Goal: Transaction & Acquisition: Purchase product/service

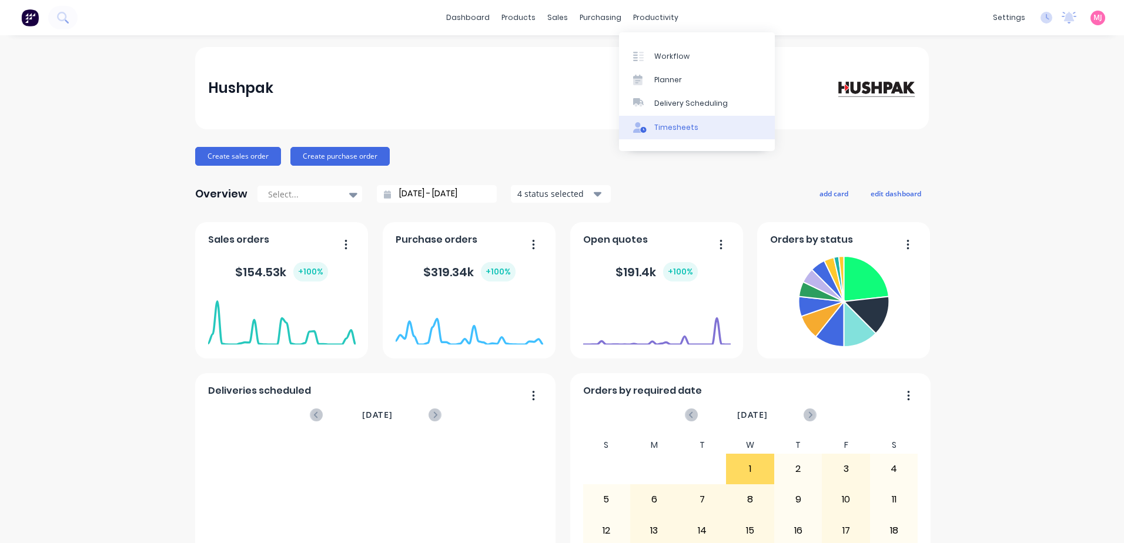
click at [672, 130] on div "Timesheets" at bounding box center [676, 127] width 44 height 11
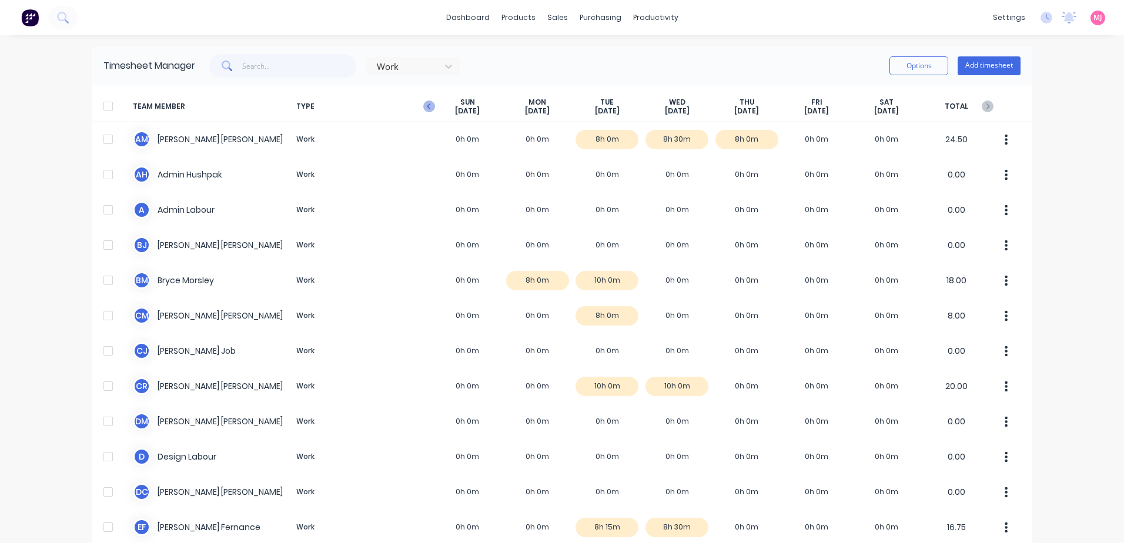
click at [423, 105] on icon "button" at bounding box center [429, 107] width 12 height 12
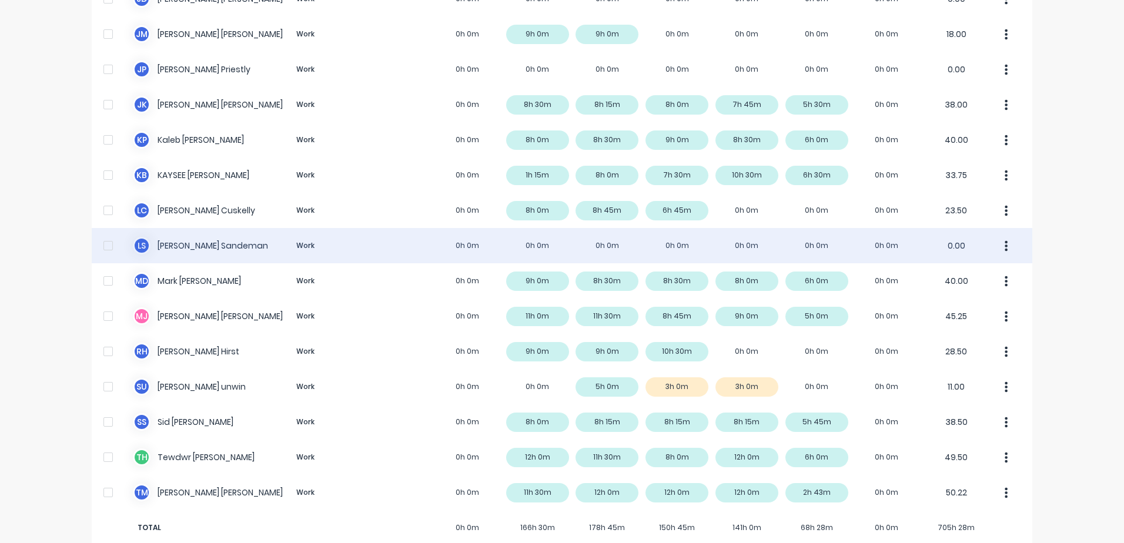
scroll to position [761, 0]
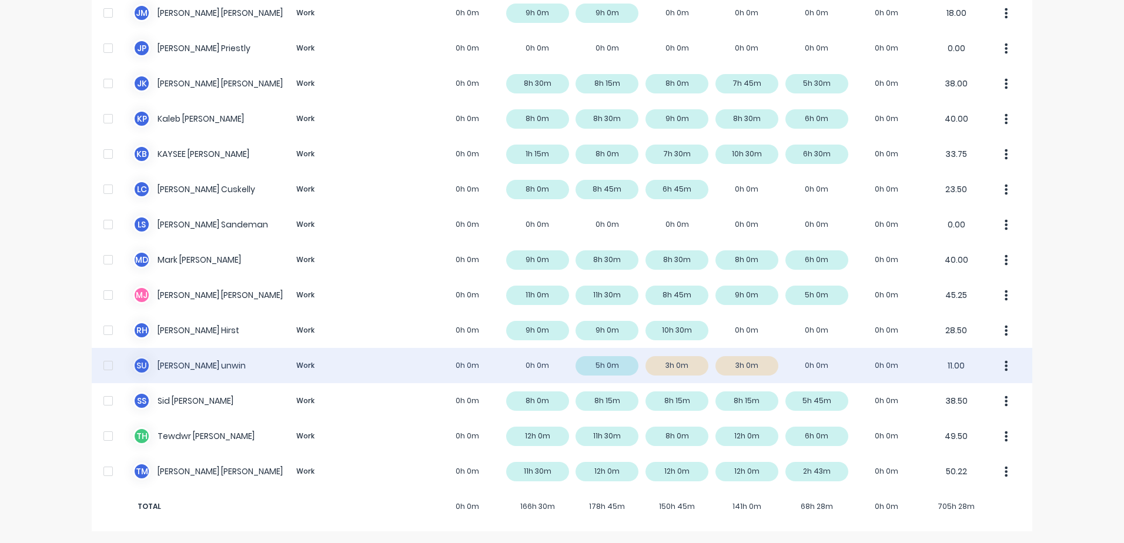
click at [1005, 363] on icon "button" at bounding box center [1006, 365] width 3 height 11
click at [670, 367] on div "s u [PERSON_NAME] Work 0h 0m 0h 0m 5h 0m 3h 0m 3h 0m 0h 0m 0h 0m 11.00 Approve …" at bounding box center [562, 365] width 940 height 35
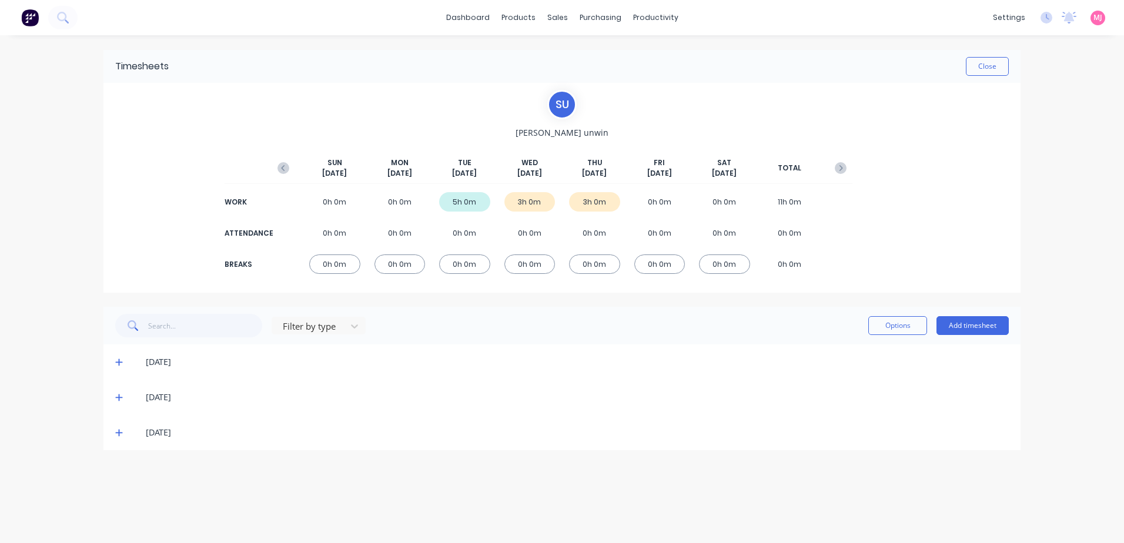
click at [118, 397] on icon at bounding box center [118, 397] width 7 height 7
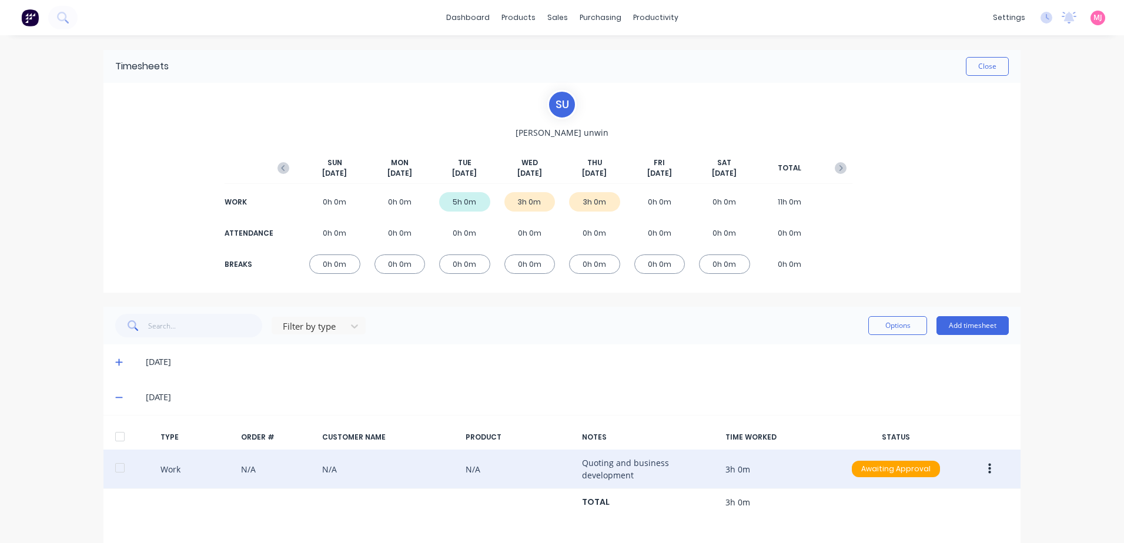
click at [988, 468] on icon "button" at bounding box center [989, 469] width 3 height 13
click at [913, 427] on div "Edit" at bounding box center [947, 425] width 91 height 17
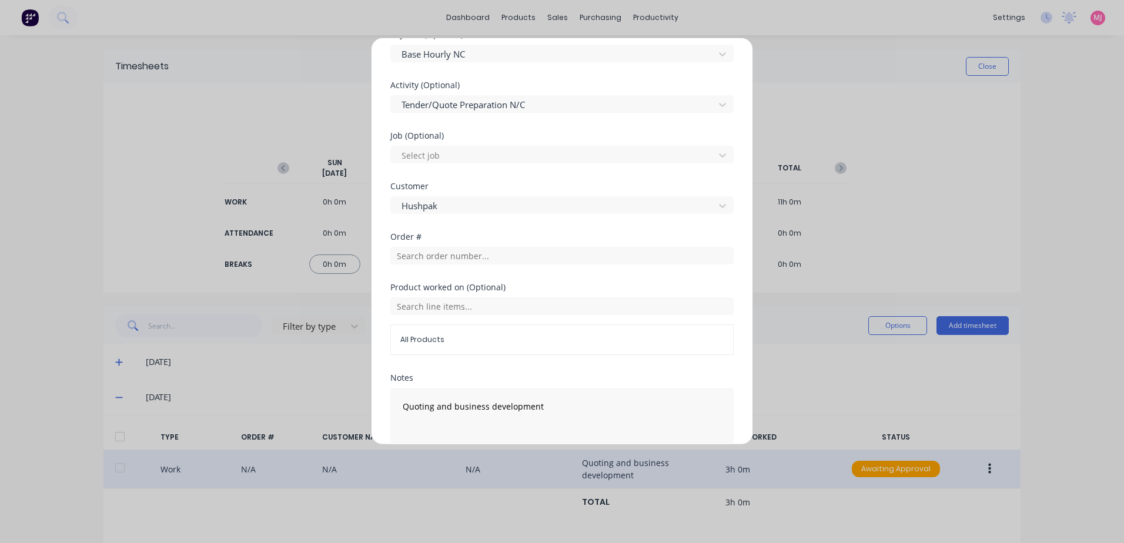
scroll to position [470, 0]
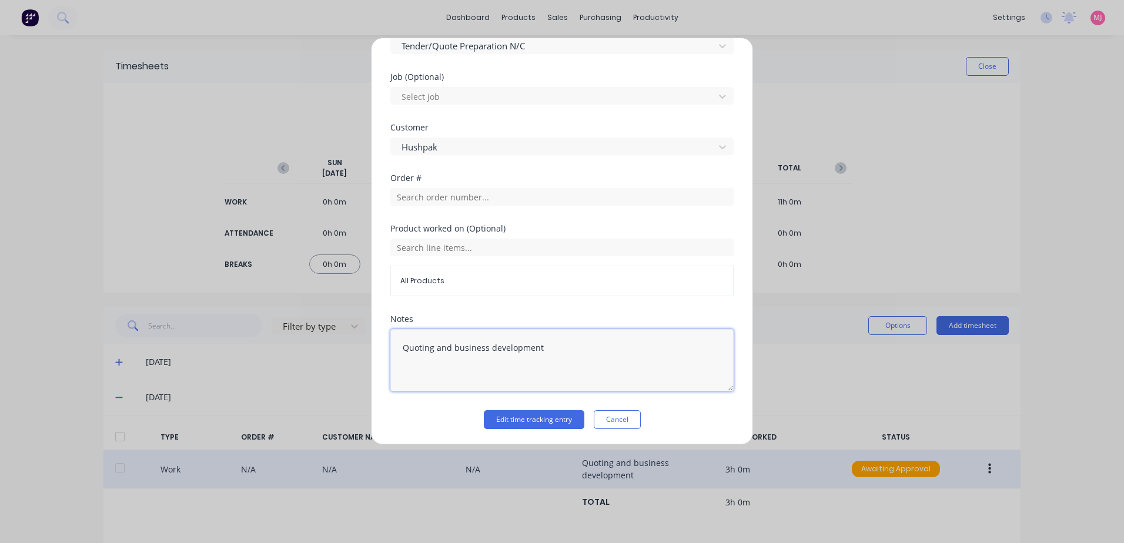
click at [403, 348] on textarea "Quoting and business development" at bounding box center [561, 360] width 343 height 62
click at [402, 345] on textarea "[DATE] - Quoting and business development" at bounding box center [561, 360] width 343 height 62
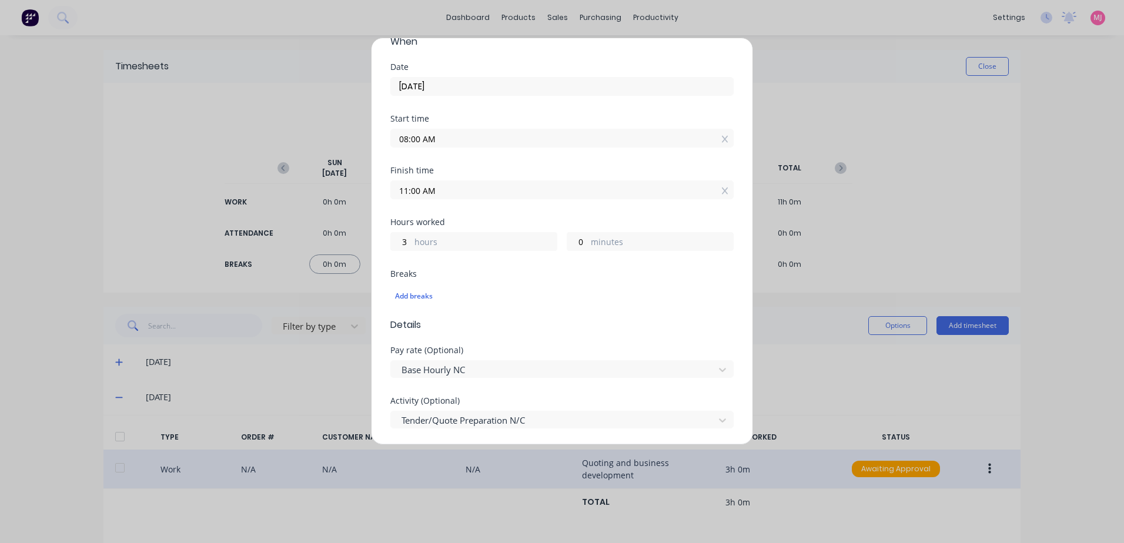
scroll to position [59, 0]
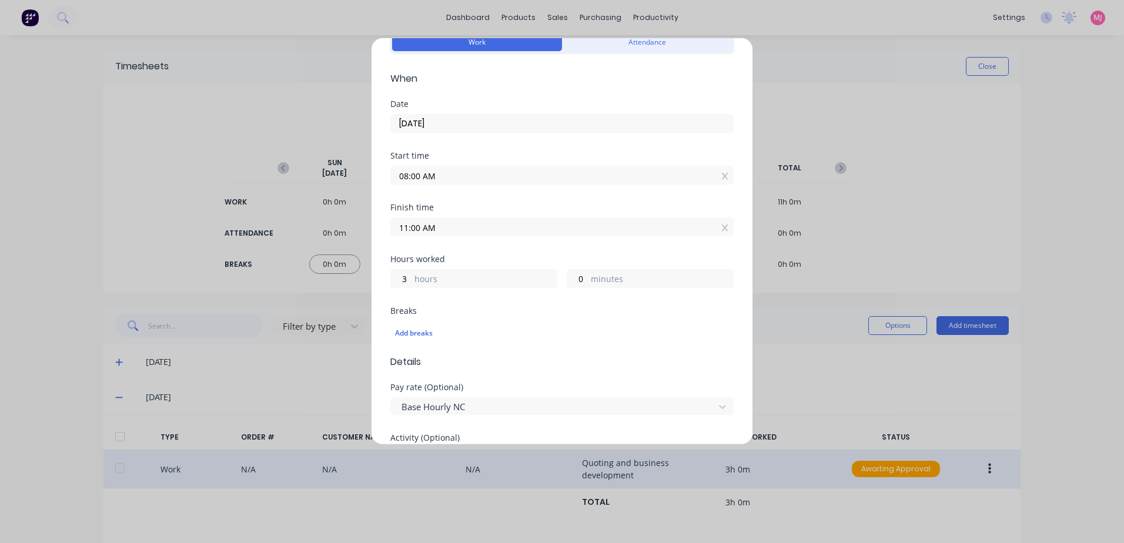
type textarea "Missed [DATE] - Quoting and business development"
click at [448, 122] on input "[DATE]" at bounding box center [562, 124] width 342 height 18
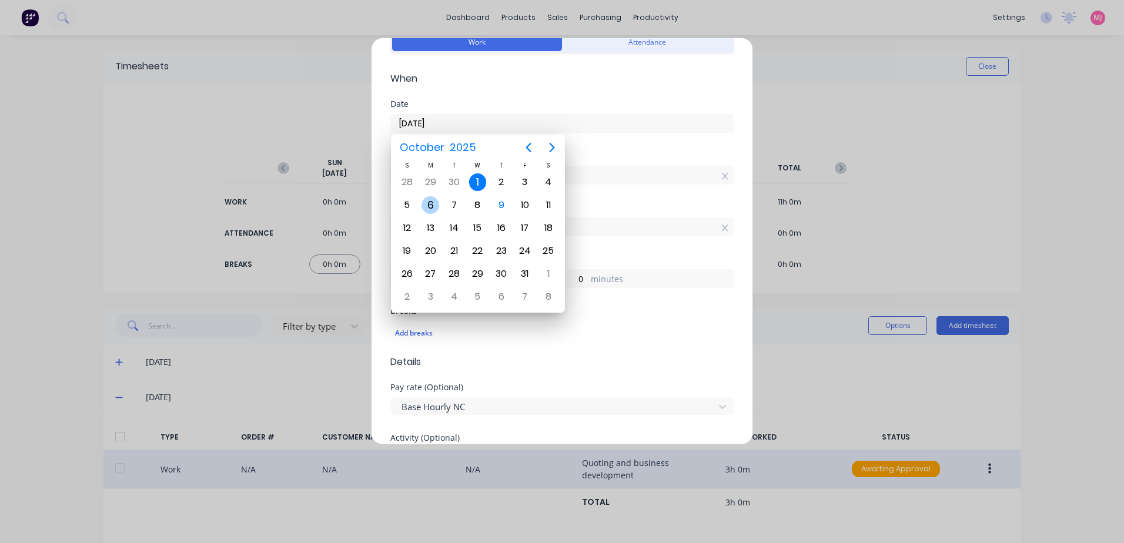
click at [432, 205] on div "6" at bounding box center [430, 205] width 18 height 18
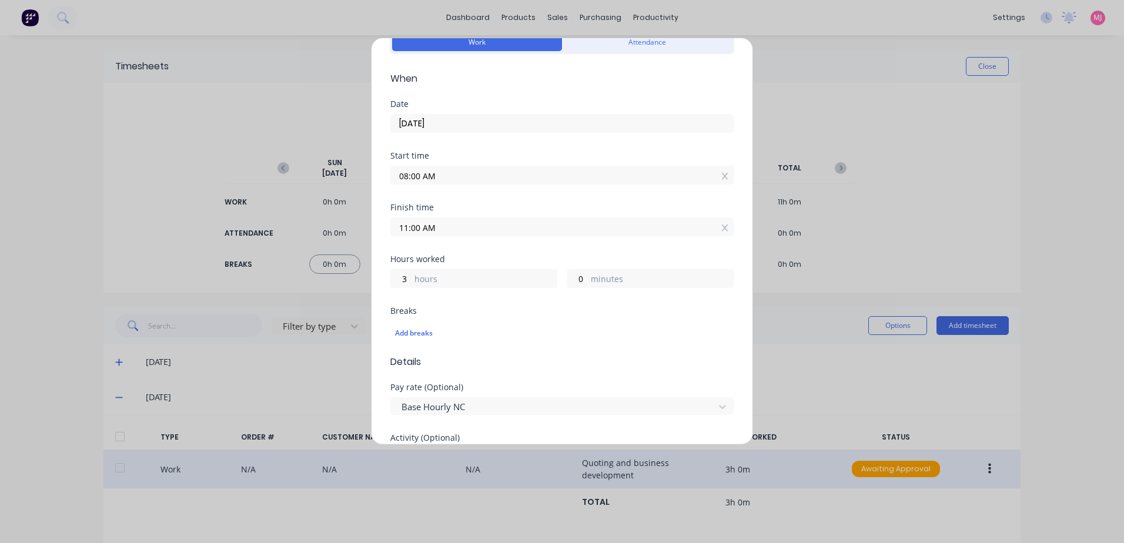
click at [447, 117] on input "[DATE]" at bounding box center [562, 124] width 342 height 18
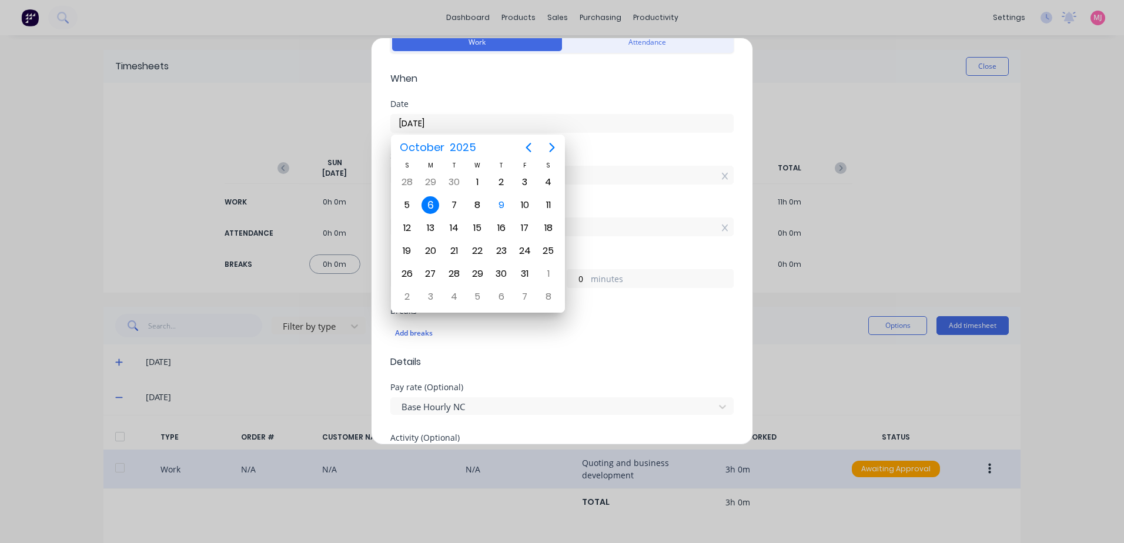
drag, startPoint x: 430, startPoint y: 203, endPoint x: 433, endPoint y: 145, distance: 57.6
click at [430, 201] on div "6" at bounding box center [430, 205] width 18 height 18
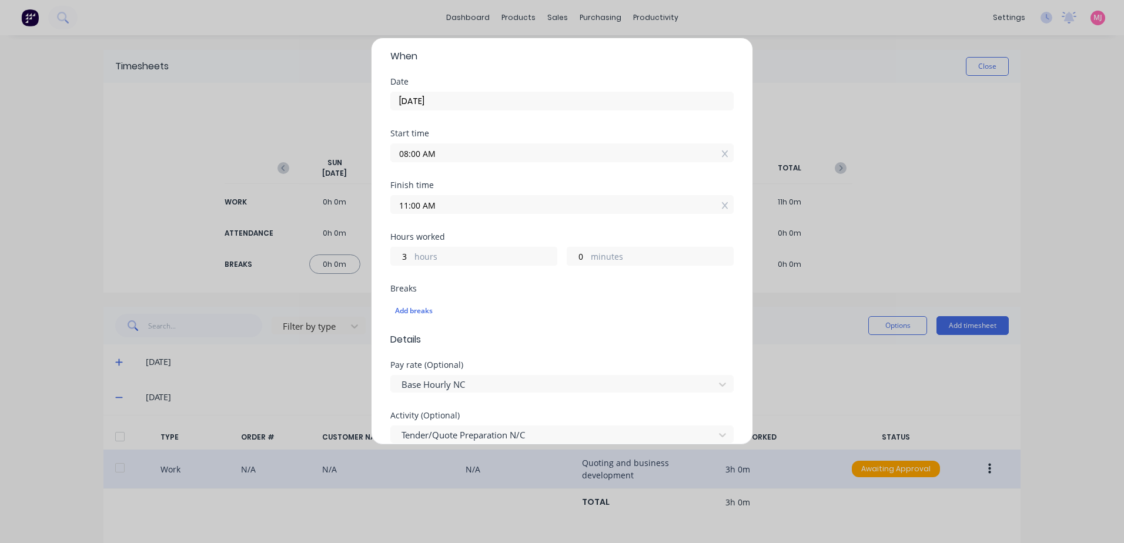
scroll to position [60, 0]
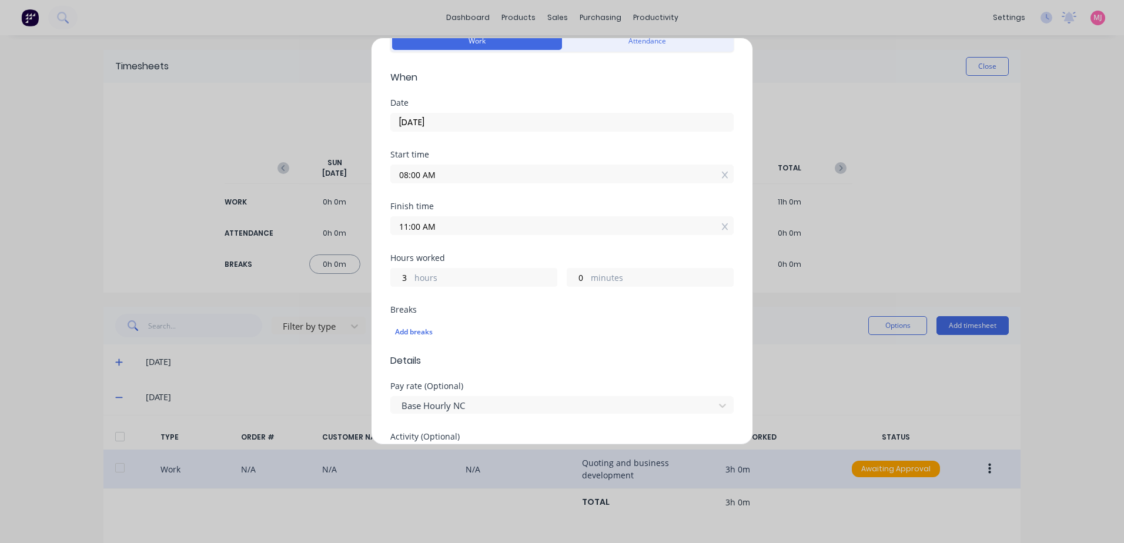
click at [451, 124] on input "[DATE]" at bounding box center [562, 122] width 342 height 18
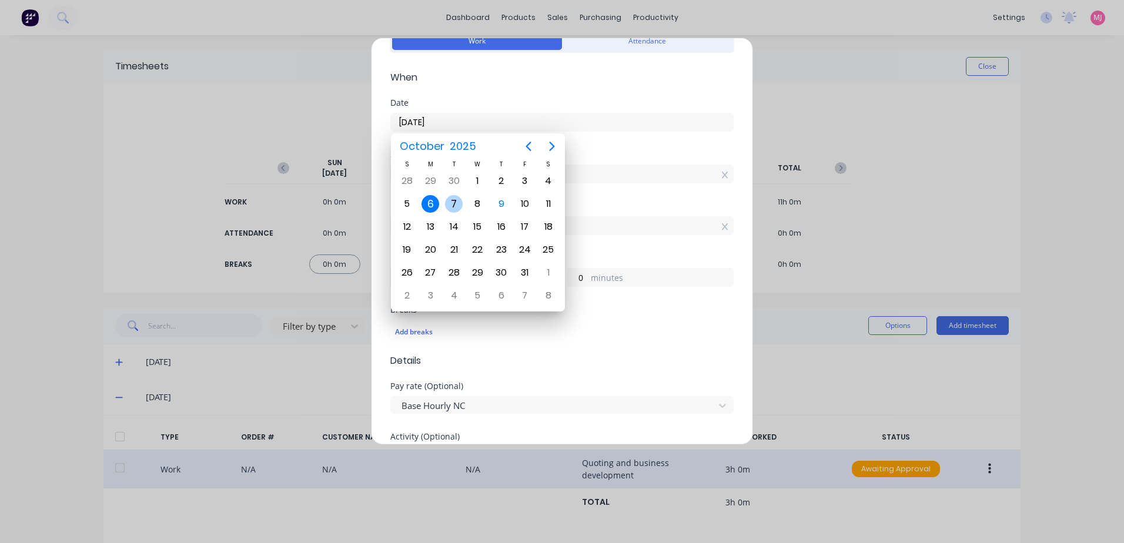
click at [454, 200] on div "7" at bounding box center [454, 204] width 18 height 18
type input "[DATE]"
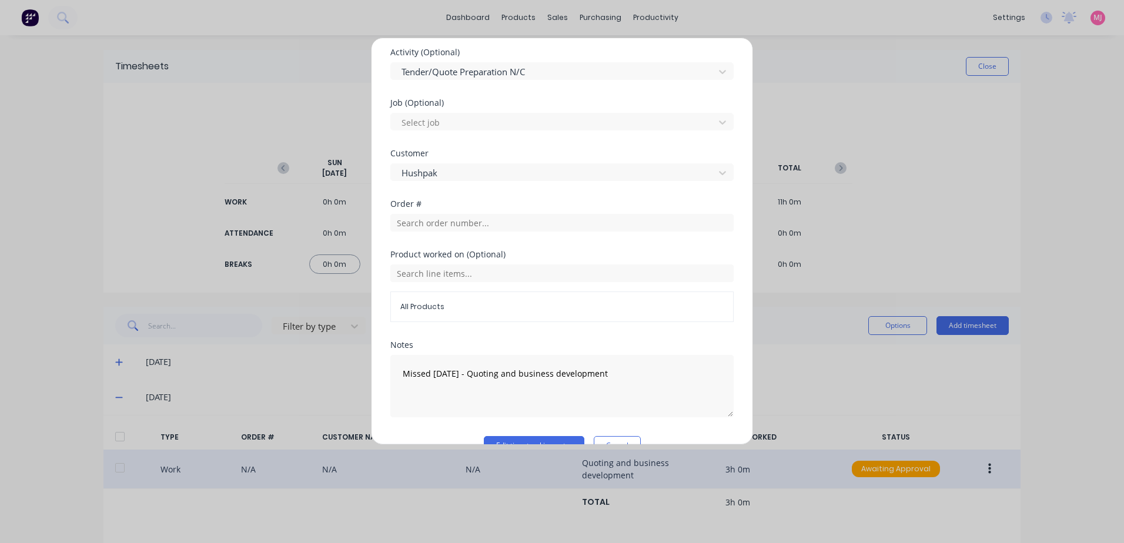
scroll to position [471, 0]
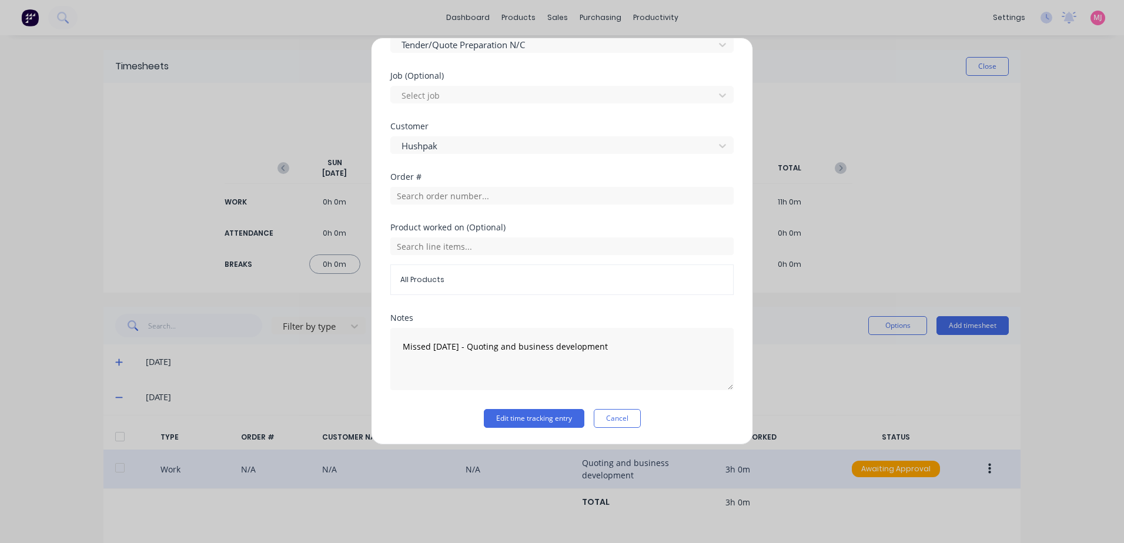
drag, startPoint x: 510, startPoint y: 421, endPoint x: 524, endPoint y: 408, distance: 19.1
click at [510, 420] on button "Edit time tracking entry" at bounding box center [534, 418] width 101 height 19
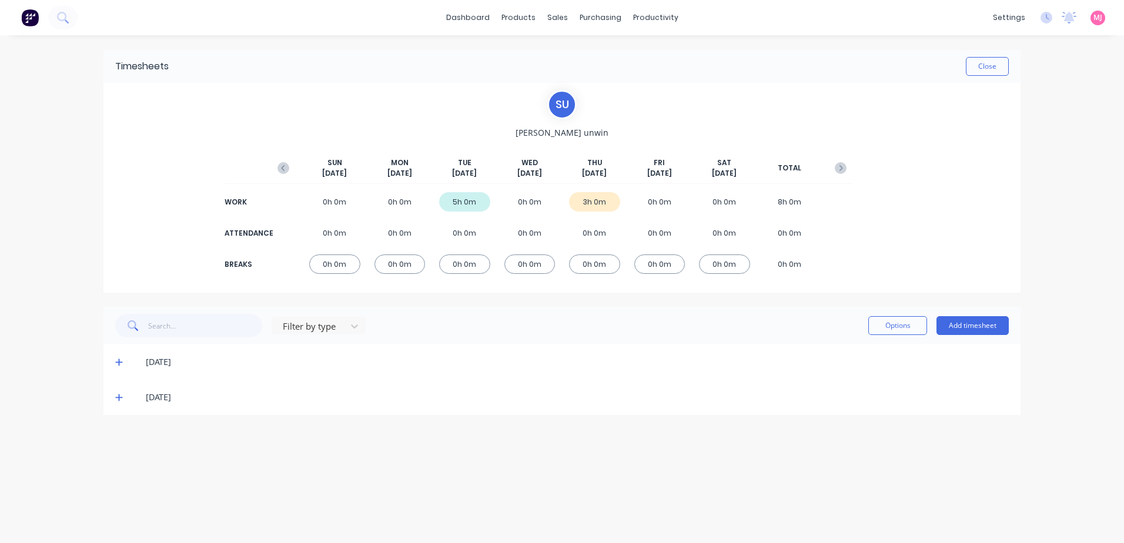
drag, startPoint x: 115, startPoint y: 396, endPoint x: 139, endPoint y: 386, distance: 26.3
click at [115, 396] on div "[DATE]" at bounding box center [561, 397] width 917 height 35
drag, startPoint x: 121, startPoint y: 397, endPoint x: 130, endPoint y: 387, distance: 13.3
click at [120, 397] on icon at bounding box center [119, 397] width 8 height 8
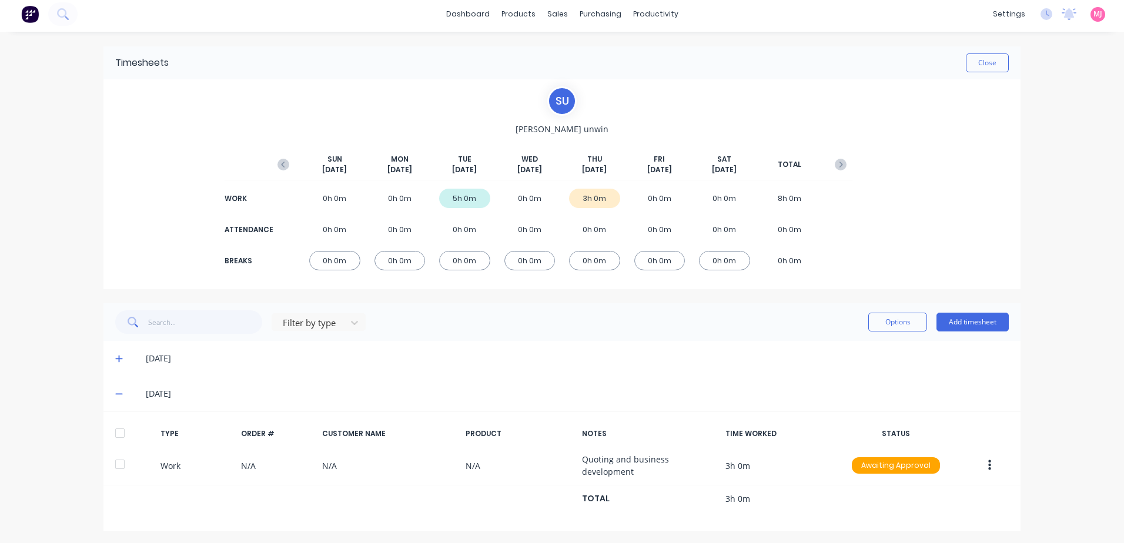
scroll to position [6, 0]
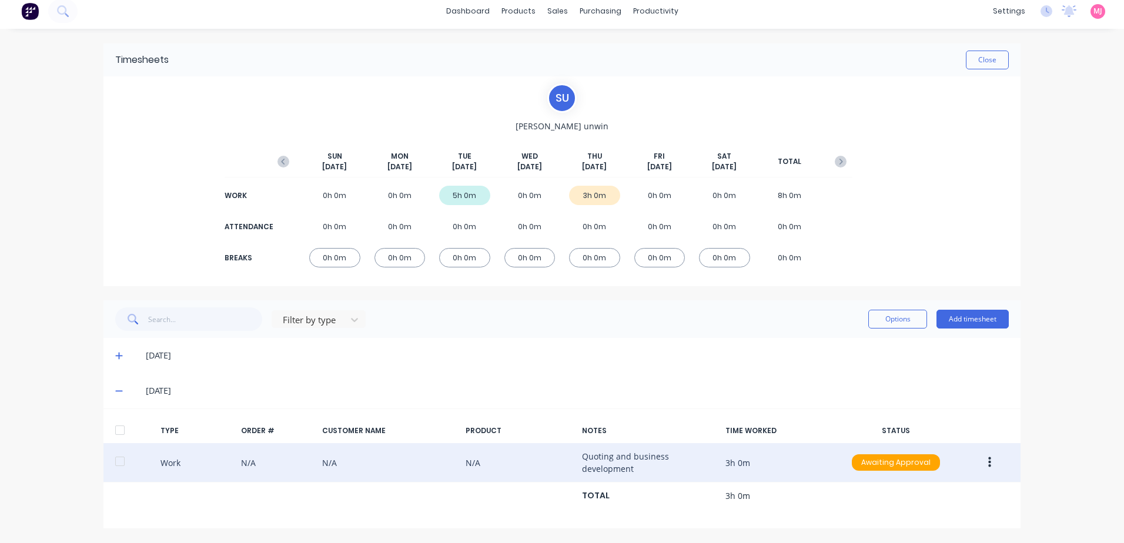
click at [988, 463] on icon "button" at bounding box center [989, 462] width 3 height 11
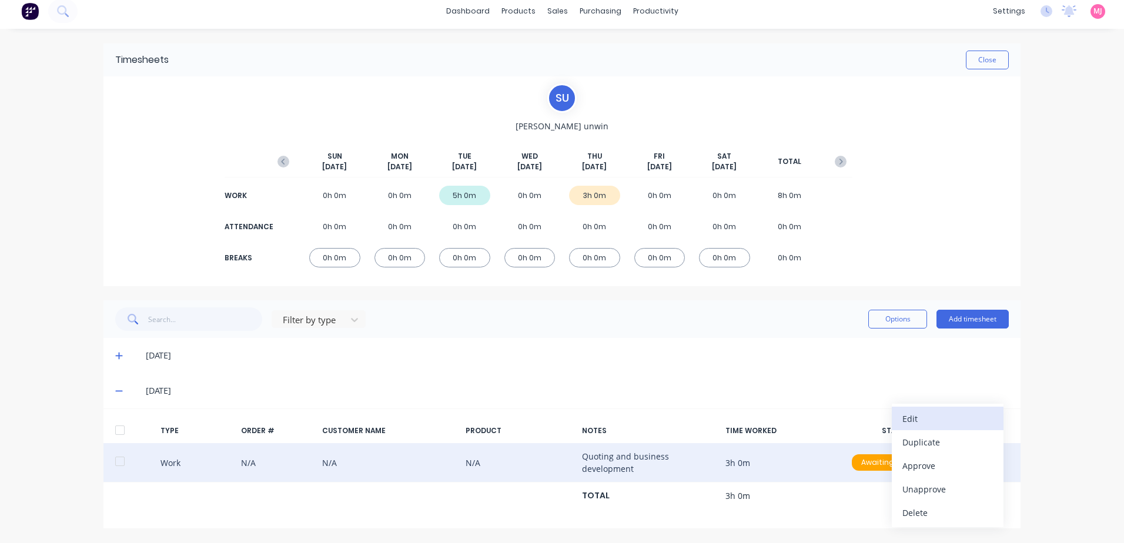
click at [912, 420] on div "Edit" at bounding box center [947, 418] width 91 height 17
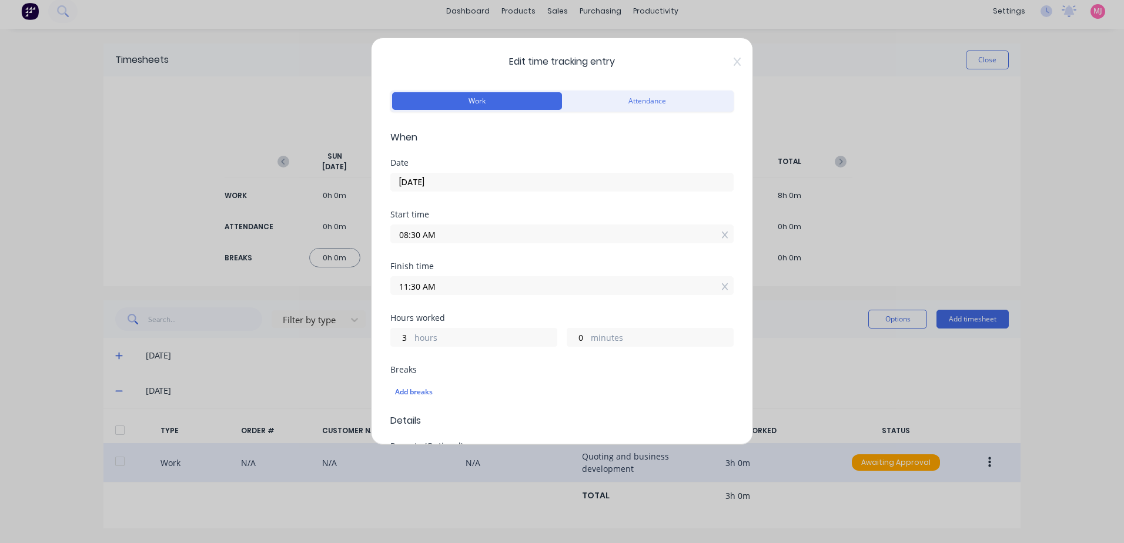
drag, startPoint x: 447, startPoint y: 232, endPoint x: 387, endPoint y: 232, distance: 59.9
click at [387, 232] on div "Edit time tracking entry Work Attendance When Date [DATE] Start time 08:30 AM F…" at bounding box center [562, 241] width 382 height 407
drag, startPoint x: 442, startPoint y: 286, endPoint x: 397, endPoint y: 286, distance: 45.3
click at [397, 286] on label "11:30 AM" at bounding box center [561, 294] width 343 height 19
click at [397, 286] on input "11:30 AM" at bounding box center [562, 295] width 342 height 18
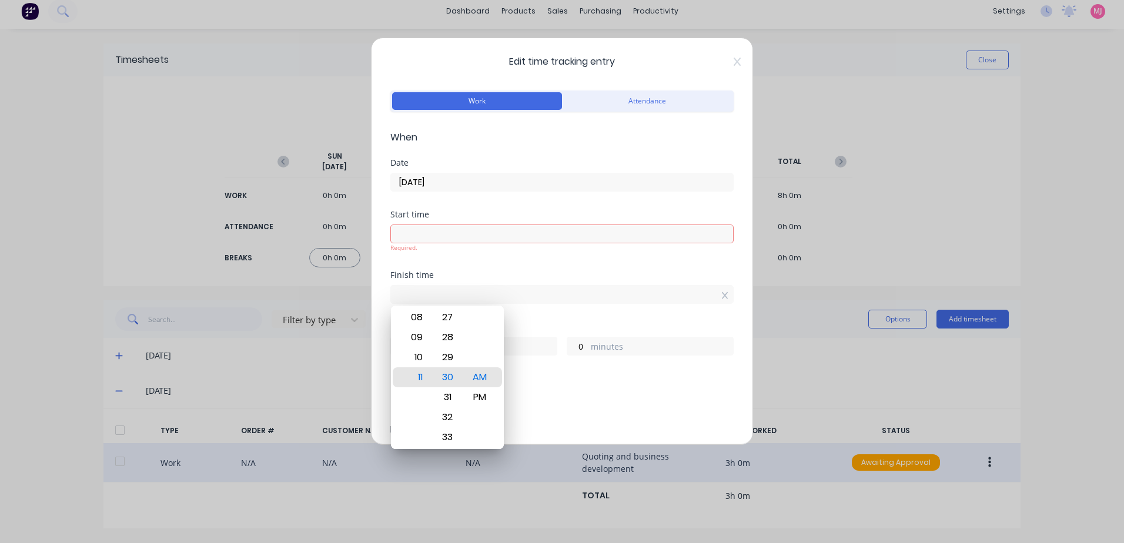
type input "08:52 AM"
click at [530, 349] on label "hours" at bounding box center [485, 347] width 142 height 15
click at [411, 349] on input "3" at bounding box center [401, 346] width 21 height 18
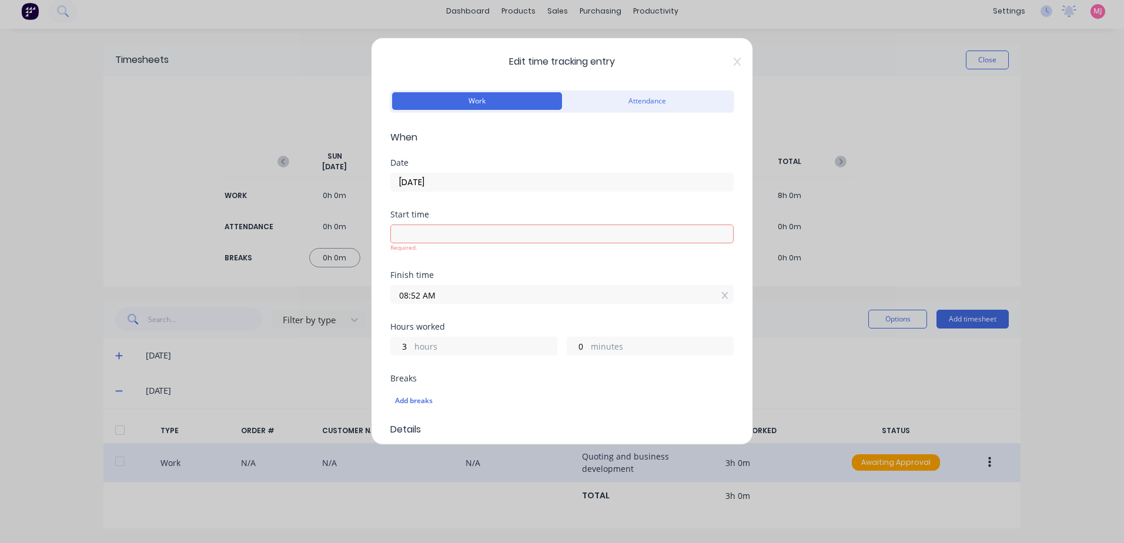
drag, startPoint x: 454, startPoint y: 299, endPoint x: 333, endPoint y: 299, distance: 121.1
click at [333, 299] on div "Edit time tracking entry Work Attendance When Date [DATE] Start time Required. …" at bounding box center [562, 271] width 1124 height 543
click at [461, 350] on div "Hours worked 3 hours 0 minutes" at bounding box center [561, 340] width 343 height 52
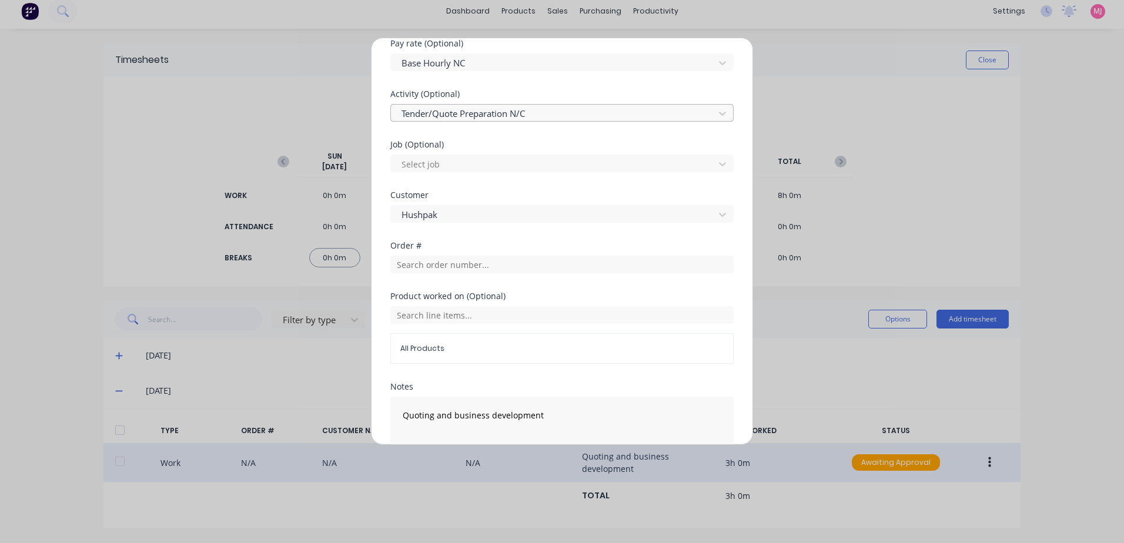
scroll to position [411, 0]
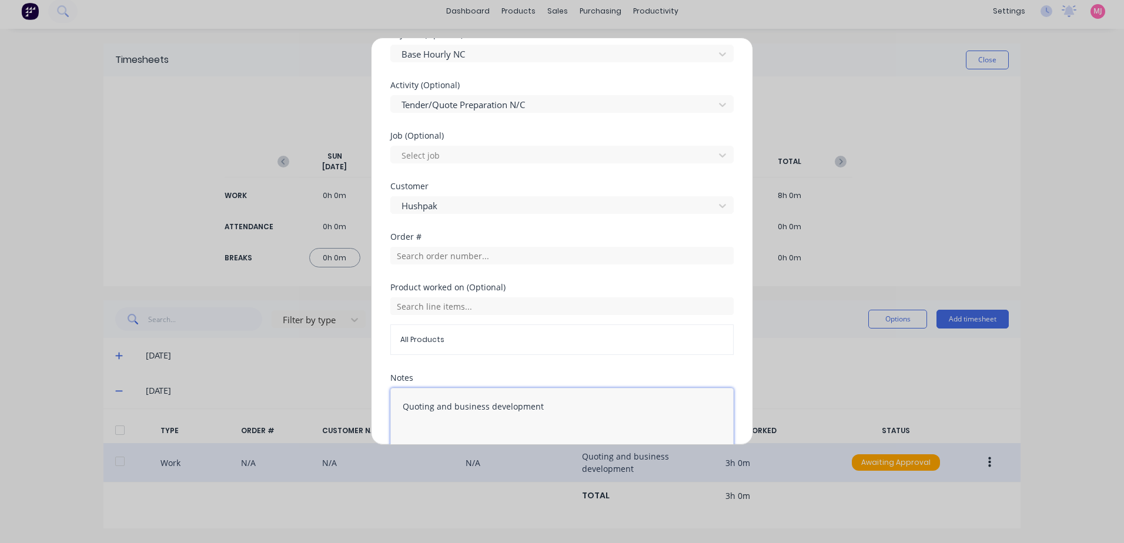
click at [401, 408] on textarea "Quoting and business development" at bounding box center [561, 419] width 343 height 62
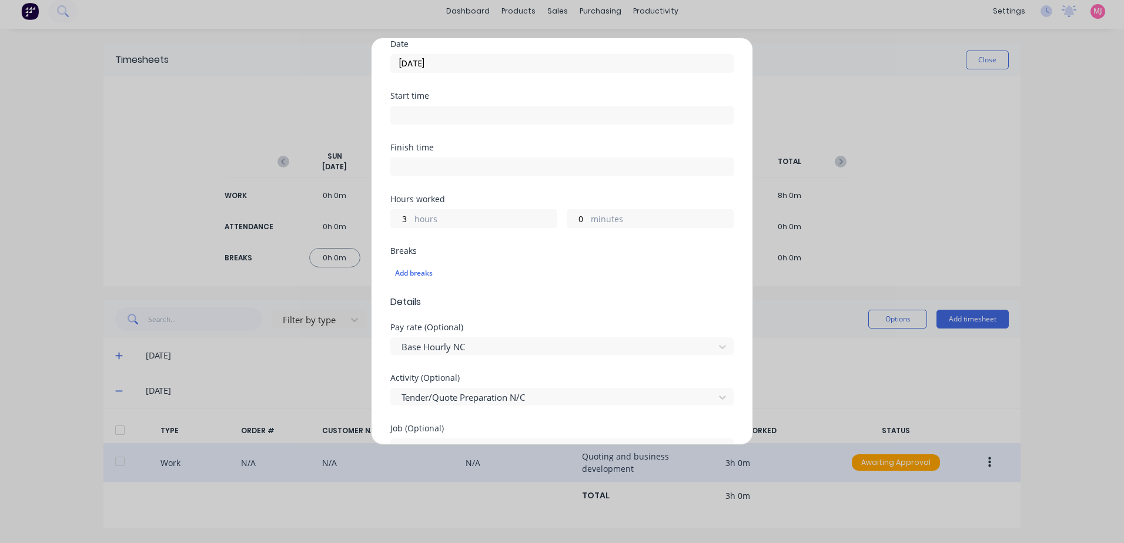
scroll to position [118, 0]
type textarea "Missed - [DATE] - Quoting and business development"
click at [457, 64] on input "[DATE]" at bounding box center [562, 65] width 342 height 18
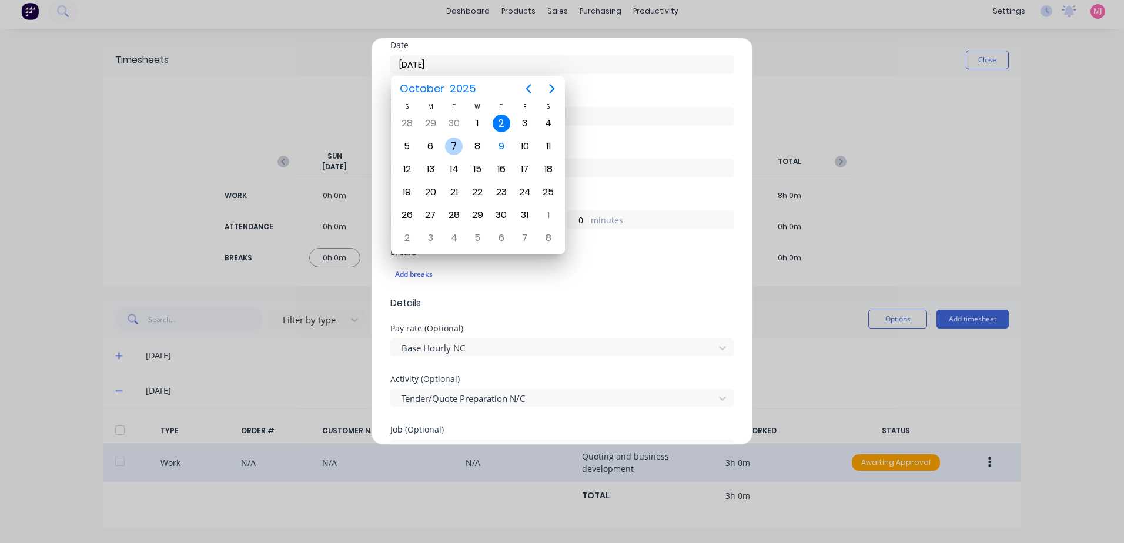
click at [453, 145] on div "7" at bounding box center [454, 147] width 18 height 18
type input "[DATE]"
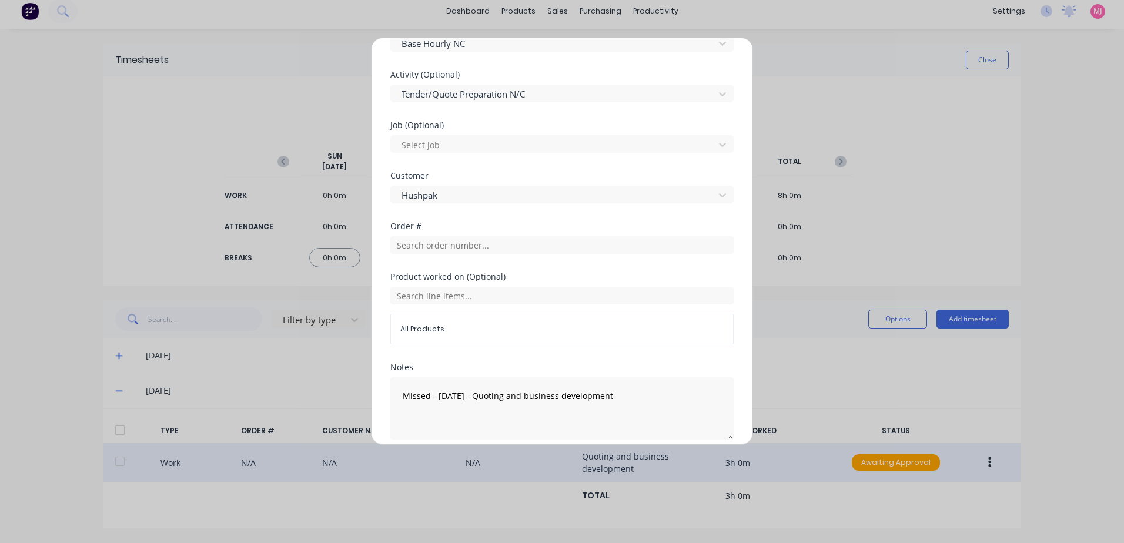
scroll to position [470, 0]
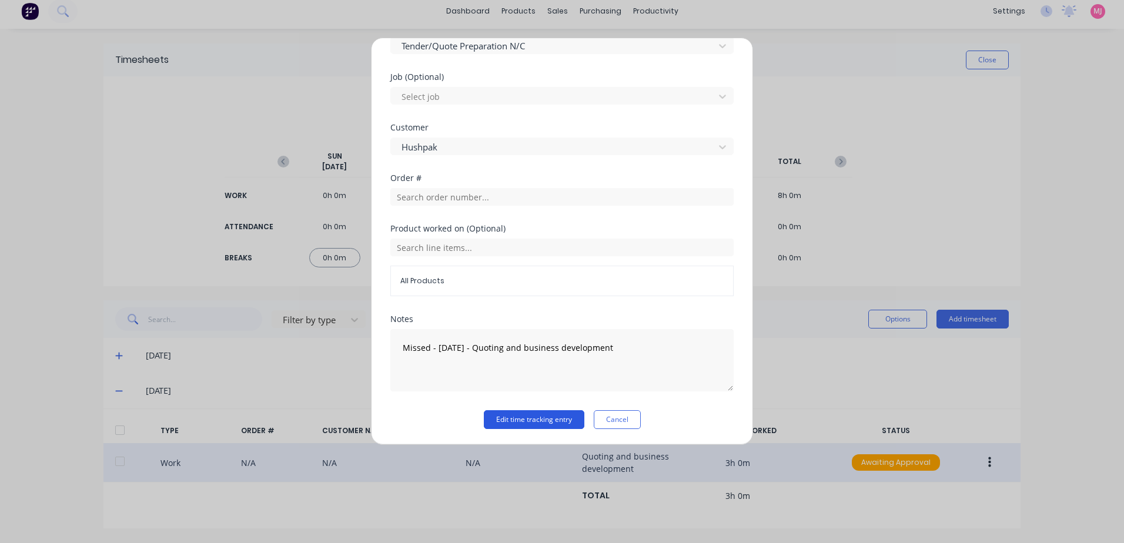
click at [508, 421] on button "Edit time tracking entry" at bounding box center [534, 419] width 101 height 19
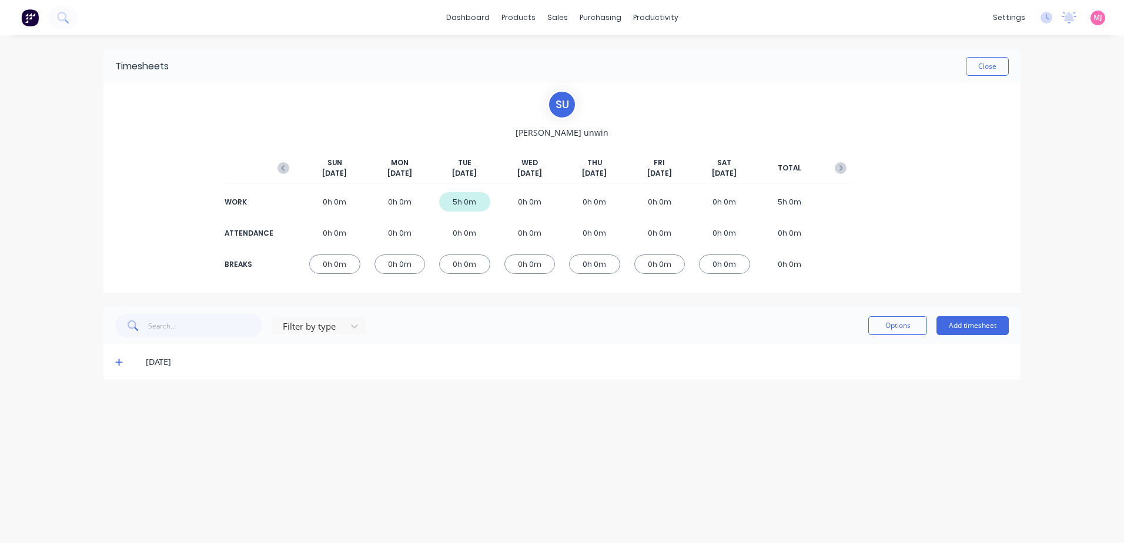
scroll to position [0, 0]
click at [838, 166] on icon "button" at bounding box center [841, 168] width 12 height 12
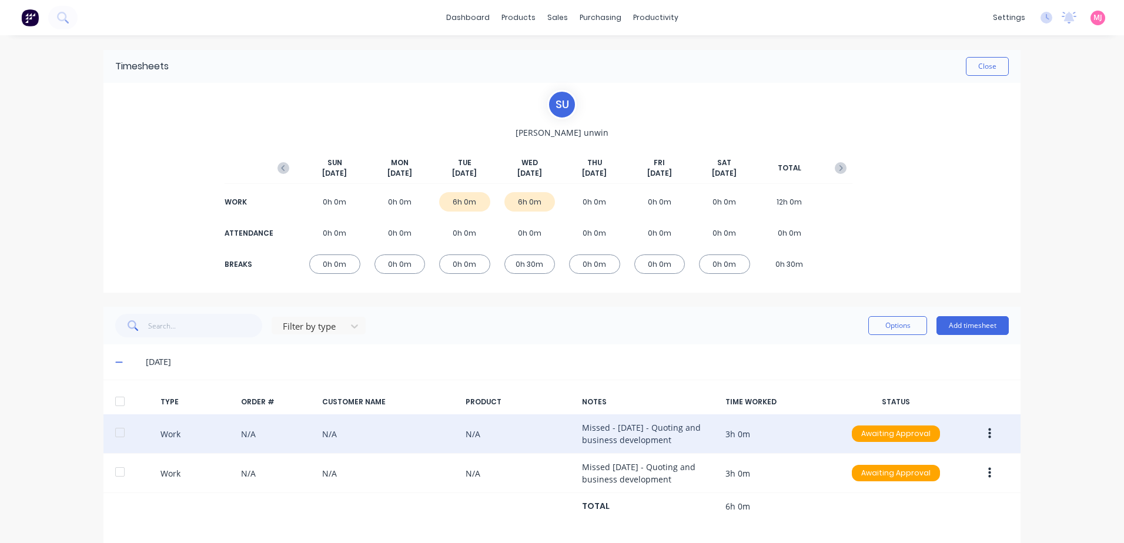
click at [988, 431] on icon "button" at bounding box center [989, 433] width 3 height 13
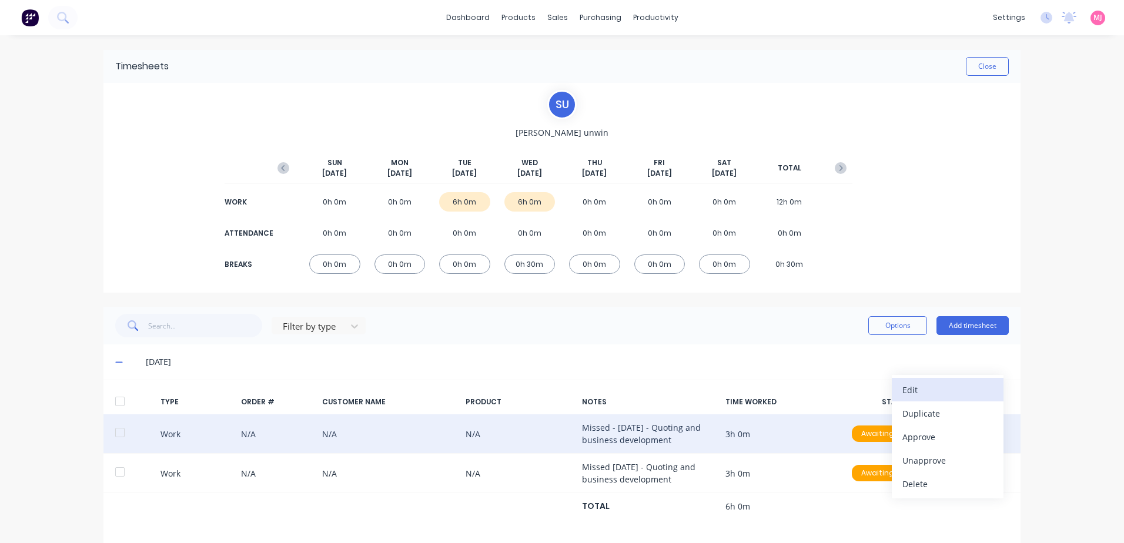
click at [918, 391] on div "Edit" at bounding box center [947, 389] width 91 height 17
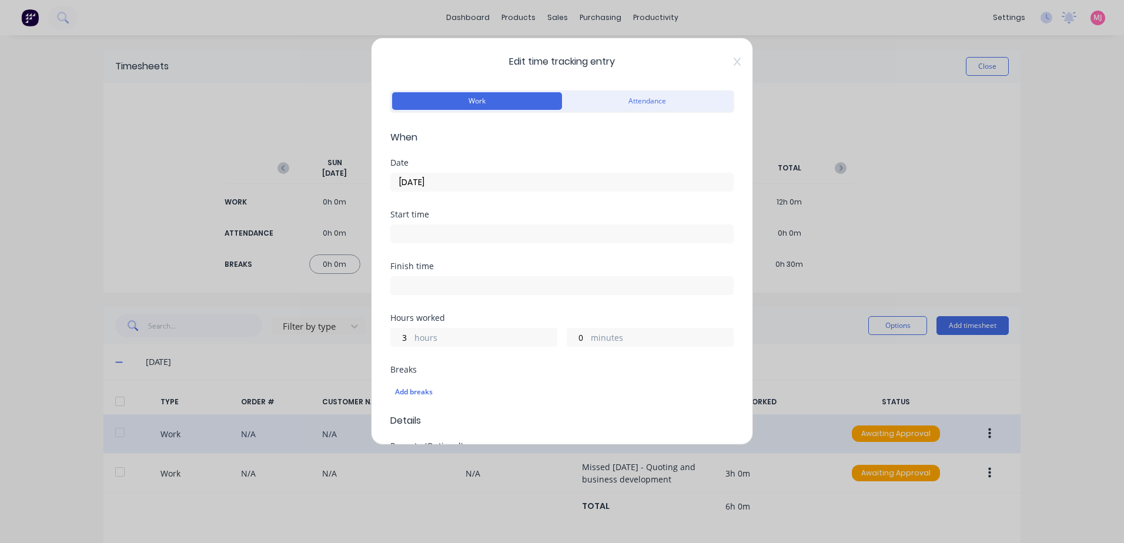
click at [419, 234] on input at bounding box center [562, 234] width 342 height 18
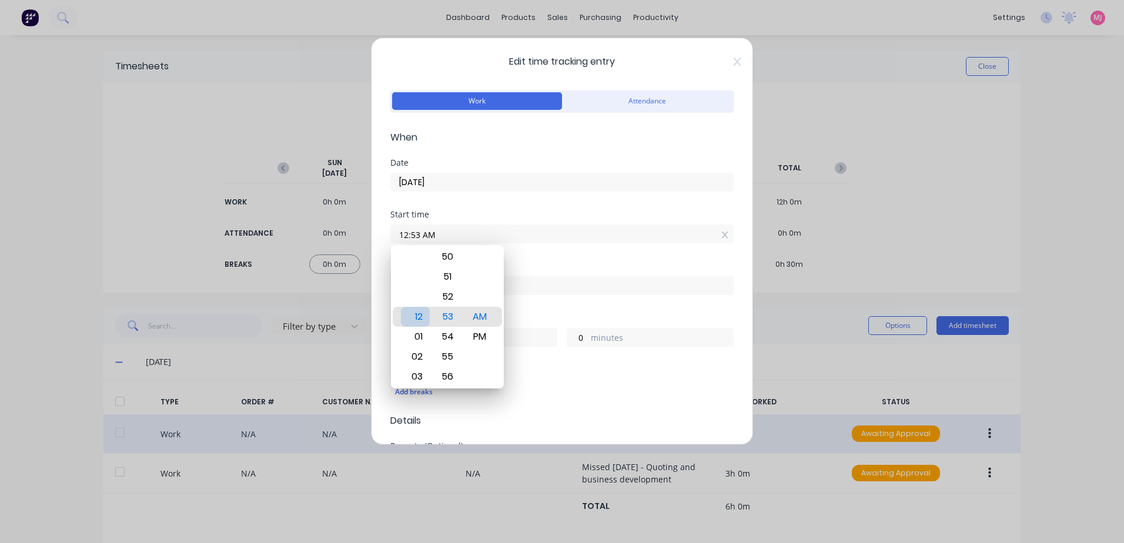
click at [416, 316] on div "12" at bounding box center [415, 317] width 29 height 20
click at [478, 335] on div "PM" at bounding box center [479, 337] width 29 height 20
drag, startPoint x: 451, startPoint y: 317, endPoint x: 451, endPoint y: 323, distance: 6.5
type input "12:00 PM"
click at [451, 319] on div "00" at bounding box center [447, 317] width 29 height 20
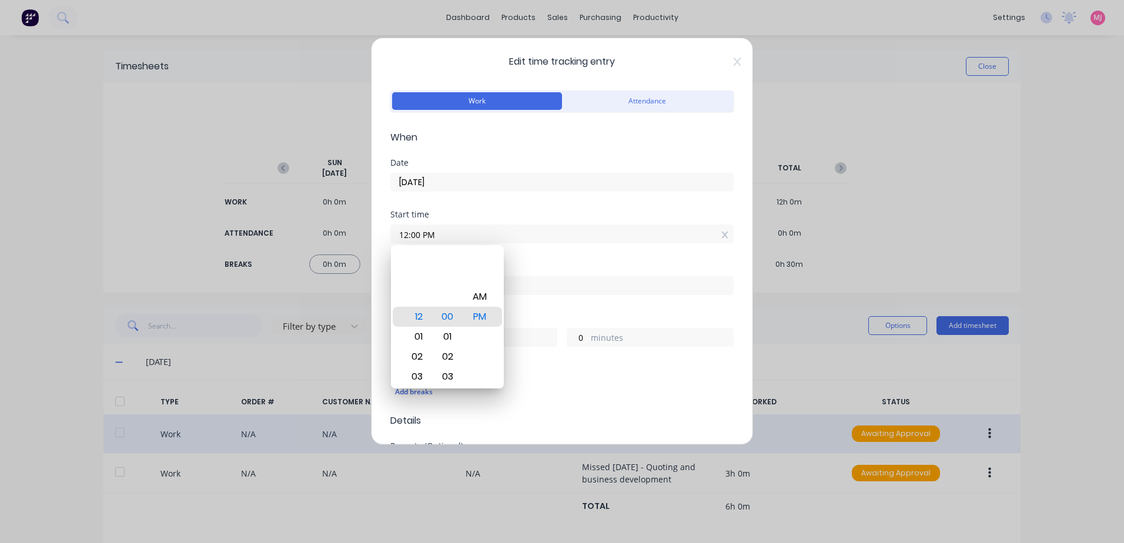
click at [579, 263] on div "Finish time" at bounding box center [561, 266] width 343 height 8
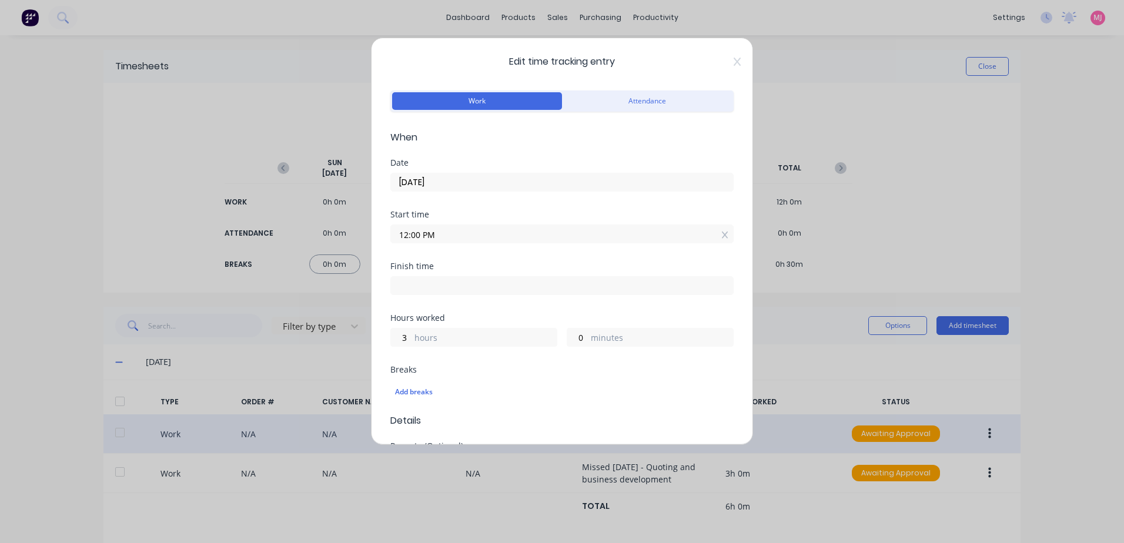
click at [449, 285] on input at bounding box center [562, 286] width 342 height 18
type input "08:53 AM"
type input "20"
type input "53"
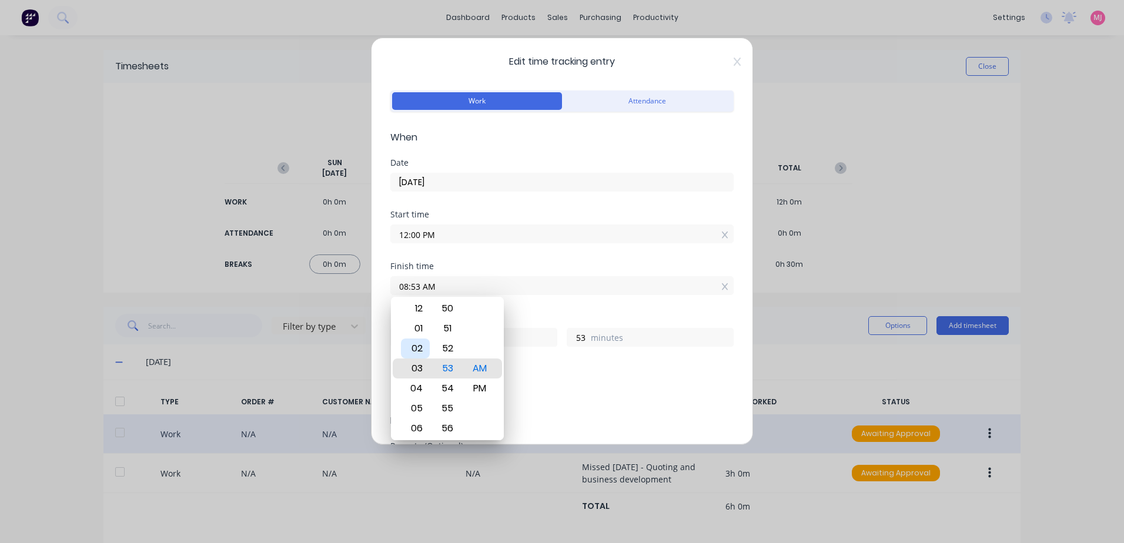
type input "03:53 AM"
type input "15"
click at [420, 365] on div "03" at bounding box center [415, 369] width 29 height 20
type input "03:46 AM"
type input "46"
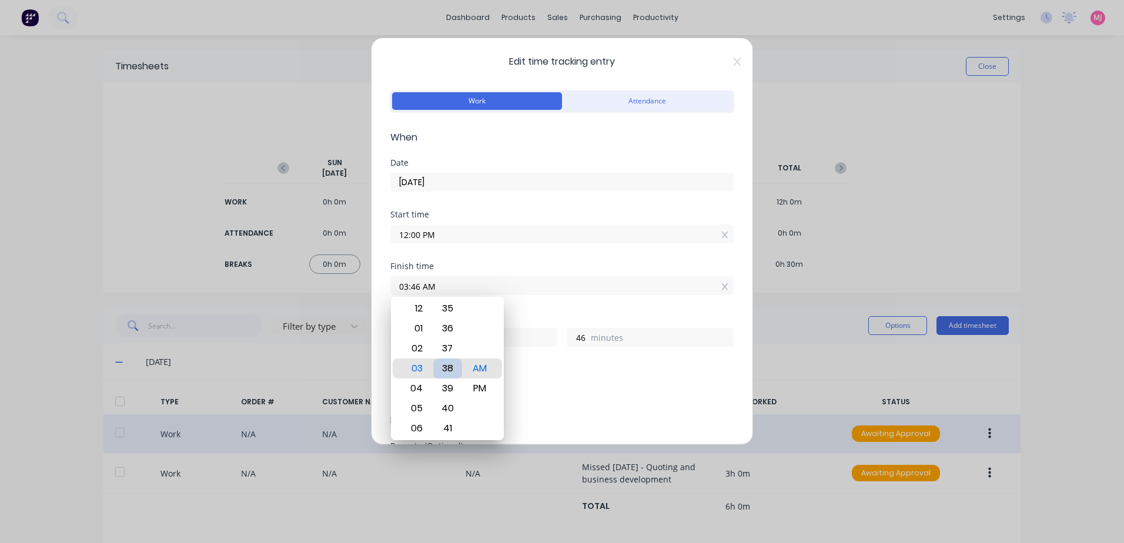
type input "03:38 AM"
type input "38"
type input "03:31 AM"
type input "31"
type input "03:23 AM"
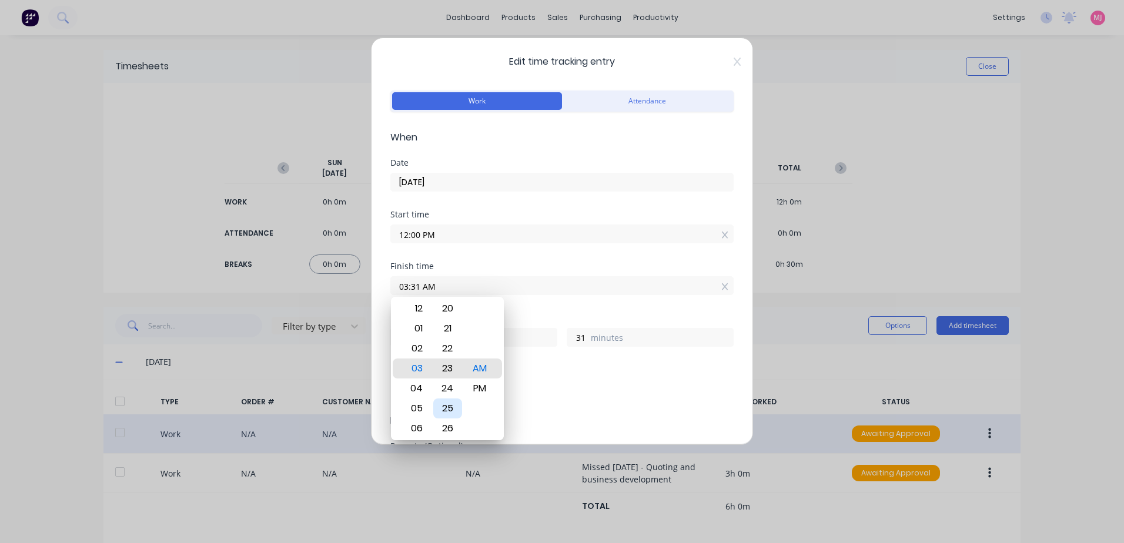
type input "23"
type input "03:13 AM"
type input "13"
type input "03:06 AM"
type input "6"
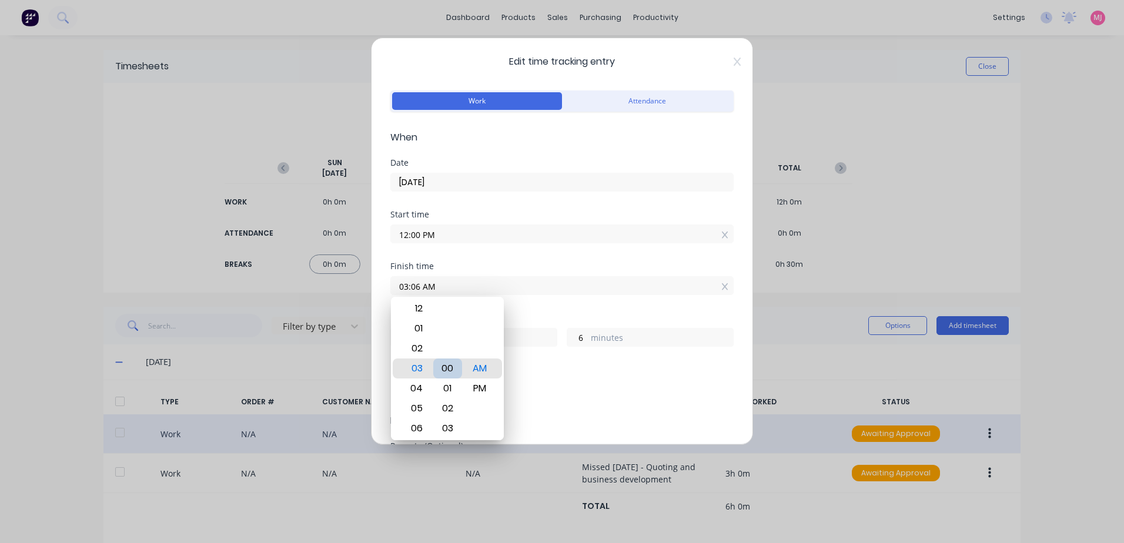
type input "03:00 AM"
type input "0"
click at [479, 388] on div "PM" at bounding box center [479, 389] width 29 height 20
type input "03:00 PM"
type input "3"
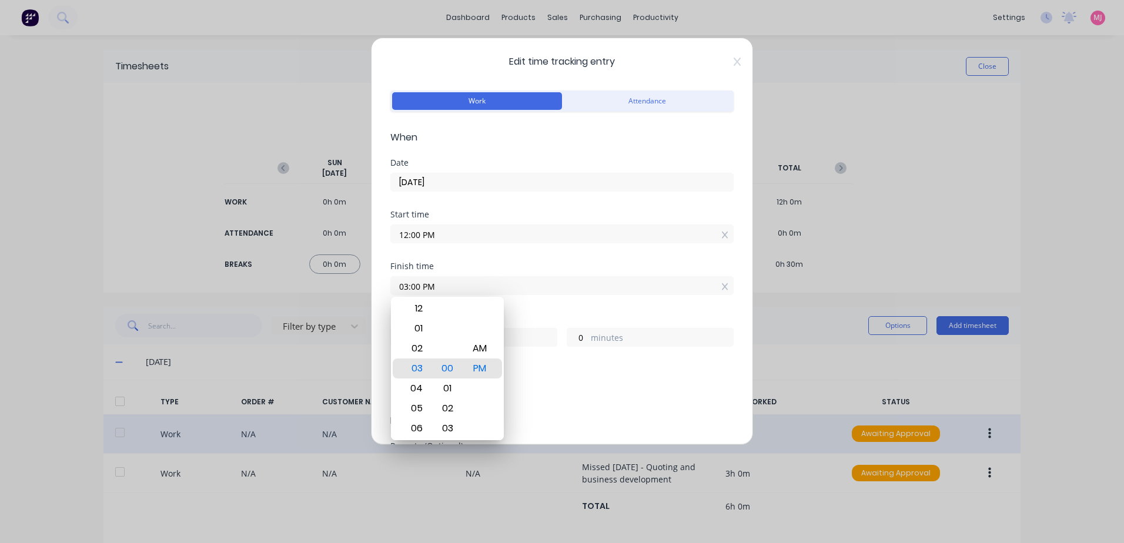
click at [544, 300] on div "Finish time 03:00 PM" at bounding box center [561, 288] width 343 height 52
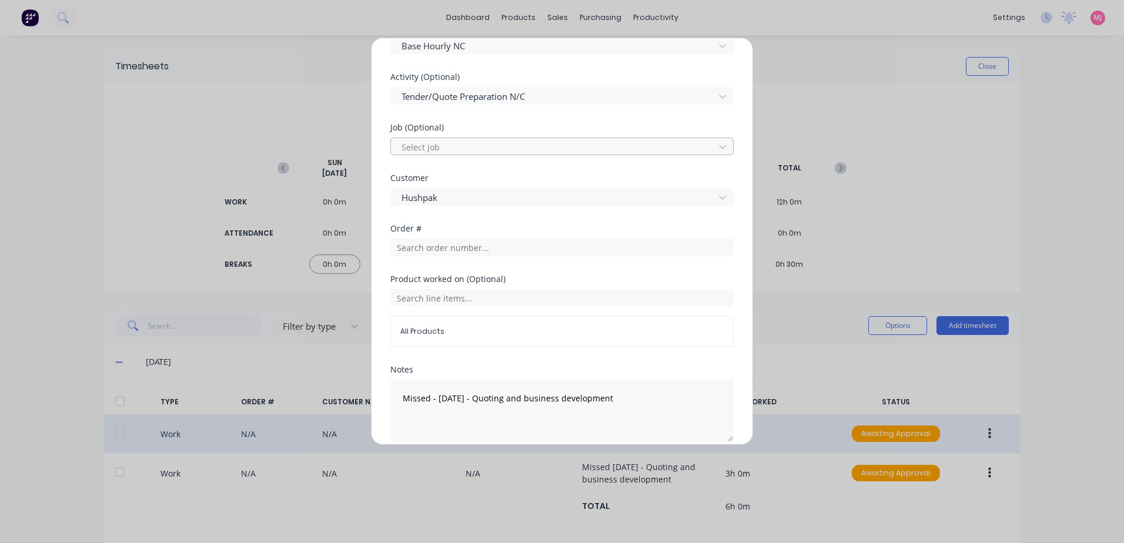
scroll to position [470, 0]
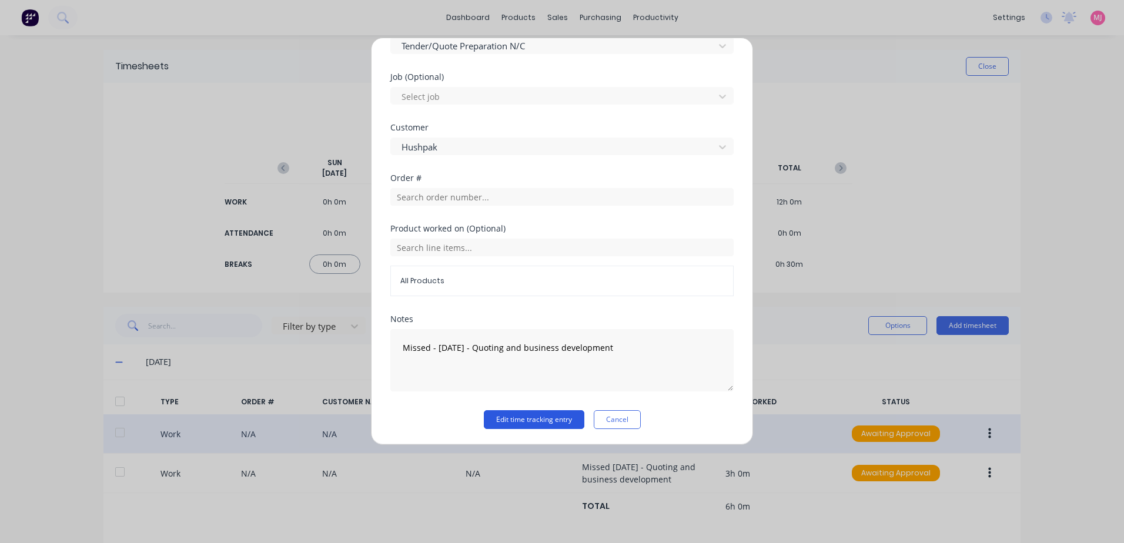
click at [527, 421] on button "Edit time tracking entry" at bounding box center [534, 419] width 101 height 19
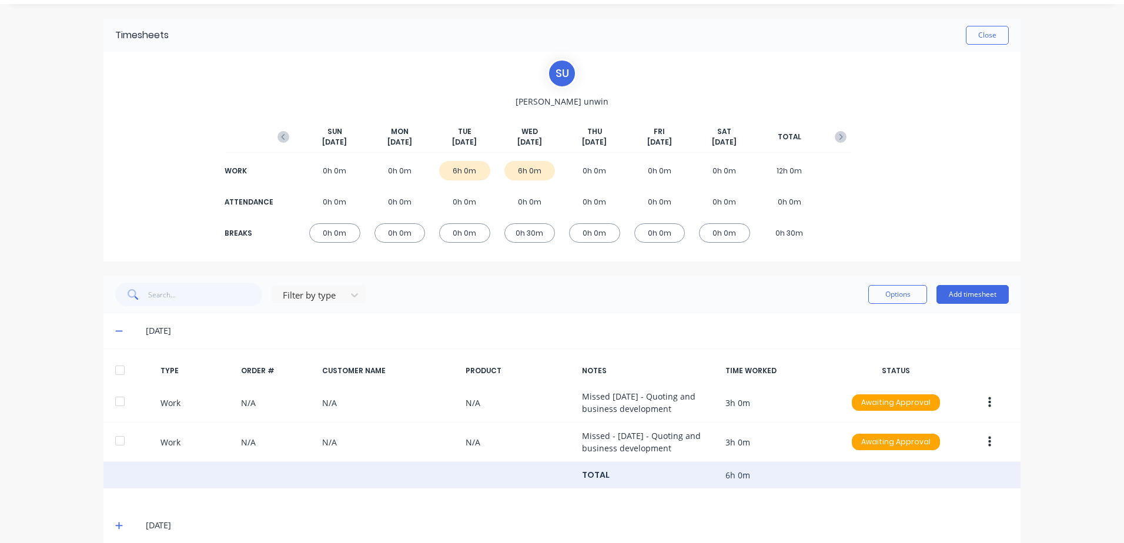
scroll to position [46, 0]
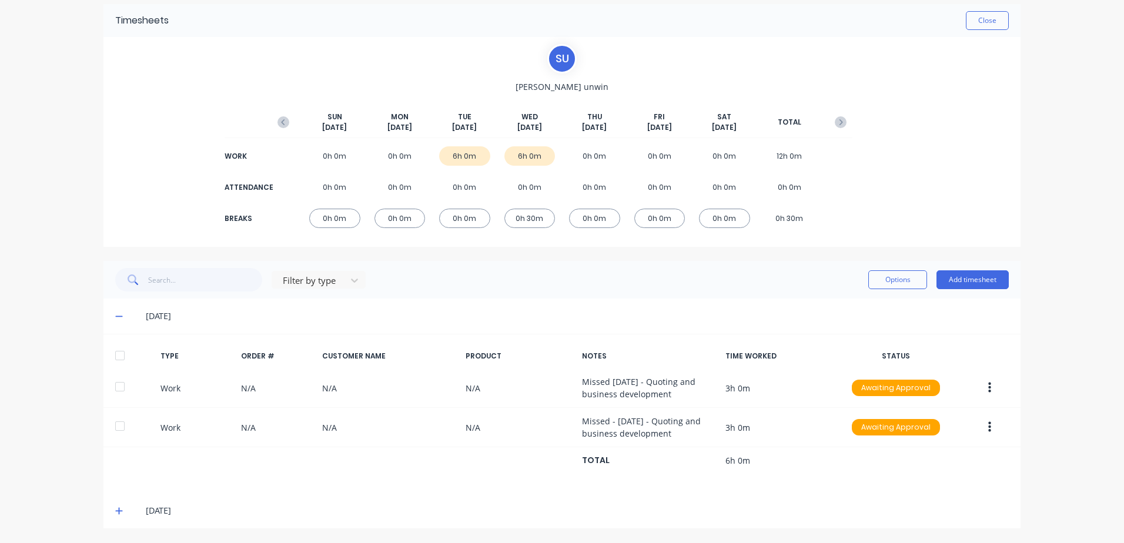
click at [115, 513] on icon at bounding box center [119, 511] width 8 height 8
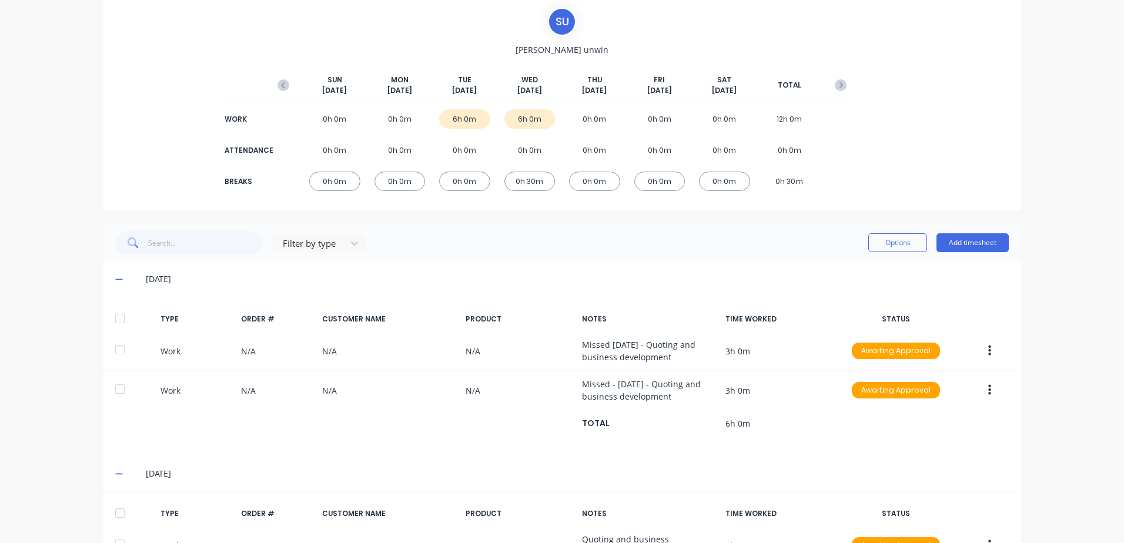
scroll to position [222, 0]
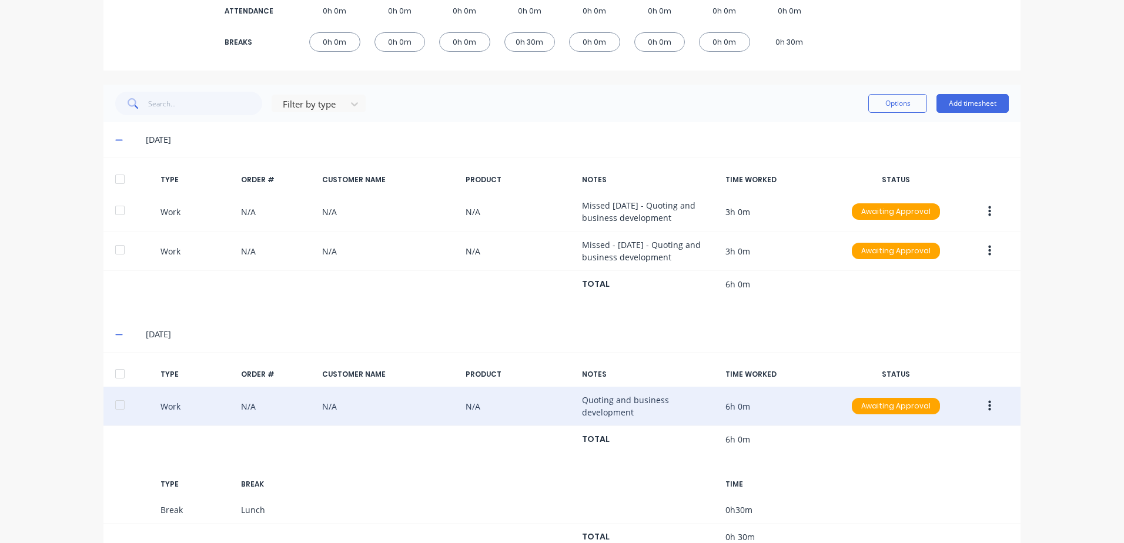
click at [988, 406] on icon "button" at bounding box center [989, 406] width 3 height 13
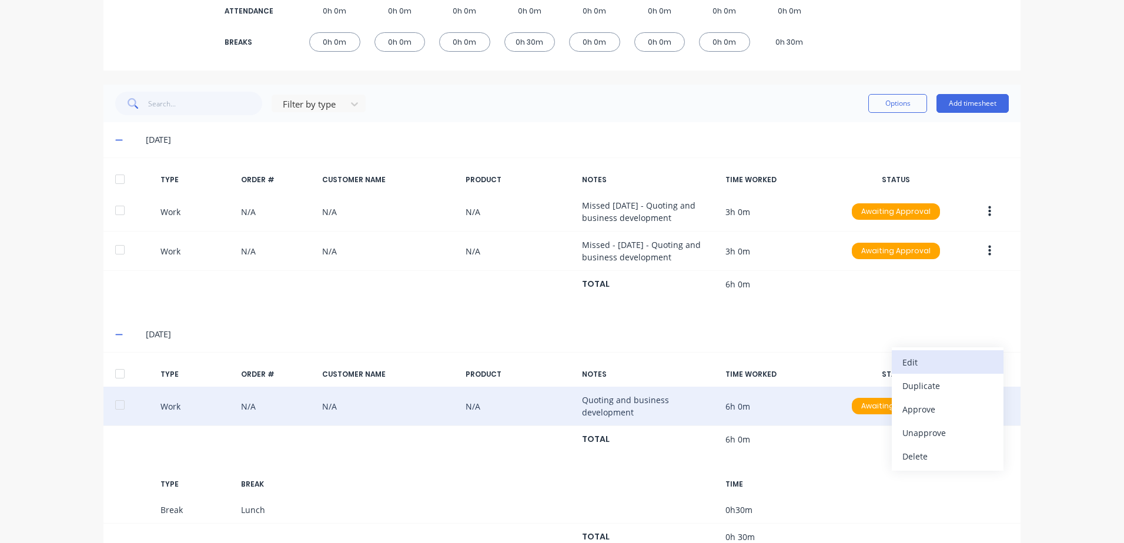
click at [915, 361] on div "Edit" at bounding box center [947, 362] width 91 height 17
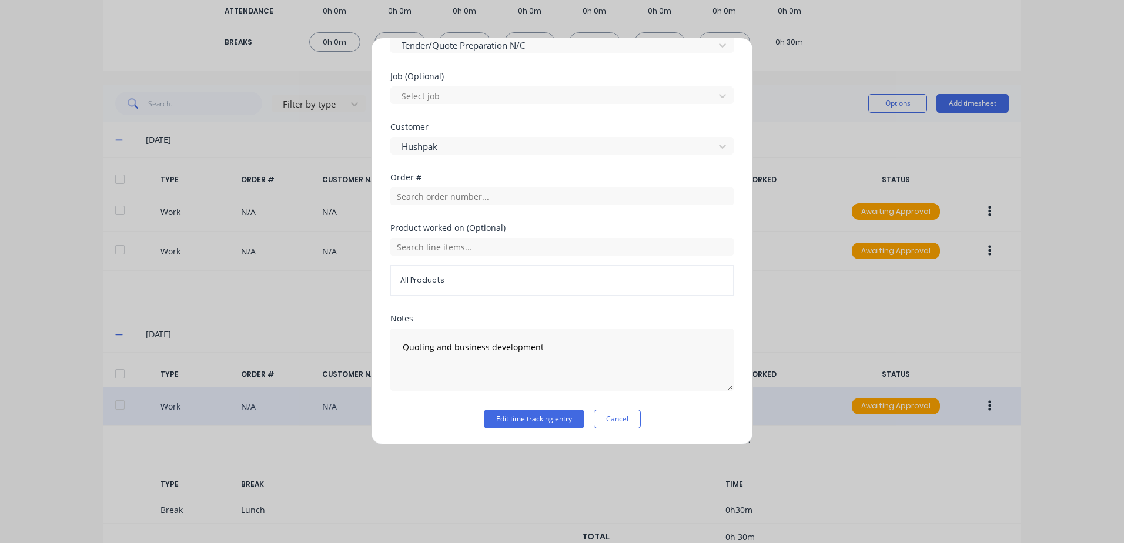
scroll to position [489, 0]
click at [512, 417] on button "Edit time tracking entry" at bounding box center [534, 418] width 101 height 19
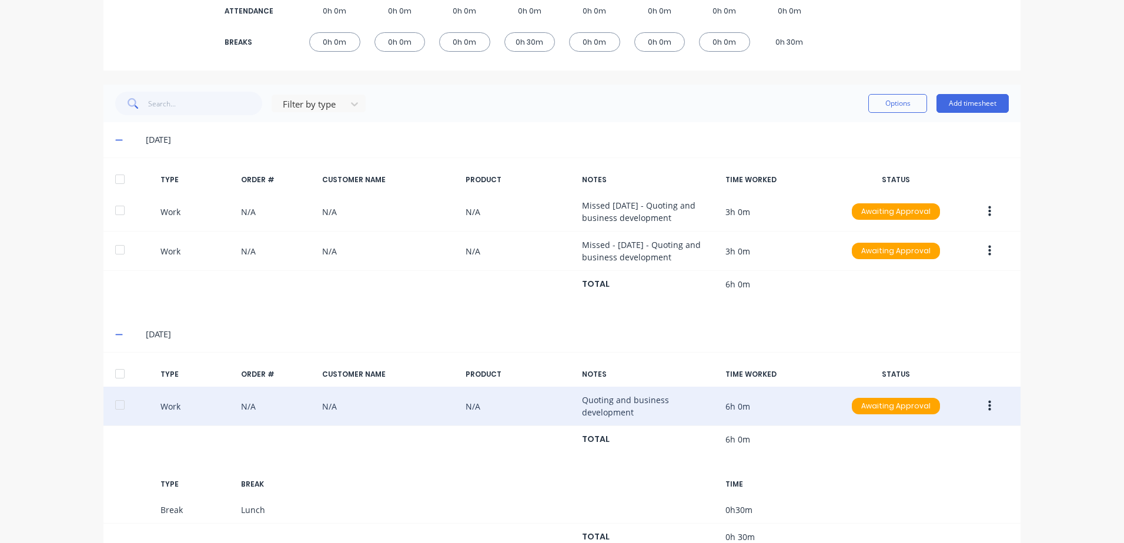
scroll to position [46, 0]
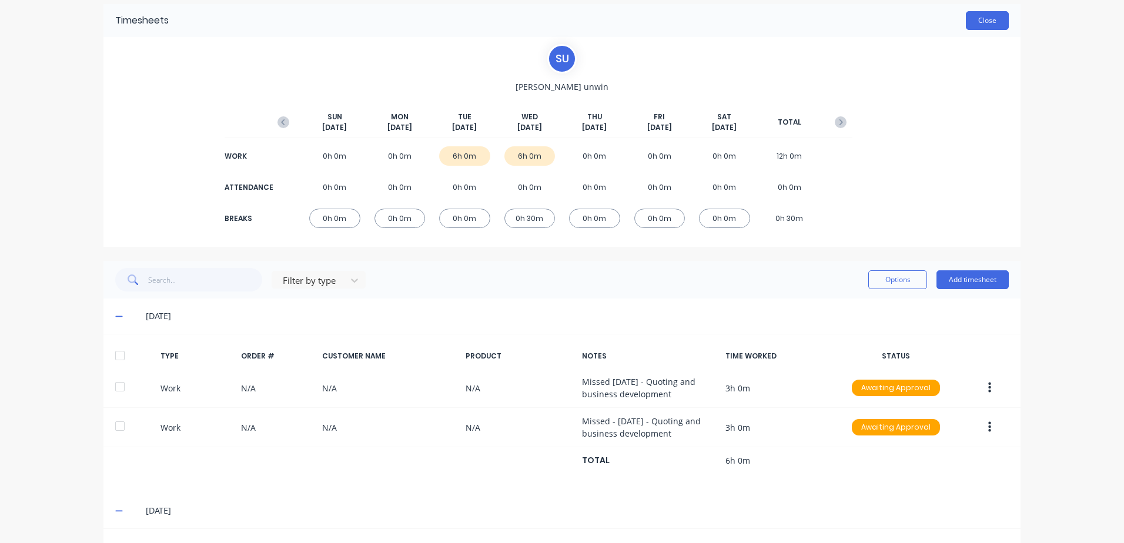
click at [983, 21] on button "Close" at bounding box center [987, 20] width 43 height 19
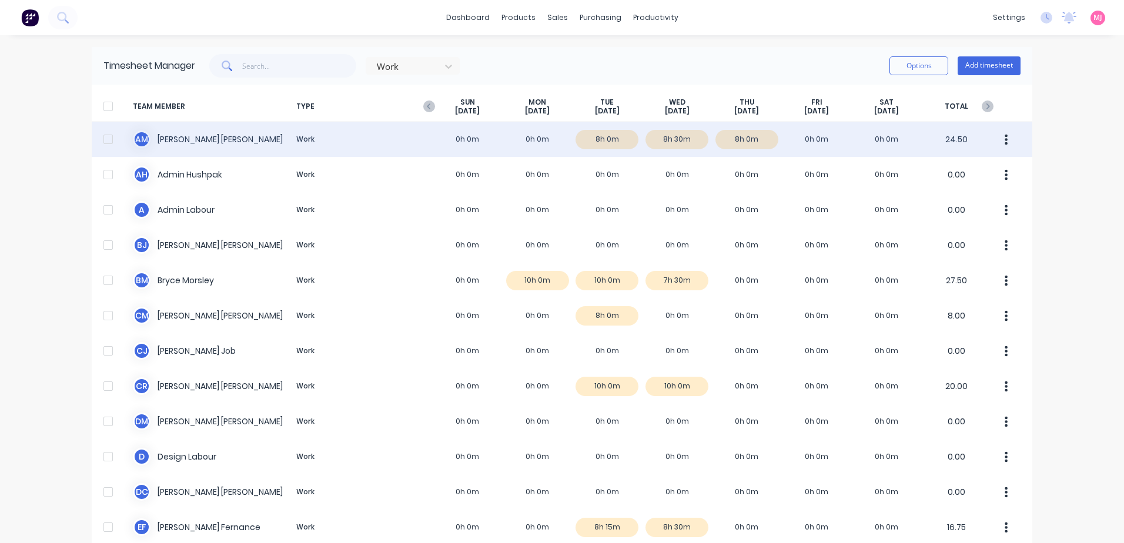
click at [529, 140] on div "A M [PERSON_NAME] Work 0h 0m 0h 0m 8h 0m 8h 30m 8h 0m 0h 0m 0h 0m 24.50" at bounding box center [562, 139] width 940 height 35
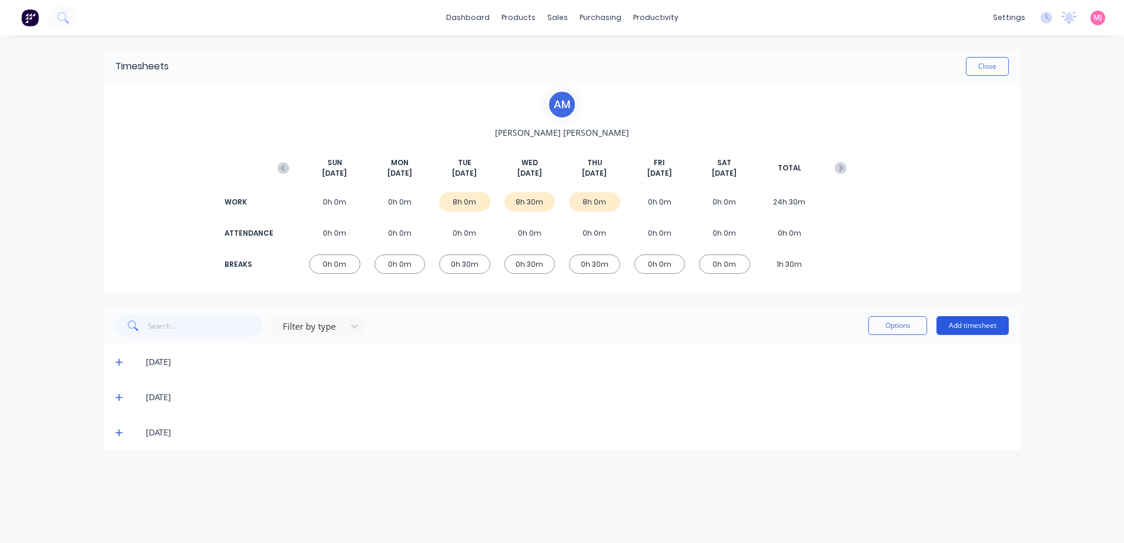
click at [981, 326] on button "Add timesheet" at bounding box center [972, 325] width 72 height 19
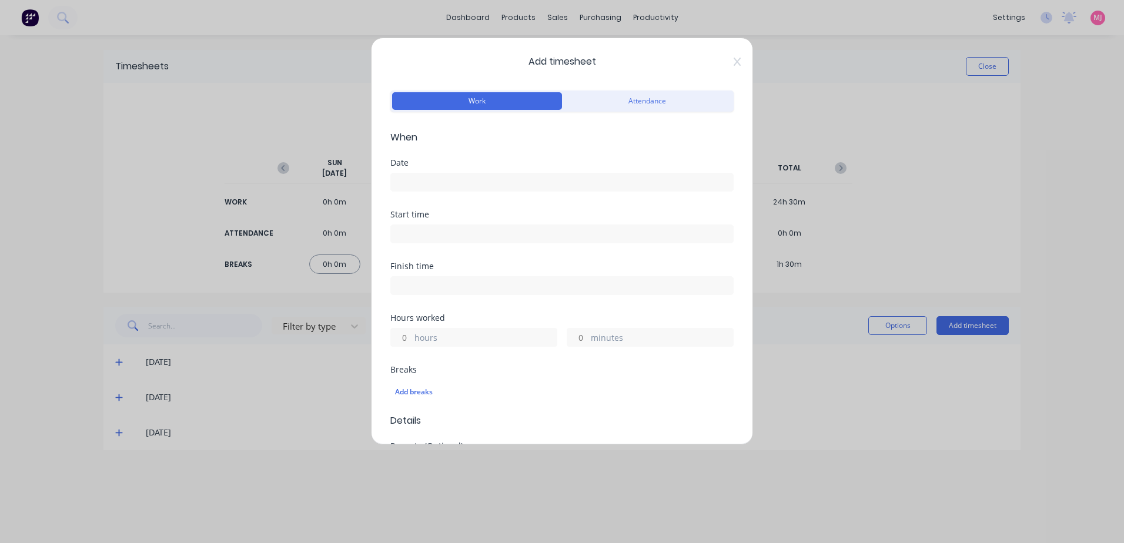
click at [431, 185] on input at bounding box center [562, 182] width 342 height 18
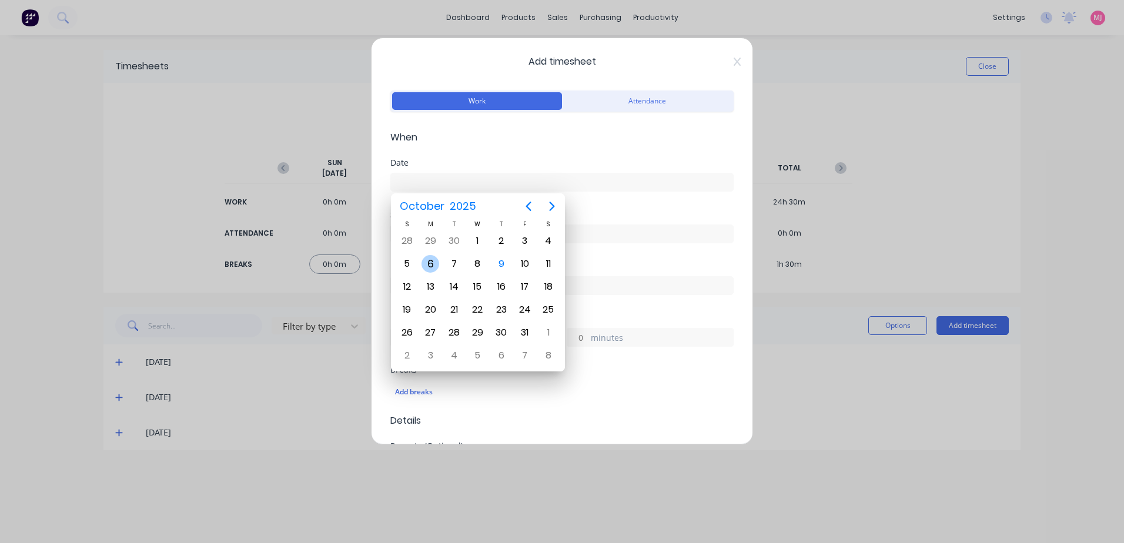
click at [431, 262] on div "6" at bounding box center [430, 264] width 18 height 18
type input "[DATE]"
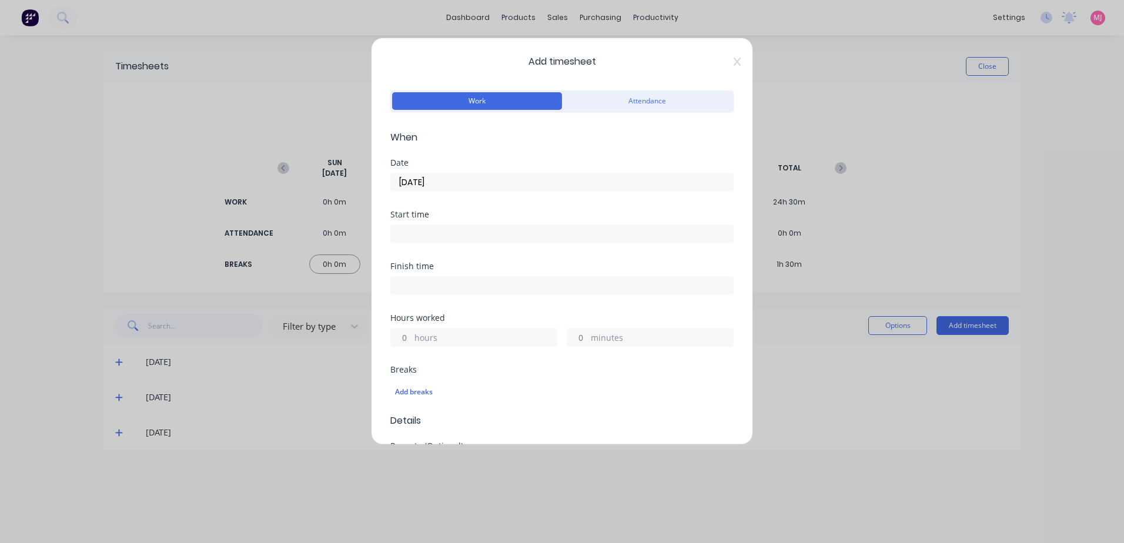
click at [438, 337] on label "hours" at bounding box center [485, 338] width 142 height 15
click at [411, 337] on input "hours" at bounding box center [401, 338] width 21 height 18
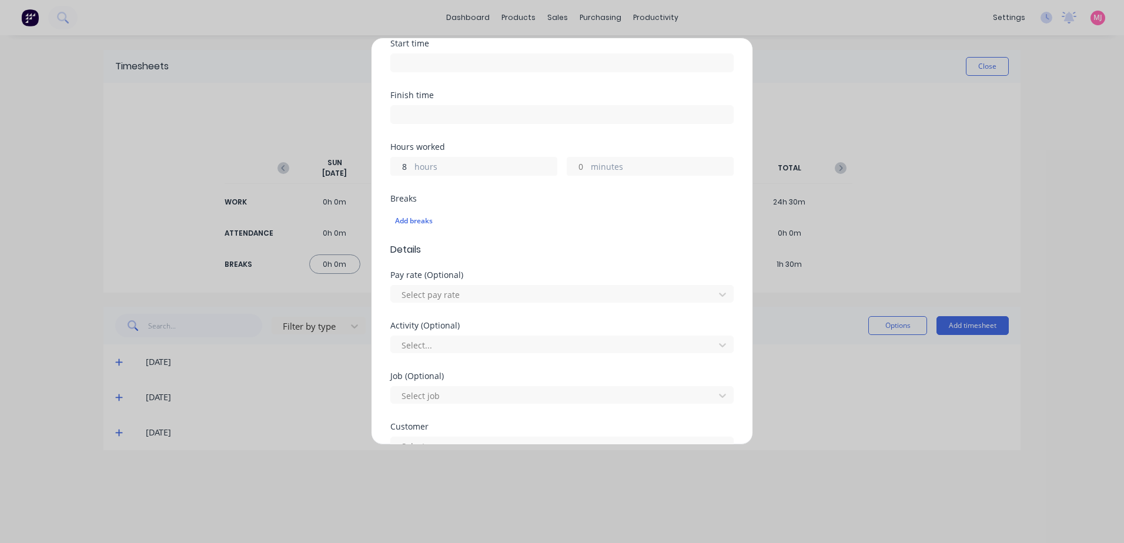
scroll to position [176, 0]
type input "8"
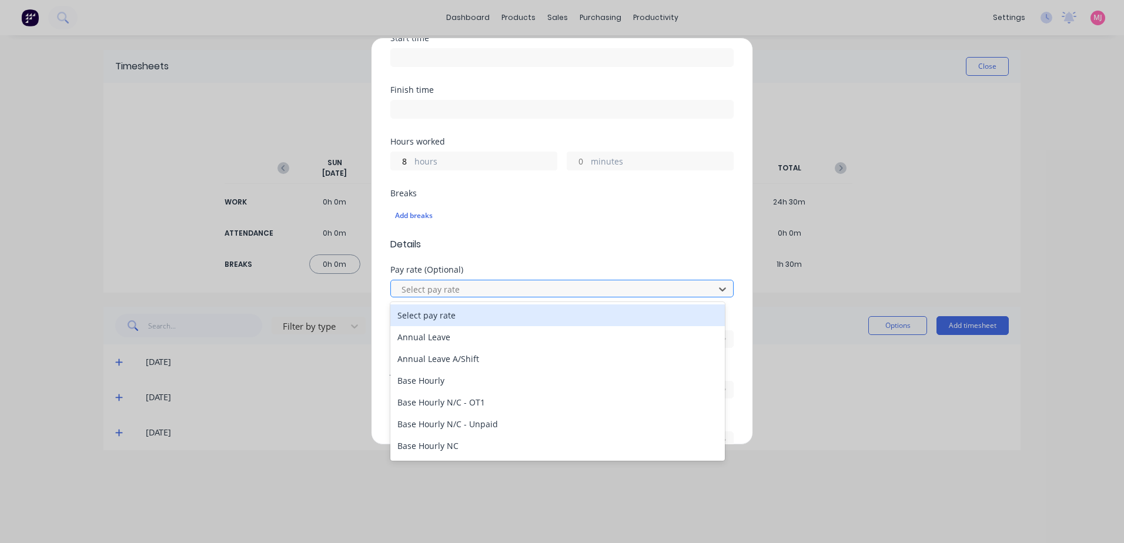
click at [437, 286] on div at bounding box center [554, 289] width 308 height 15
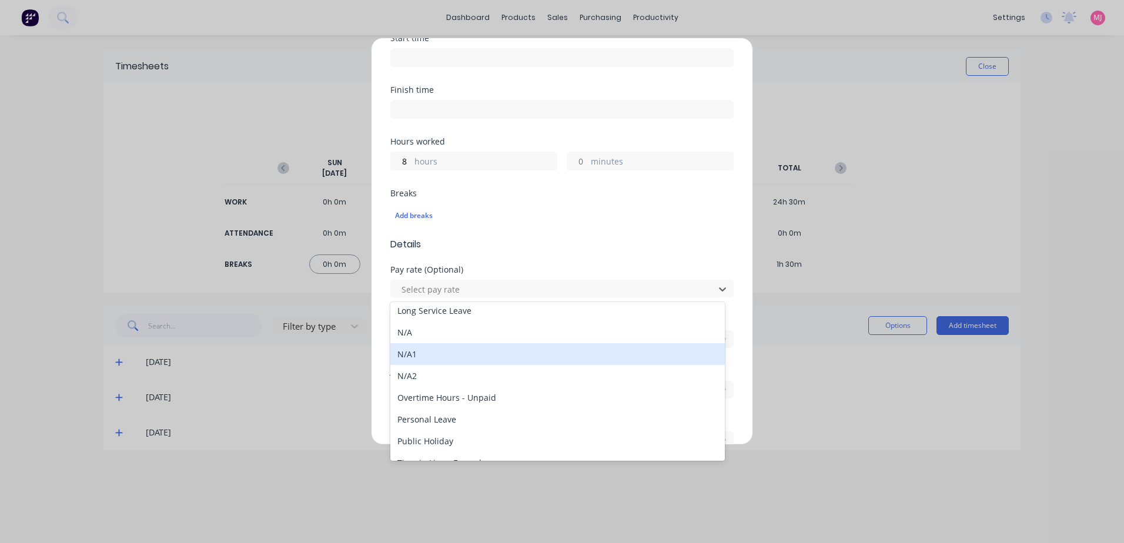
scroll to position [1293, 0]
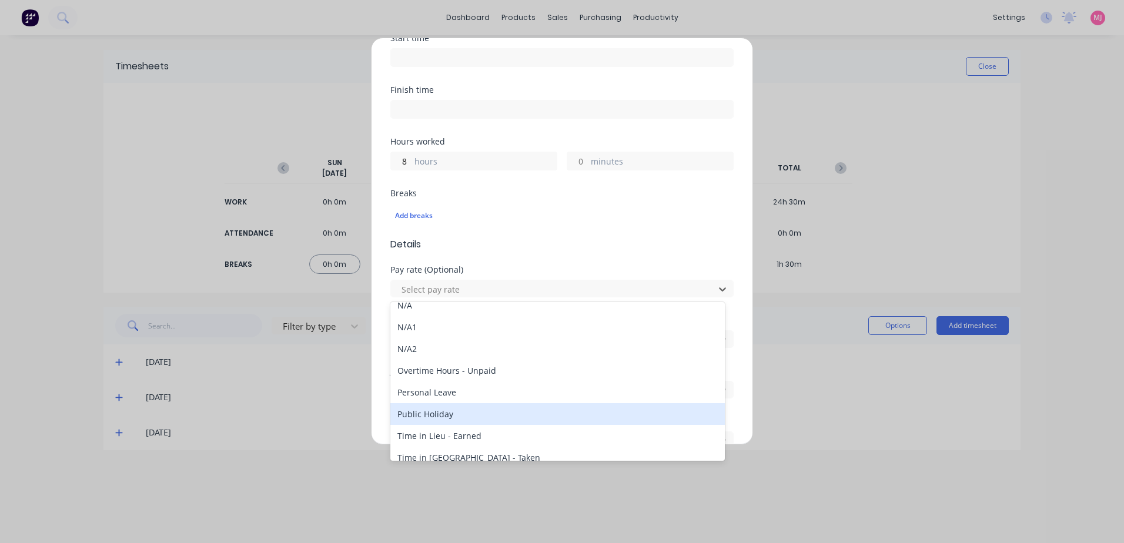
click at [447, 415] on div "Public Holiday" at bounding box center [557, 414] width 334 height 22
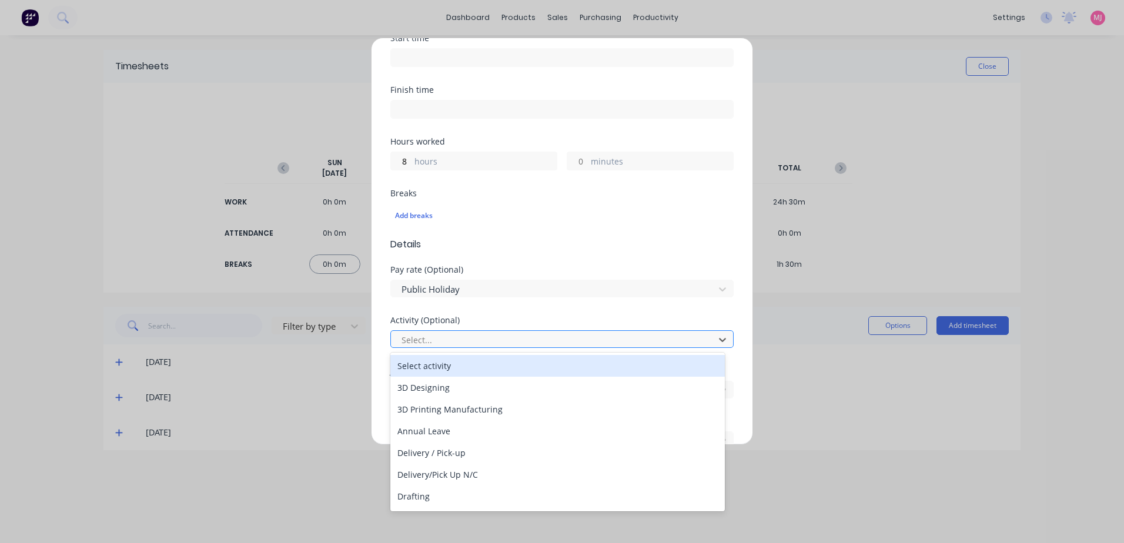
click at [428, 338] on div at bounding box center [554, 340] width 308 height 15
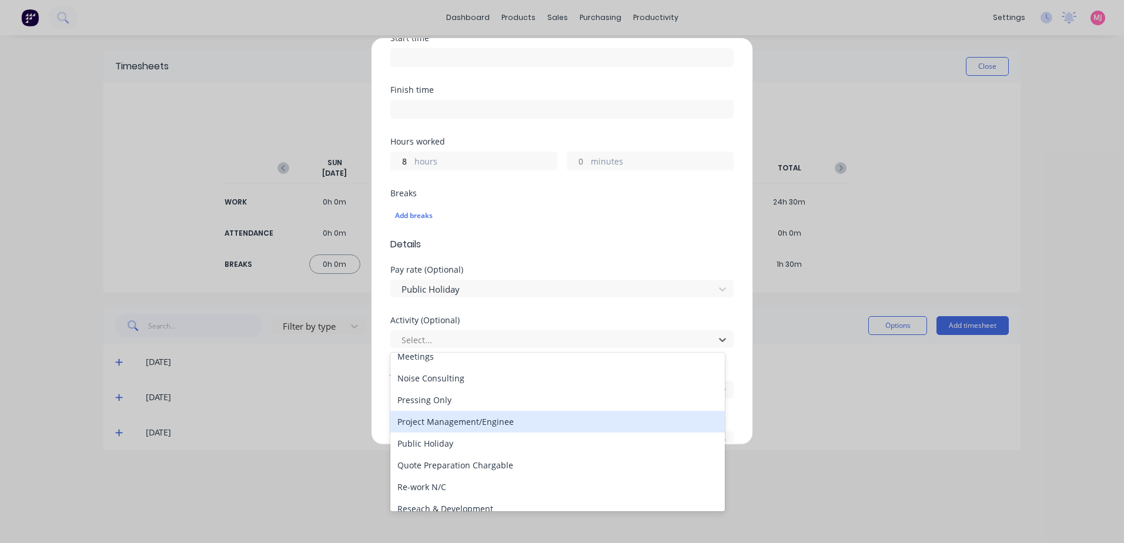
scroll to position [294, 0]
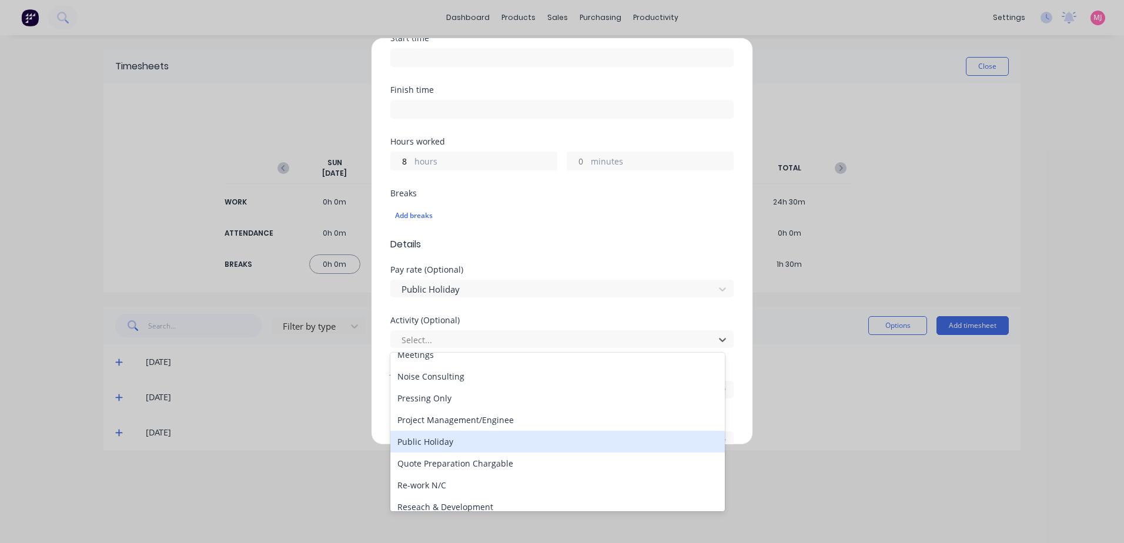
click at [429, 442] on div "Public Holiday" at bounding box center [557, 442] width 334 height 22
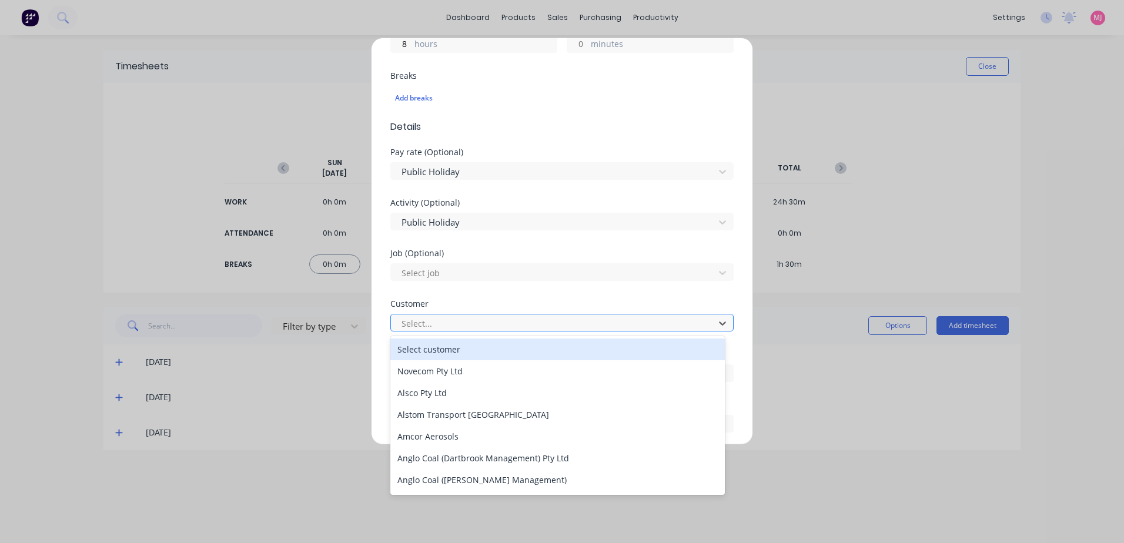
click at [413, 326] on div at bounding box center [554, 323] width 308 height 15
type input "hus"
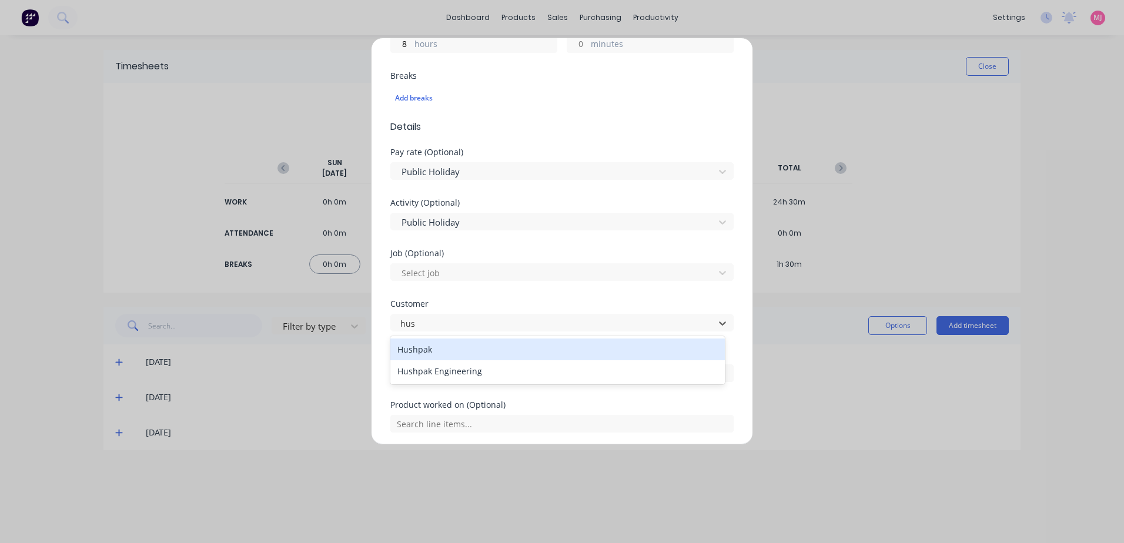
click at [426, 348] on div "Hushpak" at bounding box center [557, 350] width 334 height 22
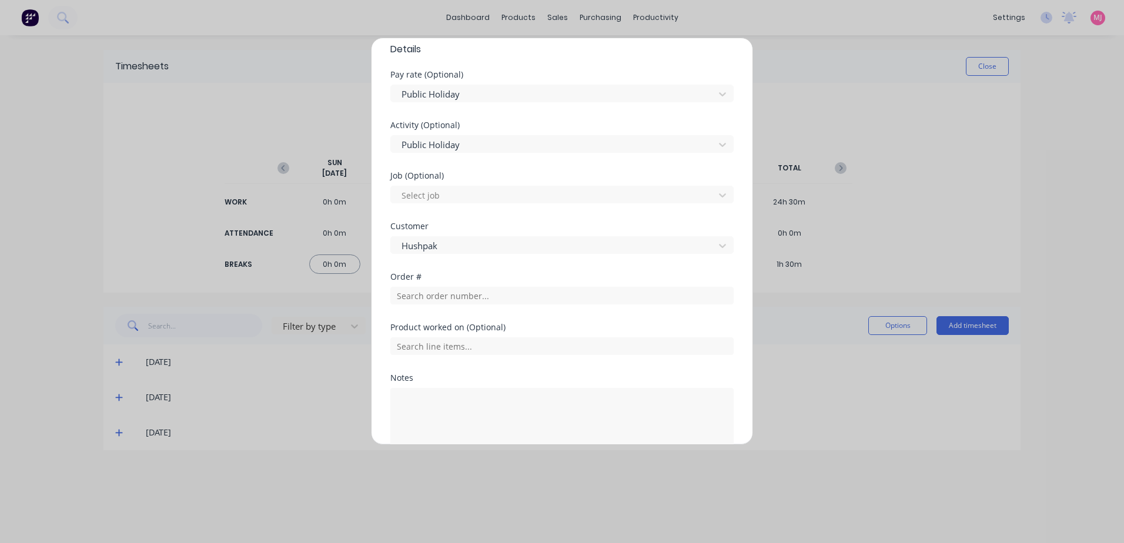
scroll to position [431, 0]
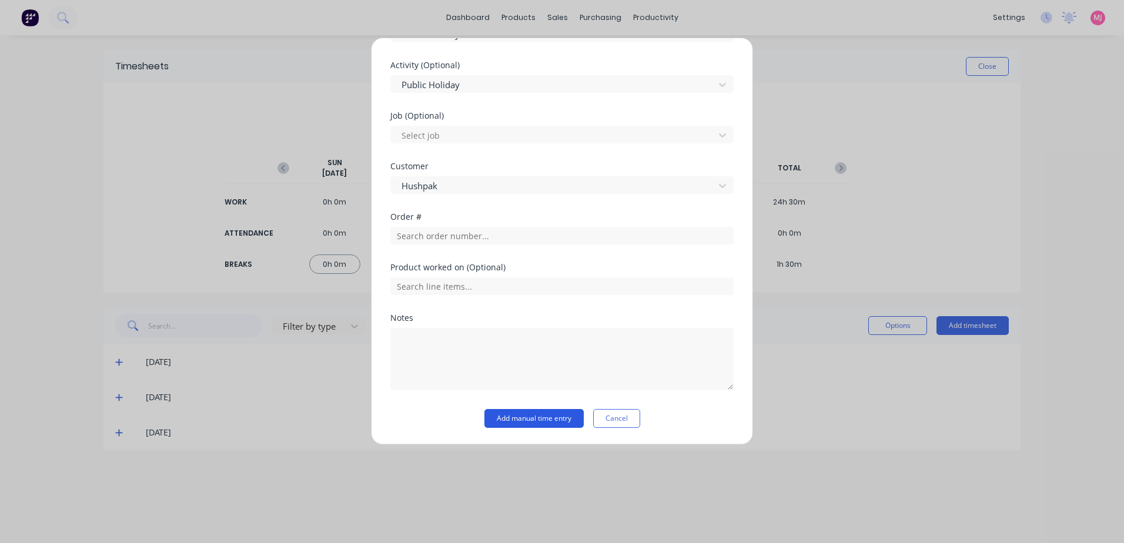
click at [541, 418] on button "Add manual time entry" at bounding box center [533, 418] width 99 height 19
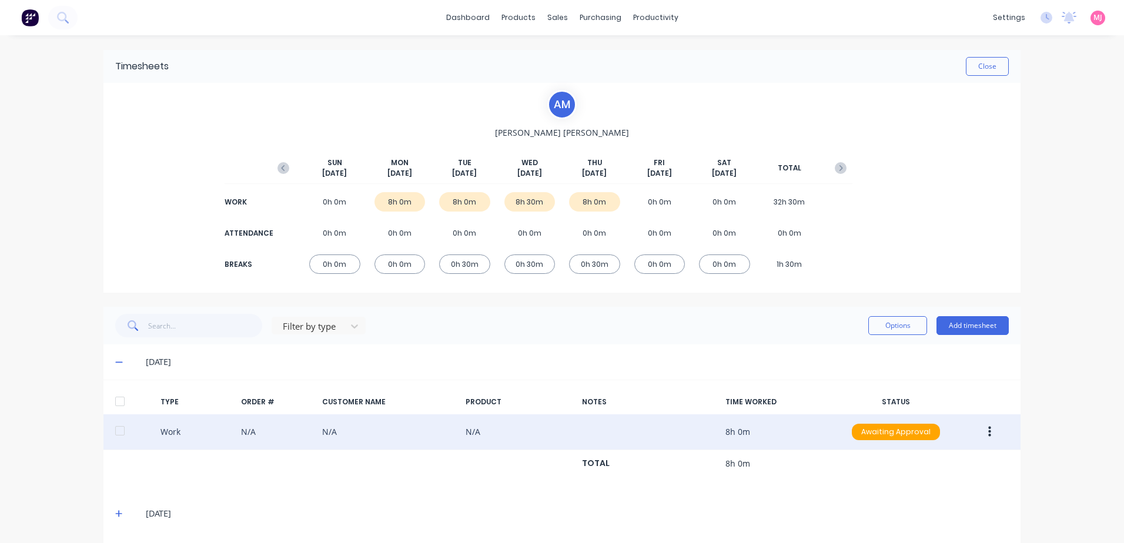
click at [988, 428] on icon "button" at bounding box center [989, 432] width 3 height 11
click at [915, 435] on div "Approve" at bounding box center [947, 434] width 91 height 17
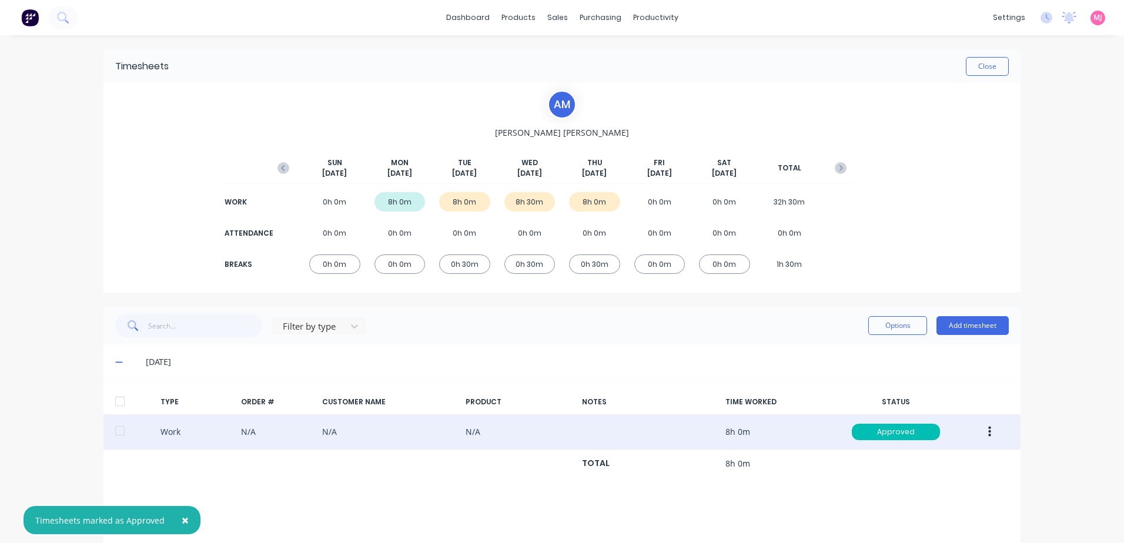
scroll to position [73, 0]
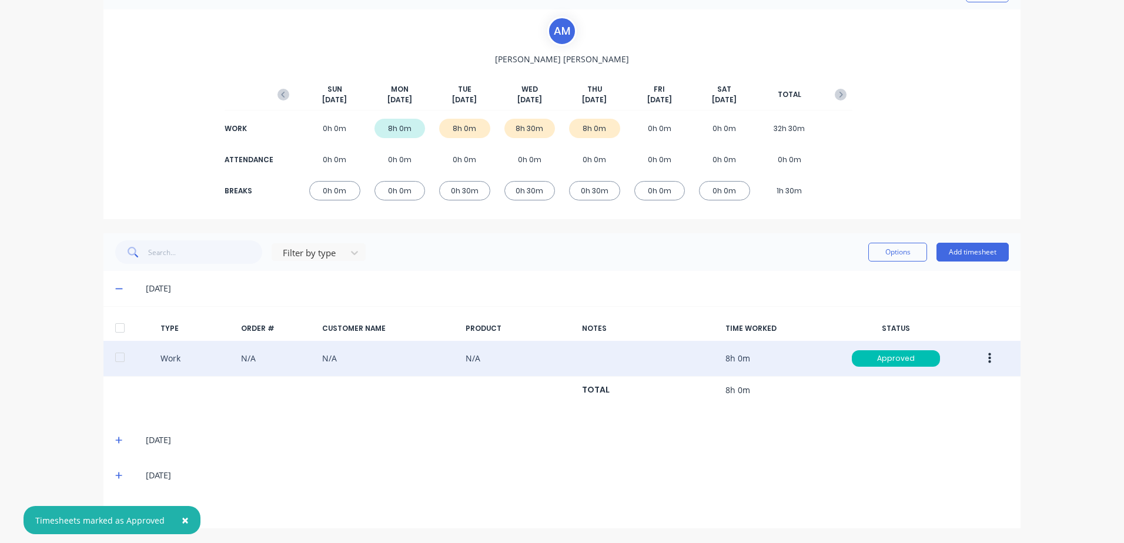
click at [115, 438] on icon at bounding box center [119, 440] width 8 height 8
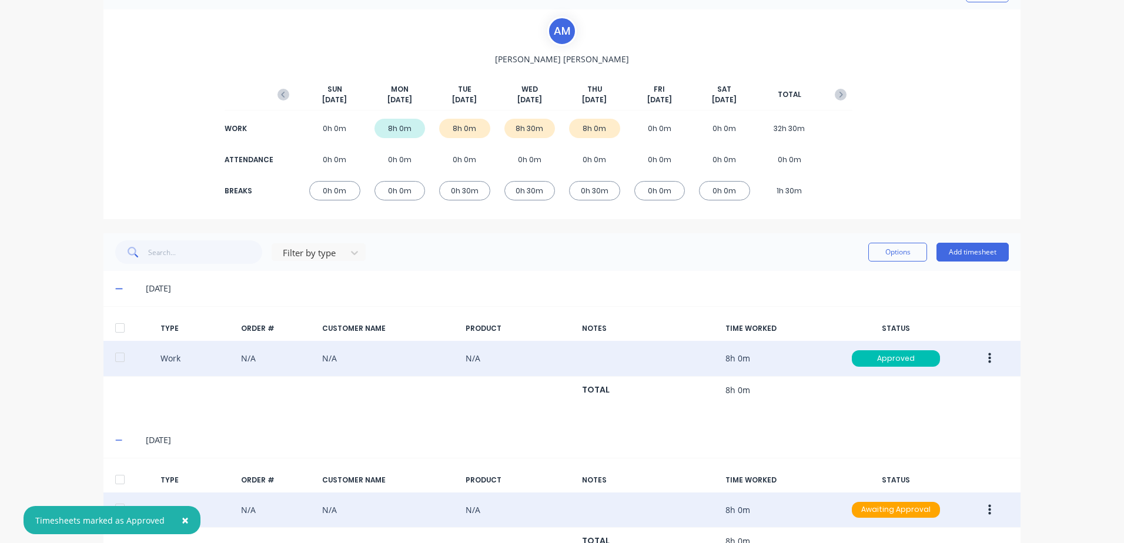
click at [988, 510] on icon "button" at bounding box center [989, 509] width 3 height 11
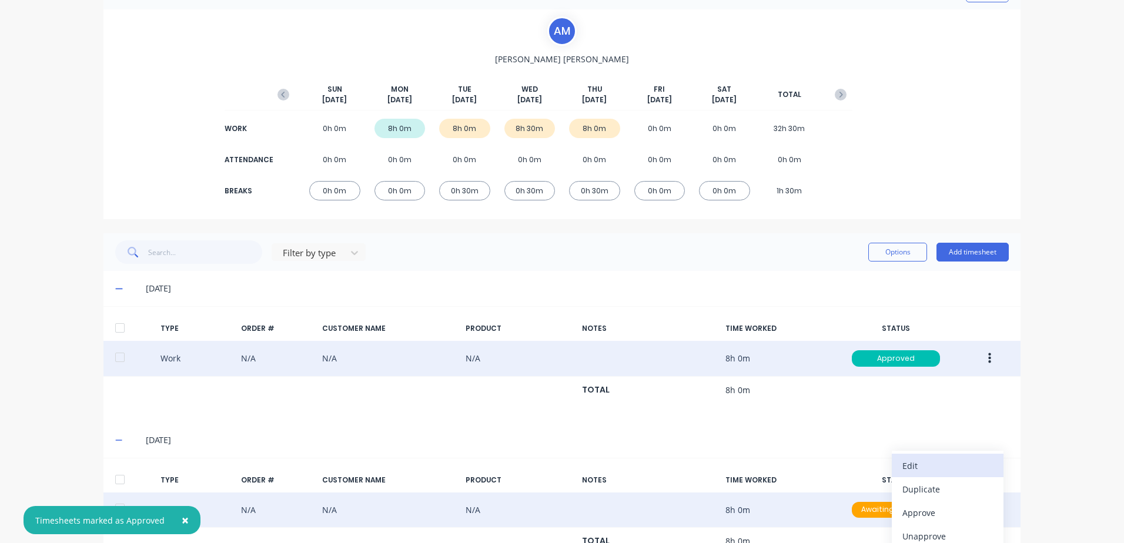
click at [912, 465] on div "Edit" at bounding box center [947, 465] width 91 height 17
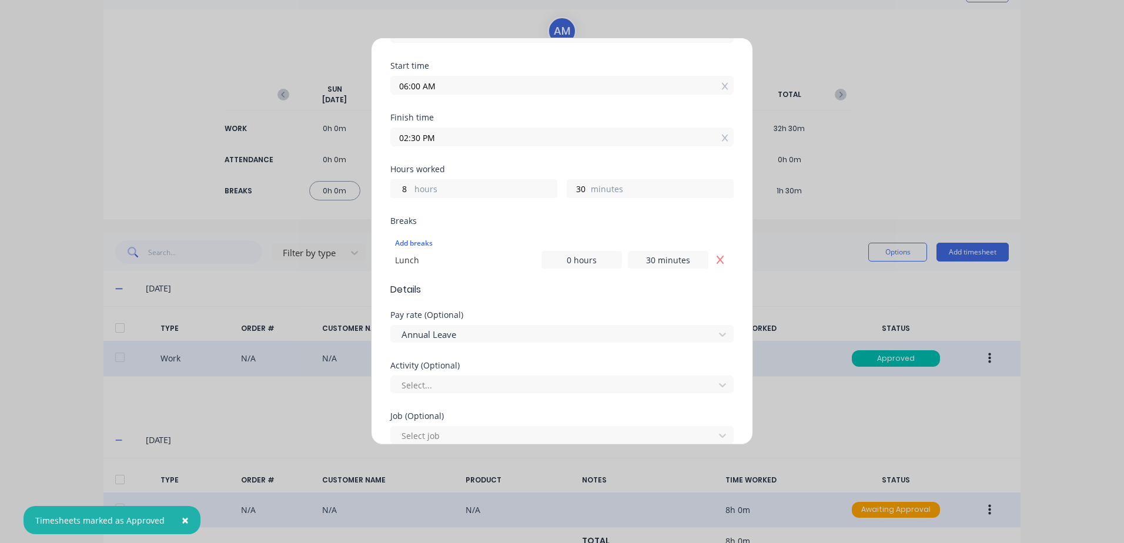
scroll to position [59, 0]
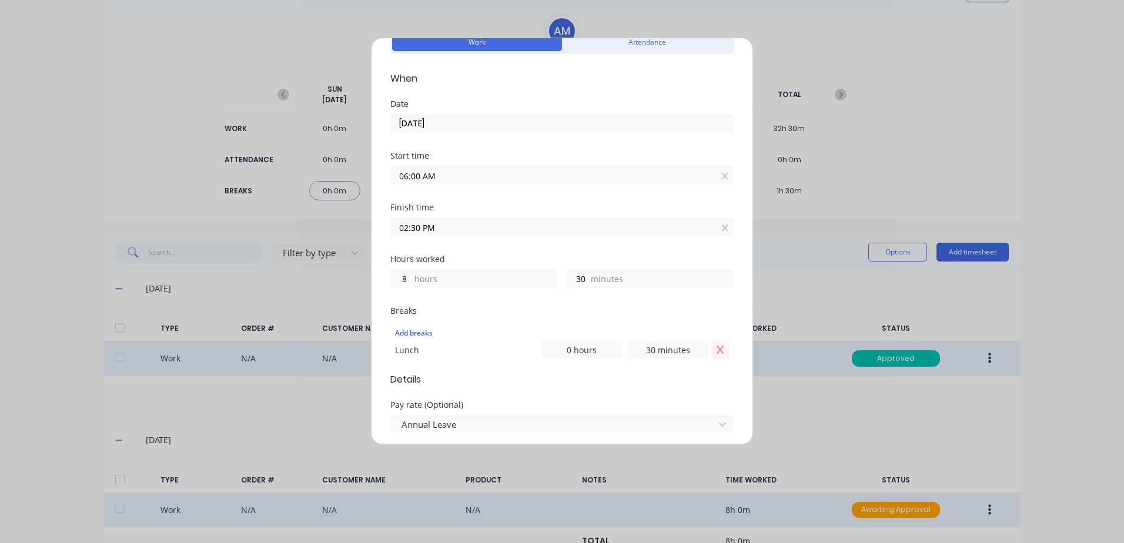
click at [716, 348] on icon "Remove Lunch" at bounding box center [719, 350] width 7 height 8
drag, startPoint x: 451, startPoint y: 173, endPoint x: 316, endPoint y: 170, distance: 134.6
click at [317, 170] on div "Edit time tracking entry Work Attendance When Date [DATE] Start time 06:00 AM F…" at bounding box center [562, 271] width 1124 height 543
click at [446, 225] on div "02:30 PM" at bounding box center [561, 226] width 343 height 22
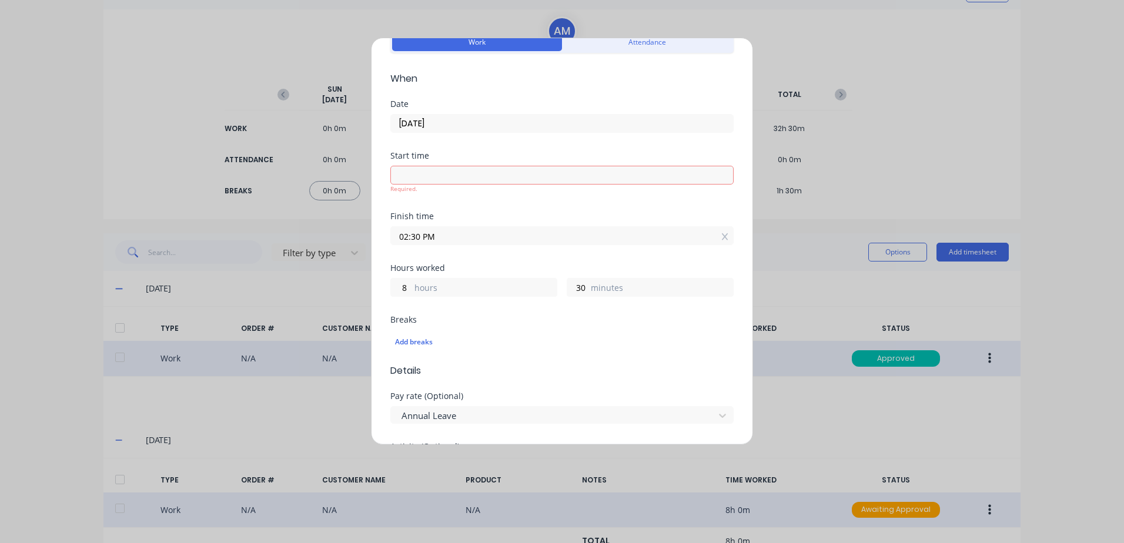
drag, startPoint x: 446, startPoint y: 233, endPoint x: 312, endPoint y: 226, distance: 134.2
click at [312, 226] on div "Edit time tracking entry Work Attendance When Date [DATE] Start time Required. …" at bounding box center [562, 271] width 1124 height 543
click at [532, 292] on div "Hours worked 8 hours 30 minutes" at bounding box center [561, 290] width 343 height 52
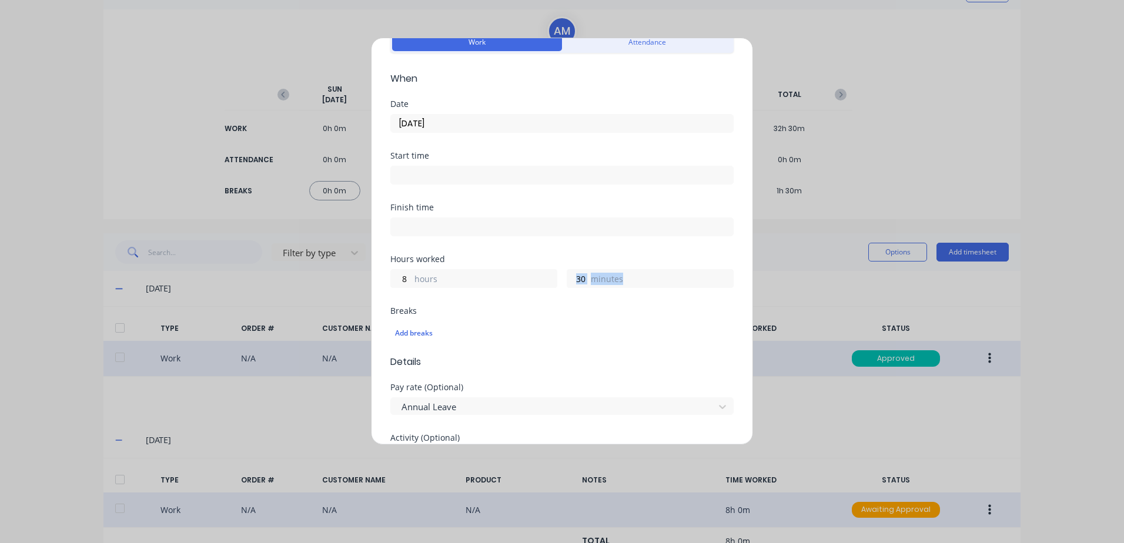
drag, startPoint x: 631, startPoint y: 281, endPoint x: 537, endPoint y: 280, distance: 94.6
click at [537, 280] on div "8 hours 30 minutes" at bounding box center [561, 277] width 343 height 22
drag, startPoint x: 537, startPoint y: 280, endPoint x: 584, endPoint y: 277, distance: 47.1
click at [584, 277] on div "30 minutes" at bounding box center [650, 278] width 167 height 19
drag, startPoint x: 582, startPoint y: 277, endPoint x: 554, endPoint y: 277, distance: 28.2
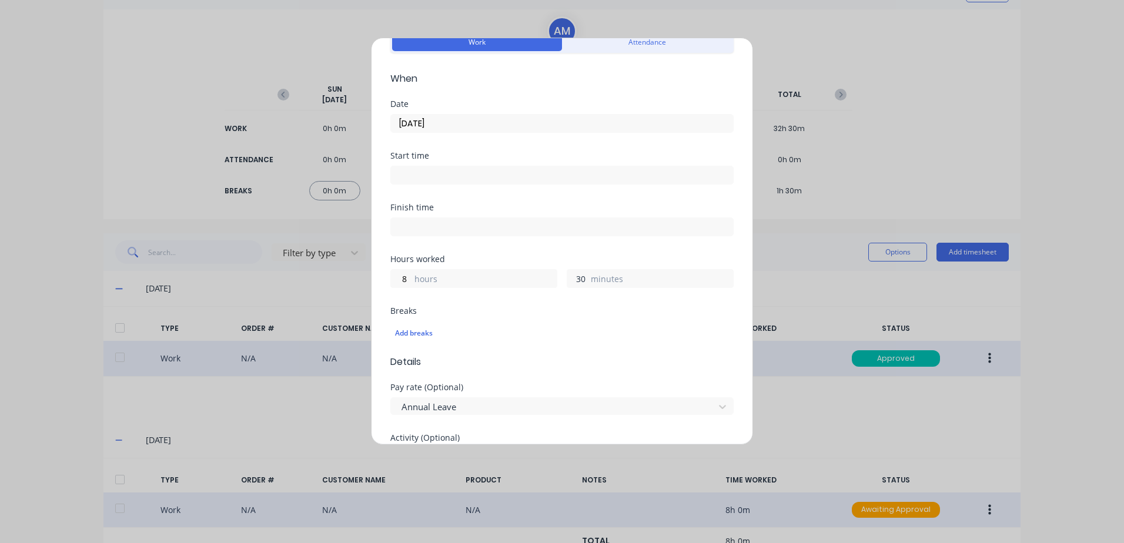
click at [554, 277] on div "8 hours 30 minutes" at bounding box center [561, 277] width 343 height 22
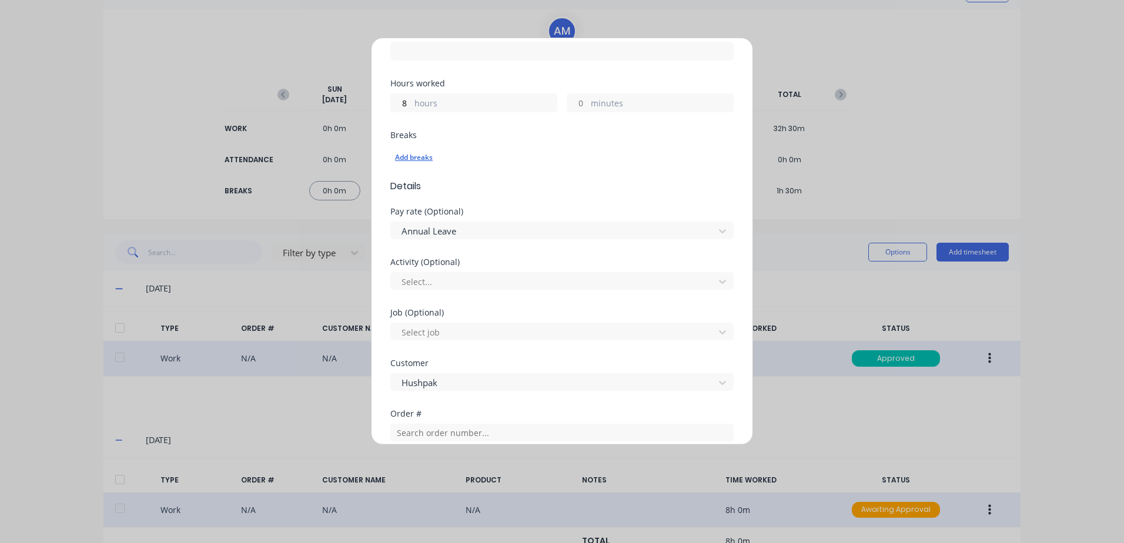
scroll to position [235, 0]
click at [460, 283] on div at bounding box center [554, 281] width 308 height 15
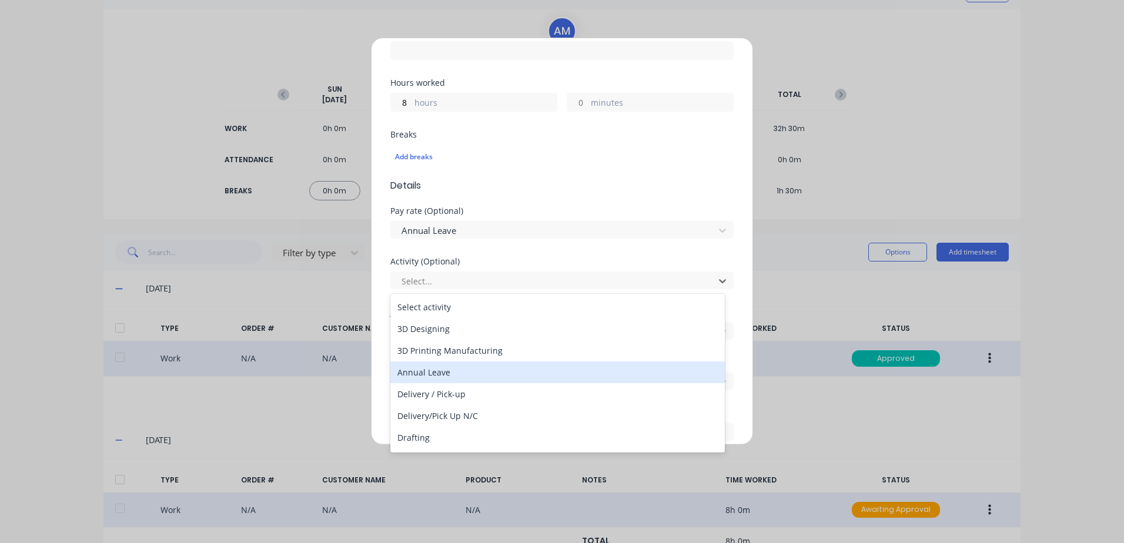
click at [440, 373] on div "Annual Leave" at bounding box center [557, 372] width 334 height 22
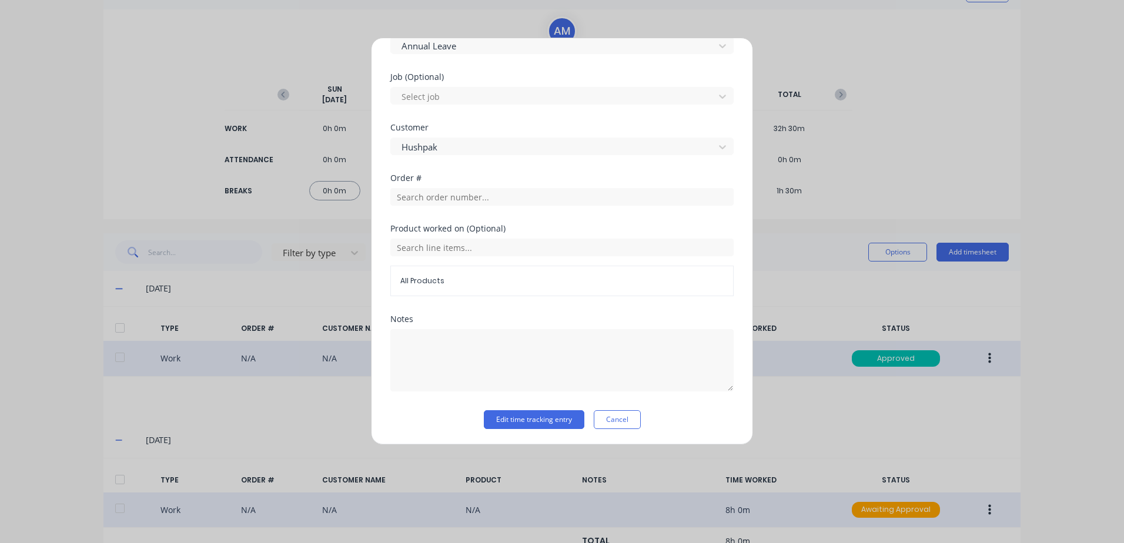
scroll to position [471, 0]
click at [518, 418] on button "Edit time tracking entry" at bounding box center [534, 418] width 101 height 19
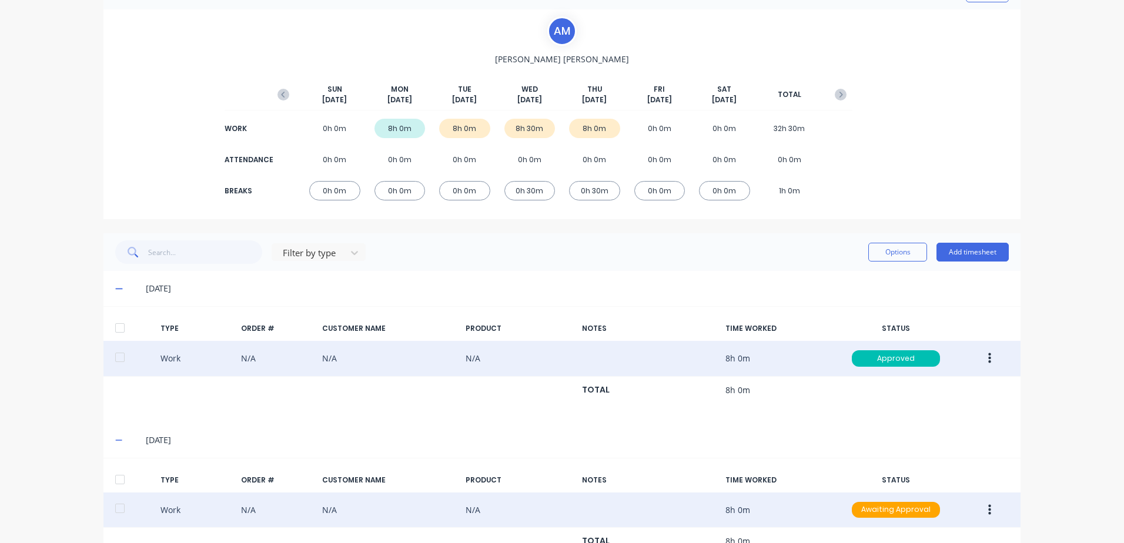
scroll to position [189, 0]
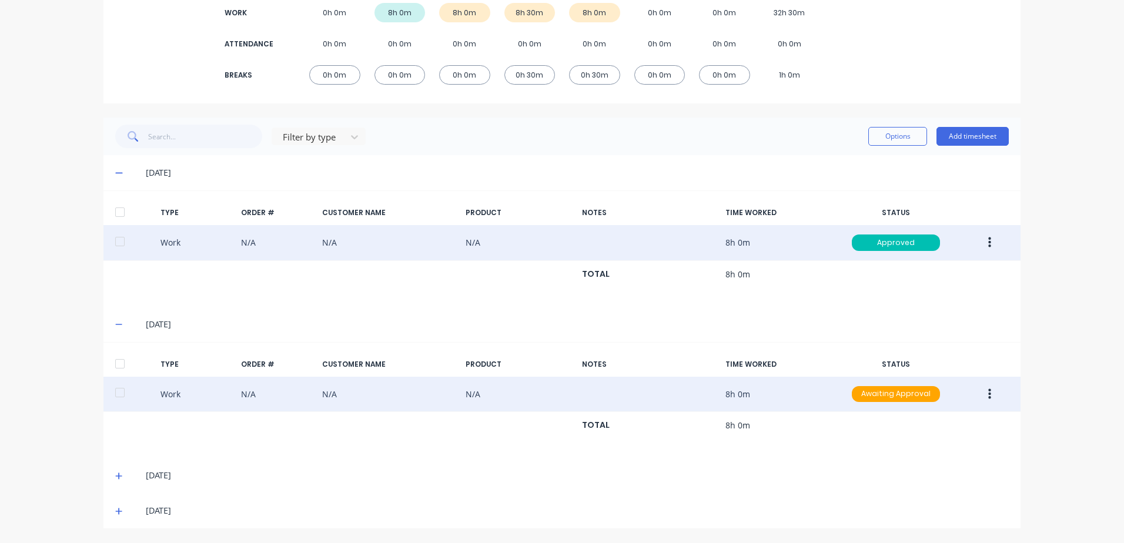
click at [988, 398] on icon "button" at bounding box center [989, 394] width 3 height 13
click at [922, 397] on div "Approve" at bounding box center [947, 396] width 91 height 17
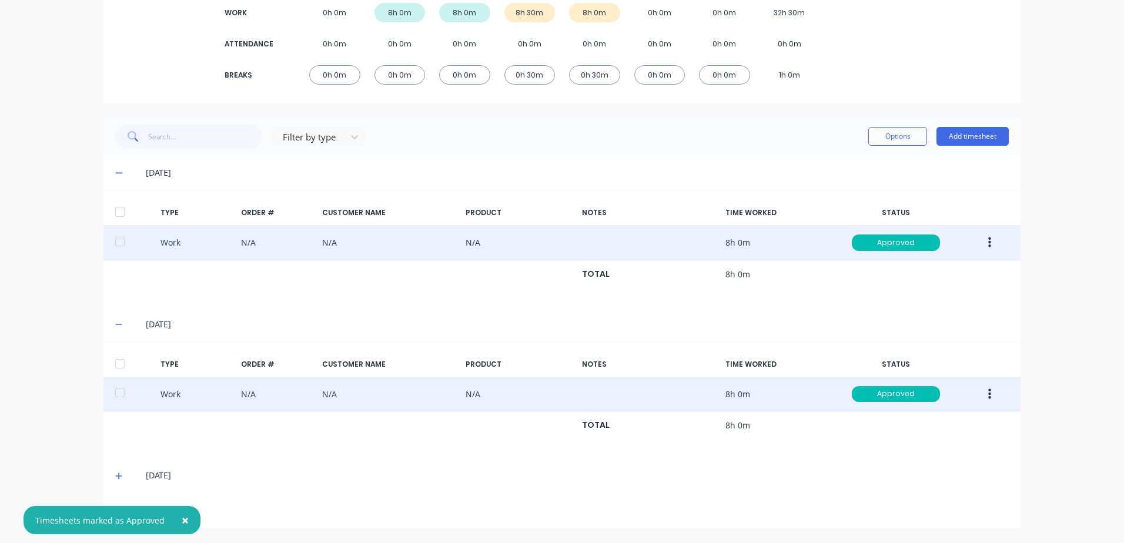
click at [116, 475] on icon at bounding box center [118, 476] width 7 height 7
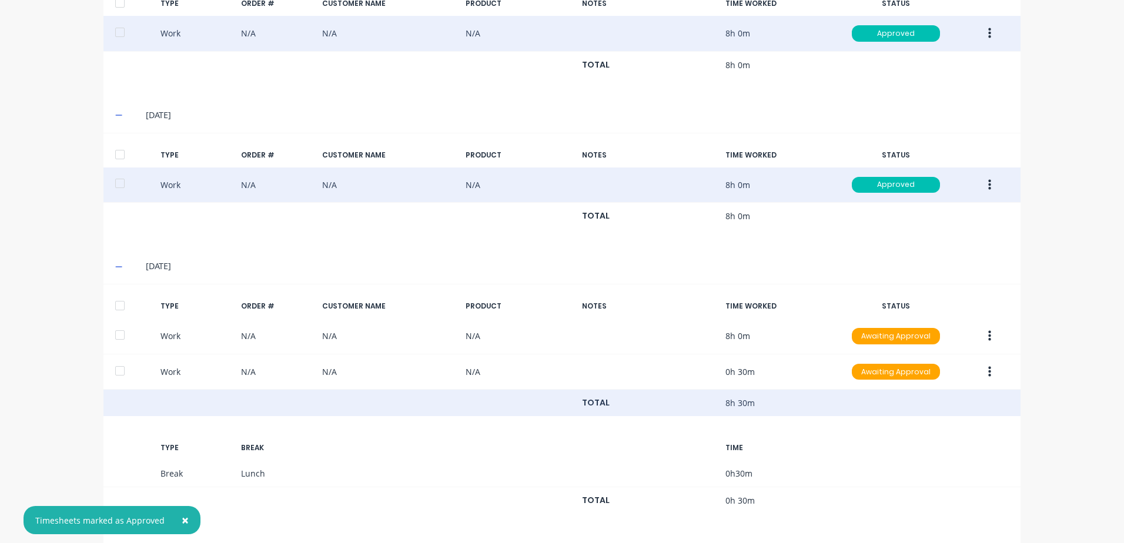
scroll to position [438, 0]
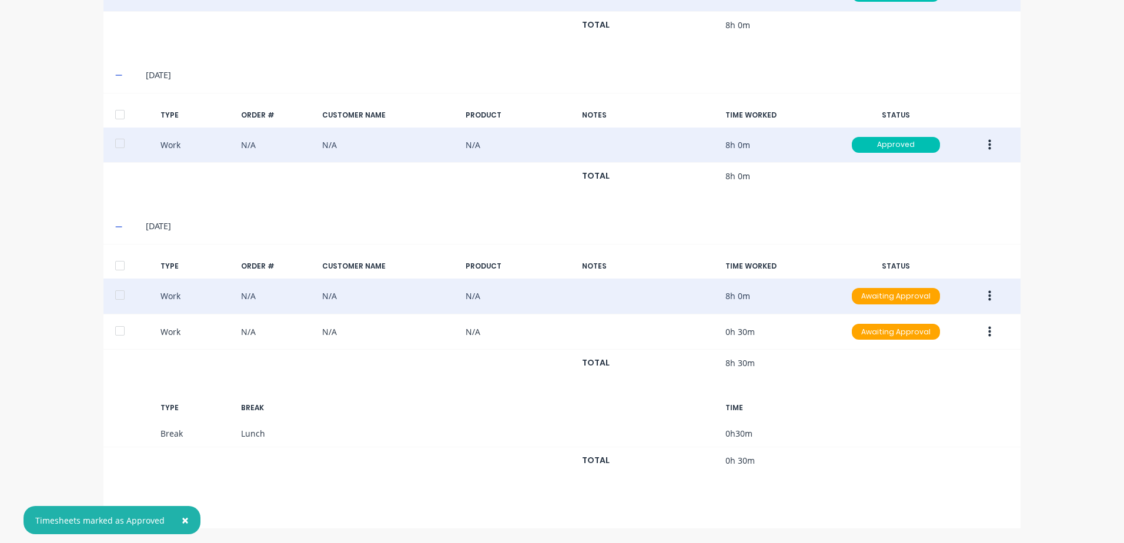
click at [988, 295] on icon "button" at bounding box center [989, 296] width 3 height 11
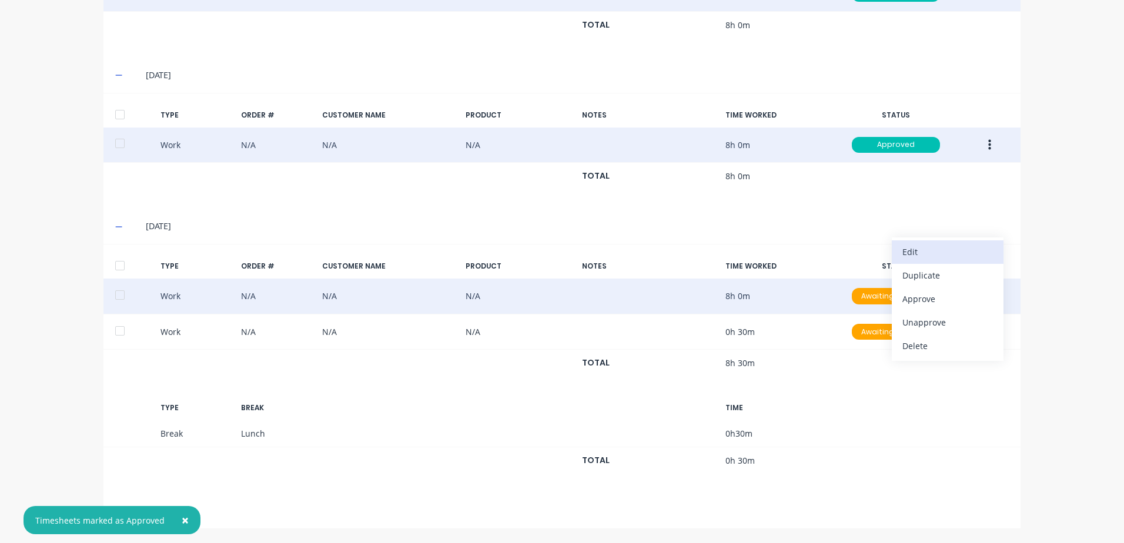
click at [930, 253] on div "Edit" at bounding box center [947, 251] width 91 height 17
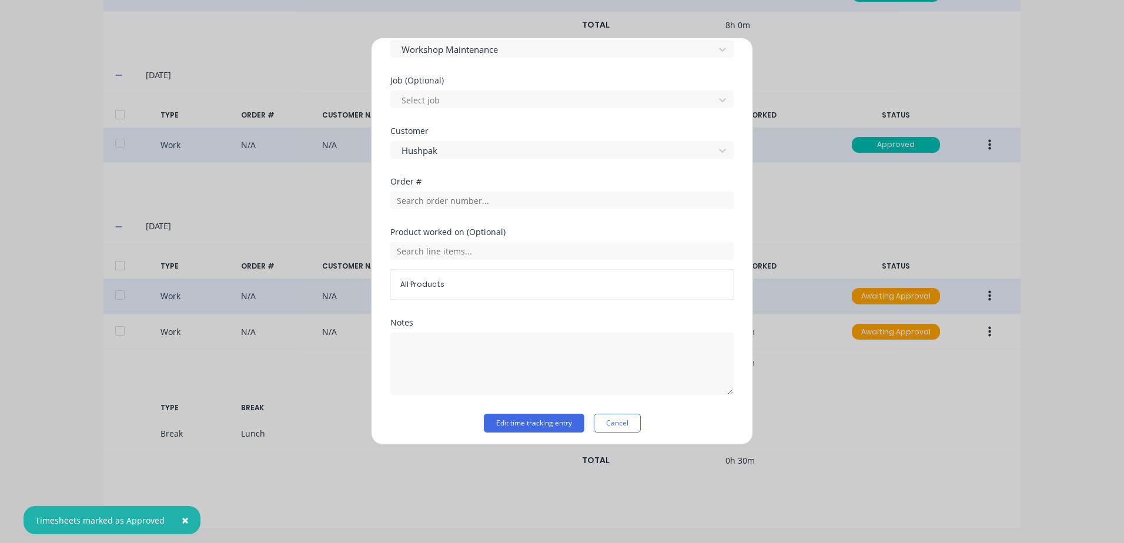
scroll to position [489, 0]
click at [522, 420] on button "Edit time tracking entry" at bounding box center [534, 418] width 101 height 19
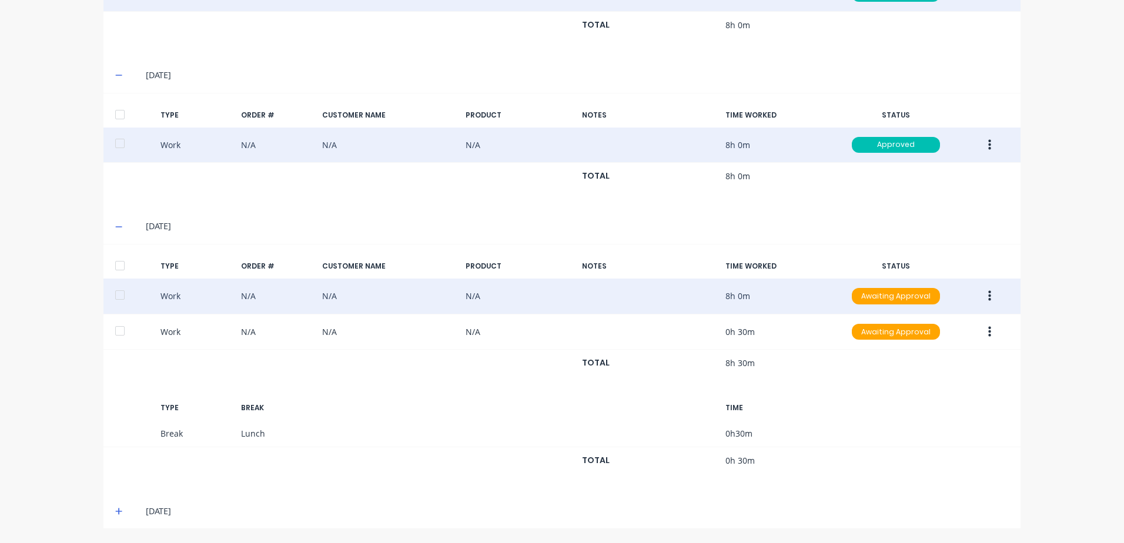
click at [988, 292] on icon "button" at bounding box center [989, 296] width 3 height 11
click at [915, 297] on div "Approve" at bounding box center [947, 298] width 91 height 17
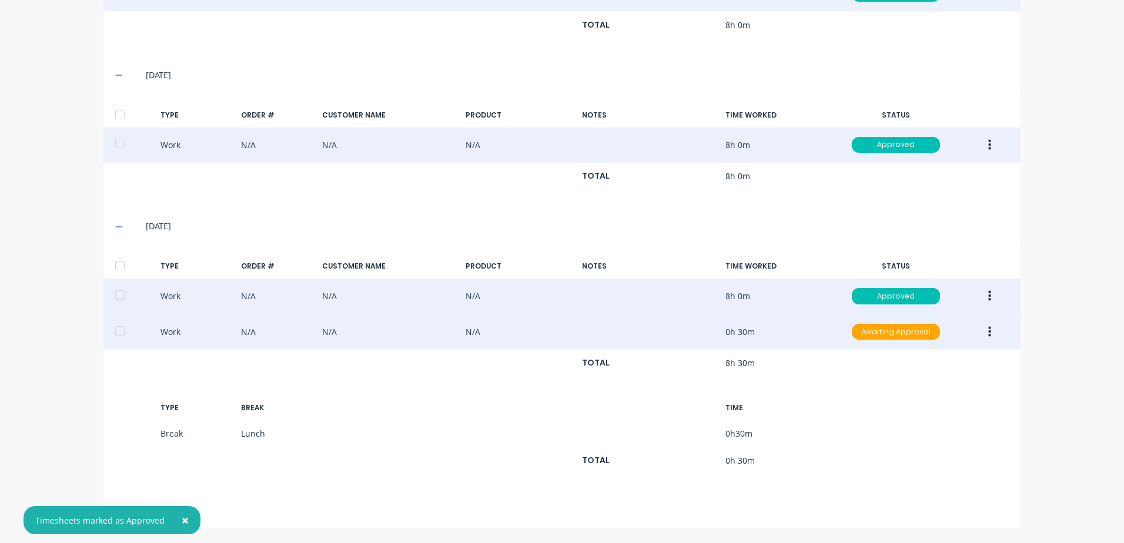
click at [988, 332] on icon "button" at bounding box center [989, 332] width 3 height 13
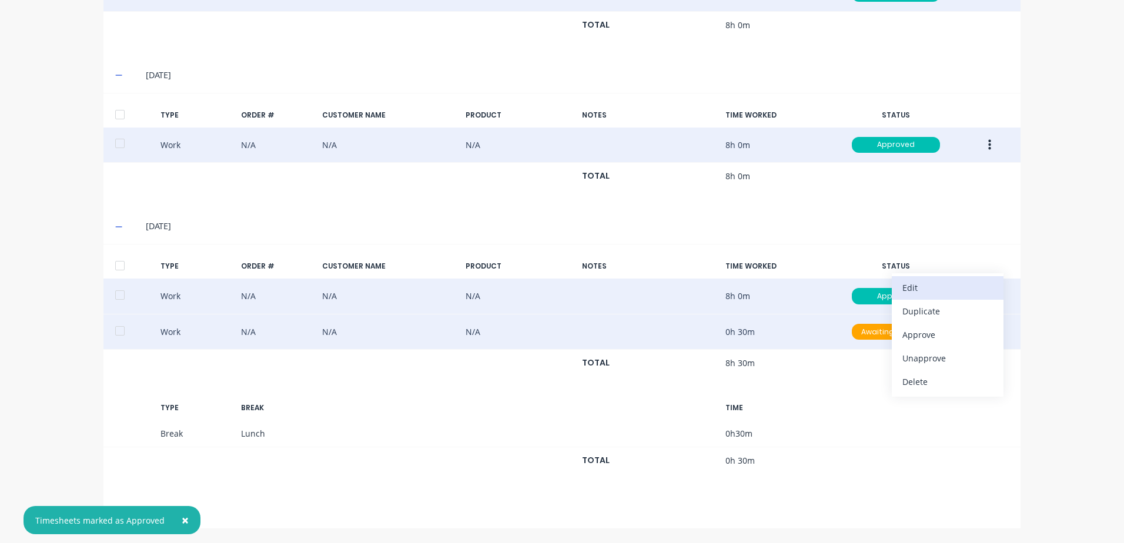
click at [909, 288] on div "Edit" at bounding box center [947, 287] width 91 height 17
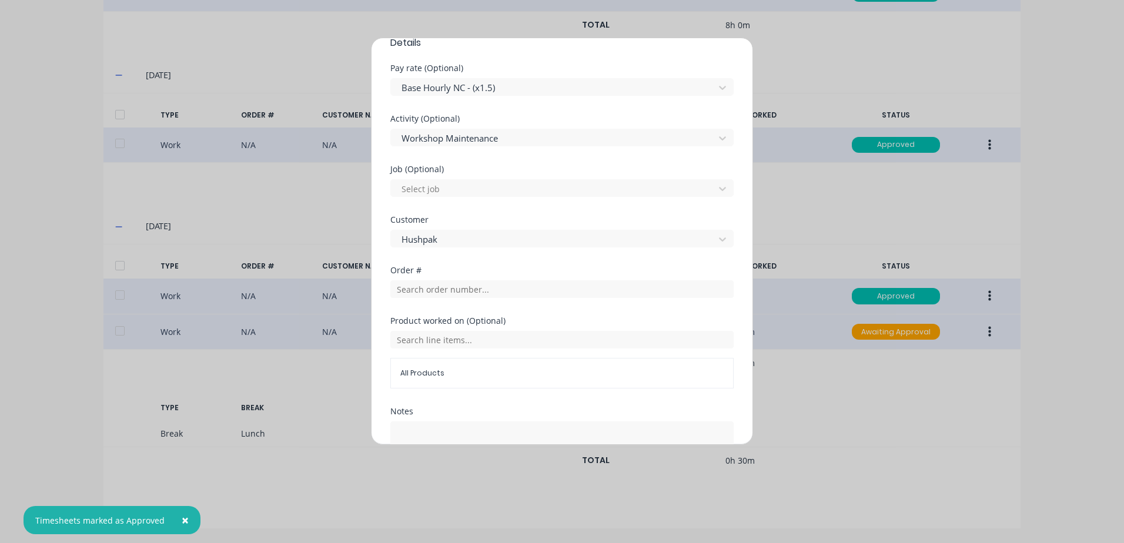
scroll to position [470, 0]
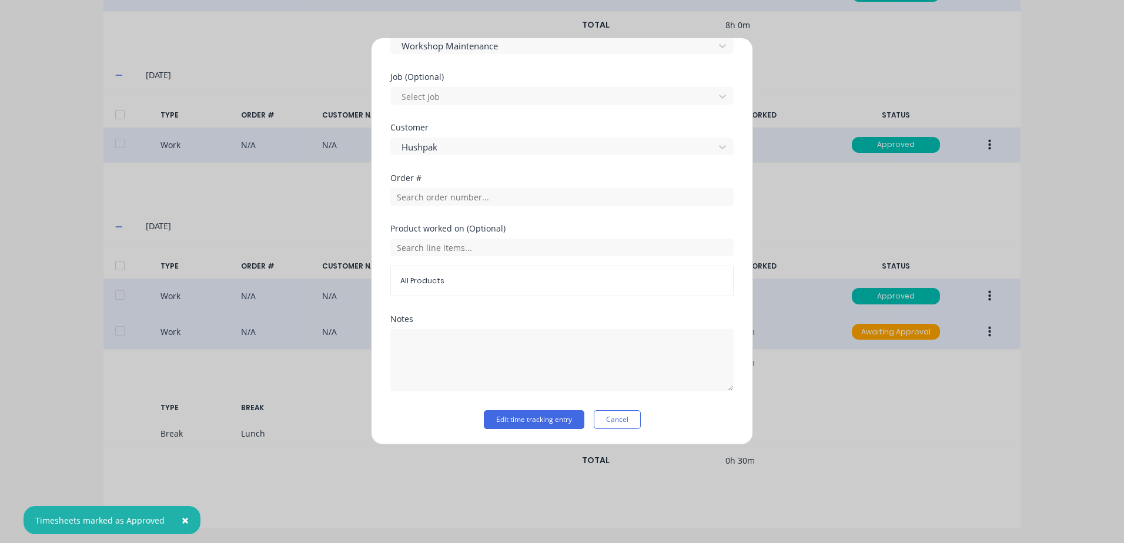
drag, startPoint x: 503, startPoint y: 417, endPoint x: 594, endPoint y: 393, distance: 95.0
click at [507, 417] on button "Edit time tracking entry" at bounding box center [534, 419] width 101 height 19
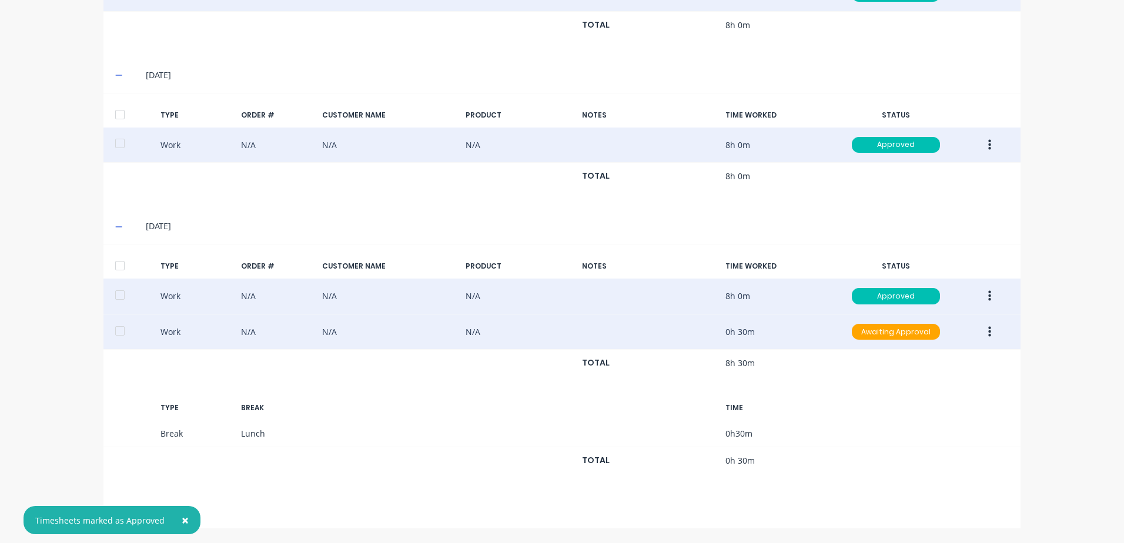
click at [988, 331] on icon "button" at bounding box center [989, 331] width 3 height 11
click at [912, 334] on div "Approve" at bounding box center [947, 334] width 91 height 17
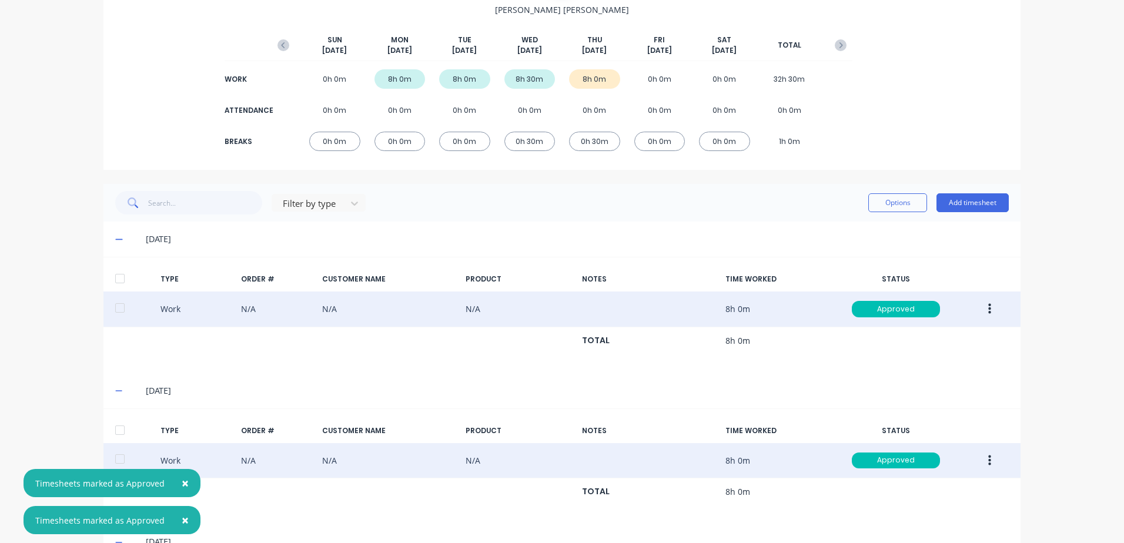
scroll to position [0, 0]
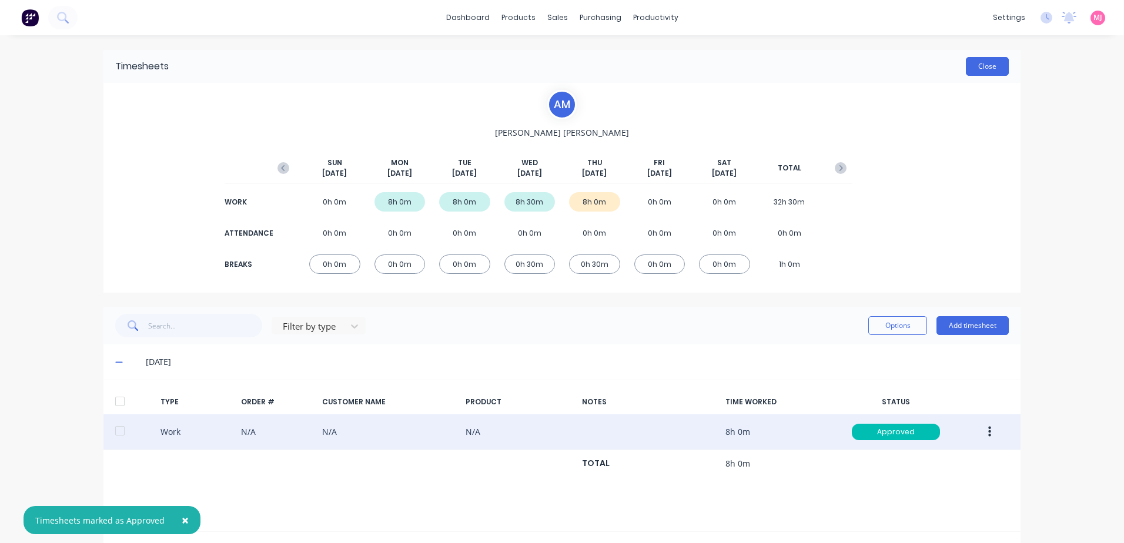
click at [983, 66] on button "Close" at bounding box center [987, 66] width 43 height 19
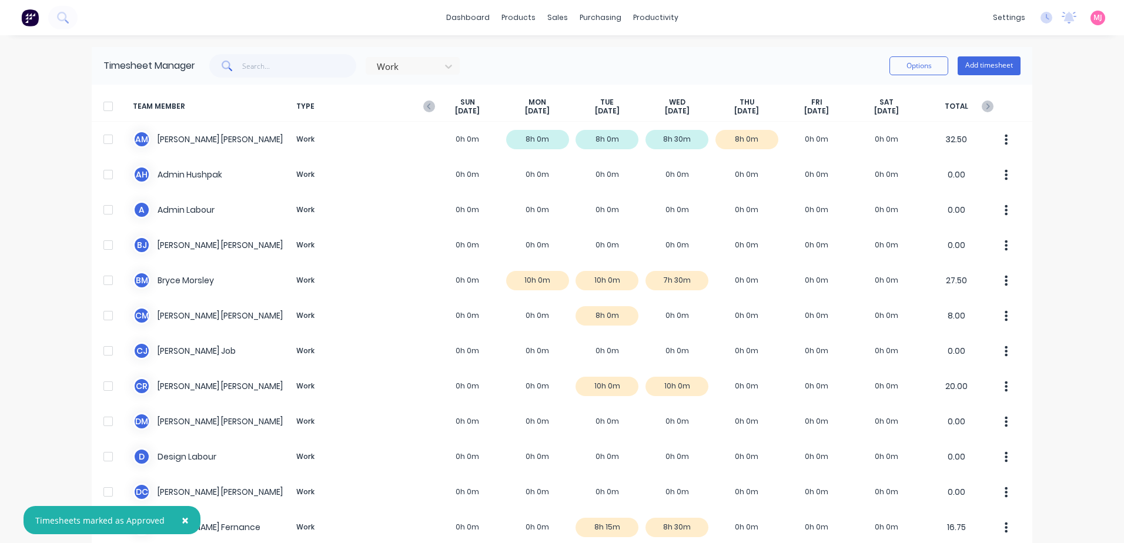
click at [182, 519] on span "×" at bounding box center [185, 520] width 7 height 16
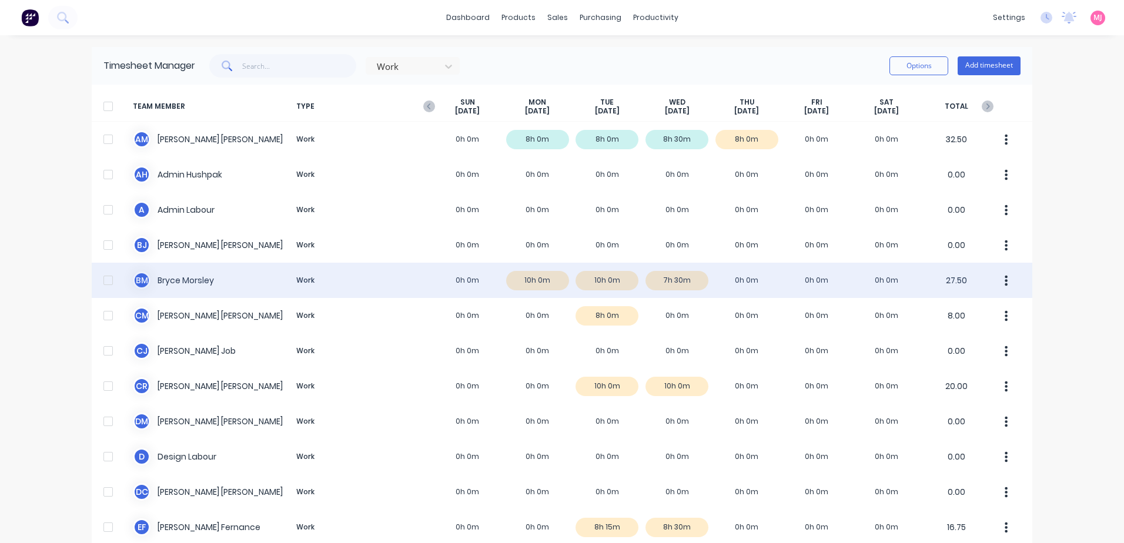
click at [542, 280] on div "B M [PERSON_NAME] Work 0h 0m 10h 0m 10h 0m 7h 30m 0h 0m 0h 0m 0h 0m 27.50" at bounding box center [562, 280] width 940 height 35
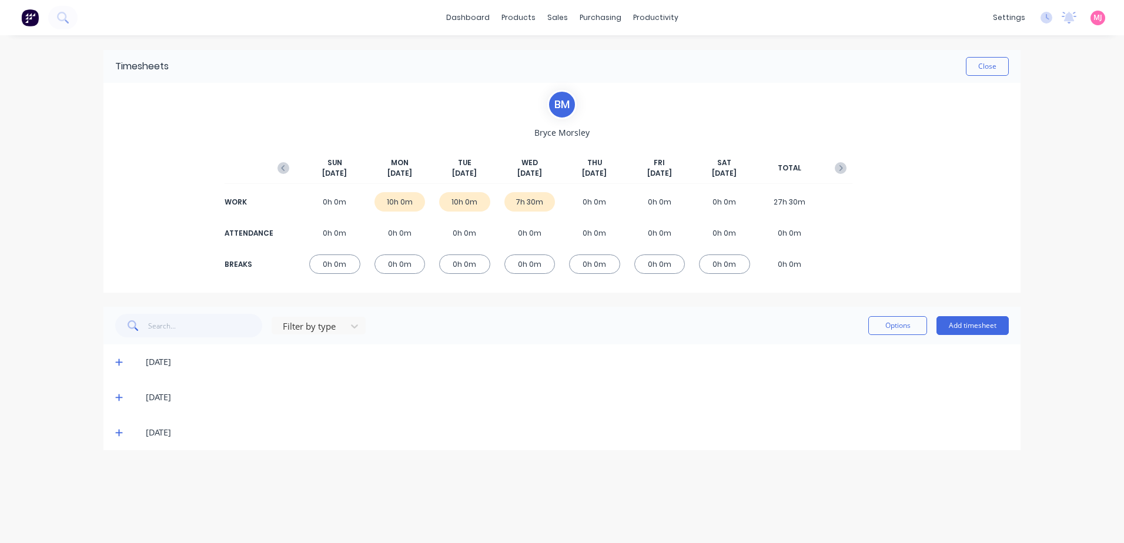
click at [118, 361] on icon at bounding box center [119, 362] width 8 height 8
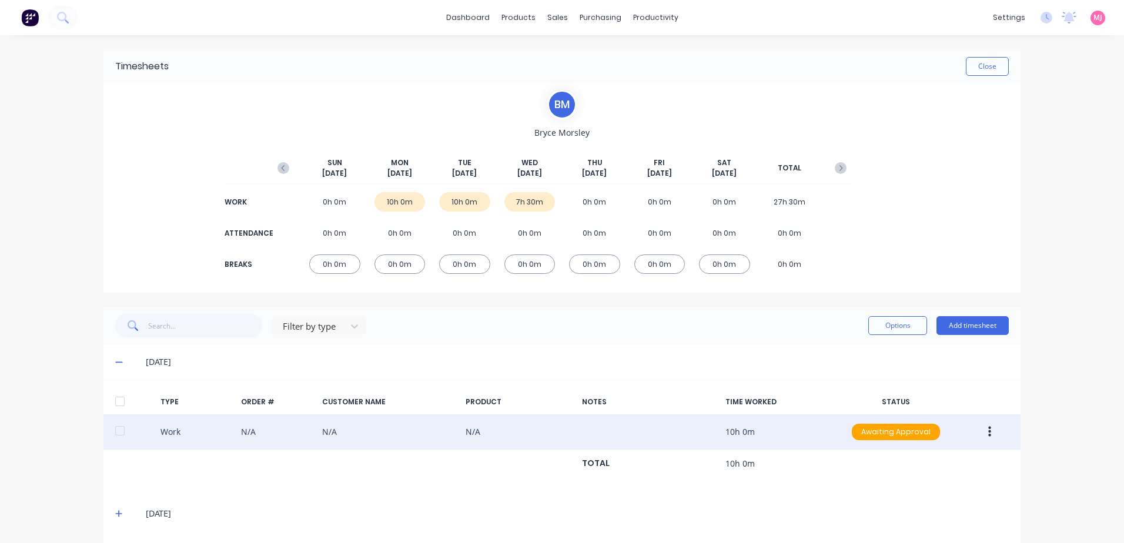
click at [988, 430] on icon "button" at bounding box center [989, 432] width 3 height 13
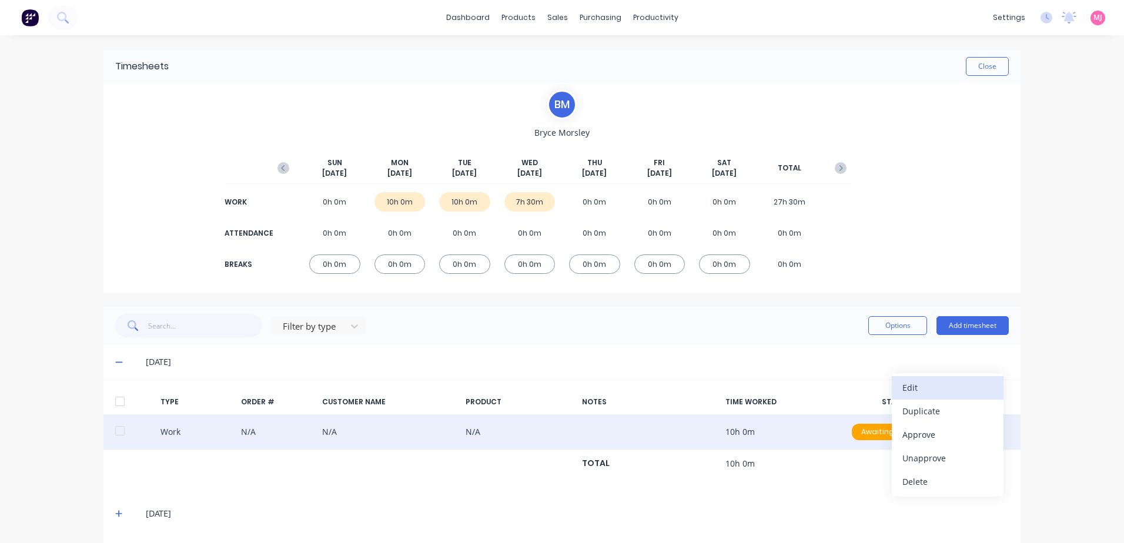
click at [931, 390] on div "Edit" at bounding box center [947, 387] width 91 height 17
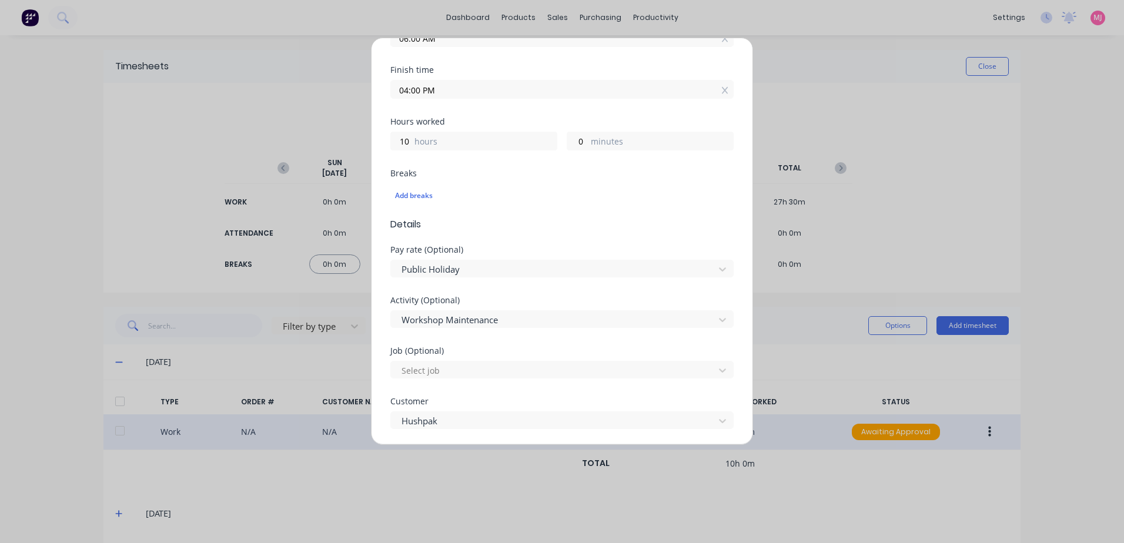
scroll to position [235, 0]
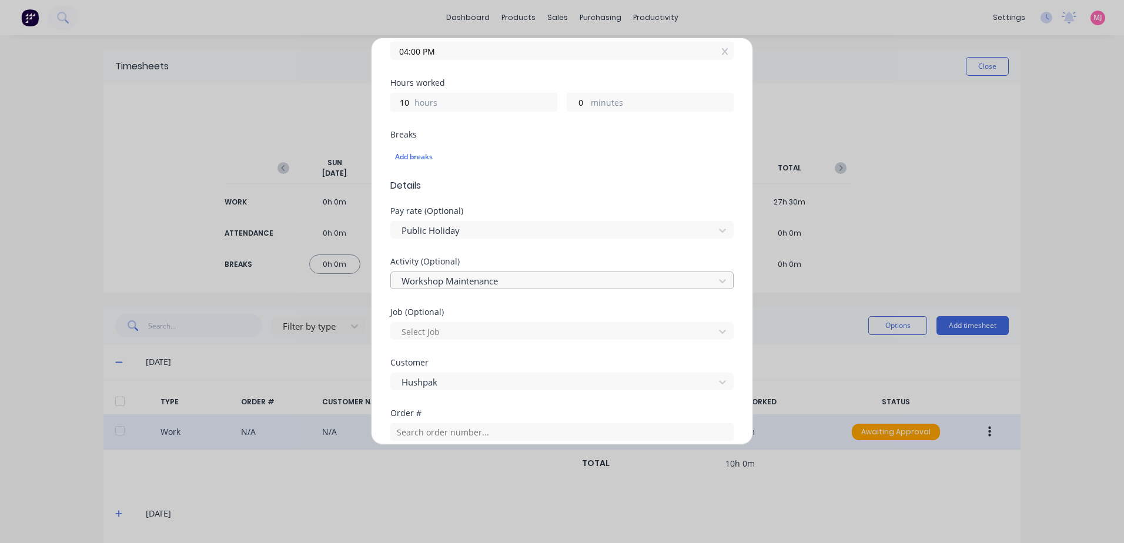
click at [481, 280] on div at bounding box center [554, 281] width 308 height 15
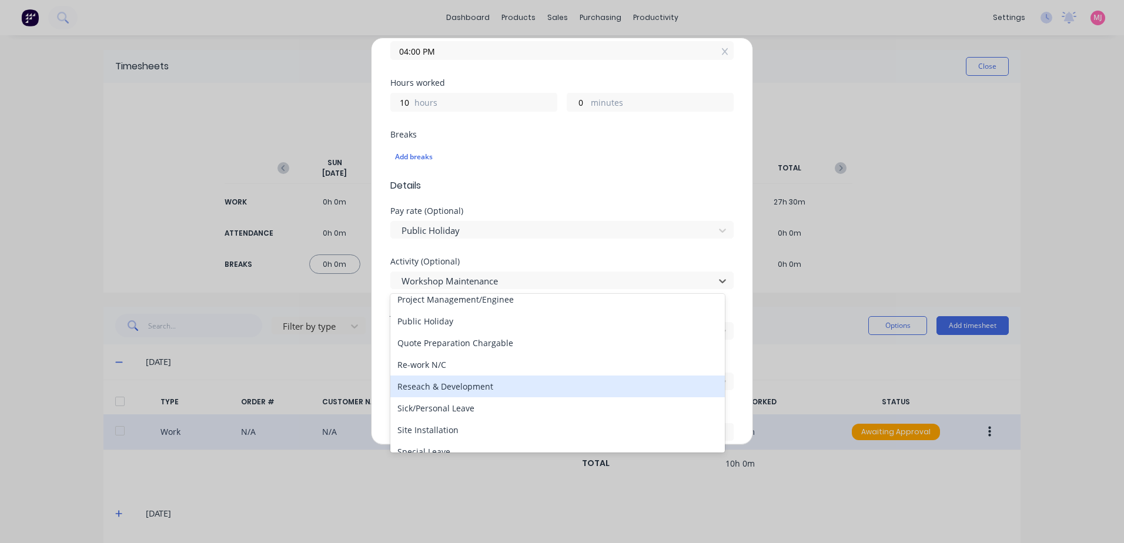
scroll to position [329, 0]
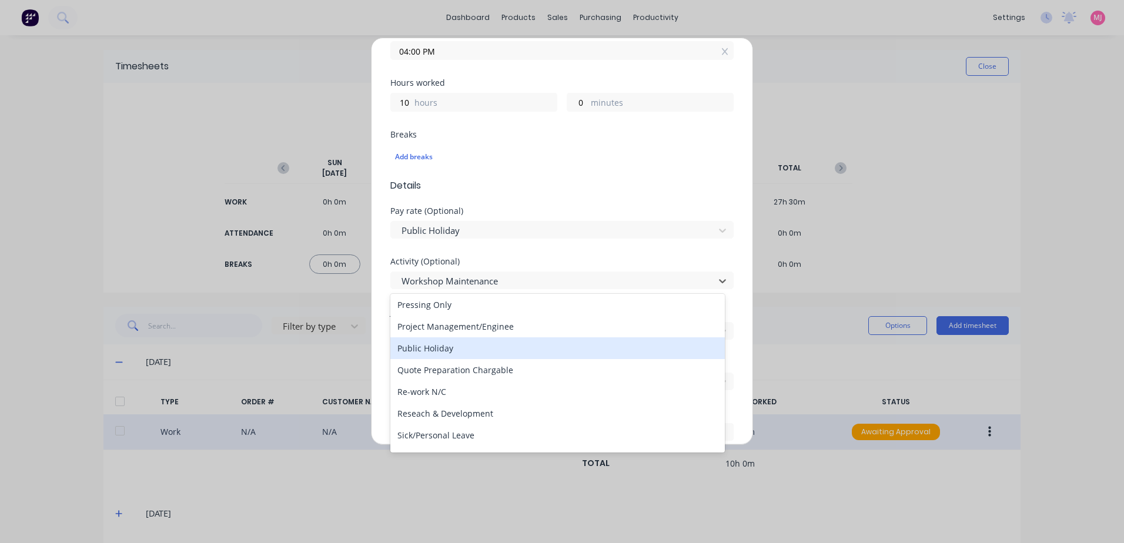
click at [437, 348] on div "Public Holiday" at bounding box center [557, 348] width 334 height 22
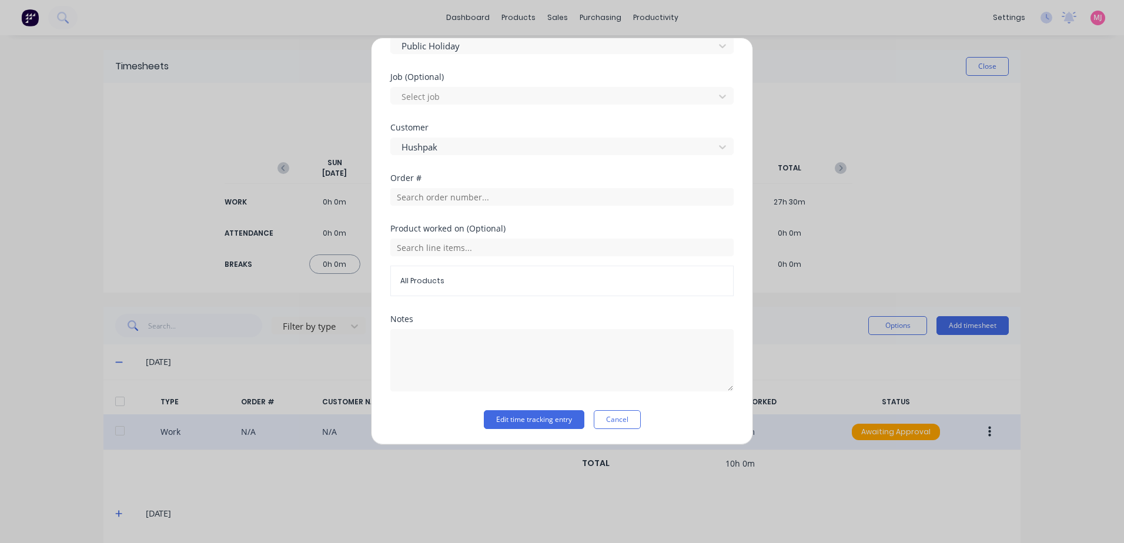
scroll to position [471, 0]
click at [513, 420] on button "Edit time tracking entry" at bounding box center [534, 418] width 101 height 19
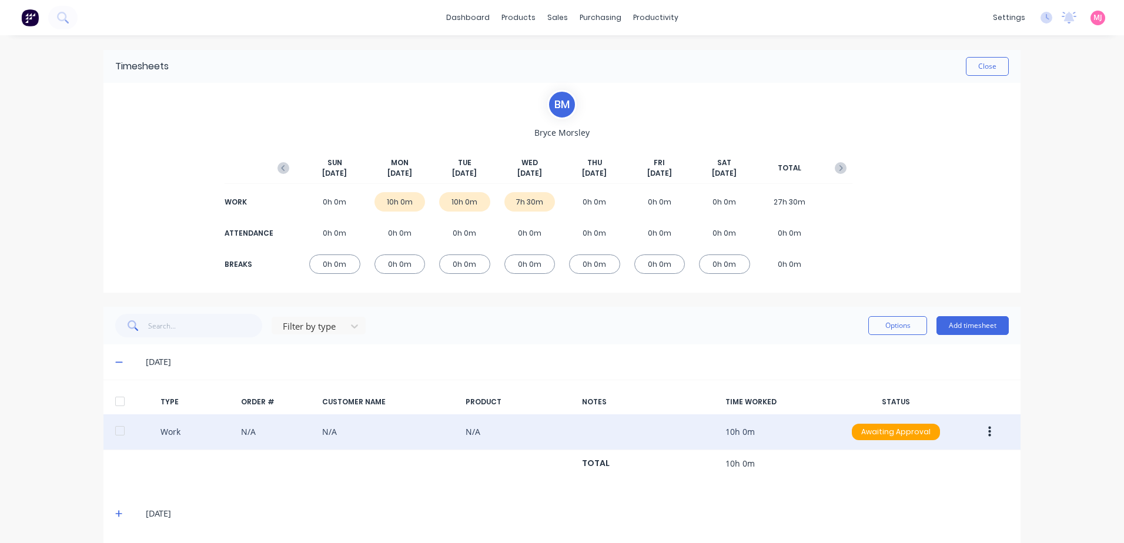
click at [988, 431] on icon "button" at bounding box center [989, 432] width 3 height 11
click at [911, 435] on div "Approve" at bounding box center [947, 434] width 91 height 17
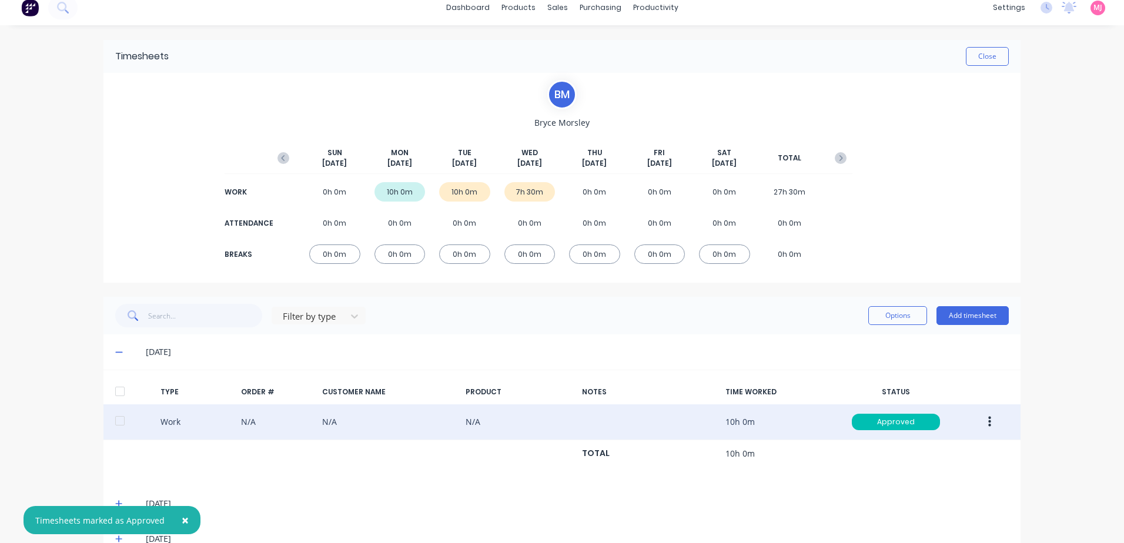
scroll to position [38, 0]
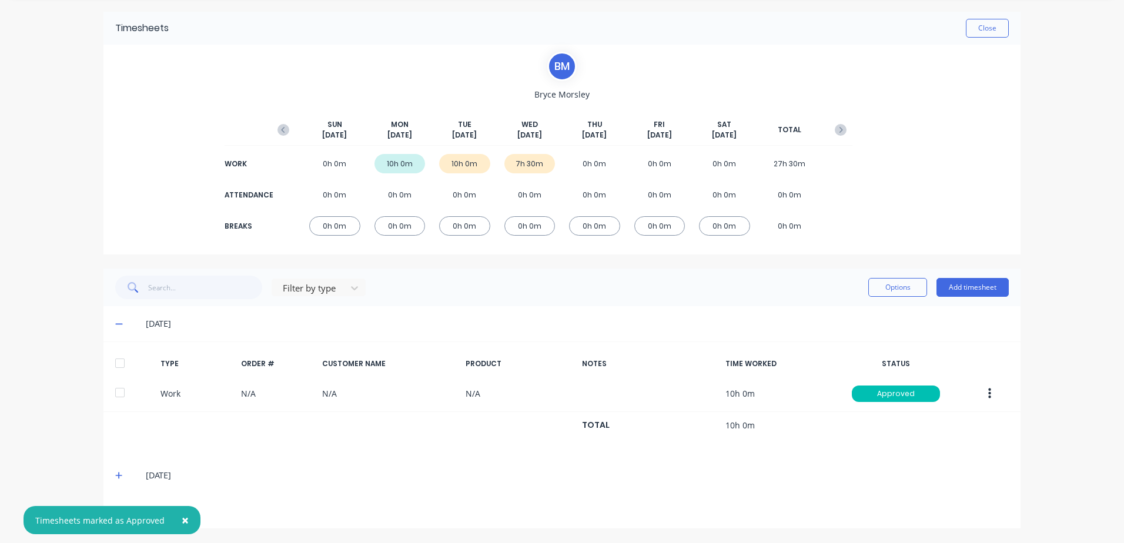
drag, startPoint x: 113, startPoint y: 476, endPoint x: 123, endPoint y: 471, distance: 10.8
click at [116, 475] on icon at bounding box center [119, 475] width 8 height 8
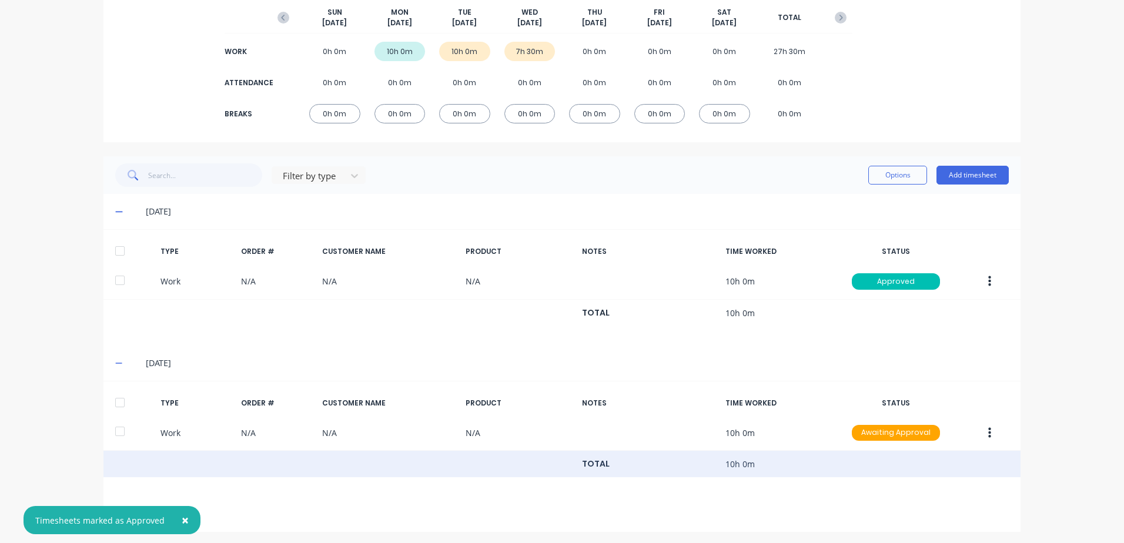
scroll to position [154, 0]
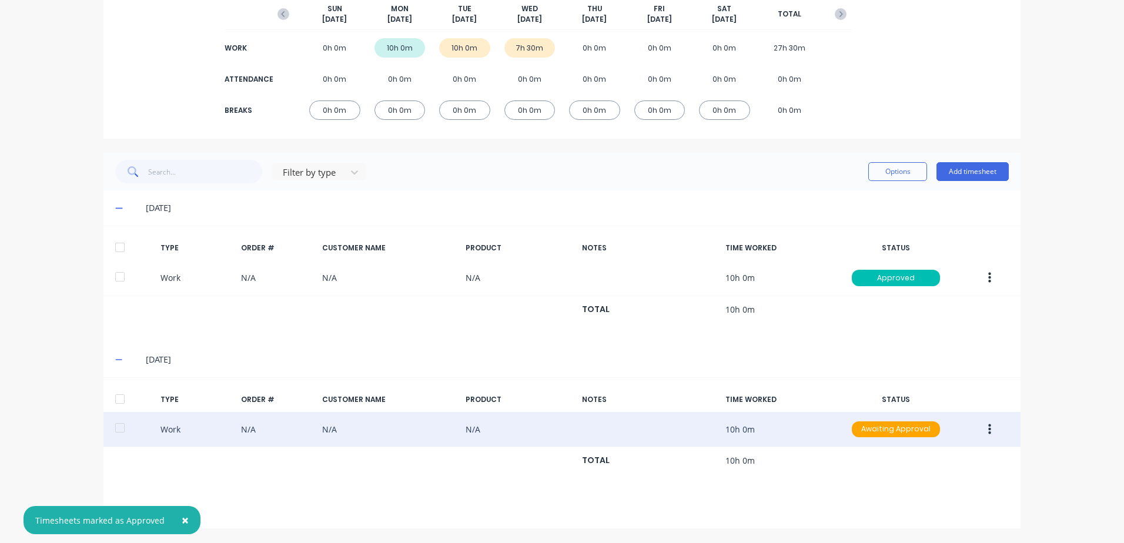
click at [988, 427] on icon "button" at bounding box center [989, 429] width 3 height 13
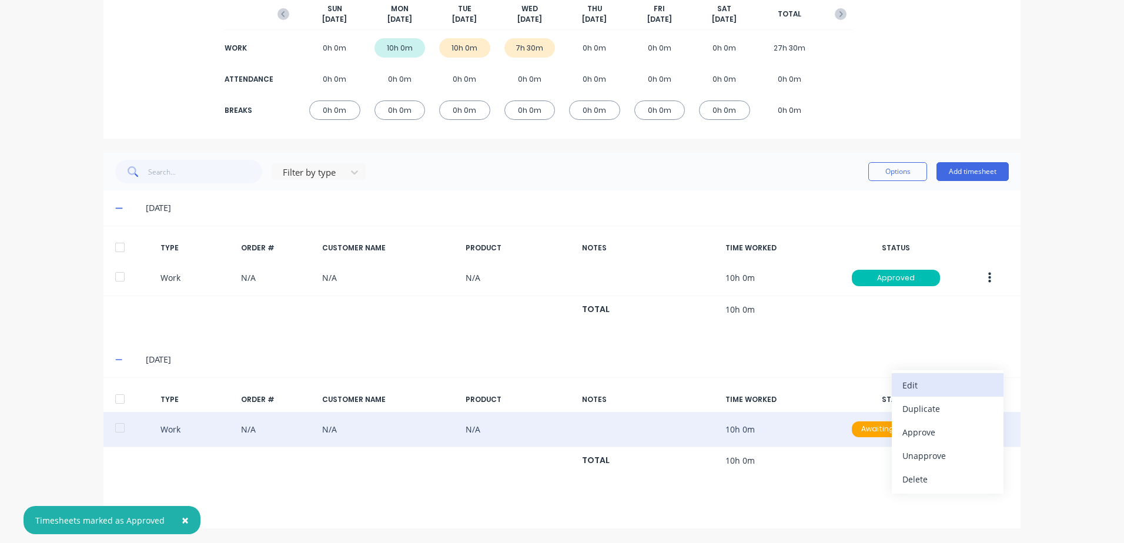
click at [913, 385] on div "Edit" at bounding box center [947, 385] width 91 height 17
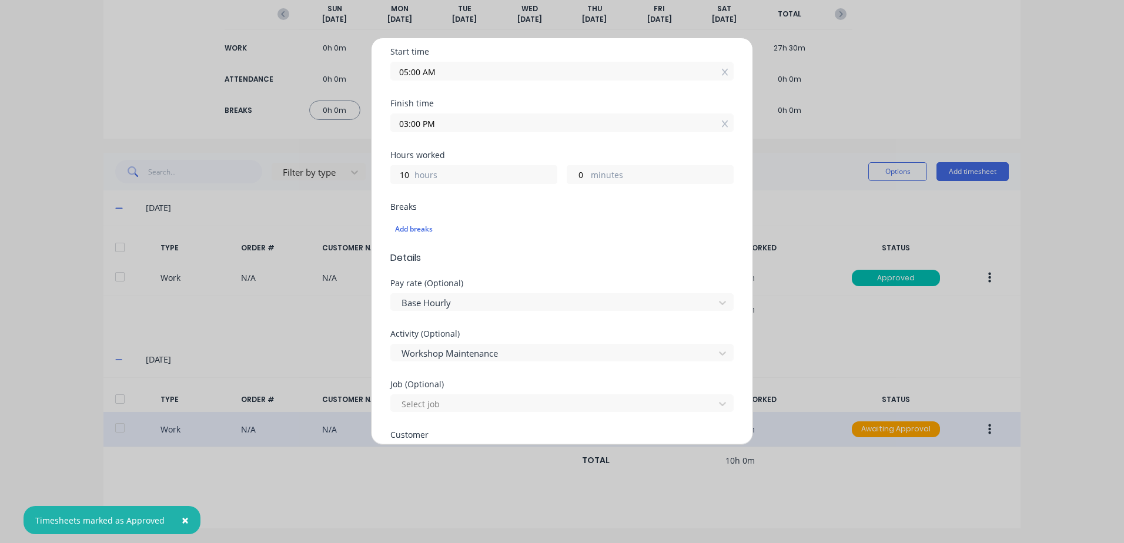
scroll to position [176, 0]
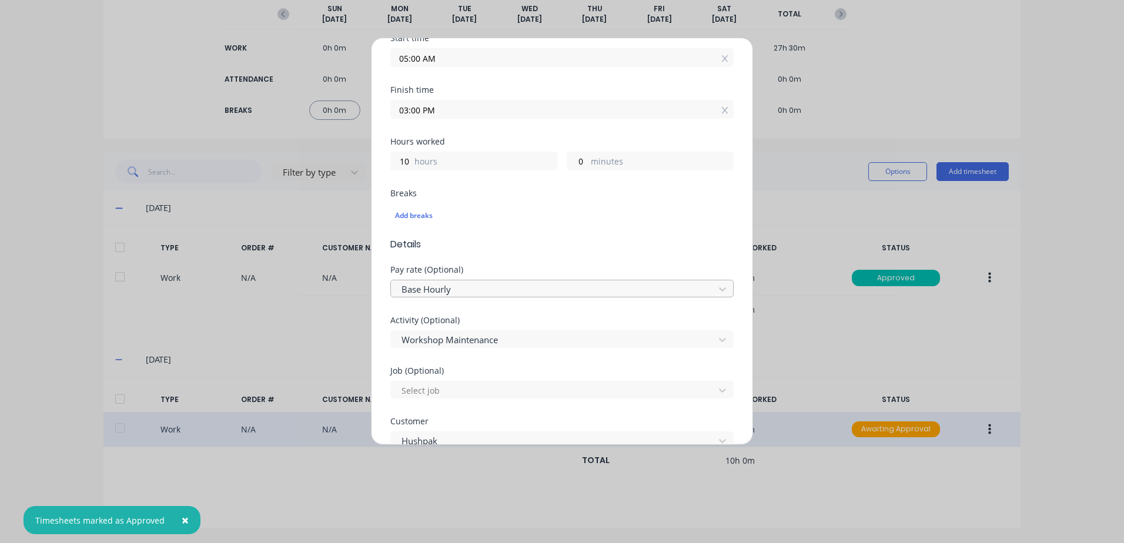
click at [464, 290] on div at bounding box center [554, 289] width 308 height 15
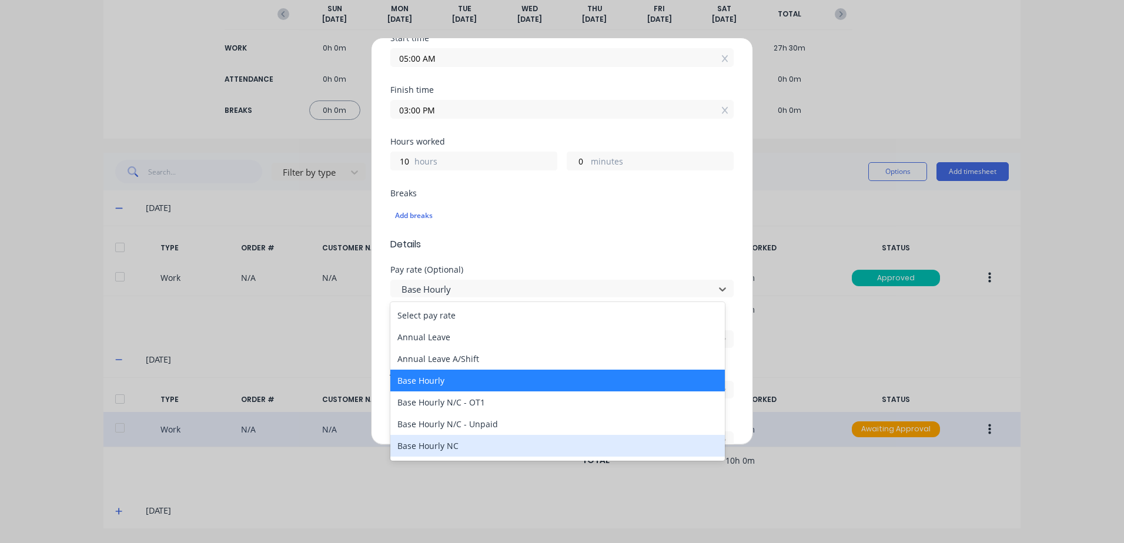
click at [445, 448] on div "Base Hourly NC" at bounding box center [557, 446] width 334 height 22
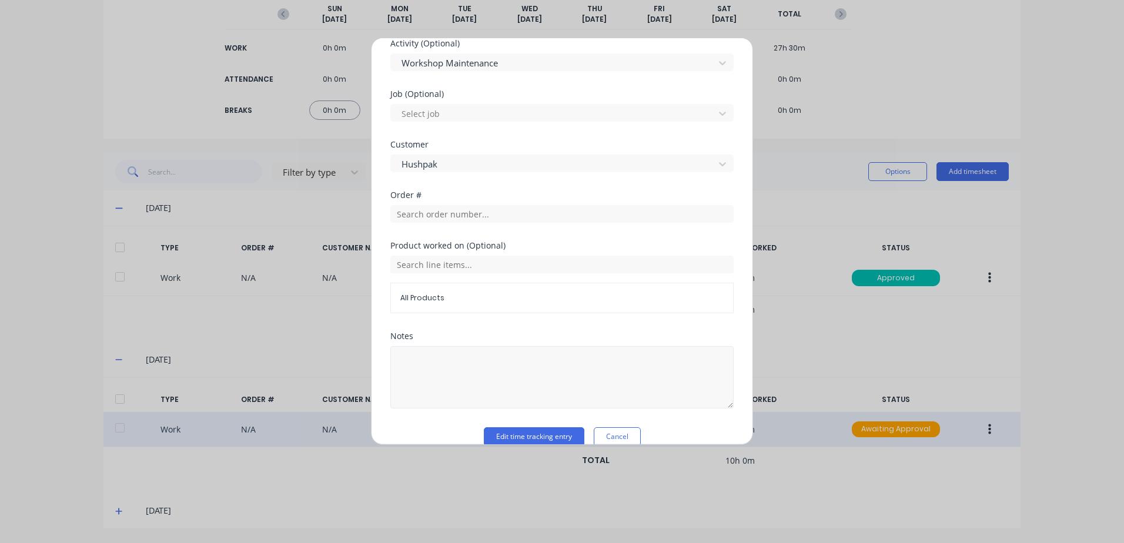
scroll to position [471, 0]
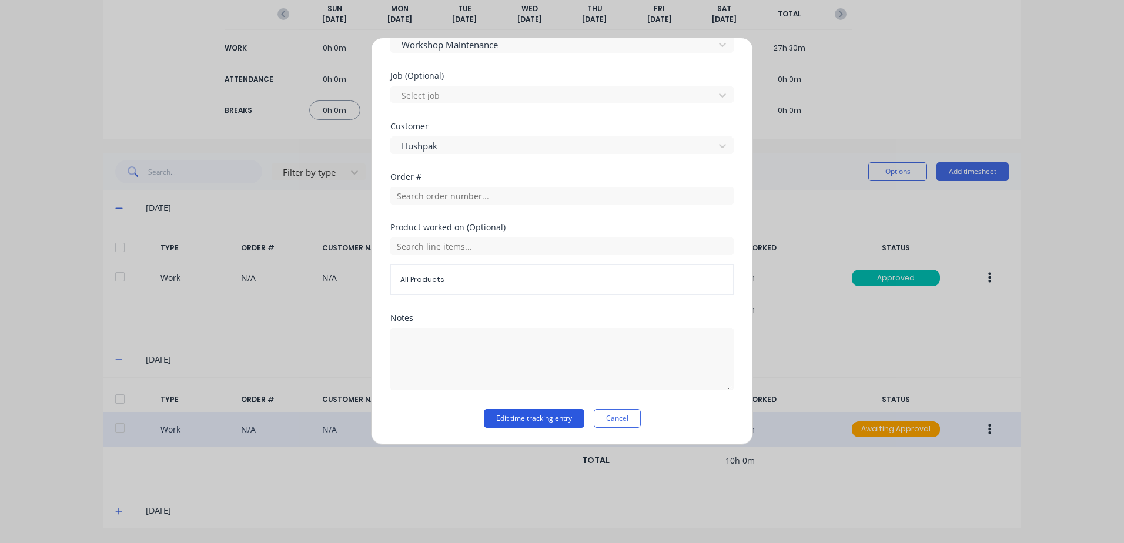
click at [513, 420] on button "Edit time tracking entry" at bounding box center [534, 418] width 101 height 19
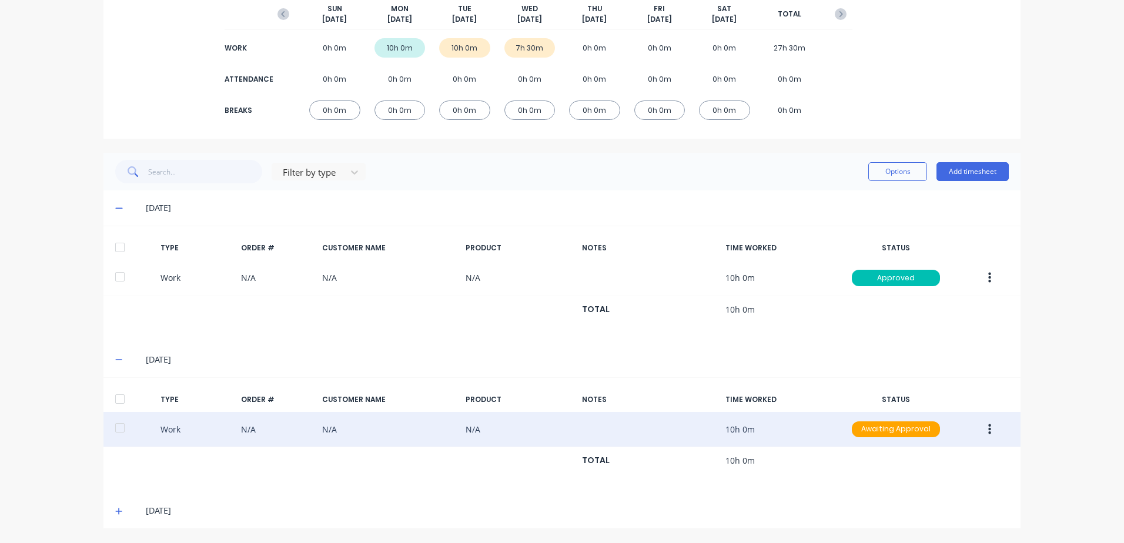
click at [988, 431] on icon "button" at bounding box center [989, 429] width 3 height 13
click at [915, 433] on div "Approve" at bounding box center [947, 432] width 91 height 17
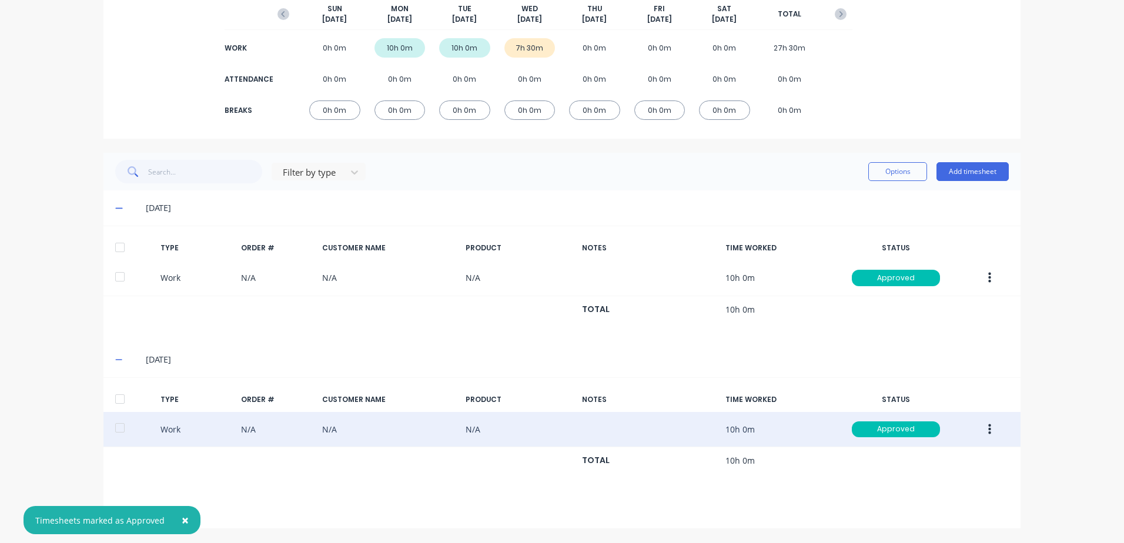
click at [182, 519] on span "×" at bounding box center [185, 520] width 7 height 16
click at [117, 511] on icon at bounding box center [118, 511] width 7 height 7
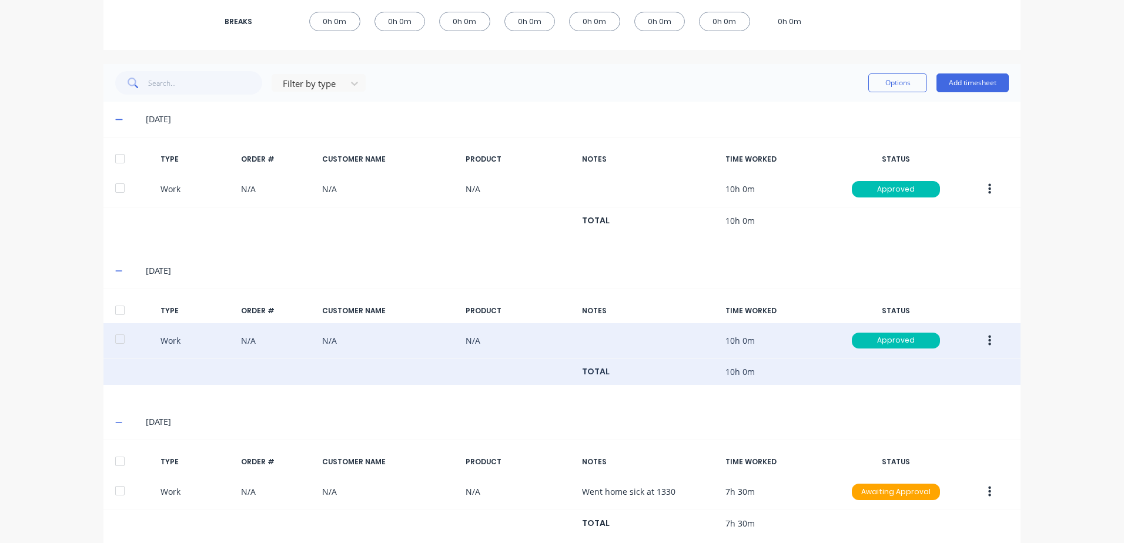
scroll to position [270, 0]
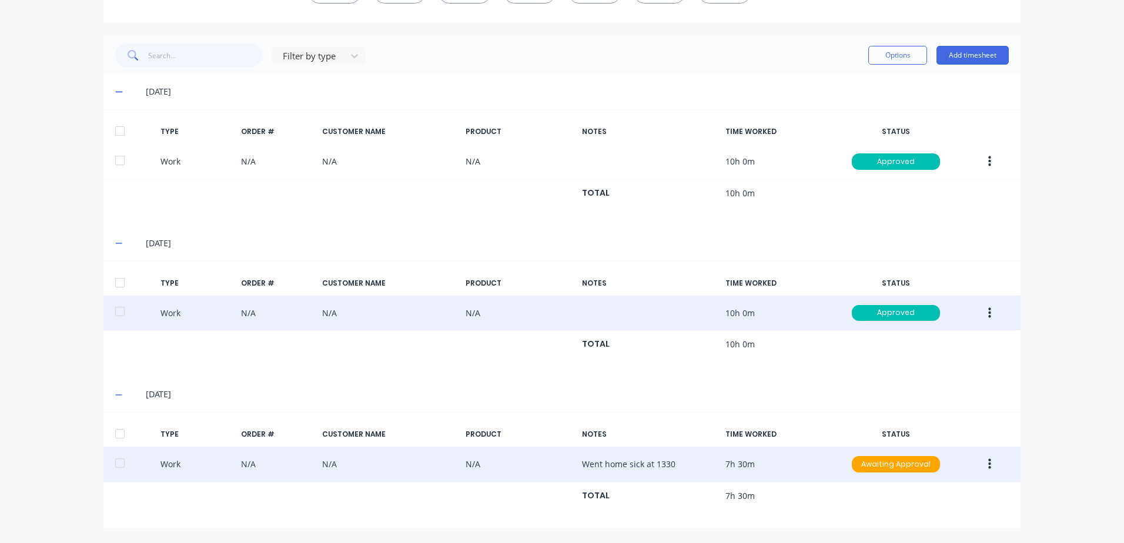
click at [987, 459] on button "button" at bounding box center [990, 464] width 28 height 21
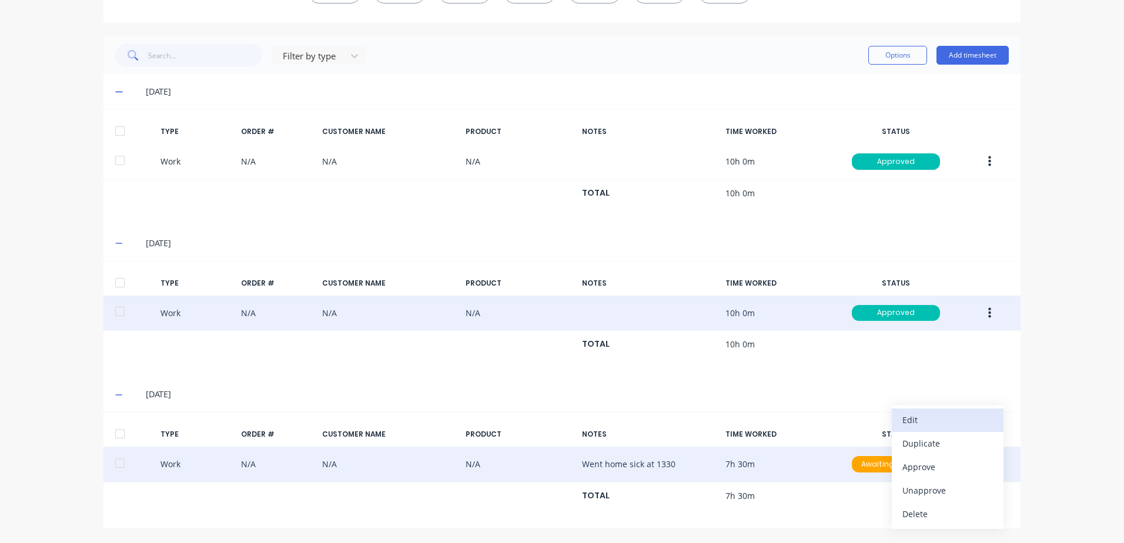
click at [916, 420] on div "Edit" at bounding box center [947, 419] width 91 height 17
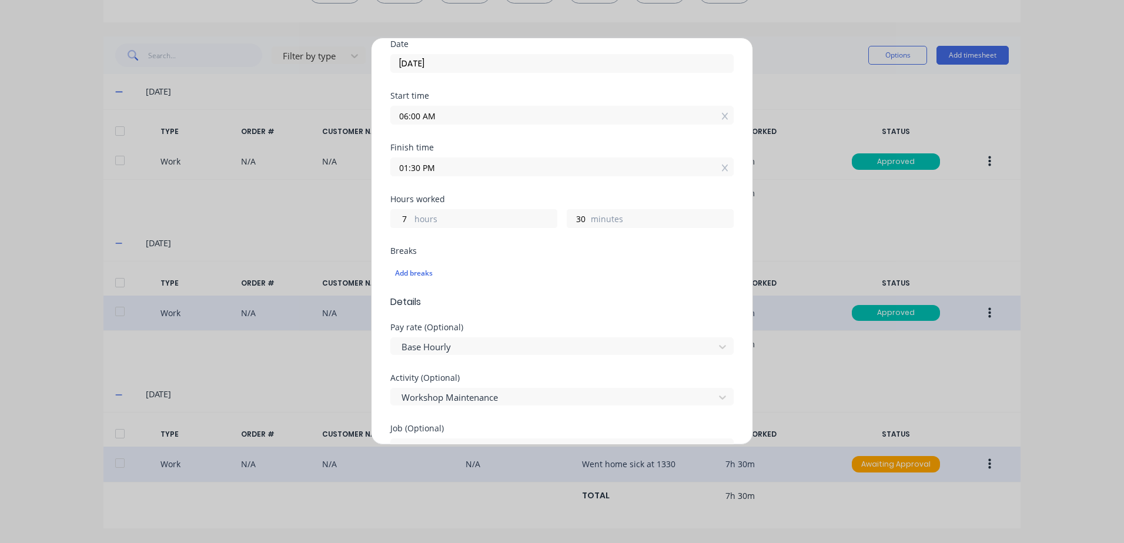
scroll to position [176, 0]
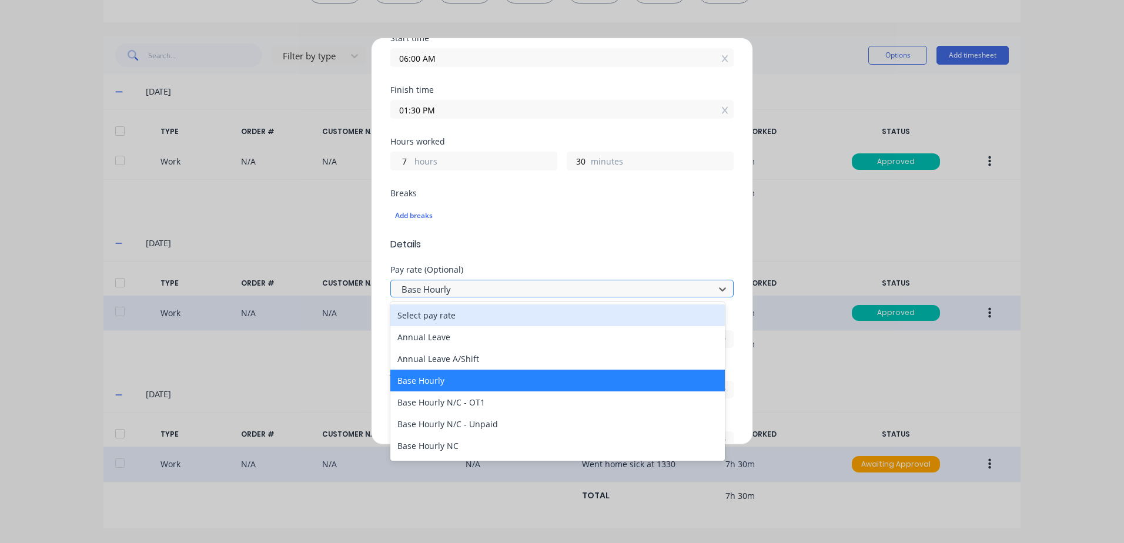
click at [469, 286] on div at bounding box center [554, 289] width 308 height 15
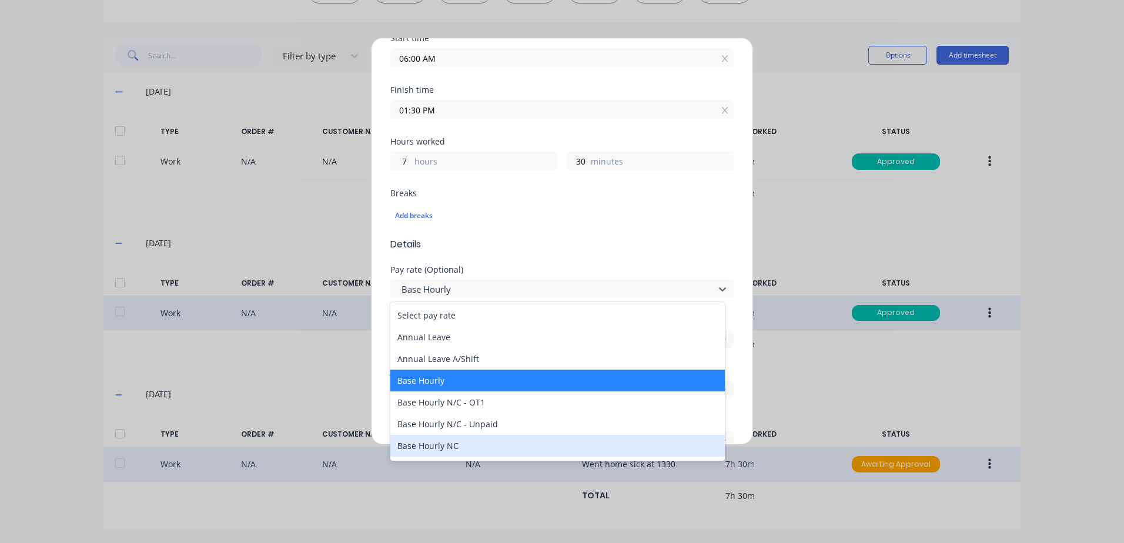
drag, startPoint x: 444, startPoint y: 448, endPoint x: 484, endPoint y: 373, distance: 84.9
click at [443, 447] on div "Base Hourly NC" at bounding box center [557, 446] width 334 height 22
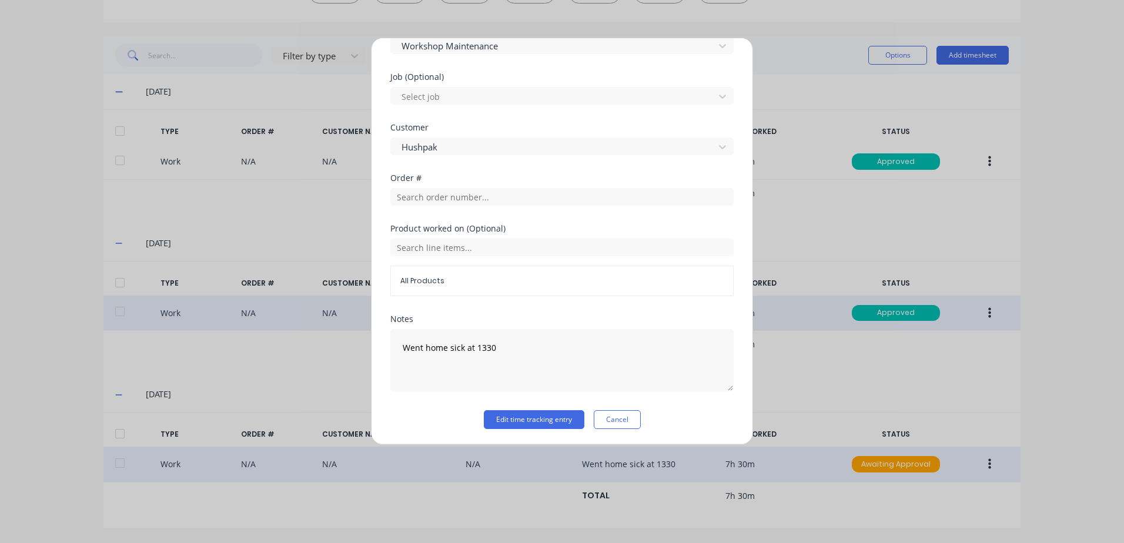
scroll to position [471, 0]
click at [511, 419] on button "Edit time tracking entry" at bounding box center [534, 418] width 101 height 19
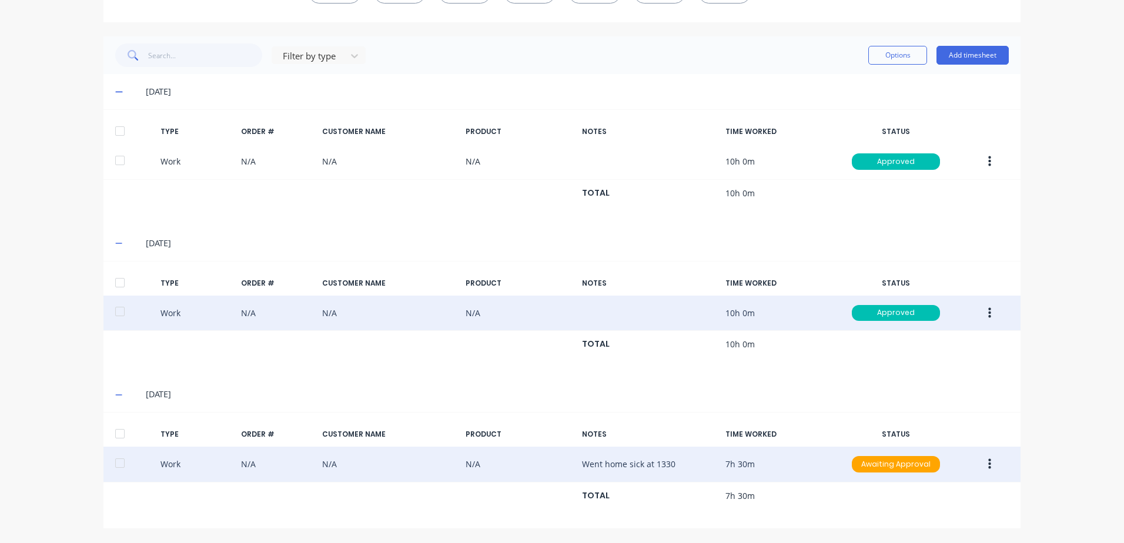
click at [983, 465] on button "button" at bounding box center [990, 464] width 28 height 21
click at [923, 447] on div "Duplicate" at bounding box center [947, 443] width 91 height 17
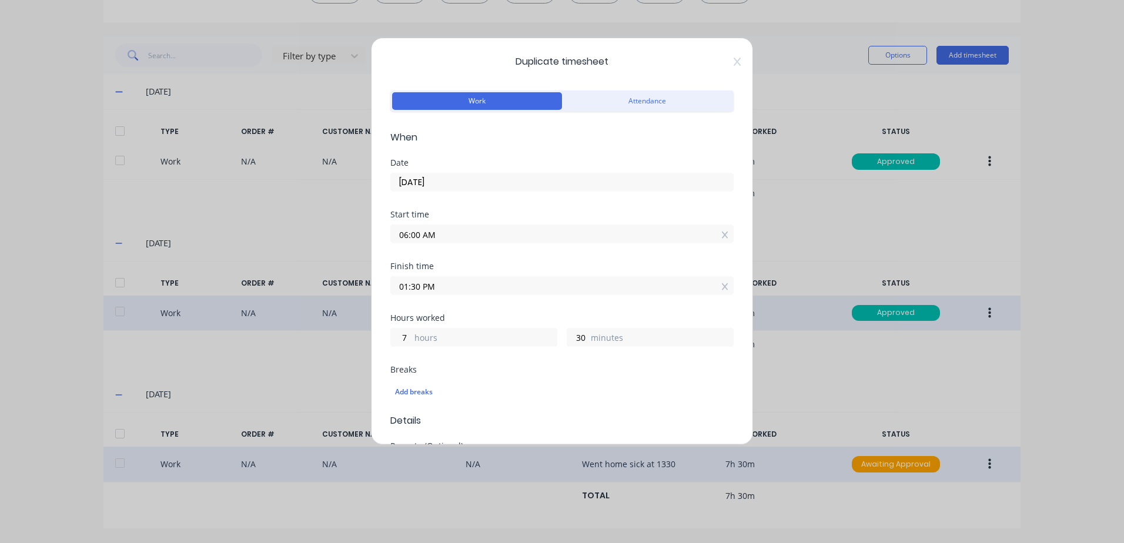
click at [441, 235] on input "06:00 AM" at bounding box center [562, 234] width 342 height 18
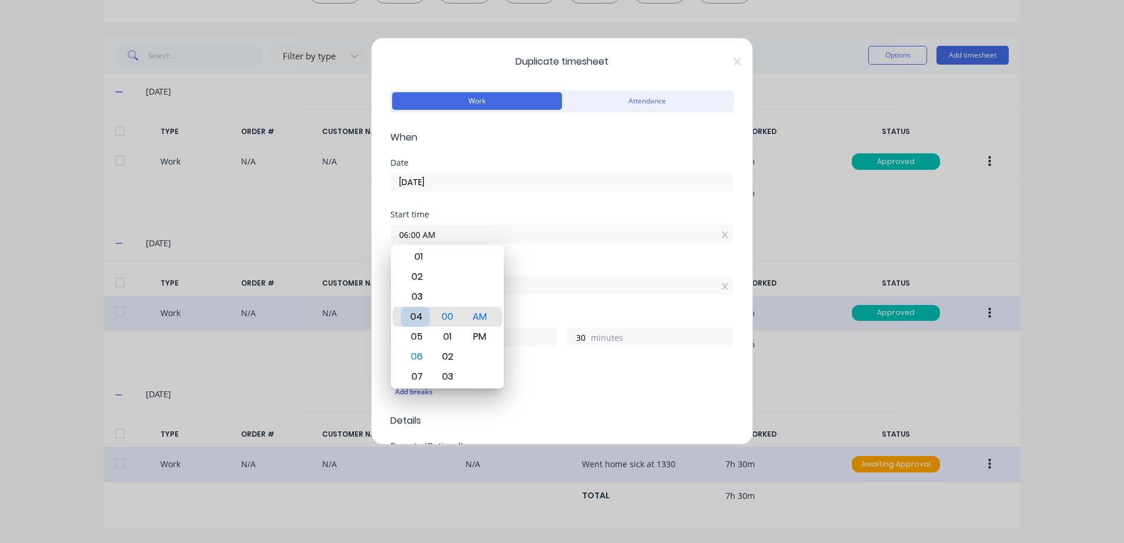
type input "04:00 AM"
type input "9"
click at [417, 254] on div "01" at bounding box center [415, 257] width 29 height 20
type input "01:00 AM"
type input "12"
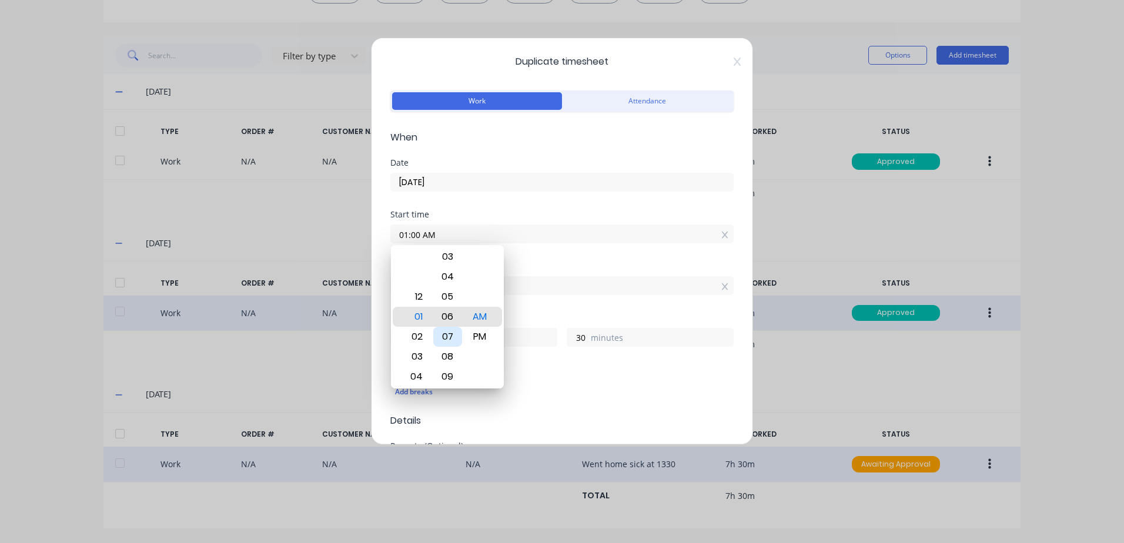
type input "01:06 AM"
type input "24"
type input "01:12 AM"
type input "18"
type input "01:17 AM"
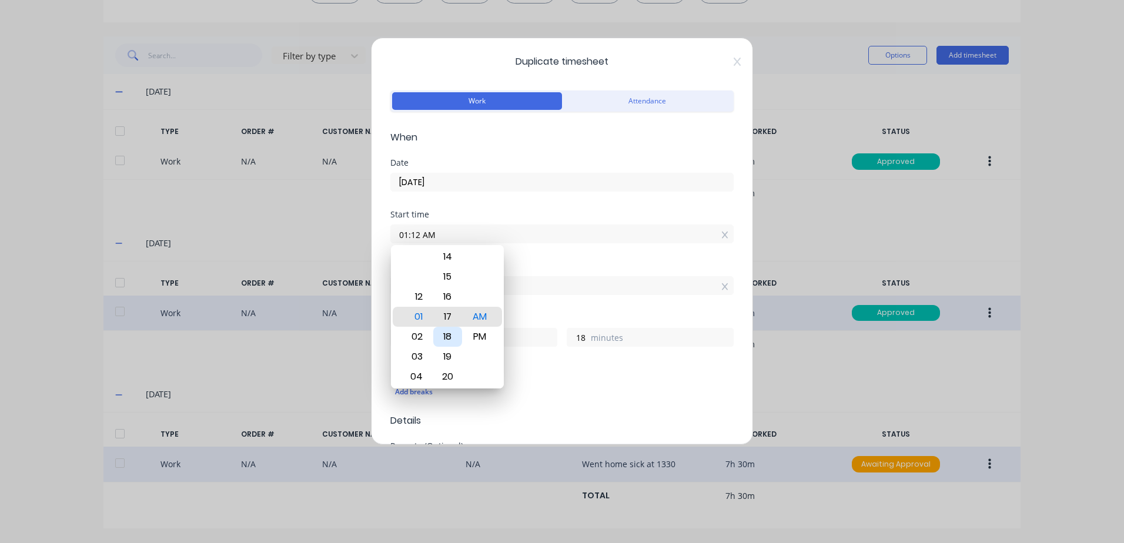
type input "13"
type input "01:22 AM"
type input "8"
type input "01:27 AM"
type input "3"
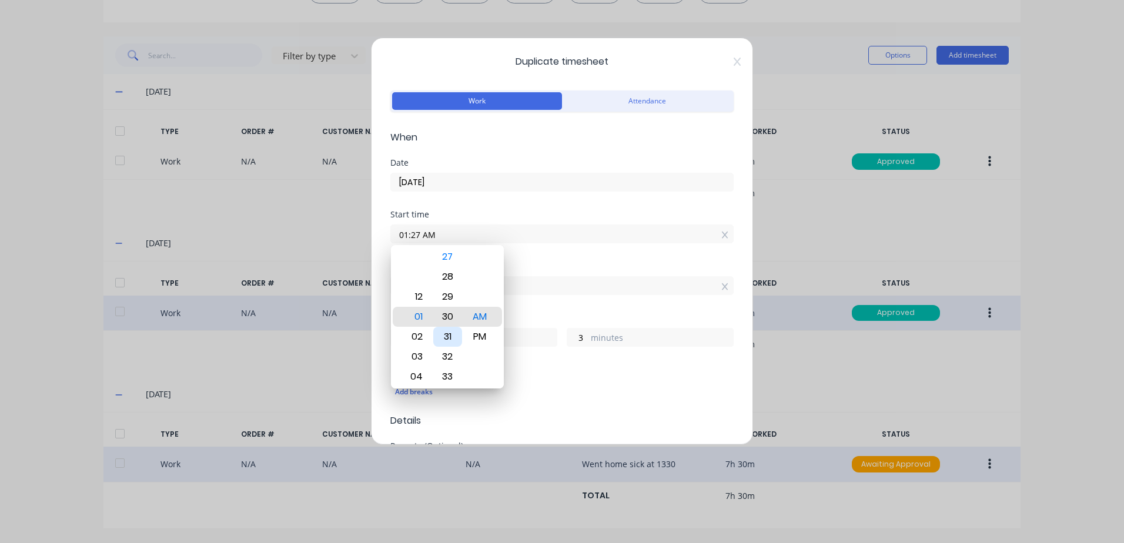
type input "01:30 AM"
type input "0"
click at [446, 316] on div "30" at bounding box center [447, 317] width 29 height 20
click at [483, 336] on div "PM" at bounding box center [479, 337] width 29 height 20
type input "01:30 PM"
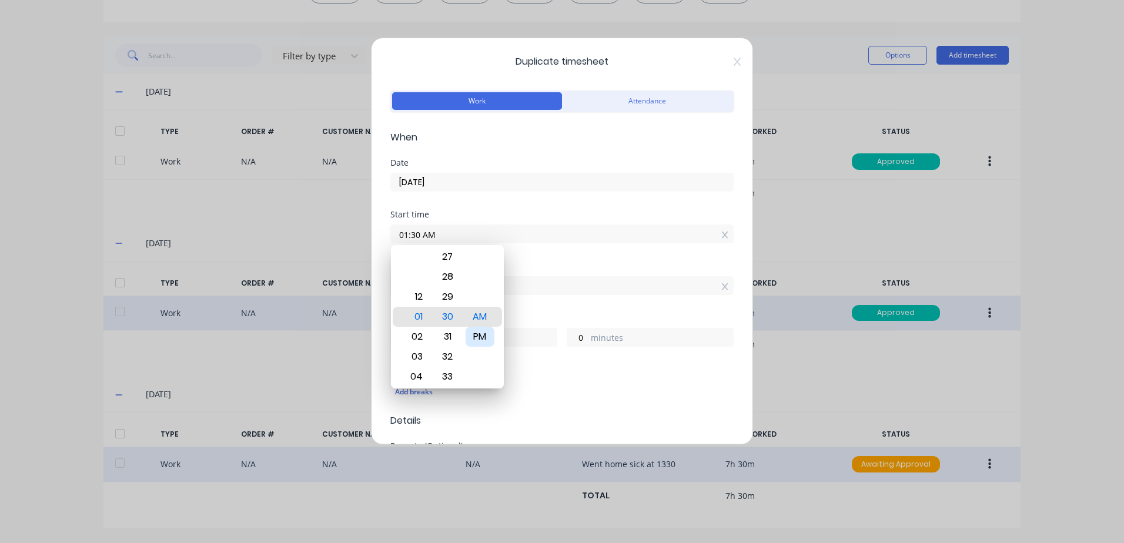
type input "0"
click at [532, 304] on div "Finish time 01:30 PM" at bounding box center [561, 288] width 343 height 52
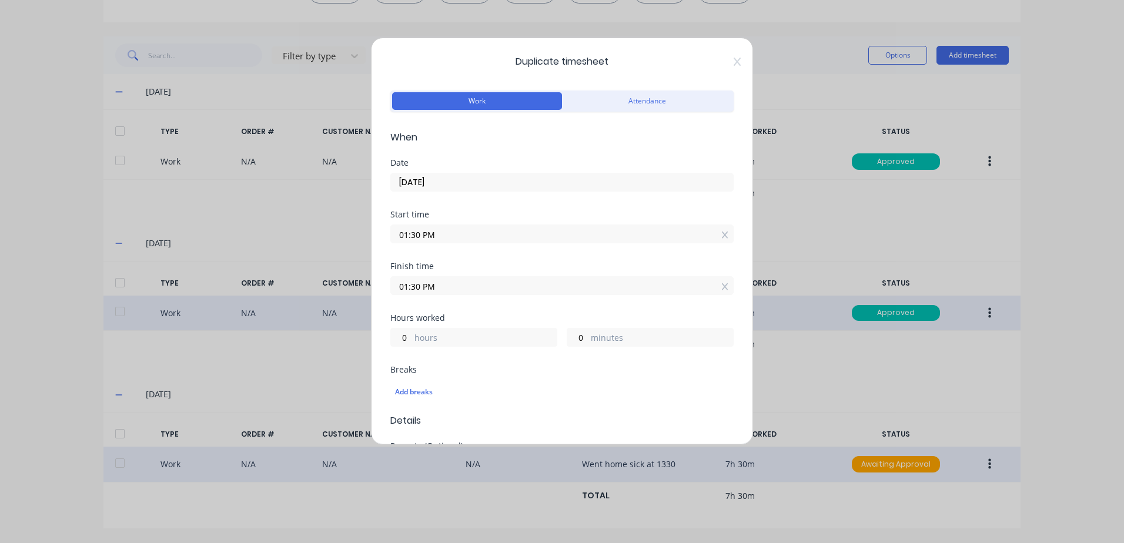
click at [440, 283] on input "01:30 PM" at bounding box center [562, 286] width 342 height 18
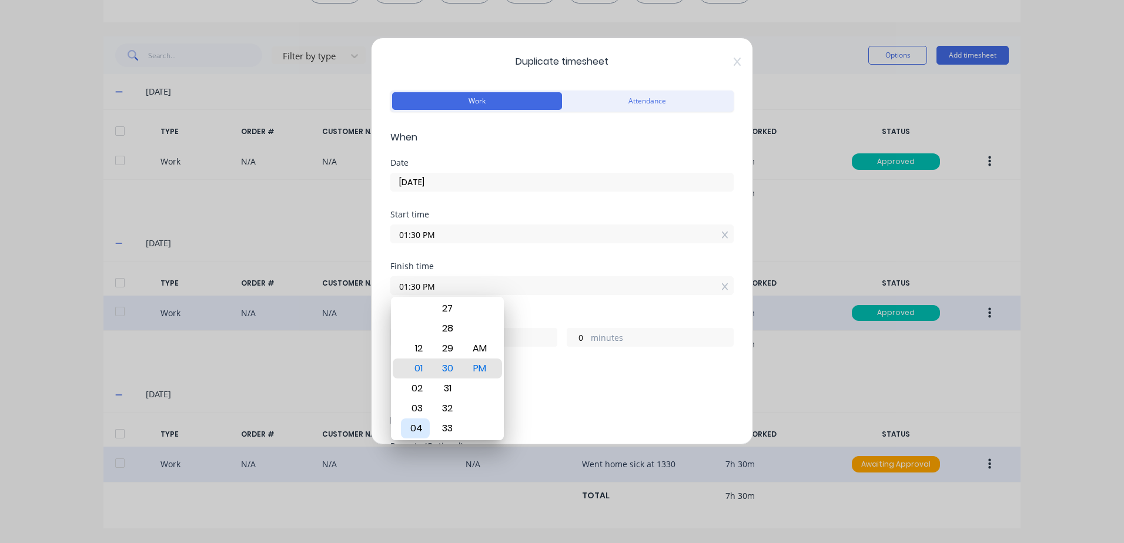
click at [421, 427] on div "04" at bounding box center [415, 428] width 29 height 20
type input "04:30 PM"
type input "3"
type input "04:24 PM"
type input "2"
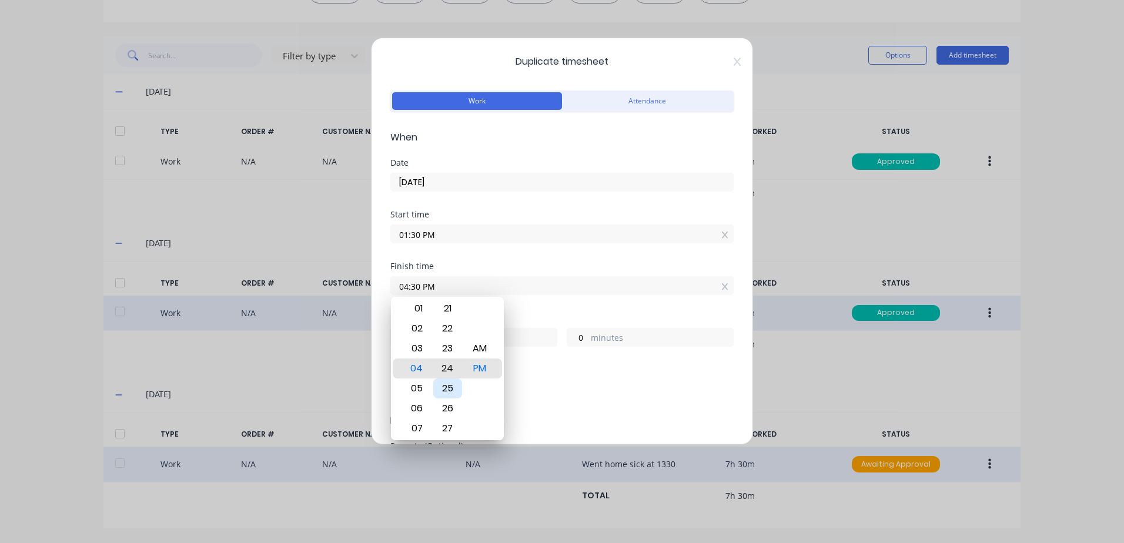
type input "54"
type input "04:18 PM"
type input "48"
type input "04:13 PM"
type input "43"
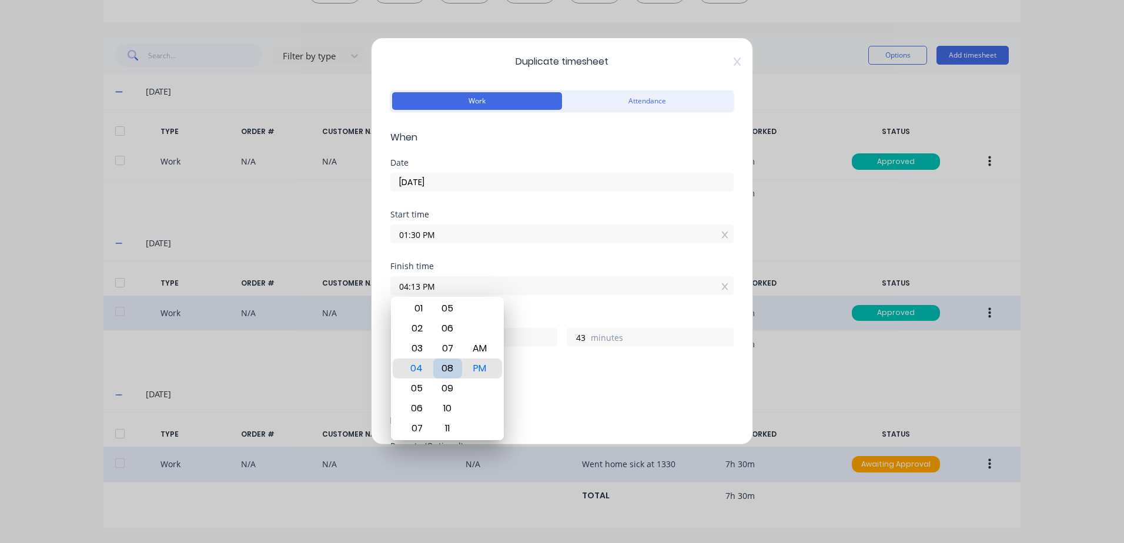
type input "04:08 PM"
type input "38"
type input "04:02 PM"
type input "32"
type input "04:00 PM"
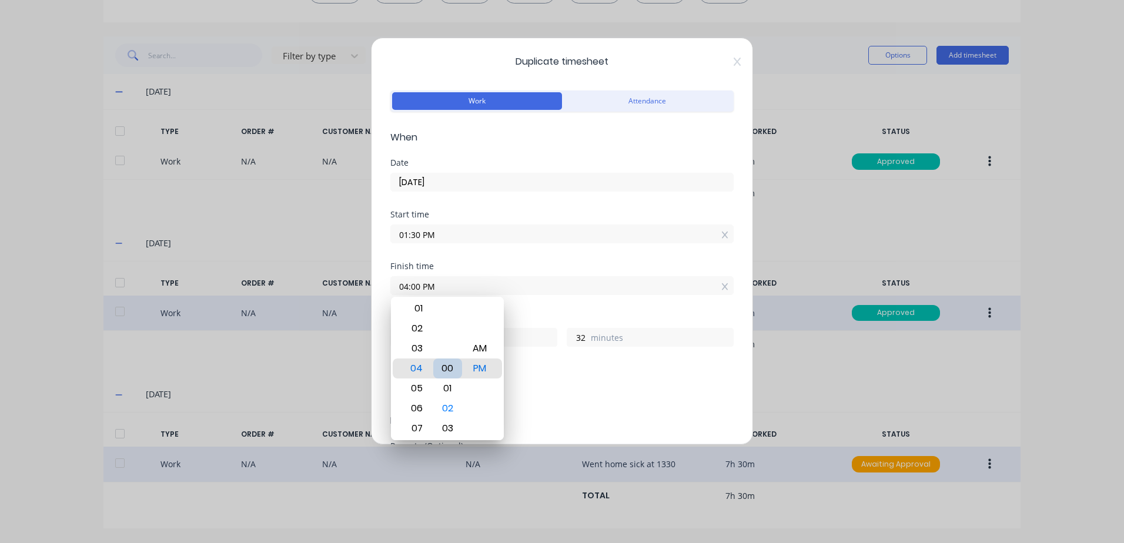
type input "30"
click at [448, 369] on div "00" at bounding box center [447, 369] width 29 height 20
click at [614, 377] on div "Add breaks" at bounding box center [561, 391] width 343 height 28
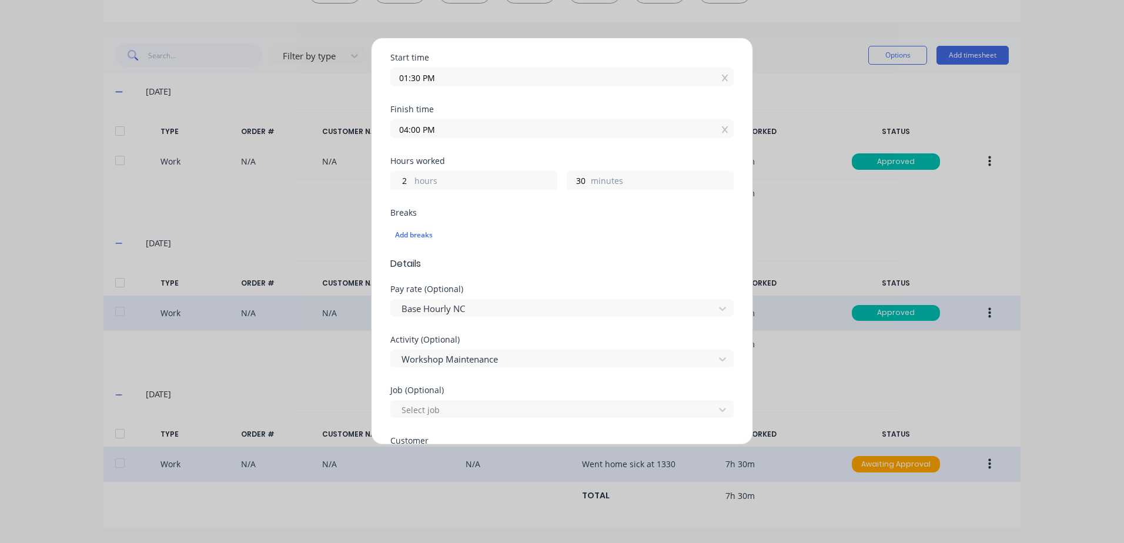
scroll to position [176, 0]
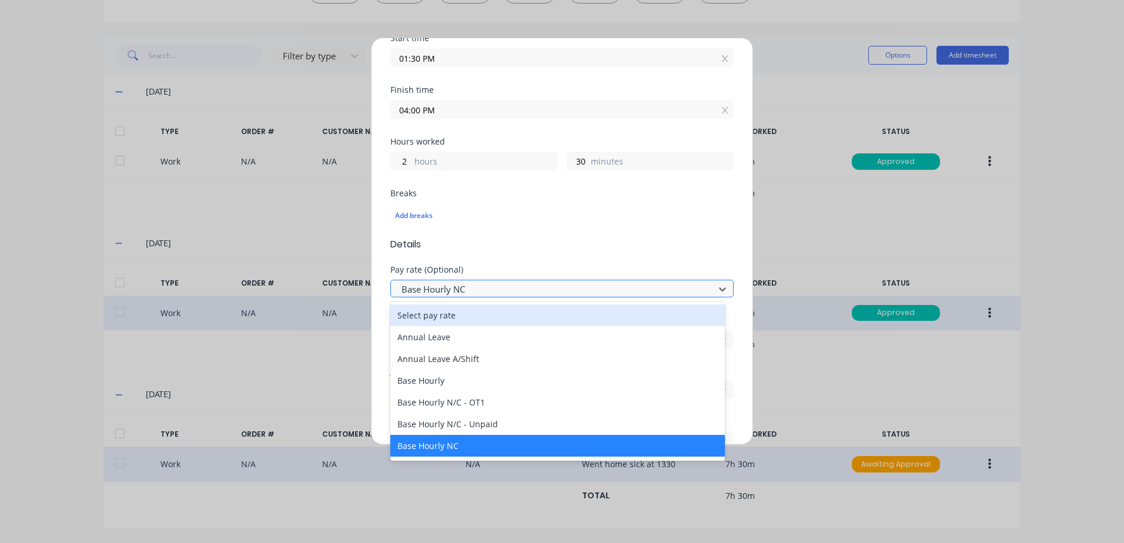
click at [473, 289] on div at bounding box center [554, 289] width 308 height 15
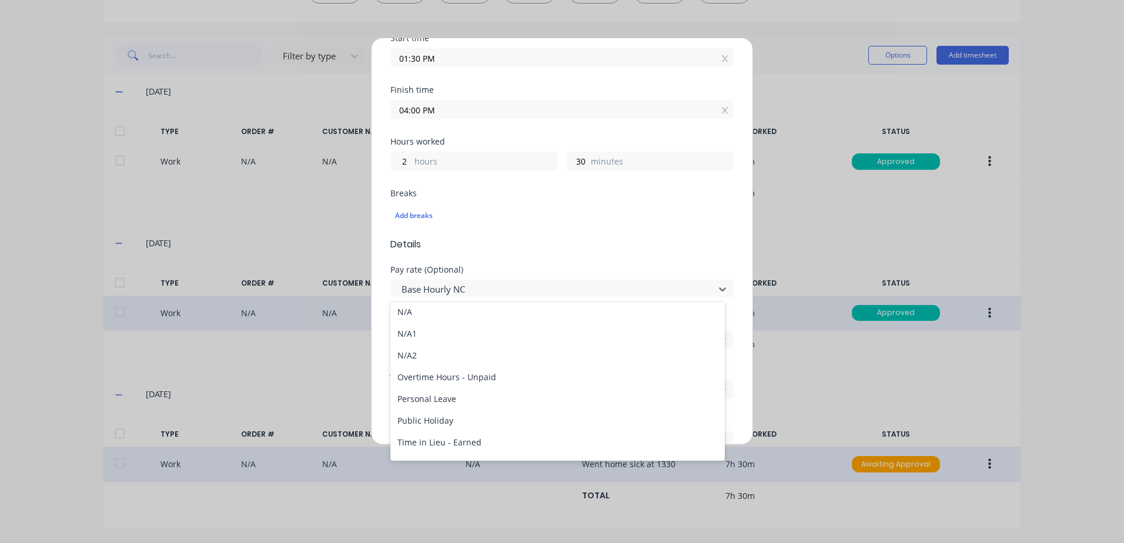
scroll to position [1293, 0]
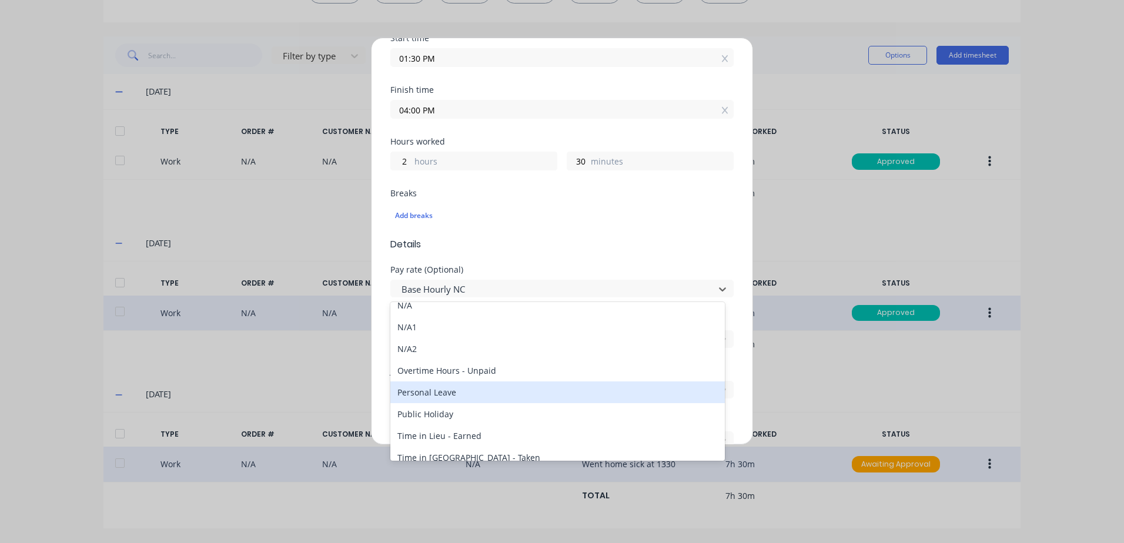
click at [450, 390] on div "Personal Leave" at bounding box center [557, 392] width 334 height 22
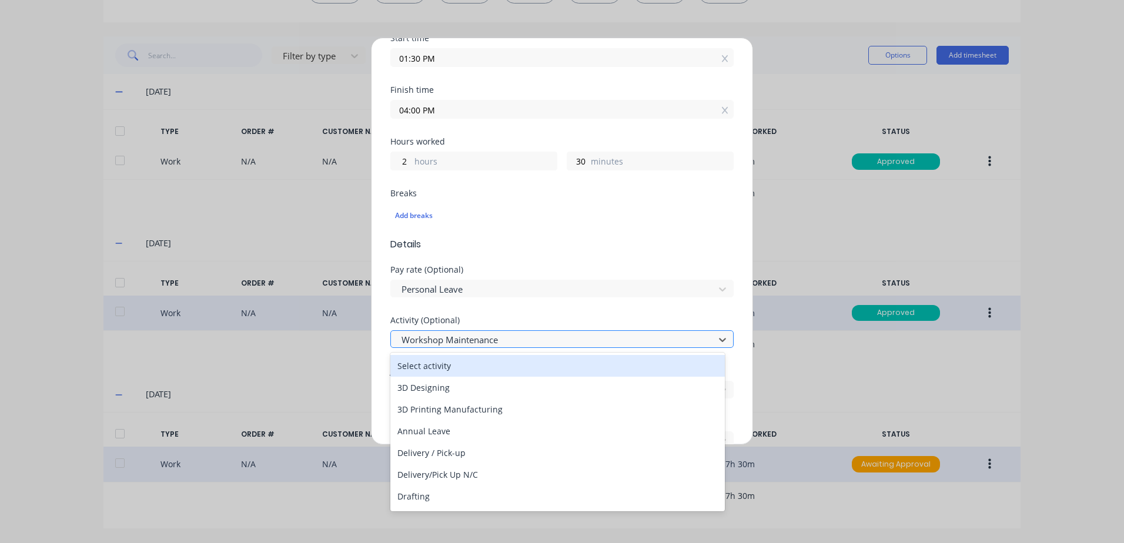
click at [454, 334] on div at bounding box center [554, 340] width 308 height 15
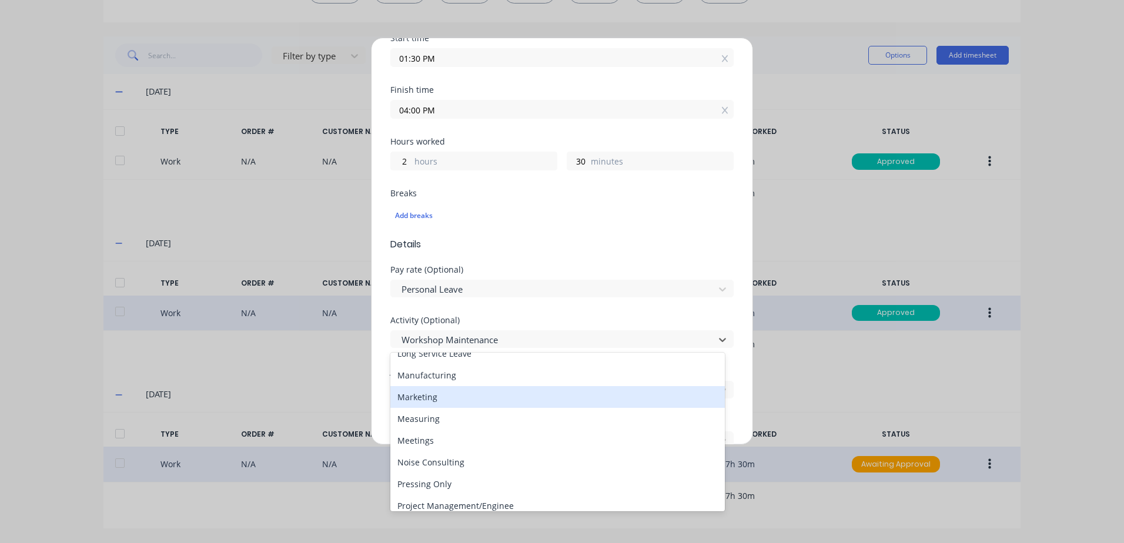
scroll to position [353, 0]
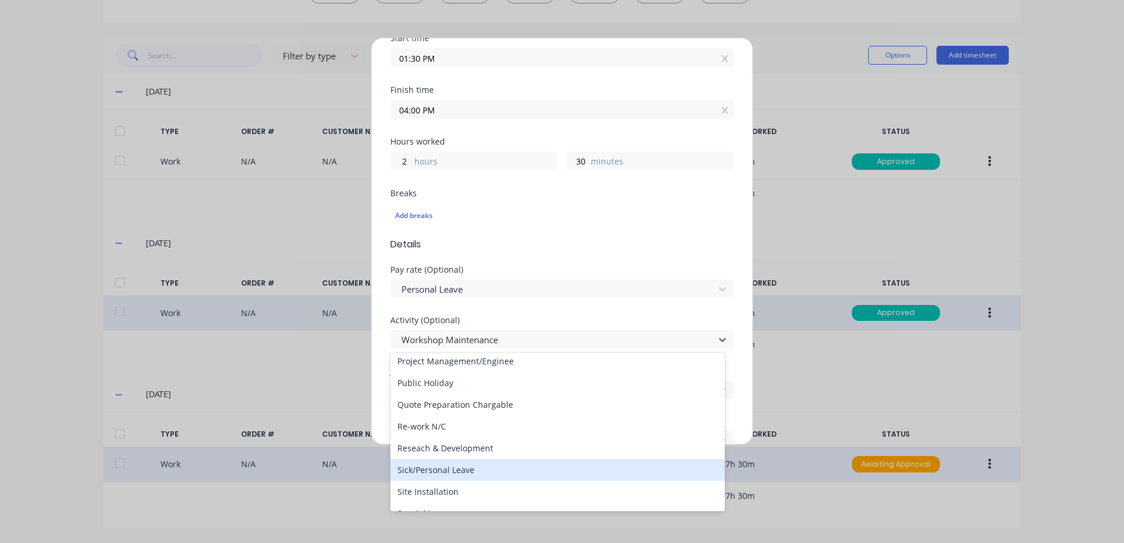
click at [433, 467] on div "Sick/Personal Leave" at bounding box center [557, 470] width 334 height 22
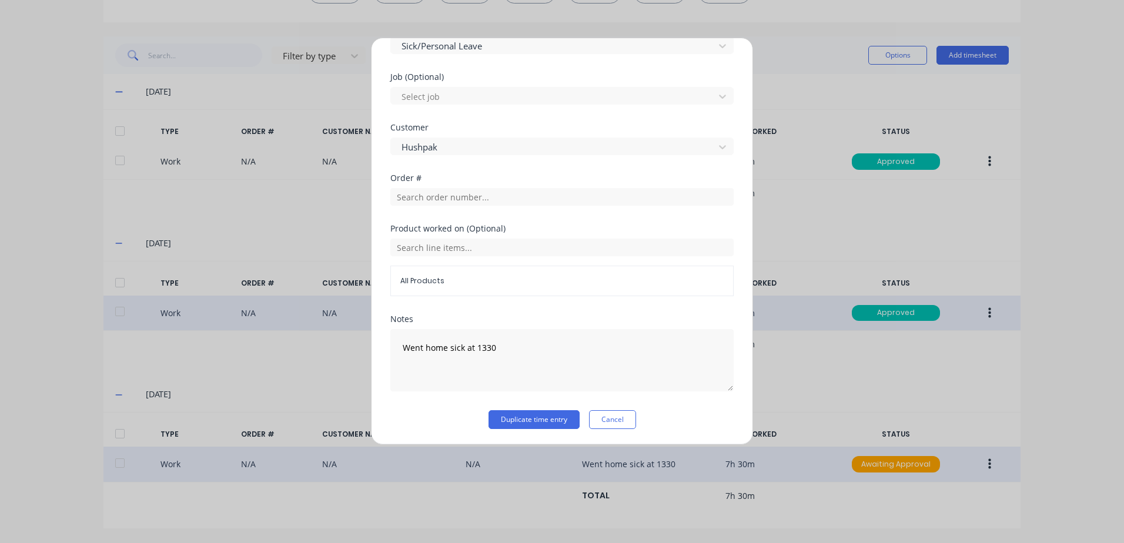
scroll to position [471, 0]
drag, startPoint x: 502, startPoint y: 347, endPoint x: 393, endPoint y: 347, distance: 109.3
click at [393, 347] on textarea "Went home sick at 1330" at bounding box center [561, 359] width 343 height 62
type textarea "Sick Leave"
click at [509, 415] on button "Duplicate time entry" at bounding box center [533, 418] width 91 height 19
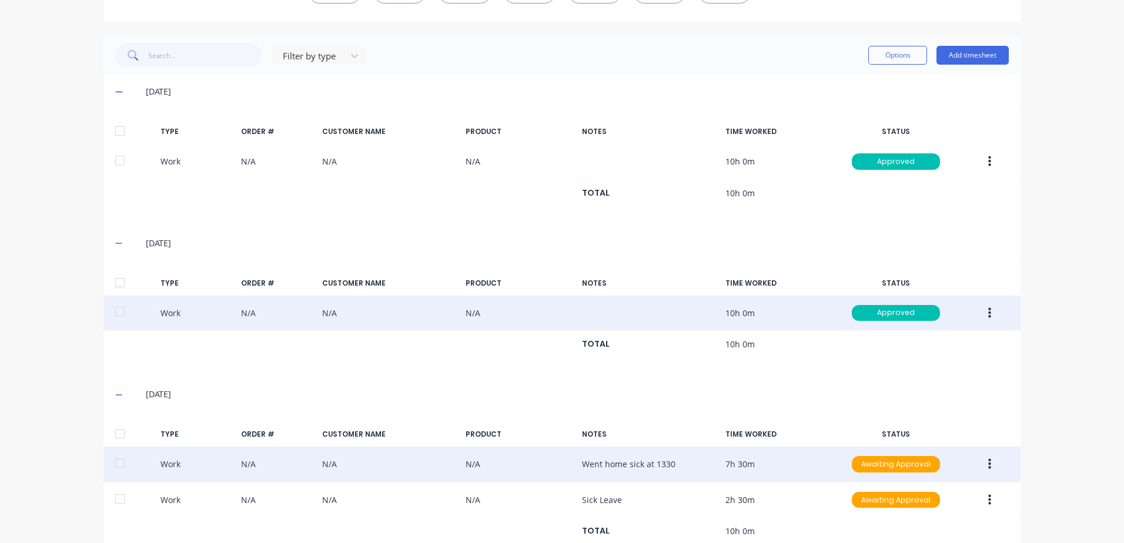
click at [988, 464] on icon "button" at bounding box center [989, 464] width 3 height 11
click at [927, 467] on div "Approve" at bounding box center [947, 466] width 91 height 17
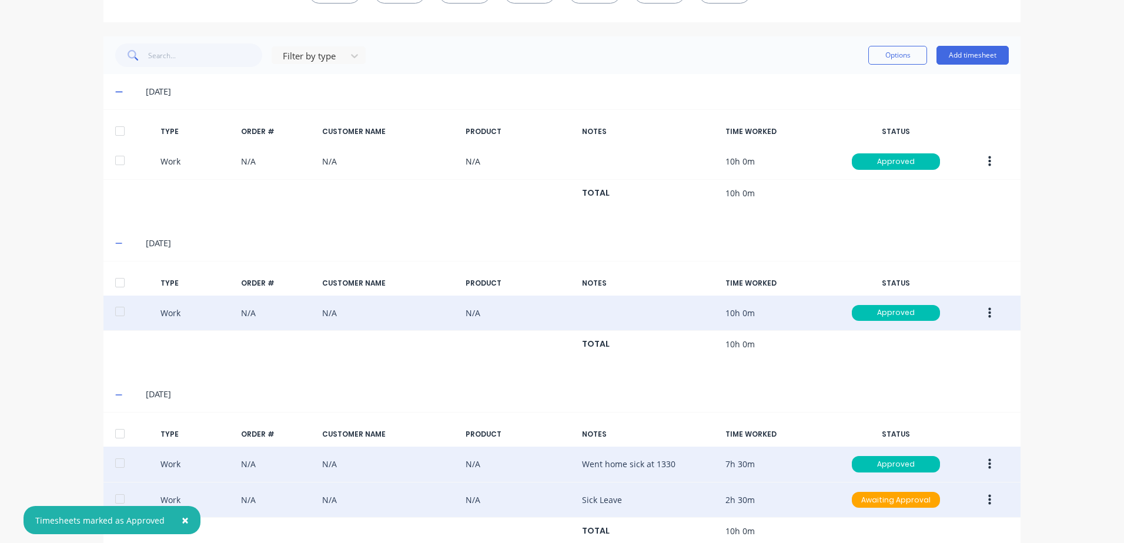
click at [988, 498] on icon "button" at bounding box center [989, 500] width 3 height 13
click at [921, 501] on div "Approve" at bounding box center [947, 502] width 91 height 17
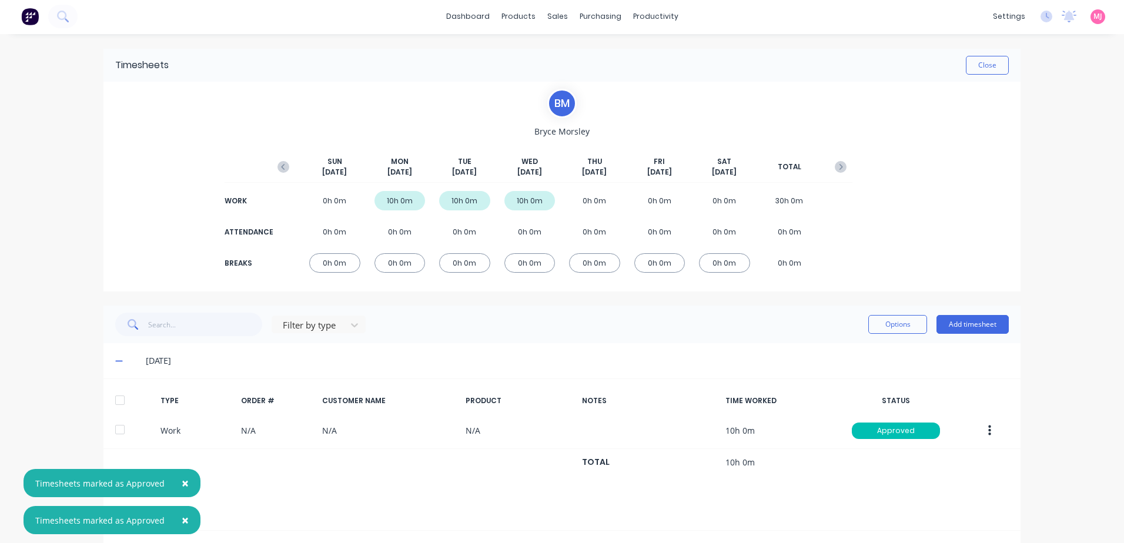
scroll to position [0, 0]
click at [988, 69] on button "Close" at bounding box center [987, 66] width 43 height 19
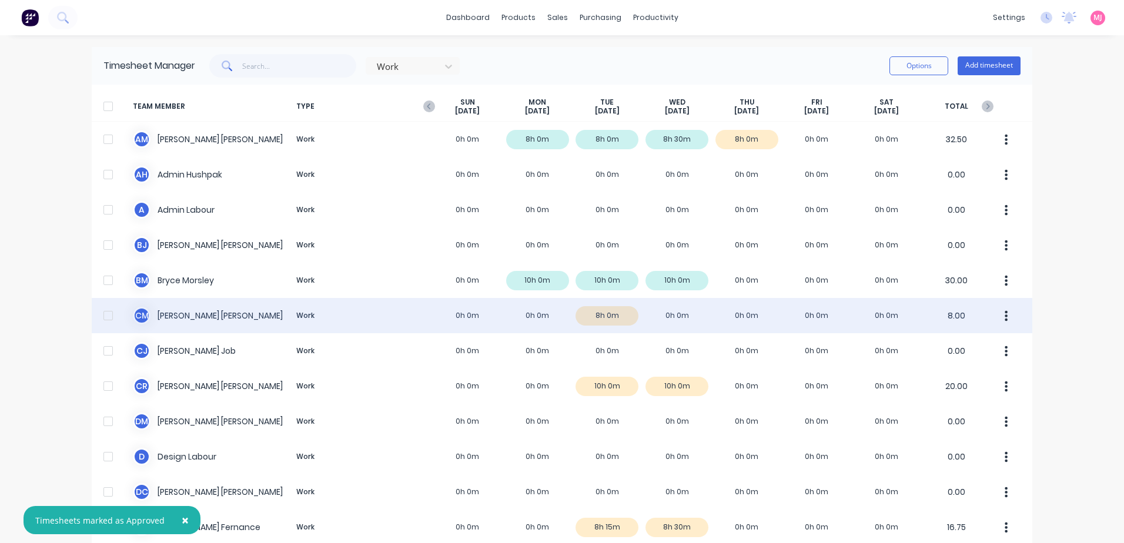
click at [468, 313] on div "[PERSON_NAME] Work 0h 0m 0h 0m 8h 0m 0h 0m 0h 0m 0h 0m 0h 0m 8.00" at bounding box center [562, 315] width 940 height 35
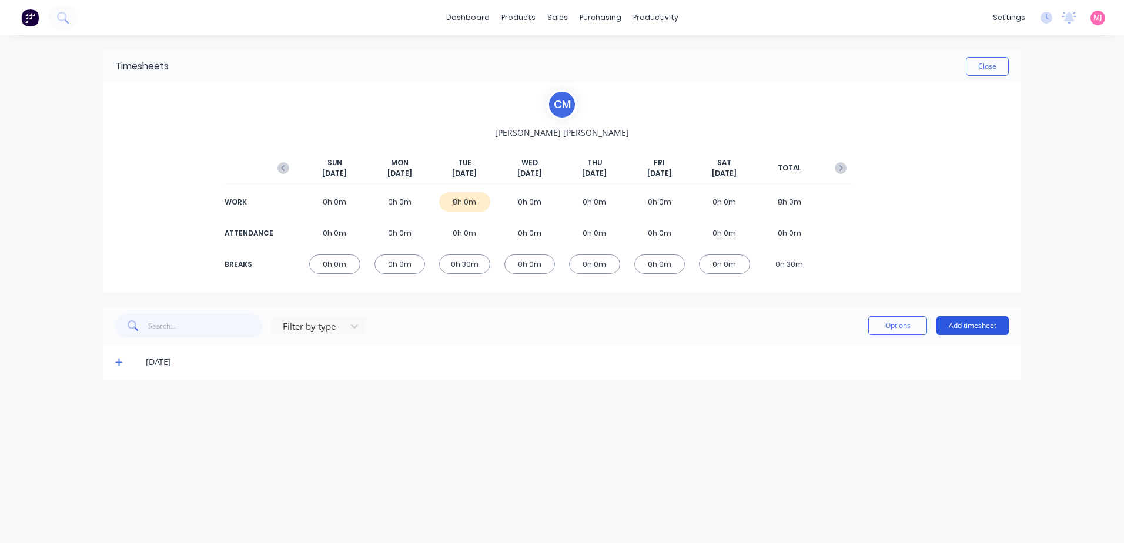
click at [984, 320] on button "Add timesheet" at bounding box center [972, 325] width 72 height 19
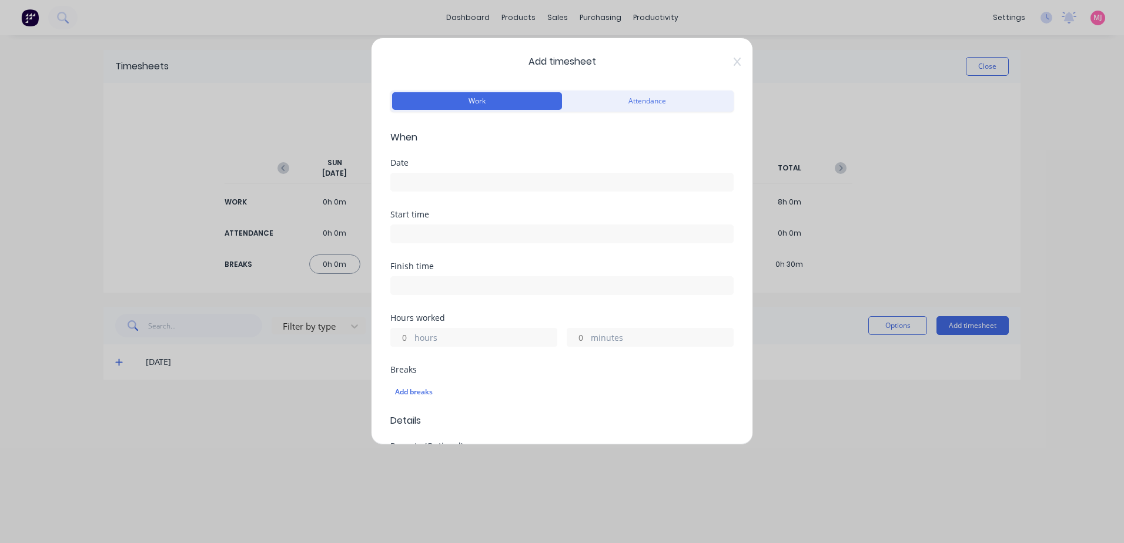
click at [465, 180] on input at bounding box center [562, 182] width 342 height 18
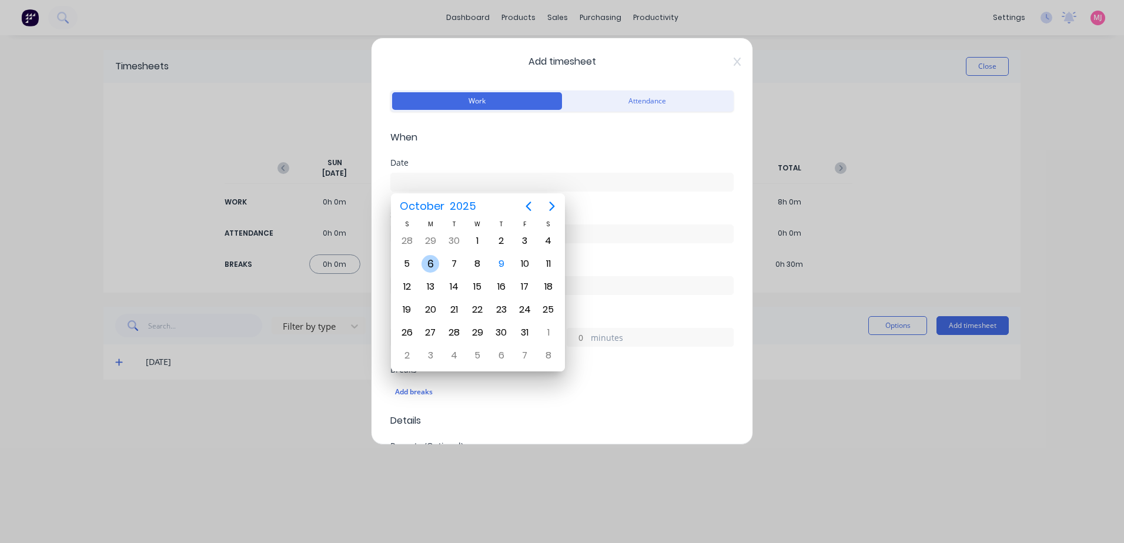
click at [428, 264] on div "6" at bounding box center [430, 264] width 18 height 18
type input "[DATE]"
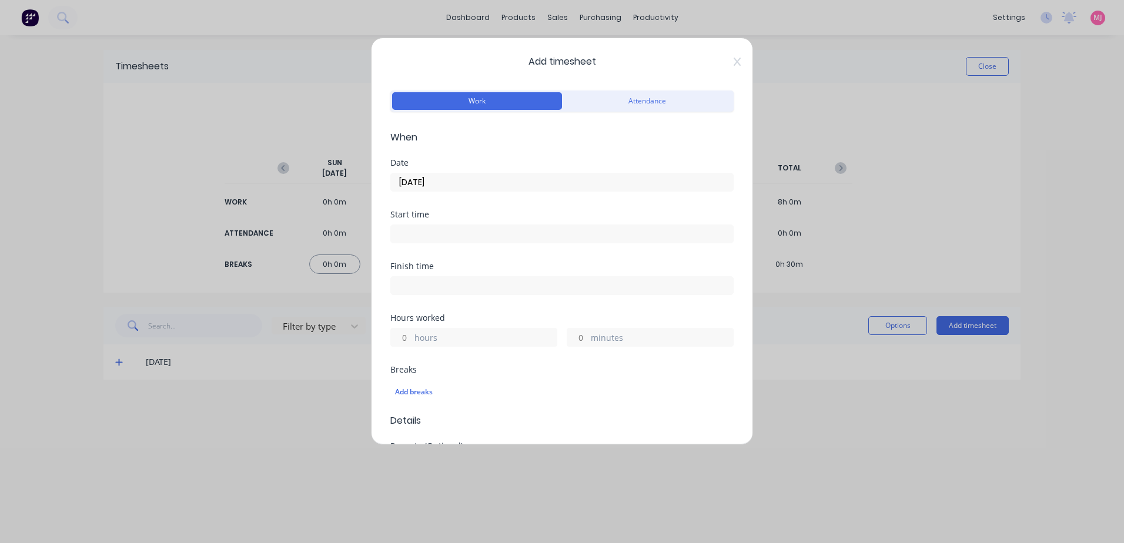
click at [433, 337] on label "hours" at bounding box center [485, 338] width 142 height 15
click at [411, 337] on input "hours" at bounding box center [401, 338] width 21 height 18
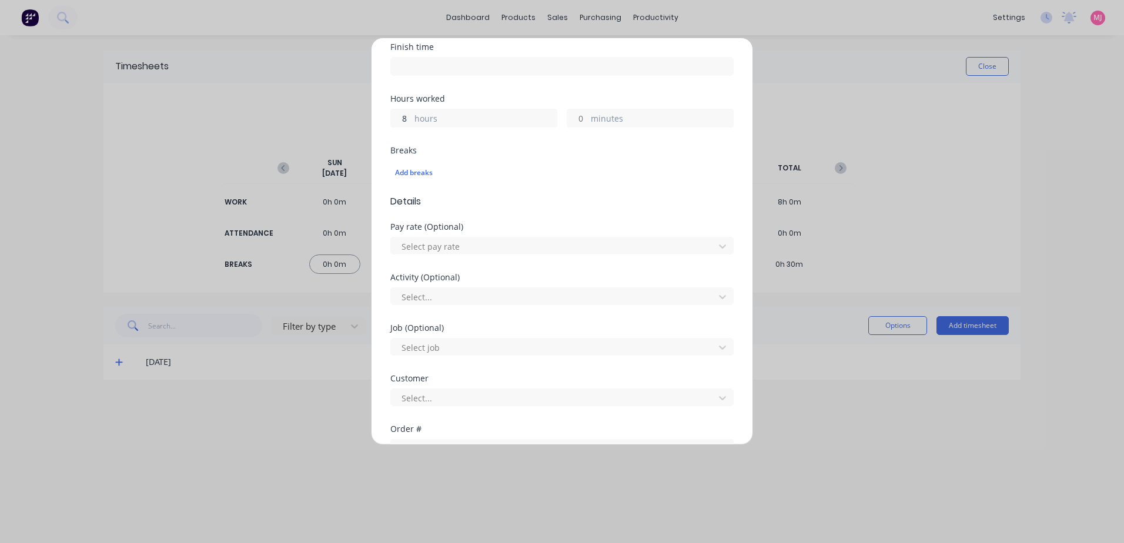
scroll to position [235, 0]
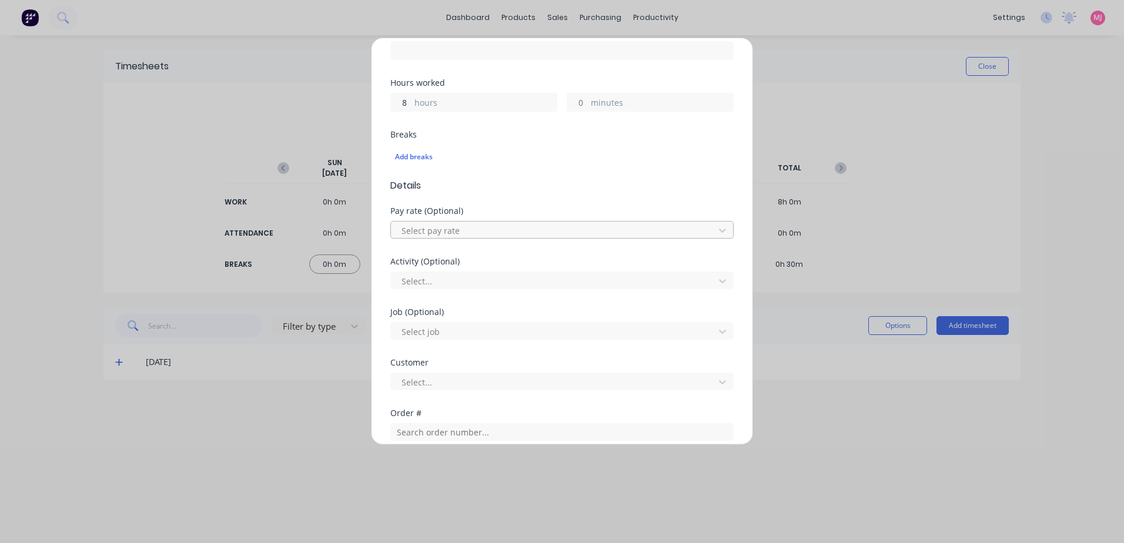
type input "8"
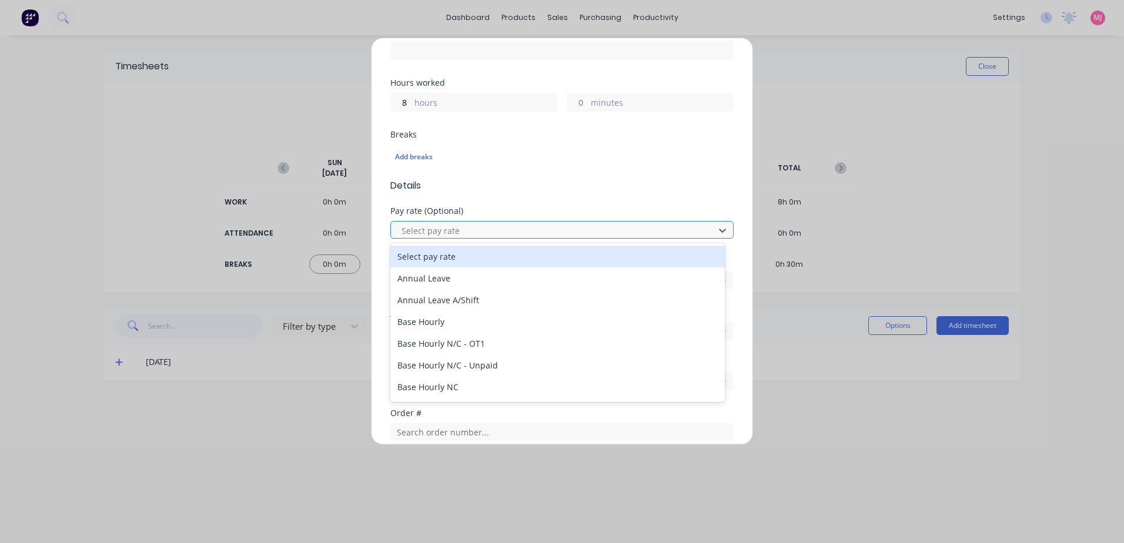
click at [425, 231] on div at bounding box center [554, 230] width 308 height 15
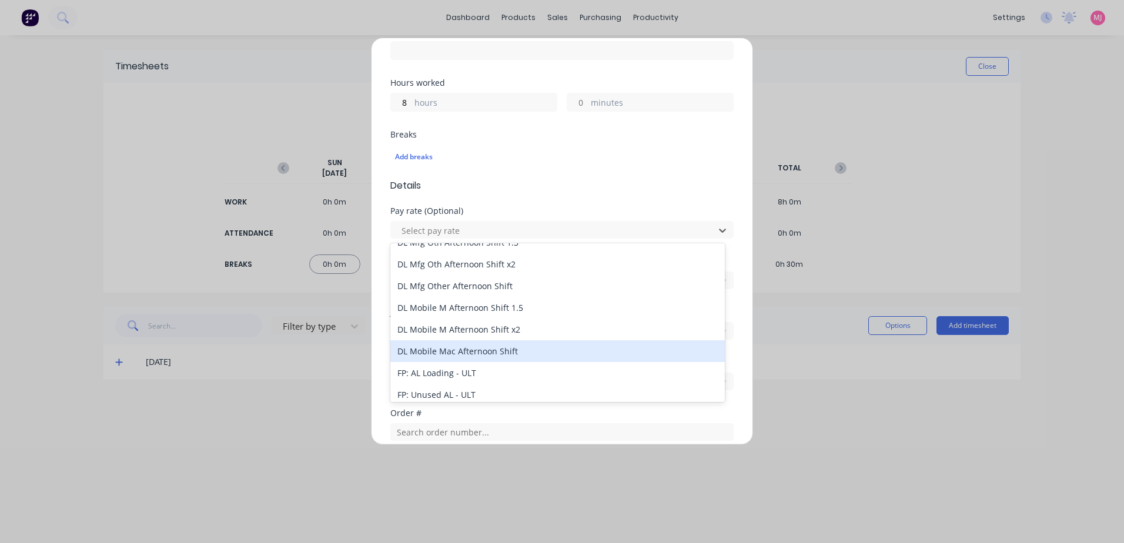
scroll to position [1293, 0]
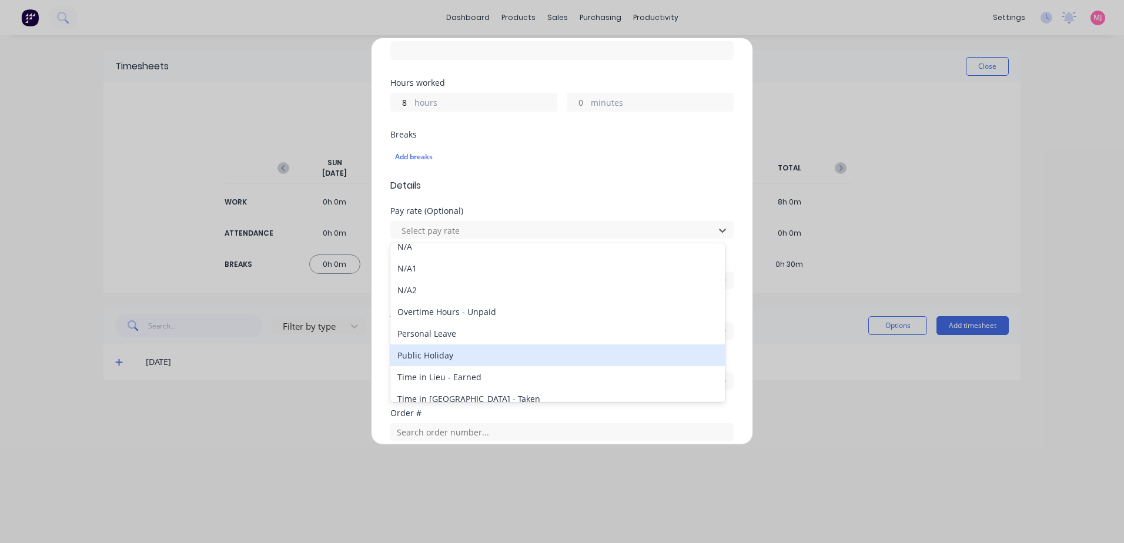
drag, startPoint x: 430, startPoint y: 356, endPoint x: 441, endPoint y: 321, distance: 37.2
click at [430, 356] on div "Public Holiday" at bounding box center [557, 355] width 334 height 22
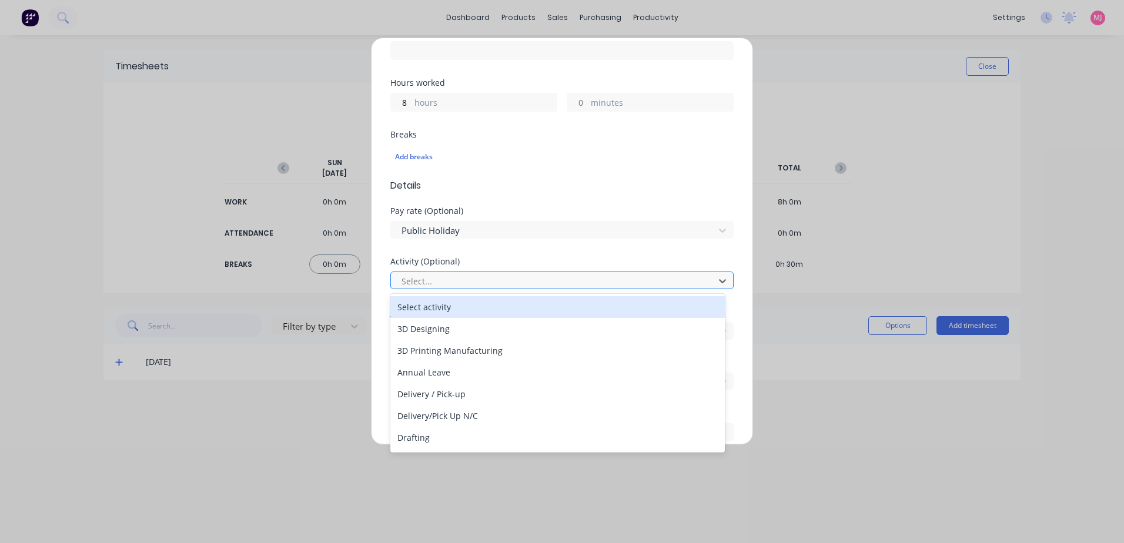
click at [435, 280] on div at bounding box center [554, 281] width 308 height 15
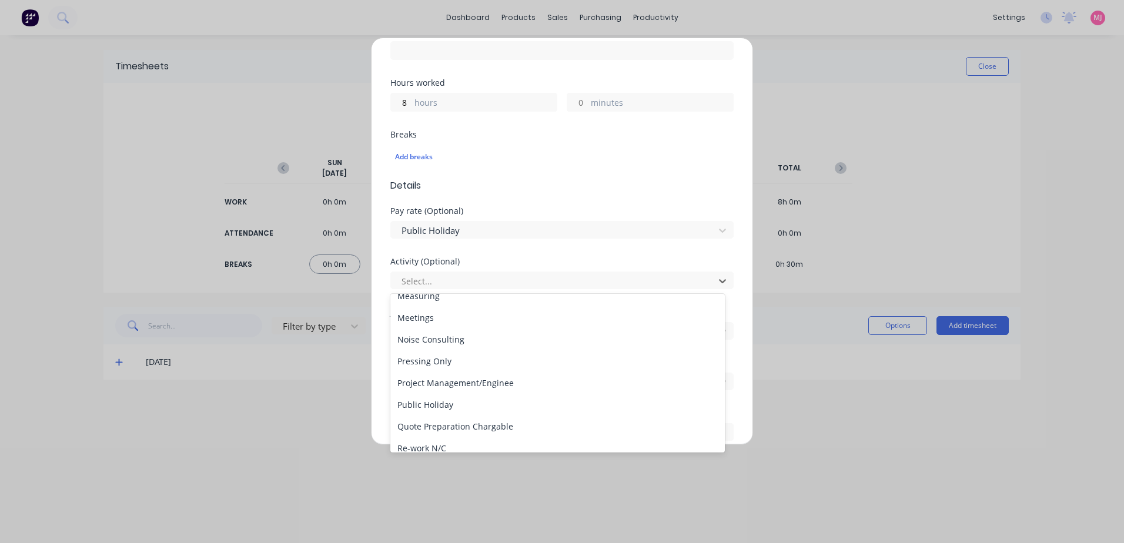
scroll to position [270, 0]
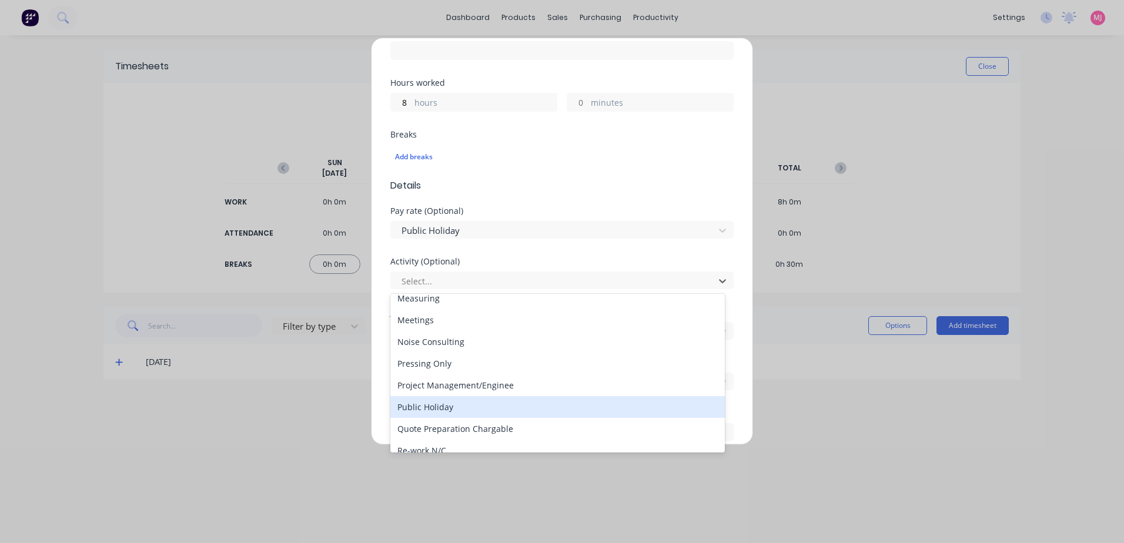
click at [425, 410] on div "Public Holiday" at bounding box center [557, 407] width 334 height 22
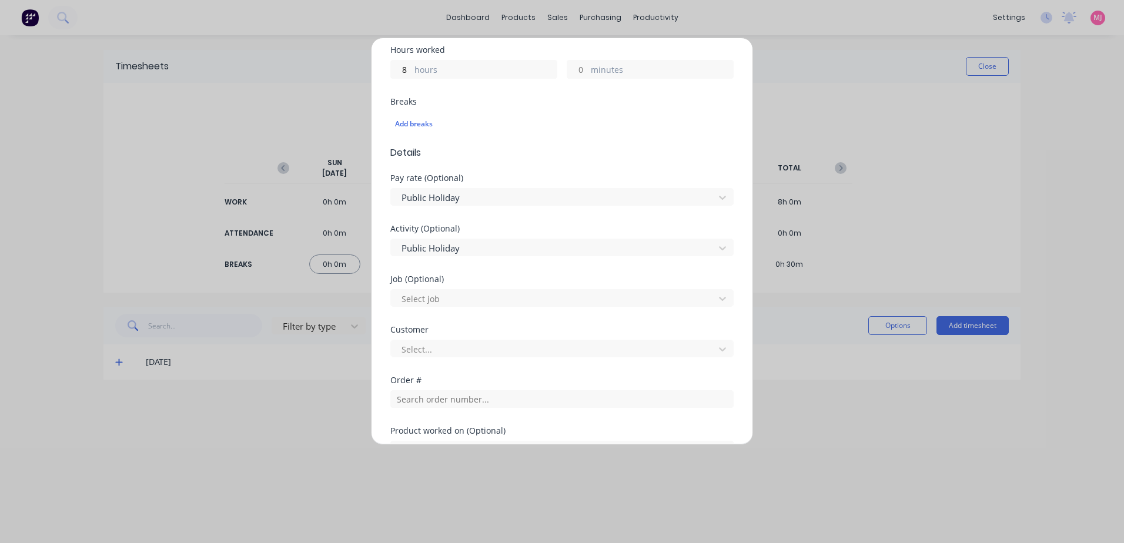
scroll to position [294, 0]
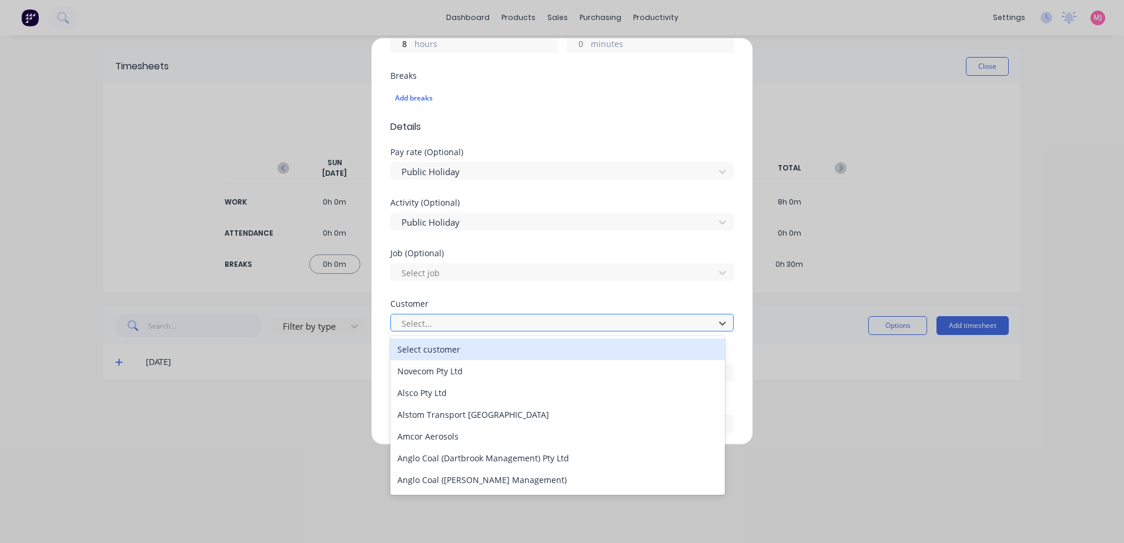
click at [418, 326] on div at bounding box center [554, 323] width 308 height 15
type input "hu"
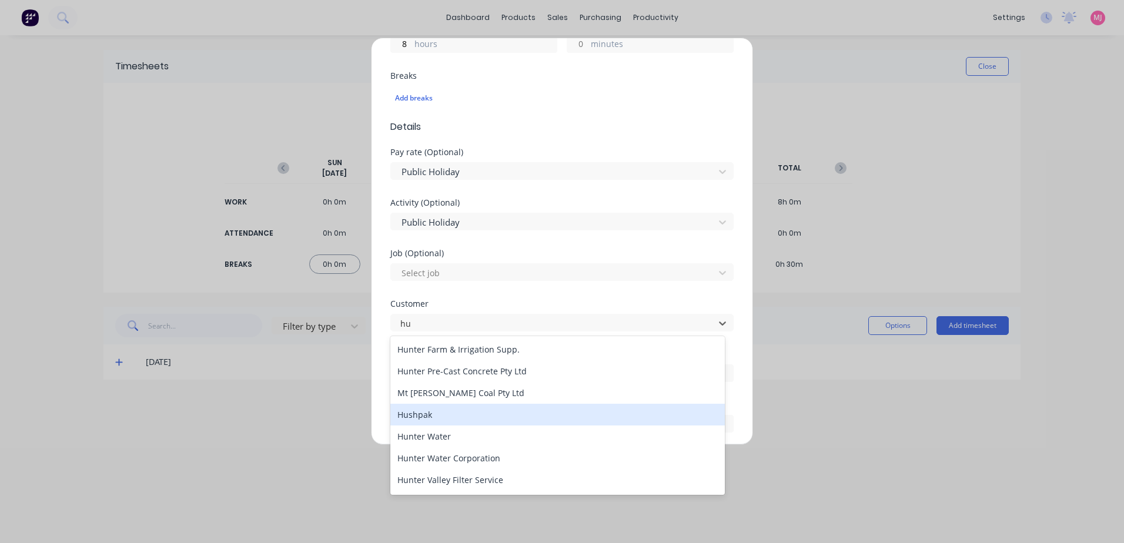
click at [431, 416] on div "Hushpak" at bounding box center [557, 415] width 334 height 22
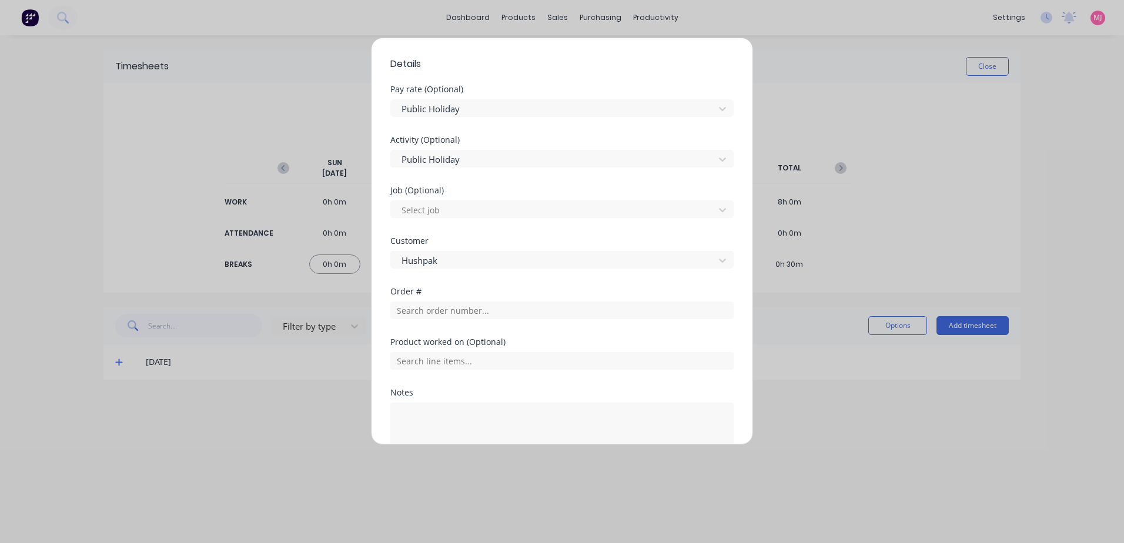
scroll to position [431, 0]
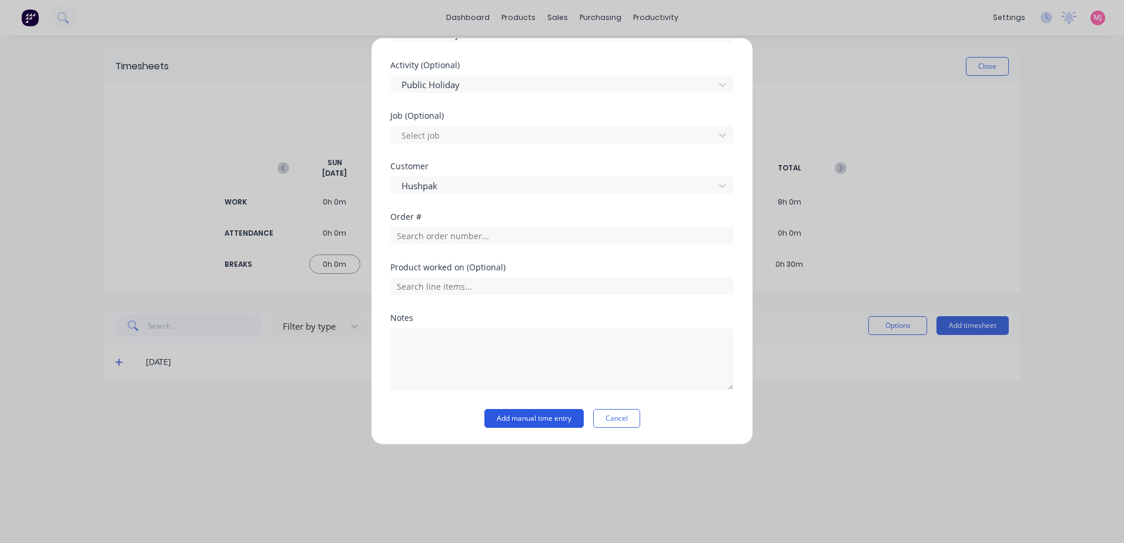
click at [524, 418] on button "Add manual time entry" at bounding box center [533, 418] width 99 height 19
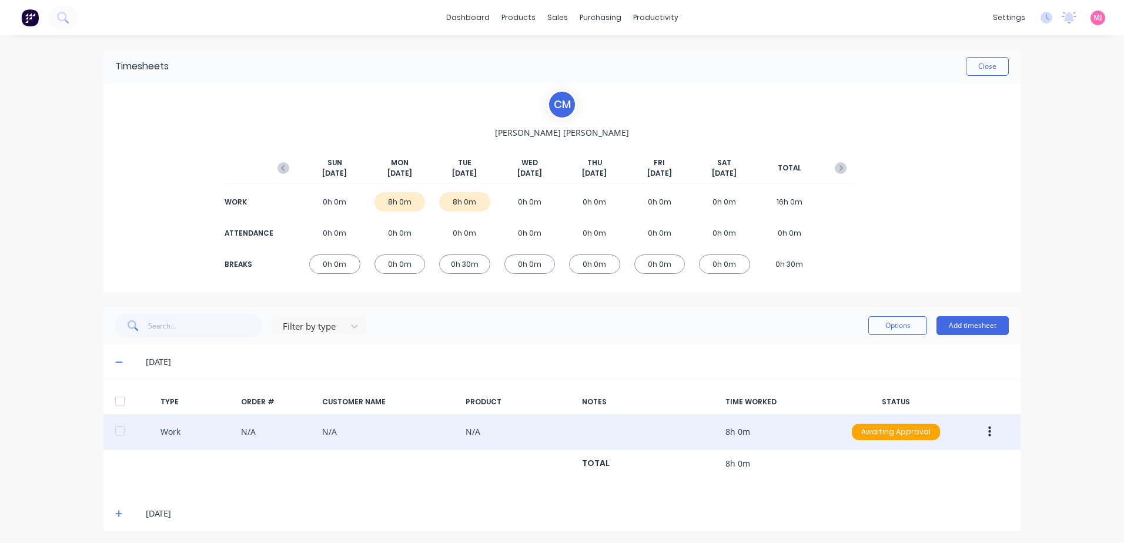
click at [982, 431] on button "button" at bounding box center [990, 431] width 28 height 21
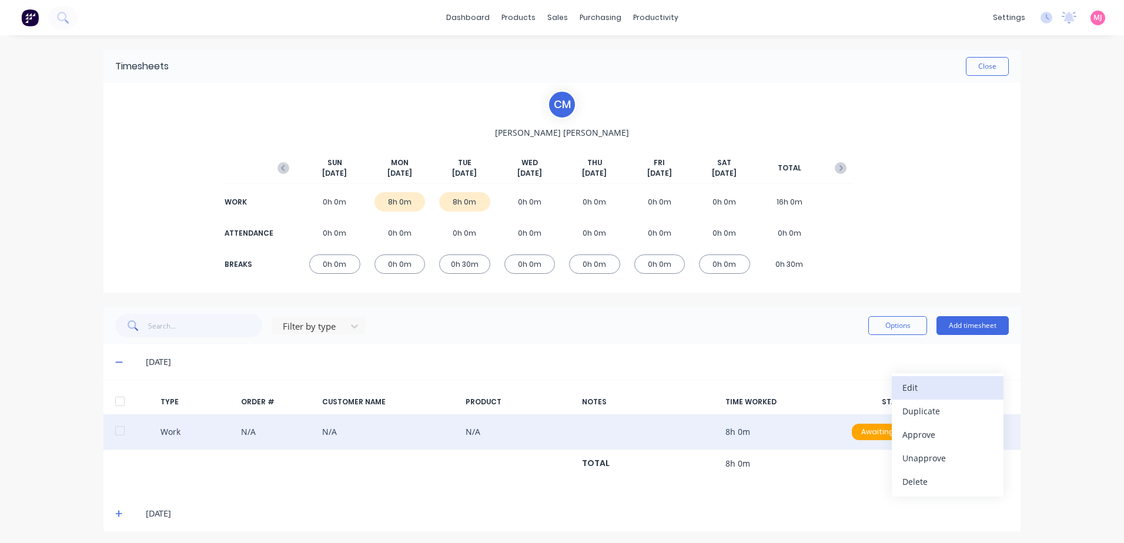
click at [905, 390] on div "Edit" at bounding box center [947, 387] width 91 height 17
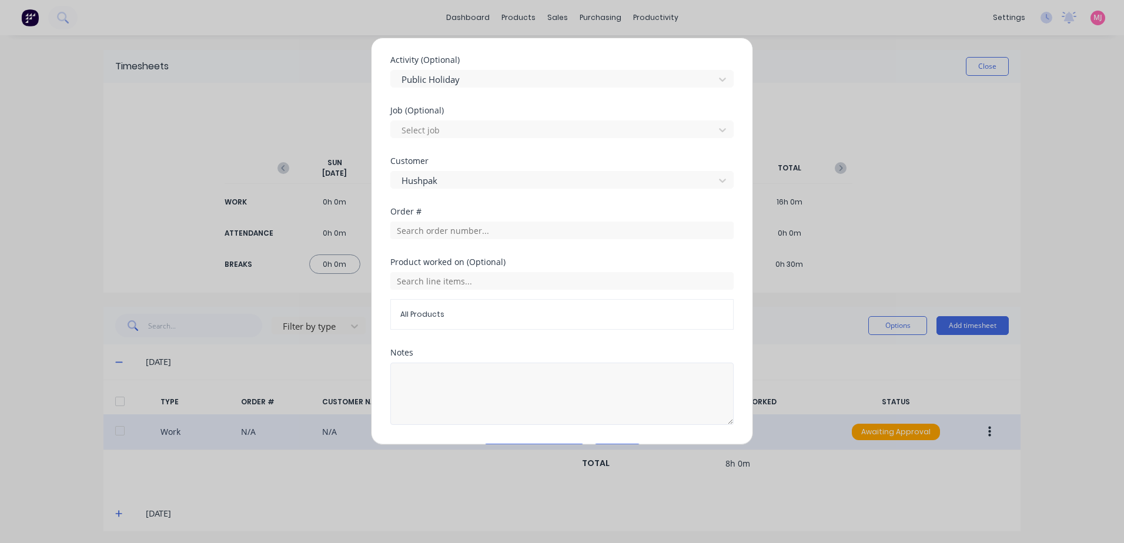
scroll to position [471, 0]
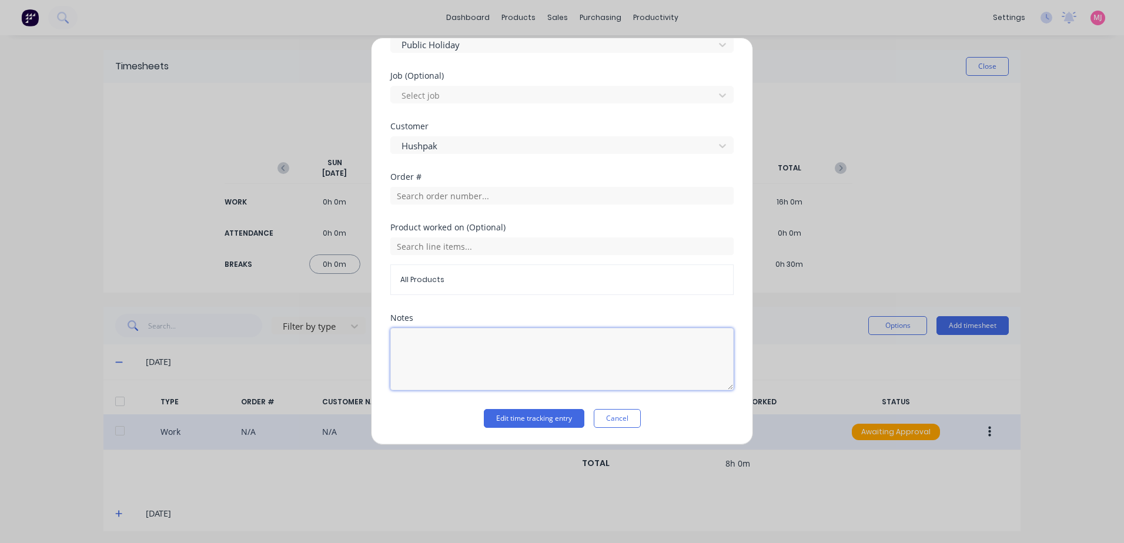
click at [408, 334] on textarea at bounding box center [561, 359] width 343 height 62
type textarea "Public Holiday"
click at [517, 421] on button "Edit time tracking entry" at bounding box center [534, 418] width 101 height 19
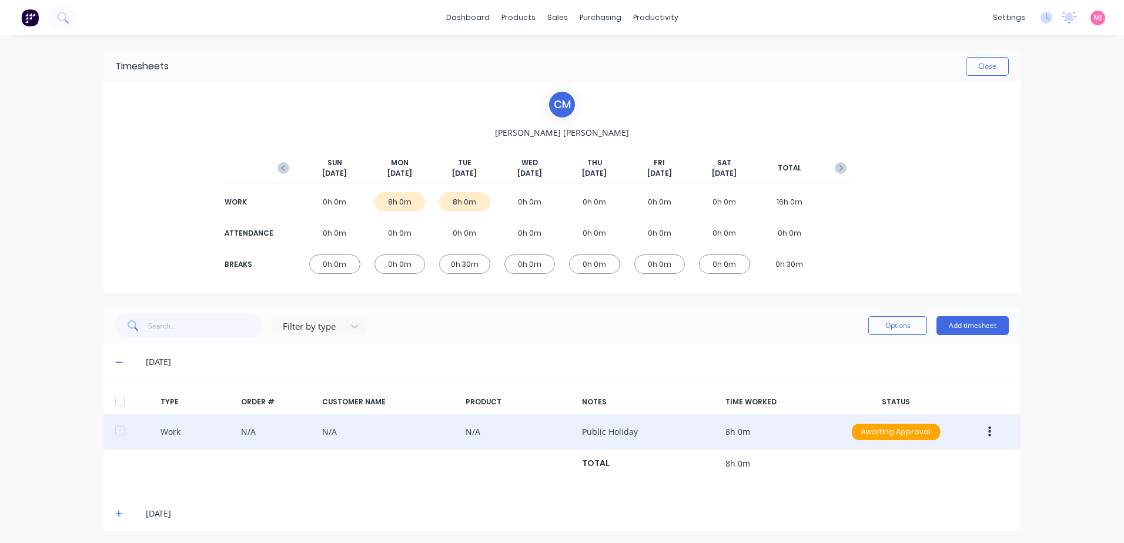
click at [988, 430] on icon "button" at bounding box center [989, 432] width 3 height 13
click at [920, 434] on div "Approve" at bounding box center [947, 434] width 91 height 17
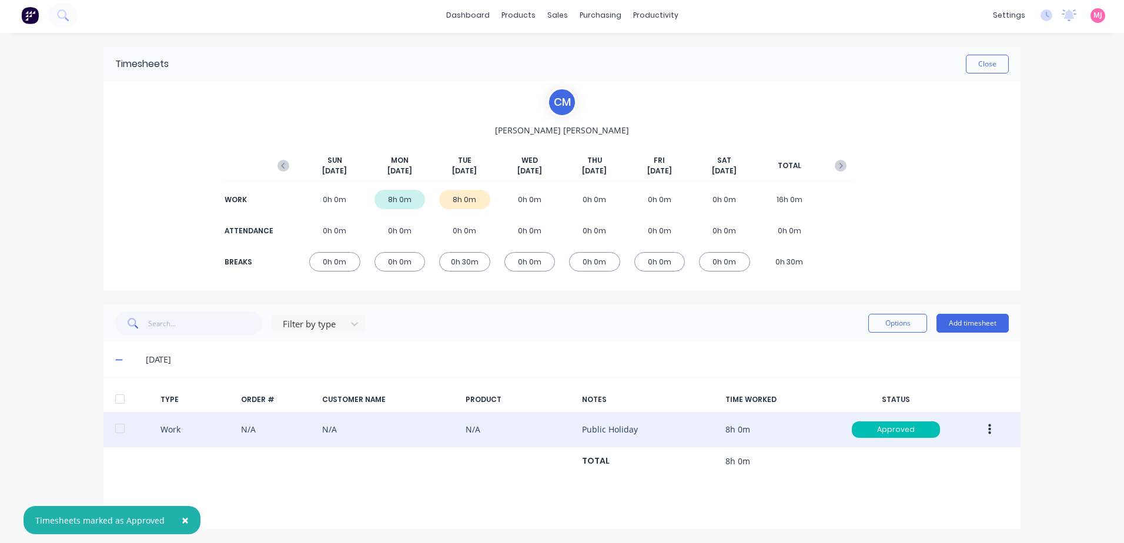
scroll to position [3, 0]
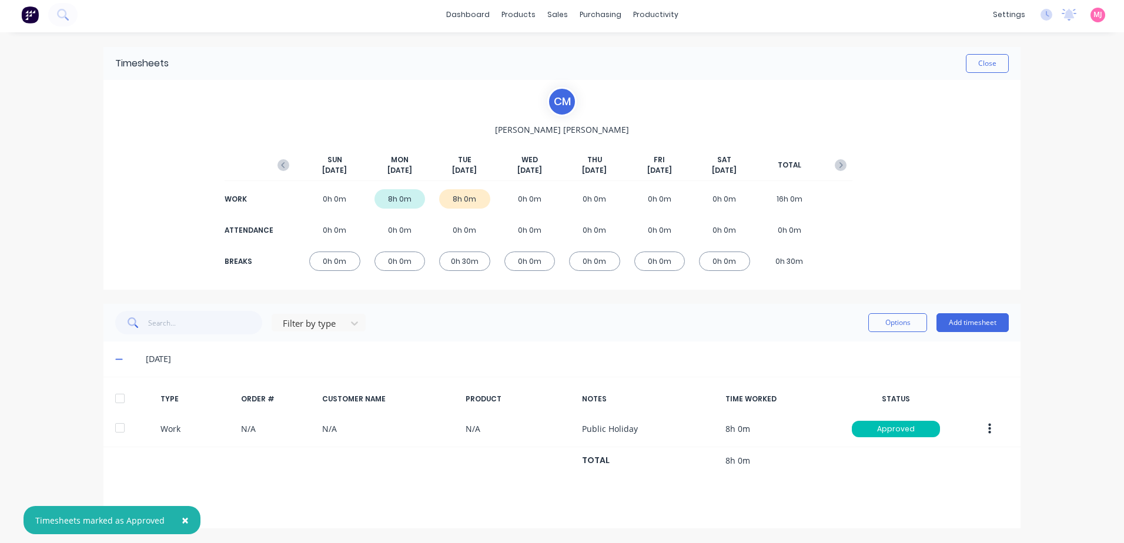
click at [182, 520] on span "×" at bounding box center [185, 520] width 7 height 16
click at [110, 510] on div "[DATE]" at bounding box center [561, 510] width 917 height 35
click at [115, 508] on icon at bounding box center [119, 511] width 8 height 8
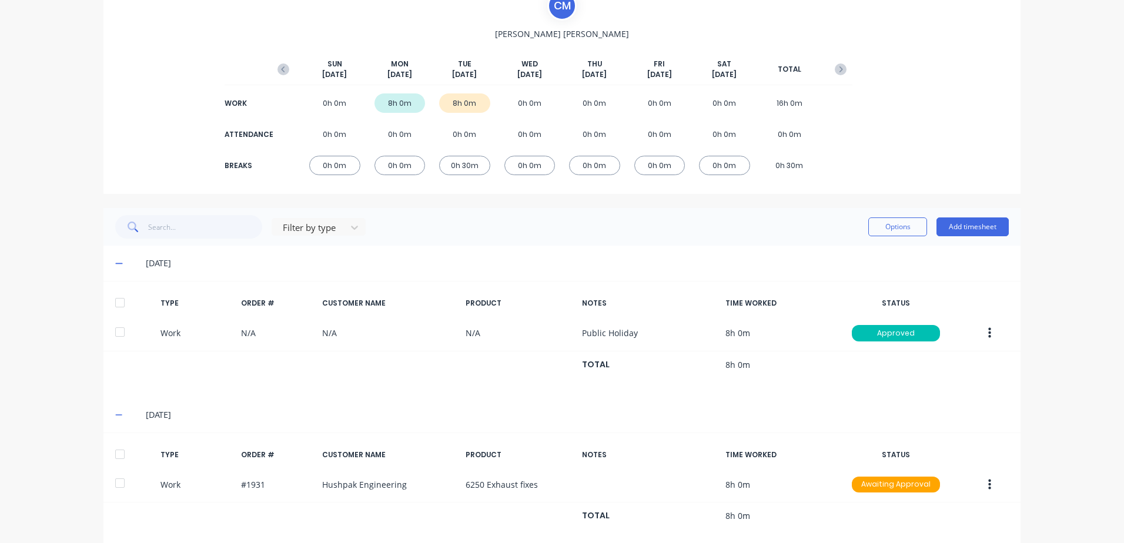
scroll to position [216, 0]
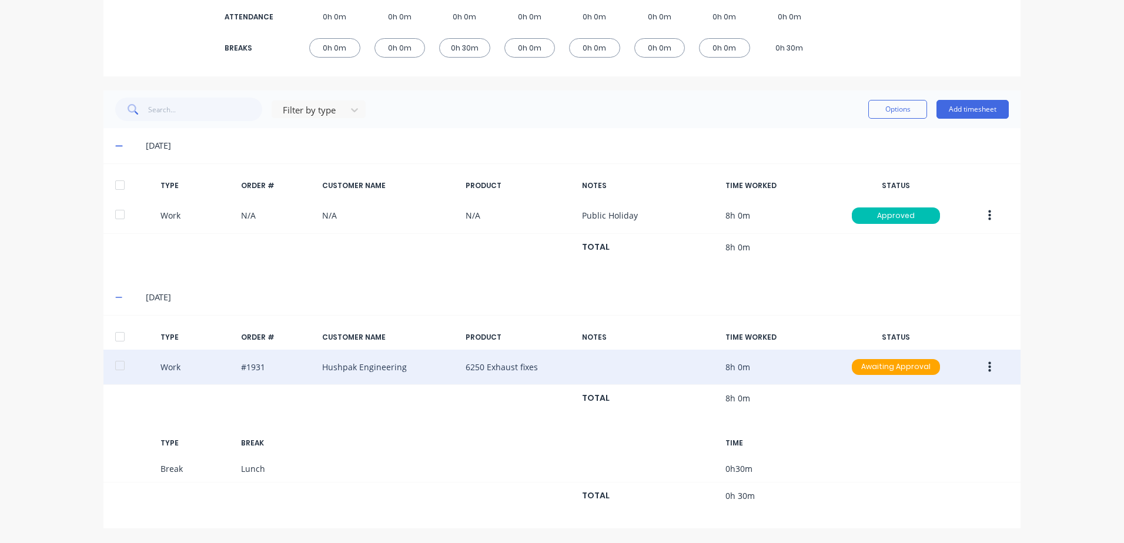
click at [987, 368] on button "button" at bounding box center [990, 367] width 28 height 21
click at [927, 324] on div "Edit" at bounding box center [947, 322] width 91 height 17
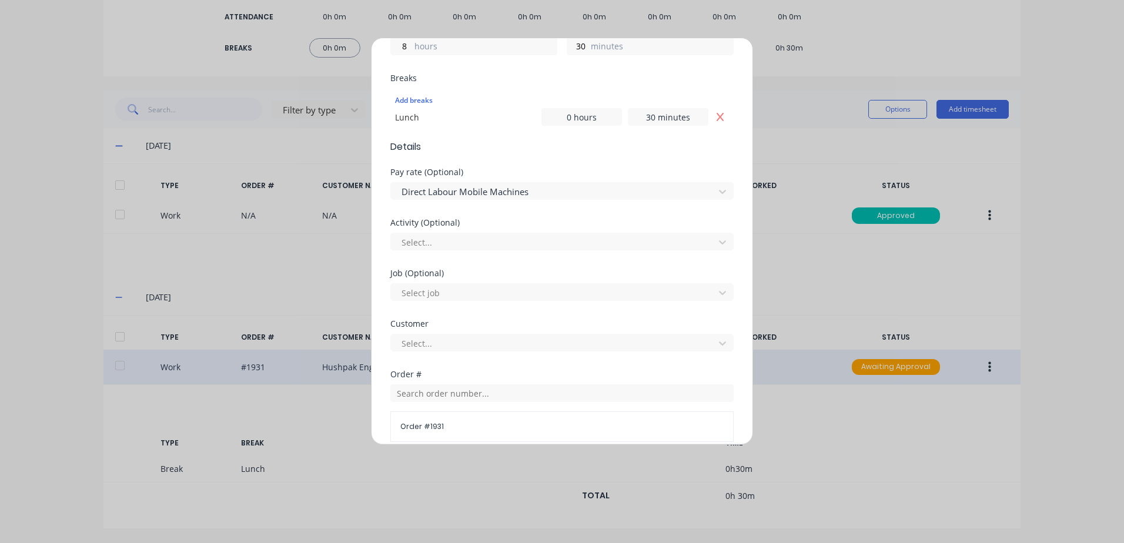
scroll to position [294, 0]
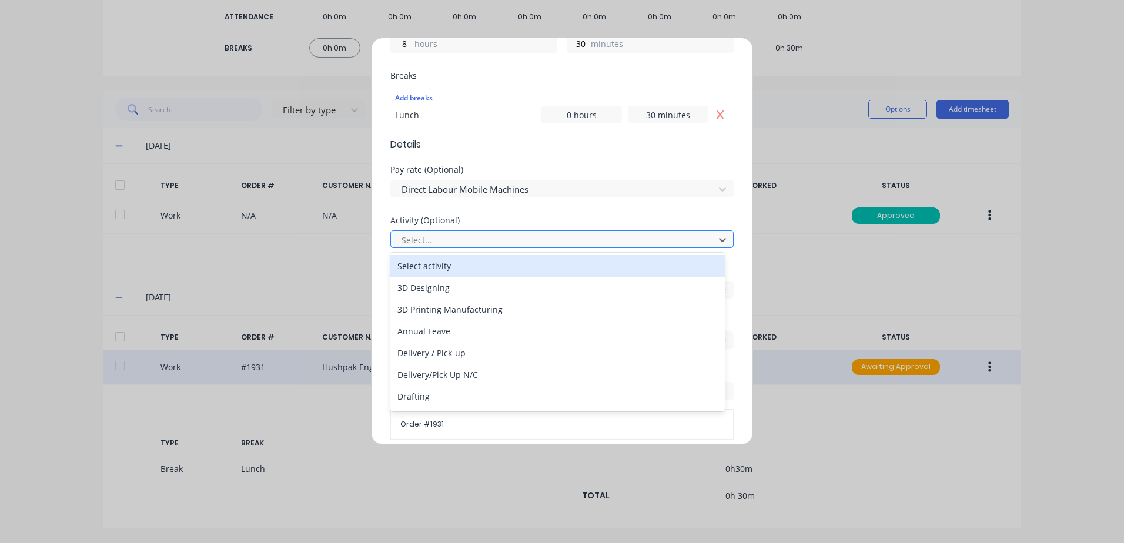
click at [421, 239] on div at bounding box center [554, 240] width 308 height 15
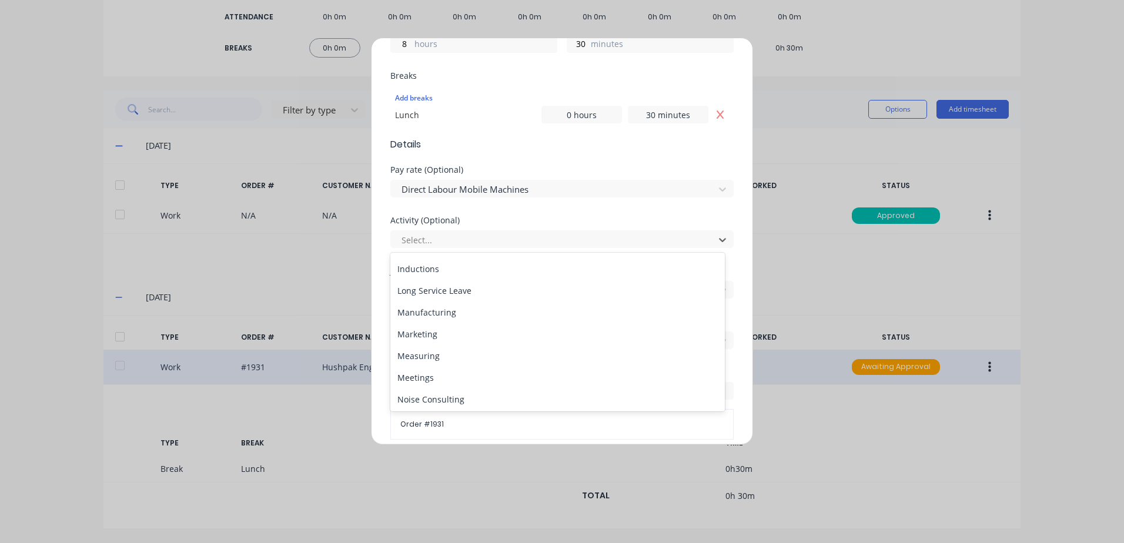
scroll to position [176, 0]
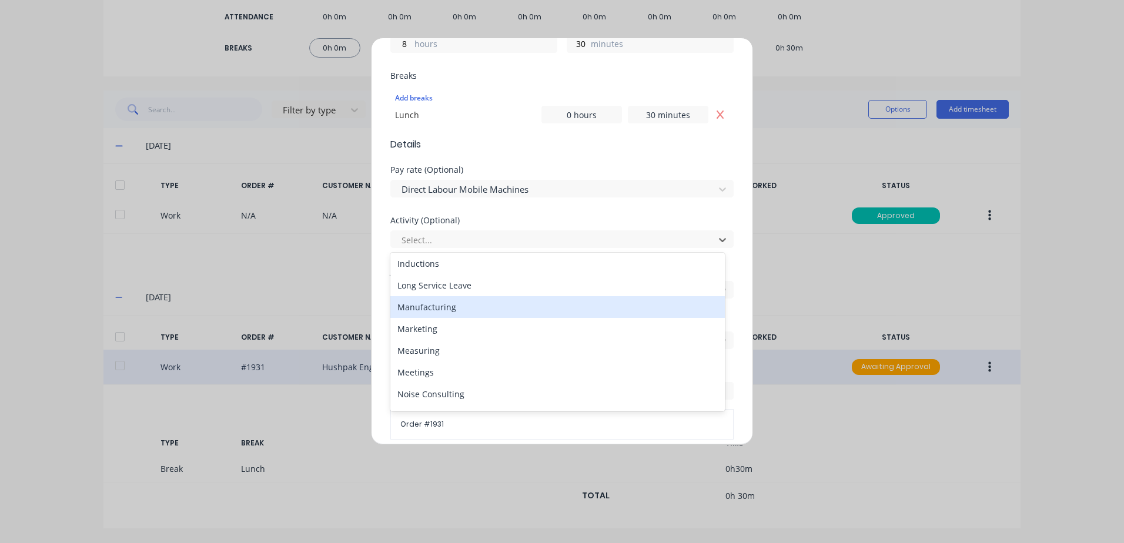
click at [423, 306] on div "Manufacturing" at bounding box center [557, 307] width 334 height 22
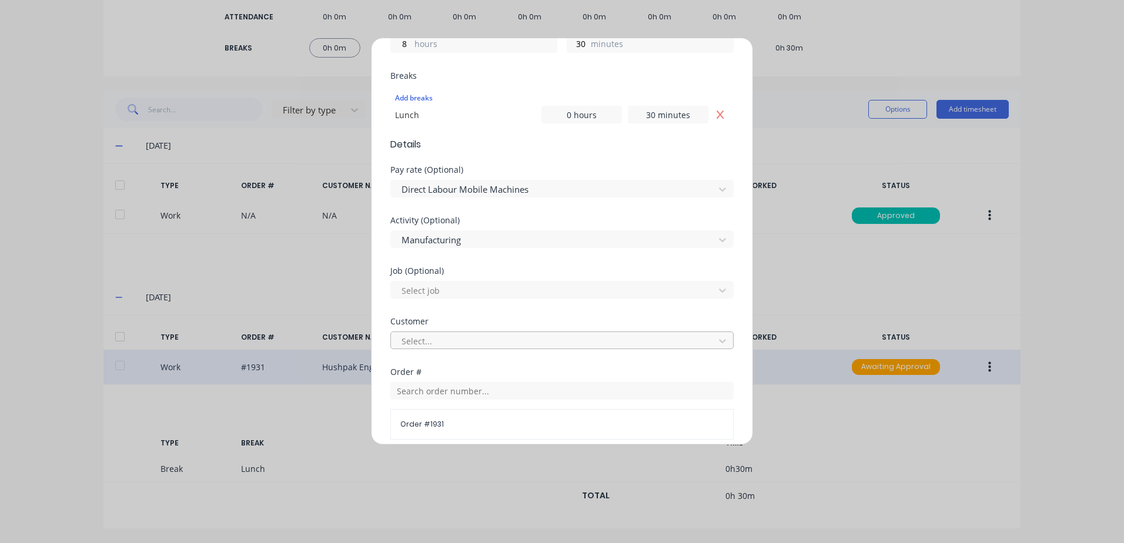
click at [432, 336] on div at bounding box center [554, 341] width 308 height 15
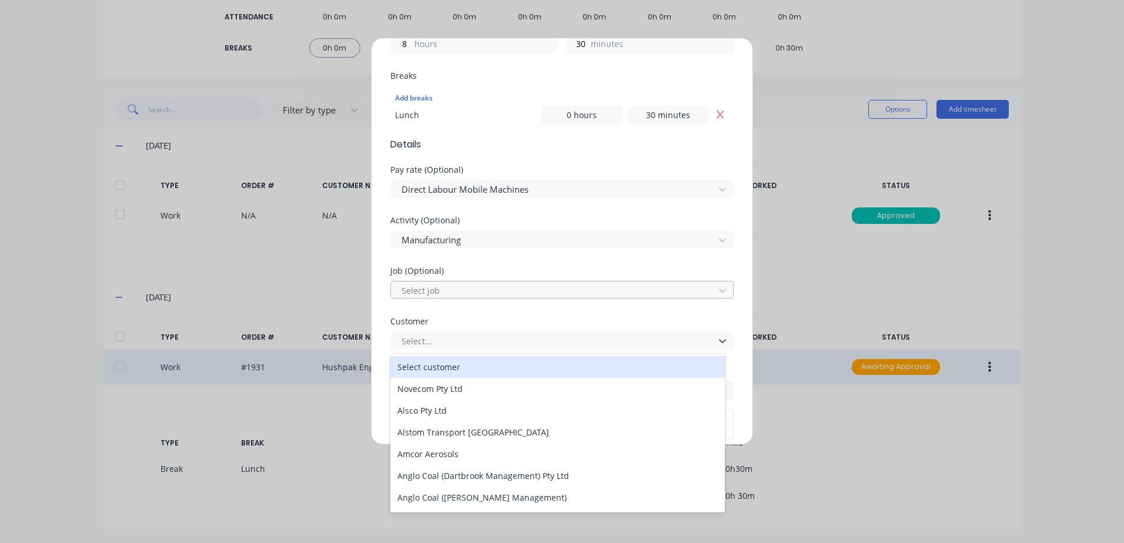
click at [442, 289] on div at bounding box center [554, 290] width 308 height 15
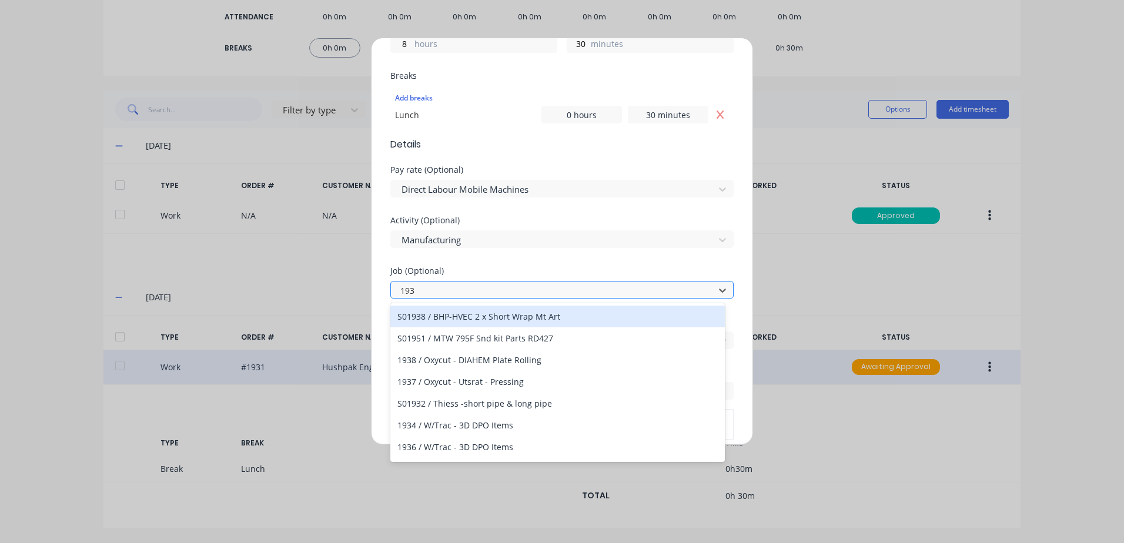
type input "1931"
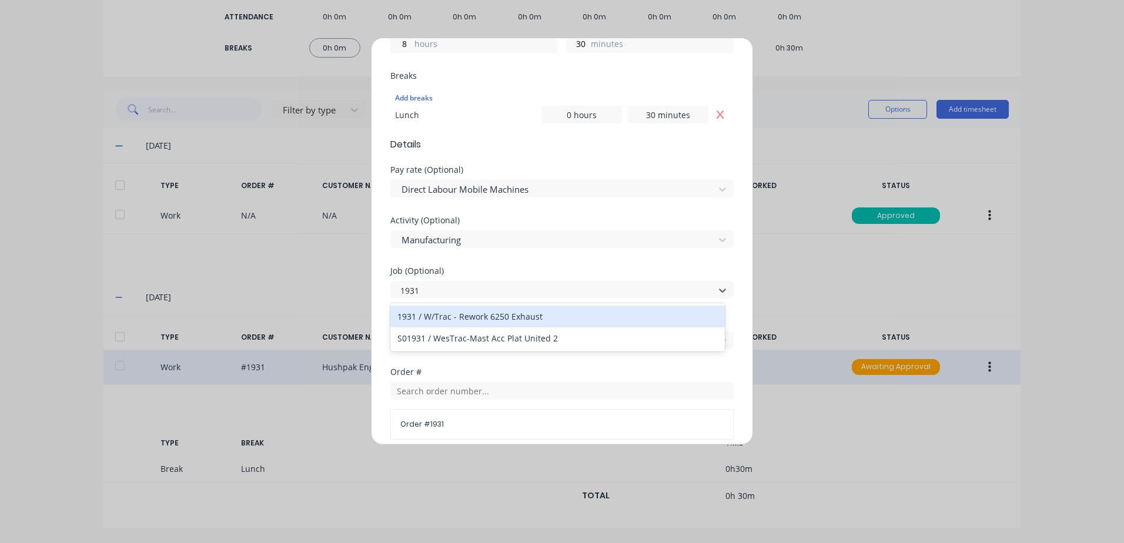
click at [464, 318] on div "1931 / W/Trac - Rework 6250 Exhaust" at bounding box center [557, 317] width 334 height 22
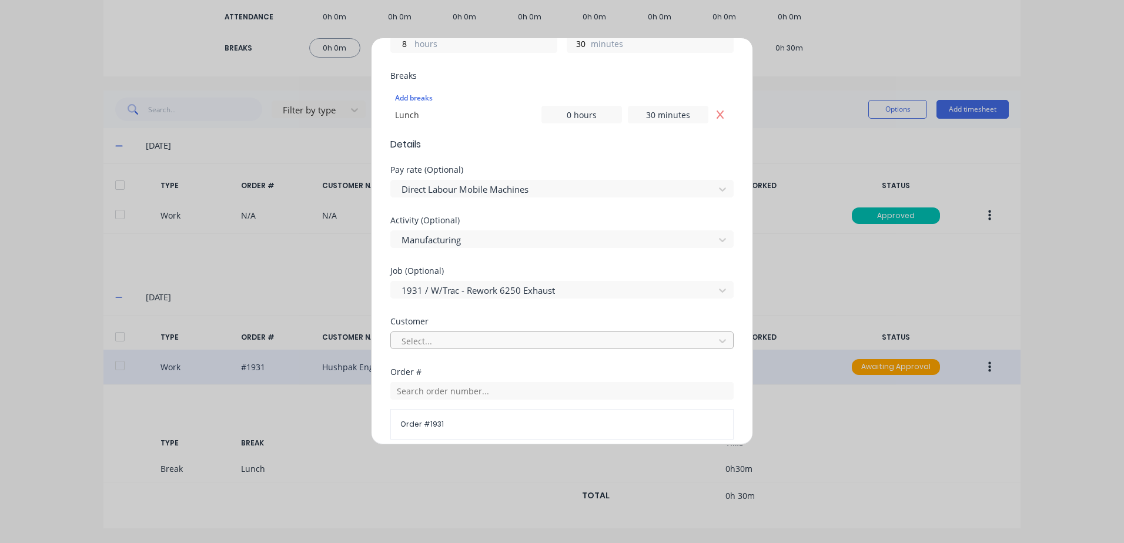
click at [432, 339] on div at bounding box center [554, 341] width 308 height 15
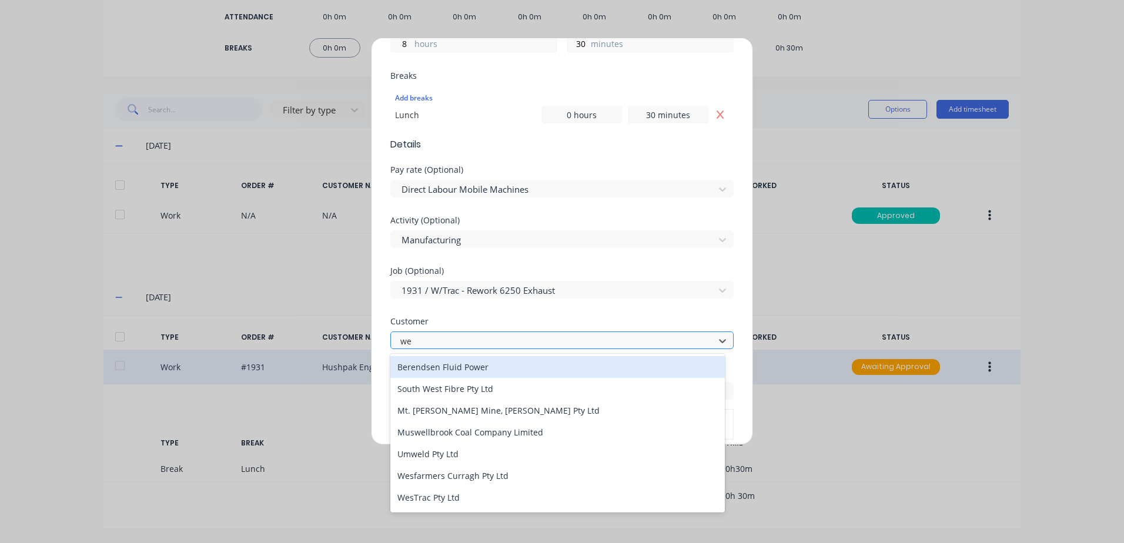
type input "[PERSON_NAME]"
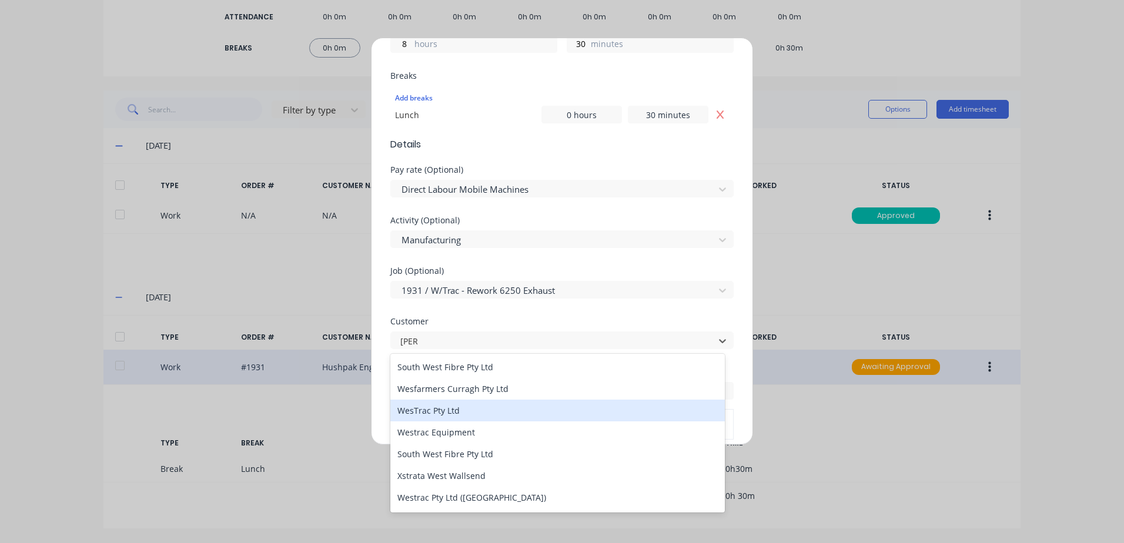
click at [422, 409] on div "WesTrac Pty Ltd" at bounding box center [557, 411] width 334 height 22
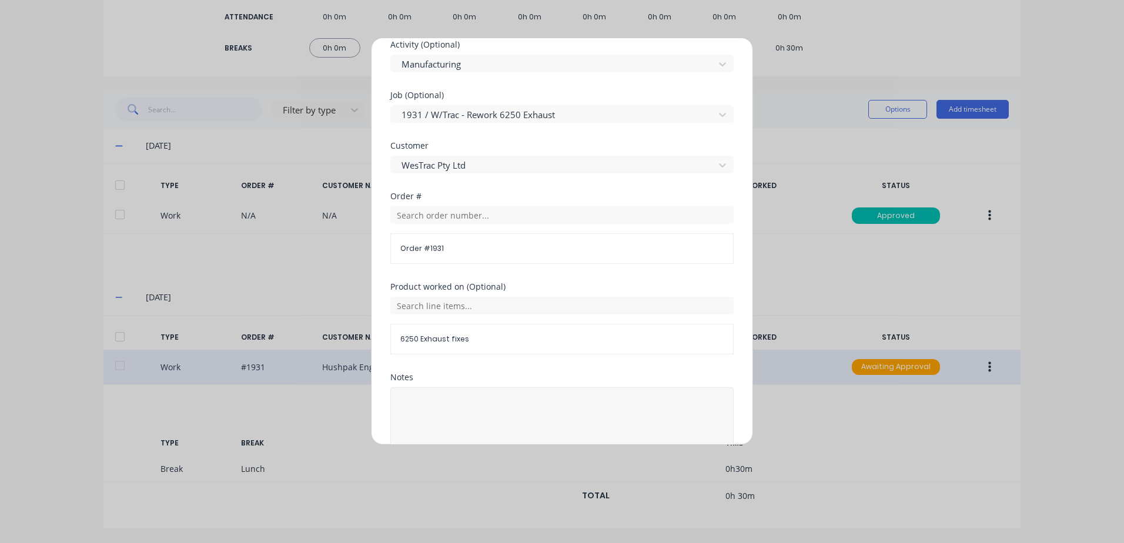
scroll to position [470, 0]
click at [436, 414] on textarea at bounding box center [561, 418] width 343 height 62
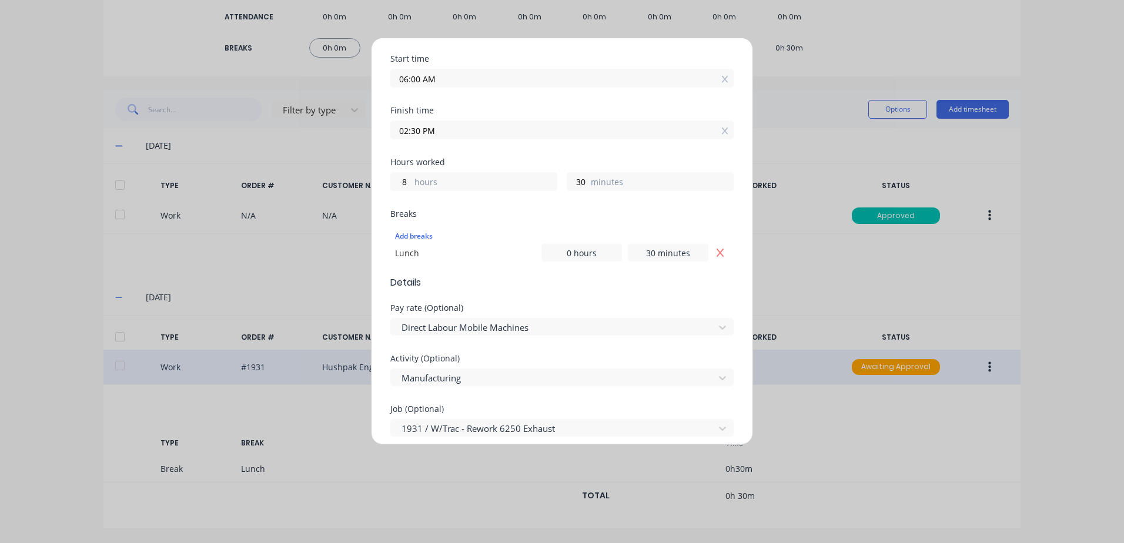
scroll to position [118, 0]
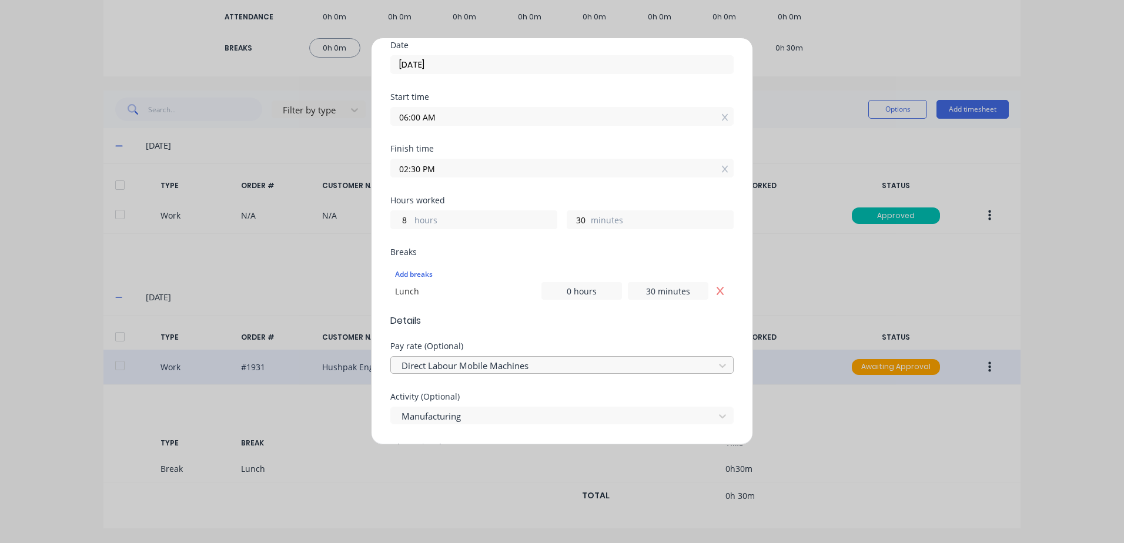
type textarea "Rework"
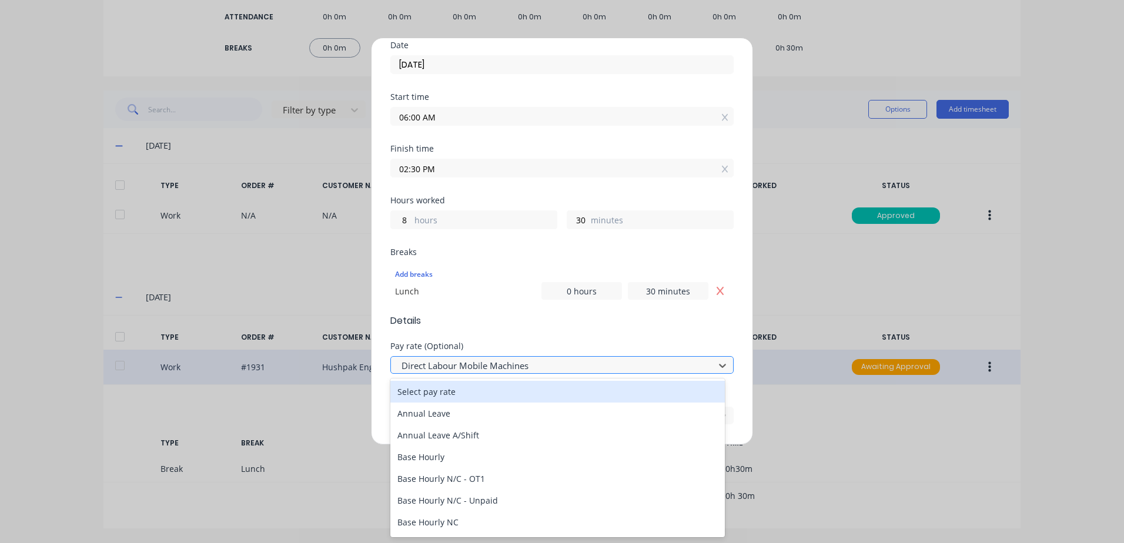
click at [510, 370] on div at bounding box center [554, 366] width 308 height 15
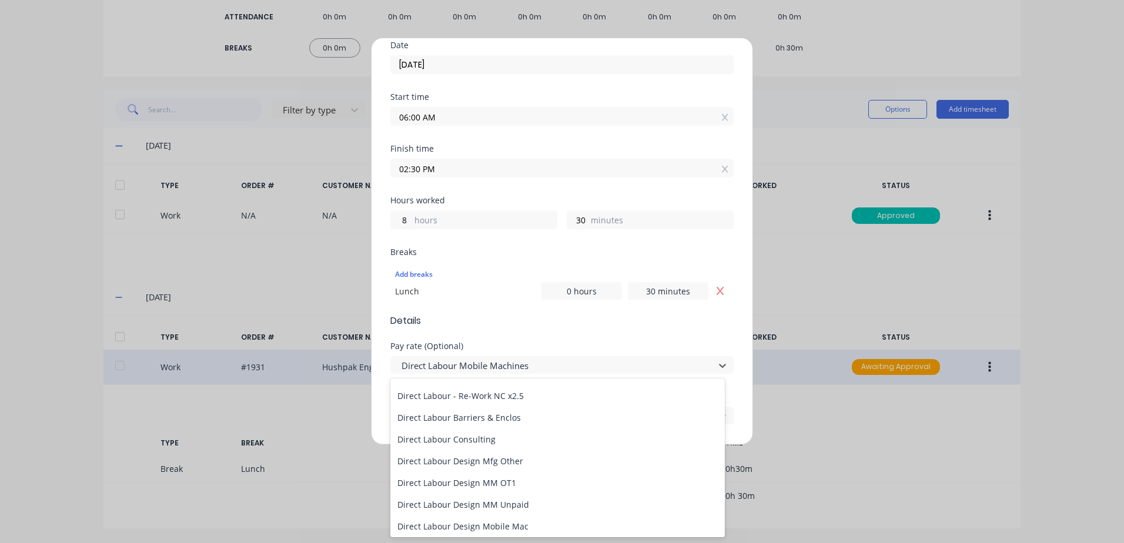
scroll to position [411, 0]
click at [470, 436] on div "Direct Labour - Re-Work NC" at bounding box center [557, 437] width 334 height 22
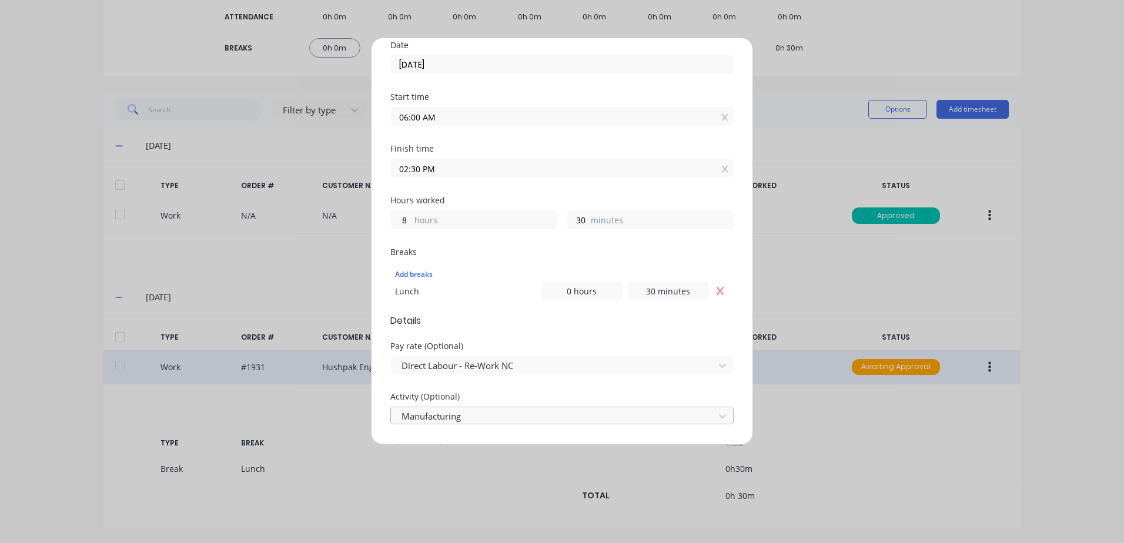
click at [462, 417] on div at bounding box center [554, 416] width 308 height 15
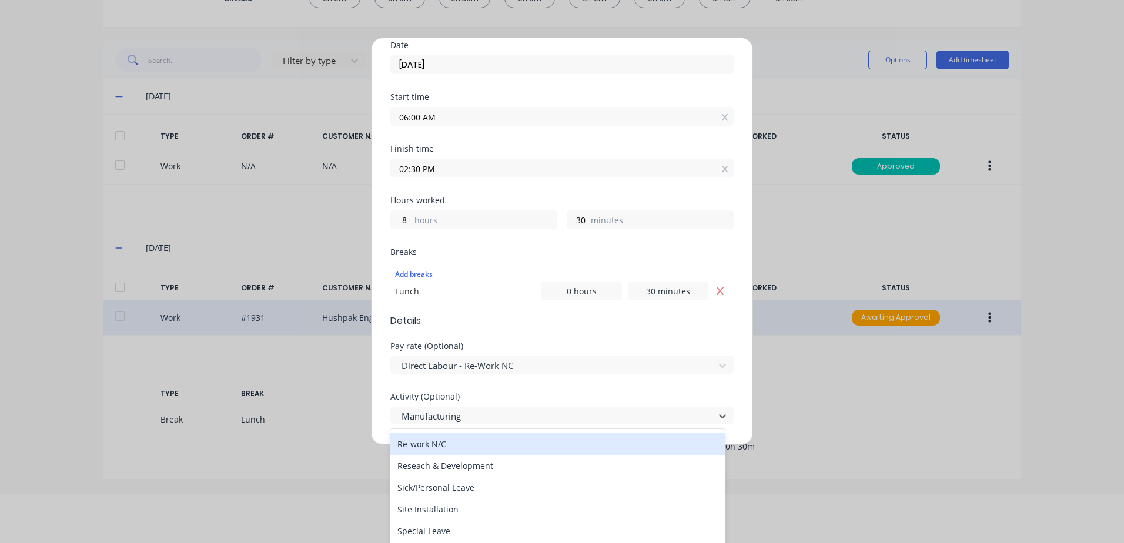
click at [427, 444] on div "Re-work N/C" at bounding box center [557, 444] width 334 height 22
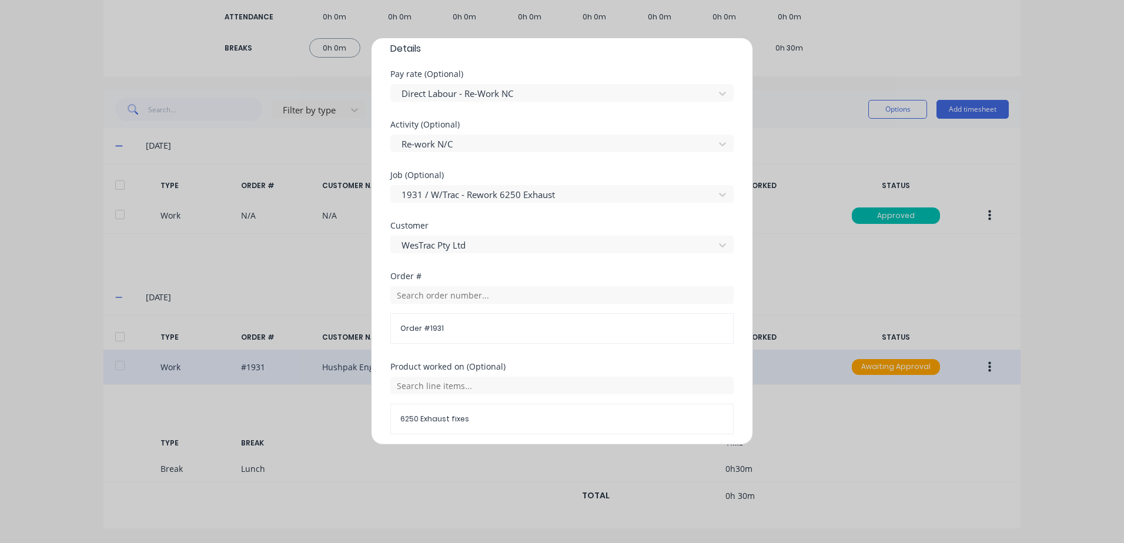
scroll to position [529, 0]
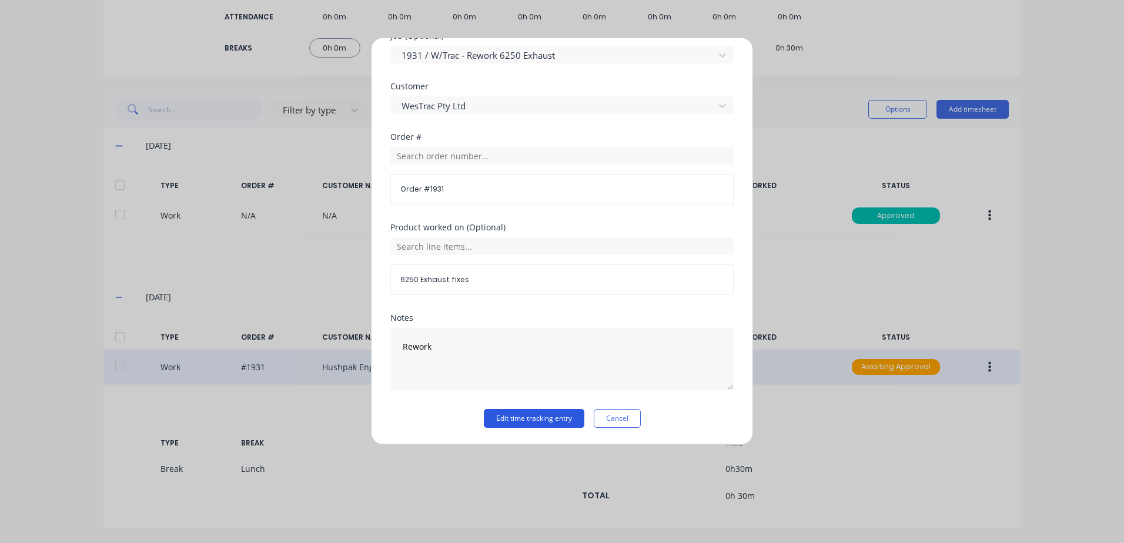
click at [520, 417] on button "Edit time tracking entry" at bounding box center [534, 418] width 101 height 19
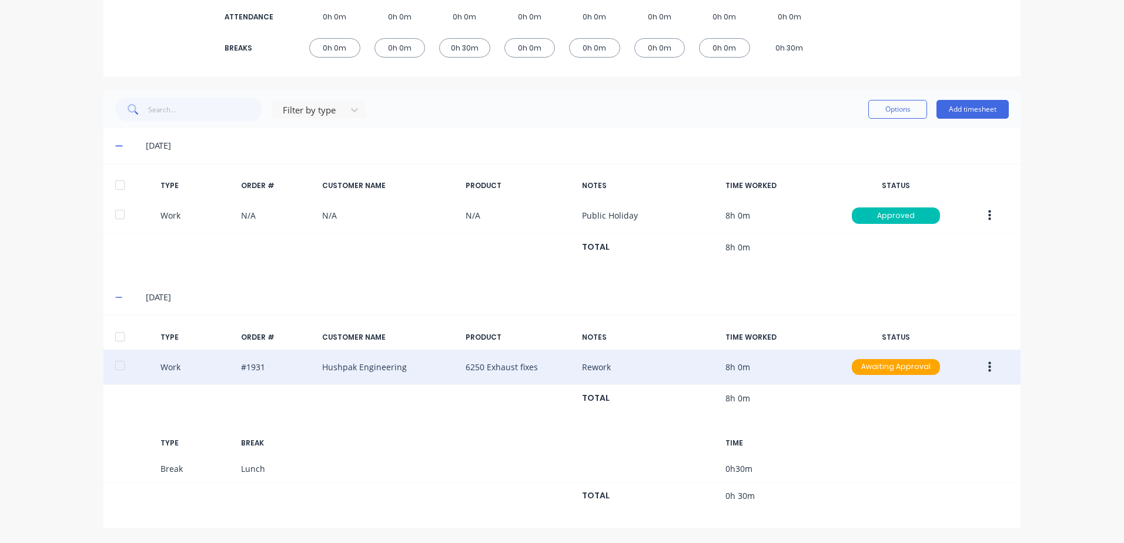
click at [988, 366] on icon "button" at bounding box center [989, 367] width 3 height 13
click at [915, 325] on div "Edit" at bounding box center [947, 322] width 91 height 17
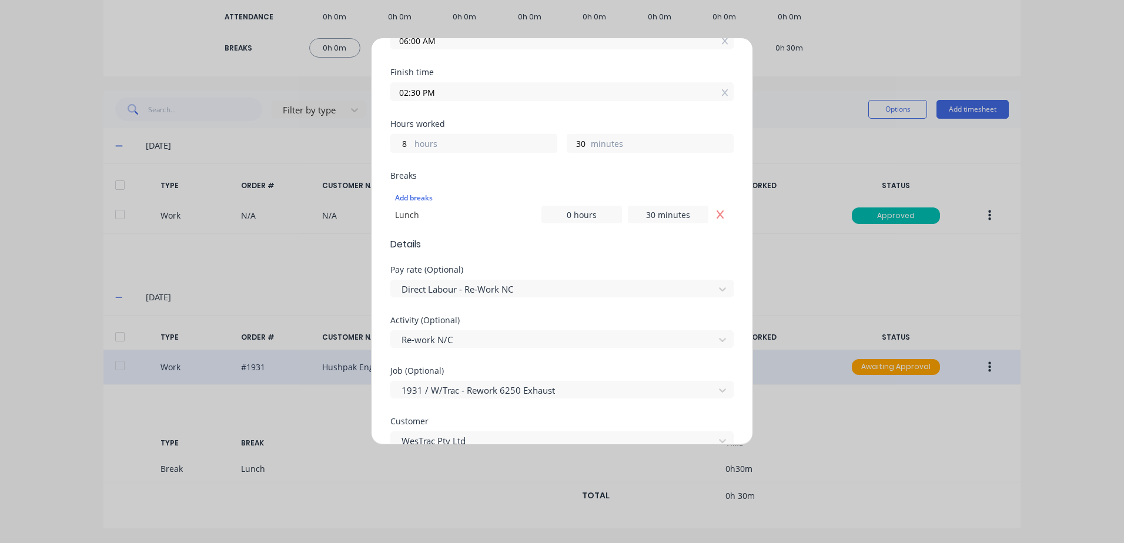
scroll to position [235, 0]
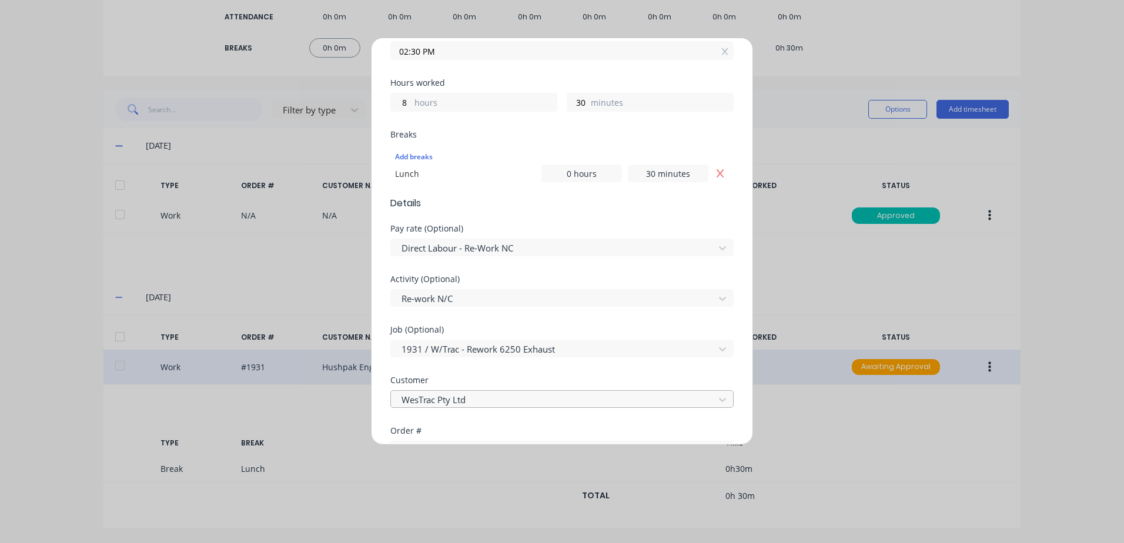
click at [503, 396] on div at bounding box center [554, 400] width 308 height 15
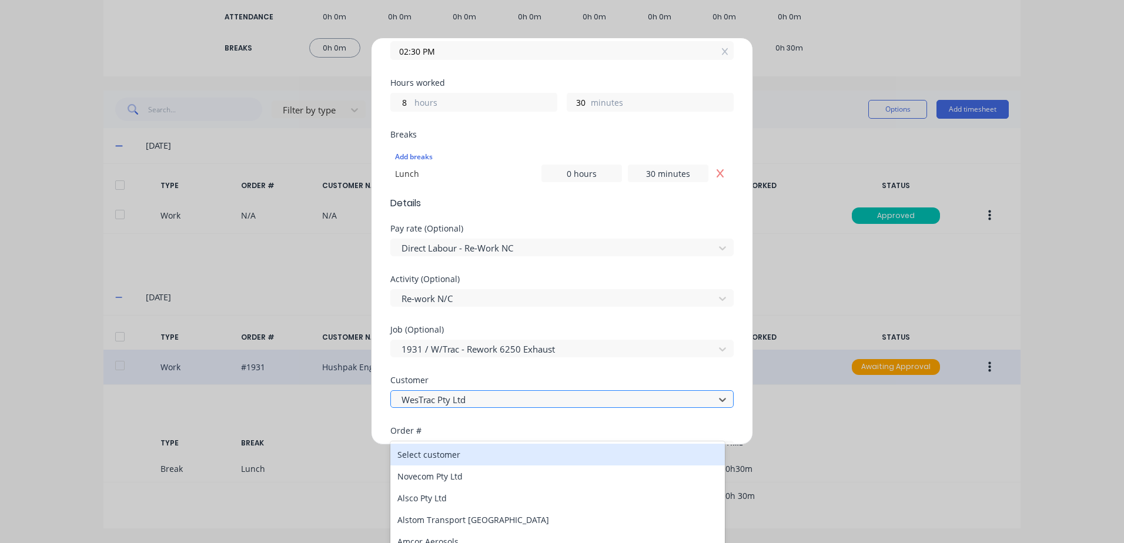
scroll to position [33, 0]
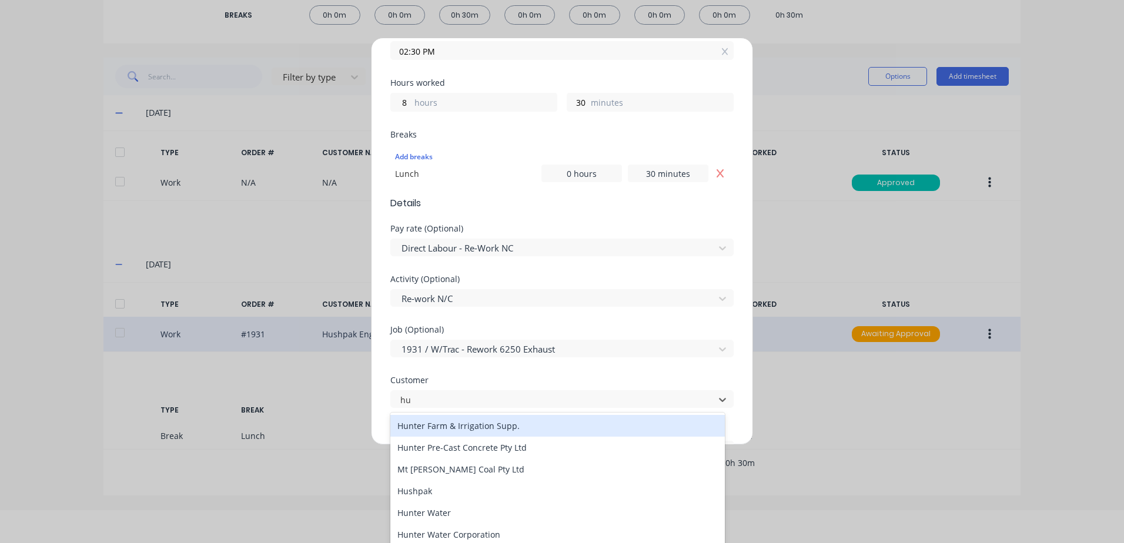
type input "hus"
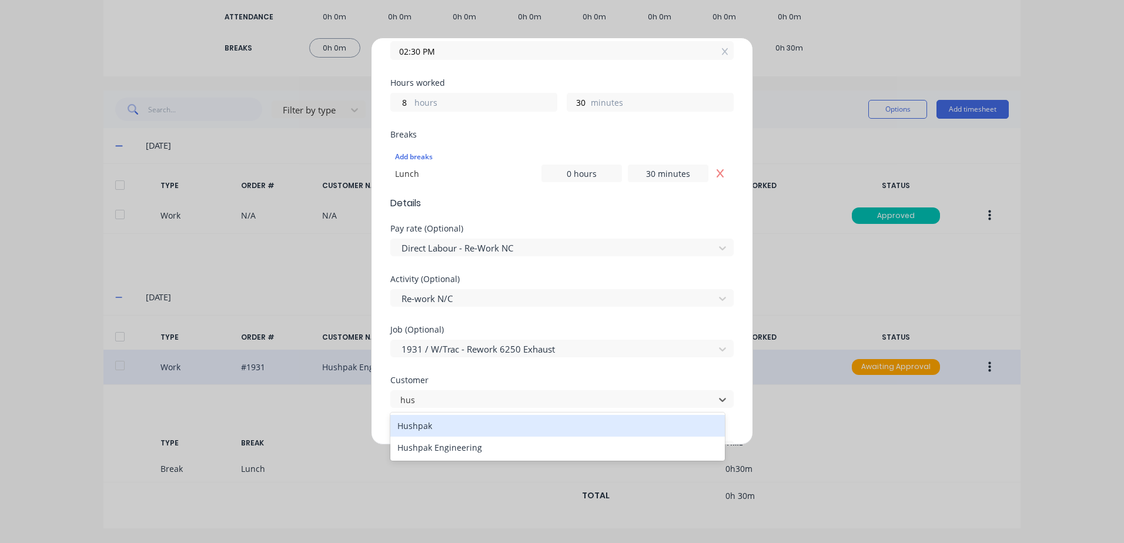
scroll to position [0, 0]
click at [428, 424] on div "Hushpak" at bounding box center [557, 426] width 334 height 22
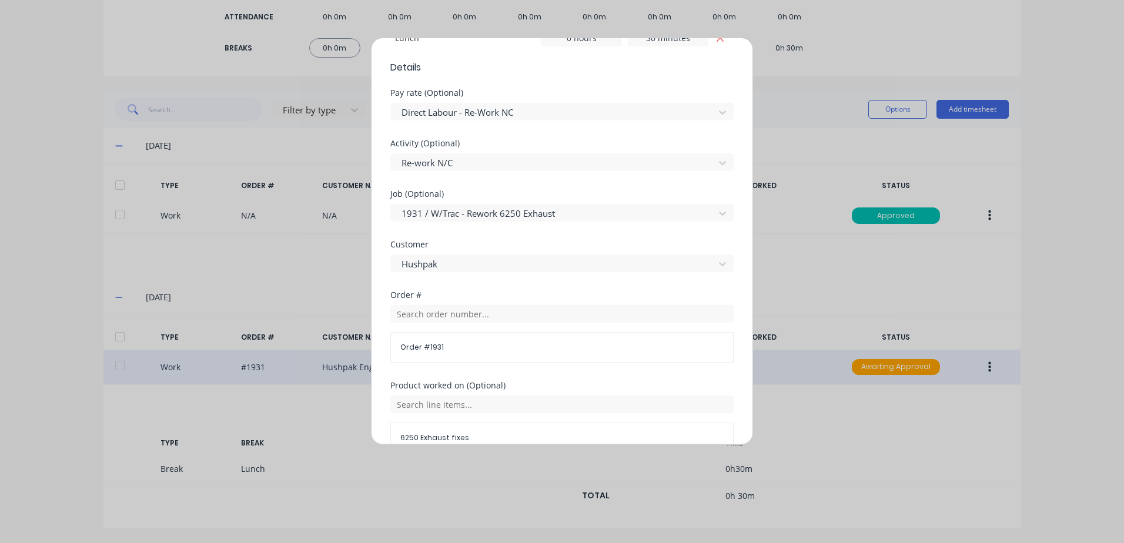
scroll to position [529, 0]
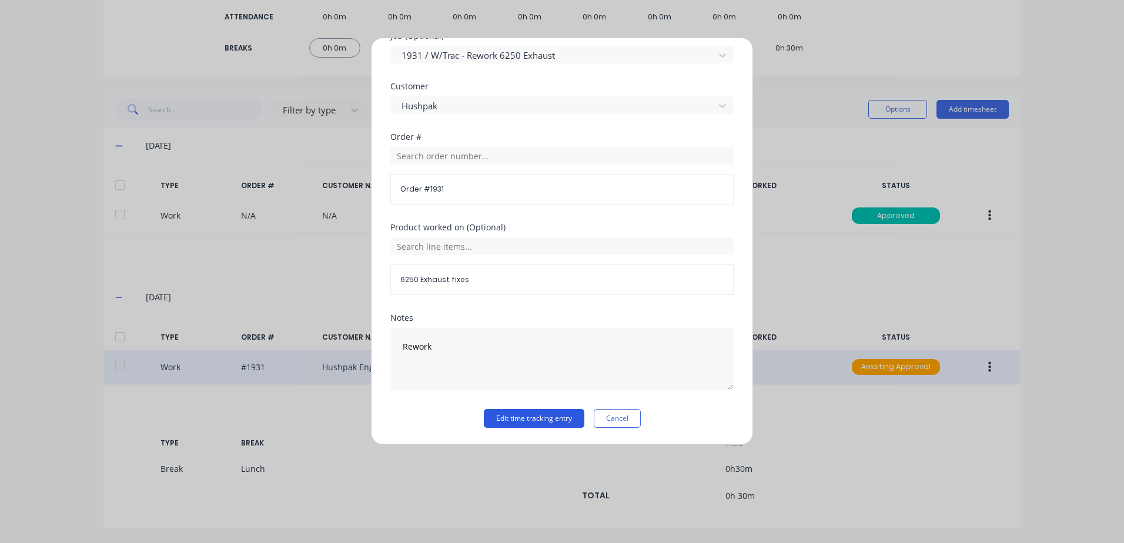
click at [507, 420] on button "Edit time tracking entry" at bounding box center [534, 418] width 101 height 19
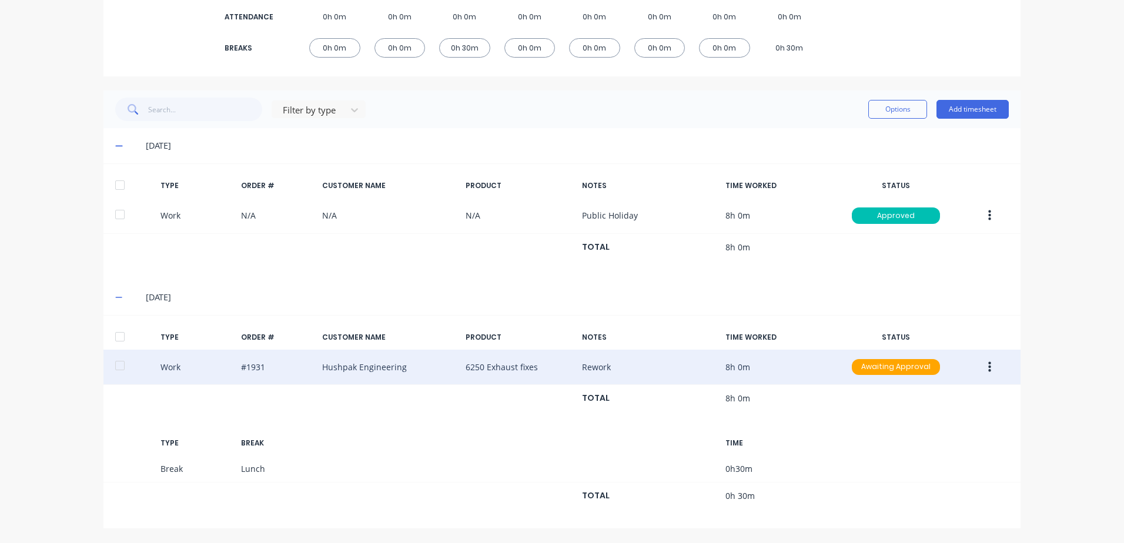
click at [988, 364] on icon "button" at bounding box center [989, 367] width 3 height 13
click at [922, 373] on div "Approve" at bounding box center [947, 369] width 91 height 17
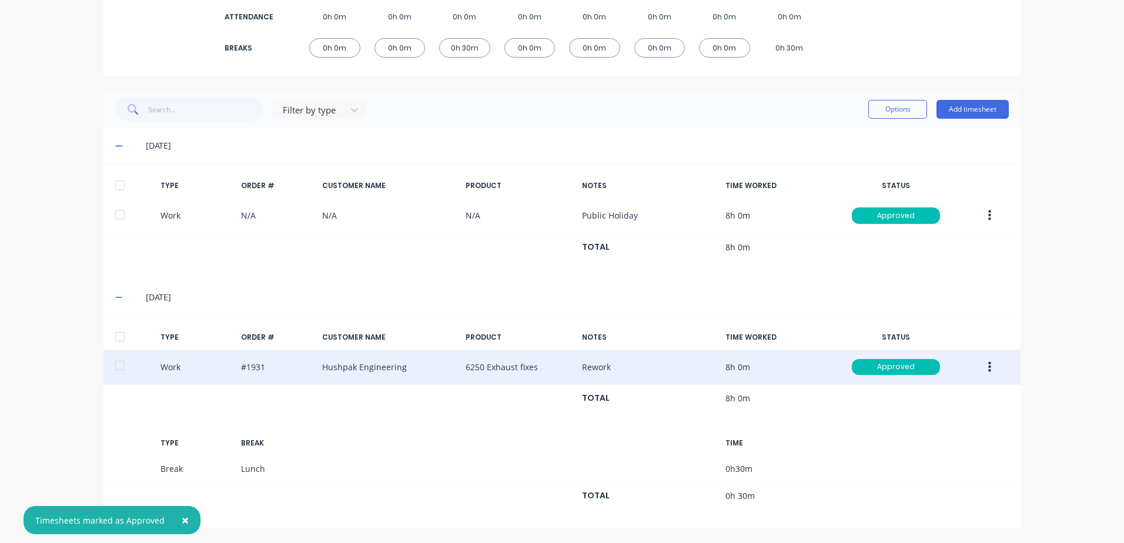
click at [182, 517] on span "×" at bounding box center [185, 520] width 7 height 16
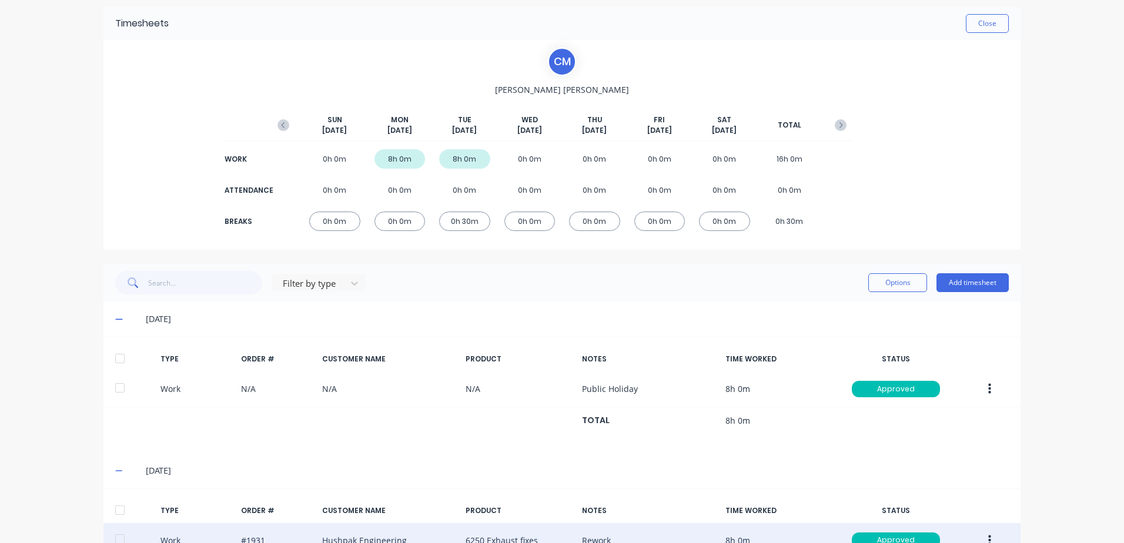
scroll to position [40, 0]
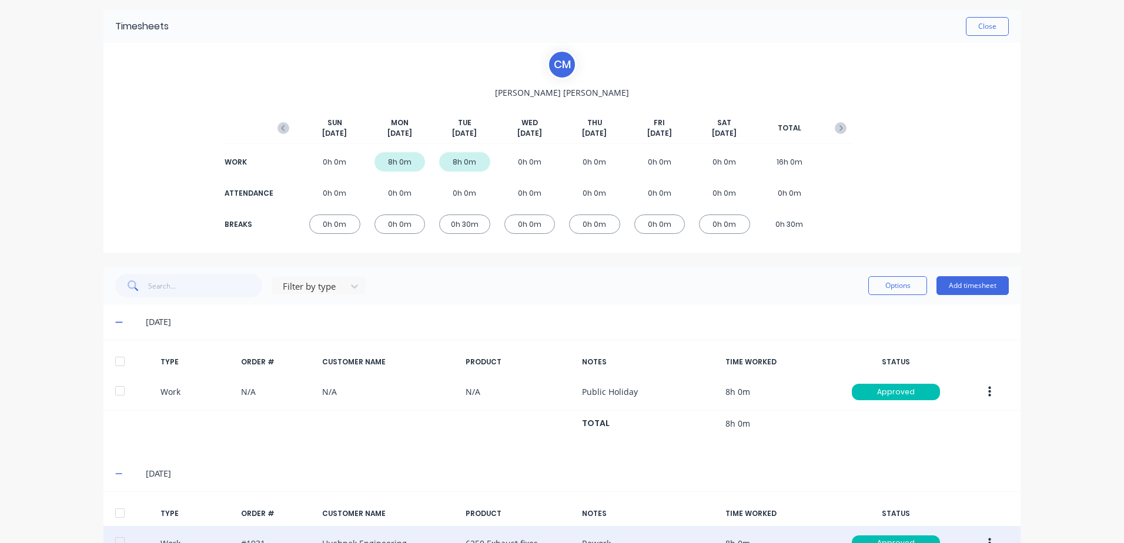
click at [988, 389] on icon "button" at bounding box center [989, 392] width 3 height 11
click at [914, 349] on div "Edit" at bounding box center [947, 347] width 91 height 17
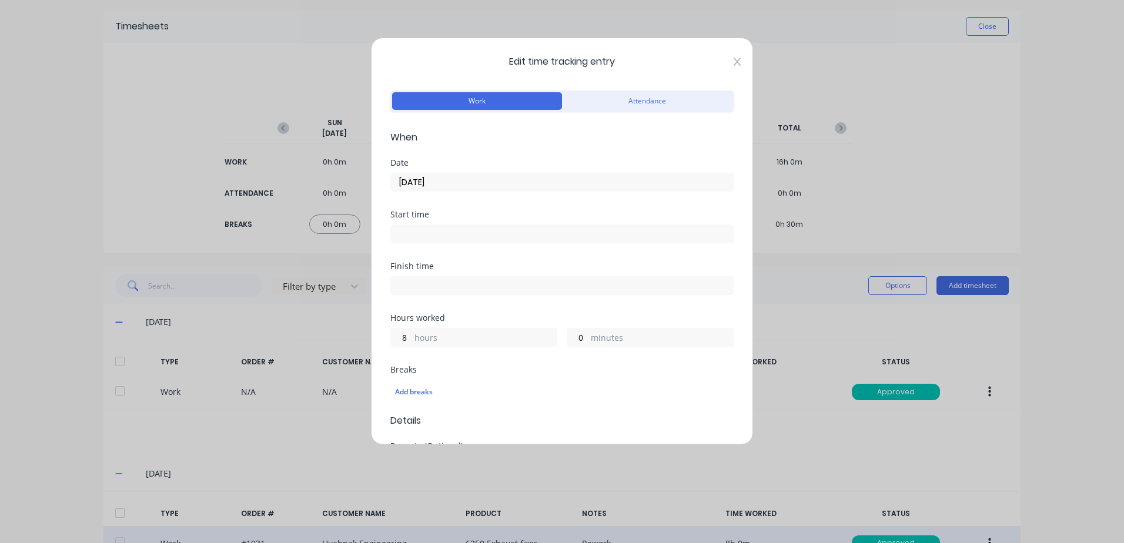
click at [733, 58] on icon at bounding box center [736, 61] width 7 height 9
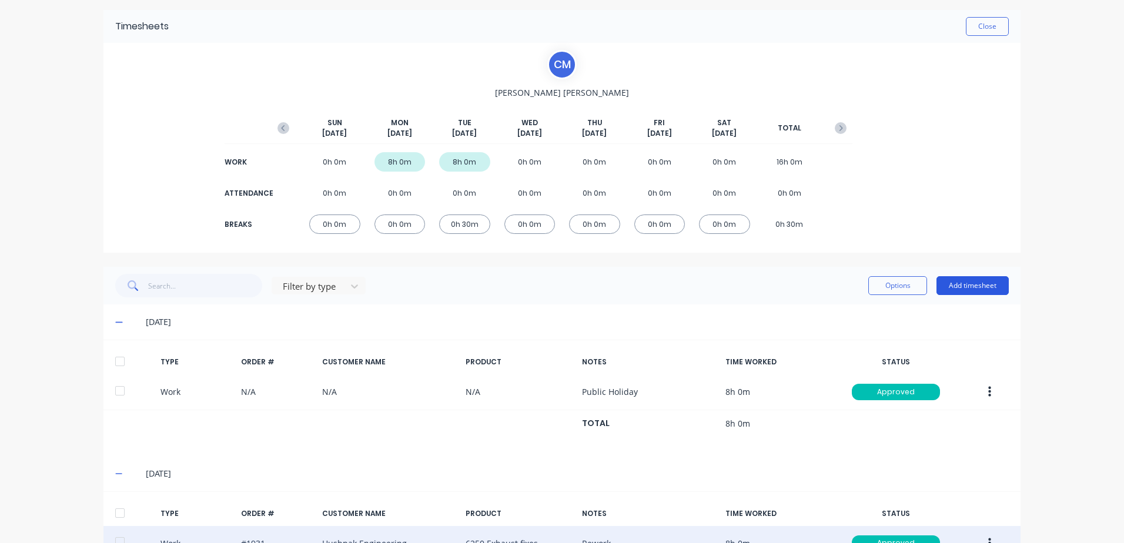
click at [981, 286] on button "Add timesheet" at bounding box center [972, 285] width 72 height 19
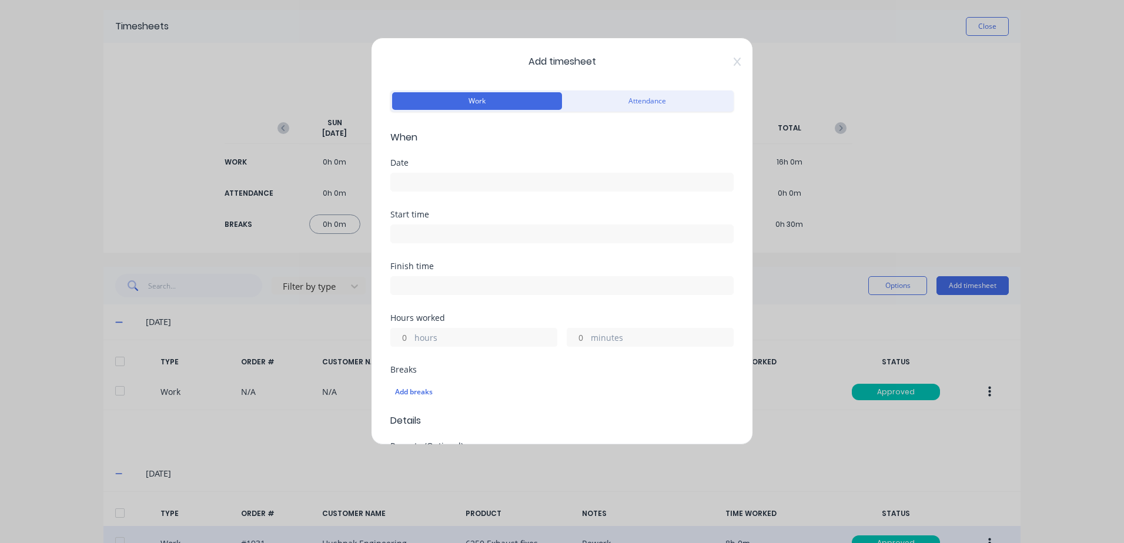
click at [427, 175] on input at bounding box center [562, 182] width 342 height 18
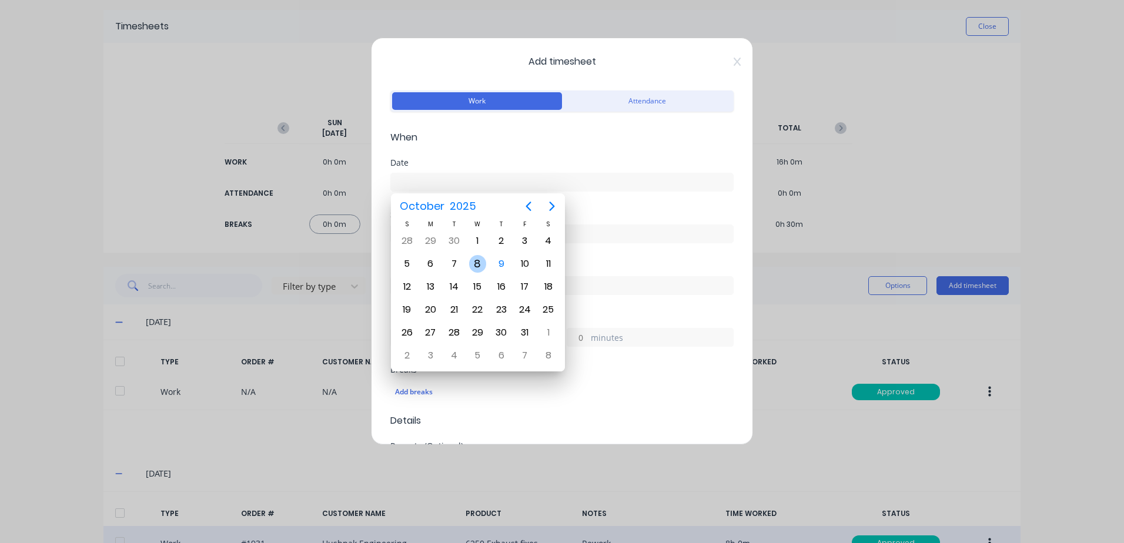
click at [478, 262] on div "8" at bounding box center [478, 264] width 18 height 18
type input "[DATE]"
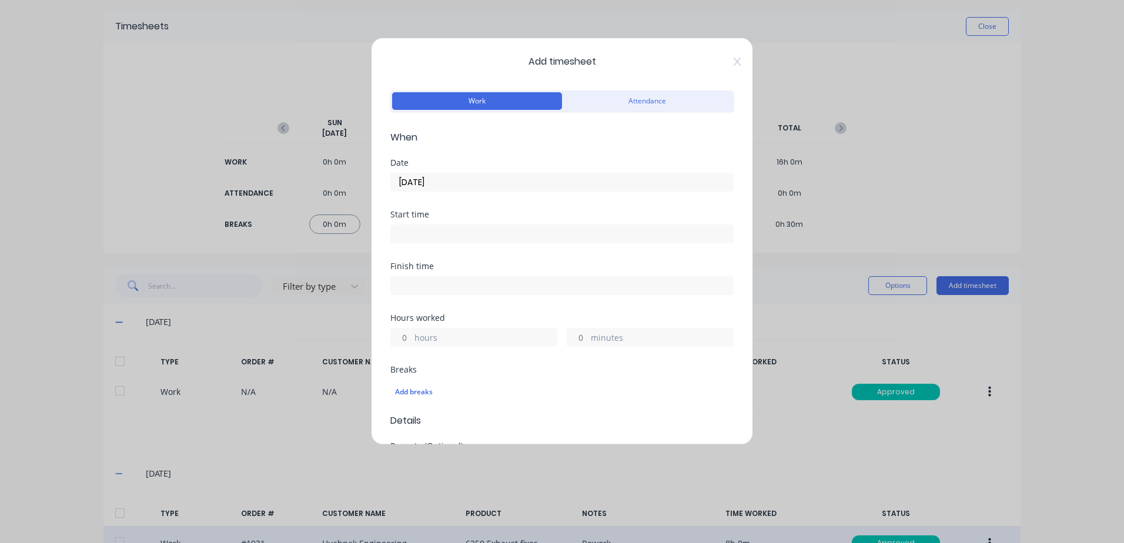
click at [454, 339] on label "hours" at bounding box center [485, 338] width 142 height 15
click at [411, 339] on input "hours" at bounding box center [401, 338] width 21 height 18
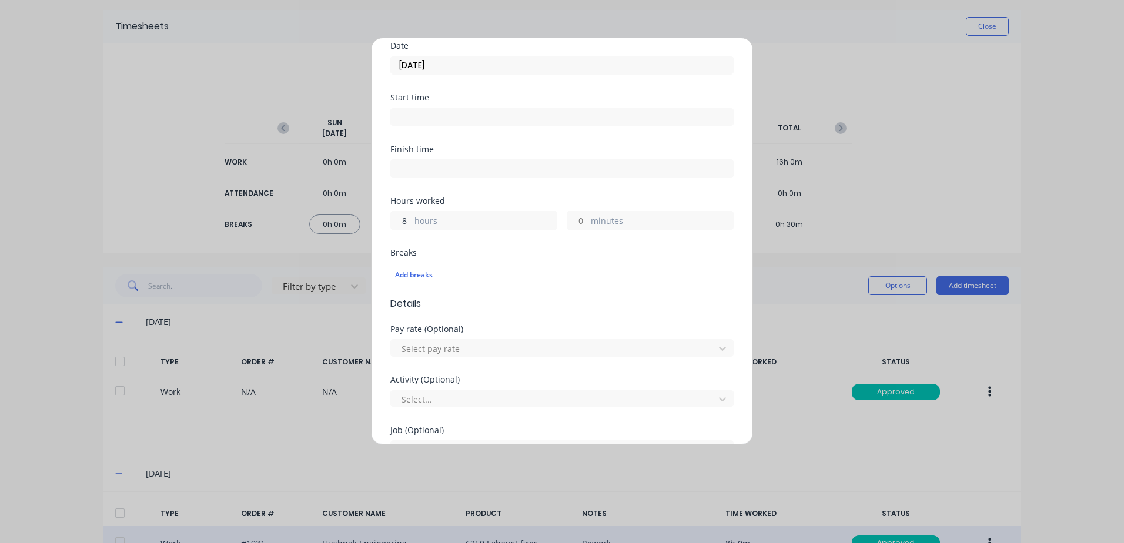
scroll to position [118, 0]
type input "8"
click at [428, 347] on div at bounding box center [554, 348] width 308 height 15
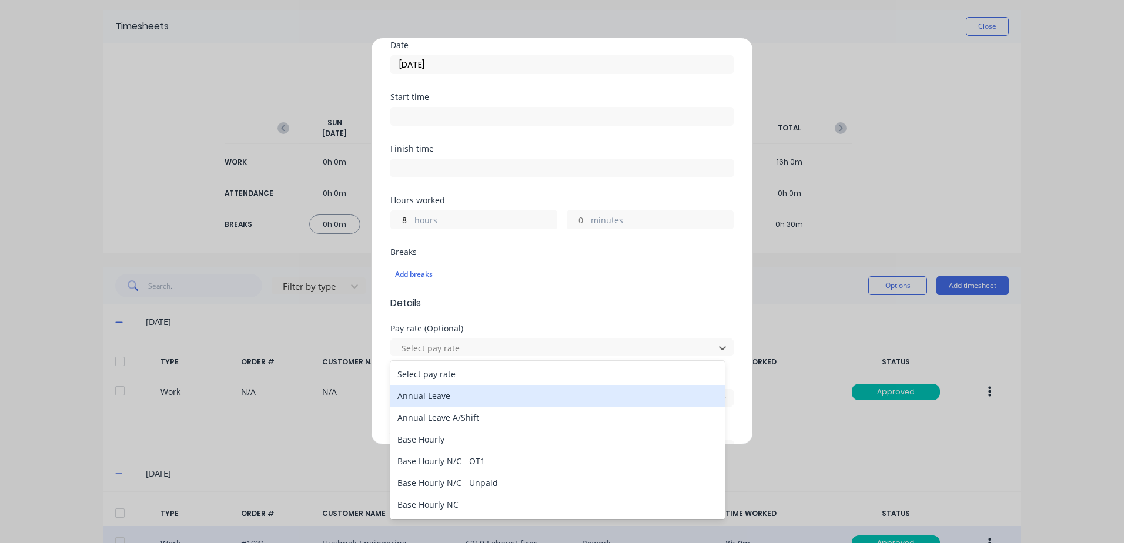
click at [441, 394] on div "Annual Leave" at bounding box center [557, 396] width 334 height 22
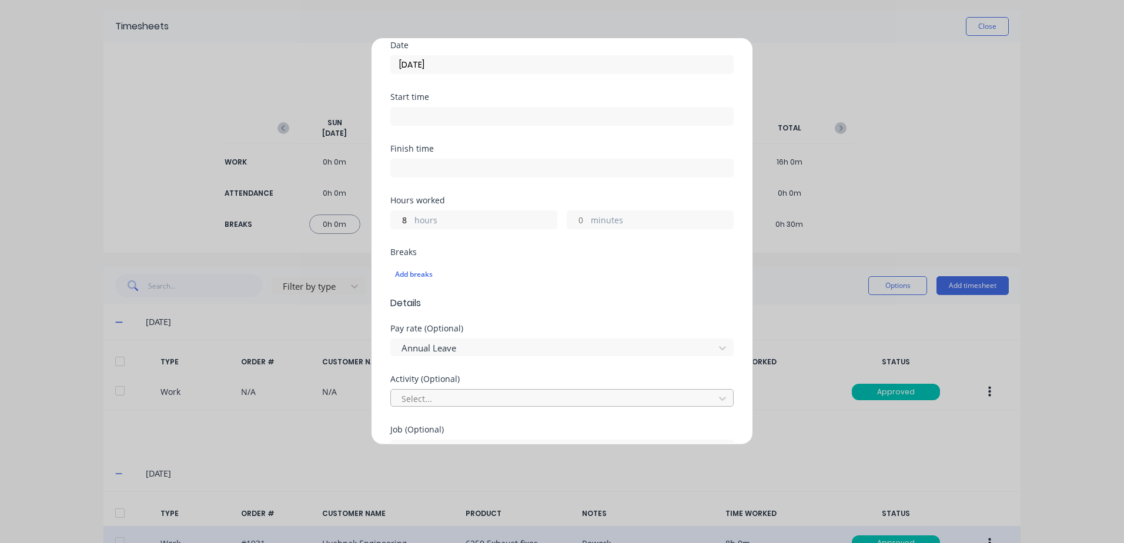
click at [438, 396] on div at bounding box center [554, 398] width 308 height 15
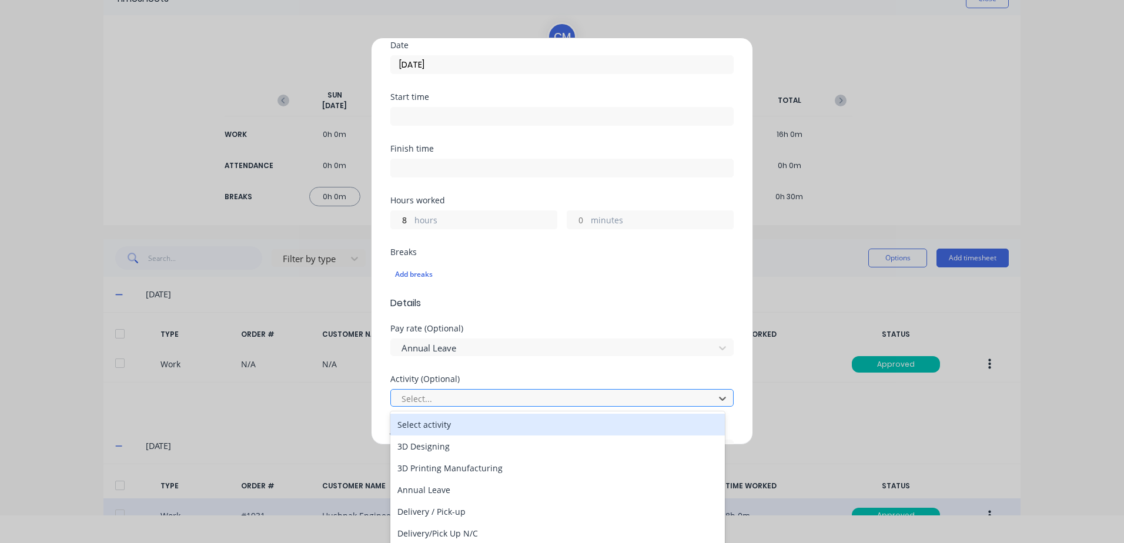
scroll to position [32, 0]
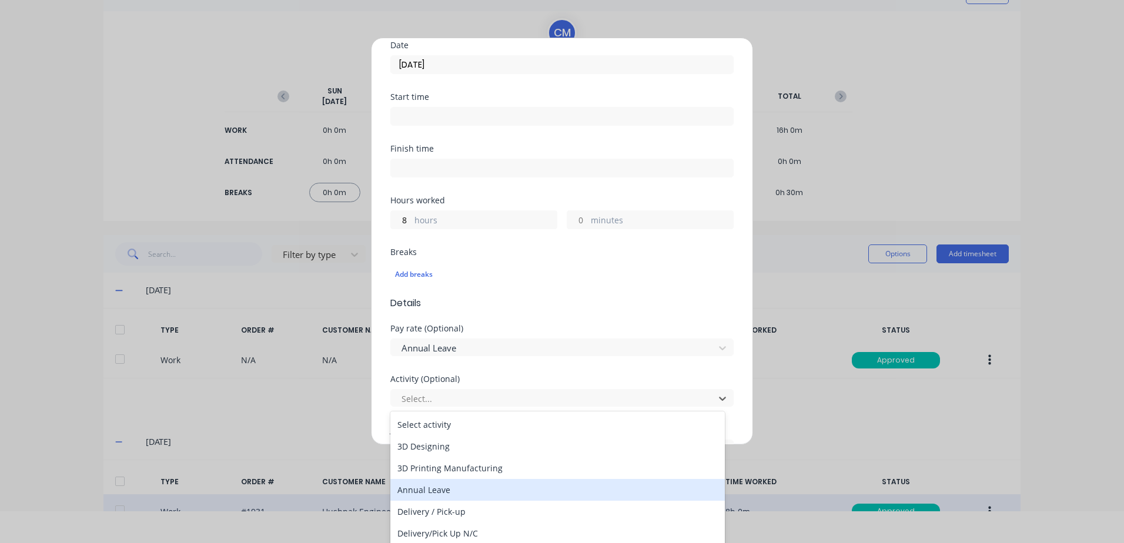
drag, startPoint x: 437, startPoint y: 491, endPoint x: 461, endPoint y: 447, distance: 50.2
click at [437, 490] on div "Annual Leave" at bounding box center [557, 490] width 334 height 22
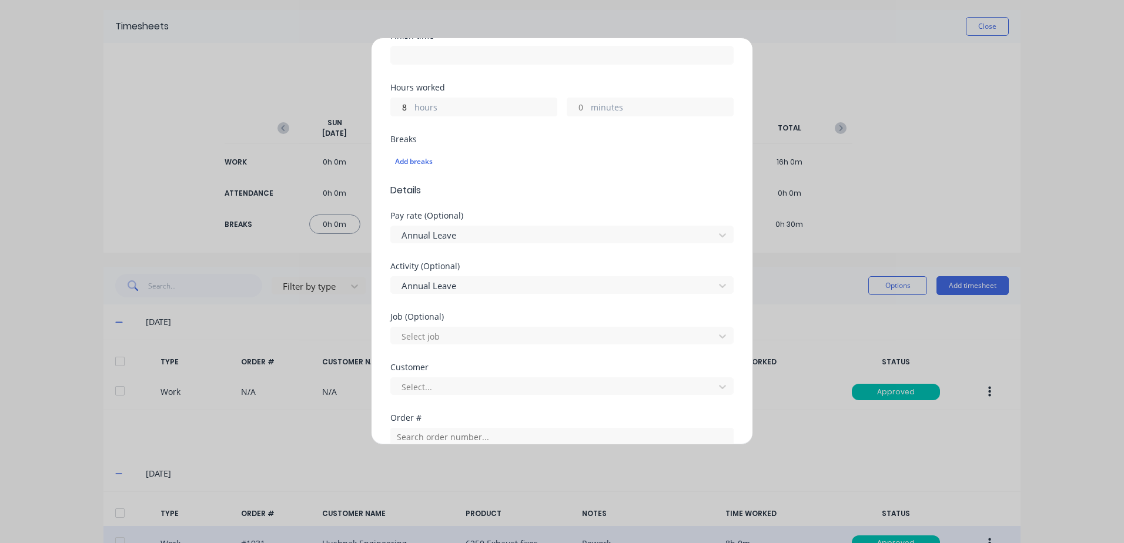
scroll to position [235, 0]
click at [417, 385] on div at bounding box center [554, 382] width 308 height 15
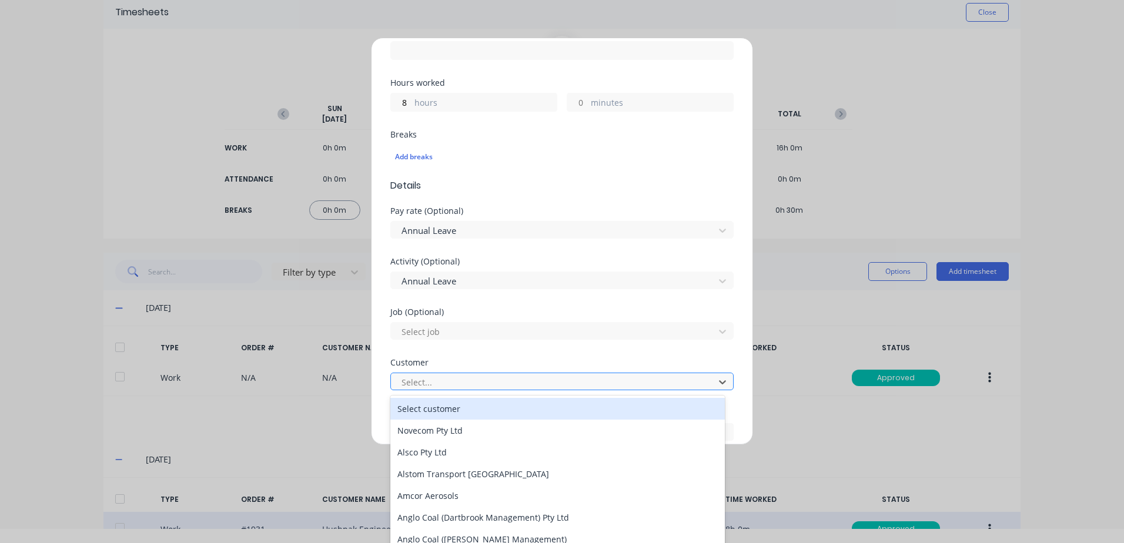
scroll to position [15, 0]
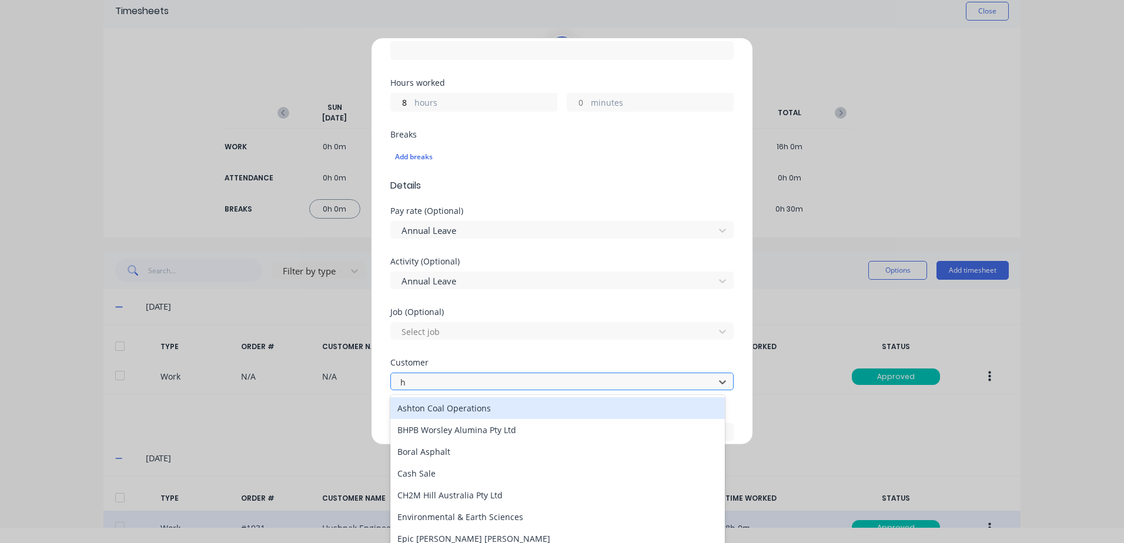
type input "hu"
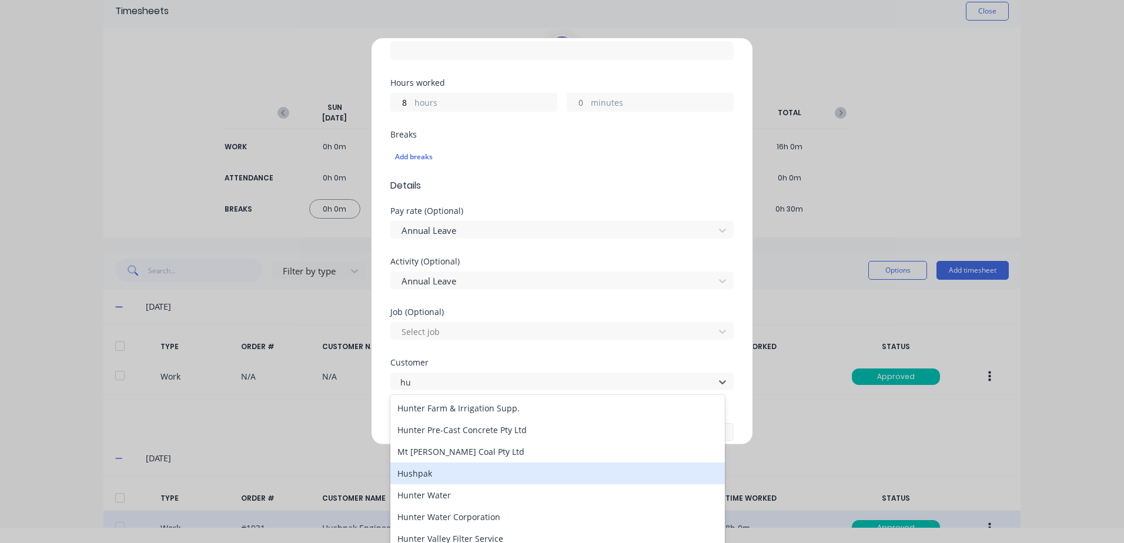
drag, startPoint x: 433, startPoint y: 474, endPoint x: 465, endPoint y: 427, distance: 56.6
click at [433, 471] on div "Hushpak" at bounding box center [557, 474] width 334 height 22
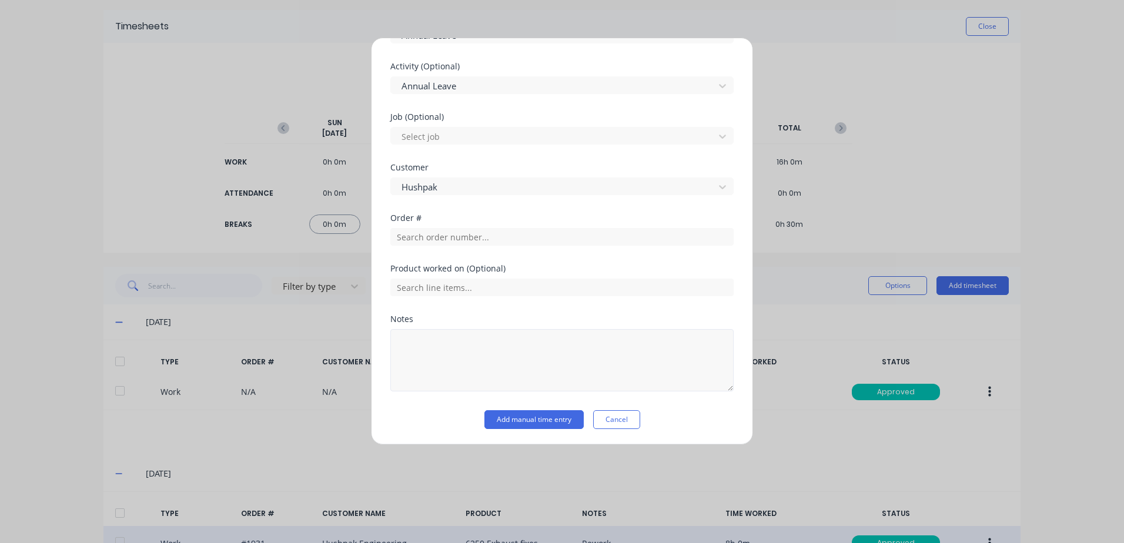
scroll to position [431, 0]
click at [434, 349] on textarea at bounding box center [561, 359] width 343 height 62
type textarea "Annual Leave"
click at [542, 421] on button "Add manual time entry" at bounding box center [533, 418] width 99 height 19
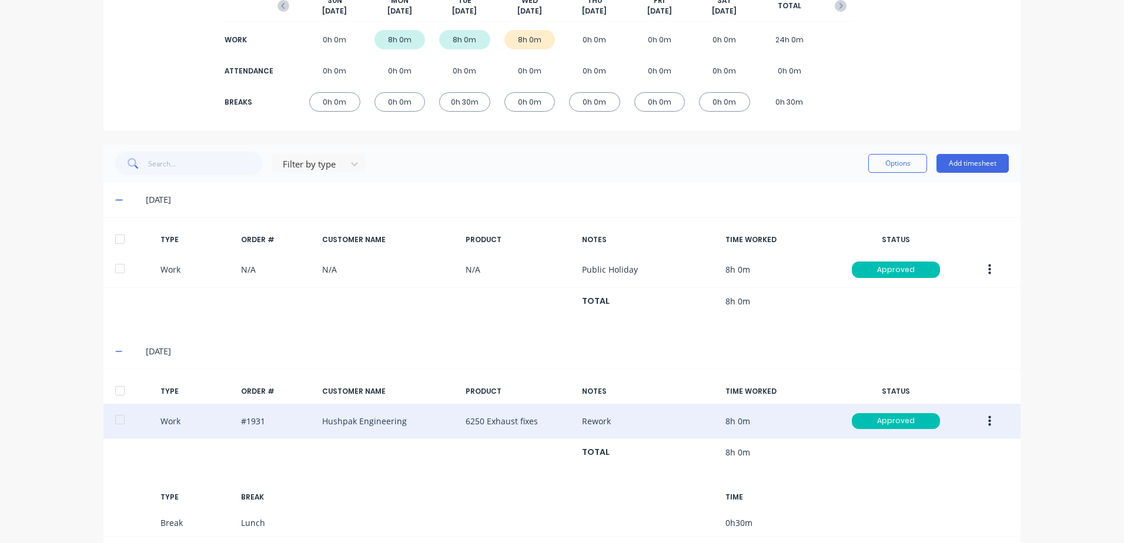
scroll to position [368, 0]
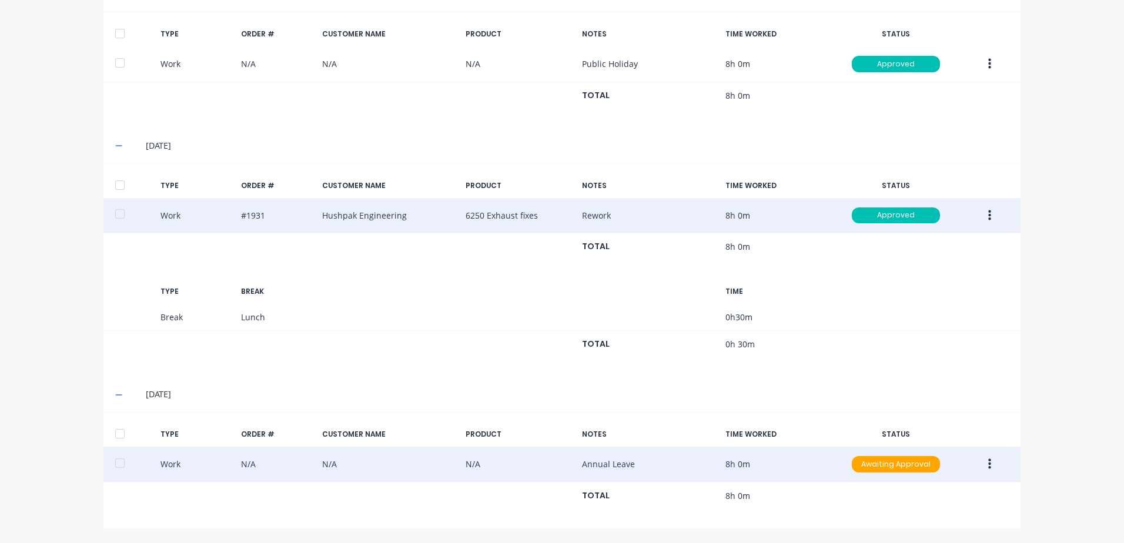
click at [988, 463] on icon "button" at bounding box center [989, 464] width 3 height 11
click at [923, 441] on div "Duplicate" at bounding box center [947, 443] width 91 height 17
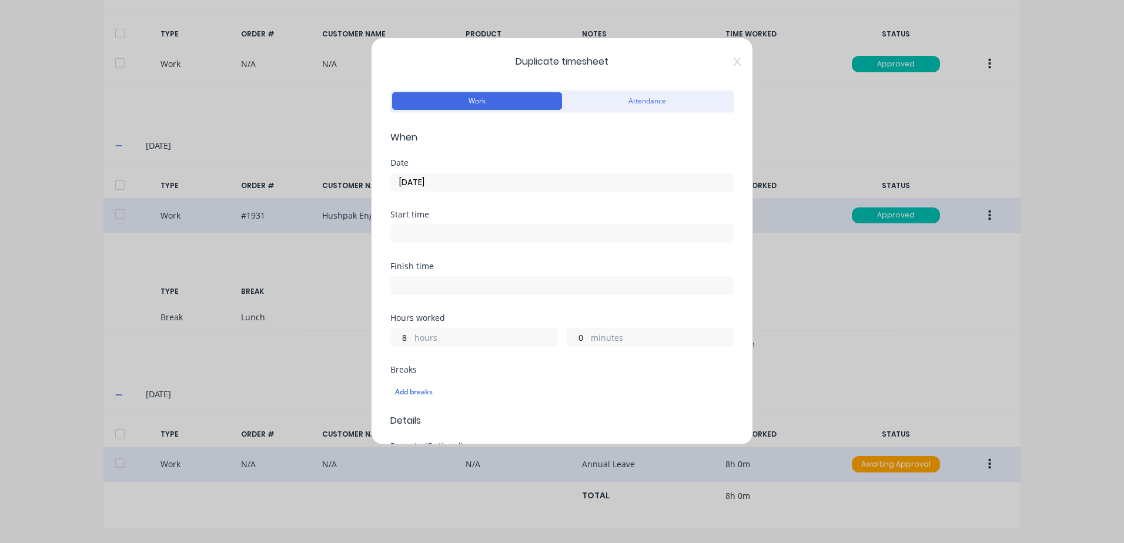
click at [455, 182] on input "[DATE]" at bounding box center [562, 182] width 342 height 18
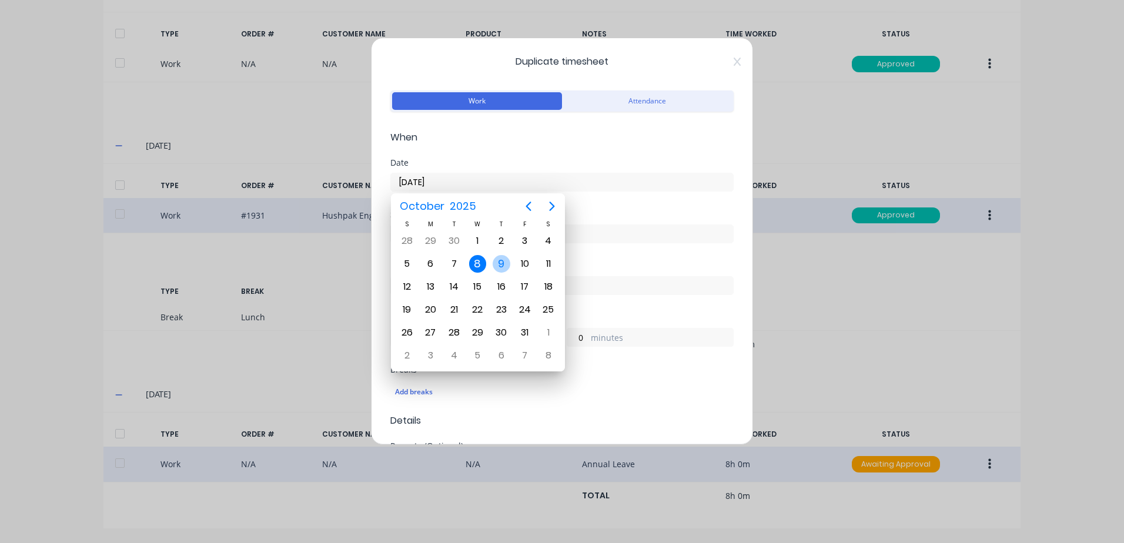
click at [501, 262] on div "9" at bounding box center [502, 264] width 18 height 18
type input "[DATE]"
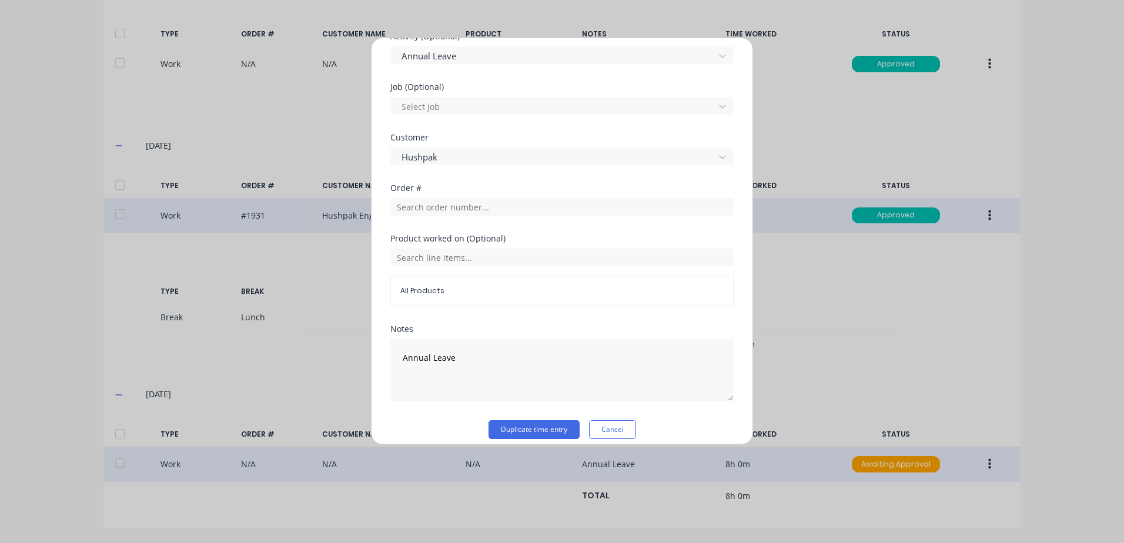
scroll to position [470, 0]
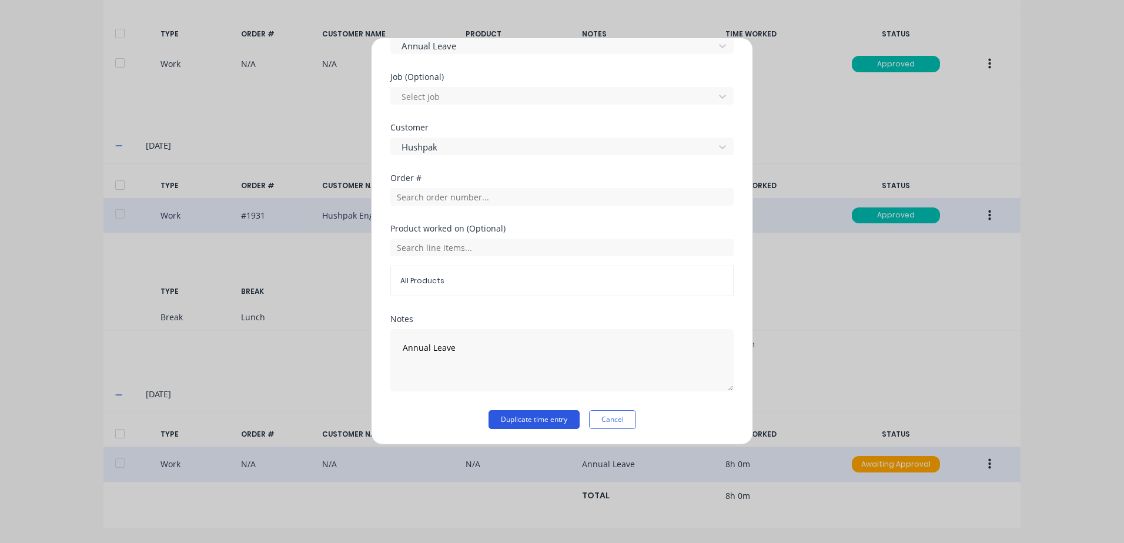
click at [506, 417] on button "Duplicate time entry" at bounding box center [533, 419] width 91 height 19
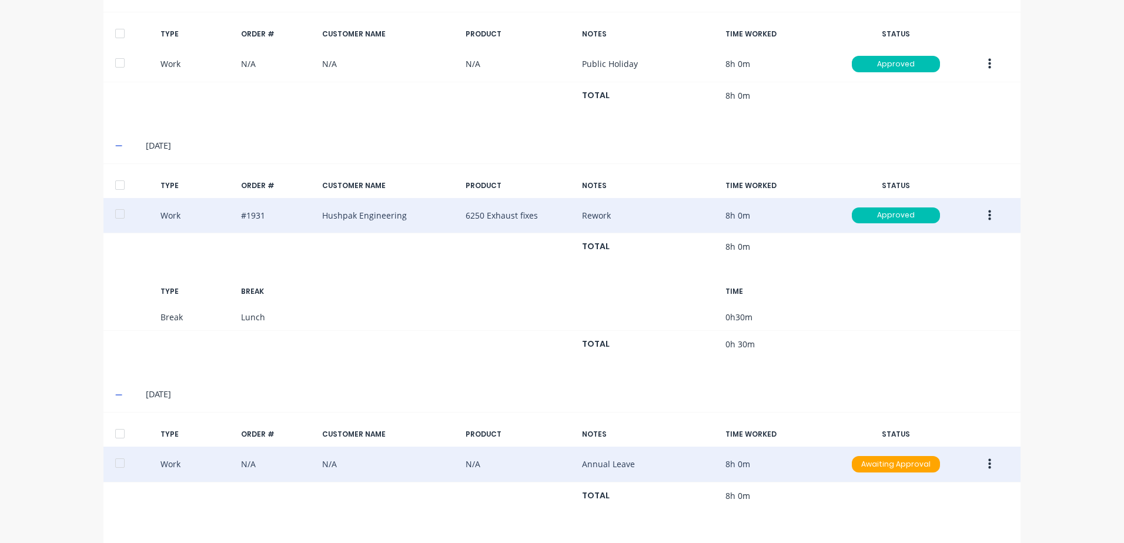
click at [988, 462] on icon "button" at bounding box center [989, 464] width 3 height 13
click at [917, 444] on div "Duplicate" at bounding box center [947, 443] width 91 height 17
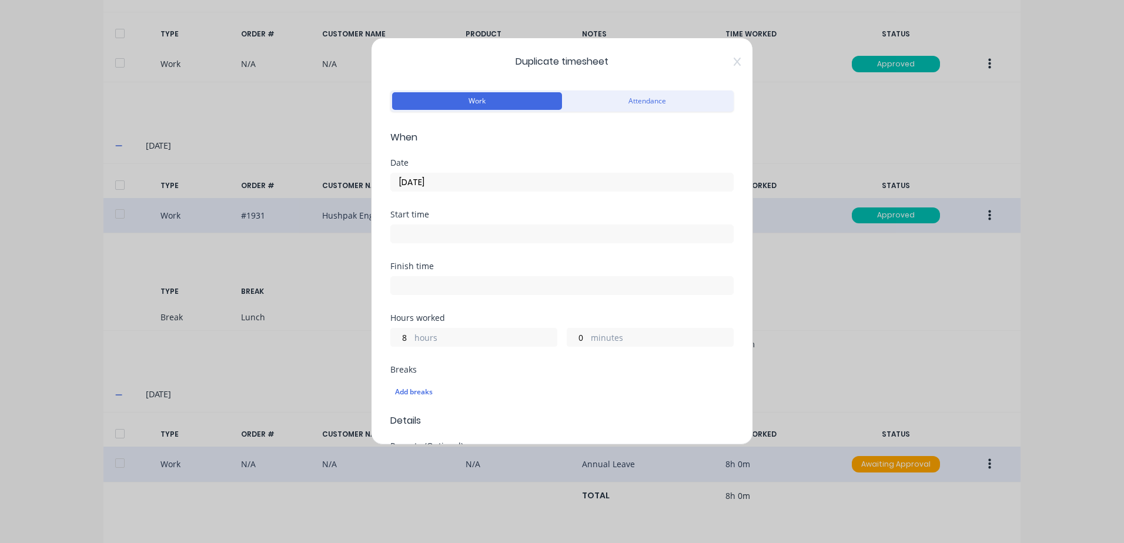
click at [432, 183] on input "[DATE]" at bounding box center [562, 182] width 342 height 18
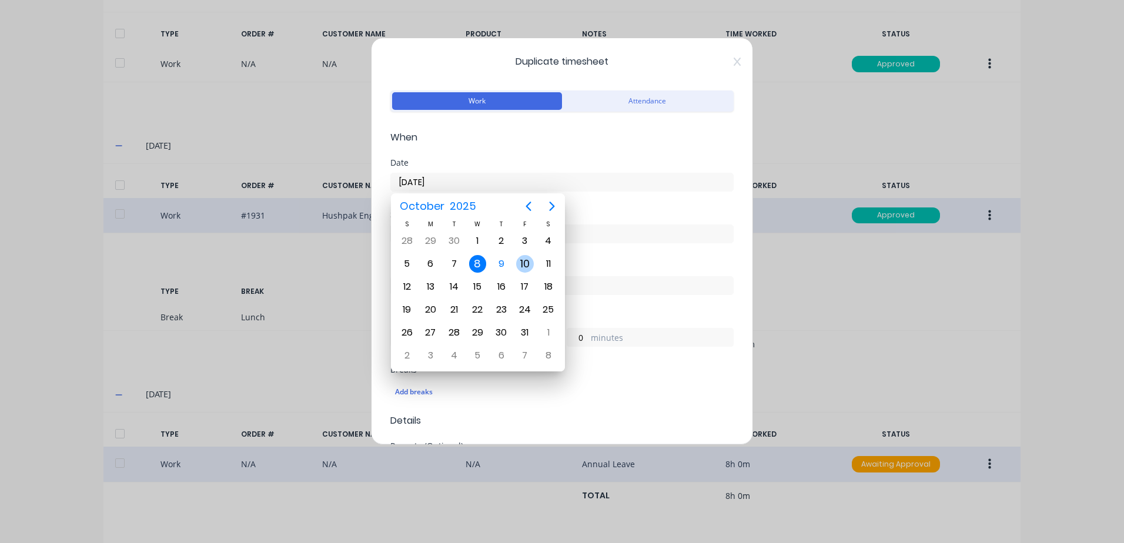
click at [524, 262] on div "10" at bounding box center [525, 264] width 18 height 18
type input "[DATE]"
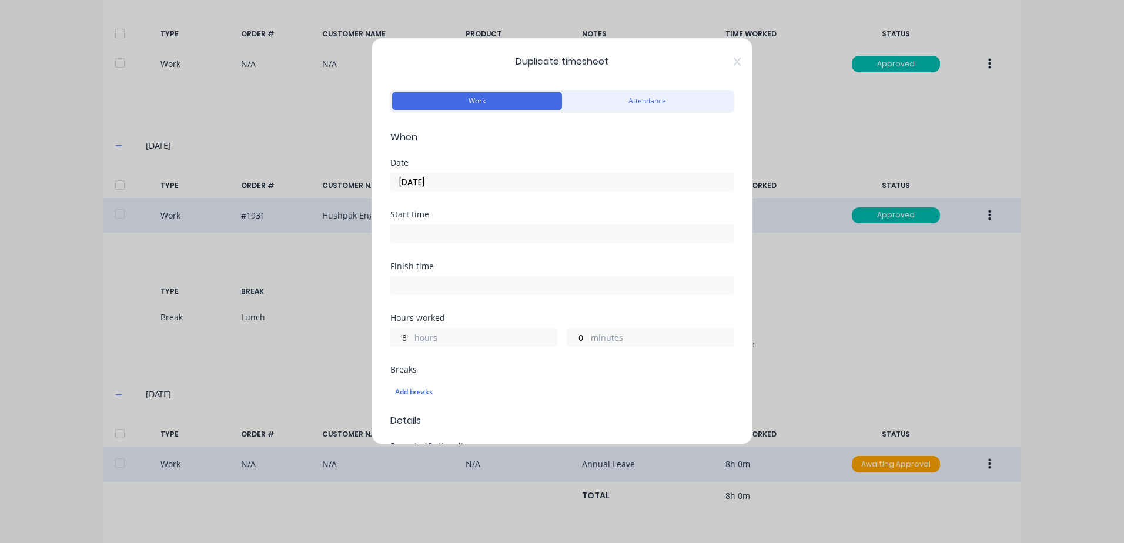
click at [412, 337] on div "8 hours" at bounding box center [473, 337] width 167 height 19
click at [408, 335] on input "8" at bounding box center [401, 338] width 21 height 18
click at [407, 335] on input "8" at bounding box center [401, 338] width 21 height 18
drag, startPoint x: 407, startPoint y: 334, endPoint x: 395, endPoint y: 334, distance: 11.8
click at [395, 334] on input "8" at bounding box center [401, 338] width 21 height 18
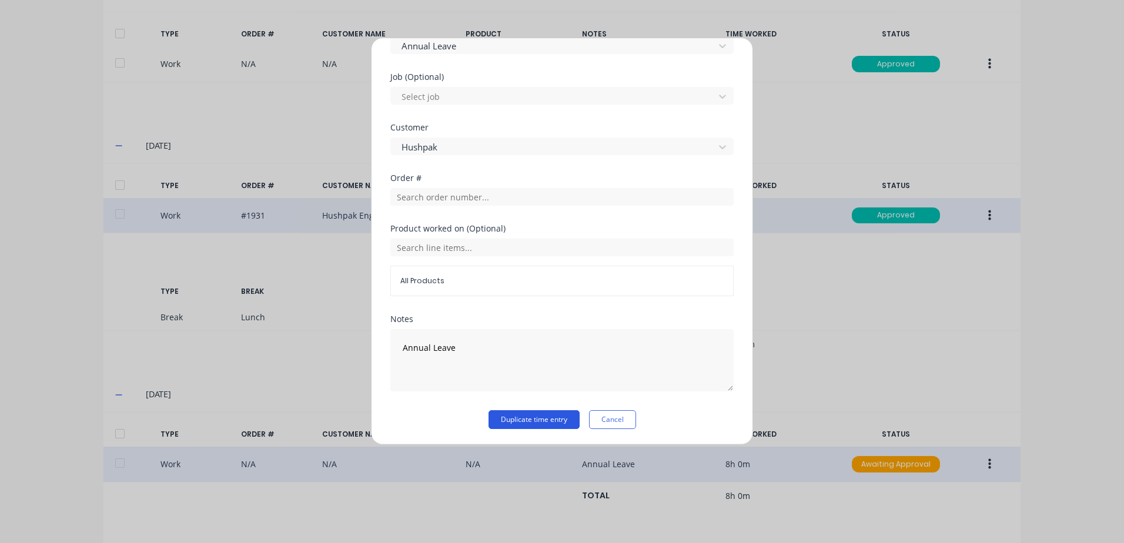
type input "6"
click at [518, 416] on button "Duplicate time entry" at bounding box center [533, 419] width 91 height 19
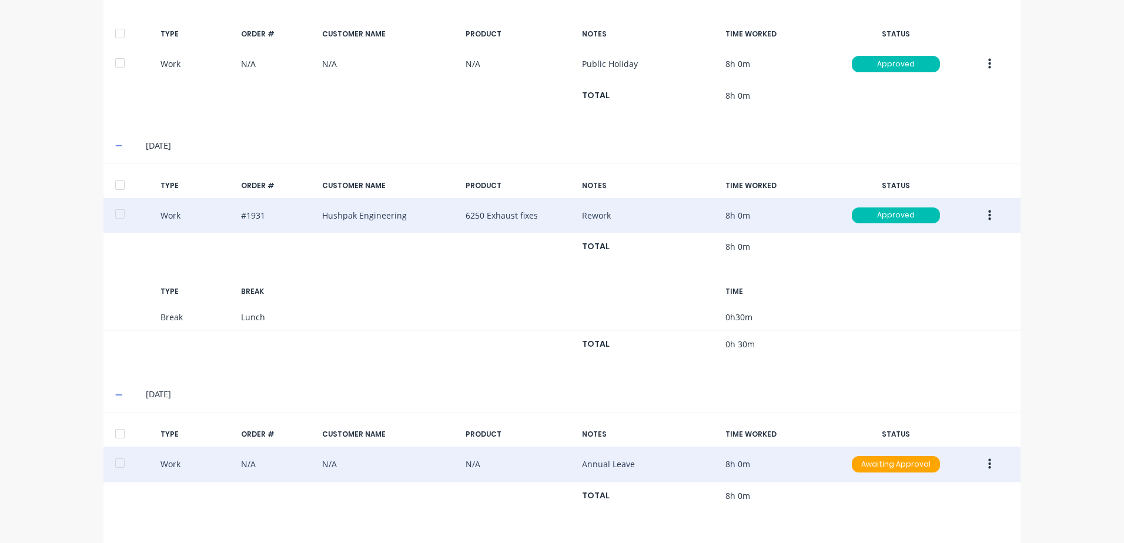
click at [983, 465] on button "button" at bounding box center [990, 464] width 28 height 21
click at [913, 443] on div "Duplicate" at bounding box center [947, 443] width 91 height 17
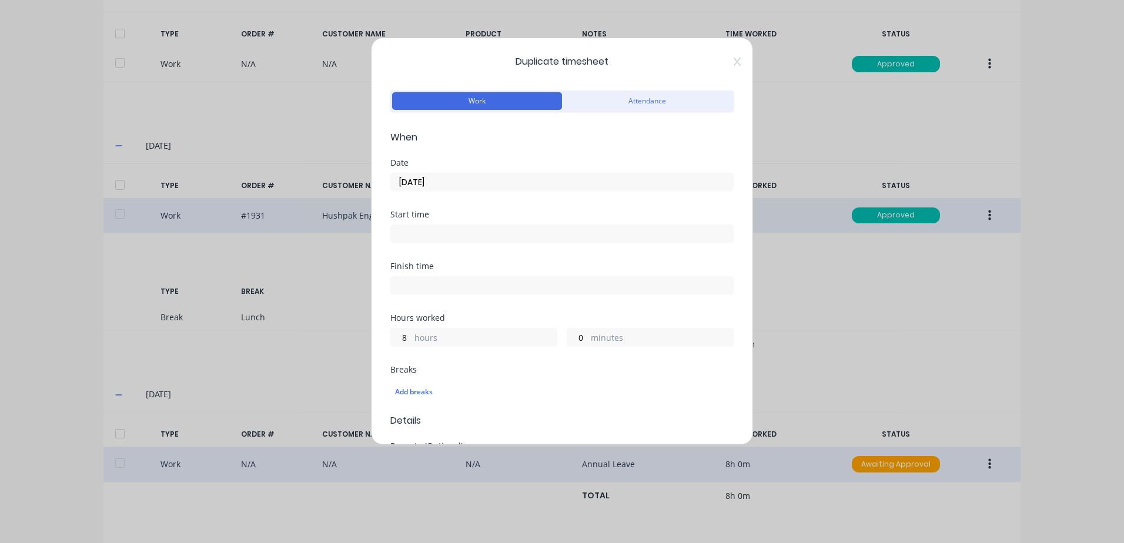
click at [437, 180] on input "[DATE]" at bounding box center [562, 182] width 342 height 18
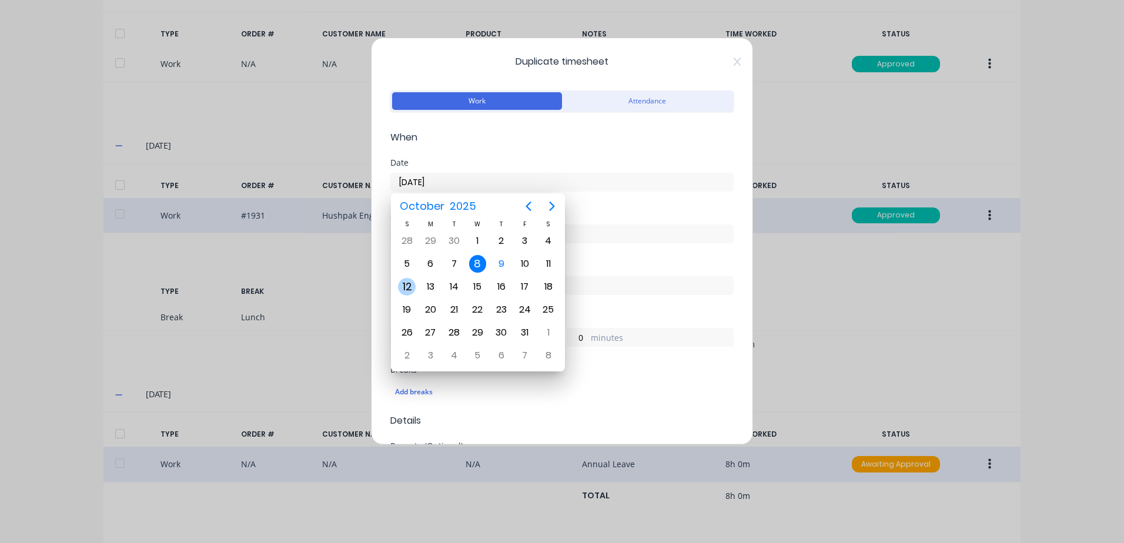
click at [406, 283] on div "12" at bounding box center [407, 287] width 18 height 18
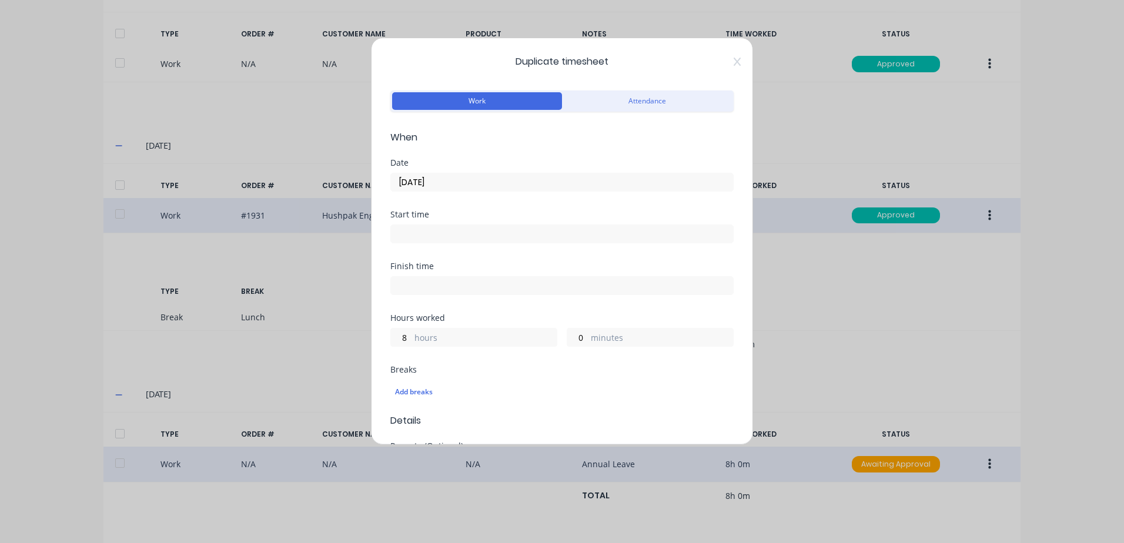
click at [440, 184] on input "[DATE]" at bounding box center [562, 182] width 342 height 18
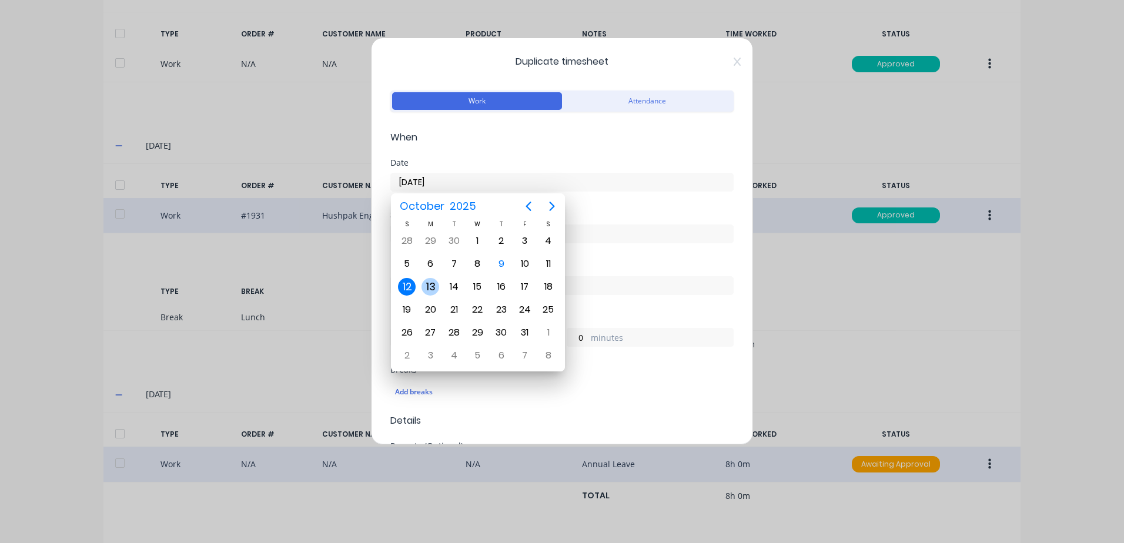
click at [430, 286] on div "13" at bounding box center [430, 287] width 18 height 18
type input "[DATE]"
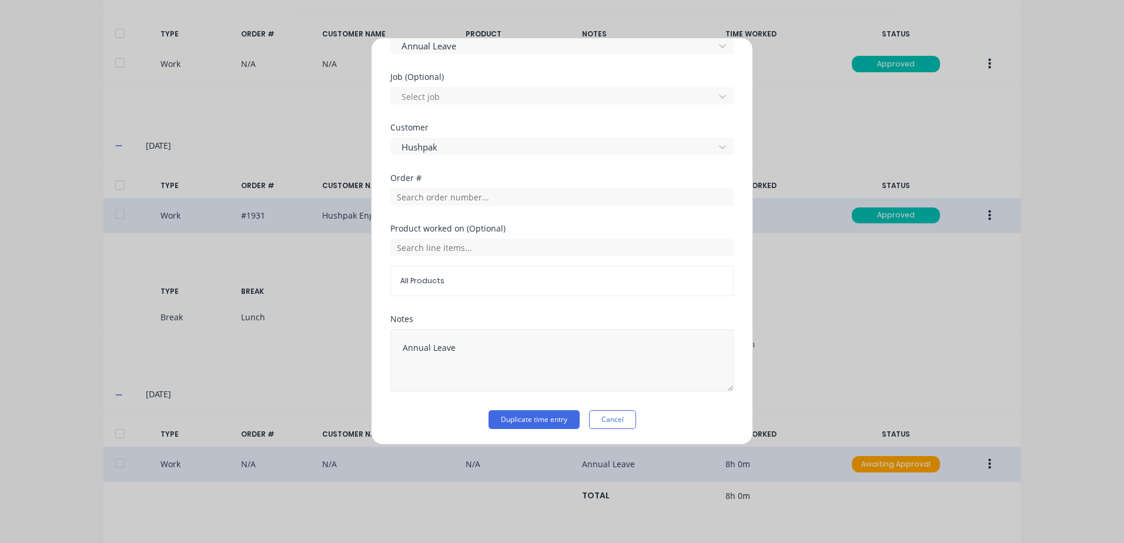
scroll to position [471, 0]
click at [512, 420] on button "Duplicate time entry" at bounding box center [533, 418] width 91 height 19
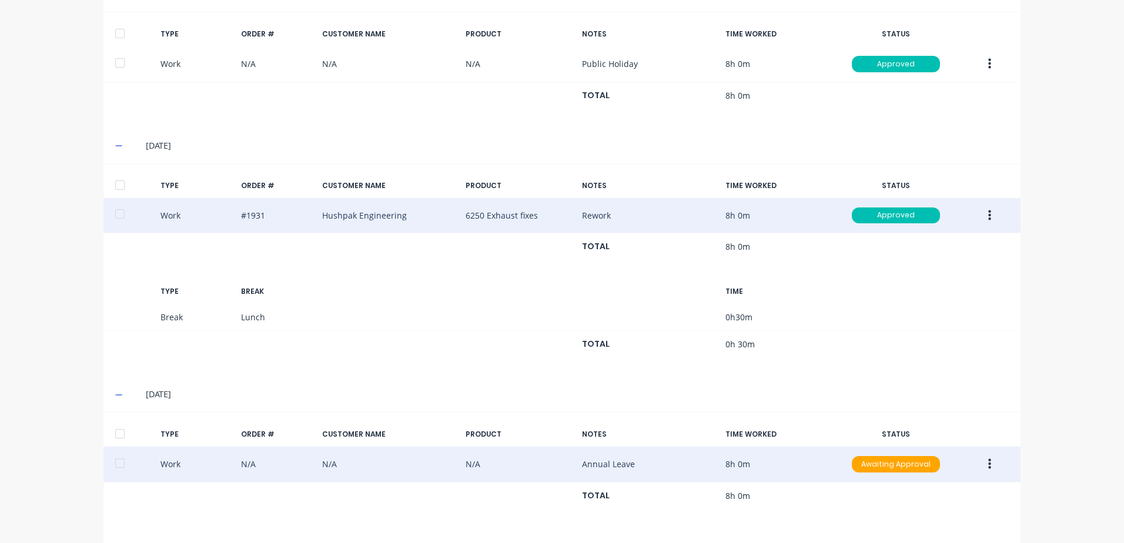
click at [988, 464] on icon "button" at bounding box center [989, 464] width 3 height 11
click at [923, 468] on div "Approve" at bounding box center [947, 466] width 91 height 17
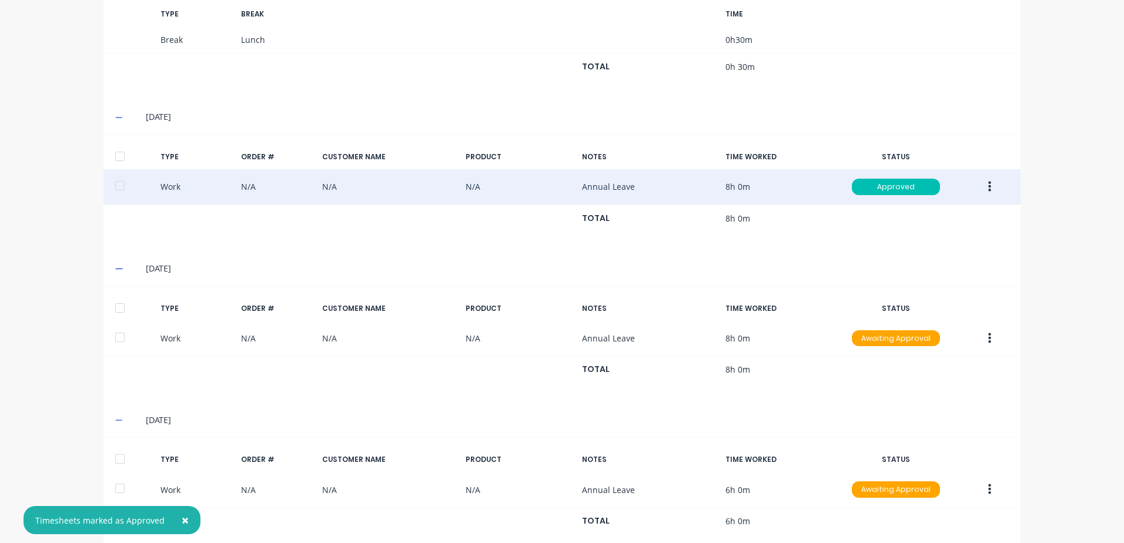
scroll to position [671, 0]
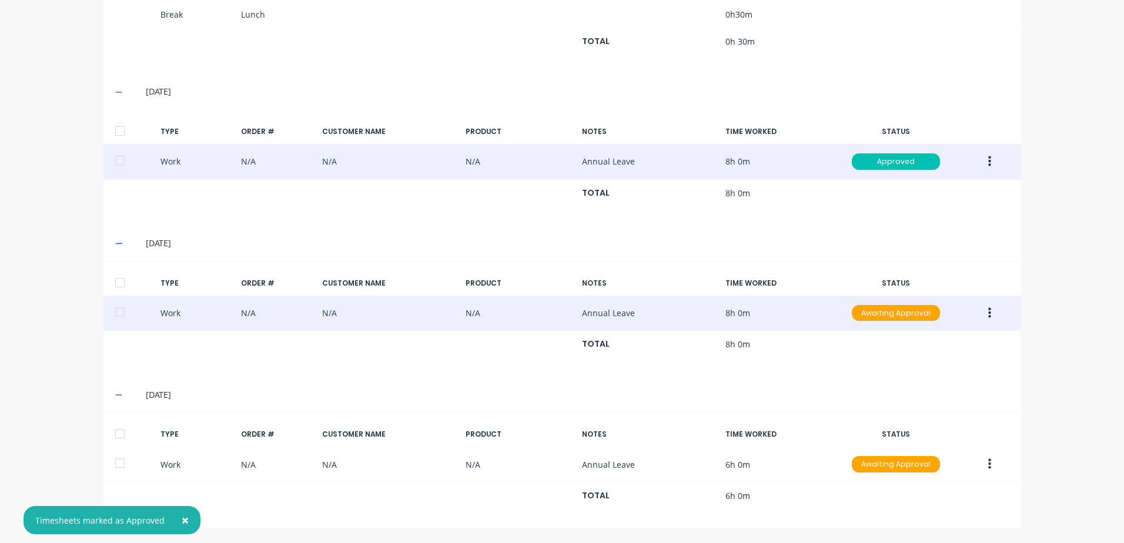
click at [988, 312] on icon "button" at bounding box center [989, 313] width 3 height 13
click at [920, 317] on div "Approve" at bounding box center [947, 315] width 91 height 17
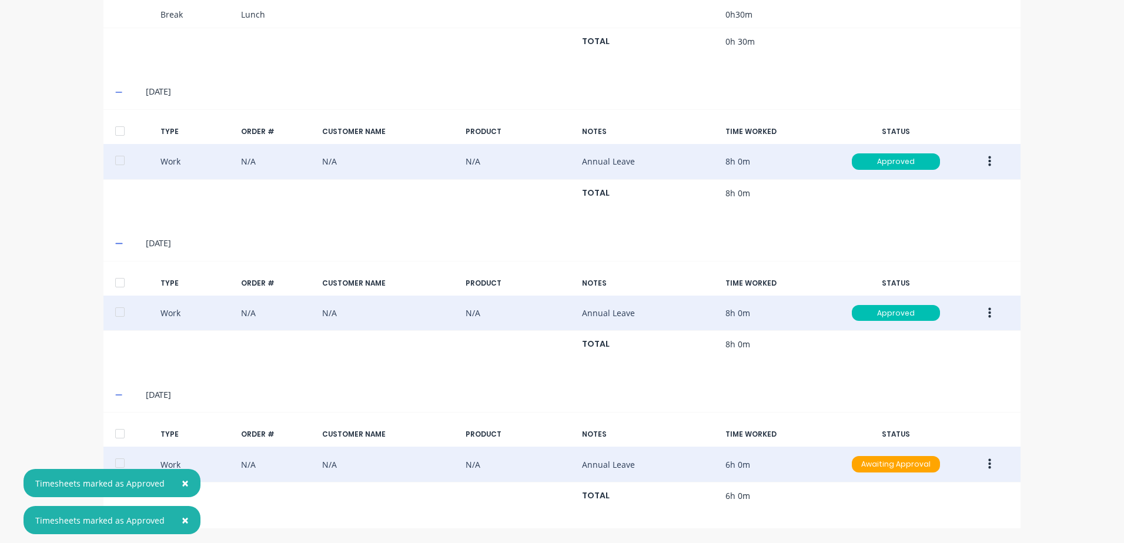
click at [988, 463] on icon "button" at bounding box center [989, 464] width 3 height 11
click at [910, 467] on div "Approve" at bounding box center [947, 467] width 91 height 17
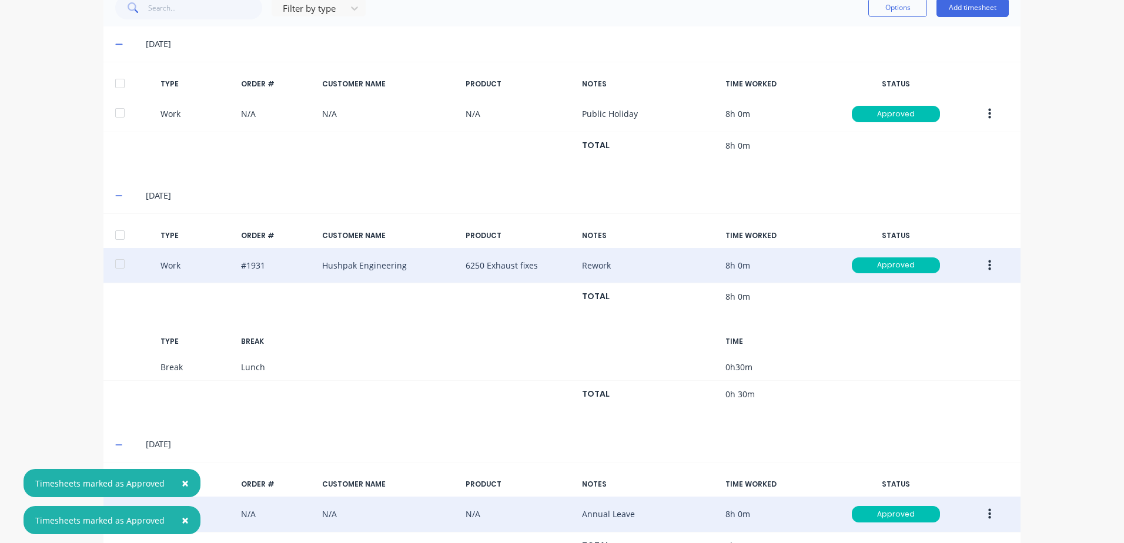
scroll to position [0, 0]
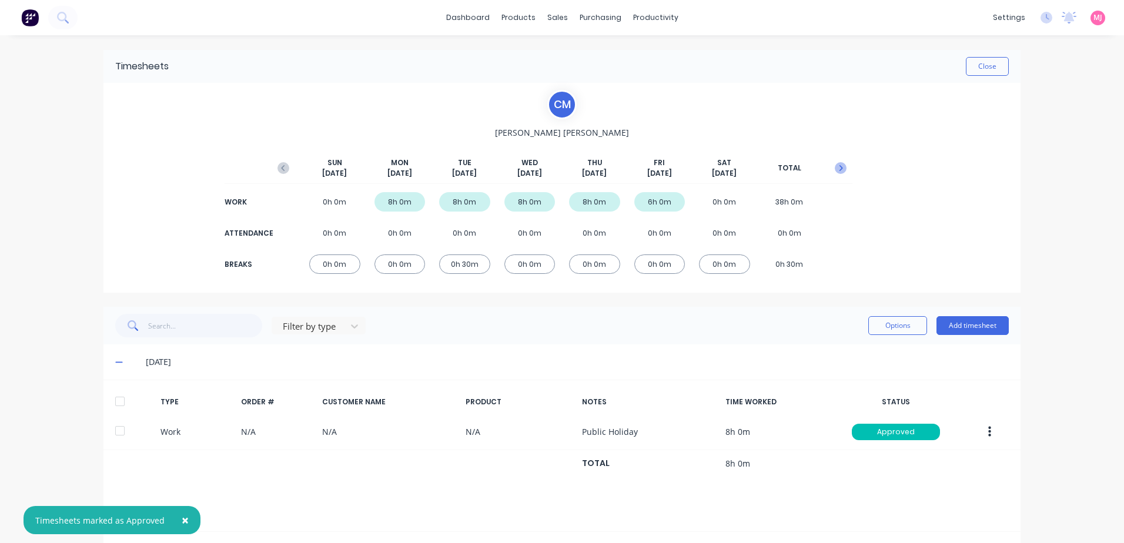
click at [839, 168] on icon "button" at bounding box center [841, 168] width 4 height 6
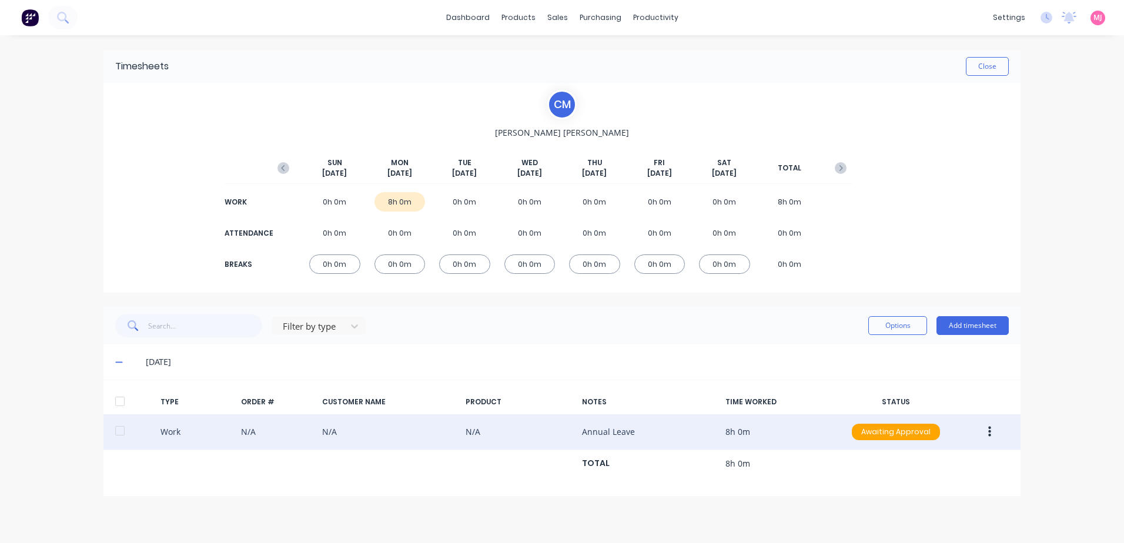
click at [990, 429] on icon "button" at bounding box center [989, 432] width 3 height 11
click at [919, 437] on div "Approve" at bounding box center [947, 434] width 91 height 17
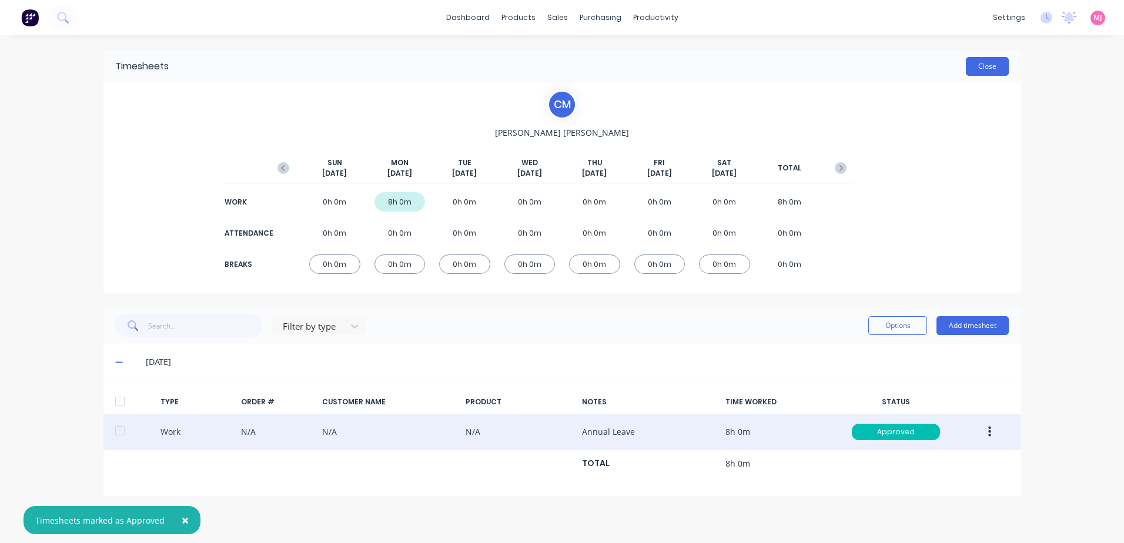
click at [984, 66] on button "Close" at bounding box center [987, 66] width 43 height 19
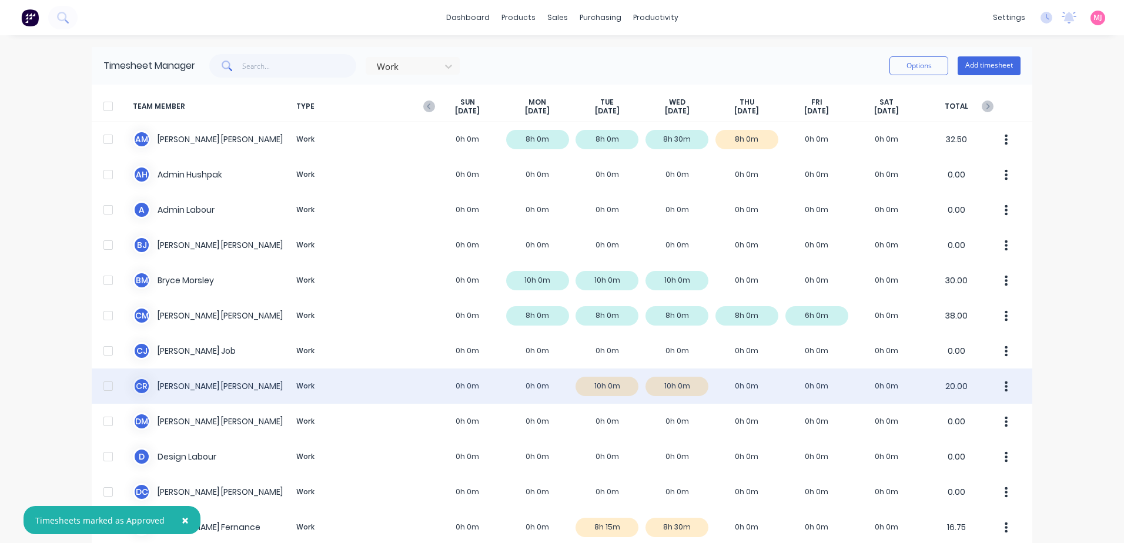
click at [179, 383] on div "[PERSON_NAME] [PERSON_NAME] Work 0h 0m 0h 0m 10h 0m 10h 0m 0h 0m 0h 0m 0h 0m 20…" at bounding box center [562, 386] width 940 height 35
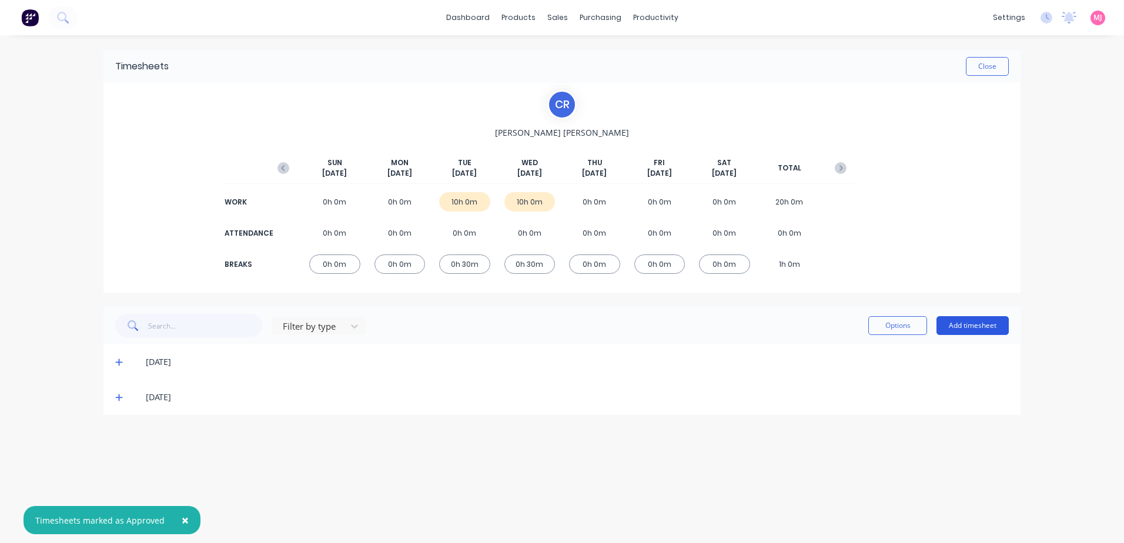
click at [985, 323] on button "Add timesheet" at bounding box center [972, 325] width 72 height 19
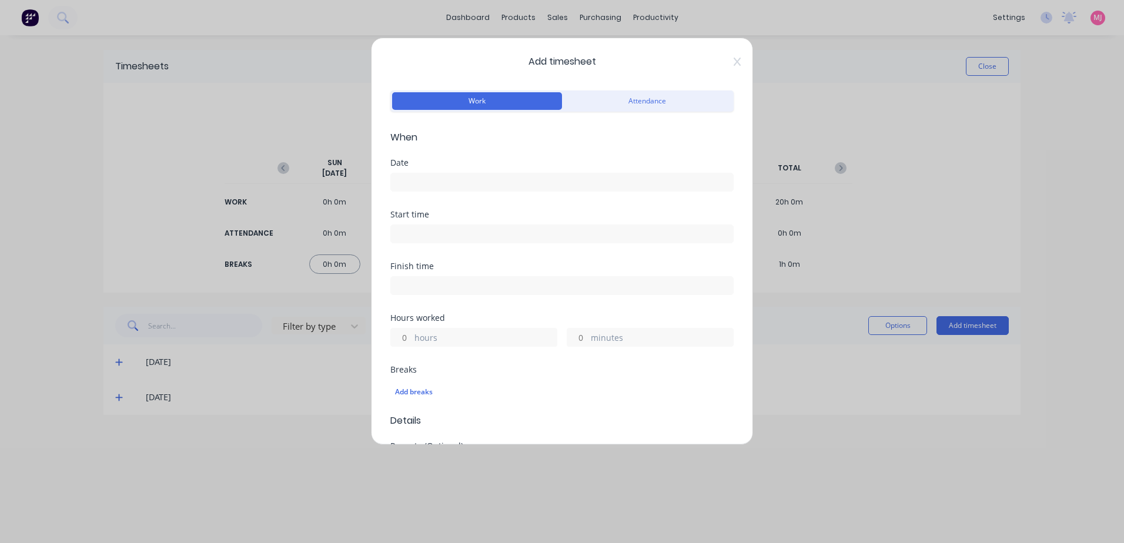
click at [442, 182] on input at bounding box center [562, 182] width 342 height 18
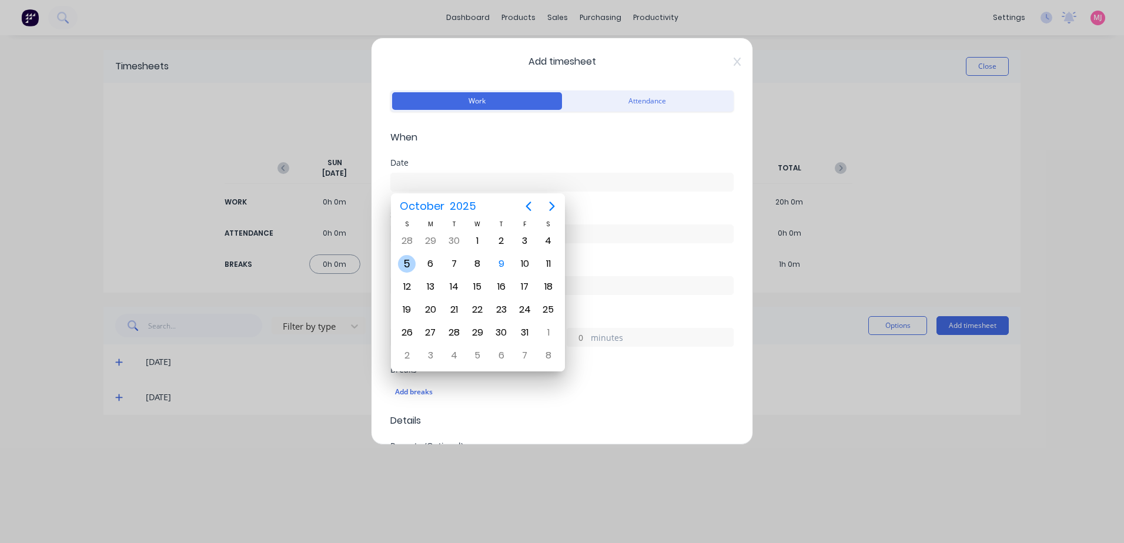
click at [404, 262] on div "5" at bounding box center [407, 264] width 18 height 18
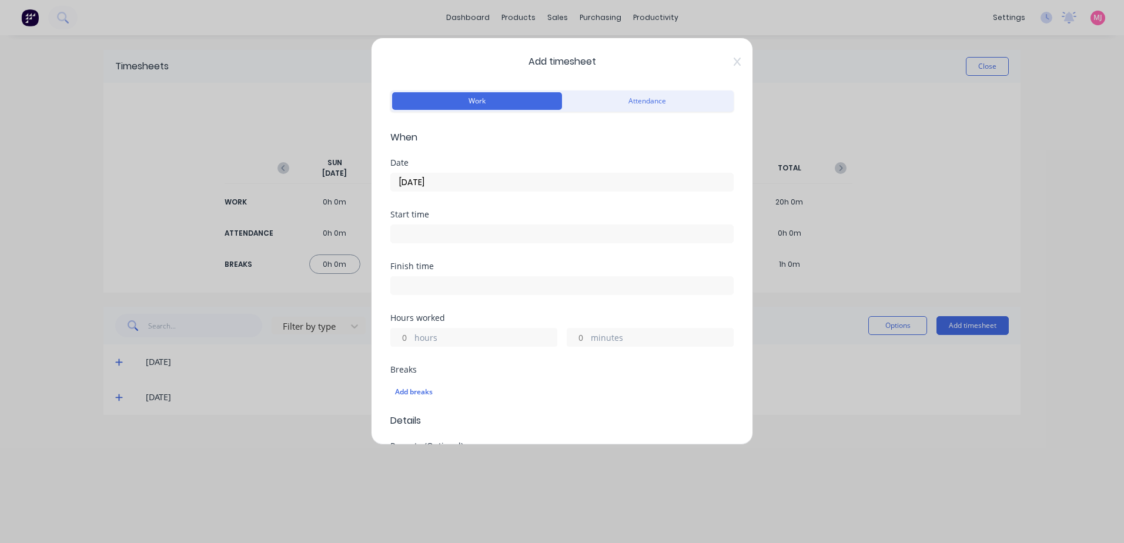
click at [462, 182] on input "[DATE]" at bounding box center [562, 182] width 342 height 18
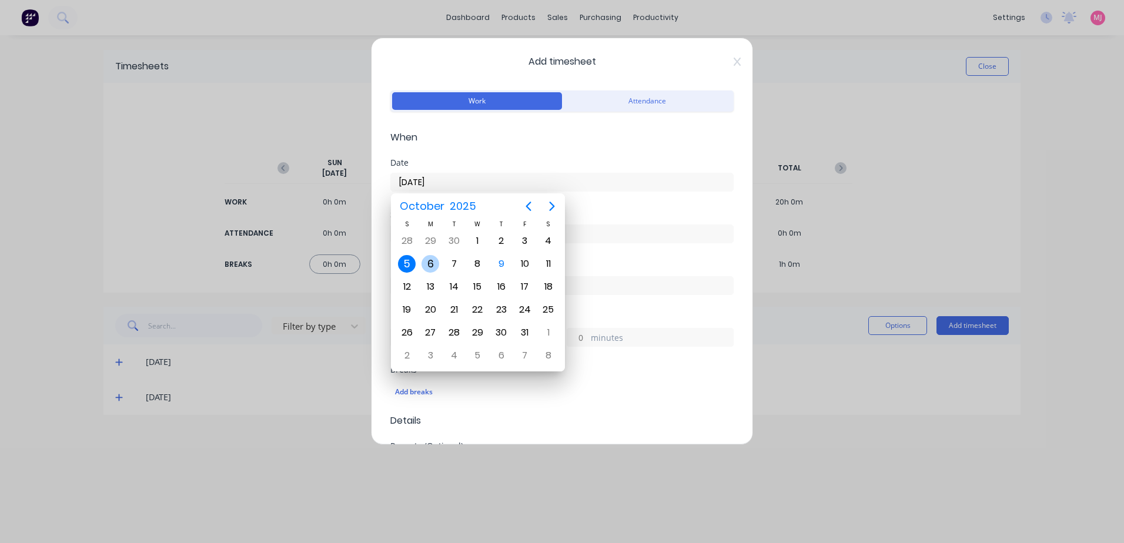
click at [432, 259] on div "6" at bounding box center [430, 264] width 18 height 18
type input "[DATE]"
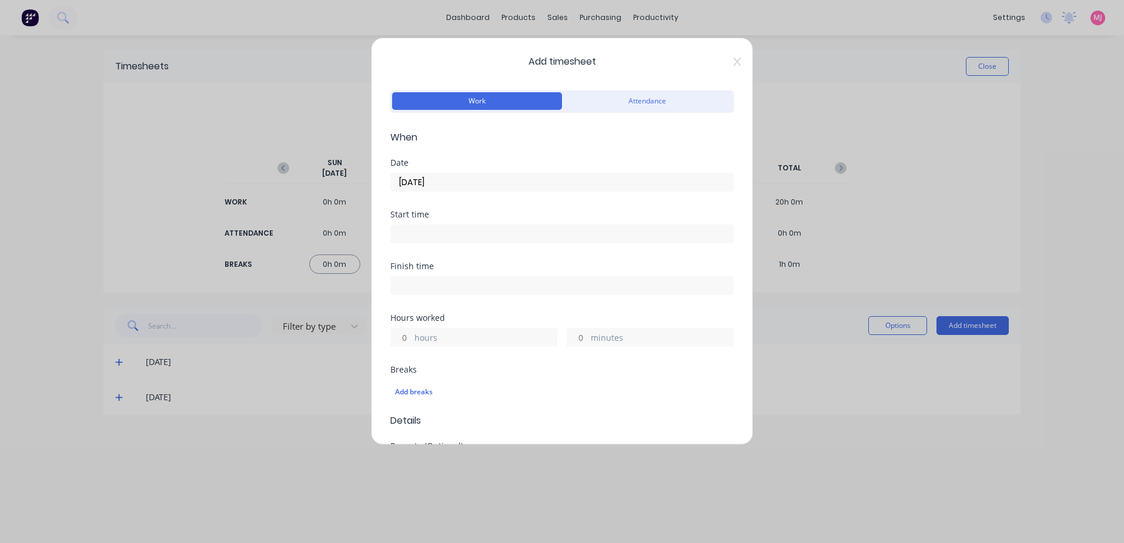
click at [421, 337] on label "hours" at bounding box center [485, 338] width 142 height 15
click at [411, 337] on input "hours" at bounding box center [401, 338] width 21 height 18
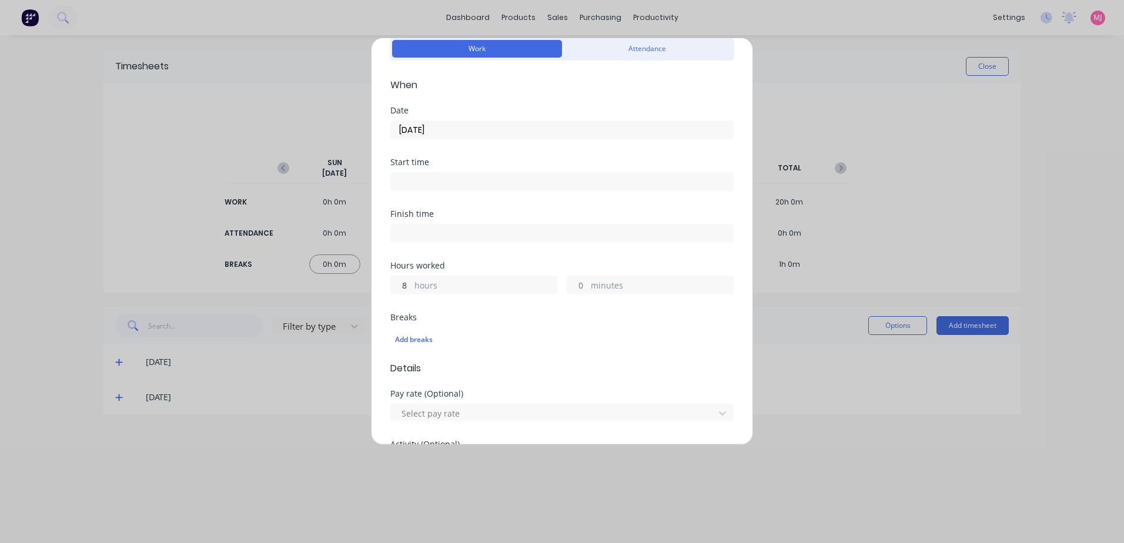
scroll to position [118, 0]
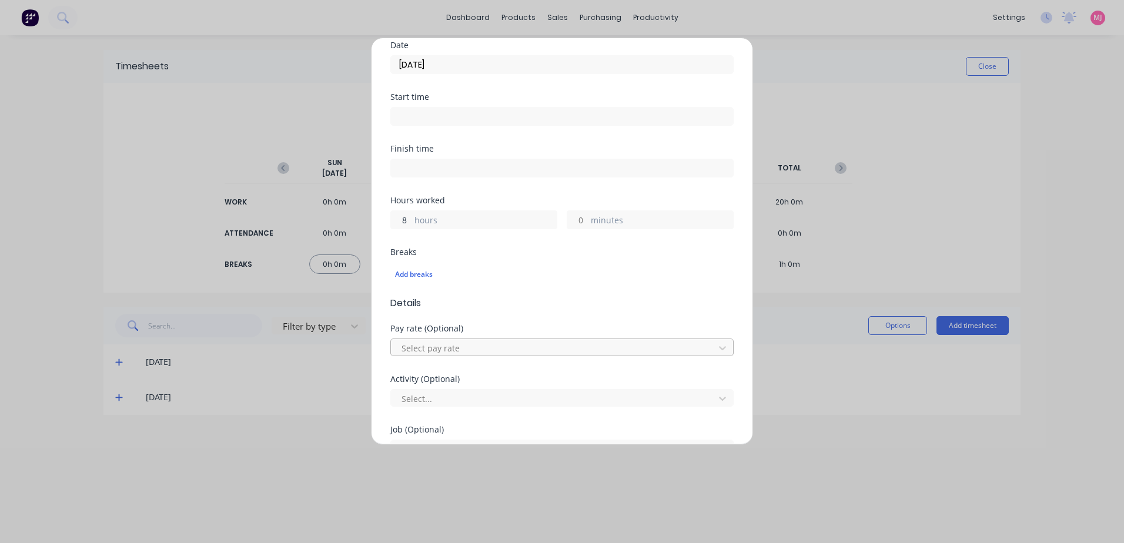
type input "8"
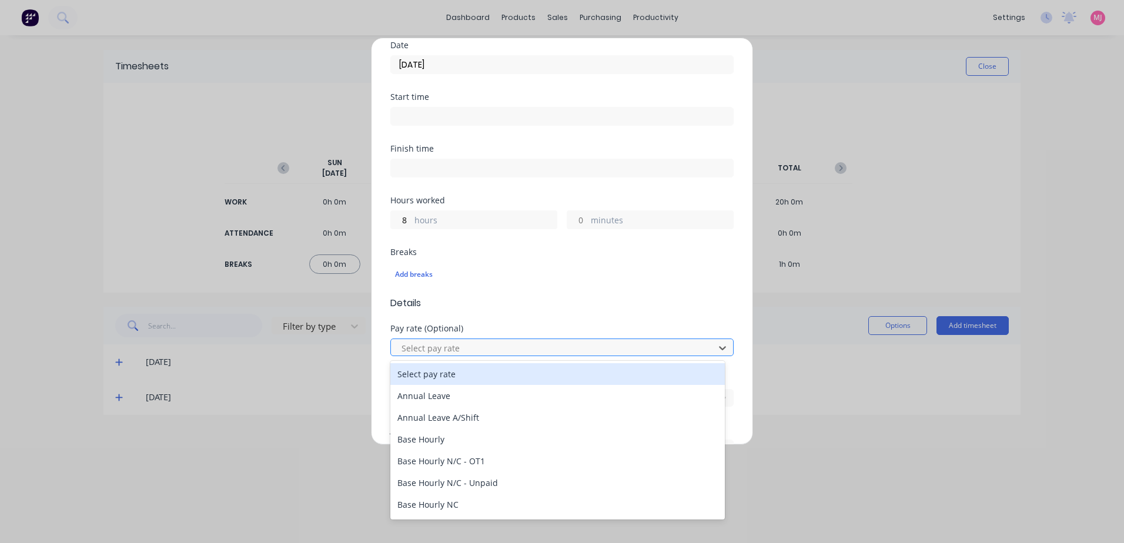
click at [413, 350] on div at bounding box center [554, 348] width 308 height 15
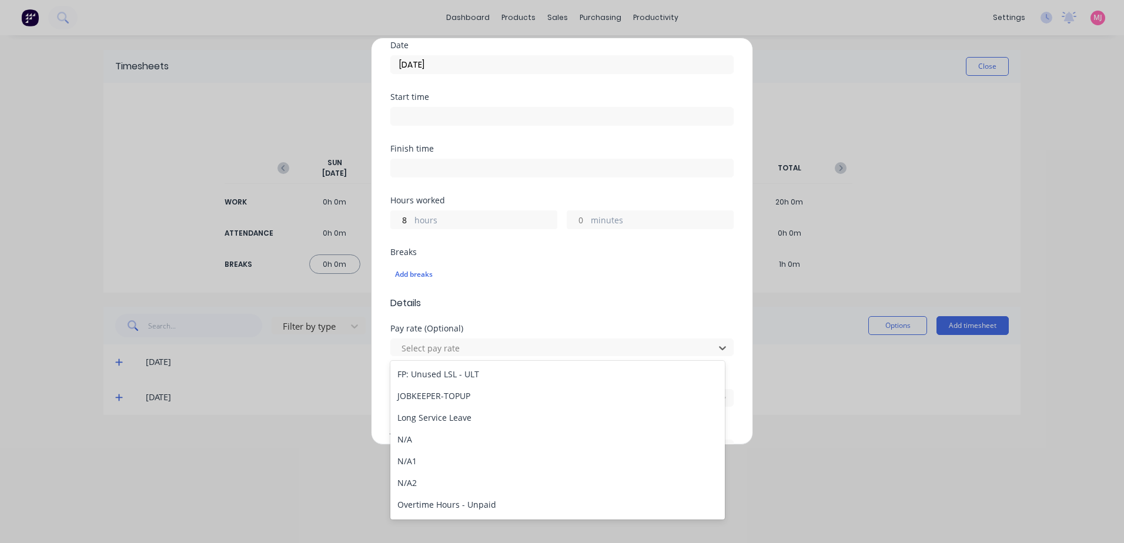
scroll to position [1293, 0]
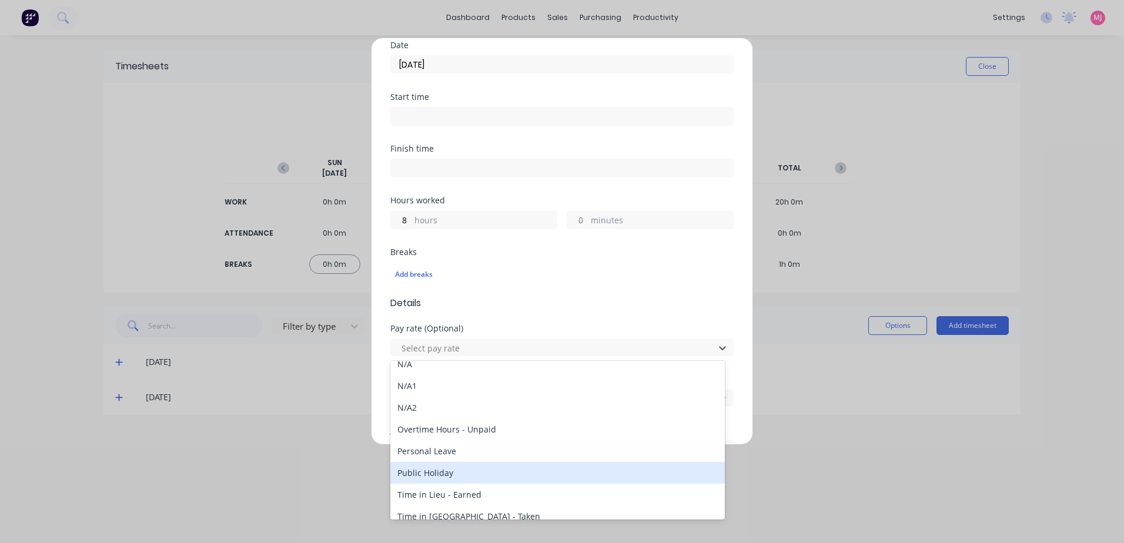
click at [434, 475] on div "Public Holiday" at bounding box center [557, 473] width 334 height 22
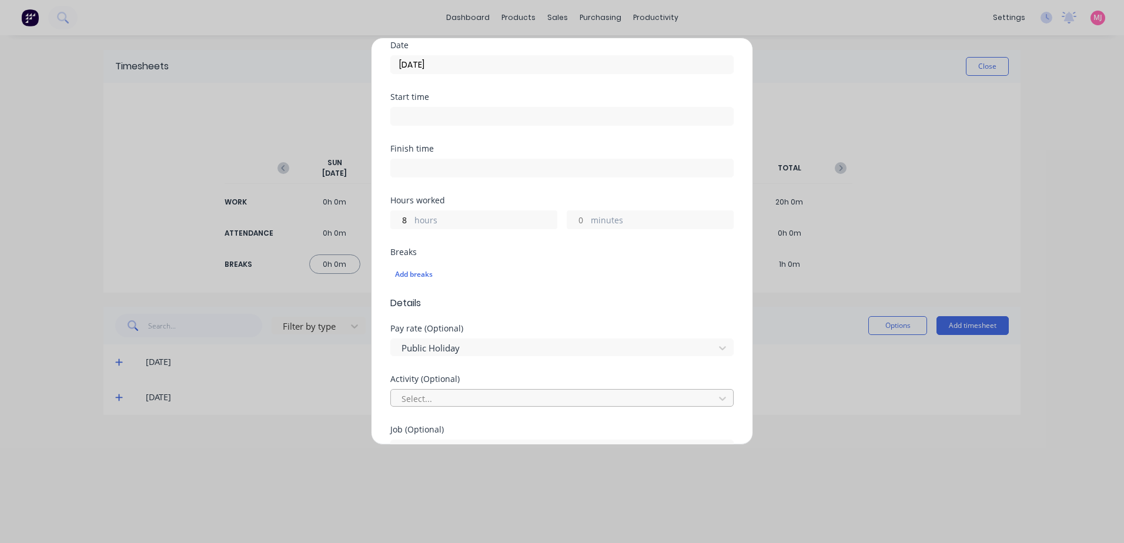
click at [429, 396] on div at bounding box center [554, 398] width 308 height 15
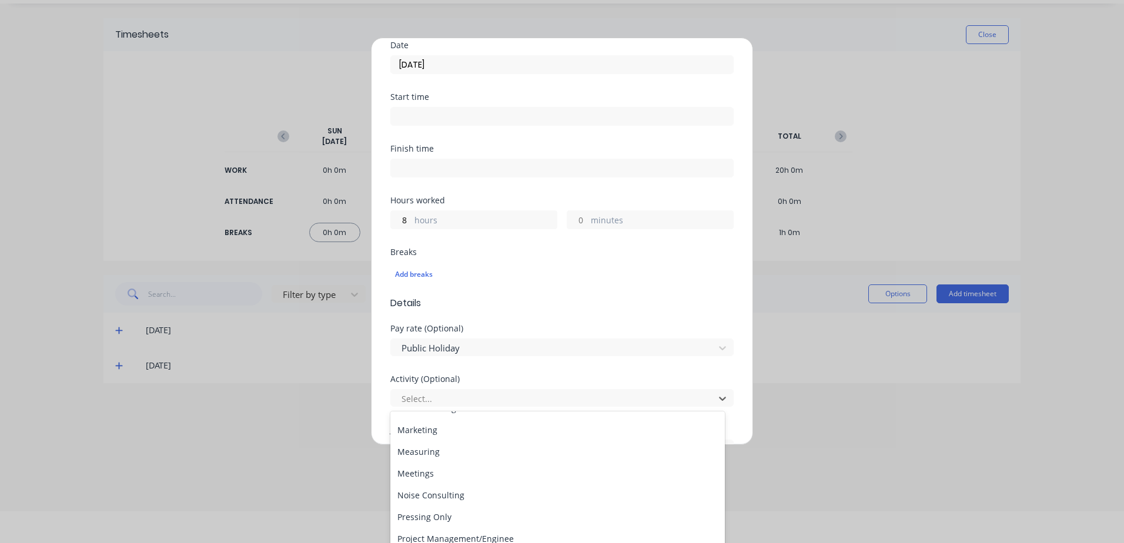
scroll to position [294, 0]
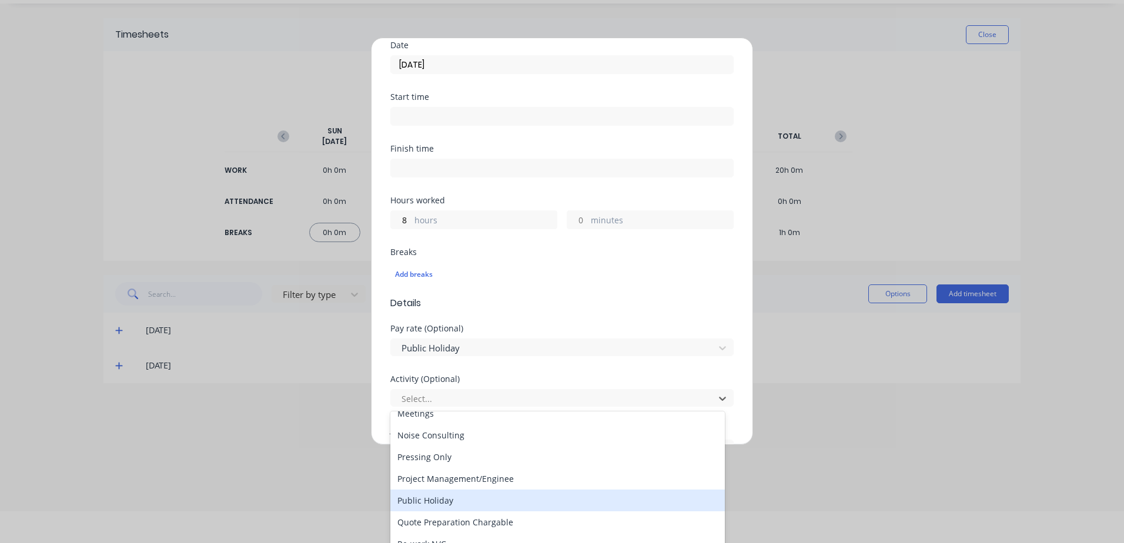
click at [426, 500] on div "Public Holiday" at bounding box center [557, 501] width 334 height 22
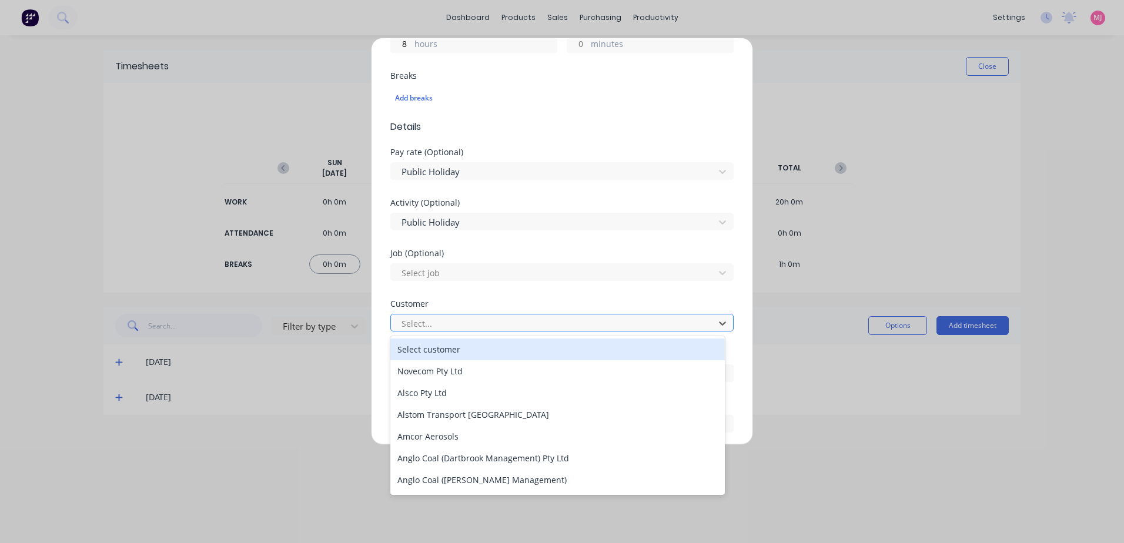
click at [413, 321] on div at bounding box center [554, 323] width 308 height 15
type input "hu"
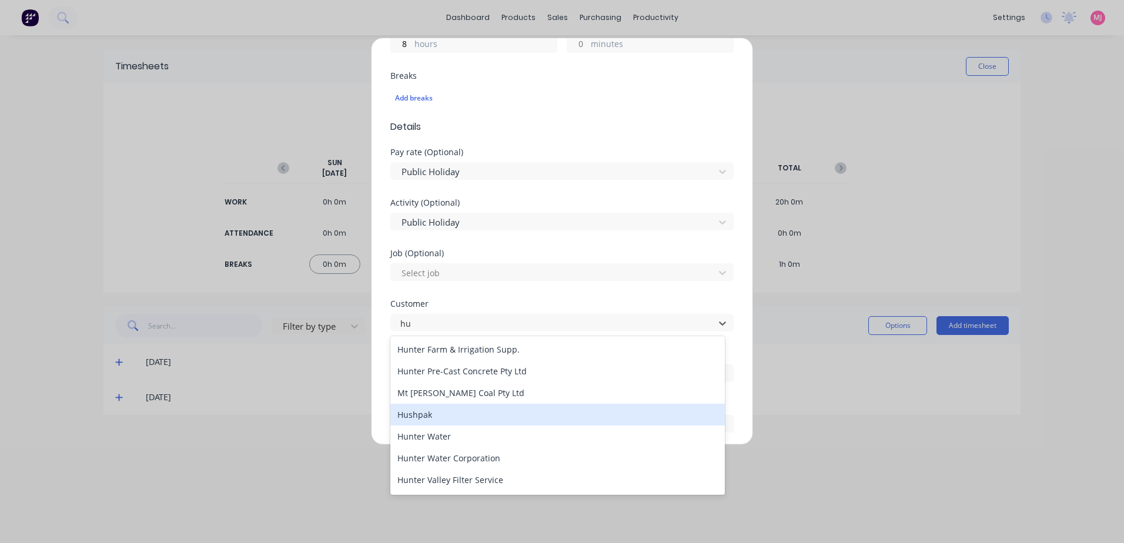
click at [416, 417] on div "Hushpak" at bounding box center [557, 415] width 334 height 22
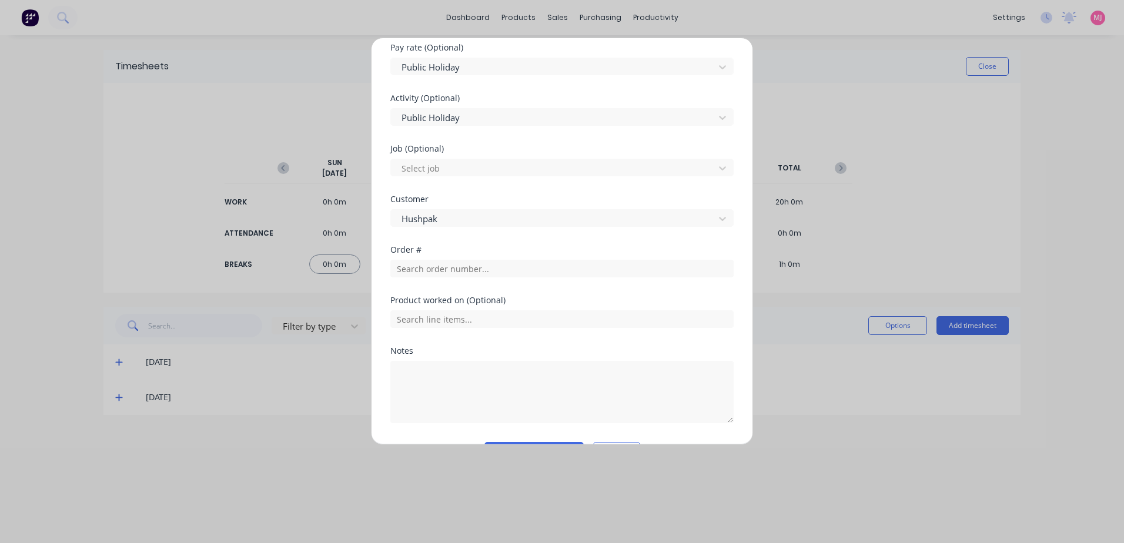
scroll to position [431, 0]
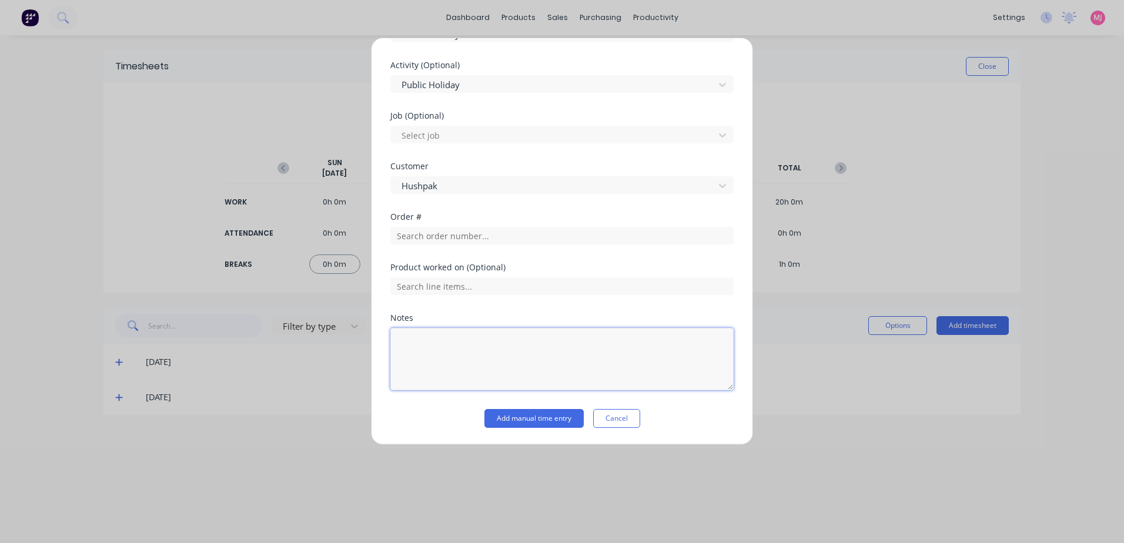
click at [428, 344] on textarea at bounding box center [561, 359] width 343 height 62
type textarea "Public Holiday"
click at [530, 418] on button "Add manual time entry" at bounding box center [533, 418] width 99 height 19
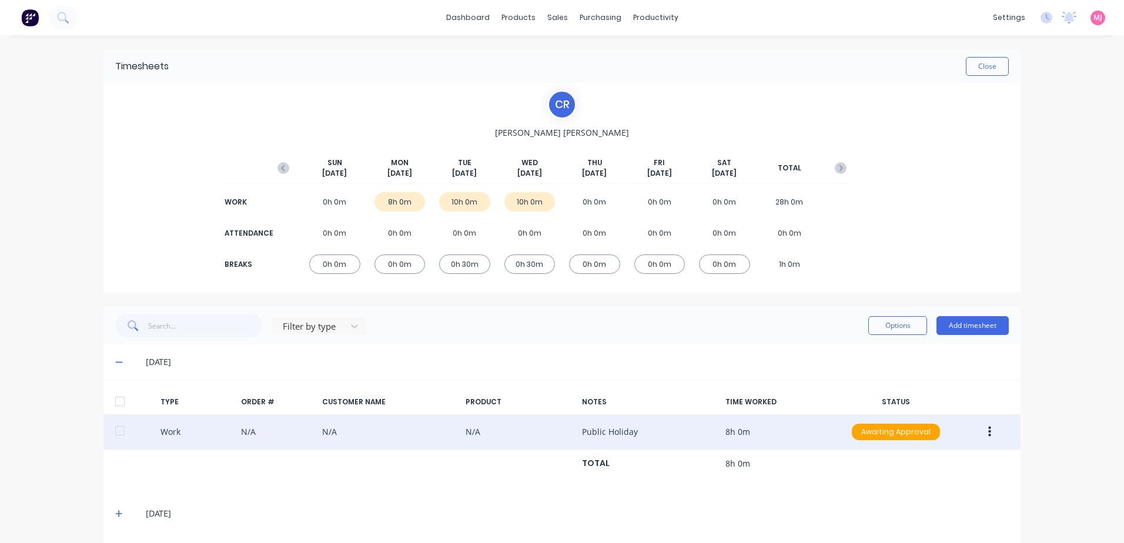
click at [988, 430] on icon "button" at bounding box center [989, 432] width 3 height 13
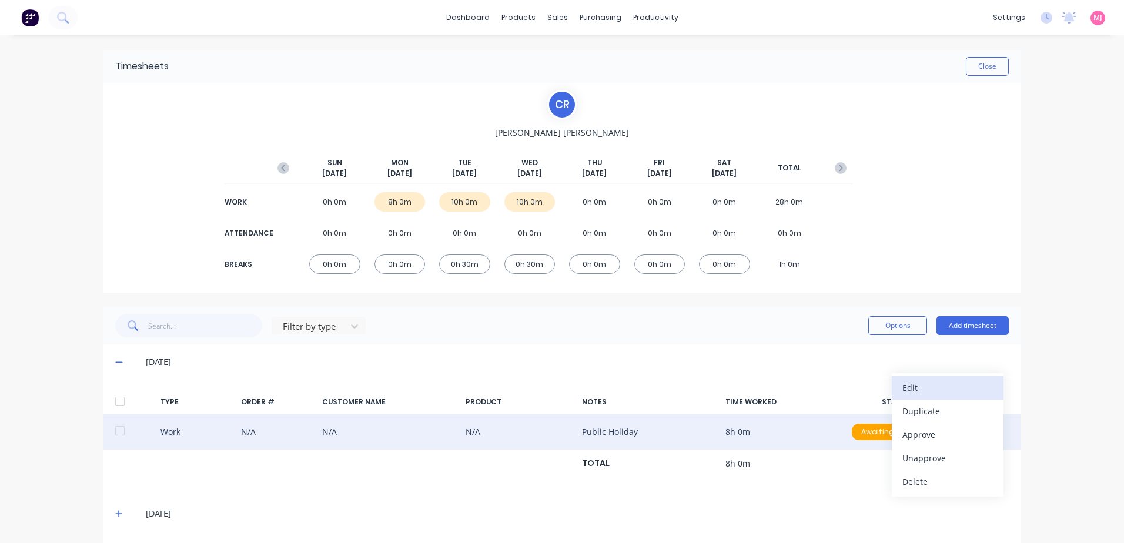
click at [912, 390] on div "Edit" at bounding box center [947, 387] width 91 height 17
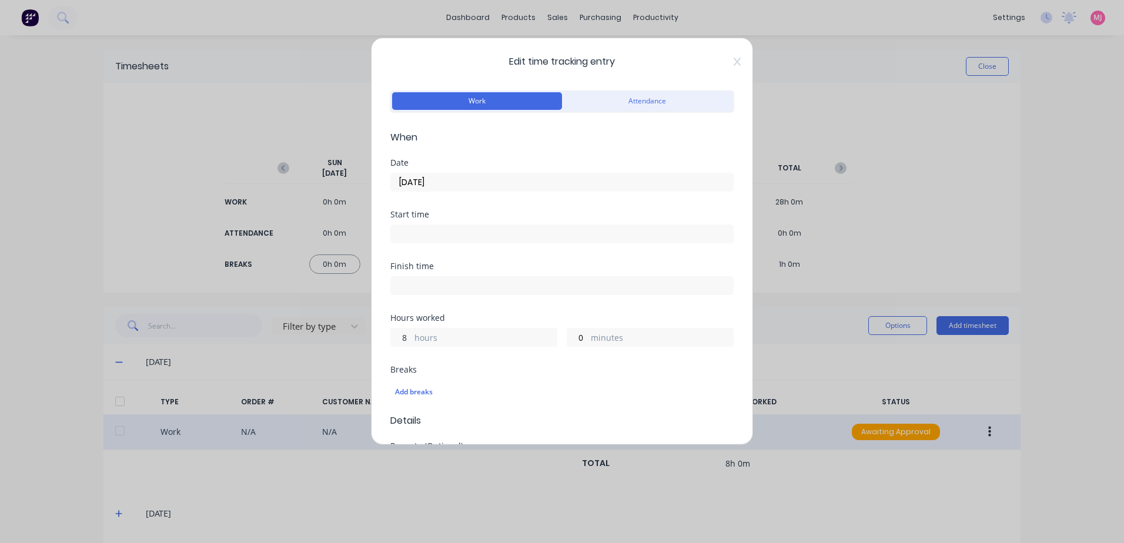
drag, startPoint x: 403, startPoint y: 336, endPoint x: 377, endPoint y: 331, distance: 26.4
click at [377, 331] on div "Edit time tracking entry Work Attendance When Date [DATE] Start time Finish tim…" at bounding box center [562, 241] width 382 height 407
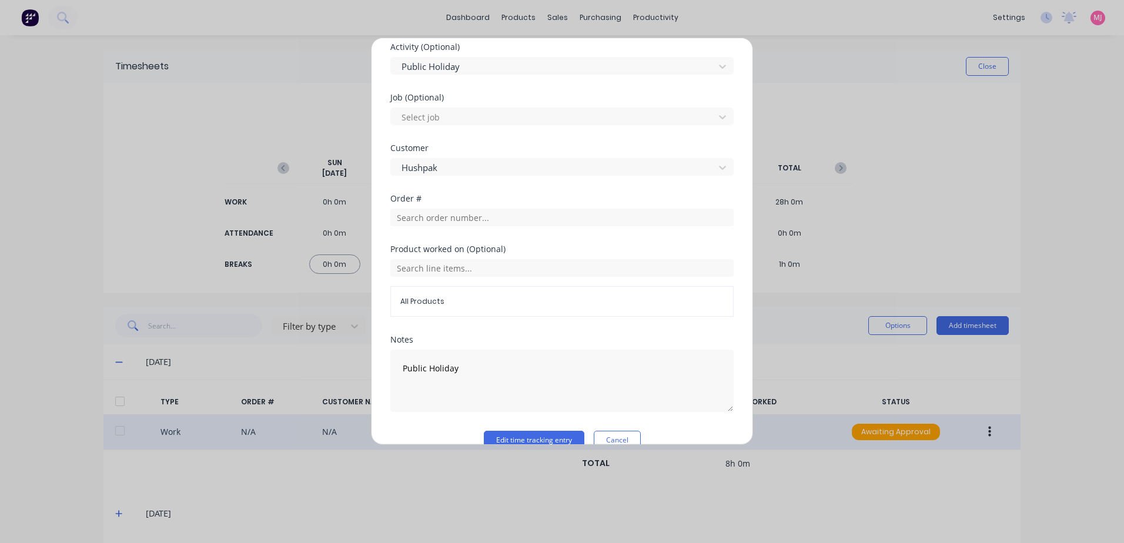
scroll to position [471, 0]
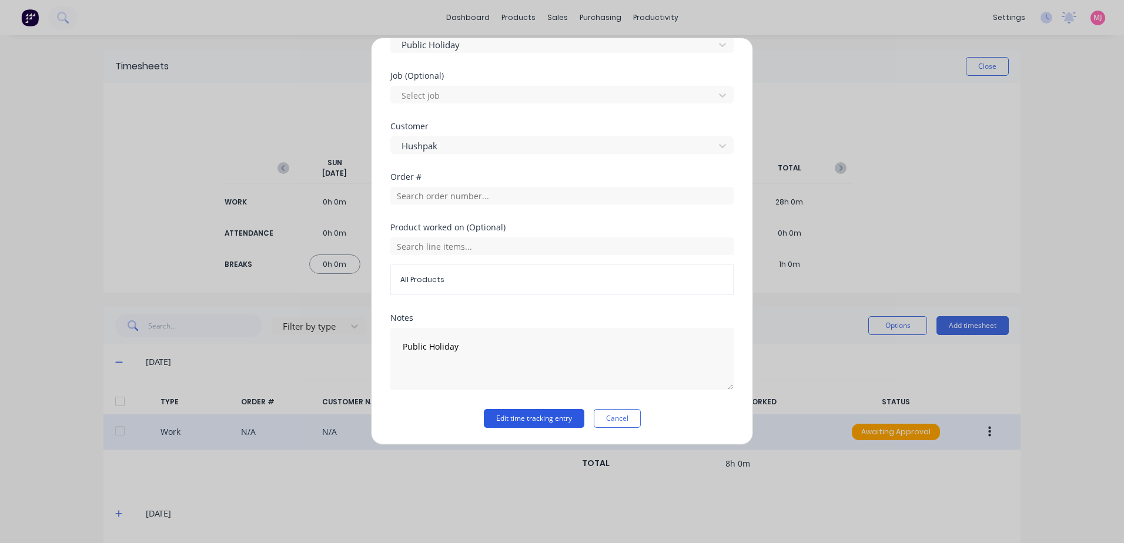
type input "10"
click at [526, 422] on button "Edit time tracking entry" at bounding box center [534, 418] width 101 height 19
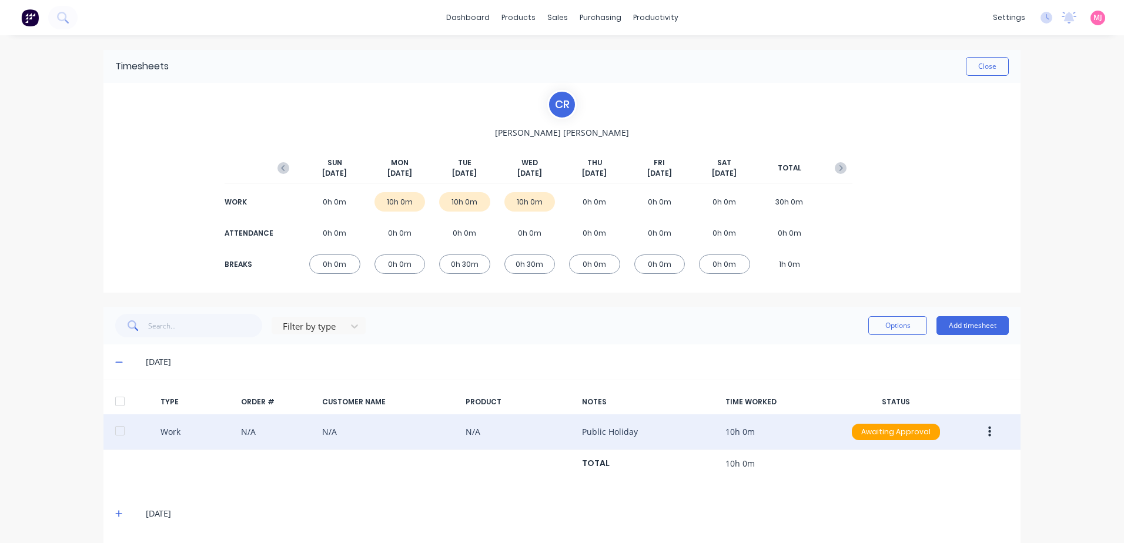
click at [988, 432] on icon "button" at bounding box center [989, 432] width 3 height 11
click at [917, 435] on div "Approve" at bounding box center [947, 434] width 91 height 17
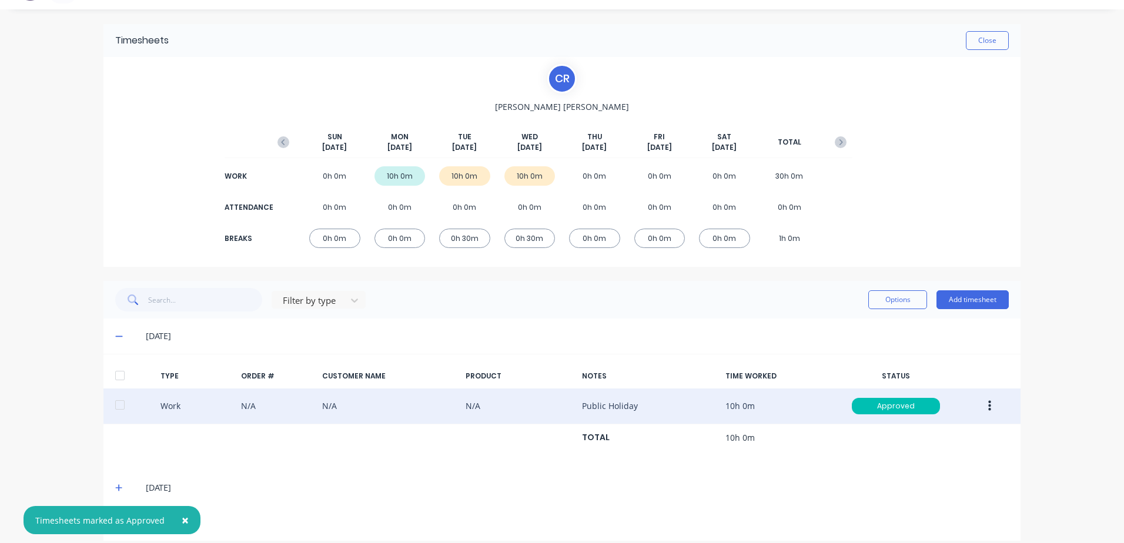
scroll to position [38, 0]
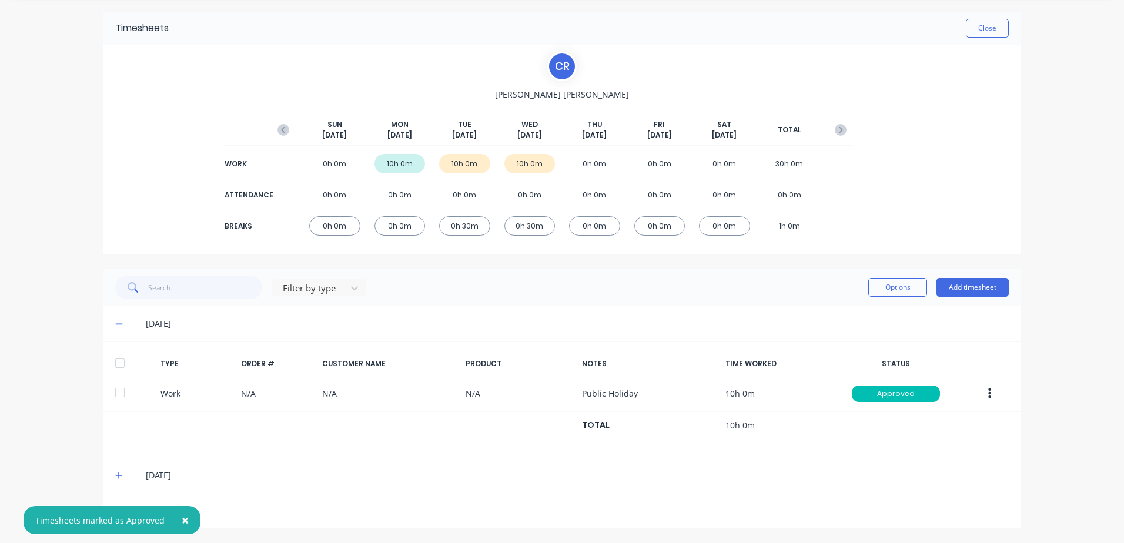
click at [115, 475] on icon at bounding box center [119, 475] width 8 height 8
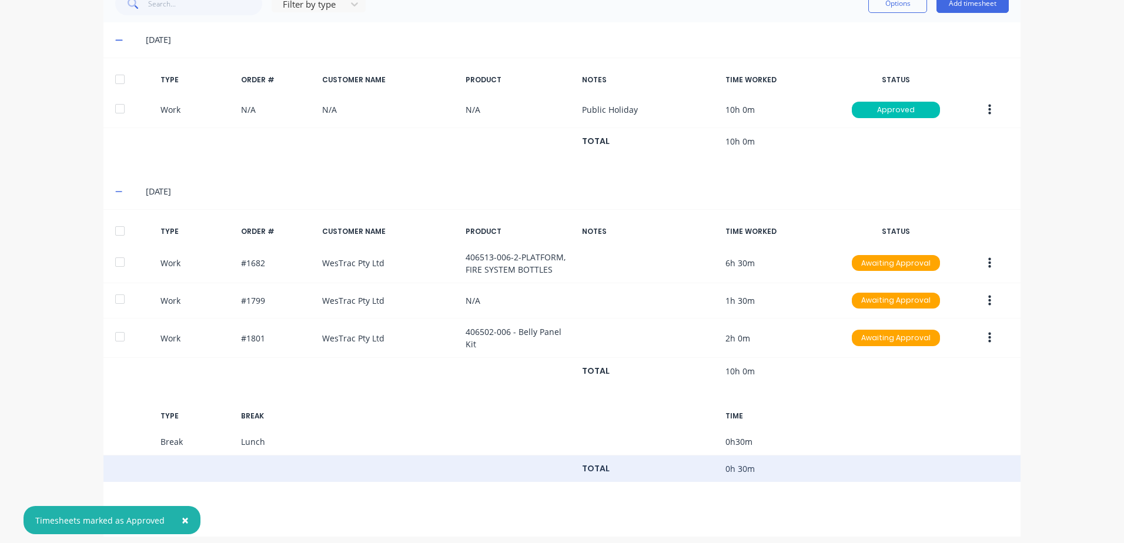
scroll to position [327, 0]
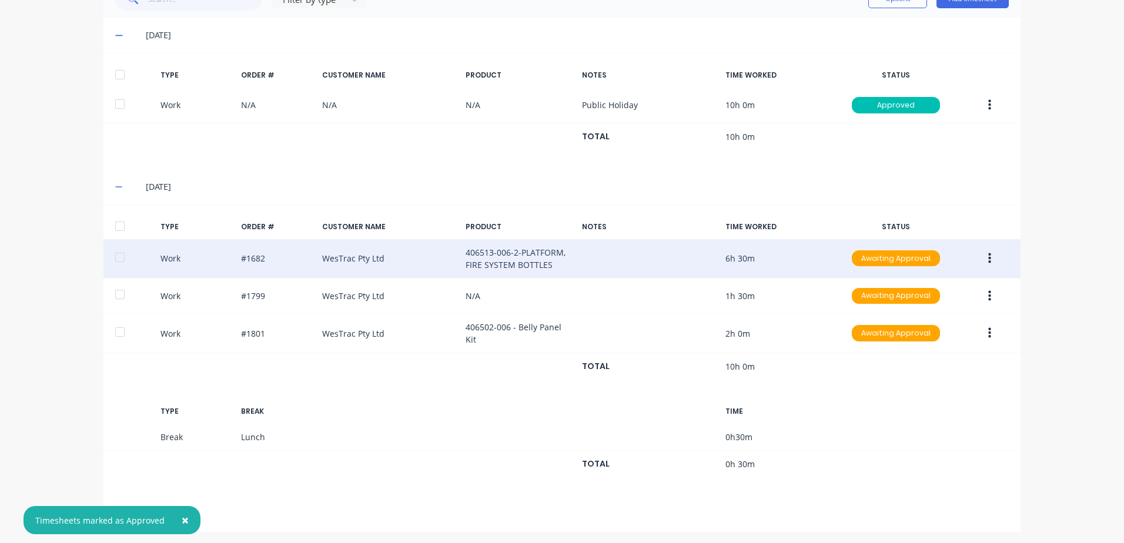
click at [988, 257] on icon "button" at bounding box center [989, 258] width 3 height 11
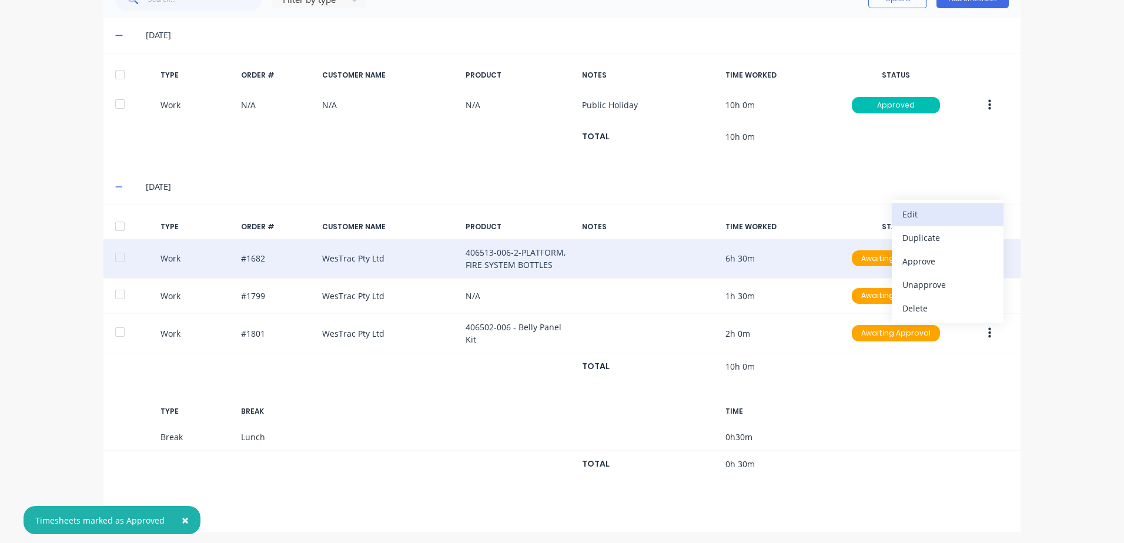
click at [926, 215] on div "Edit" at bounding box center [947, 214] width 91 height 17
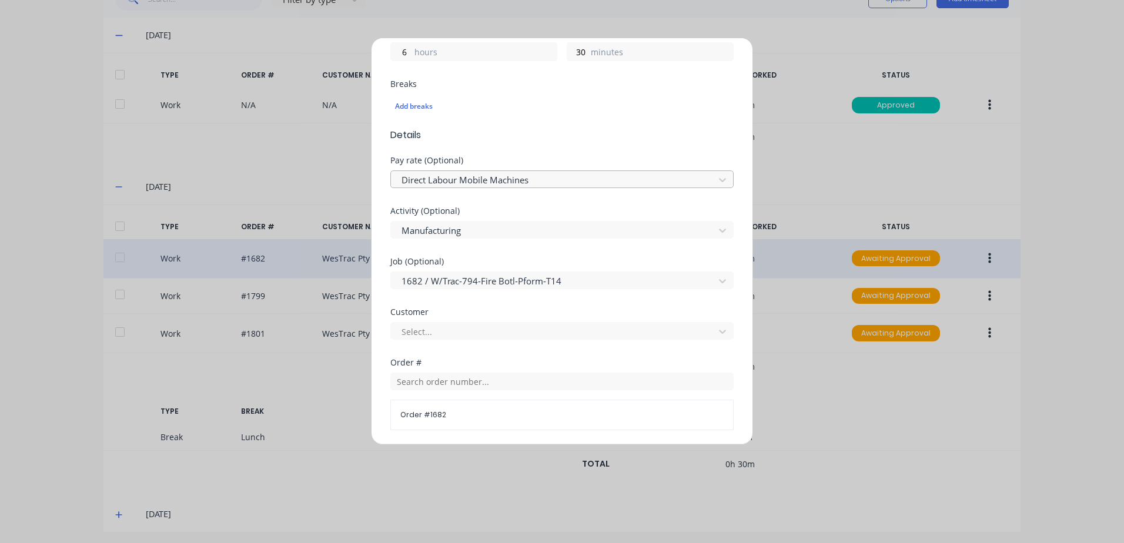
scroll to position [294, 0]
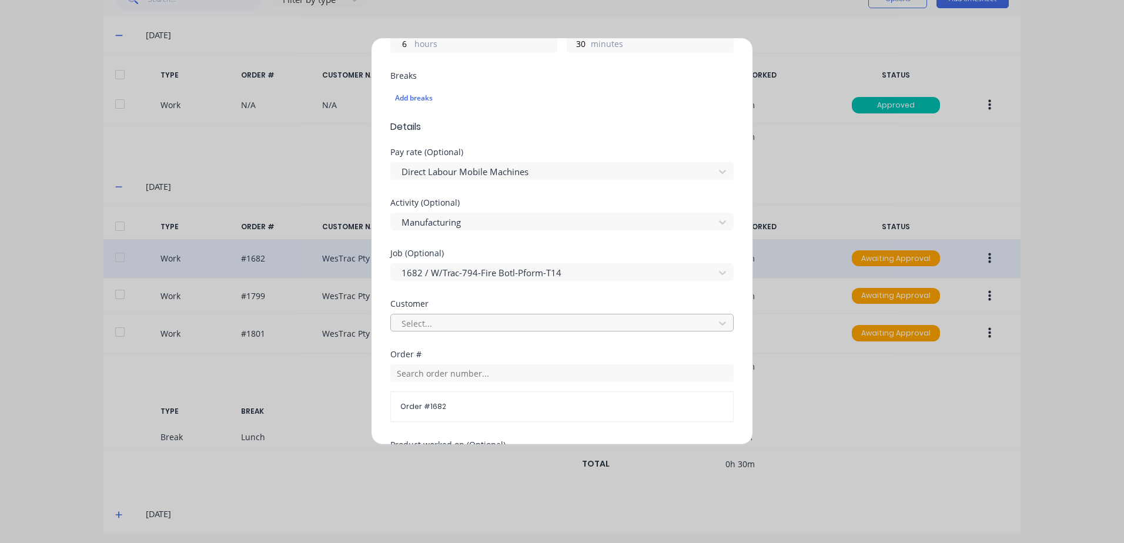
click at [428, 323] on div at bounding box center [554, 323] width 308 height 15
type input "we"
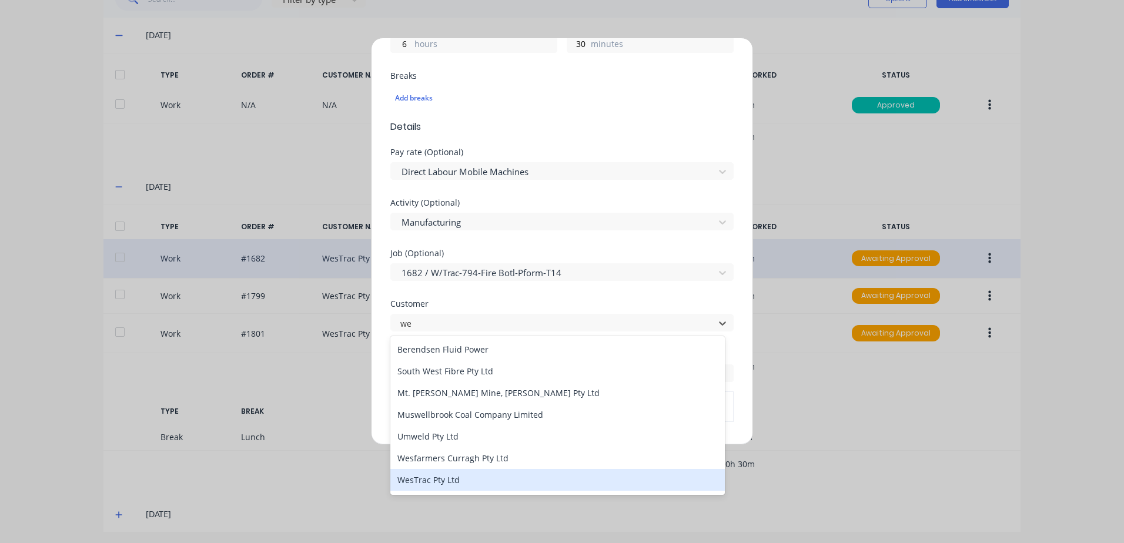
click at [447, 482] on div "WesTrac Pty Ltd" at bounding box center [557, 480] width 334 height 22
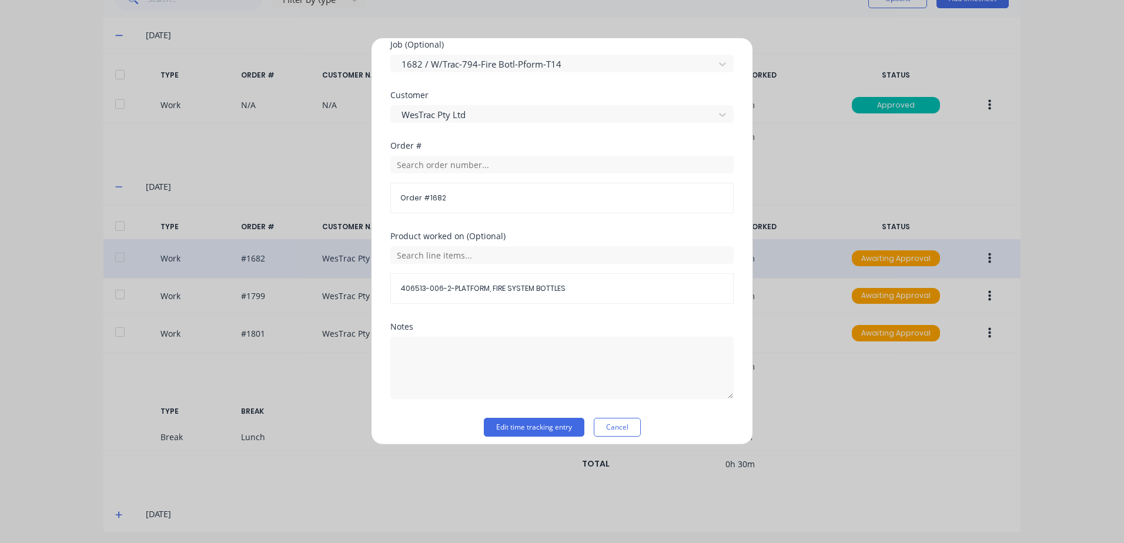
scroll to position [511, 0]
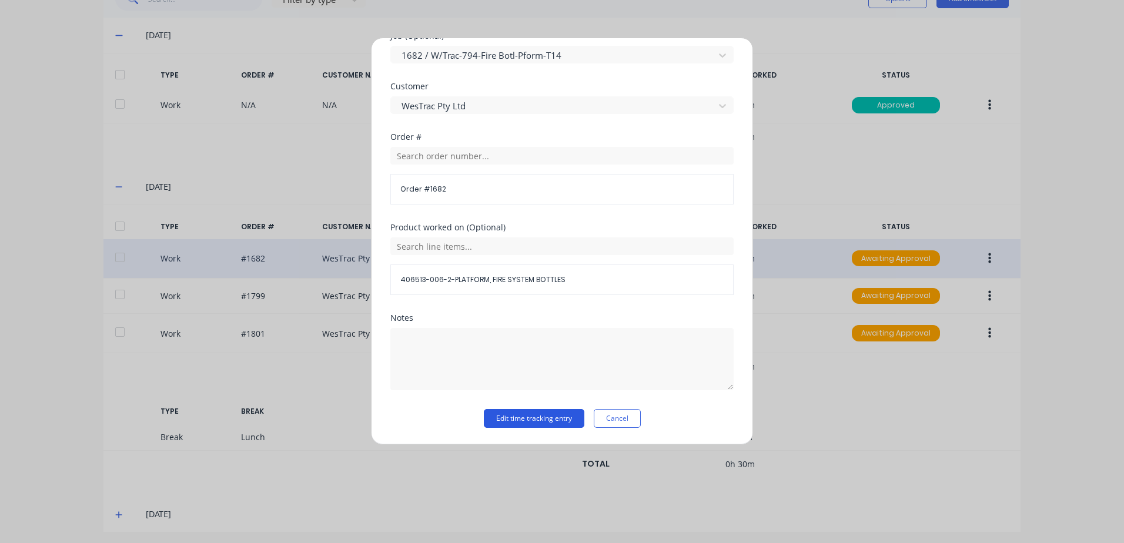
click at [517, 417] on button "Edit time tracking entry" at bounding box center [534, 418] width 101 height 19
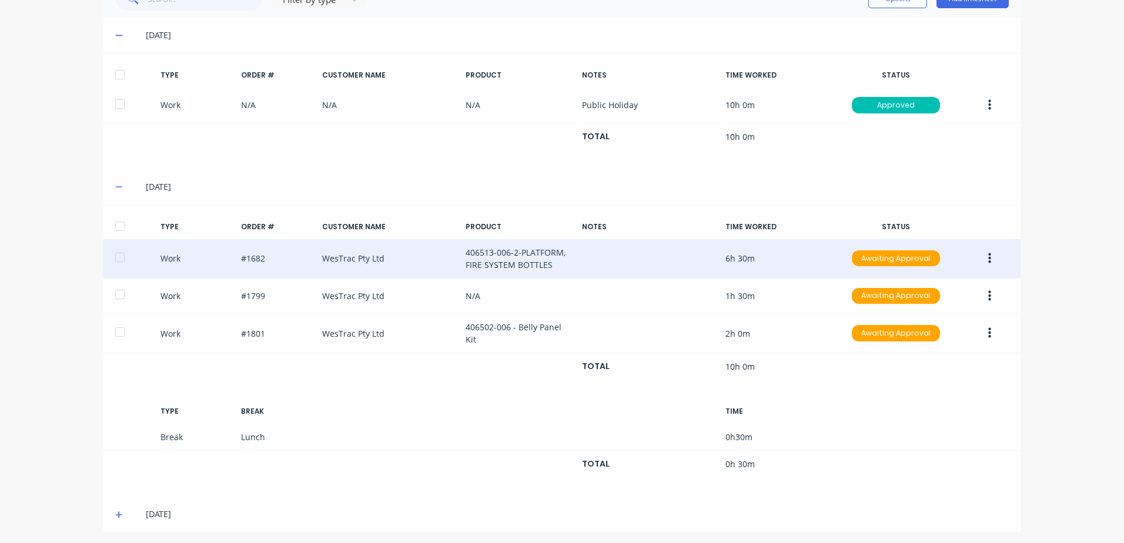
click at [988, 255] on icon "button" at bounding box center [989, 258] width 3 height 11
drag, startPoint x: 925, startPoint y: 262, endPoint x: 917, endPoint y: 263, distance: 7.2
click at [922, 262] on div "Approve" at bounding box center [947, 261] width 91 height 17
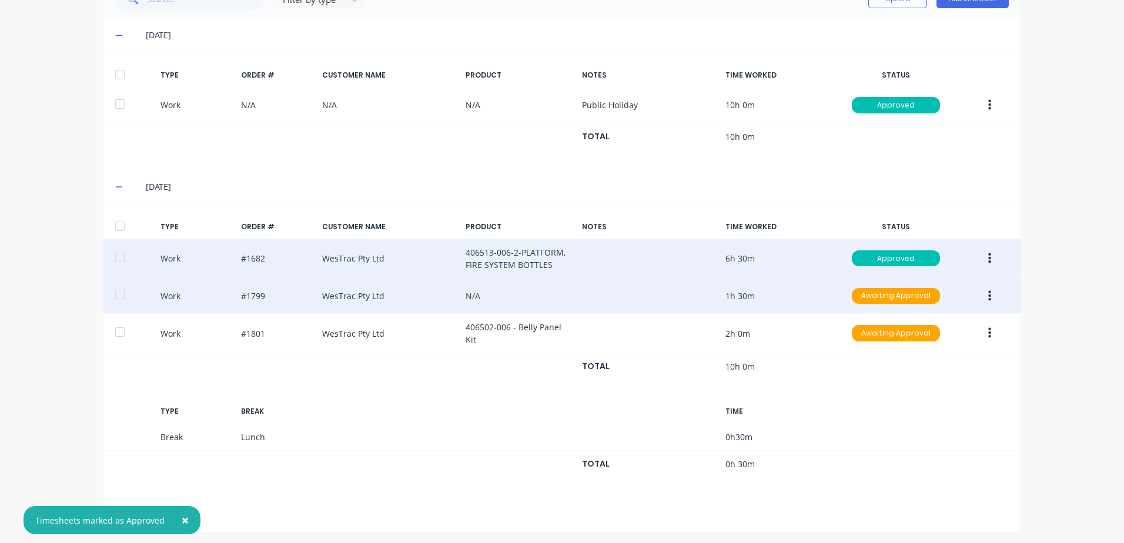
click at [988, 297] on icon "button" at bounding box center [989, 296] width 3 height 13
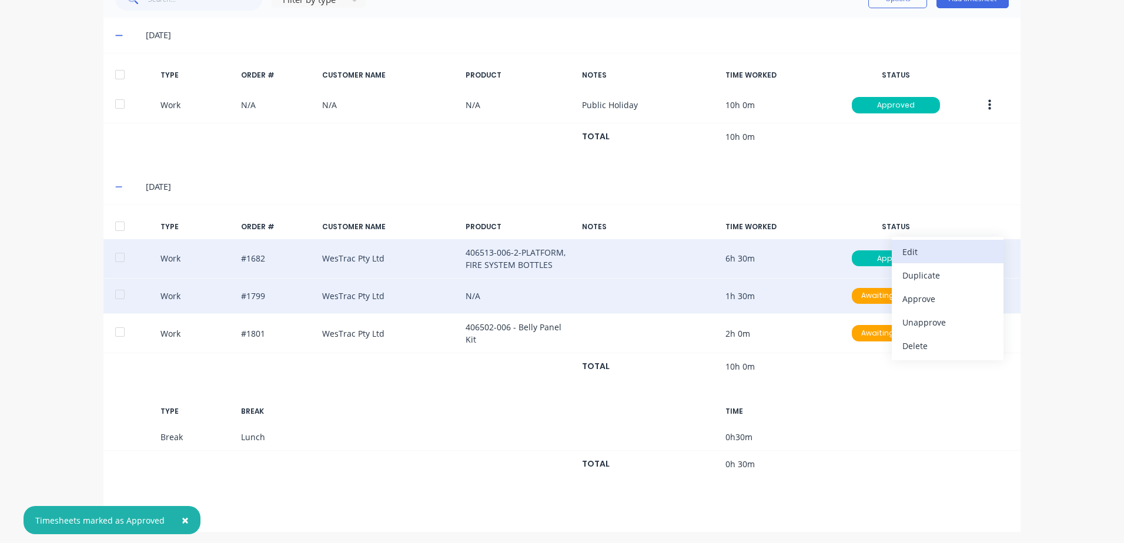
click at [909, 250] on div "Edit" at bounding box center [947, 251] width 91 height 17
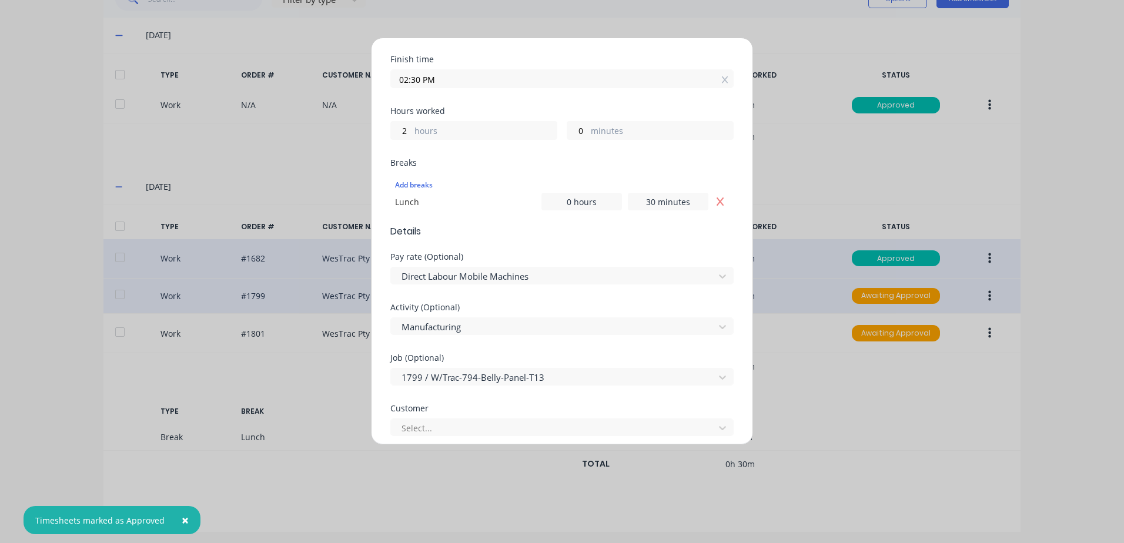
scroll to position [235, 0]
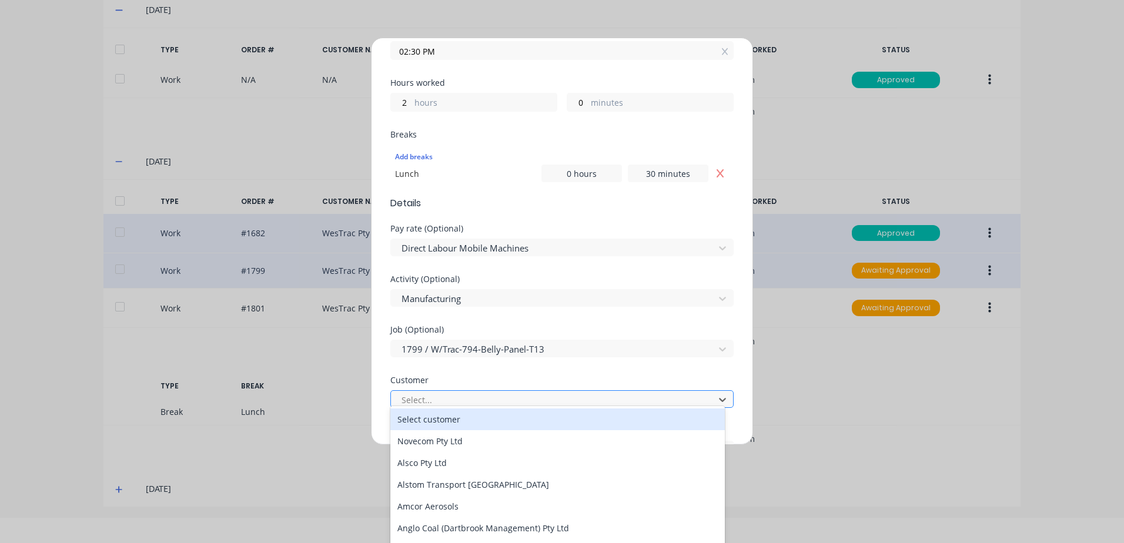
click at [441, 399] on div at bounding box center [554, 400] width 308 height 15
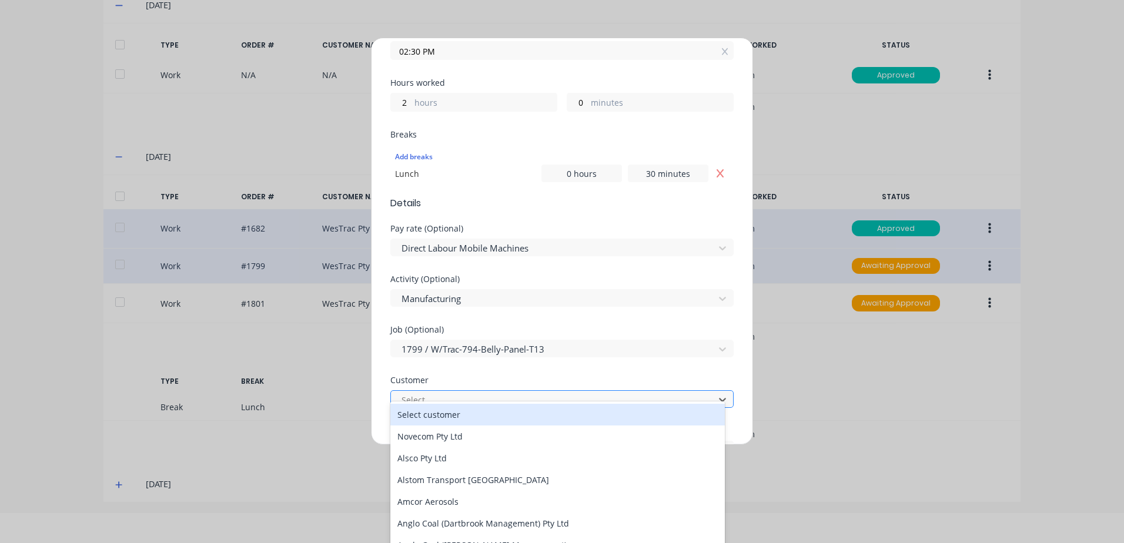
scroll to position [33, 0]
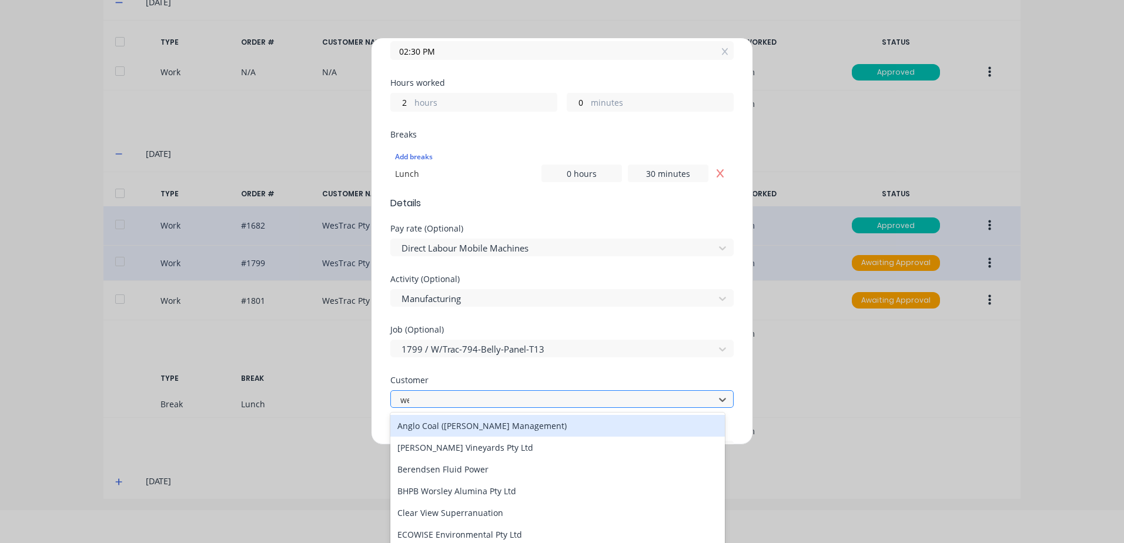
type input "[PERSON_NAME]"
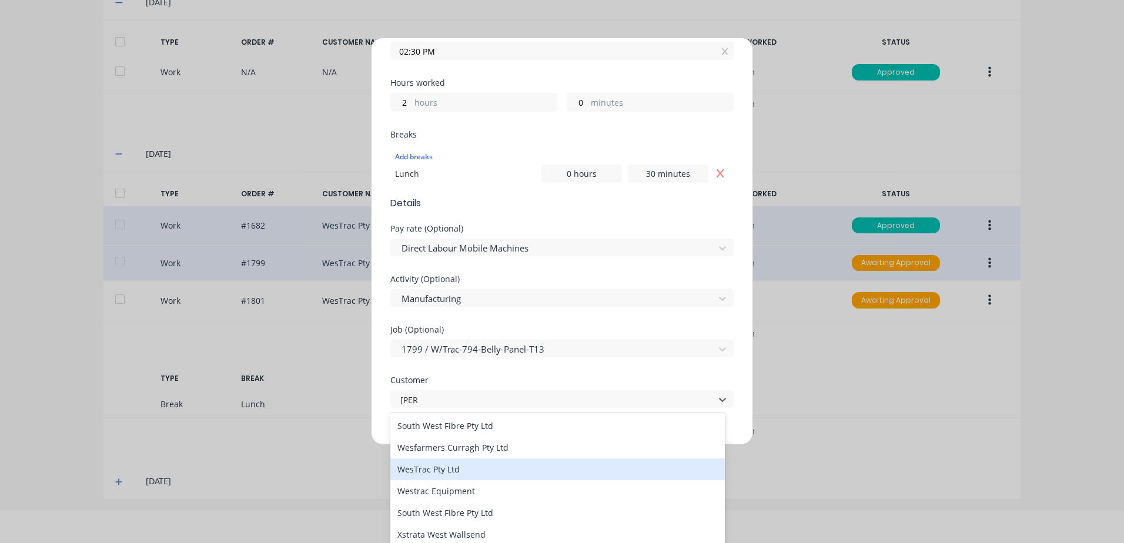
click at [426, 465] on div "WesTrac Pty Ltd" at bounding box center [557, 469] width 334 height 22
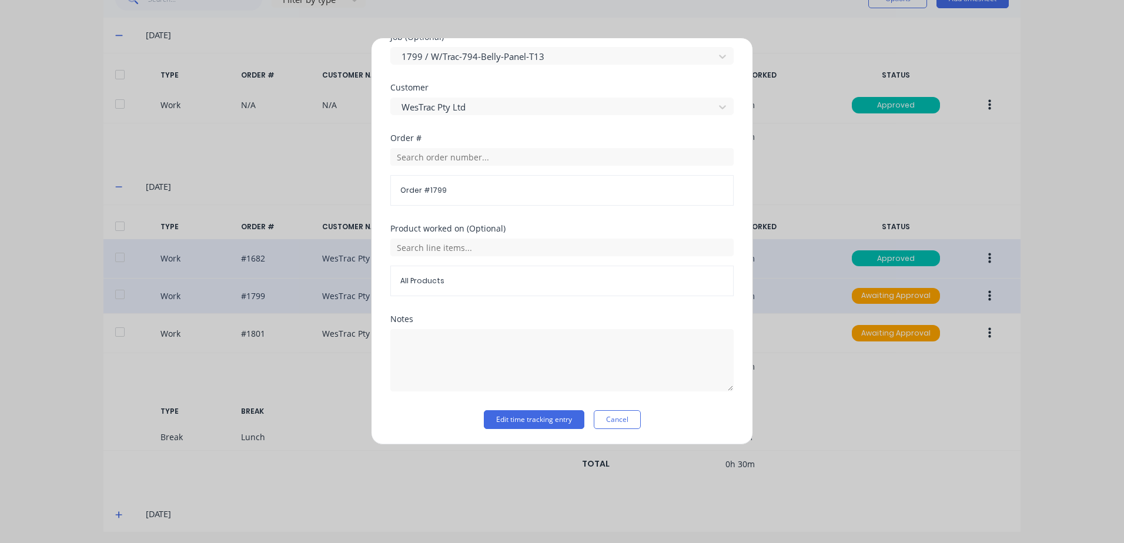
scroll to position [529, 0]
click at [513, 420] on button "Edit time tracking entry" at bounding box center [534, 418] width 101 height 19
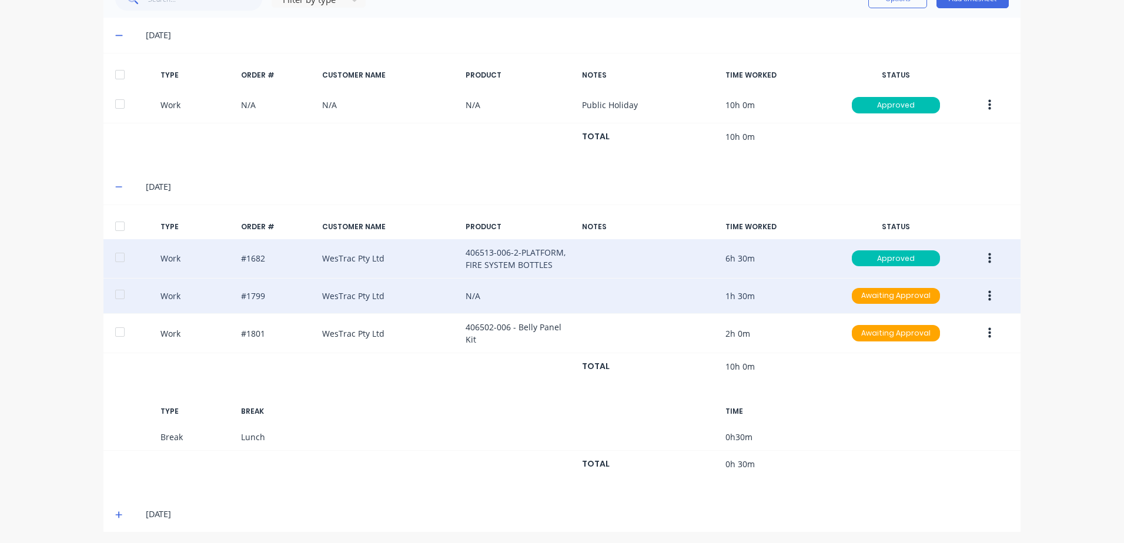
click at [988, 296] on icon "button" at bounding box center [989, 295] width 3 height 11
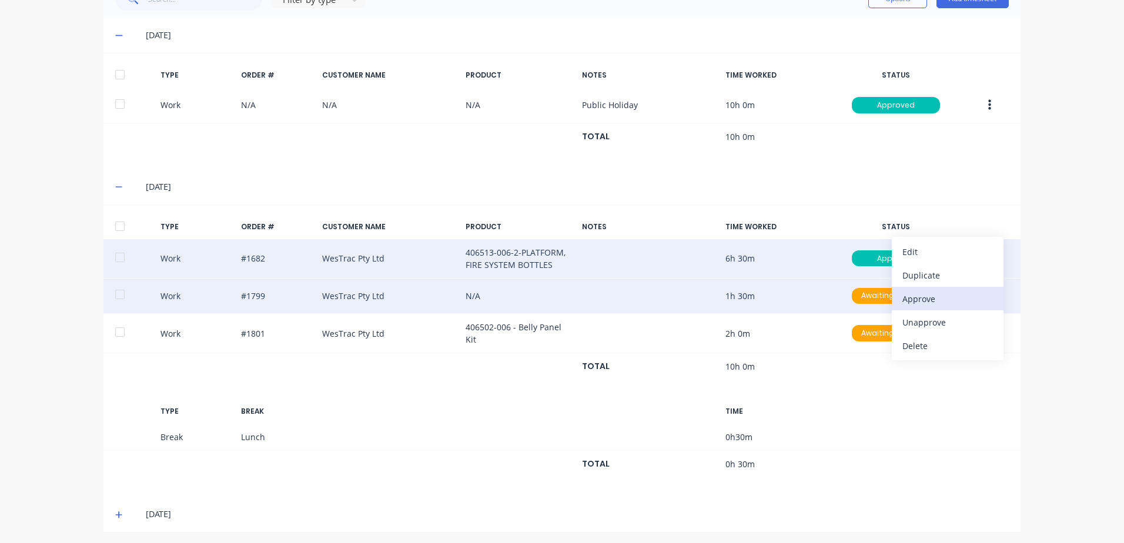
click at [914, 298] on div "Approve" at bounding box center [947, 298] width 91 height 17
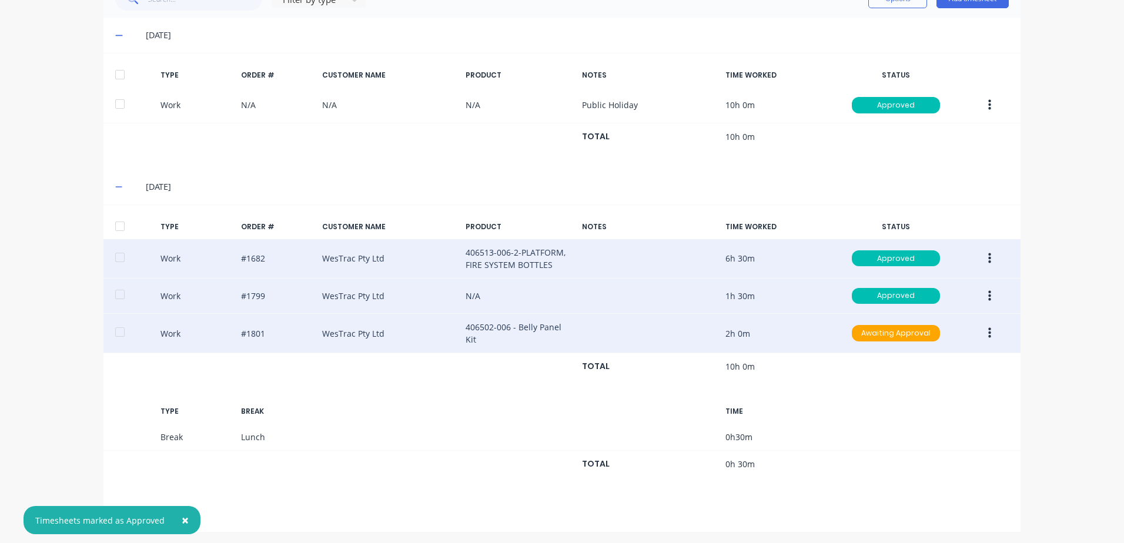
click at [988, 331] on icon "button" at bounding box center [989, 333] width 3 height 11
click at [910, 287] on div "Edit" at bounding box center [947, 289] width 91 height 17
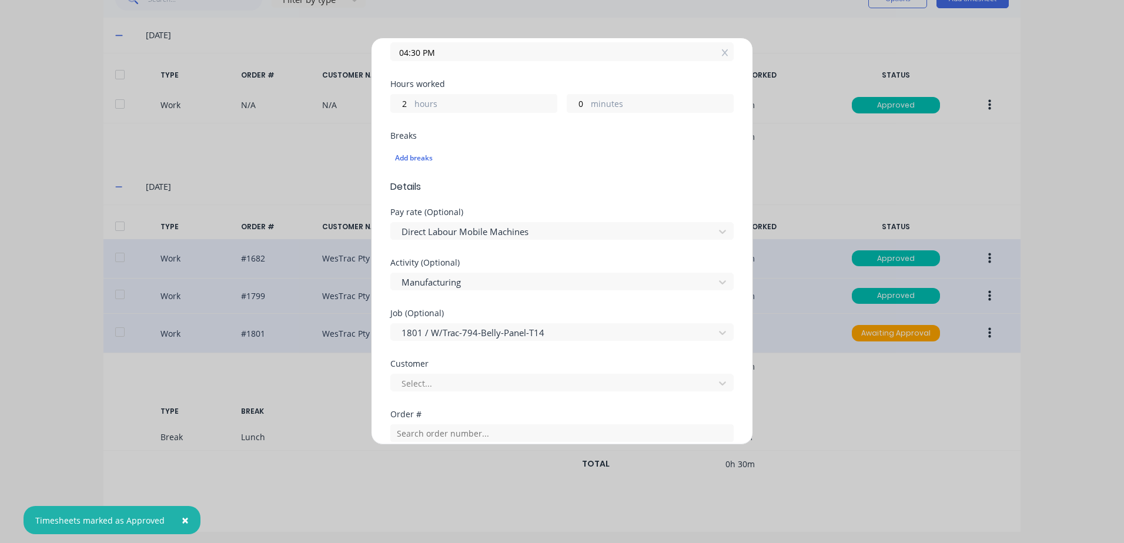
scroll to position [235, 0]
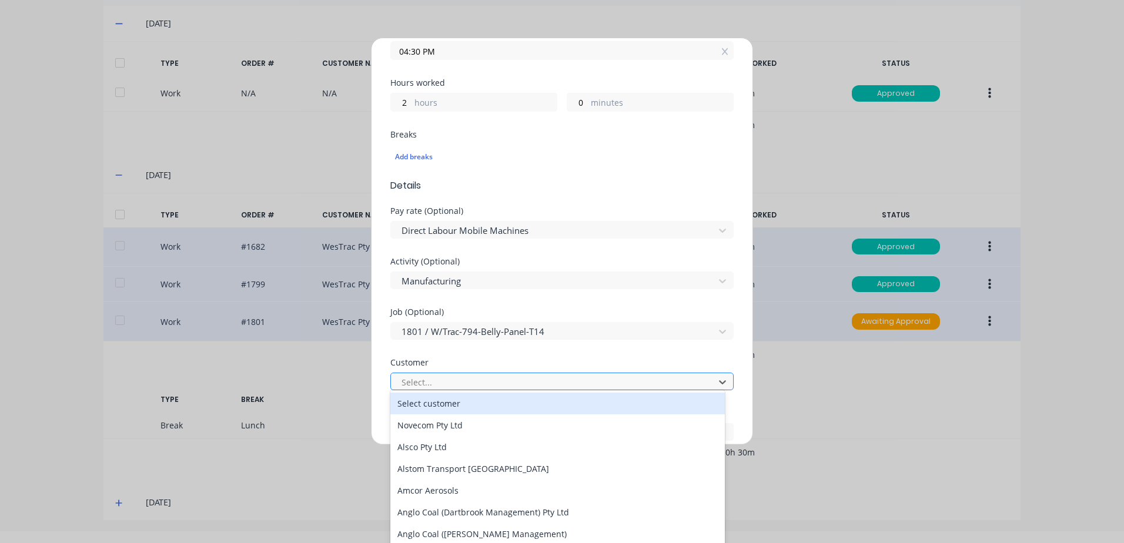
click at [410, 384] on div at bounding box center [554, 382] width 308 height 15
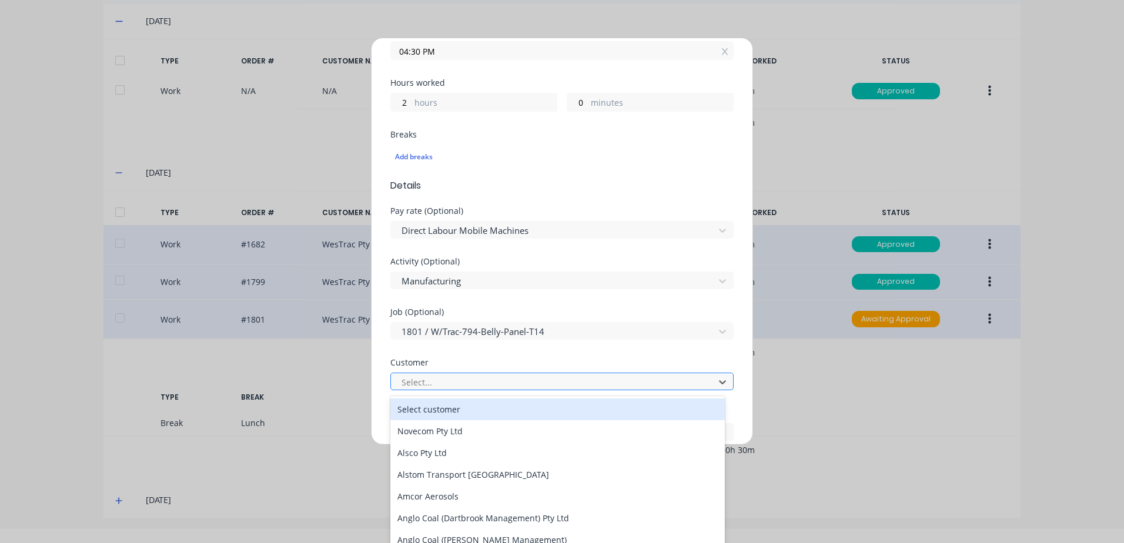
scroll to position [15, 0]
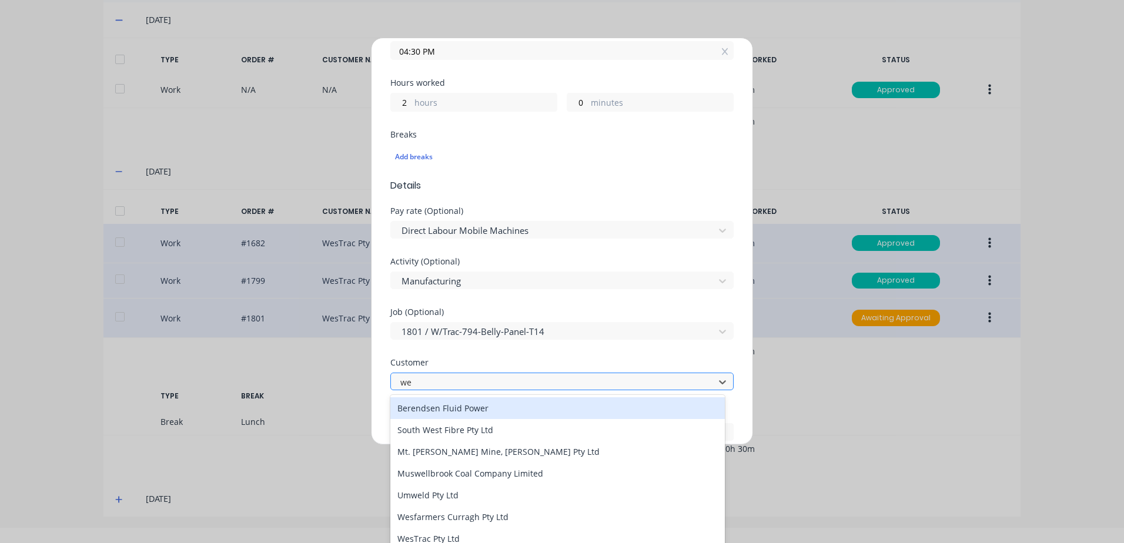
type input "[PERSON_NAME]"
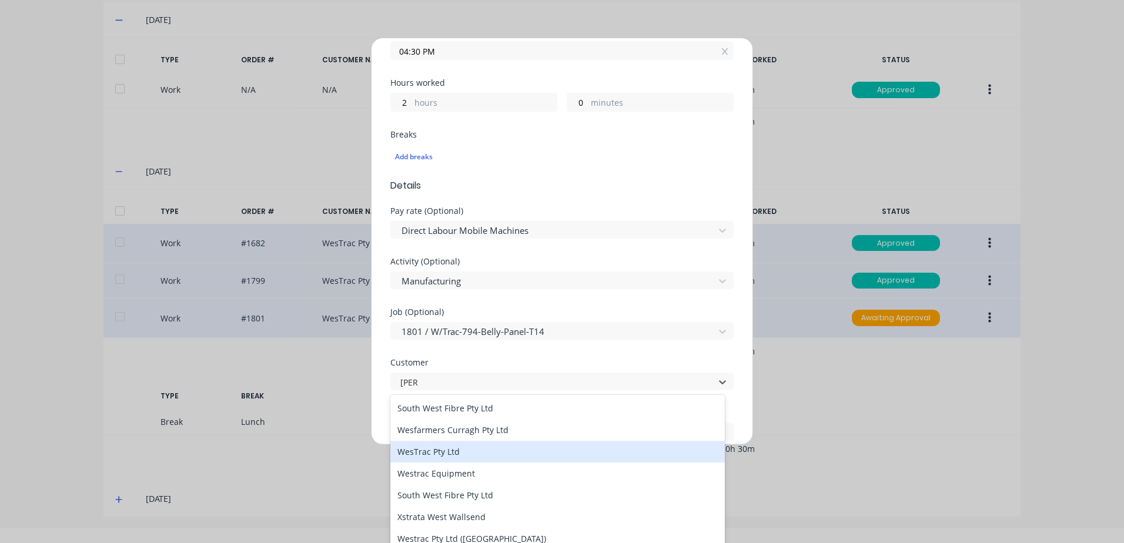
click at [428, 452] on div "WesTrac Pty Ltd" at bounding box center [557, 452] width 334 height 22
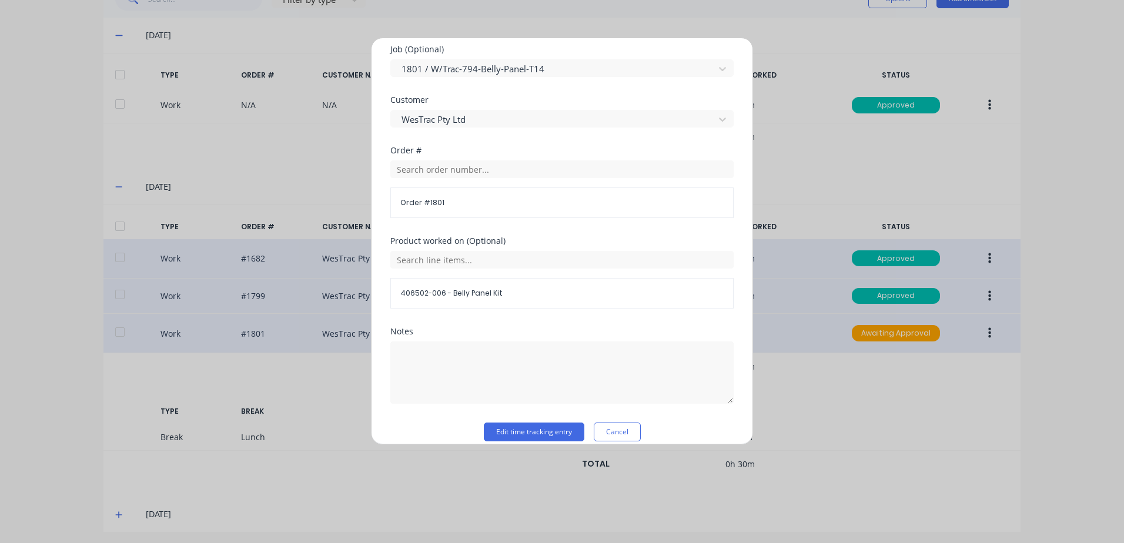
scroll to position [511, 0]
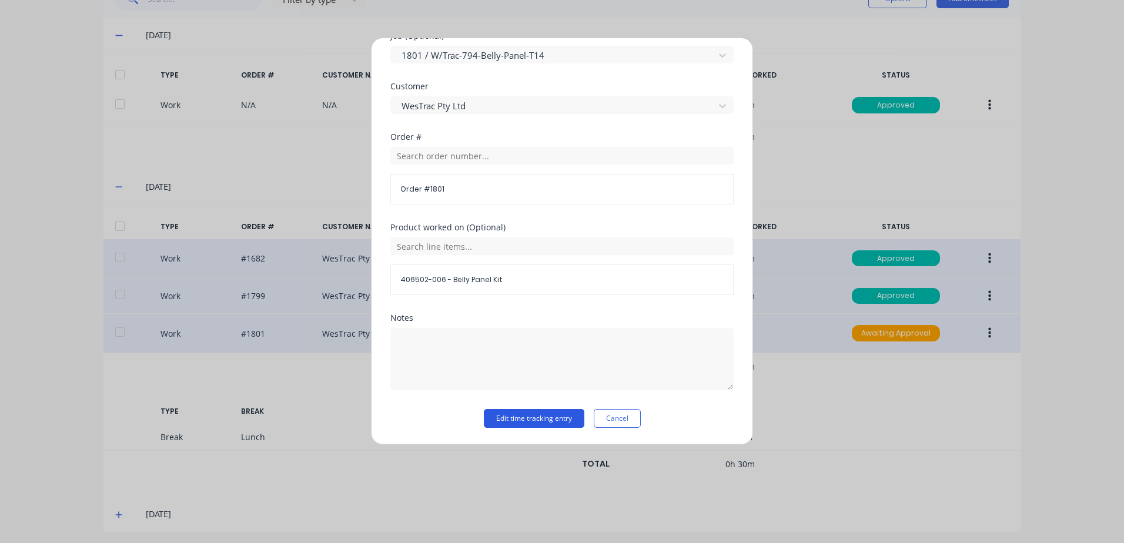
click at [502, 416] on button "Edit time tracking entry" at bounding box center [534, 418] width 101 height 19
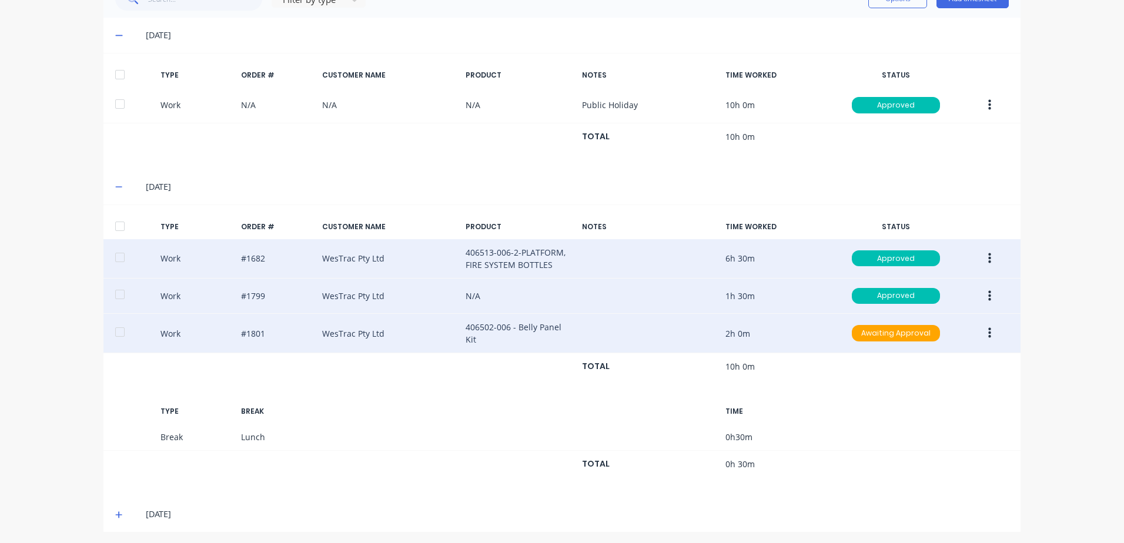
click at [988, 332] on icon "button" at bounding box center [989, 333] width 3 height 11
click at [912, 334] on div "Approve" at bounding box center [947, 336] width 91 height 17
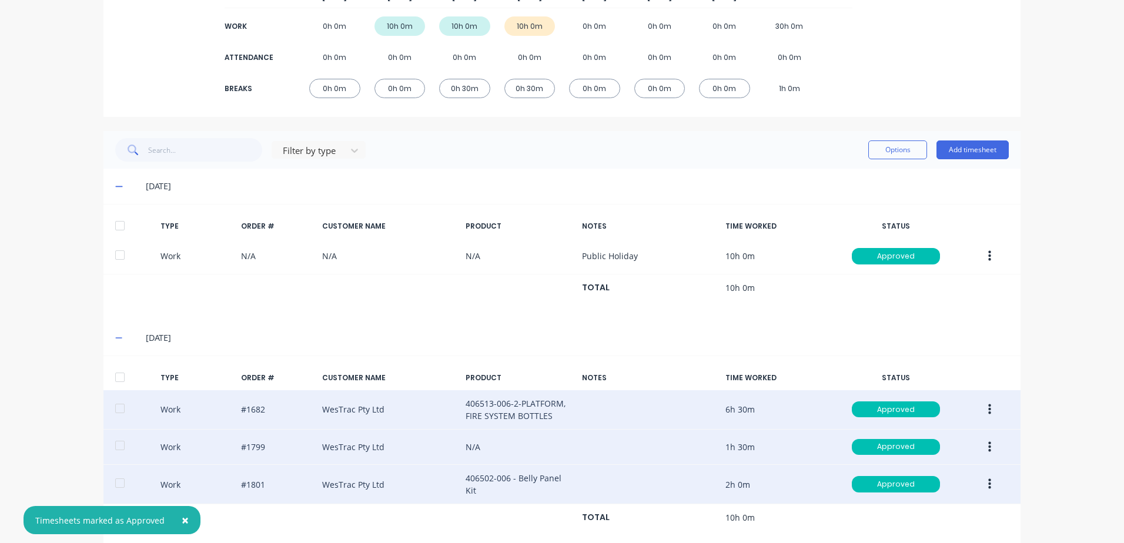
scroll to position [327, 0]
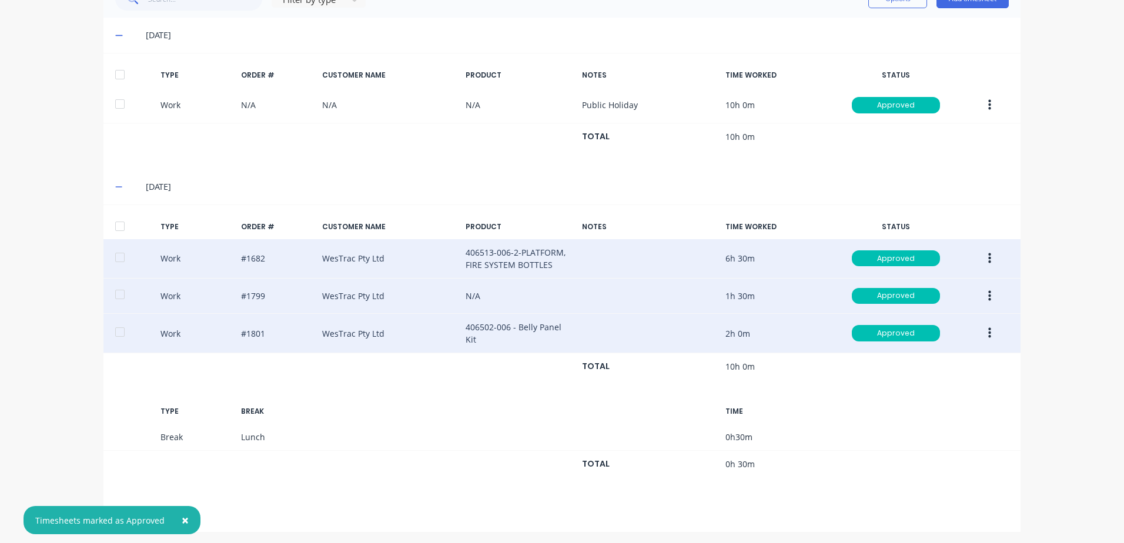
click at [182, 518] on span "×" at bounding box center [185, 520] width 7 height 16
click at [115, 511] on icon at bounding box center [119, 515] width 8 height 8
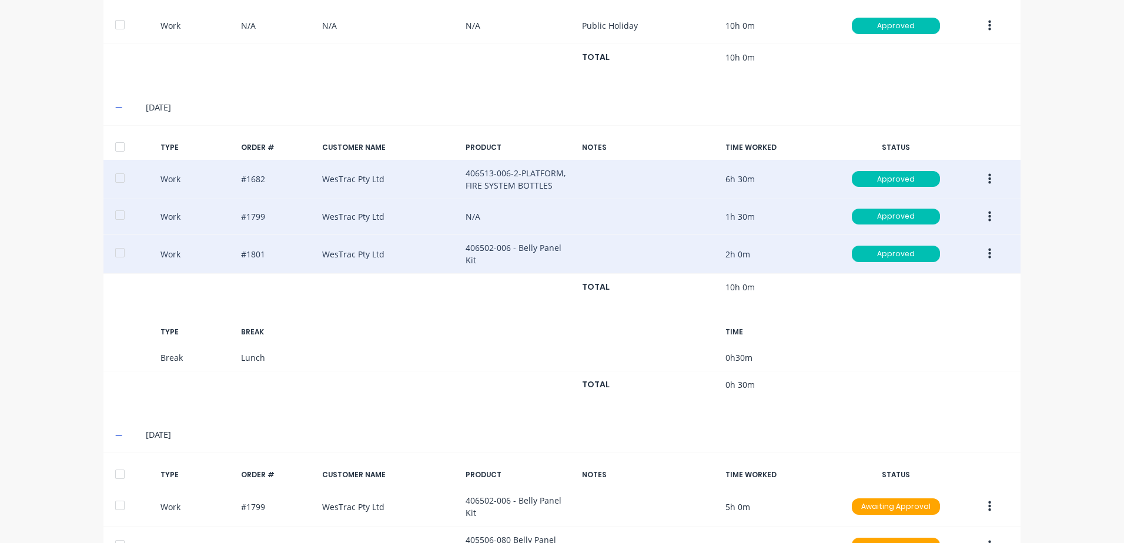
scroll to position [580, 0]
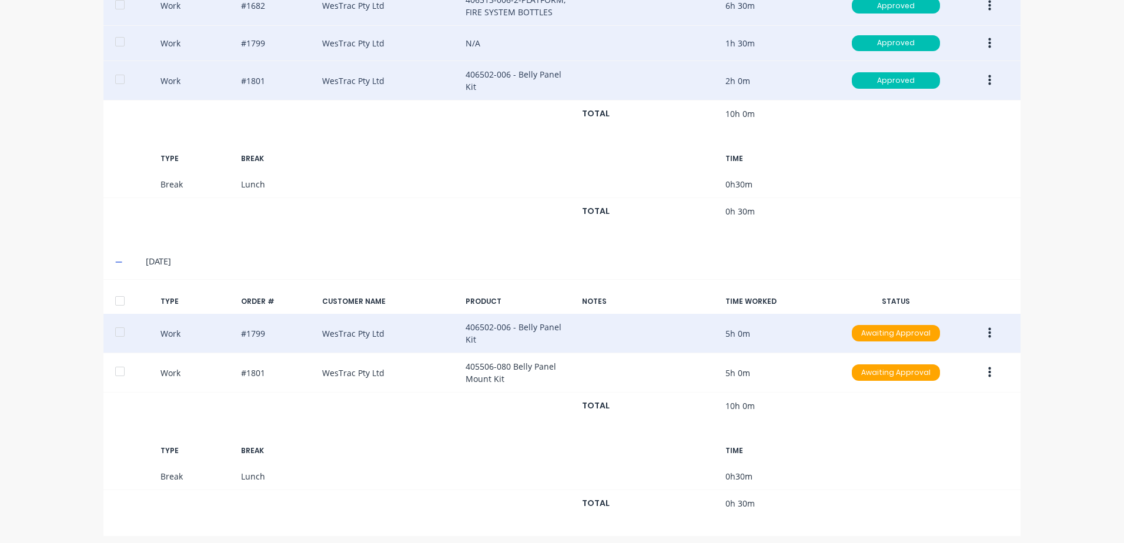
click at [988, 331] on icon "button" at bounding box center [989, 333] width 3 height 11
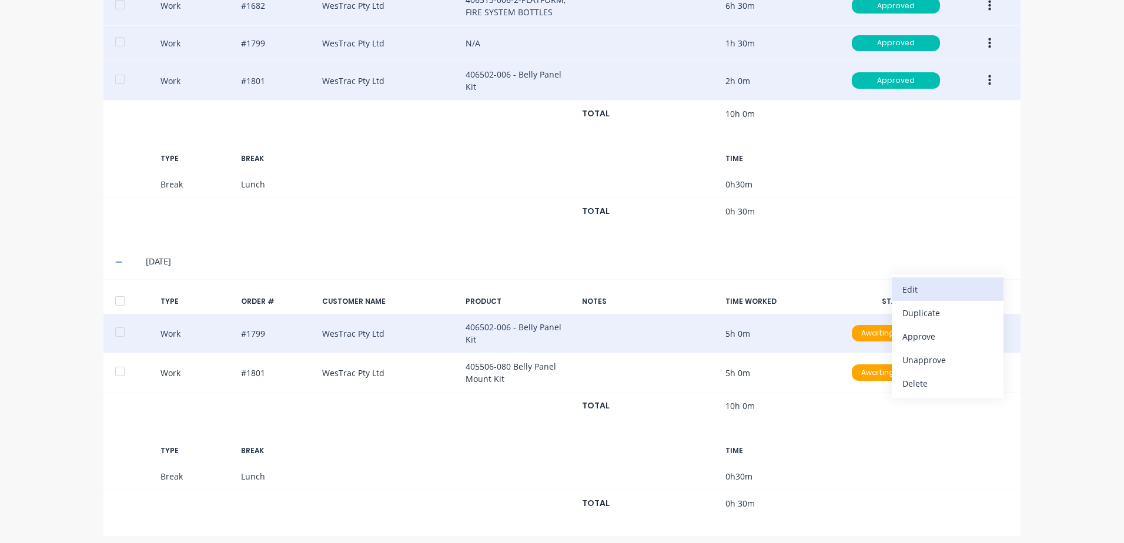
click at [910, 284] on div "Edit" at bounding box center [947, 289] width 91 height 17
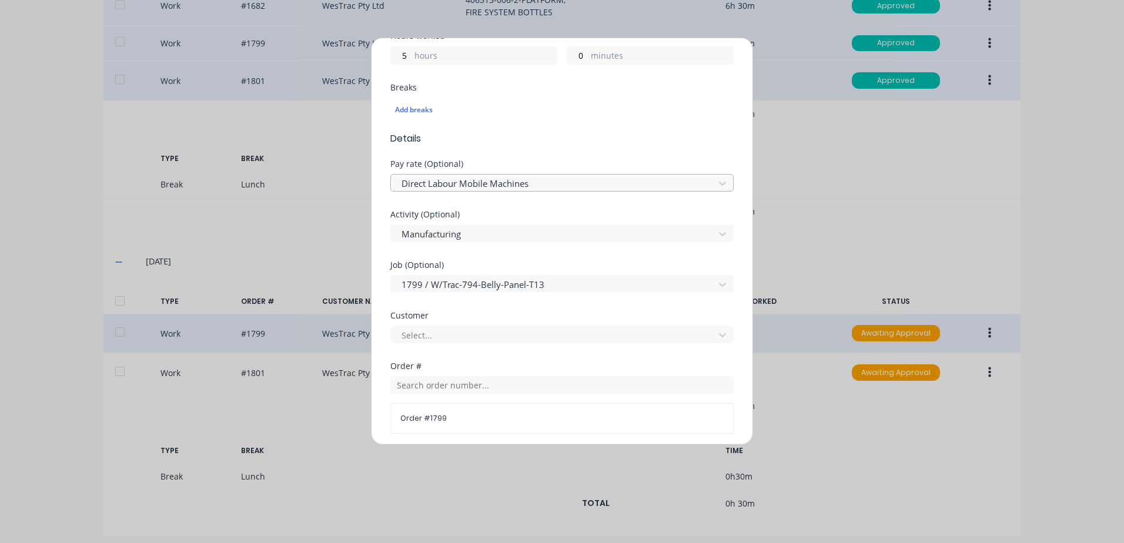
scroll to position [294, 0]
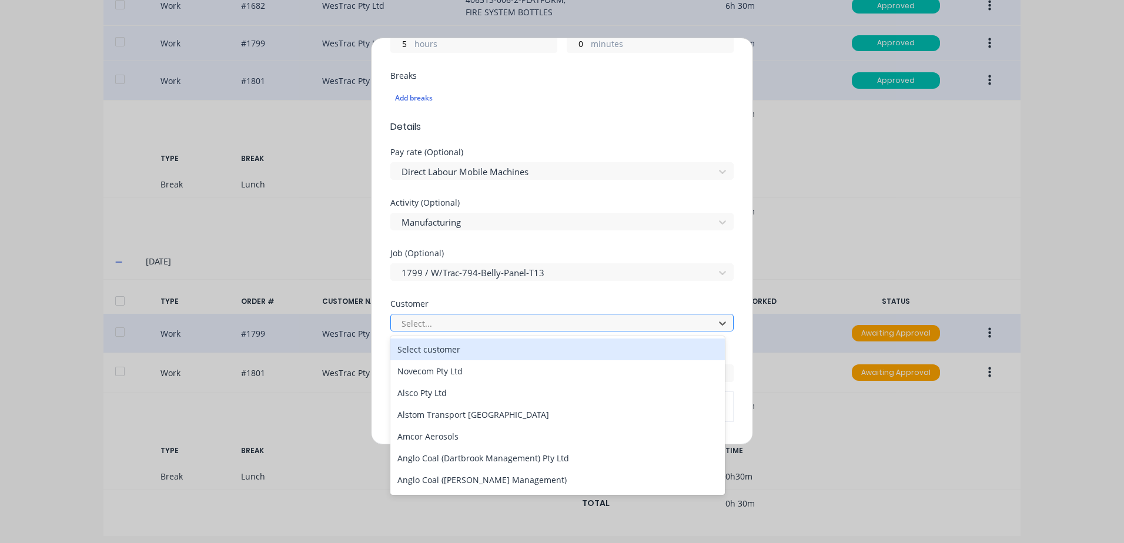
click at [406, 323] on div at bounding box center [554, 323] width 308 height 15
type input "[PERSON_NAME]"
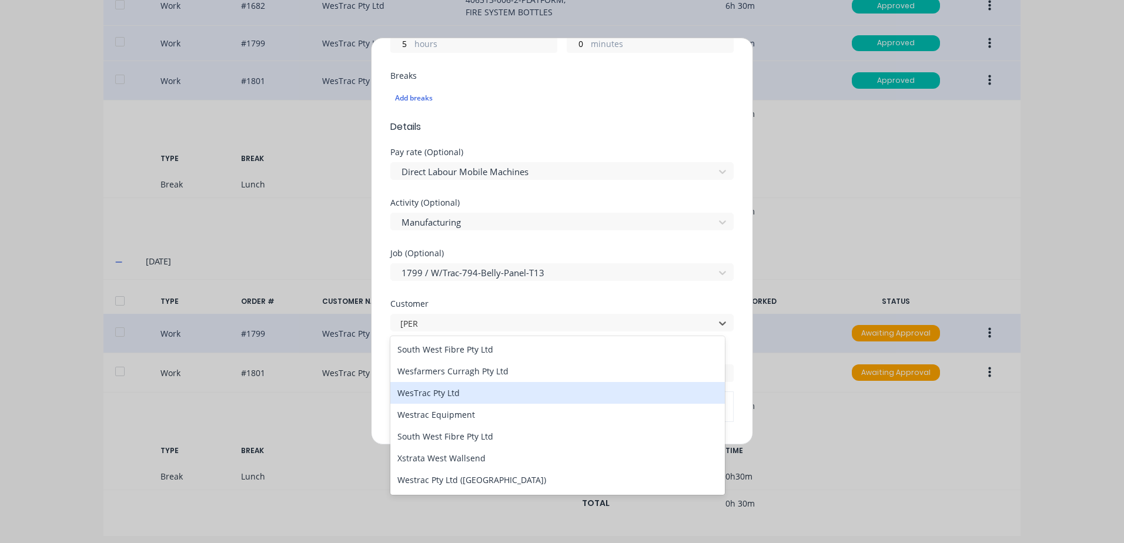
click at [427, 391] on div "WesTrac Pty Ltd" at bounding box center [557, 393] width 334 height 22
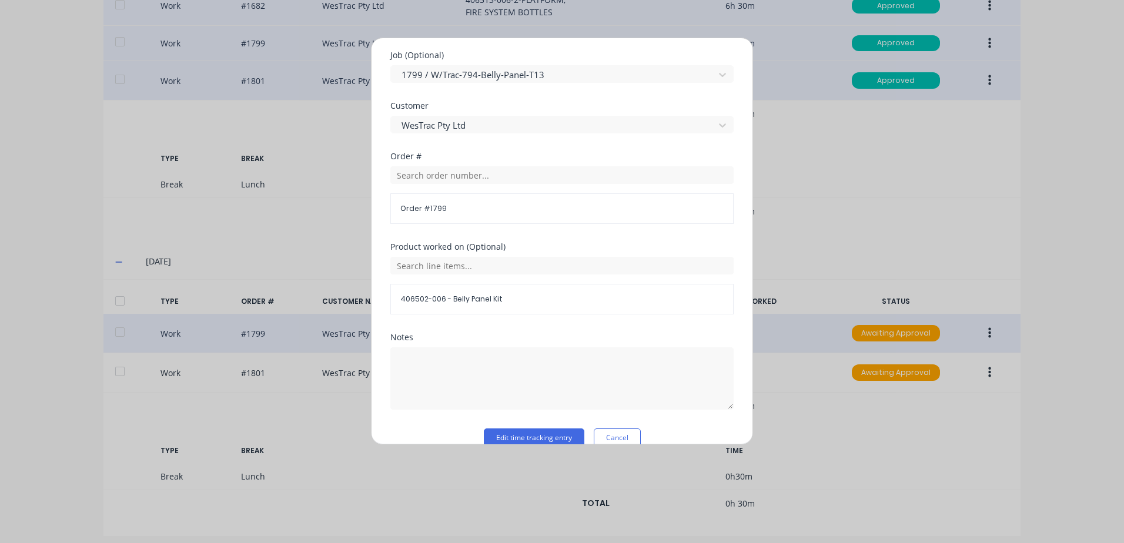
scroll to position [511, 0]
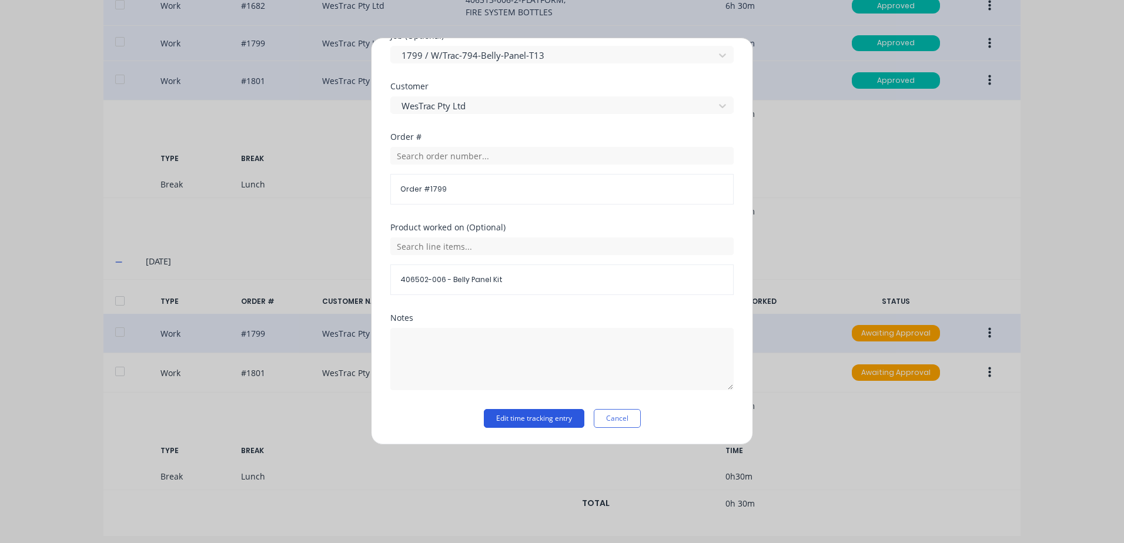
click at [505, 417] on button "Edit time tracking entry" at bounding box center [534, 418] width 101 height 19
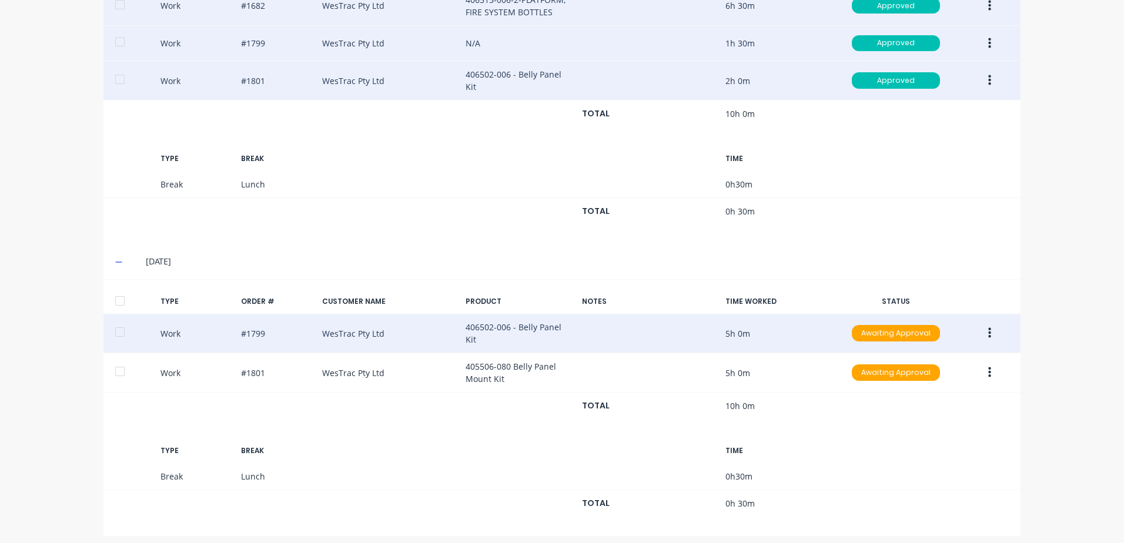
click at [988, 327] on icon "button" at bounding box center [989, 333] width 3 height 13
click at [919, 331] on div "Approve" at bounding box center [947, 336] width 91 height 17
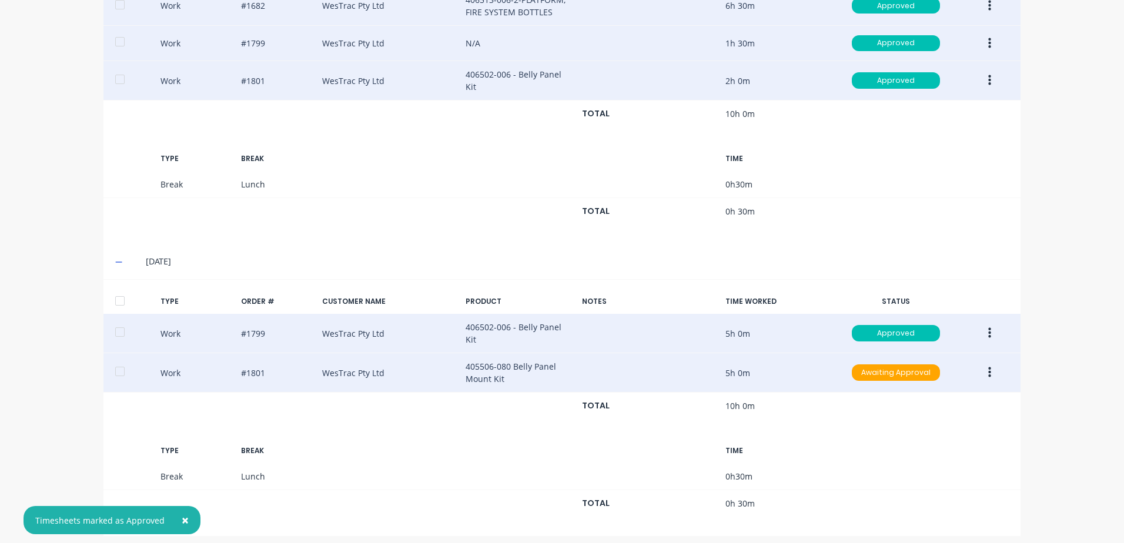
click at [988, 367] on icon "button" at bounding box center [989, 372] width 3 height 13
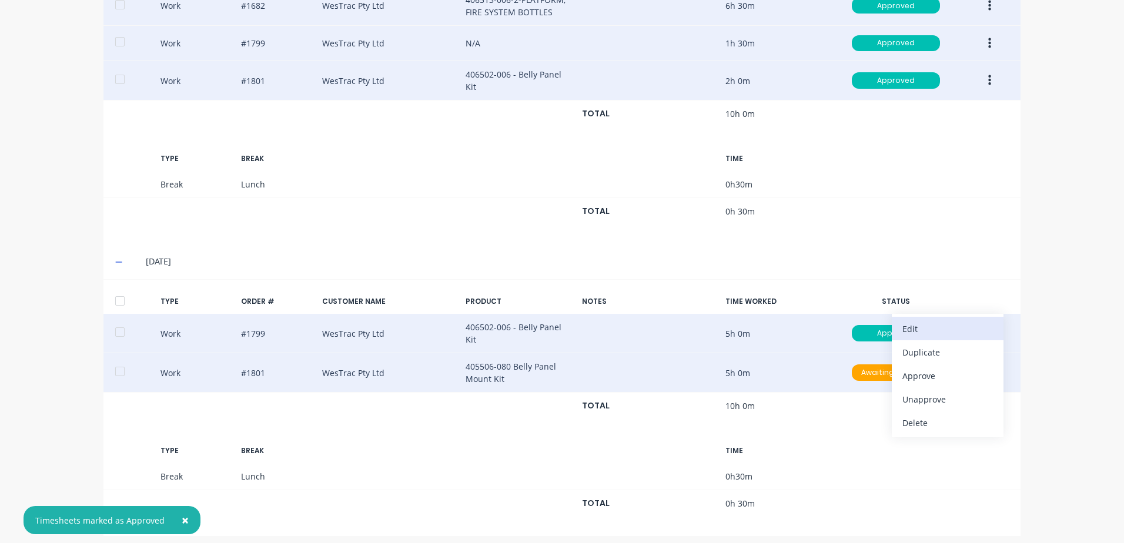
click at [913, 323] on div "Edit" at bounding box center [947, 328] width 91 height 17
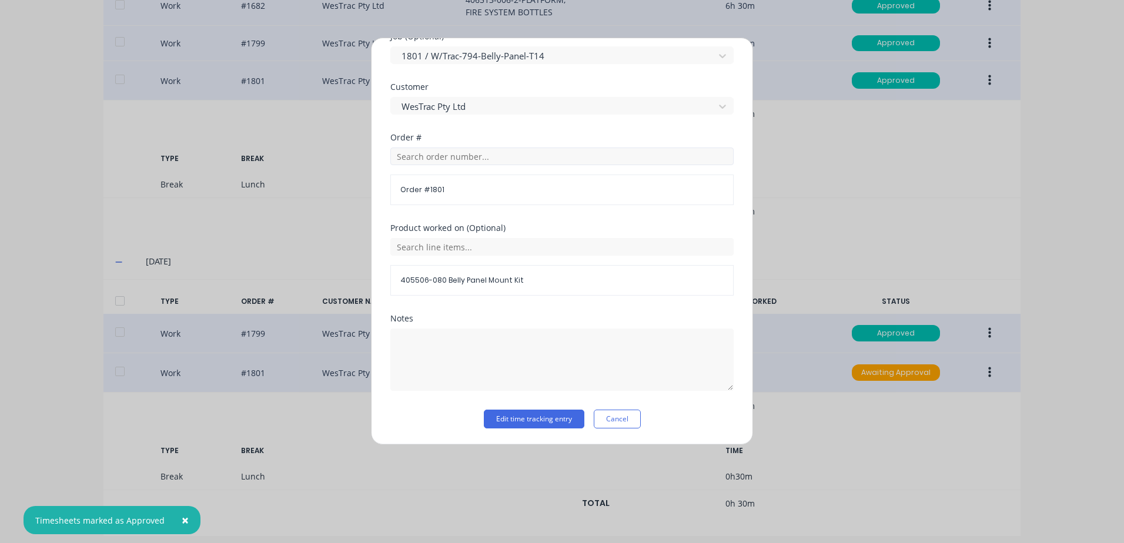
scroll to position [529, 0]
drag, startPoint x: 504, startPoint y: 418, endPoint x: 748, endPoint y: 418, distance: 244.5
click at [505, 418] on button "Edit time tracking entry" at bounding box center [534, 418] width 101 height 19
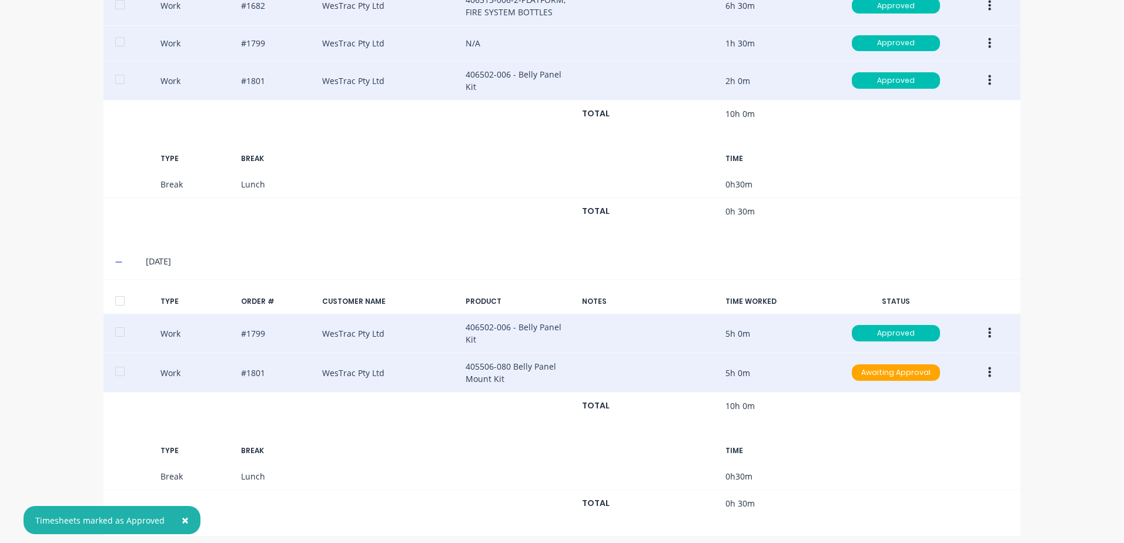
click at [983, 366] on button "button" at bounding box center [990, 372] width 28 height 21
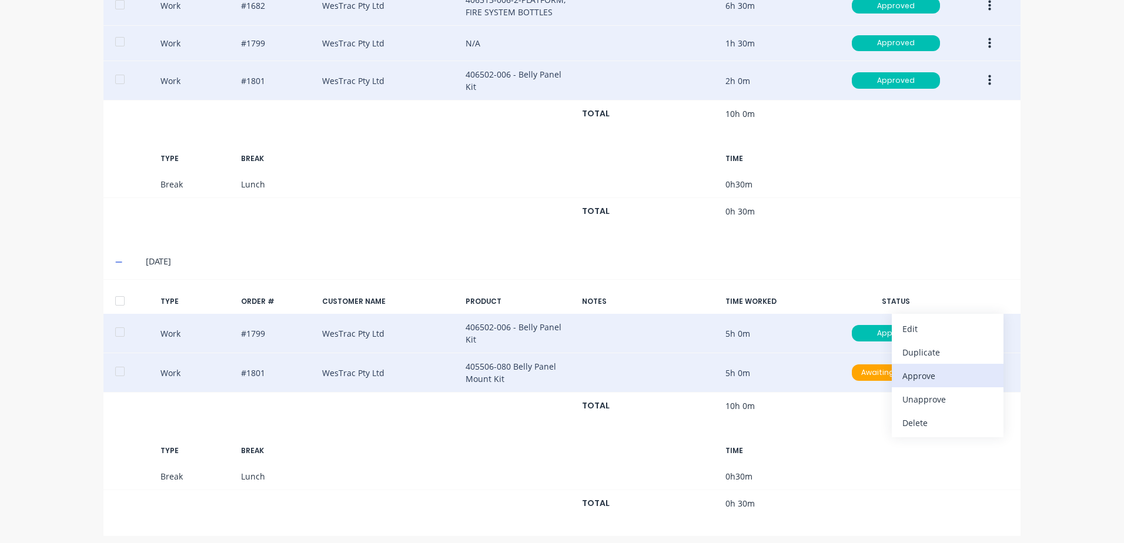
click at [906, 368] on div "Approve" at bounding box center [947, 375] width 91 height 17
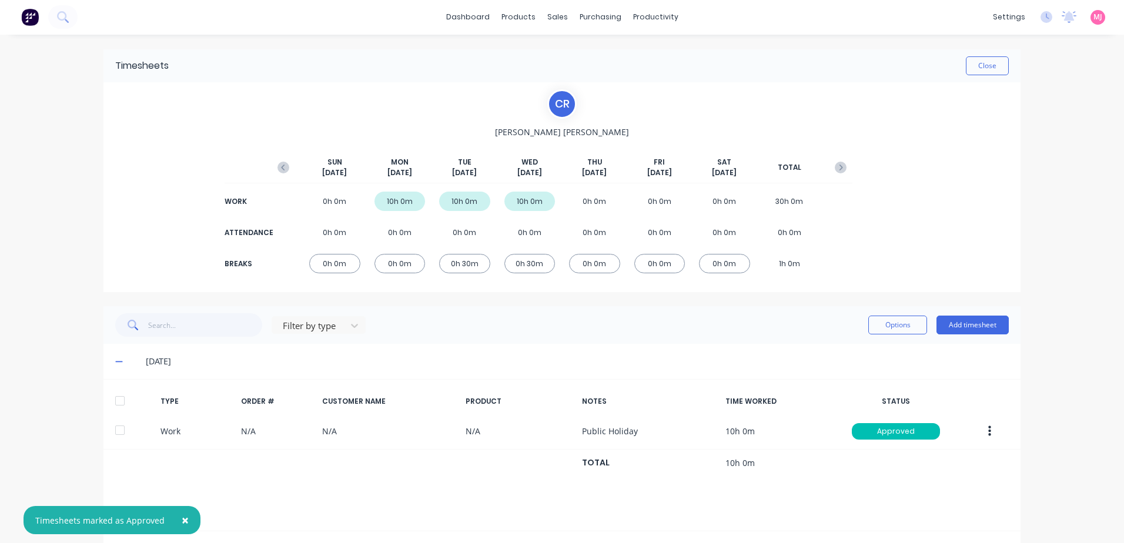
scroll to position [0, 0]
click at [973, 64] on button "Close" at bounding box center [987, 66] width 43 height 19
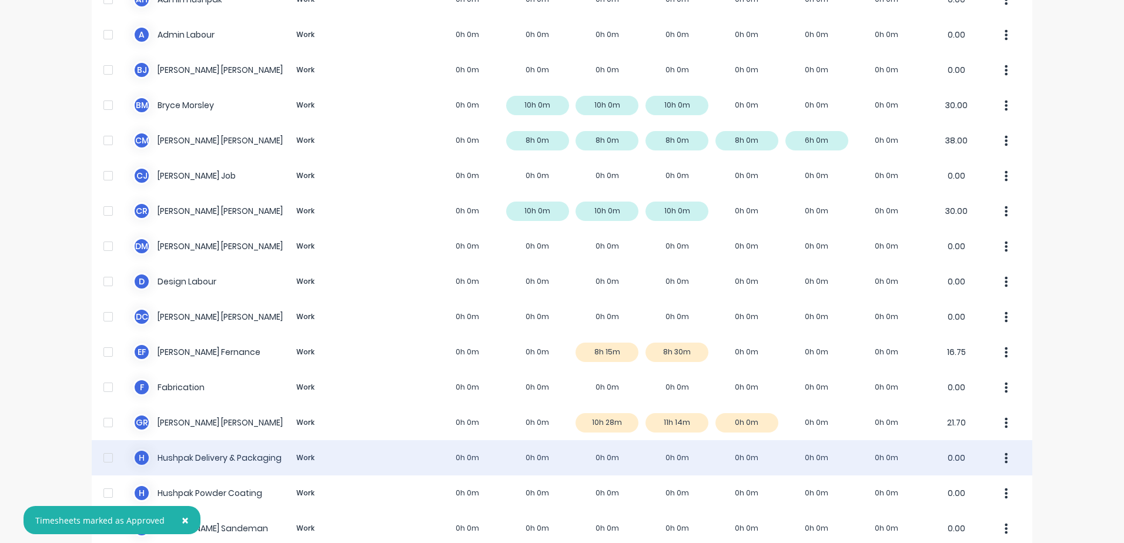
scroll to position [176, 0]
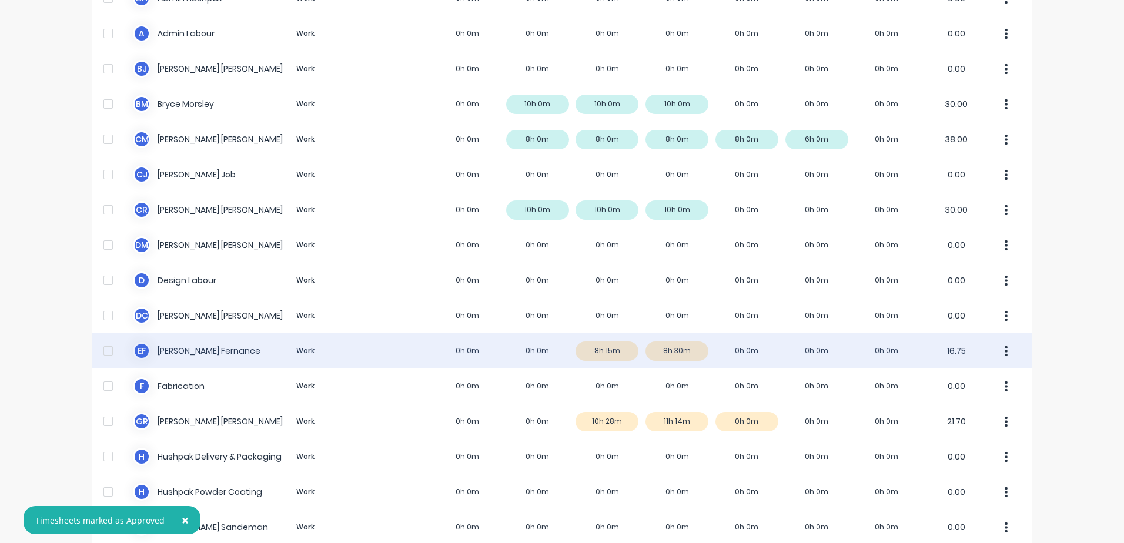
click at [187, 353] on div "E F [PERSON_NAME] Work 0h 0m 0h 0m 8h 15m 8h 30m 0h 0m 0h 0m 0h 0m 16.75" at bounding box center [562, 350] width 940 height 35
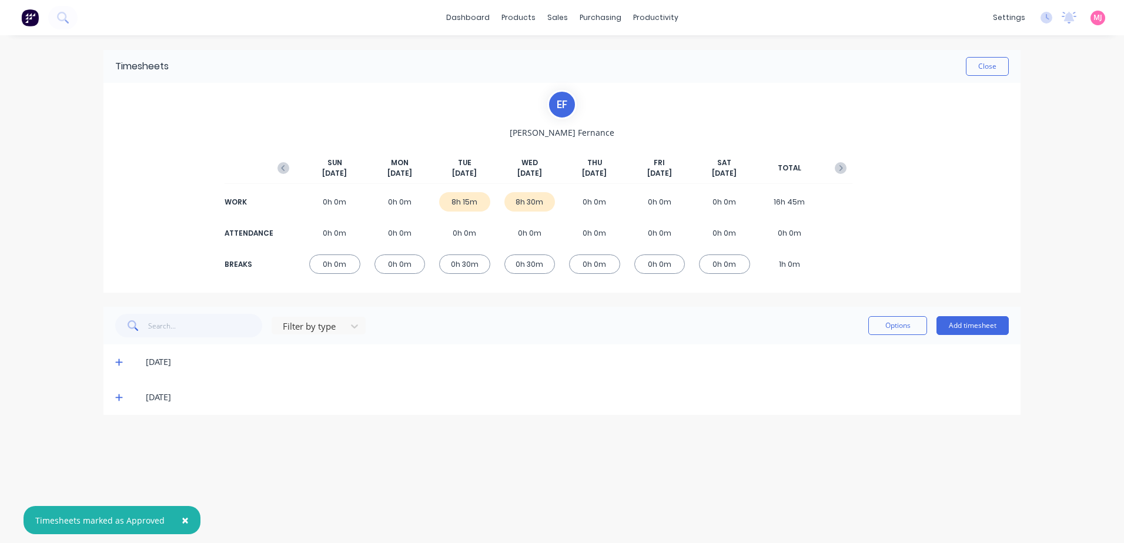
click at [119, 364] on icon at bounding box center [118, 362] width 7 height 7
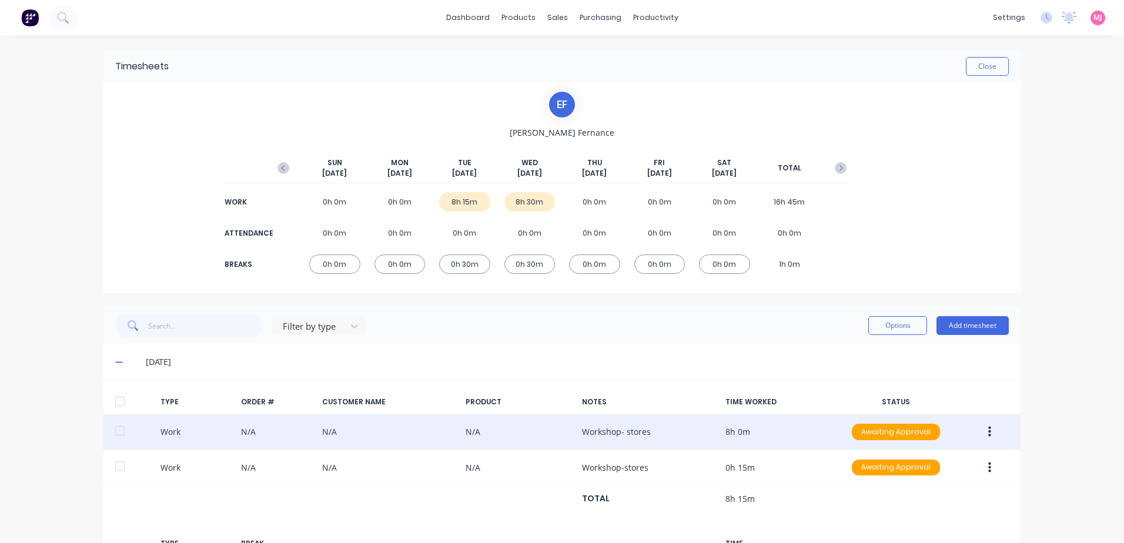
click at [988, 431] on icon "button" at bounding box center [989, 432] width 3 height 11
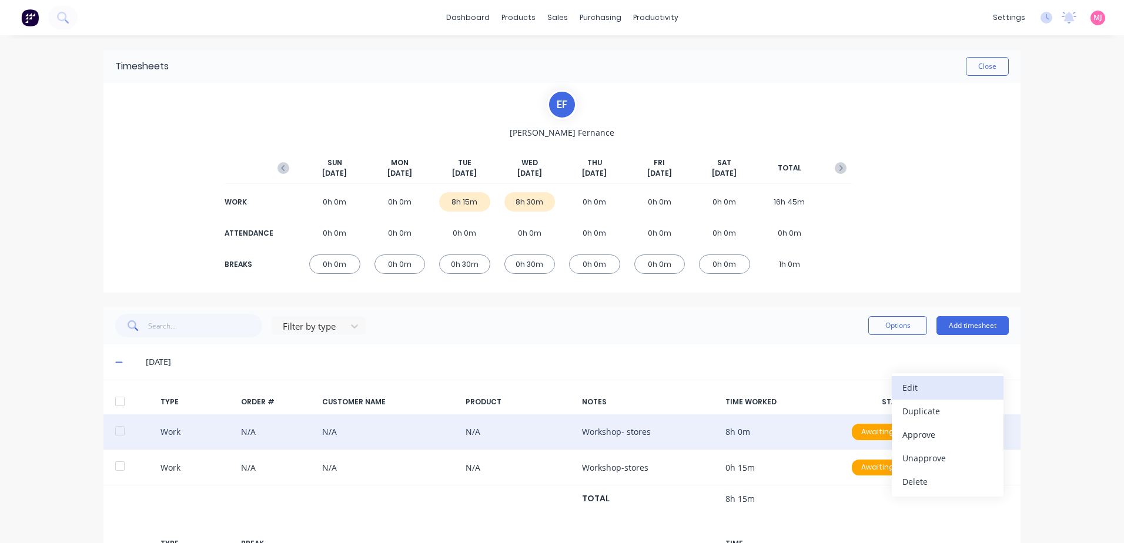
click at [912, 386] on div "Edit" at bounding box center [947, 387] width 91 height 17
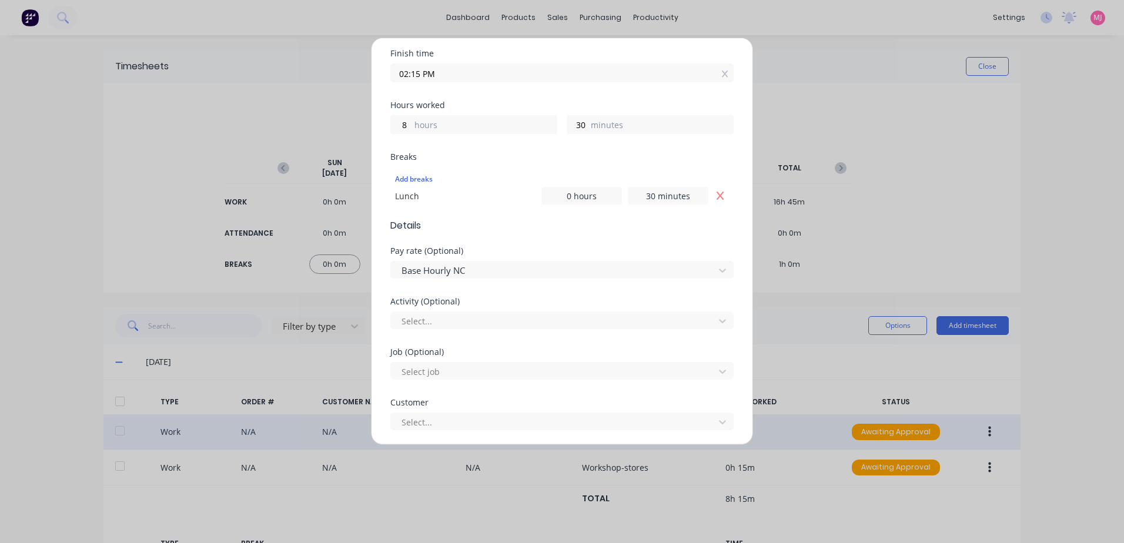
scroll to position [235, 0]
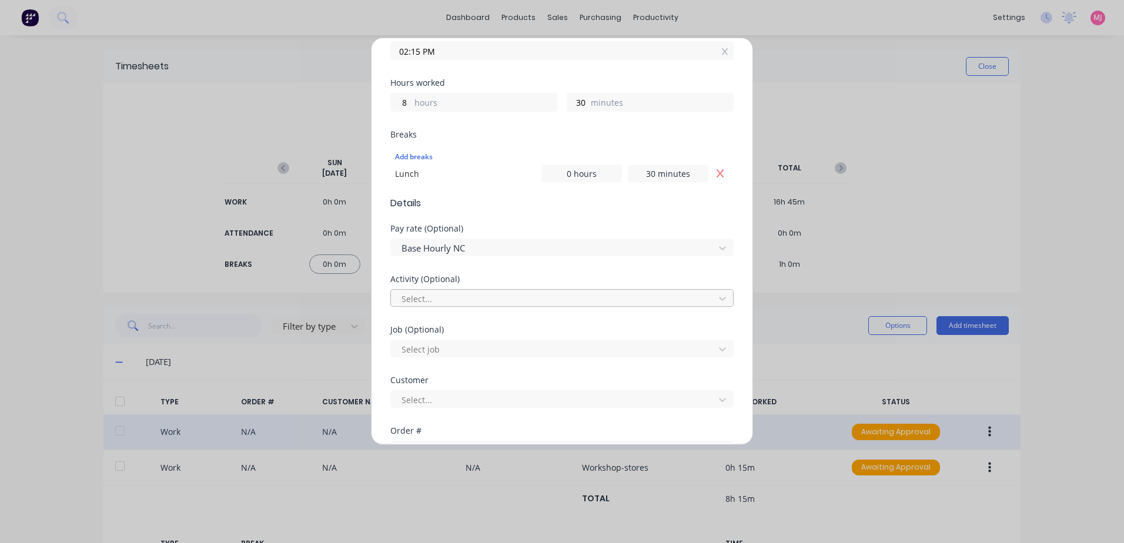
click at [417, 296] on div at bounding box center [554, 299] width 308 height 15
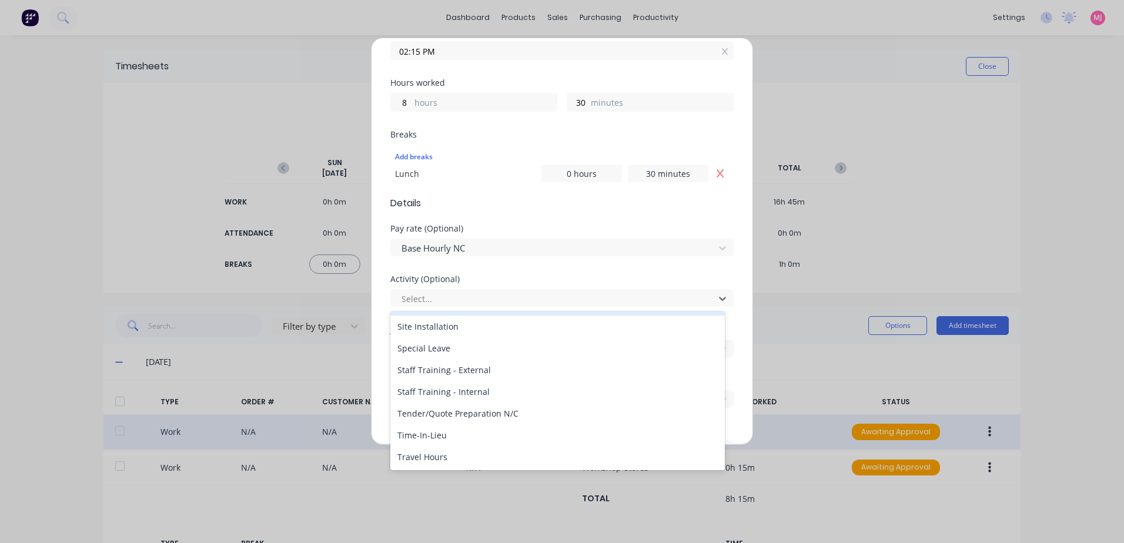
scroll to position [564, 0]
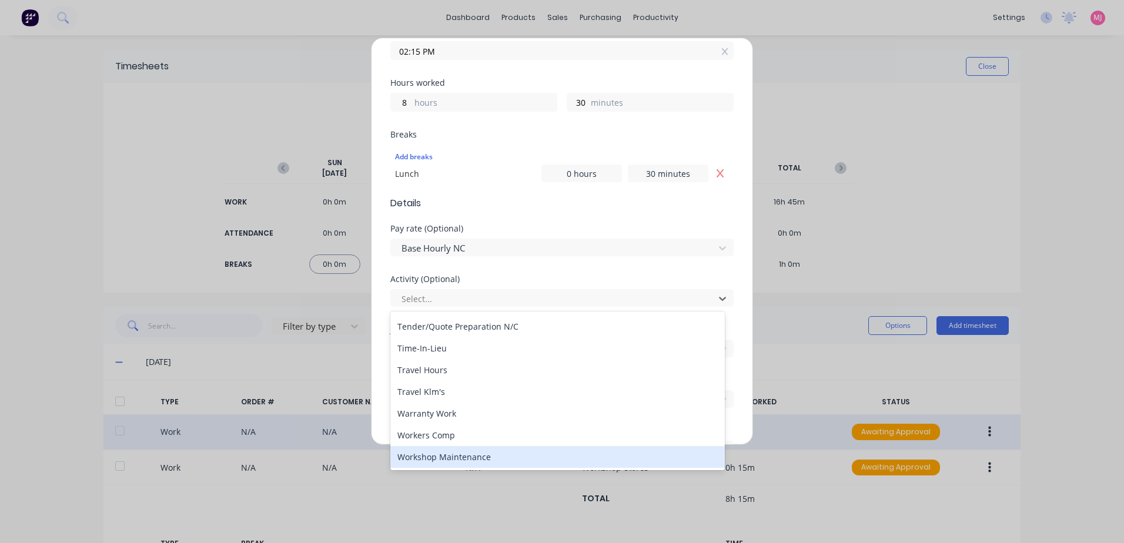
drag, startPoint x: 421, startPoint y: 459, endPoint x: 424, endPoint y: 452, distance: 7.6
click at [422, 455] on div "Workshop Maintenance" at bounding box center [557, 457] width 334 height 22
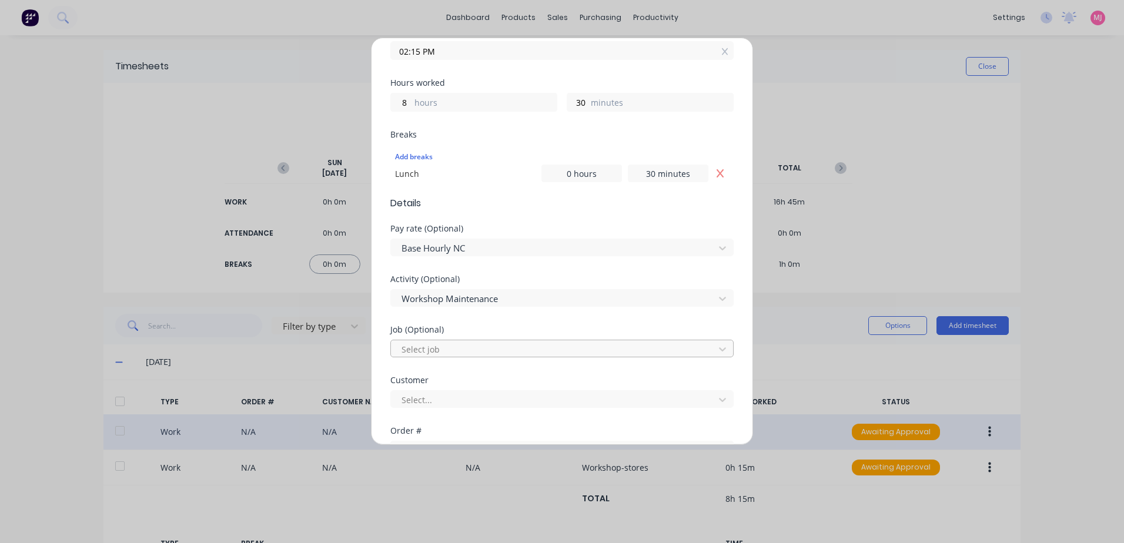
click at [421, 346] on div at bounding box center [554, 349] width 308 height 15
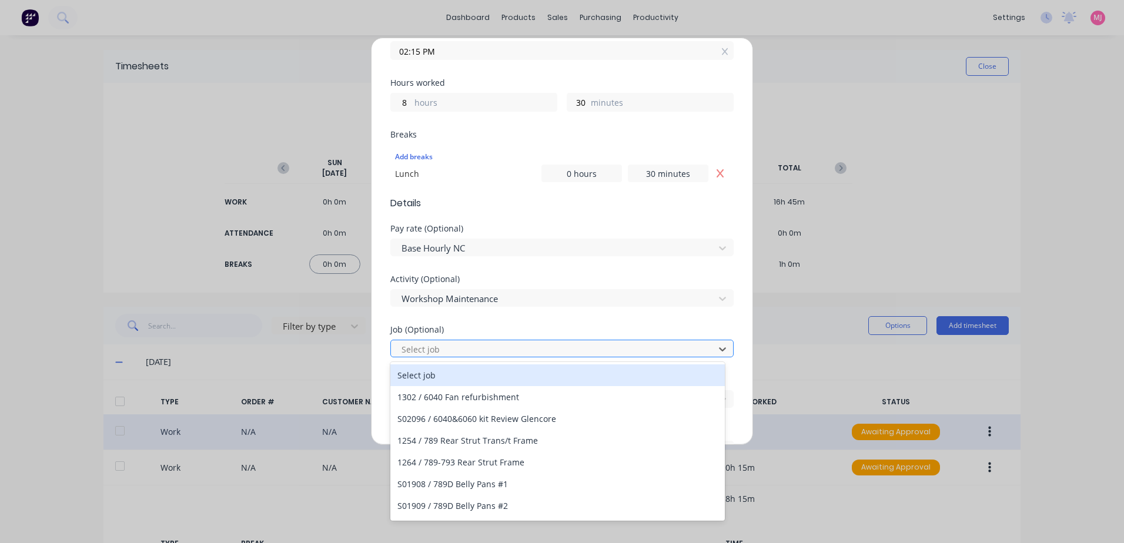
click at [424, 345] on div at bounding box center [554, 349] width 308 height 15
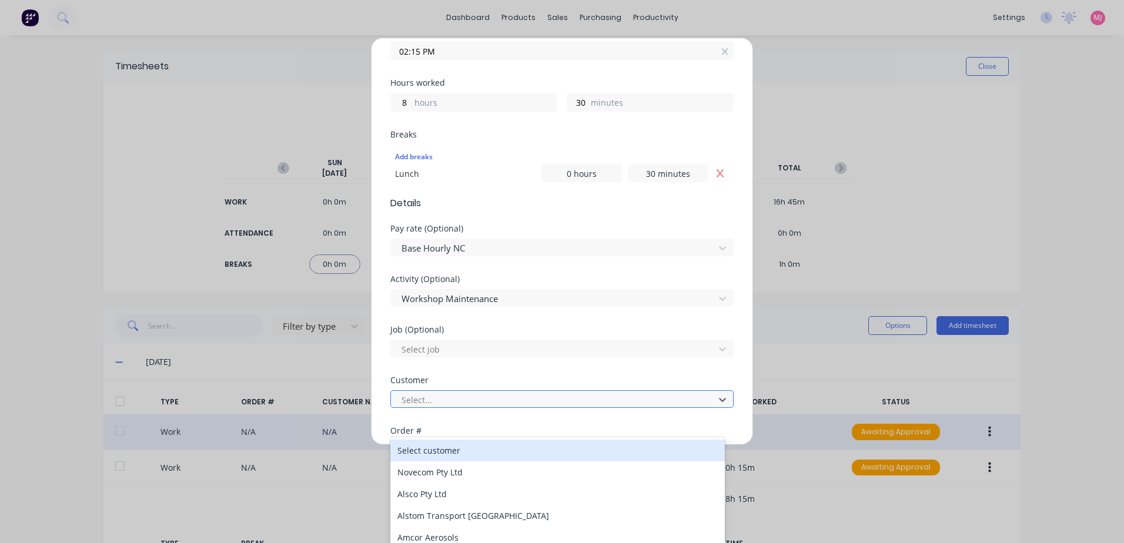
click at [426, 397] on div at bounding box center [554, 400] width 308 height 15
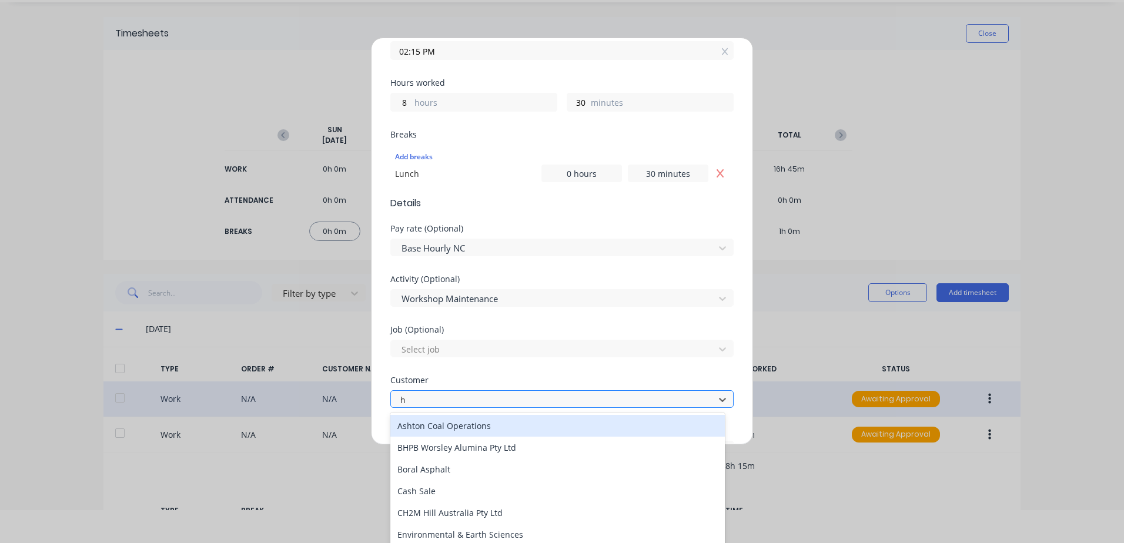
type input "hu"
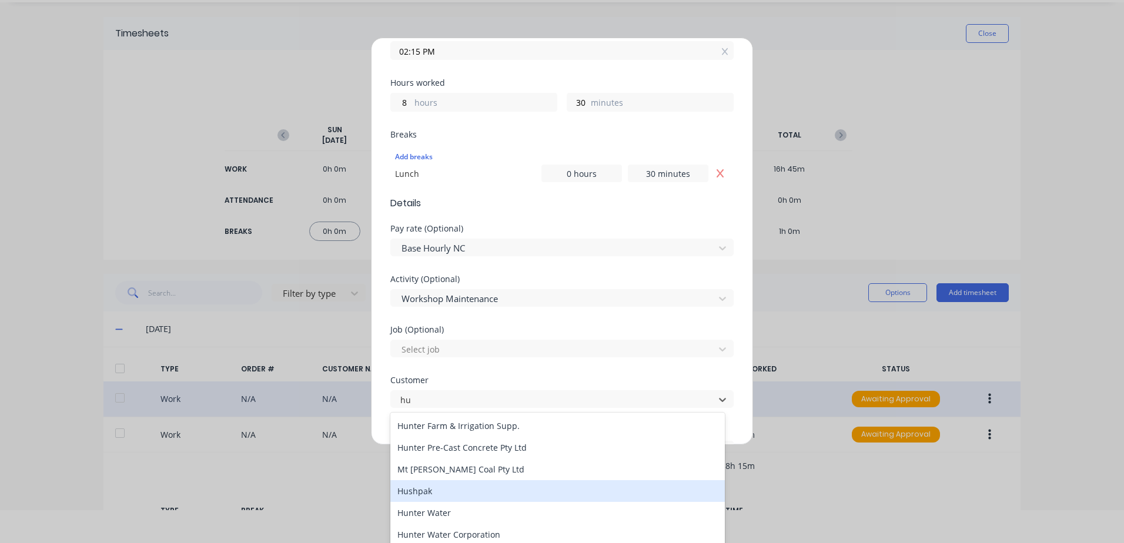
drag, startPoint x: 425, startPoint y: 493, endPoint x: 430, endPoint y: 484, distance: 10.0
click at [427, 488] on div "Hushpak" at bounding box center [557, 491] width 334 height 22
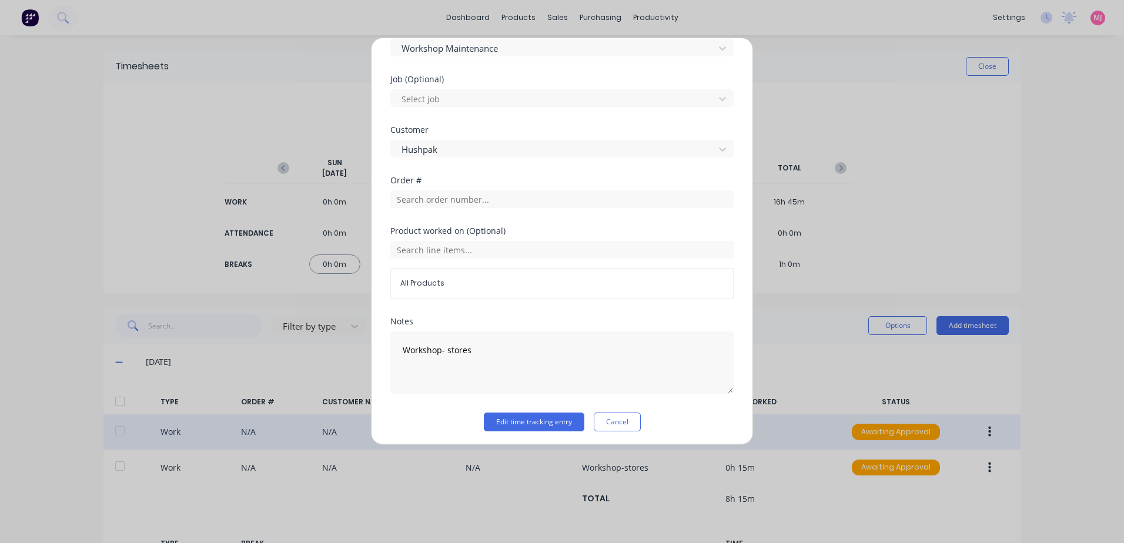
scroll to position [489, 0]
click at [511, 418] on button "Edit time tracking entry" at bounding box center [534, 418] width 101 height 19
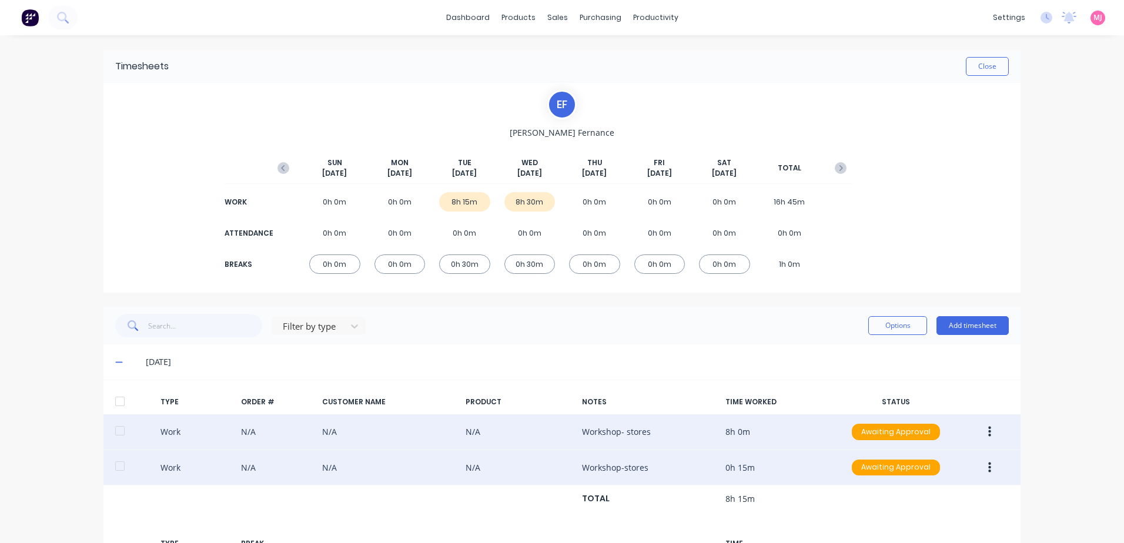
click at [988, 468] on icon "button" at bounding box center [989, 467] width 3 height 13
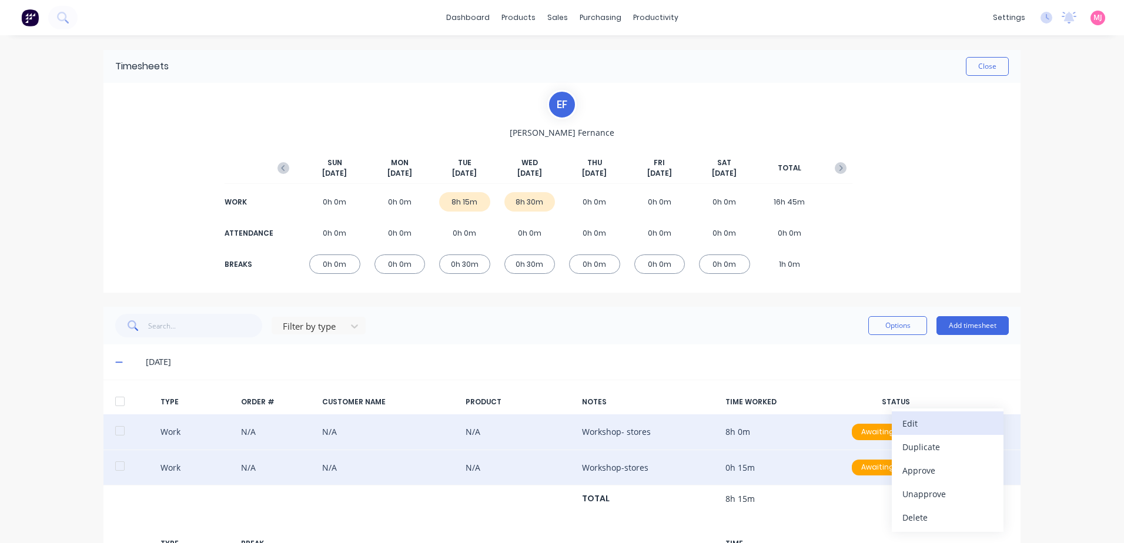
click at [908, 423] on div "Edit" at bounding box center [947, 423] width 91 height 17
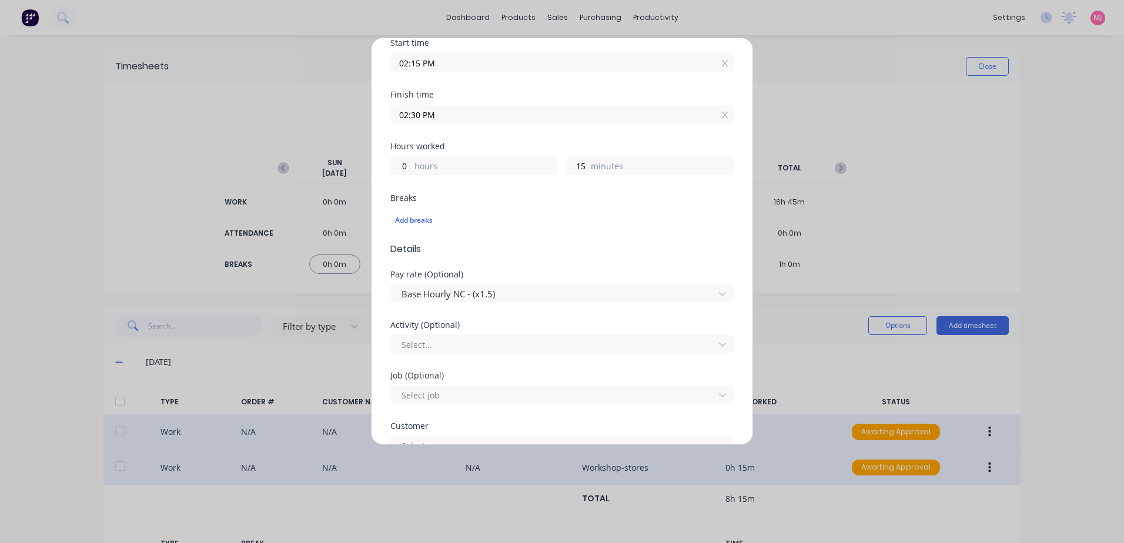
scroll to position [176, 0]
click at [410, 340] on div at bounding box center [554, 340] width 308 height 15
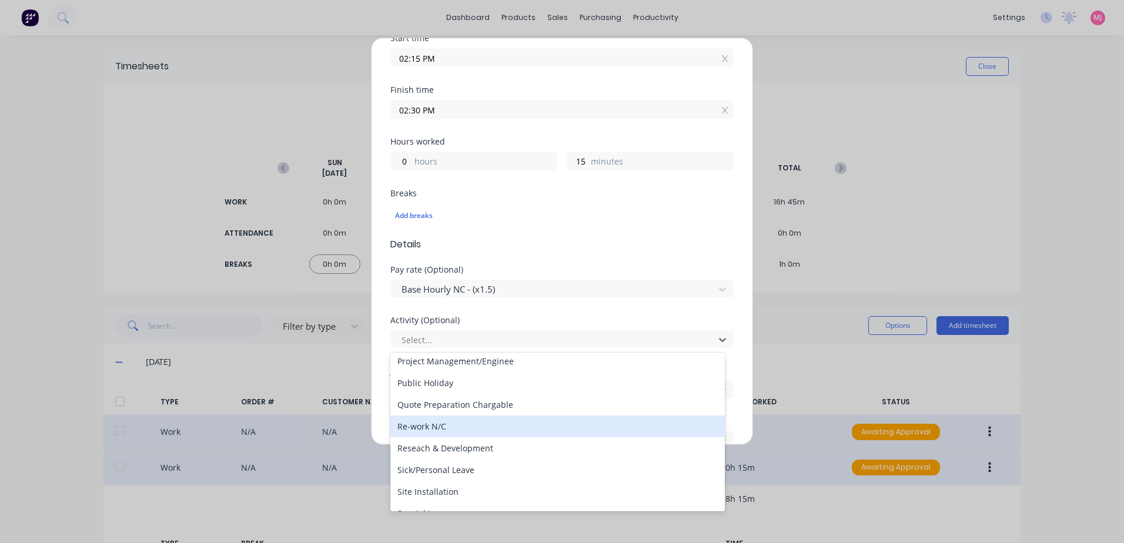
scroll to position [564, 0]
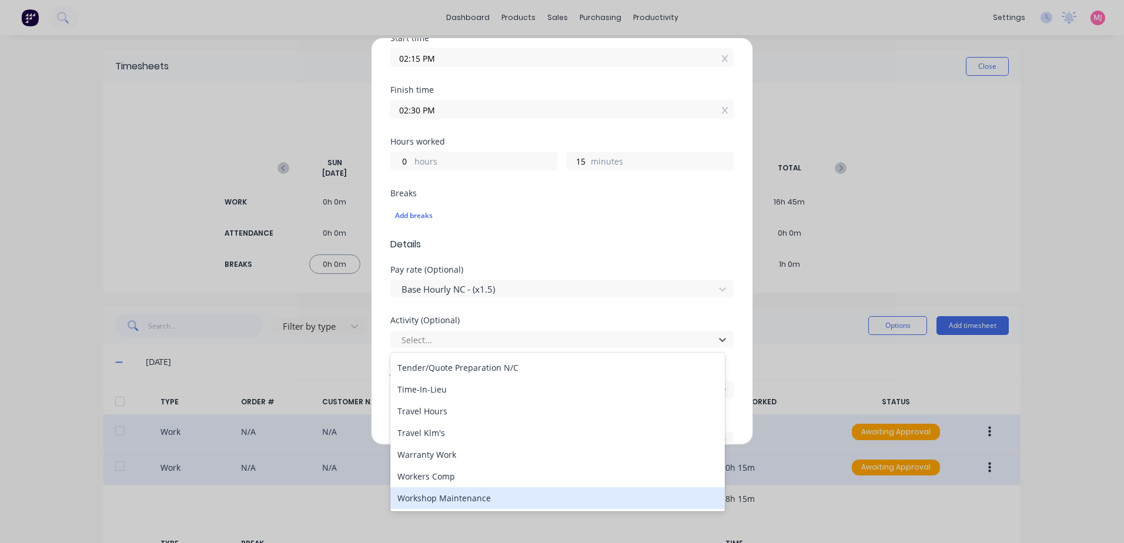
click at [448, 498] on div "Workshop Maintenance" at bounding box center [557, 498] width 334 height 22
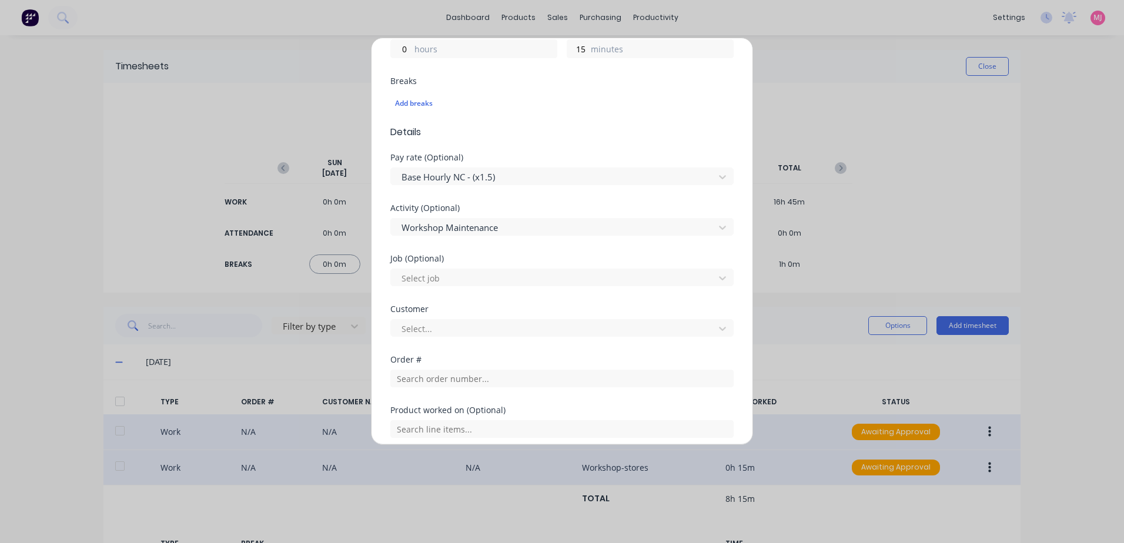
scroll to position [294, 0]
click at [416, 327] on div at bounding box center [554, 323] width 308 height 15
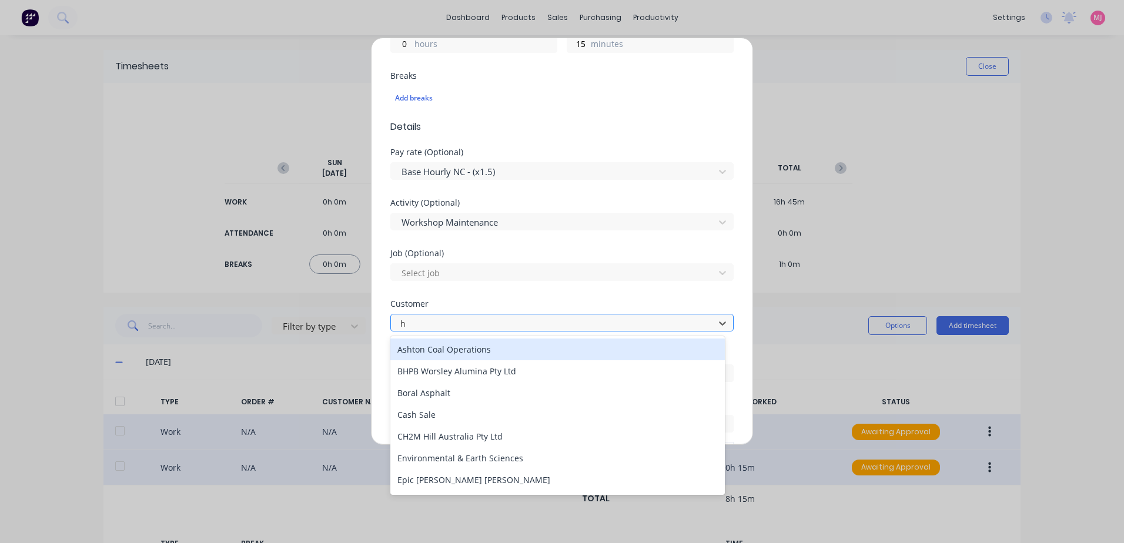
type input "hu"
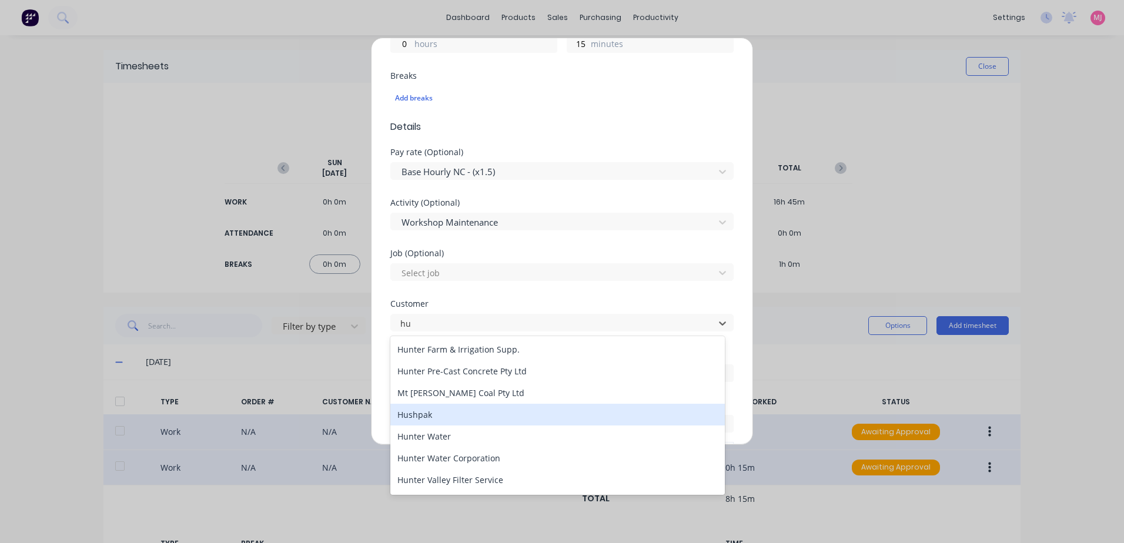
click at [422, 416] on div "Hushpak" at bounding box center [557, 415] width 334 height 22
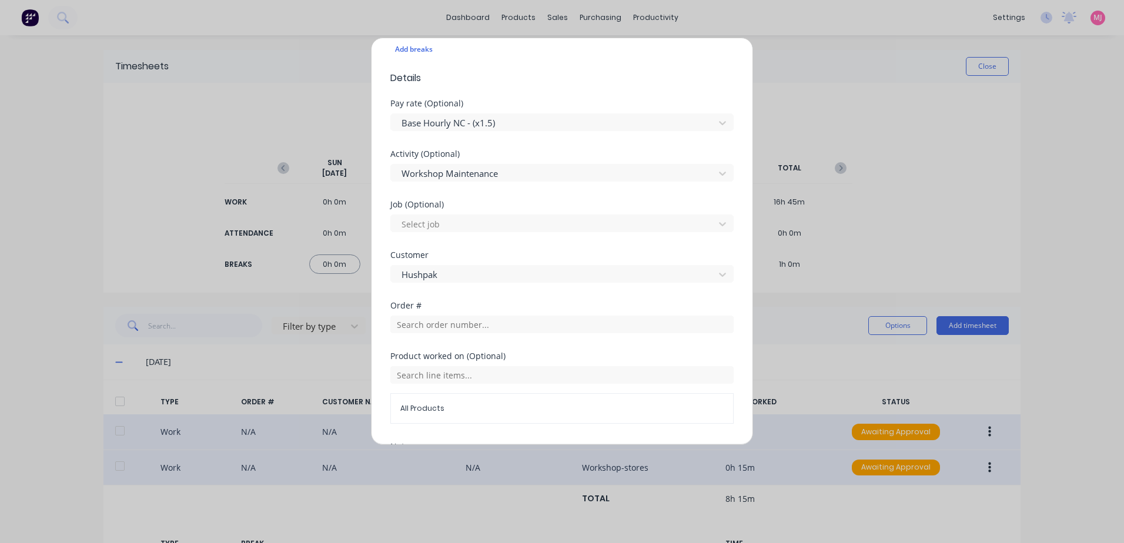
scroll to position [471, 0]
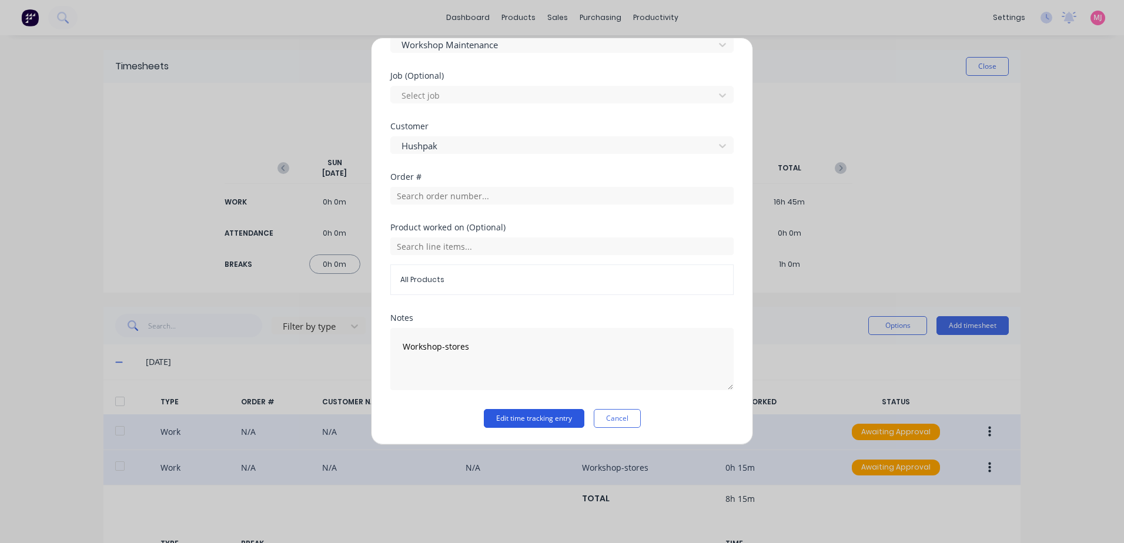
click at [500, 417] on button "Edit time tracking entry" at bounding box center [534, 418] width 101 height 19
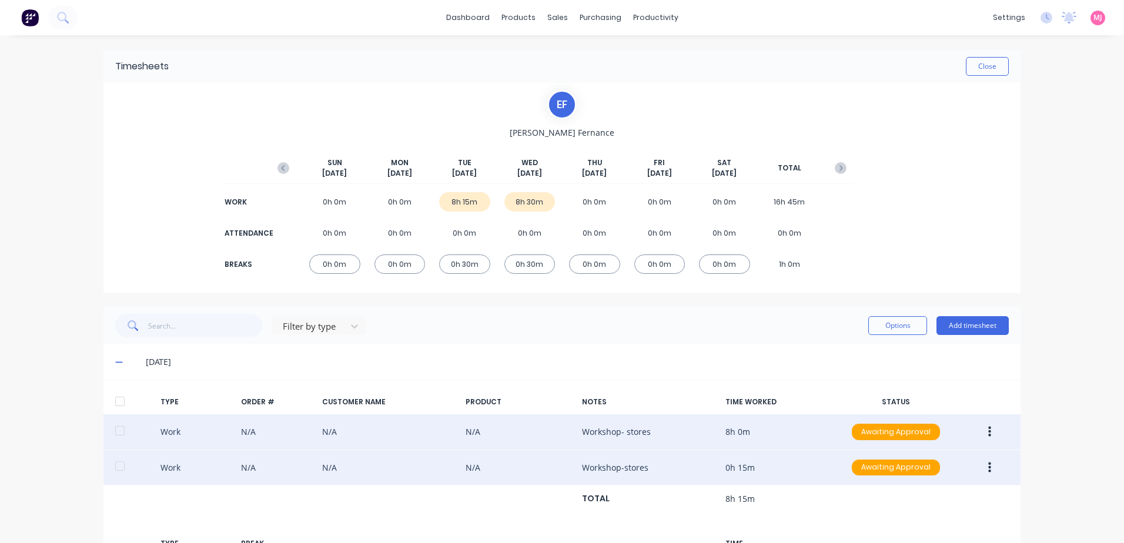
click at [982, 431] on button "button" at bounding box center [990, 431] width 28 height 21
drag, startPoint x: 920, startPoint y: 436, endPoint x: 933, endPoint y: 433, distance: 13.3
click at [922, 434] on div "Approve" at bounding box center [947, 434] width 91 height 17
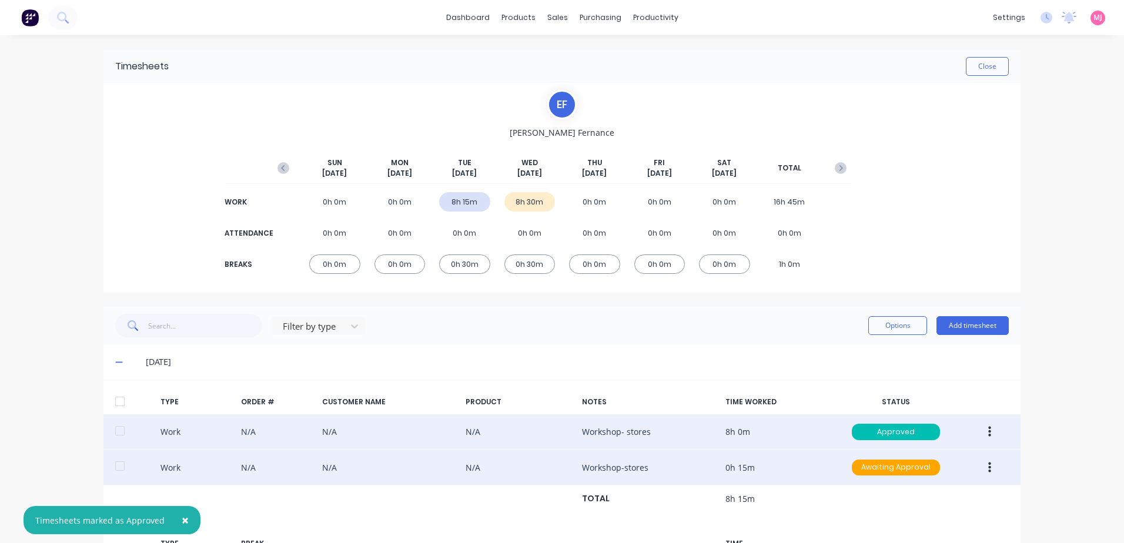
click at [988, 467] on icon "button" at bounding box center [989, 467] width 3 height 11
click at [910, 469] on div "Approve" at bounding box center [947, 470] width 91 height 17
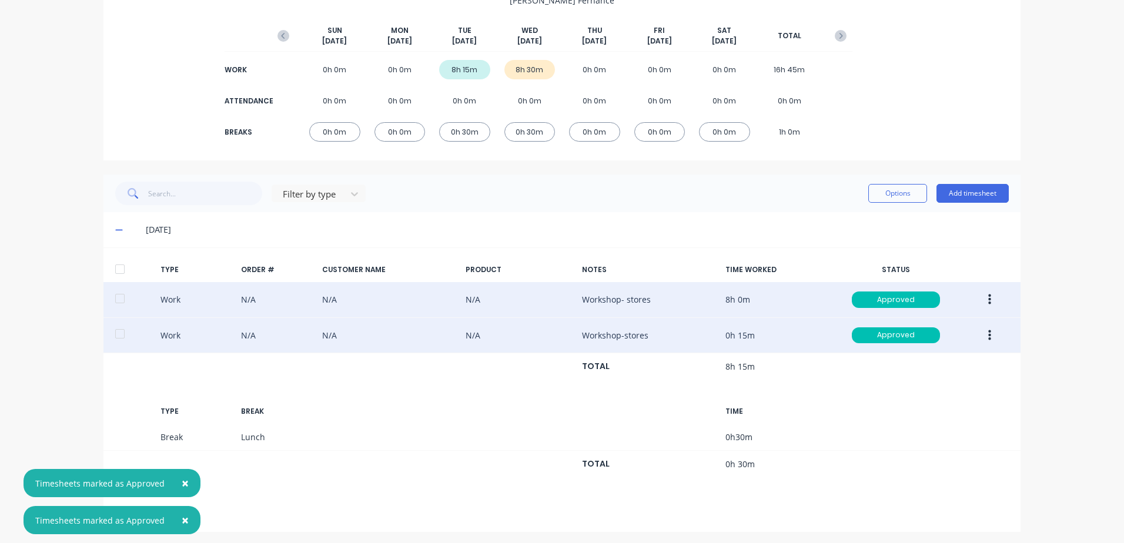
scroll to position [136, 0]
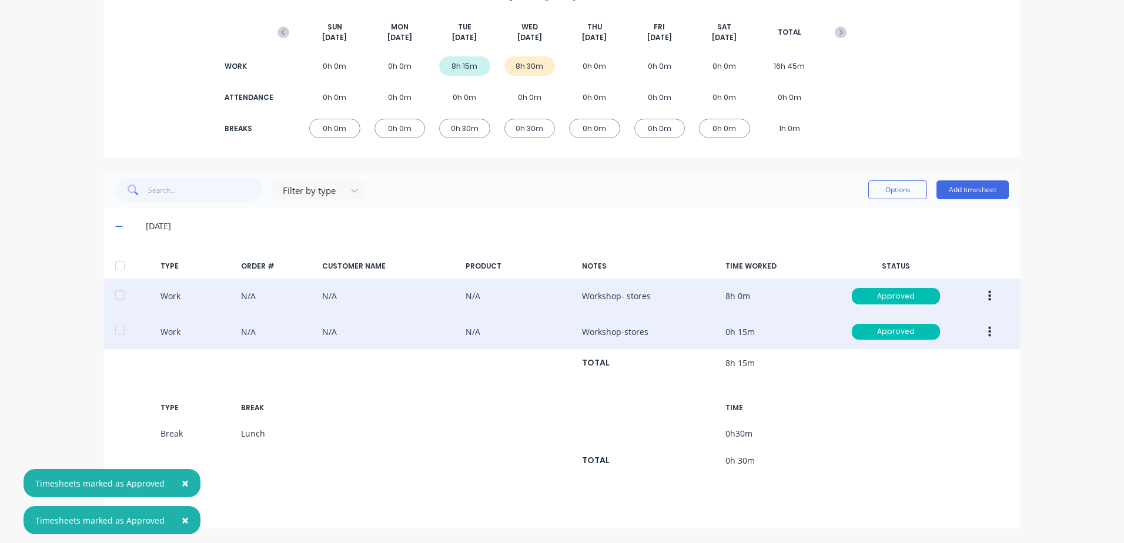
drag, startPoint x: 179, startPoint y: 480, endPoint x: 185, endPoint y: 512, distance: 32.3
click at [182, 480] on span "×" at bounding box center [185, 483] width 7 height 16
drag, startPoint x: 183, startPoint y: 518, endPoint x: 166, endPoint y: 514, distance: 17.0
click at [182, 518] on span "×" at bounding box center [185, 520] width 7 height 16
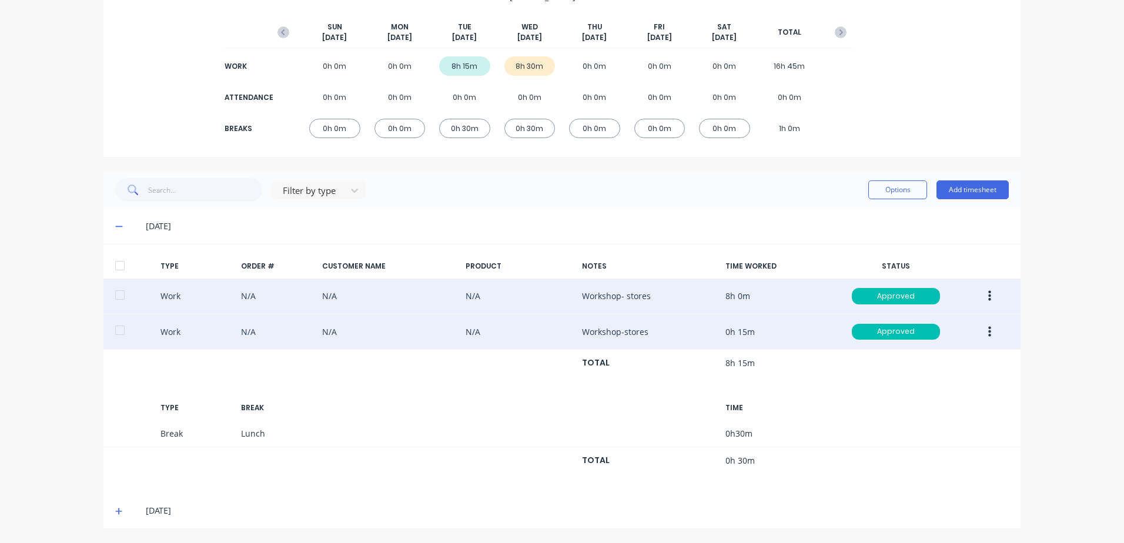
drag, startPoint x: 114, startPoint y: 510, endPoint x: 215, endPoint y: 481, distance: 105.1
click at [123, 507] on div "[DATE]" at bounding box center [561, 510] width 917 height 35
click at [115, 510] on icon at bounding box center [118, 511] width 7 height 7
click at [115, 510] on icon at bounding box center [119, 511] width 8 height 8
drag, startPoint x: 116, startPoint y: 510, endPoint x: 168, endPoint y: 479, distance: 60.4
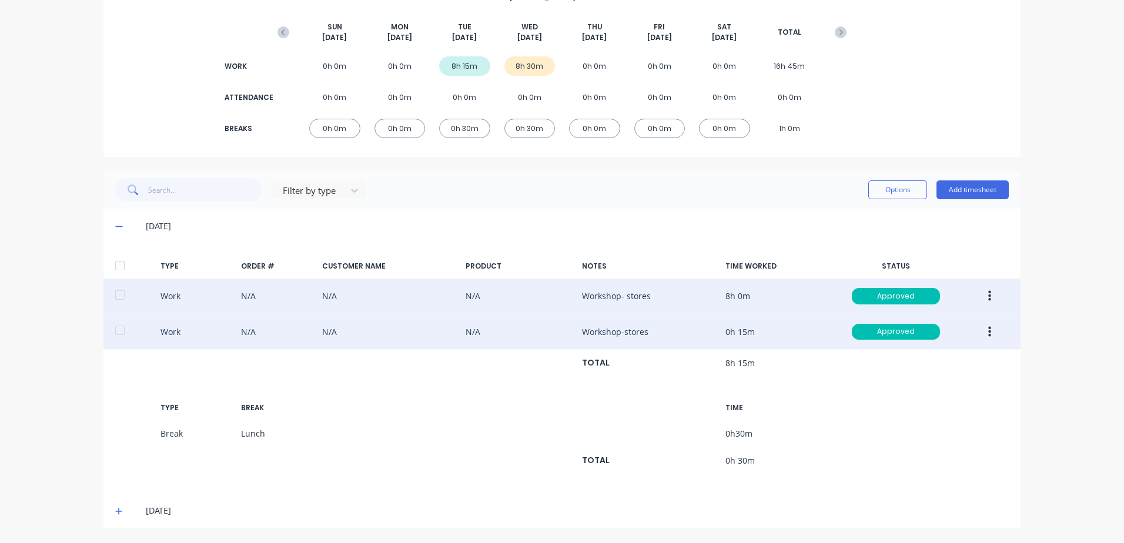
click at [116, 510] on icon at bounding box center [119, 511] width 8 height 8
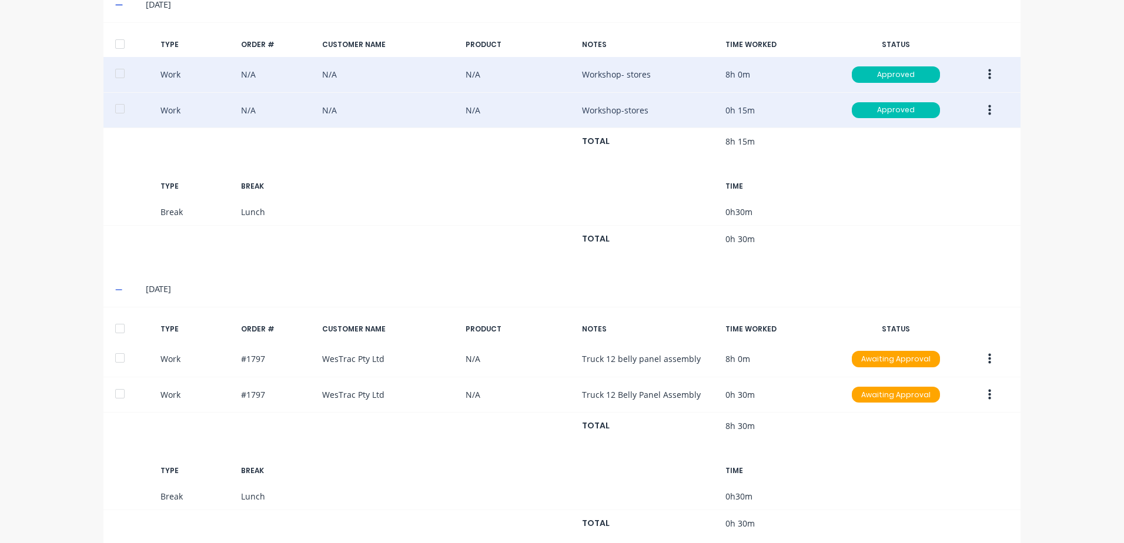
scroll to position [385, 0]
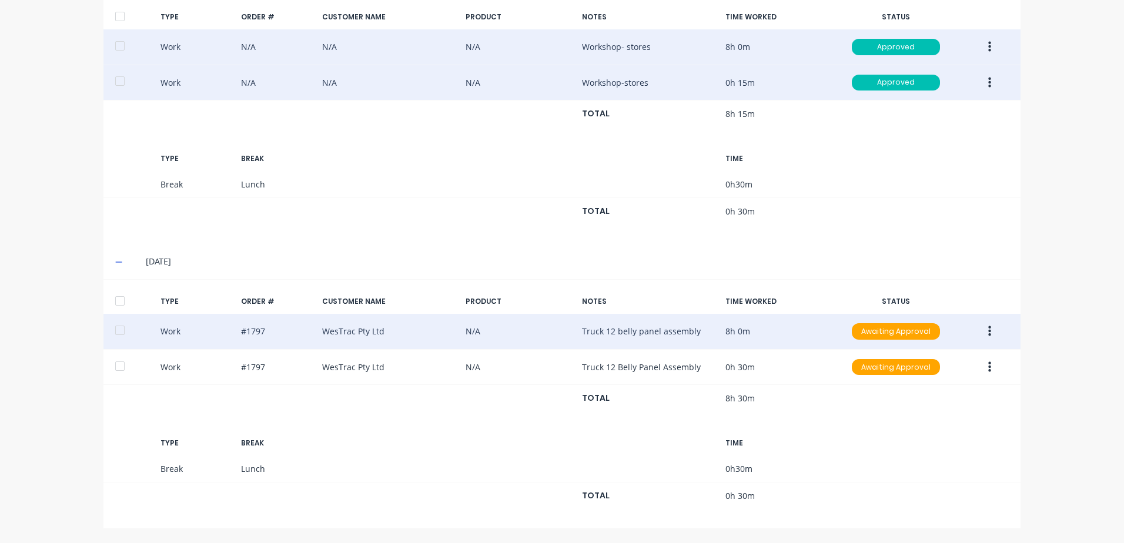
click at [982, 330] on button "button" at bounding box center [990, 331] width 28 height 21
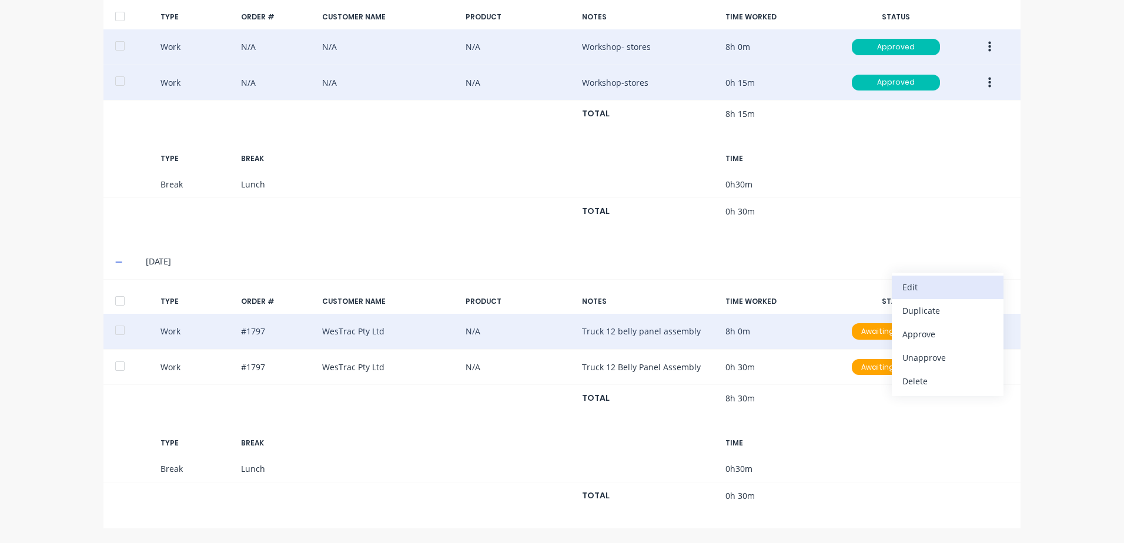
click at [912, 289] on div "Edit" at bounding box center [947, 287] width 91 height 17
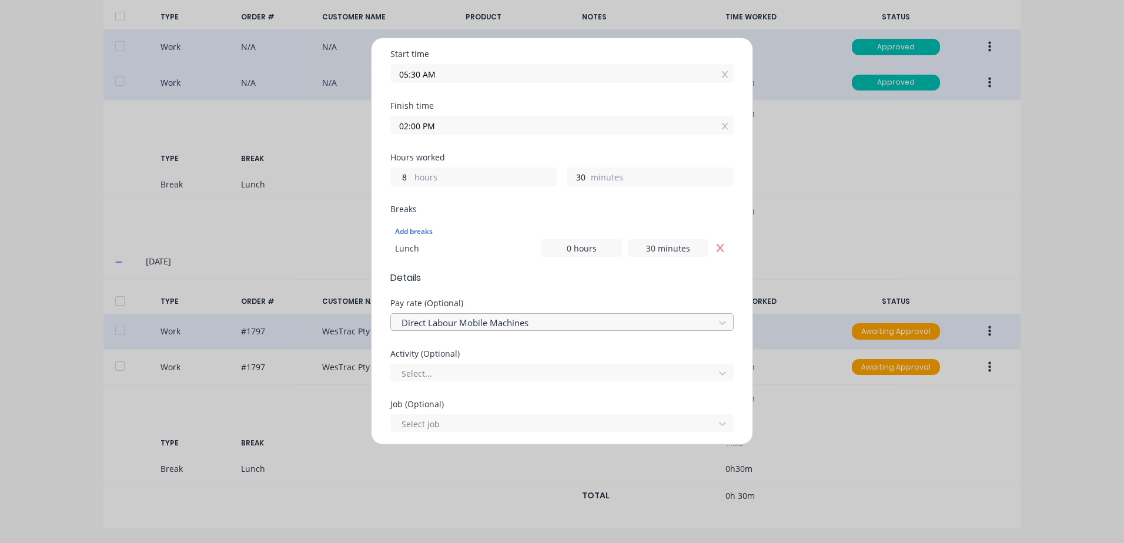
scroll to position [176, 0]
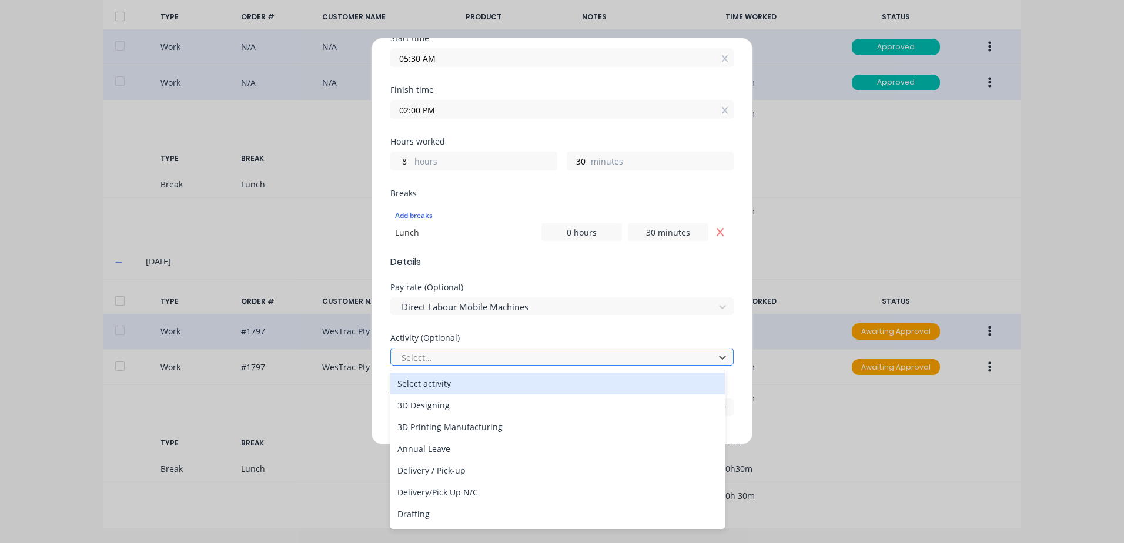
click at [416, 355] on div at bounding box center [554, 357] width 308 height 15
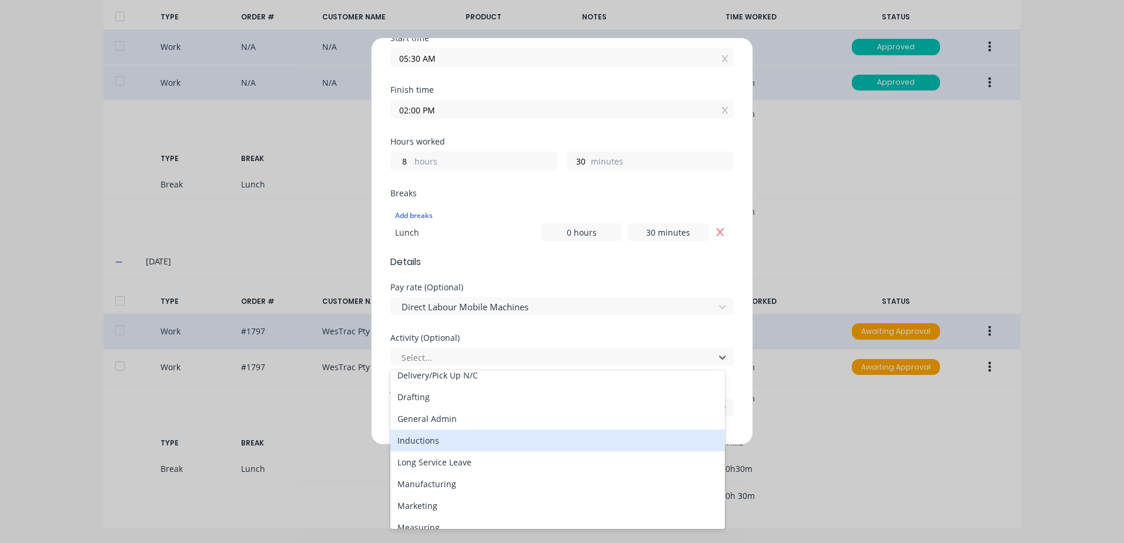
scroll to position [118, 0]
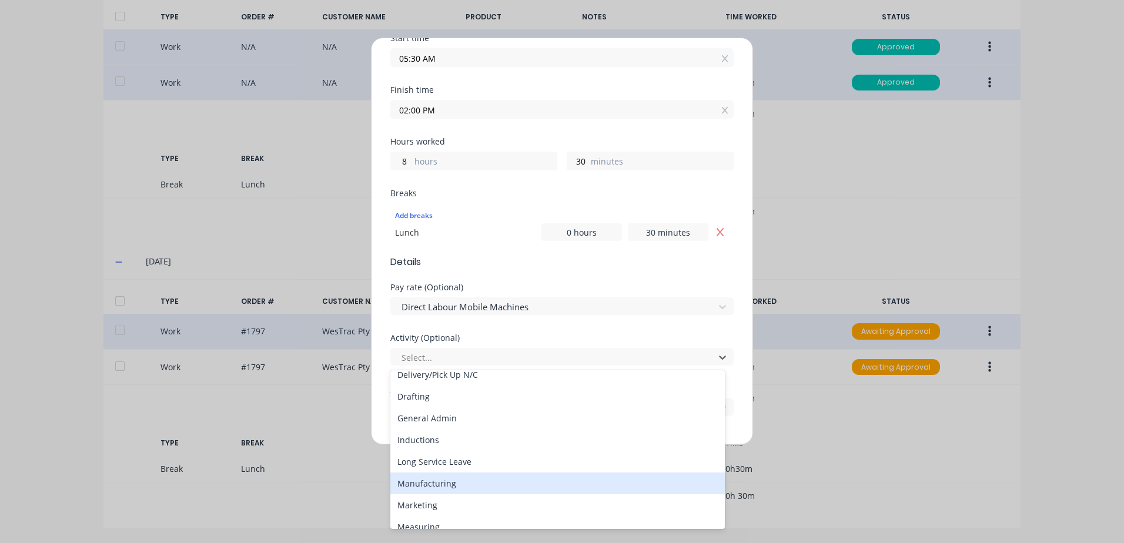
click at [423, 484] on div "Manufacturing" at bounding box center [557, 484] width 334 height 22
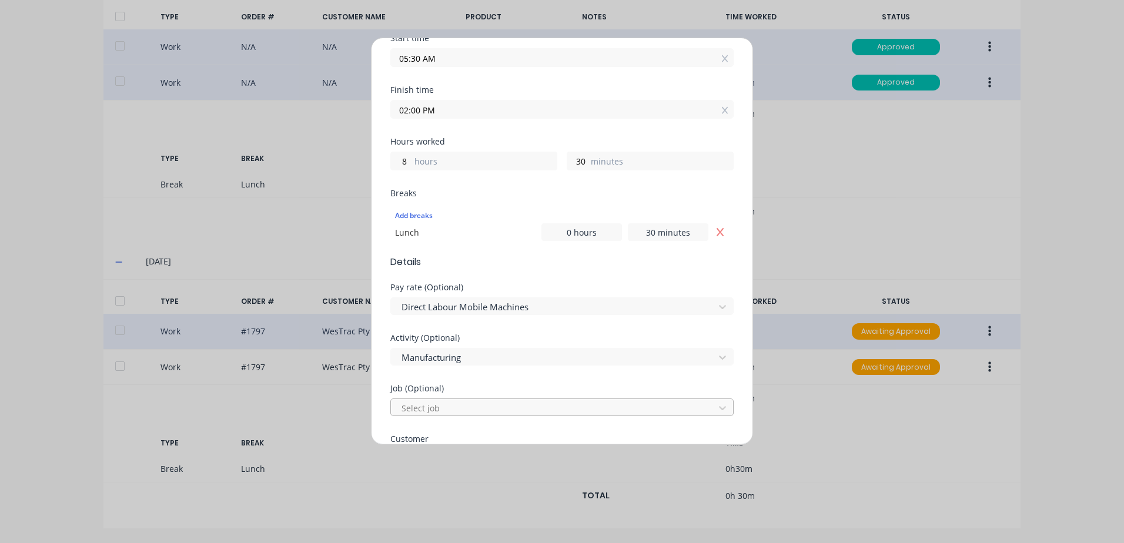
click at [408, 406] on div at bounding box center [554, 408] width 308 height 15
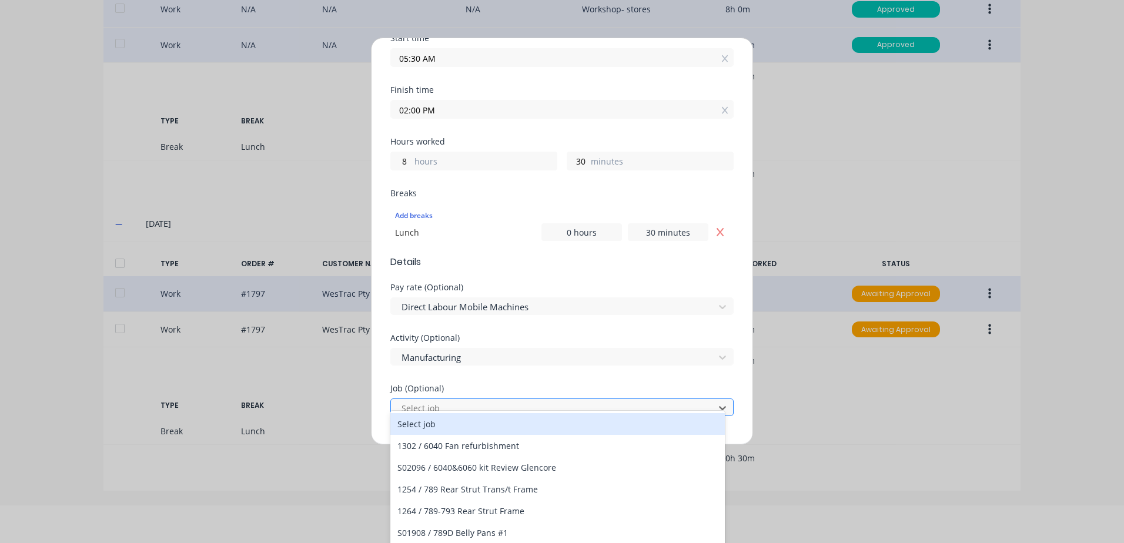
scroll to position [41, 0]
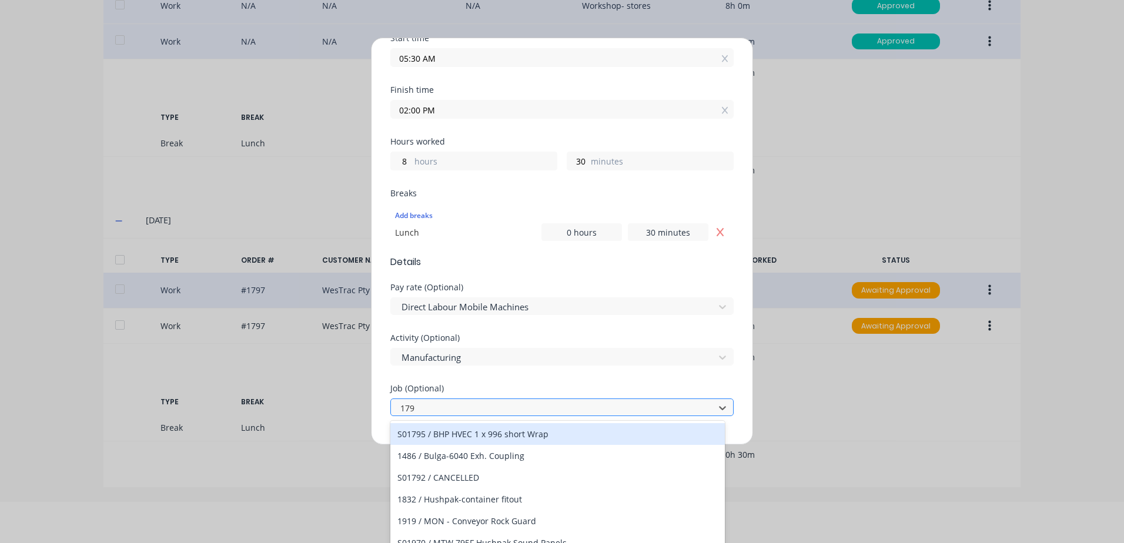
type input "1797"
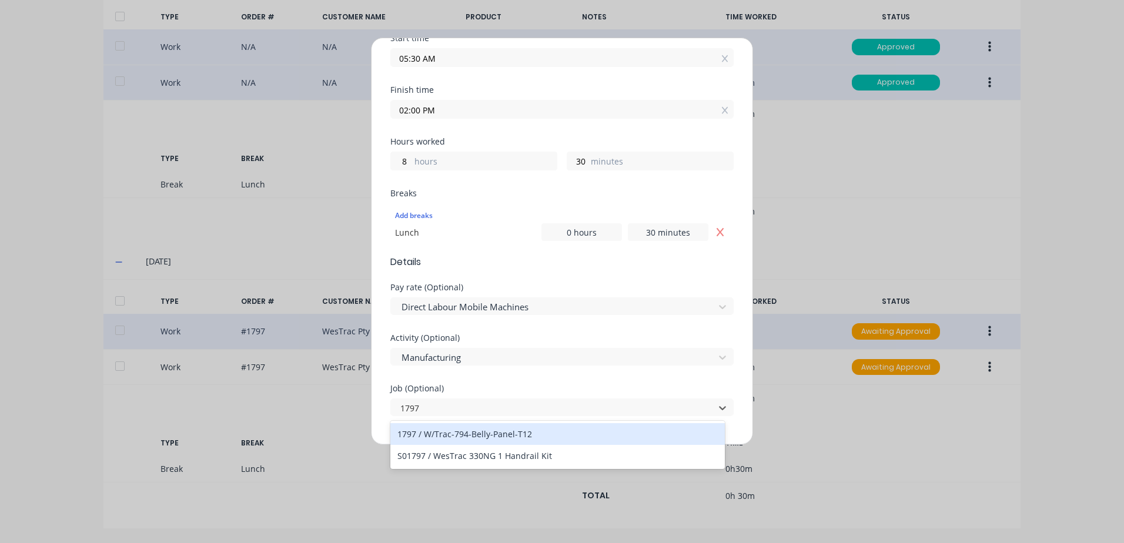
click at [433, 437] on div "1797 / W/Trac-794-Belly-Panel-T12" at bounding box center [557, 434] width 334 height 22
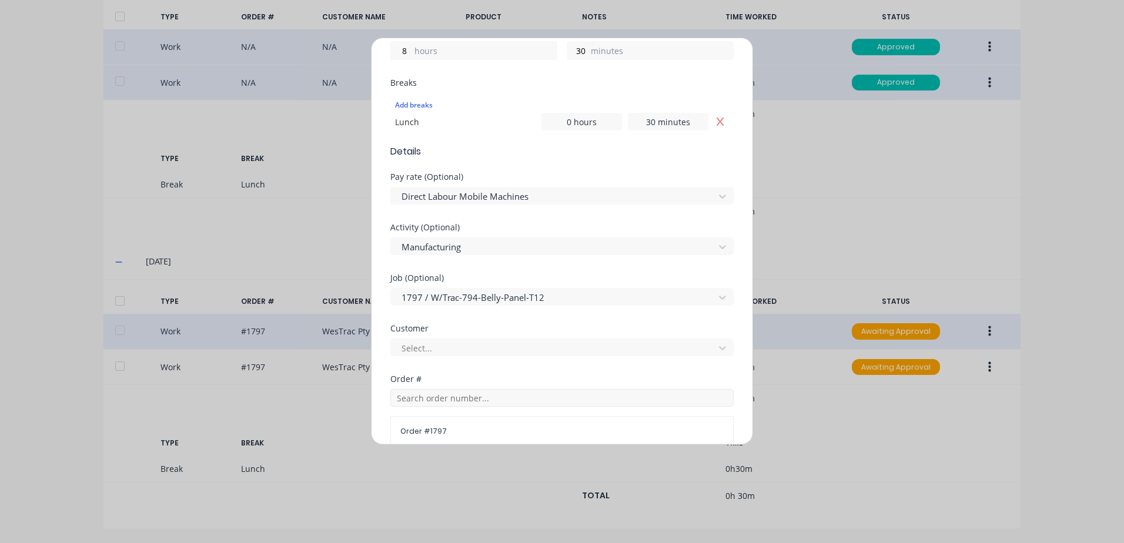
scroll to position [294, 0]
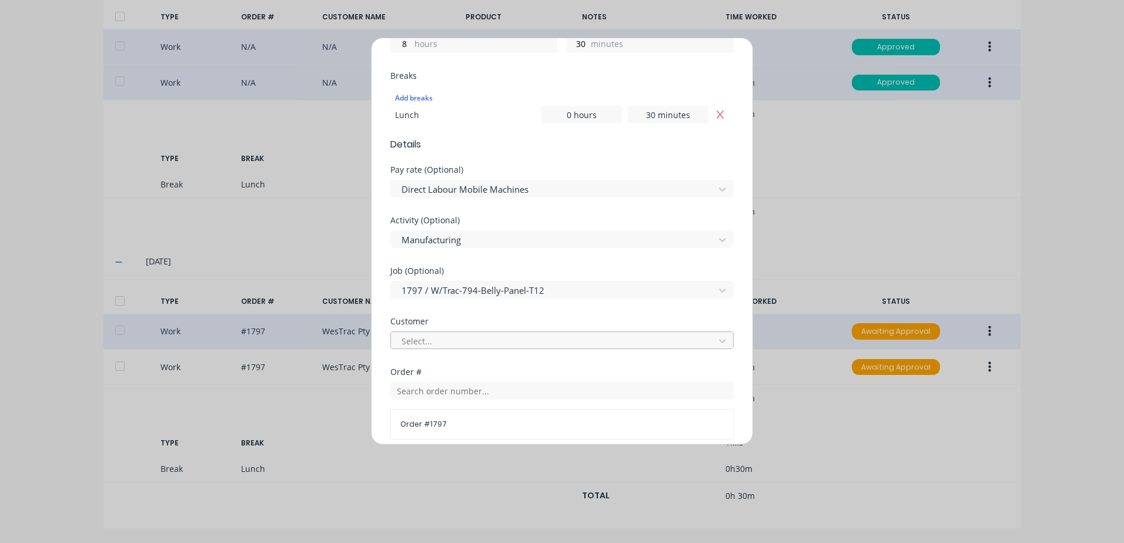
click at [432, 341] on div at bounding box center [554, 341] width 308 height 15
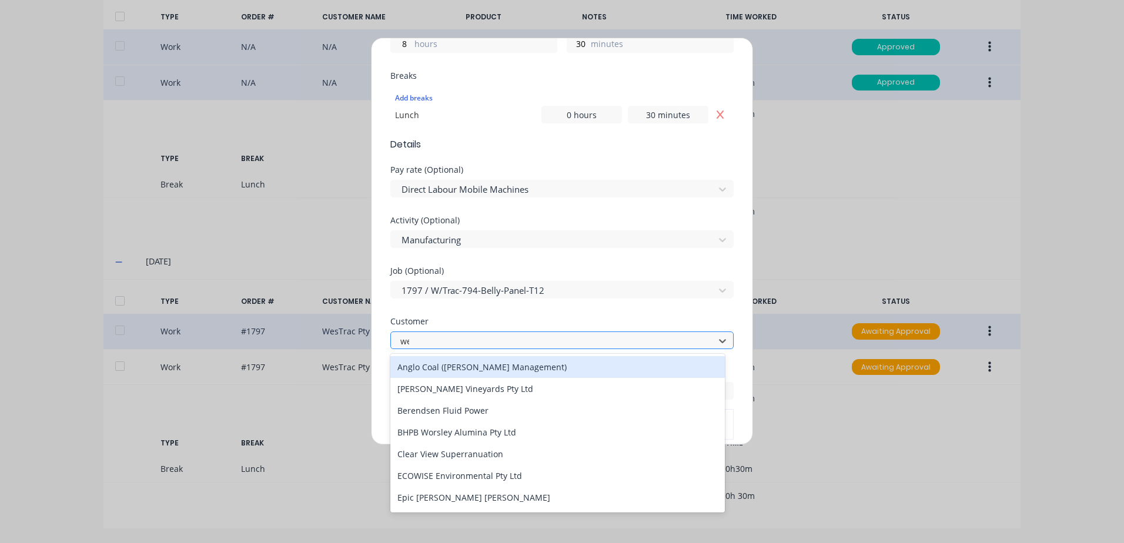
type input "[PERSON_NAME]"
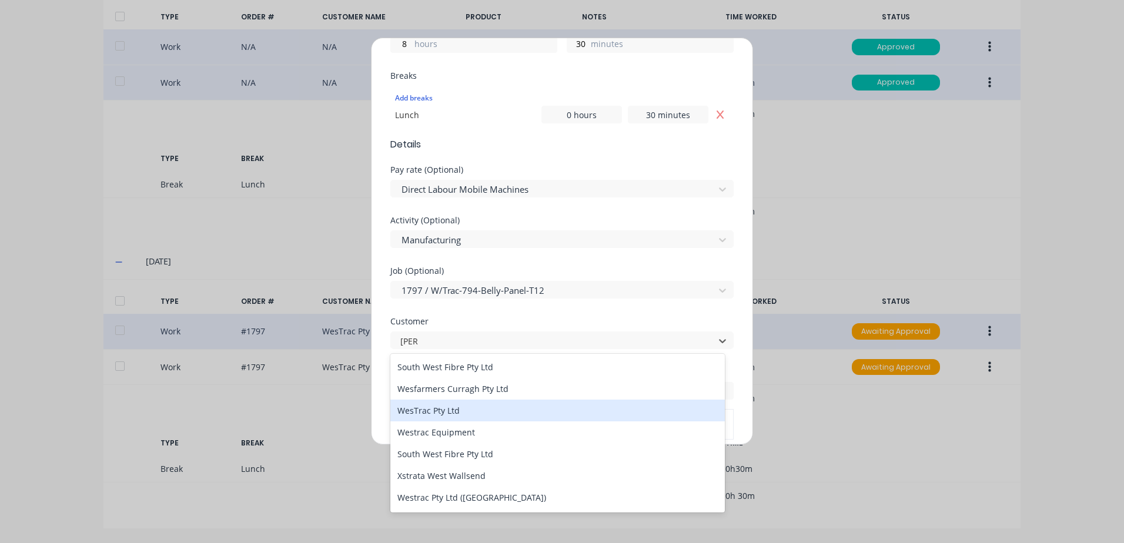
click at [428, 408] on div "WesTrac Pty Ltd" at bounding box center [557, 411] width 334 height 22
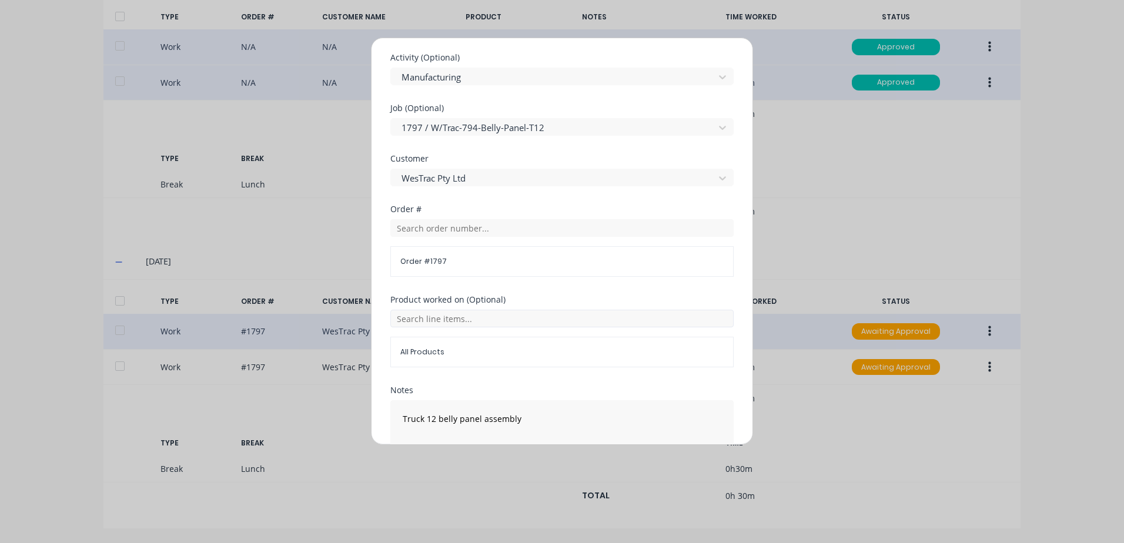
scroll to position [529, 0]
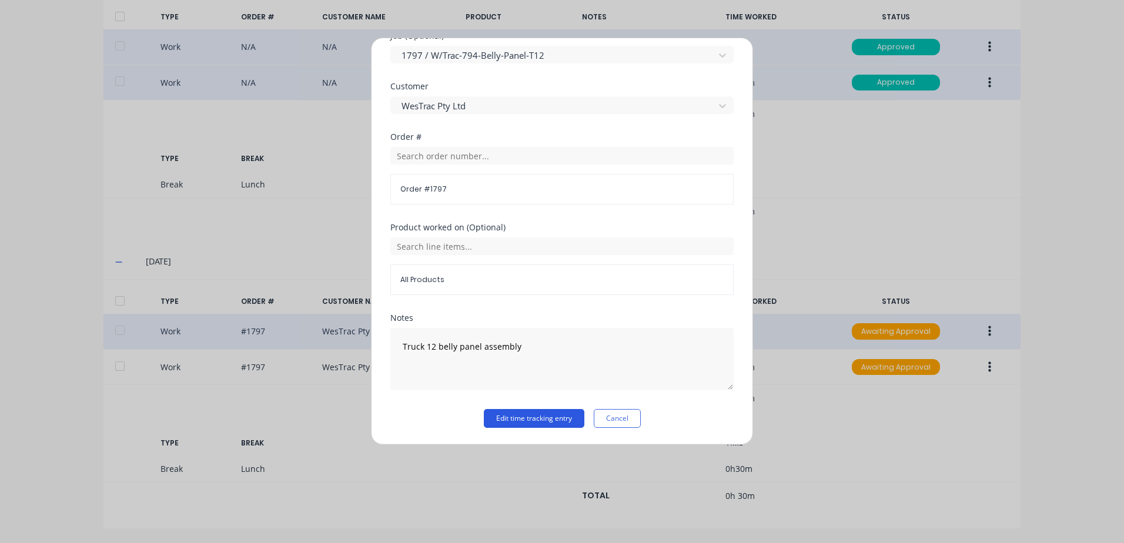
click at [502, 418] on button "Edit time tracking entry" at bounding box center [534, 418] width 101 height 19
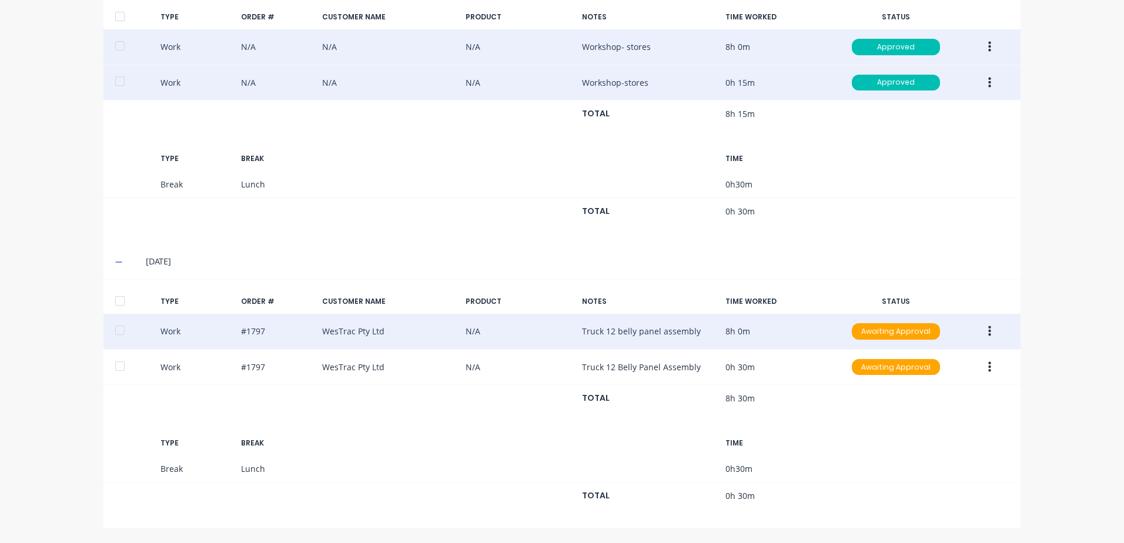
click at [988, 328] on icon "button" at bounding box center [989, 331] width 3 height 11
click at [908, 337] on div "Approve" at bounding box center [947, 334] width 91 height 17
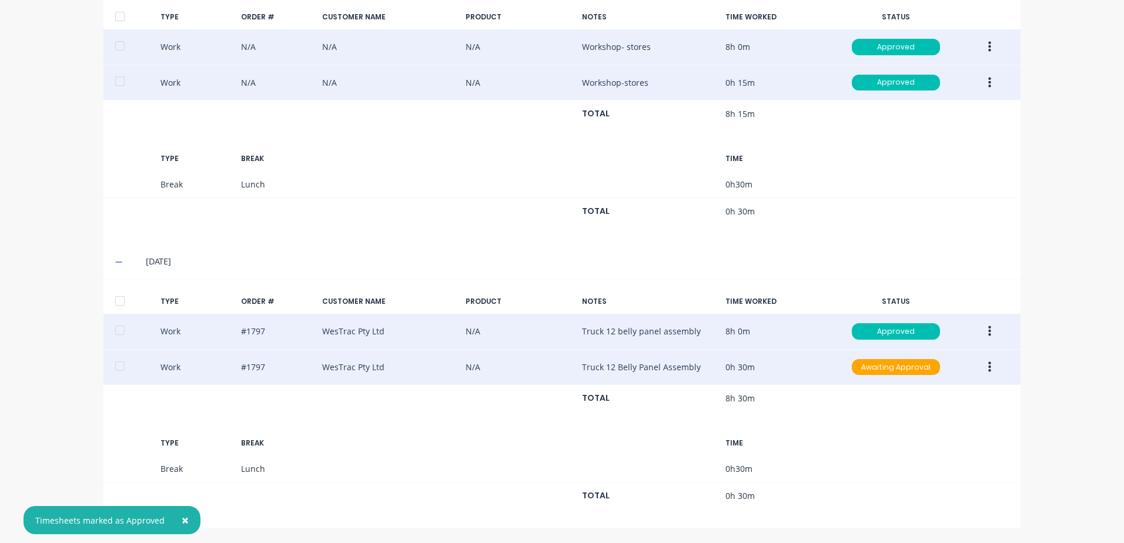
click at [988, 371] on icon "button" at bounding box center [989, 366] width 3 height 11
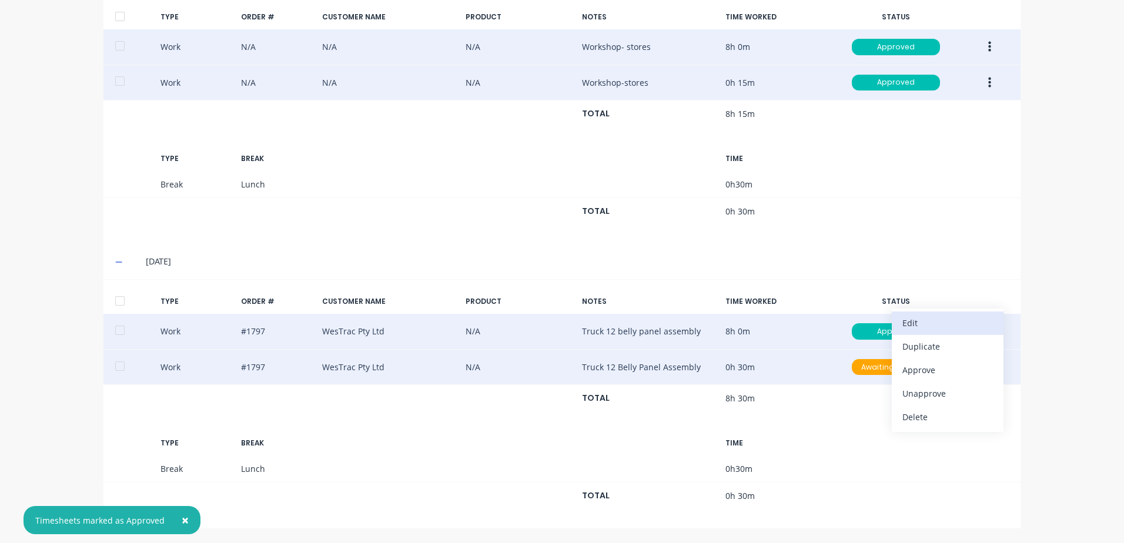
click at [906, 323] on div "Edit" at bounding box center [947, 322] width 91 height 17
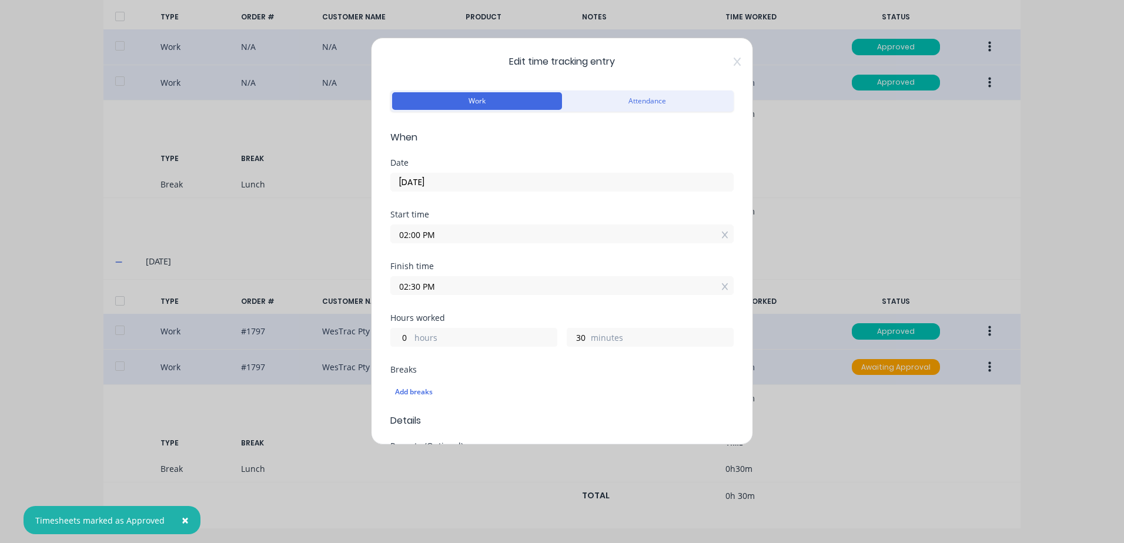
scroll to position [118, 0]
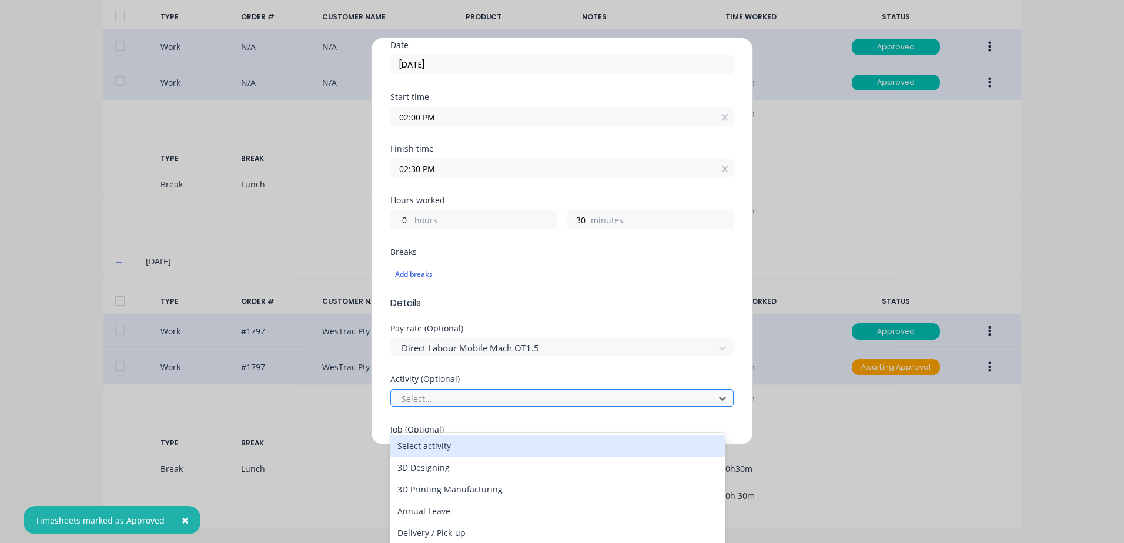
click at [417, 400] on div at bounding box center [554, 398] width 308 height 15
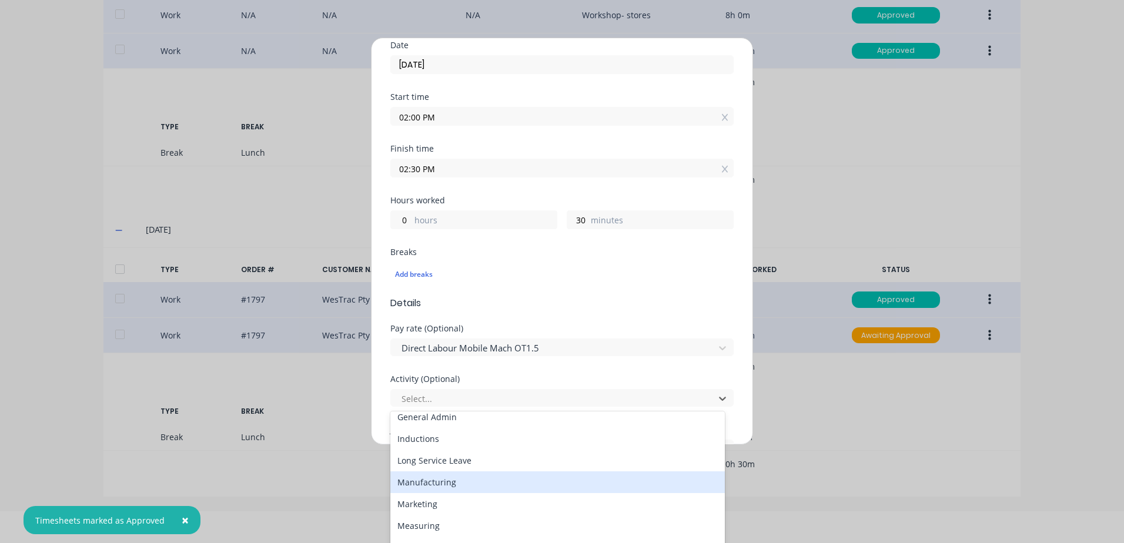
scroll to position [176, 0]
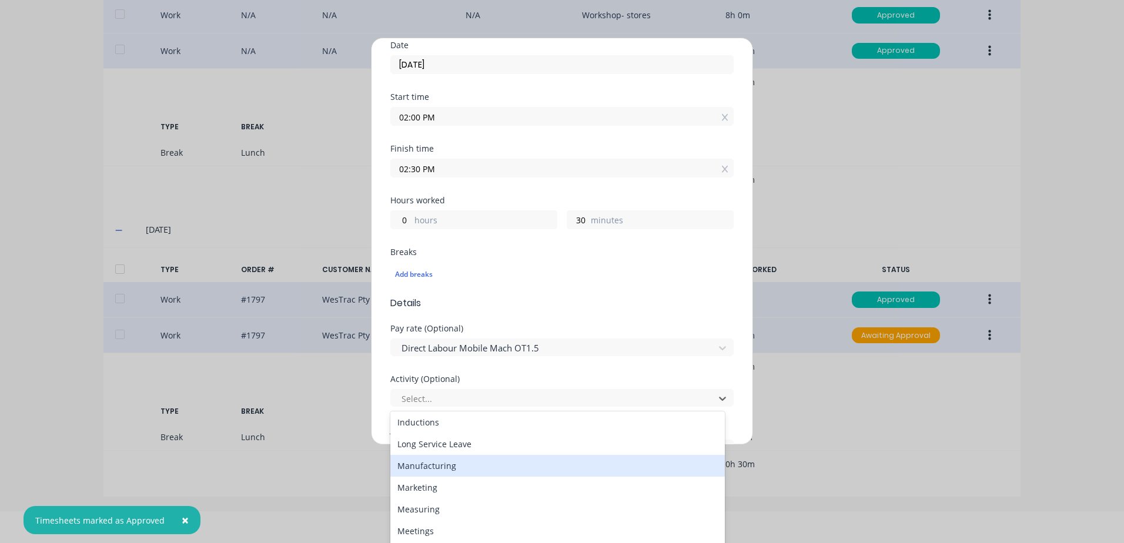
click at [423, 467] on div "Manufacturing" at bounding box center [557, 466] width 334 height 22
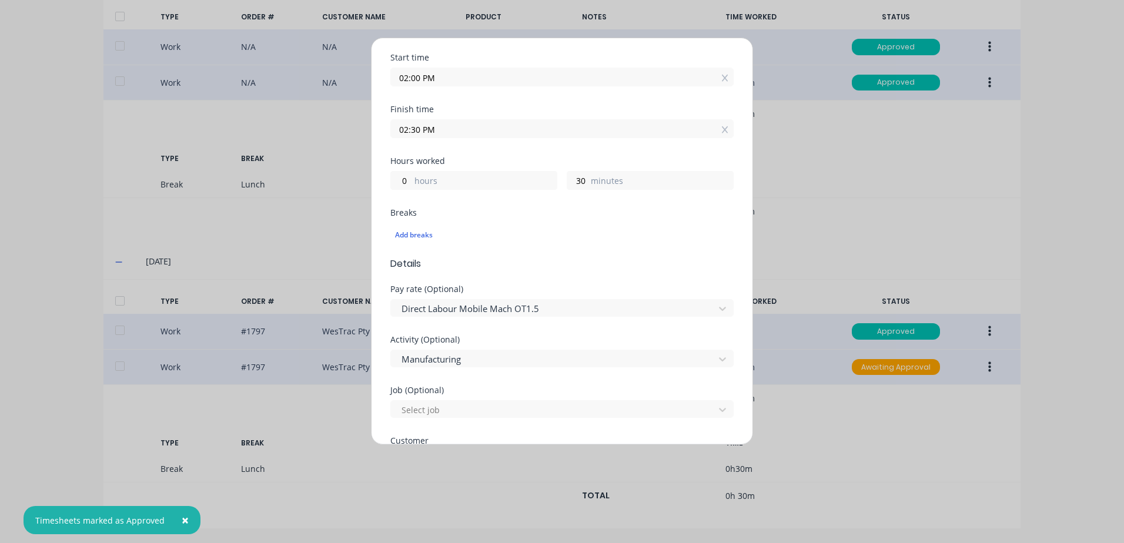
scroll to position [294, 0]
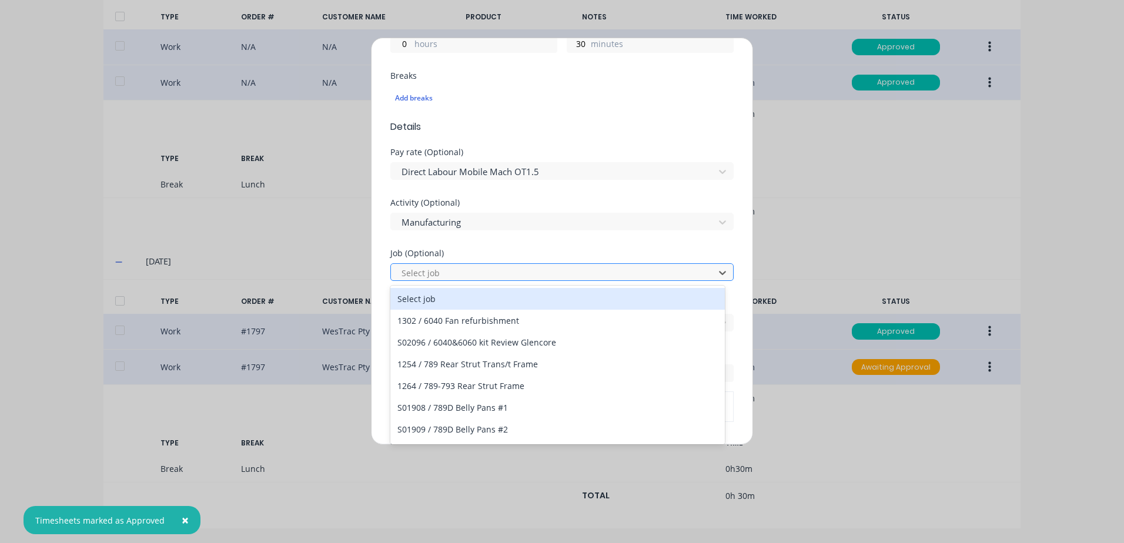
click at [411, 272] on div at bounding box center [554, 273] width 308 height 15
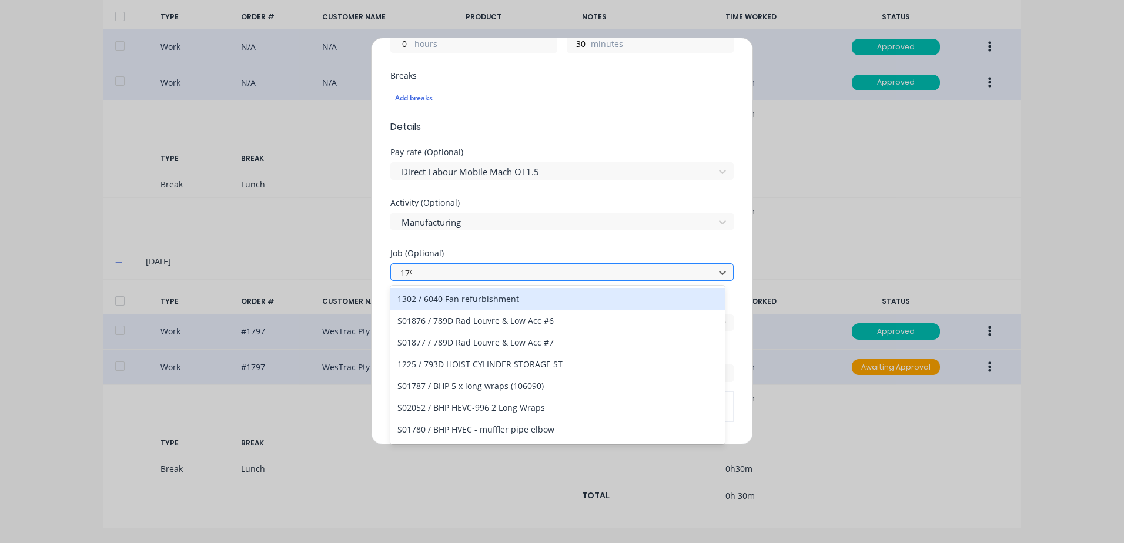
type input "1797"
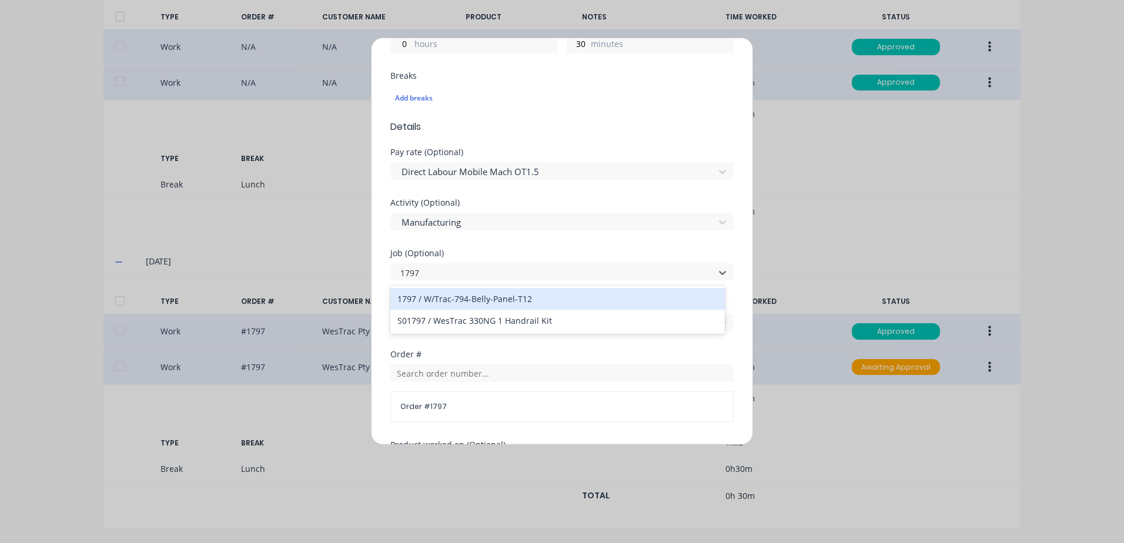
click at [465, 300] on div "1797 / W/Trac-794-Belly-Panel-T12" at bounding box center [557, 299] width 334 height 22
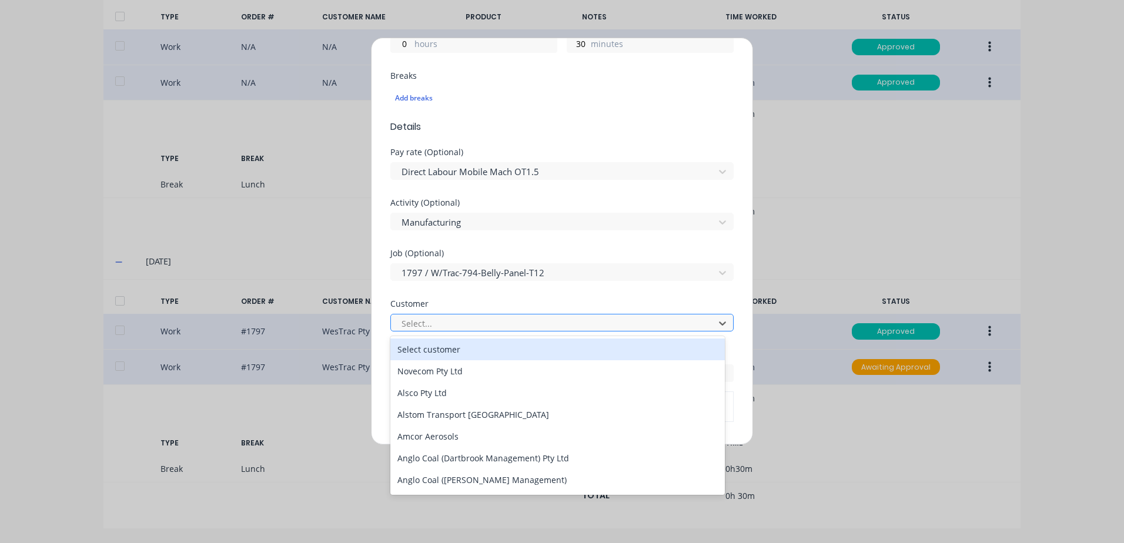
click at [433, 324] on div at bounding box center [554, 323] width 308 height 15
type input "[PERSON_NAME]"
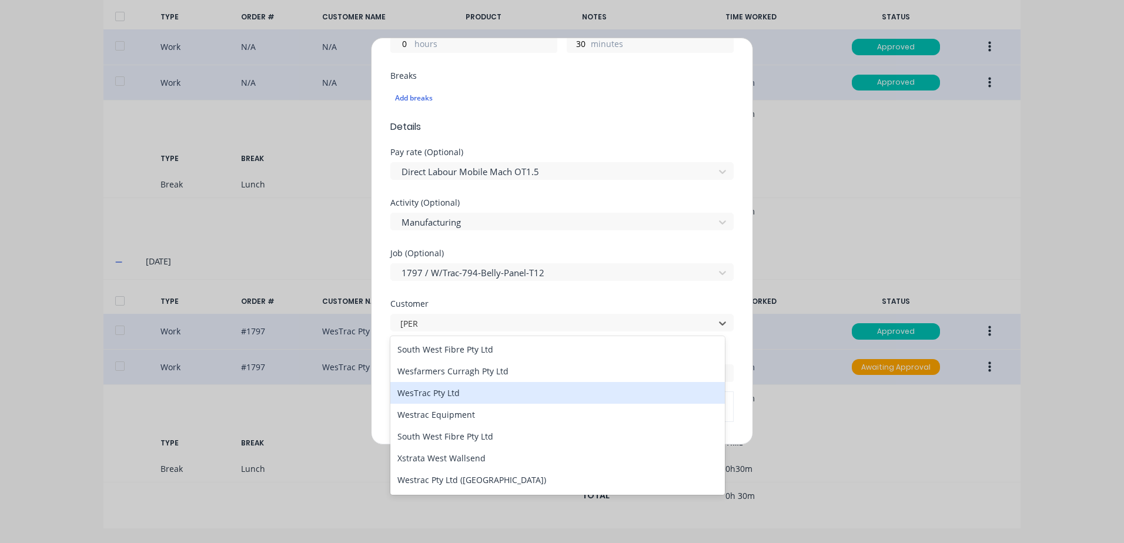
click at [429, 397] on div "WesTrac Pty Ltd" at bounding box center [557, 393] width 334 height 22
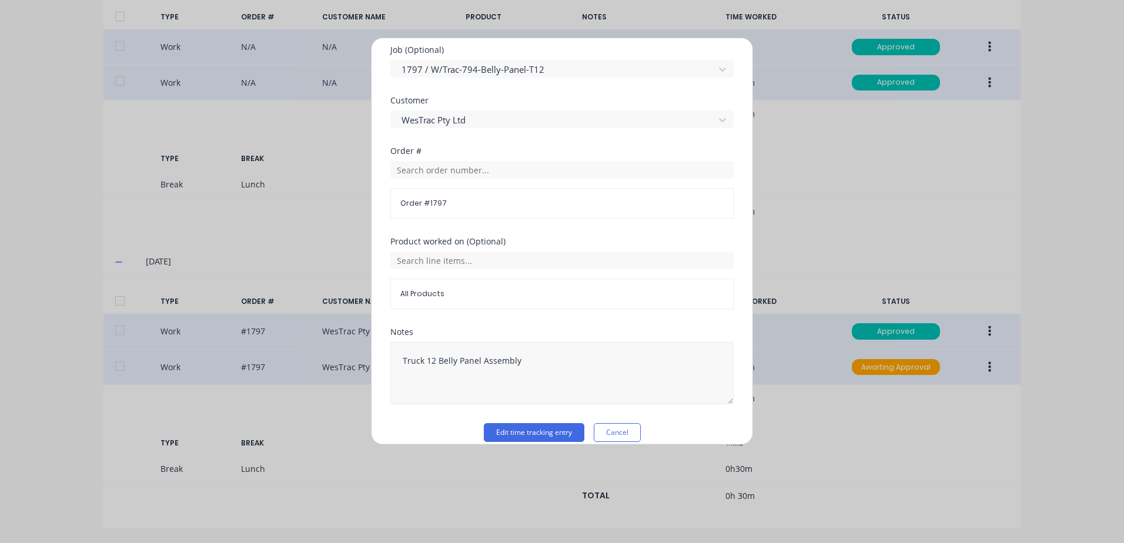
scroll to position [511, 0]
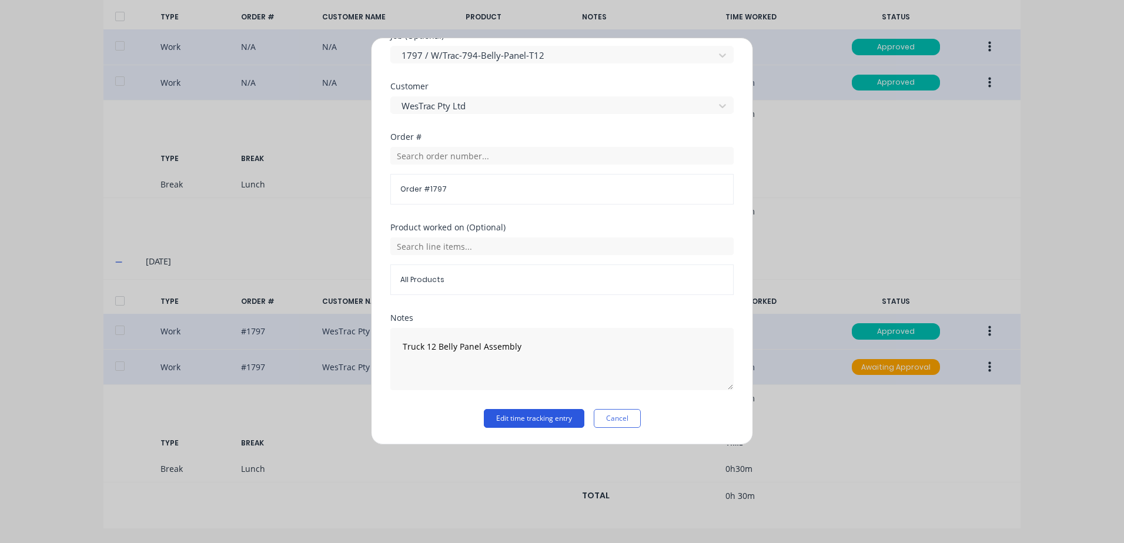
click at [521, 420] on button "Edit time tracking entry" at bounding box center [534, 418] width 101 height 19
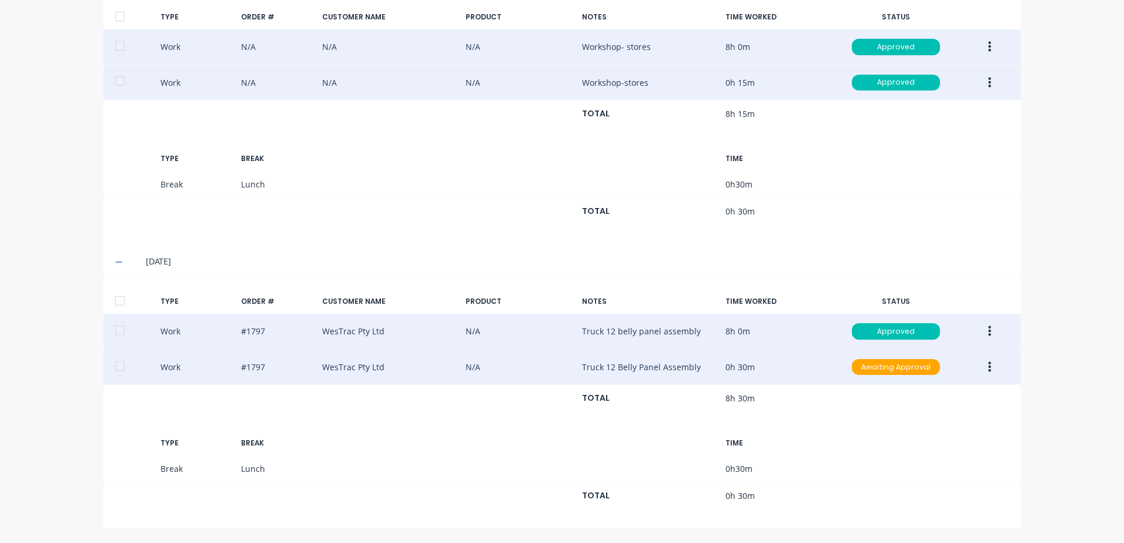
click at [987, 369] on button "button" at bounding box center [990, 367] width 28 height 21
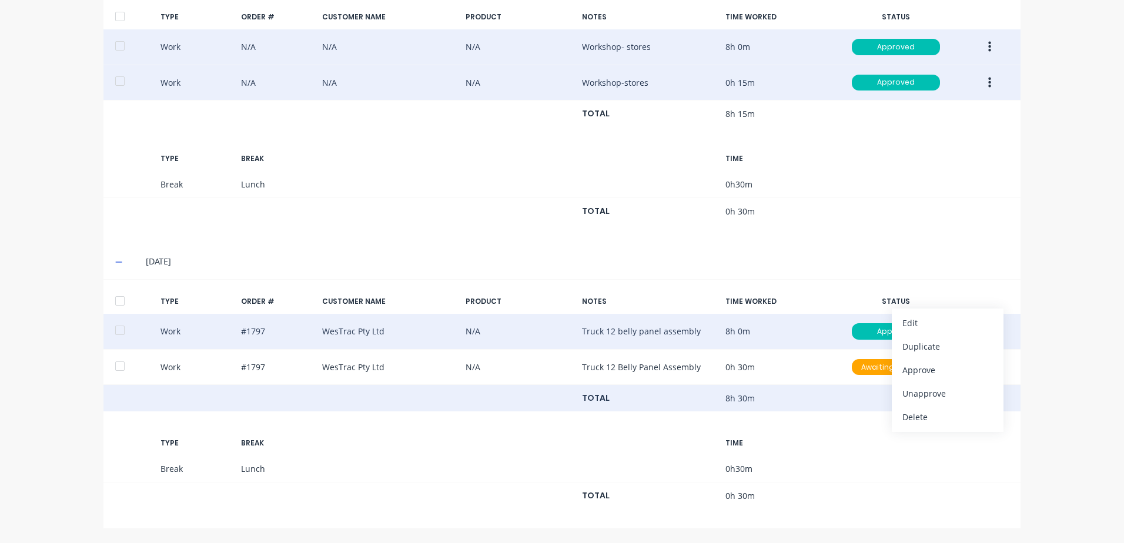
drag, startPoint x: 920, startPoint y: 370, endPoint x: 897, endPoint y: 396, distance: 34.6
click at [920, 370] on div "Approve" at bounding box center [947, 369] width 91 height 17
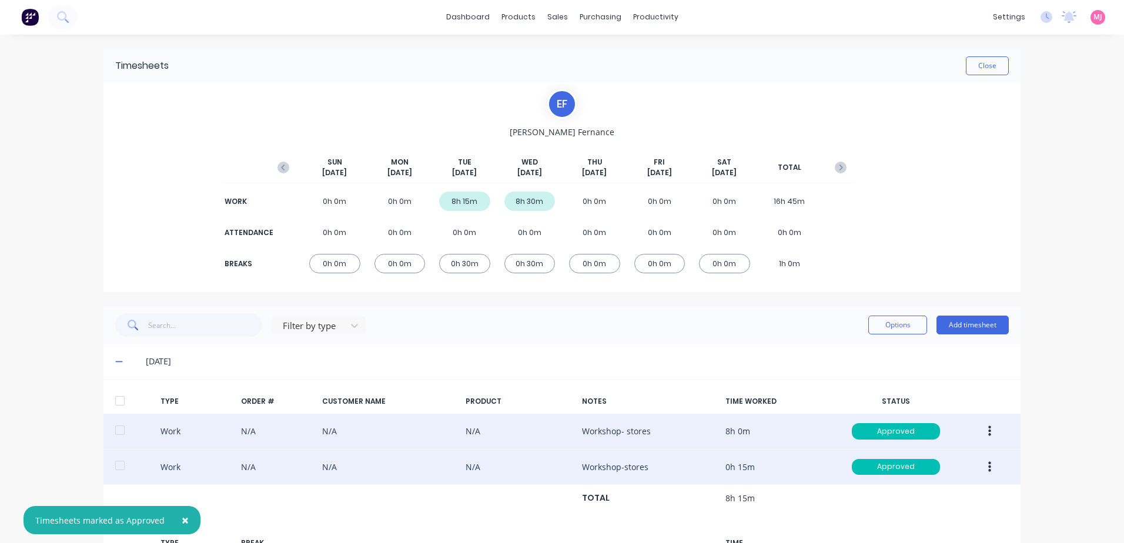
scroll to position [0, 0]
click at [982, 68] on button "Close" at bounding box center [987, 66] width 43 height 19
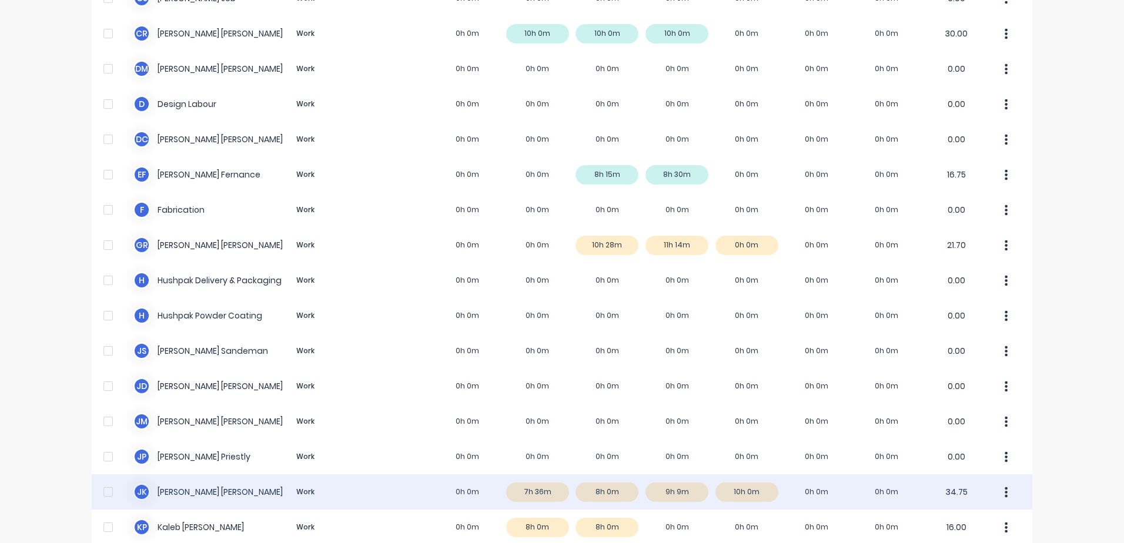
scroll to position [411, 0]
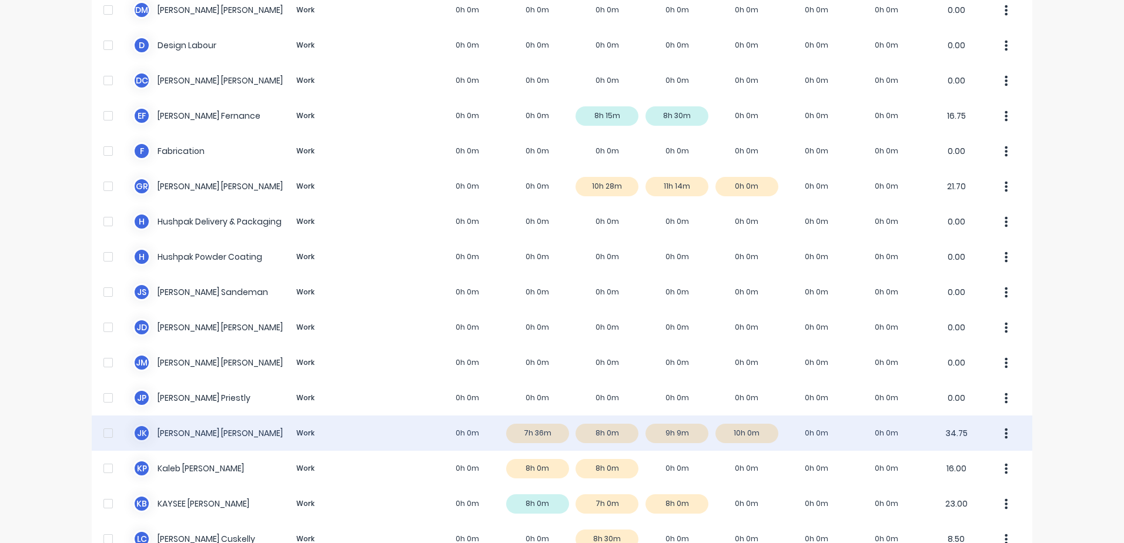
click at [535, 435] on div "J K [PERSON_NAME] Work 0h 0m 7h 36m 8h 0m 9h 9m 10h 0m 0h 0m 0h 0m 34.75" at bounding box center [562, 433] width 940 height 35
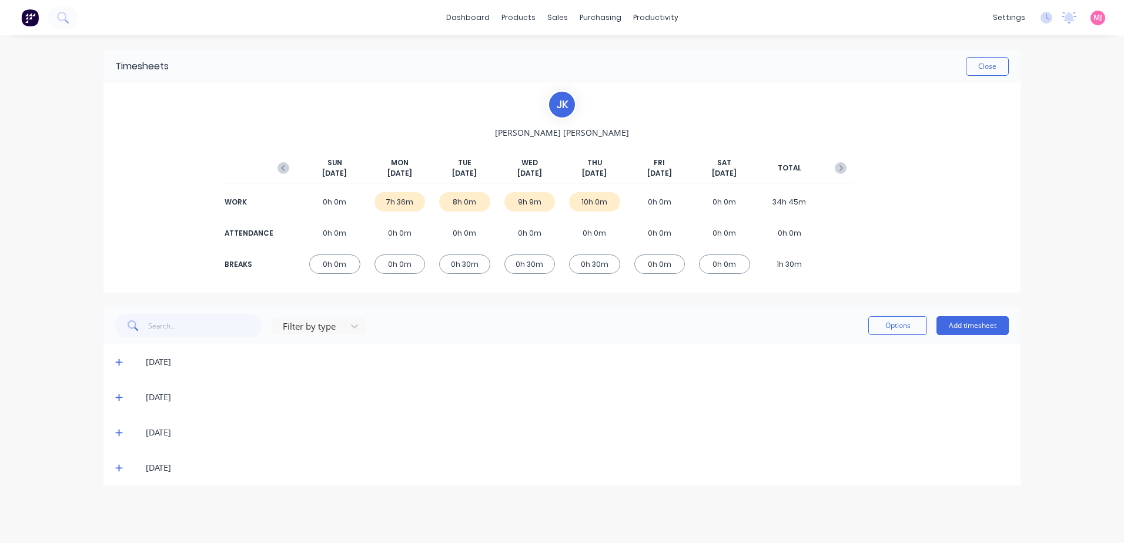
click at [120, 361] on icon at bounding box center [119, 362] width 8 height 8
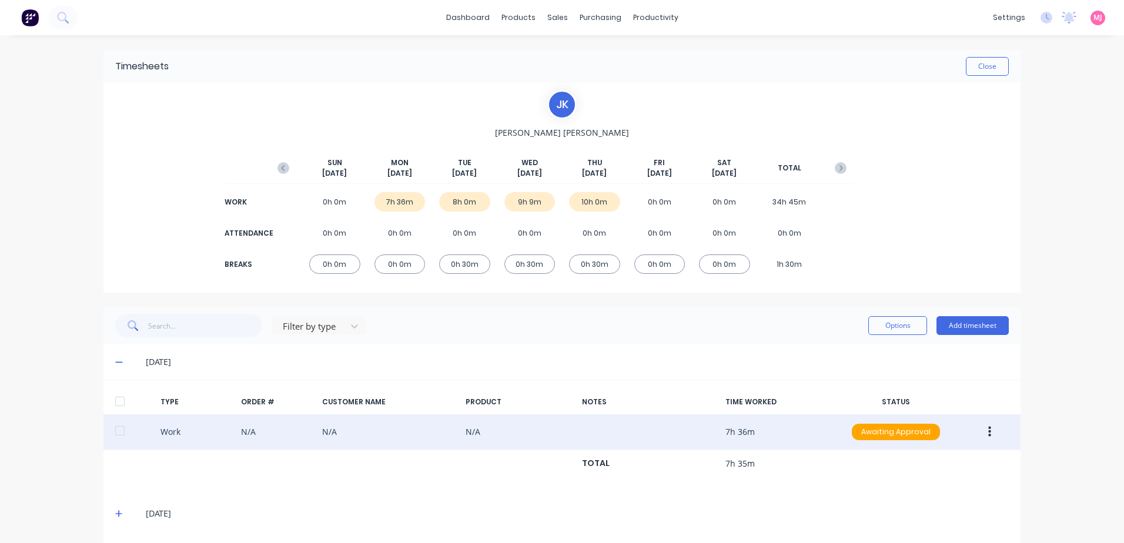
click at [988, 431] on icon "button" at bounding box center [989, 432] width 3 height 13
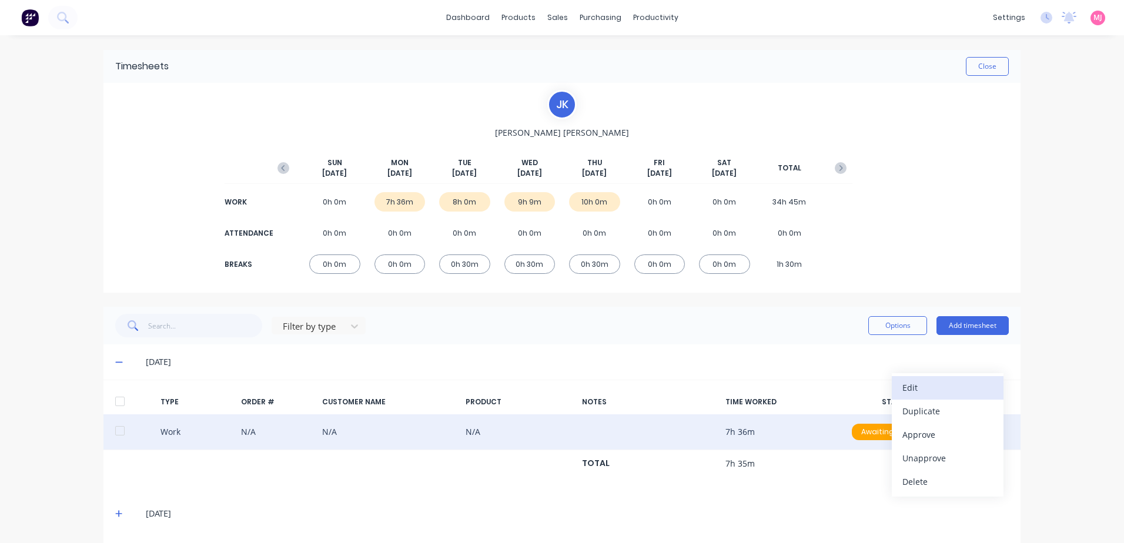
click at [927, 387] on div "Edit" at bounding box center [947, 387] width 91 height 17
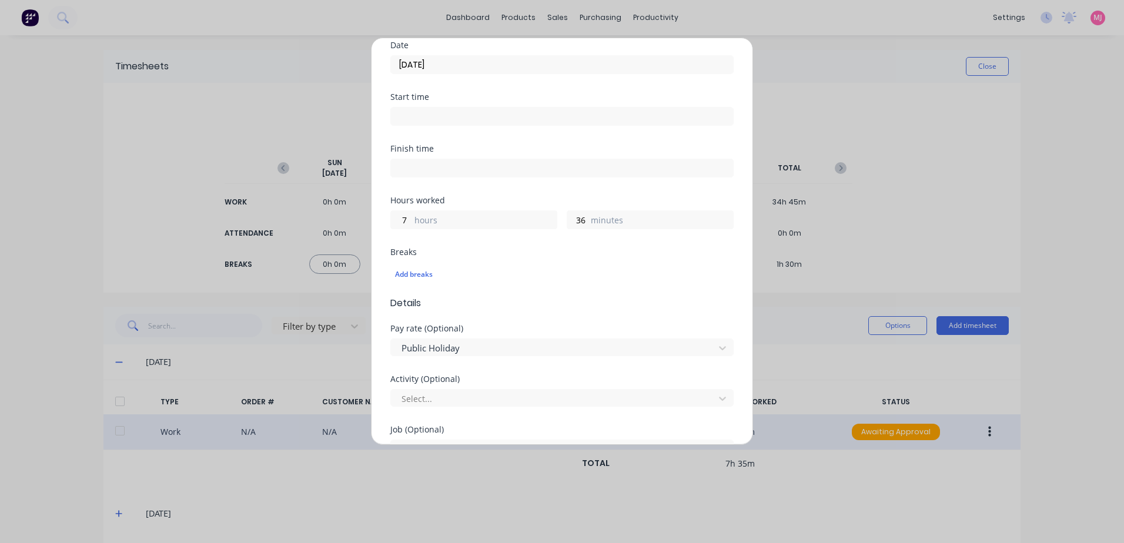
scroll to position [176, 0]
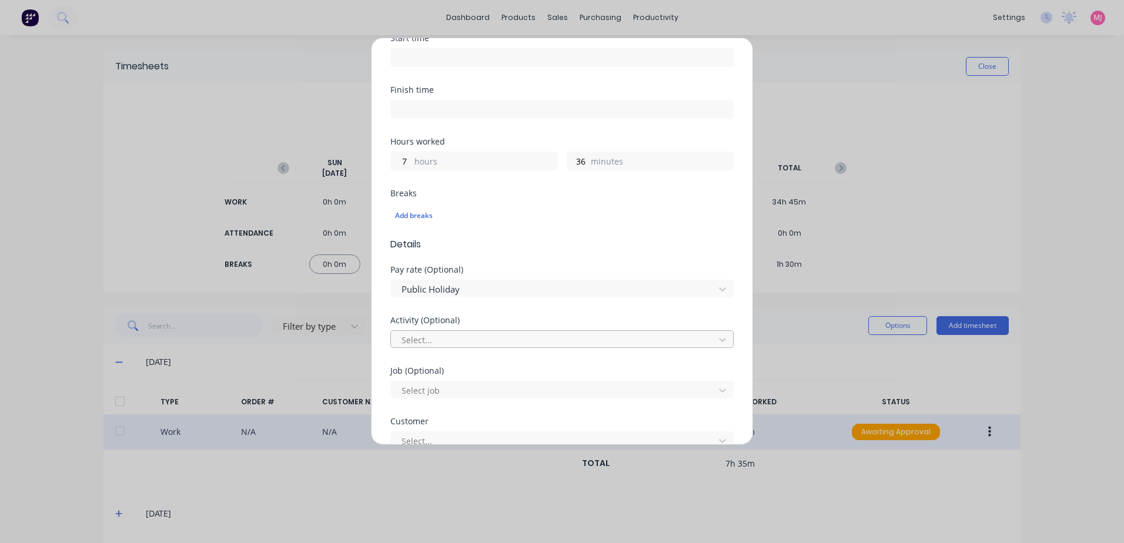
click at [429, 336] on div at bounding box center [554, 340] width 308 height 15
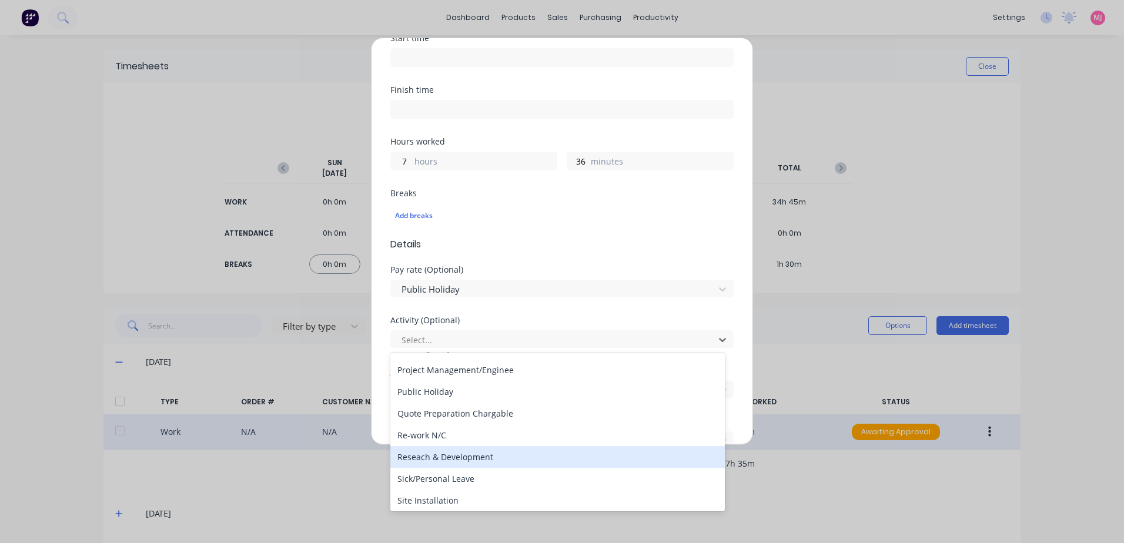
scroll to position [353, 0]
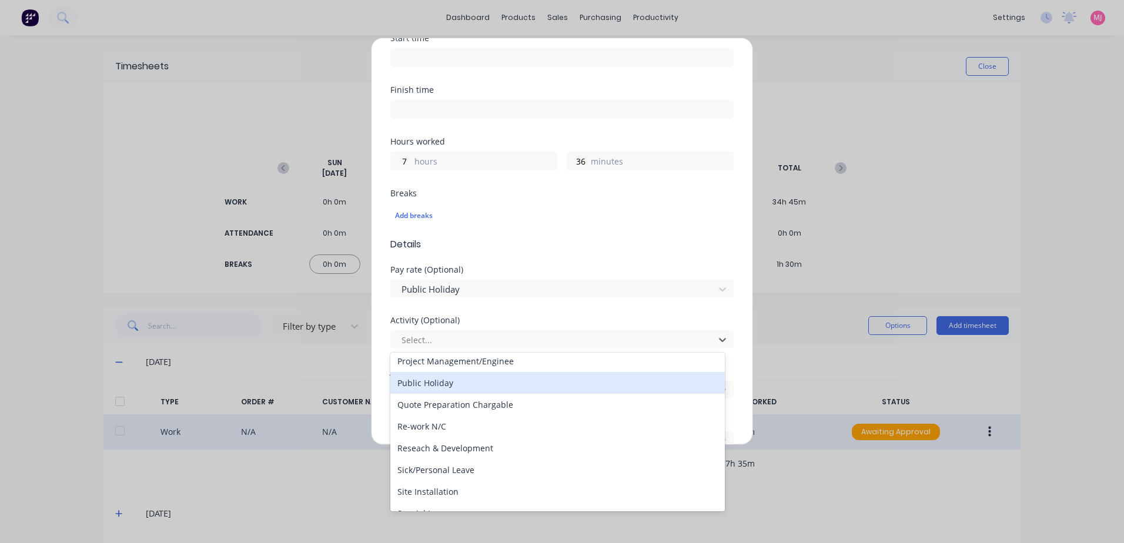
drag, startPoint x: 423, startPoint y: 384, endPoint x: 448, endPoint y: 354, distance: 39.1
click at [423, 384] on div "Public Holiday" at bounding box center [557, 383] width 334 height 22
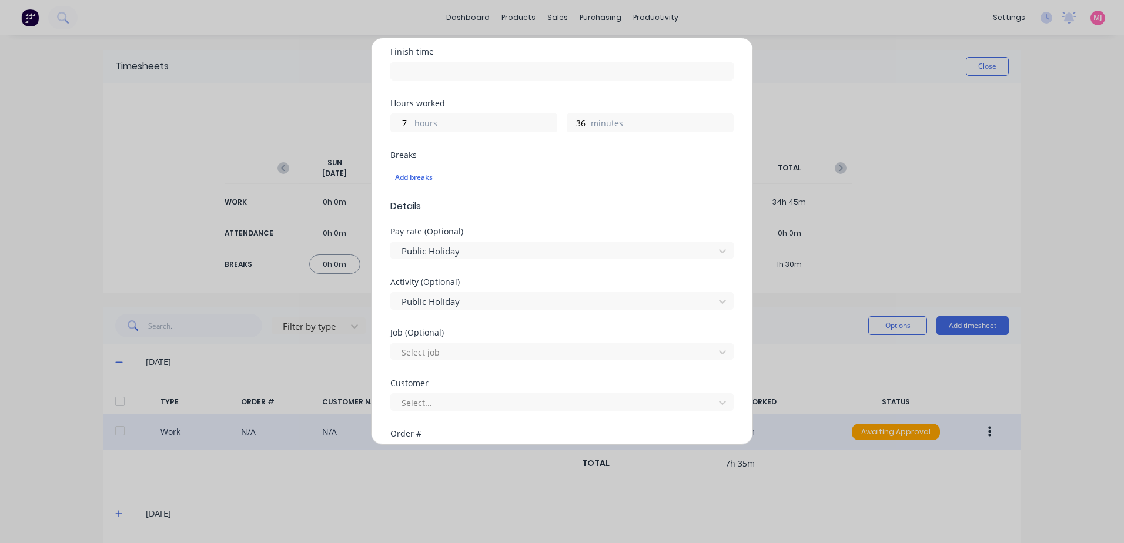
scroll to position [235, 0]
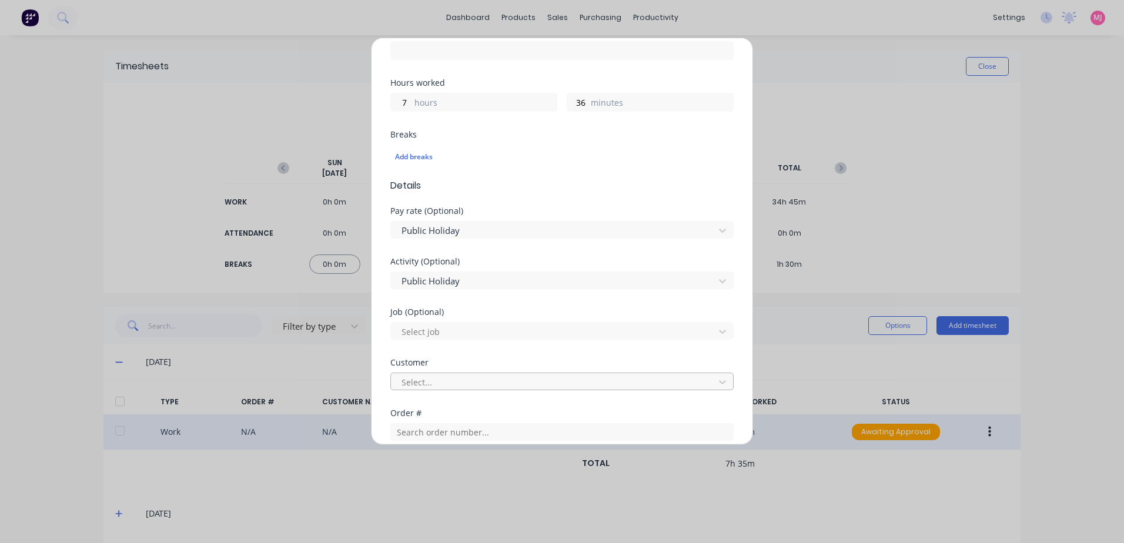
click at [417, 381] on div at bounding box center [554, 382] width 308 height 15
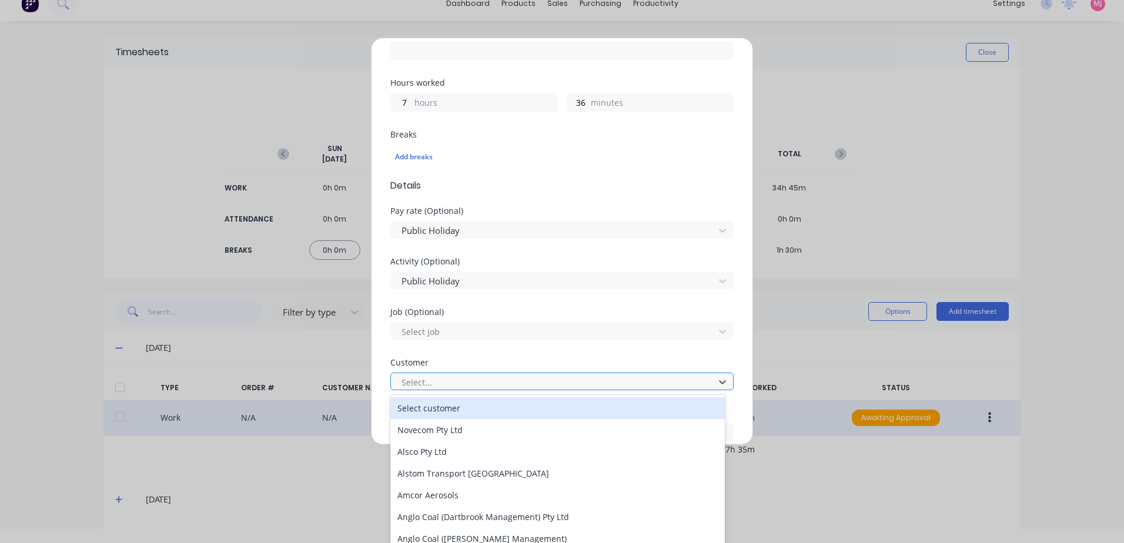
scroll to position [15, 0]
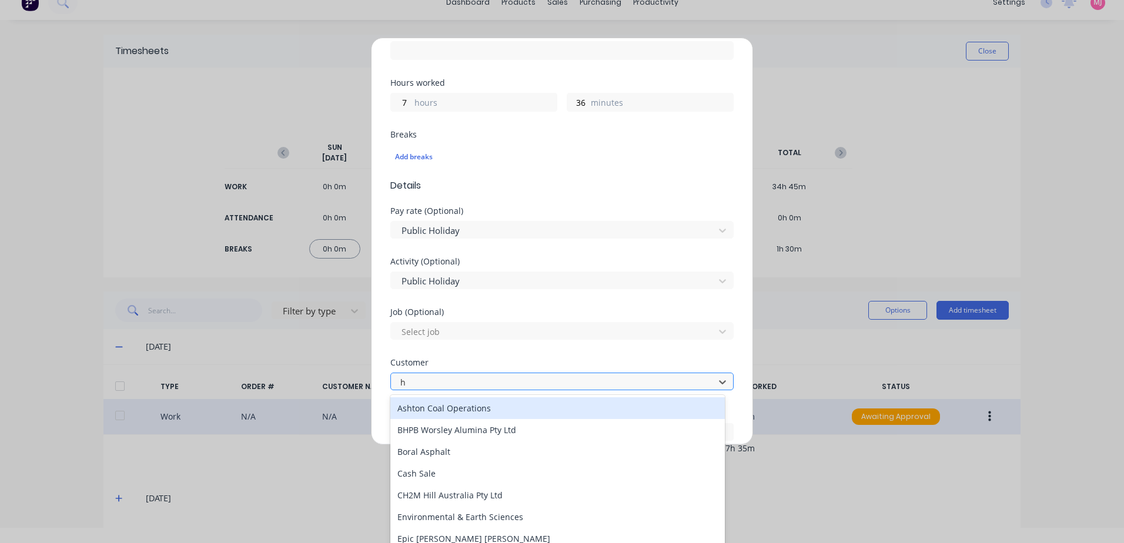
type input "hu"
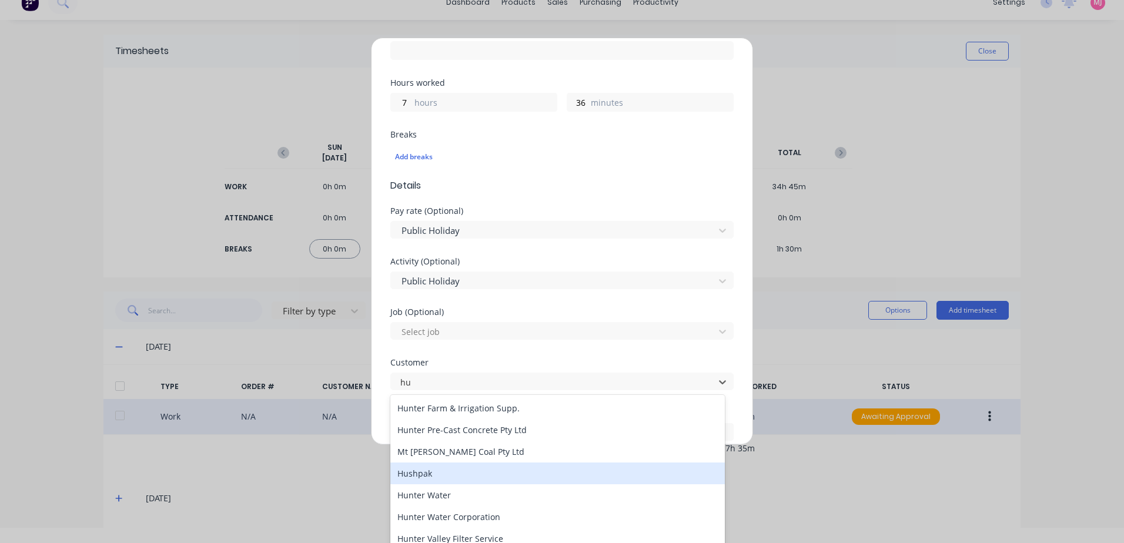
drag, startPoint x: 418, startPoint y: 473, endPoint x: 461, endPoint y: 396, distance: 87.9
click at [420, 470] on div "Hushpak" at bounding box center [557, 474] width 334 height 22
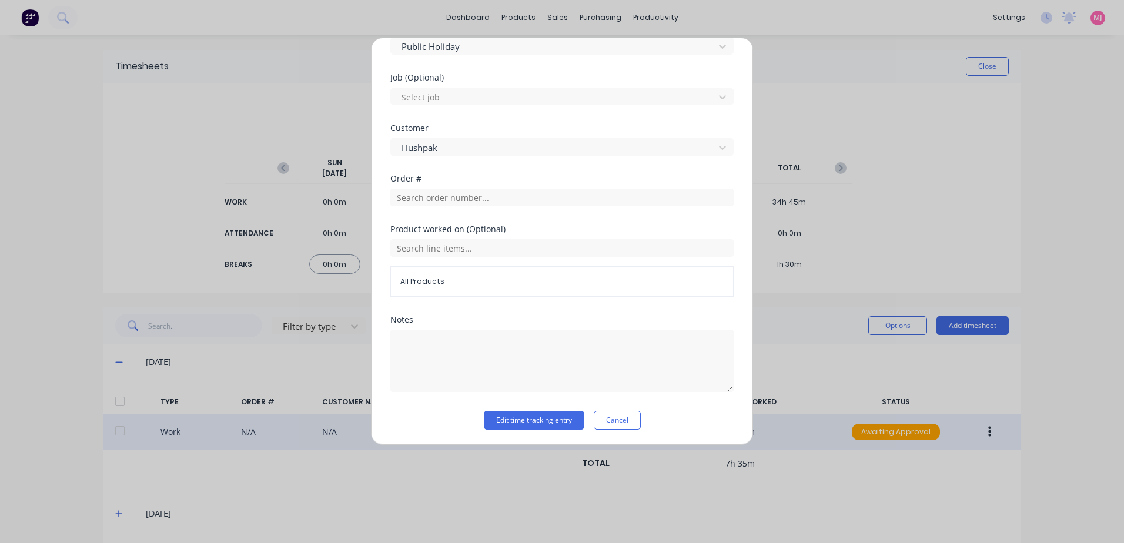
scroll to position [470, 0]
click at [433, 347] on textarea at bounding box center [561, 360] width 343 height 62
type textarea "Public Holiday"
click at [507, 424] on button "Edit time tracking entry" at bounding box center [534, 419] width 101 height 19
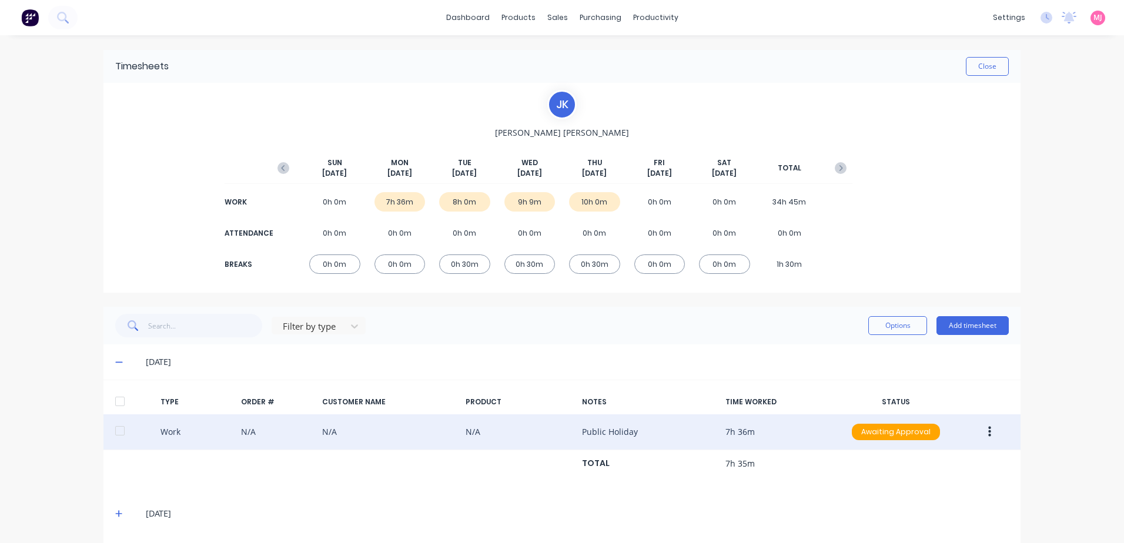
click at [988, 433] on icon "button" at bounding box center [989, 432] width 3 height 13
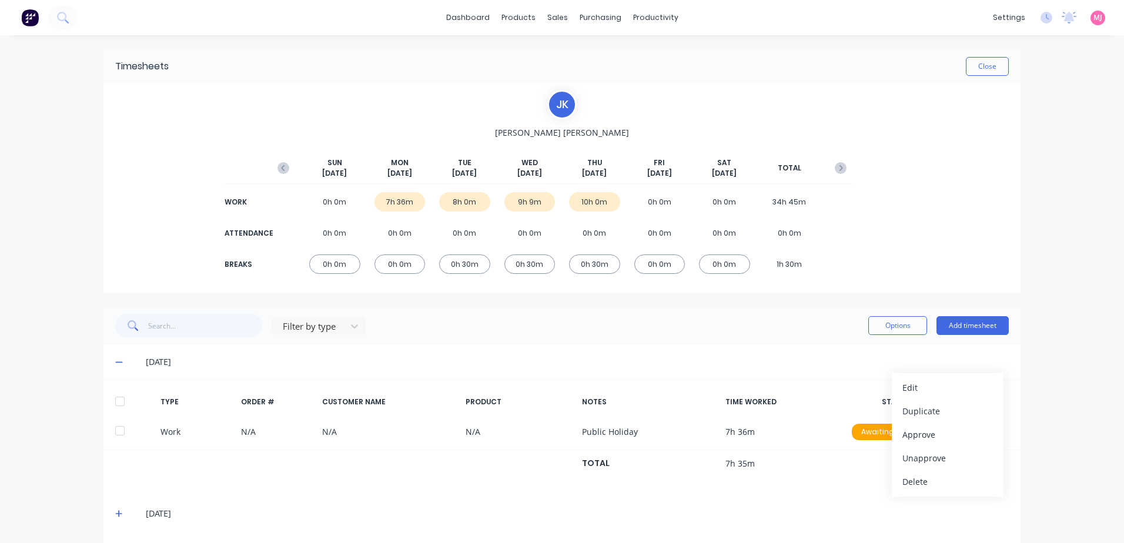
drag, startPoint x: 918, startPoint y: 435, endPoint x: 771, endPoint y: 358, distance: 165.9
click at [916, 434] on div "Approve" at bounding box center [947, 434] width 91 height 17
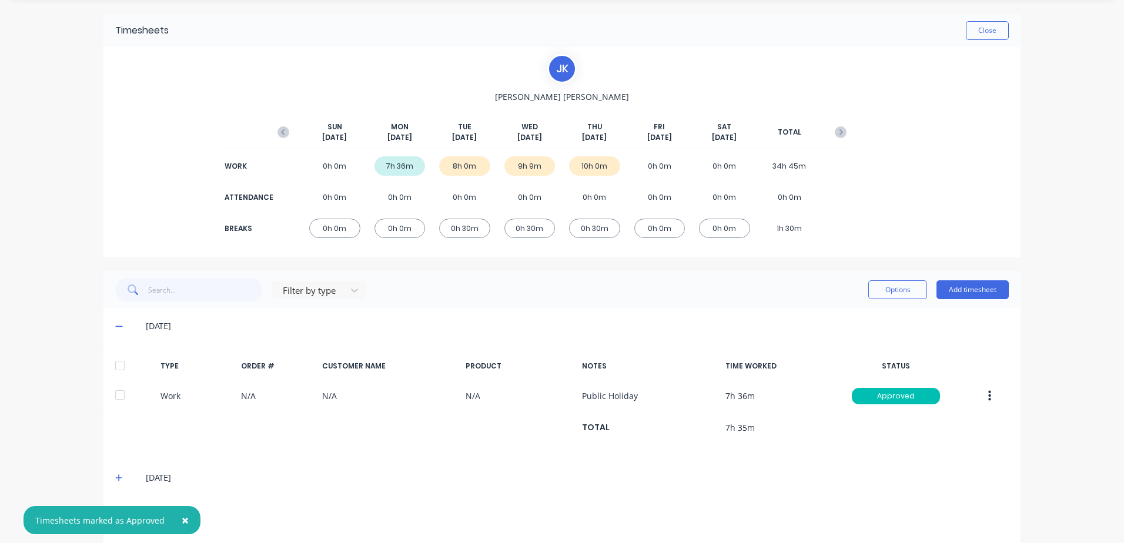
scroll to position [73, 0]
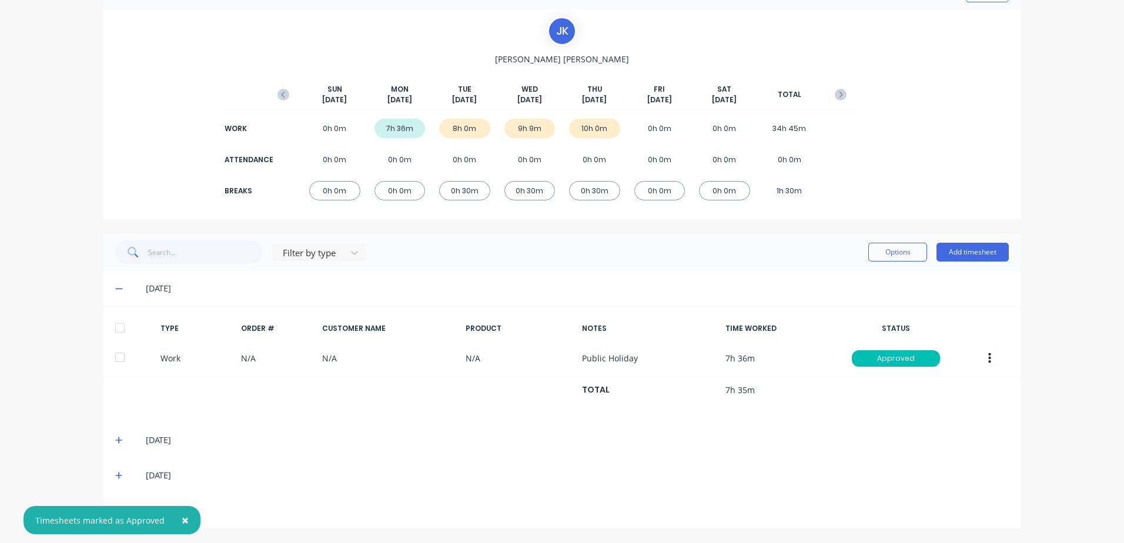
click at [115, 440] on icon at bounding box center [119, 440] width 8 height 8
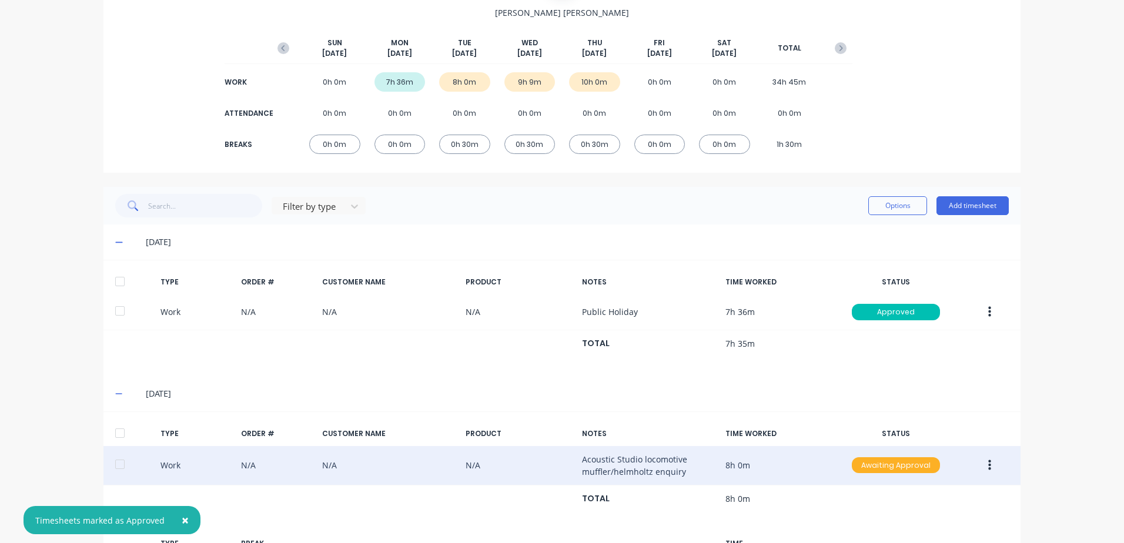
scroll to position [191, 0]
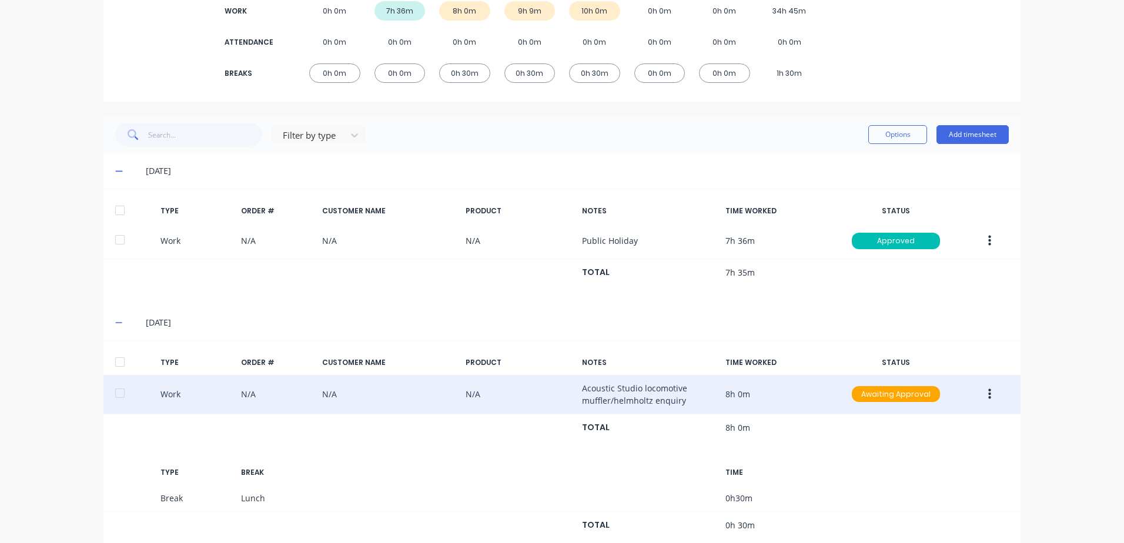
click at [988, 391] on icon "button" at bounding box center [989, 393] width 3 height 11
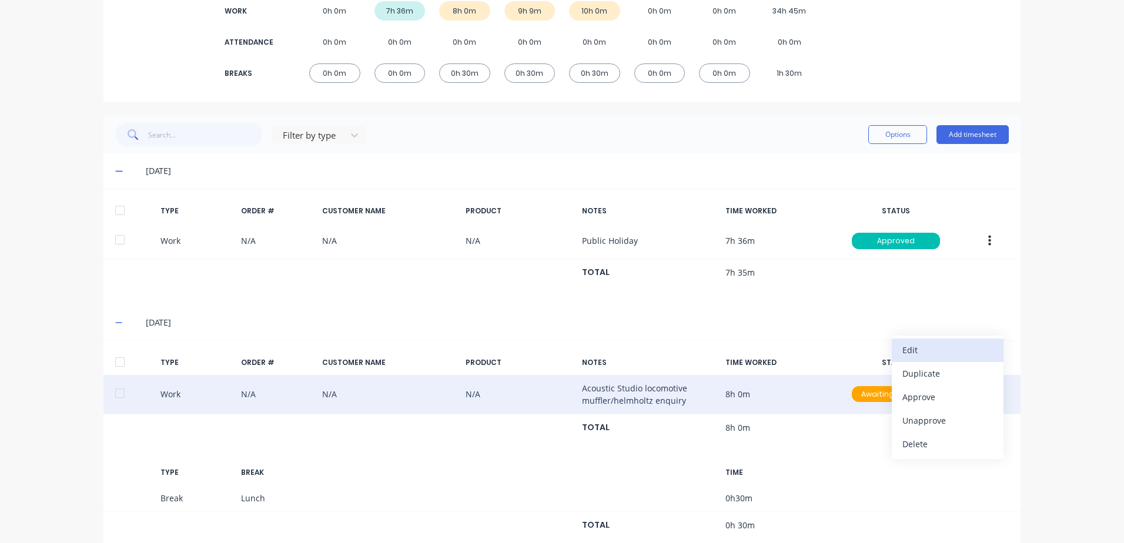
click at [911, 350] on div "Edit" at bounding box center [947, 349] width 91 height 17
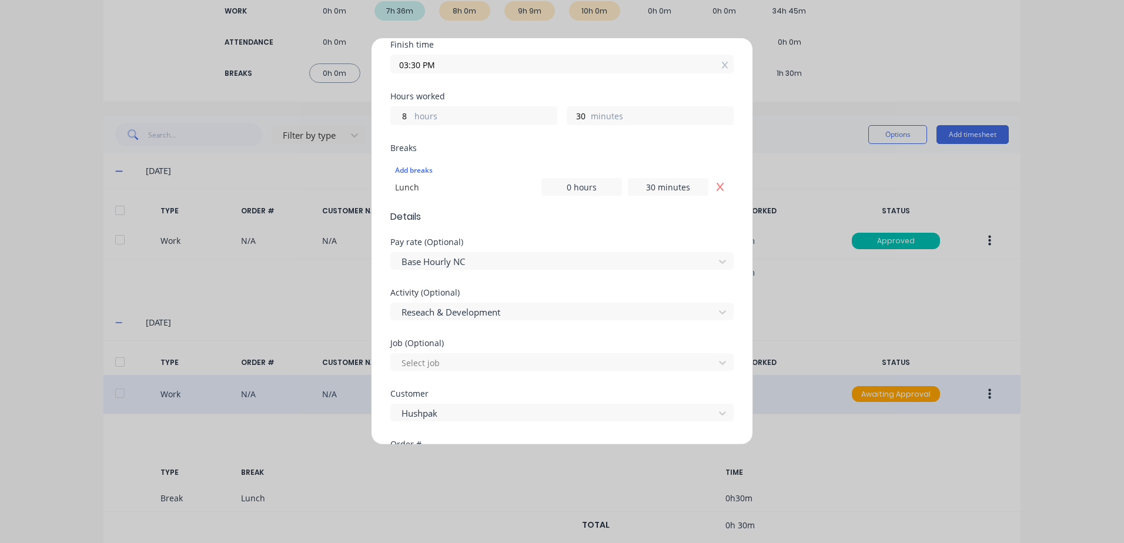
scroll to position [235, 0]
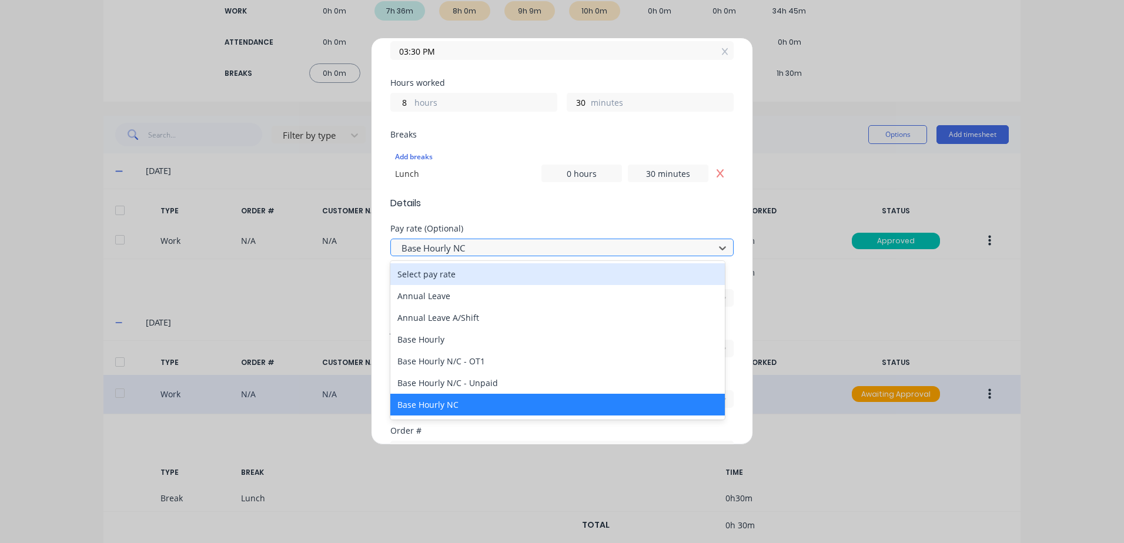
click at [471, 242] on div at bounding box center [554, 248] width 308 height 15
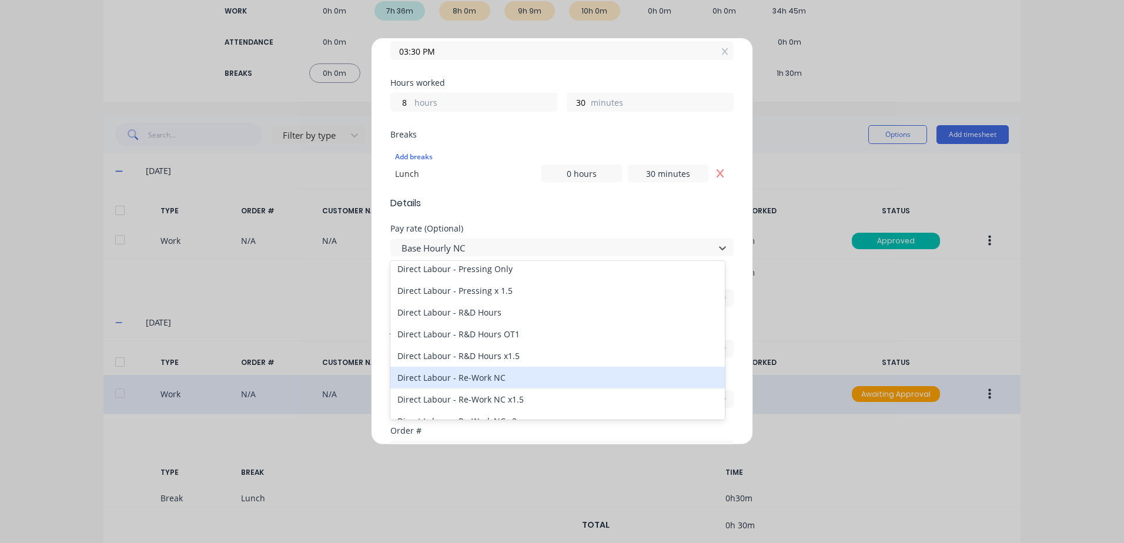
scroll to position [353, 0]
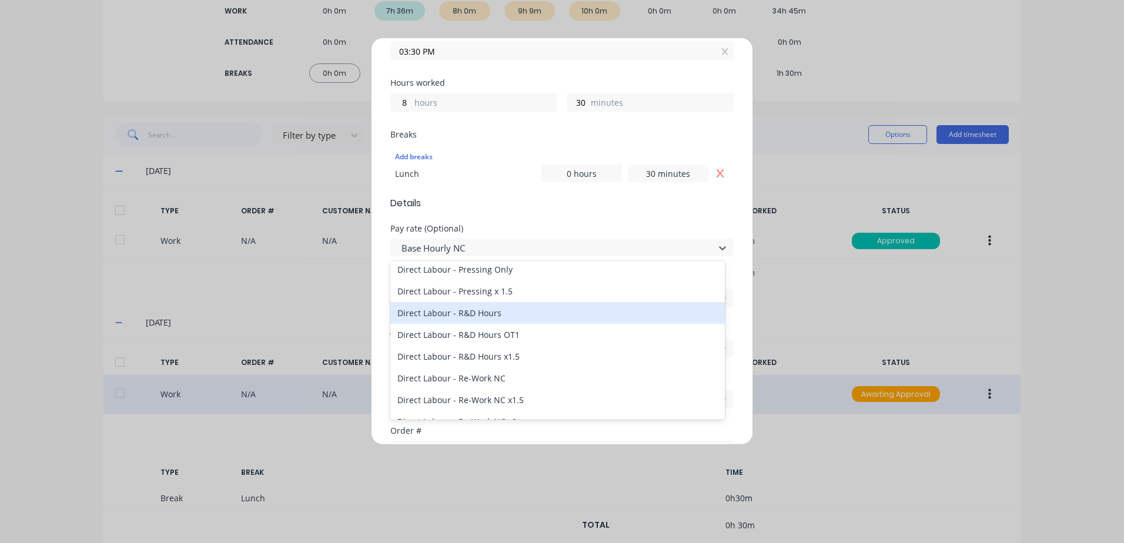
click at [456, 312] on div "Direct Labour - R&D Hours" at bounding box center [557, 313] width 334 height 22
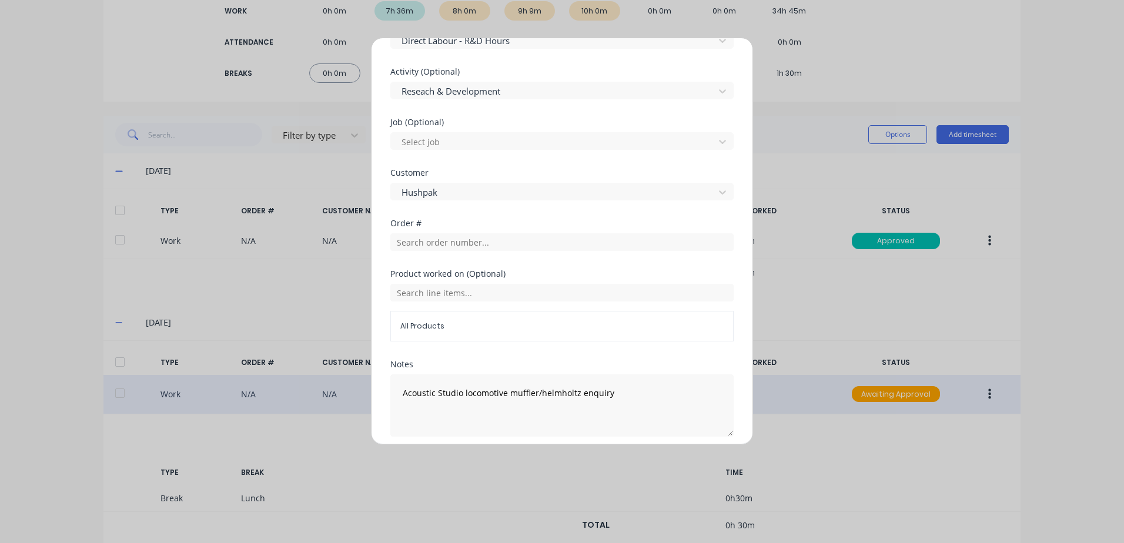
scroll to position [470, 0]
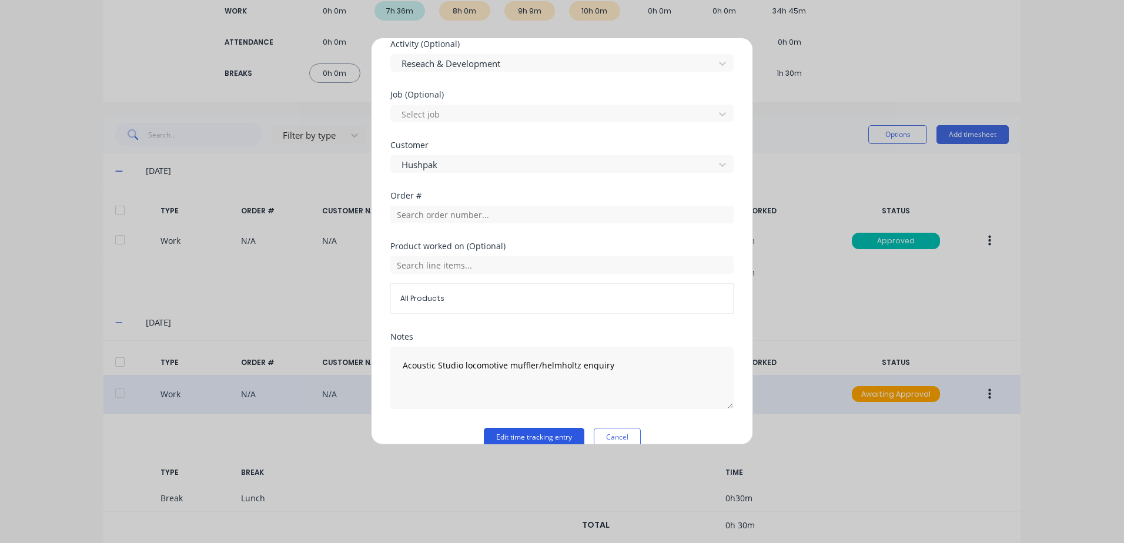
click at [499, 438] on button "Edit time tracking entry" at bounding box center [534, 437] width 101 height 19
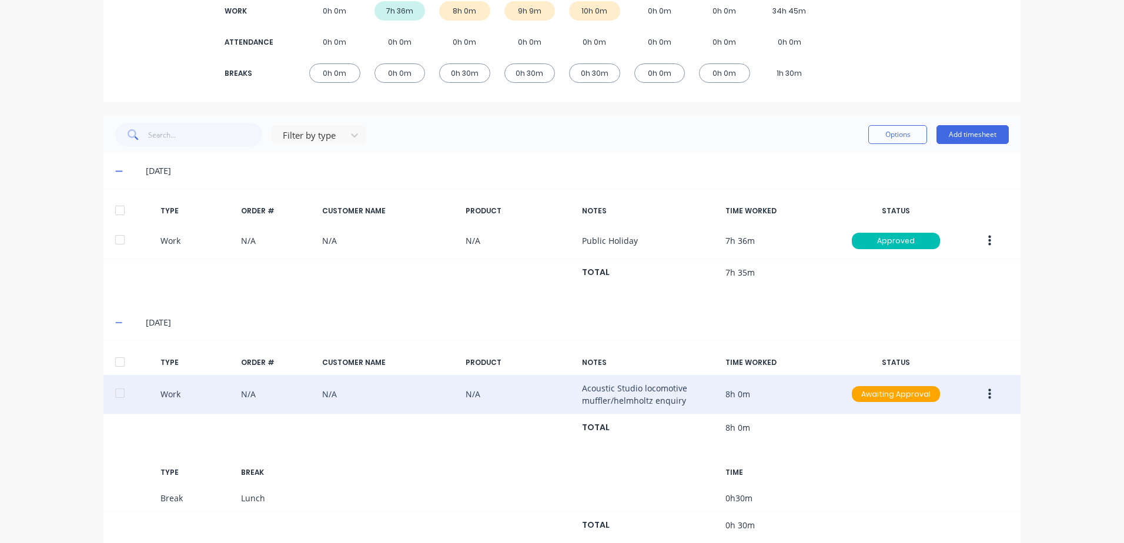
click at [988, 394] on icon "button" at bounding box center [989, 393] width 3 height 11
drag, startPoint x: 922, startPoint y: 397, endPoint x: 776, endPoint y: 396, distance: 145.2
click at [920, 397] on div "Approve" at bounding box center [947, 396] width 91 height 17
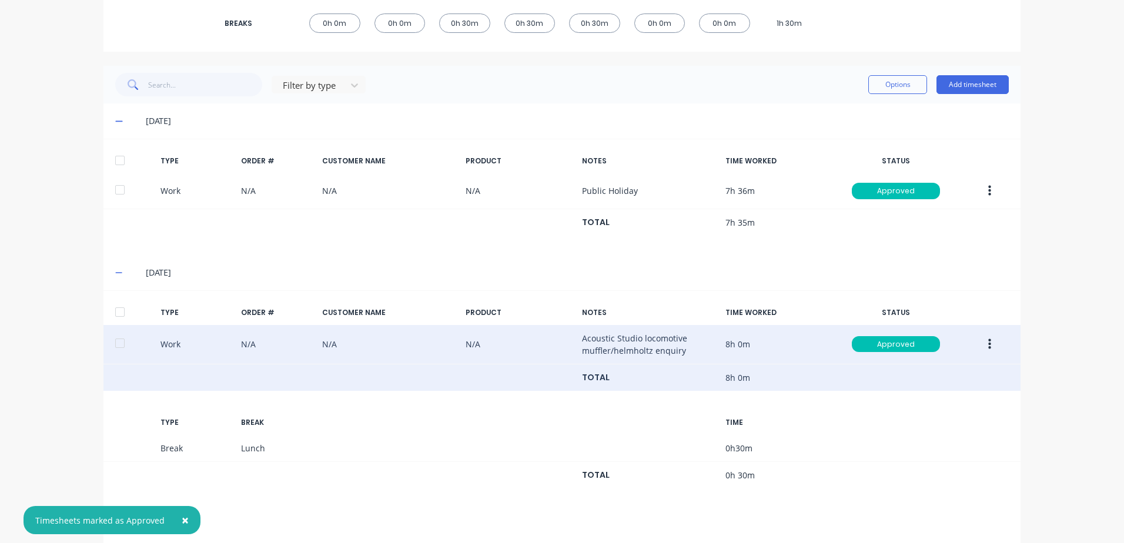
scroll to position [291, 0]
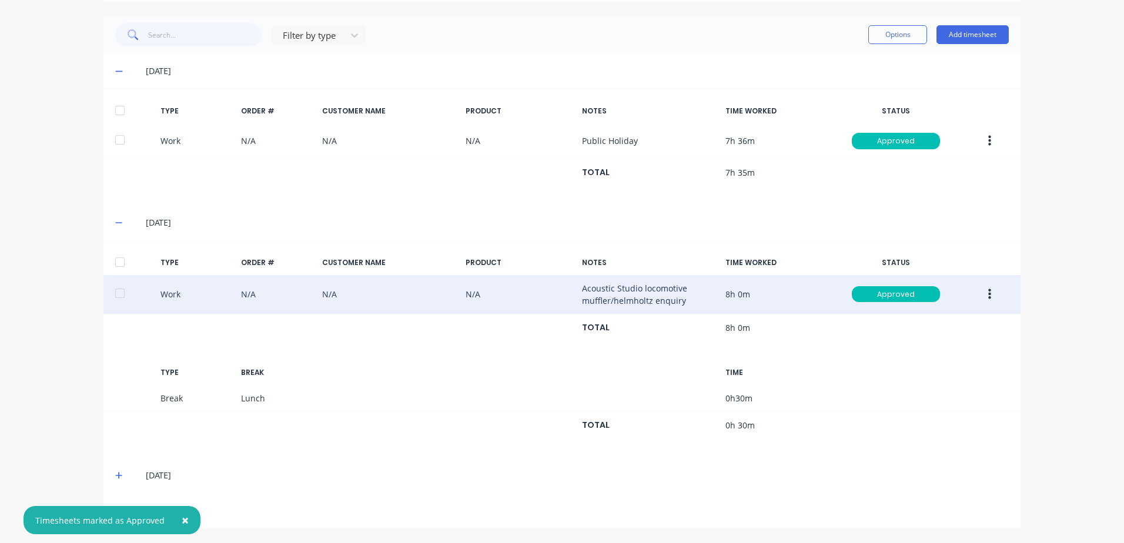
click at [115, 475] on icon at bounding box center [118, 475] width 7 height 7
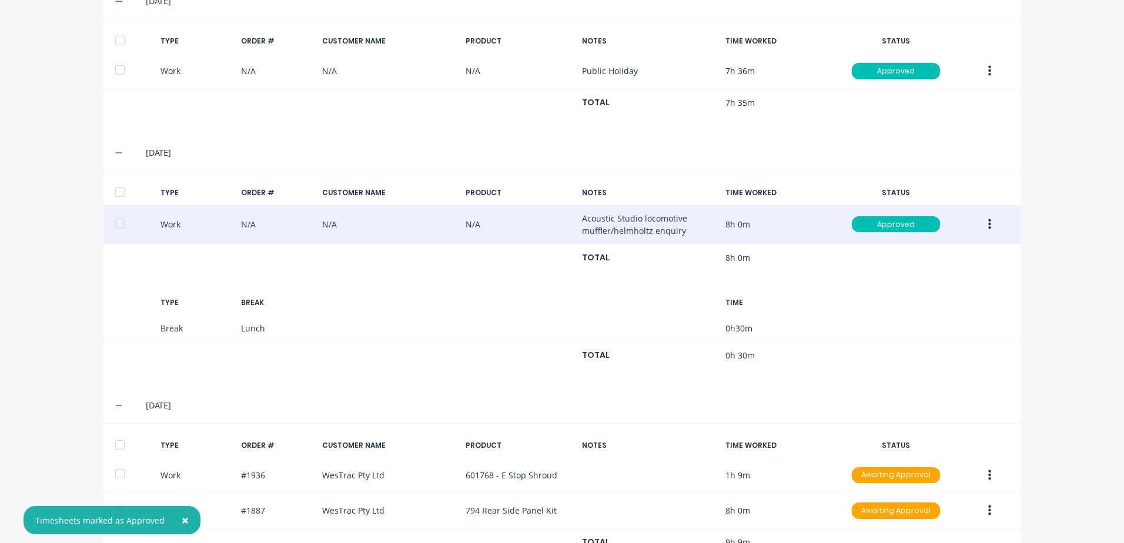
scroll to position [540, 0]
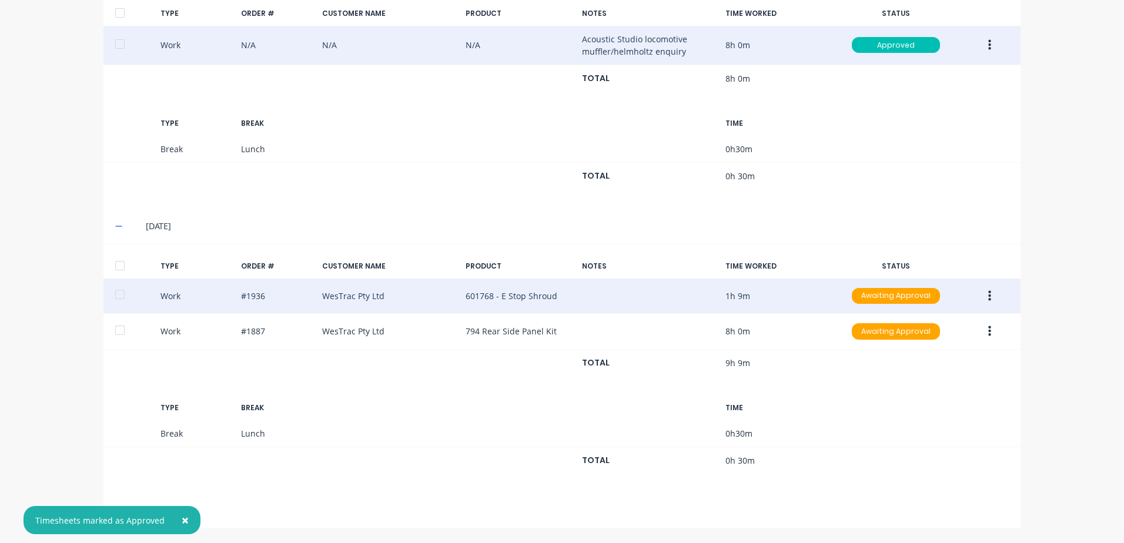
click at [988, 296] on icon "button" at bounding box center [989, 296] width 3 height 13
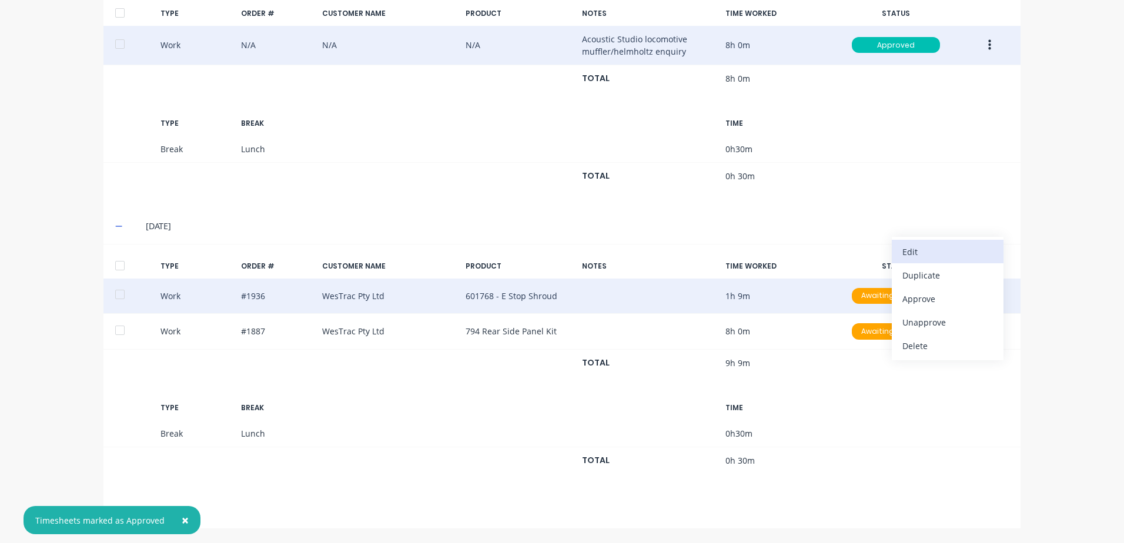
click at [913, 252] on div "Edit" at bounding box center [947, 251] width 91 height 17
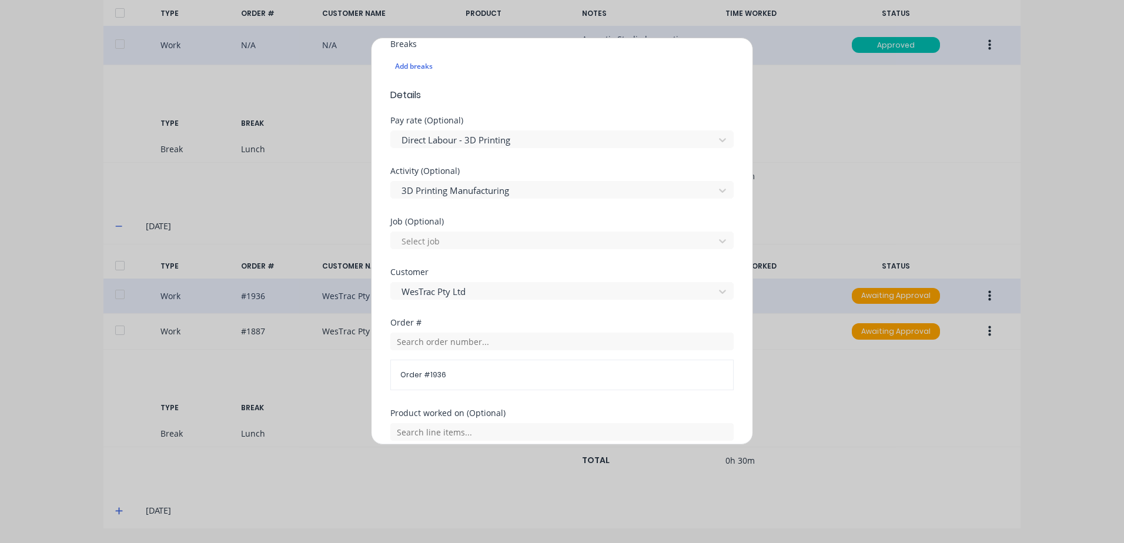
scroll to position [353, 0]
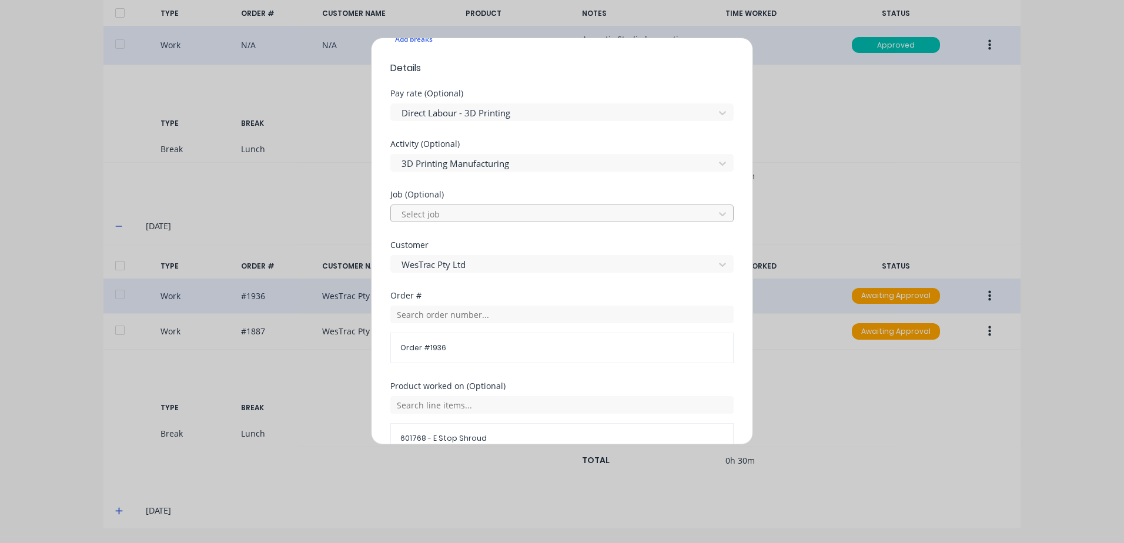
click at [428, 216] on div at bounding box center [554, 214] width 308 height 15
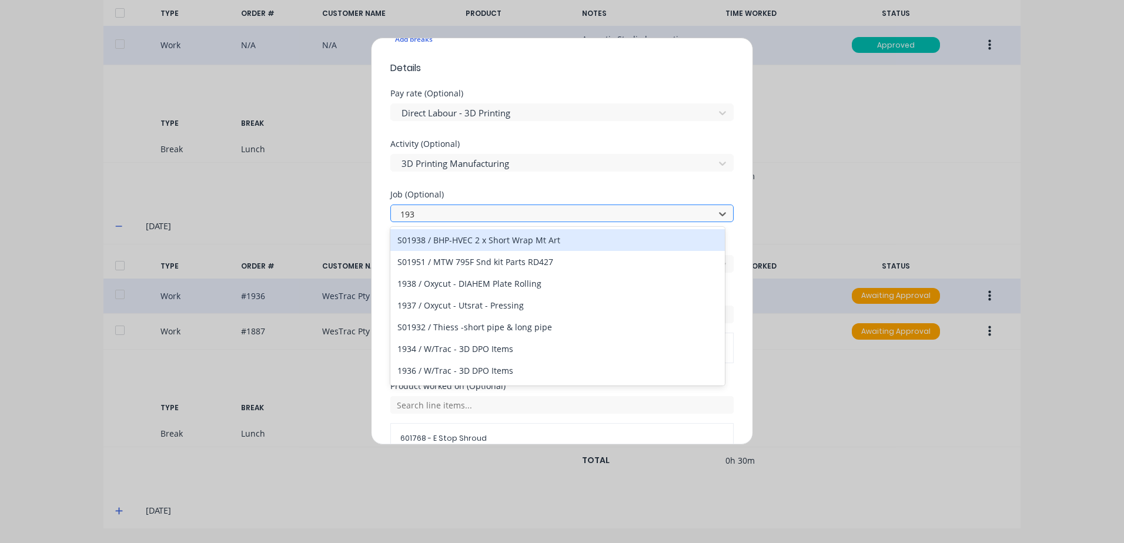
type input "1936"
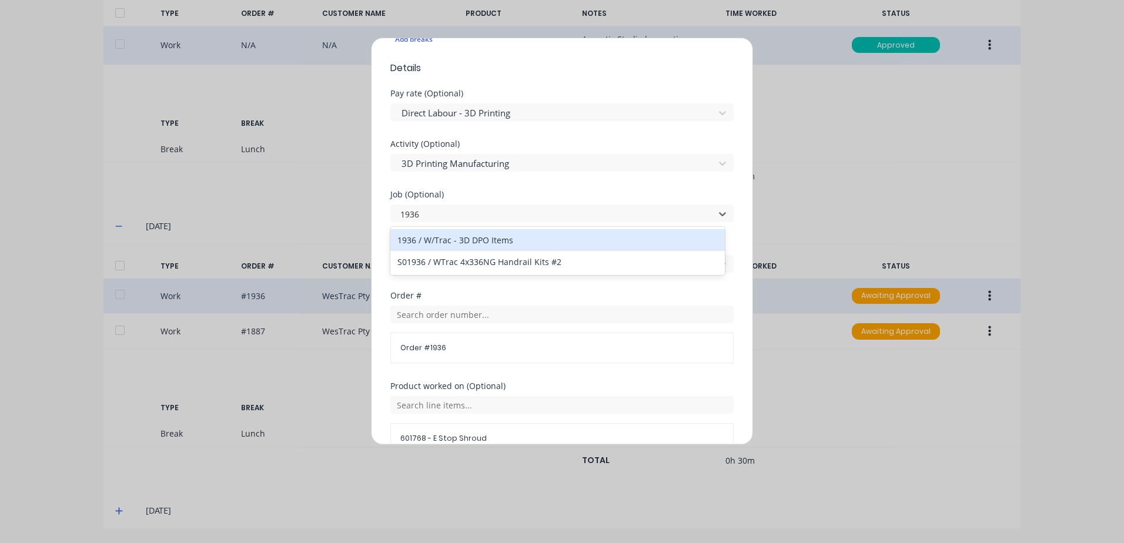
click at [480, 240] on div "1936 / W/Trac - 3D DPO Items" at bounding box center [557, 240] width 334 height 22
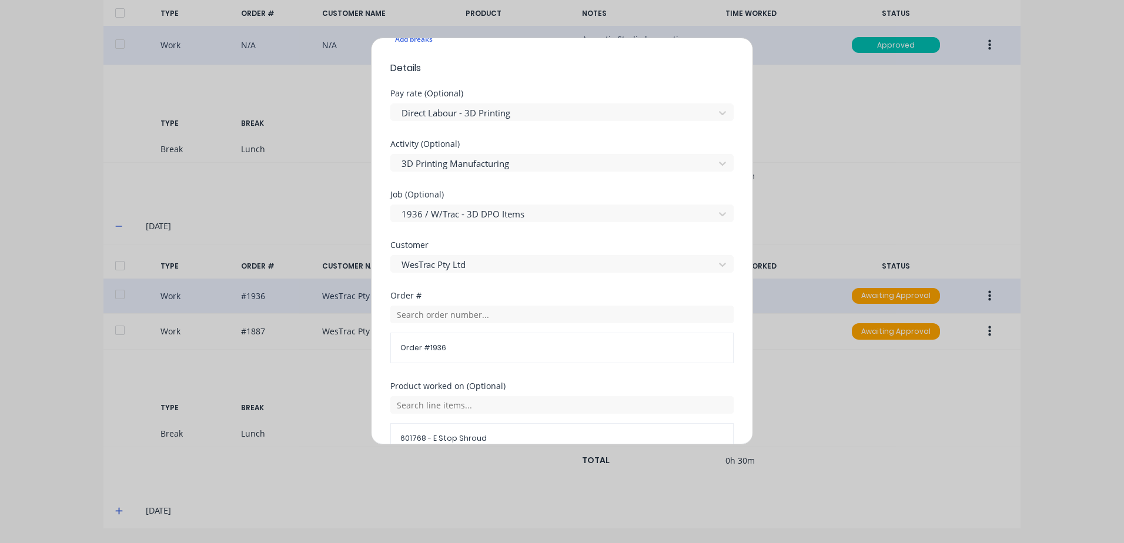
scroll to position [511, 0]
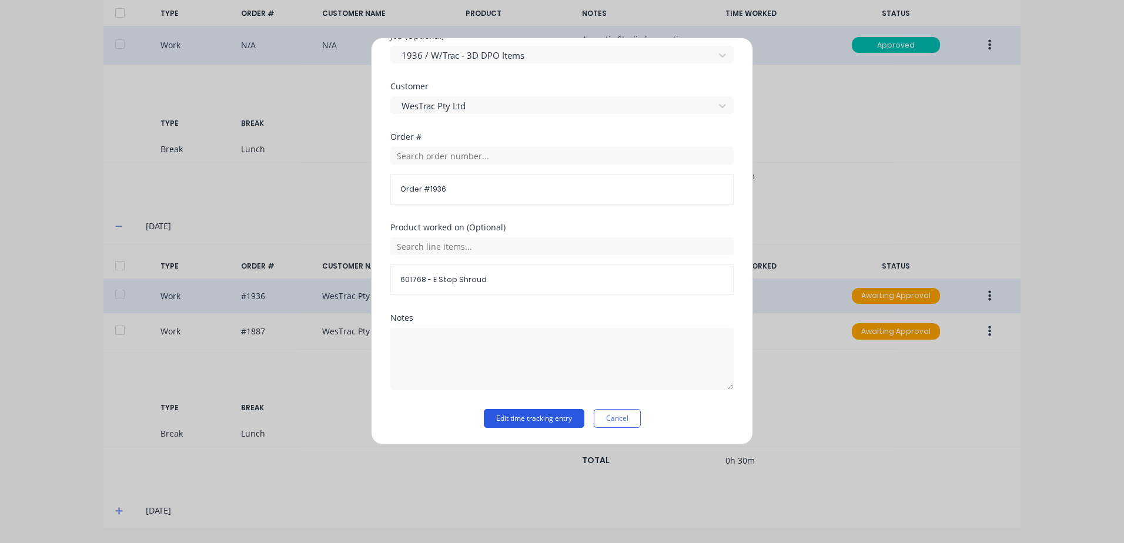
click at [511, 421] on button "Edit time tracking entry" at bounding box center [534, 418] width 101 height 19
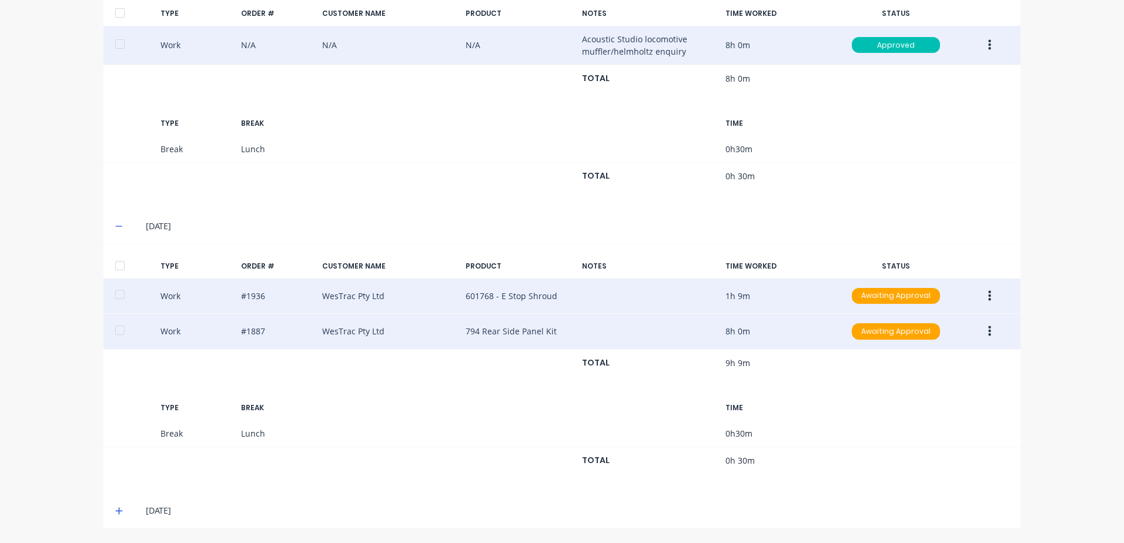
click at [988, 331] on icon "button" at bounding box center [989, 331] width 3 height 11
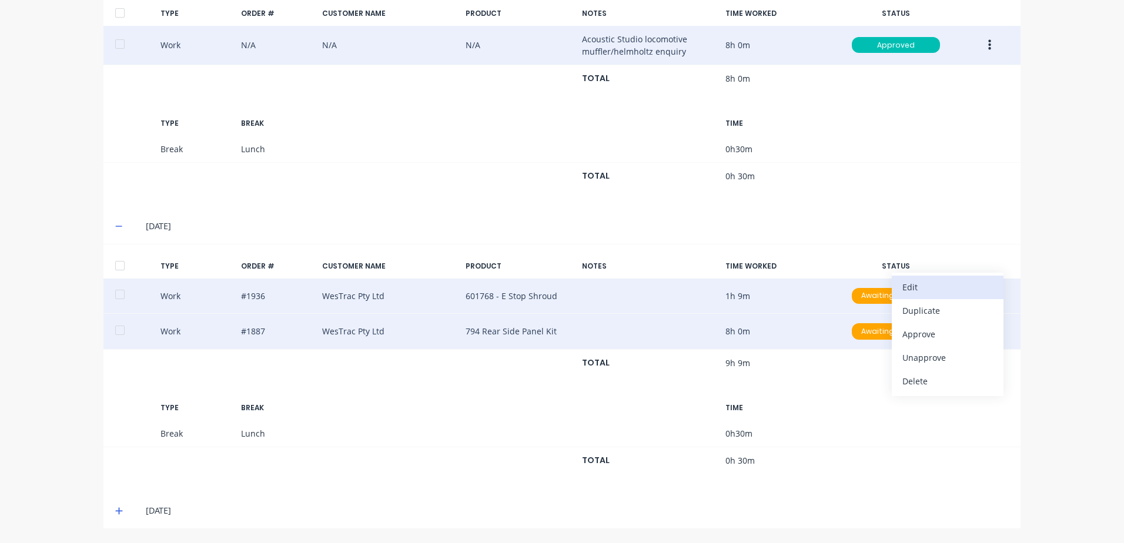
click at [925, 286] on div "Edit" at bounding box center [947, 287] width 91 height 17
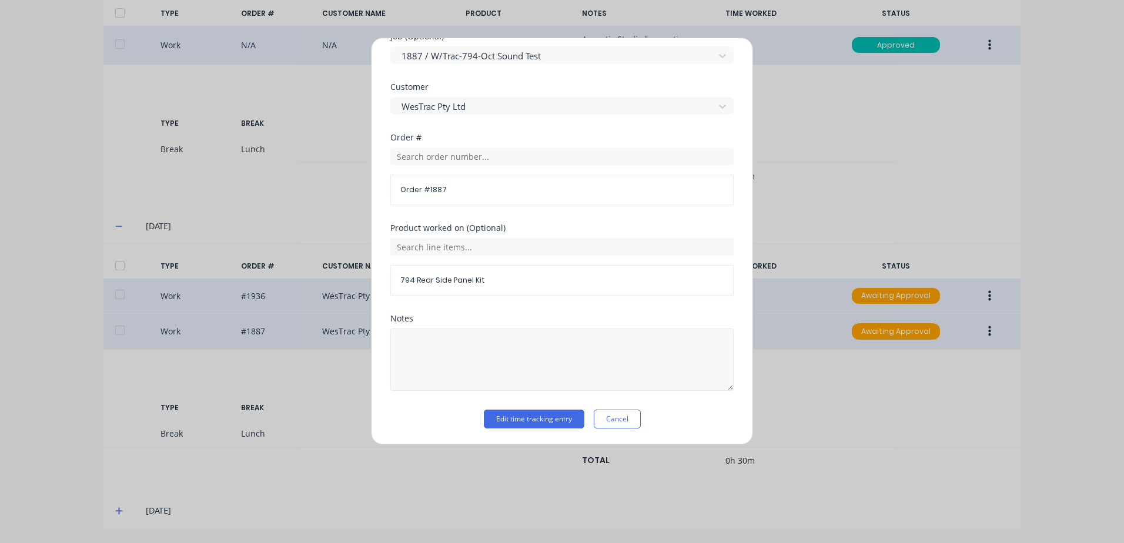
scroll to position [529, 0]
click at [506, 421] on button "Edit time tracking entry" at bounding box center [534, 418] width 101 height 19
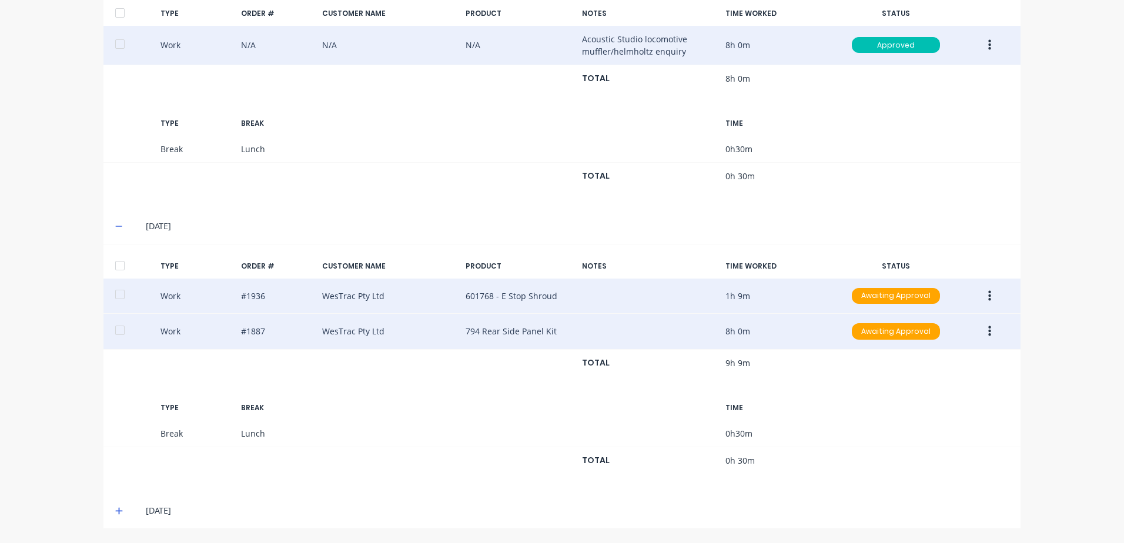
click at [987, 330] on button "button" at bounding box center [990, 331] width 28 height 21
click at [927, 331] on div "Approve" at bounding box center [947, 334] width 91 height 17
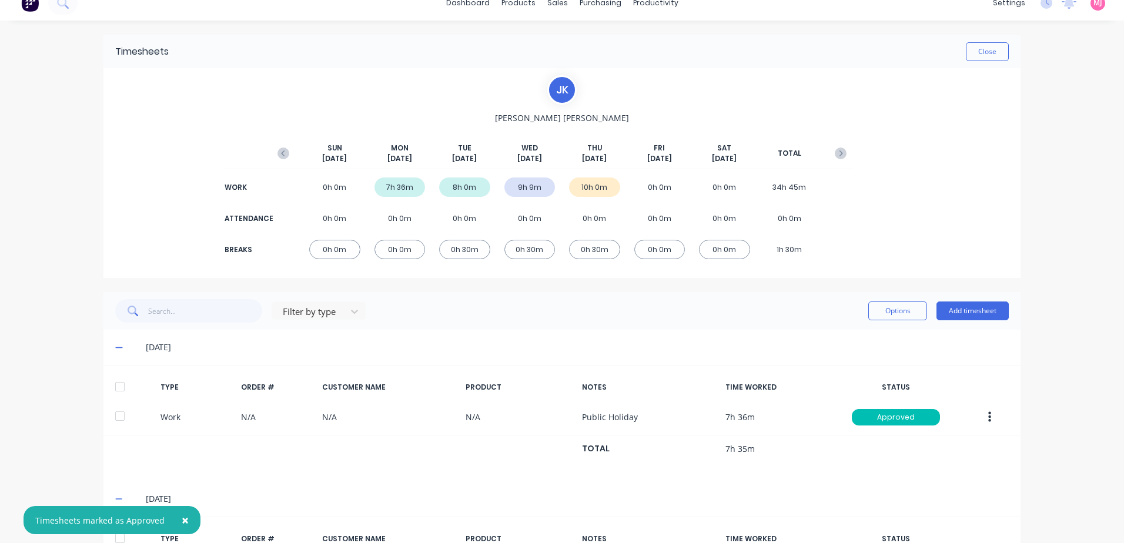
scroll to position [0, 0]
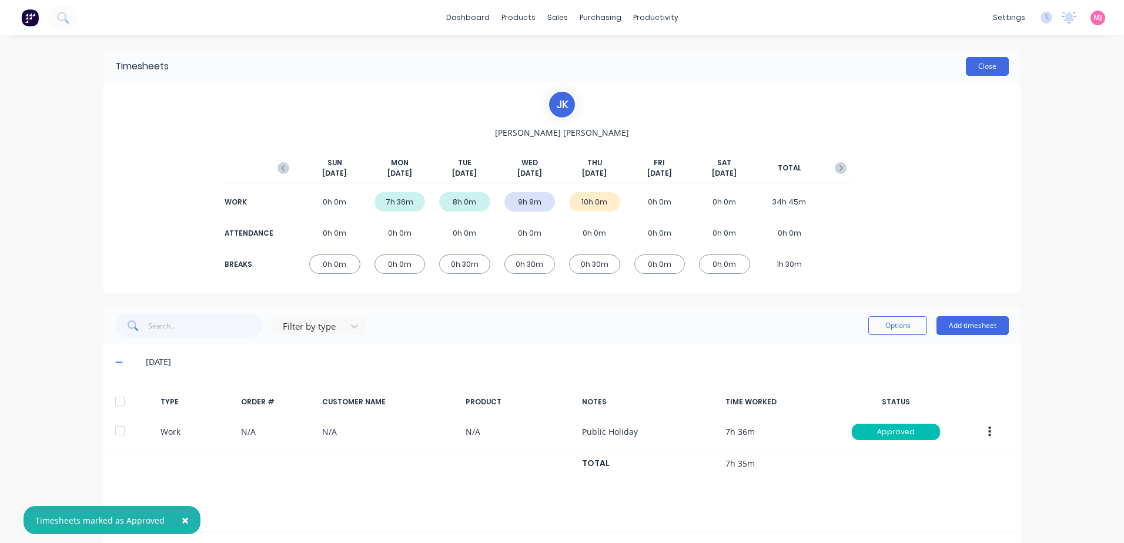
click at [985, 65] on button "Close" at bounding box center [987, 66] width 43 height 19
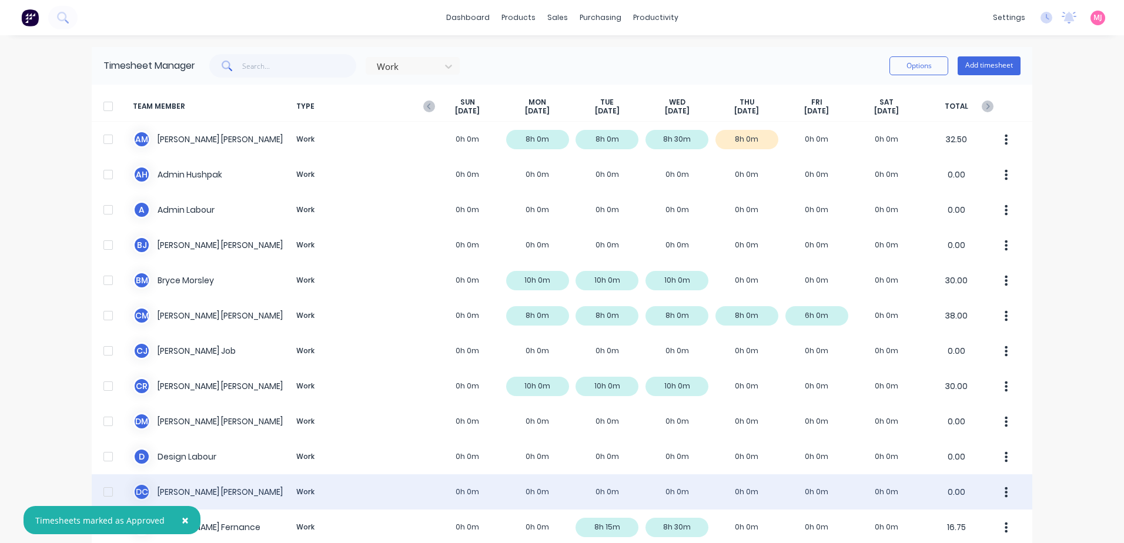
click at [184, 515] on span "×" at bounding box center [185, 520] width 7 height 16
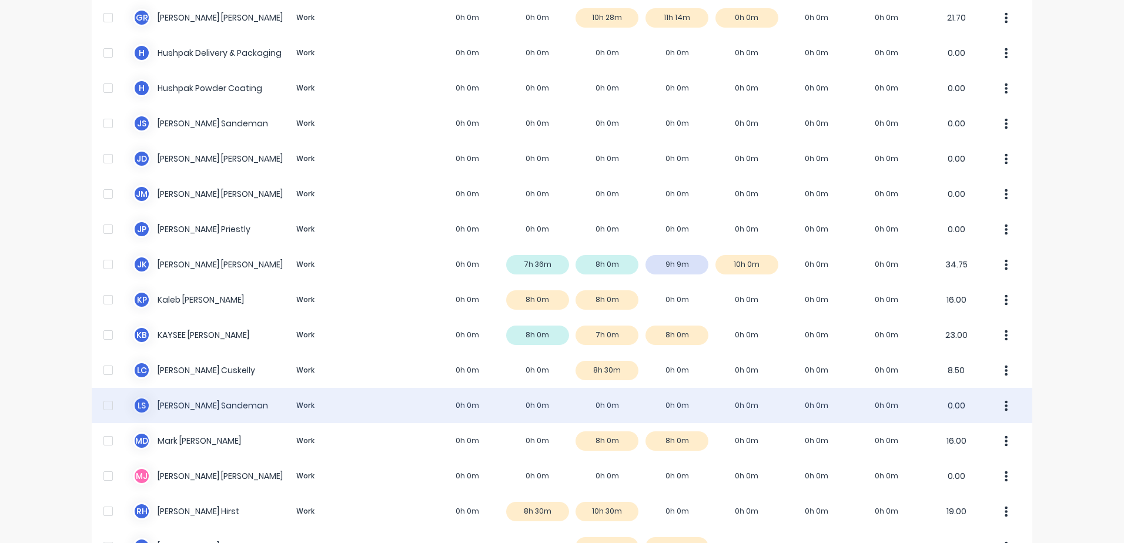
scroll to position [588, 0]
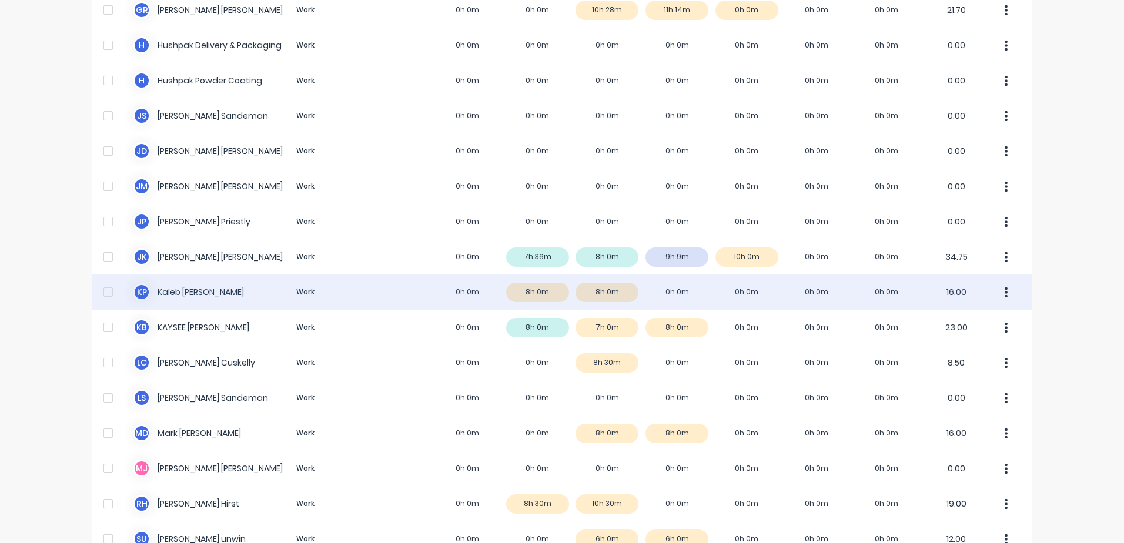
click at [188, 293] on div "K P [PERSON_NAME] Work 0h 0m 8h 0m 8h 0m 0h 0m 0h 0m 0h 0m 0h 0m 16.00" at bounding box center [562, 291] width 940 height 35
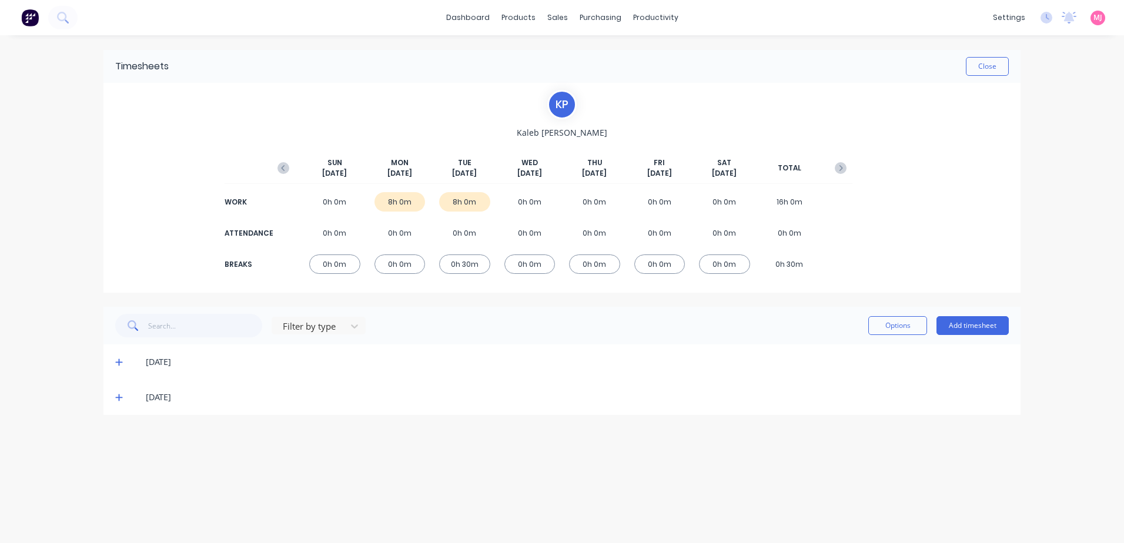
drag, startPoint x: 119, startPoint y: 361, endPoint x: 187, endPoint y: 366, distance: 68.3
click at [119, 360] on icon at bounding box center [118, 362] width 7 height 7
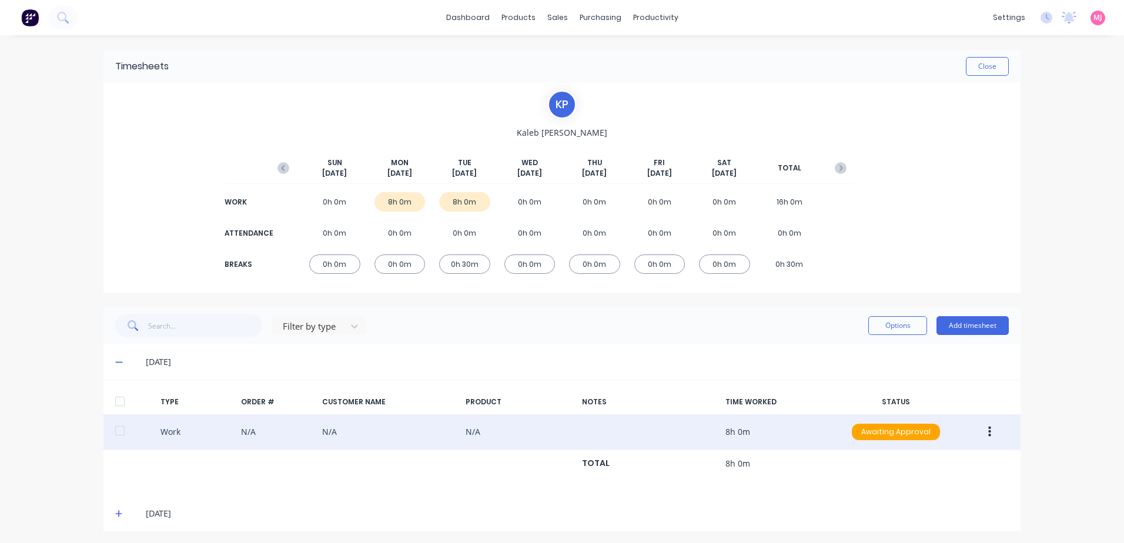
click at [987, 434] on button "button" at bounding box center [990, 431] width 28 height 21
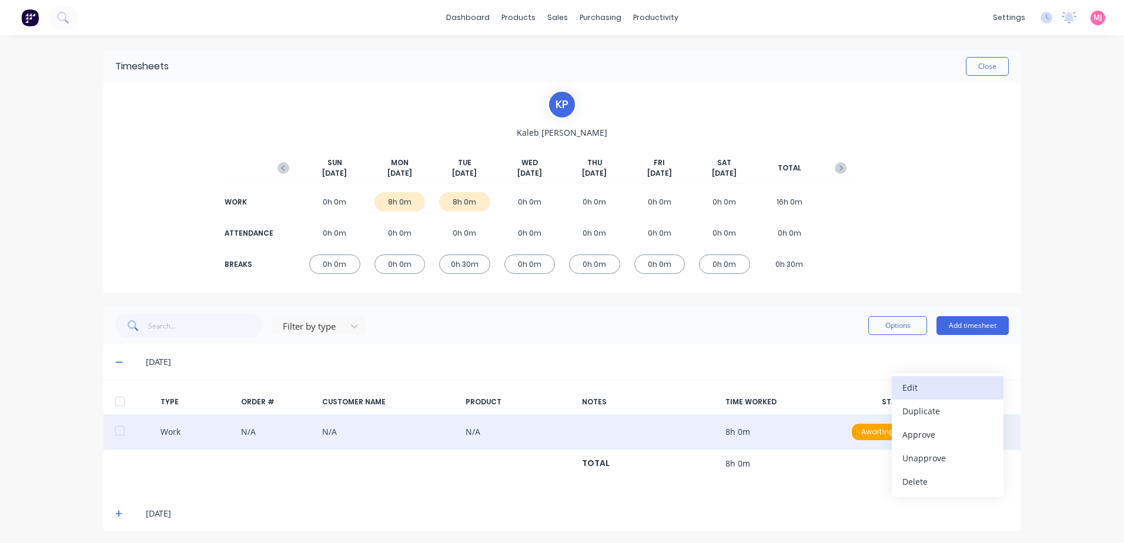
click at [922, 390] on div "Edit" at bounding box center [947, 387] width 91 height 17
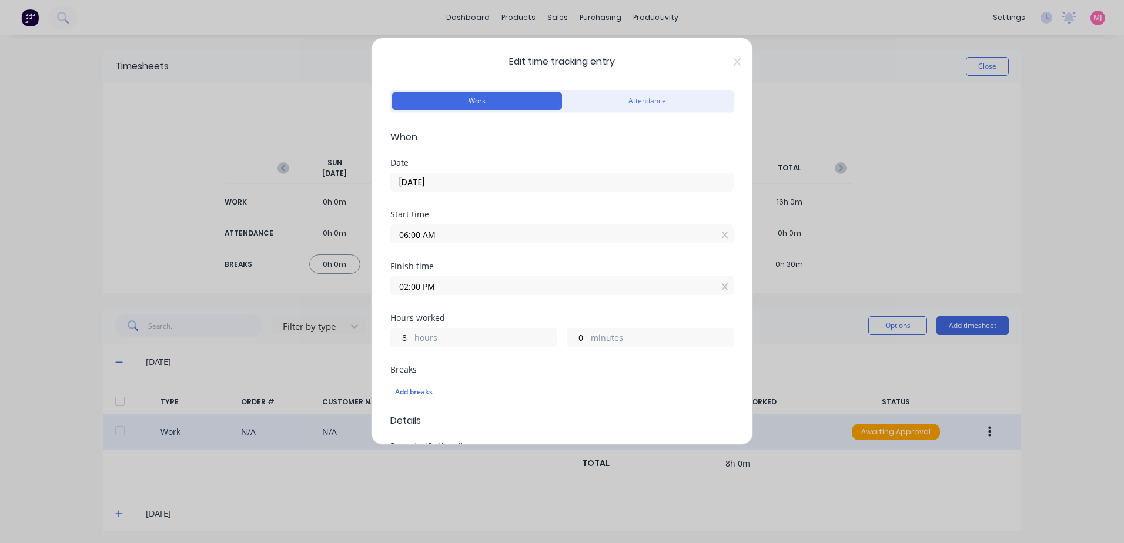
drag, startPoint x: 446, startPoint y: 231, endPoint x: 376, endPoint y: 236, distance: 70.1
click at [376, 236] on div "Edit time tracking entry Work Attendance When Date [DATE] Start time 06:00 AM F…" at bounding box center [562, 241] width 382 height 407
drag, startPoint x: 440, startPoint y: 287, endPoint x: 390, endPoint y: 286, distance: 50.0
click at [390, 286] on label "02:00 PM" at bounding box center [561, 294] width 343 height 19
click at [391, 286] on input "02:00 PM" at bounding box center [562, 295] width 342 height 18
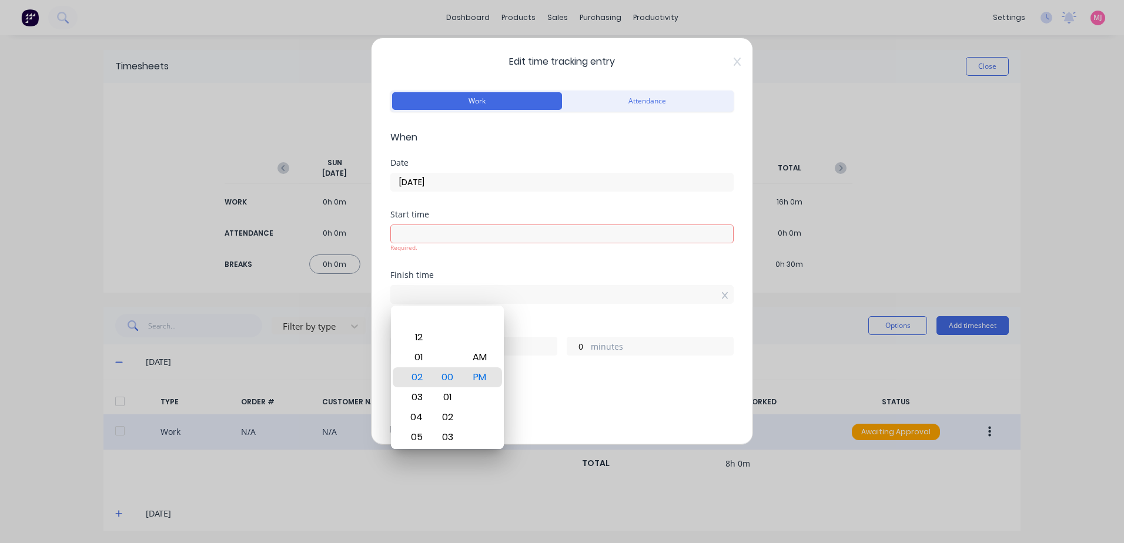
type input "09:10 AM"
click at [548, 391] on div "Add breaks" at bounding box center [561, 400] width 343 height 25
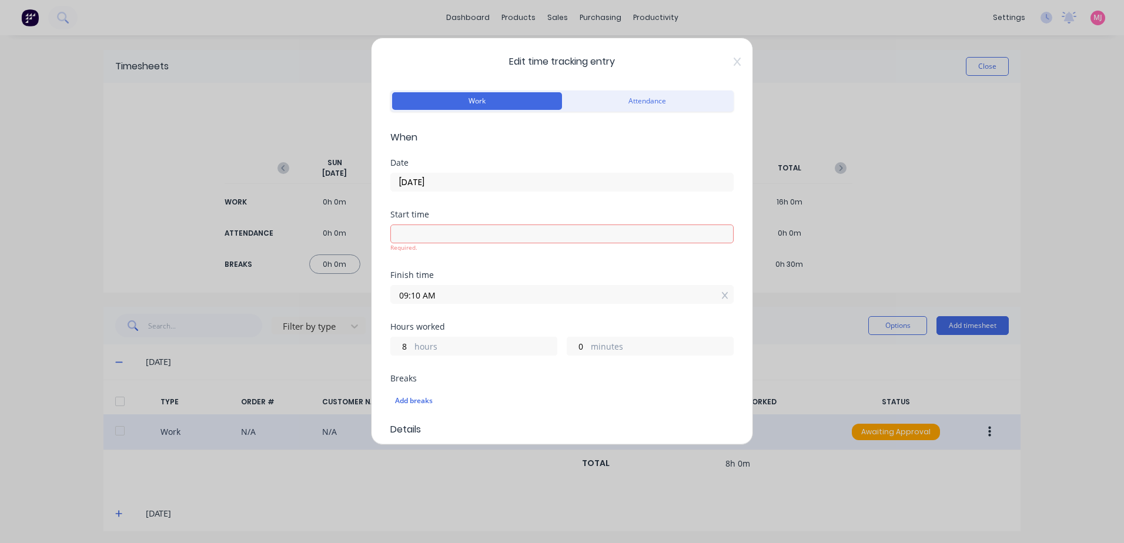
drag, startPoint x: 450, startPoint y: 289, endPoint x: 367, endPoint y: 296, distance: 83.1
click at [369, 294] on div "Edit time tracking entry Work Attendance When Date [DATE] Start time Required. …" at bounding box center [562, 271] width 1124 height 543
click at [412, 348] on div "Hours worked 8 hours 0 minutes" at bounding box center [561, 349] width 343 height 52
drag, startPoint x: 407, startPoint y: 339, endPoint x: 390, endPoint y: 337, distance: 17.2
click at [390, 337] on div "8 hours" at bounding box center [473, 337] width 167 height 19
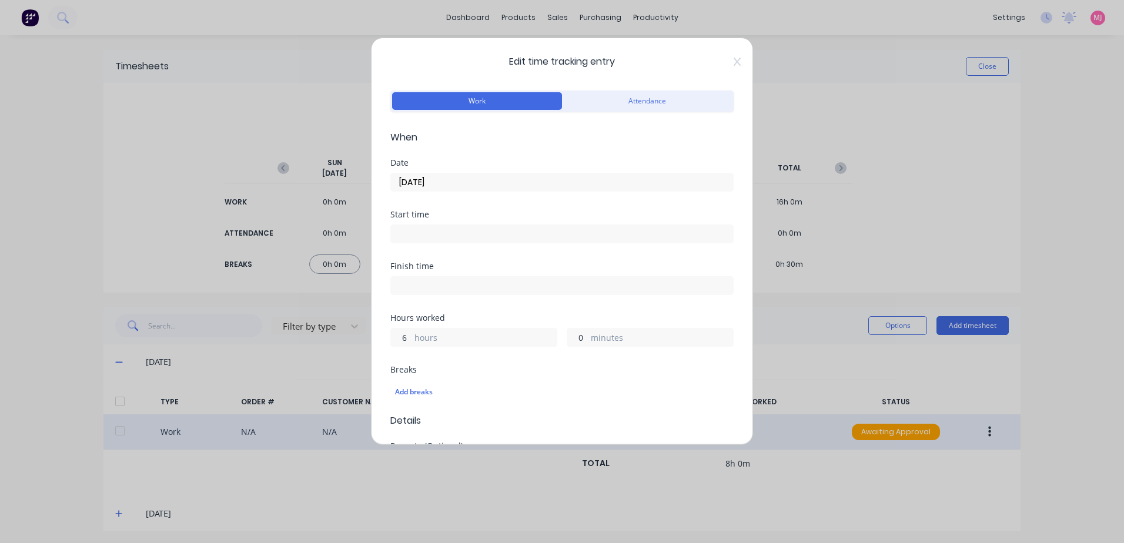
type input "6"
click at [574, 337] on input "0" at bounding box center [577, 338] width 21 height 18
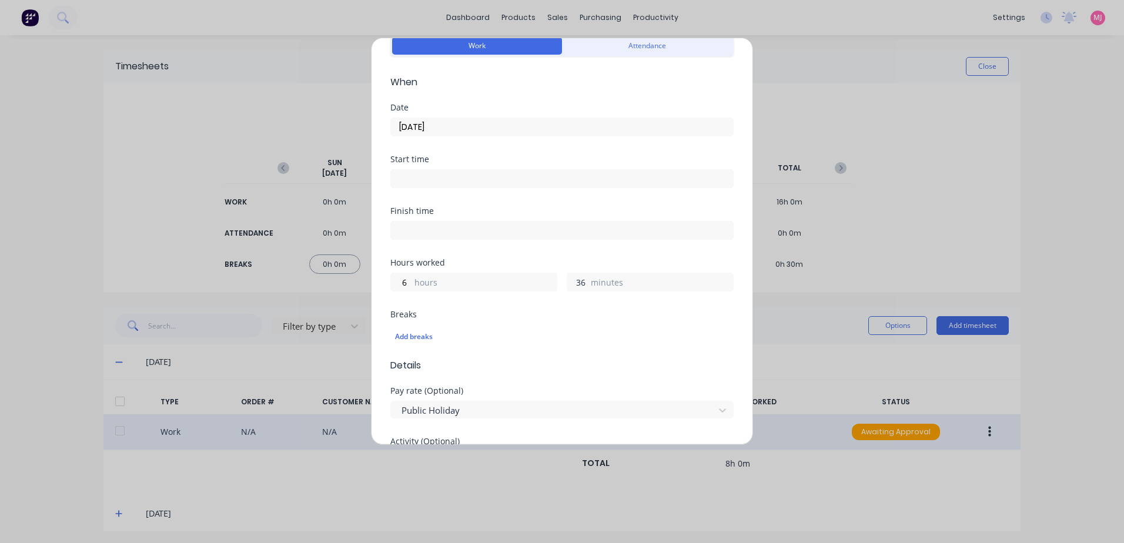
scroll to position [118, 0]
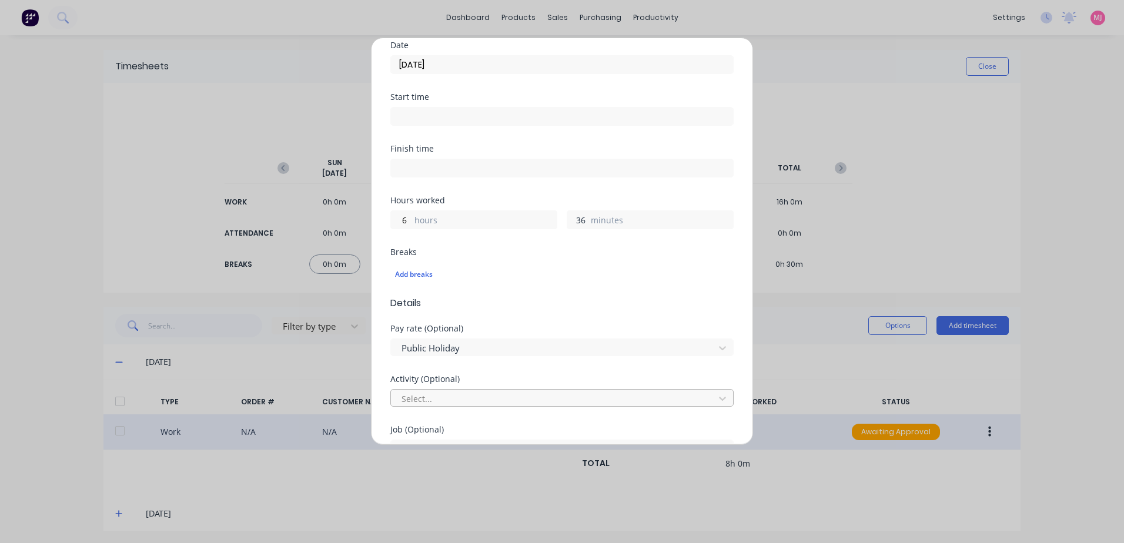
type input "36"
click at [426, 396] on div at bounding box center [554, 398] width 308 height 15
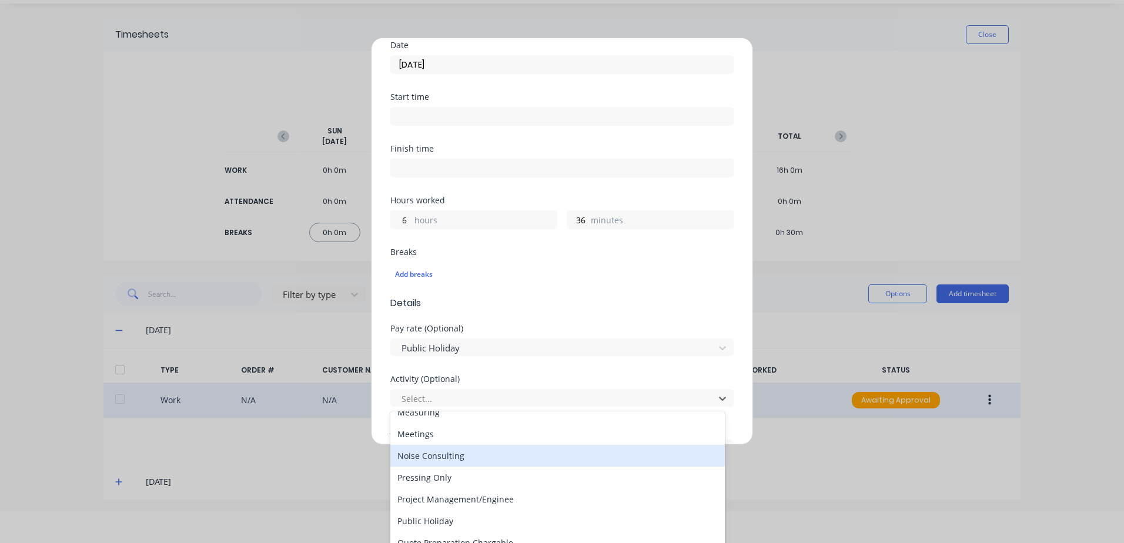
scroll to position [294, 0]
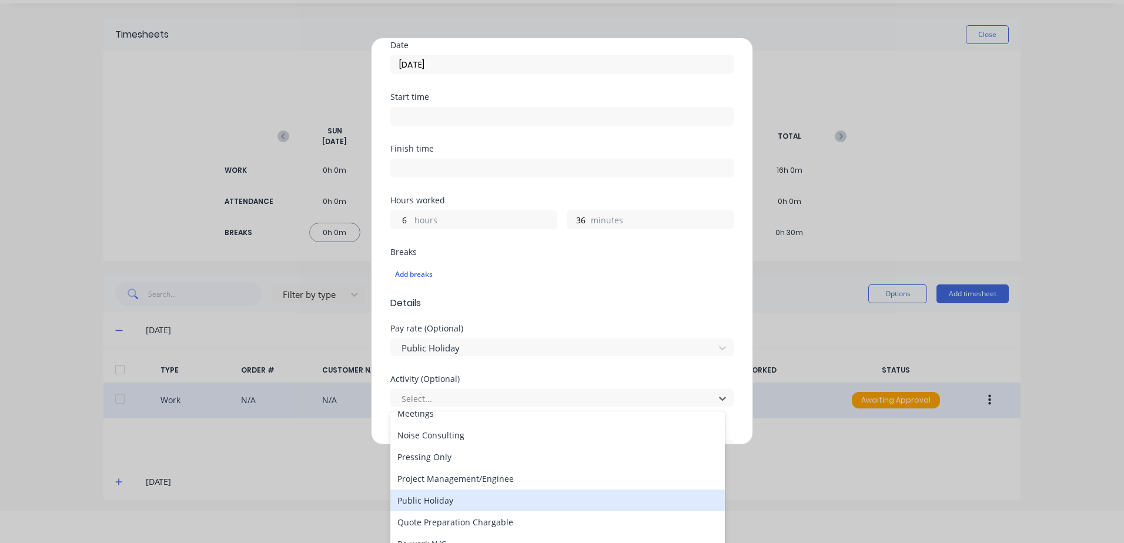
click at [443, 499] on div "Public Holiday" at bounding box center [557, 501] width 334 height 22
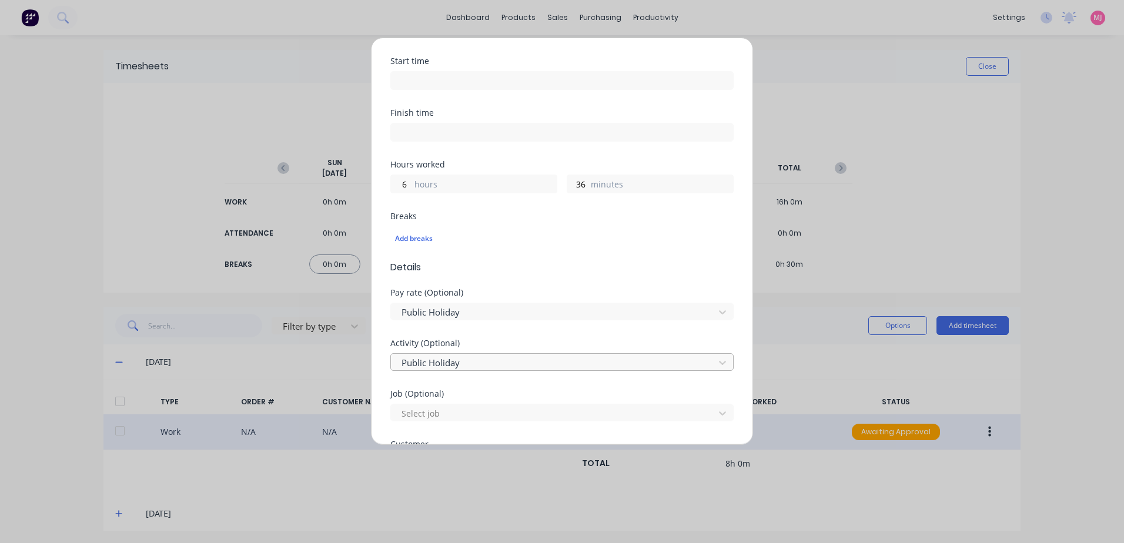
scroll to position [353, 0]
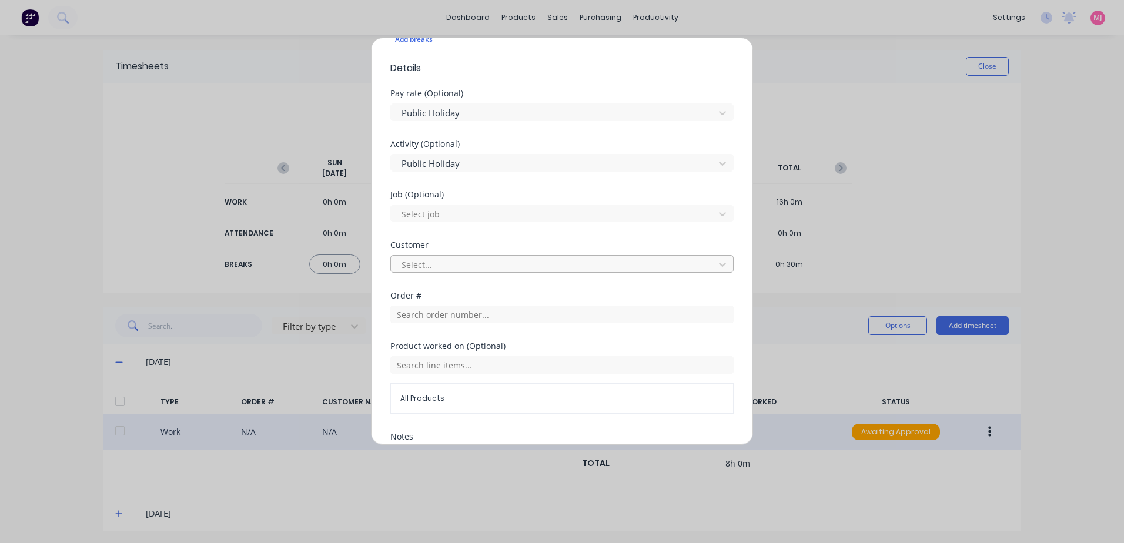
click at [418, 269] on div at bounding box center [554, 264] width 308 height 15
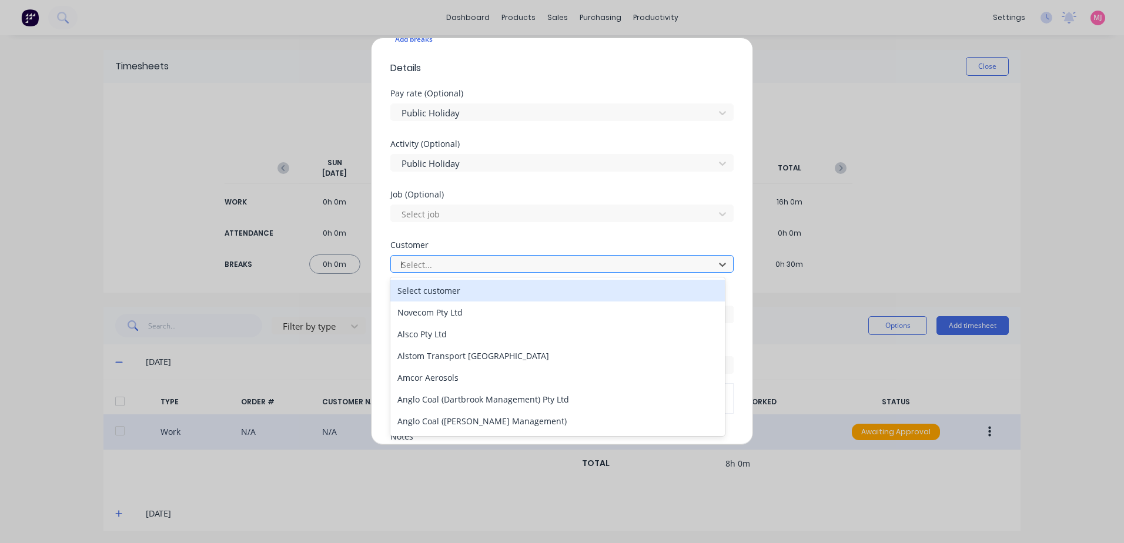
type input "hu"
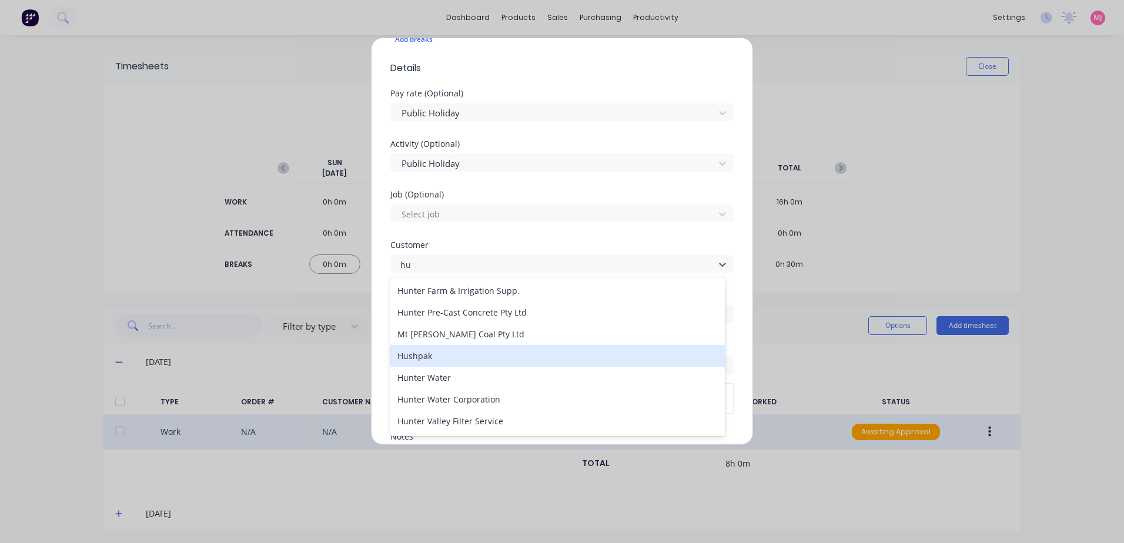
click at [423, 356] on div "Hushpak" at bounding box center [557, 356] width 334 height 22
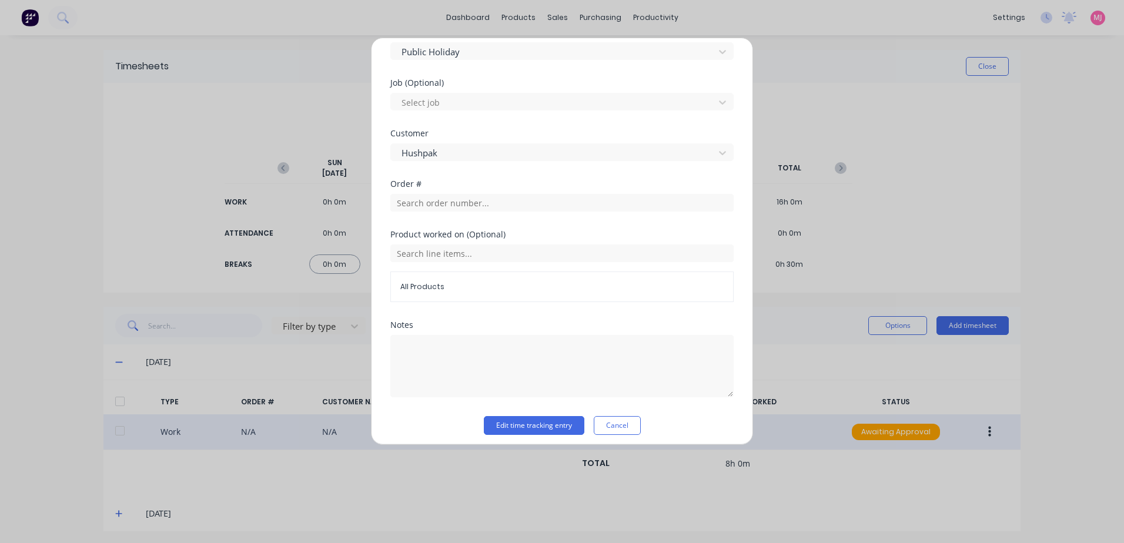
scroll to position [471, 0]
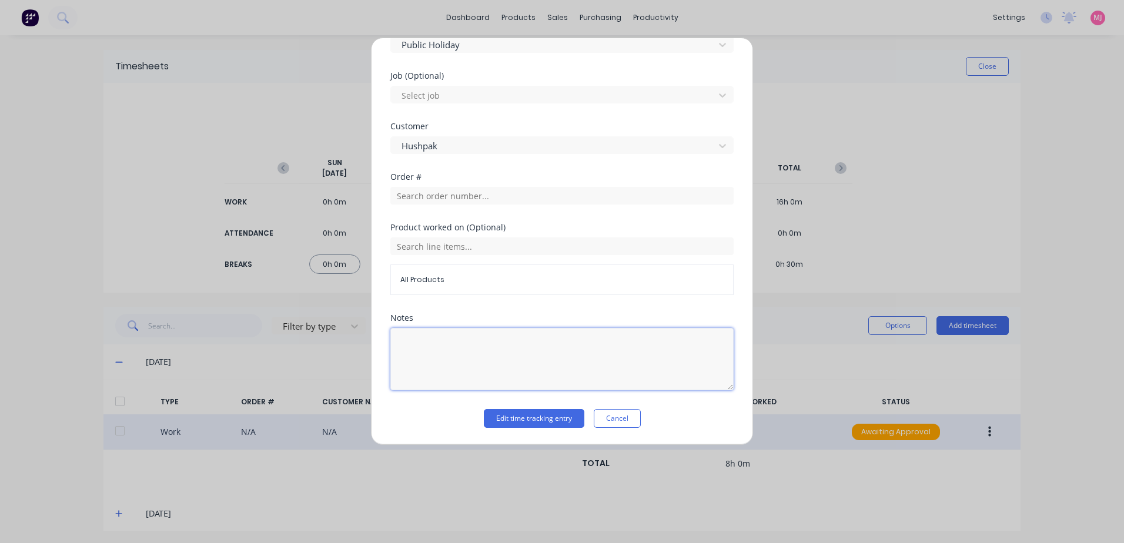
click at [426, 337] on textarea at bounding box center [561, 359] width 343 height 62
type textarea "Public Holiday"
click at [515, 418] on button "Edit time tracking entry" at bounding box center [534, 418] width 101 height 19
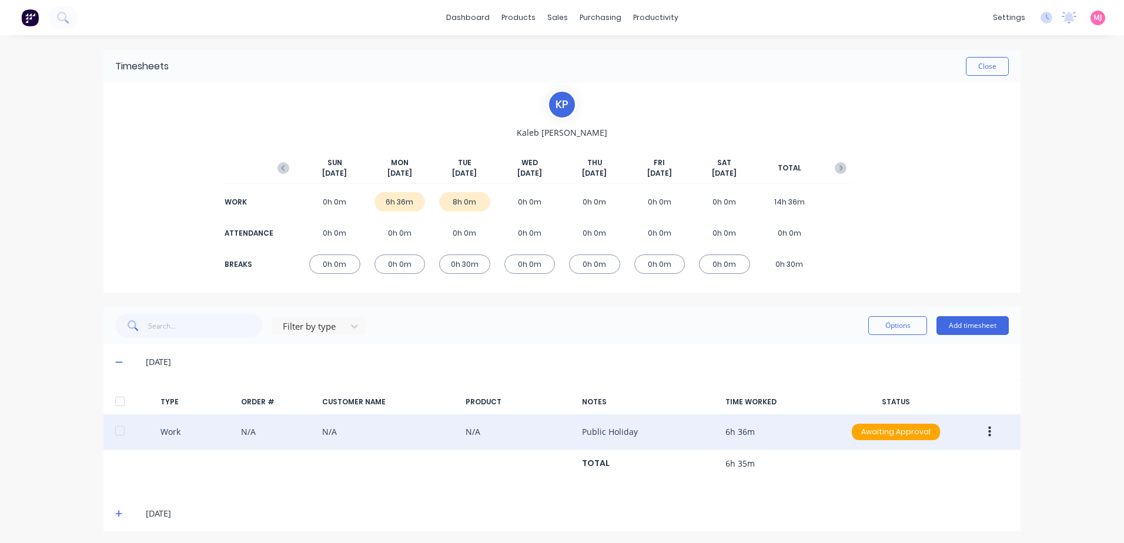
click at [988, 431] on icon "button" at bounding box center [989, 432] width 3 height 11
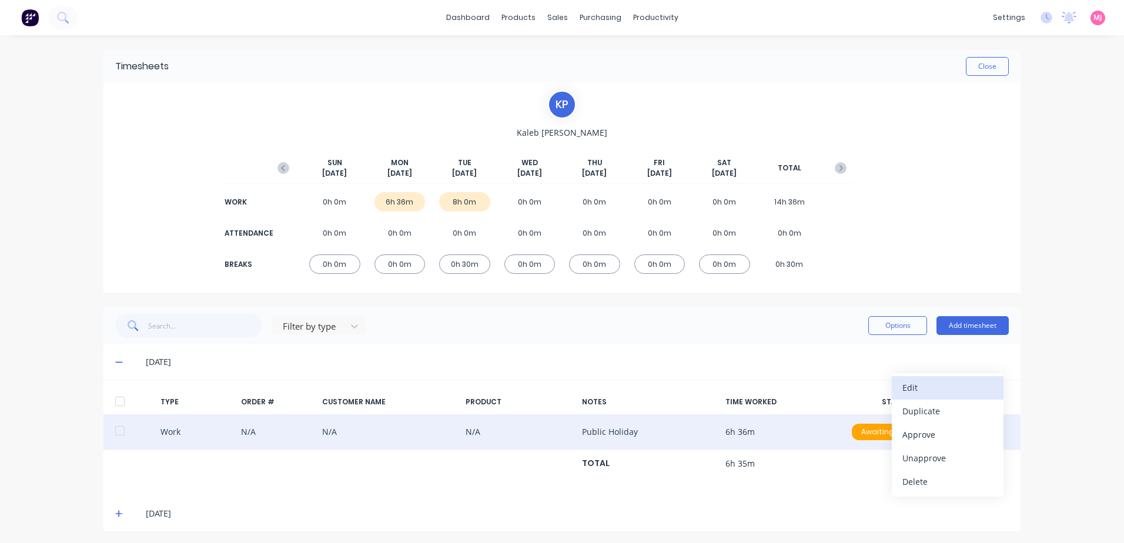
click at [912, 386] on div "Edit" at bounding box center [947, 387] width 91 height 17
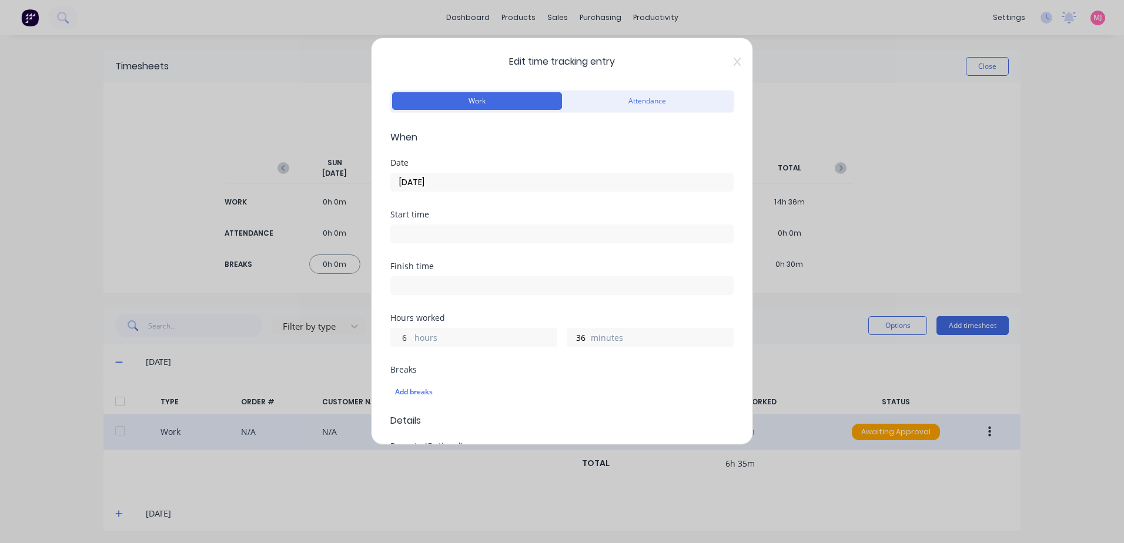
drag, startPoint x: 407, startPoint y: 336, endPoint x: 386, endPoint y: 330, distance: 21.4
click at [386, 330] on div "Edit time tracking entry Work Attendance When Date [DATE] Start time Finish tim…" at bounding box center [562, 241] width 382 height 407
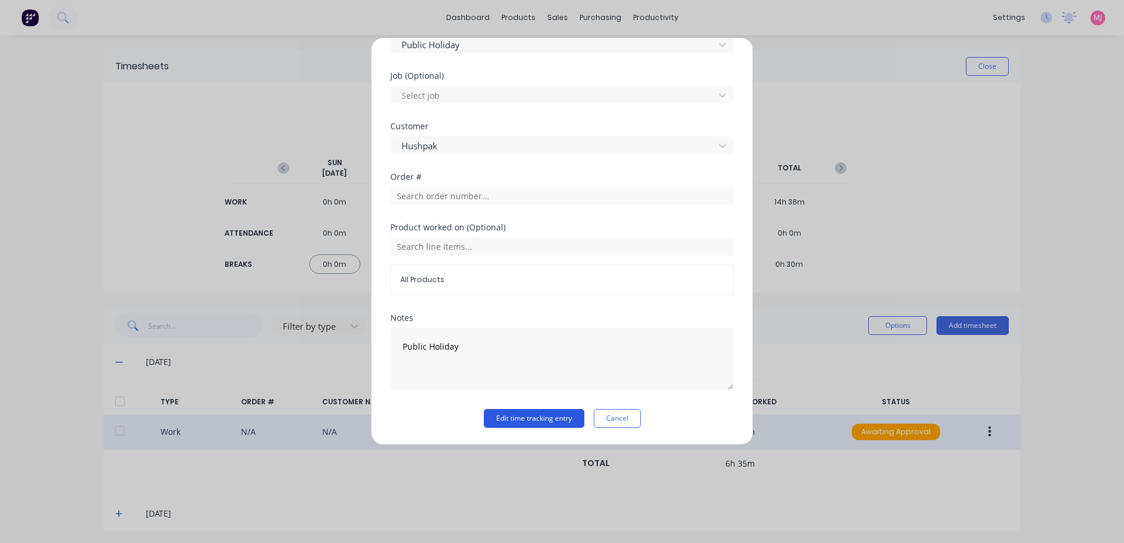
type input "7"
click at [491, 417] on button "Edit time tracking entry" at bounding box center [534, 418] width 101 height 19
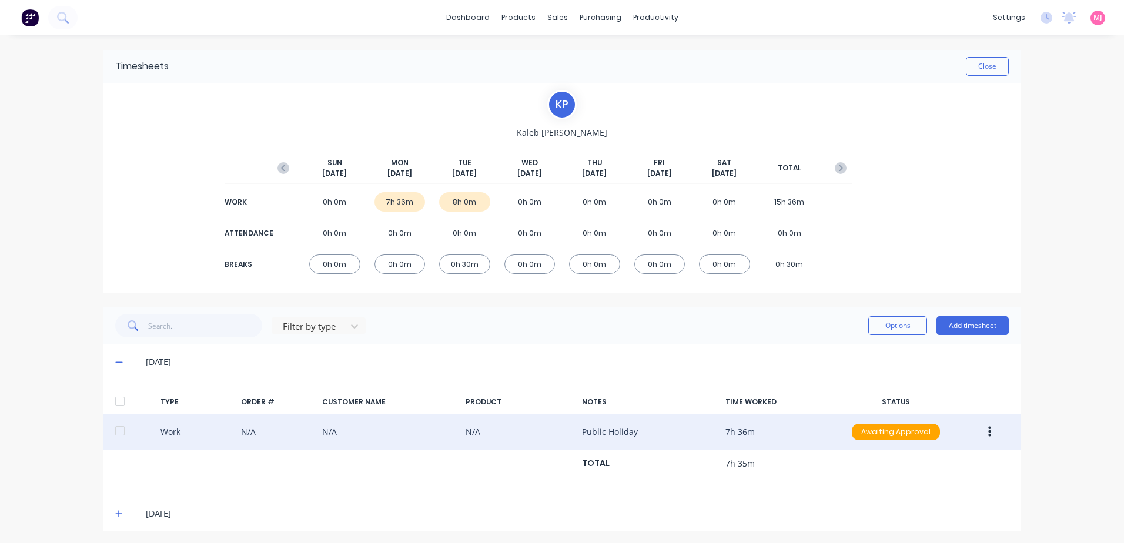
click at [988, 428] on icon "button" at bounding box center [989, 432] width 3 height 11
click at [923, 437] on div "Approve" at bounding box center [947, 434] width 91 height 17
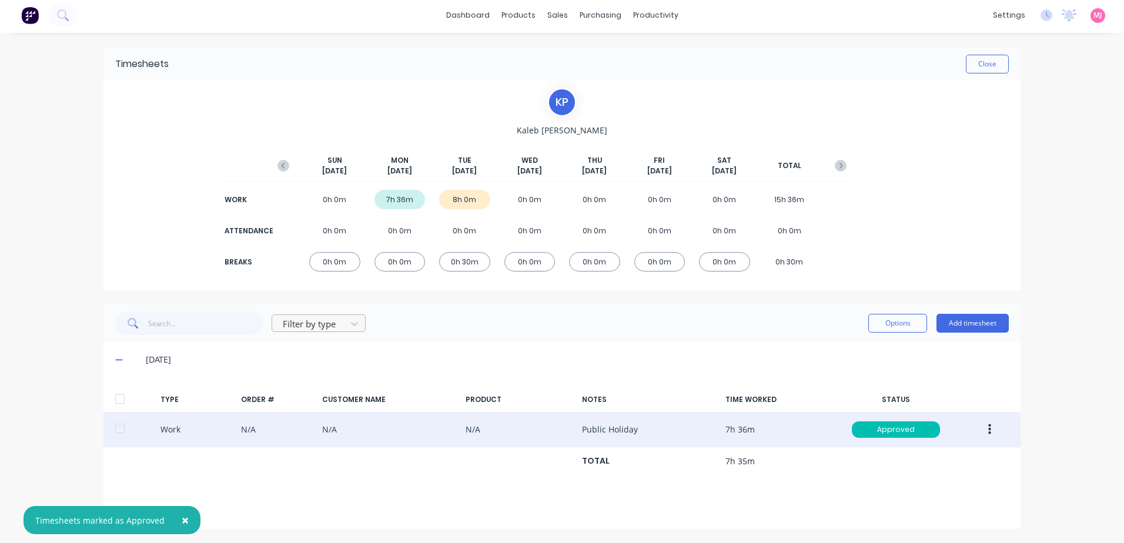
scroll to position [3, 0]
drag, startPoint x: 180, startPoint y: 521, endPoint x: 227, endPoint y: 436, distance: 97.3
click at [191, 514] on button "×" at bounding box center [185, 520] width 31 height 28
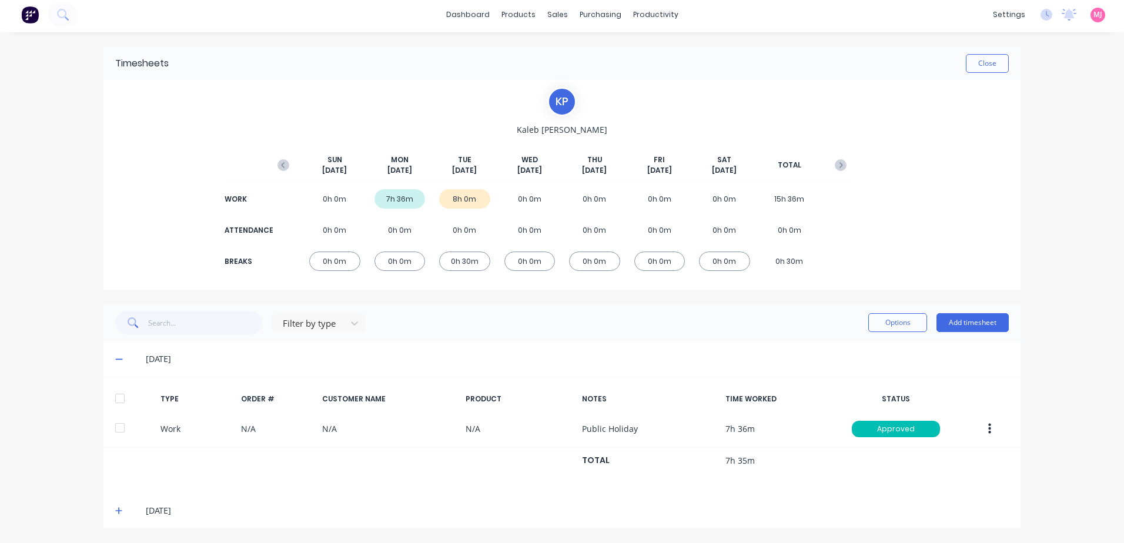
drag, startPoint x: 113, startPoint y: 512, endPoint x: 162, endPoint y: 467, distance: 66.1
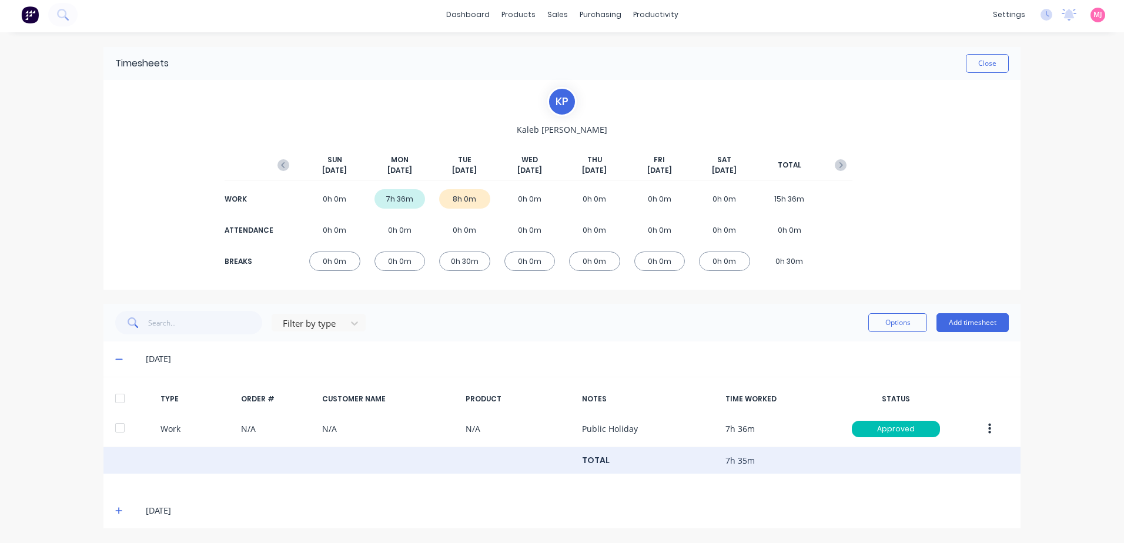
click at [115, 511] on icon at bounding box center [119, 511] width 8 height 8
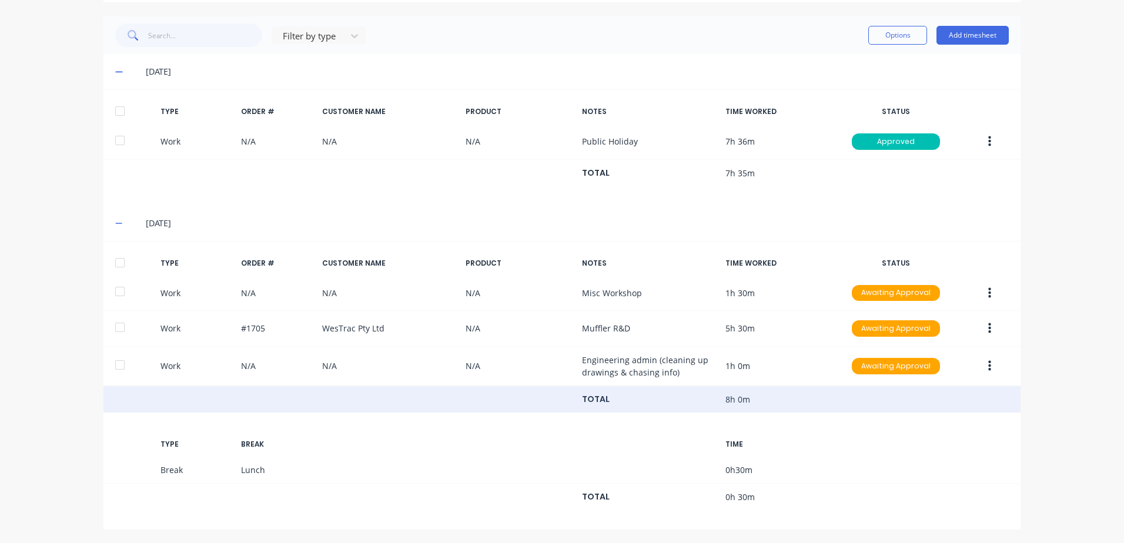
scroll to position [292, 0]
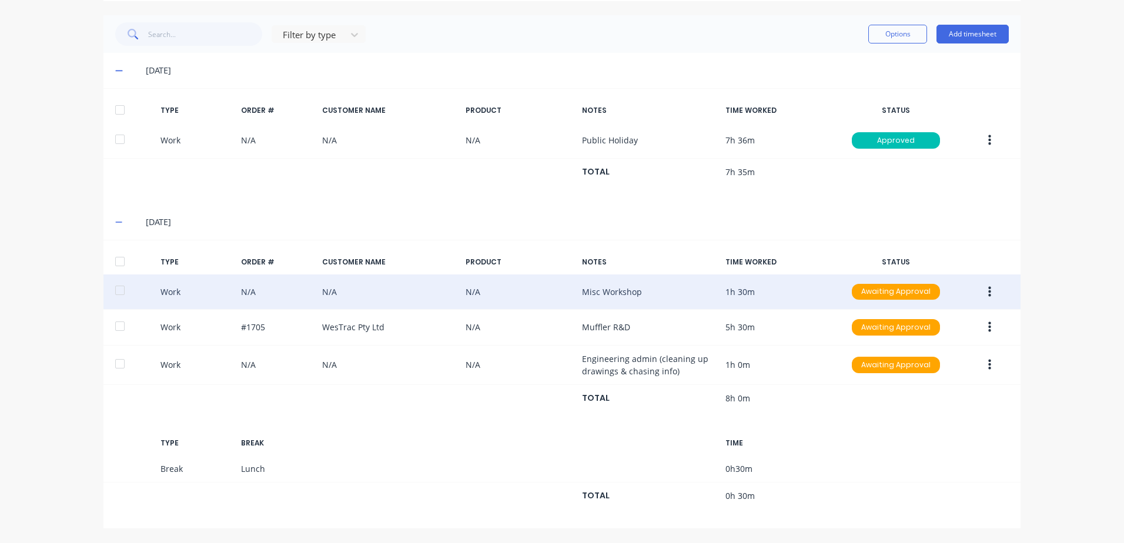
click at [988, 292] on icon "button" at bounding box center [989, 291] width 3 height 11
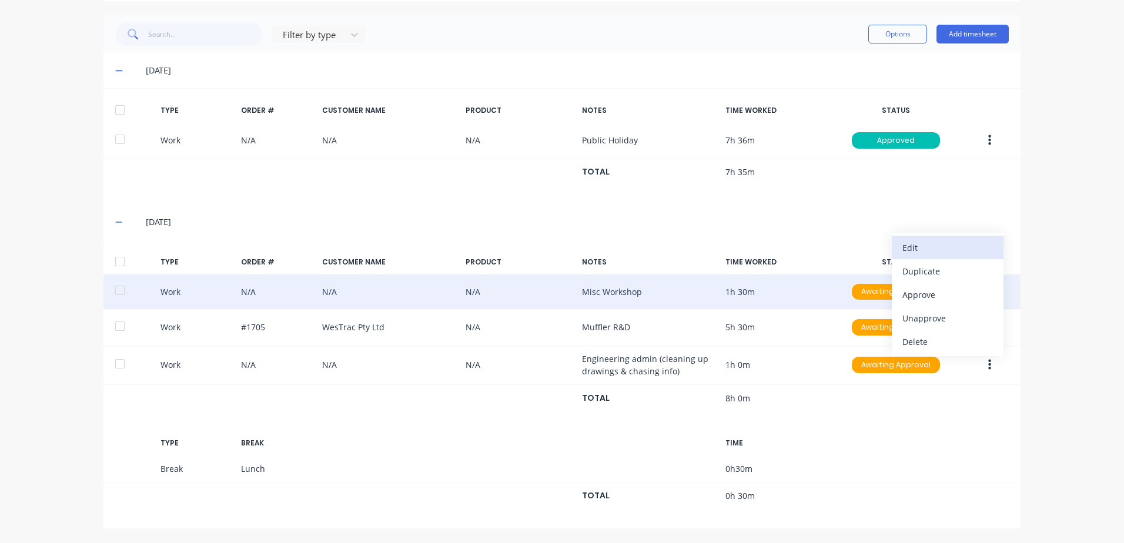
click at [924, 246] on div "Edit" at bounding box center [947, 247] width 91 height 17
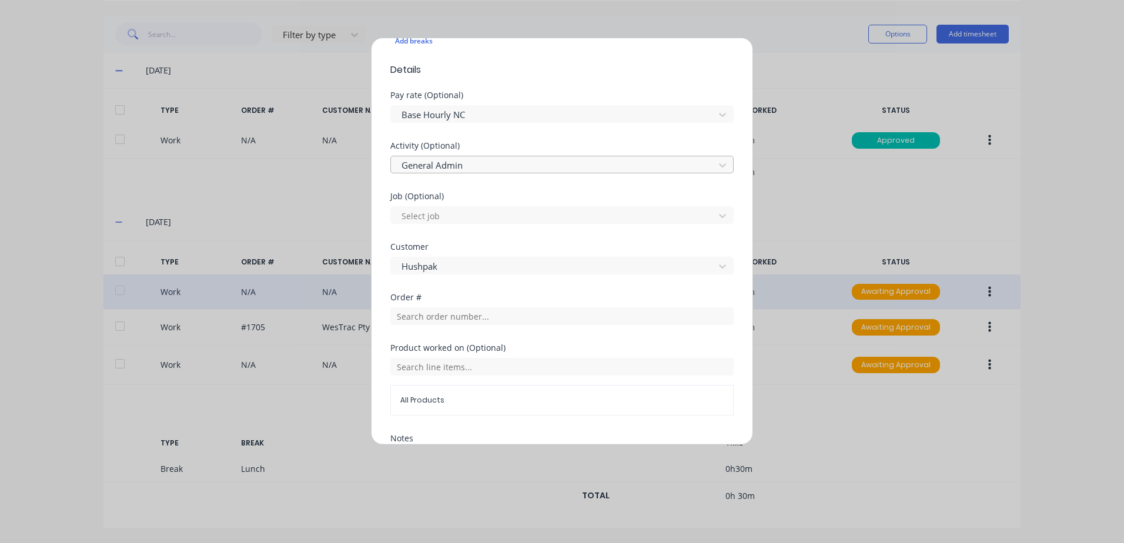
scroll to position [294, 0]
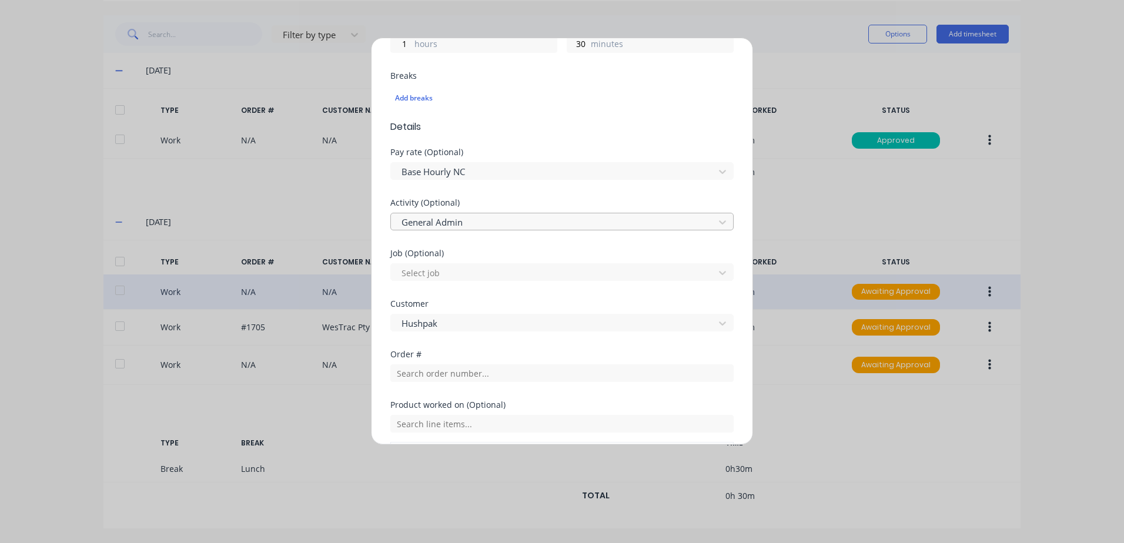
click at [463, 223] on div at bounding box center [554, 222] width 308 height 15
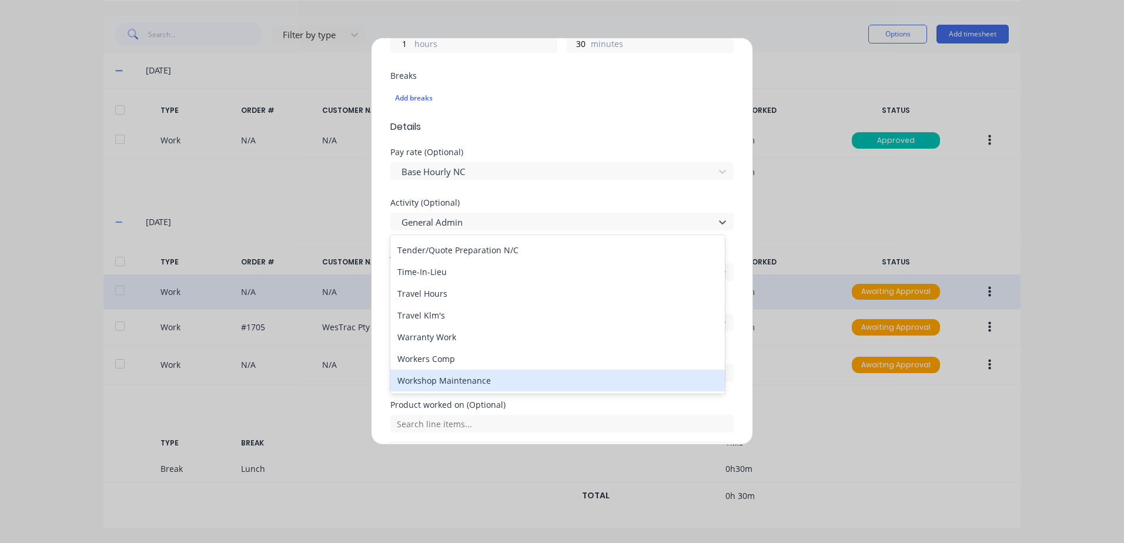
click at [438, 379] on div "Workshop Maintenance" at bounding box center [557, 381] width 334 height 22
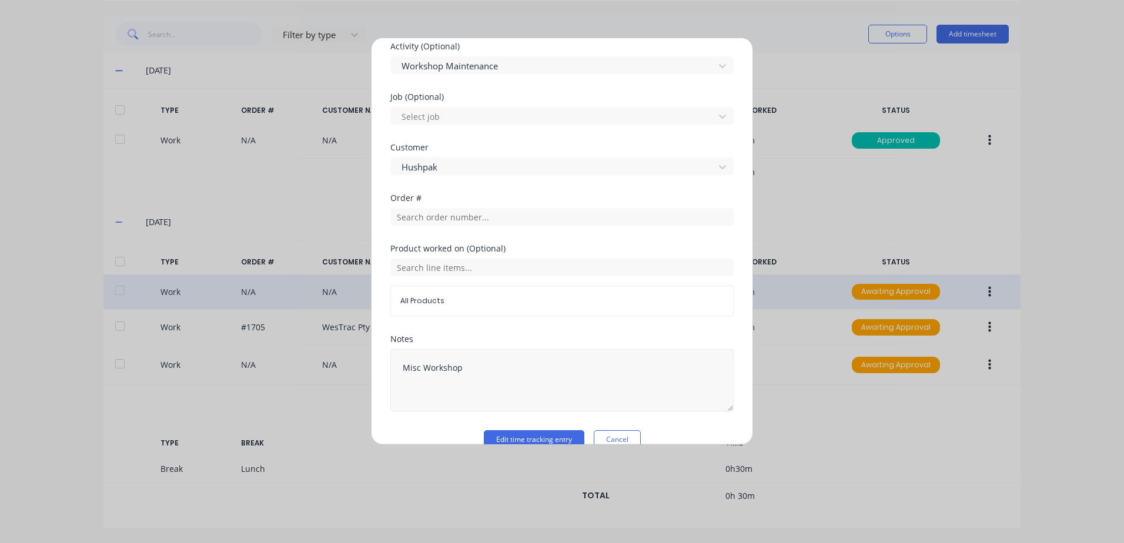
scroll to position [471, 0]
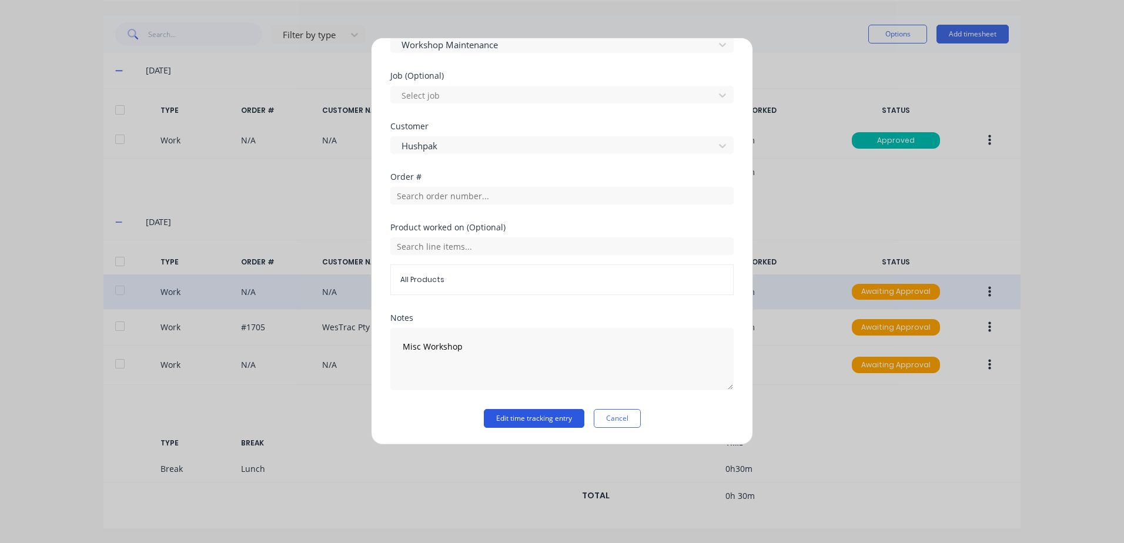
click at [527, 415] on button "Edit time tracking entry" at bounding box center [534, 418] width 101 height 19
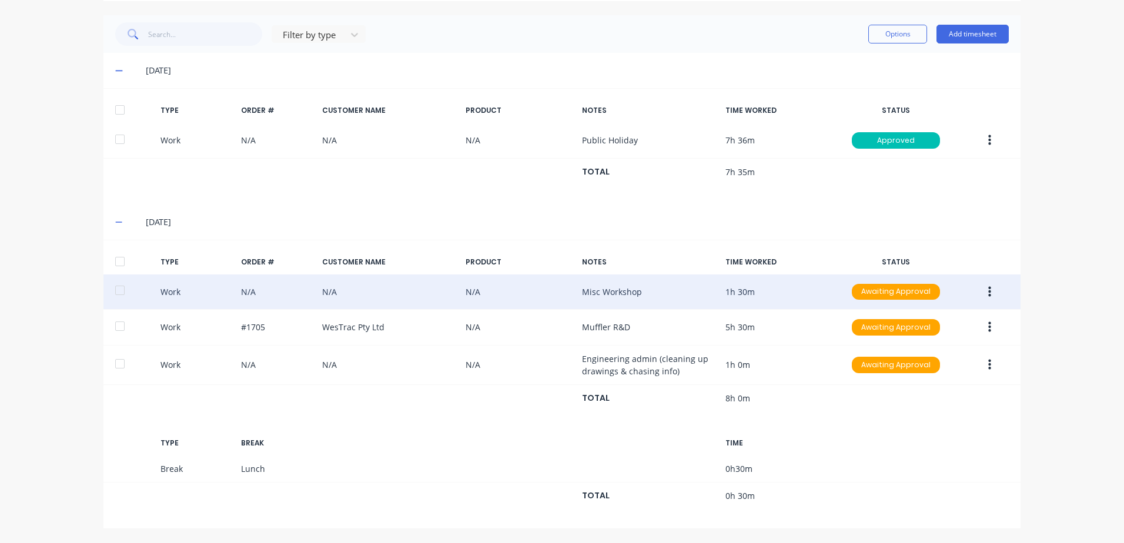
click at [988, 290] on icon "button" at bounding box center [989, 292] width 3 height 13
click at [917, 296] on div "Approve" at bounding box center [947, 294] width 91 height 17
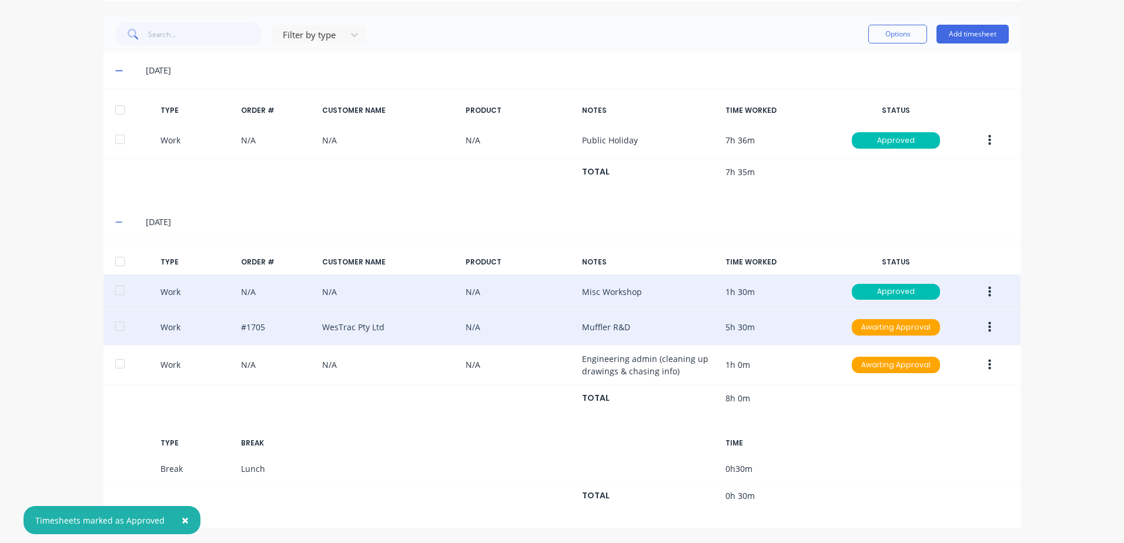
click at [988, 326] on button "button" at bounding box center [990, 327] width 28 height 21
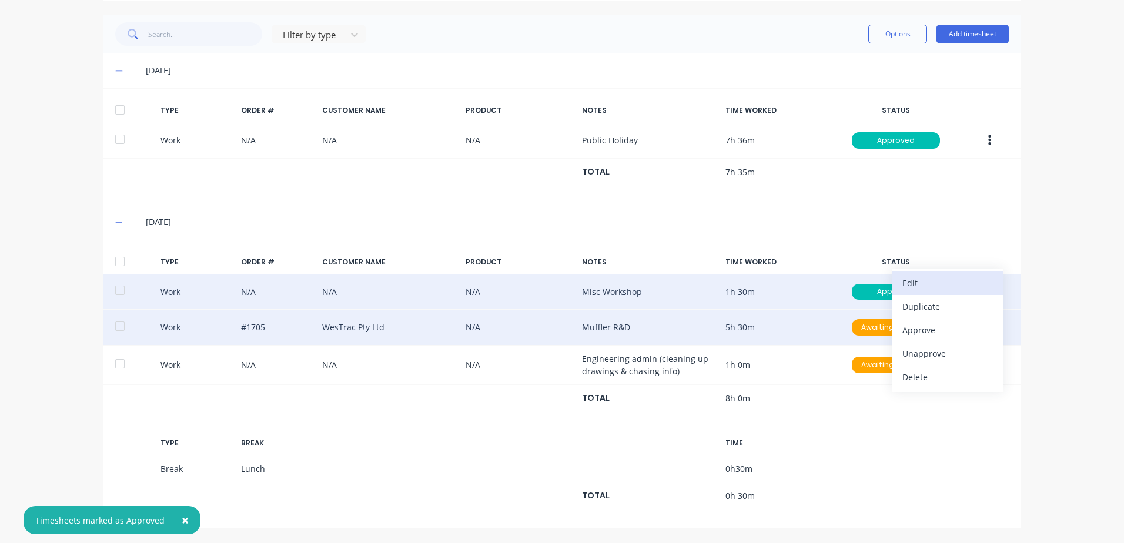
click at [911, 282] on div "Edit" at bounding box center [947, 282] width 91 height 17
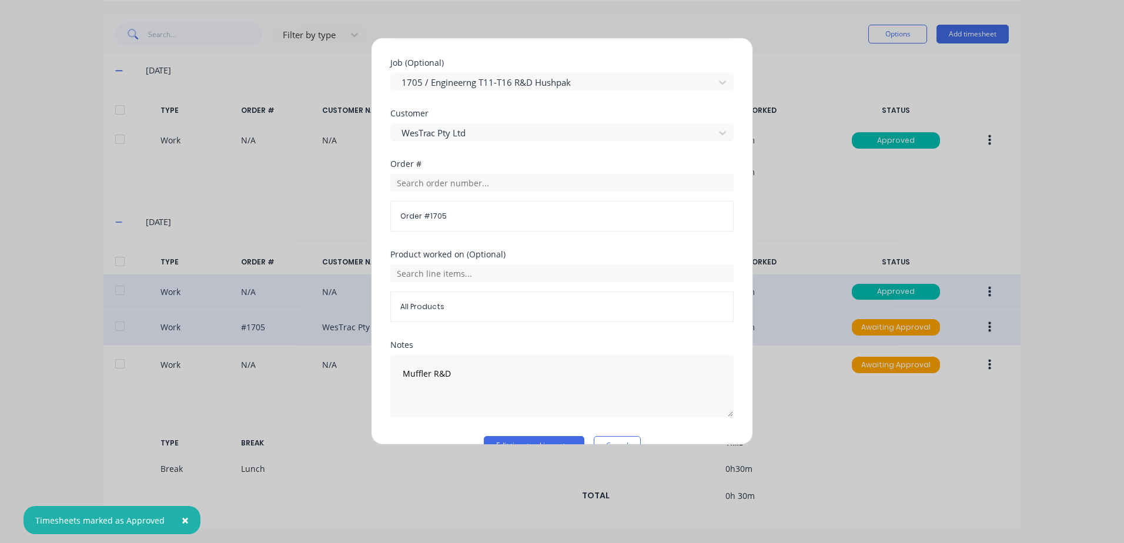
scroll to position [529, 0]
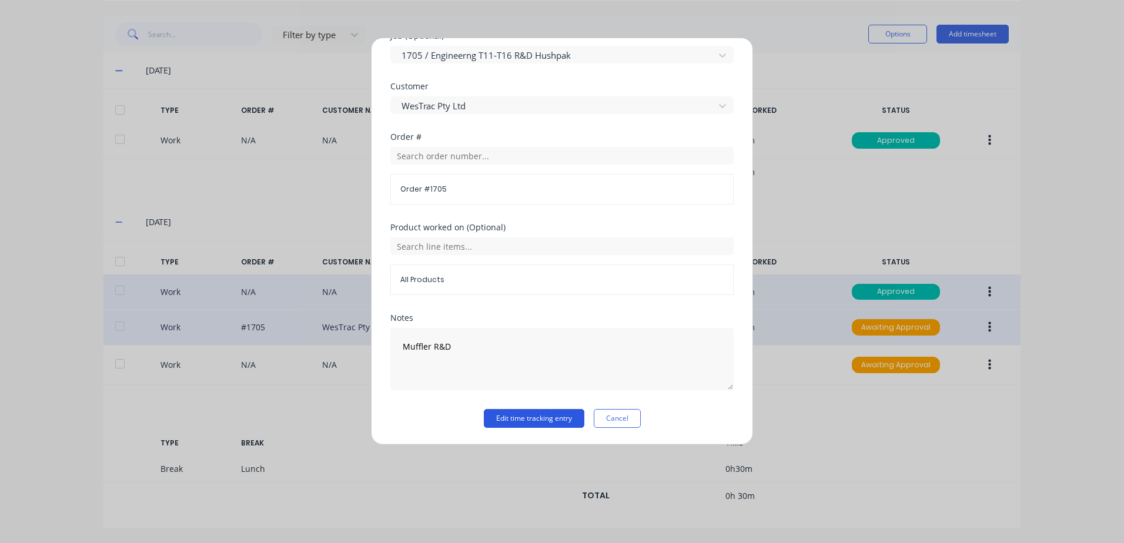
click at [515, 420] on button "Edit time tracking entry" at bounding box center [534, 418] width 101 height 19
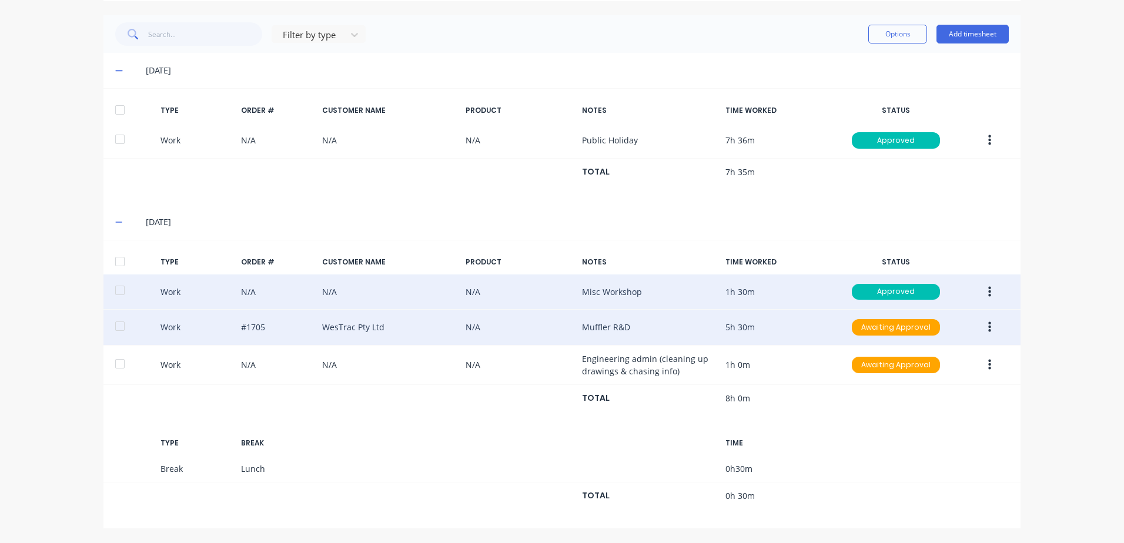
click at [983, 329] on button "button" at bounding box center [990, 327] width 28 height 21
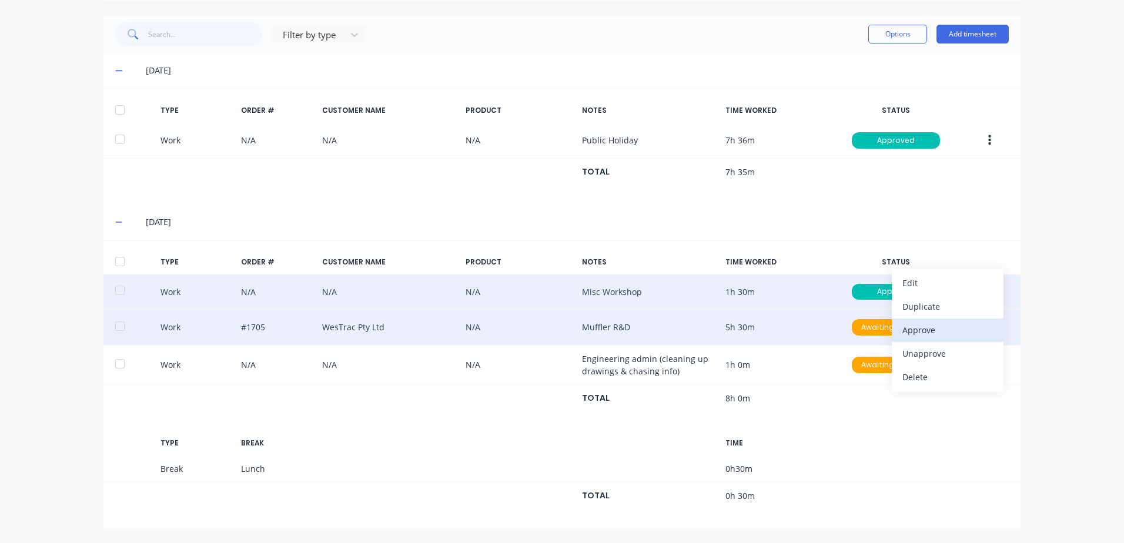
click at [915, 330] on div "Approve" at bounding box center [947, 329] width 91 height 17
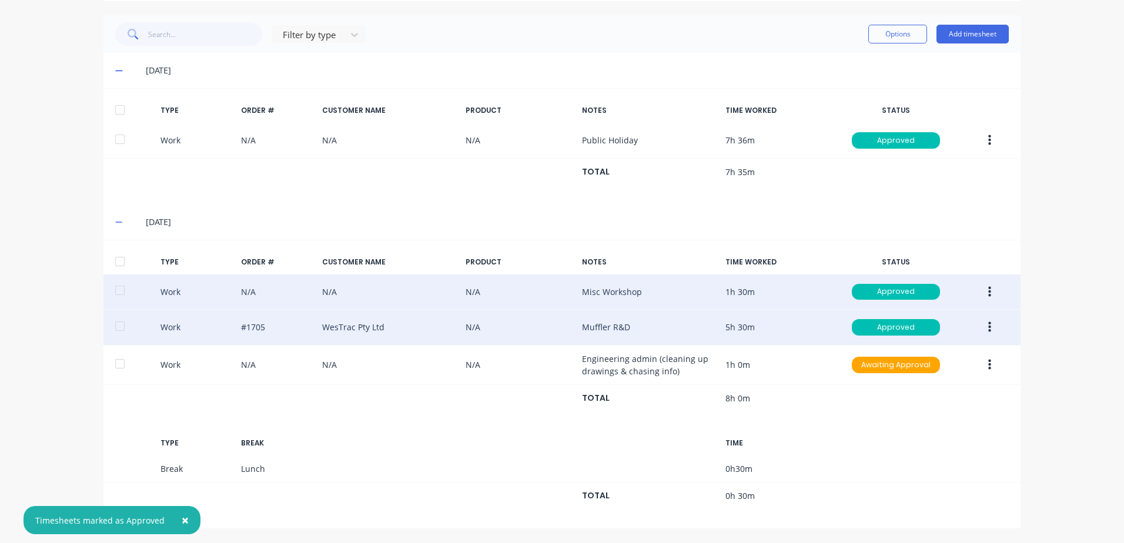
click at [988, 326] on icon "button" at bounding box center [989, 327] width 3 height 13
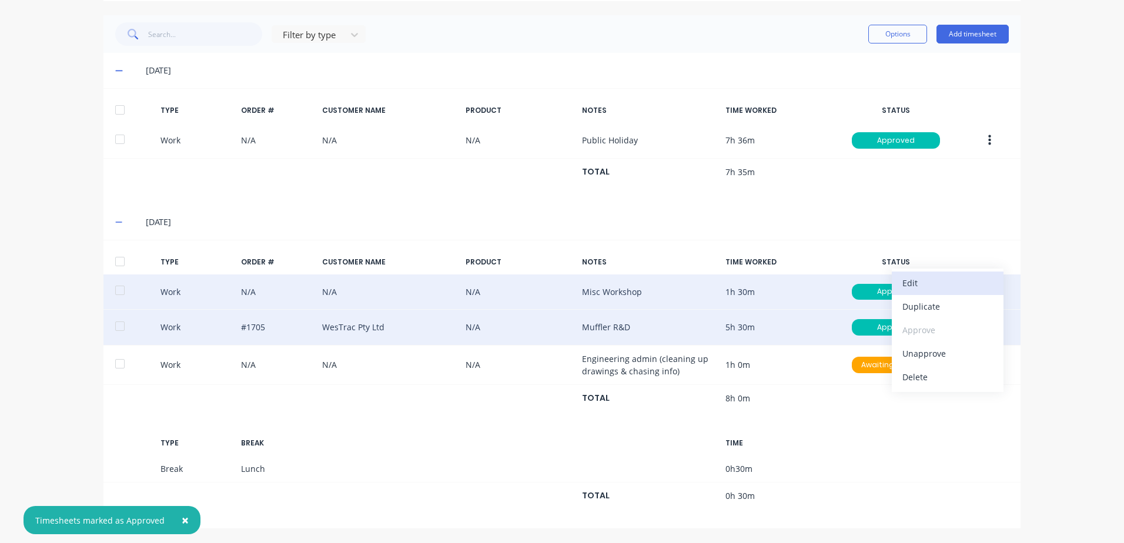
click at [908, 282] on div "Edit" at bounding box center [947, 282] width 91 height 17
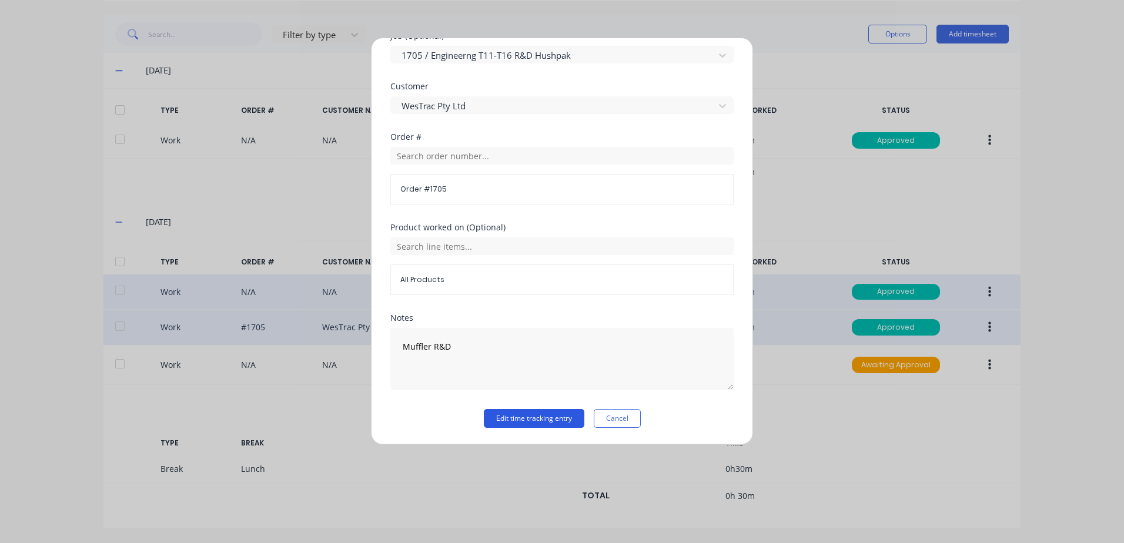
click at [502, 420] on button "Edit time tracking entry" at bounding box center [534, 418] width 101 height 19
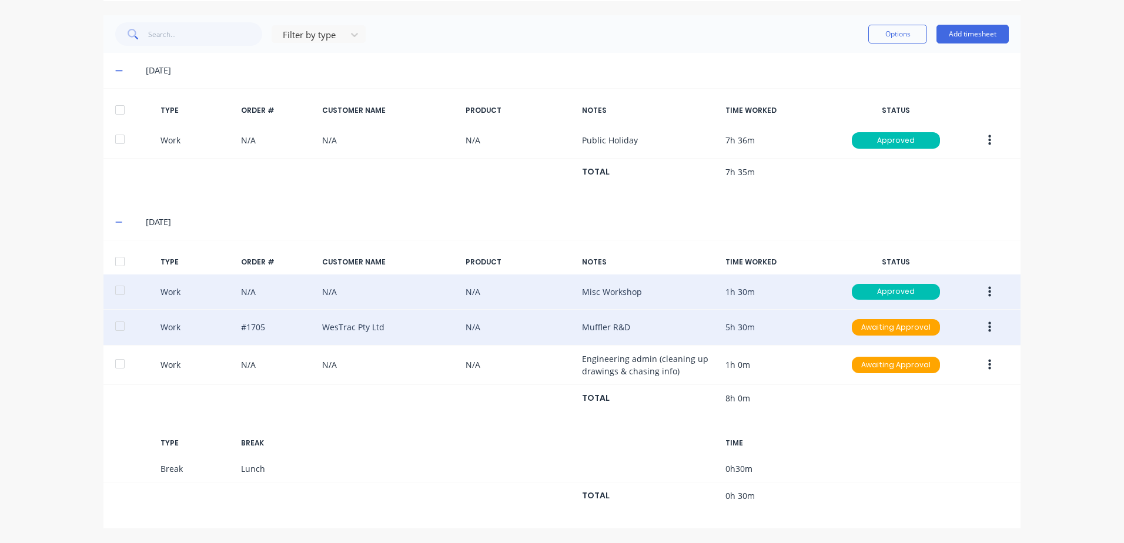
click at [988, 327] on icon "button" at bounding box center [989, 327] width 3 height 11
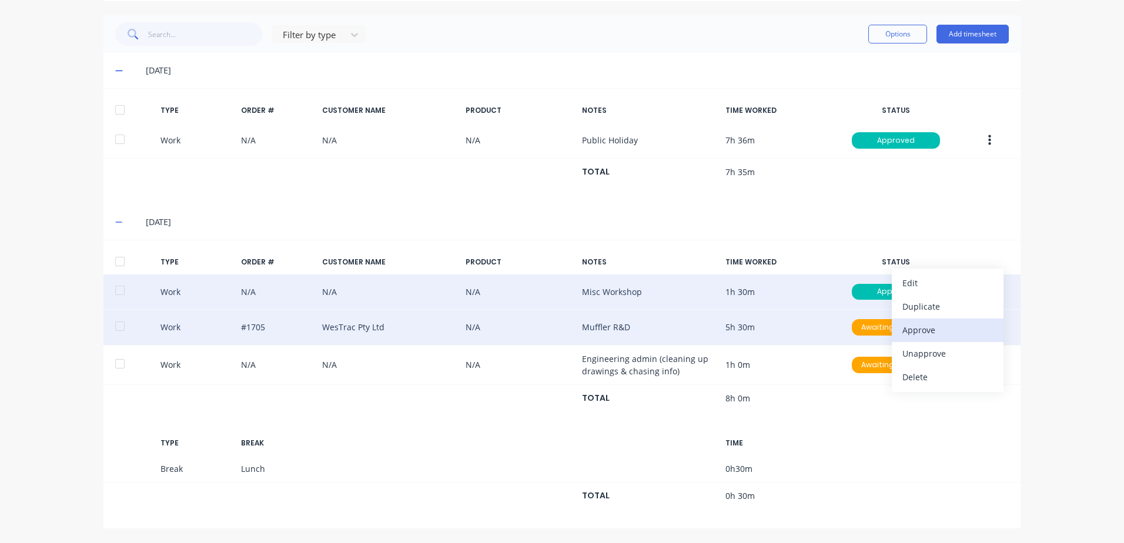
click at [919, 330] on div "Approve" at bounding box center [947, 329] width 91 height 17
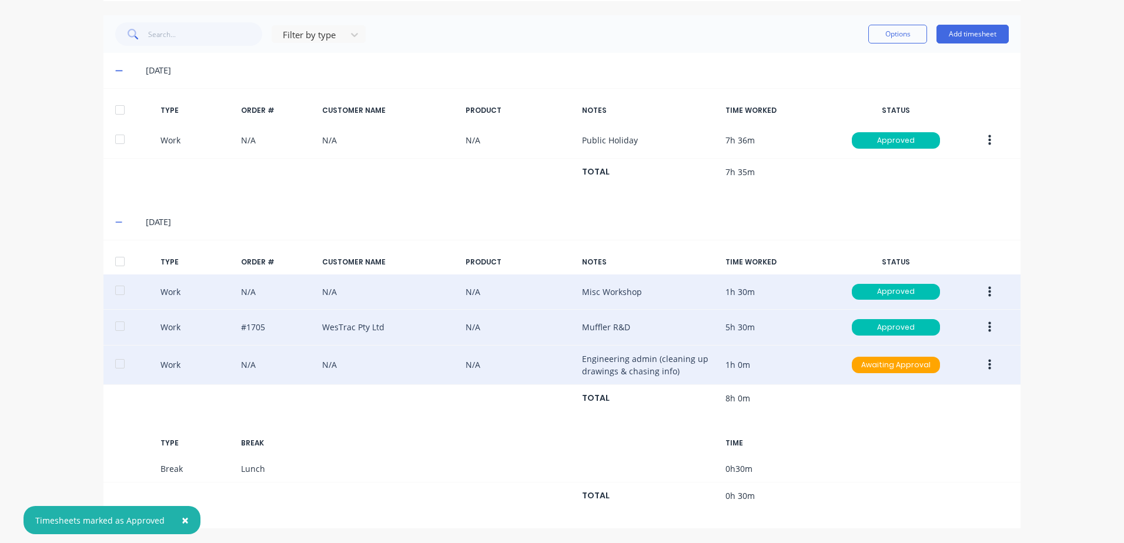
click at [988, 365] on icon "button" at bounding box center [989, 365] width 3 height 13
click at [910, 323] on div "Edit" at bounding box center [947, 320] width 91 height 17
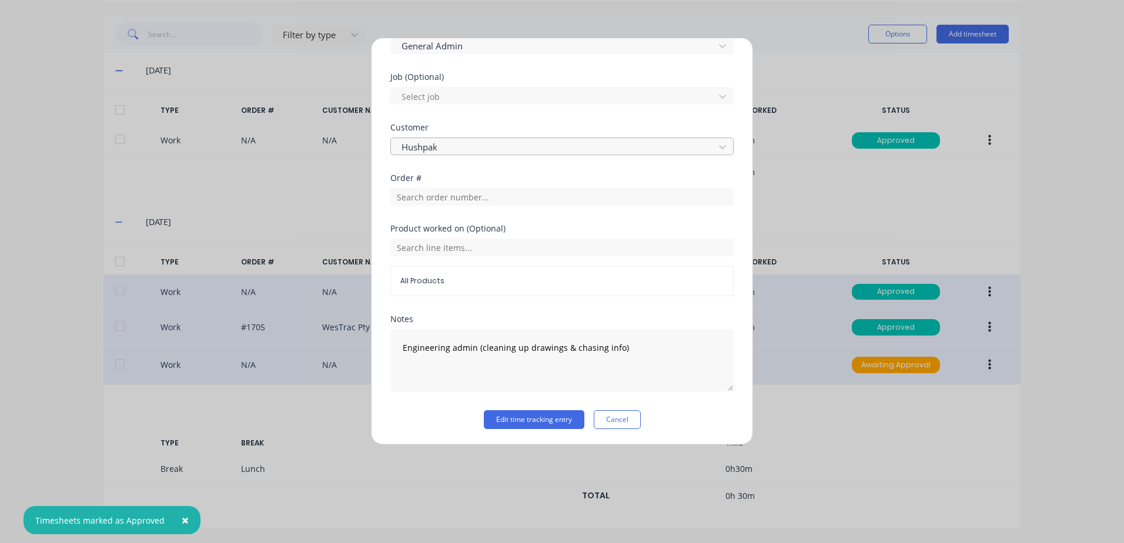
scroll to position [471, 0]
click at [504, 417] on button "Edit time tracking entry" at bounding box center [534, 418] width 101 height 19
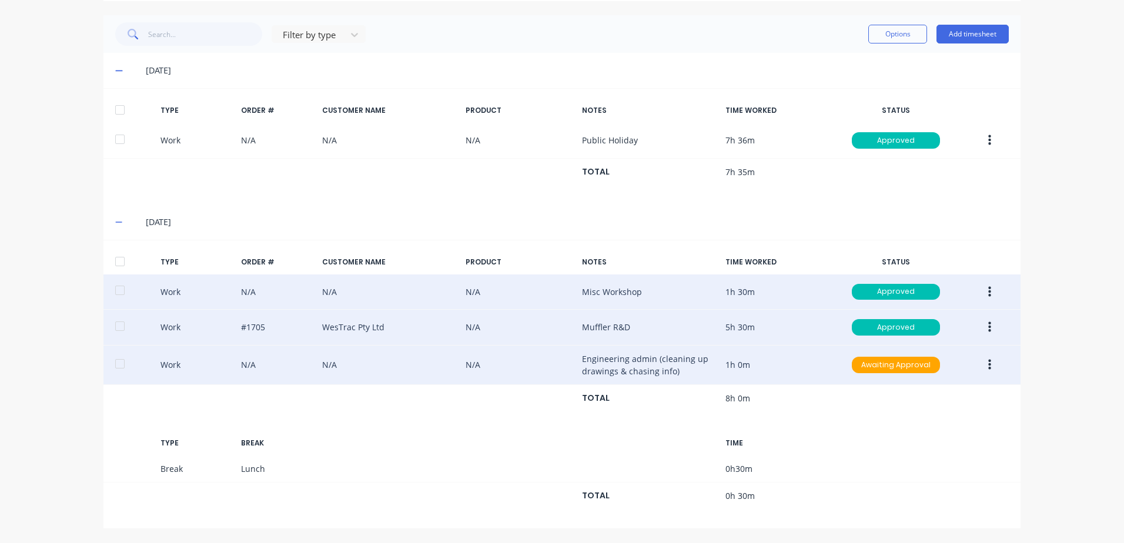
click at [987, 363] on button "button" at bounding box center [990, 364] width 28 height 21
click at [923, 368] on div "Approve" at bounding box center [947, 367] width 91 height 17
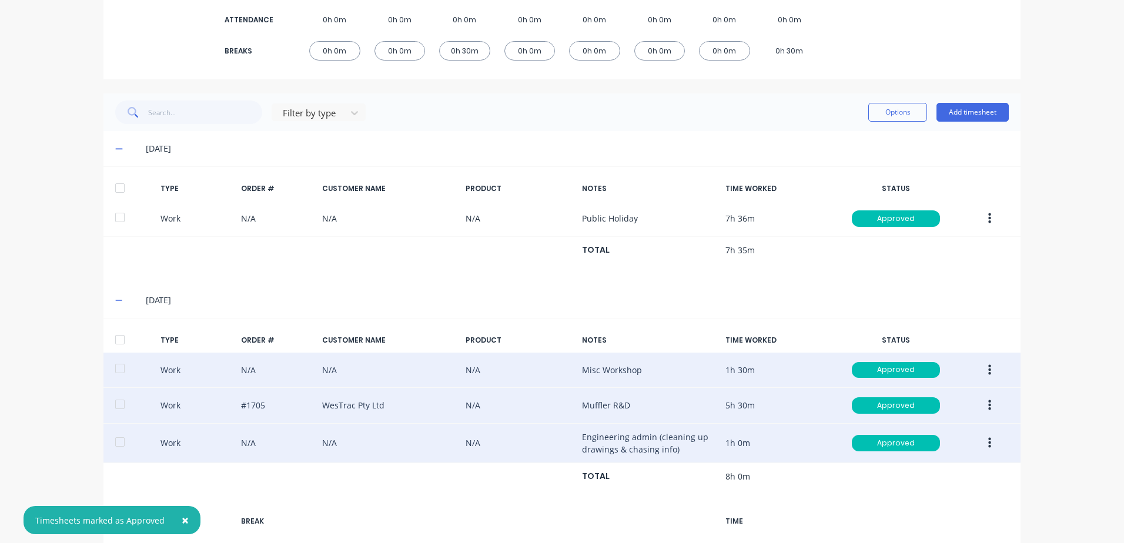
scroll to position [0, 0]
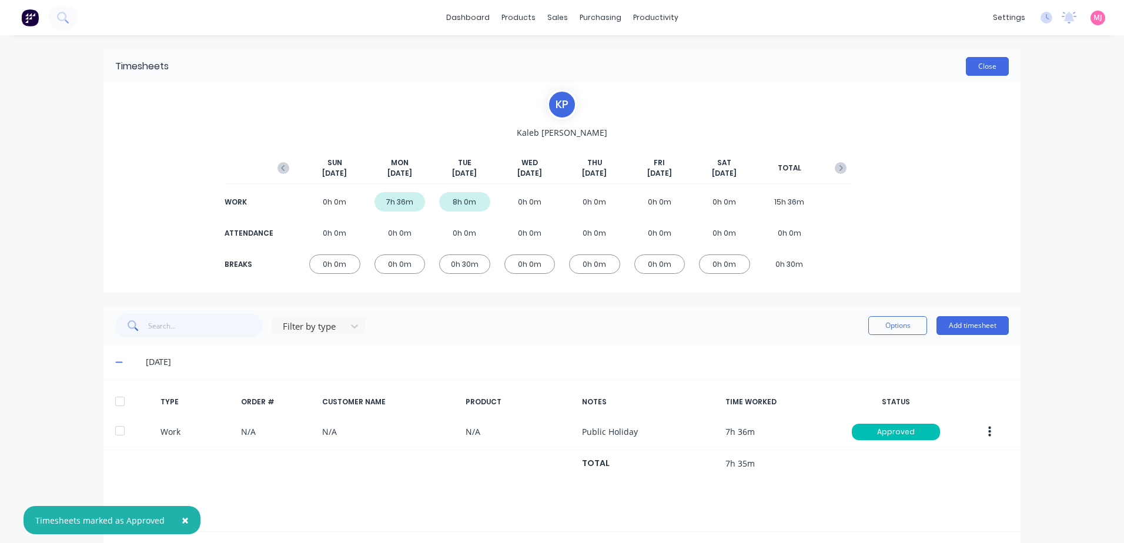
click at [984, 66] on button "Close" at bounding box center [987, 66] width 43 height 19
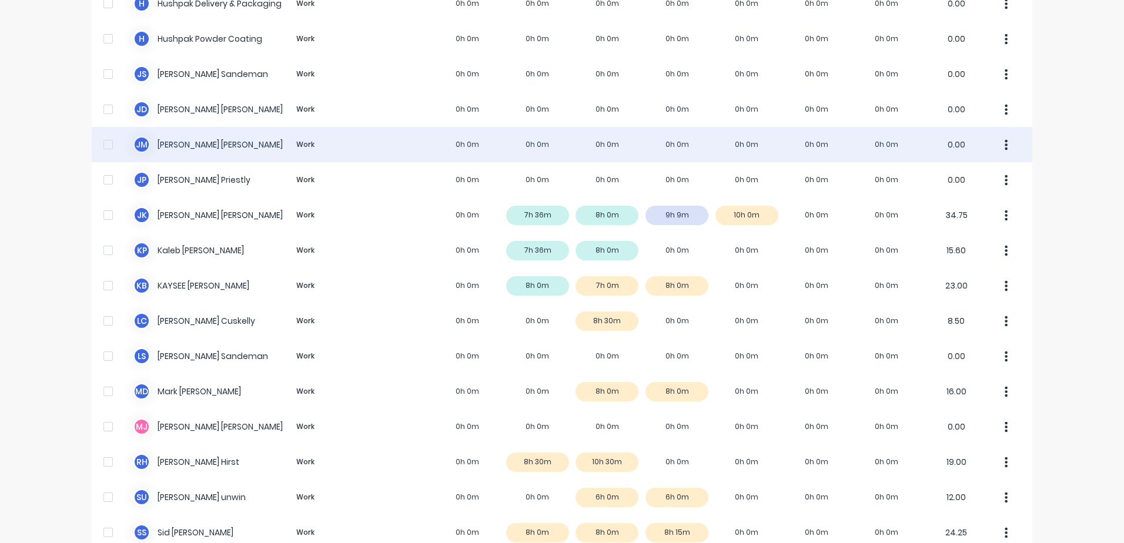
scroll to position [705, 0]
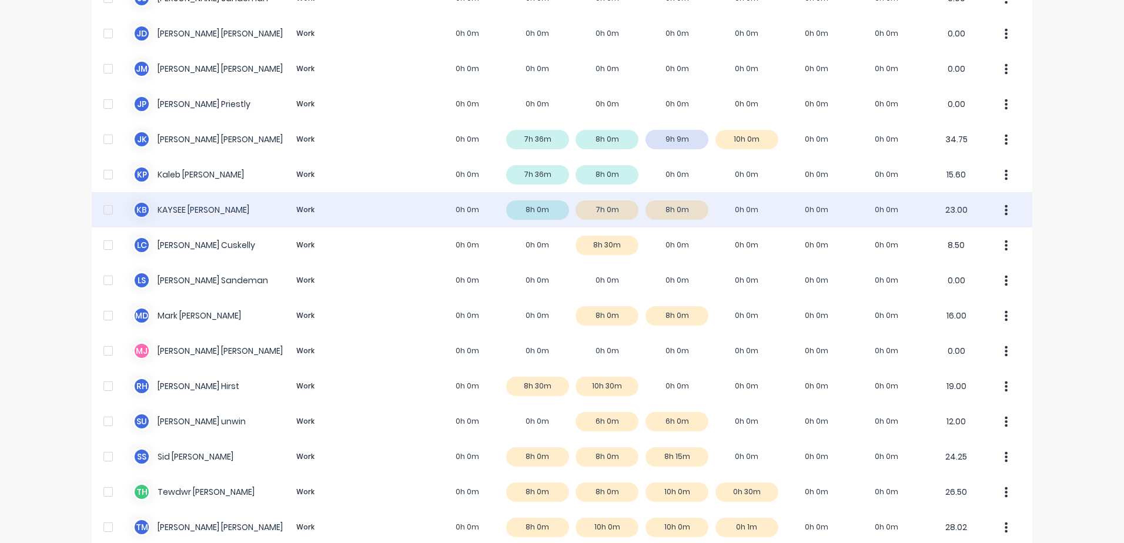
click at [301, 208] on div "K B [PERSON_NAME] Work 0h 0m 8h 0m 7h 0m 8h 0m 0h 0m 0h 0m 0h 0m 23.00" at bounding box center [562, 209] width 940 height 35
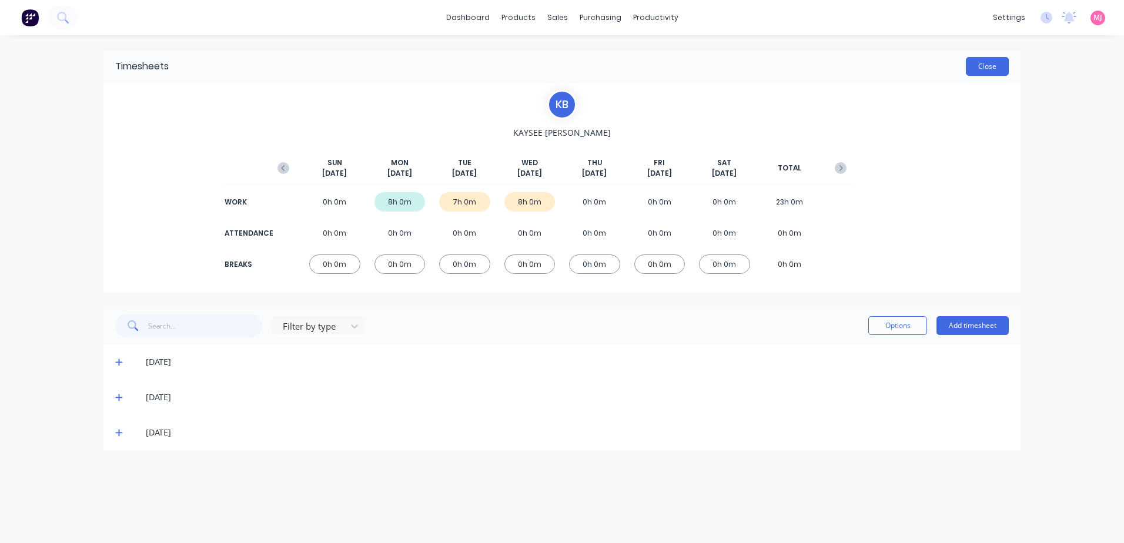
click at [990, 64] on button "Close" at bounding box center [987, 66] width 43 height 19
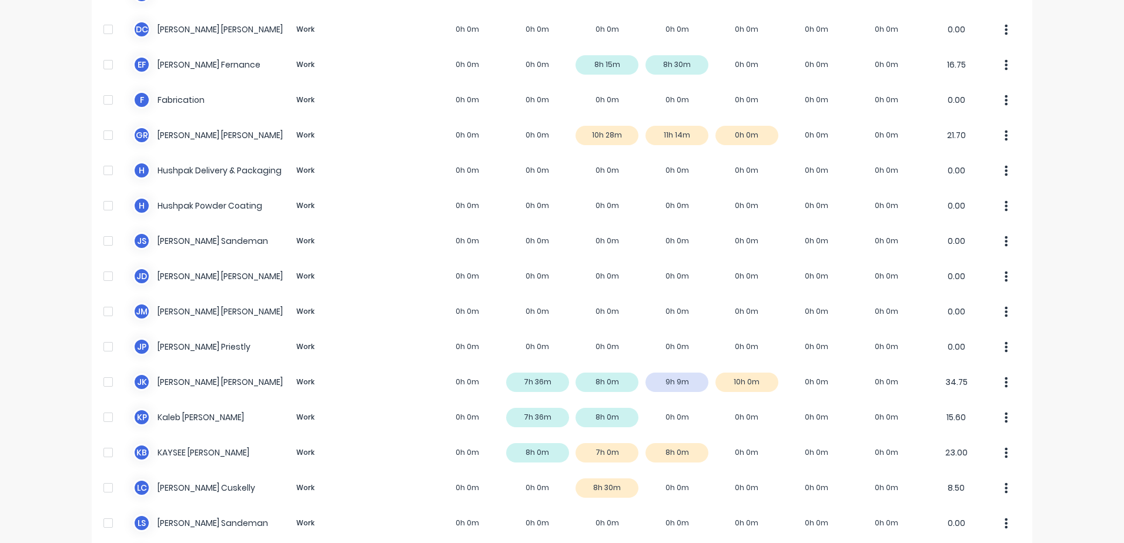
scroll to position [529, 0]
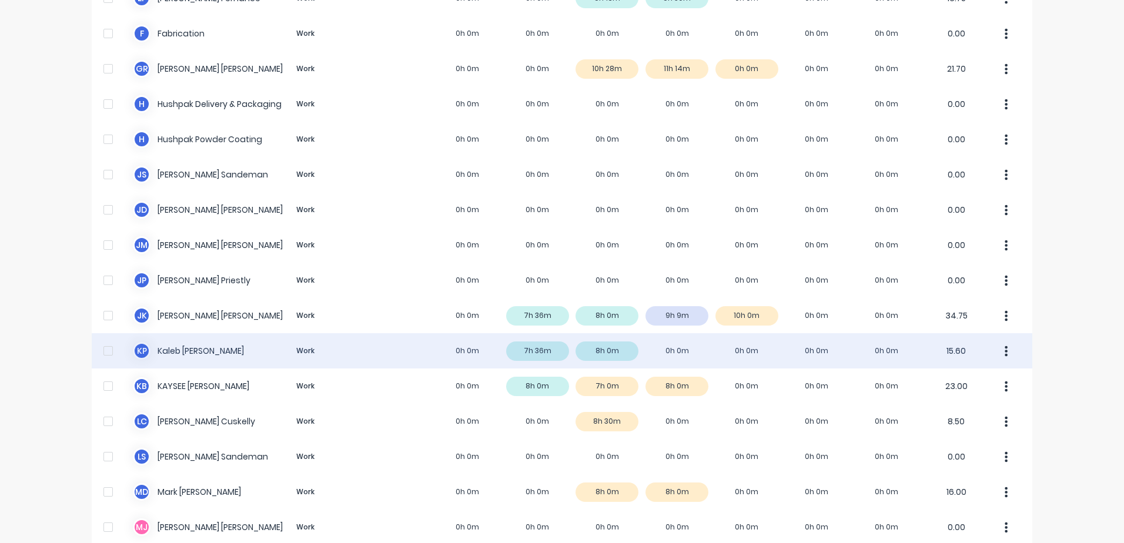
click at [178, 349] on div "K P [PERSON_NAME] Work 0h 0m 7h 36m 8h 0m 0h 0m 0h 0m 0h 0m 0h 0m 15.60" at bounding box center [562, 350] width 940 height 35
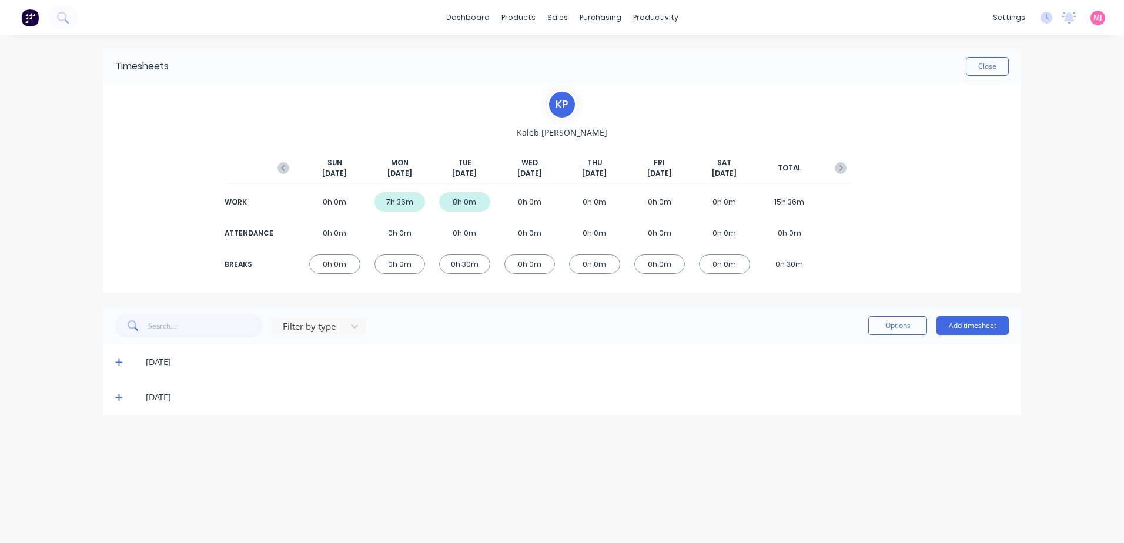
click at [119, 396] on icon at bounding box center [119, 397] width 8 height 8
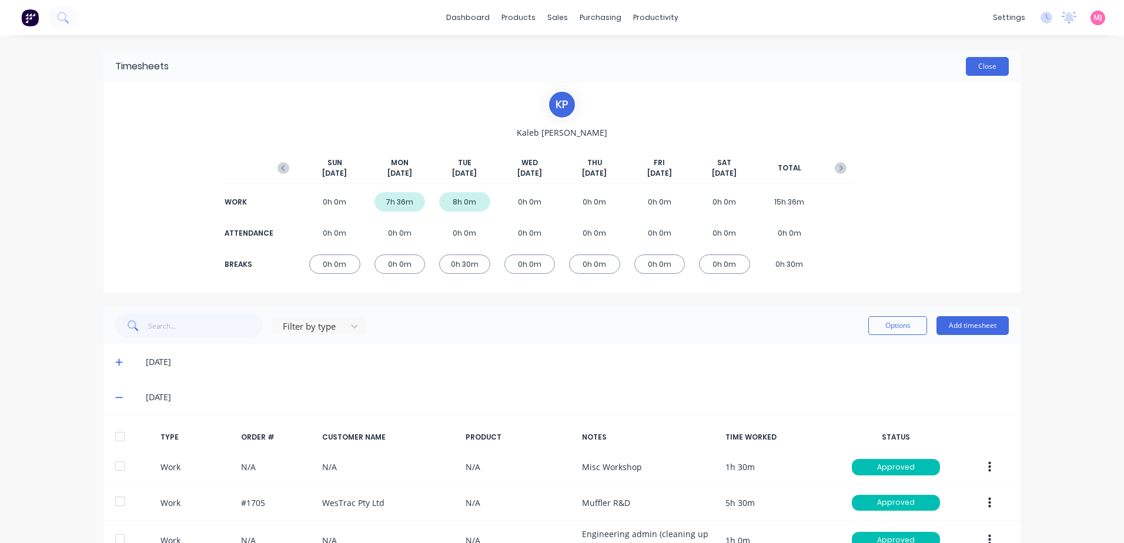
click at [979, 67] on button "Close" at bounding box center [987, 66] width 43 height 19
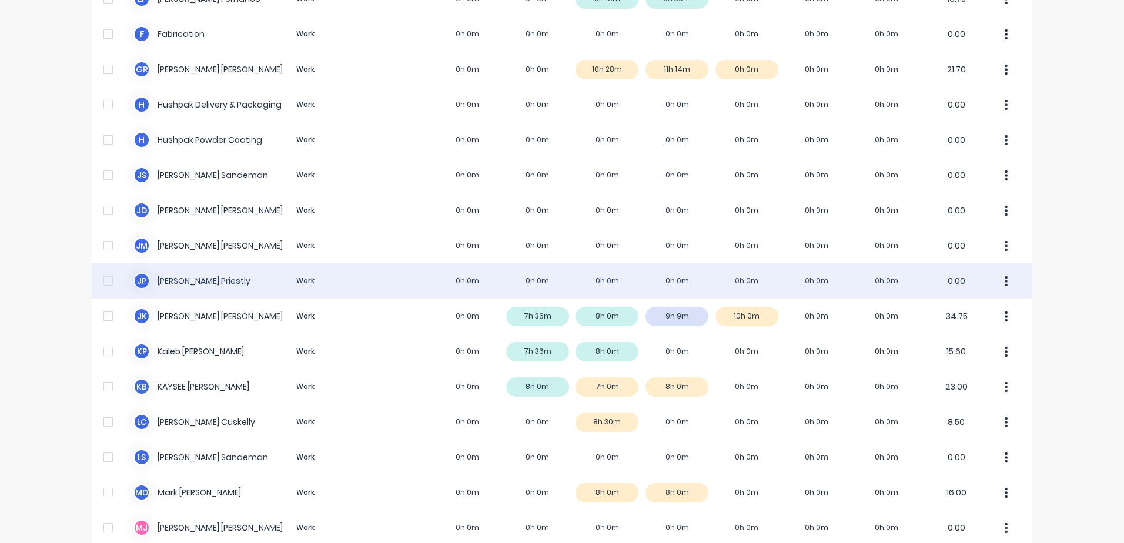
scroll to position [529, 0]
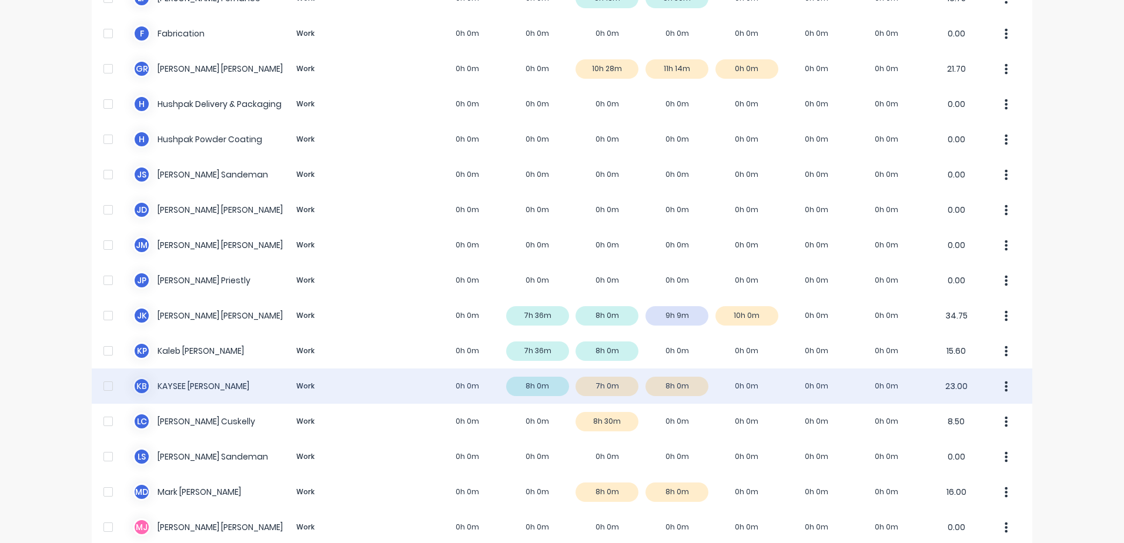
click at [200, 387] on div "K B [PERSON_NAME] Work 0h 0m 8h 0m 7h 0m 8h 0m 0h 0m 0h 0m 0h 0m 23.00" at bounding box center [562, 386] width 940 height 35
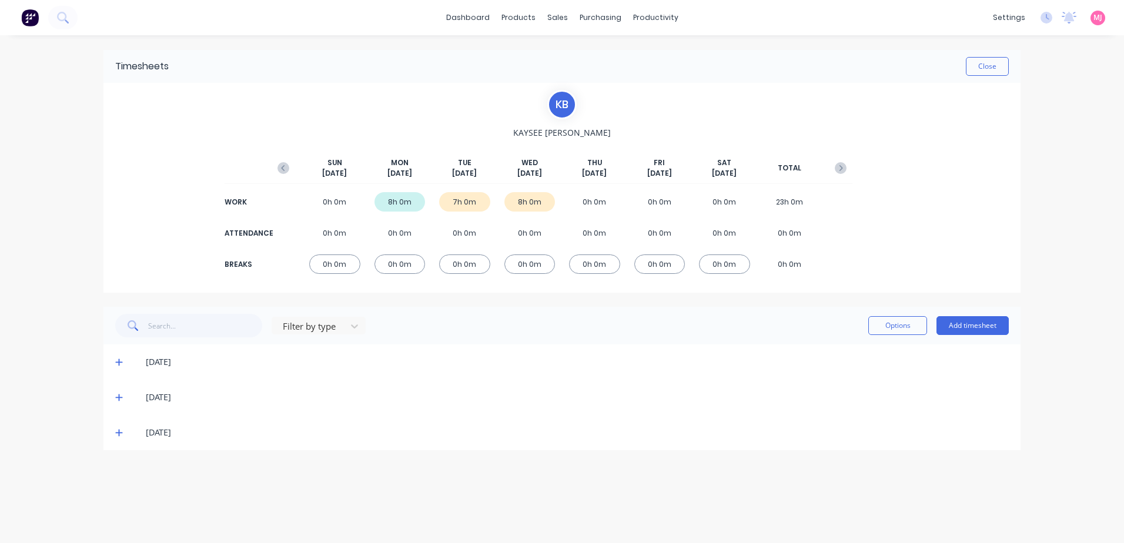
click at [118, 396] on icon at bounding box center [119, 397] width 8 height 8
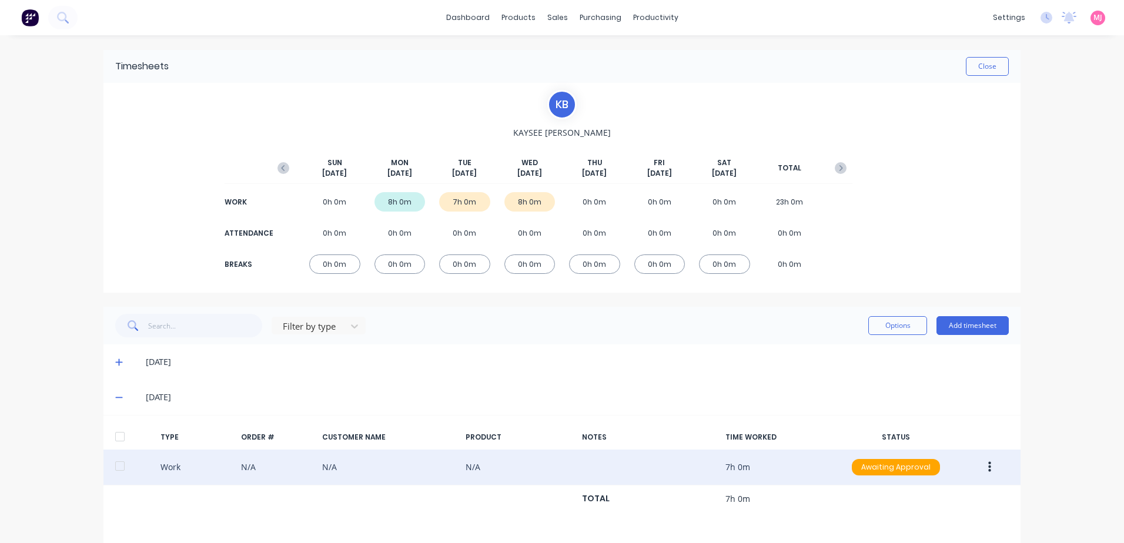
click at [982, 467] on button "button" at bounding box center [990, 467] width 28 height 21
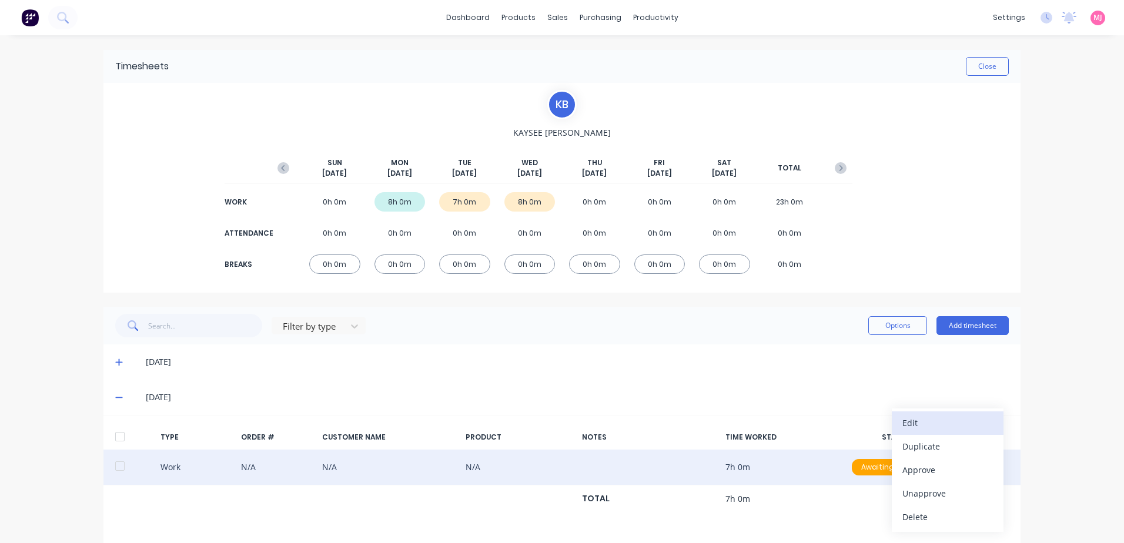
click at [920, 419] on div "Edit" at bounding box center [947, 422] width 91 height 17
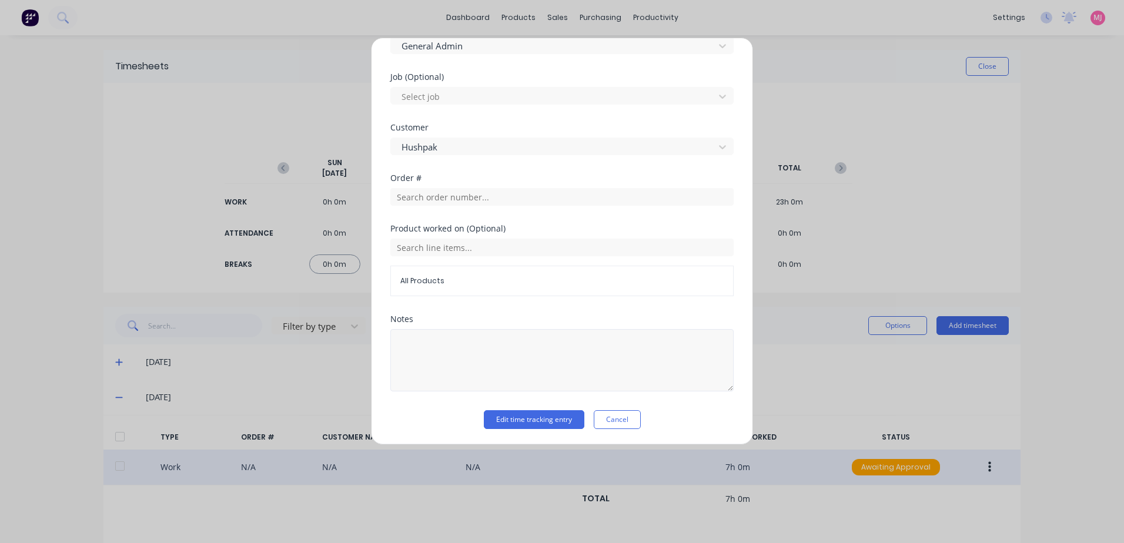
scroll to position [471, 0]
click at [503, 417] on button "Edit time tracking entry" at bounding box center [534, 418] width 101 height 19
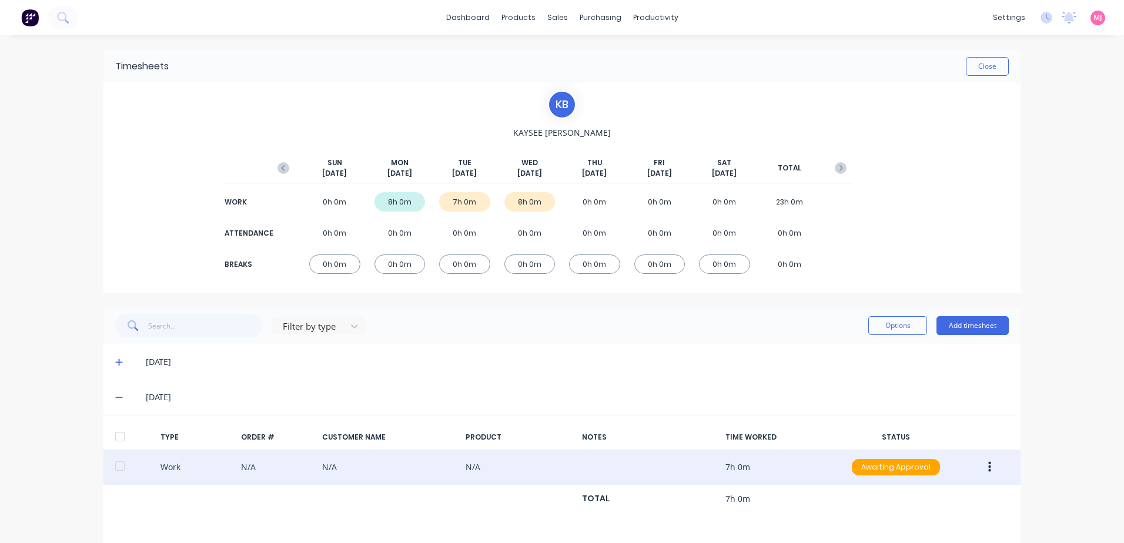
click at [988, 467] on icon "button" at bounding box center [989, 467] width 3 height 11
click at [909, 471] on div "Approve" at bounding box center [947, 469] width 91 height 17
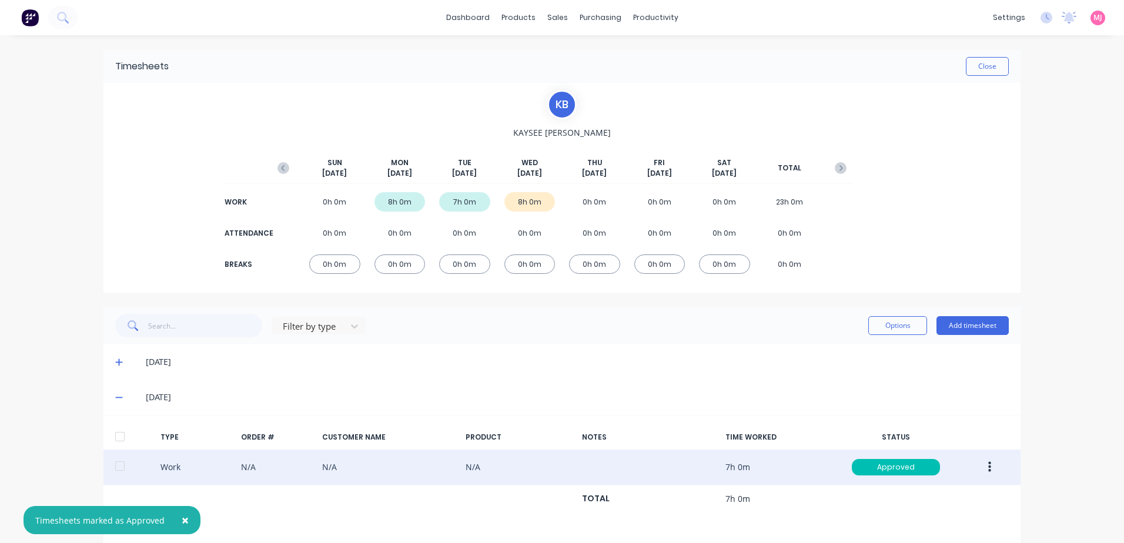
click at [115, 361] on icon at bounding box center [118, 362] width 7 height 7
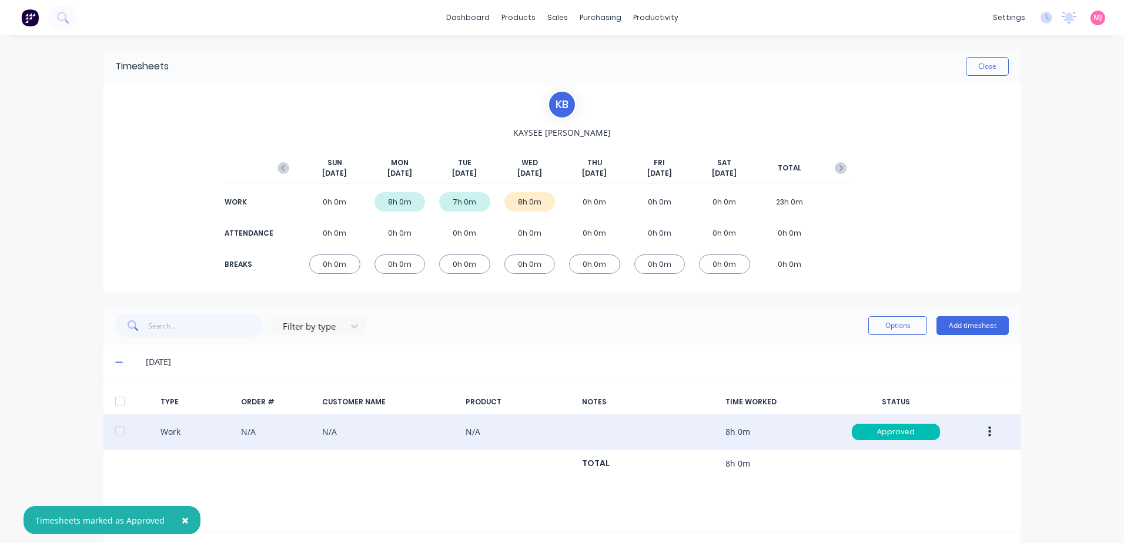
click at [988, 433] on icon "button" at bounding box center [989, 432] width 3 height 11
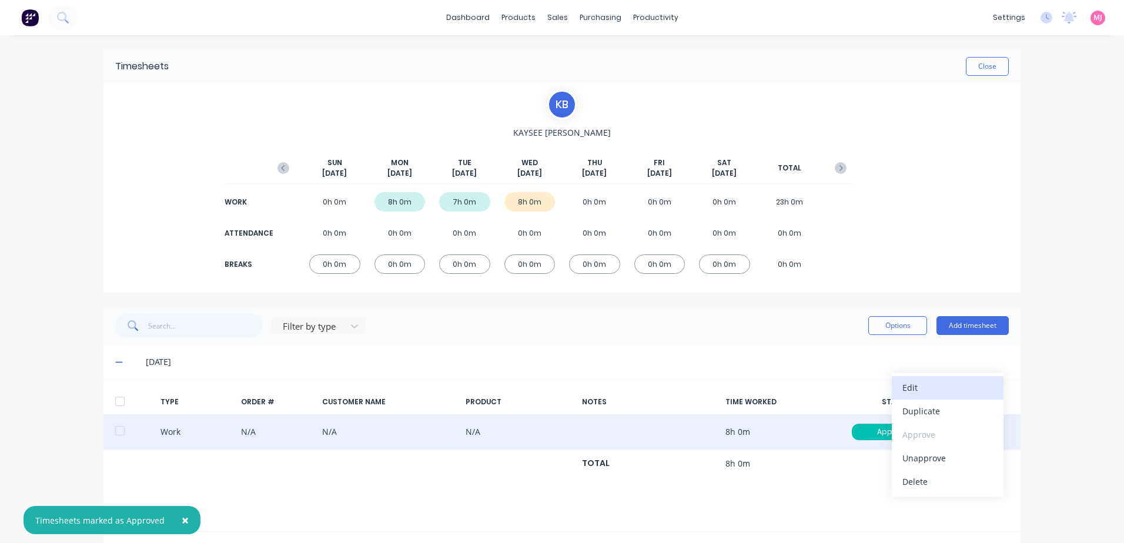
click at [915, 389] on div "Edit" at bounding box center [947, 387] width 91 height 17
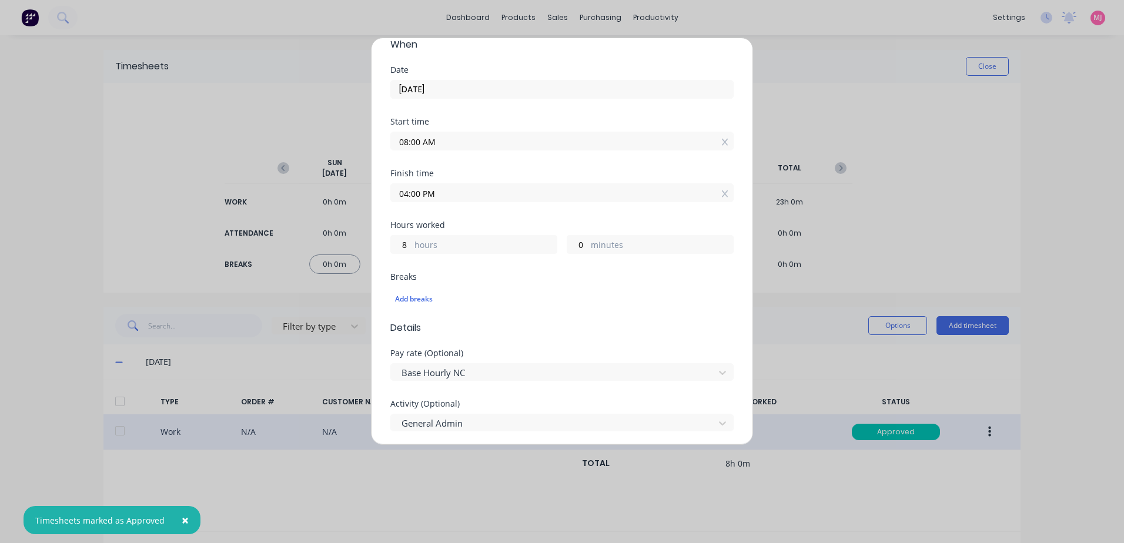
scroll to position [59, 0]
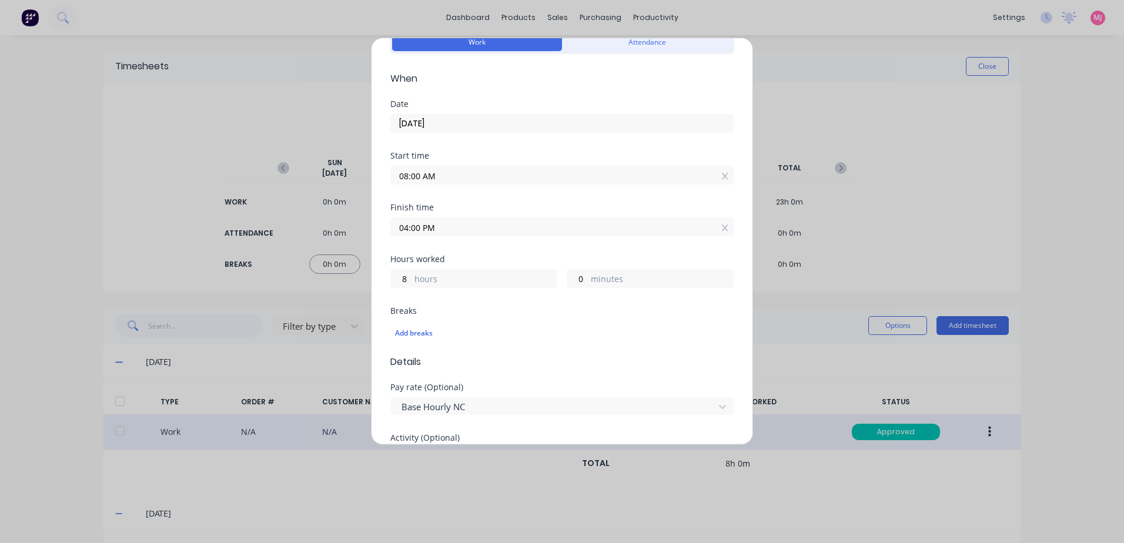
drag, startPoint x: 438, startPoint y: 175, endPoint x: 374, endPoint y: 174, distance: 63.5
click at [374, 174] on div "Edit time tracking entry Work Attendance When Date [DATE] Start time 08:00 AM F…" at bounding box center [562, 241] width 382 height 407
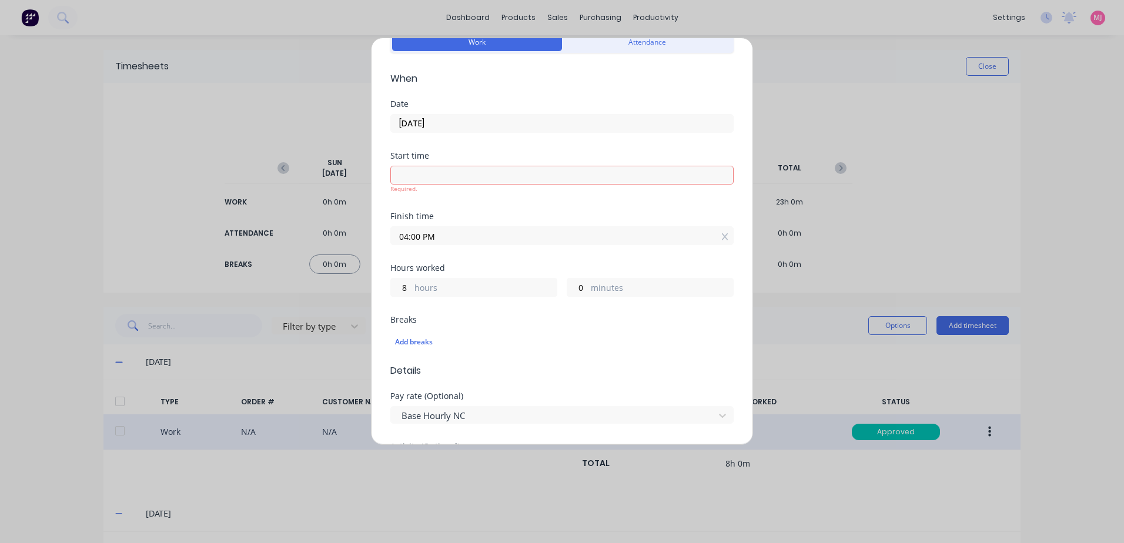
drag, startPoint x: 444, startPoint y: 229, endPoint x: 384, endPoint y: 223, distance: 59.7
click at [384, 223] on div "Edit time tracking entry Work Attendance When Date [DATE] Start time Required. …" at bounding box center [562, 241] width 382 height 407
click at [407, 287] on div "8 hours" at bounding box center [473, 287] width 167 height 19
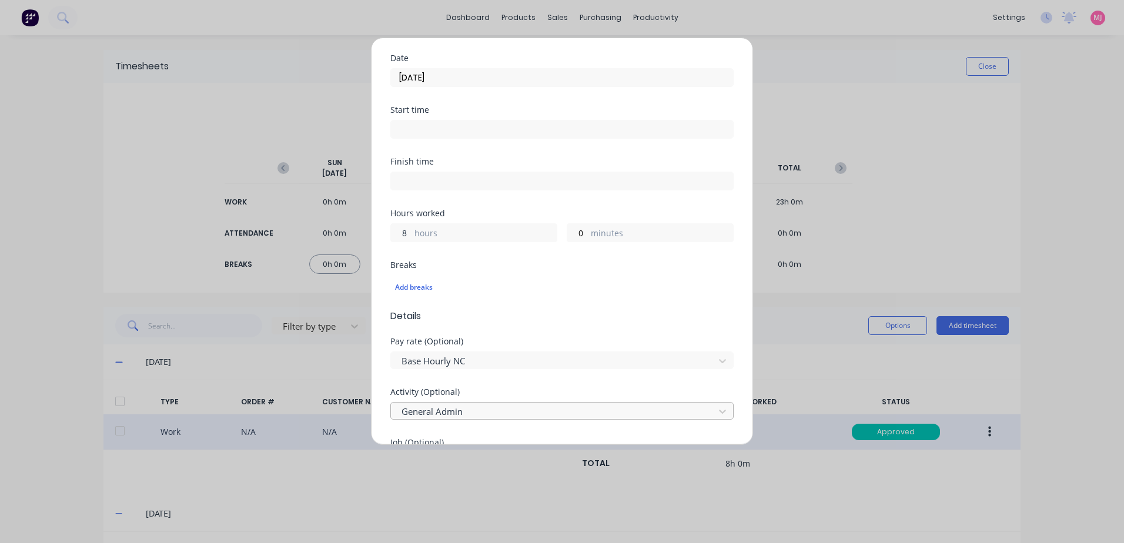
scroll to position [176, 0]
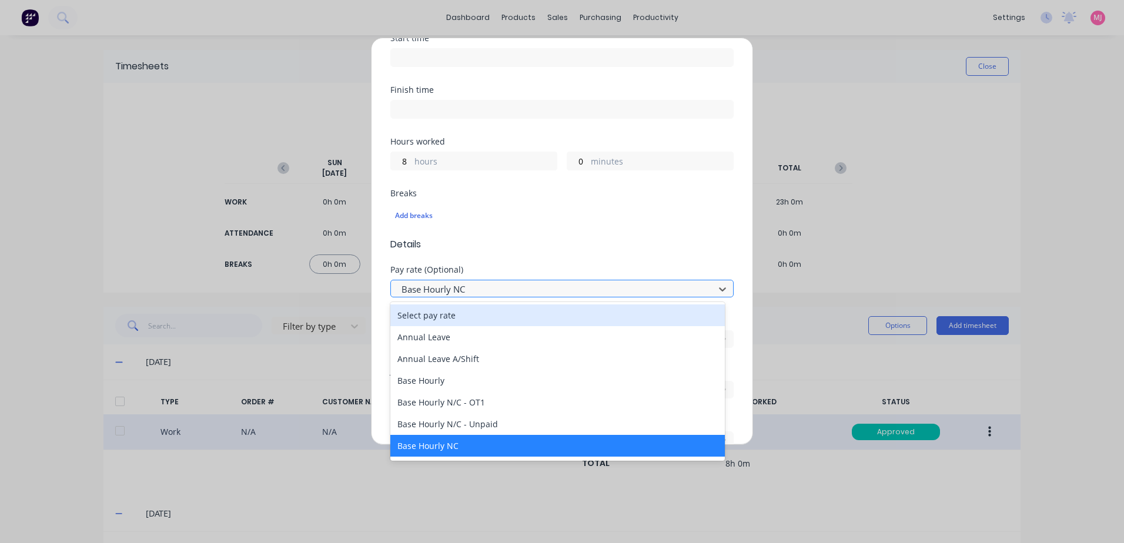
click at [455, 289] on div at bounding box center [554, 289] width 308 height 15
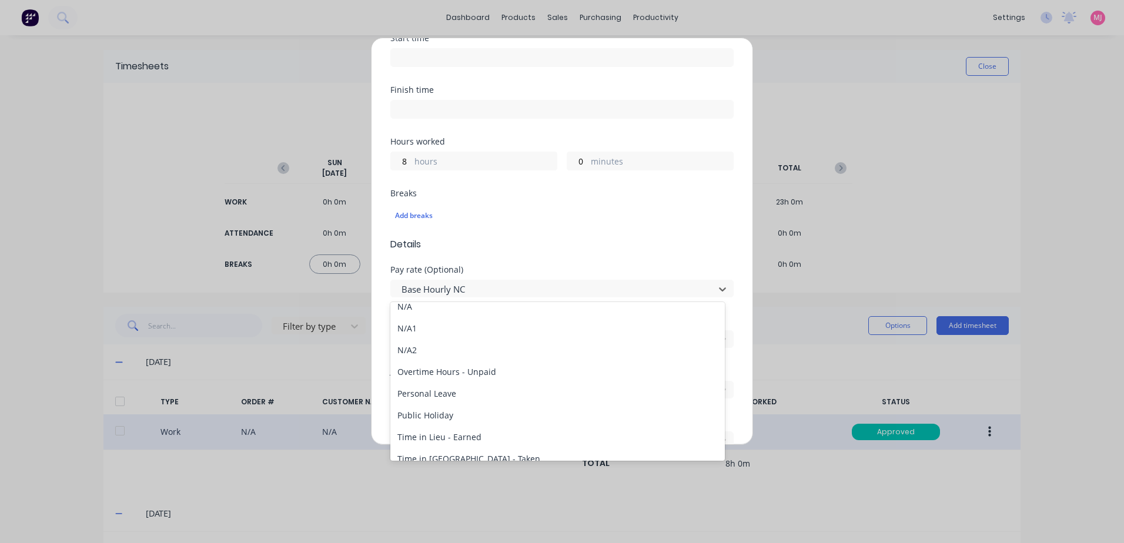
scroll to position [1293, 0]
click at [416, 413] on div "Public Holiday" at bounding box center [557, 414] width 334 height 22
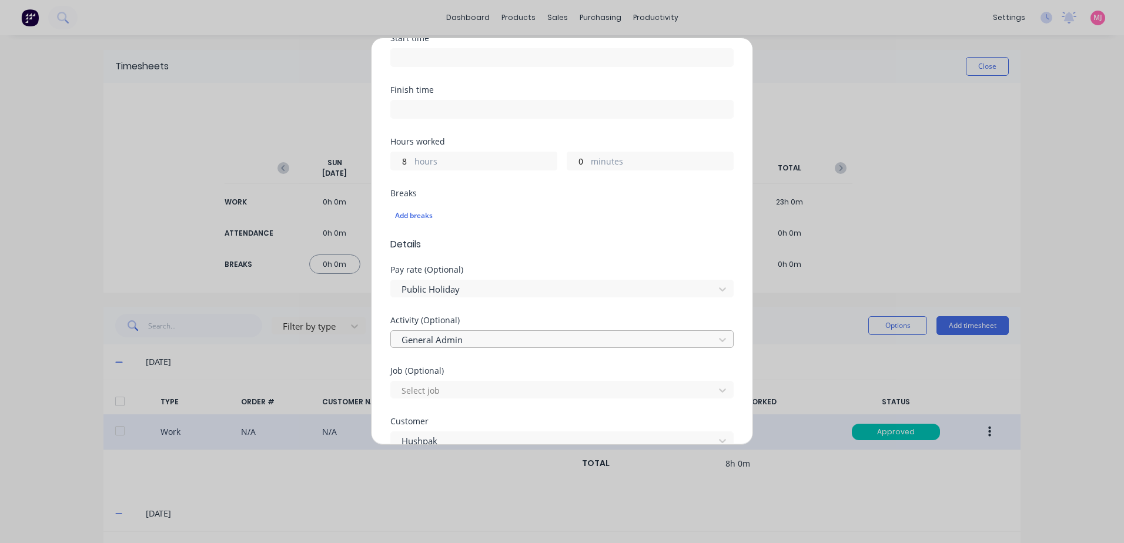
click at [448, 340] on div at bounding box center [554, 340] width 308 height 15
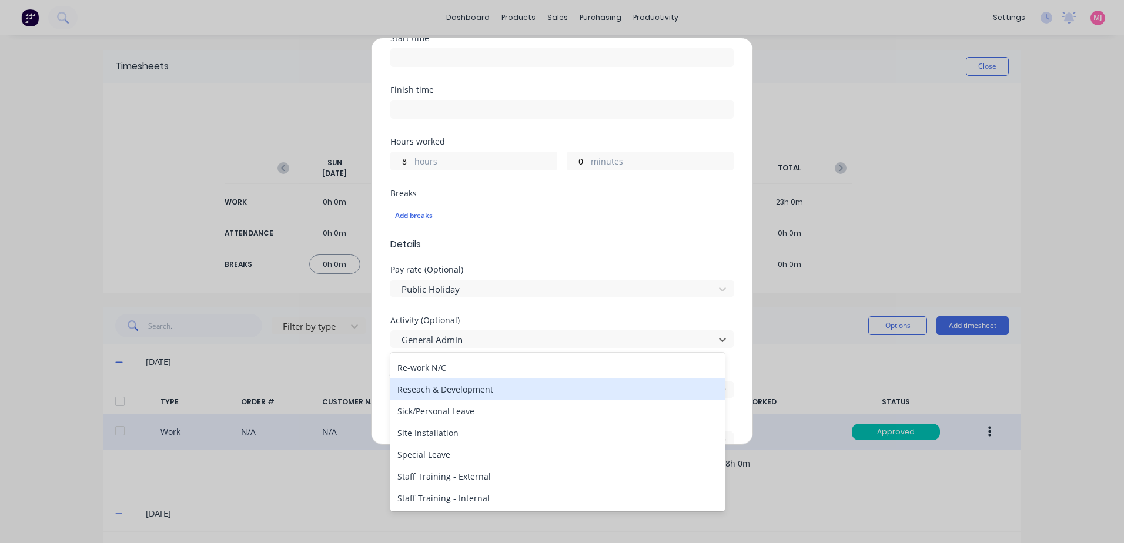
scroll to position [353, 0]
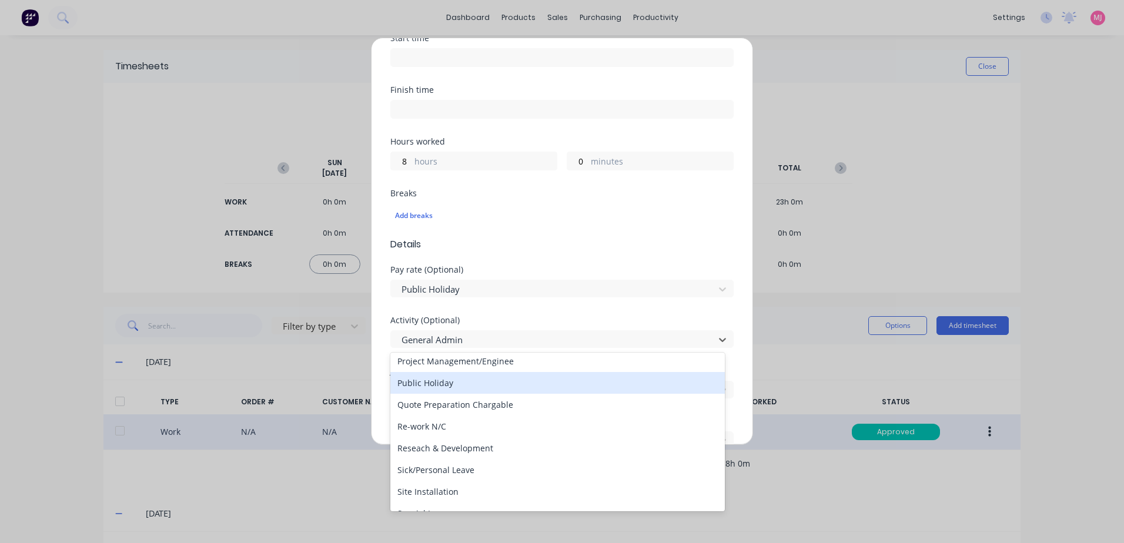
click at [437, 381] on div "Public Holiday" at bounding box center [557, 383] width 334 height 22
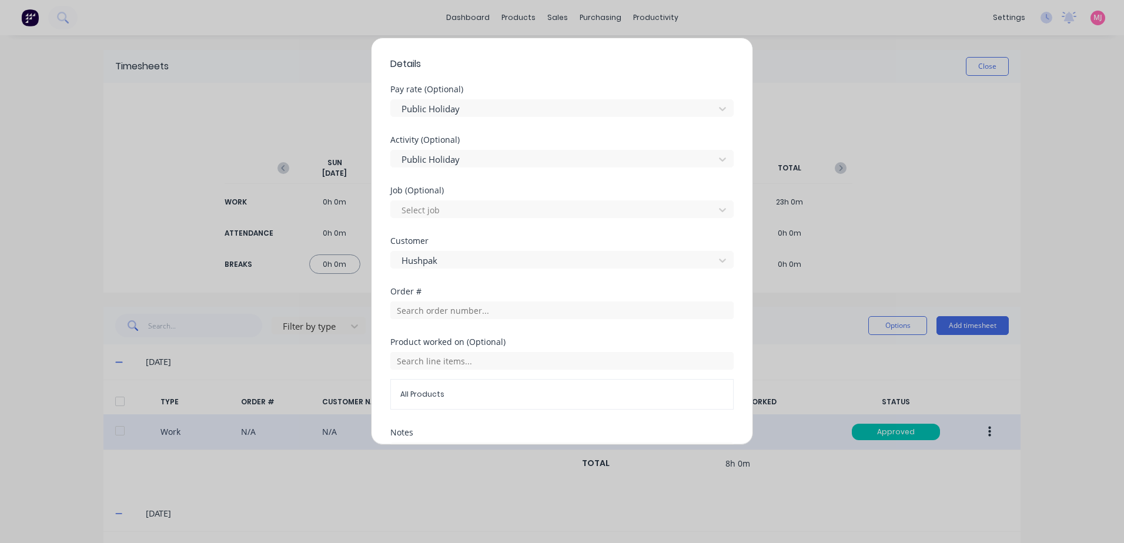
scroll to position [471, 0]
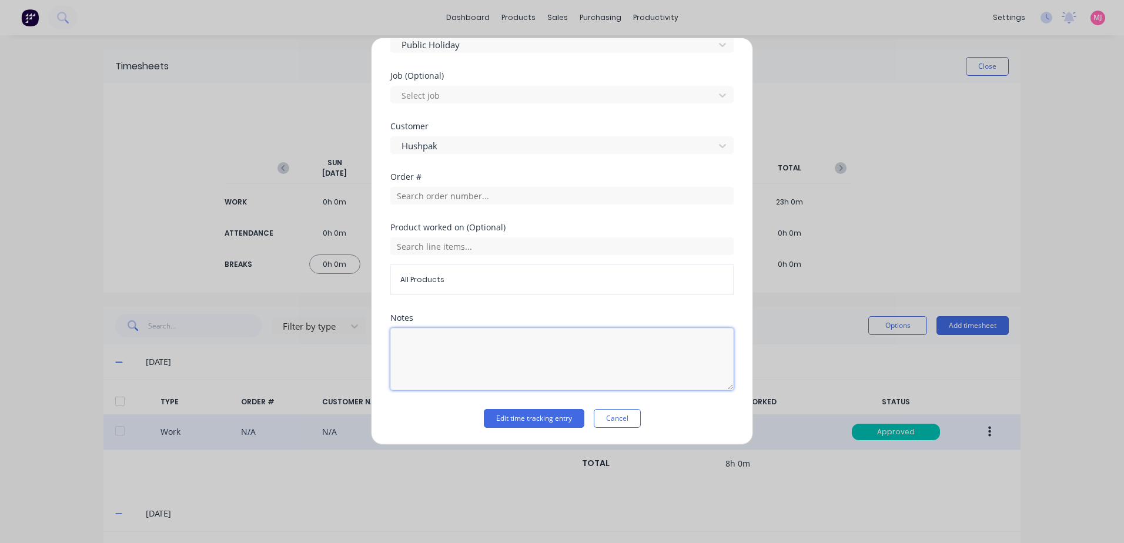
click at [443, 349] on textarea at bounding box center [561, 359] width 343 height 62
type textarea "Public Holiday"
click at [522, 417] on button "Edit time tracking entry" at bounding box center [534, 418] width 101 height 19
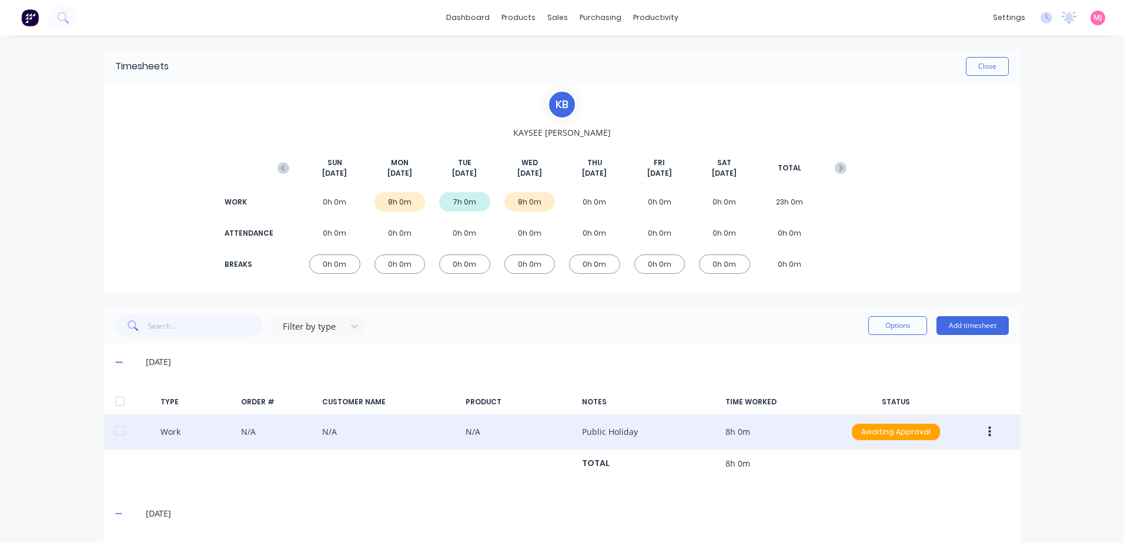
click at [988, 434] on icon "button" at bounding box center [989, 432] width 3 height 13
click at [920, 433] on div "Approve" at bounding box center [947, 434] width 91 height 17
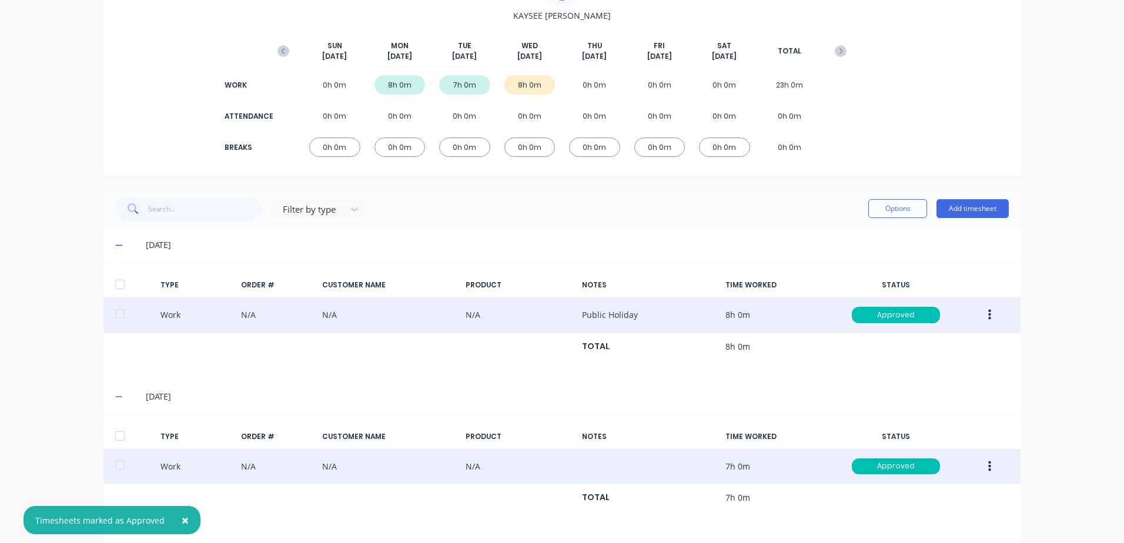
scroll to position [154, 0]
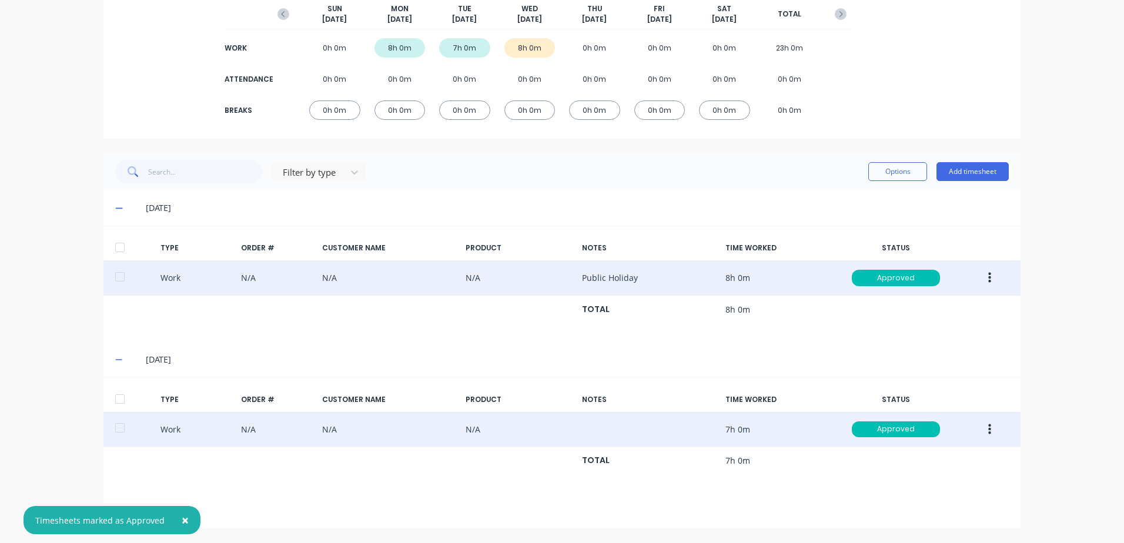
click at [183, 518] on span "×" at bounding box center [185, 520] width 7 height 16
drag, startPoint x: 115, startPoint y: 511, endPoint x: 213, endPoint y: 484, distance: 101.2
click at [116, 510] on icon at bounding box center [119, 511] width 8 height 8
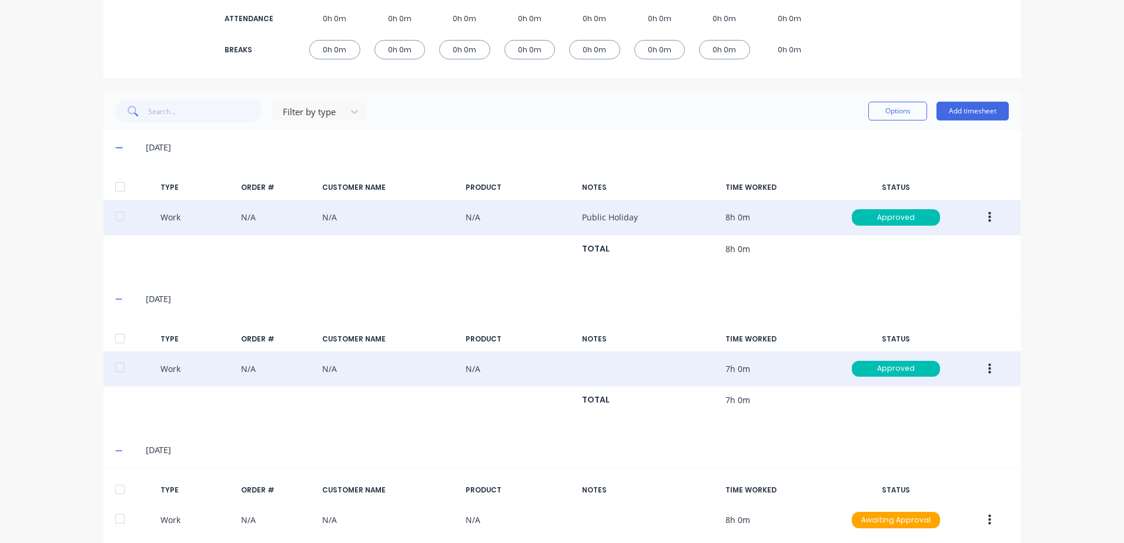
scroll to position [270, 0]
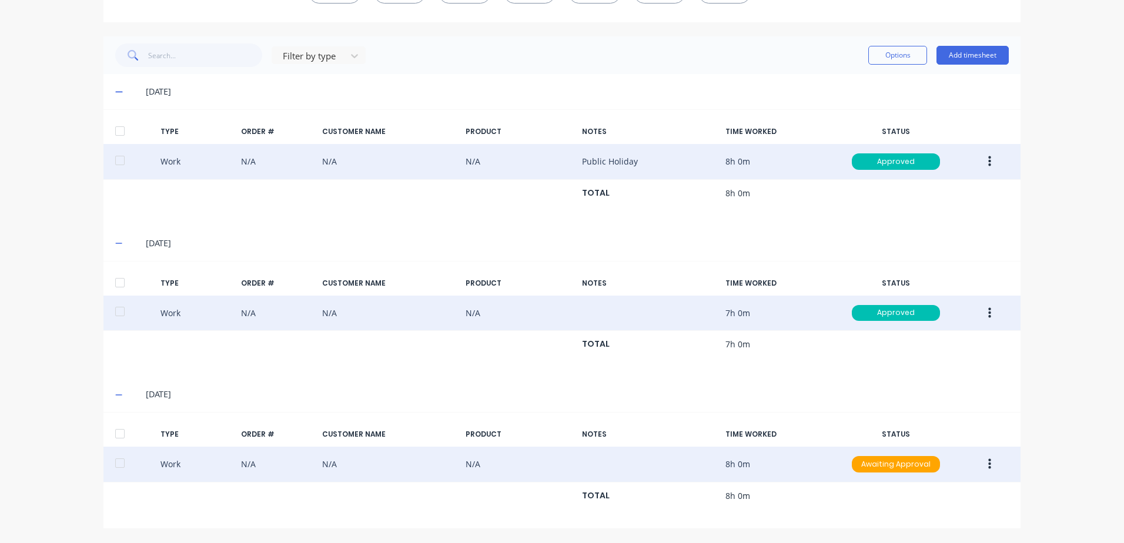
click at [988, 464] on icon "button" at bounding box center [989, 464] width 3 height 11
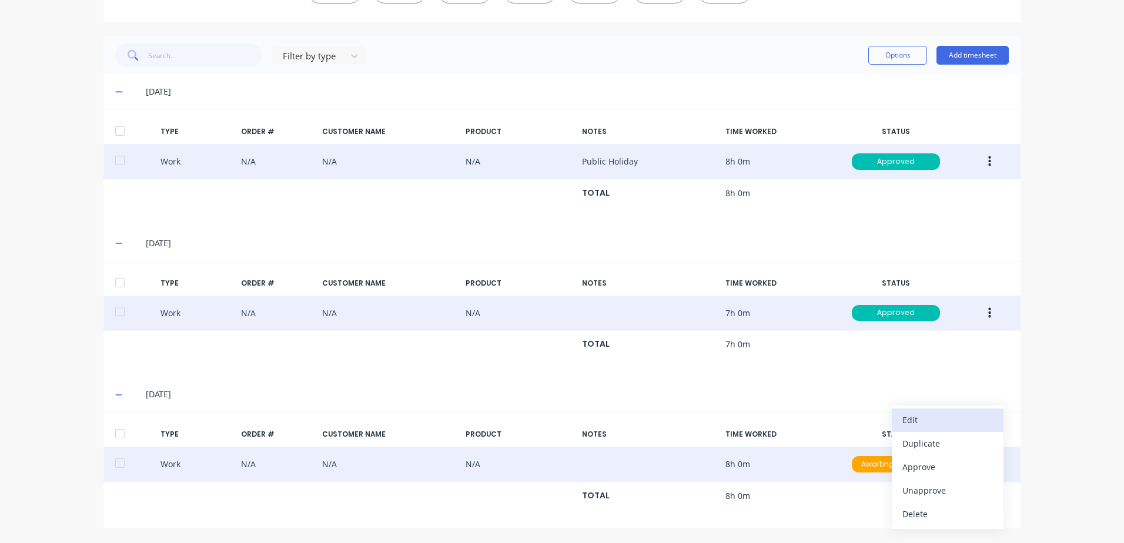
click at [932, 421] on div "Edit" at bounding box center [947, 419] width 91 height 17
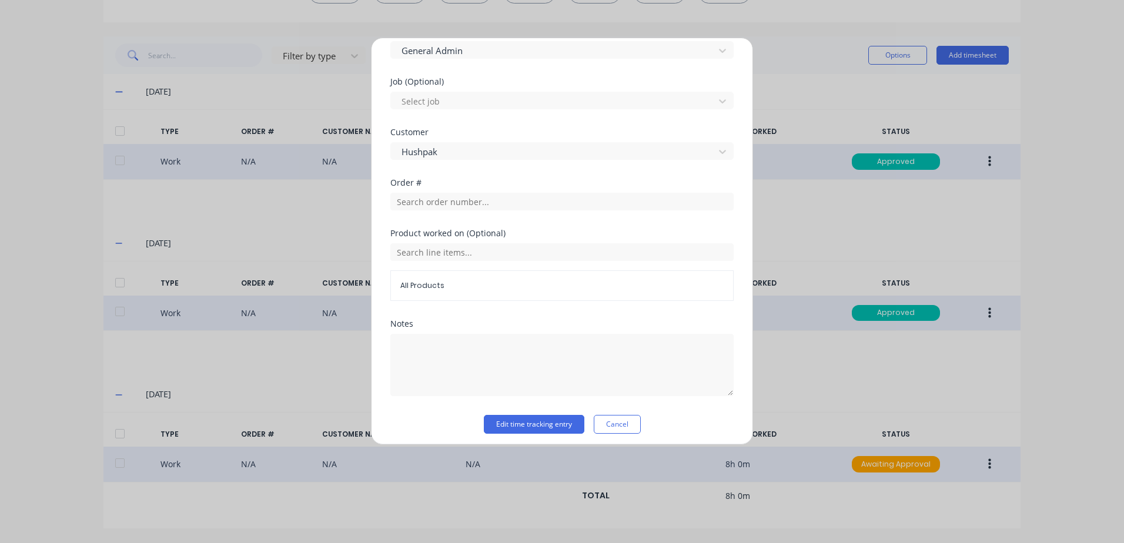
scroll to position [471, 0]
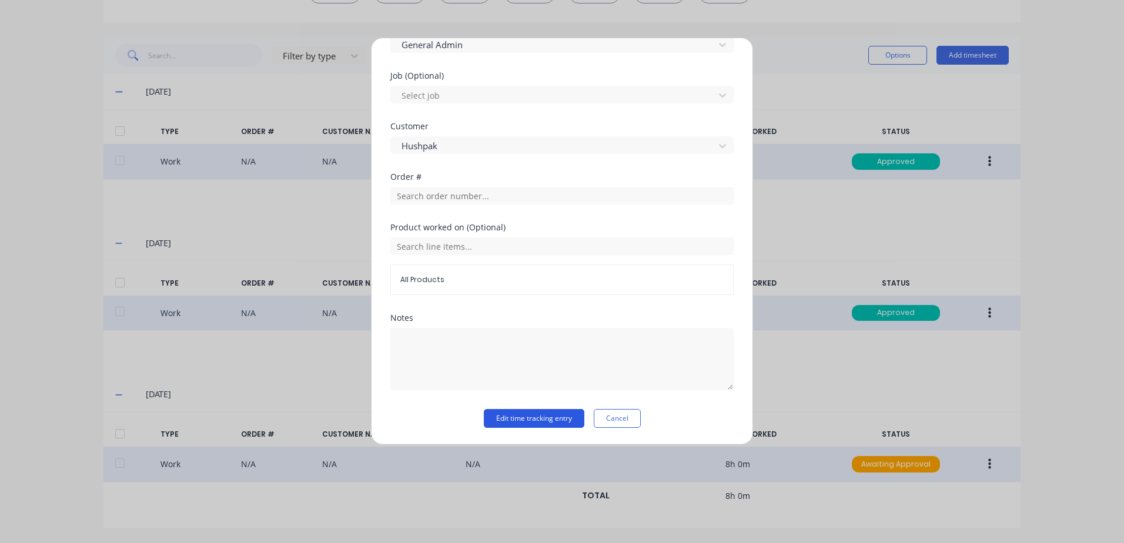
click at [504, 420] on button "Edit time tracking entry" at bounding box center [534, 418] width 101 height 19
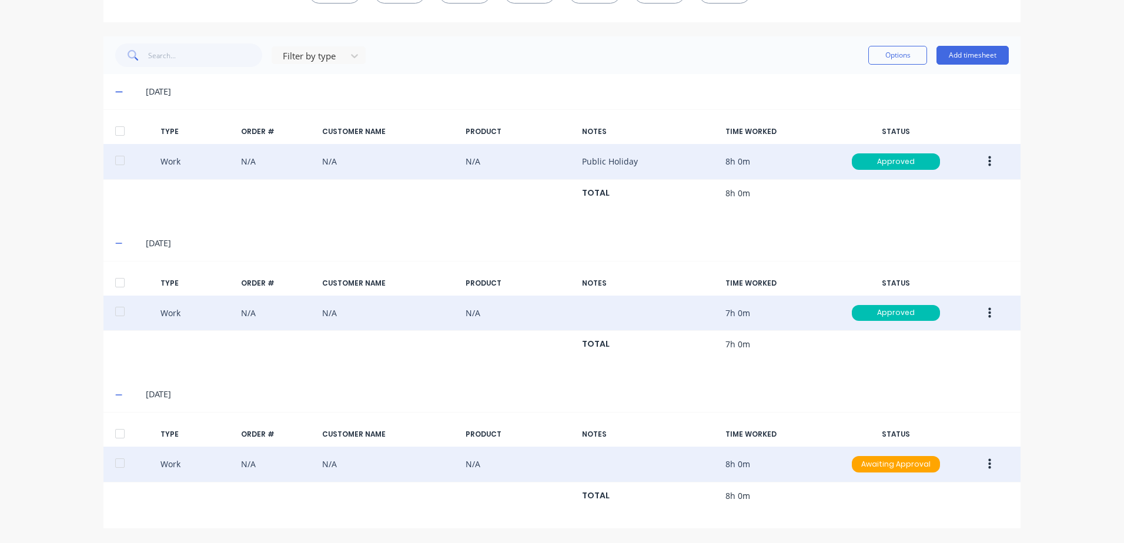
click at [988, 464] on icon "button" at bounding box center [989, 464] width 3 height 11
click at [915, 465] on div "Approve" at bounding box center [947, 466] width 91 height 17
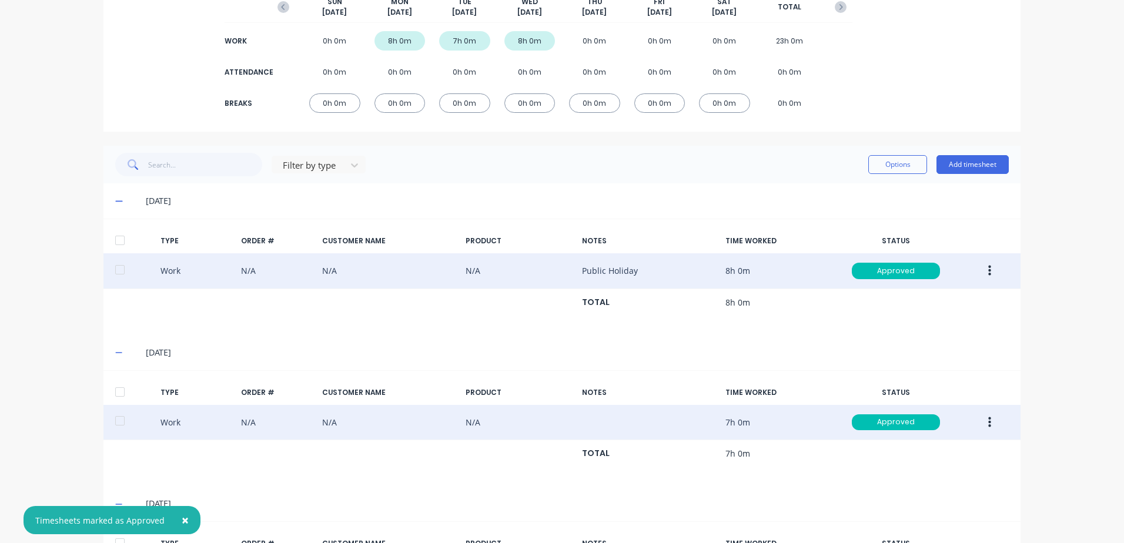
scroll to position [0, 0]
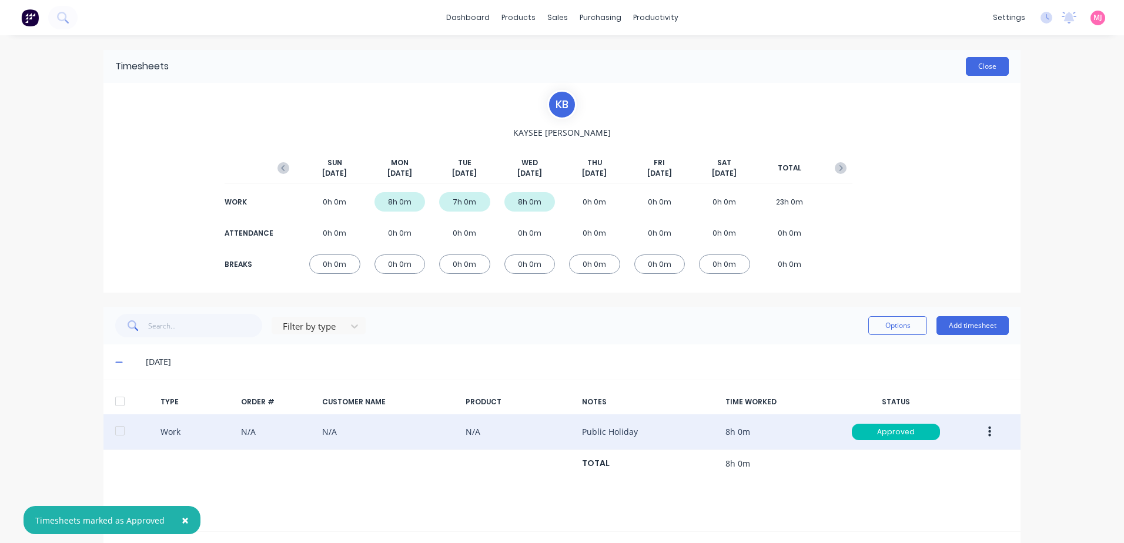
click at [986, 66] on button "Close" at bounding box center [987, 66] width 43 height 19
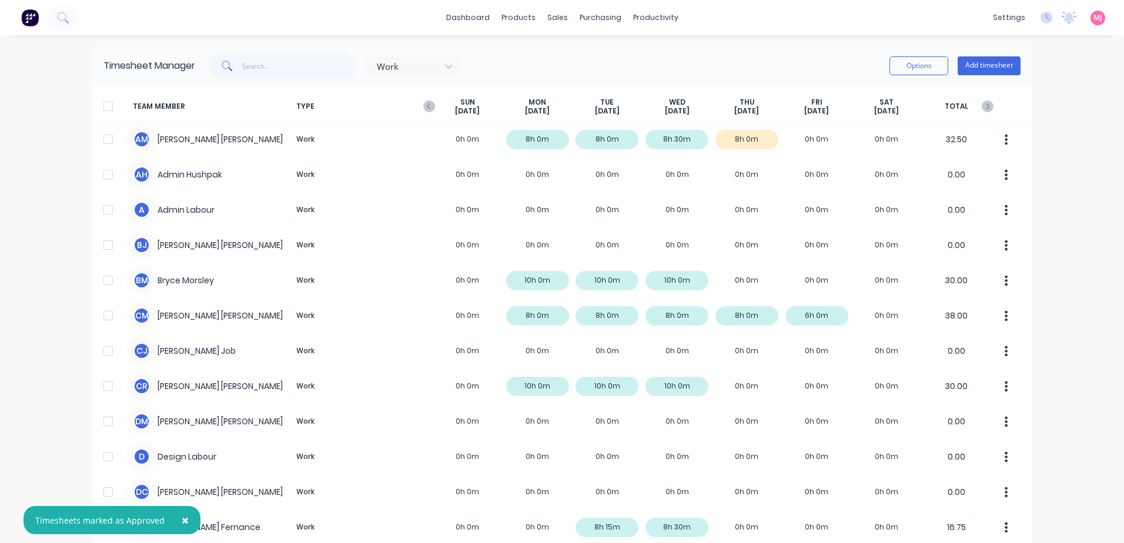
click at [182, 521] on span "×" at bounding box center [185, 520] width 7 height 16
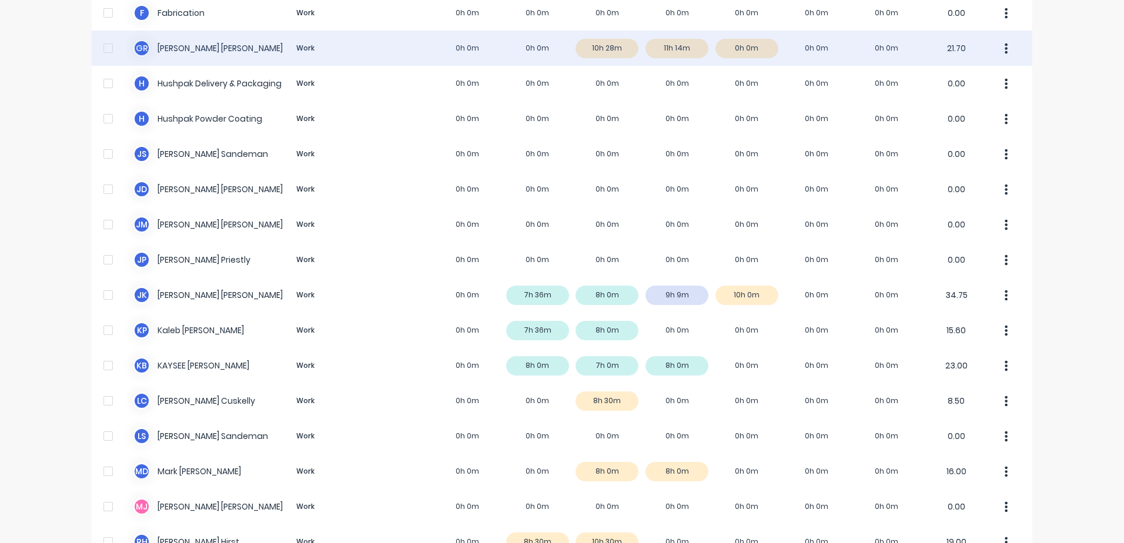
scroll to position [588, 0]
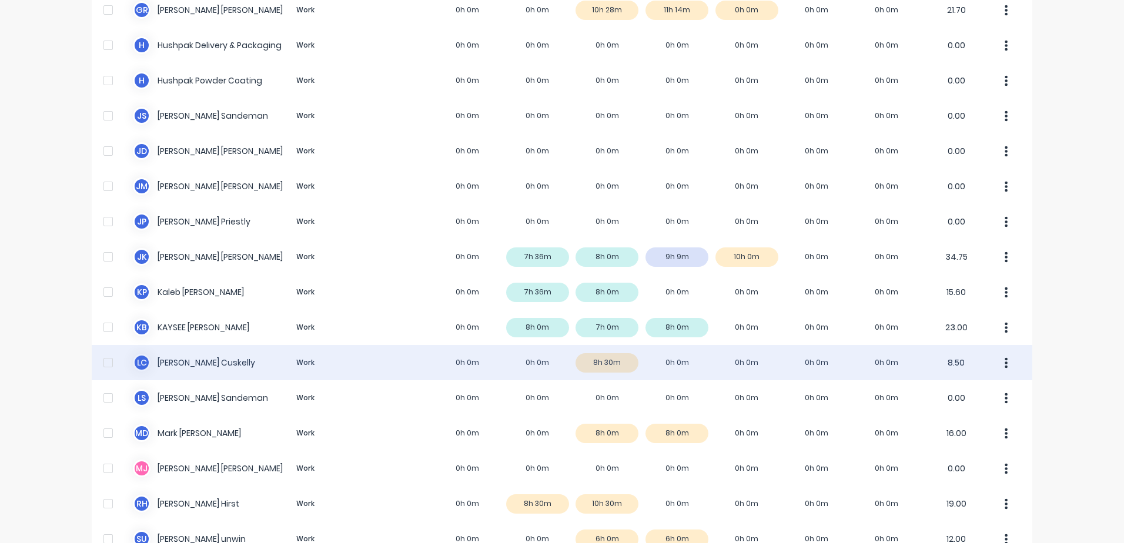
click at [160, 361] on div "L C [PERSON_NAME] Work 0h 0m 0h 0m 8h 30m 0h 0m 0h 0m 0h 0m 0h 0m 8.50" at bounding box center [562, 362] width 940 height 35
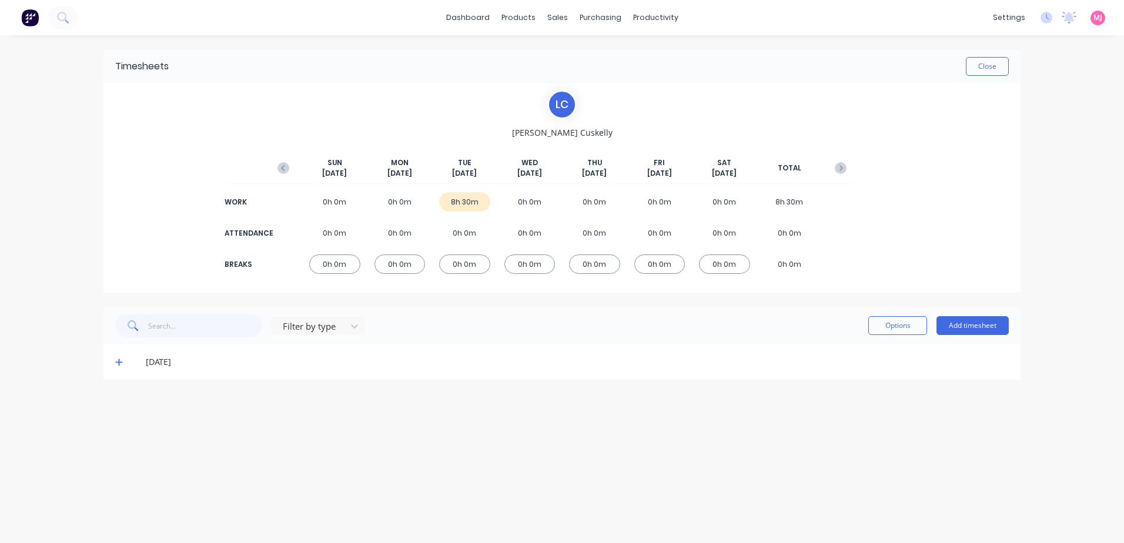
click at [116, 363] on icon at bounding box center [118, 362] width 7 height 7
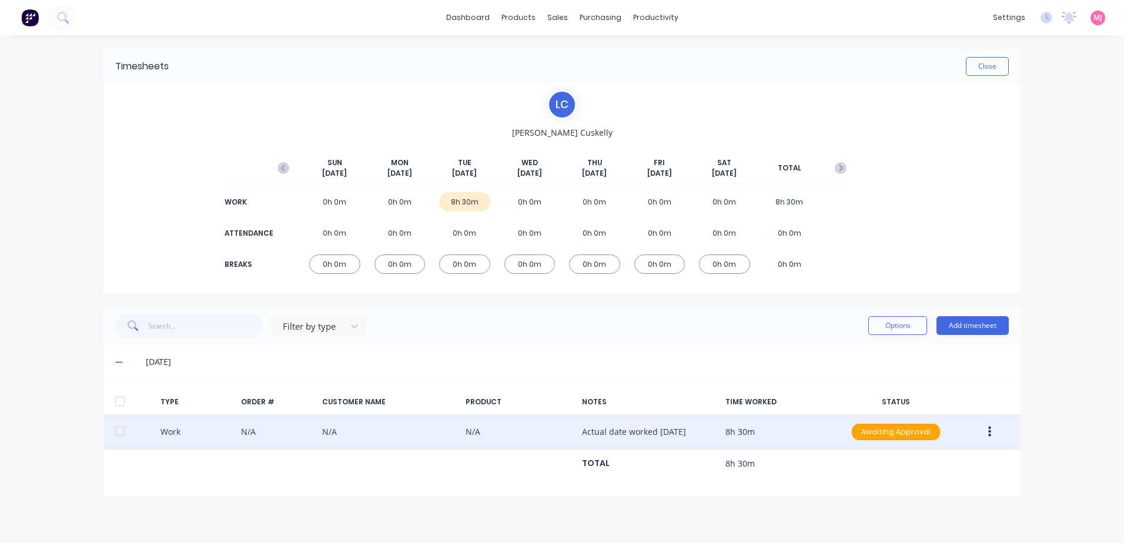
click at [989, 433] on icon "button" at bounding box center [989, 432] width 3 height 11
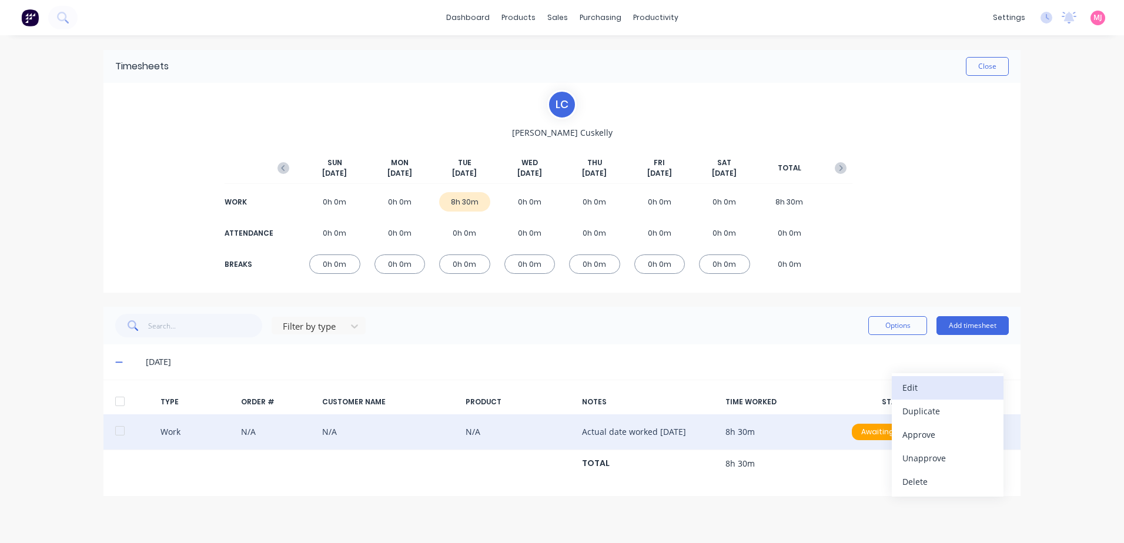
click at [909, 388] on div "Edit" at bounding box center [947, 387] width 91 height 17
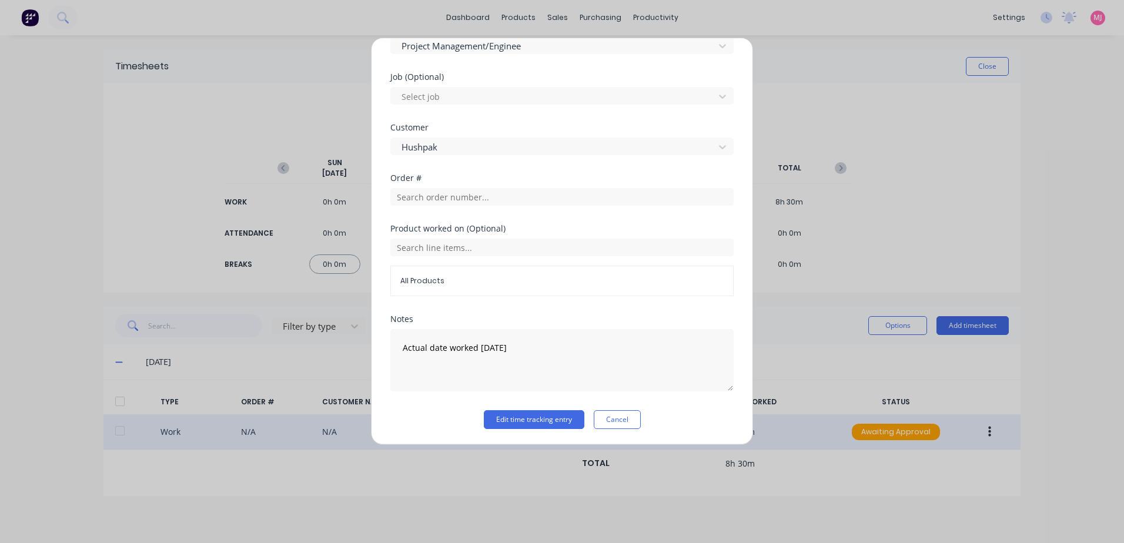
scroll to position [471, 0]
click at [522, 421] on button "Edit time tracking entry" at bounding box center [534, 418] width 101 height 19
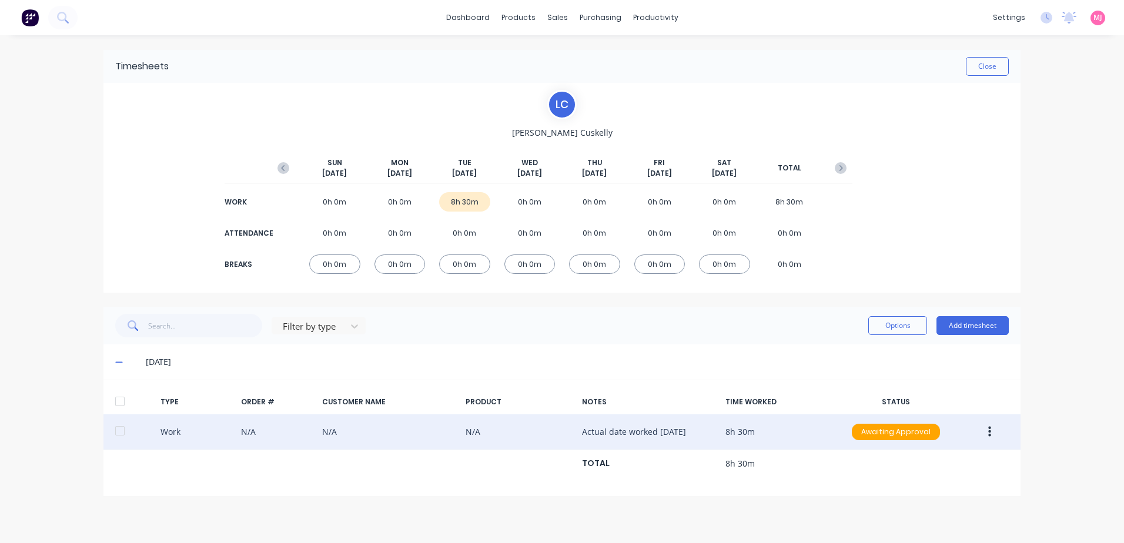
click at [990, 431] on icon "button" at bounding box center [989, 432] width 3 height 11
click at [925, 436] on div "Approve" at bounding box center [947, 434] width 91 height 17
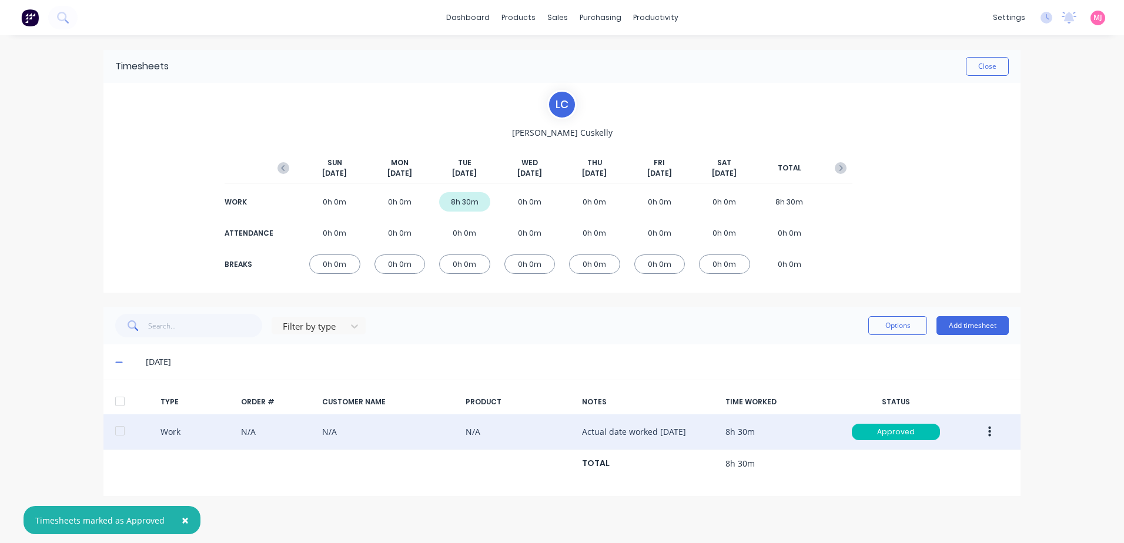
click at [988, 430] on icon "button" at bounding box center [989, 432] width 3 height 13
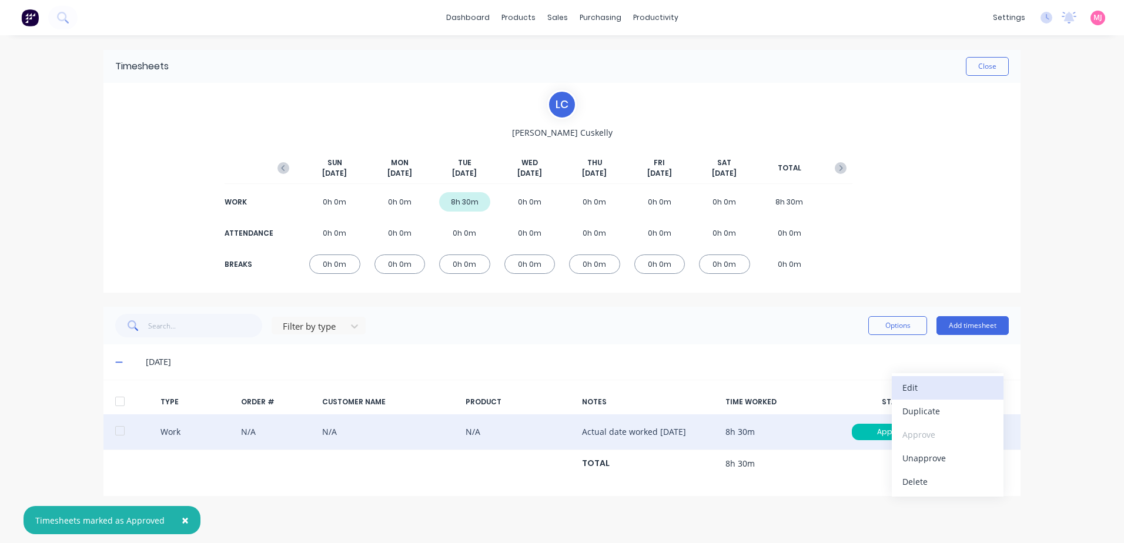
click at [912, 389] on div "Edit" at bounding box center [947, 387] width 91 height 17
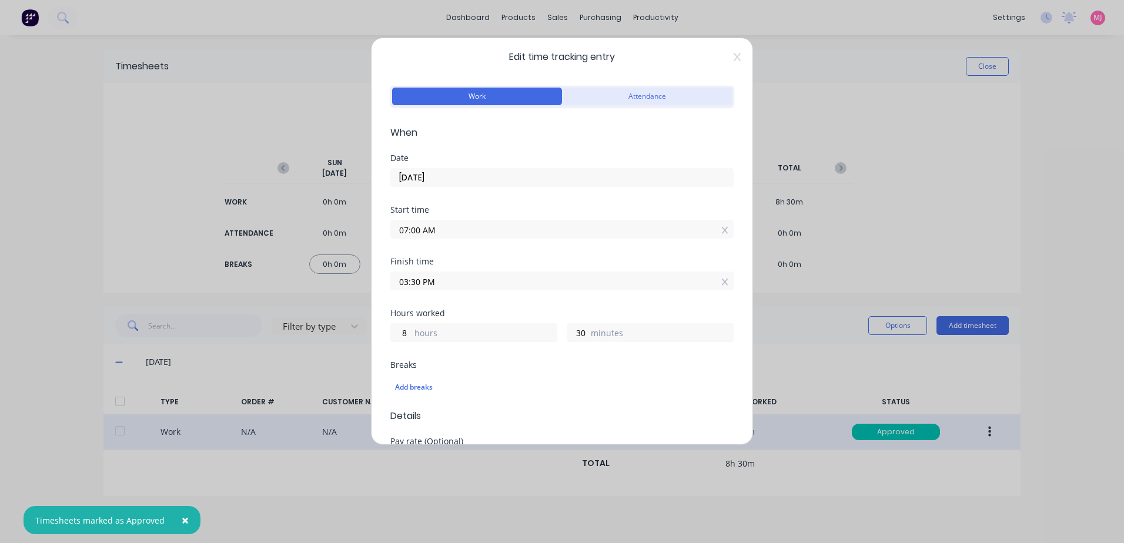
scroll to position [0, 0]
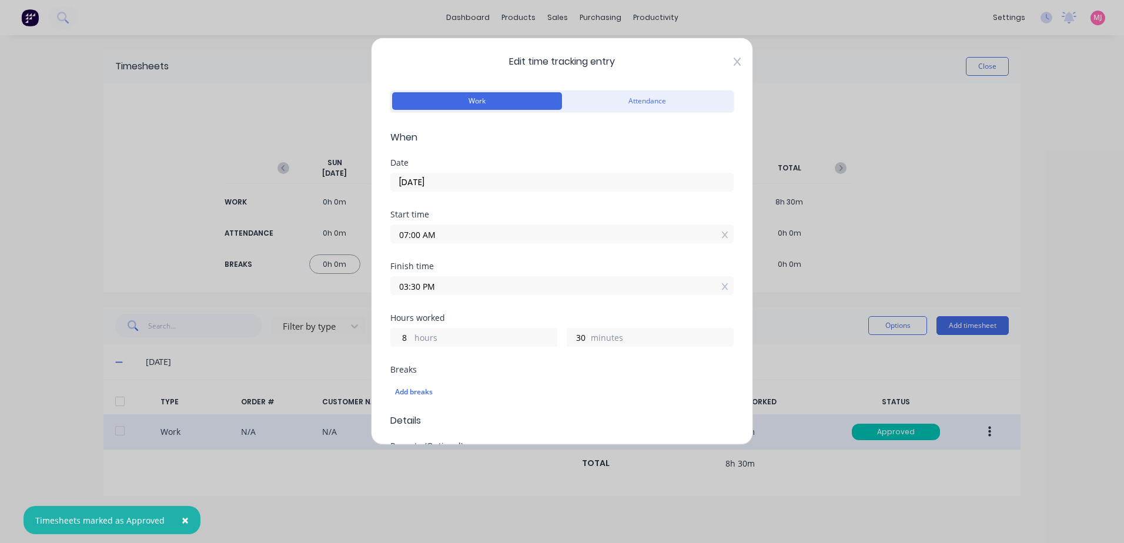
click at [733, 59] on icon at bounding box center [736, 61] width 7 height 9
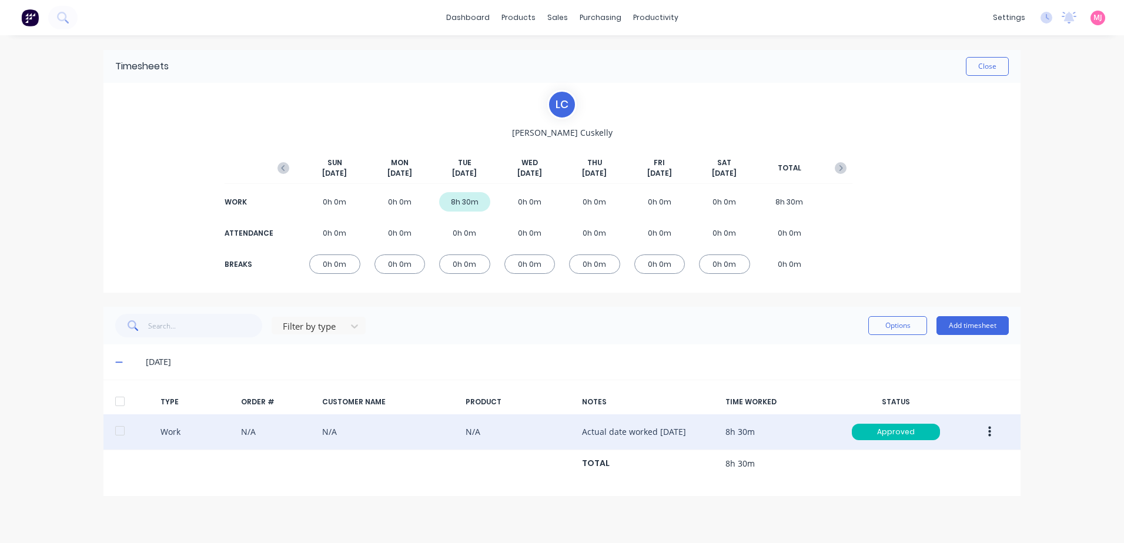
click at [988, 432] on icon "button" at bounding box center [989, 432] width 3 height 13
click at [922, 456] on div "Unapprove" at bounding box center [947, 458] width 91 height 17
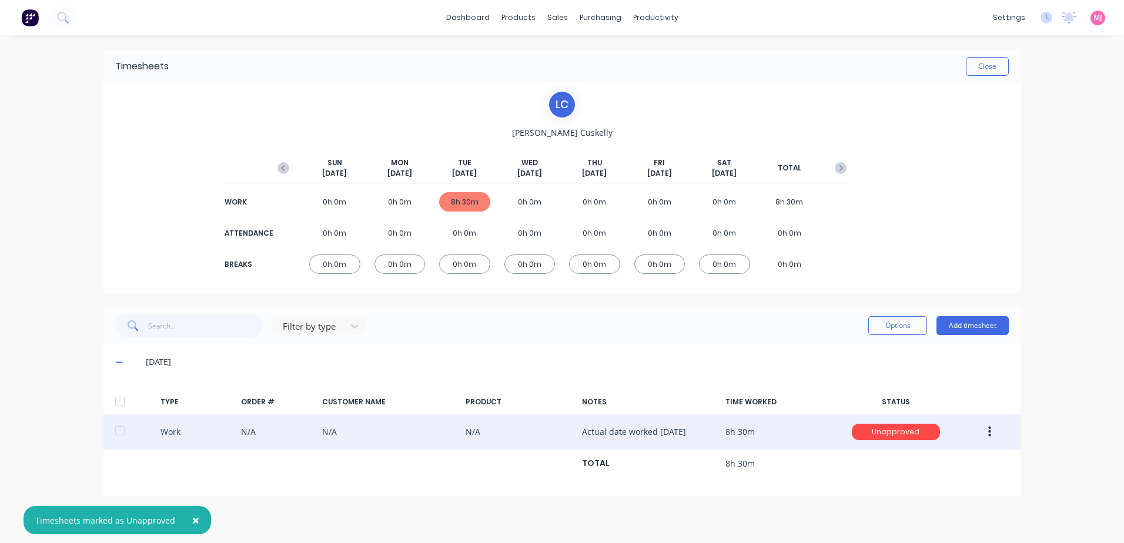
drag, startPoint x: 856, startPoint y: 478, endPoint x: 883, endPoint y: 471, distance: 27.4
click at [856, 478] on div "TYPE ORDER # CUSTOMER NAME PRODUCT NOTES TIME WORKED STATUS Work N/A N/A N/A Ac…" at bounding box center [561, 438] width 917 height 97
click at [192, 519] on span "×" at bounding box center [195, 520] width 7 height 16
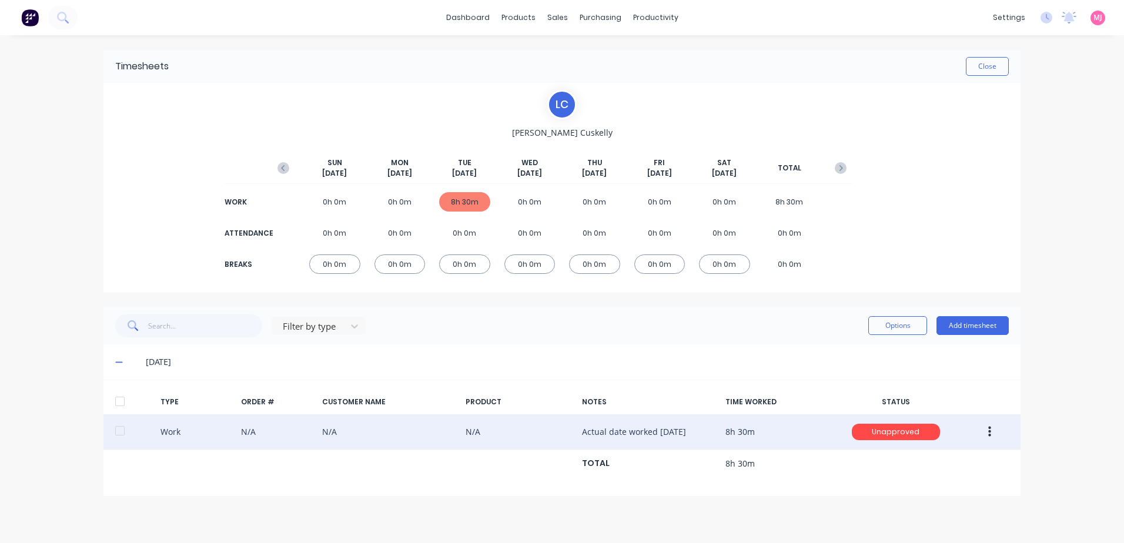
click at [989, 433] on icon "button" at bounding box center [989, 432] width 3 height 11
click at [922, 437] on div "Approve" at bounding box center [947, 434] width 91 height 17
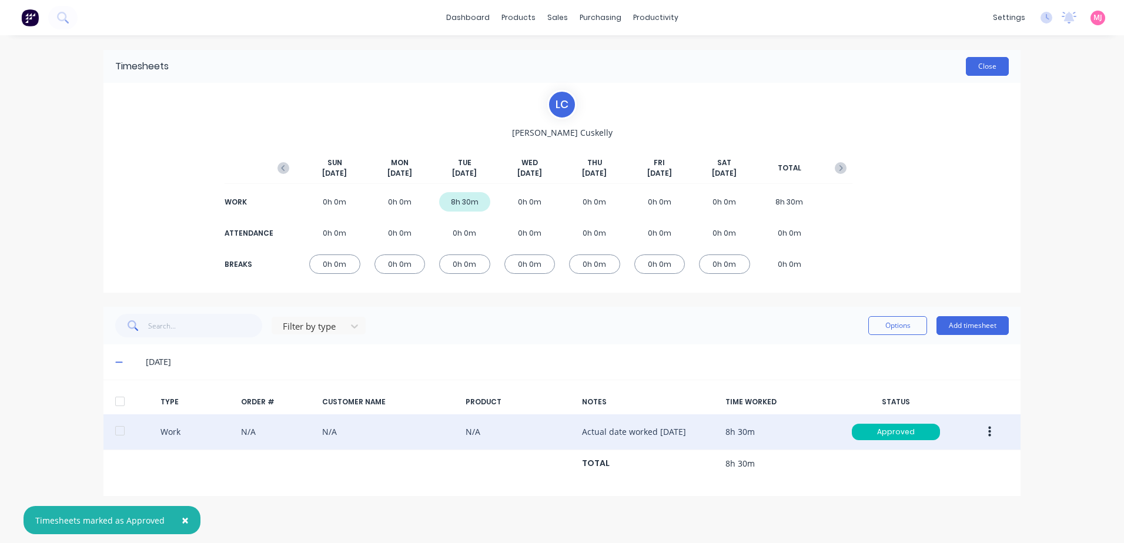
click at [990, 65] on button "Close" at bounding box center [987, 66] width 43 height 19
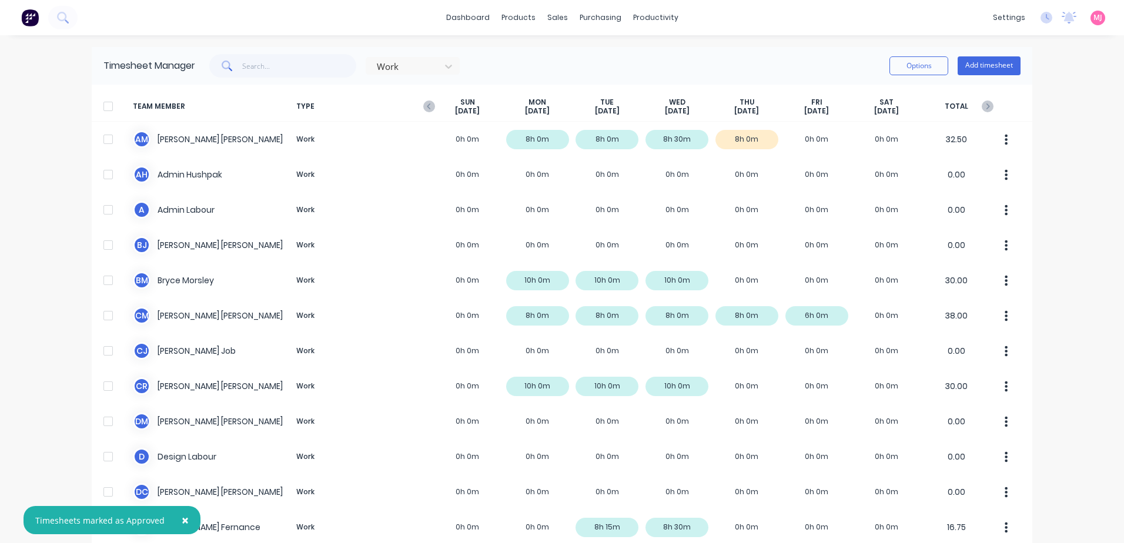
drag, startPoint x: 177, startPoint y: 518, endPoint x: 209, endPoint y: 506, distance: 33.5
click at [182, 518] on span "×" at bounding box center [185, 520] width 7 height 16
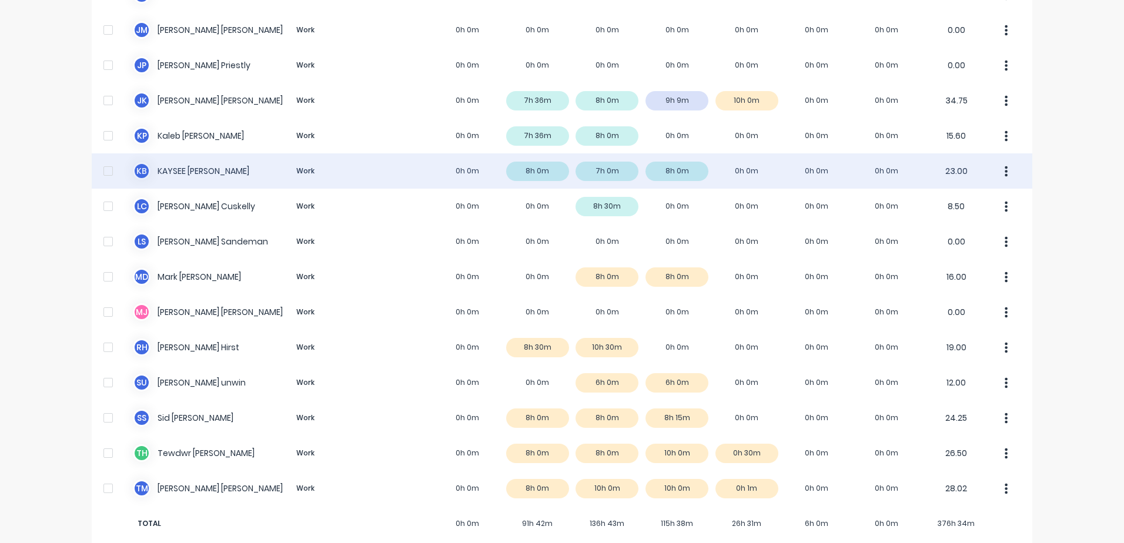
scroll to position [761, 0]
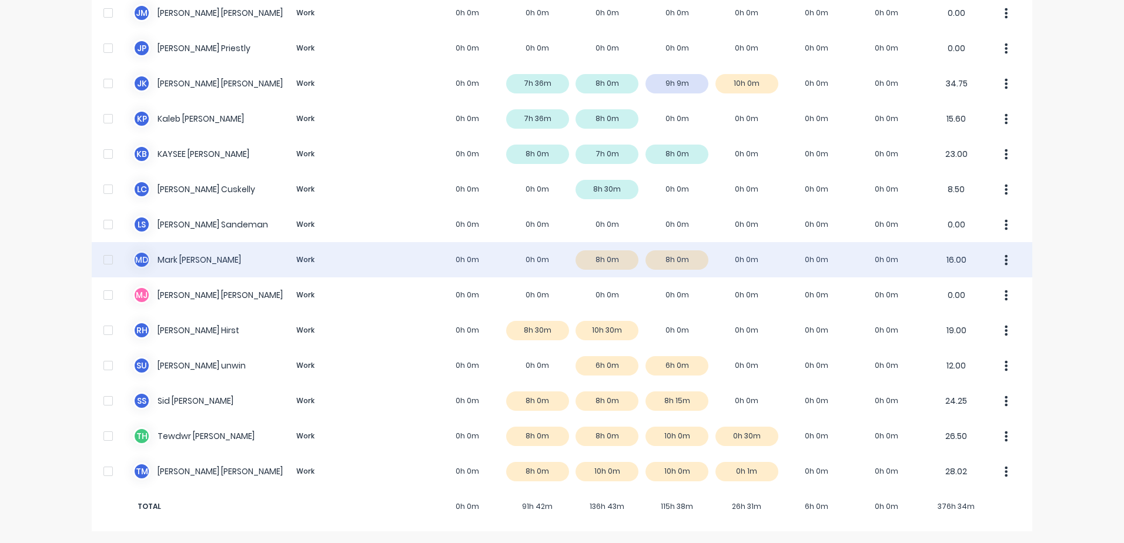
click at [185, 260] on div "M D [PERSON_NAME] Work 0h 0m 0h 0m 8h 0m 8h 0m 0h 0m 0h 0m 0h 0m 16.00" at bounding box center [562, 259] width 940 height 35
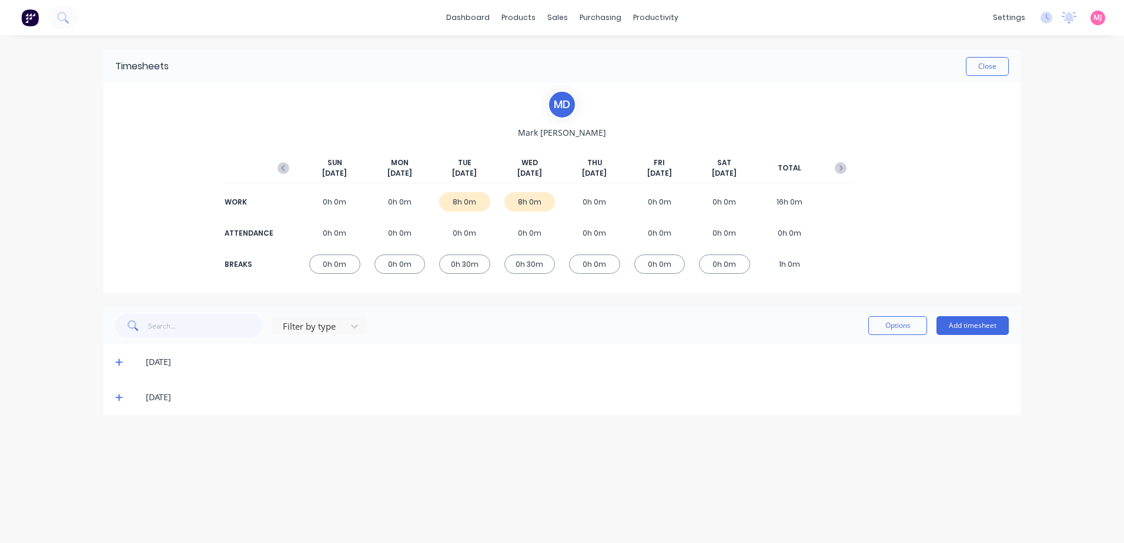
click at [118, 361] on icon at bounding box center [119, 362] width 8 height 8
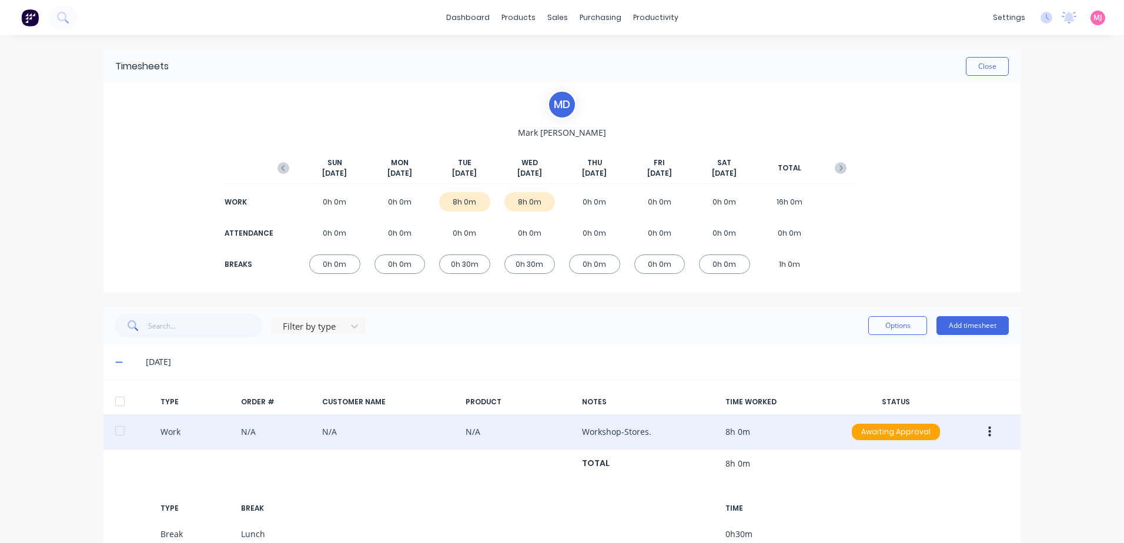
click at [988, 432] on icon "button" at bounding box center [989, 432] width 3 height 11
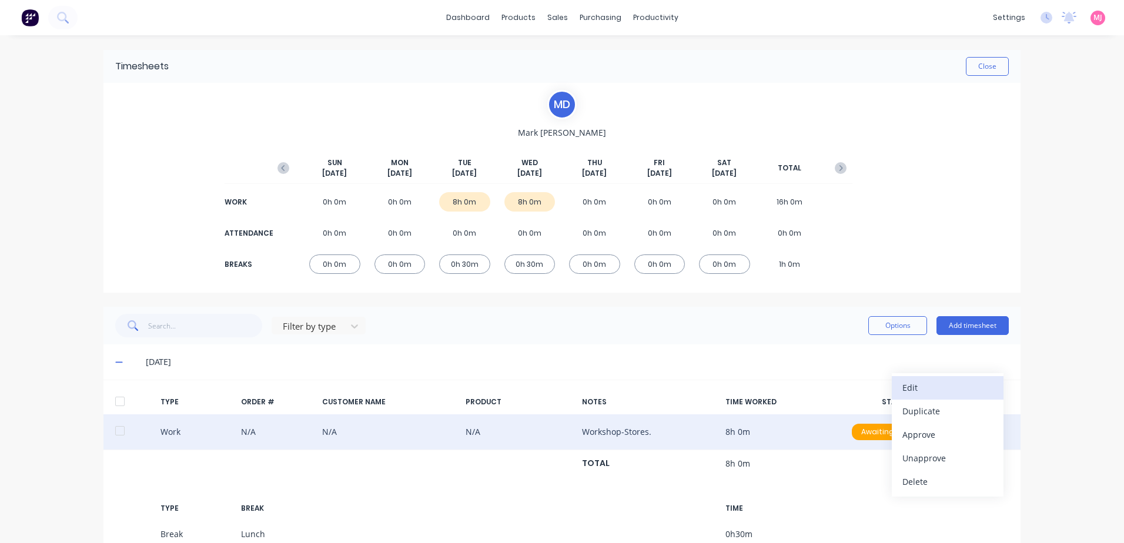
click at [920, 388] on div "Edit" at bounding box center [947, 387] width 91 height 17
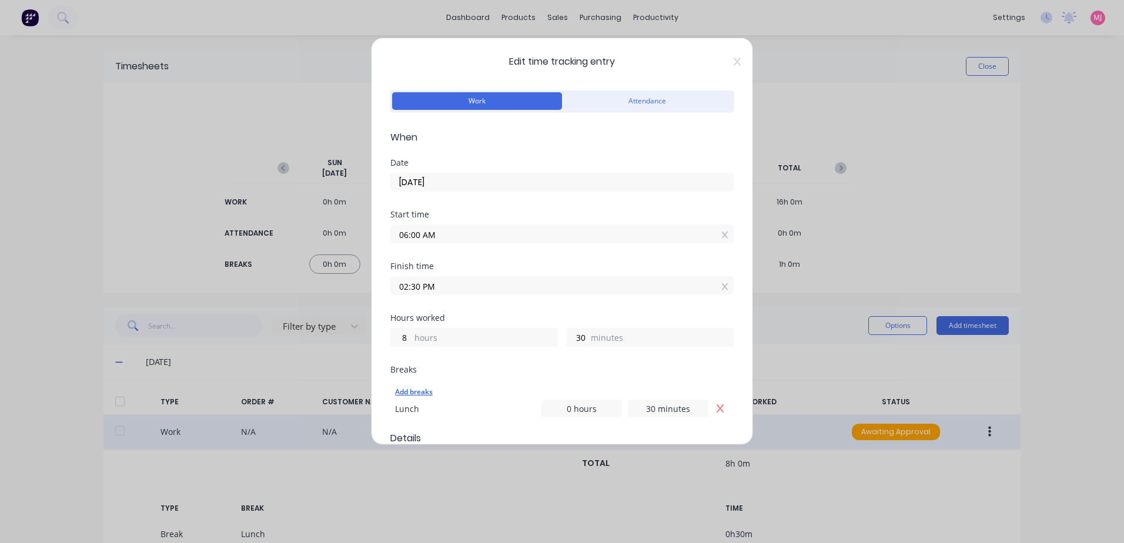
scroll to position [118, 0]
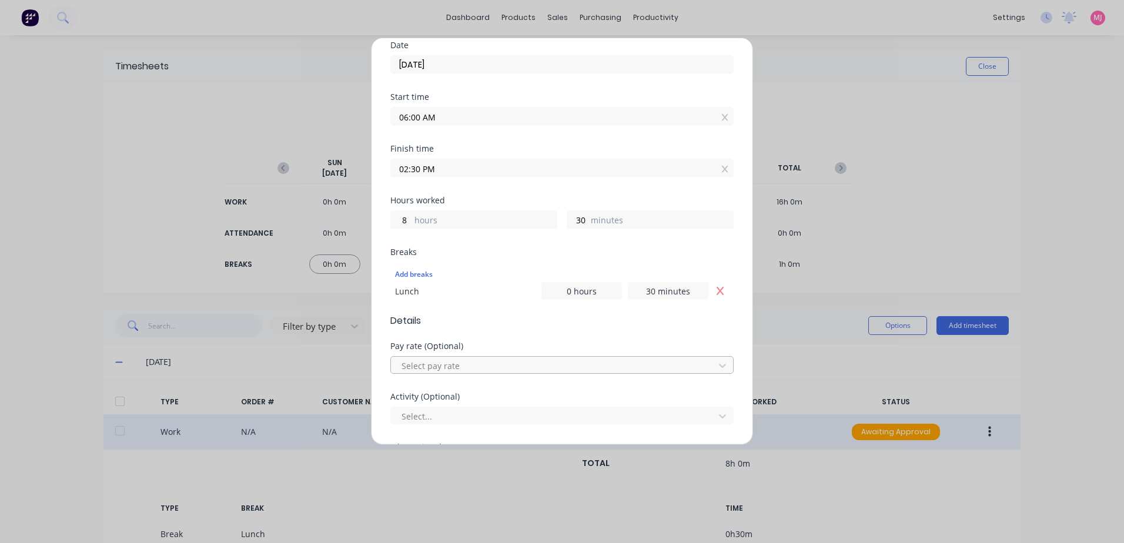
click at [436, 366] on div at bounding box center [554, 366] width 308 height 15
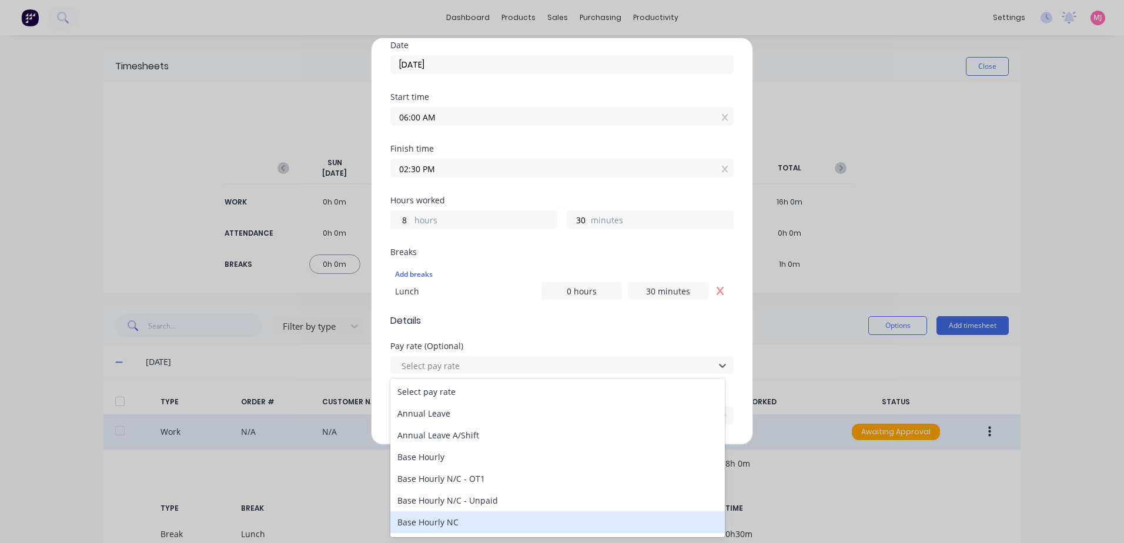
drag, startPoint x: 430, startPoint y: 524, endPoint x: 474, endPoint y: 438, distance: 97.0
click at [430, 524] on div "Base Hourly NC" at bounding box center [557, 522] width 334 height 22
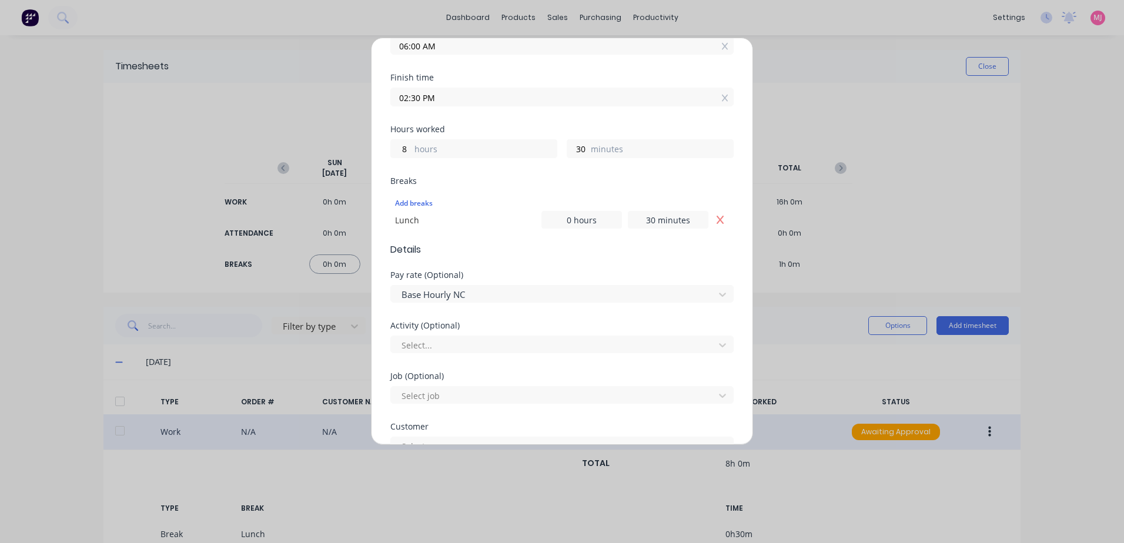
scroll to position [294, 0]
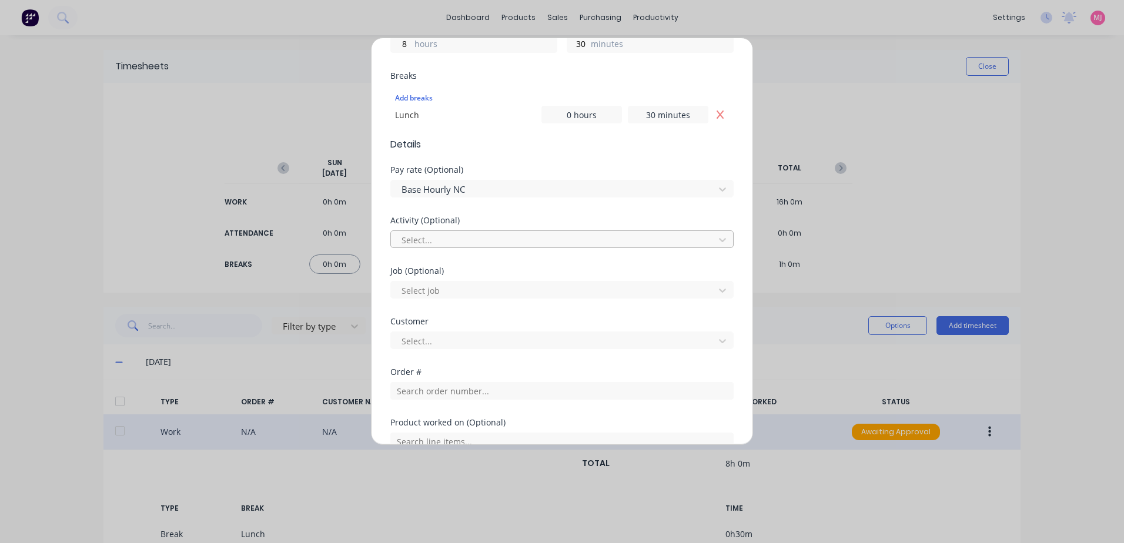
click at [426, 236] on div at bounding box center [554, 240] width 308 height 15
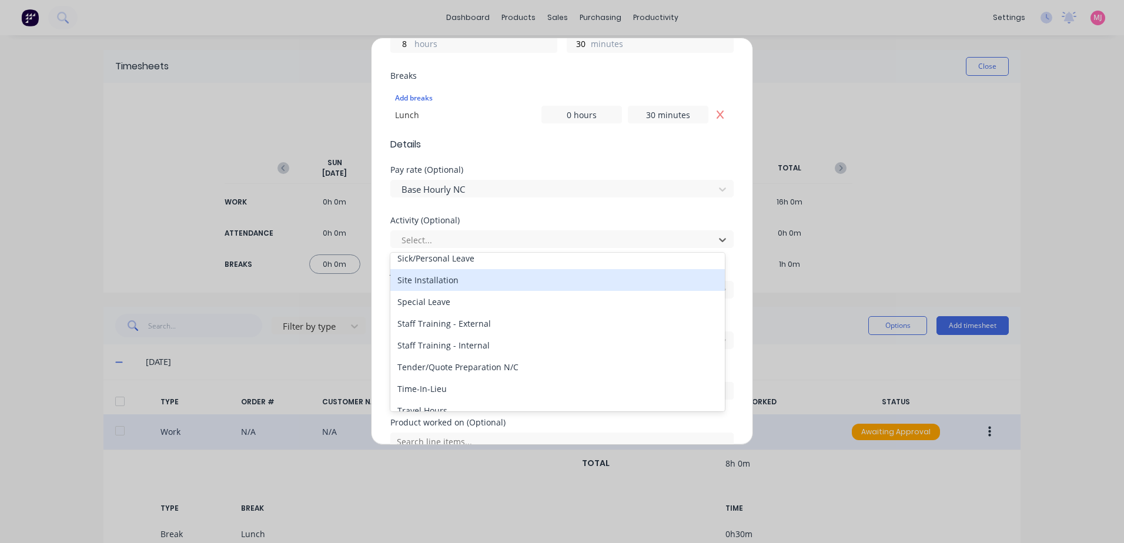
scroll to position [564, 0]
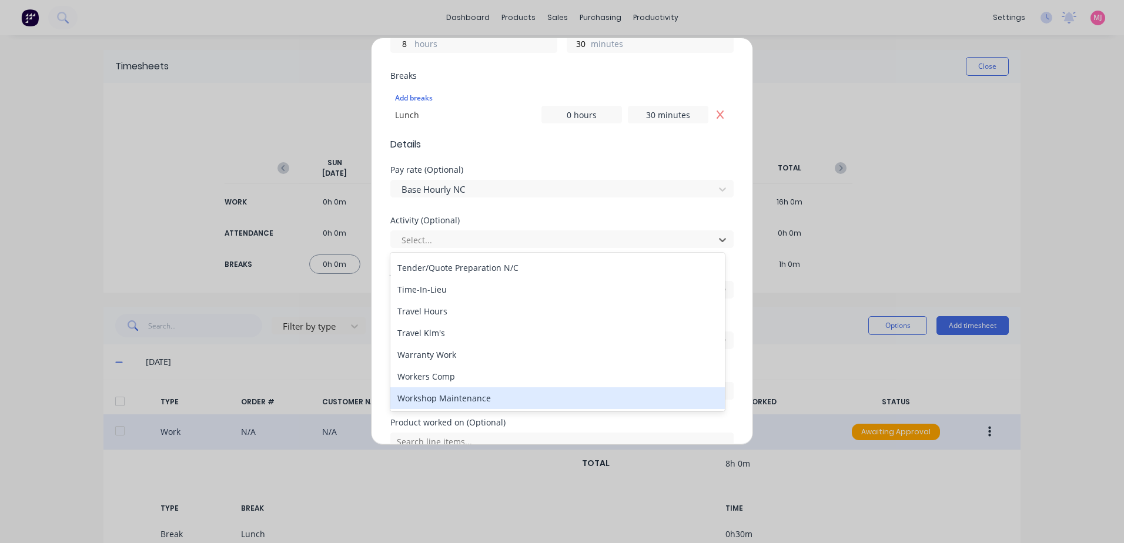
click at [423, 401] on div "Workshop Maintenance" at bounding box center [557, 398] width 334 height 22
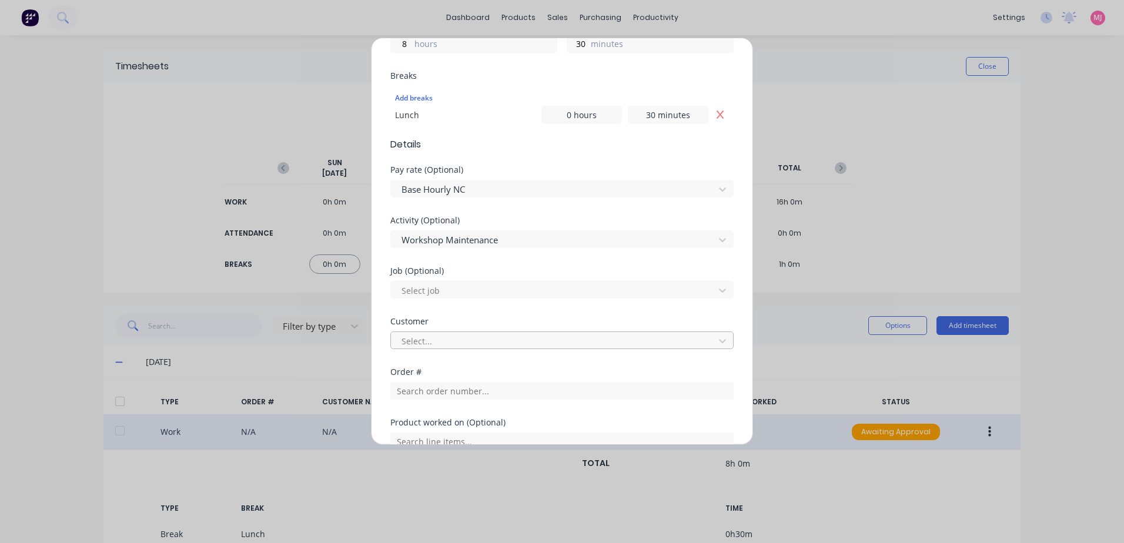
click at [426, 341] on div at bounding box center [554, 341] width 308 height 15
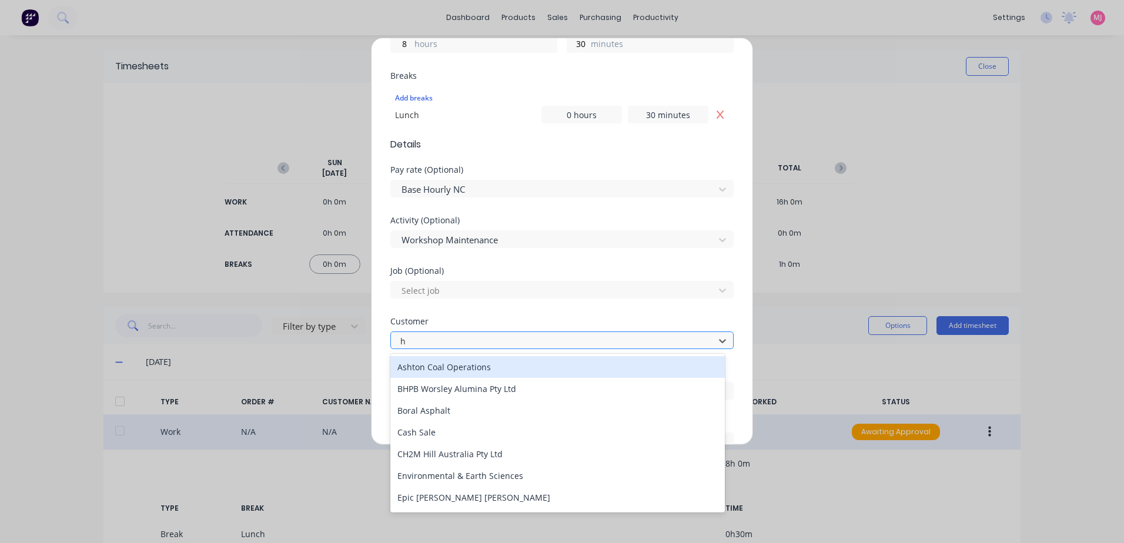
type input "hu"
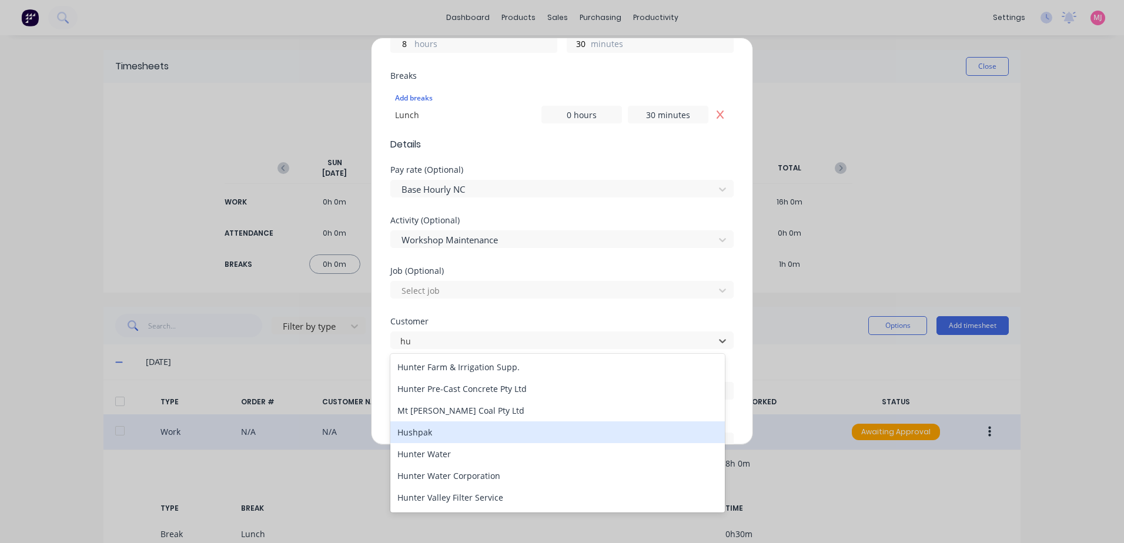
drag, startPoint x: 421, startPoint y: 432, endPoint x: 424, endPoint y: 416, distance: 16.7
click at [421, 432] on div "Hushpak" at bounding box center [557, 432] width 334 height 22
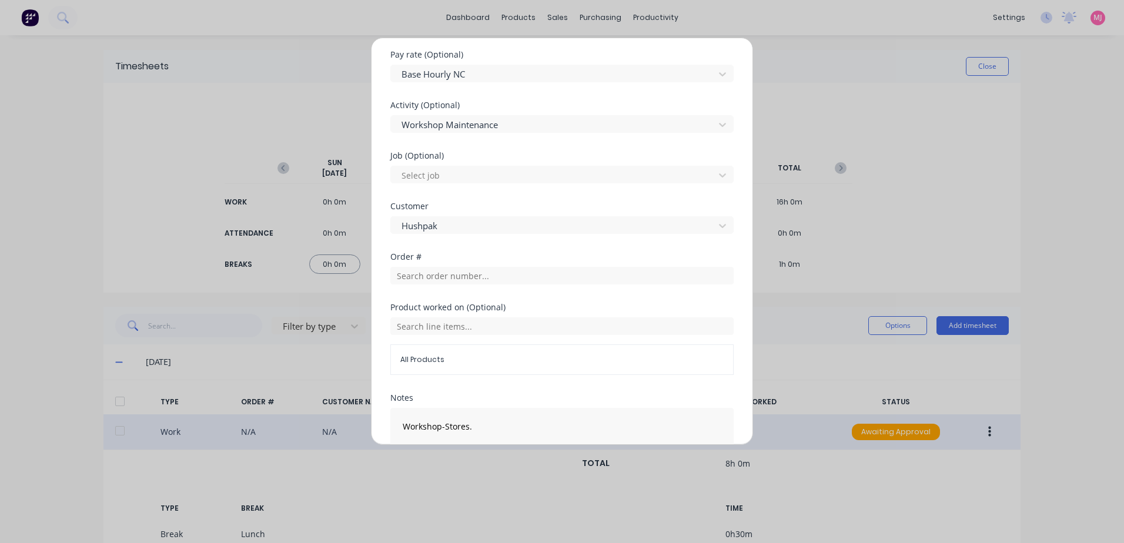
scroll to position [489, 0]
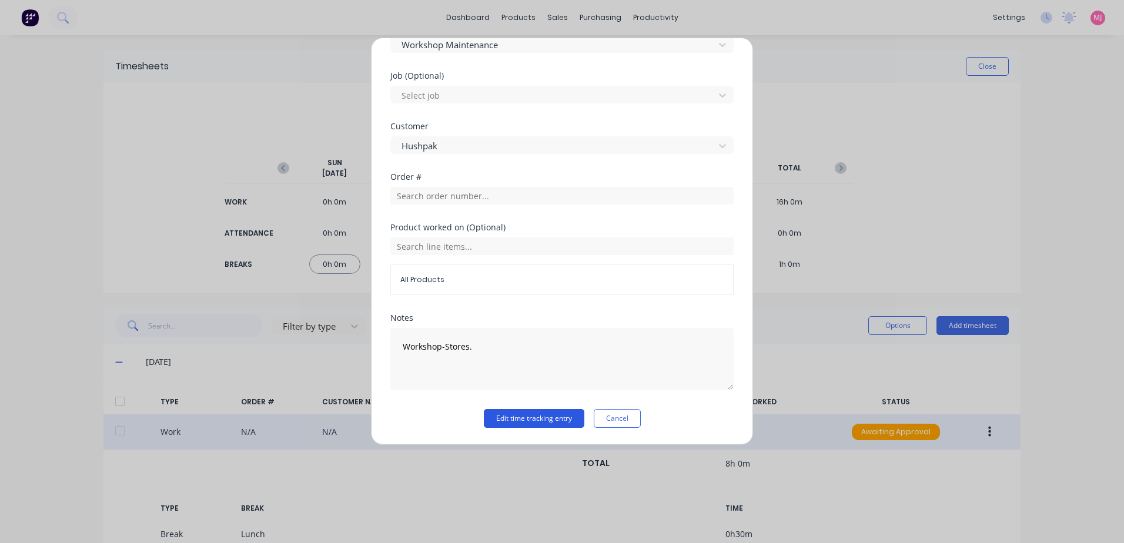
click at [504, 415] on button "Edit time tracking entry" at bounding box center [534, 418] width 101 height 19
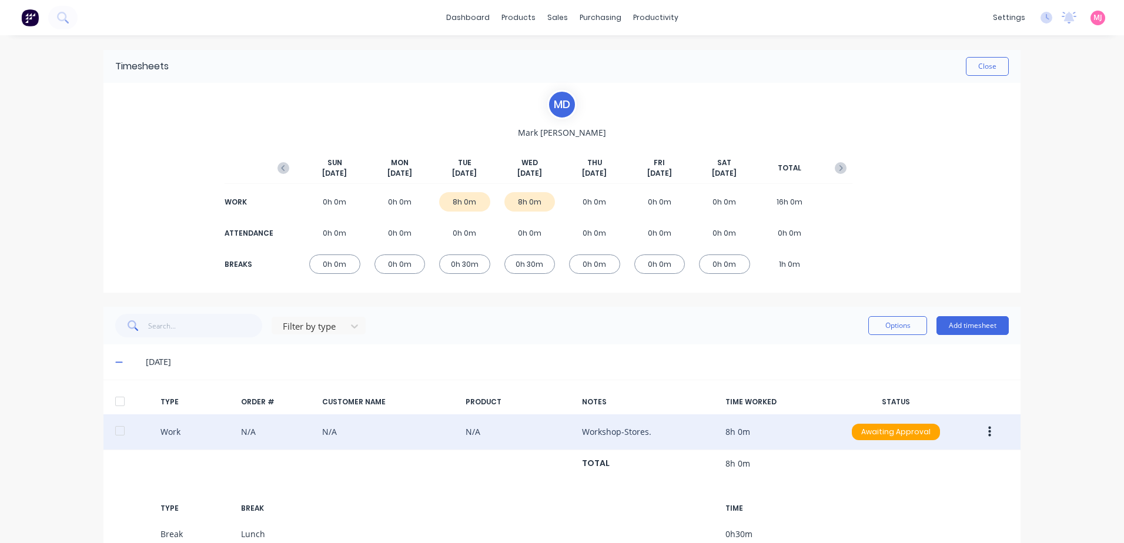
click at [982, 431] on button "button" at bounding box center [990, 431] width 28 height 21
click at [908, 434] on div "Approve" at bounding box center [947, 434] width 91 height 17
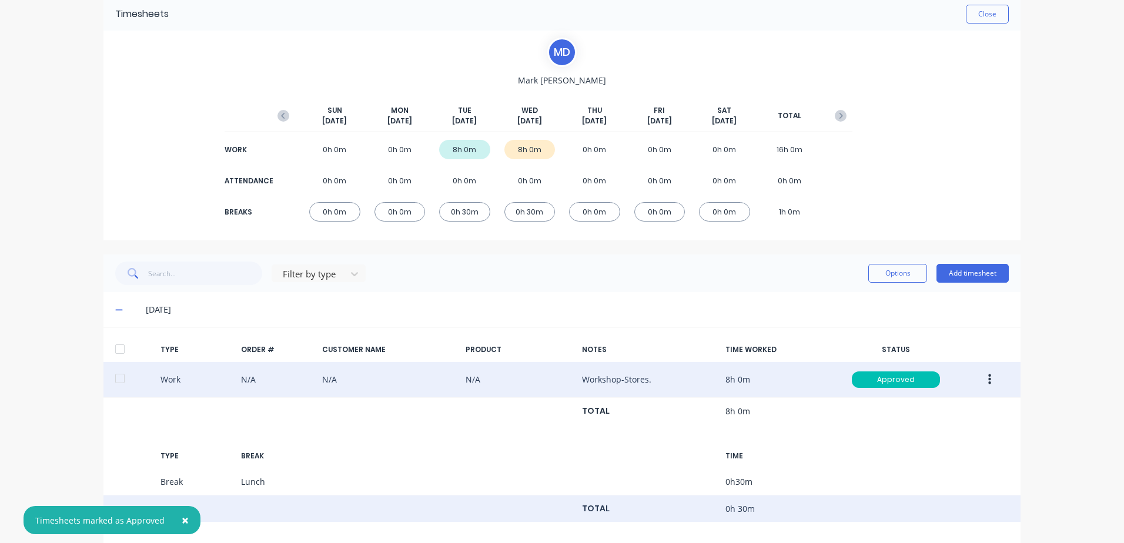
scroll to position [101, 0]
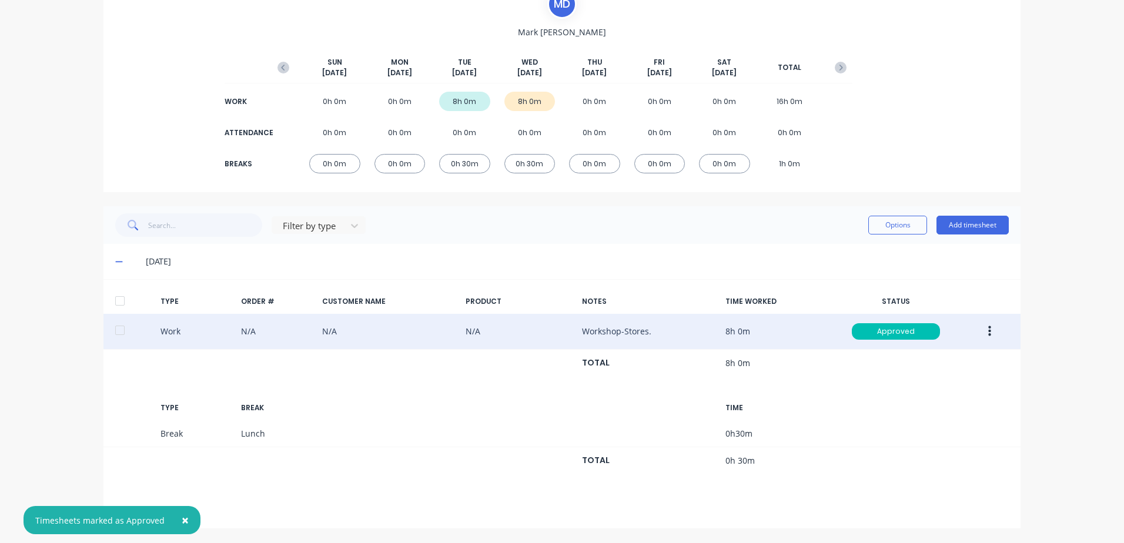
click at [182, 520] on span "×" at bounding box center [185, 520] width 7 height 16
drag, startPoint x: 112, startPoint y: 511, endPoint x: 207, endPoint y: 494, distance: 96.7
click at [115, 511] on icon at bounding box center [118, 510] width 7 height 7
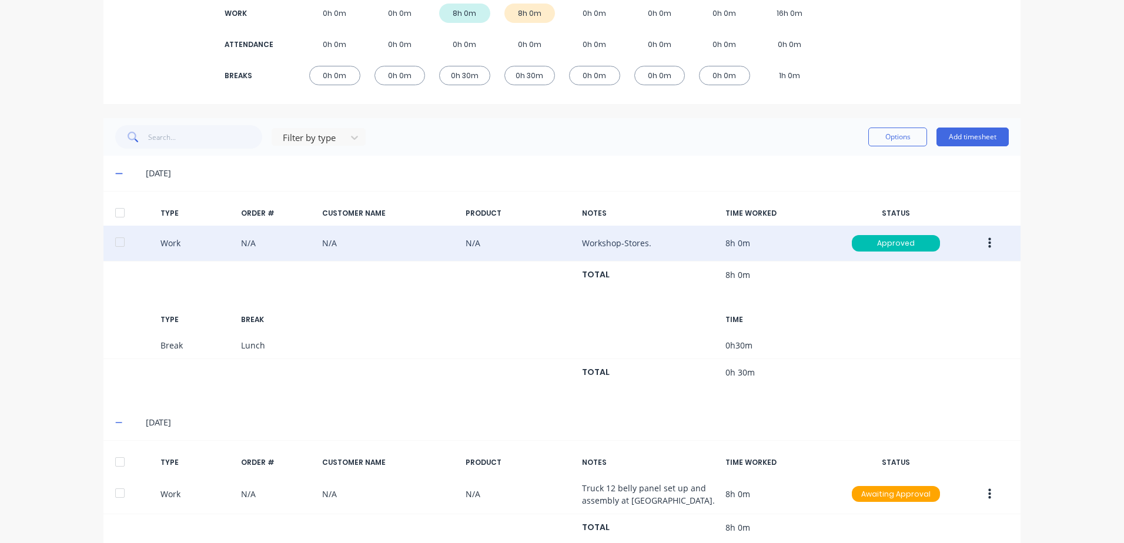
scroll to position [318, 0]
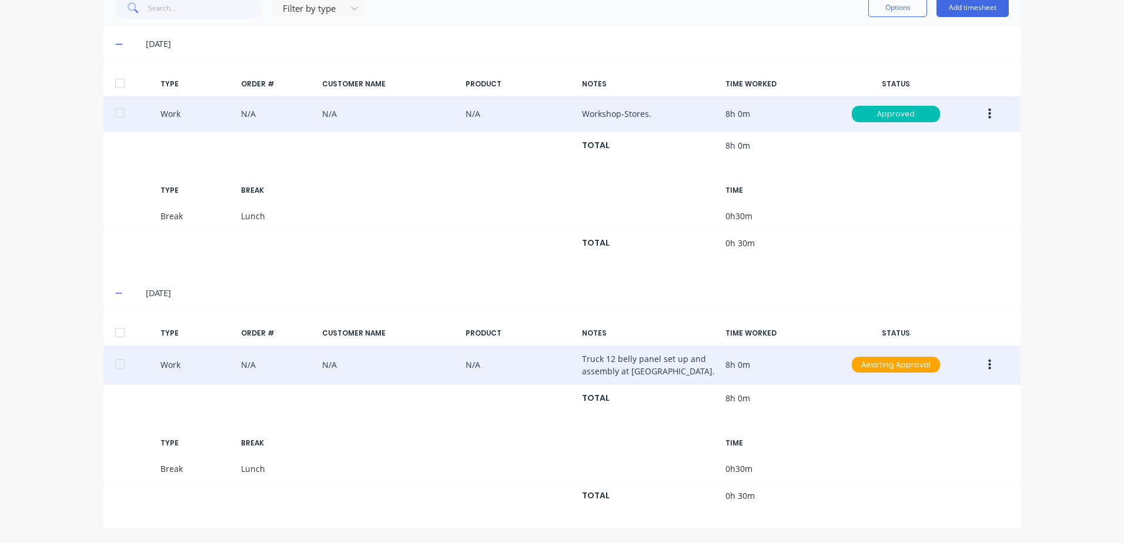
click at [988, 363] on icon "button" at bounding box center [989, 365] width 3 height 13
click at [907, 319] on div "Edit" at bounding box center [947, 320] width 91 height 17
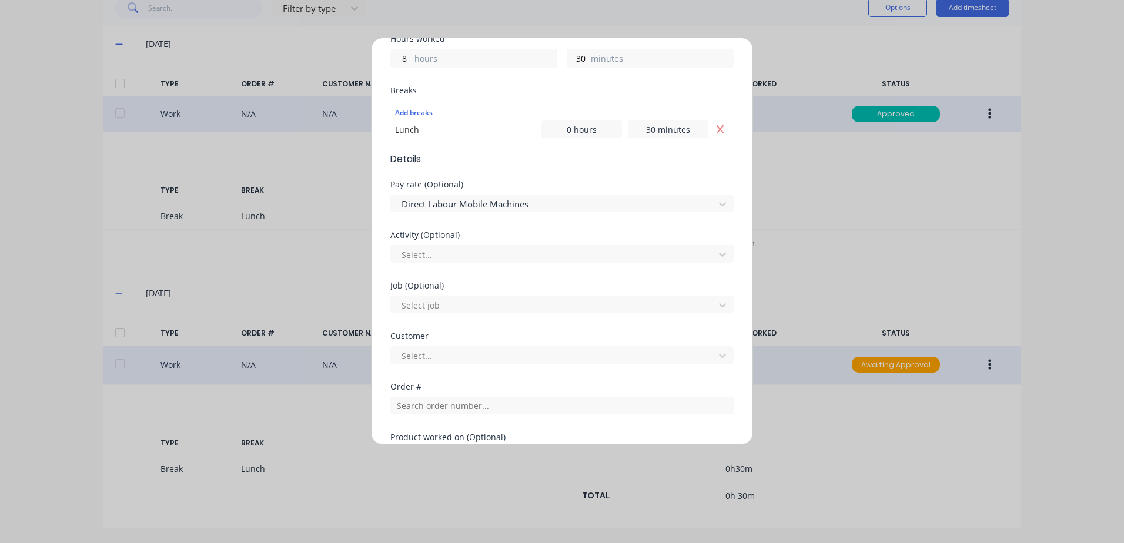
scroll to position [294, 0]
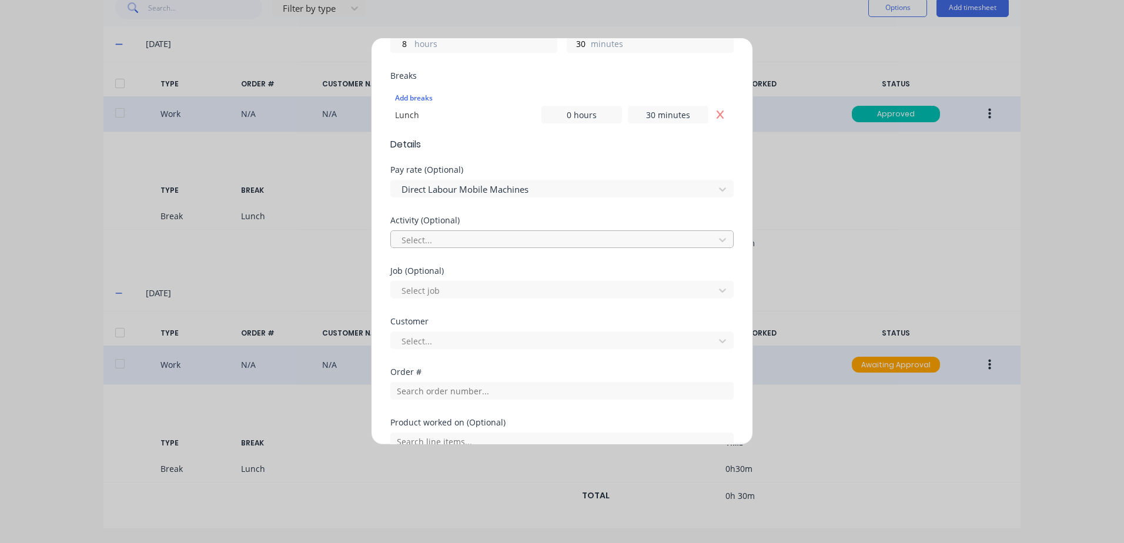
click at [434, 238] on div at bounding box center [554, 240] width 308 height 15
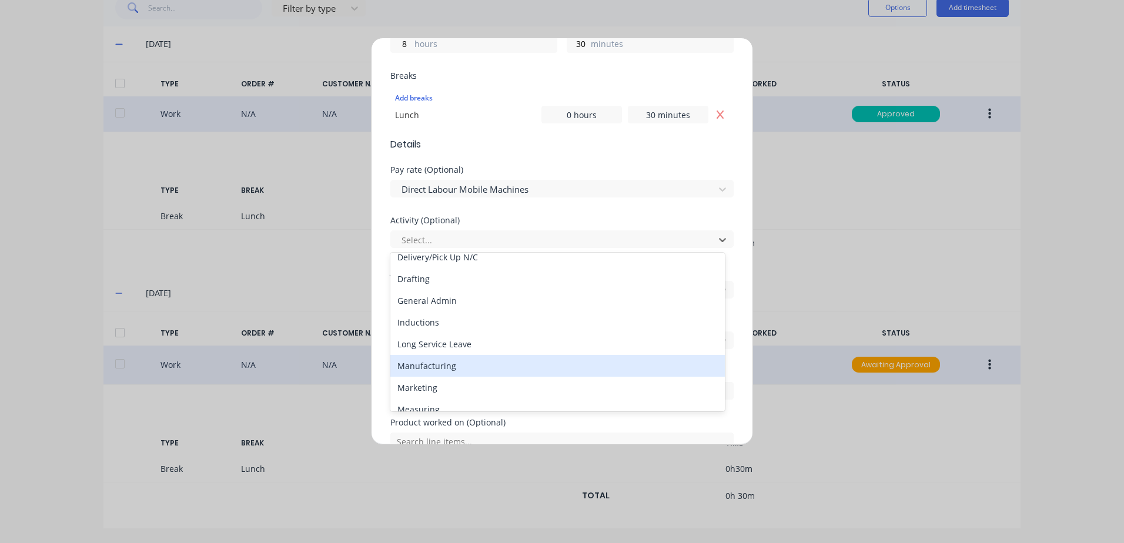
click at [440, 366] on div "Manufacturing" at bounding box center [557, 366] width 334 height 22
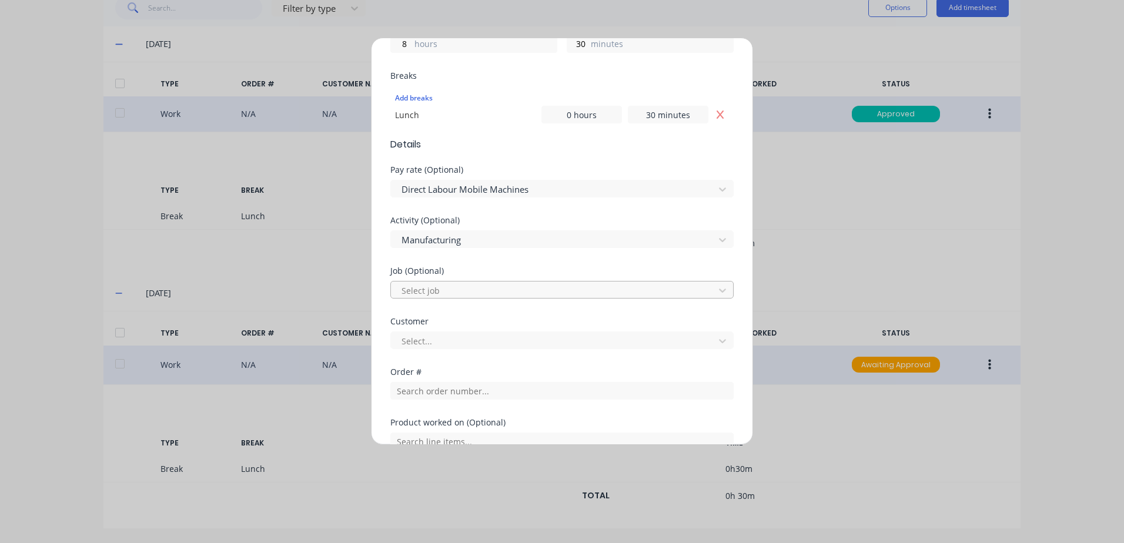
click at [429, 293] on div at bounding box center [554, 290] width 308 height 15
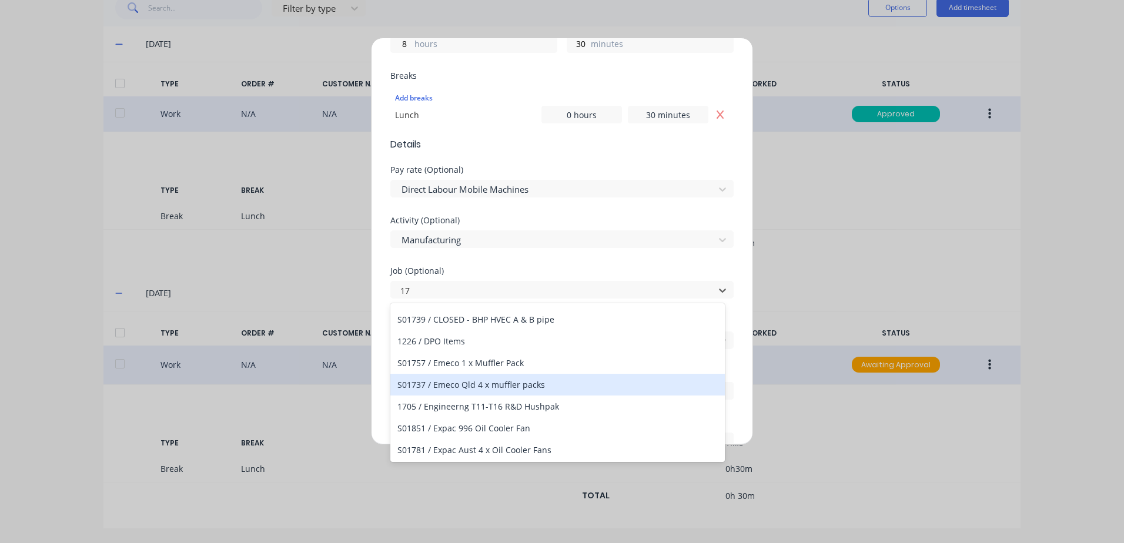
scroll to position [764, 0]
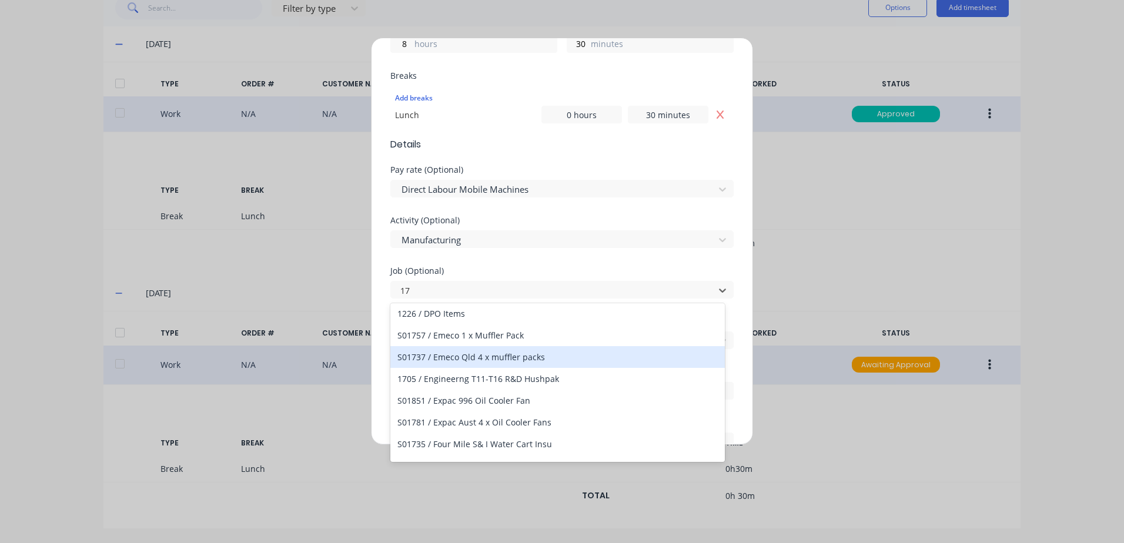
type input "17"
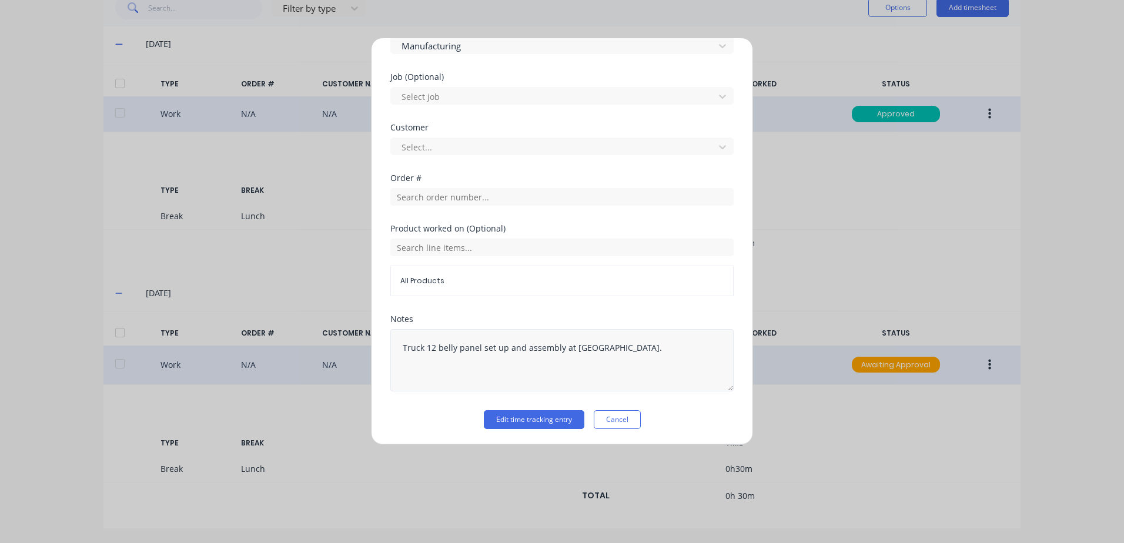
scroll to position [489, 0]
click at [416, 95] on div at bounding box center [554, 95] width 308 height 15
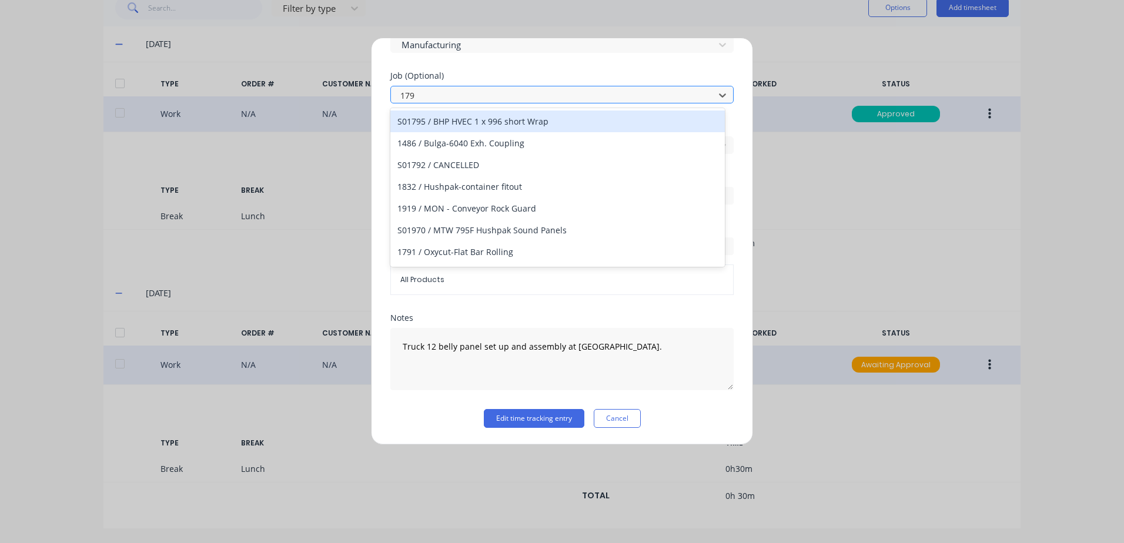
type input "1797"
click at [479, 120] on div "1797 / W/Trac-794-Belly-Panel-T12" at bounding box center [557, 121] width 334 height 22
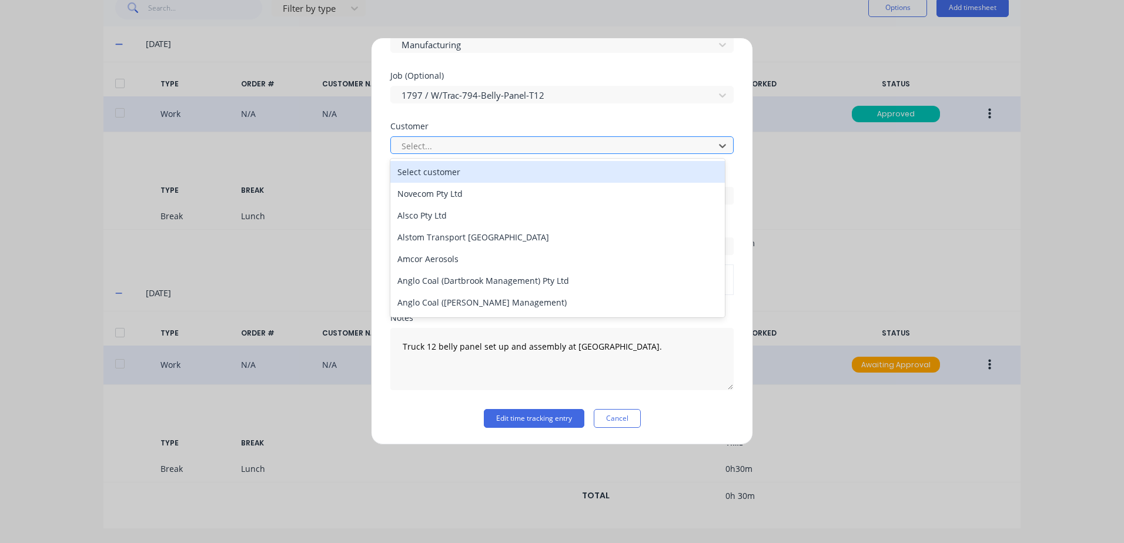
click at [423, 146] on div at bounding box center [554, 146] width 308 height 15
type input "[PERSON_NAME]"
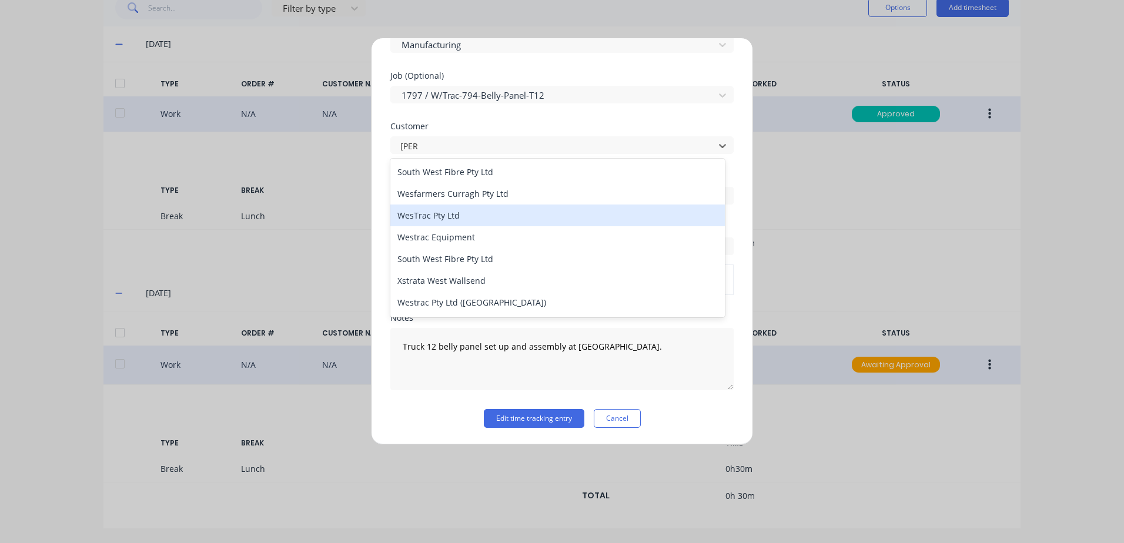
click at [447, 217] on div "WesTrac Pty Ltd" at bounding box center [557, 216] width 334 height 22
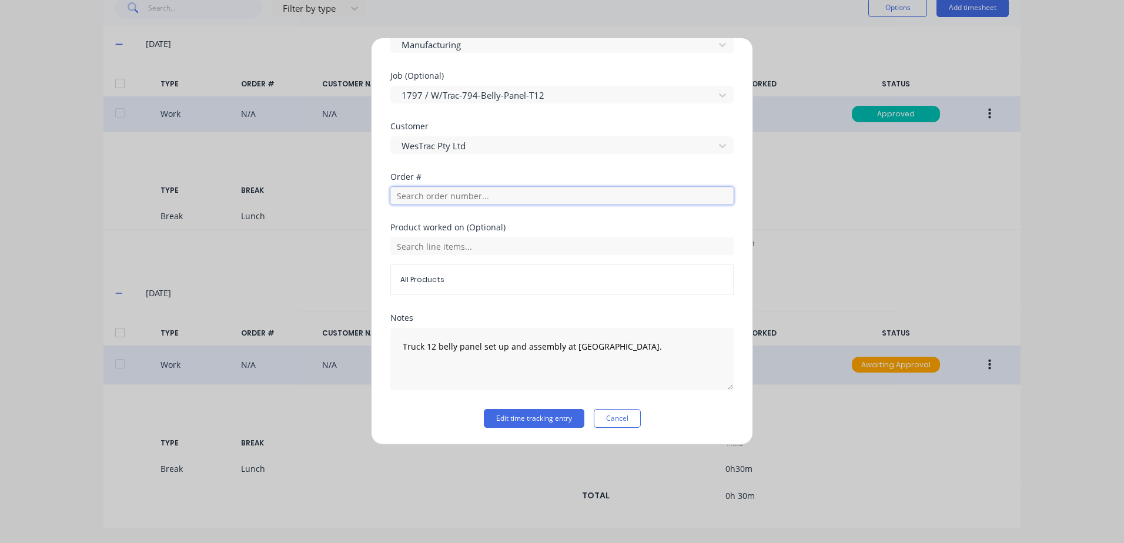
click at [419, 197] on input "text" at bounding box center [561, 196] width 343 height 18
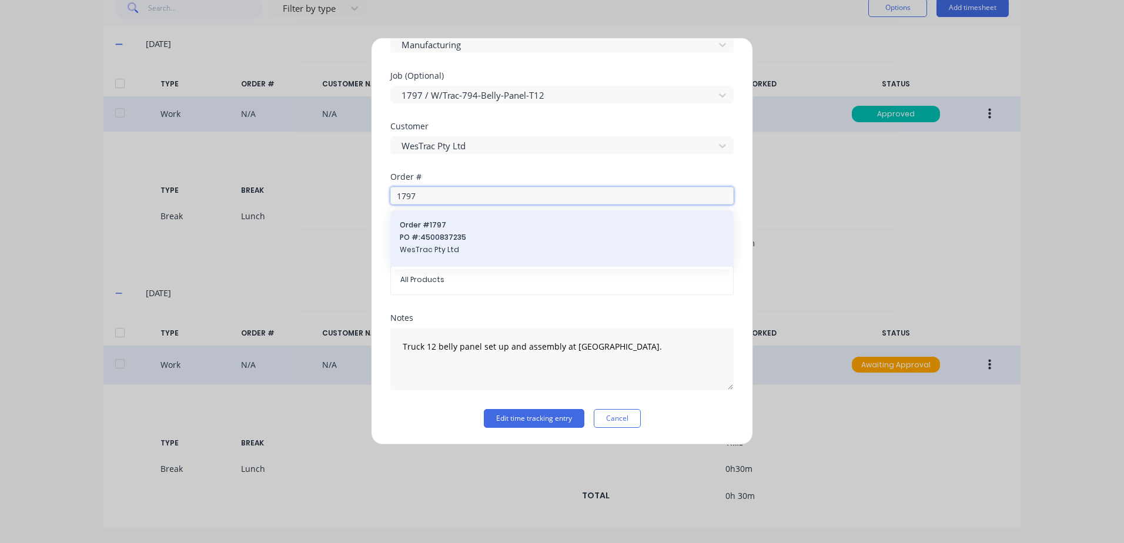
type input "1797"
click at [423, 239] on span "PO #: 4500837235" at bounding box center [562, 237] width 324 height 11
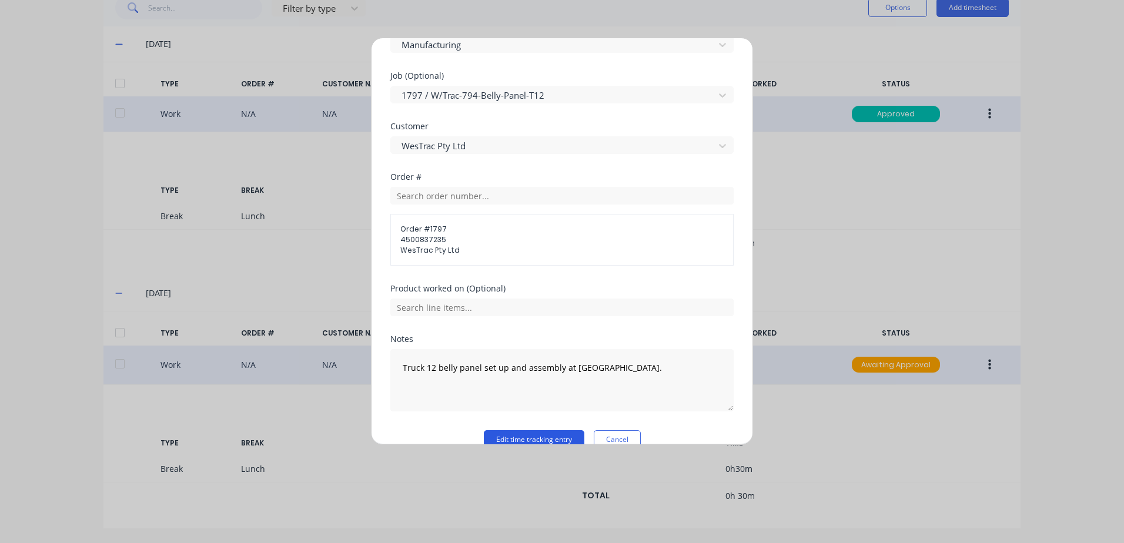
click at [507, 436] on button "Edit time tracking entry" at bounding box center [534, 439] width 101 height 19
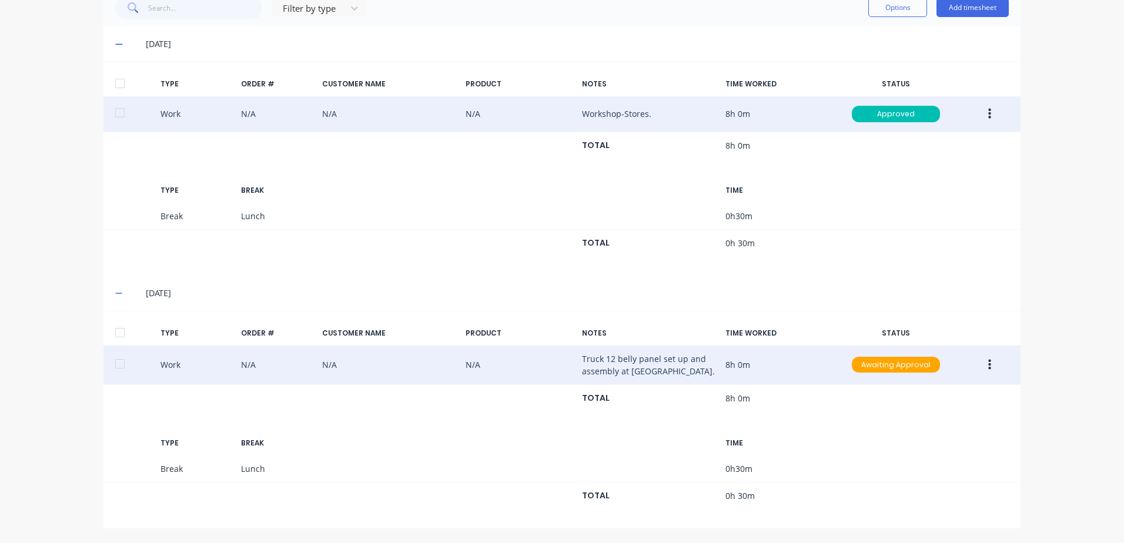
scroll to position [220, 0]
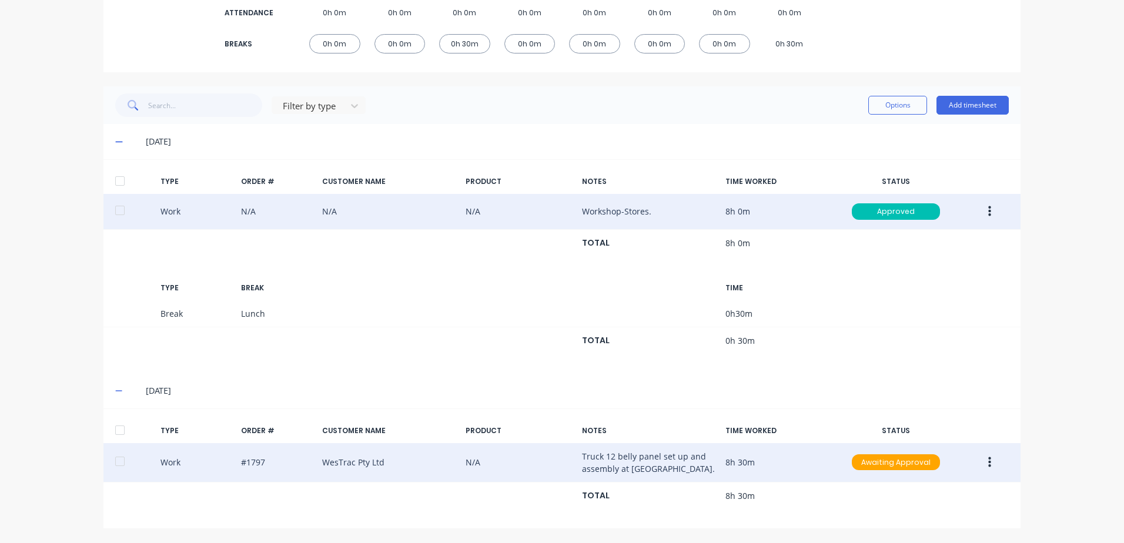
click at [988, 465] on icon "button" at bounding box center [989, 462] width 3 height 13
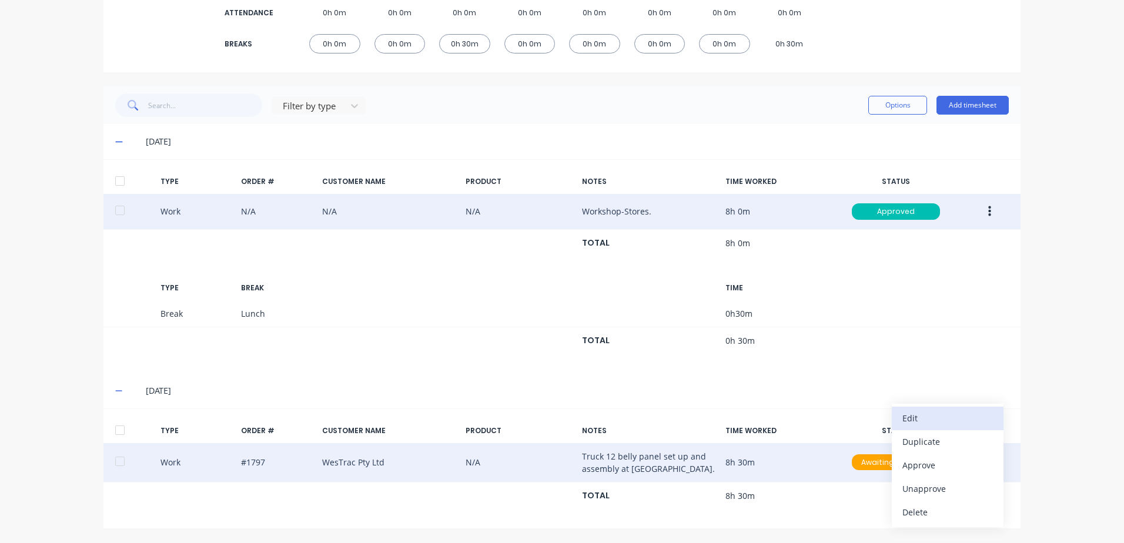
click at [909, 417] on div "Edit" at bounding box center [947, 418] width 91 height 17
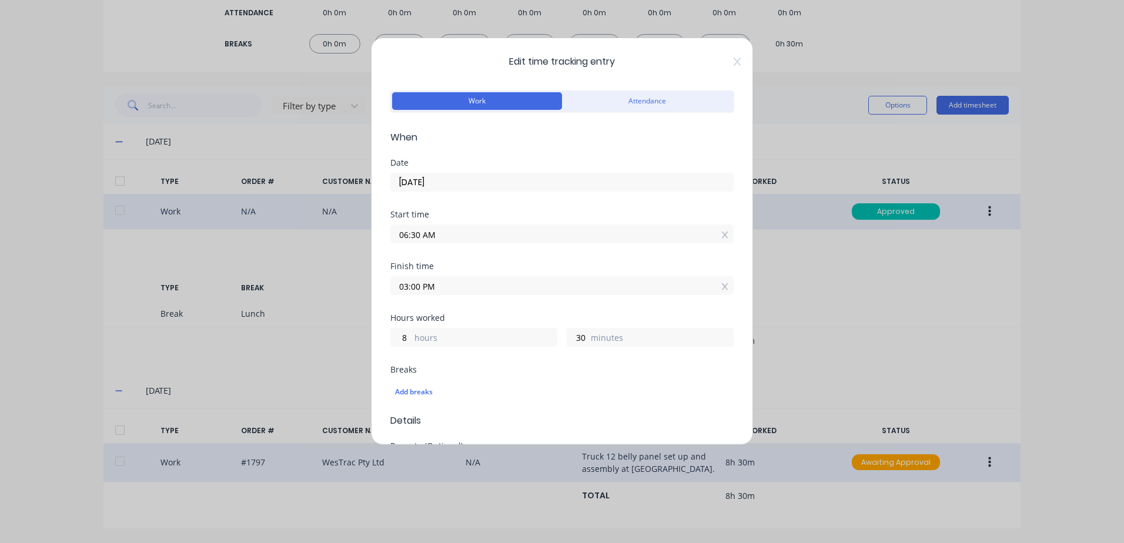
click at [436, 285] on input "03:00 PM" at bounding box center [562, 286] width 342 height 18
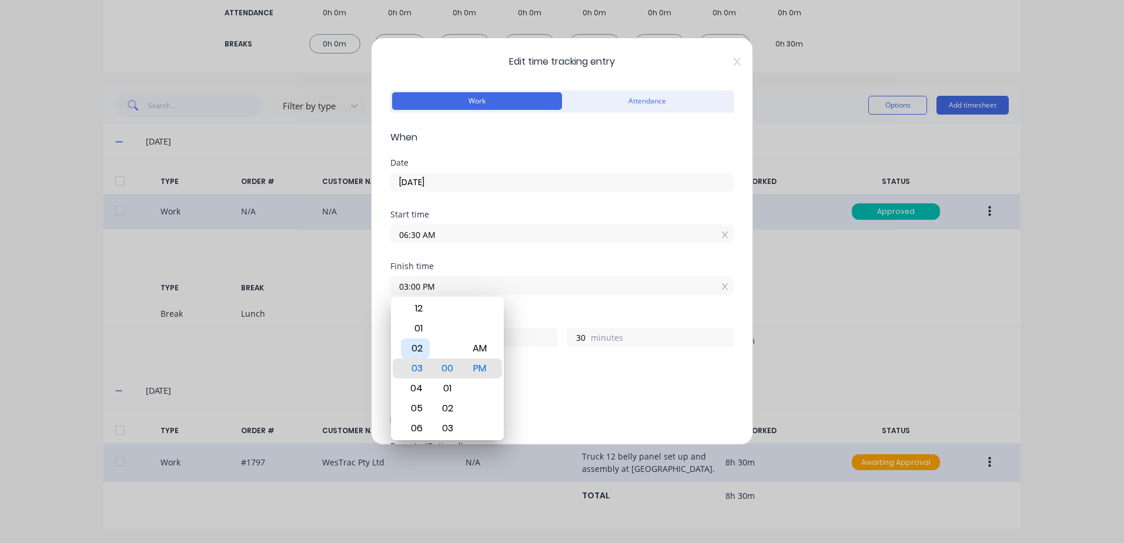
click at [419, 347] on div "02" at bounding box center [415, 349] width 29 height 20
type input "02:00 PM"
type input "7"
type input "02:06 PM"
type input "36"
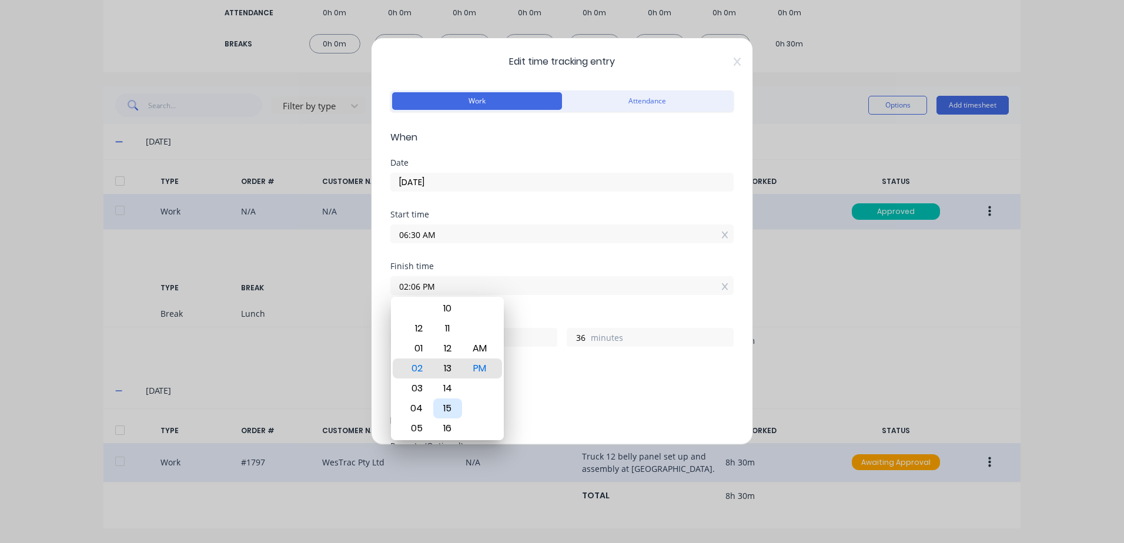
type input "02:13 PM"
type input "43"
type input "02:19 PM"
type input "49"
type input "02:24 PM"
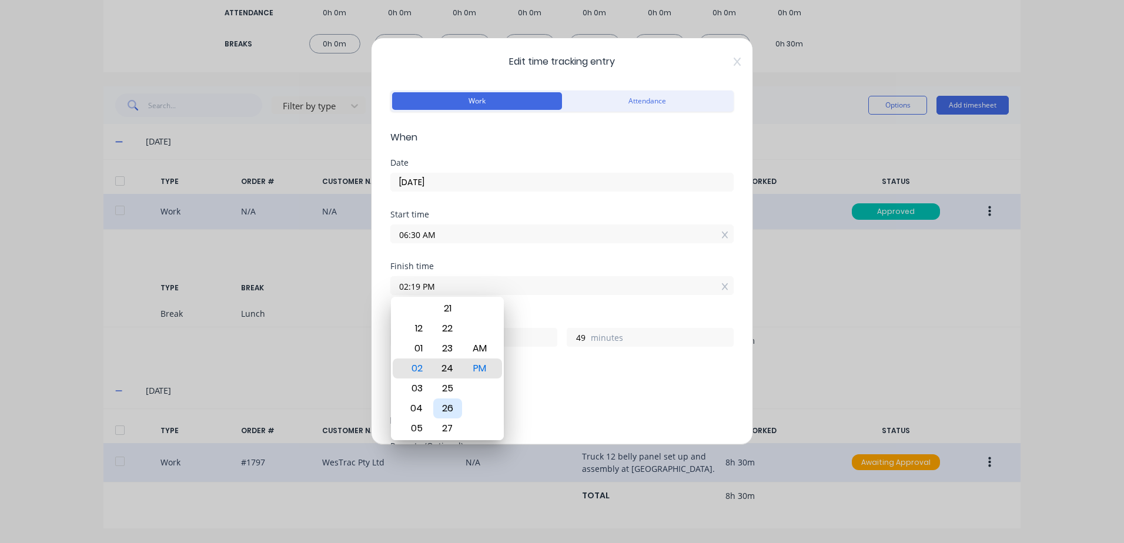
type input "54"
type input "02:27 PM"
type input "57"
type input "02:29 PM"
type input "59"
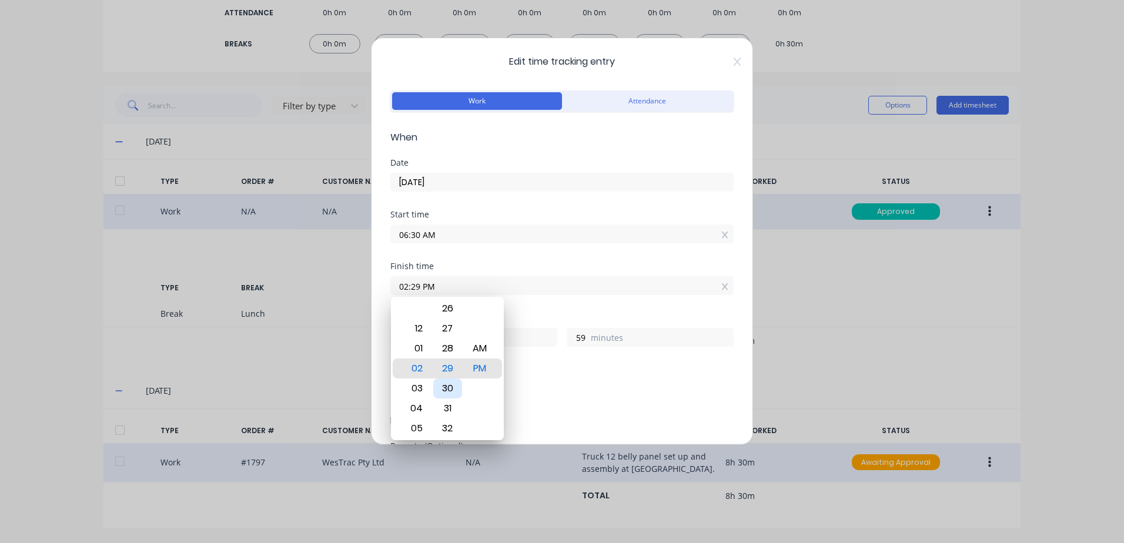
click at [449, 385] on div "30" at bounding box center [447, 389] width 29 height 20
type input "02:30 PM"
type input "8"
type input "0"
click at [597, 385] on div "Add breaks" at bounding box center [562, 391] width 334 height 15
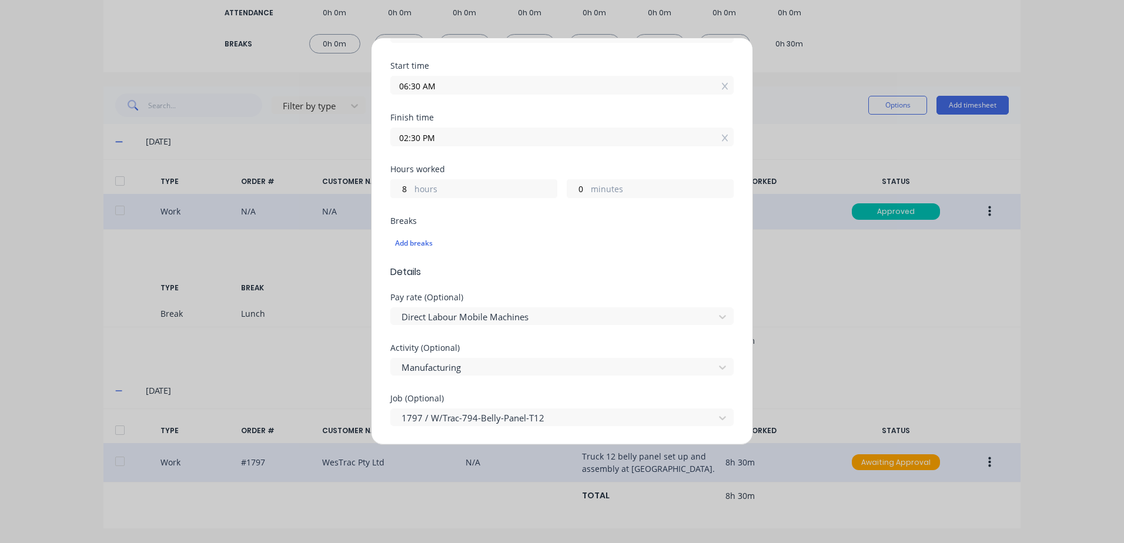
scroll to position [59, 0]
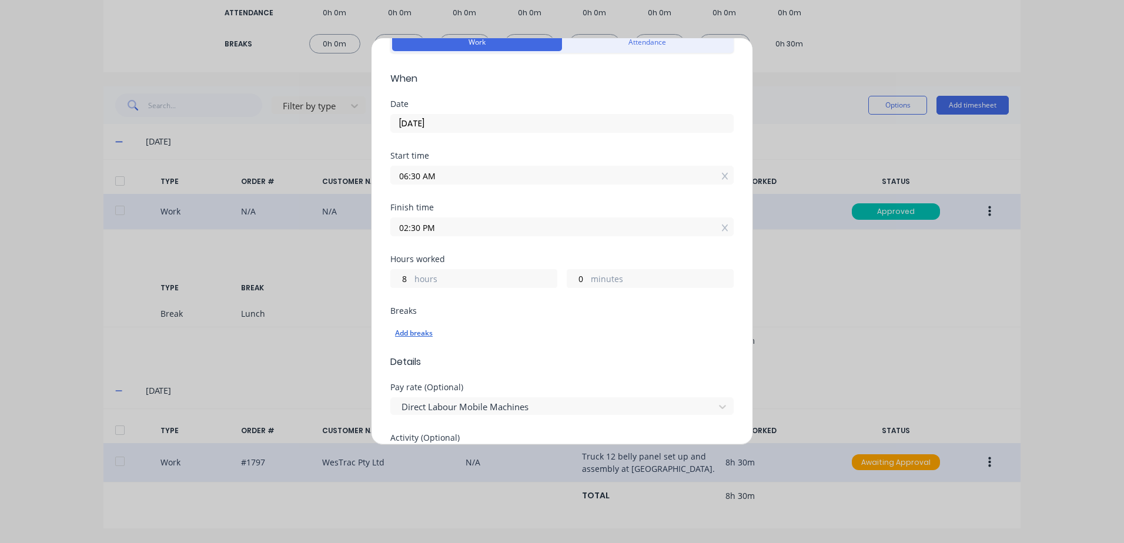
click at [411, 334] on div "Add breaks" at bounding box center [562, 333] width 334 height 15
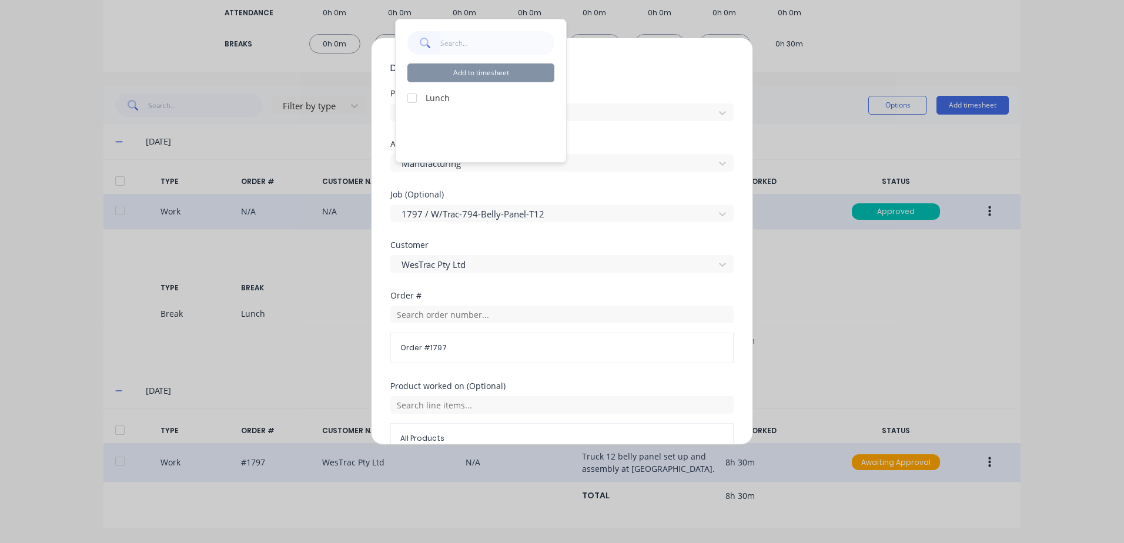
scroll to position [511, 0]
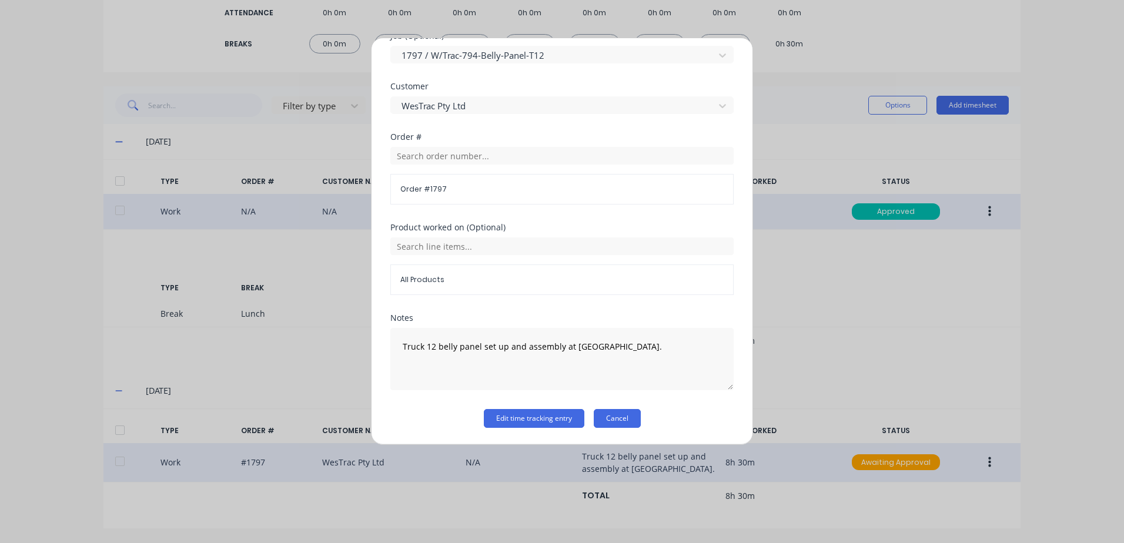
click at [611, 418] on button "Cancel" at bounding box center [617, 418] width 47 height 19
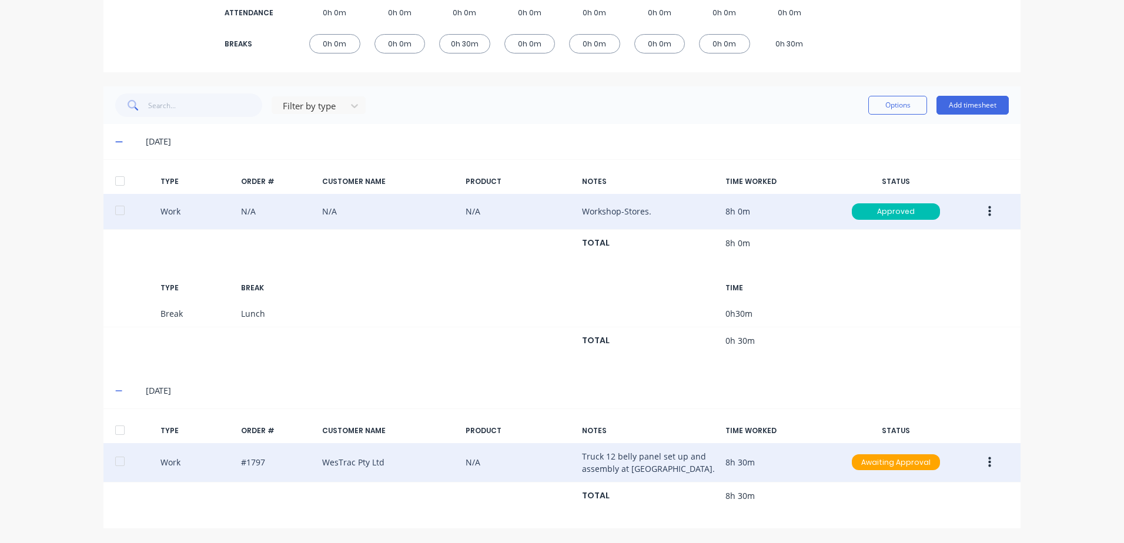
click at [988, 461] on icon "button" at bounding box center [989, 462] width 3 height 13
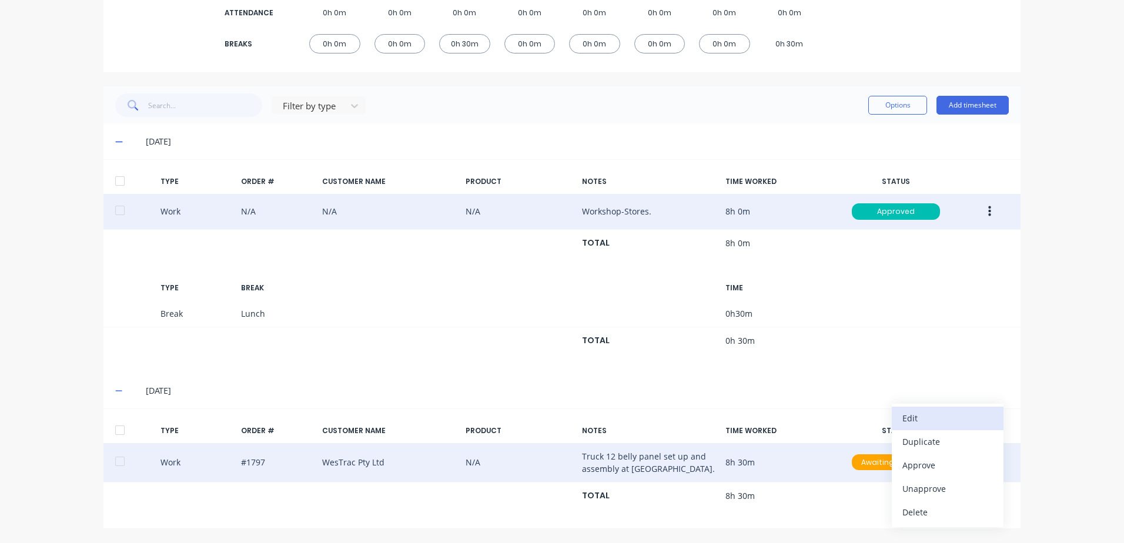
click at [915, 420] on div "Edit" at bounding box center [947, 418] width 91 height 17
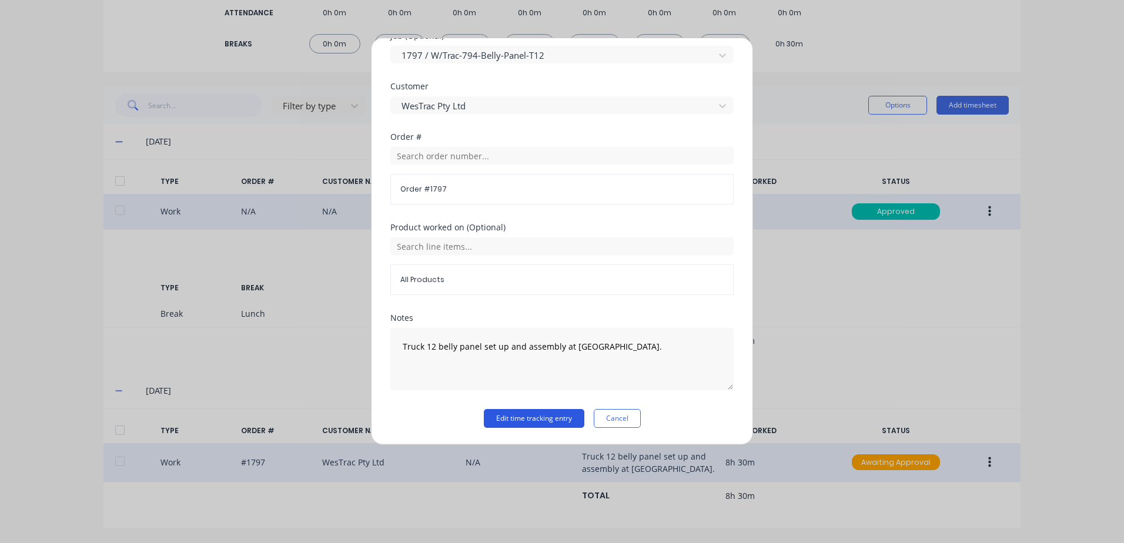
click at [509, 420] on button "Edit time tracking entry" at bounding box center [534, 418] width 101 height 19
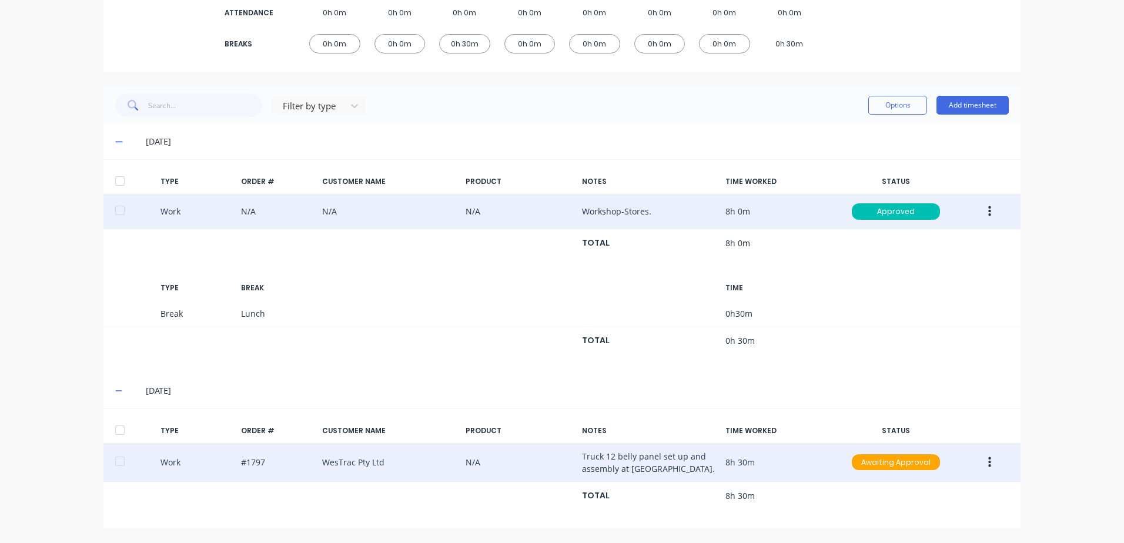
click at [988, 464] on icon "button" at bounding box center [989, 462] width 3 height 13
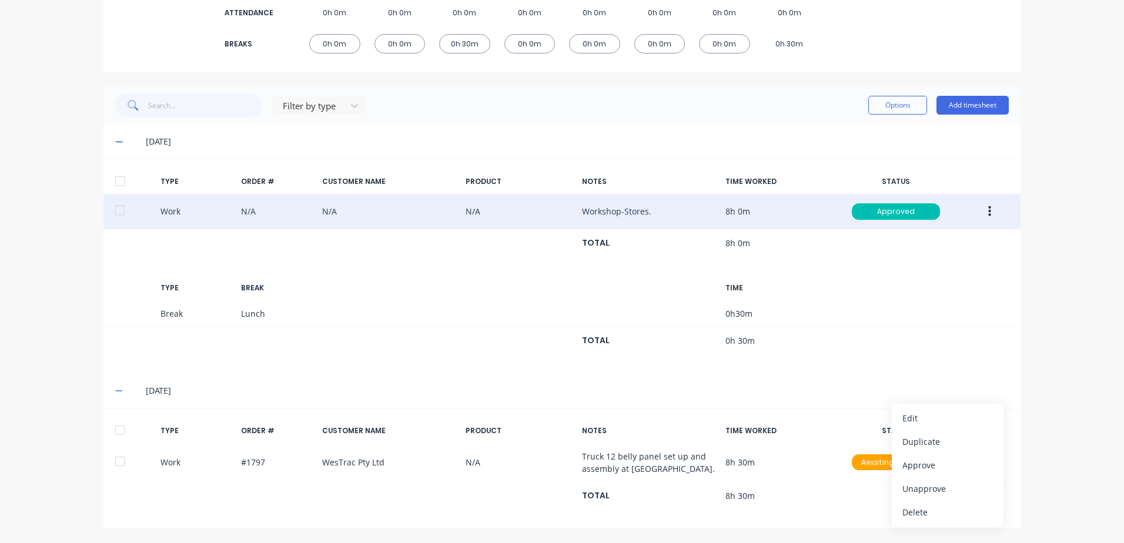
click at [809, 366] on div "TYPE ORDER # CUSTOMER NAME PRODUCT NOTES TIME WORKED STATUS Work N/A N/A N/A Wo…" at bounding box center [561, 266] width 917 height 214
click at [976, 105] on button "Add timesheet" at bounding box center [972, 105] width 72 height 19
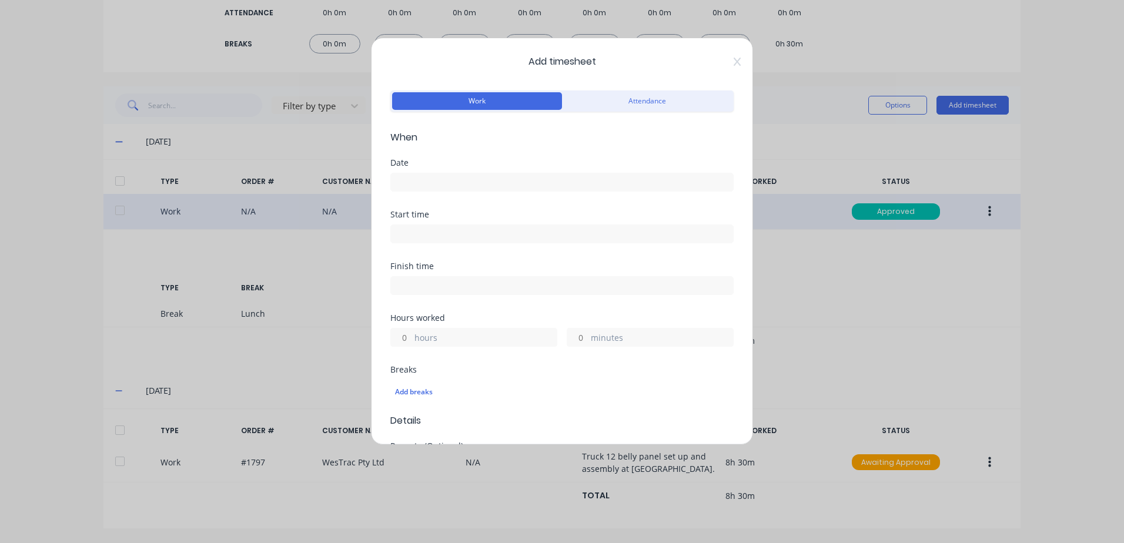
click at [433, 186] on input at bounding box center [562, 182] width 342 height 18
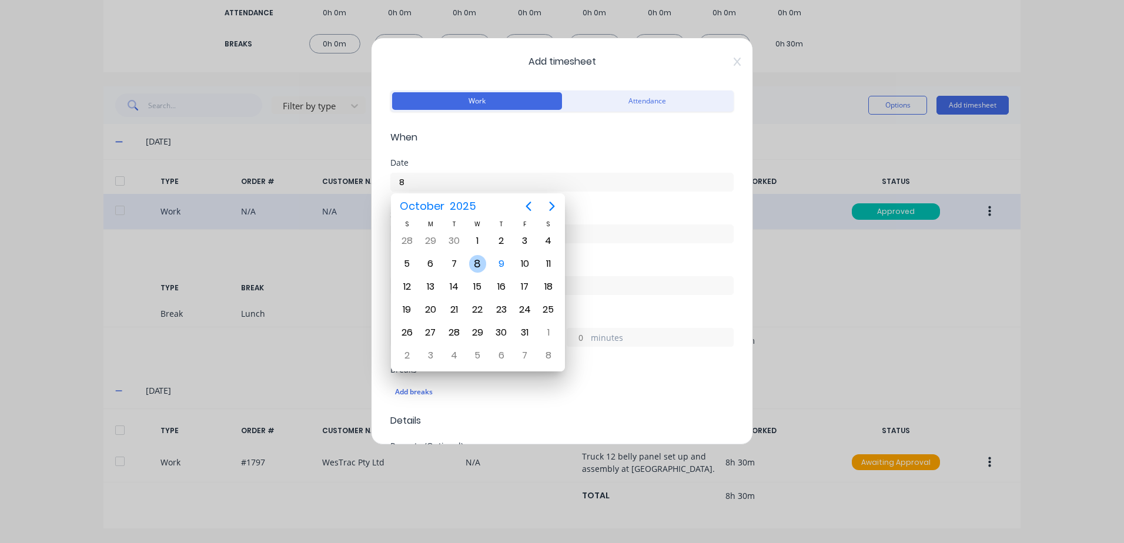
click at [480, 263] on div "8" at bounding box center [478, 264] width 18 height 18
type input "[DATE]"
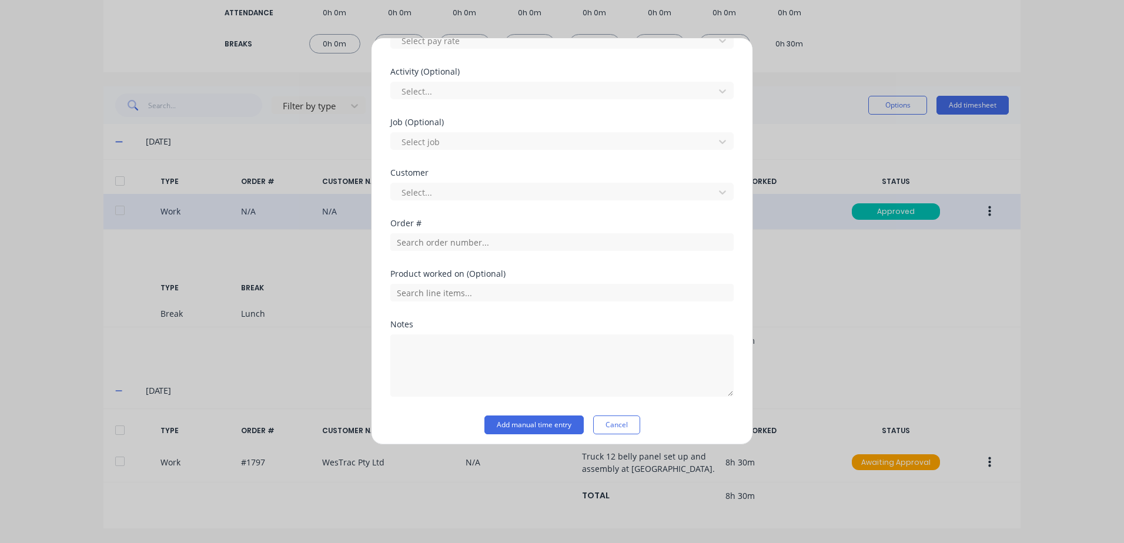
scroll to position [431, 0]
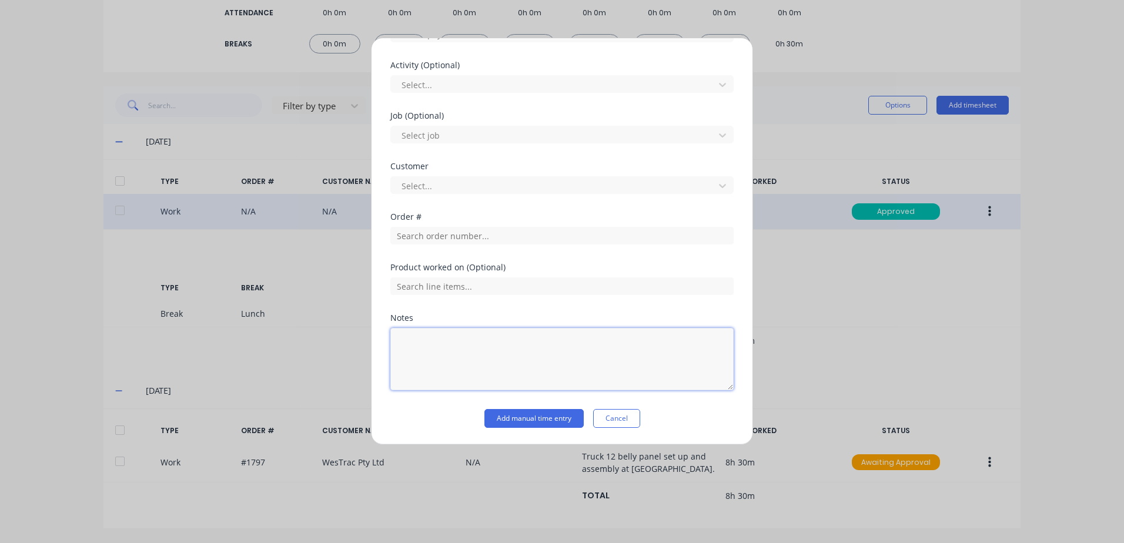
click at [423, 346] on textarea at bounding box center [561, 359] width 343 height 62
click at [418, 360] on textarea "Can you please let me know if you started at 6.30 [DATE] and worked to 3.30 wit…" at bounding box center [561, 359] width 343 height 62
type textarea "Can you please let me know if you started at 6.30 [DATE] and worked to 3pm with…"
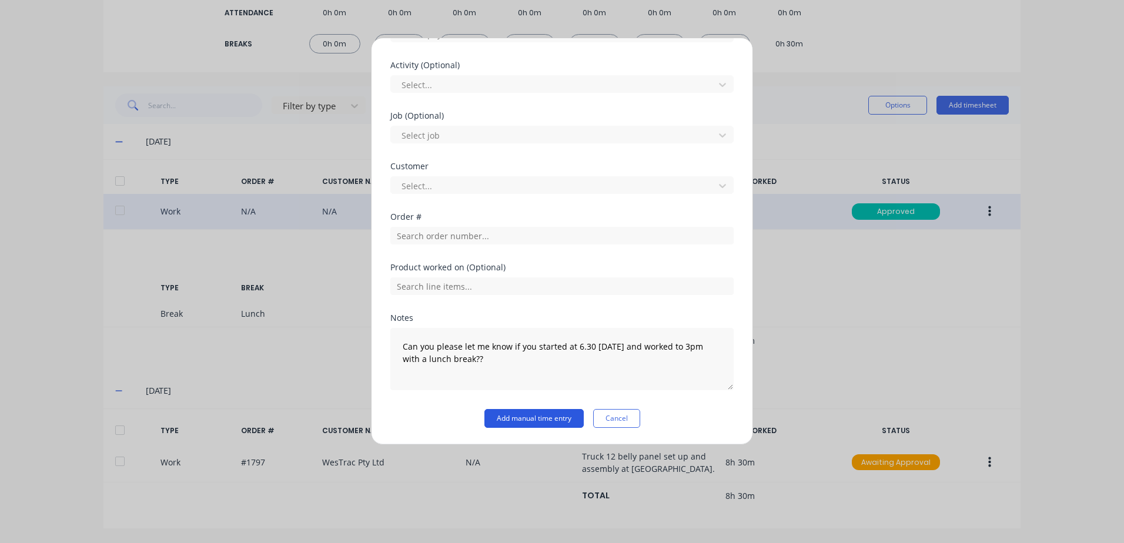
click at [540, 415] on button "Add manual time entry" at bounding box center [533, 418] width 99 height 19
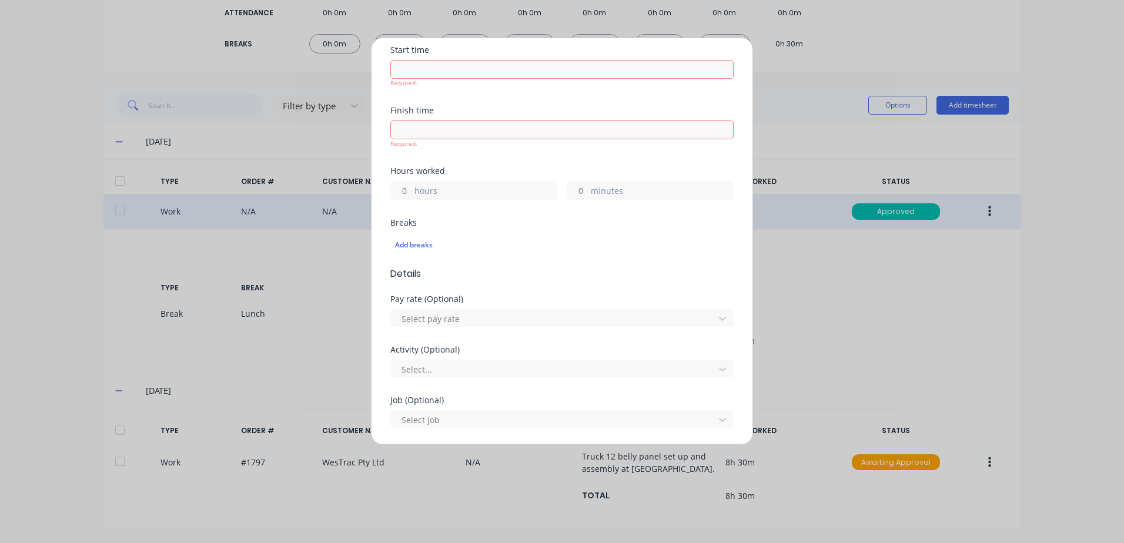
scroll to position [96, 0]
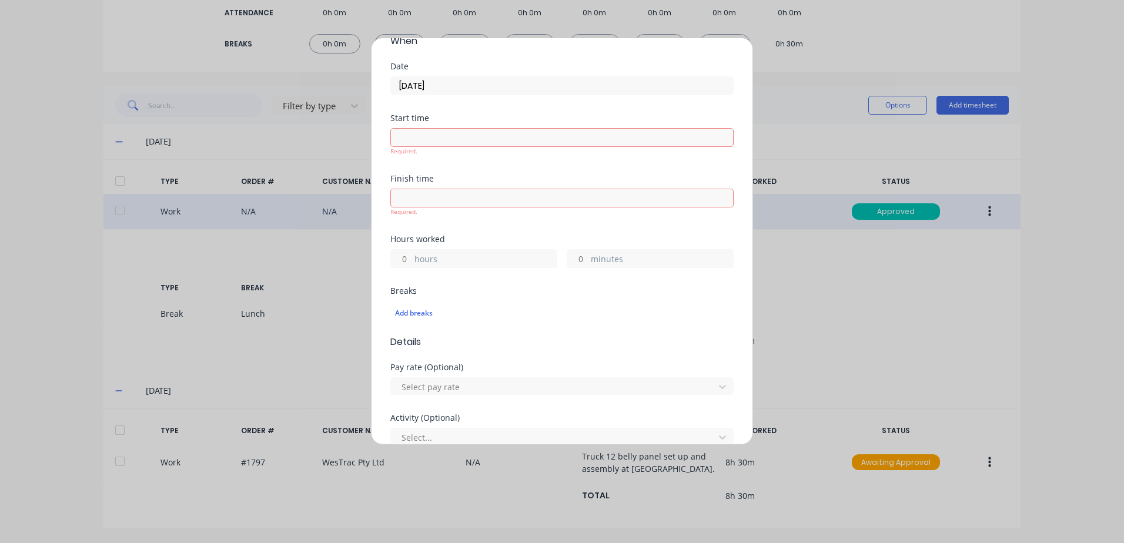
drag, startPoint x: 578, startPoint y: 259, endPoint x: 570, endPoint y: 258, distance: 7.7
click at [570, 258] on input "minutes" at bounding box center [577, 259] width 21 height 18
type input "1"
click at [504, 320] on form "Work Attendance When Date [DATE] Start time Required. Finish time Required. Hou…" at bounding box center [561, 385] width 343 height 789
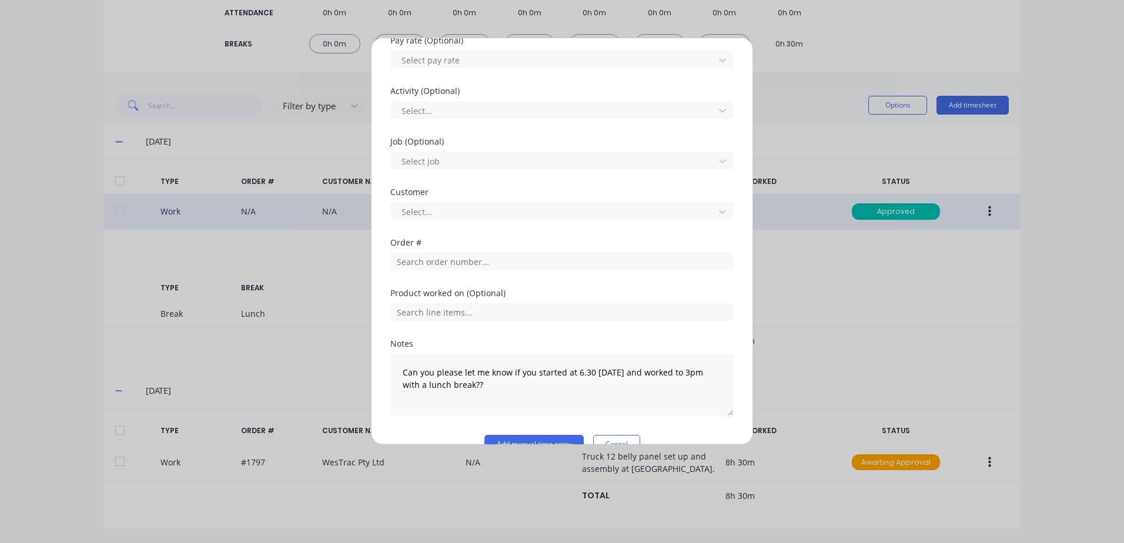
scroll to position [431, 0]
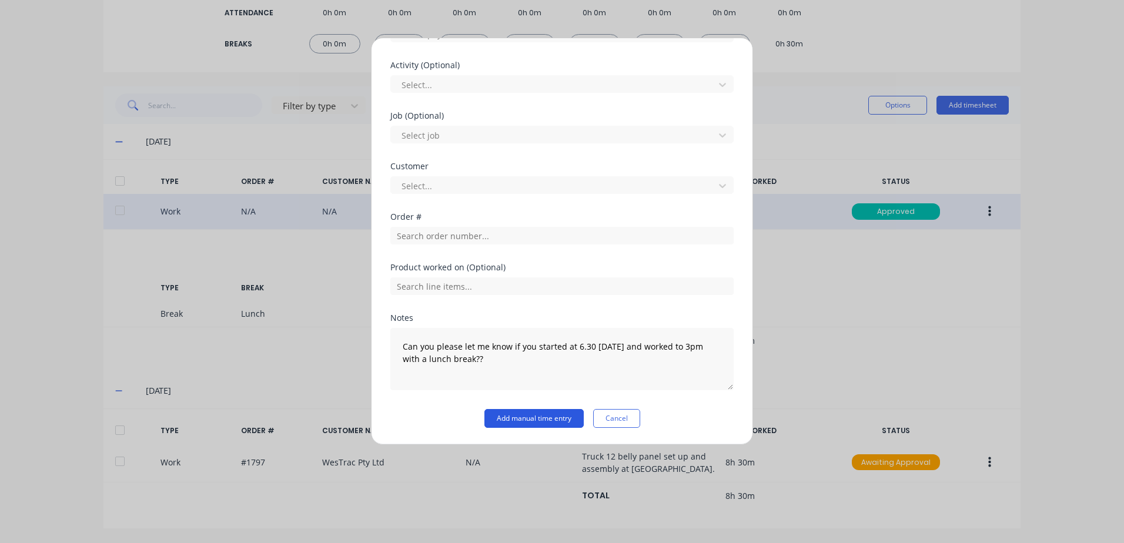
click at [528, 417] on button "Add manual time entry" at bounding box center [533, 418] width 99 height 19
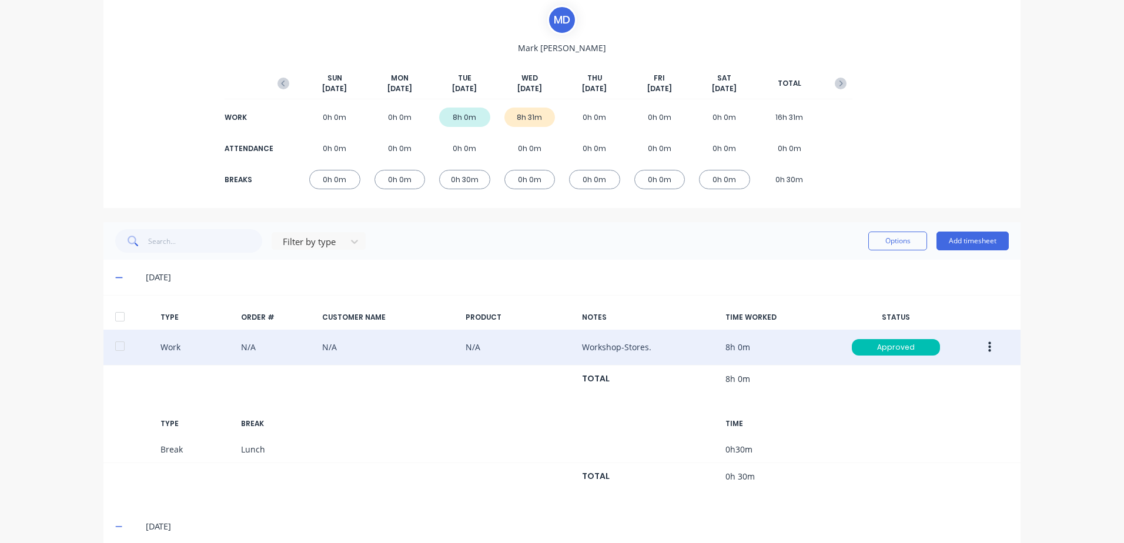
scroll to position [0, 0]
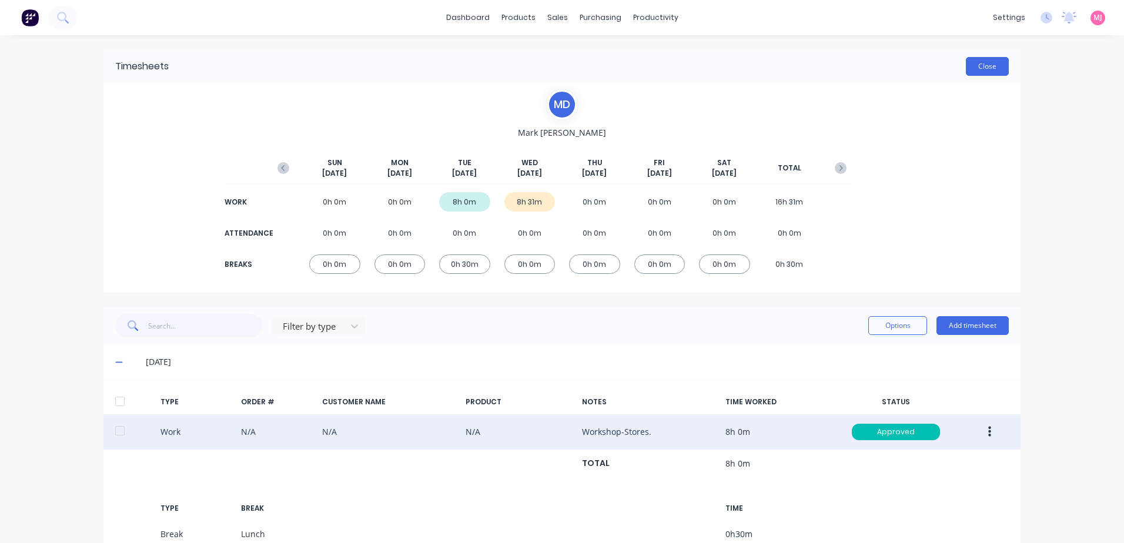
click at [977, 68] on button "Close" at bounding box center [987, 66] width 43 height 19
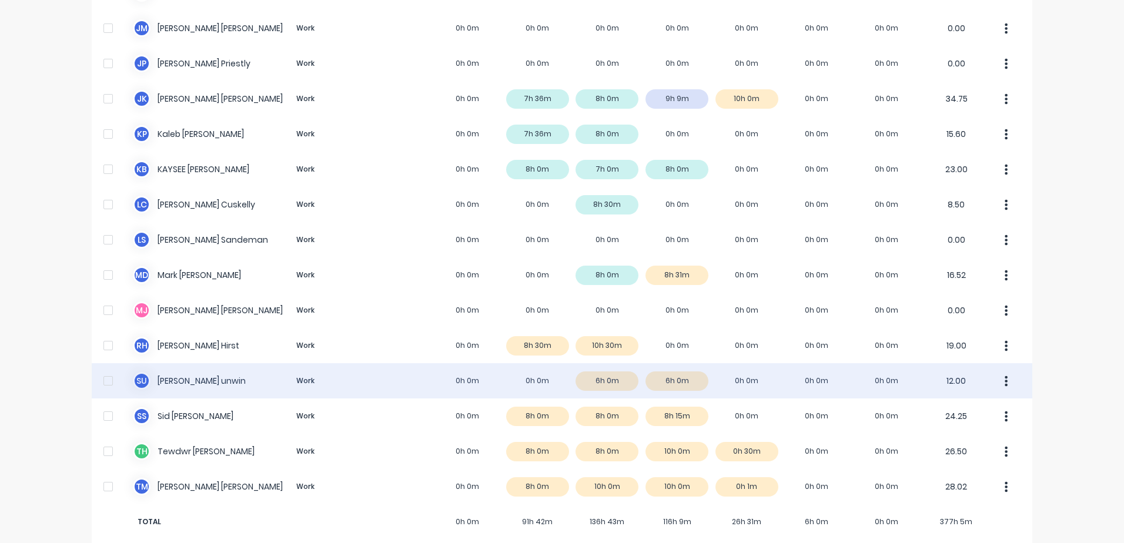
scroll to position [761, 0]
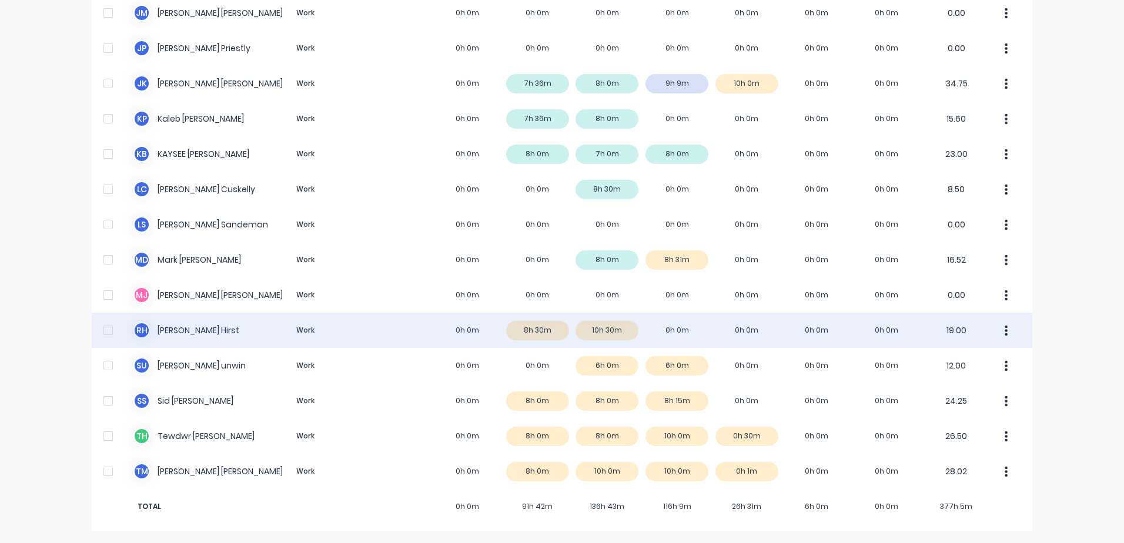
click at [190, 327] on div "[PERSON_NAME] [PERSON_NAME] Work 0h 0m 8h 30m 10h 30m 0h 0m 0h 0m 0h 0m 0h 0m 1…" at bounding box center [562, 330] width 940 height 35
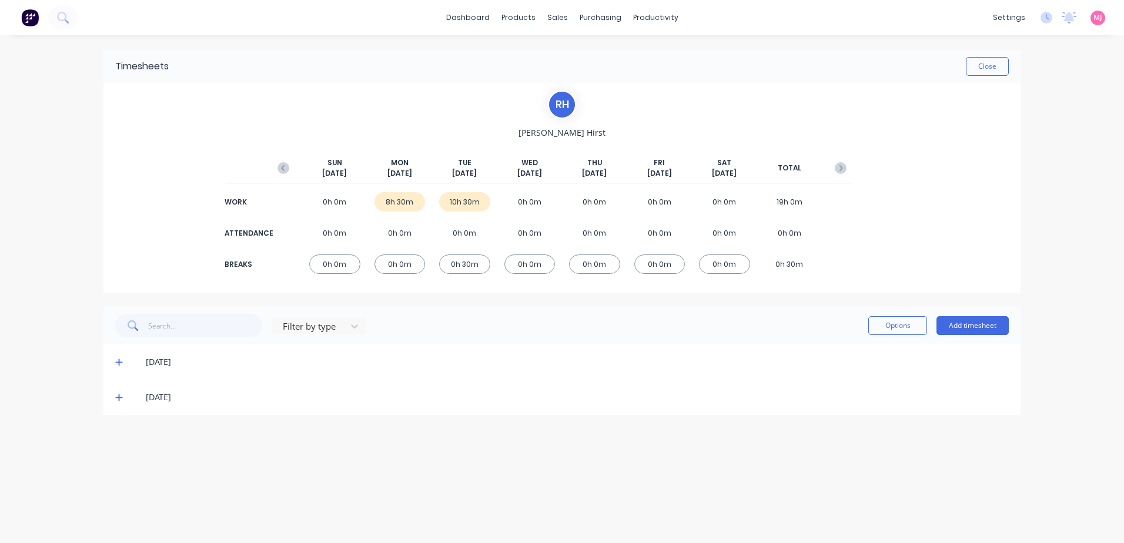
click at [119, 363] on icon at bounding box center [118, 362] width 7 height 7
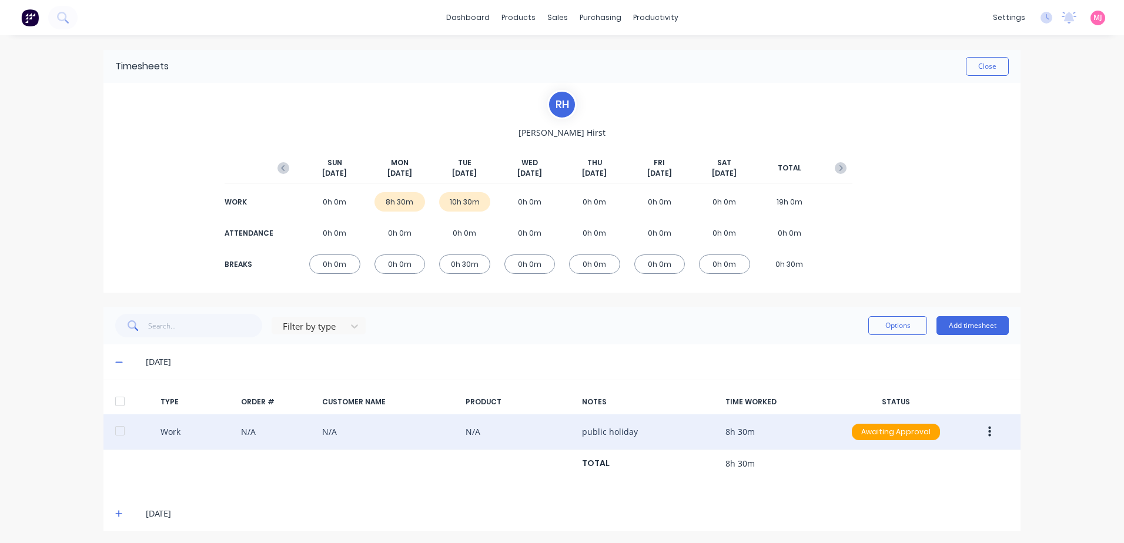
click at [988, 431] on icon "button" at bounding box center [989, 432] width 3 height 11
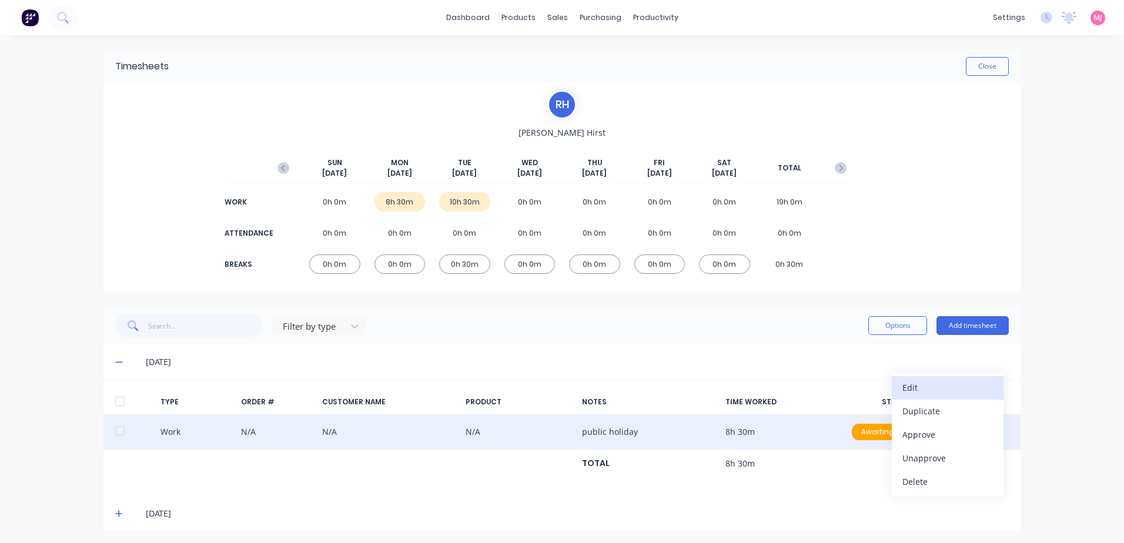
click at [912, 388] on div "Edit" at bounding box center [947, 387] width 91 height 17
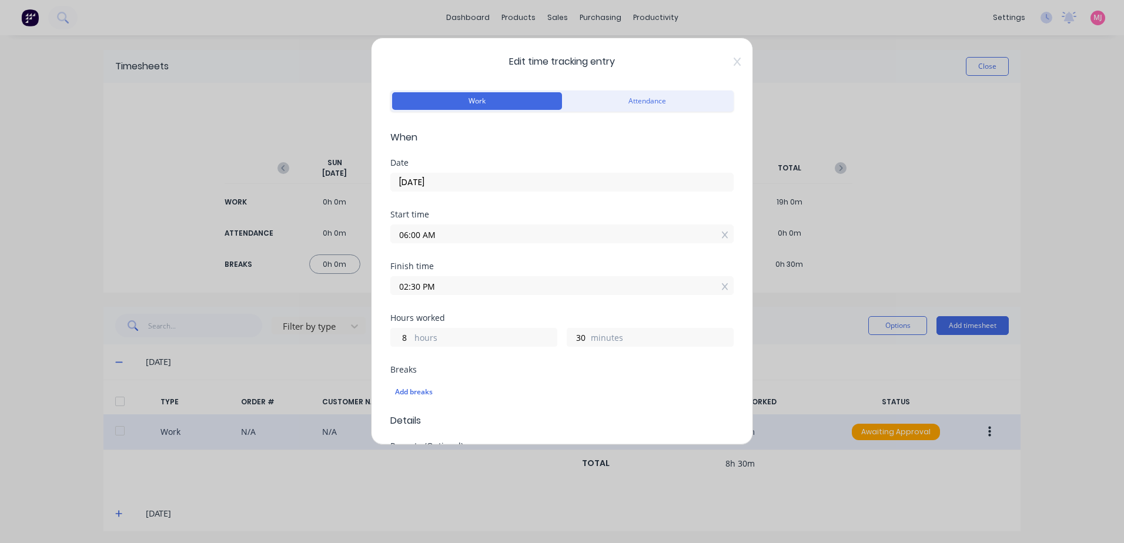
click at [369, 239] on div "Edit time tracking entry Work Attendance When Date [DATE] Start time 06:00 AM F…" at bounding box center [562, 271] width 1124 height 543
click at [389, 285] on div "Edit time tracking entry Work Attendance When Date [DATE] Start time Required. …" at bounding box center [562, 241] width 382 height 407
drag, startPoint x: 580, startPoint y: 347, endPoint x: 554, endPoint y: 344, distance: 26.0
click at [554, 344] on div "8 hours 30 minutes" at bounding box center [561, 336] width 343 height 22
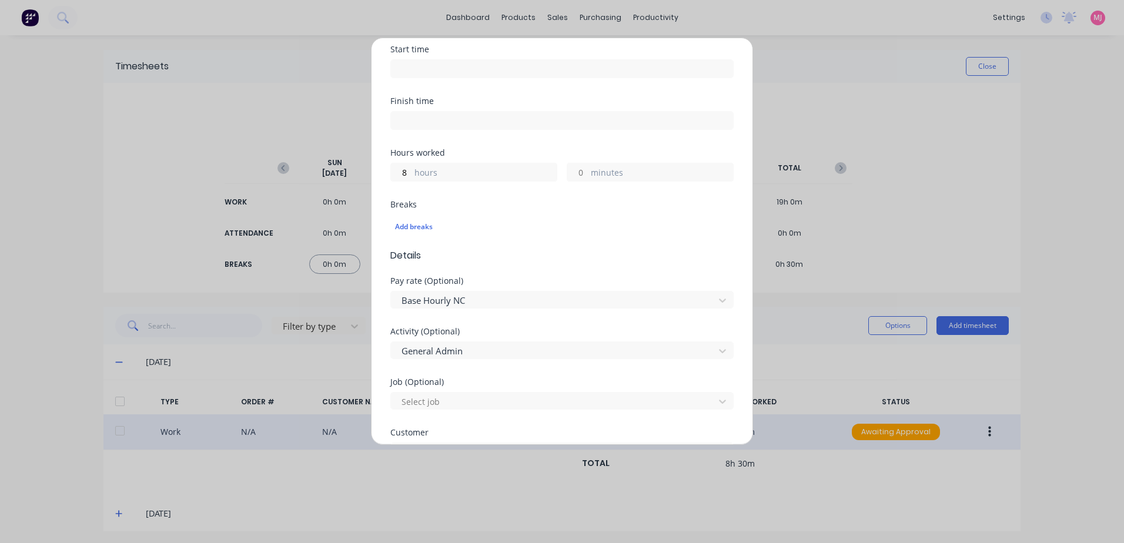
scroll to position [176, 0]
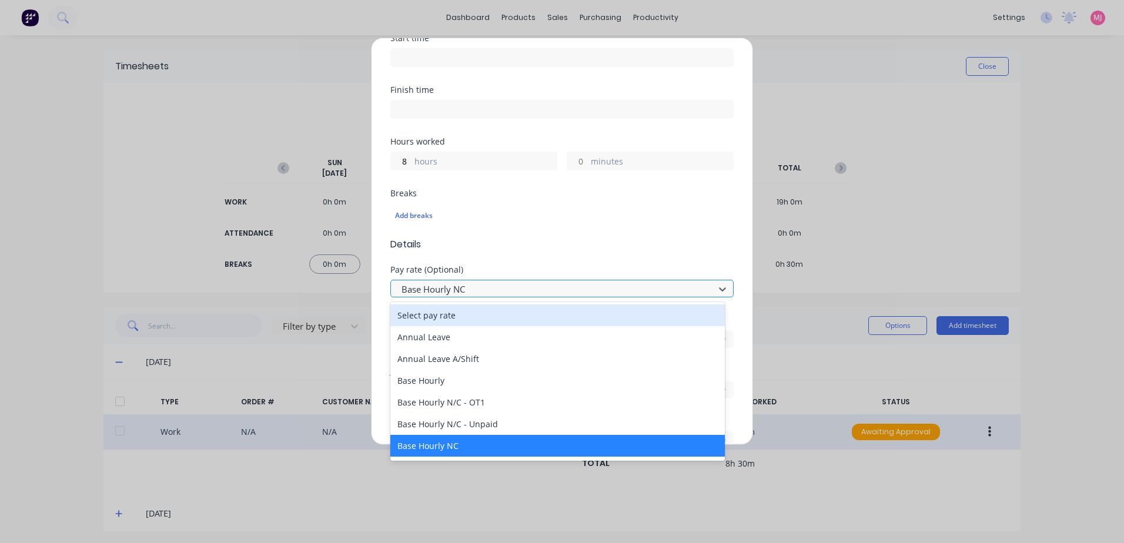
click at [470, 287] on div at bounding box center [554, 289] width 308 height 15
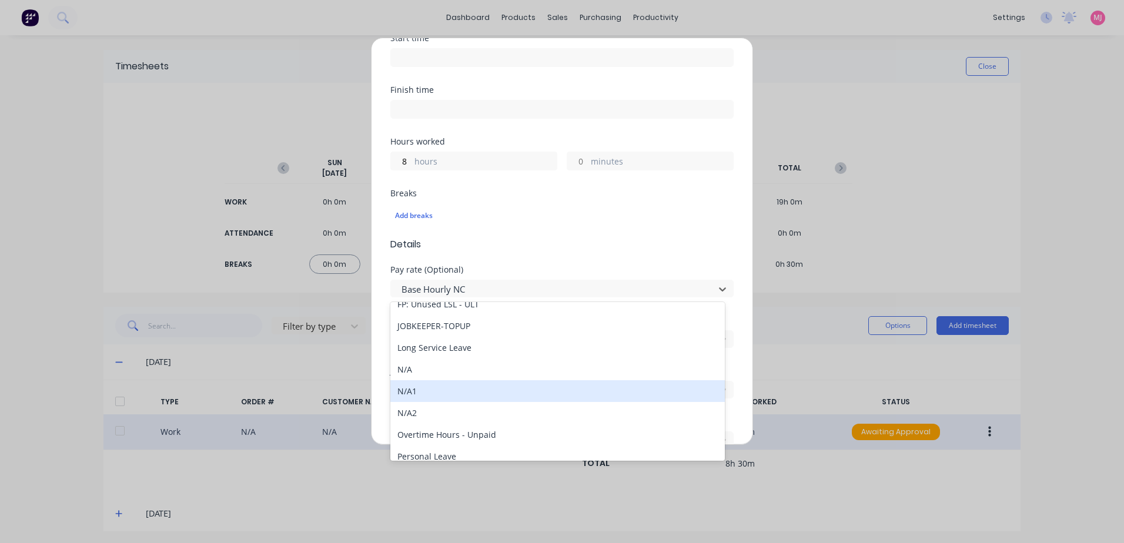
scroll to position [1288, 0]
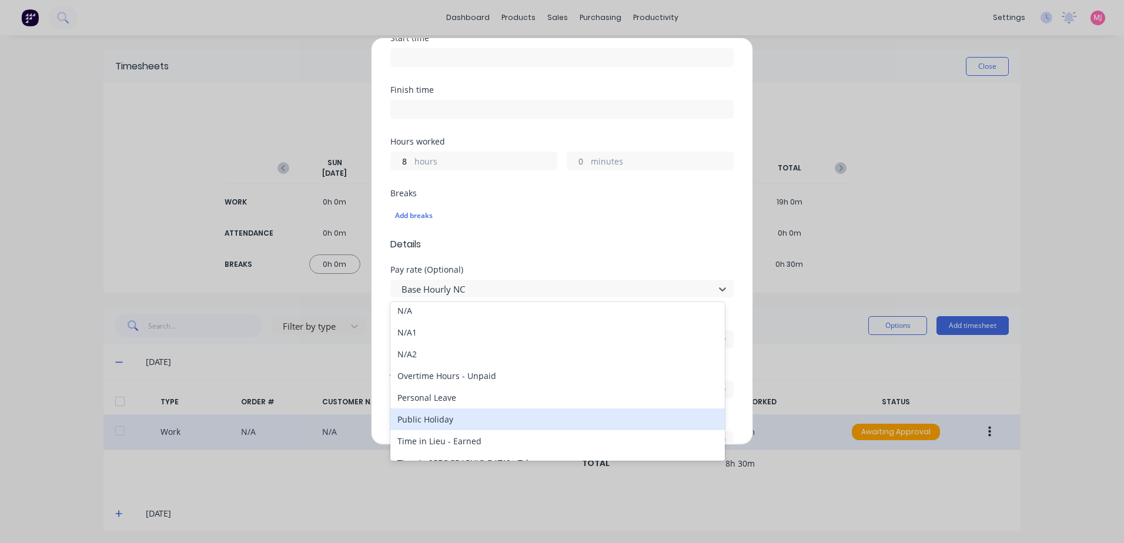
click at [428, 420] on div "Public Holiday" at bounding box center [557, 419] width 334 height 22
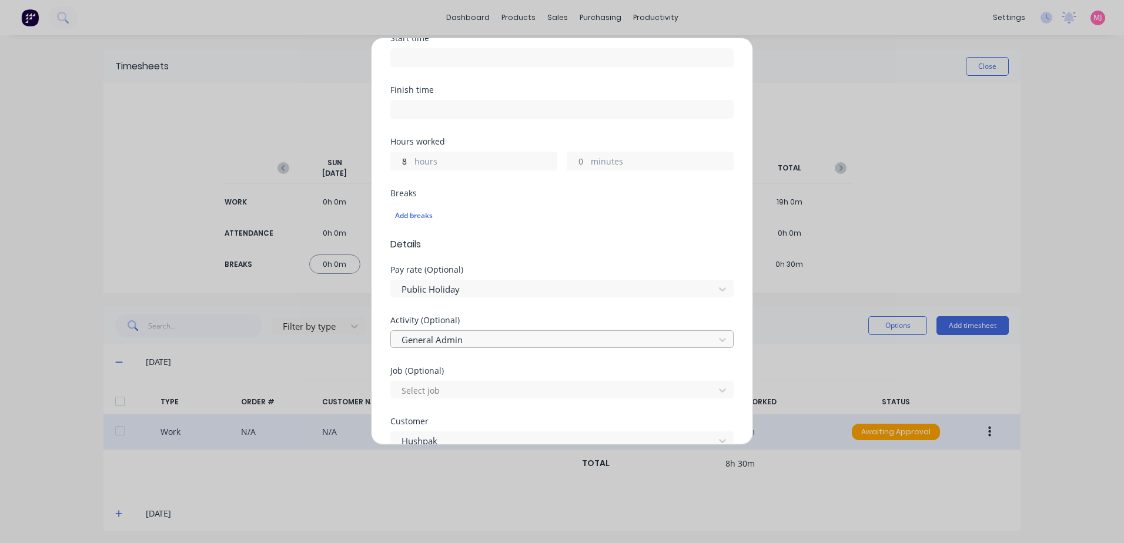
click at [440, 341] on div at bounding box center [554, 340] width 308 height 15
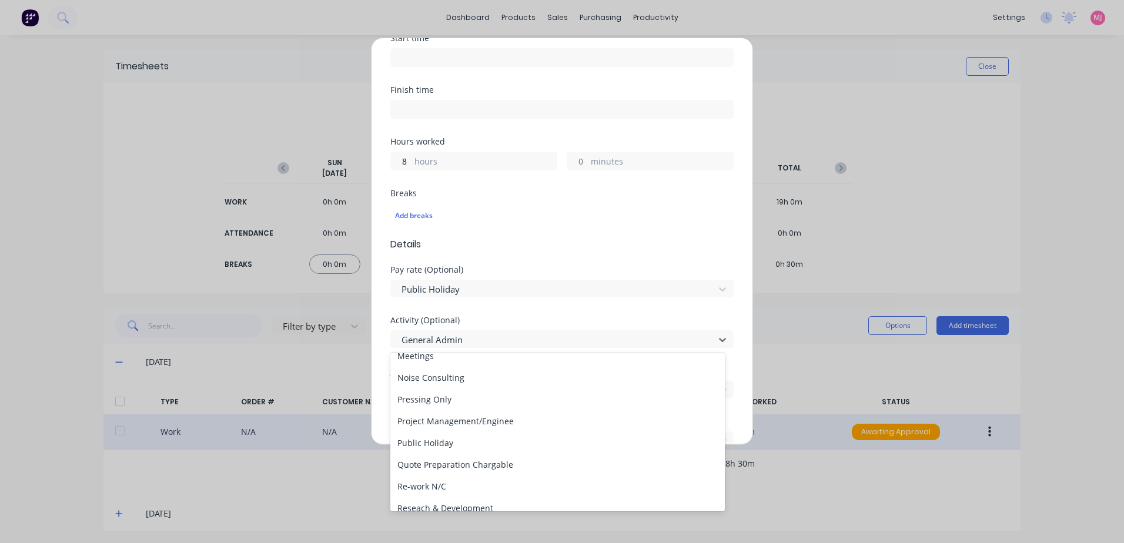
scroll to position [294, 0]
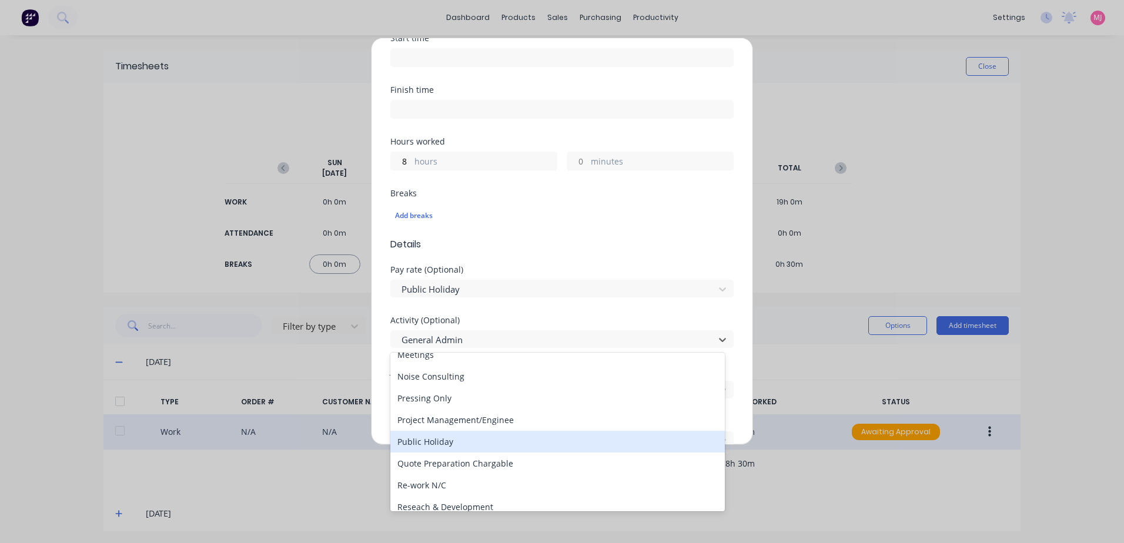
drag, startPoint x: 429, startPoint y: 440, endPoint x: 438, endPoint y: 427, distance: 15.6
click at [429, 439] on div "Public Holiday" at bounding box center [557, 442] width 334 height 22
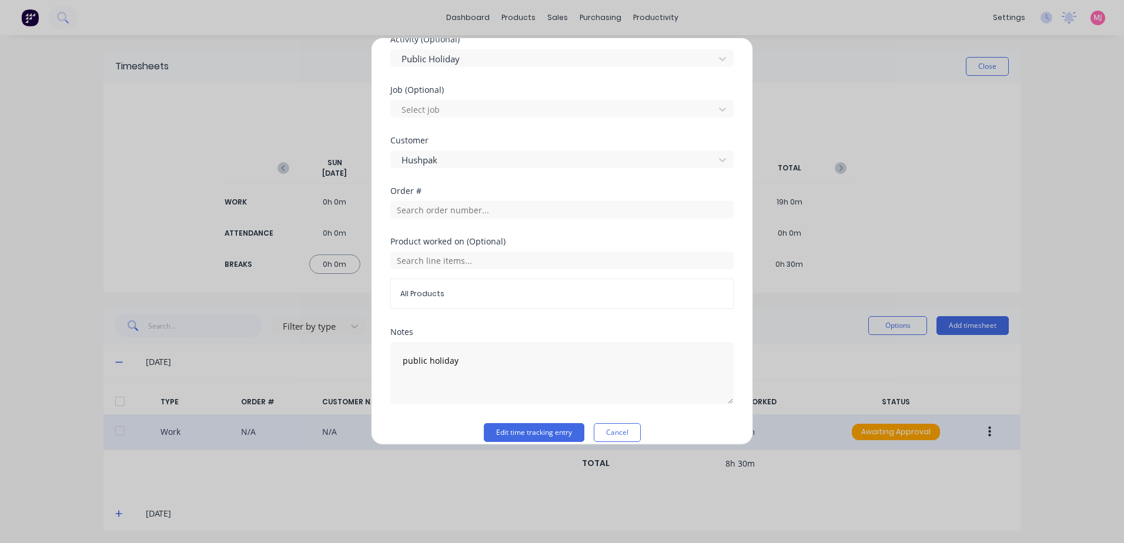
scroll to position [470, 0]
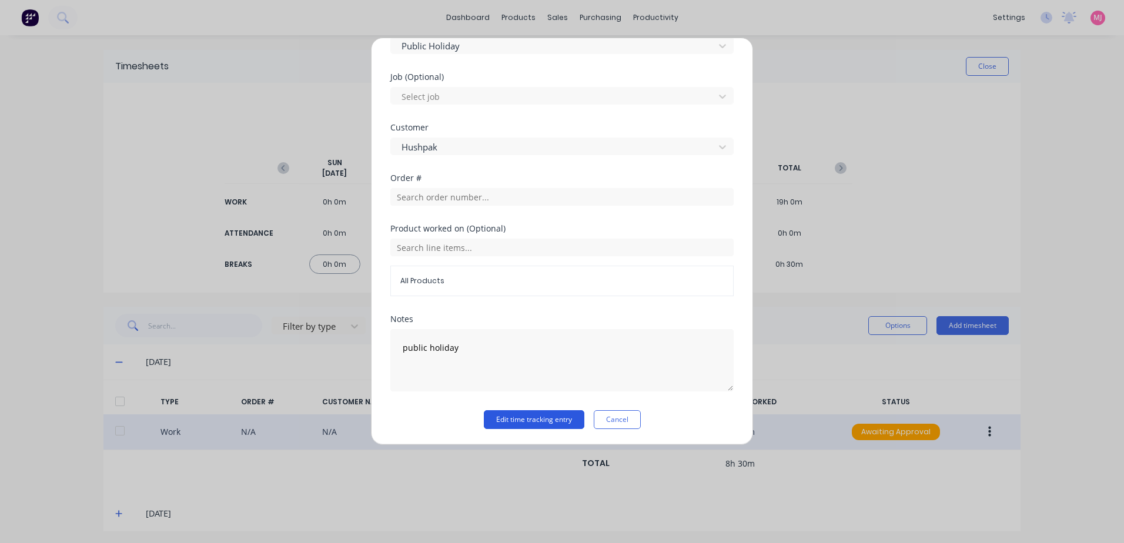
click at [519, 417] on button "Edit time tracking entry" at bounding box center [534, 419] width 101 height 19
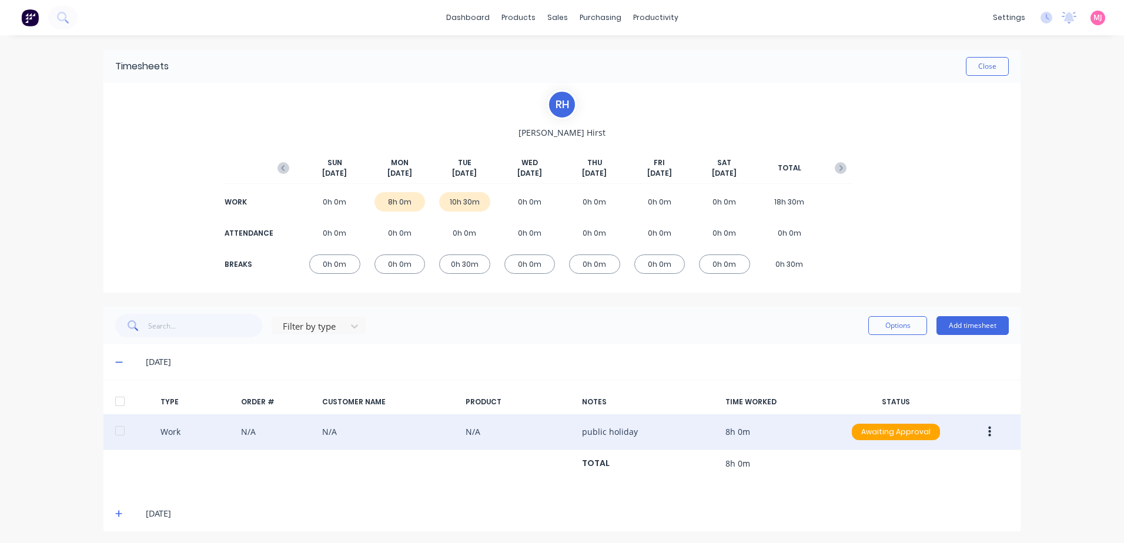
click at [982, 431] on button "button" at bounding box center [990, 431] width 28 height 21
click at [915, 436] on div "Approve" at bounding box center [947, 434] width 91 height 17
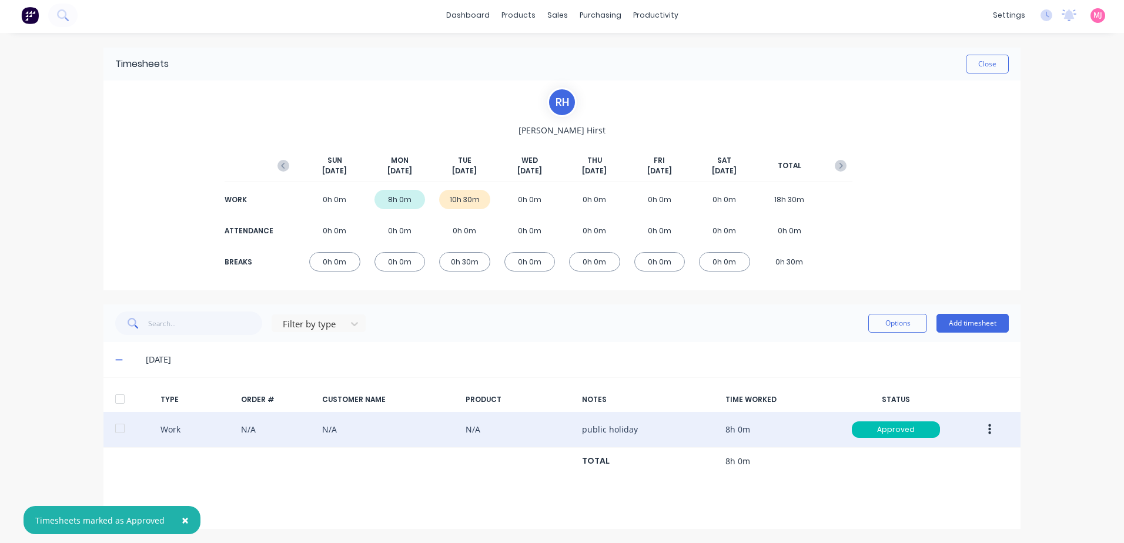
scroll to position [3, 0]
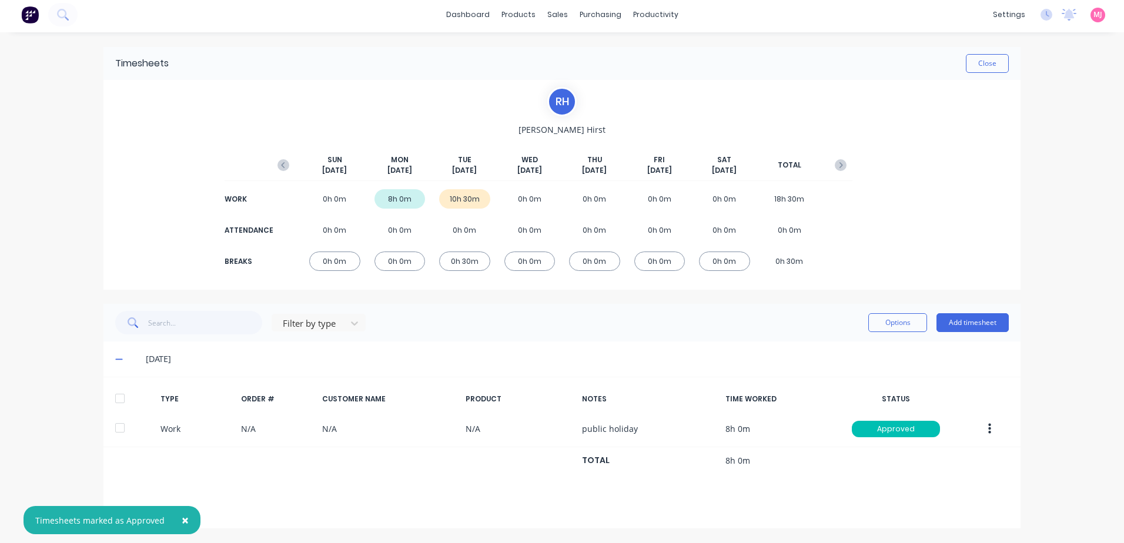
click at [182, 521] on span "×" at bounding box center [185, 520] width 7 height 16
click at [115, 510] on icon at bounding box center [118, 510] width 7 height 7
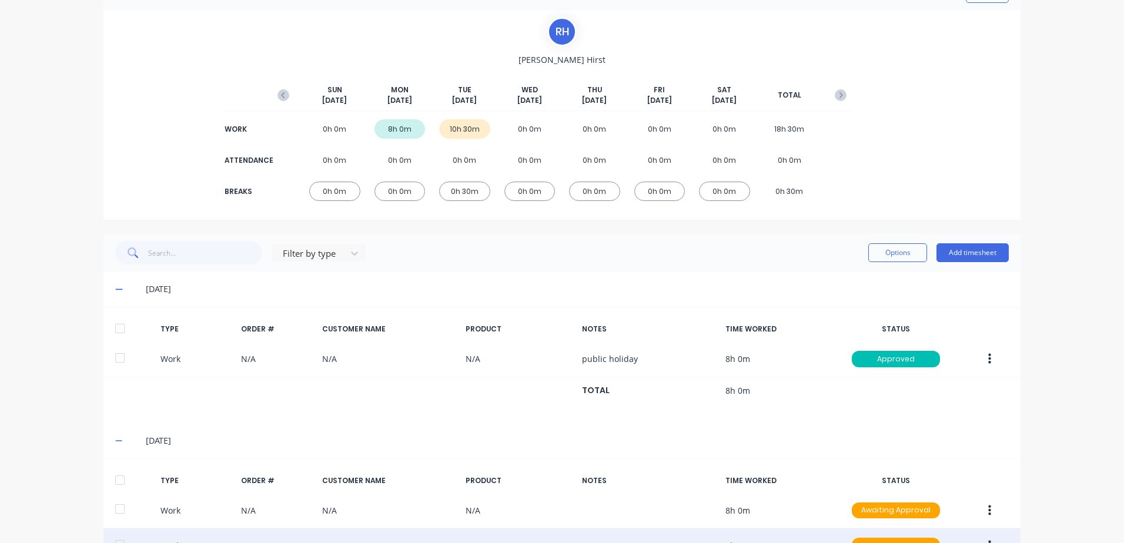
scroll to position [179, 0]
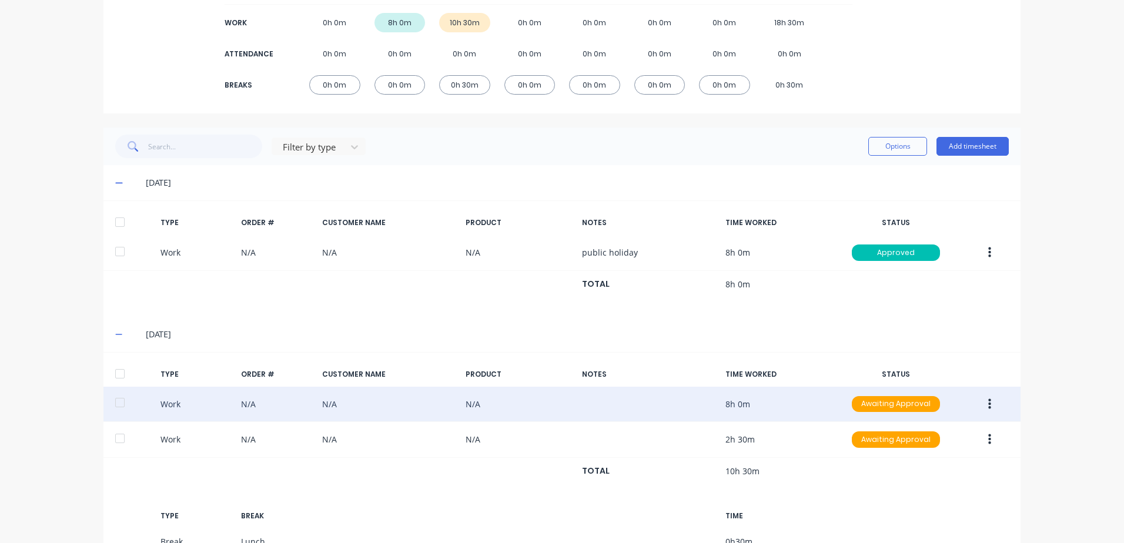
click at [988, 404] on icon "button" at bounding box center [989, 403] width 3 height 11
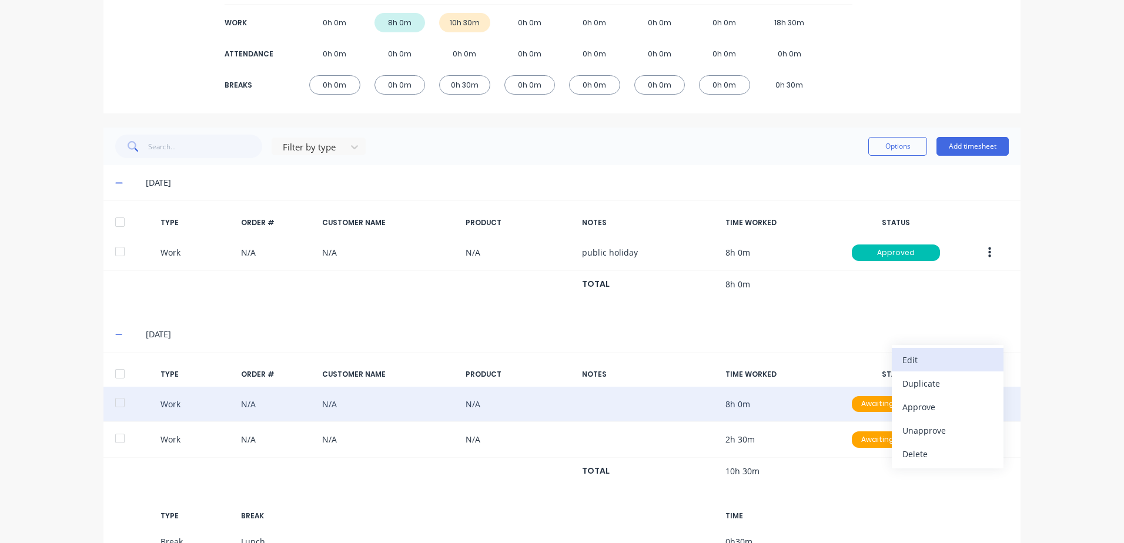
click at [912, 359] on div "Edit" at bounding box center [947, 359] width 91 height 17
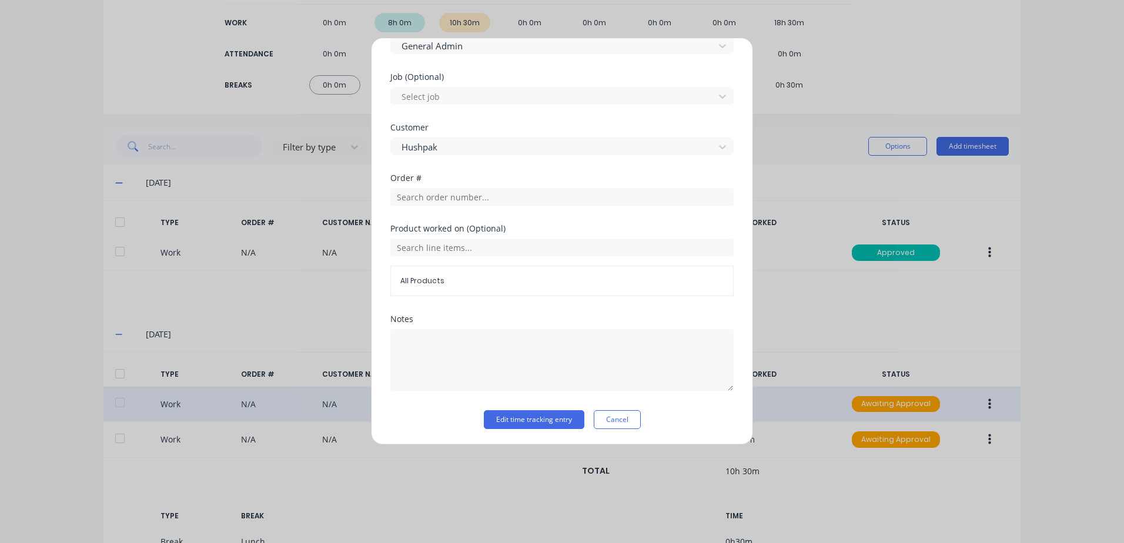
scroll to position [489, 0]
click at [518, 421] on button "Edit time tracking entry" at bounding box center [534, 418] width 101 height 19
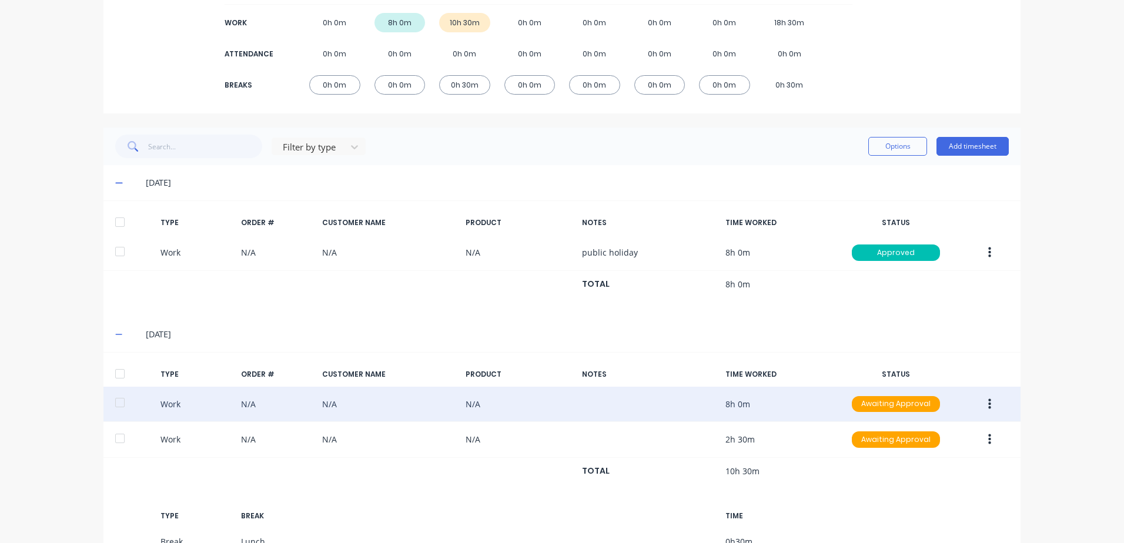
click at [988, 403] on icon "button" at bounding box center [989, 404] width 3 height 13
click at [913, 408] on div "Approve" at bounding box center [947, 406] width 91 height 17
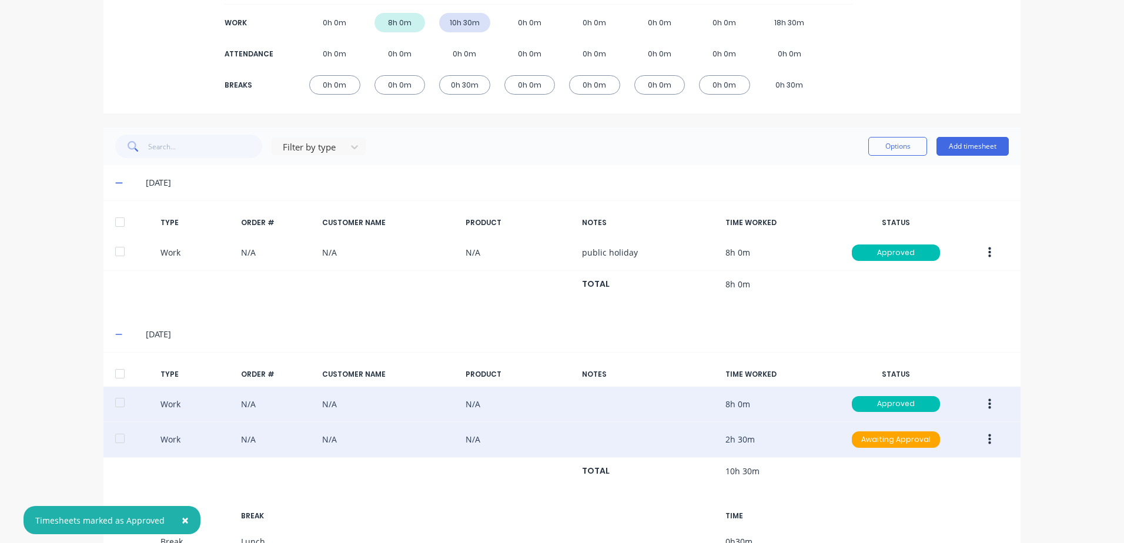
click at [988, 441] on icon "button" at bounding box center [989, 439] width 3 height 13
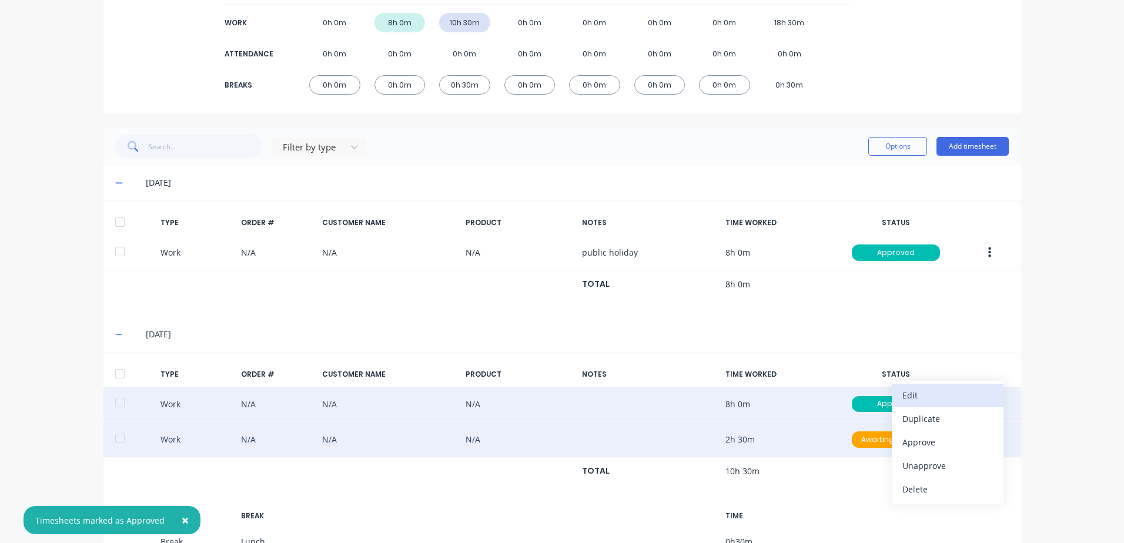
click at [921, 397] on div "Edit" at bounding box center [947, 395] width 91 height 17
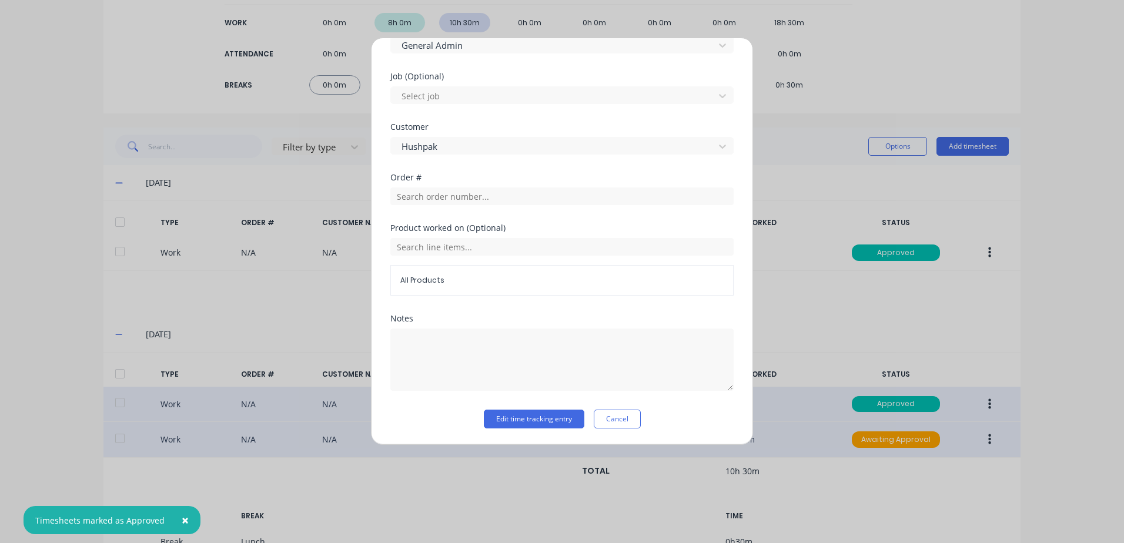
scroll to position [471, 0]
click at [518, 419] on button "Edit time tracking entry" at bounding box center [534, 418] width 101 height 19
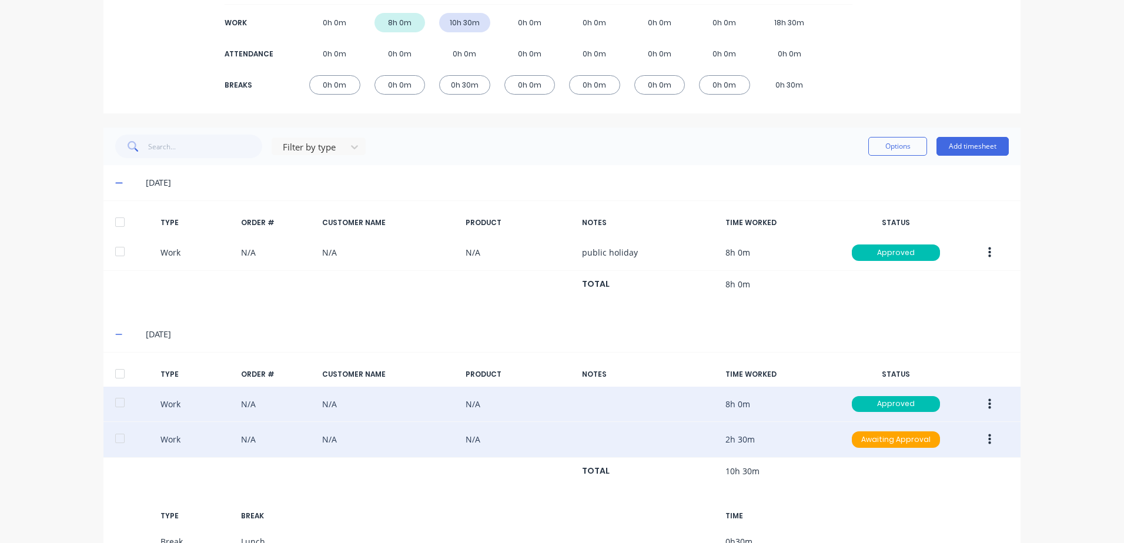
click at [988, 440] on icon "button" at bounding box center [989, 439] width 3 height 11
click at [912, 445] on div "Approve" at bounding box center [947, 442] width 91 height 17
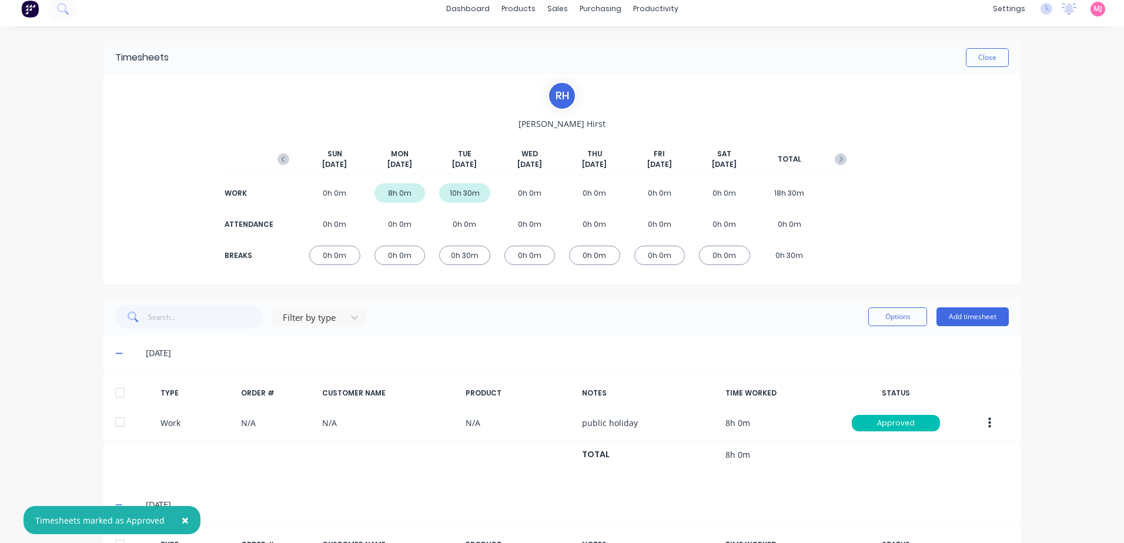
scroll to position [0, 0]
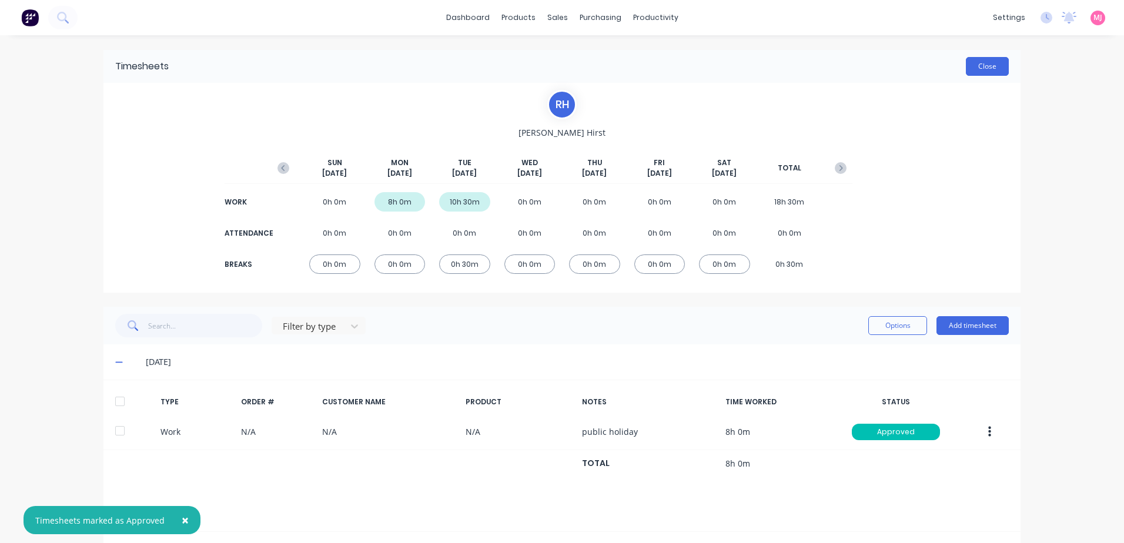
click at [986, 68] on button "Close" at bounding box center [987, 66] width 43 height 19
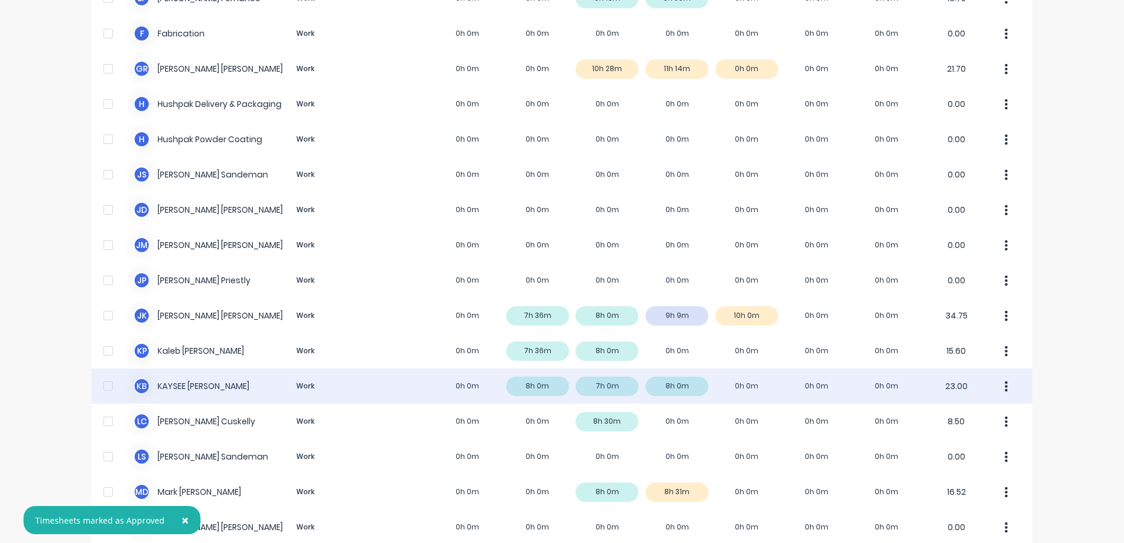
scroll to position [761, 0]
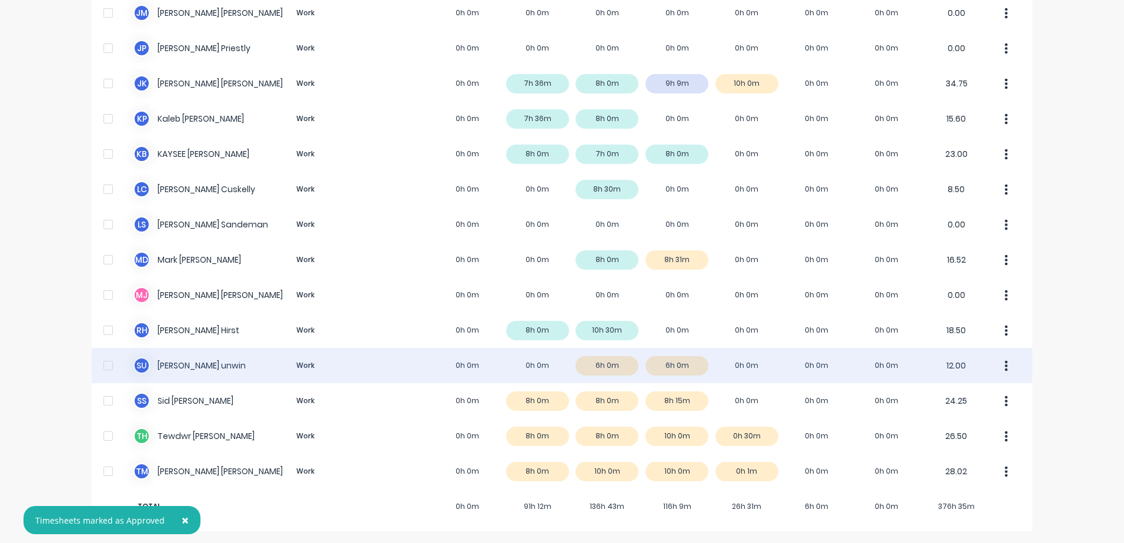
click at [185, 366] on div "s u [PERSON_NAME] Work 0h 0m 0h 0m 6h 0m 6h 0m 0h 0m 0h 0m 0h 0m 12.00" at bounding box center [562, 365] width 940 height 35
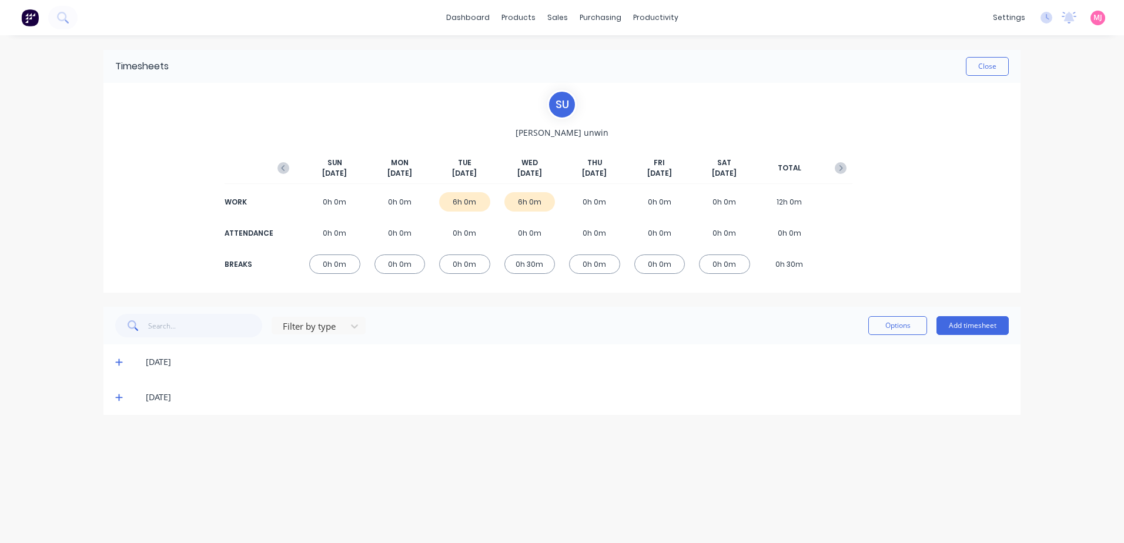
drag, startPoint x: 119, startPoint y: 361, endPoint x: 307, endPoint y: 299, distance: 197.9
click at [119, 360] on icon at bounding box center [118, 362] width 7 height 7
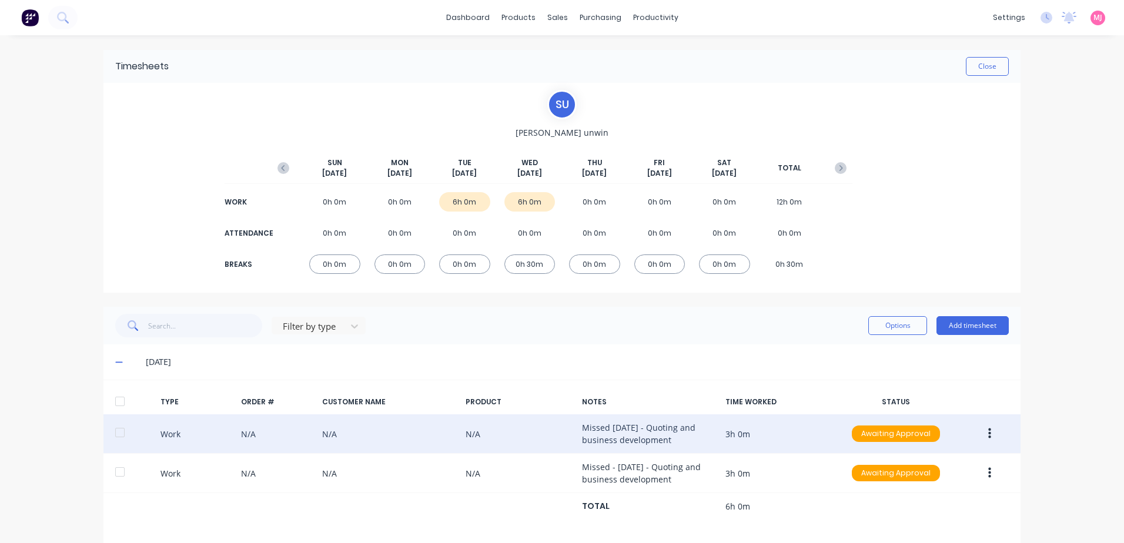
click at [987, 431] on button "button" at bounding box center [990, 433] width 28 height 21
click at [914, 440] on div "Approve" at bounding box center [947, 436] width 91 height 17
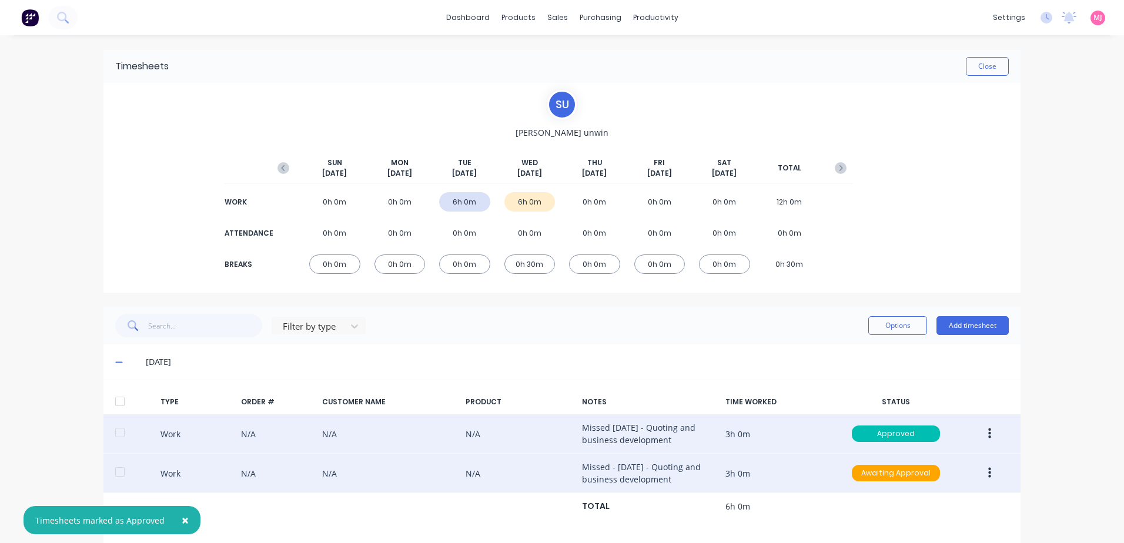
click at [988, 471] on icon "button" at bounding box center [989, 473] width 3 height 13
click at [922, 477] on div "Approve" at bounding box center [947, 476] width 91 height 17
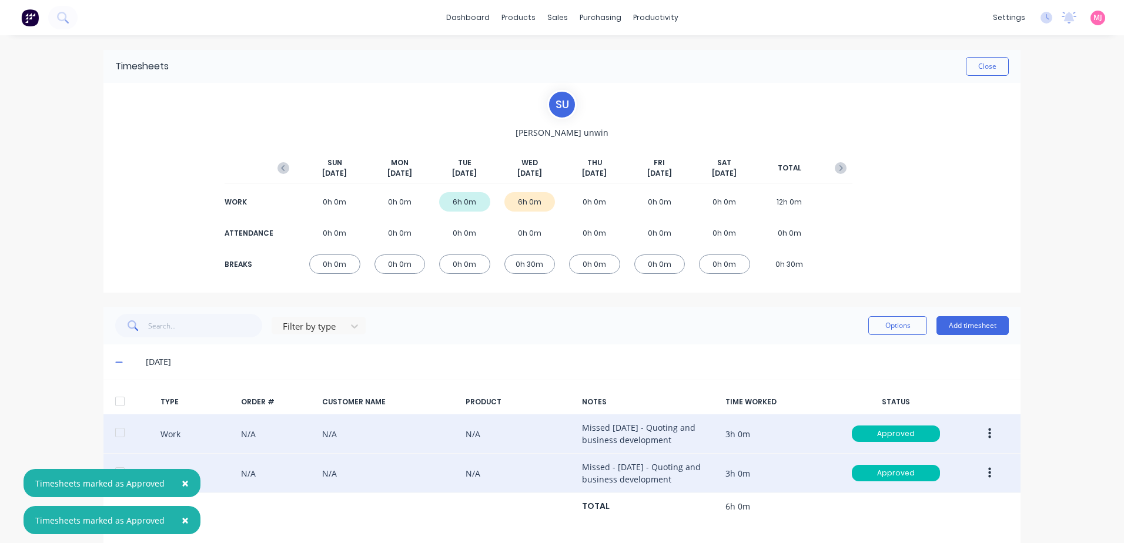
click at [183, 482] on span "×" at bounding box center [185, 483] width 7 height 16
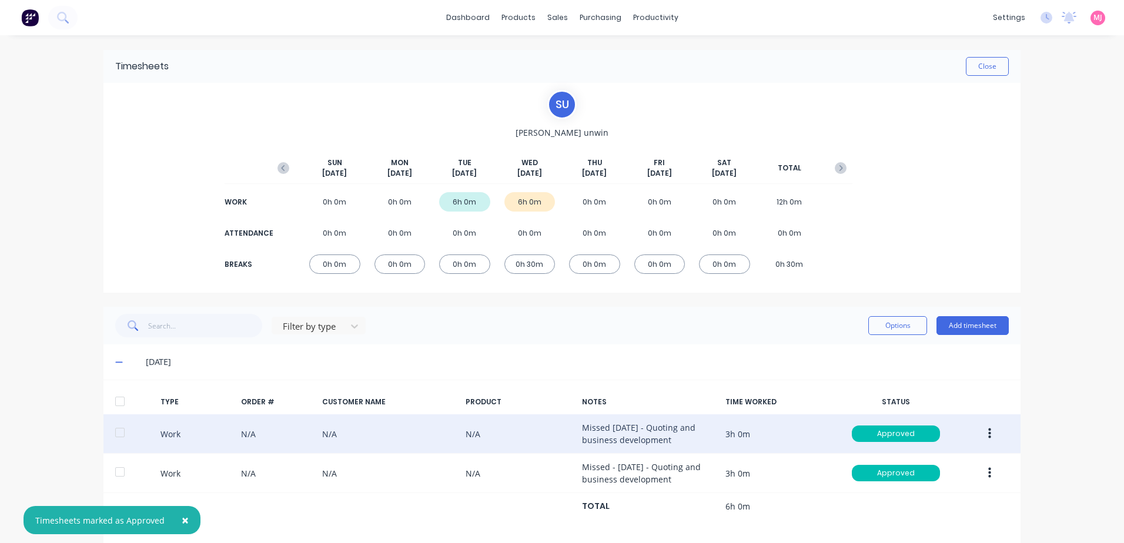
click at [182, 520] on span "×" at bounding box center [185, 520] width 7 height 16
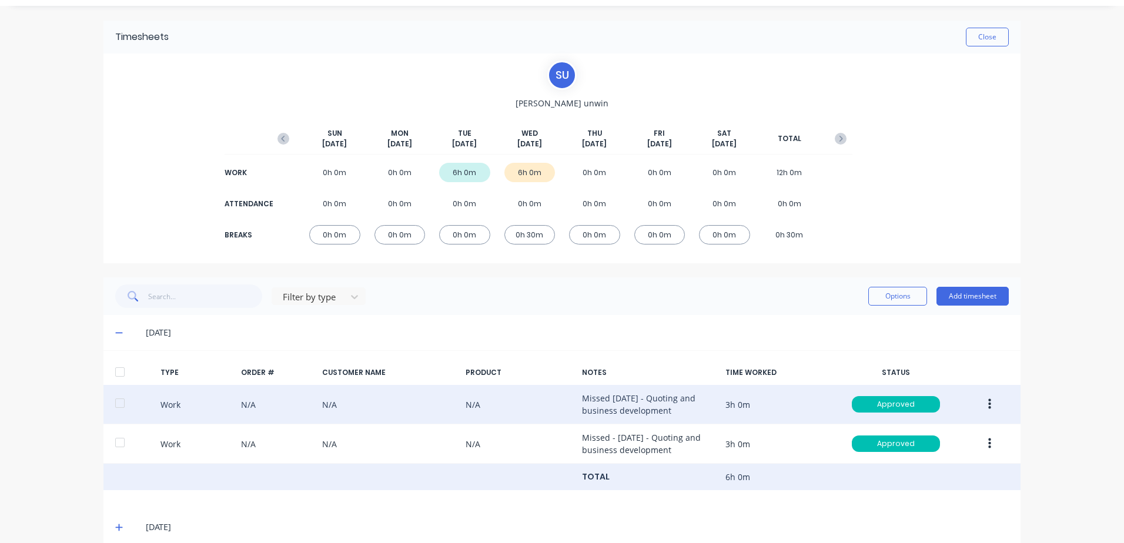
scroll to position [46, 0]
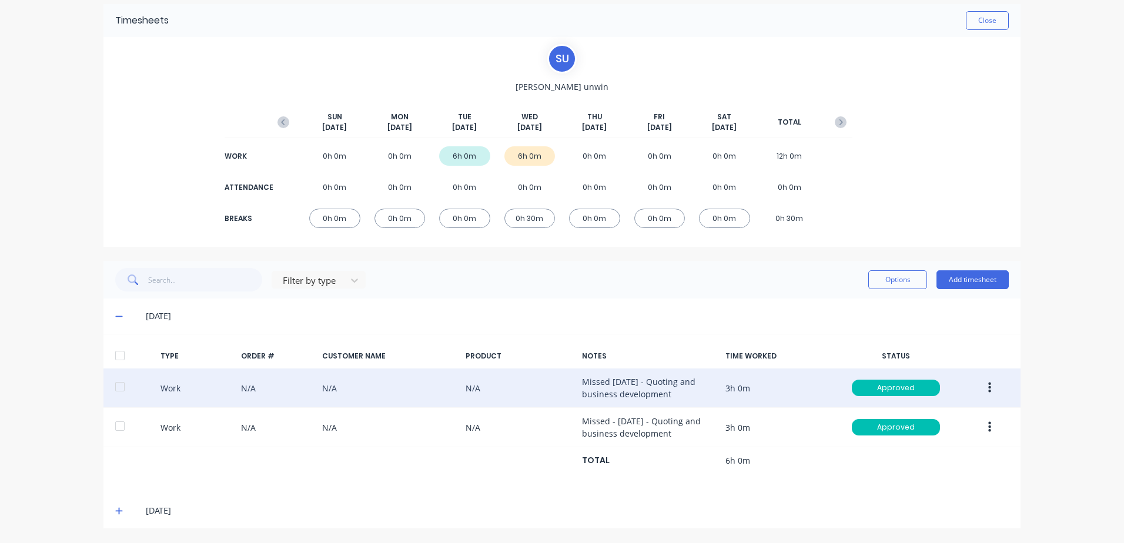
click at [115, 510] on icon at bounding box center [118, 511] width 7 height 7
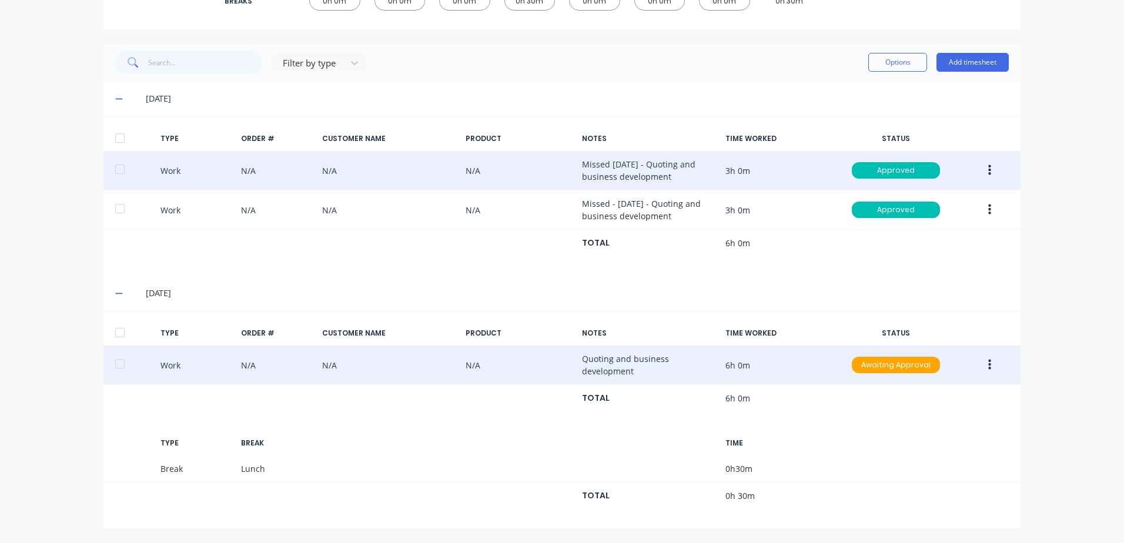
click at [988, 362] on icon "button" at bounding box center [989, 365] width 3 height 11
click at [920, 319] on div "Edit" at bounding box center [947, 321] width 91 height 17
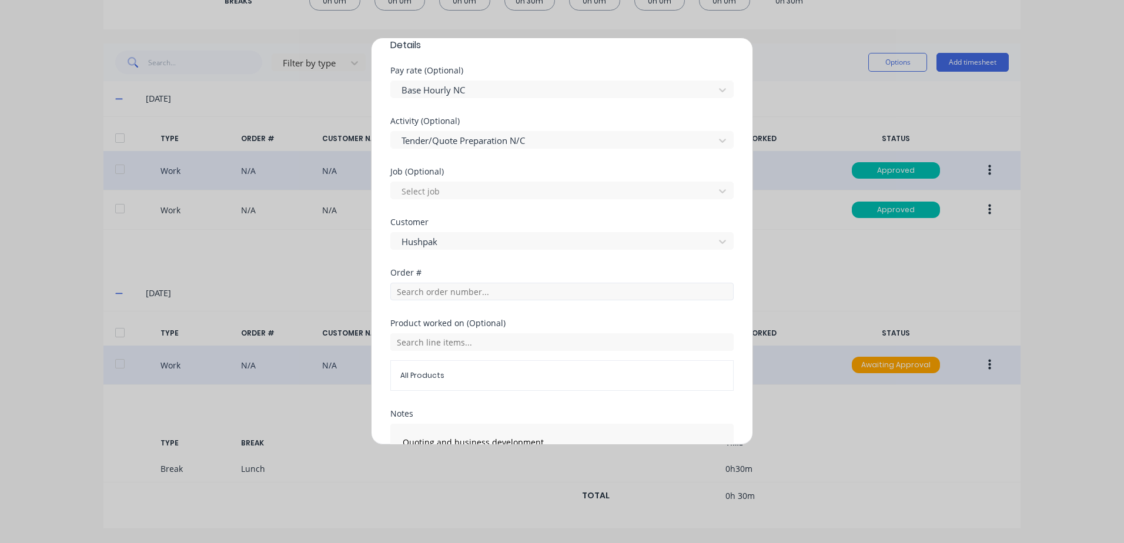
scroll to position [489, 0]
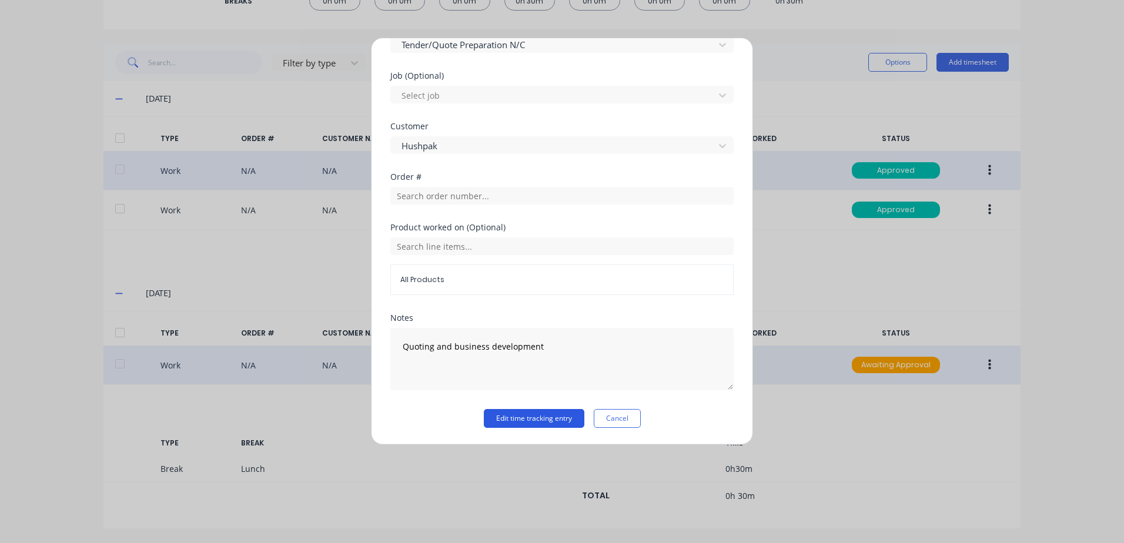
click at [508, 417] on button "Edit time tracking entry" at bounding box center [534, 418] width 101 height 19
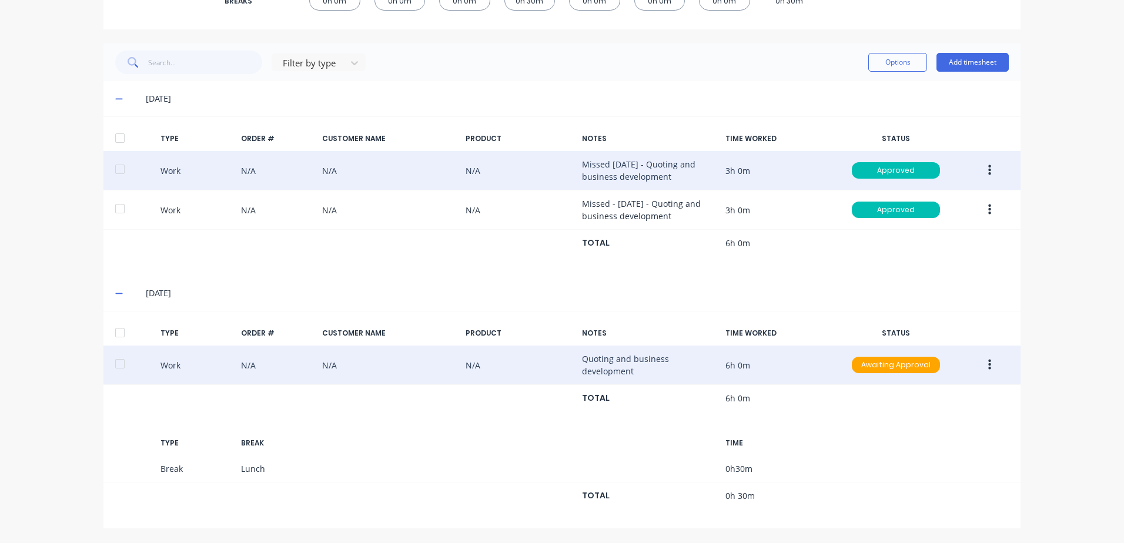
click at [988, 362] on icon "button" at bounding box center [989, 365] width 3 height 11
click at [924, 370] on div "Approve" at bounding box center [947, 368] width 91 height 17
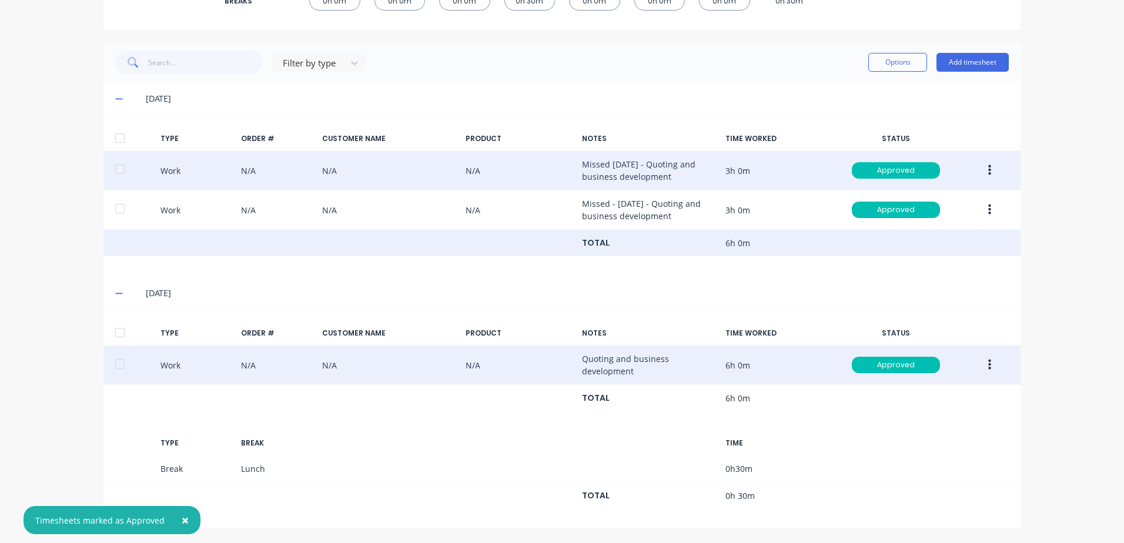
scroll to position [0, 0]
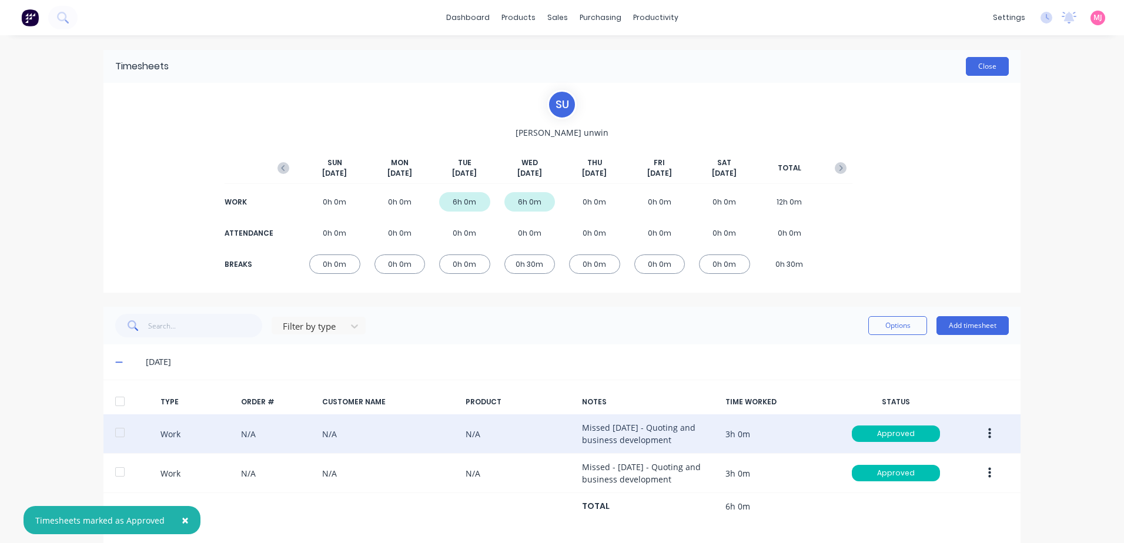
click at [979, 68] on button "Close" at bounding box center [987, 66] width 43 height 19
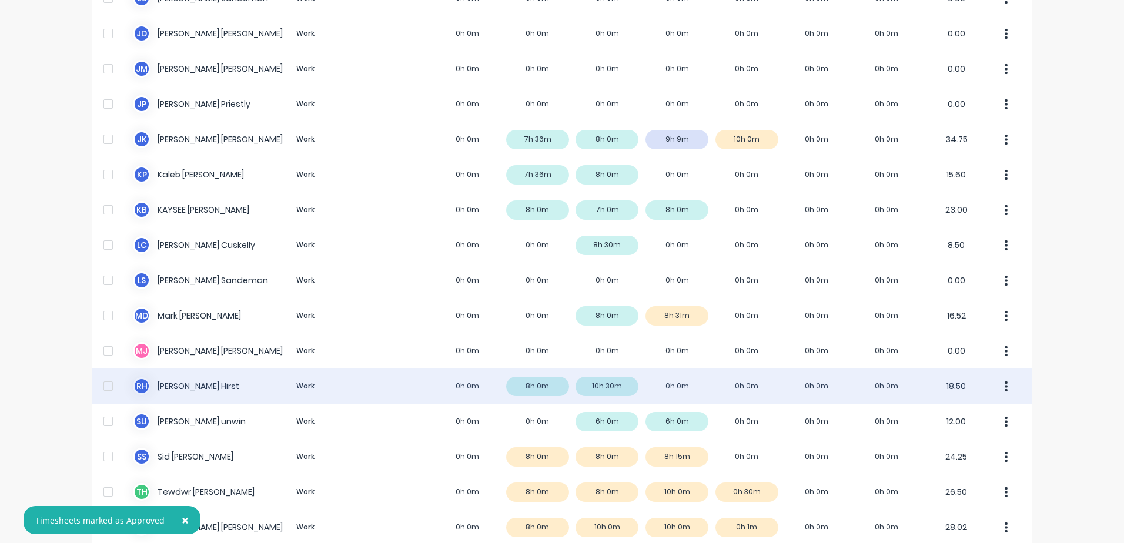
scroll to position [761, 0]
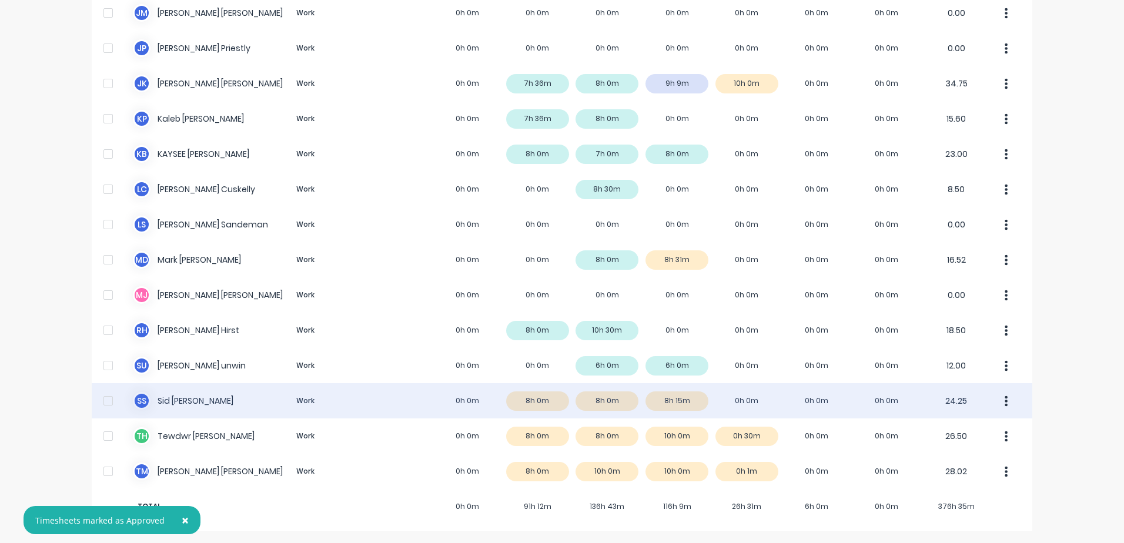
click at [181, 402] on div "S S [PERSON_NAME] Work 0h 0m 8h 0m 8h 0m 8h 15m 0h 0m 0h 0m 0h 0m 24.25" at bounding box center [562, 400] width 940 height 35
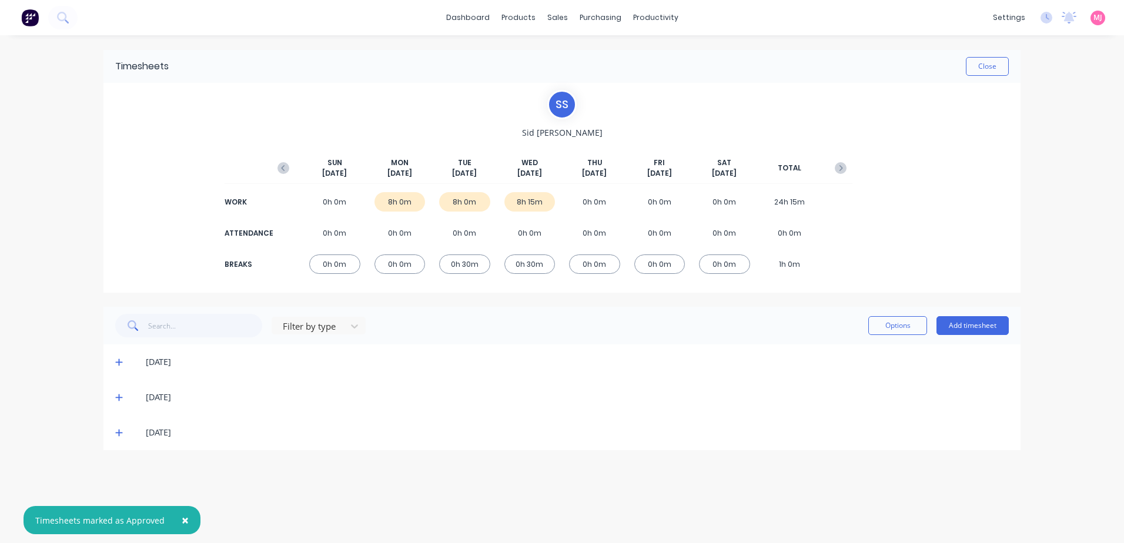
click at [120, 360] on icon at bounding box center [119, 362] width 8 height 8
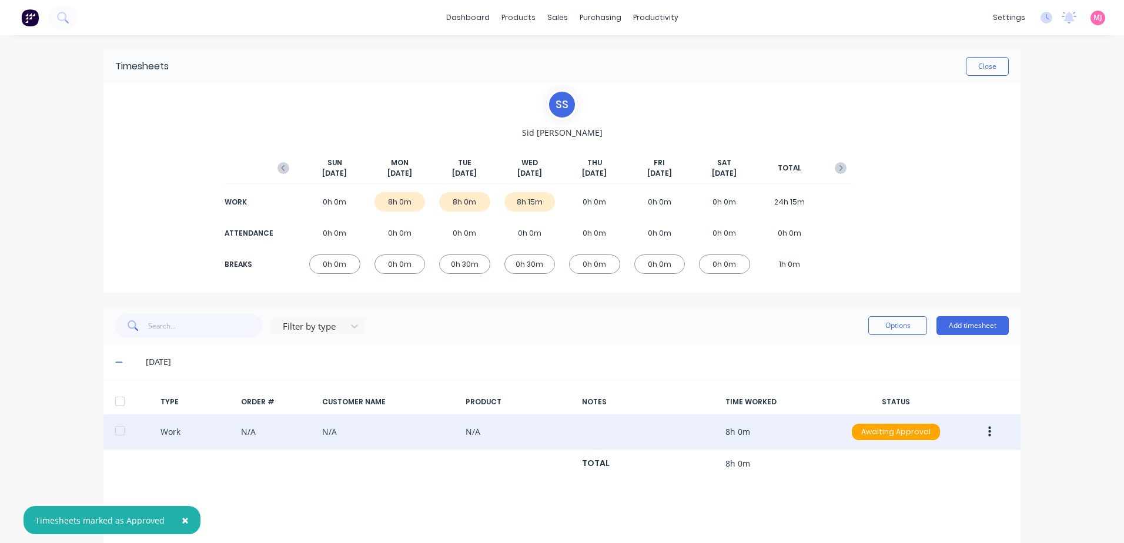
click at [988, 431] on icon "button" at bounding box center [989, 432] width 3 height 11
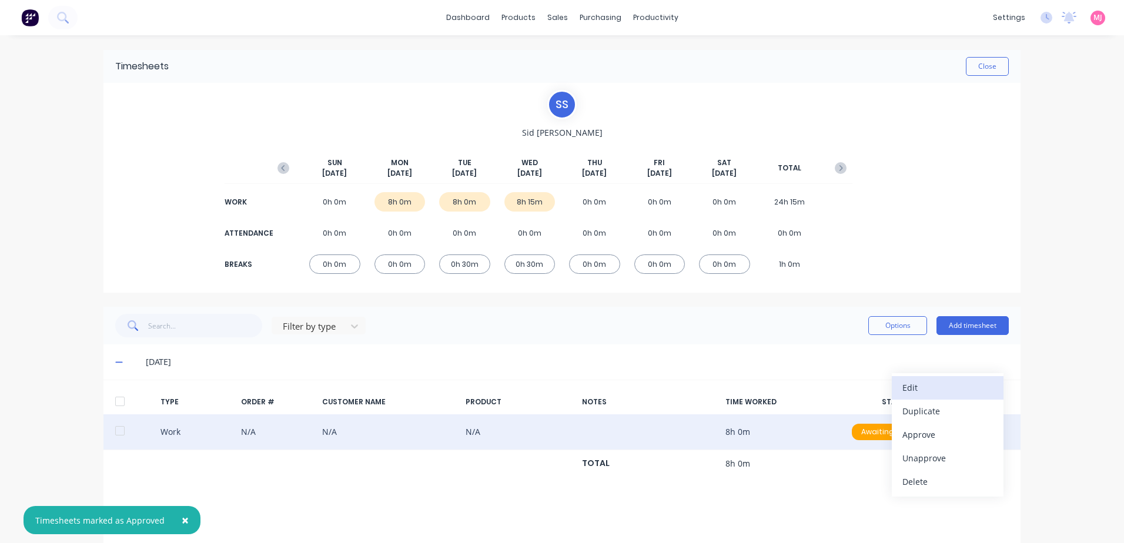
click at [923, 384] on div "Edit" at bounding box center [947, 387] width 91 height 17
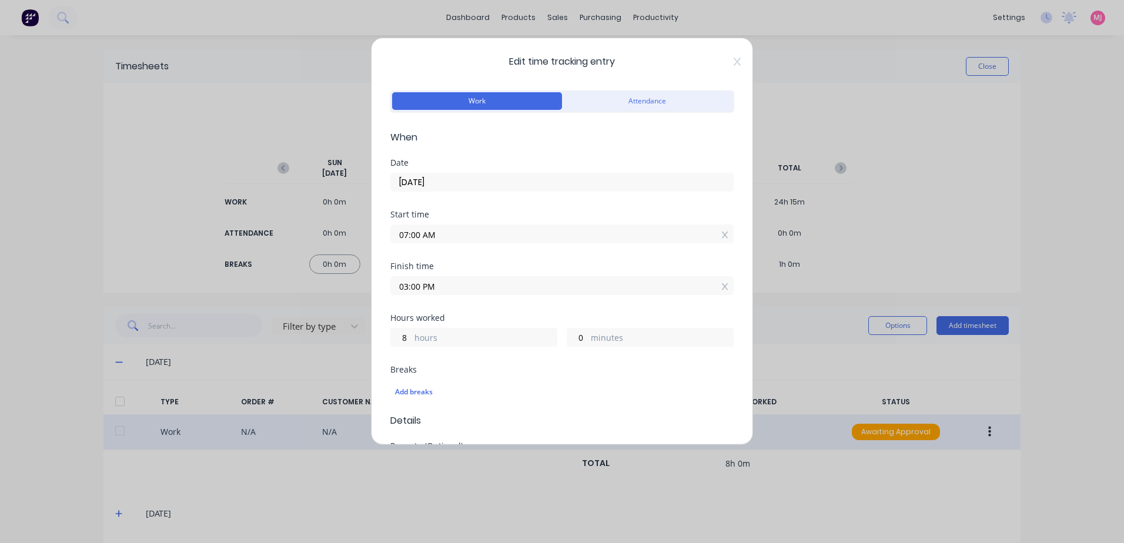
click at [333, 236] on div "Edit time tracking entry Work Attendance When Date [DATE] Start time 07:00 AM F…" at bounding box center [562, 271] width 1124 height 543
drag, startPoint x: 453, startPoint y: 288, endPoint x: 351, endPoint y: 287, distance: 101.1
click at [351, 287] on div "Edit time tracking entry Work Attendance When Date [DATE] Start time Required. …" at bounding box center [562, 271] width 1124 height 543
drag, startPoint x: 411, startPoint y: 347, endPoint x: 393, endPoint y: 347, distance: 18.2
click at [393, 347] on div "Hours worked 8 hours 0 minutes" at bounding box center [561, 340] width 343 height 52
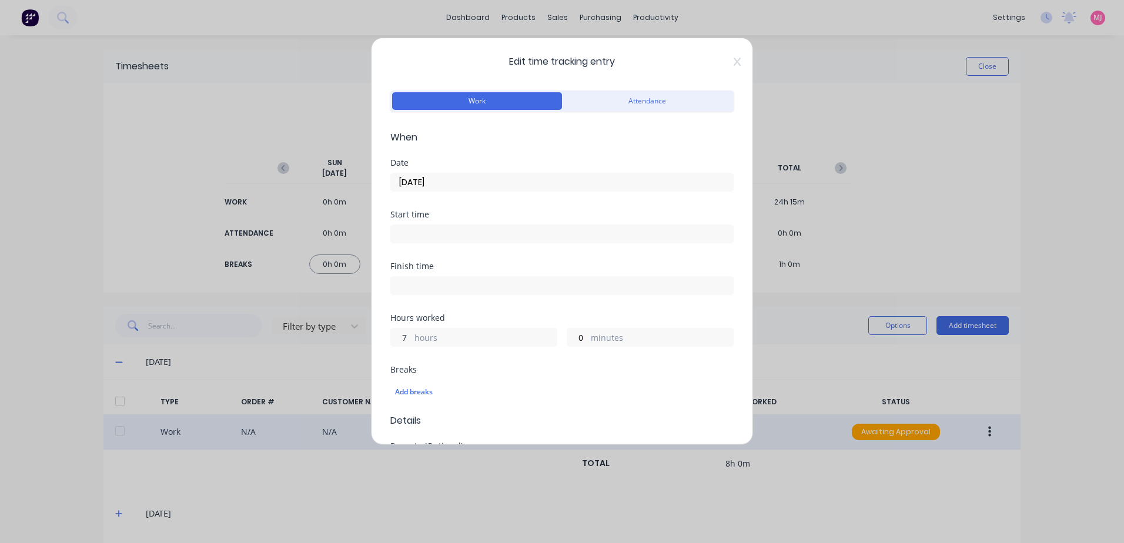
type input "7"
click at [545, 336] on div "7 hours 0 minutes" at bounding box center [561, 336] width 343 height 22
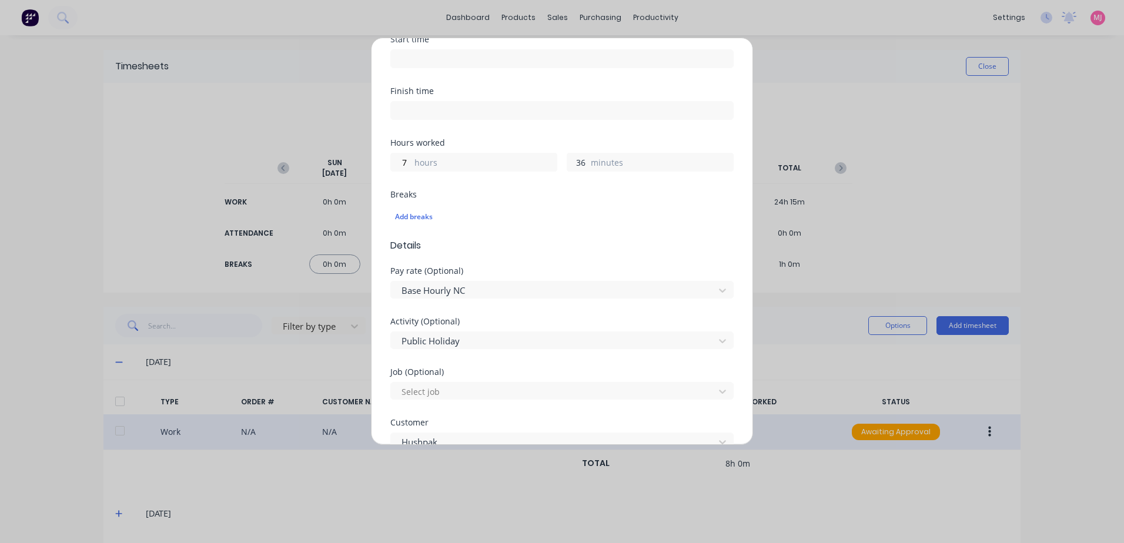
scroll to position [176, 0]
type input "36"
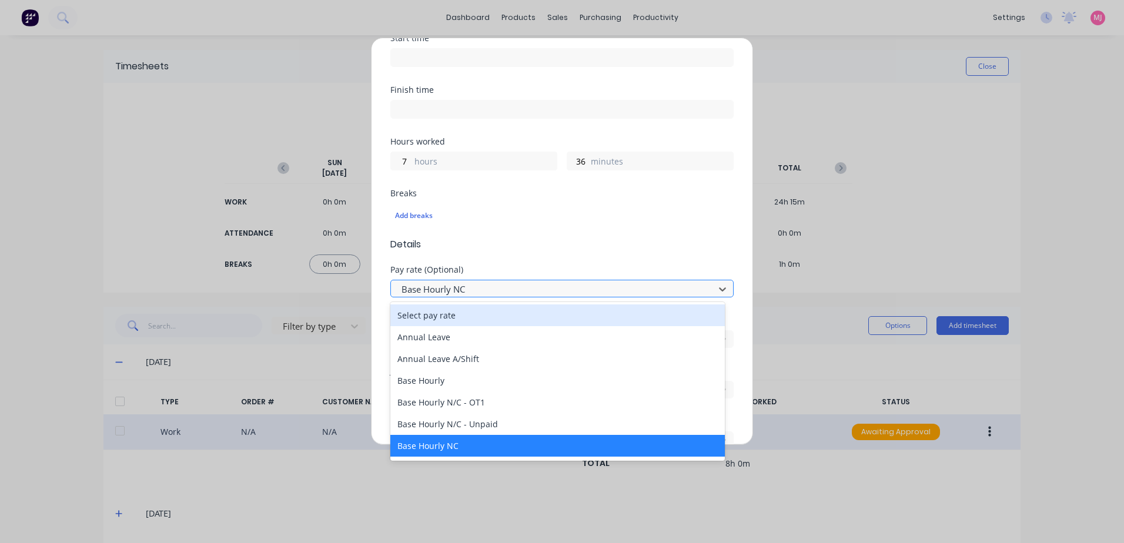
click at [448, 287] on div at bounding box center [554, 289] width 308 height 15
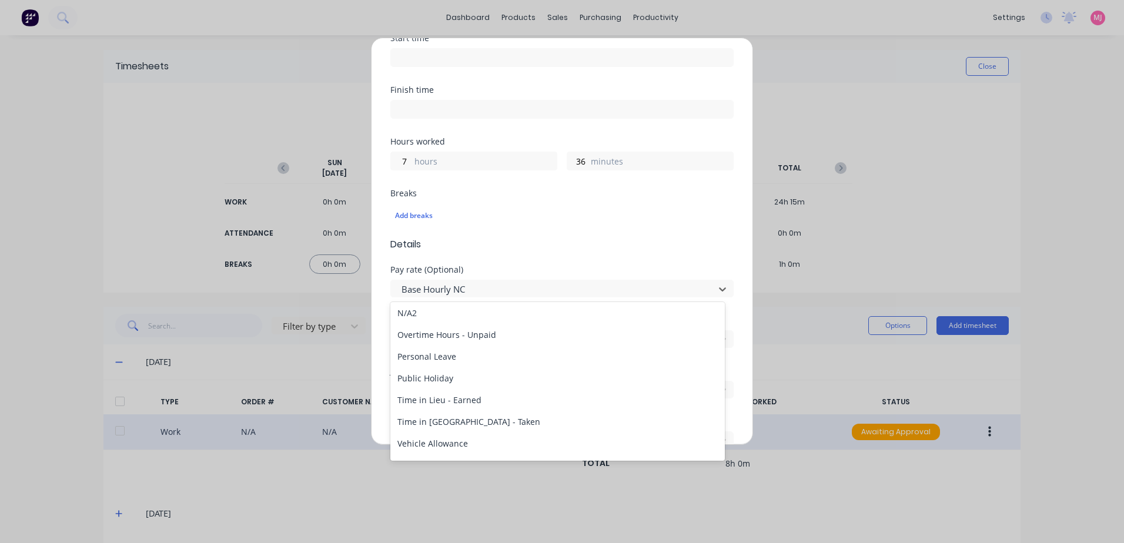
scroll to position [1347, 0]
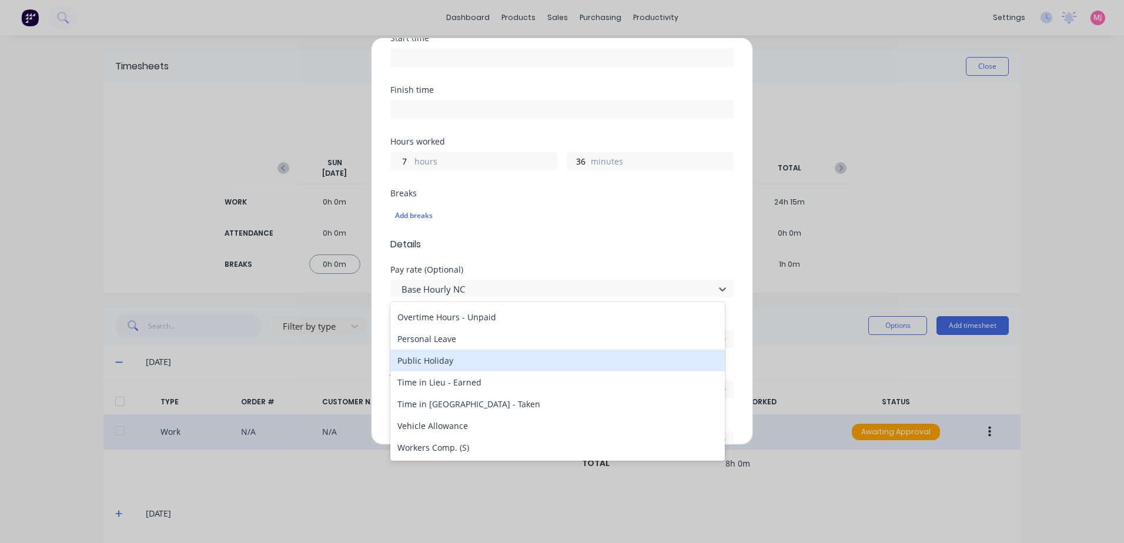
click at [429, 359] on div "Public Holiday" at bounding box center [557, 361] width 334 height 22
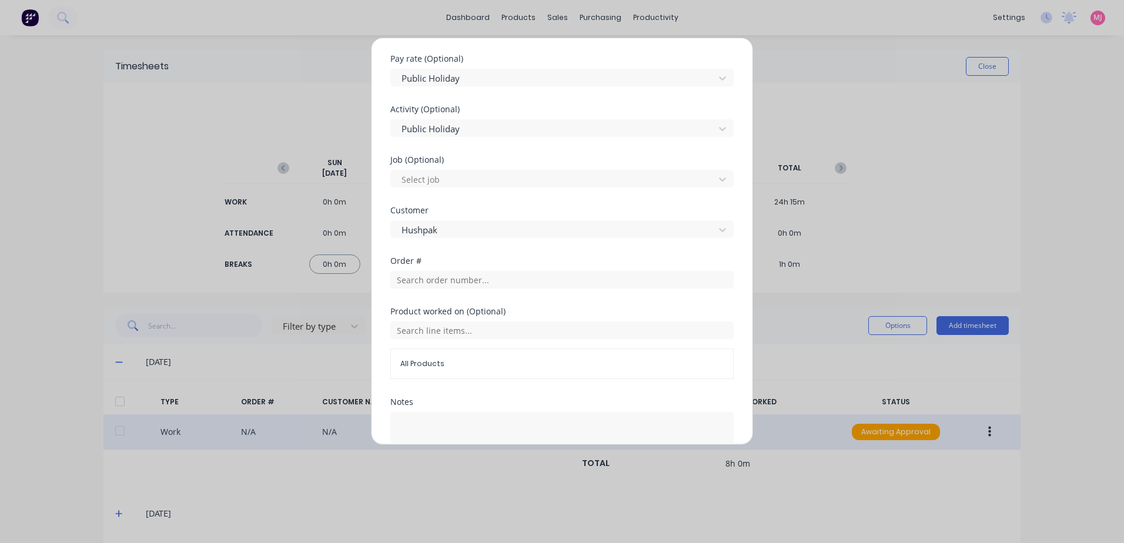
scroll to position [411, 0]
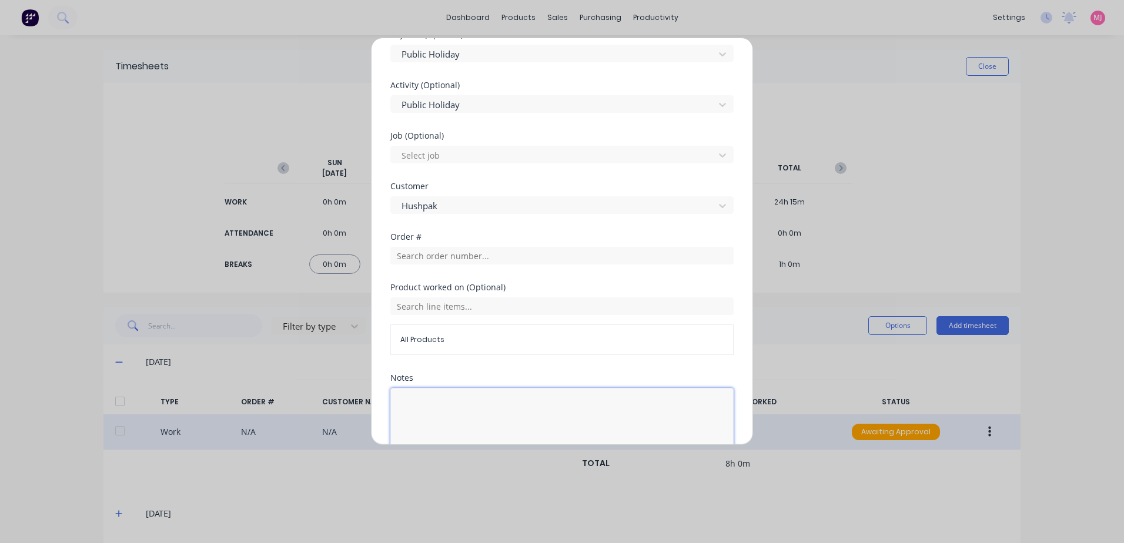
click at [422, 408] on textarea at bounding box center [561, 419] width 343 height 62
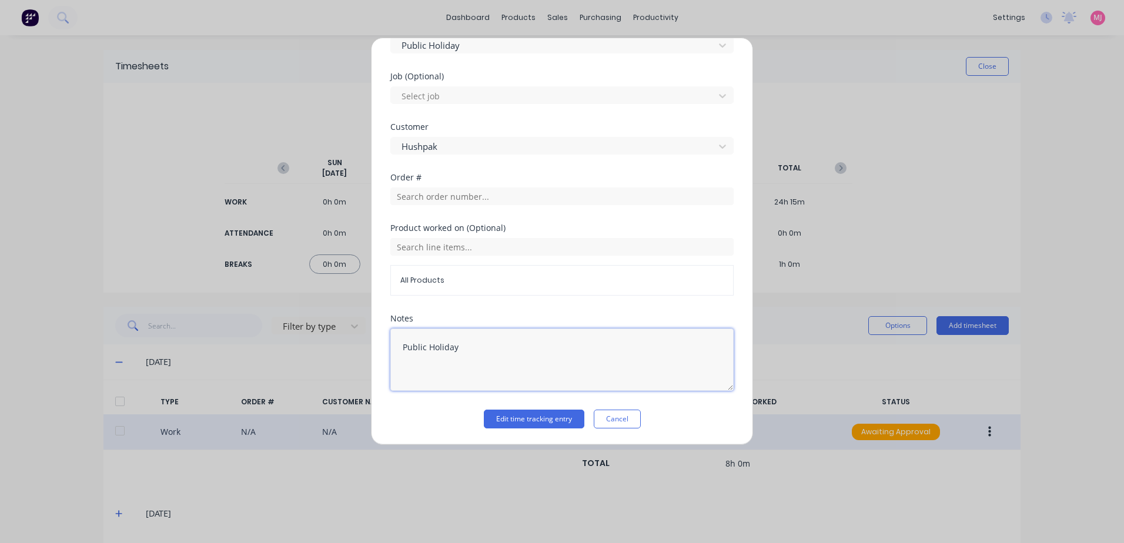
scroll to position [471, 0]
type textarea "Public Holiday"
click at [508, 421] on button "Edit time tracking entry" at bounding box center [534, 418] width 101 height 19
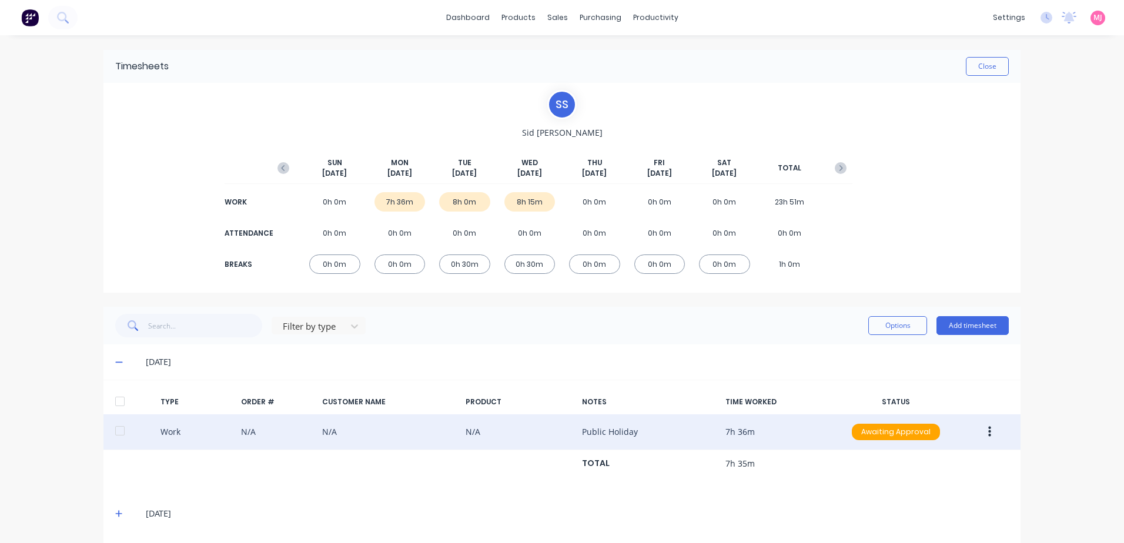
click at [982, 431] on button "button" at bounding box center [990, 431] width 28 height 21
drag, startPoint x: 913, startPoint y: 436, endPoint x: 828, endPoint y: 430, distance: 84.8
click at [912, 436] on div "Approve" at bounding box center [947, 434] width 91 height 17
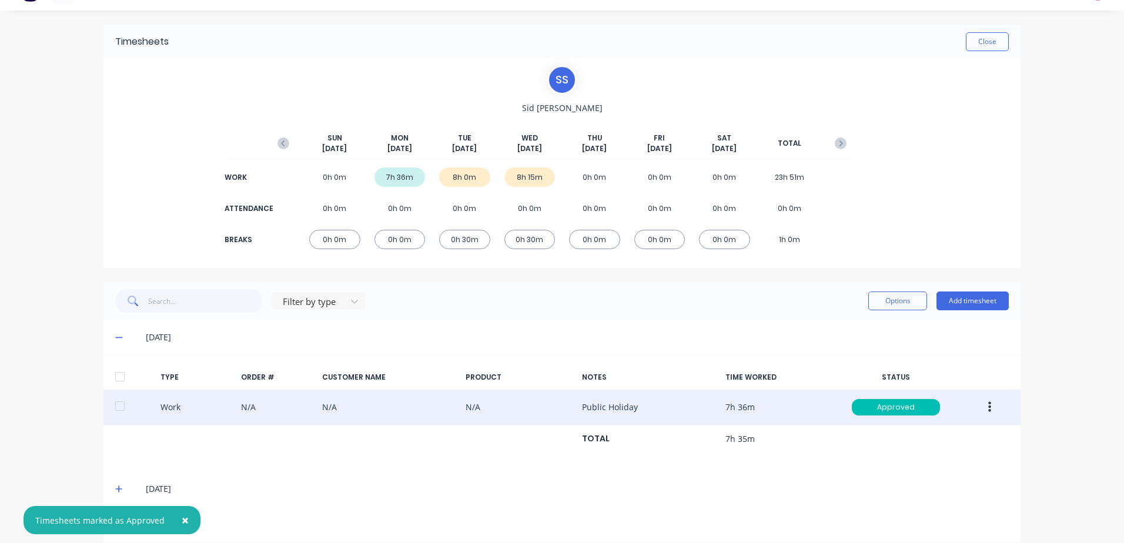
scroll to position [38, 0]
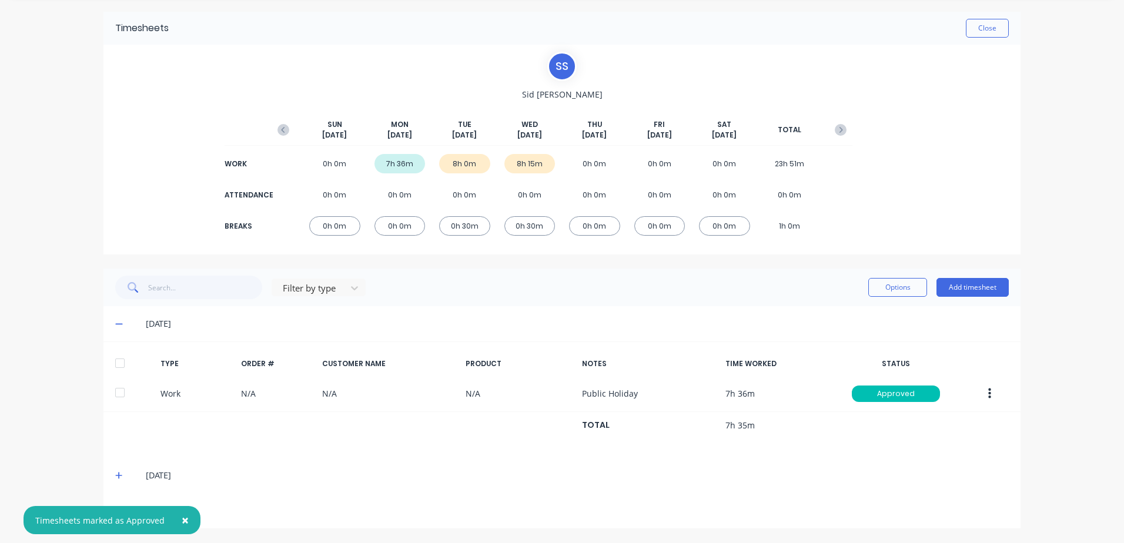
click at [115, 474] on icon at bounding box center [119, 475] width 8 height 8
drag, startPoint x: 179, startPoint y: 517, endPoint x: 276, endPoint y: 470, distance: 107.5
click at [182, 517] on span "×" at bounding box center [185, 520] width 7 height 16
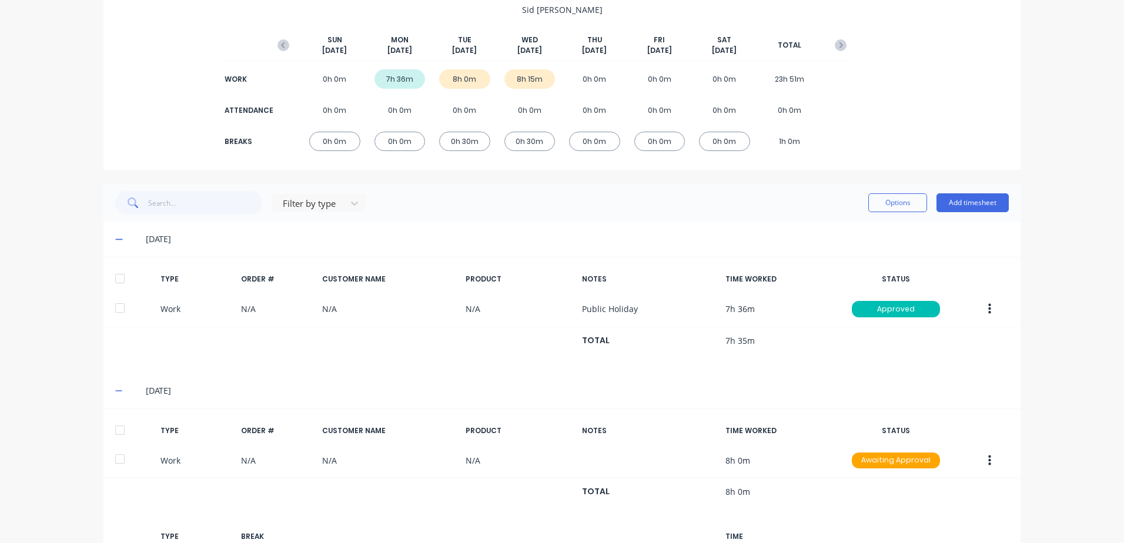
scroll to position [252, 0]
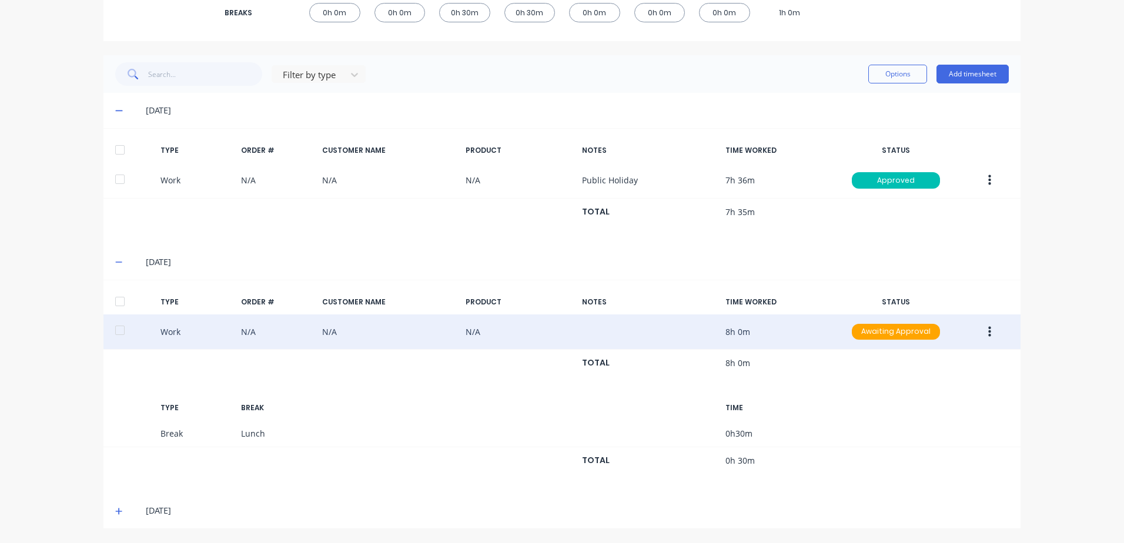
click at [988, 333] on icon "button" at bounding box center [989, 332] width 3 height 13
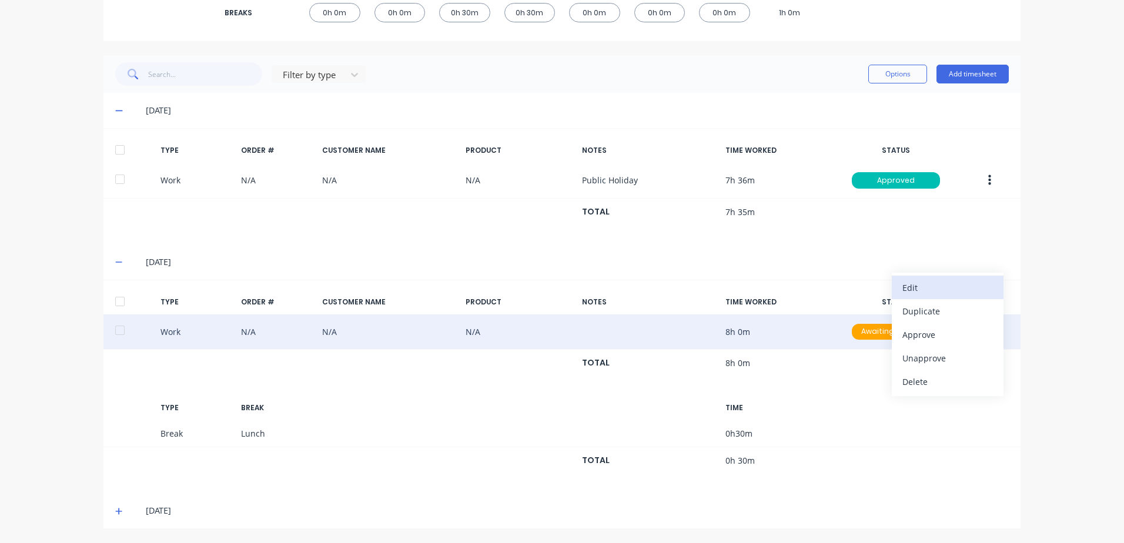
click at [912, 288] on div "Edit" at bounding box center [947, 287] width 91 height 17
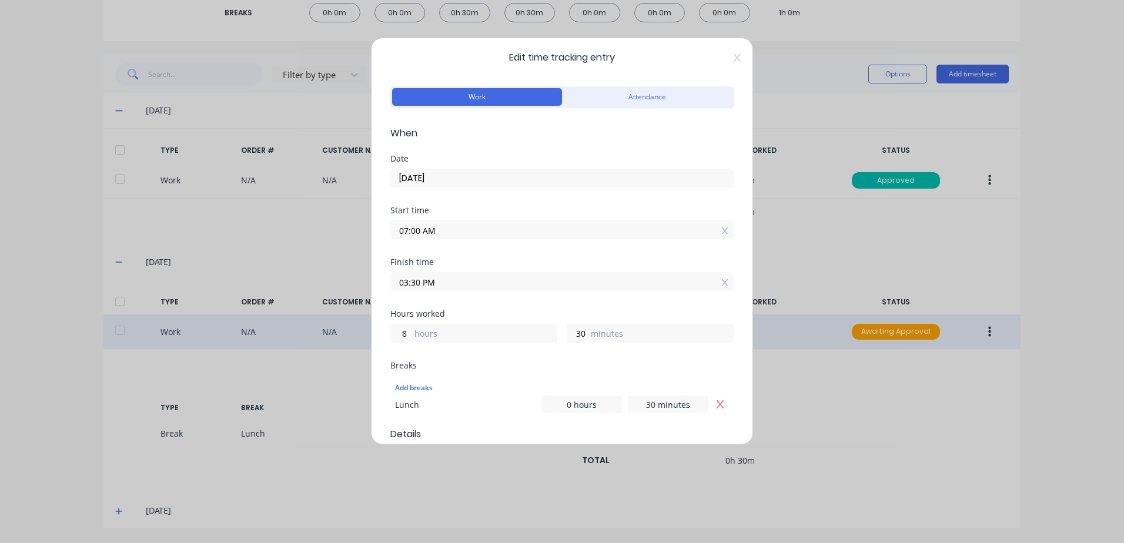
scroll to position [0, 0]
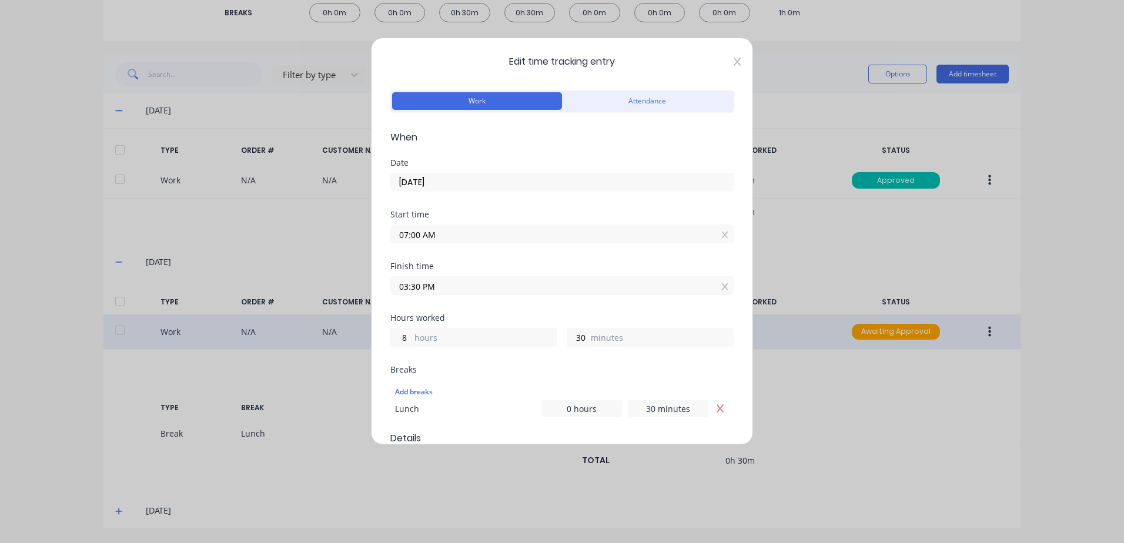
click at [733, 61] on icon at bounding box center [736, 62] width 7 height 8
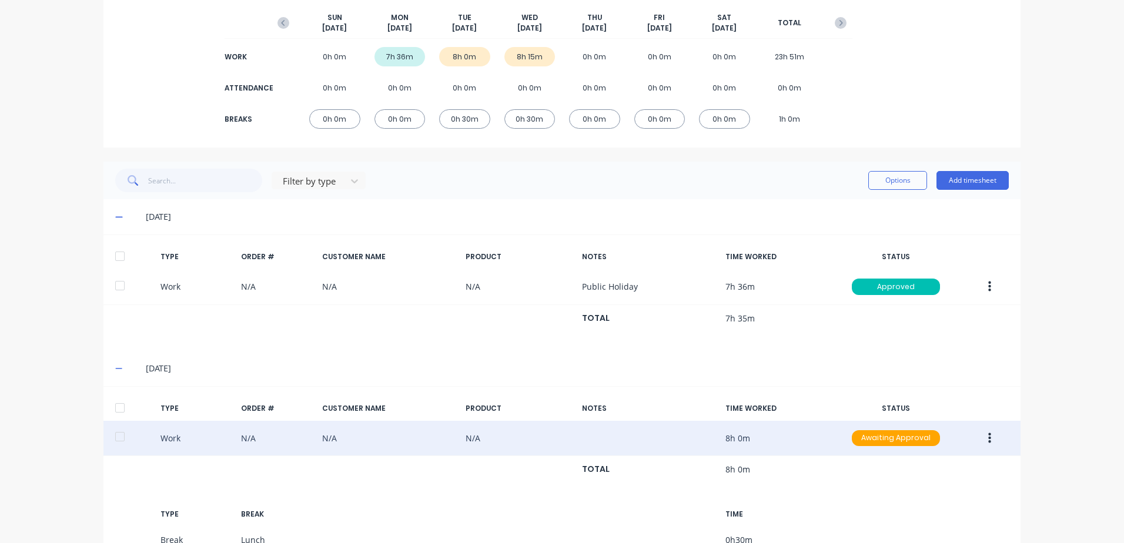
scroll to position [252, 0]
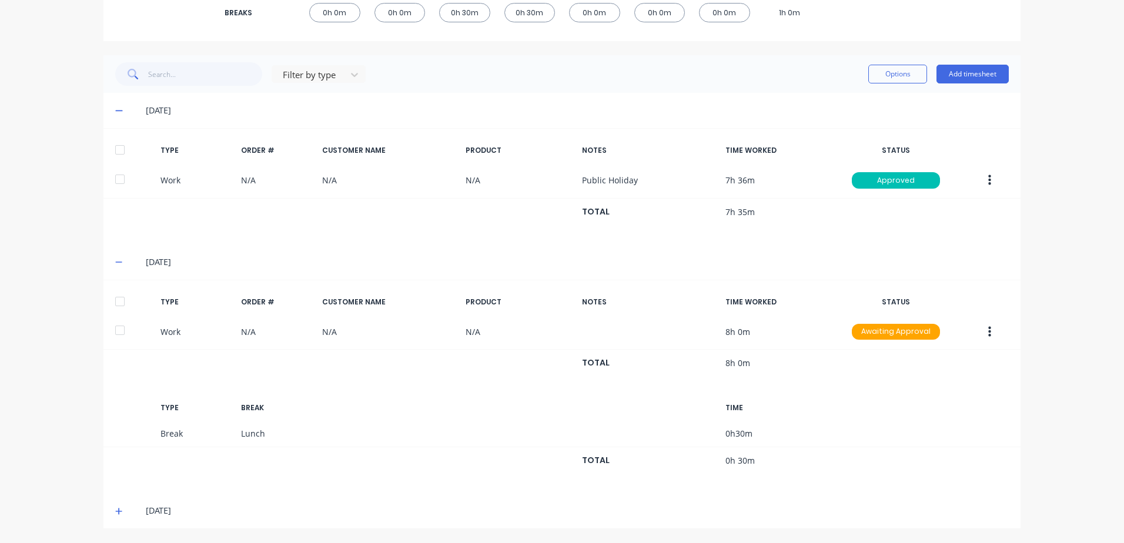
click at [988, 330] on icon "button" at bounding box center [989, 332] width 3 height 13
click at [917, 289] on div "Edit" at bounding box center [947, 287] width 91 height 17
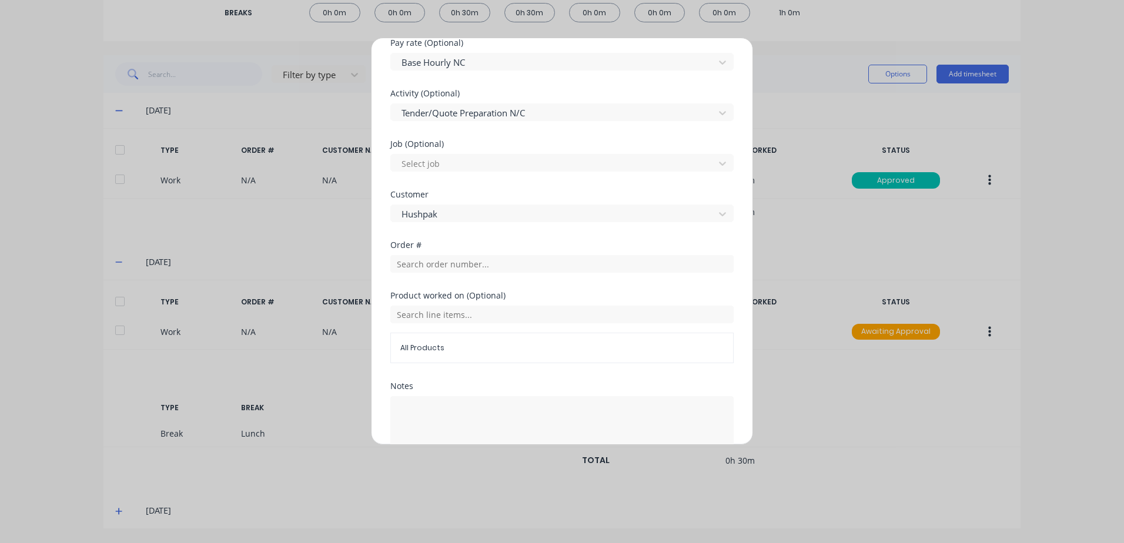
scroll to position [470, 0]
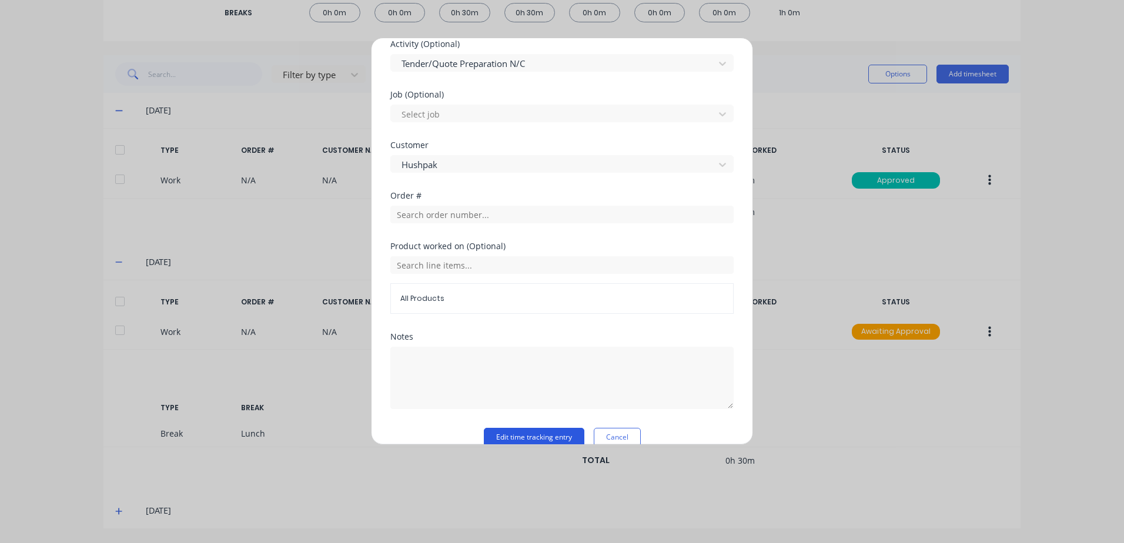
click at [520, 437] on button "Edit time tracking entry" at bounding box center [534, 437] width 101 height 19
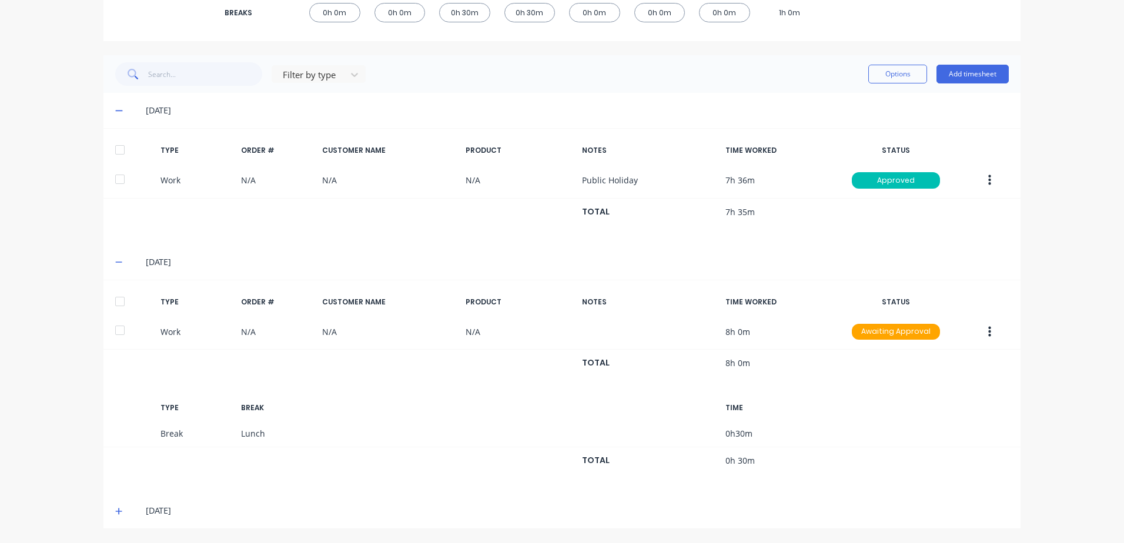
click at [988, 329] on icon "button" at bounding box center [989, 331] width 3 height 11
click at [916, 335] on div "Approve" at bounding box center [947, 334] width 91 height 17
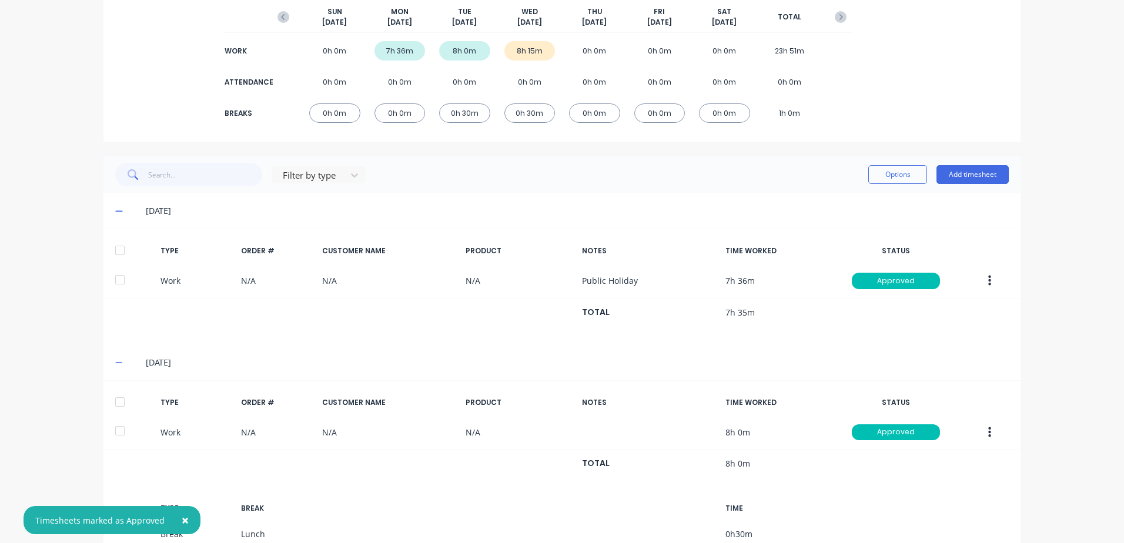
scroll to position [235, 0]
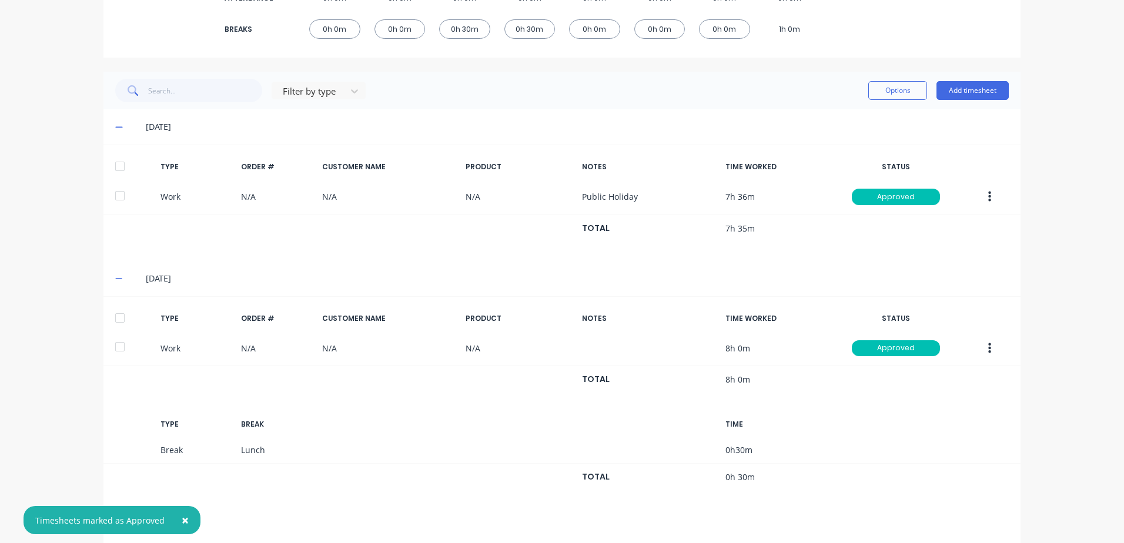
click at [182, 518] on span "×" at bounding box center [185, 520] width 7 height 16
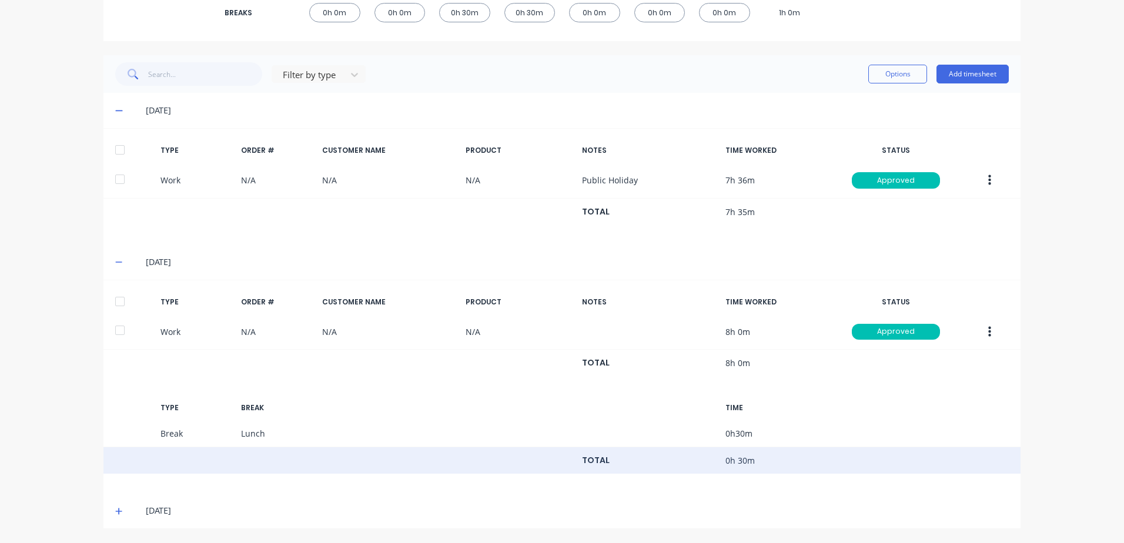
drag, startPoint x: 113, startPoint y: 511, endPoint x: 215, endPoint y: 461, distance: 113.0
click at [115, 510] on icon at bounding box center [119, 511] width 8 height 8
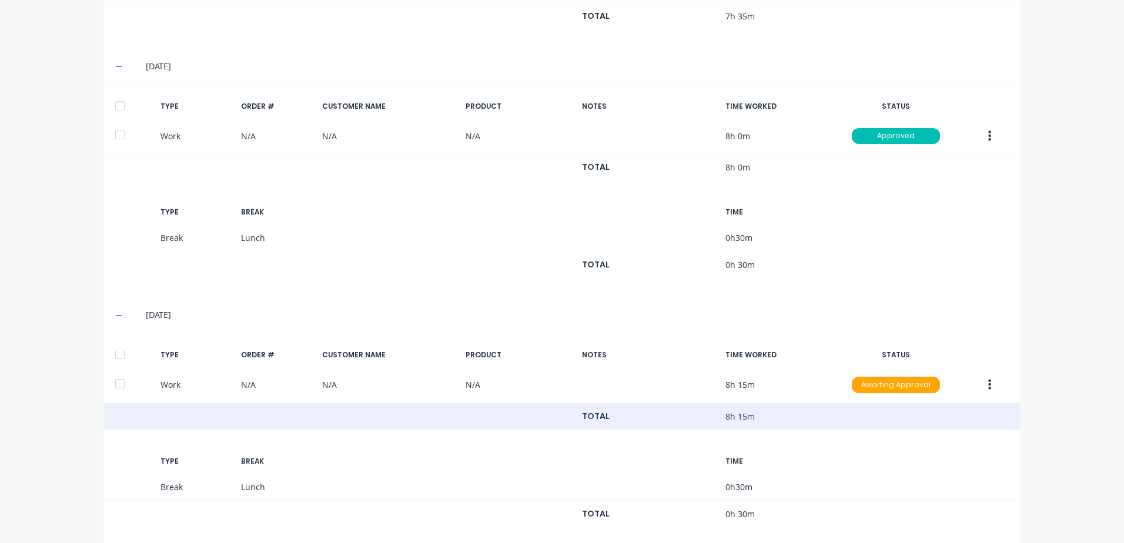
scroll to position [465, 0]
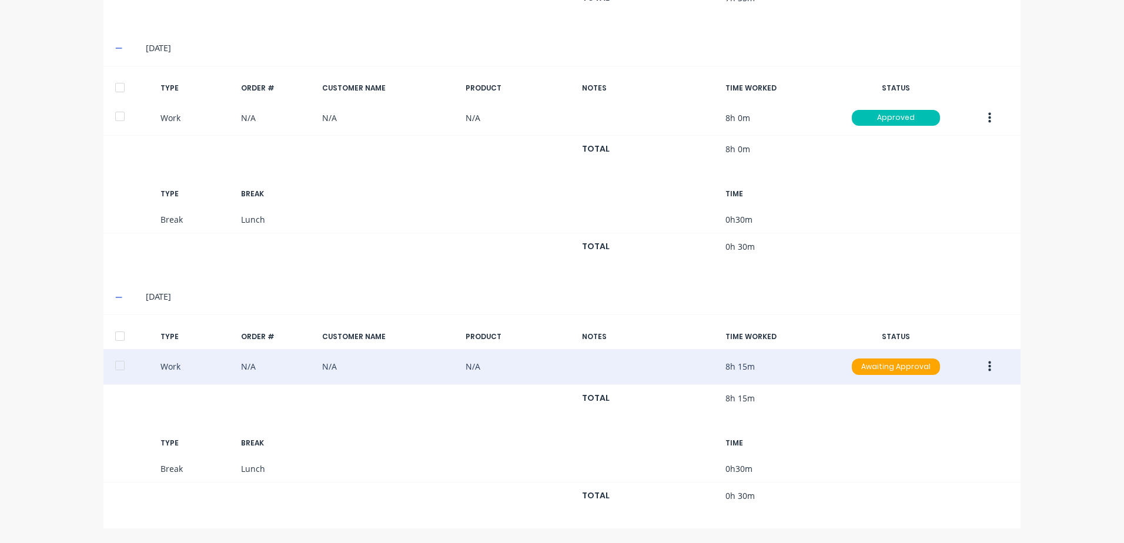
click at [988, 370] on icon "button" at bounding box center [989, 366] width 3 height 11
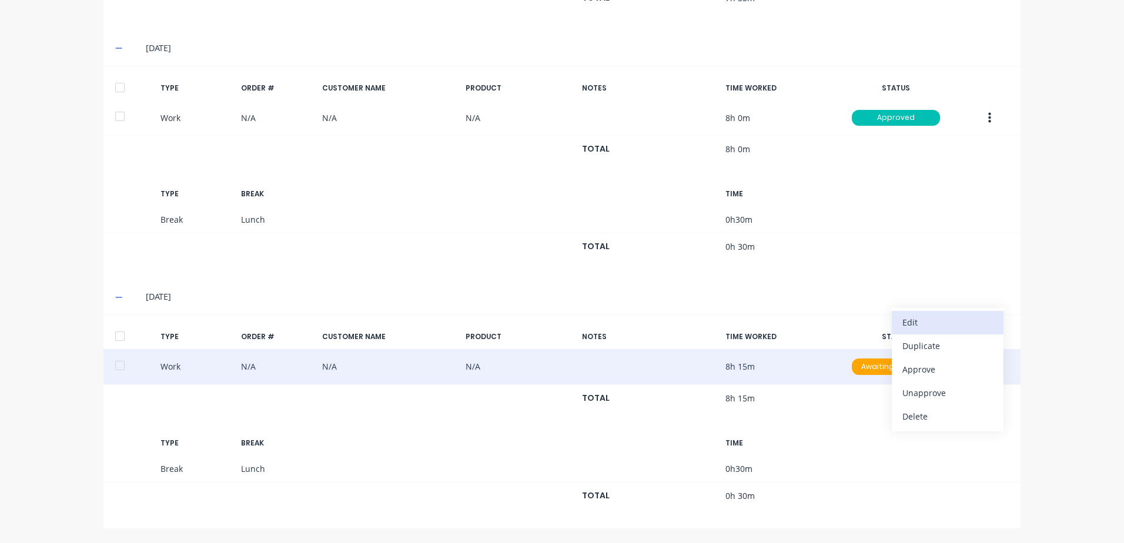
click at [929, 322] on div "Edit" at bounding box center [947, 322] width 91 height 17
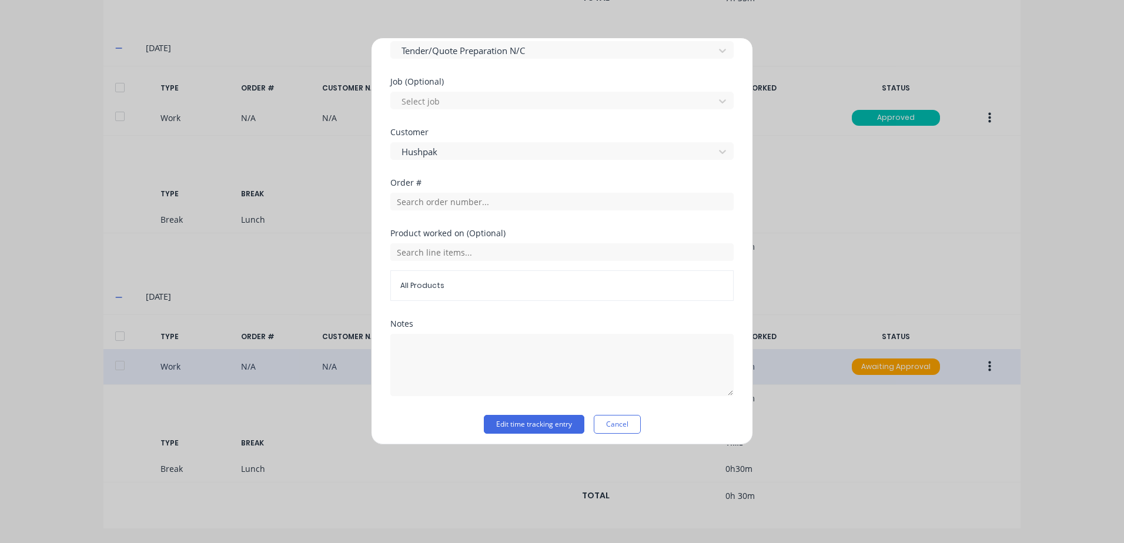
scroll to position [489, 0]
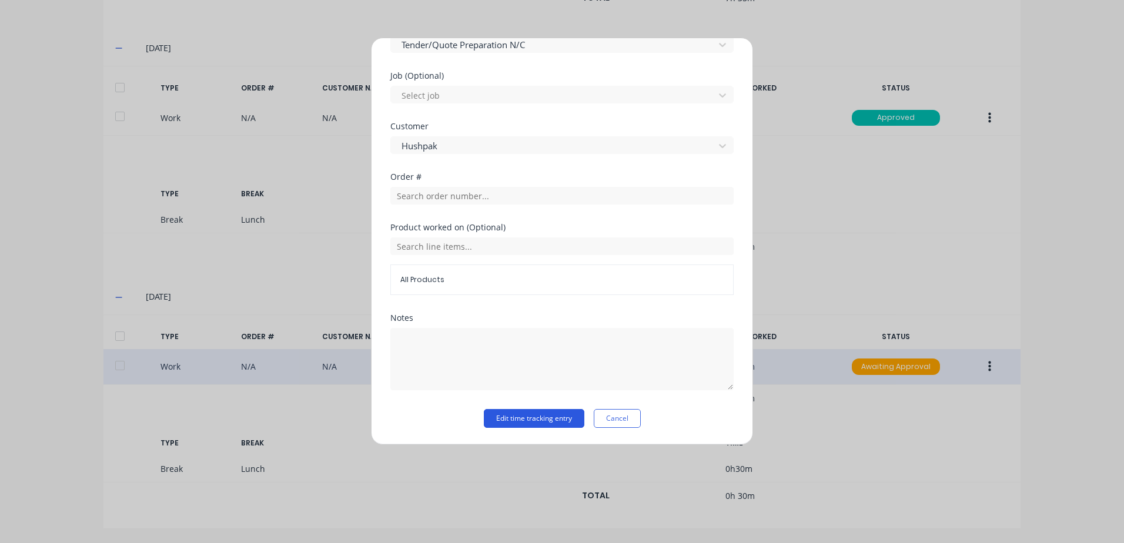
click at [510, 420] on button "Edit time tracking entry" at bounding box center [534, 418] width 101 height 19
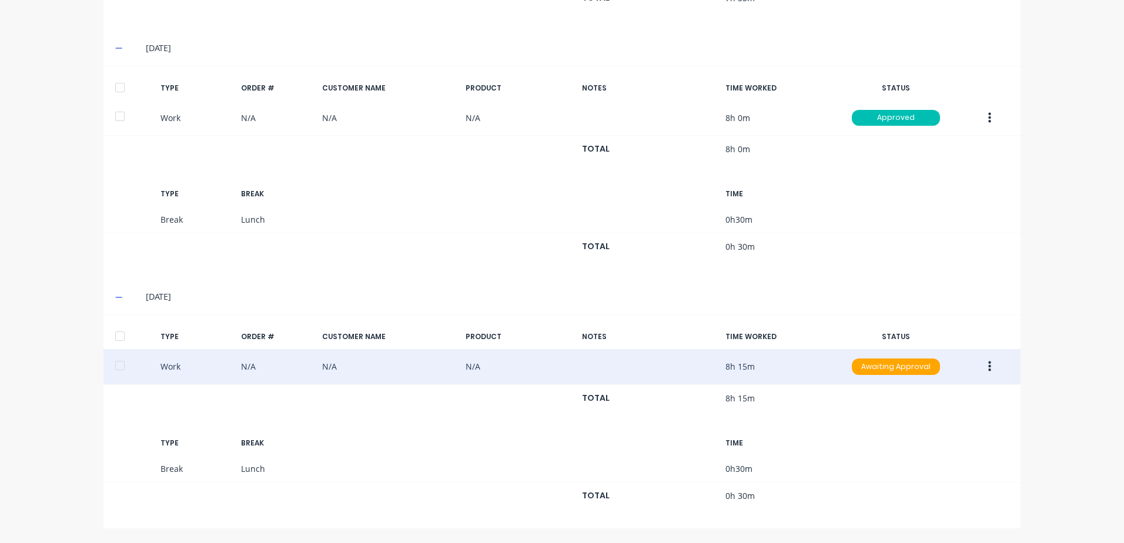
click at [982, 369] on button "button" at bounding box center [990, 366] width 28 height 21
click at [916, 373] on div "Approve" at bounding box center [947, 369] width 91 height 17
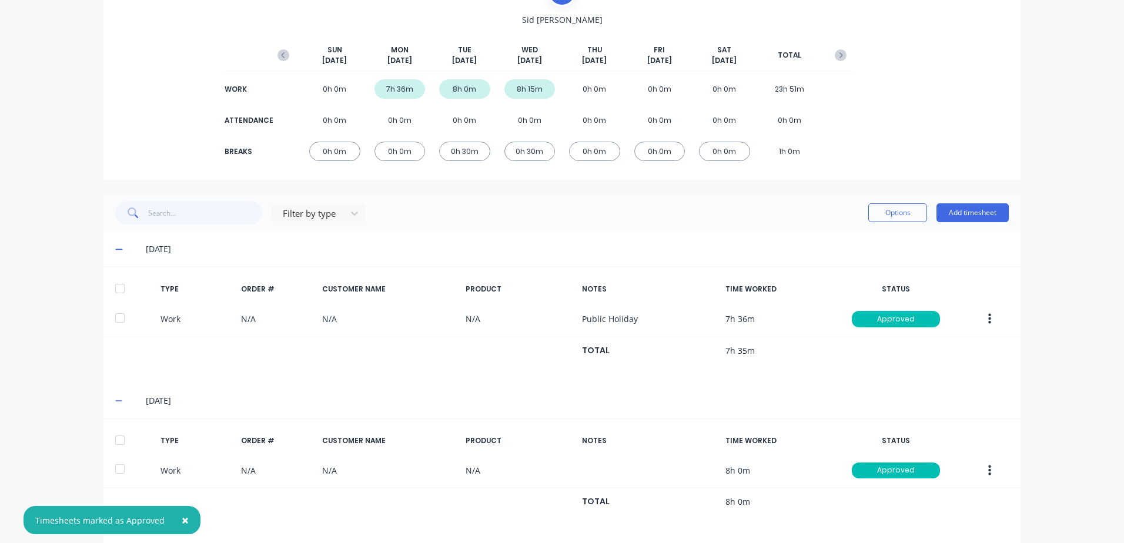
scroll to position [0, 0]
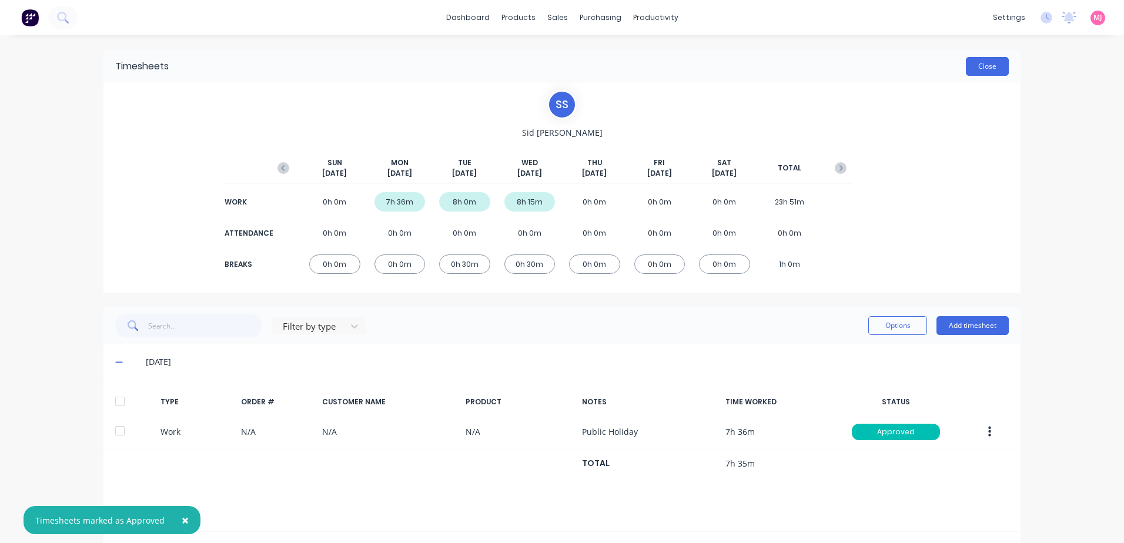
click at [985, 66] on button "Close" at bounding box center [987, 66] width 43 height 19
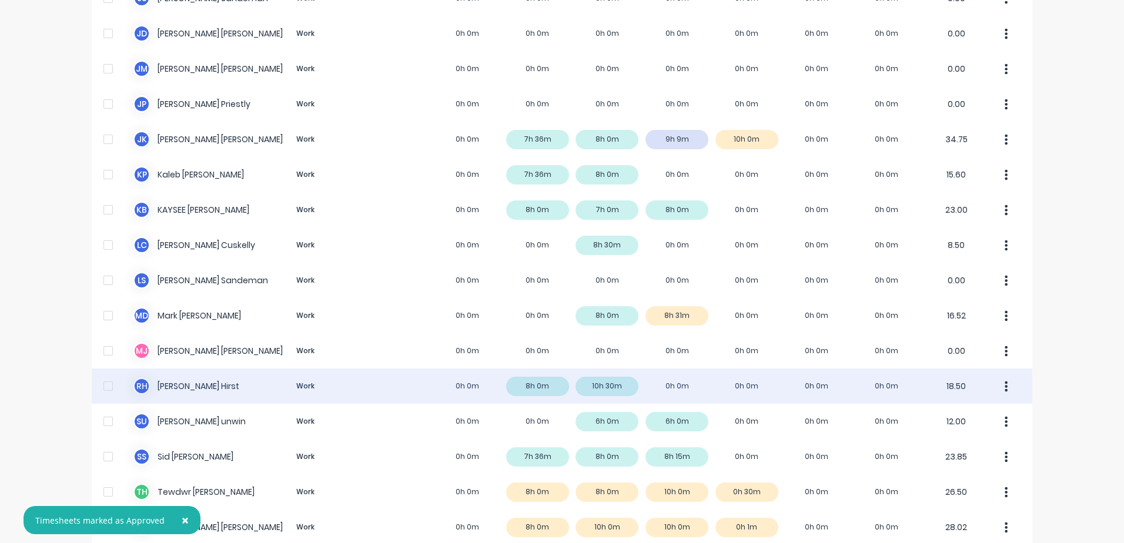
scroll to position [761, 0]
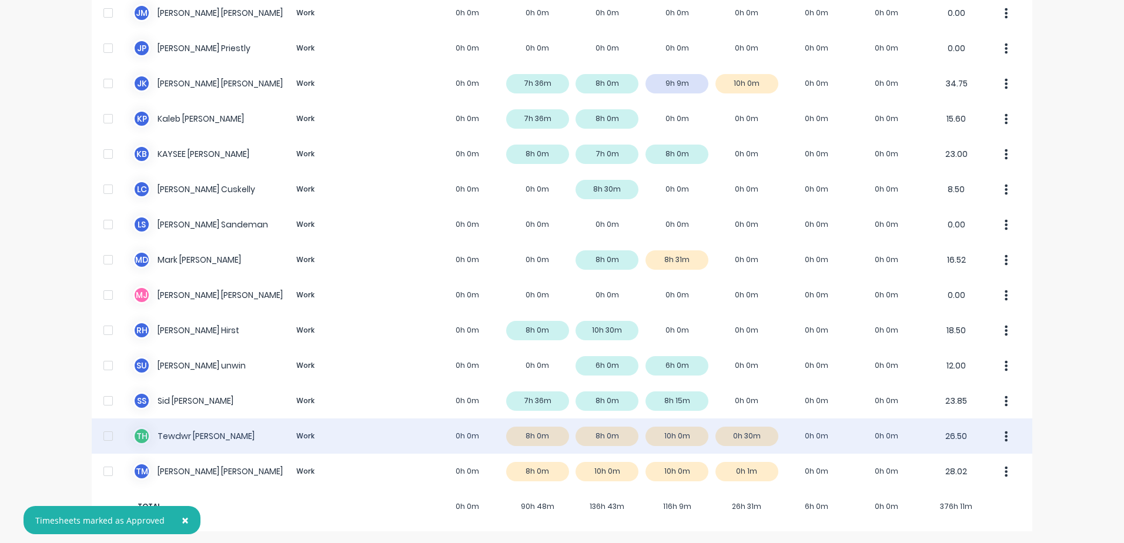
click at [195, 438] on div "T H Tewdwr [PERSON_NAME] Work 0h 0m 8h 0m 8h 0m 10h 0m 0h 30m 0h 0m 0h 0m 26.50" at bounding box center [562, 435] width 940 height 35
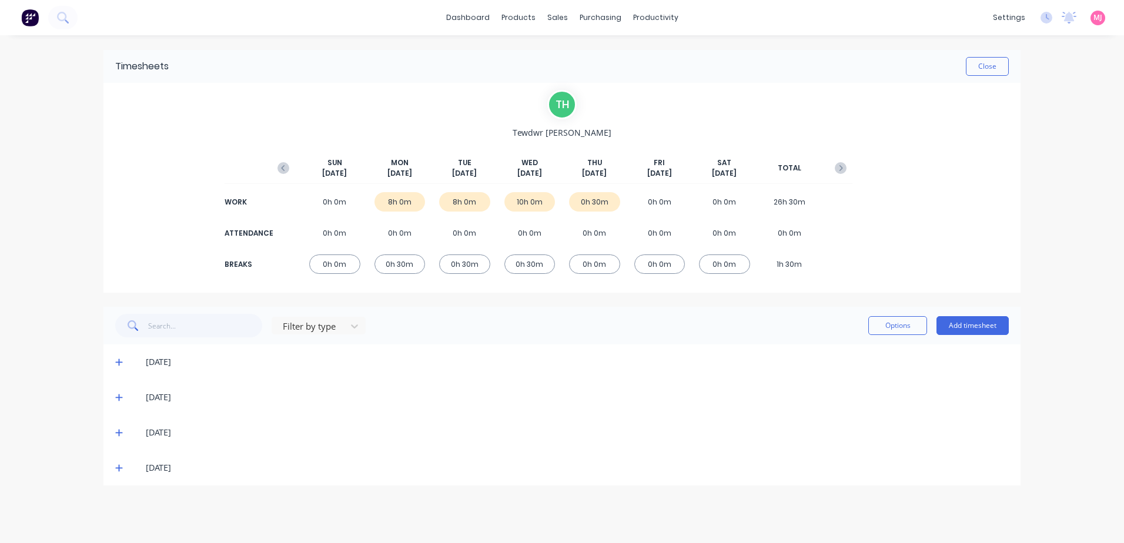
click at [118, 360] on icon at bounding box center [119, 362] width 8 height 8
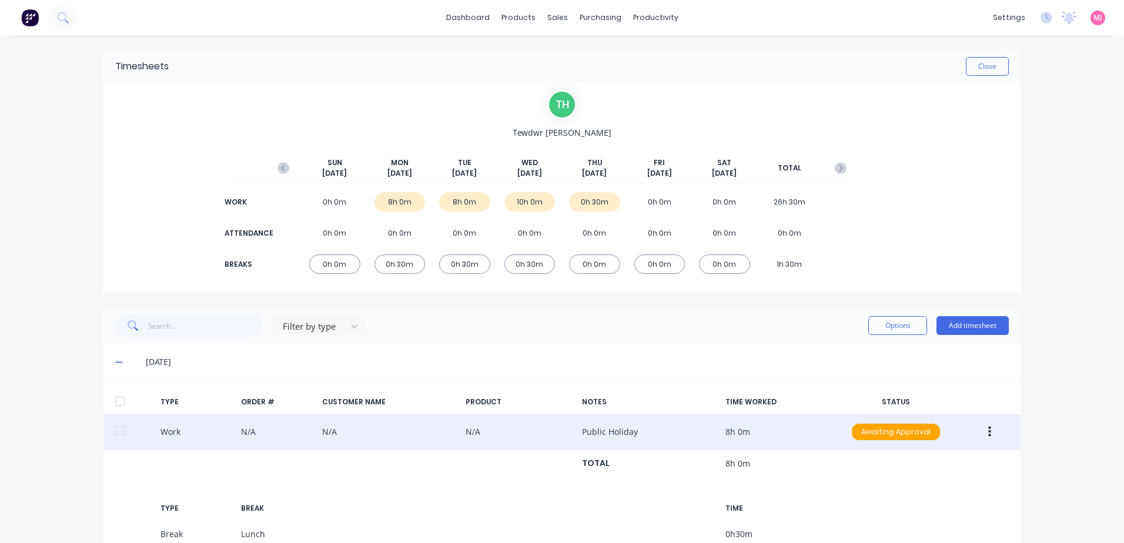
click at [988, 433] on icon "button" at bounding box center [989, 432] width 3 height 11
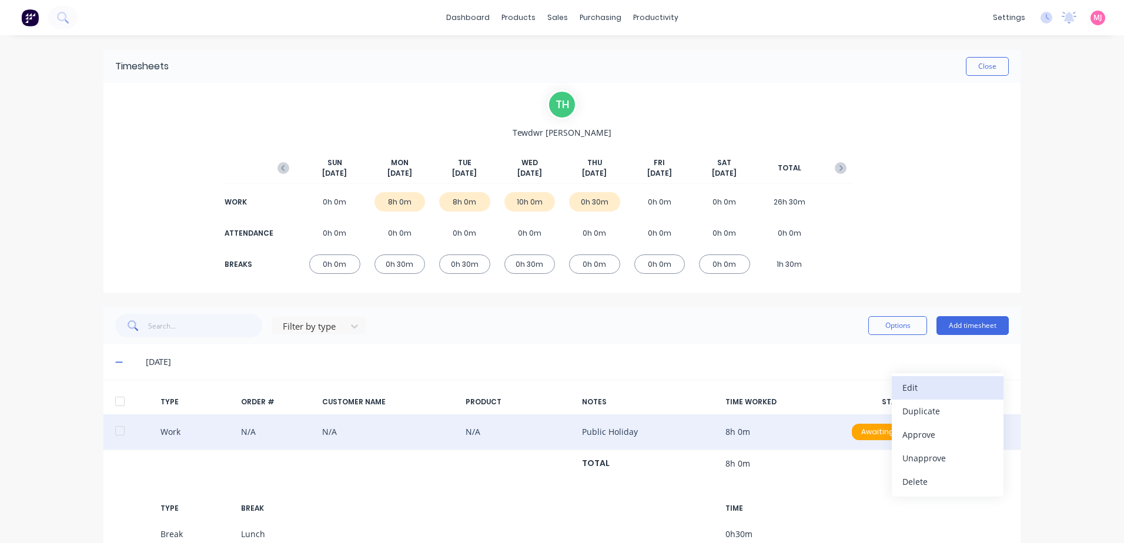
click at [919, 390] on div "Edit" at bounding box center [947, 387] width 91 height 17
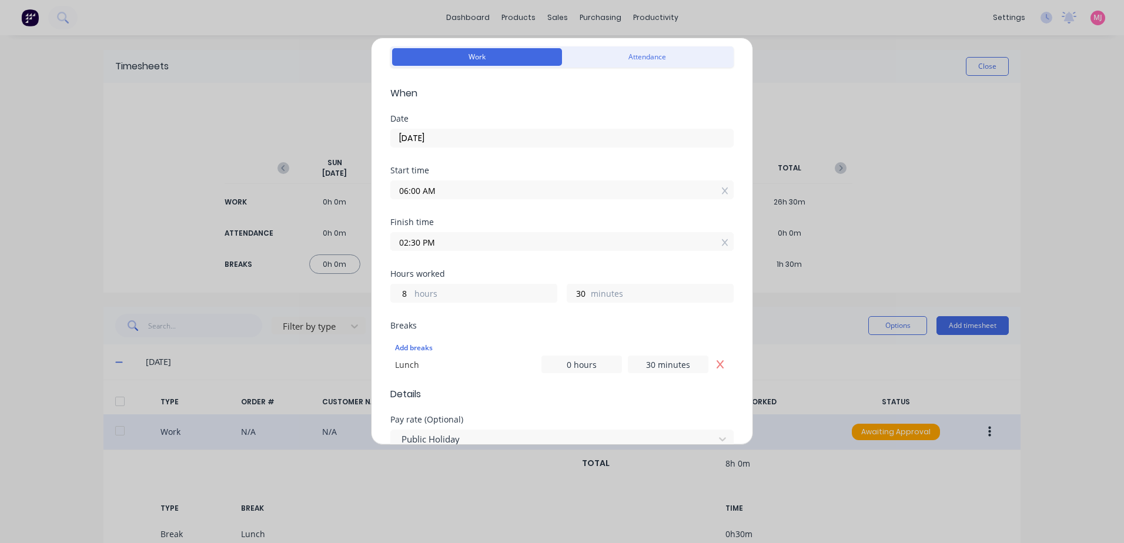
scroll to position [176, 0]
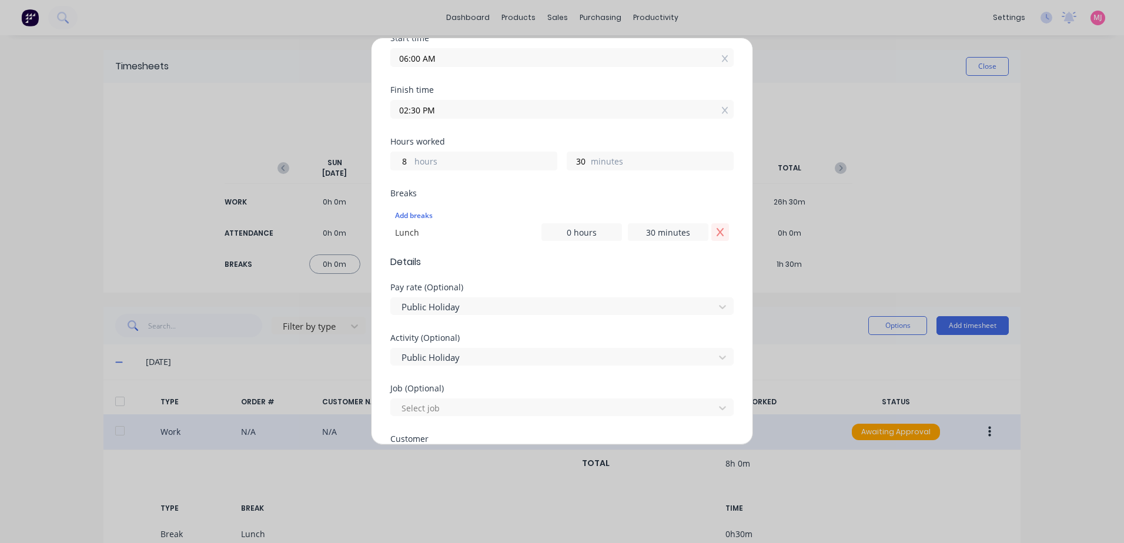
click at [716, 230] on icon "Remove Lunch" at bounding box center [719, 232] width 7 height 8
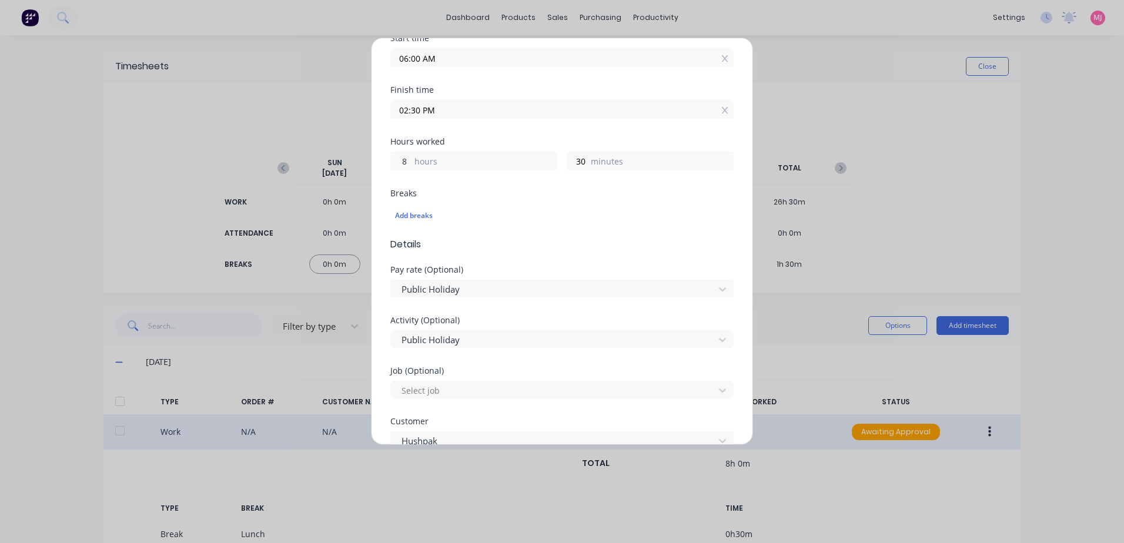
drag, startPoint x: 407, startPoint y: 161, endPoint x: 396, endPoint y: 163, distance: 11.3
click at [396, 163] on input "8" at bounding box center [401, 161] width 21 height 18
drag, startPoint x: 580, startPoint y: 159, endPoint x: 568, endPoint y: 159, distance: 11.2
click at [568, 159] on input "30" at bounding box center [577, 161] width 21 height 18
type input "0"
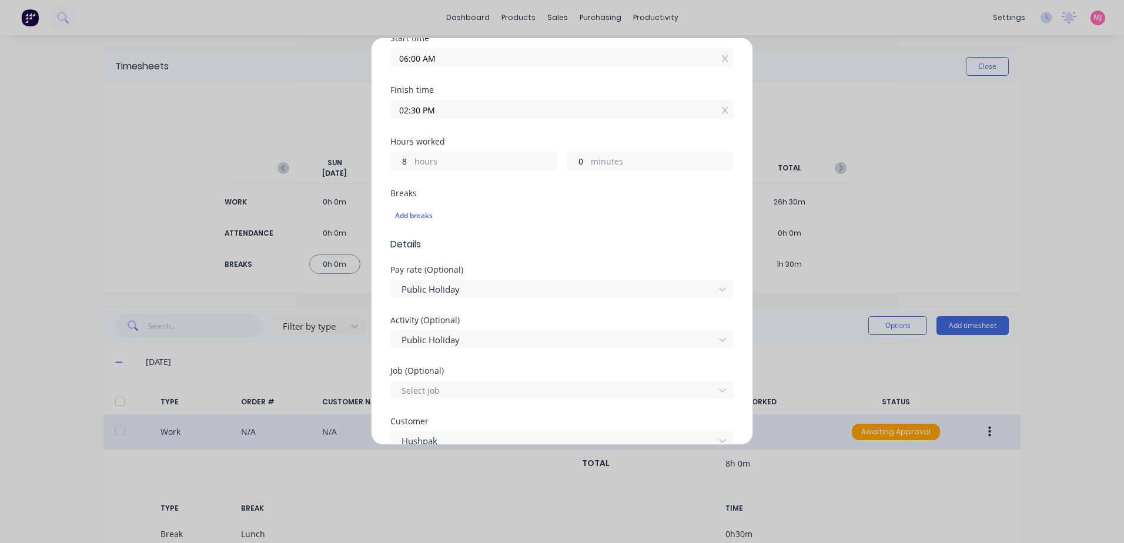
type input "02:00 PM"
click at [381, 61] on div "Edit time tracking entry Work Attendance When Date [DATE] Start time 06:00 AM F…" at bounding box center [562, 241] width 382 height 407
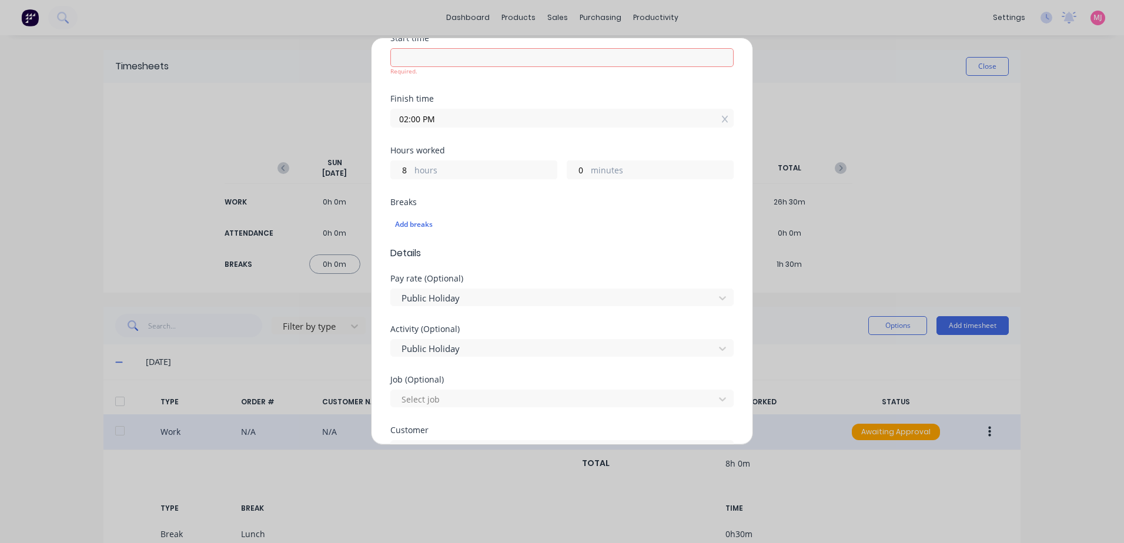
drag, startPoint x: 436, startPoint y: 110, endPoint x: 369, endPoint y: 110, distance: 67.0
click at [369, 110] on div "Edit time tracking entry Work Attendance When Date [DATE] Start time Required. …" at bounding box center [562, 271] width 1124 height 543
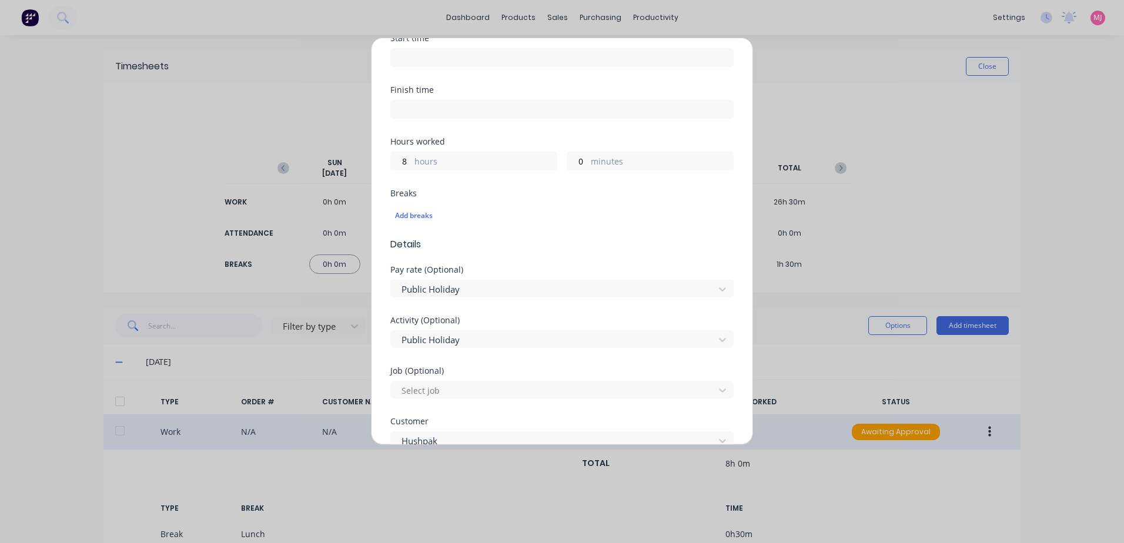
click at [461, 189] on div "Hours worked 8 hours 0 minutes" at bounding box center [561, 164] width 343 height 52
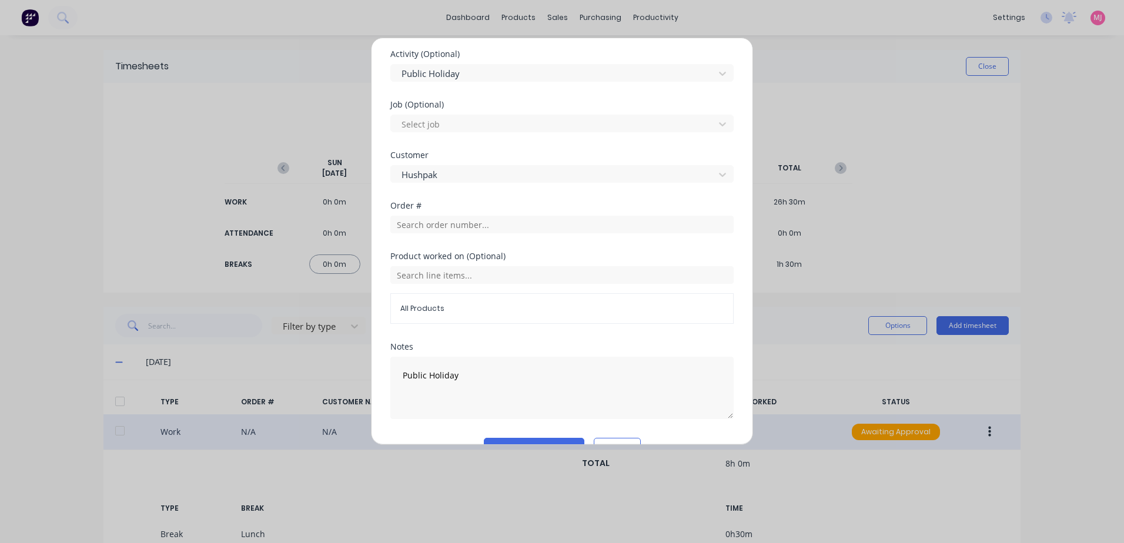
scroll to position [471, 0]
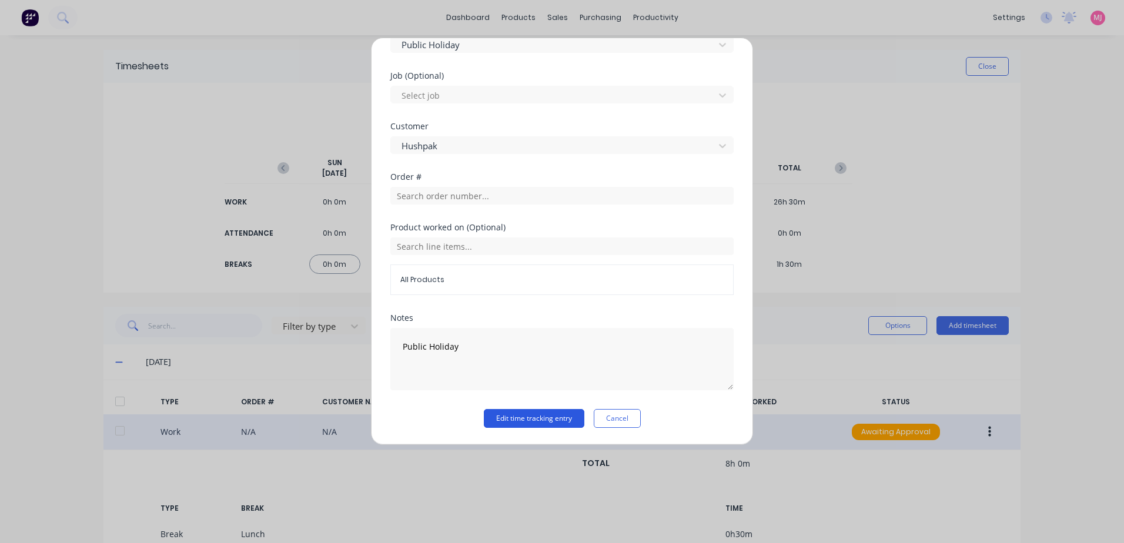
click at [518, 421] on button "Edit time tracking entry" at bounding box center [534, 418] width 101 height 19
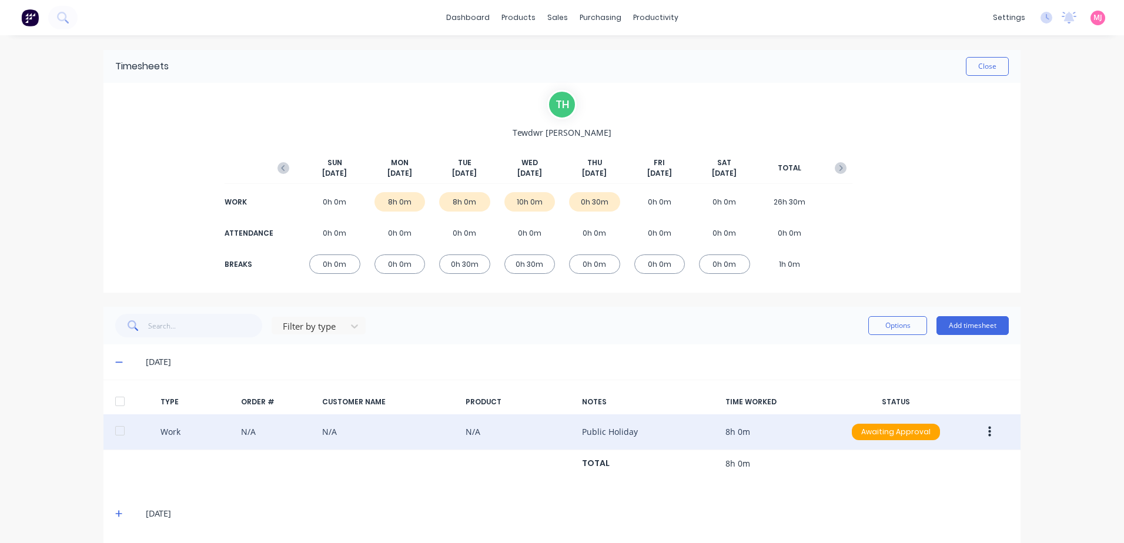
scroll to position [73, 0]
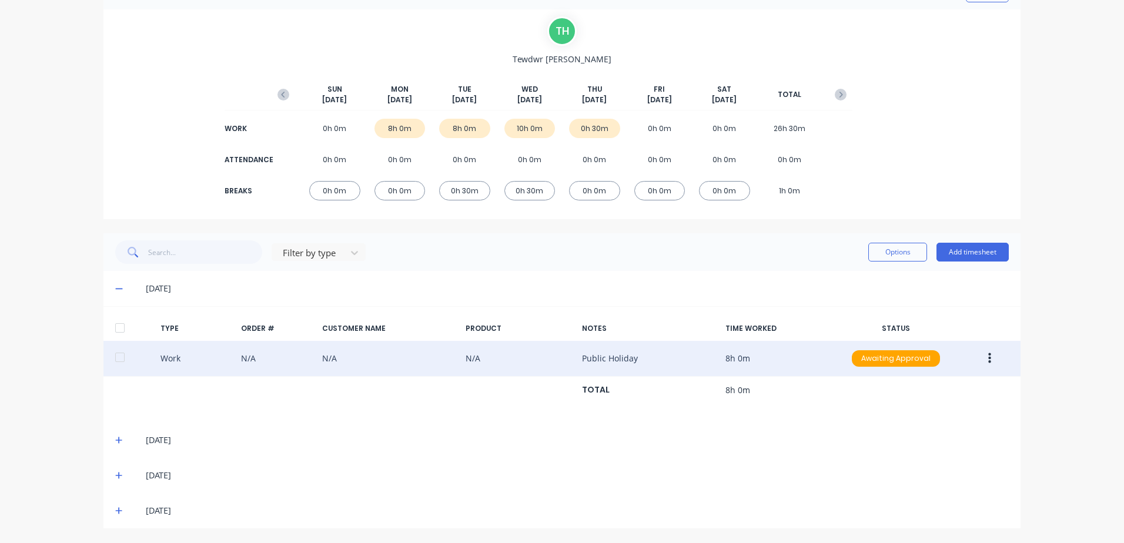
click at [115, 438] on icon at bounding box center [119, 440] width 8 height 8
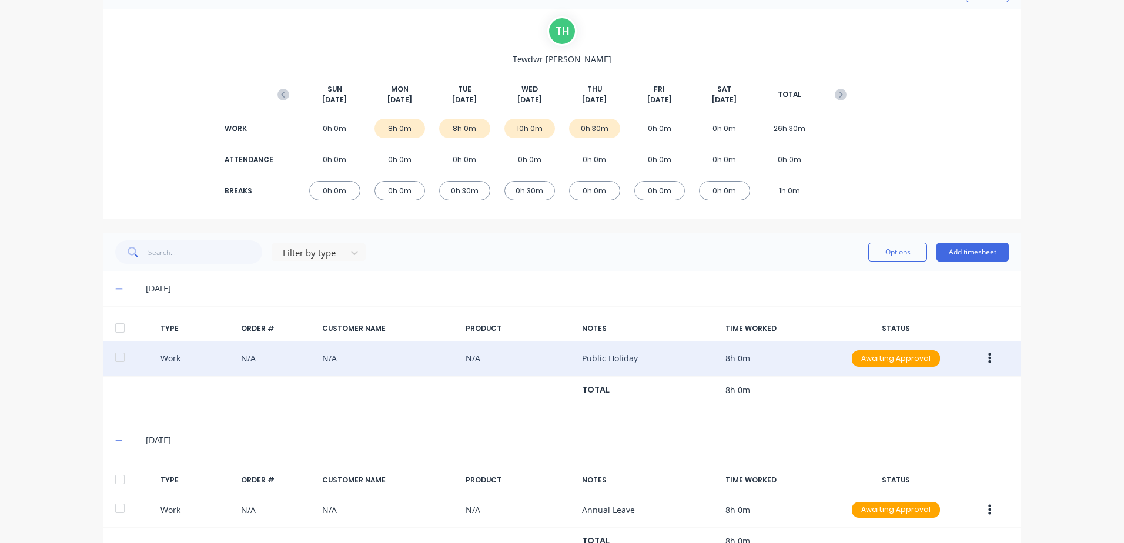
click at [988, 360] on icon "button" at bounding box center [989, 358] width 3 height 13
click at [920, 360] on div "Approve" at bounding box center [947, 361] width 91 height 17
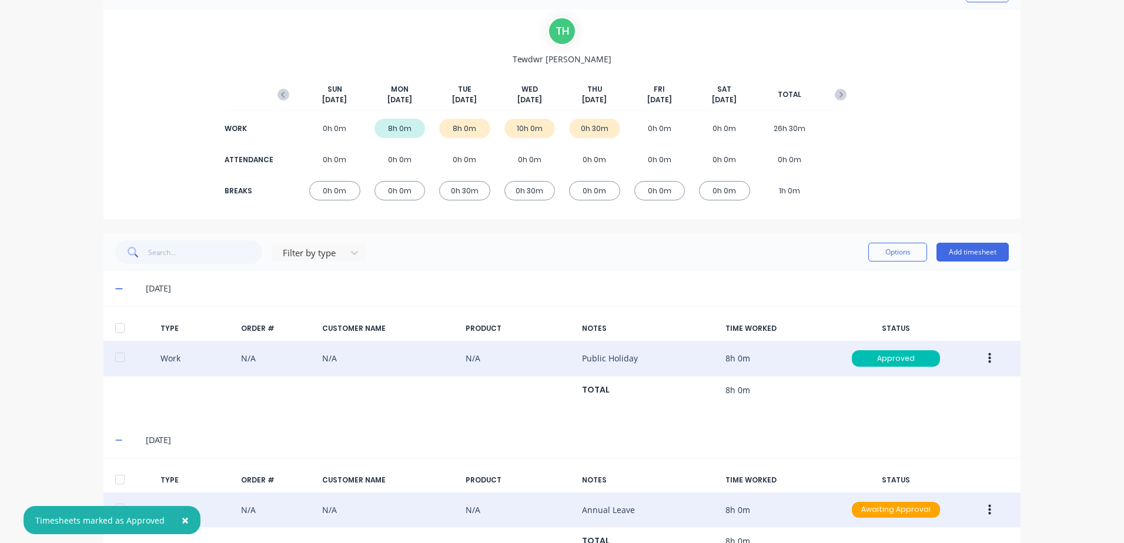
click at [988, 506] on icon "button" at bounding box center [989, 509] width 3 height 11
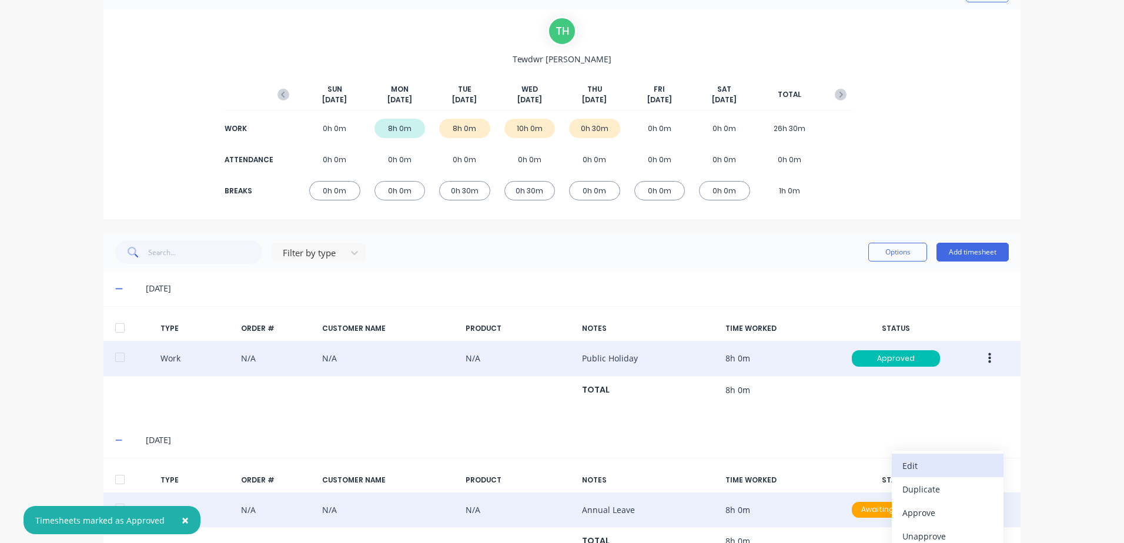
click at [915, 467] on div "Edit" at bounding box center [947, 465] width 91 height 17
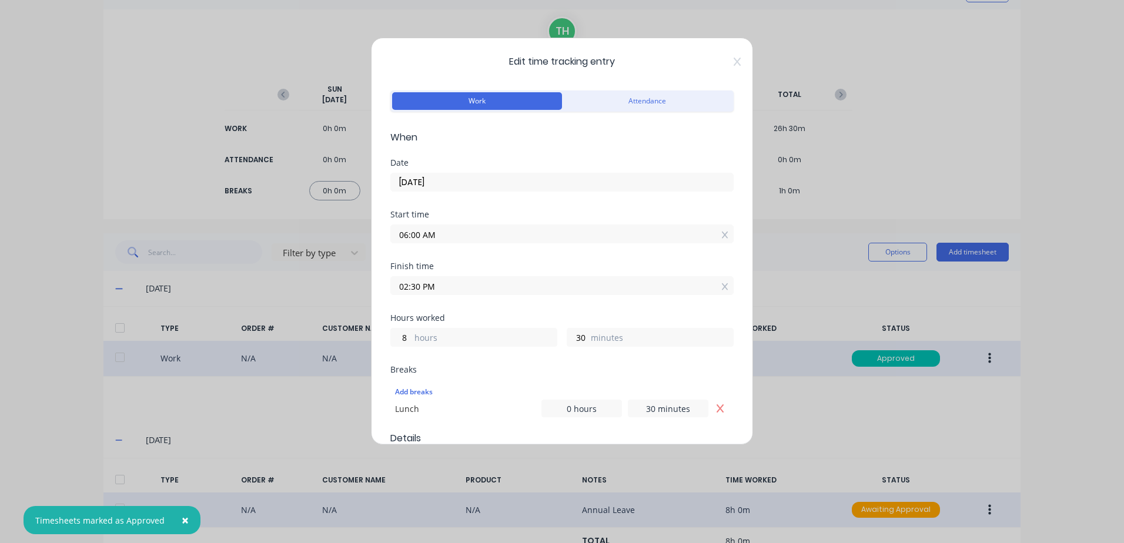
drag, startPoint x: 434, startPoint y: 232, endPoint x: 381, endPoint y: 235, distance: 53.0
click at [381, 235] on div "Edit time tracking entry Work Attendance When Date [DATE] Start time 06:00 AM F…" at bounding box center [562, 241] width 382 height 407
drag, startPoint x: 436, startPoint y: 287, endPoint x: 393, endPoint y: 283, distance: 43.1
click at [393, 283] on div "02:30 PM" at bounding box center [561, 293] width 343 height 22
drag, startPoint x: 579, startPoint y: 344, endPoint x: 571, endPoint y: 343, distance: 7.7
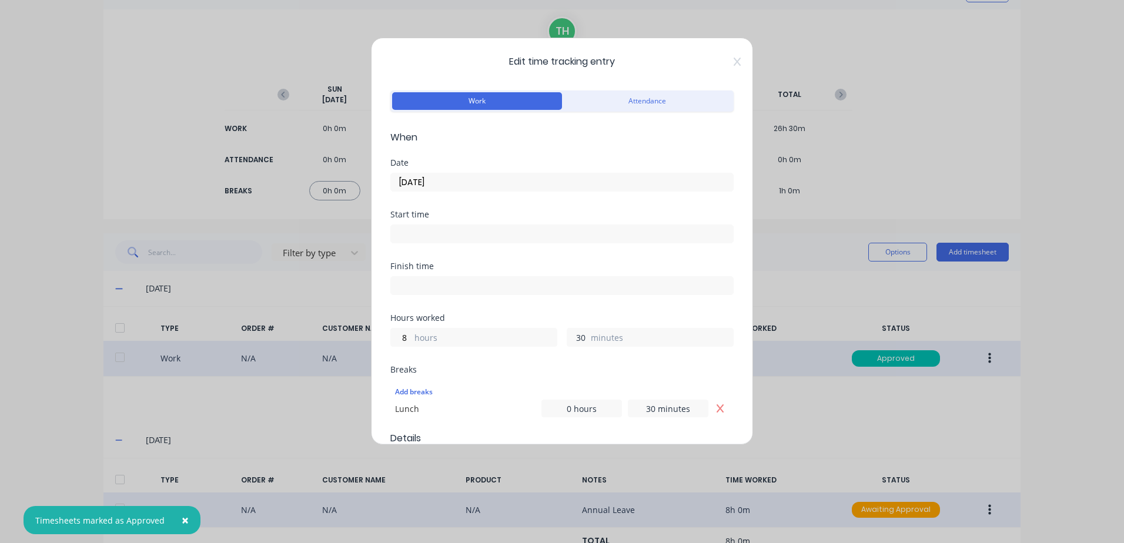
click at [571, 343] on input "30" at bounding box center [577, 338] width 21 height 18
click at [715, 406] on button "Remove Lunch" at bounding box center [720, 409] width 18 height 18
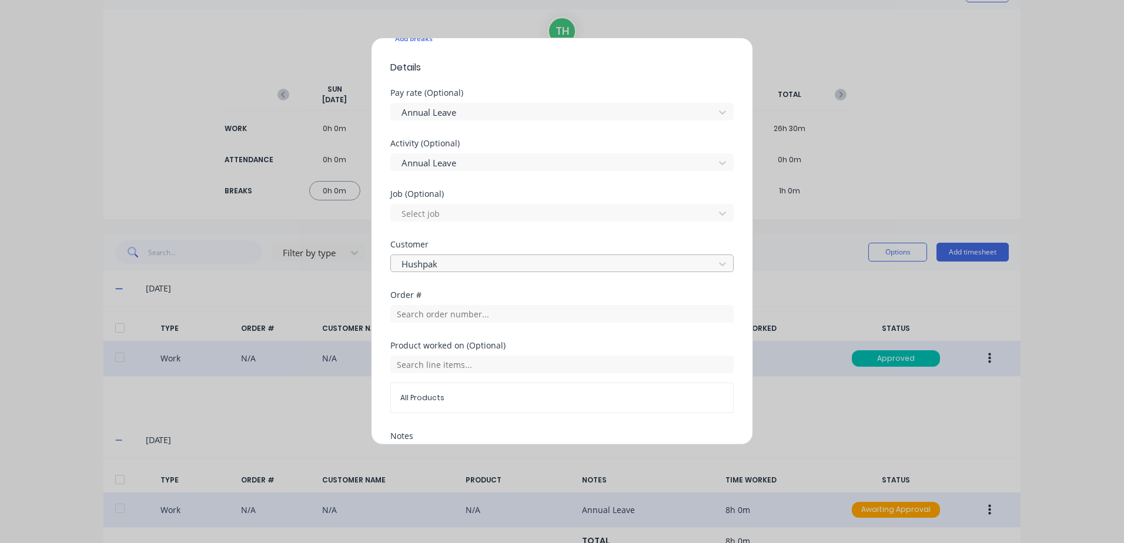
scroll to position [471, 0]
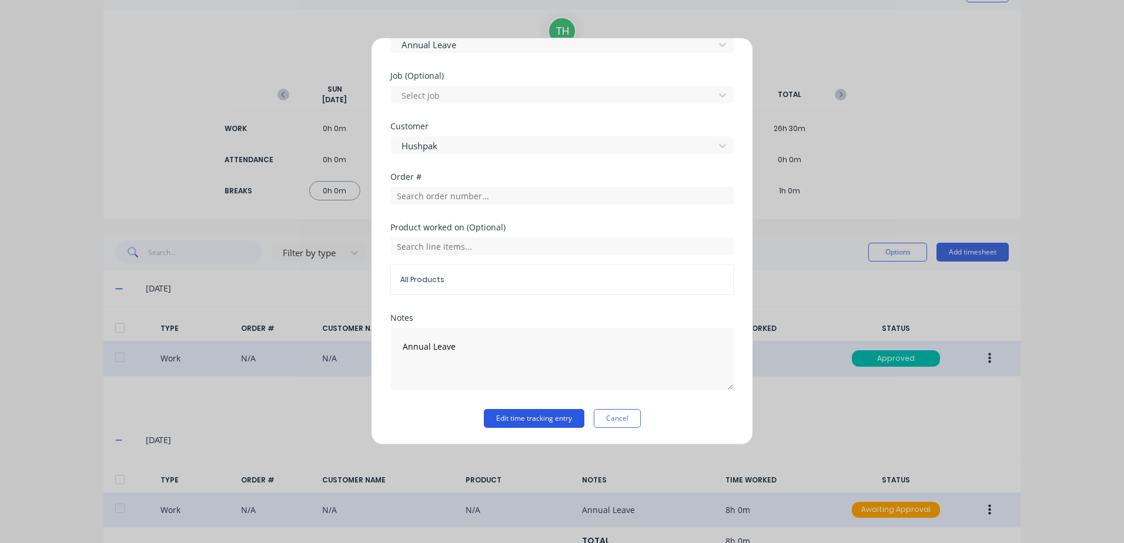
click at [533, 420] on button "Edit time tracking entry" at bounding box center [534, 418] width 101 height 19
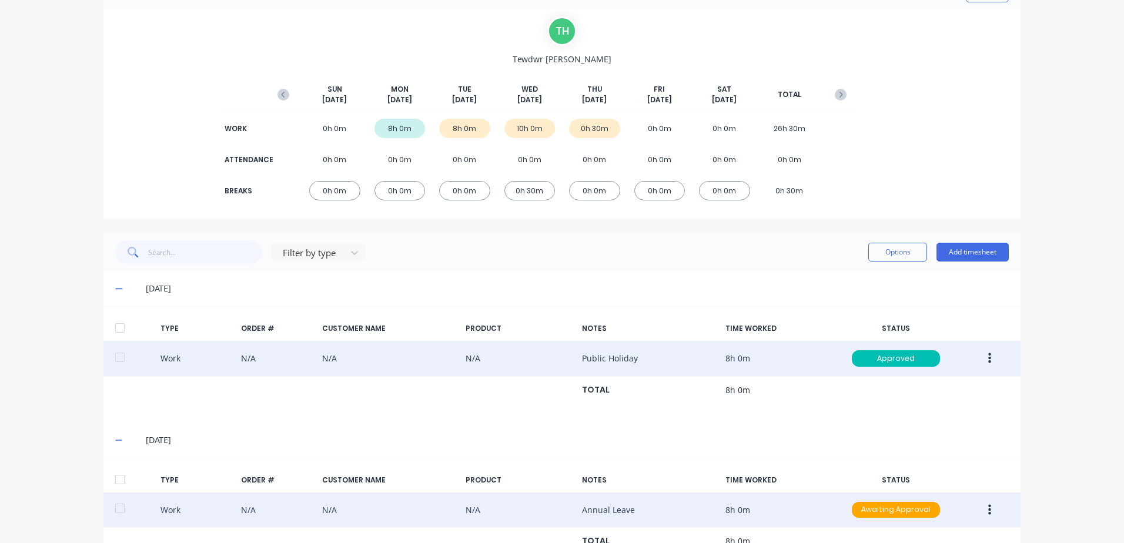
click at [988, 511] on icon "button" at bounding box center [989, 510] width 3 height 13
click at [906, 516] on div "Approve" at bounding box center [947, 512] width 91 height 17
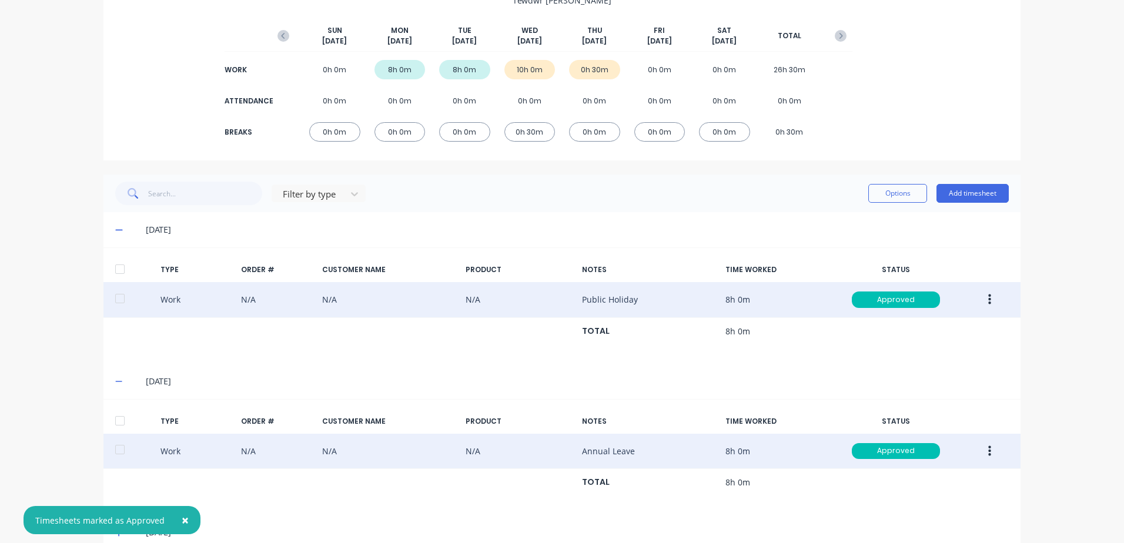
scroll to position [189, 0]
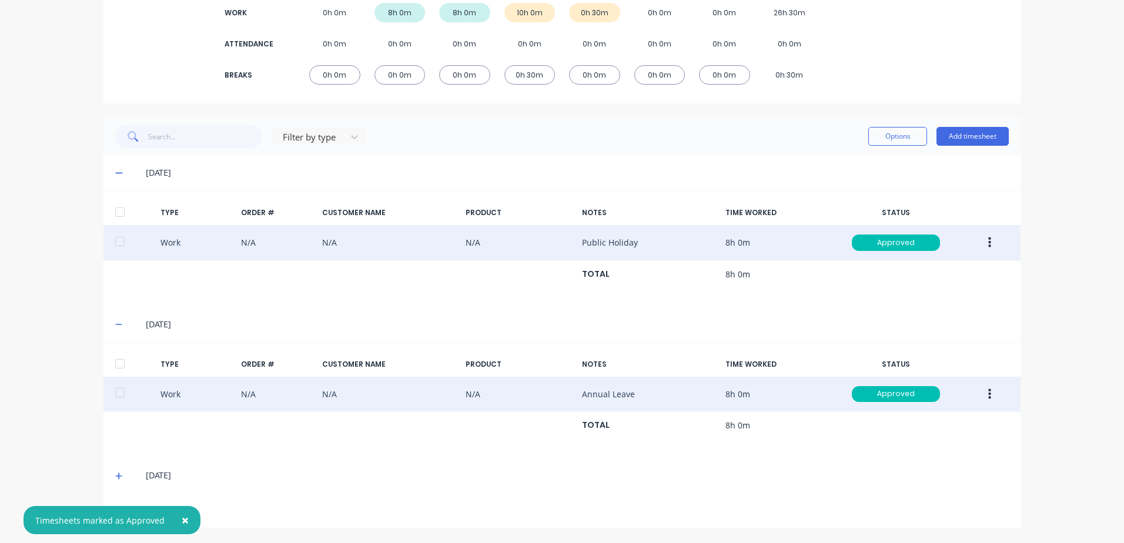
click at [115, 476] on icon at bounding box center [118, 476] width 7 height 7
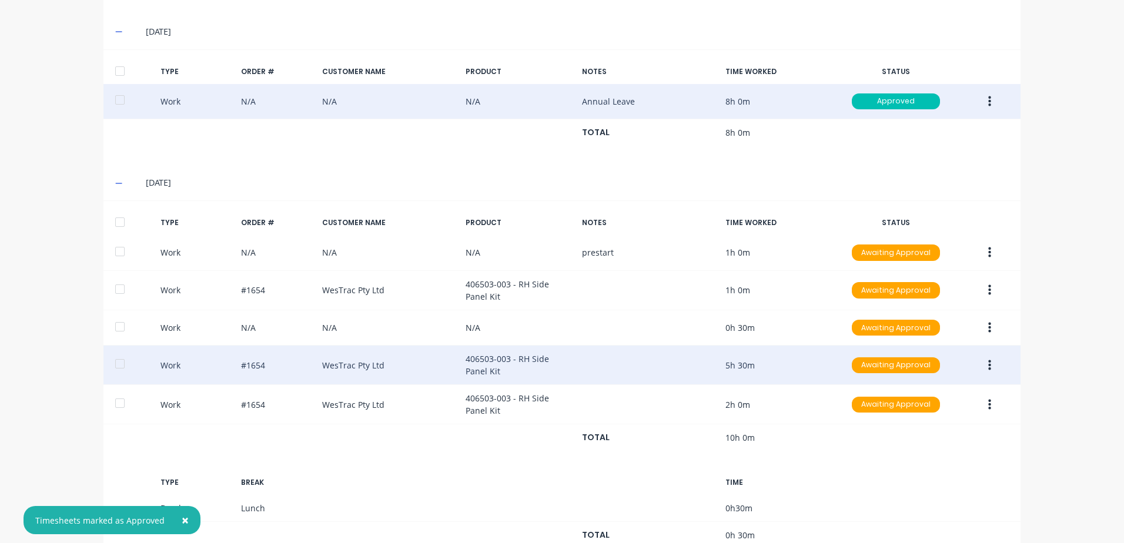
scroll to position [483, 0]
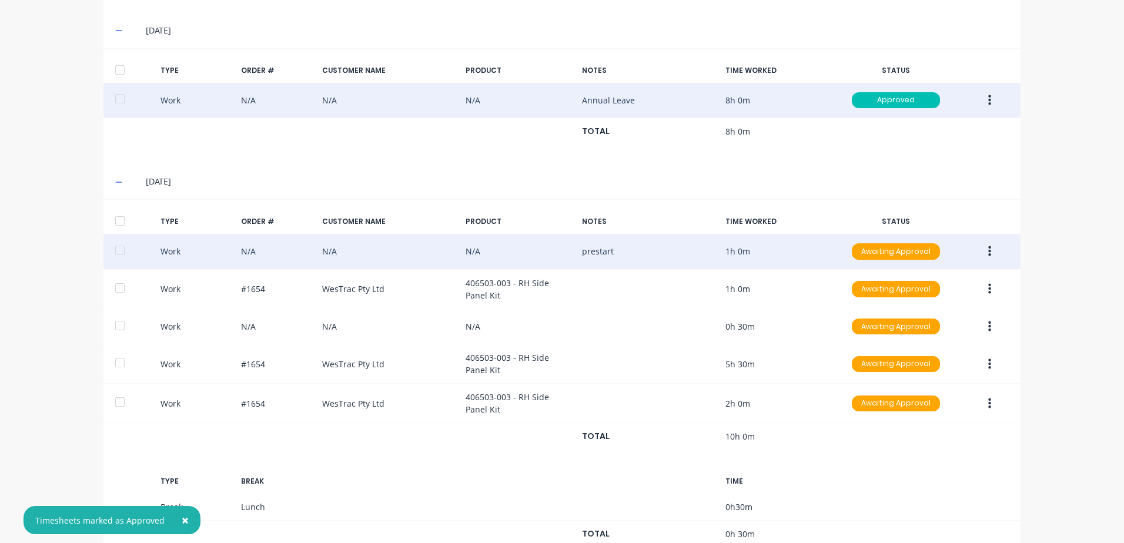
click at [988, 246] on icon "button" at bounding box center [989, 251] width 3 height 13
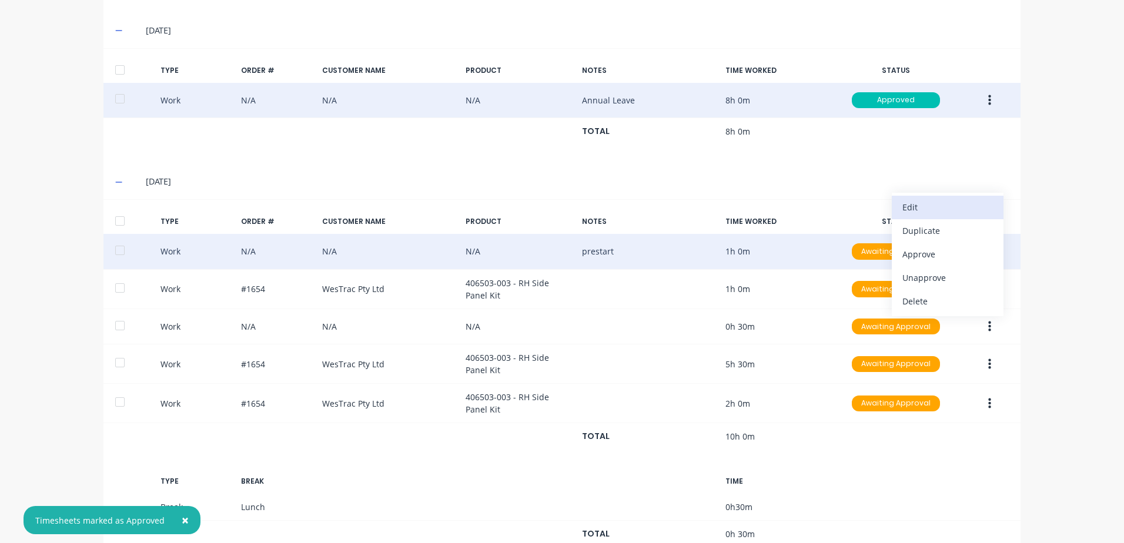
click at [913, 205] on div "Edit" at bounding box center [947, 207] width 91 height 17
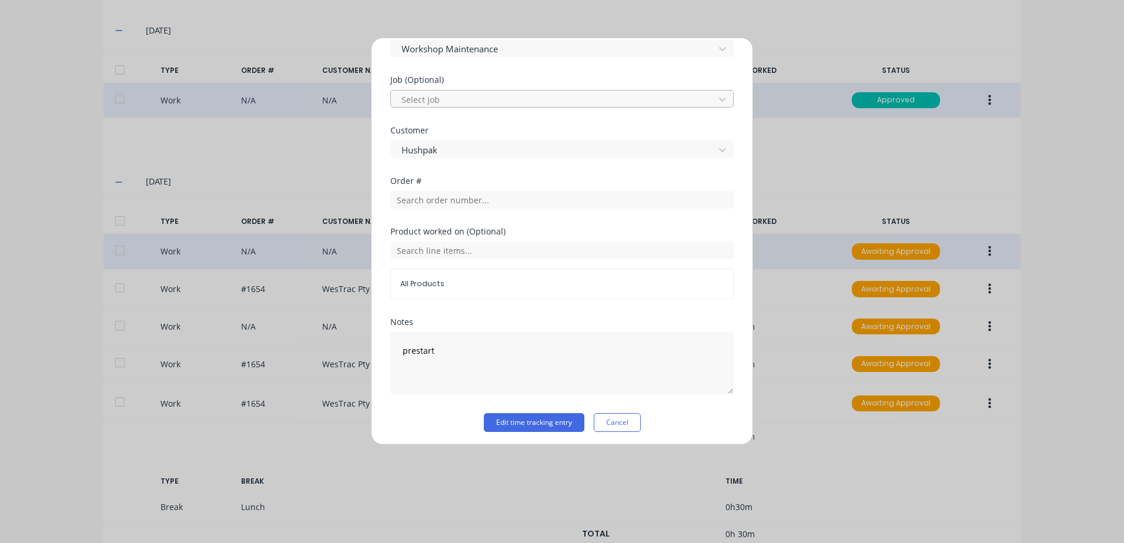
scroll to position [471, 0]
click at [519, 422] on button "Edit time tracking entry" at bounding box center [534, 418] width 101 height 19
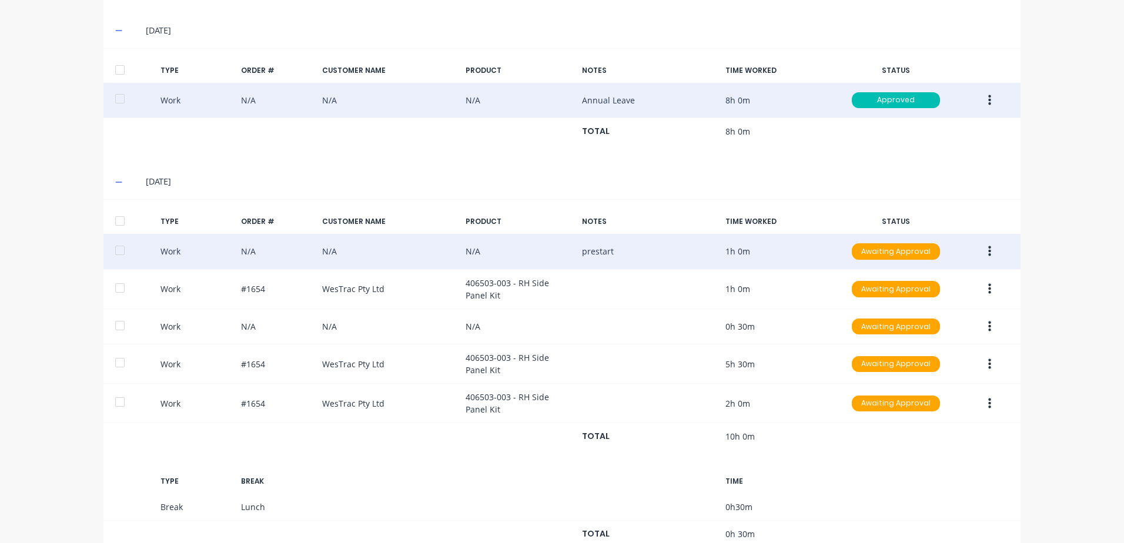
click at [988, 252] on icon "button" at bounding box center [989, 251] width 3 height 11
click at [921, 254] on div "Approve" at bounding box center [947, 254] width 91 height 17
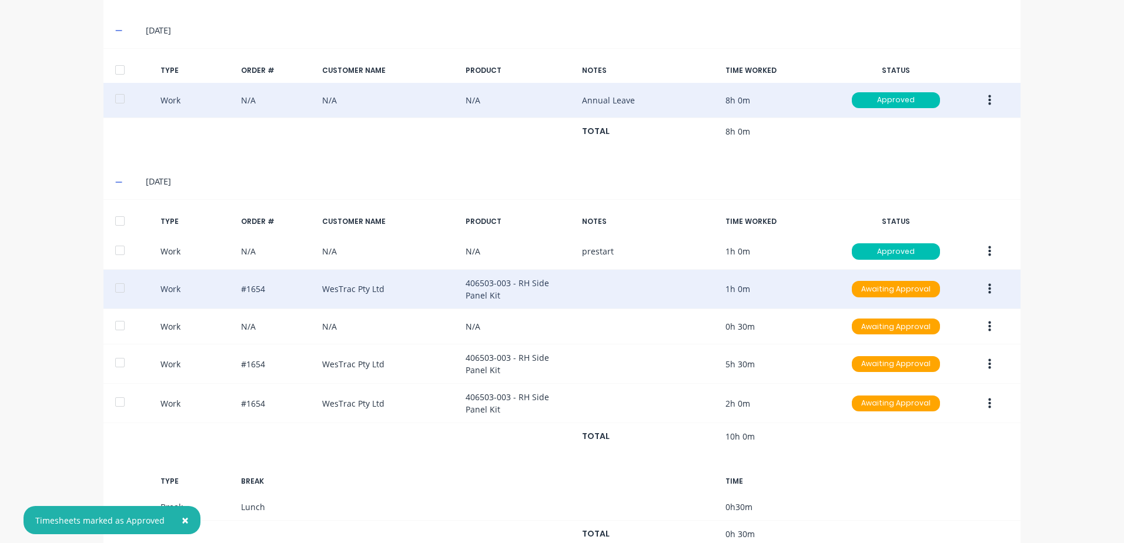
click at [983, 289] on button "button" at bounding box center [990, 289] width 28 height 21
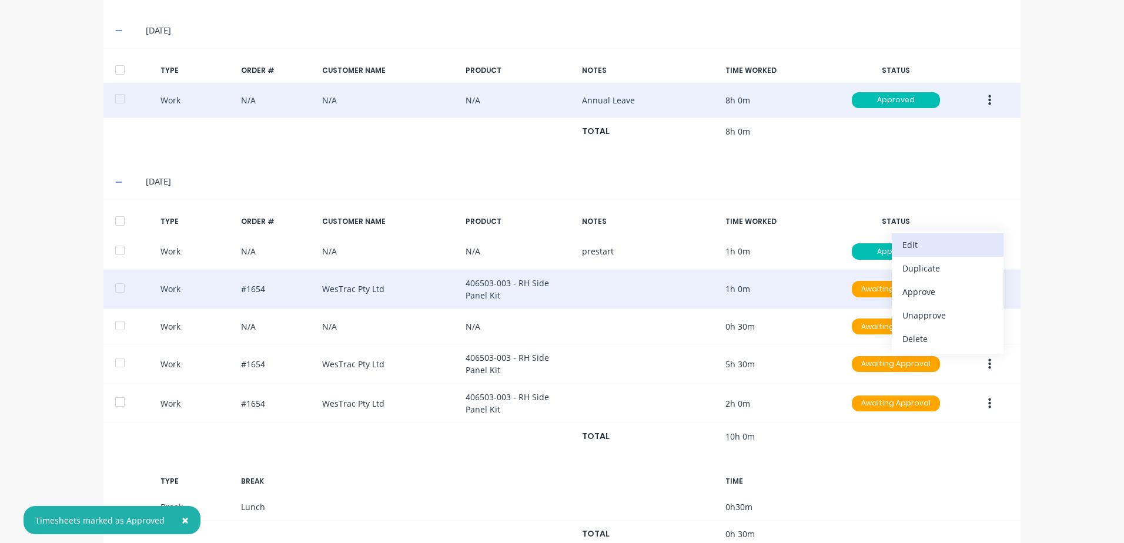
click at [917, 244] on div "Edit" at bounding box center [947, 244] width 91 height 17
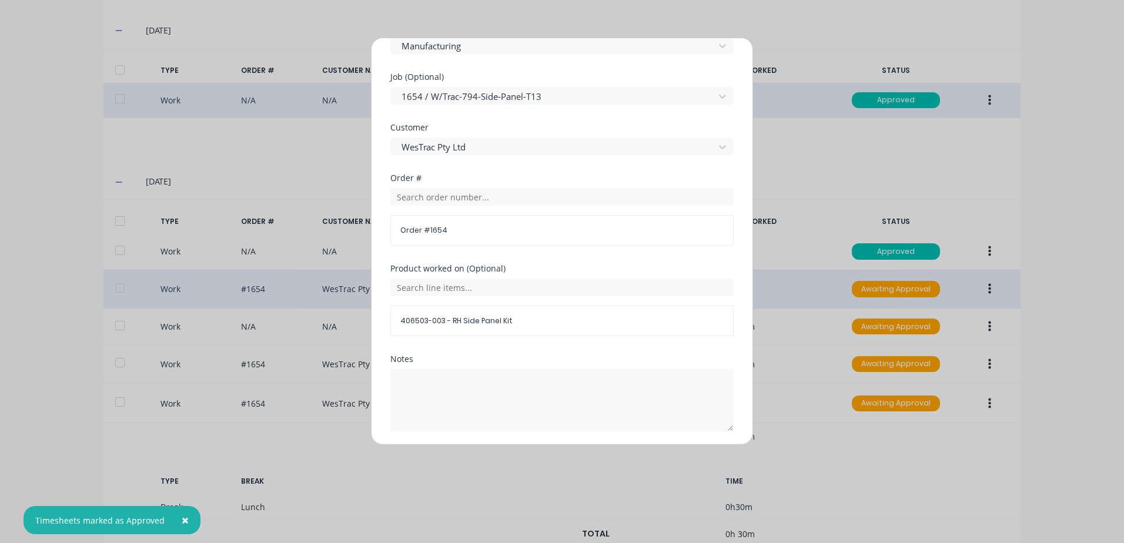
scroll to position [511, 0]
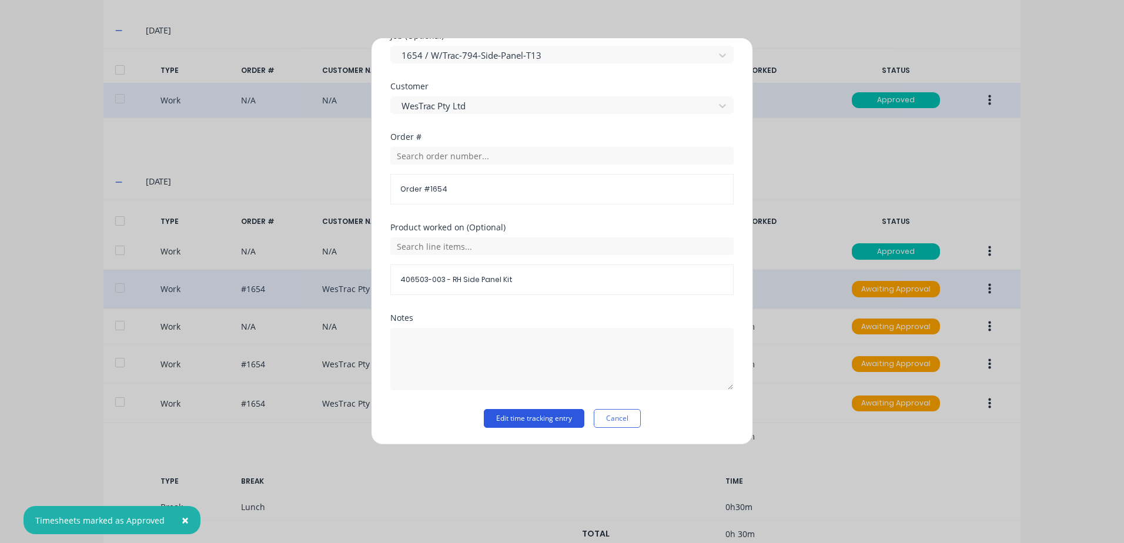
click at [492, 421] on button "Edit time tracking entry" at bounding box center [534, 418] width 101 height 19
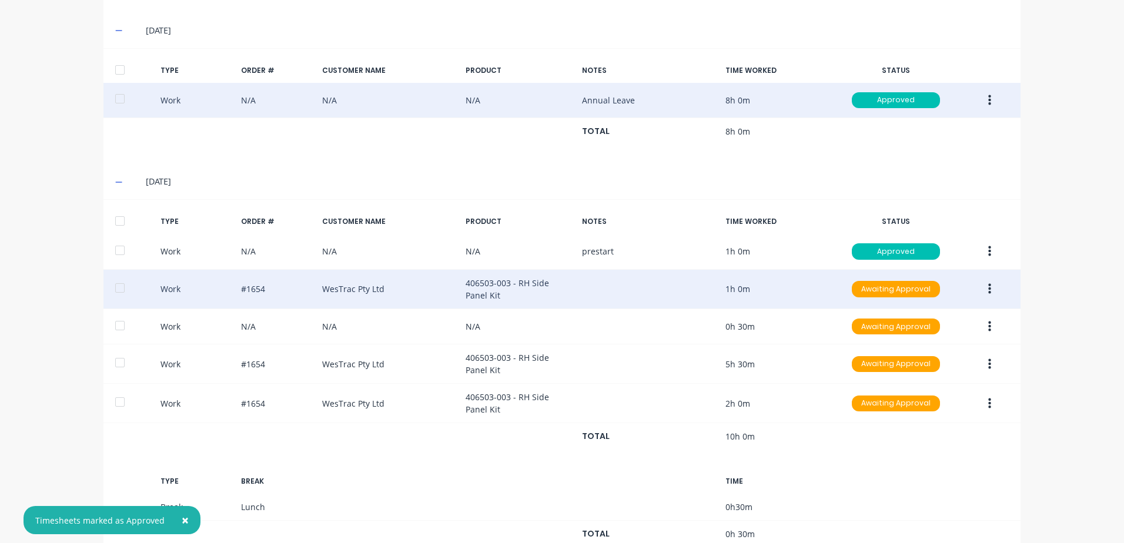
click at [988, 290] on icon "button" at bounding box center [989, 289] width 3 height 13
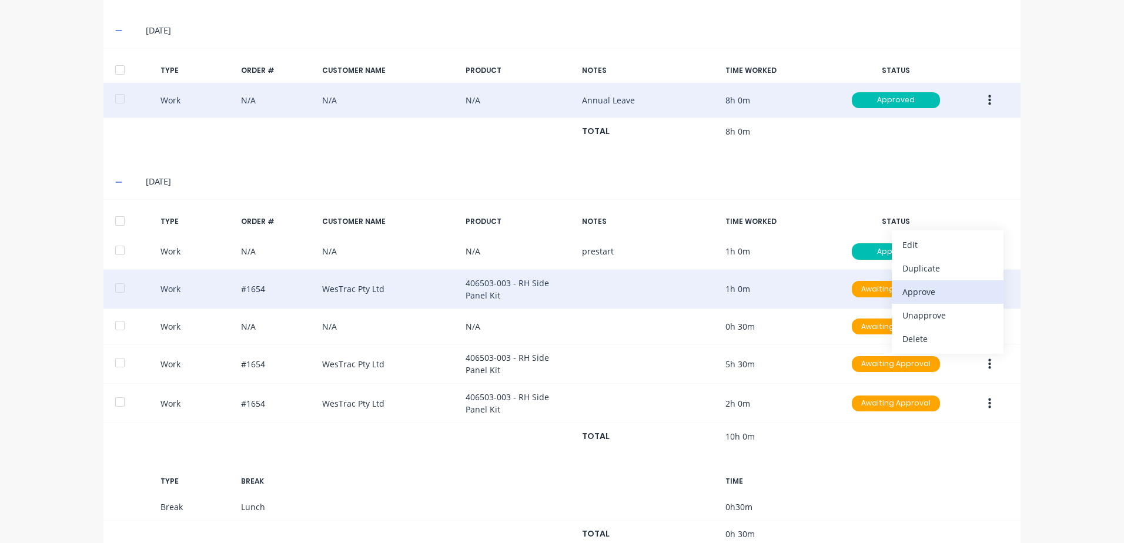
click at [914, 290] on div "Approve" at bounding box center [947, 291] width 91 height 17
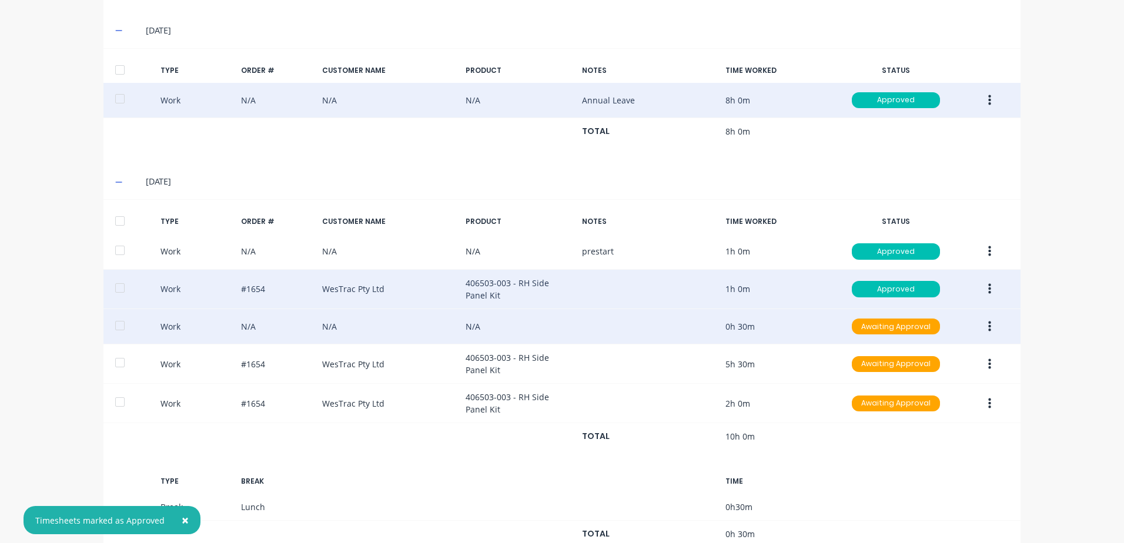
click at [988, 330] on icon "button" at bounding box center [989, 326] width 3 height 11
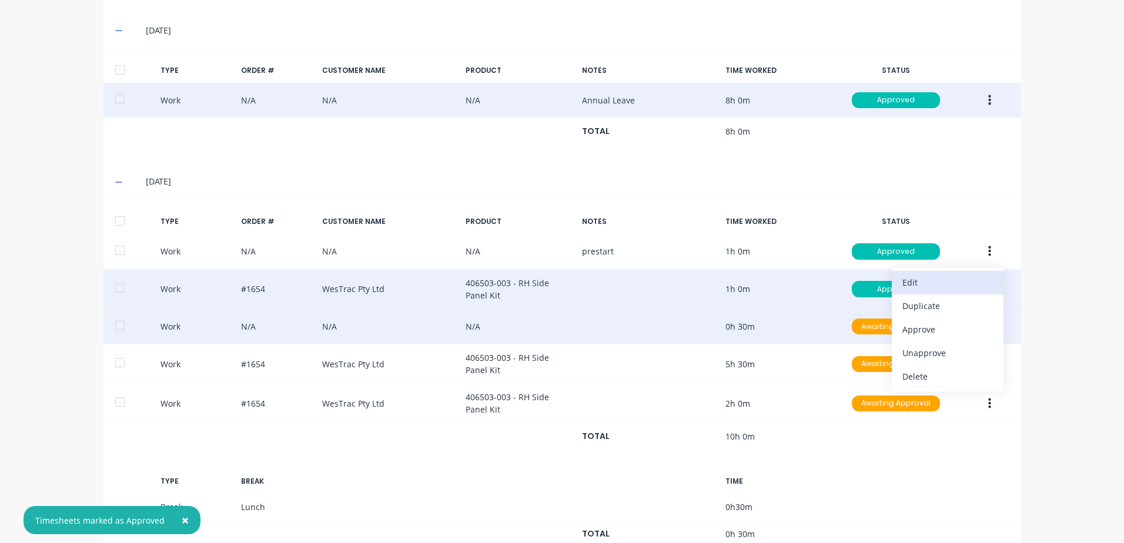
click at [910, 280] on div "Edit" at bounding box center [947, 282] width 91 height 17
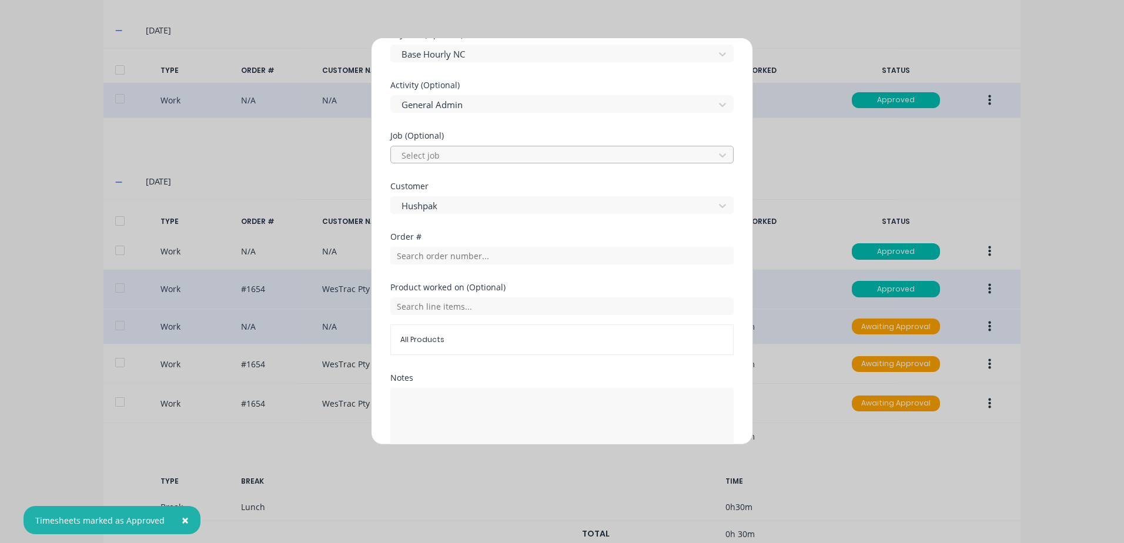
scroll to position [471, 0]
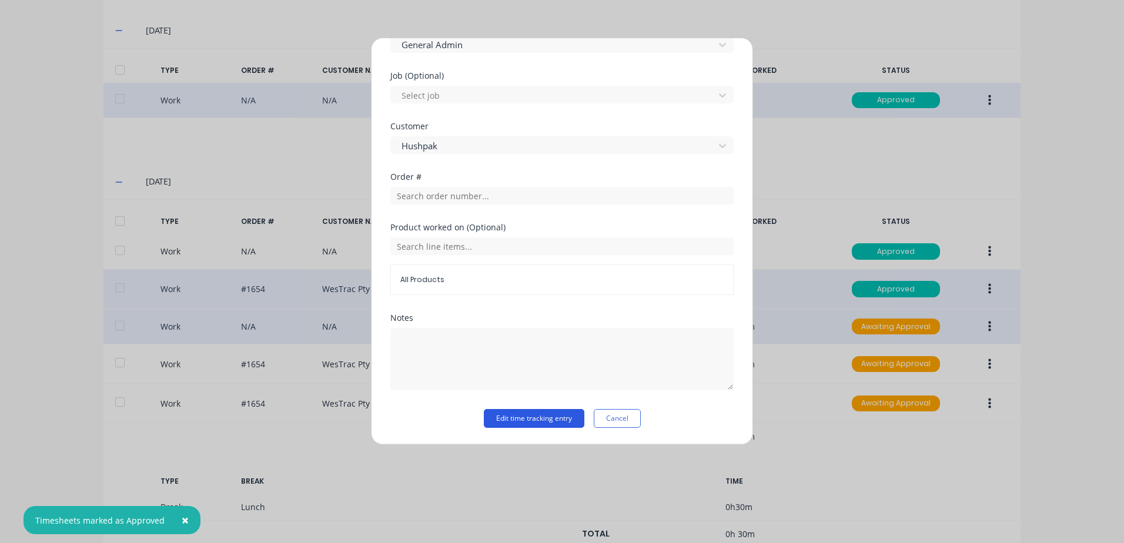
click at [508, 418] on button "Edit time tracking entry" at bounding box center [534, 418] width 101 height 19
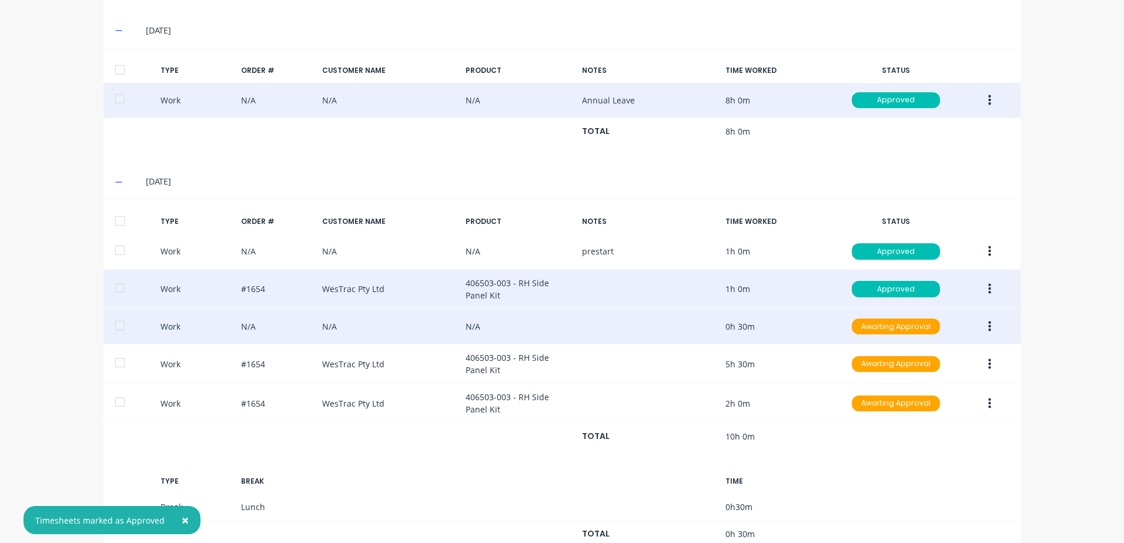
click at [988, 330] on icon "button" at bounding box center [989, 326] width 3 height 11
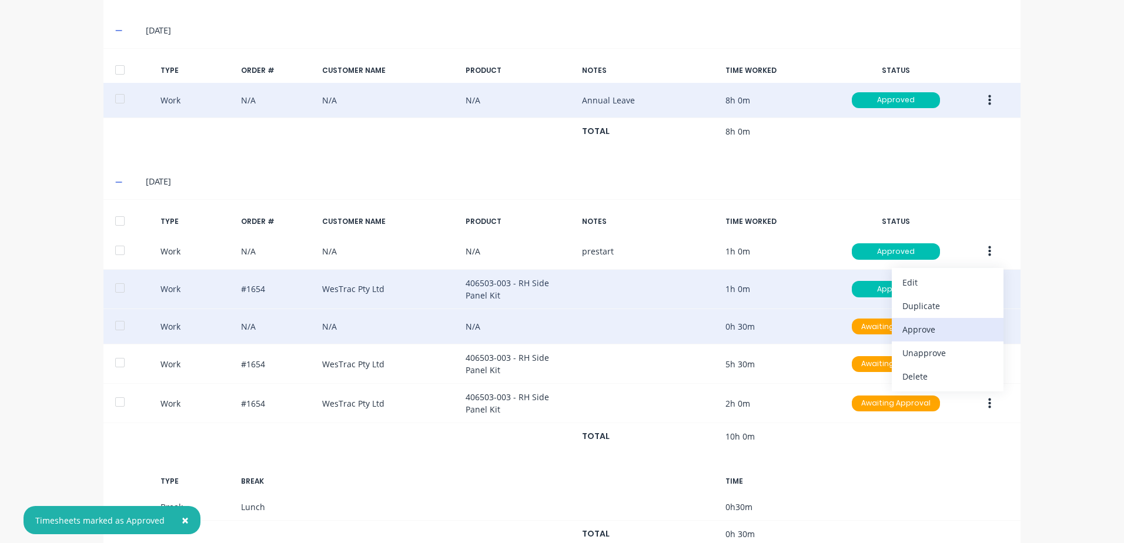
click at [927, 329] on div "Approve" at bounding box center [947, 329] width 91 height 17
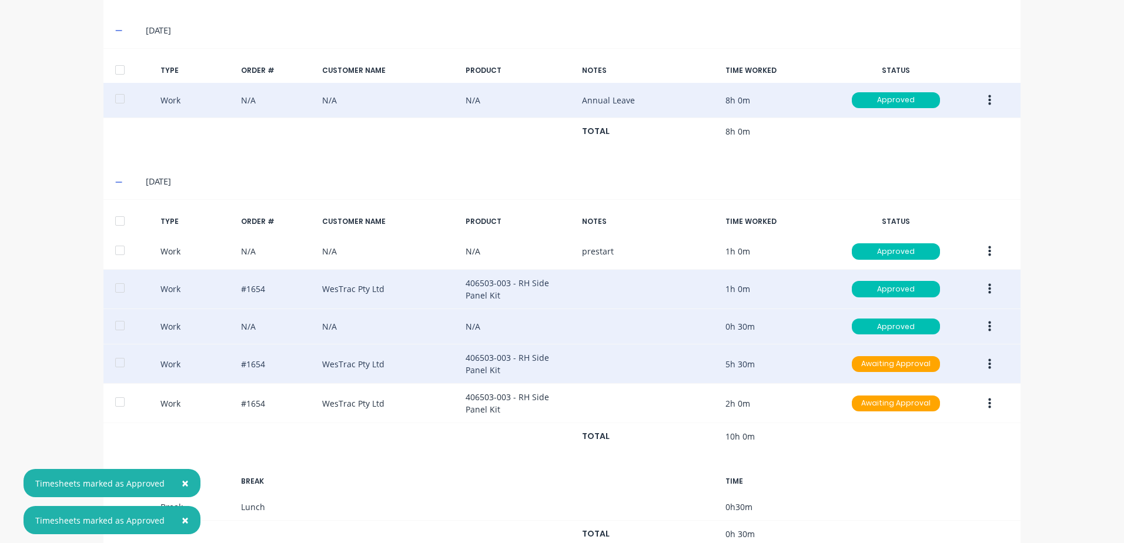
click at [988, 366] on icon "button" at bounding box center [989, 364] width 3 height 13
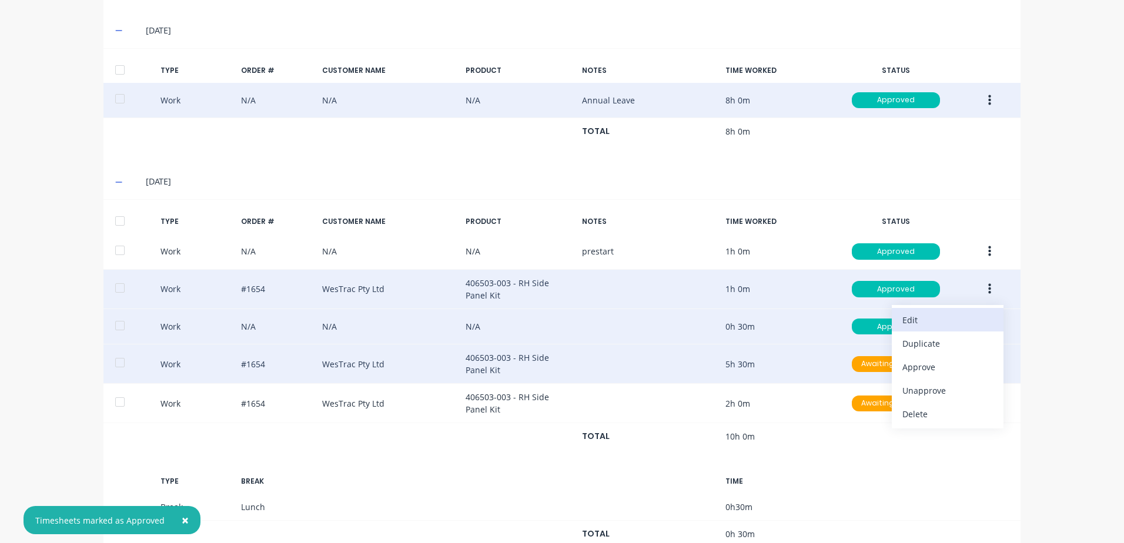
click at [924, 320] on div "Edit" at bounding box center [947, 320] width 91 height 17
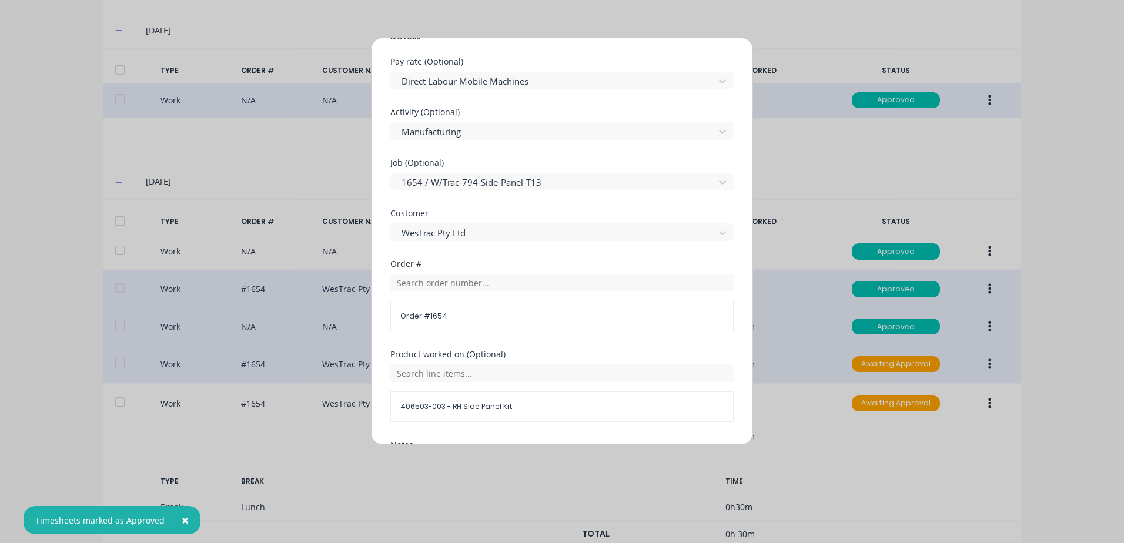
scroll to position [529, 0]
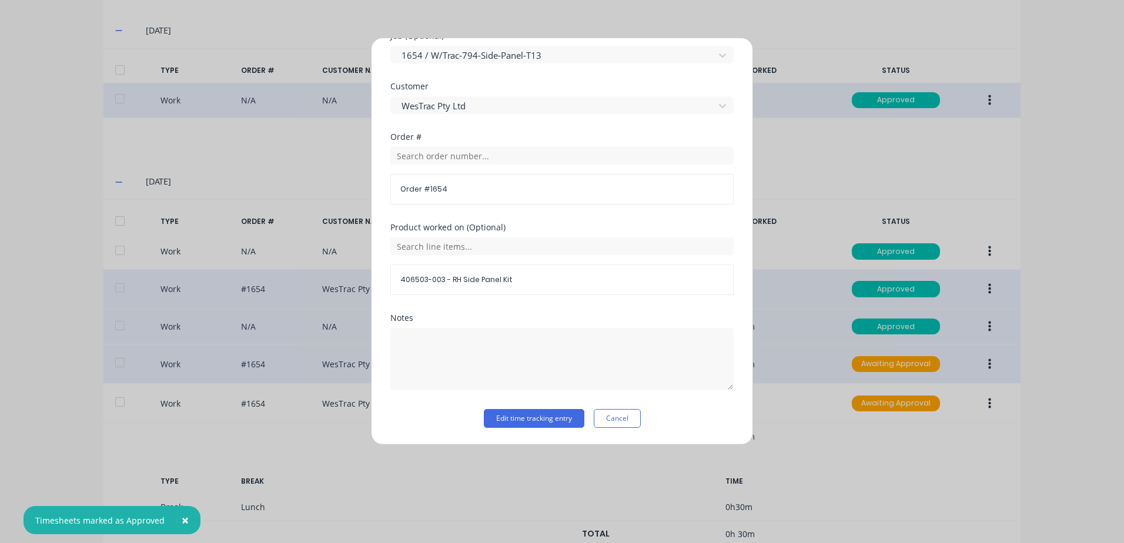
click at [515, 419] on button "Edit time tracking entry" at bounding box center [534, 418] width 101 height 19
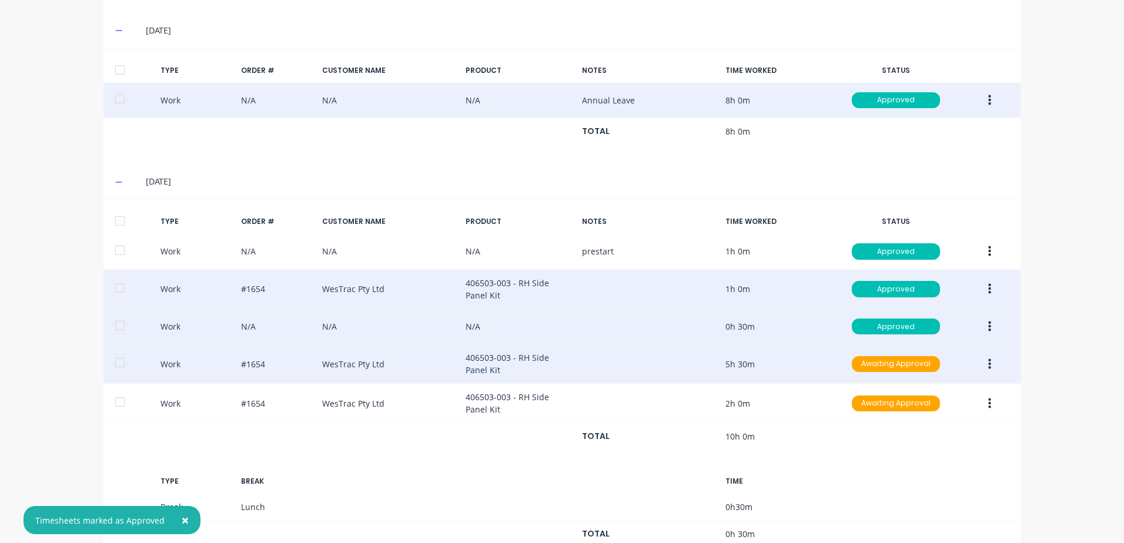
click at [988, 364] on icon "button" at bounding box center [989, 364] width 3 height 11
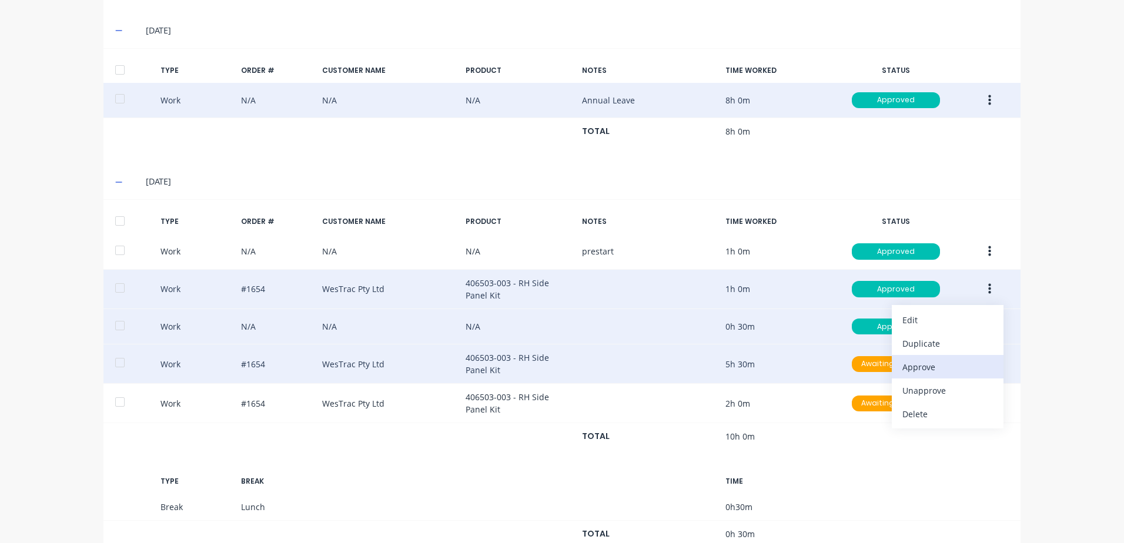
click at [923, 368] on div "Approve" at bounding box center [947, 367] width 91 height 17
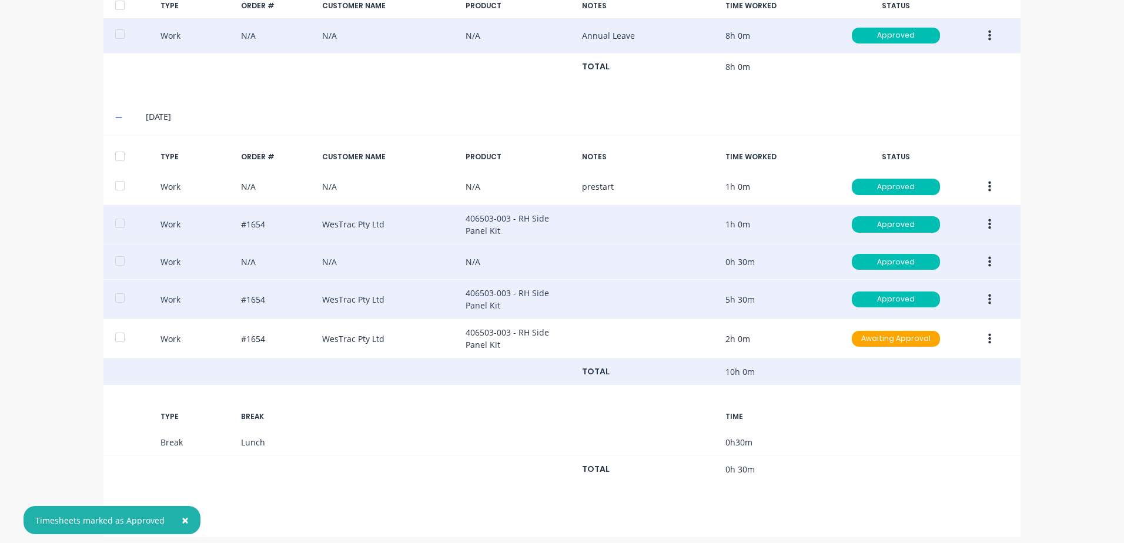
scroll to position [557, 0]
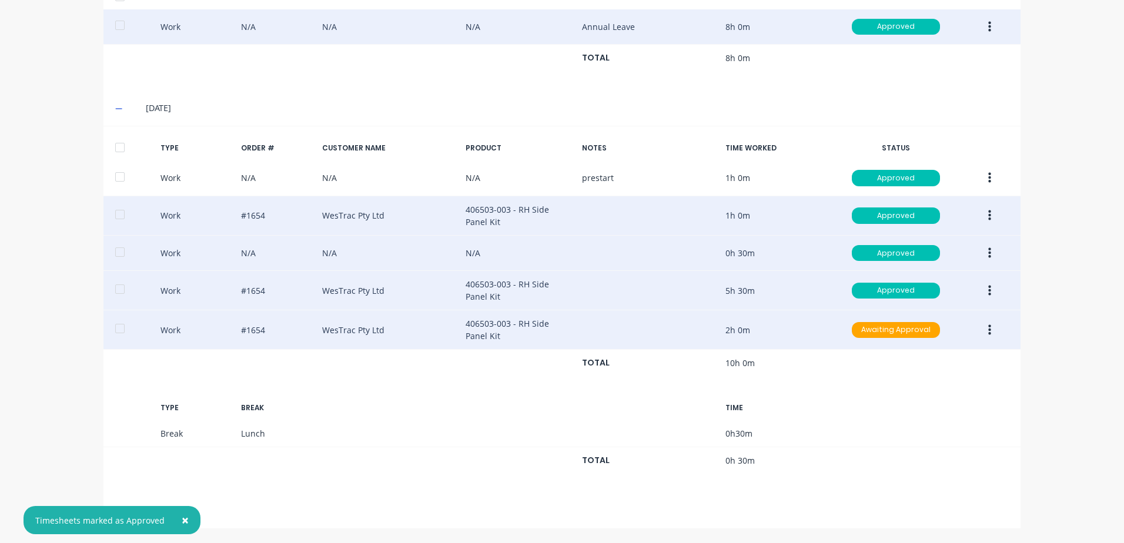
click at [988, 331] on icon "button" at bounding box center [989, 330] width 3 height 13
click at [902, 289] on div "Edit" at bounding box center [947, 285] width 91 height 17
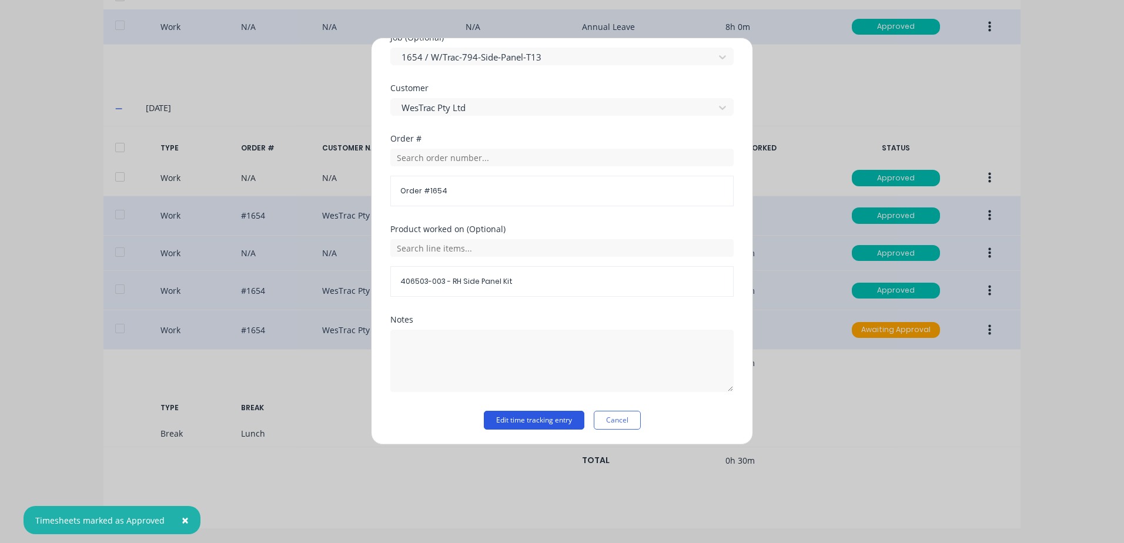
scroll to position [511, 0]
click at [542, 418] on button "Edit time tracking entry" at bounding box center [534, 418] width 101 height 19
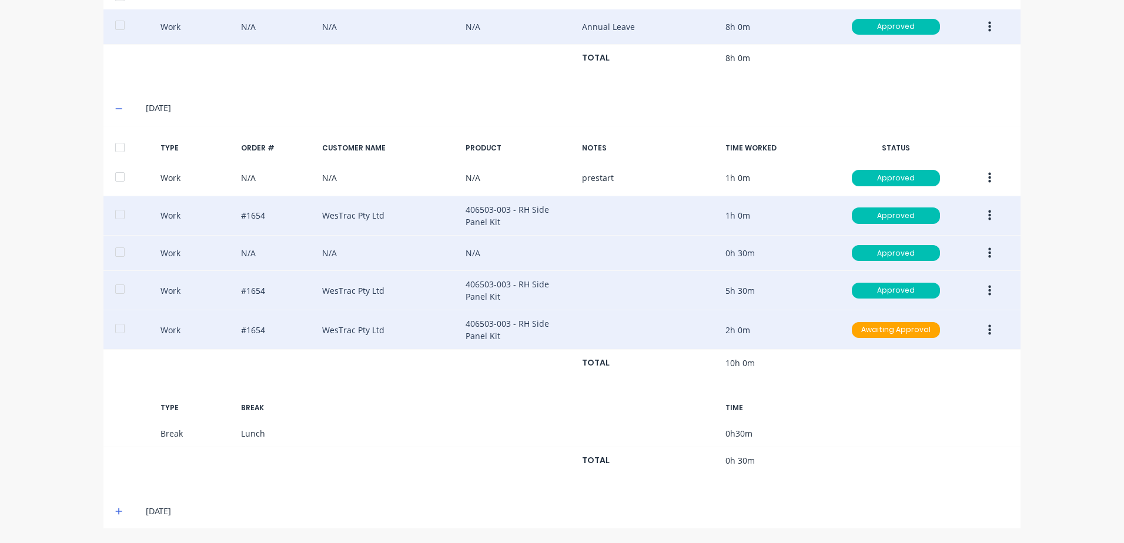
click at [988, 330] on icon "button" at bounding box center [989, 329] width 3 height 11
click at [929, 333] on div "Approve" at bounding box center [947, 332] width 91 height 17
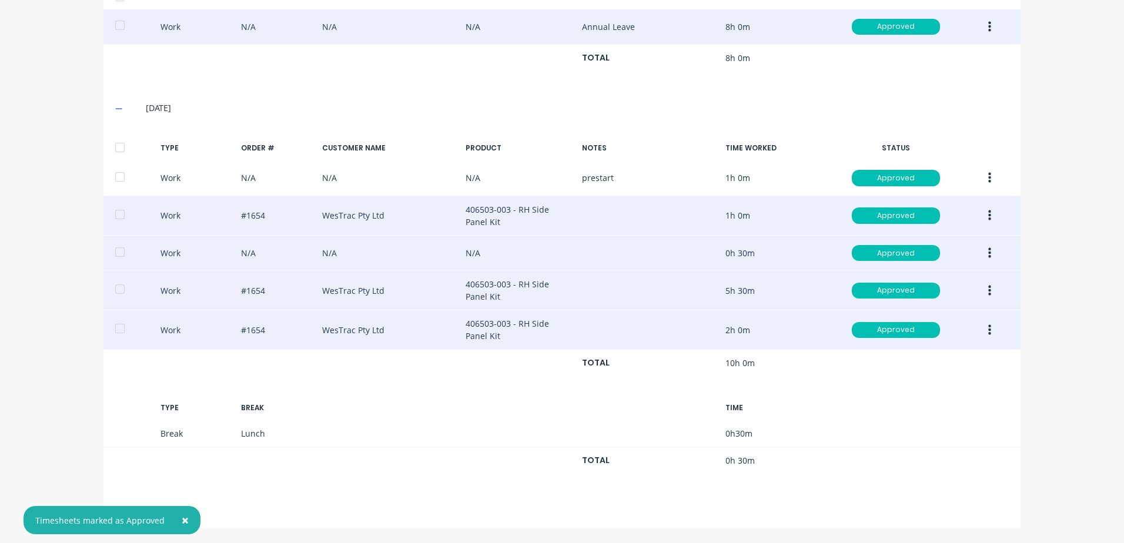
click at [182, 518] on span "×" at bounding box center [185, 520] width 7 height 16
drag, startPoint x: 113, startPoint y: 510, endPoint x: 128, endPoint y: 500, distance: 17.3
click at [115, 509] on icon at bounding box center [119, 511] width 8 height 8
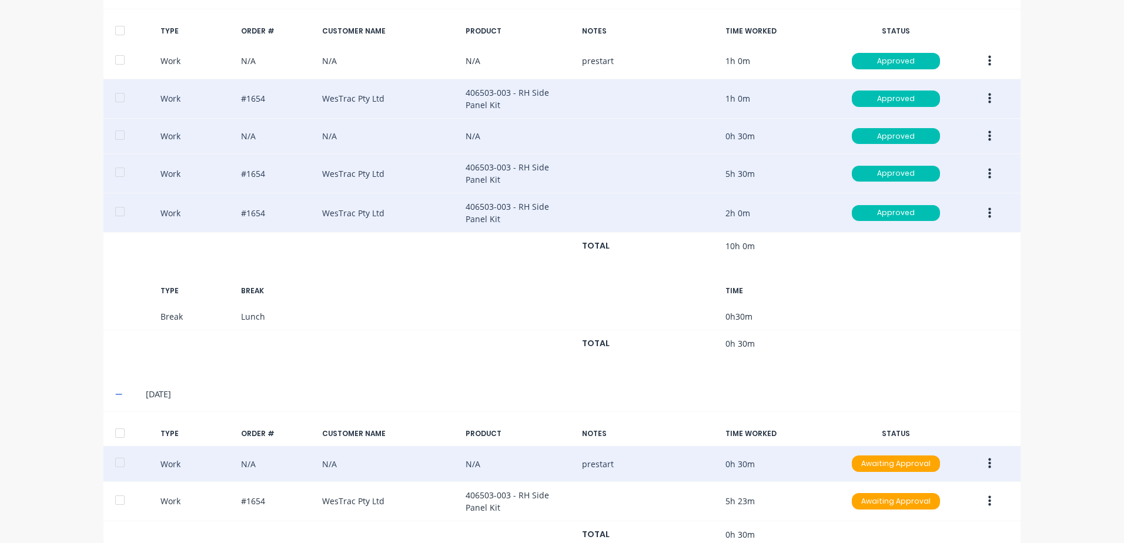
scroll to position [712, 0]
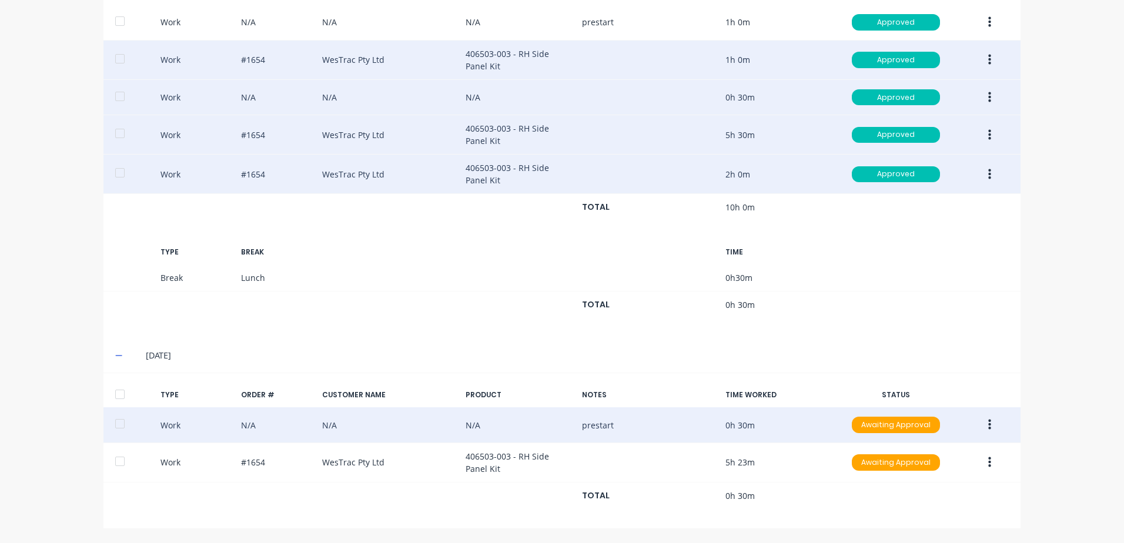
click at [988, 424] on icon "button" at bounding box center [989, 424] width 3 height 13
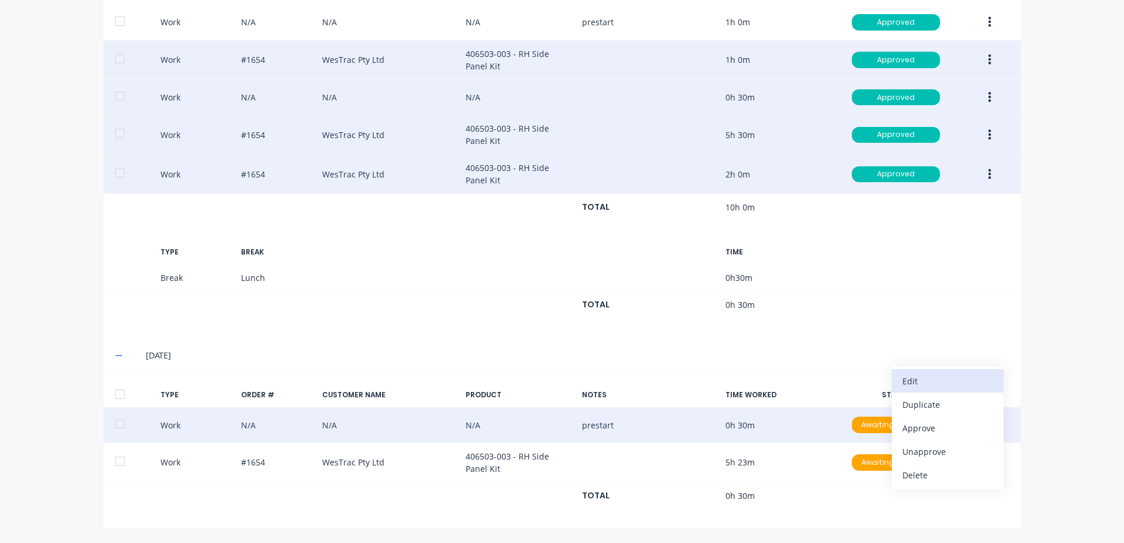
click at [936, 377] on div "Edit" at bounding box center [947, 381] width 91 height 17
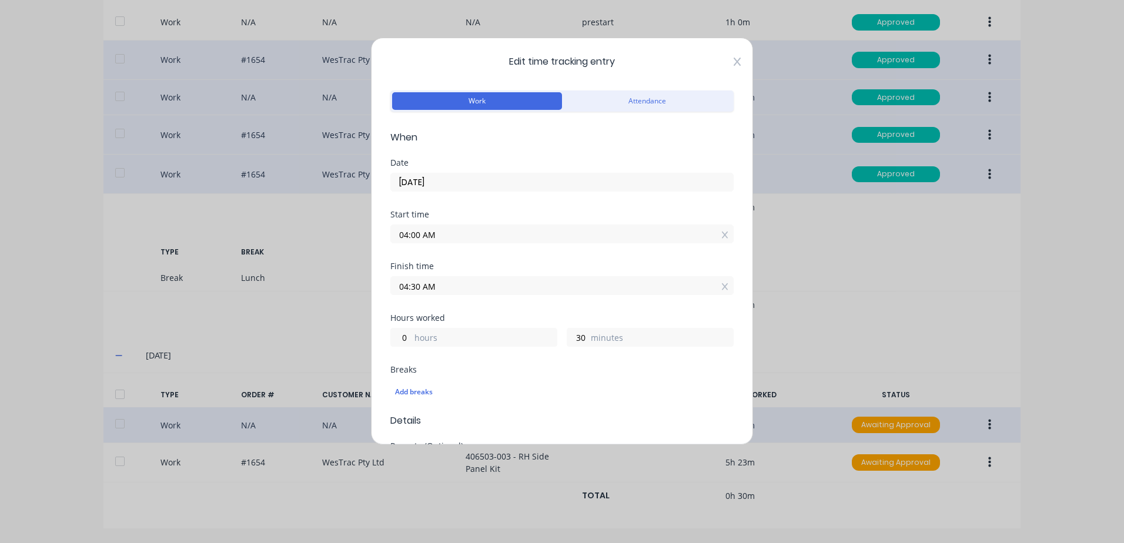
click at [733, 59] on icon at bounding box center [736, 61] width 7 height 9
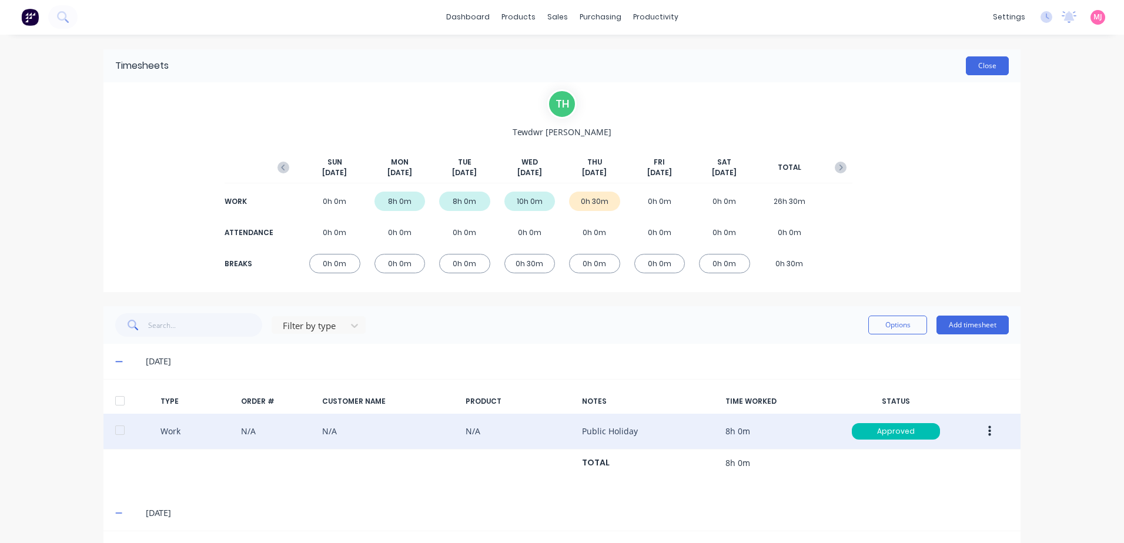
scroll to position [0, 0]
click at [984, 68] on button "Close" at bounding box center [987, 66] width 43 height 19
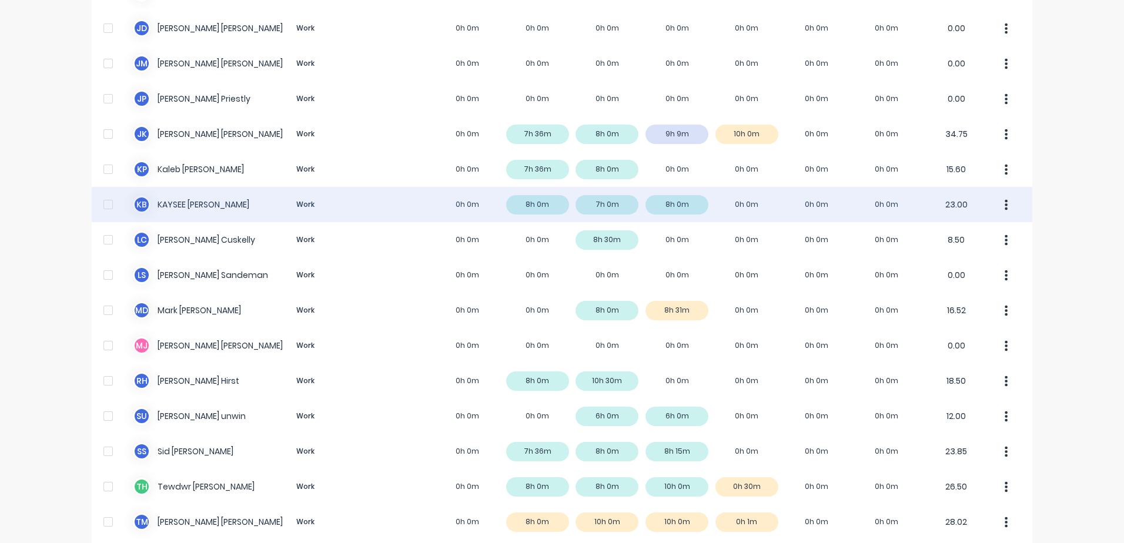
scroll to position [761, 0]
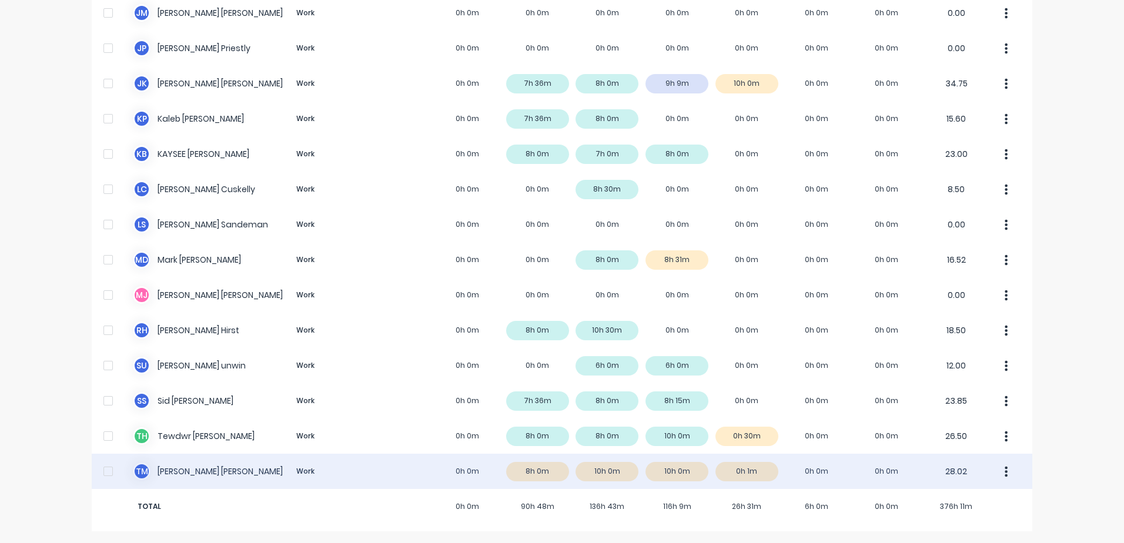
click at [212, 471] on div "T M [PERSON_NAME] Work 0h 0m 8h 0m 10h 0m 10h 0m 0h 1m 0h 0m 0h 0m 28.02" at bounding box center [562, 471] width 940 height 35
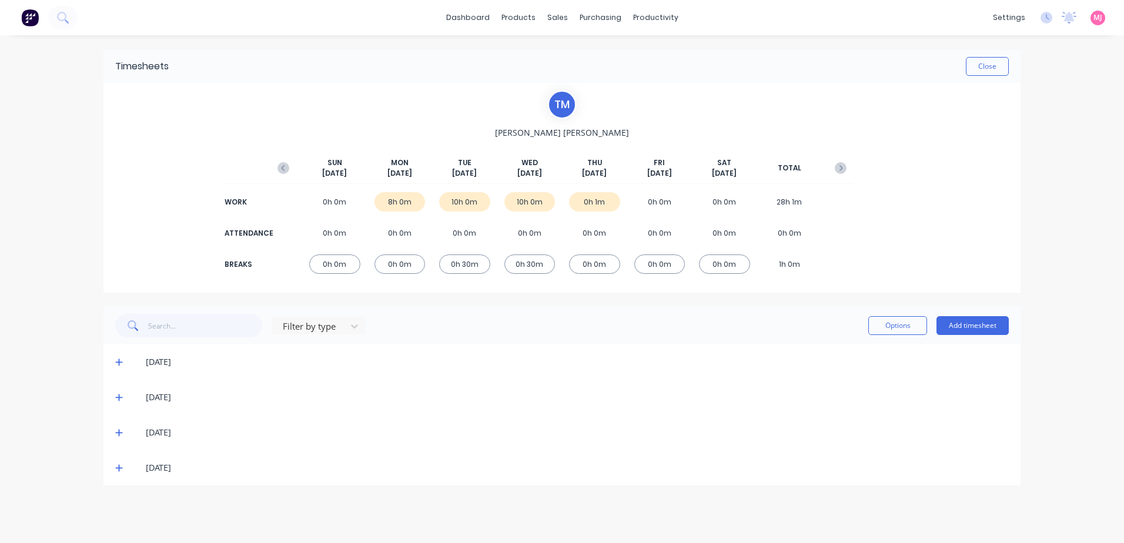
click at [119, 360] on icon at bounding box center [118, 362] width 7 height 7
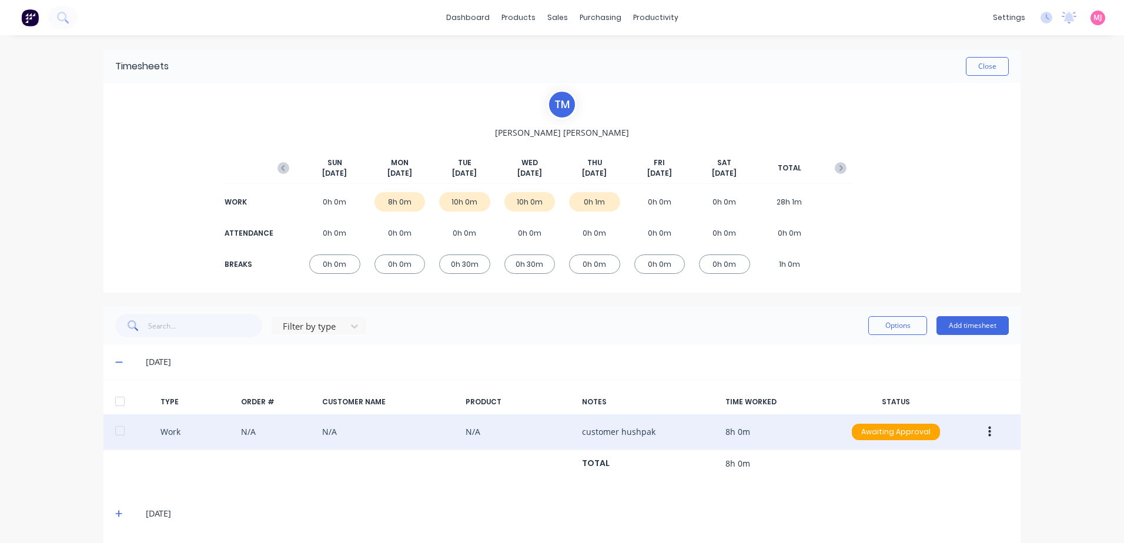
click at [988, 431] on icon "button" at bounding box center [989, 432] width 3 height 11
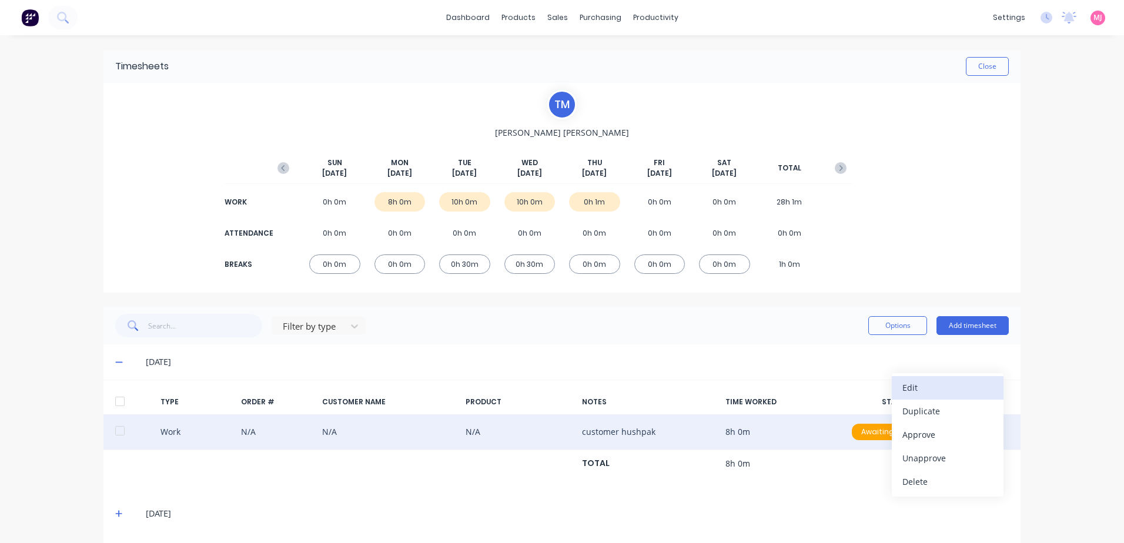
click at [910, 389] on div "Edit" at bounding box center [947, 387] width 91 height 17
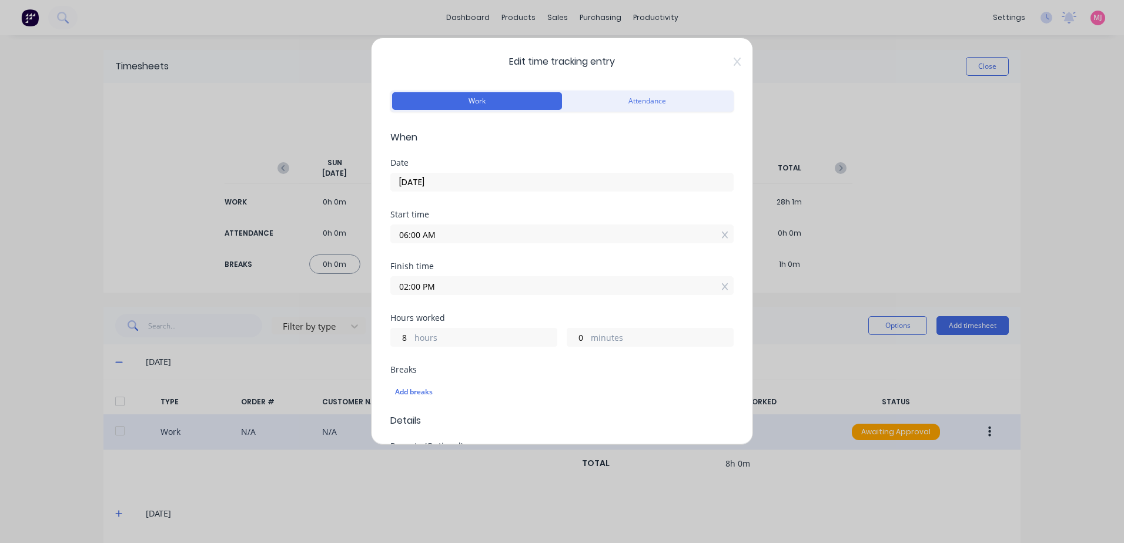
drag, startPoint x: 441, startPoint y: 232, endPoint x: 388, endPoint y: 238, distance: 53.9
click at [388, 238] on div "Edit time tracking entry Work Attendance When Date [DATE] Start time 06:00 AM F…" at bounding box center [562, 241] width 382 height 407
drag, startPoint x: 443, startPoint y: 287, endPoint x: 373, endPoint y: 287, distance: 69.4
click at [373, 287] on div "Edit time tracking entry Work Attendance When Date [DATE] Start time Required. …" at bounding box center [562, 241] width 382 height 407
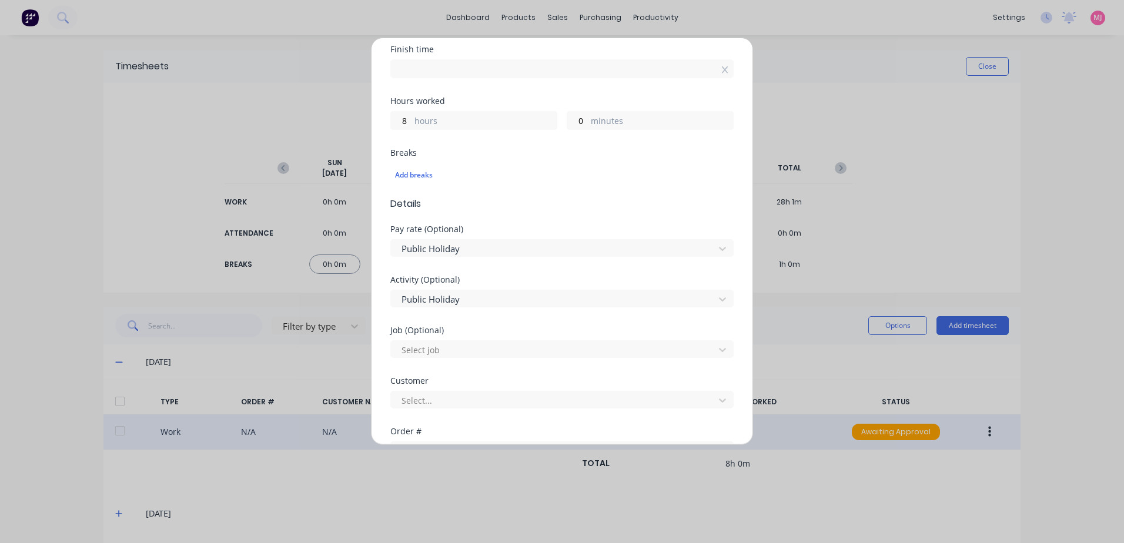
scroll to position [294, 0]
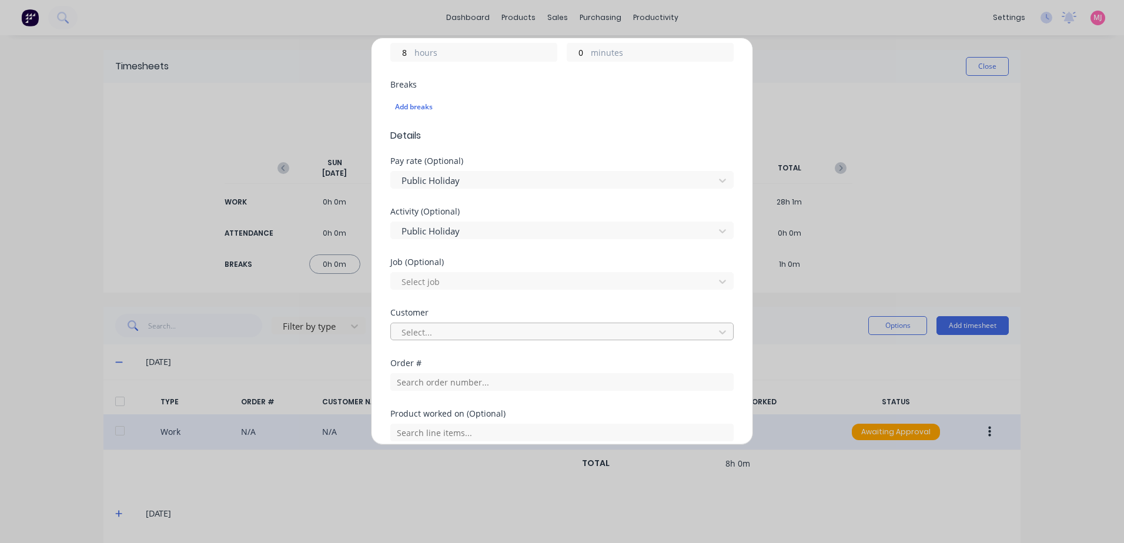
click at [420, 330] on div at bounding box center [554, 332] width 308 height 15
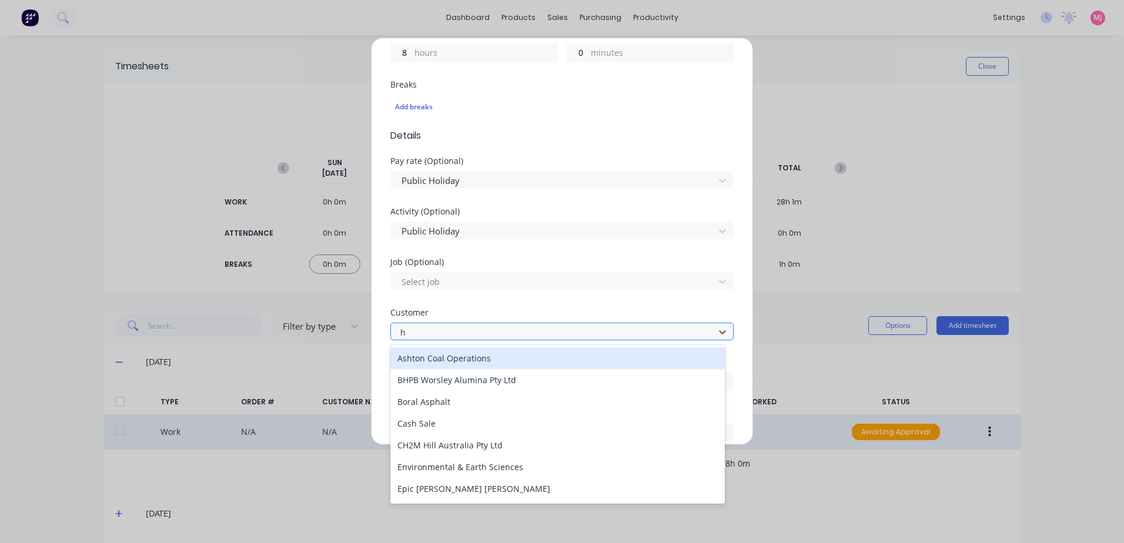
type input "hu"
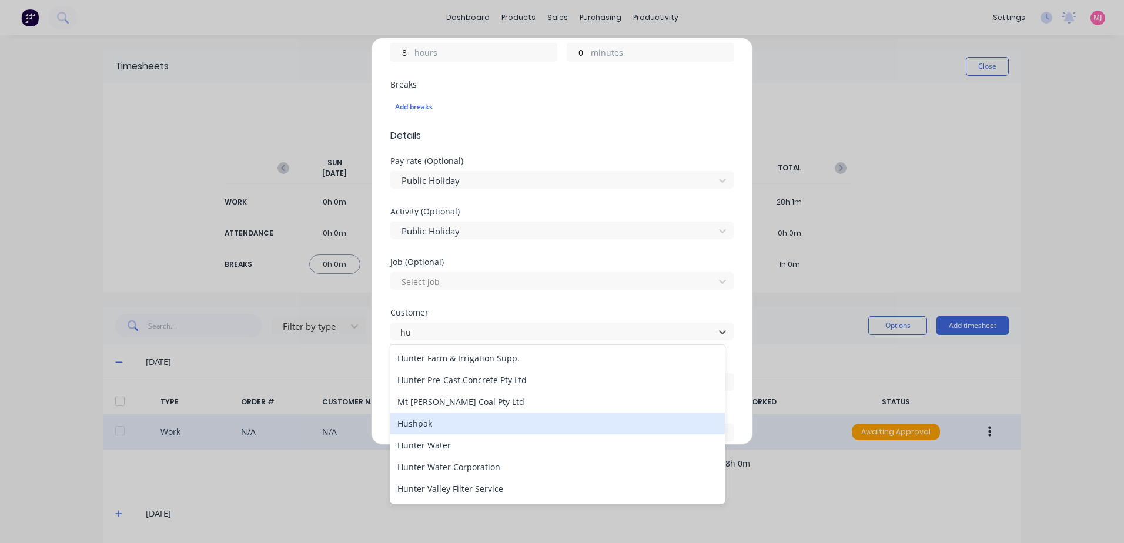
click at [425, 422] on div "Hushpak" at bounding box center [557, 424] width 334 height 22
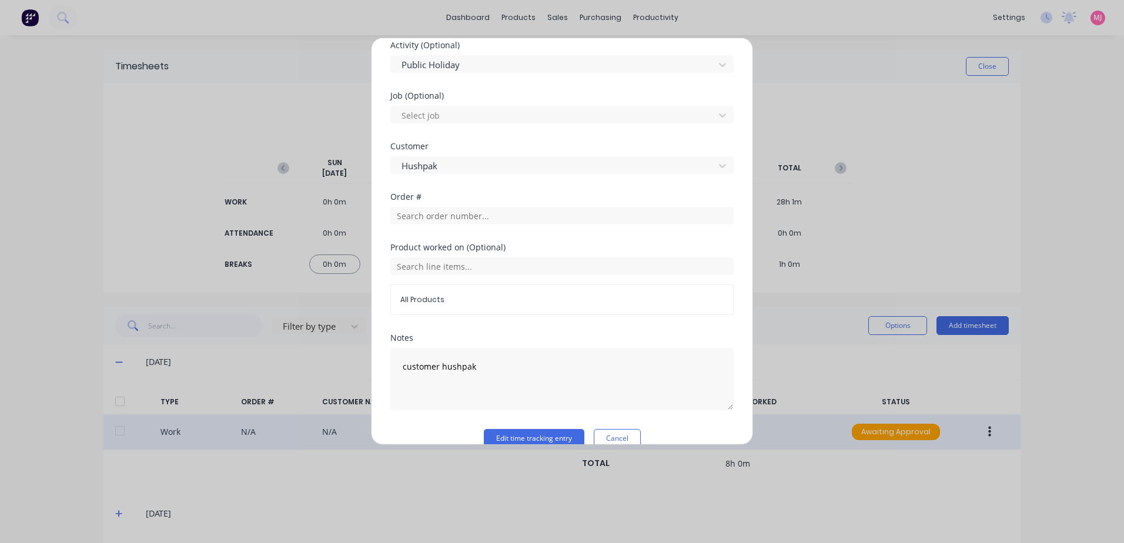
scroll to position [471, 0]
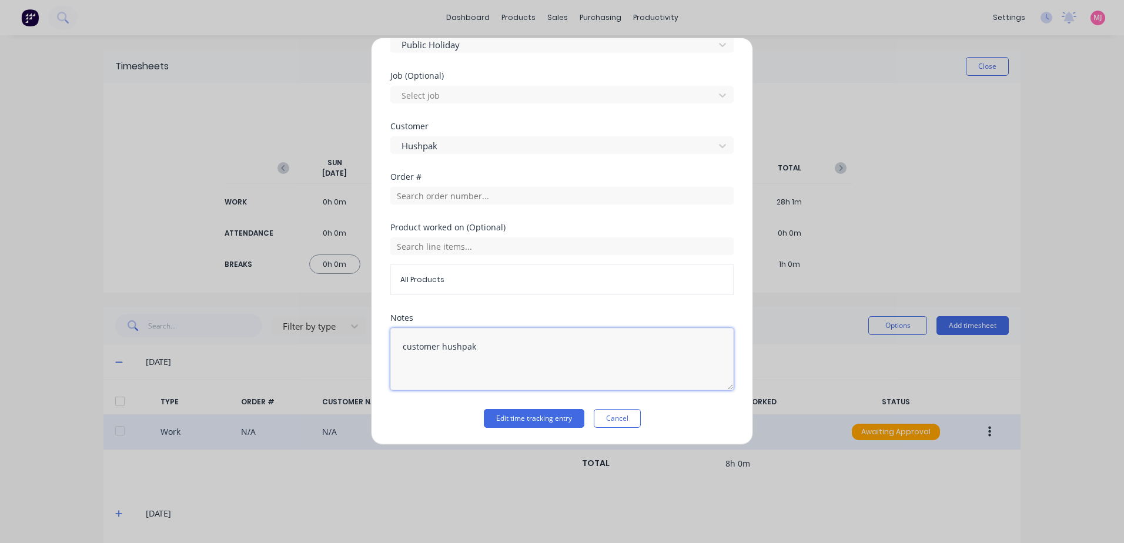
drag, startPoint x: 477, startPoint y: 344, endPoint x: 380, endPoint y: 345, distance: 96.4
click at [380, 345] on div "Edit time tracking entry Work Attendance When Date [DATE] Start time Finish tim…" at bounding box center [562, 241] width 382 height 407
type textarea "Public Holiday"
click at [535, 419] on button "Edit time tracking entry" at bounding box center [534, 418] width 101 height 19
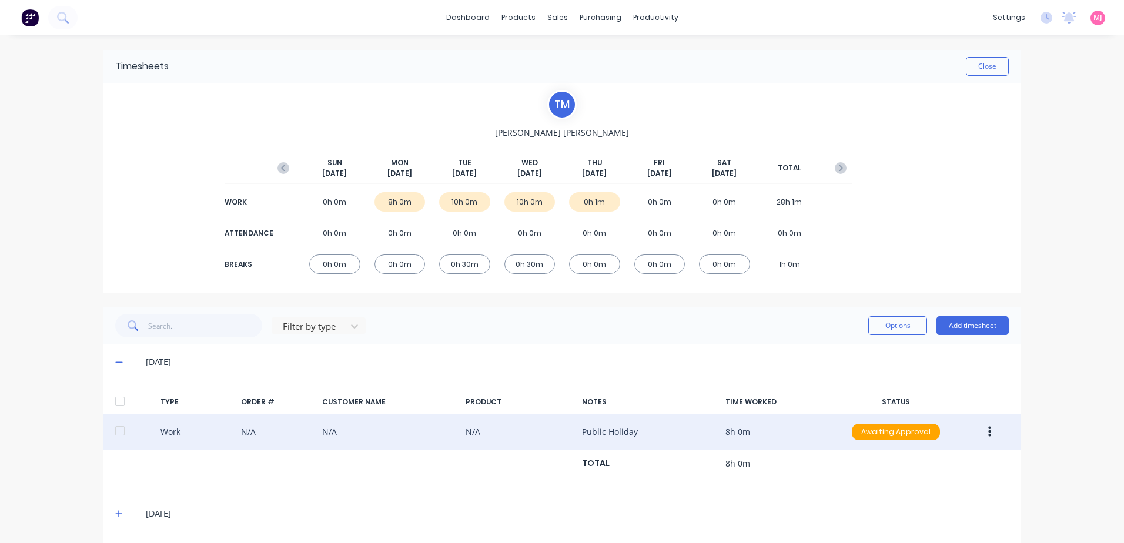
click at [988, 431] on icon "button" at bounding box center [989, 432] width 3 height 13
click at [919, 436] on div "Approve" at bounding box center [947, 434] width 91 height 17
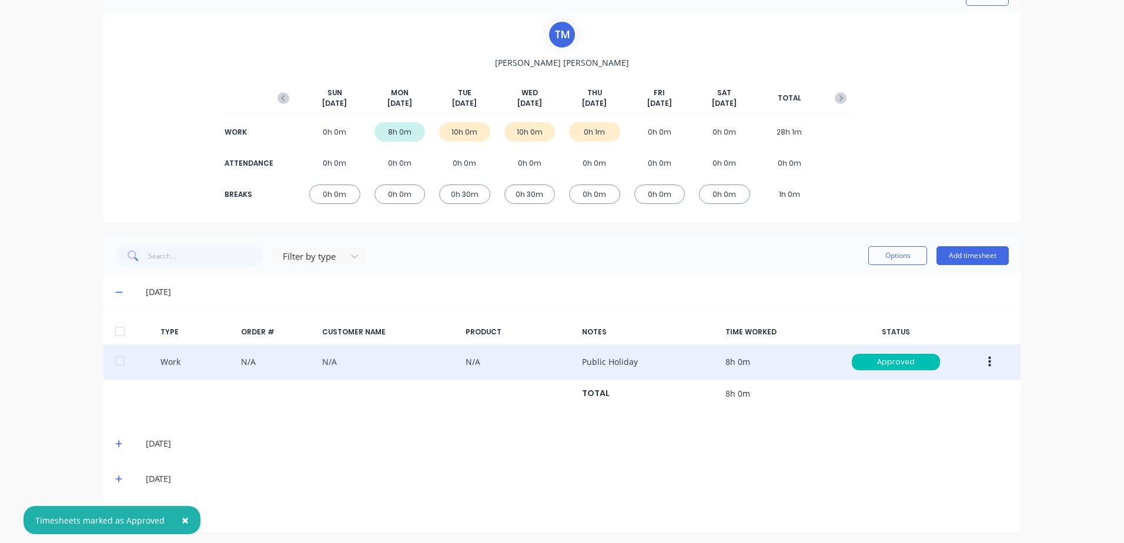
scroll to position [73, 0]
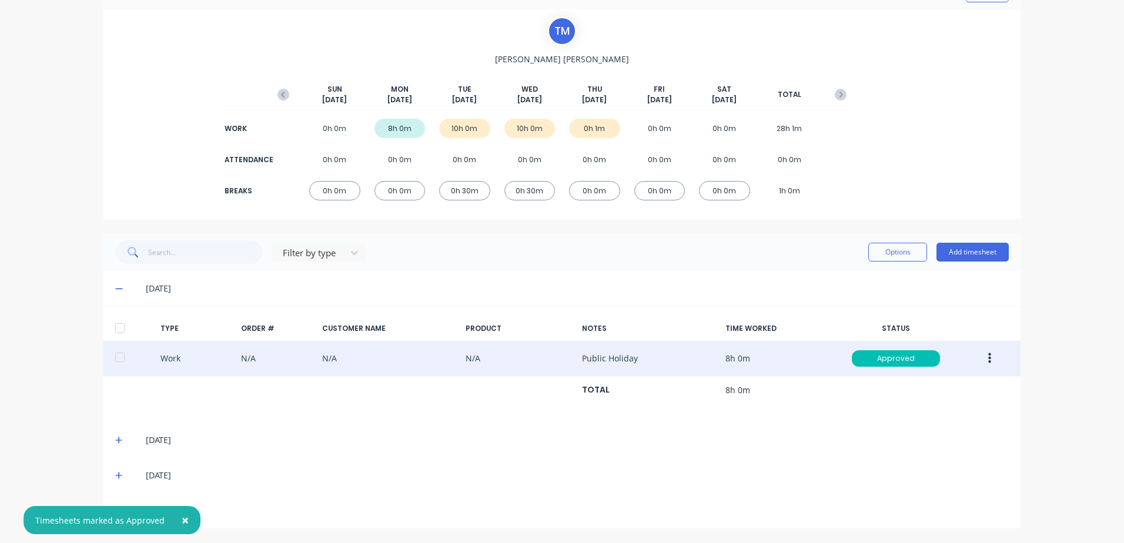
click at [182, 518] on span "×" at bounding box center [185, 520] width 7 height 16
click at [116, 440] on icon at bounding box center [118, 440] width 7 height 7
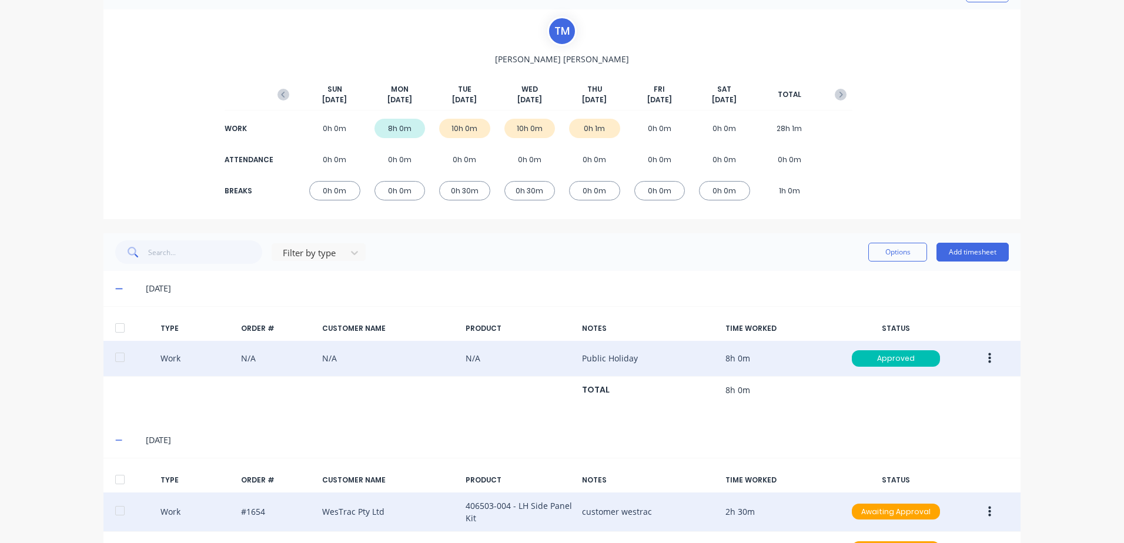
click at [983, 512] on button "button" at bounding box center [990, 511] width 28 height 21
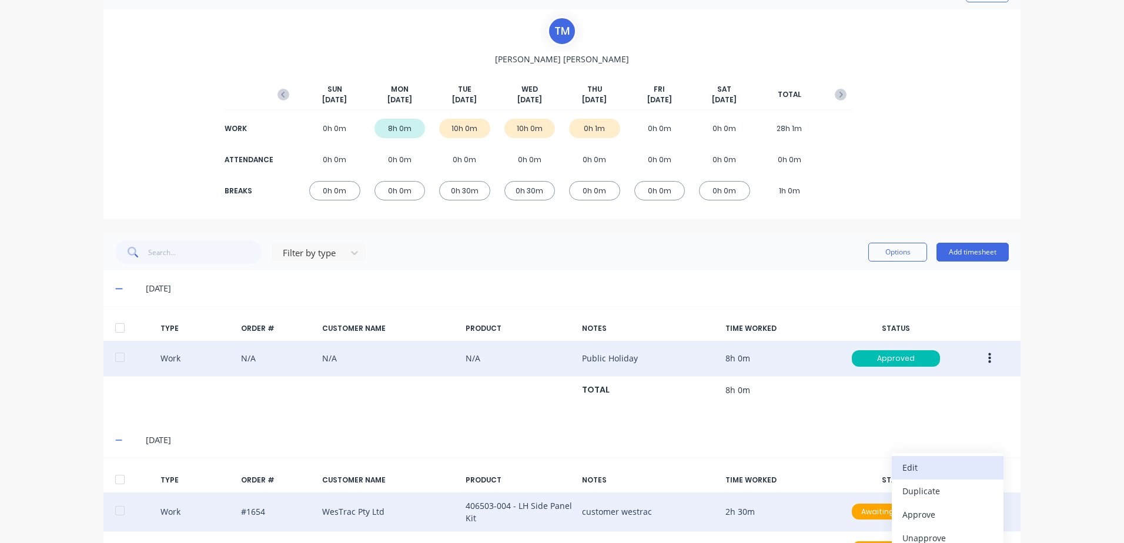
click at [920, 470] on div "Edit" at bounding box center [947, 467] width 91 height 17
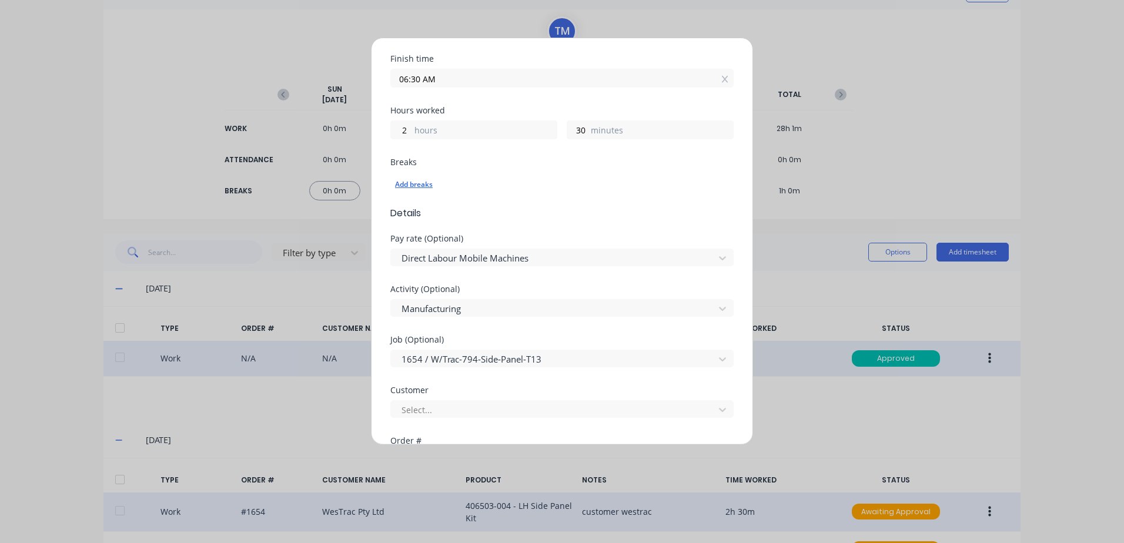
scroll to position [235, 0]
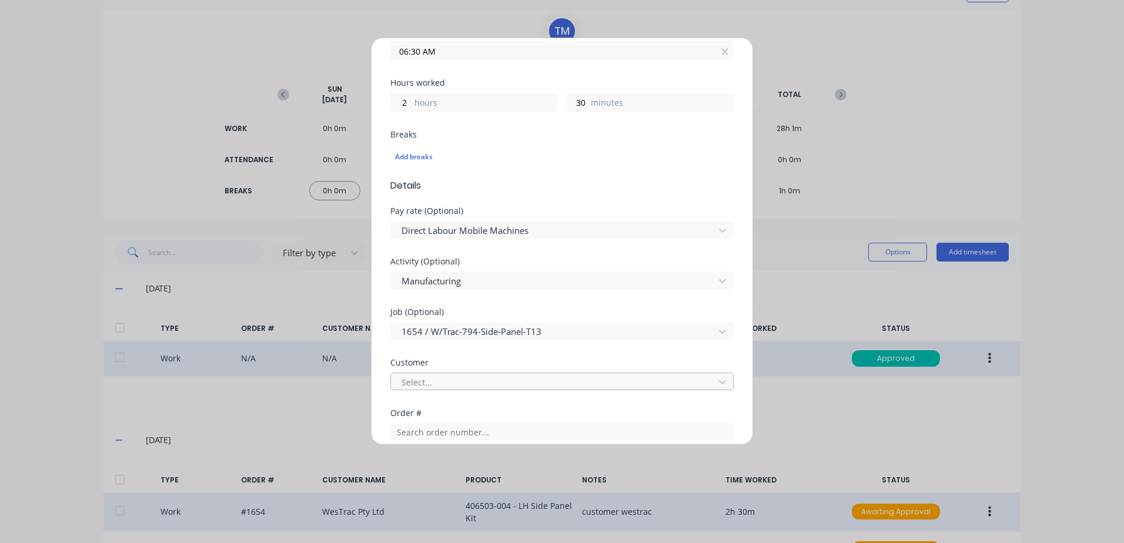
click at [440, 383] on div at bounding box center [554, 382] width 308 height 15
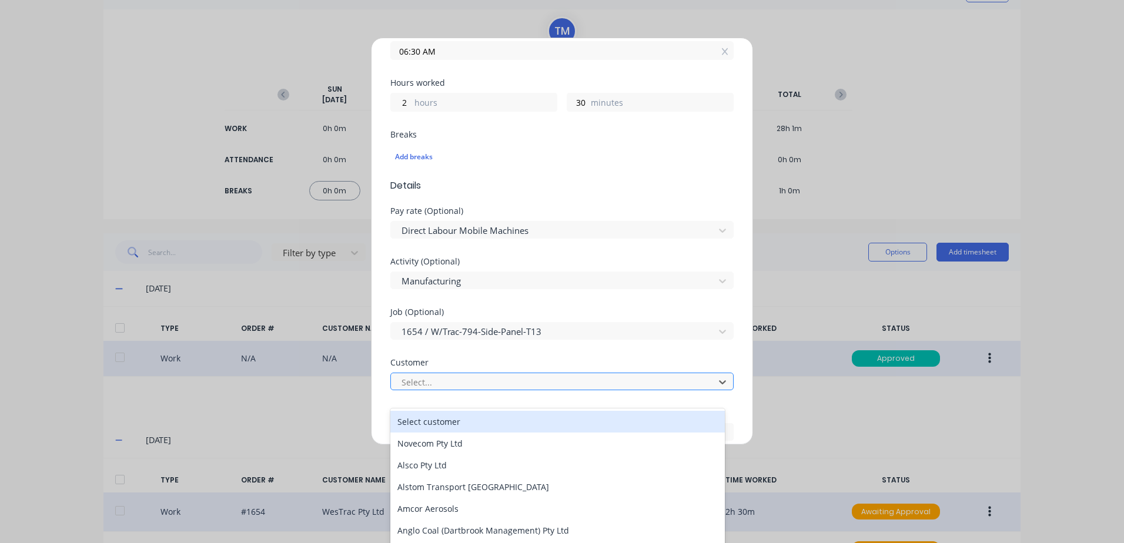
scroll to position [15, 0]
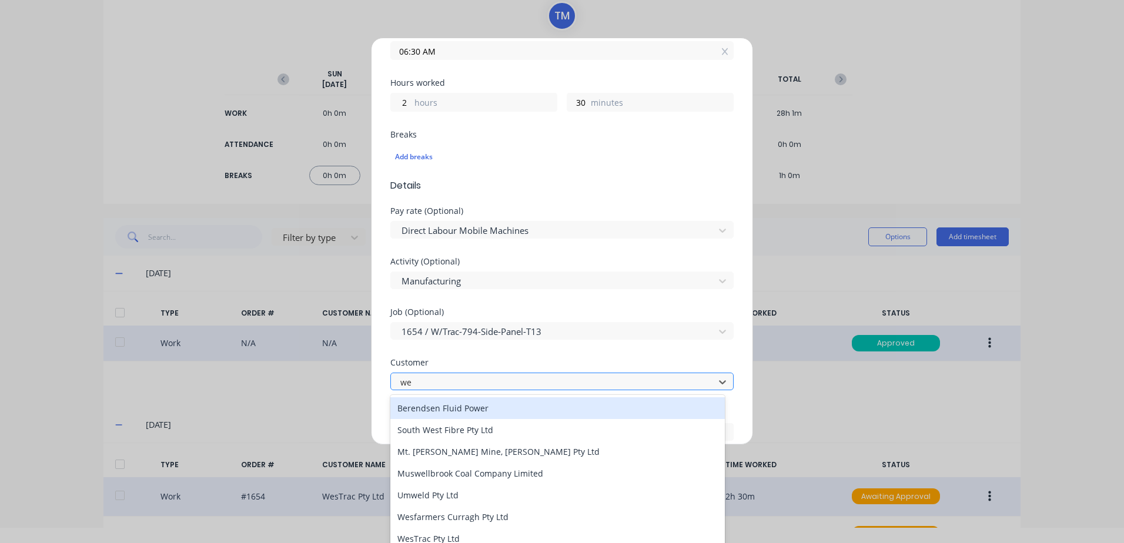
type input "[PERSON_NAME]"
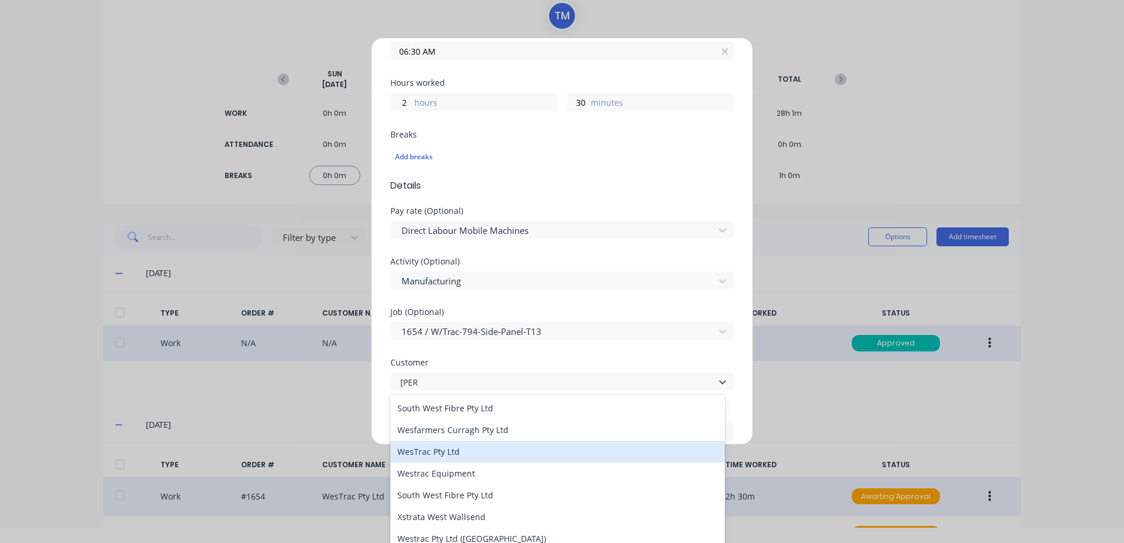
click at [437, 453] on div "WesTrac Pty Ltd" at bounding box center [557, 452] width 334 height 22
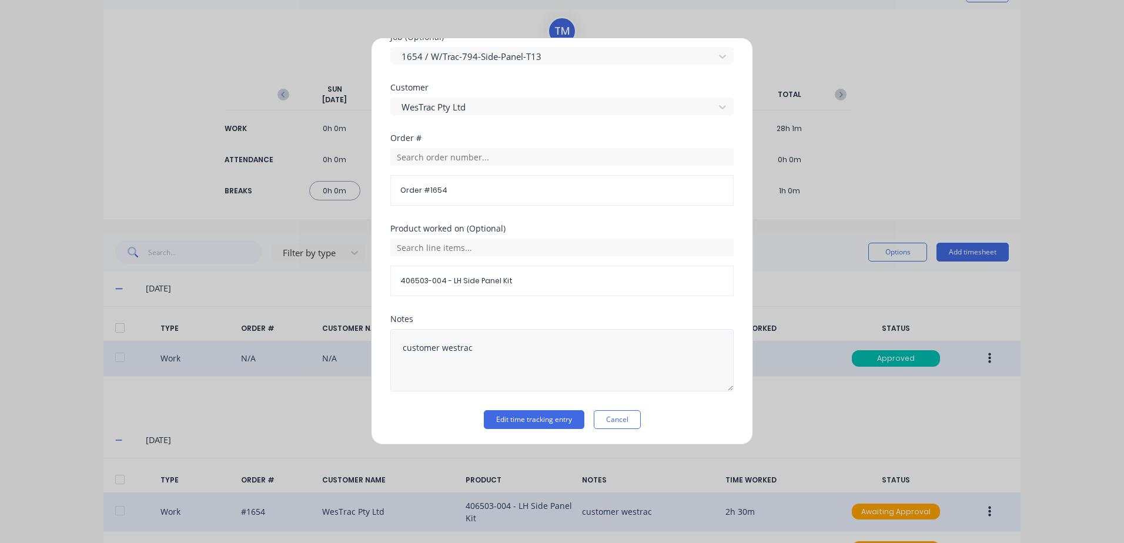
scroll to position [511, 0]
drag, startPoint x: 444, startPoint y: 347, endPoint x: 371, endPoint y: 346, distance: 72.9
click at [371, 346] on div "Edit time tracking entry Work Attendance When Date [DATE] Start time 04:00 AM F…" at bounding box center [562, 241] width 382 height 407
click at [549, 417] on button "Edit time tracking entry" at bounding box center [534, 418] width 101 height 19
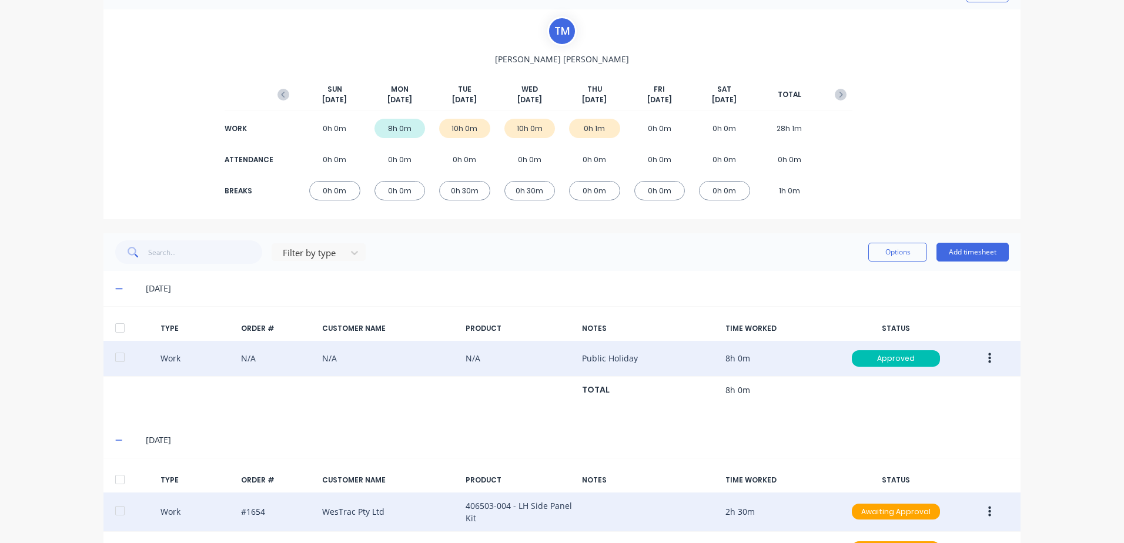
click at [988, 513] on icon "button" at bounding box center [989, 511] width 3 height 11
click at [918, 514] on div "Approve" at bounding box center [947, 514] width 91 height 17
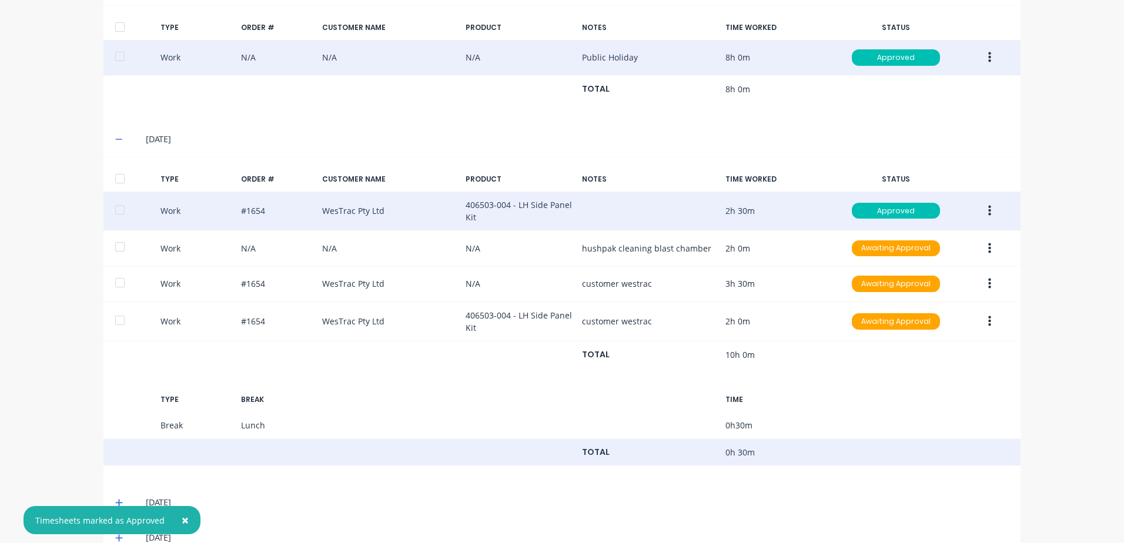
scroll to position [401, 0]
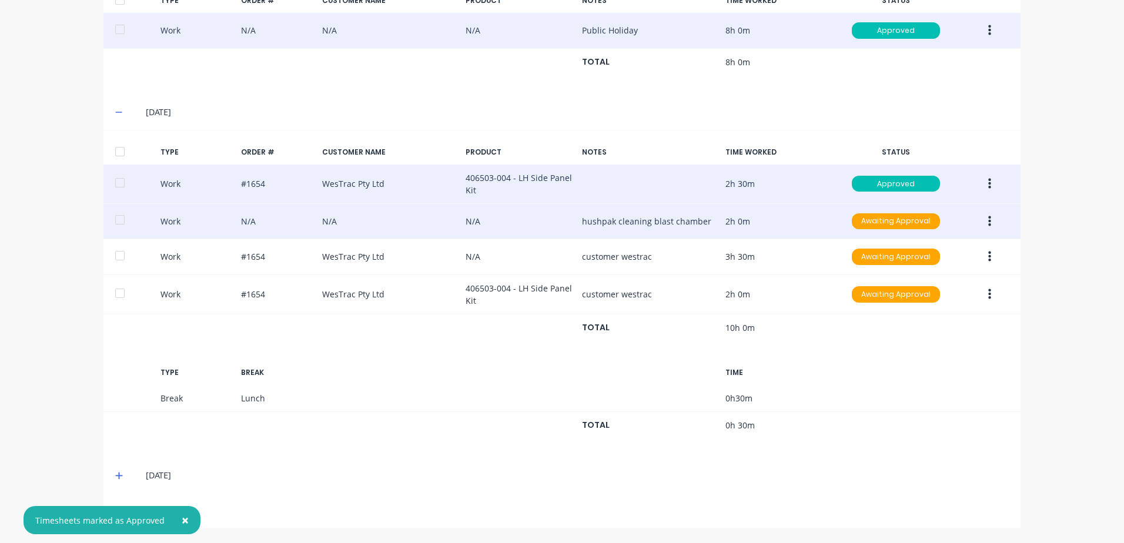
click at [988, 223] on icon "button" at bounding box center [989, 221] width 3 height 13
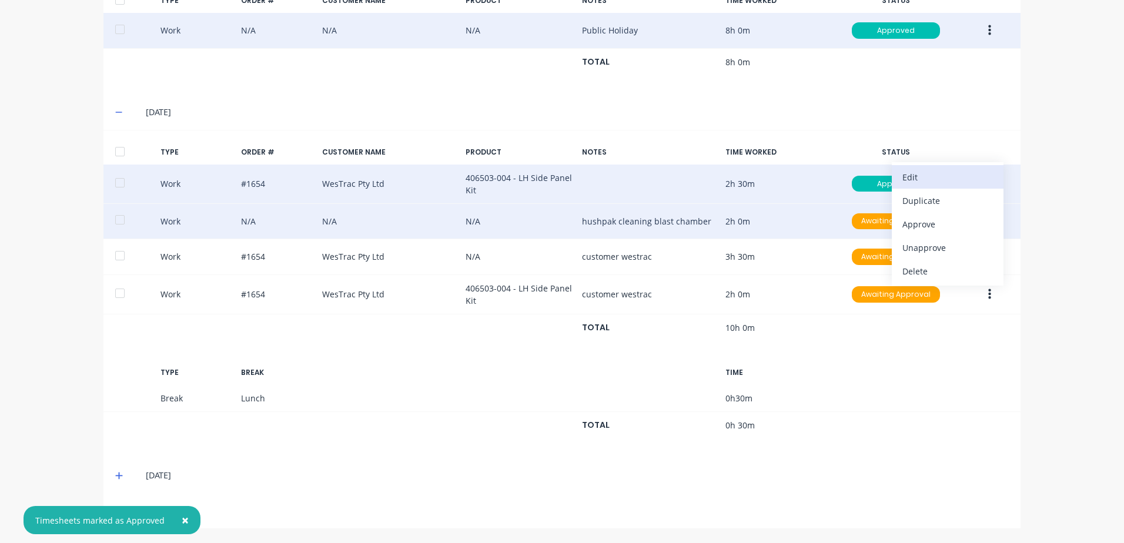
click at [902, 176] on div "Edit" at bounding box center [947, 177] width 91 height 17
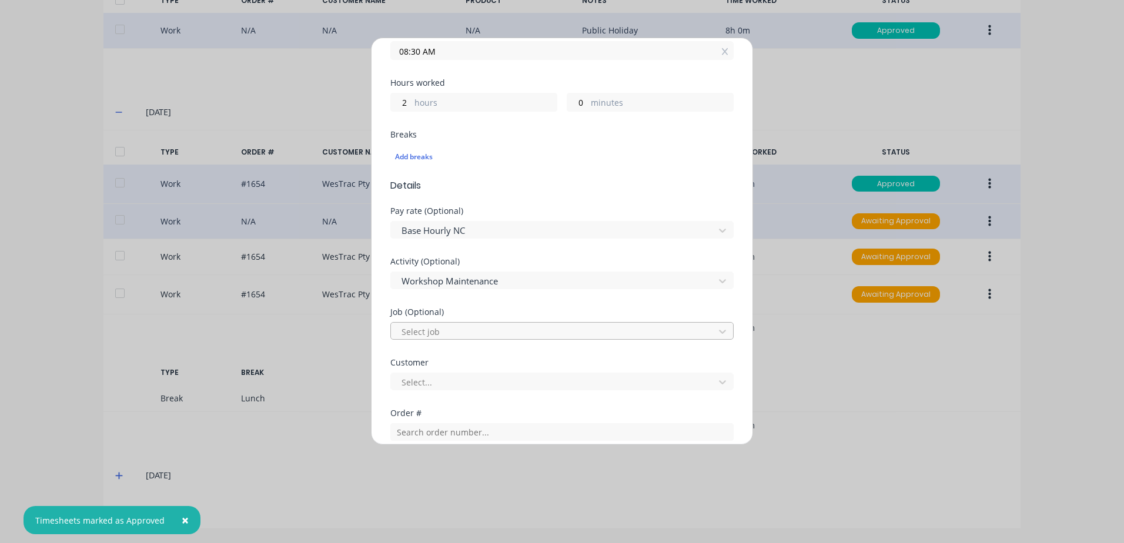
scroll to position [353, 0]
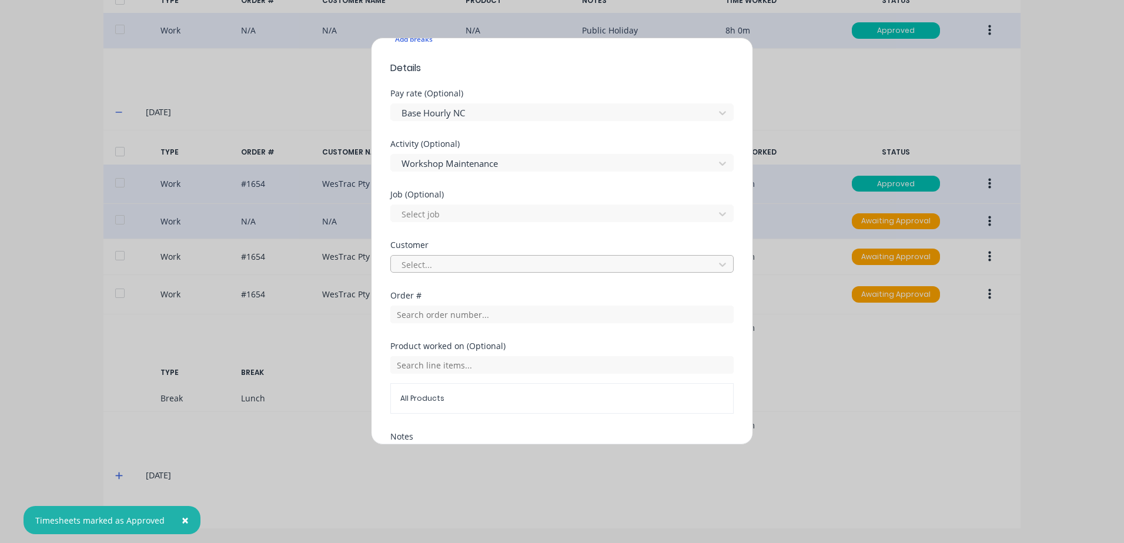
click at [432, 263] on div at bounding box center [554, 264] width 308 height 15
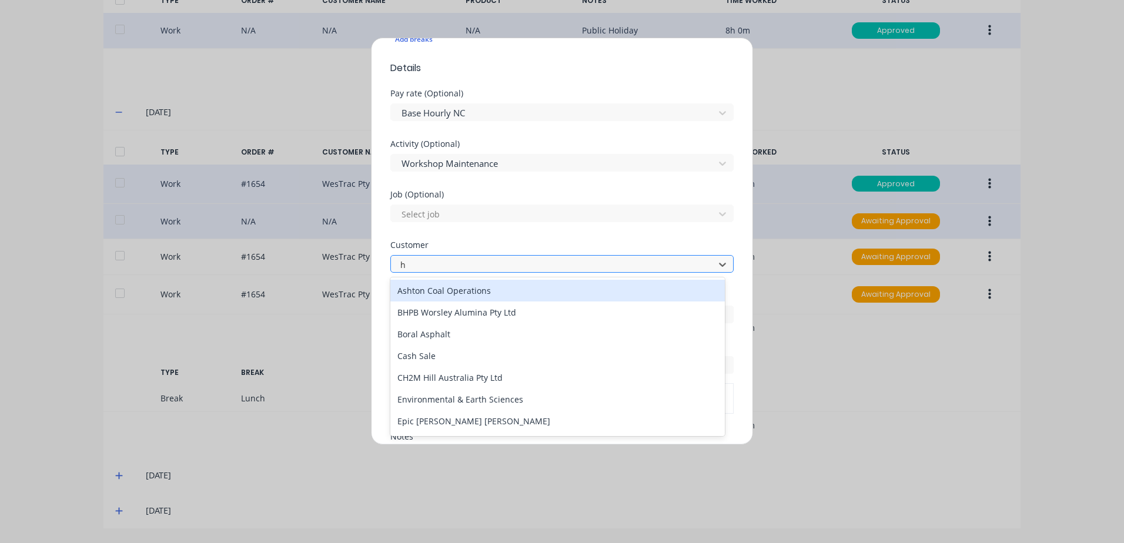
type input "hu"
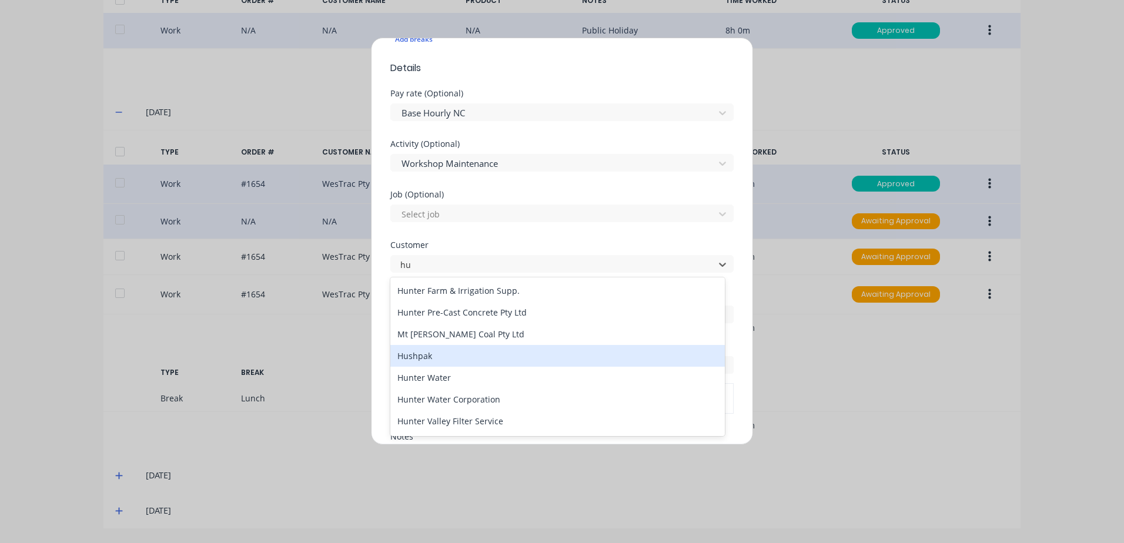
drag, startPoint x: 423, startPoint y: 357, endPoint x: 427, endPoint y: 346, distance: 11.7
click at [423, 357] on div "Hushpak" at bounding box center [557, 356] width 334 height 22
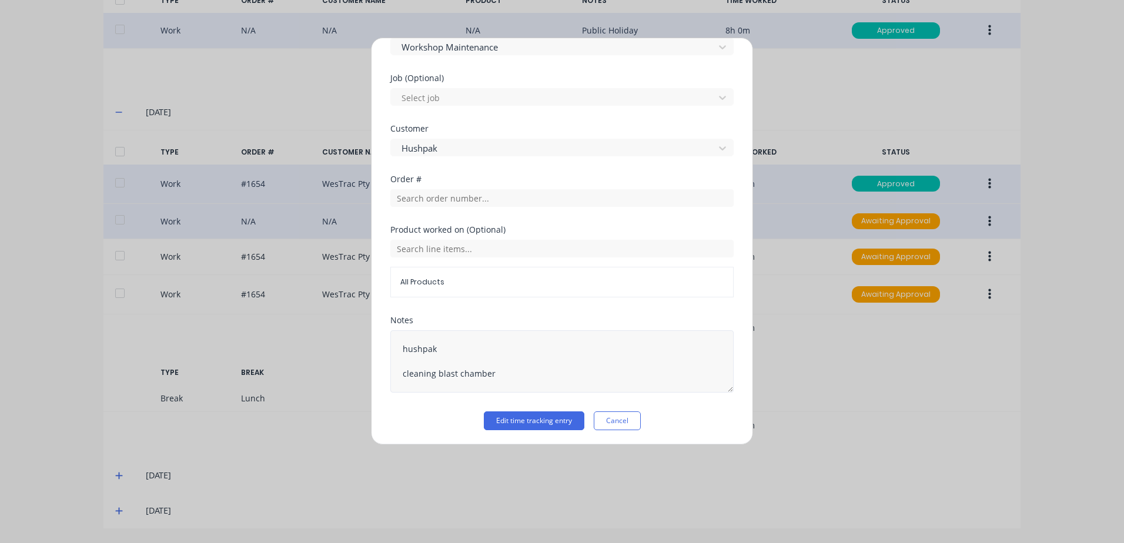
scroll to position [470, 0]
click at [378, 346] on div "Edit time tracking entry Work Attendance When Date [DATE] Start time 06:30 AM F…" at bounding box center [562, 241] width 382 height 407
click at [400, 372] on textarea "cleaning blast chamber" at bounding box center [561, 360] width 343 height 62
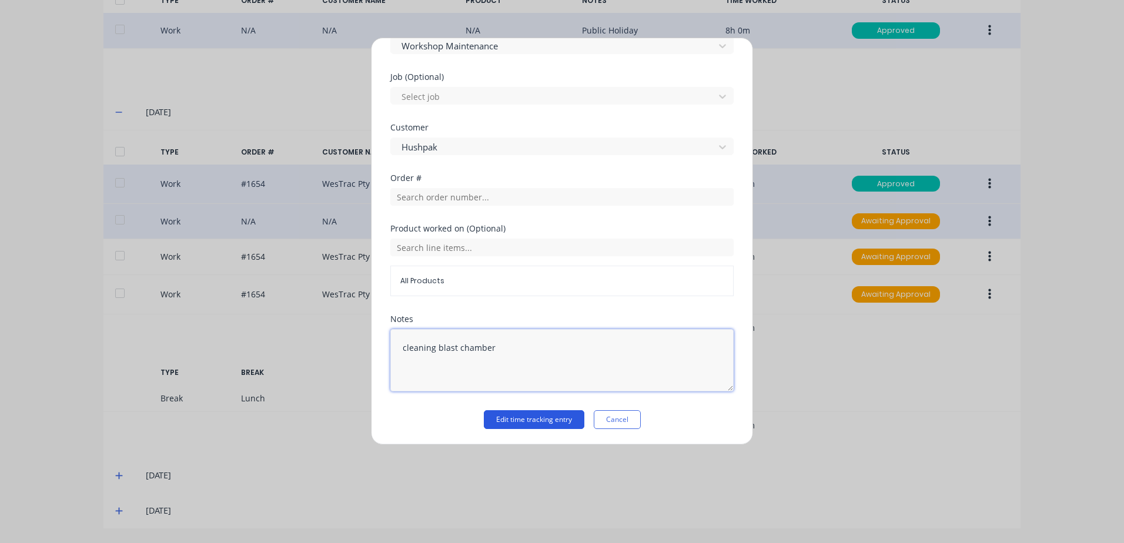
type textarea "cleaning blast chamber"
click at [525, 421] on button "Edit time tracking entry" at bounding box center [534, 419] width 101 height 19
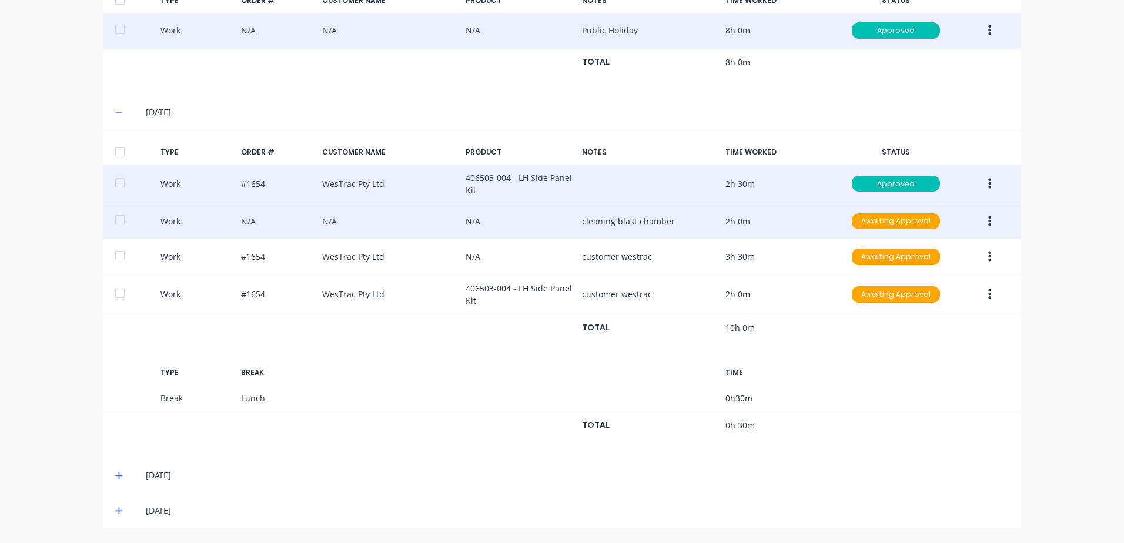
click at [988, 219] on icon "button" at bounding box center [989, 221] width 3 height 13
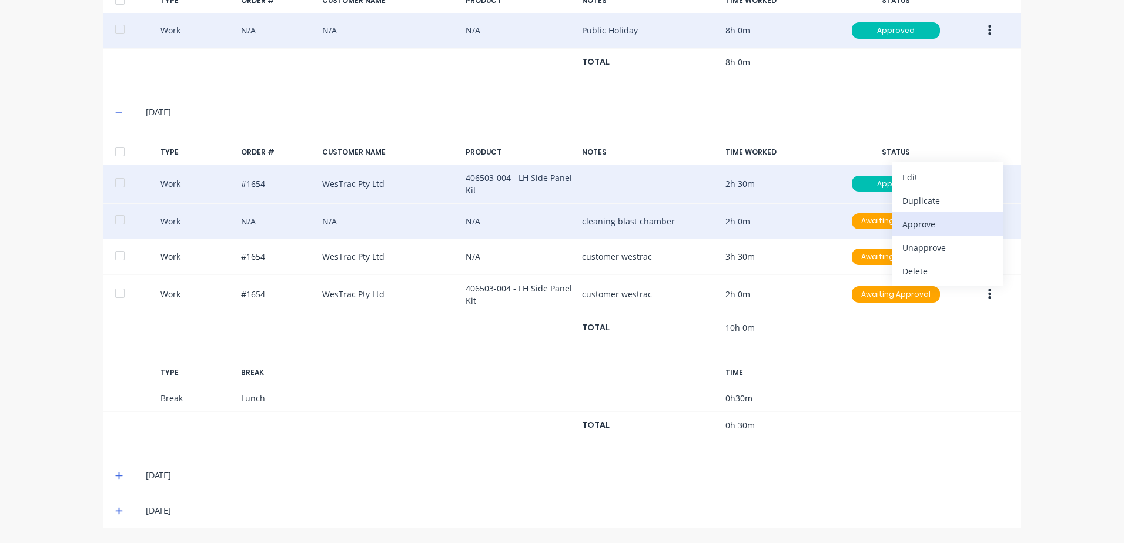
click at [926, 225] on div "Approve" at bounding box center [947, 224] width 91 height 17
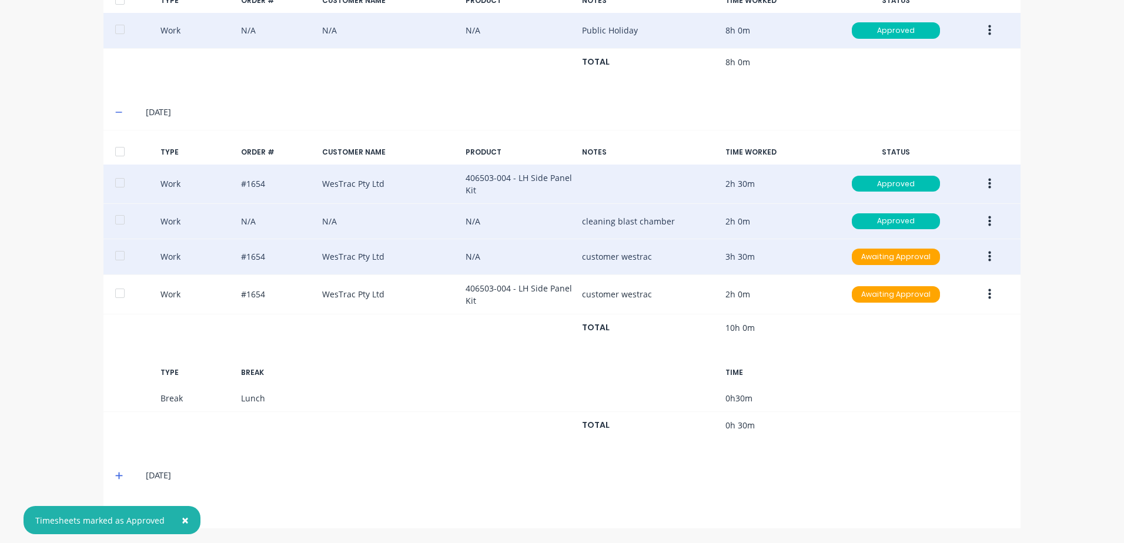
click at [982, 257] on button "button" at bounding box center [990, 256] width 28 height 21
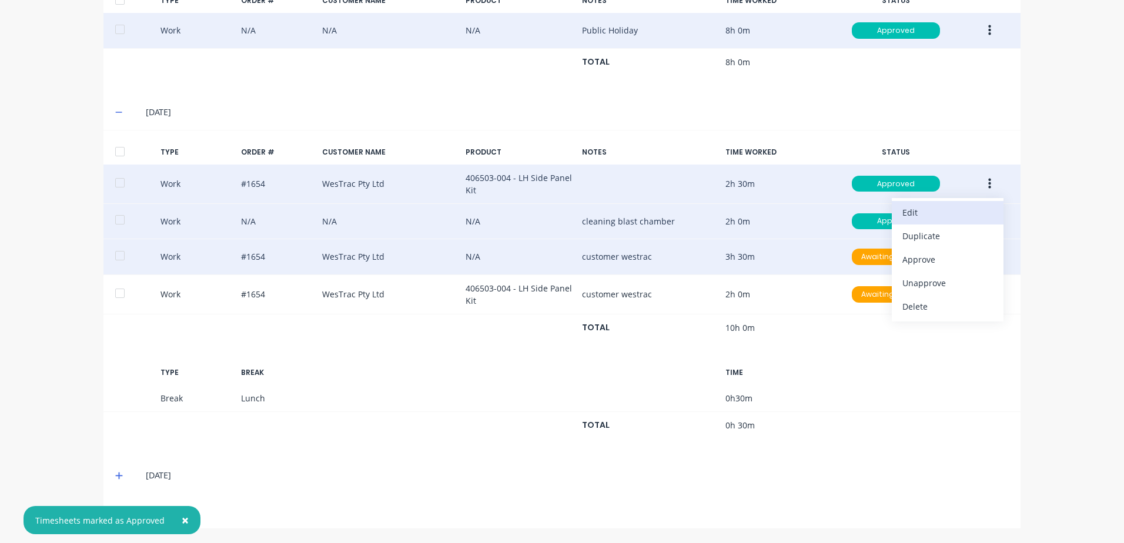
click at [922, 212] on div "Edit" at bounding box center [947, 212] width 91 height 17
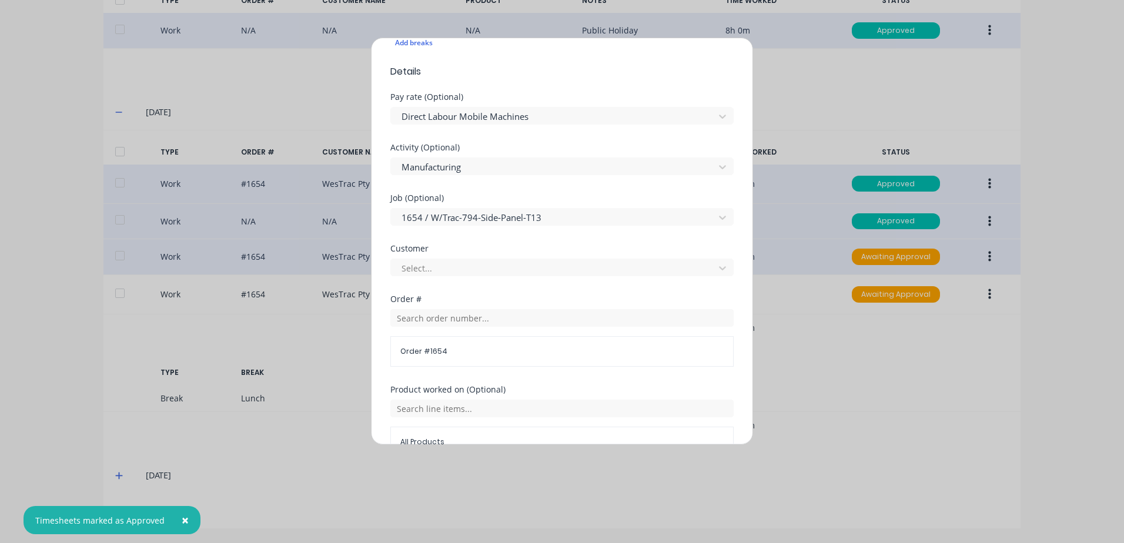
scroll to position [353, 0]
click at [433, 266] on div at bounding box center [554, 264] width 308 height 15
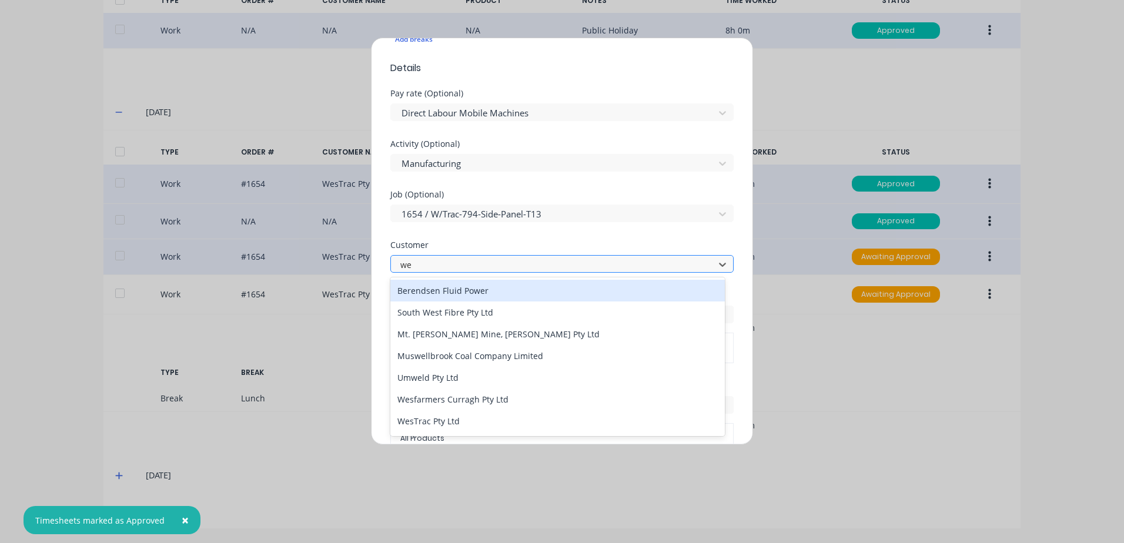
type input "[PERSON_NAME]"
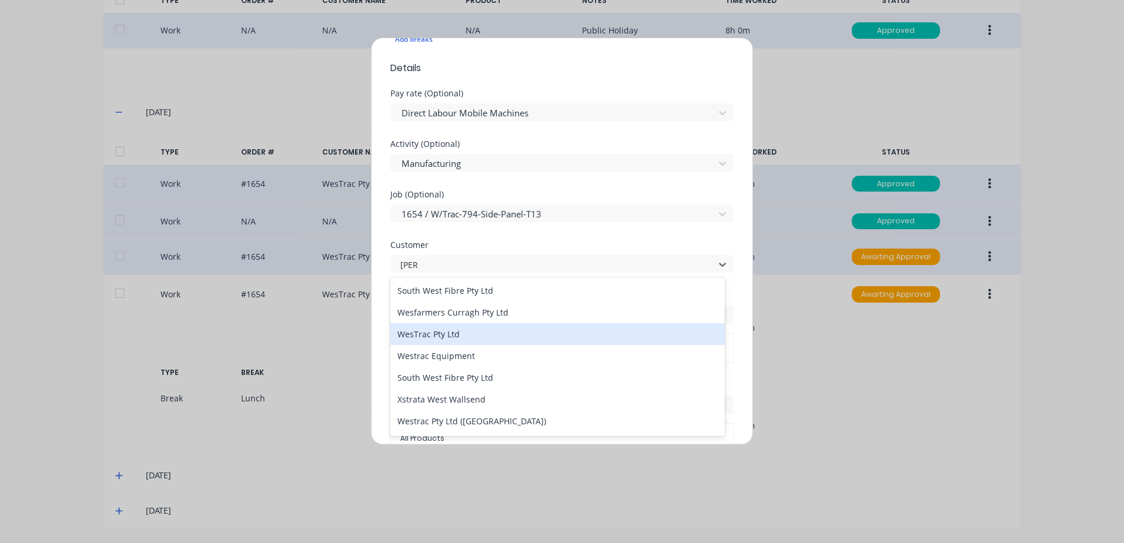
click at [431, 336] on div "WesTrac Pty Ltd" at bounding box center [557, 334] width 334 height 22
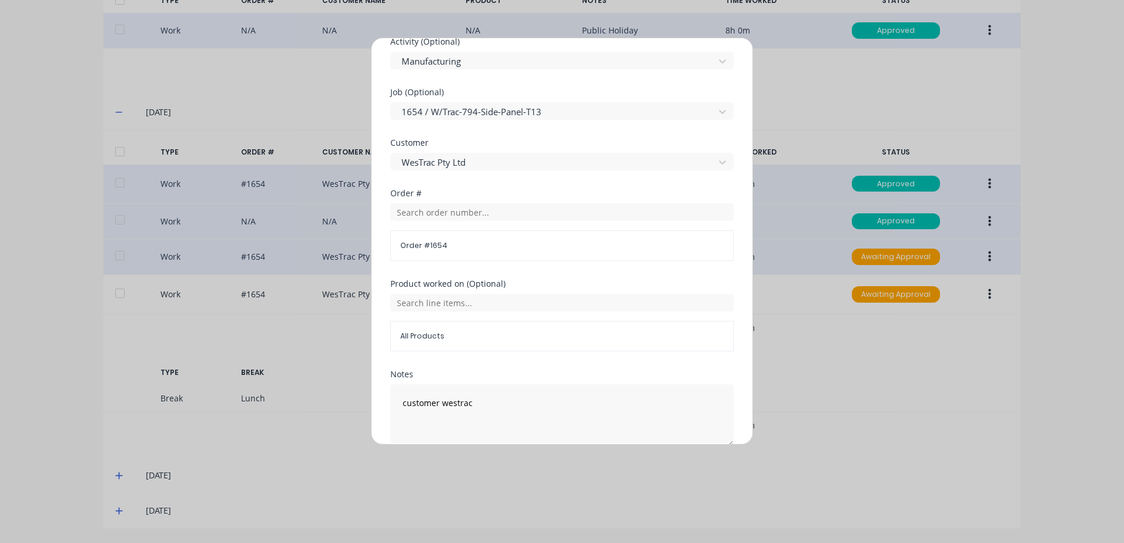
scroll to position [511, 0]
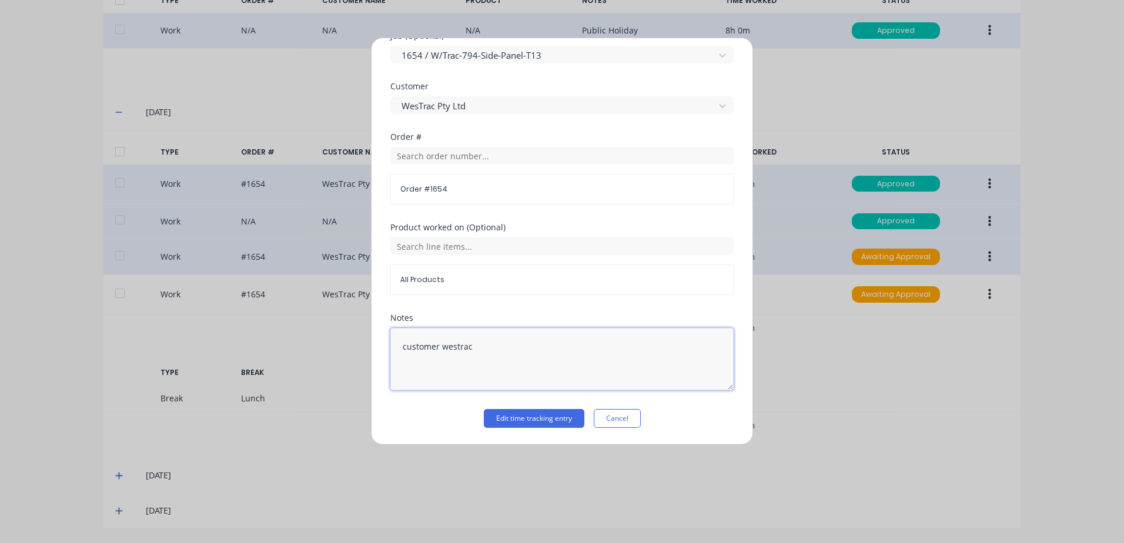
drag, startPoint x: 463, startPoint y: 346, endPoint x: 369, endPoint y: 337, distance: 94.4
click at [369, 337] on div "Edit time tracking entry Work Attendance When Date [DATE] Start time 08:30 AM F…" at bounding box center [562, 271] width 1124 height 543
type textarea "ac"
drag, startPoint x: 404, startPoint y: 344, endPoint x: 387, endPoint y: 344, distance: 17.0
click at [387, 344] on div "Edit time tracking entry Work Attendance When Date [DATE] Start time 08:30 AM F…" at bounding box center [562, 241] width 382 height 407
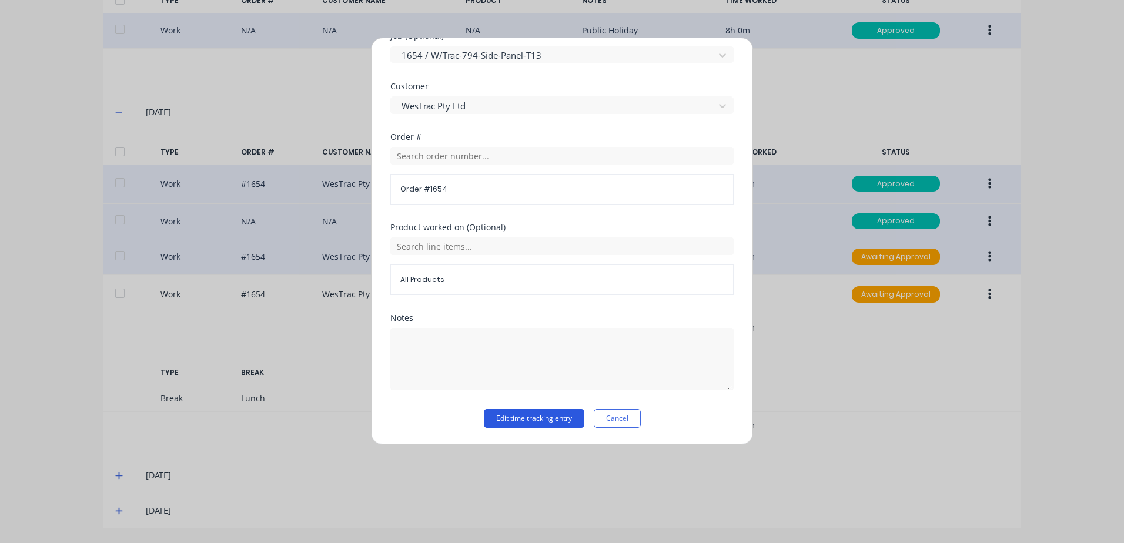
click at [541, 420] on button "Edit time tracking entry" at bounding box center [534, 418] width 101 height 19
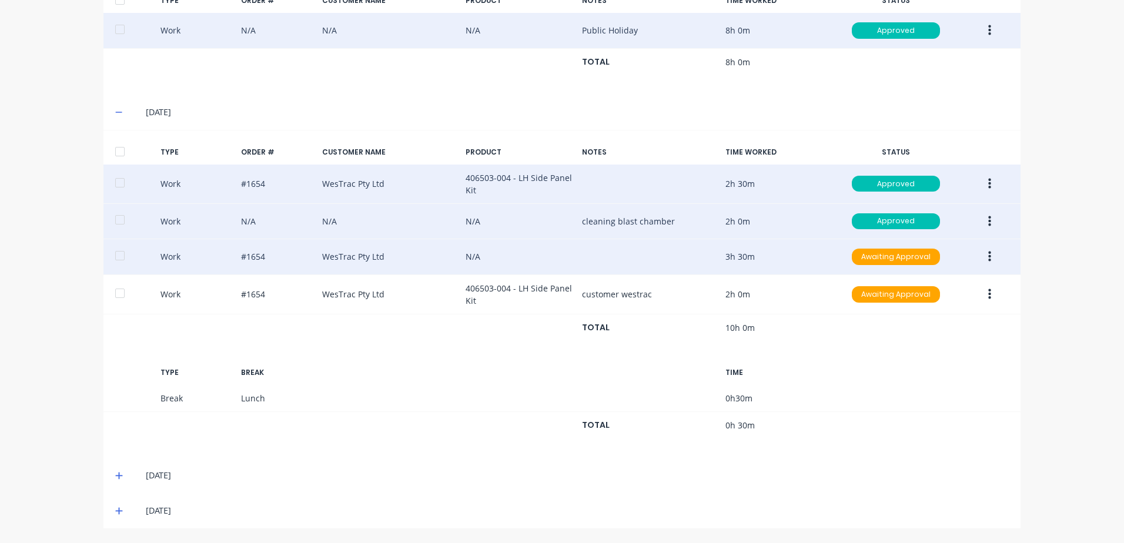
click at [988, 258] on icon "button" at bounding box center [989, 257] width 3 height 11
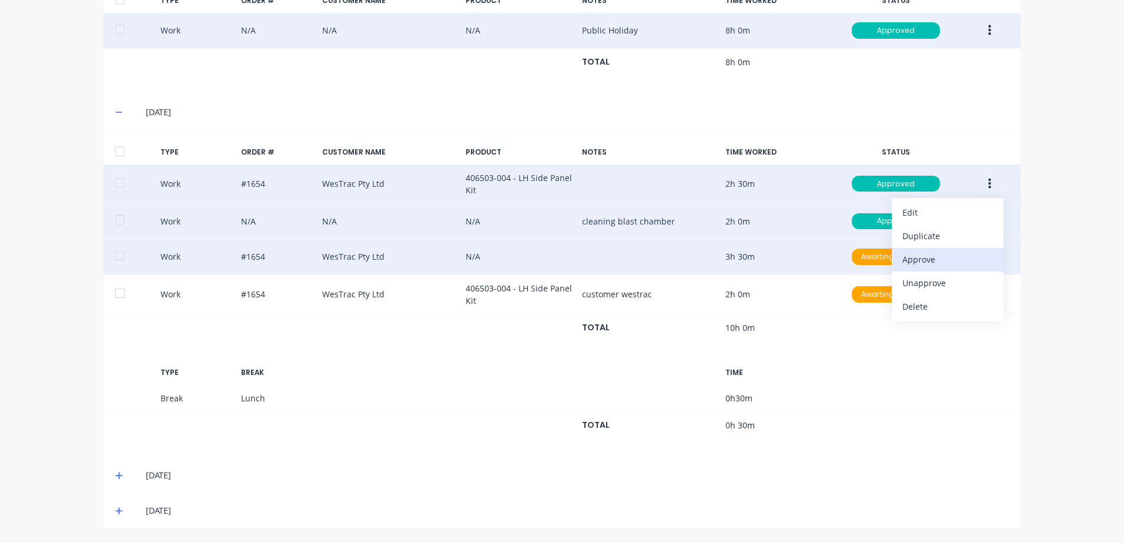
click at [924, 260] on div "Approve" at bounding box center [947, 259] width 91 height 17
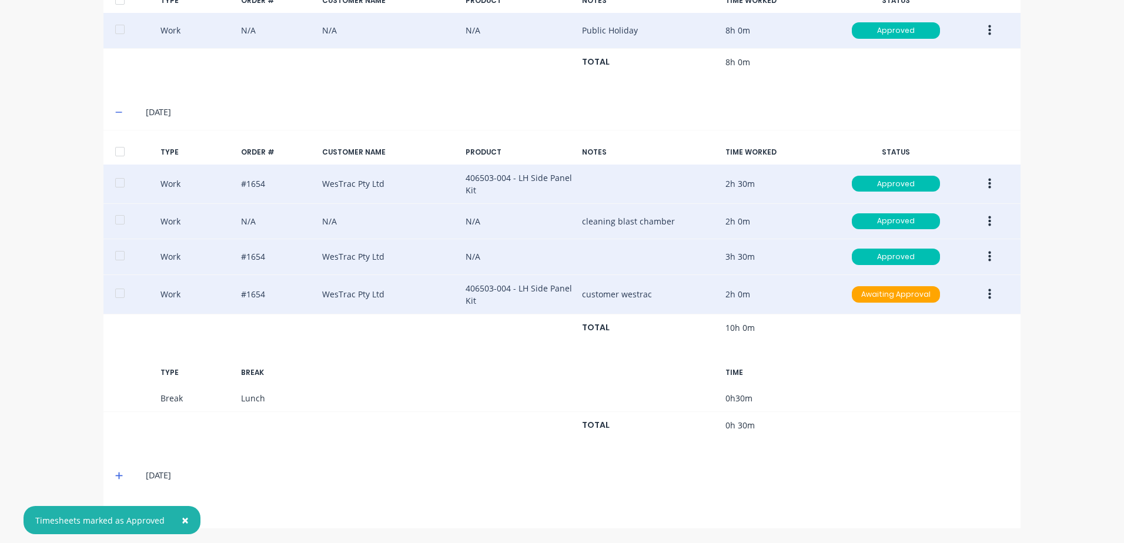
click at [988, 294] on icon "button" at bounding box center [989, 294] width 3 height 11
click at [924, 251] on div "Edit" at bounding box center [947, 250] width 91 height 17
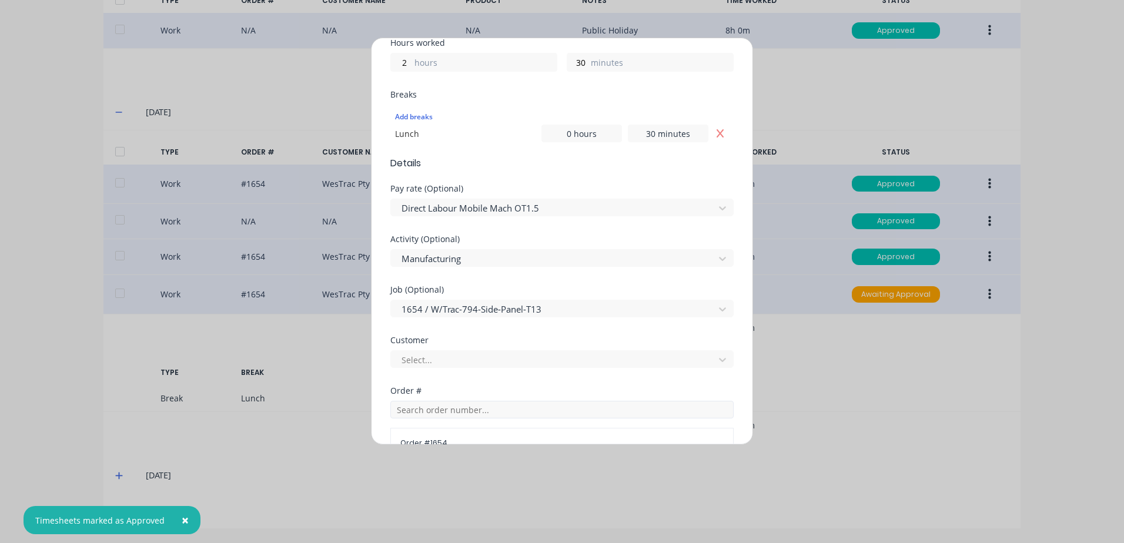
scroll to position [353, 0]
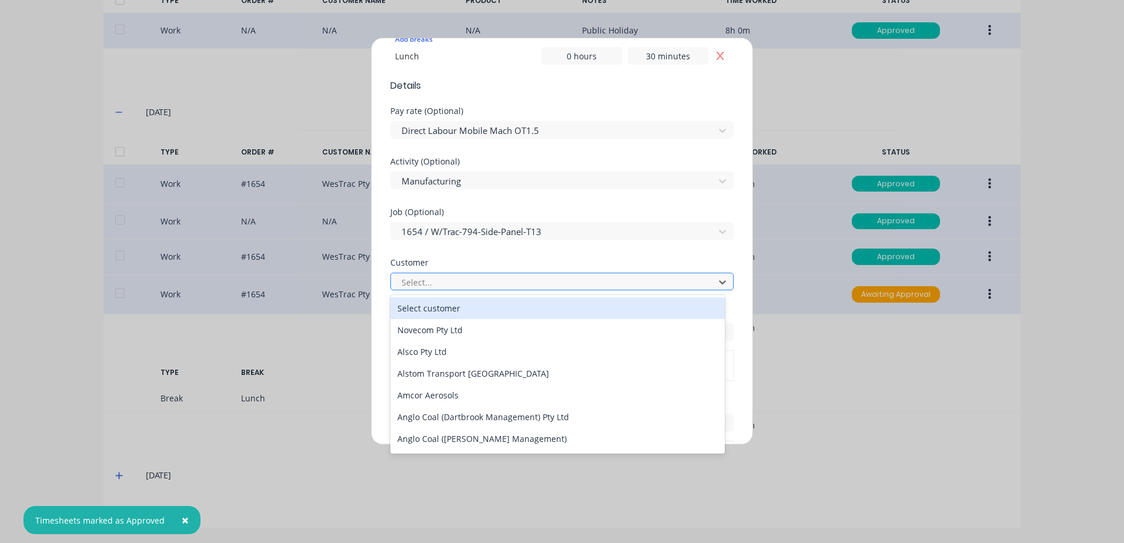
click at [413, 282] on div at bounding box center [554, 282] width 308 height 15
type input "[PERSON_NAME]"
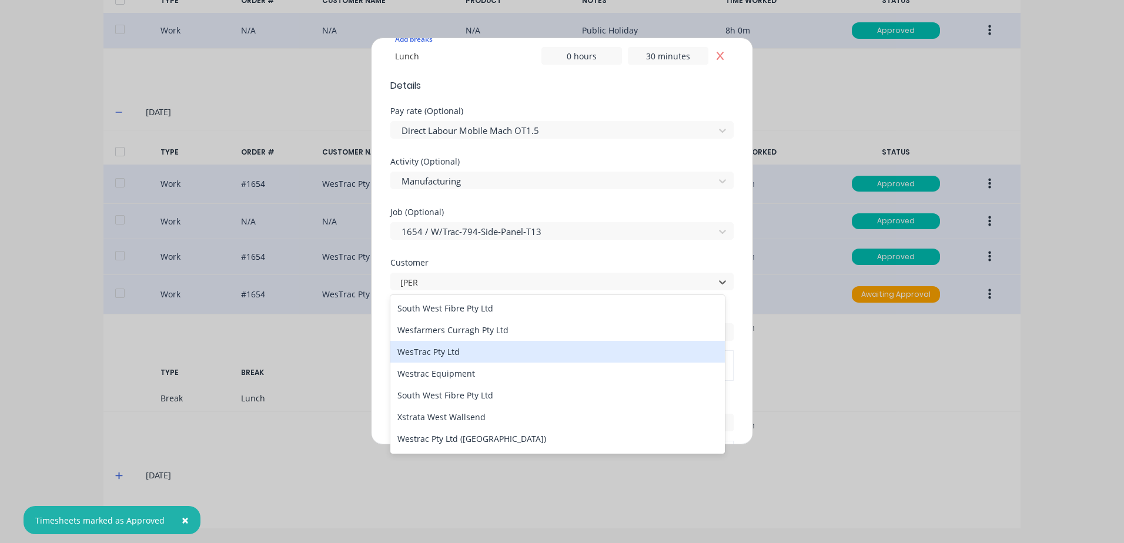
click at [450, 353] on div "WesTrac Pty Ltd" at bounding box center [557, 352] width 334 height 22
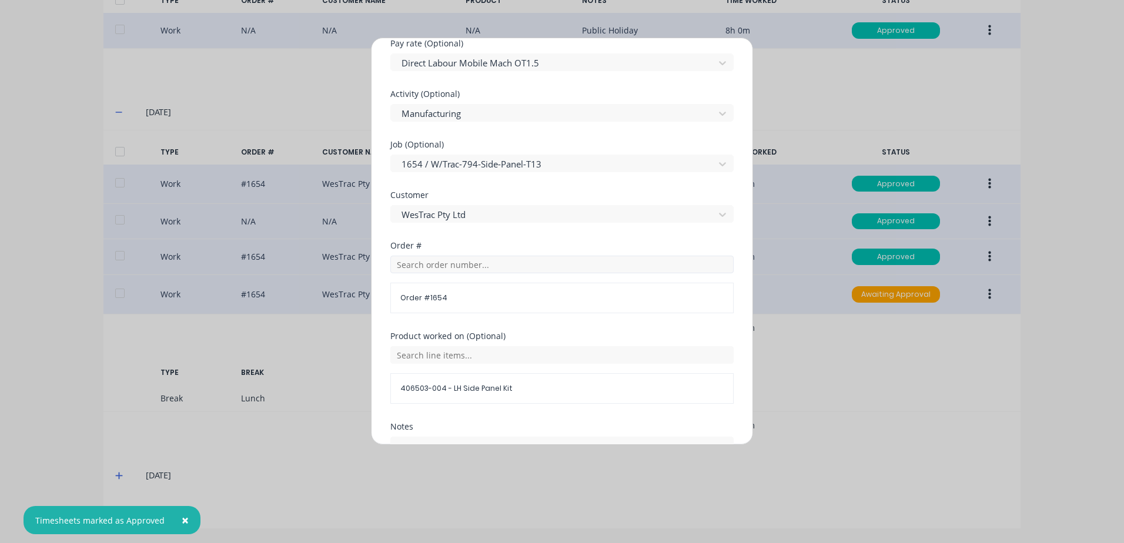
scroll to position [529, 0]
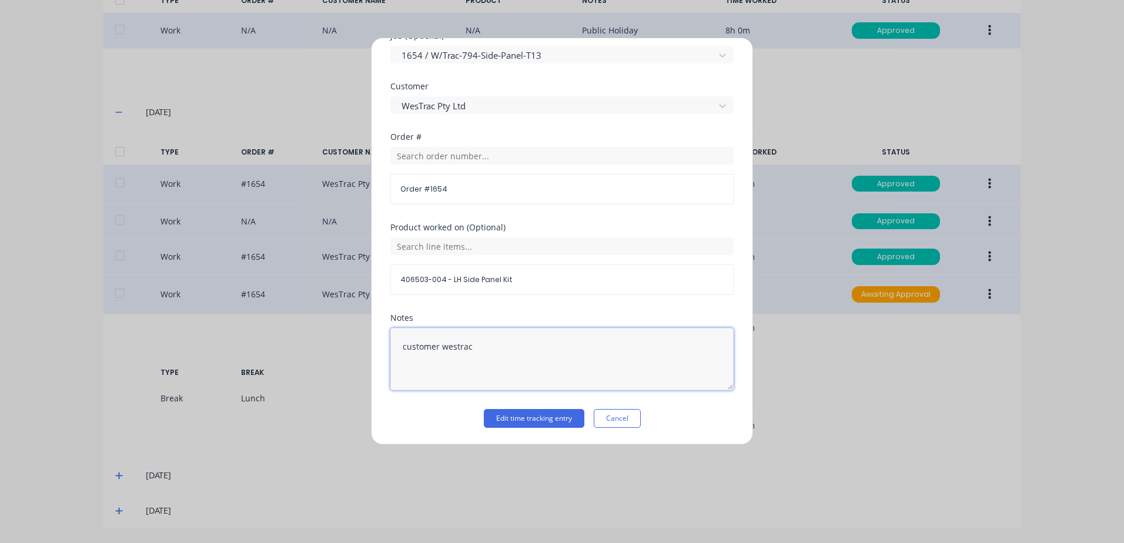
click at [354, 347] on div "Edit time tracking entry Work Attendance When Date [DATE] Start time 12:00 PM F…" at bounding box center [562, 271] width 1124 height 543
click at [555, 420] on button "Edit time tracking entry" at bounding box center [534, 418] width 101 height 19
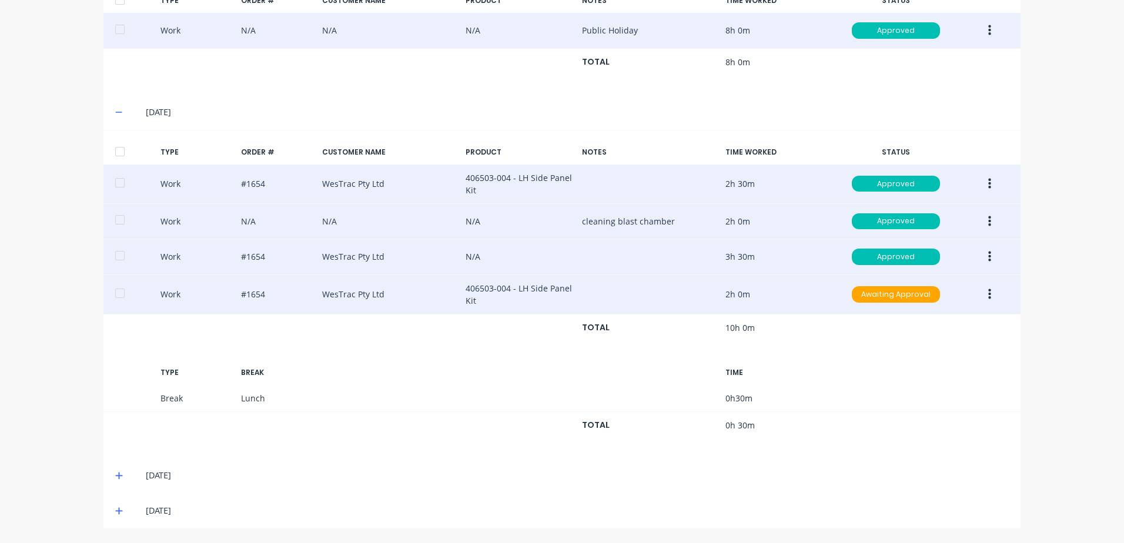
click at [988, 297] on icon "button" at bounding box center [989, 294] width 3 height 13
drag, startPoint x: 922, startPoint y: 299, endPoint x: 728, endPoint y: 299, distance: 194.0
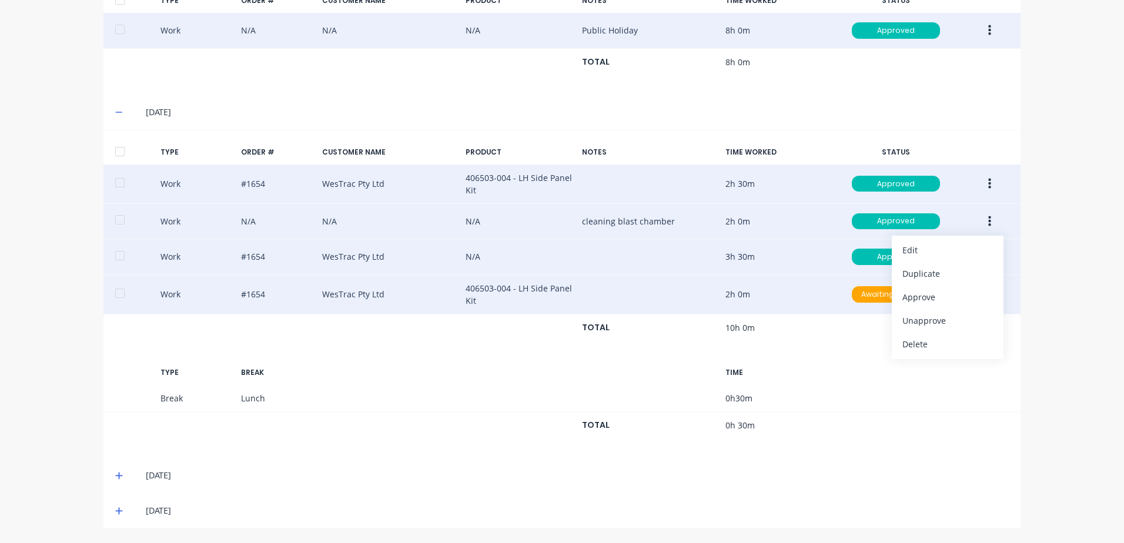
click at [922, 299] on div "Approve" at bounding box center [947, 297] width 91 height 17
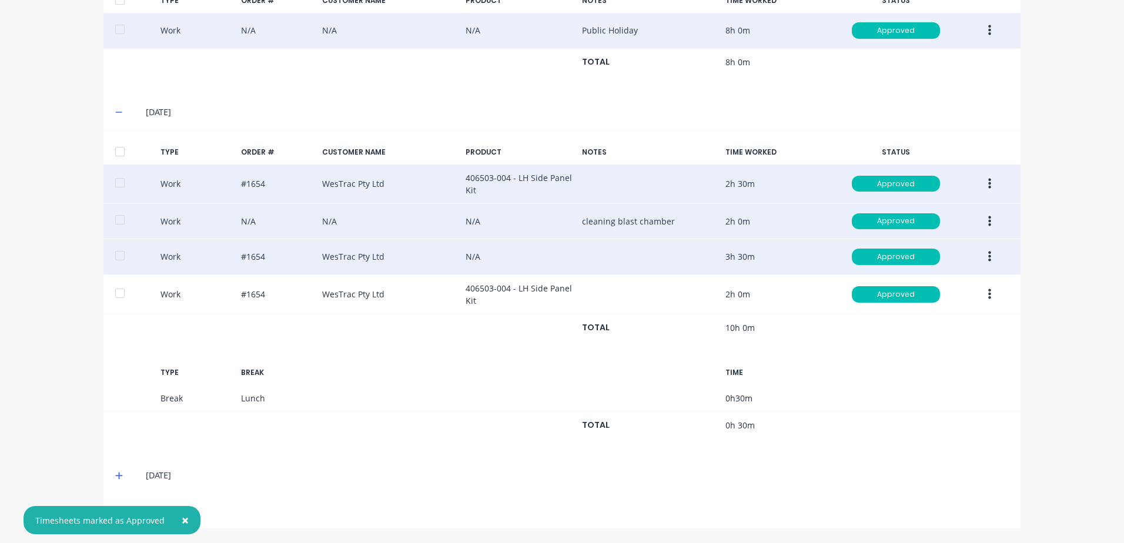
click at [115, 475] on icon at bounding box center [118, 476] width 7 height 7
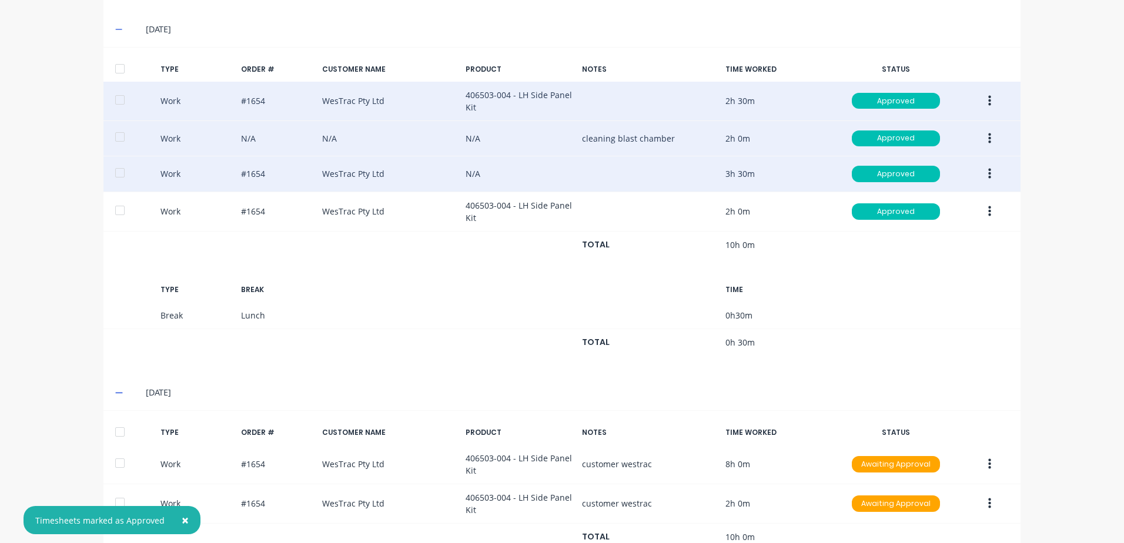
scroll to position [658, 0]
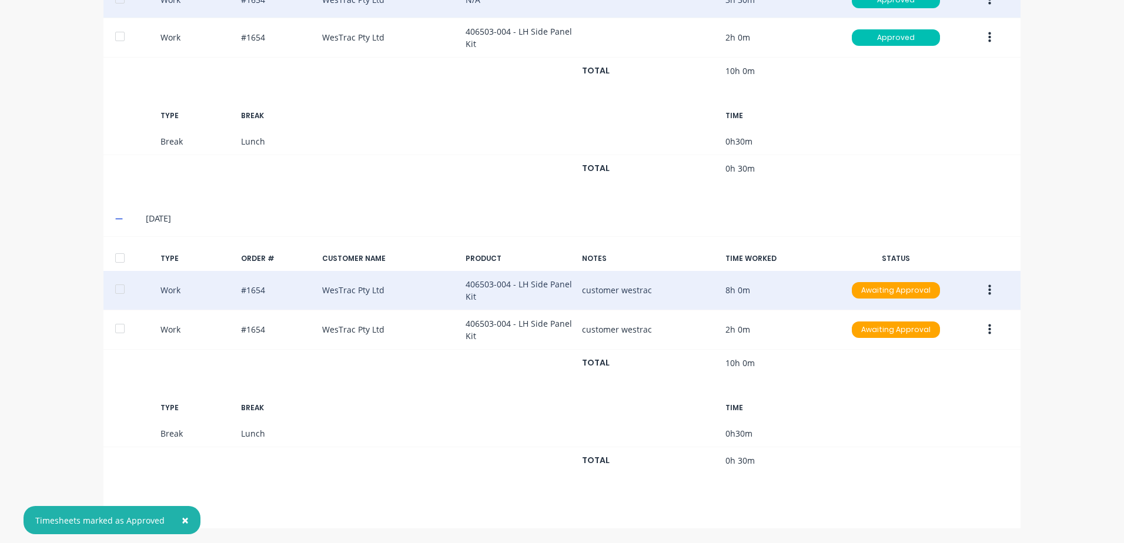
click at [988, 289] on icon "button" at bounding box center [989, 290] width 3 height 11
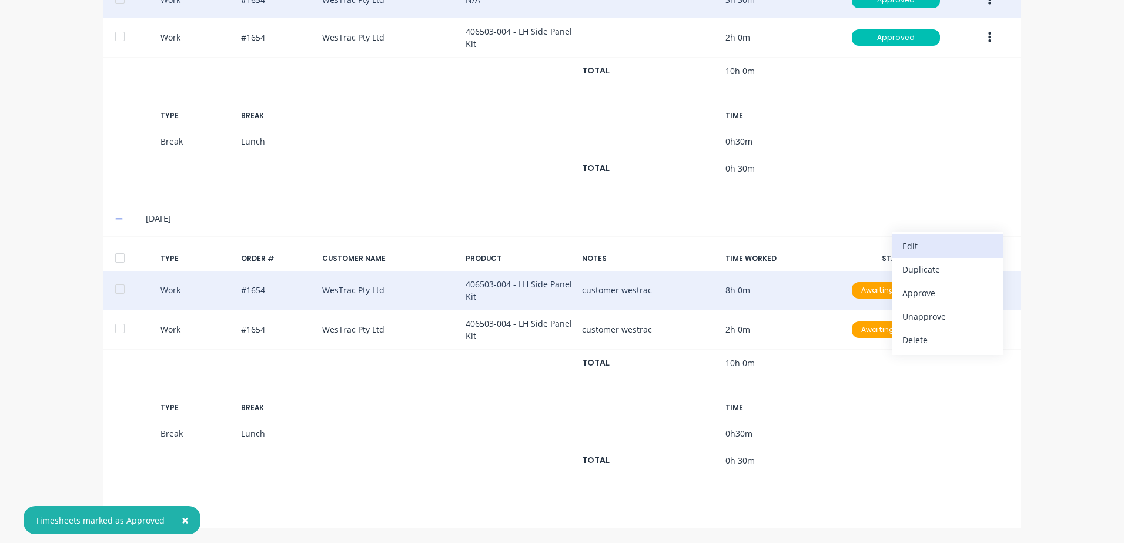
click at [917, 244] on div "Edit" at bounding box center [947, 245] width 91 height 17
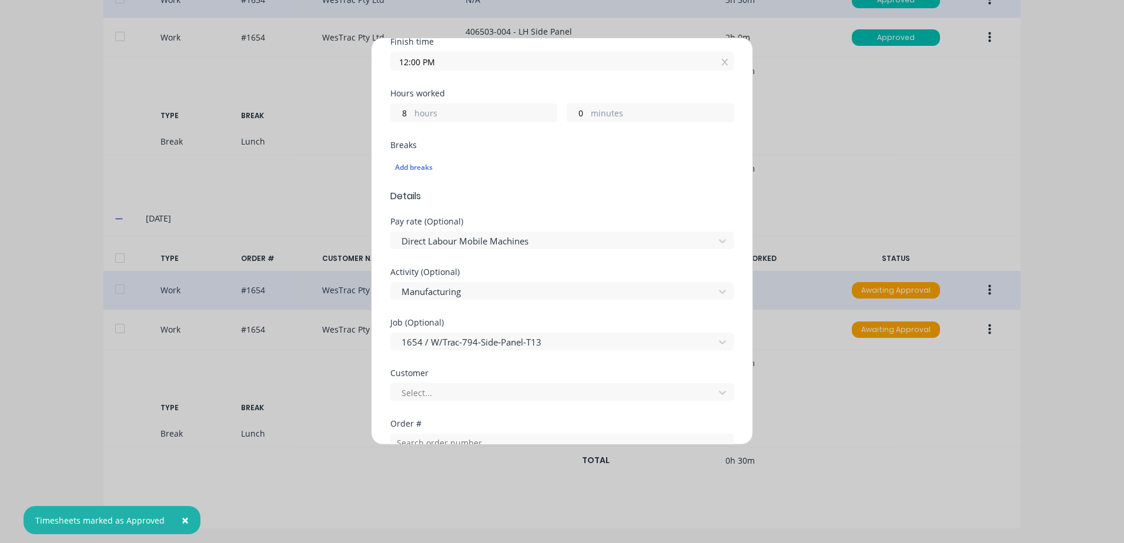
scroll to position [235, 0]
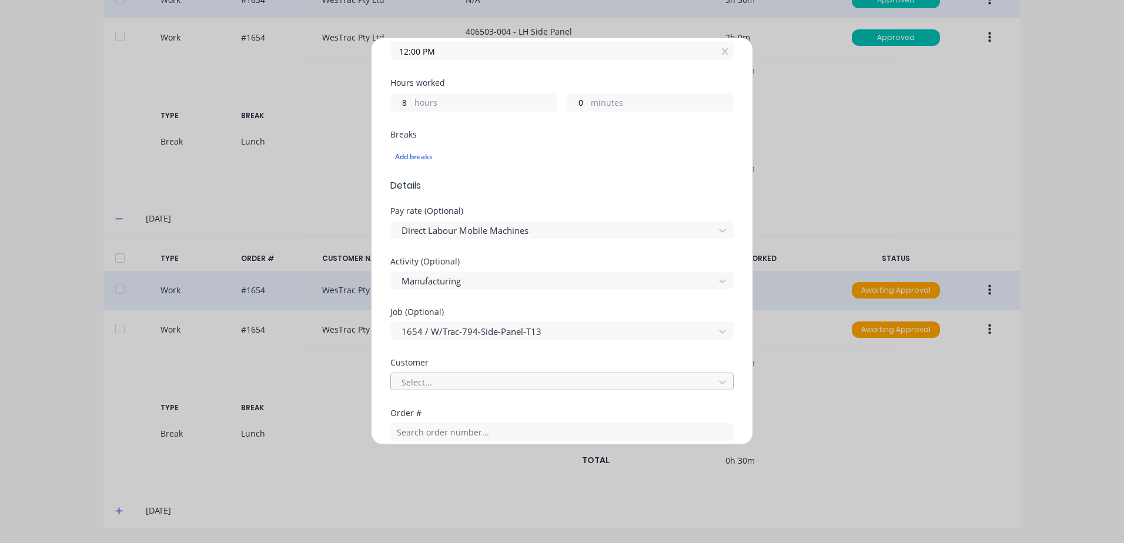
click at [434, 381] on div at bounding box center [554, 382] width 308 height 15
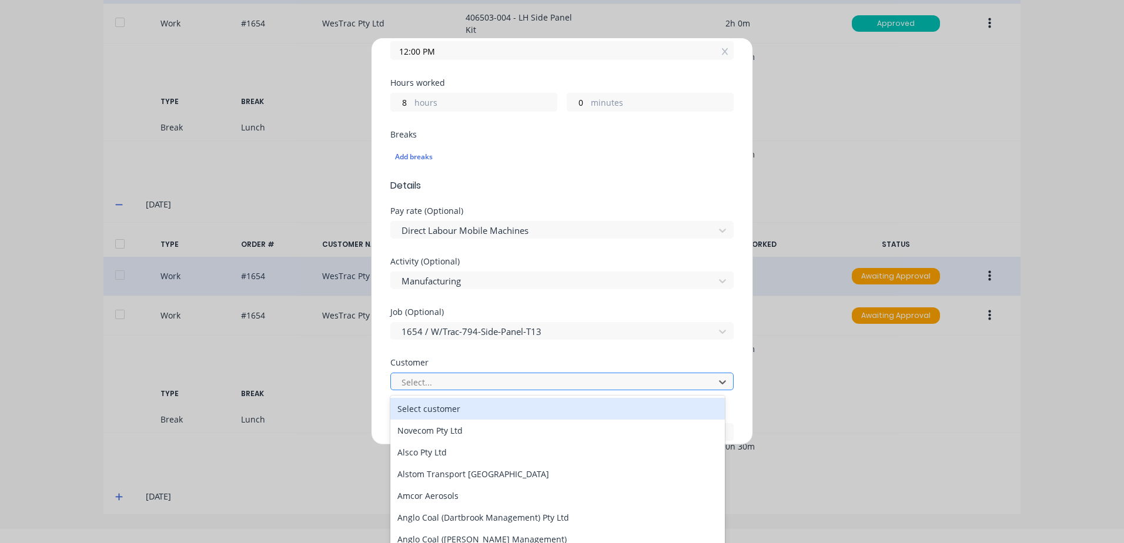
scroll to position [15, 0]
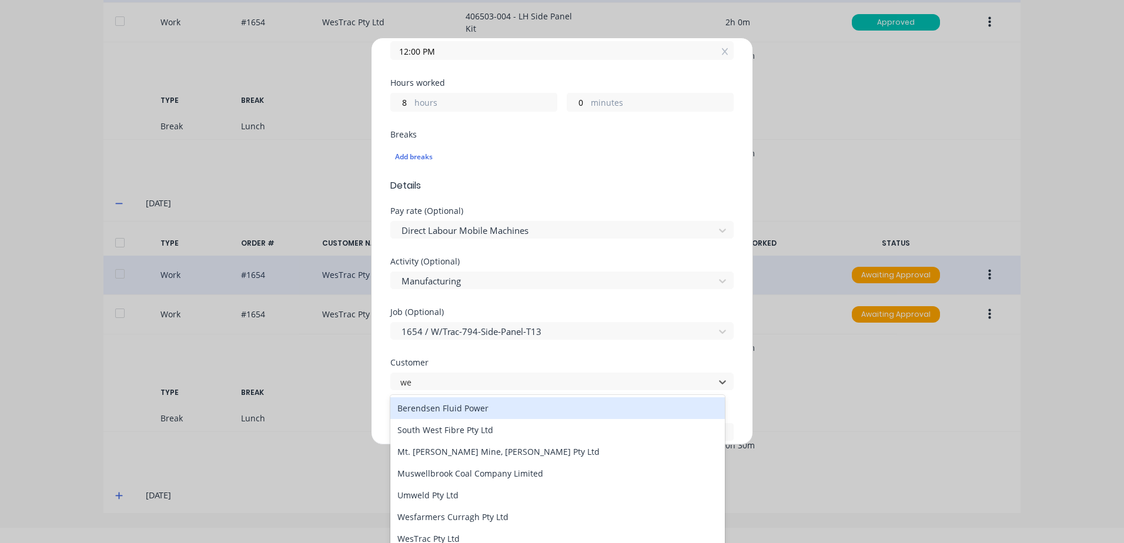
type input "[PERSON_NAME]"
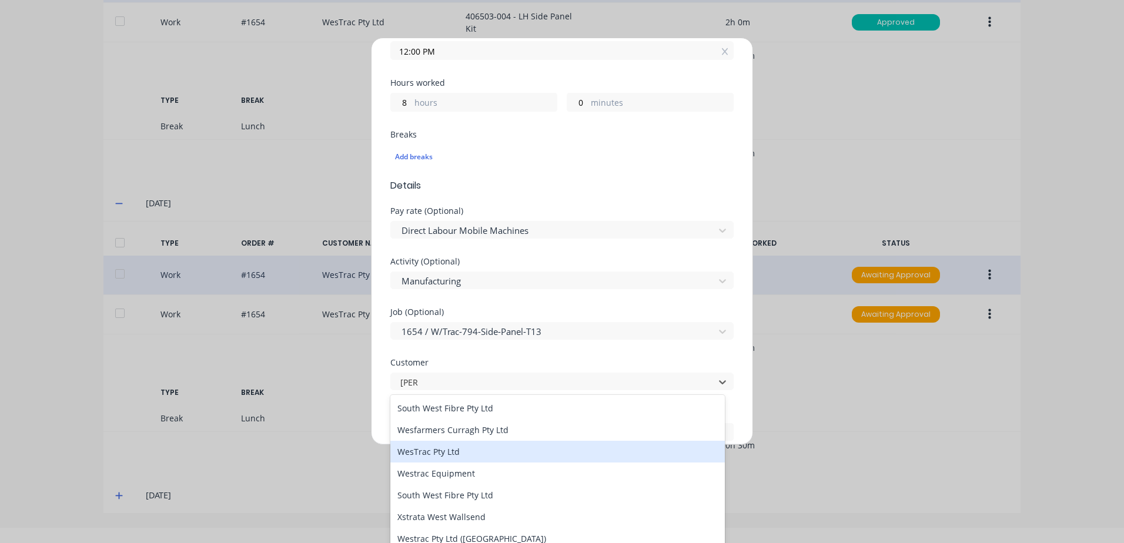
drag, startPoint x: 428, startPoint y: 451, endPoint x: 507, endPoint y: 397, distance: 95.5
click at [429, 450] on div "WesTrac Pty Ltd" at bounding box center [557, 452] width 334 height 22
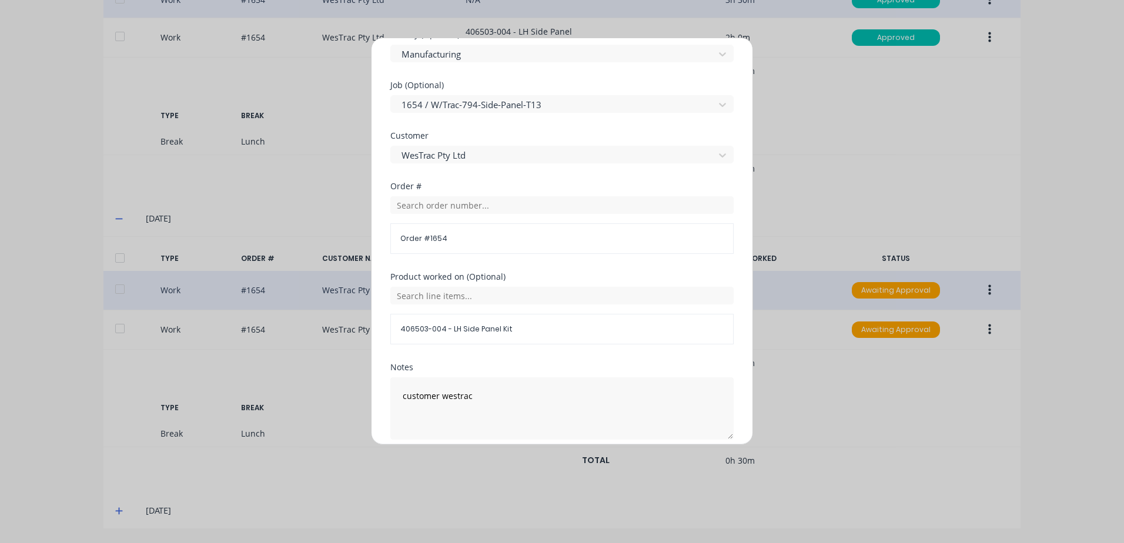
scroll to position [511, 0]
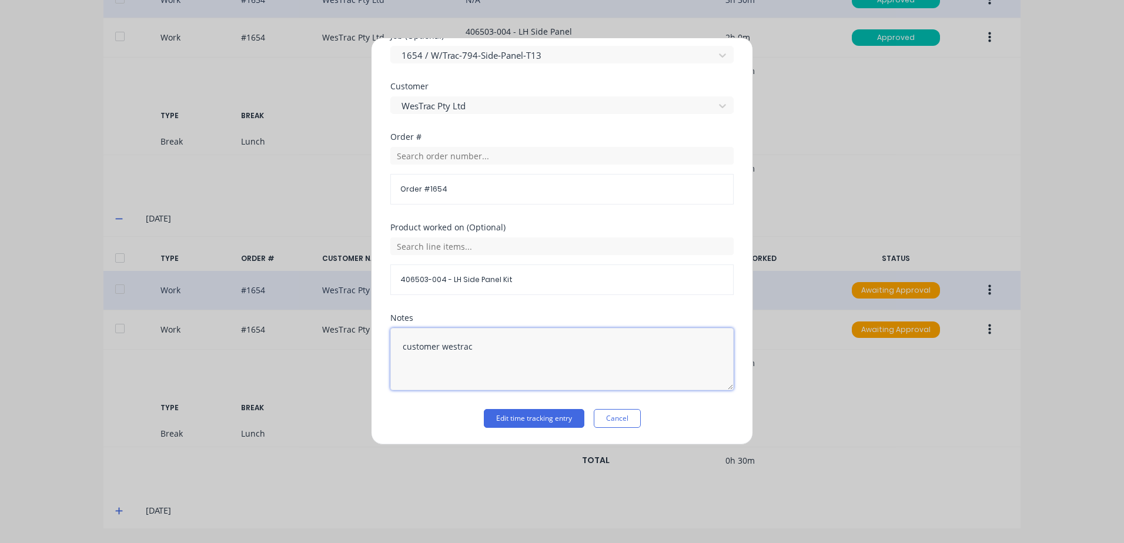
drag, startPoint x: 417, startPoint y: 354, endPoint x: 393, endPoint y: 354, distance: 24.1
click at [393, 354] on textarea "customer westrac" at bounding box center [561, 359] width 343 height 62
type textarea "c"
click at [386, 348] on div "Edit time tracking entry Work Attendance When Date [DATE] Start time 04:00 AM F…" at bounding box center [562, 241] width 382 height 407
click at [530, 420] on button "Edit time tracking entry" at bounding box center [534, 418] width 101 height 19
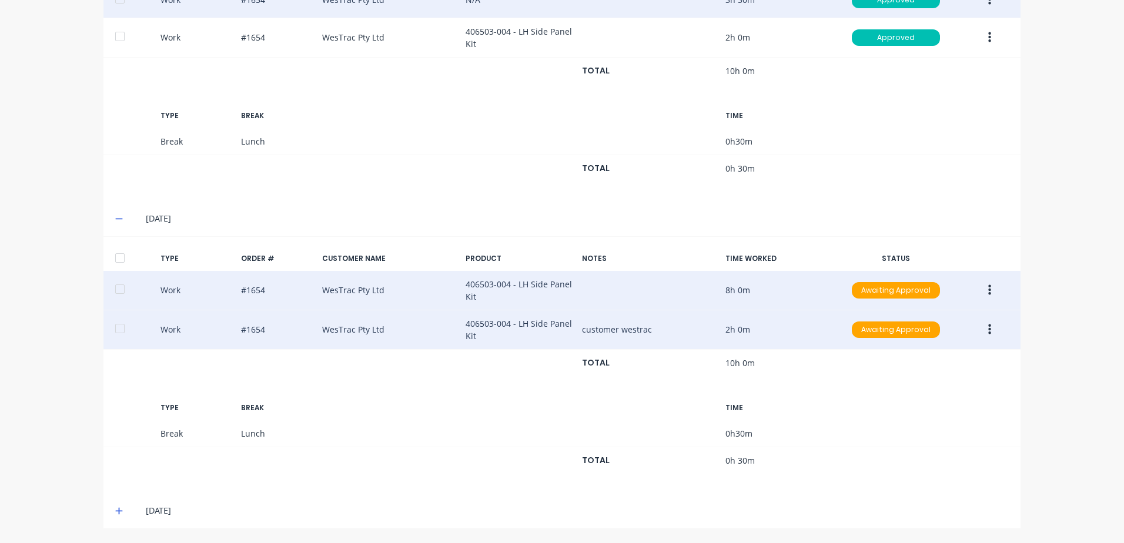
click at [988, 329] on icon "button" at bounding box center [989, 329] width 3 height 11
click at [913, 284] on div "Edit" at bounding box center [947, 285] width 91 height 17
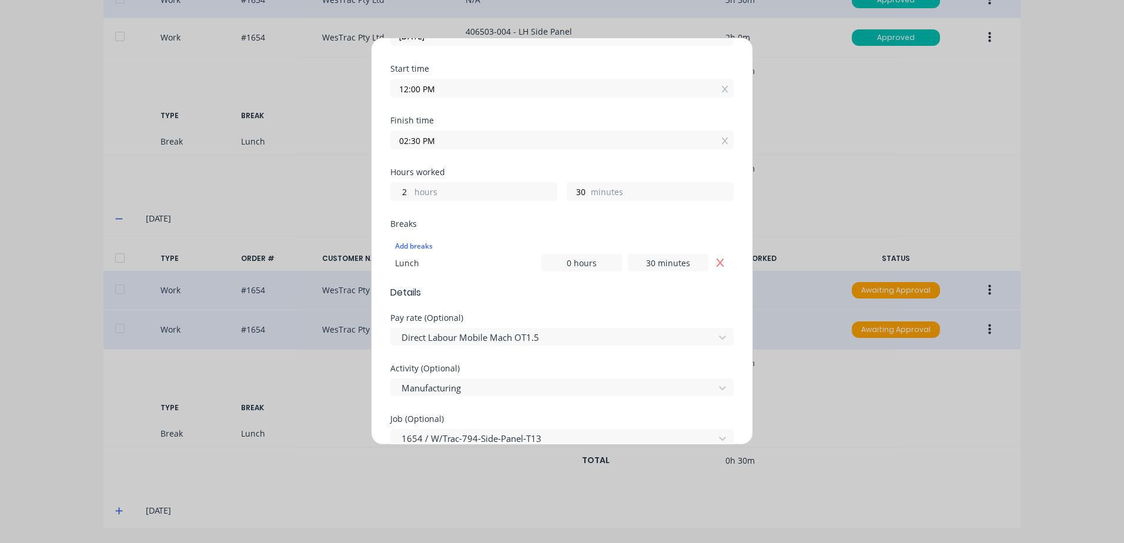
scroll to position [353, 0]
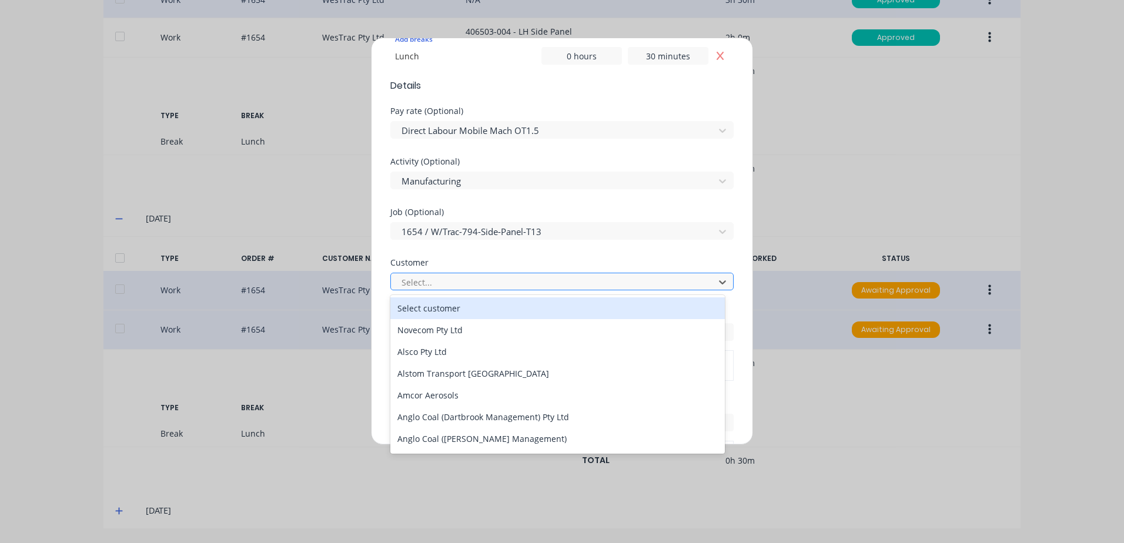
click at [418, 280] on div at bounding box center [554, 282] width 308 height 15
type input "[PERSON_NAME]"
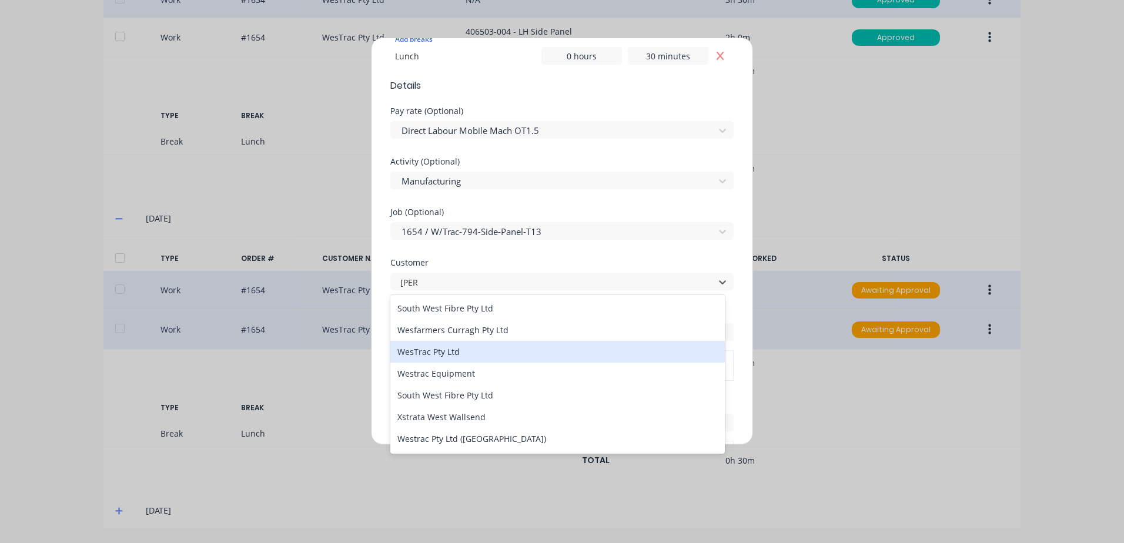
click at [440, 353] on div "WesTrac Pty Ltd" at bounding box center [557, 352] width 334 height 22
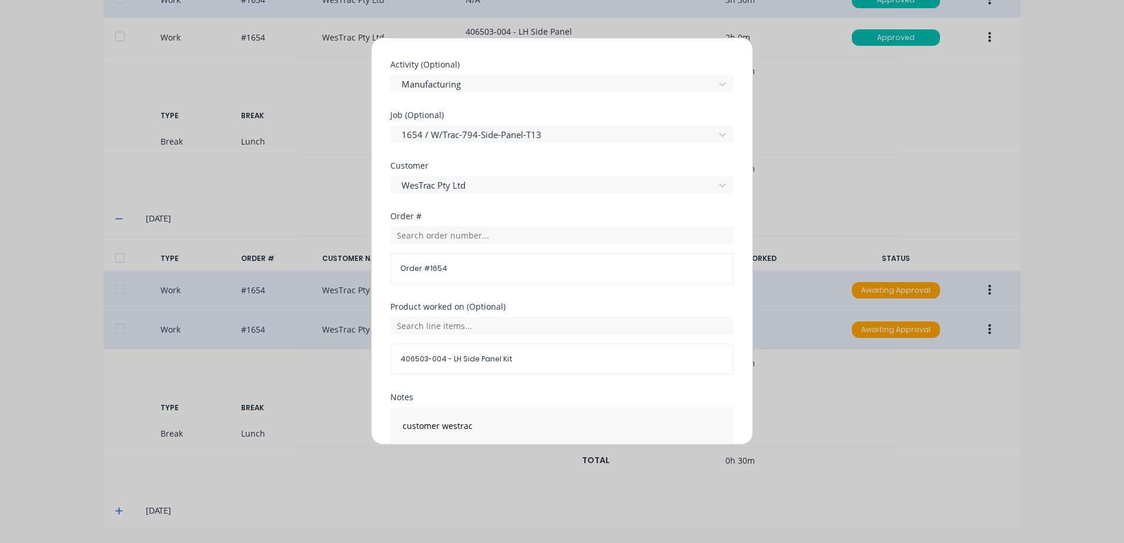
scroll to position [529, 0]
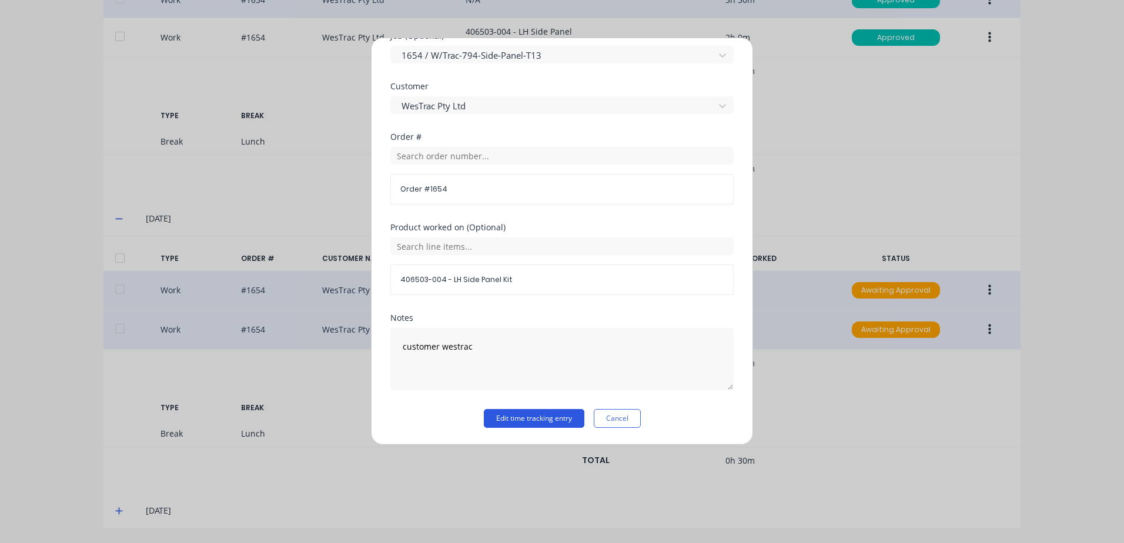
click at [505, 419] on button "Edit time tracking entry" at bounding box center [534, 418] width 101 height 19
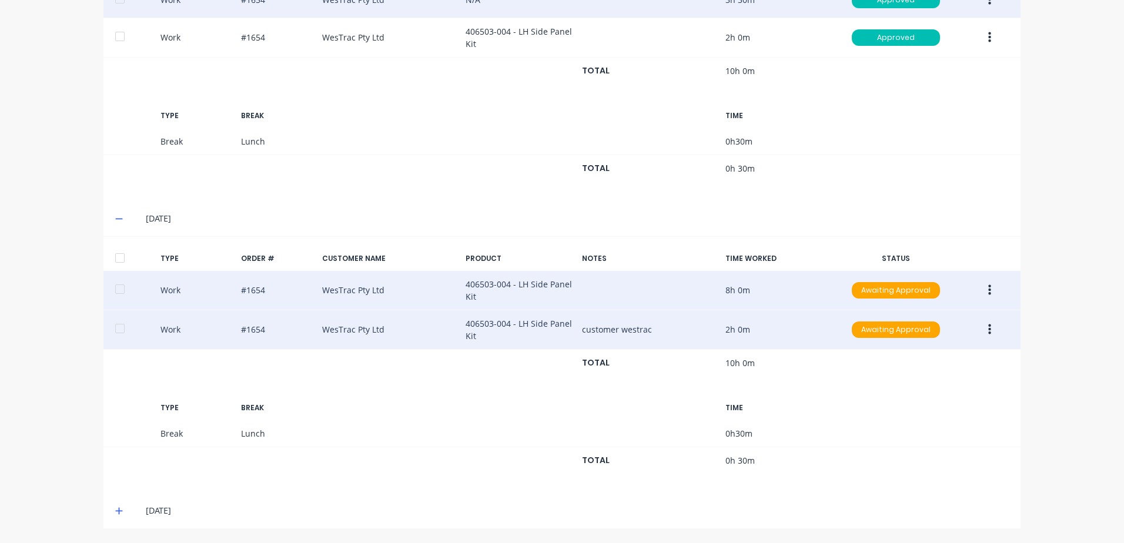
click at [988, 330] on icon "button" at bounding box center [989, 329] width 3 height 11
click at [935, 284] on div "Edit" at bounding box center [947, 285] width 91 height 17
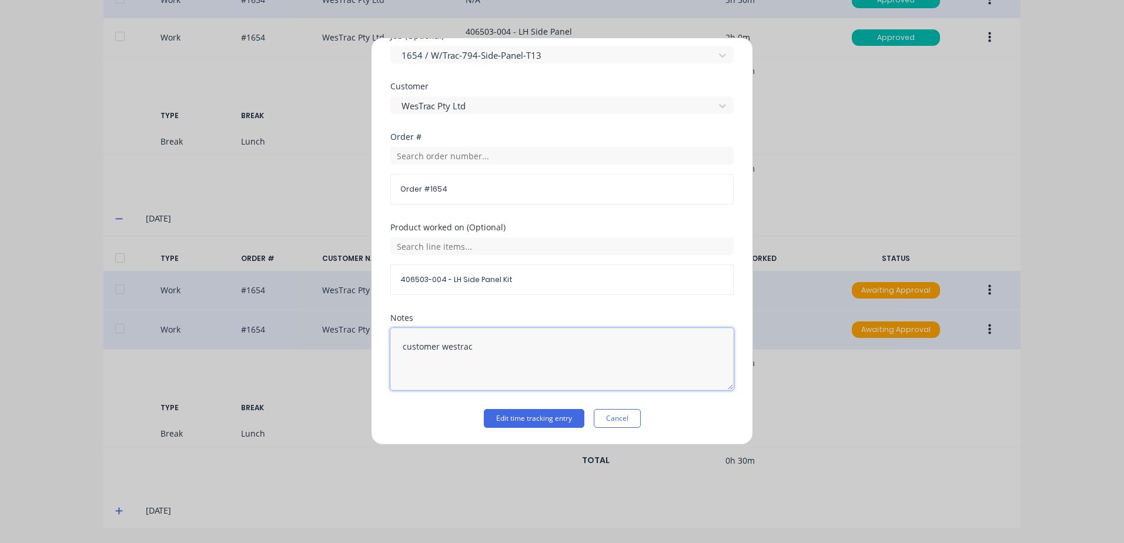
drag, startPoint x: 486, startPoint y: 347, endPoint x: 333, endPoint y: 334, distance: 153.9
click at [333, 334] on div "Edit time tracking entry Work Attendance When Date [DATE] Start time 12:00 PM F…" at bounding box center [562, 271] width 1124 height 543
click at [510, 422] on button "Edit time tracking entry" at bounding box center [534, 418] width 101 height 19
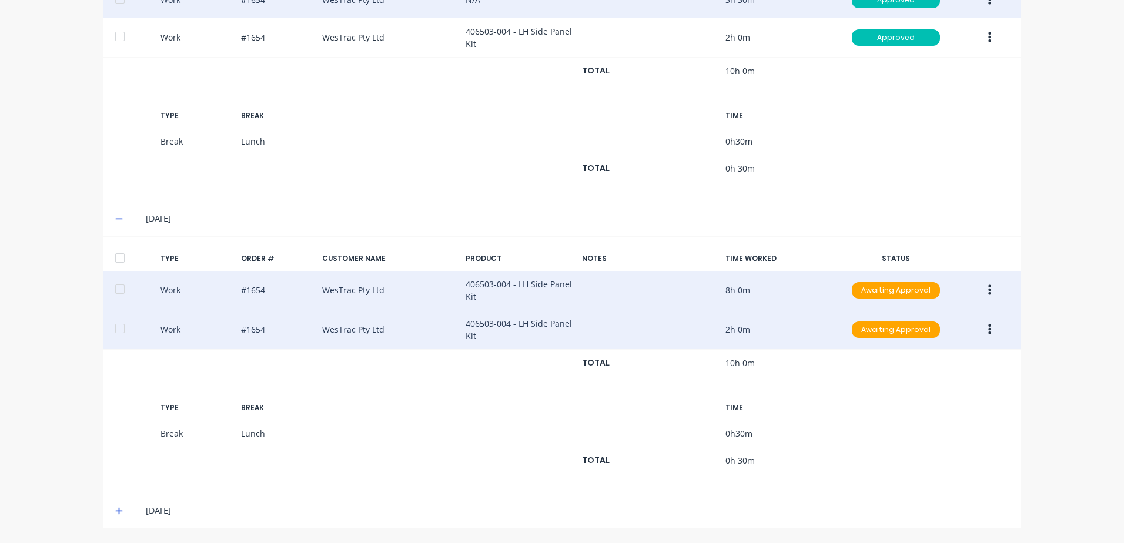
click at [982, 287] on button "button" at bounding box center [990, 290] width 28 height 21
click at [920, 294] on div "Approve" at bounding box center [947, 292] width 91 height 17
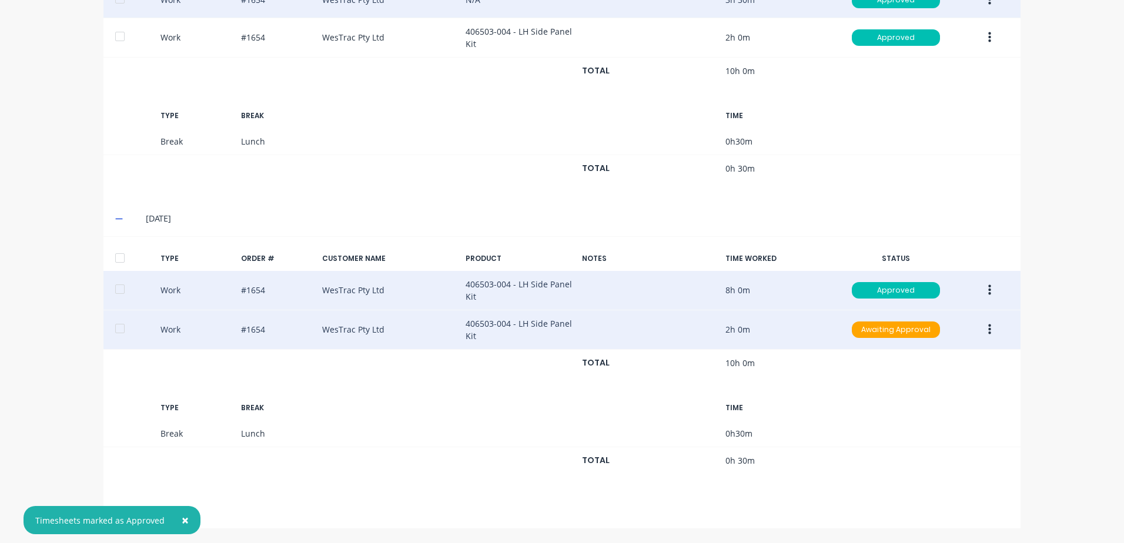
click at [988, 330] on icon "button" at bounding box center [989, 329] width 3 height 11
click at [911, 331] on div "Approve" at bounding box center [947, 332] width 91 height 17
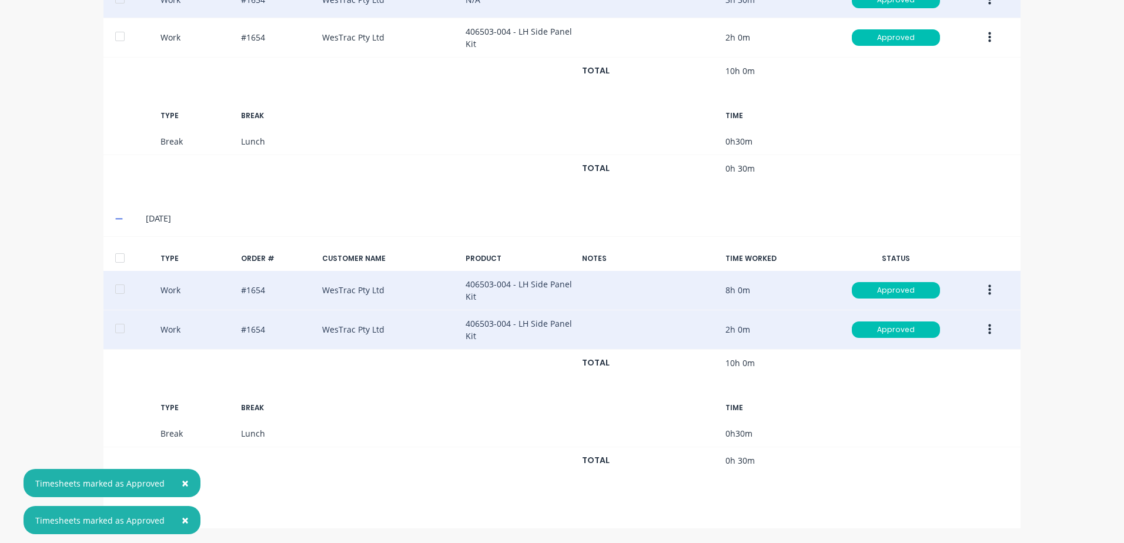
drag, startPoint x: 182, startPoint y: 481, endPoint x: 182, endPoint y: 506, distance: 25.3
click at [182, 484] on span "×" at bounding box center [185, 483] width 7 height 16
click at [182, 521] on span "×" at bounding box center [185, 520] width 7 height 16
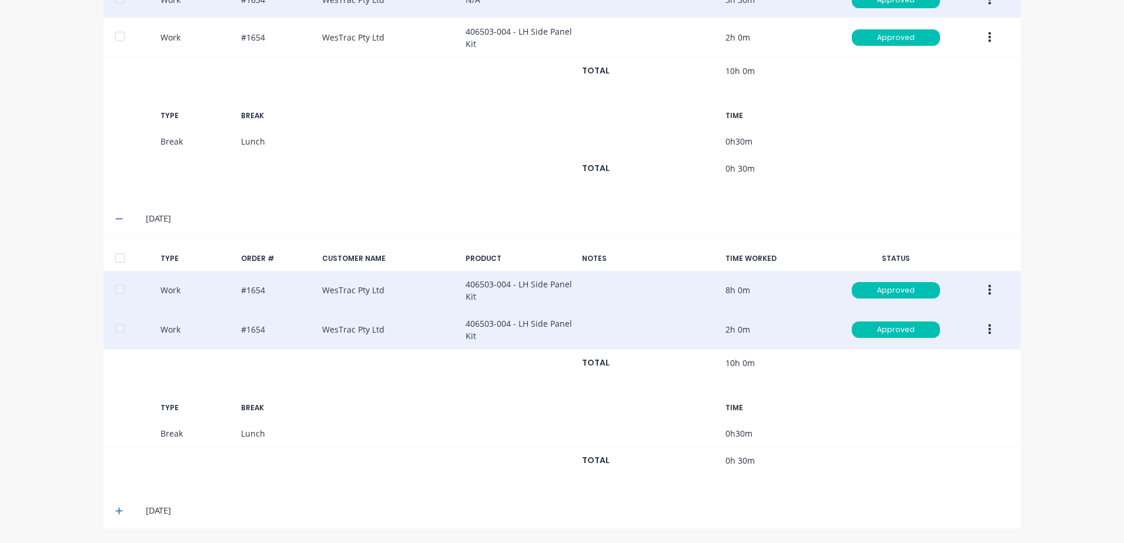
drag, startPoint x: 112, startPoint y: 510, endPoint x: 149, endPoint y: 492, distance: 41.3
click at [115, 508] on icon at bounding box center [119, 511] width 8 height 8
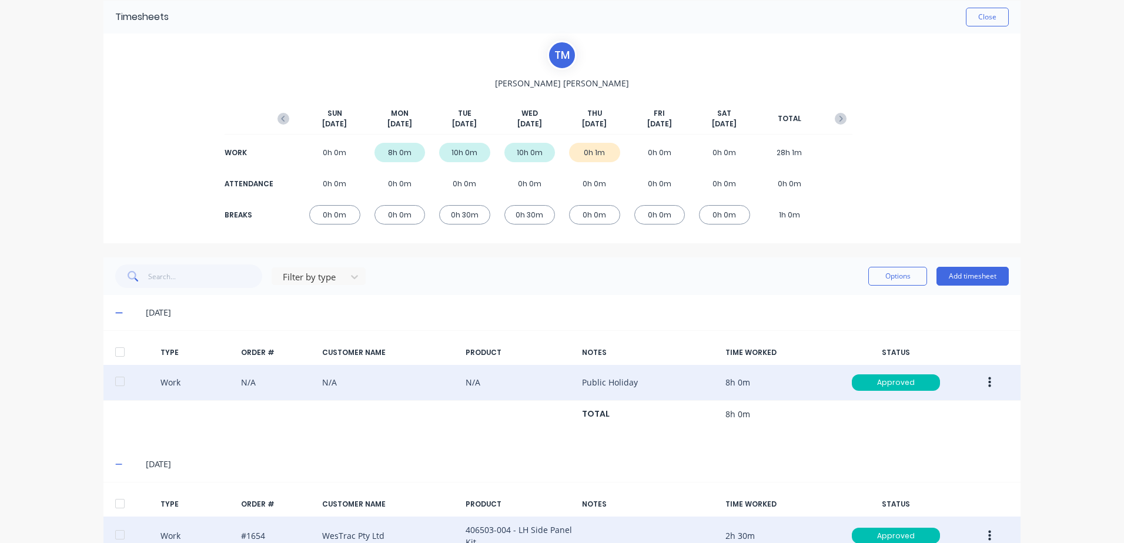
scroll to position [0, 0]
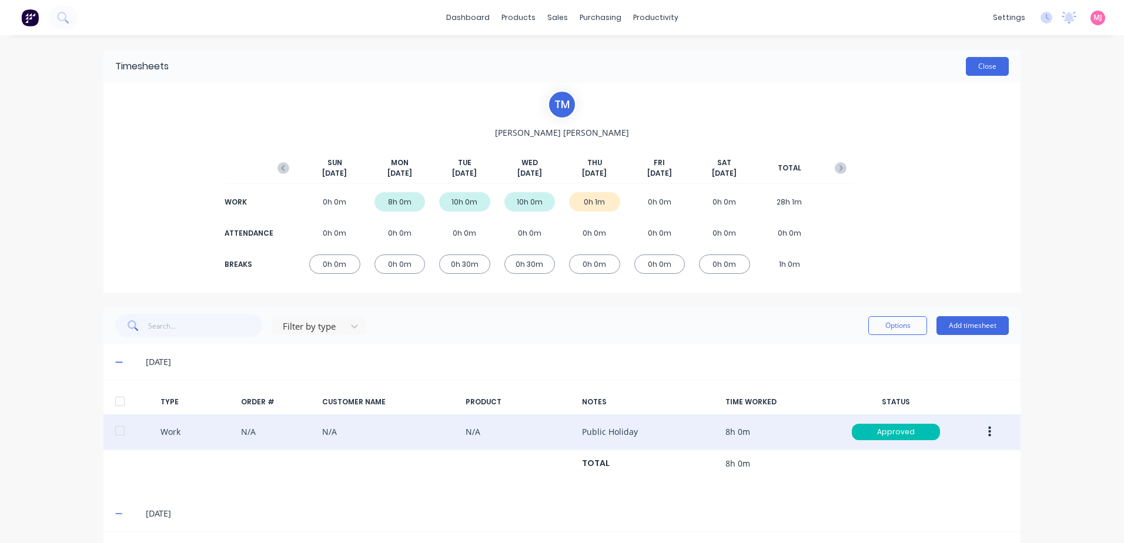
click at [986, 67] on button "Close" at bounding box center [987, 66] width 43 height 19
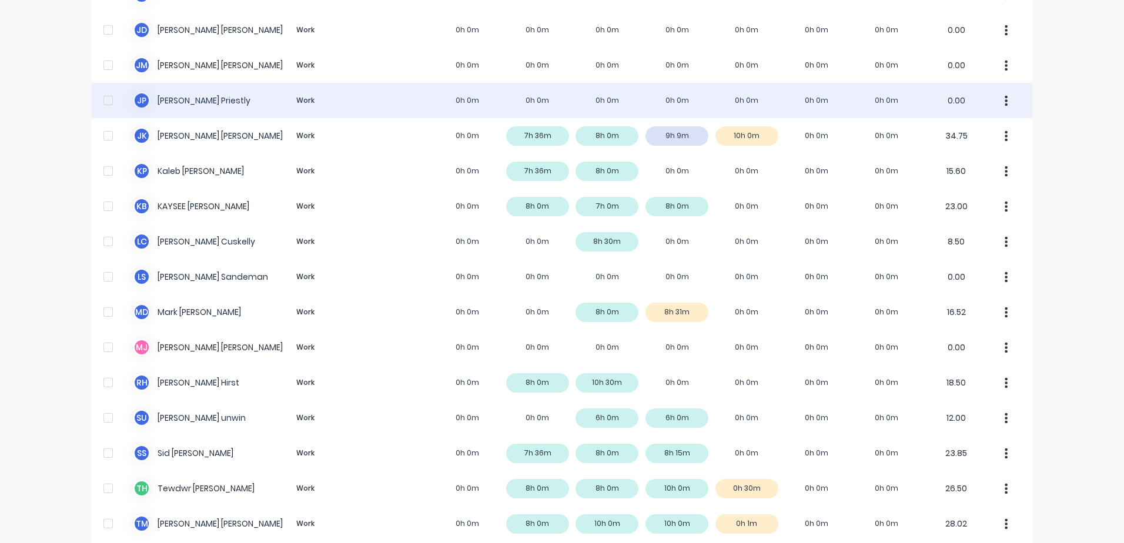
scroll to position [761, 0]
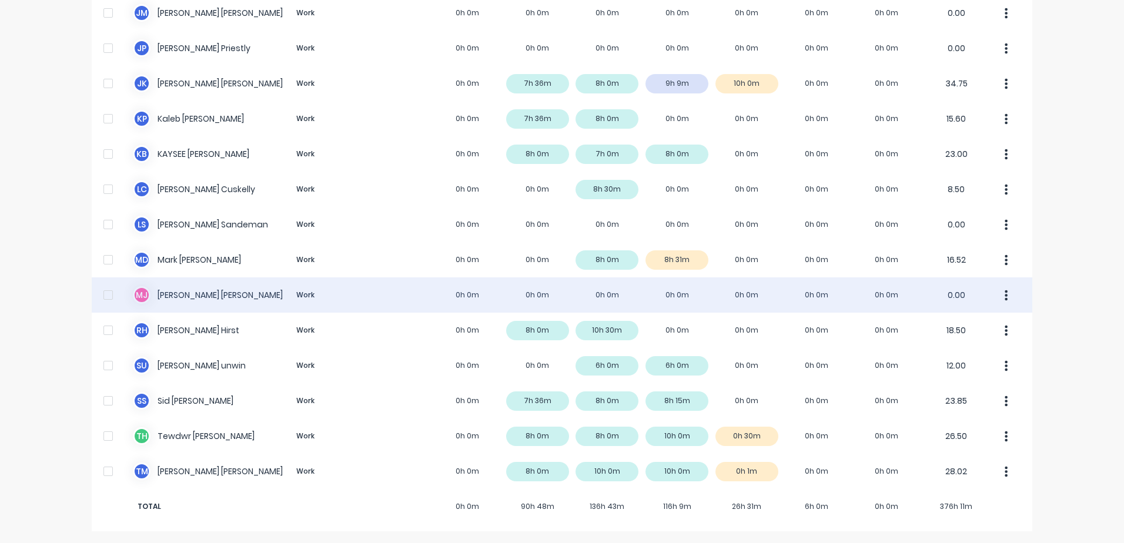
click at [309, 296] on div "[PERSON_NAME] [PERSON_NAME] Work 0h 0m 0h 0m 0h 0m 0h 0m 0h 0m 0h 0m 0h 0m 0.00" at bounding box center [562, 294] width 940 height 35
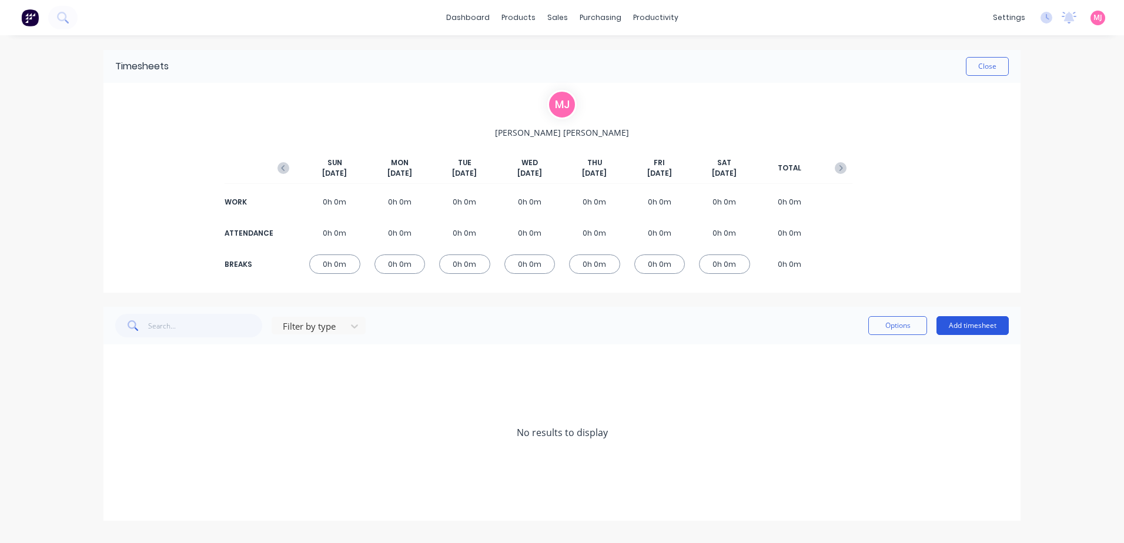
click at [981, 322] on button "Add timesheet" at bounding box center [972, 325] width 72 height 19
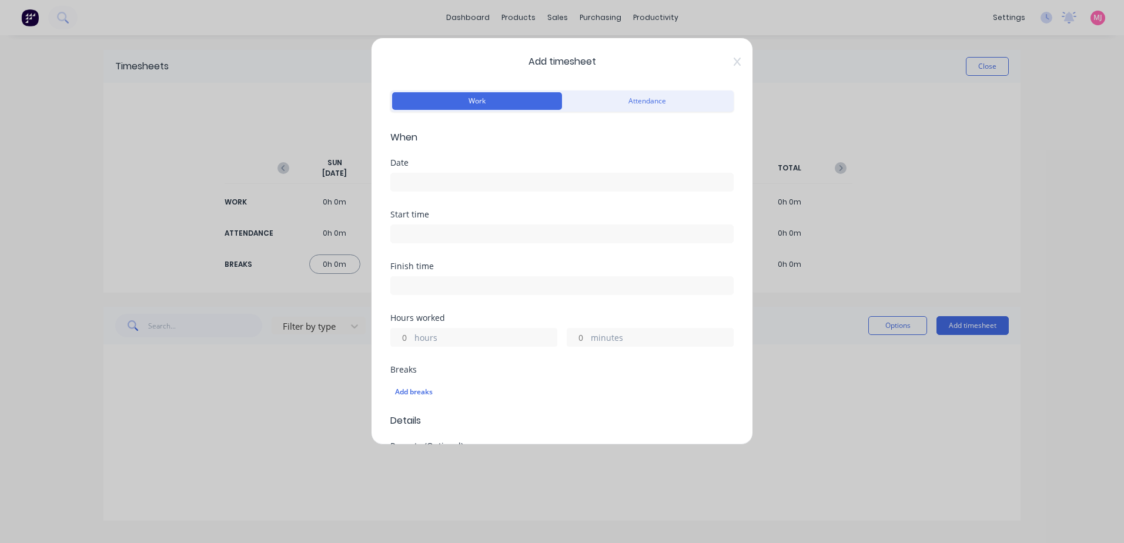
click at [434, 180] on input at bounding box center [562, 182] width 342 height 18
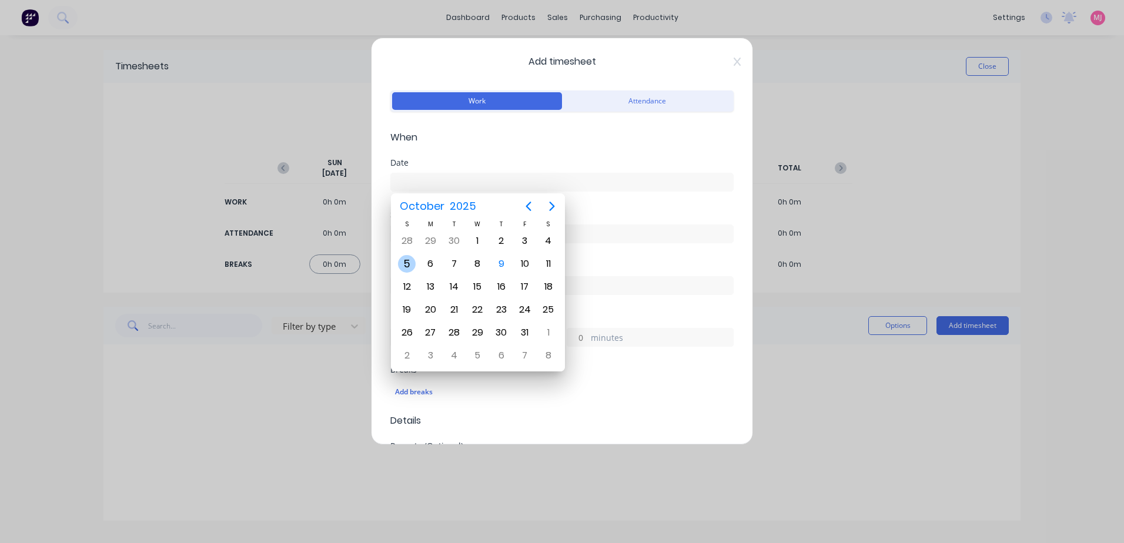
click at [406, 262] on div "5" at bounding box center [407, 264] width 18 height 18
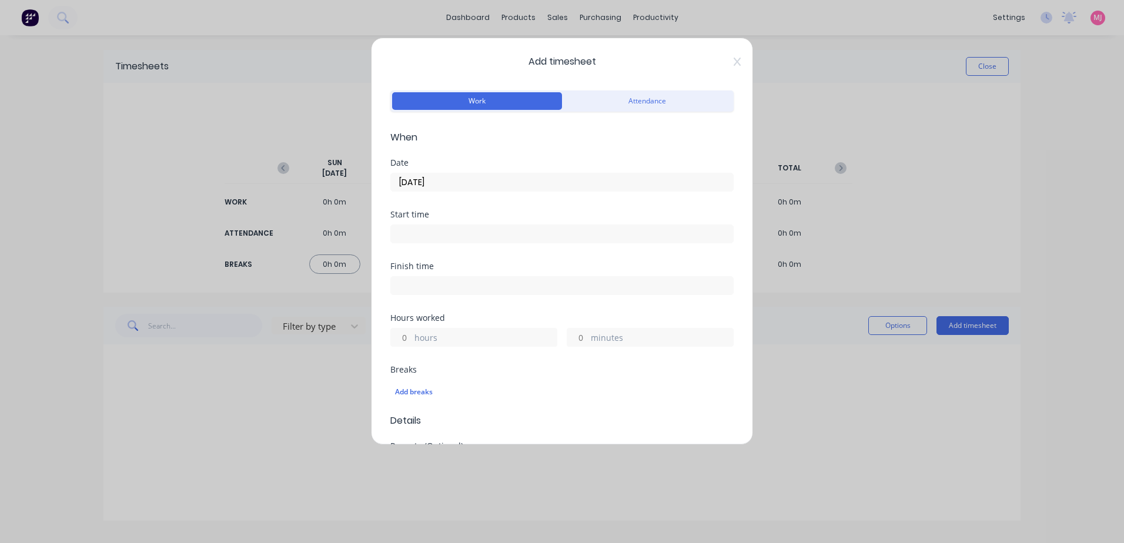
click at [444, 180] on input "[DATE]" at bounding box center [562, 182] width 342 height 18
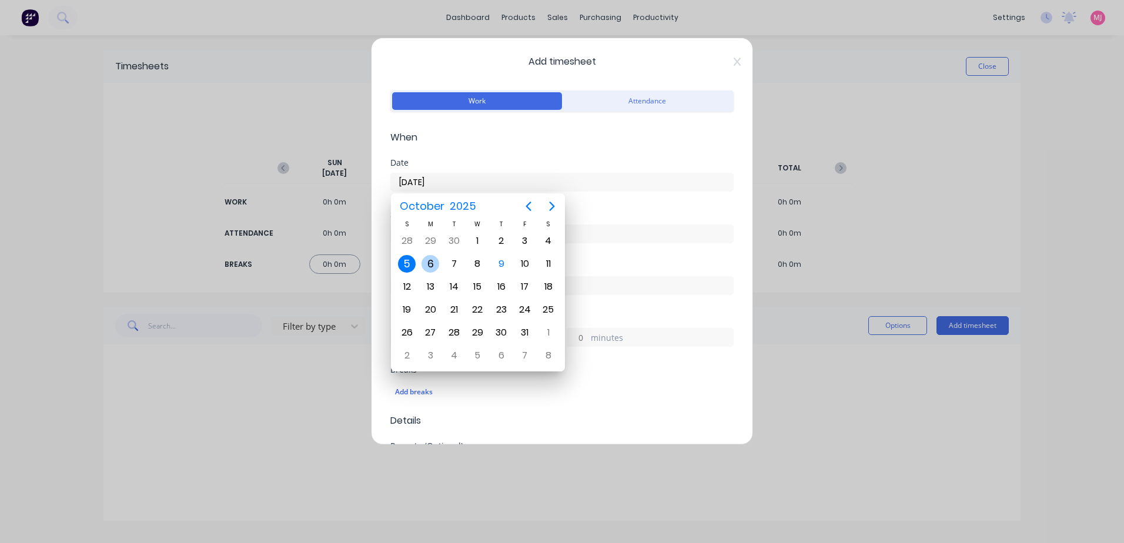
click at [430, 262] on div "6" at bounding box center [430, 264] width 18 height 18
type input "[DATE]"
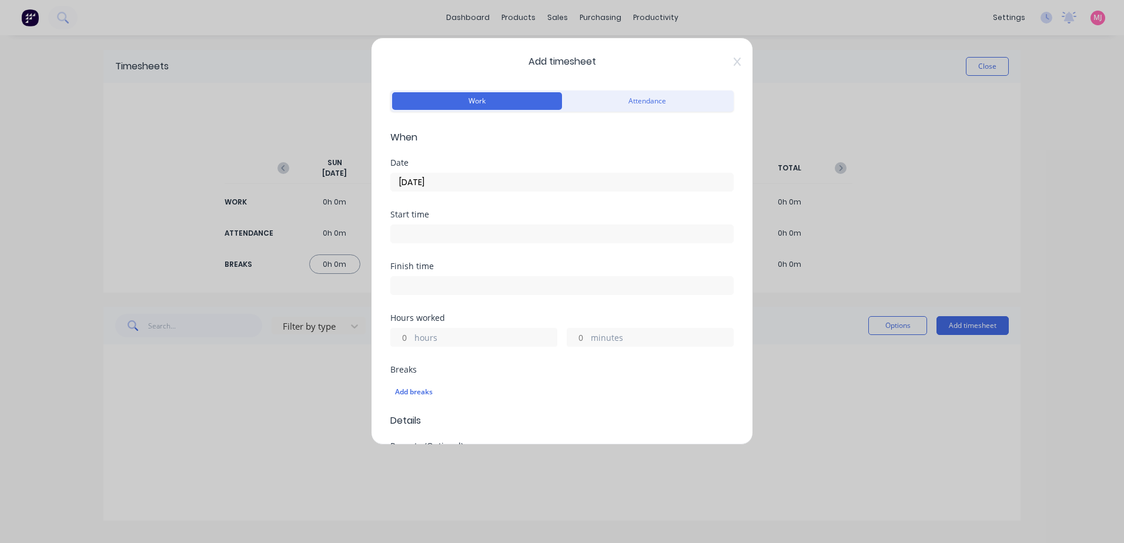
click at [423, 337] on label "hours" at bounding box center [485, 338] width 142 height 15
click at [411, 337] on input "hours" at bounding box center [401, 338] width 21 height 18
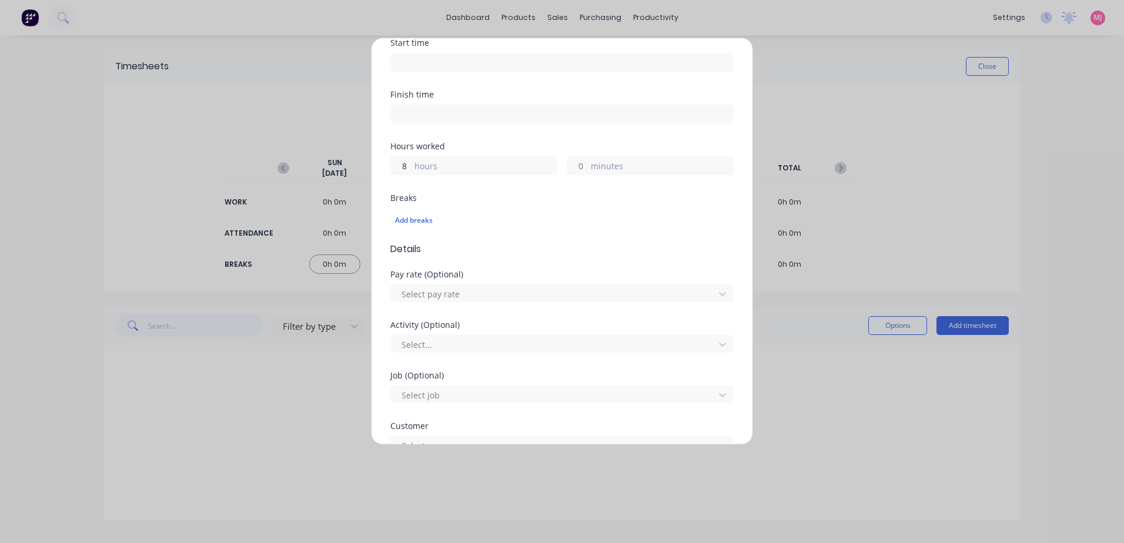
scroll to position [176, 0]
type input "8"
click at [434, 287] on div at bounding box center [554, 289] width 308 height 15
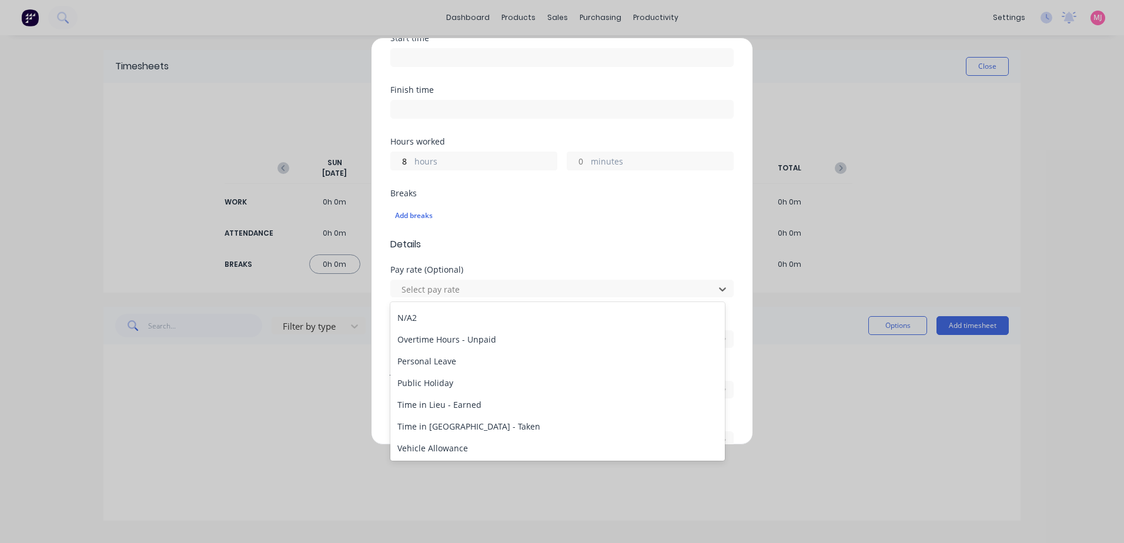
scroll to position [1347, 0]
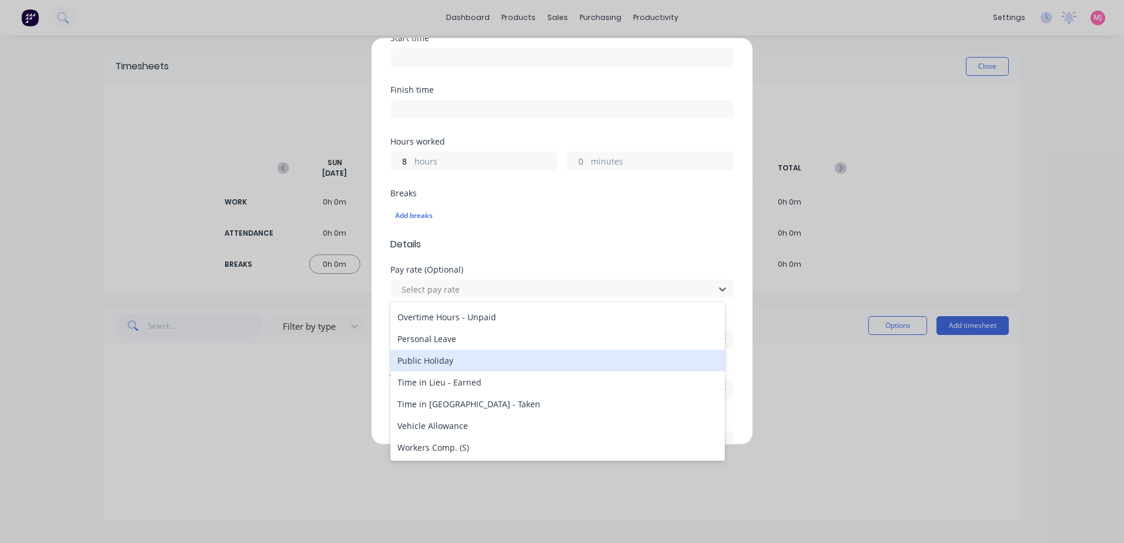
click at [451, 361] on div "Public Holiday" at bounding box center [557, 361] width 334 height 22
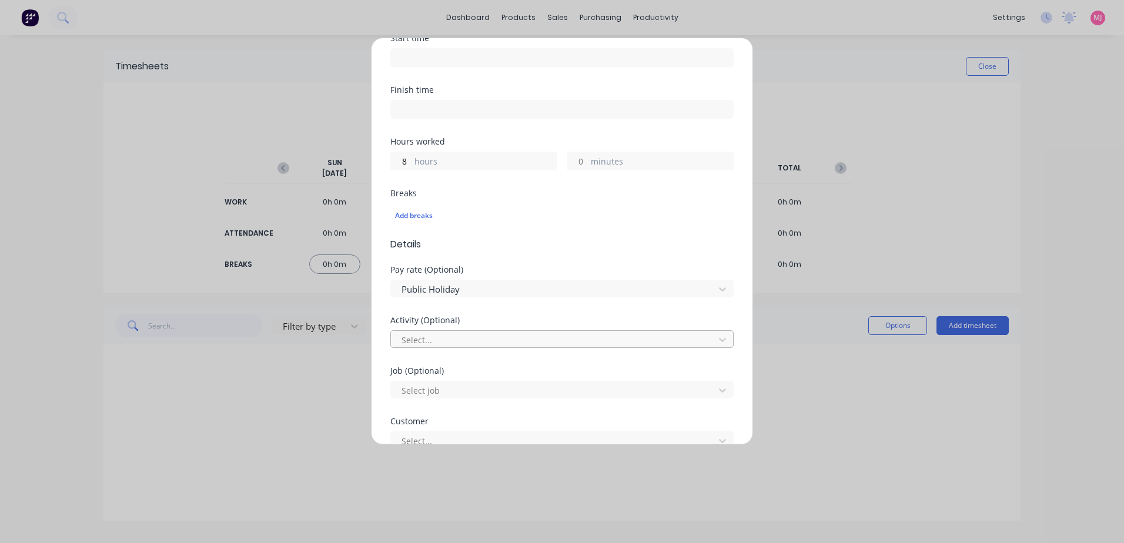
click at [428, 336] on div at bounding box center [554, 340] width 308 height 15
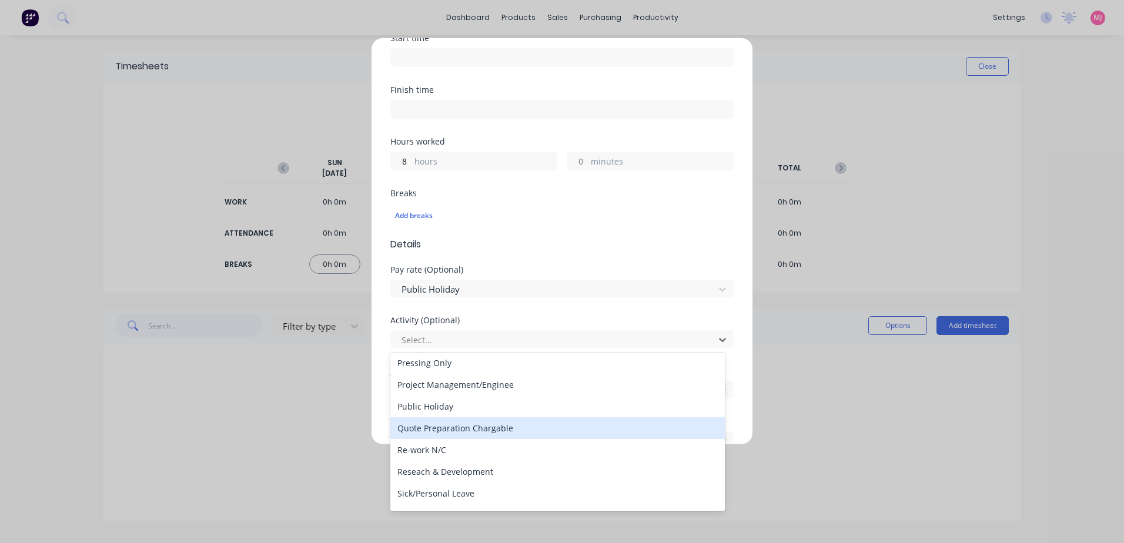
scroll to position [353, 0]
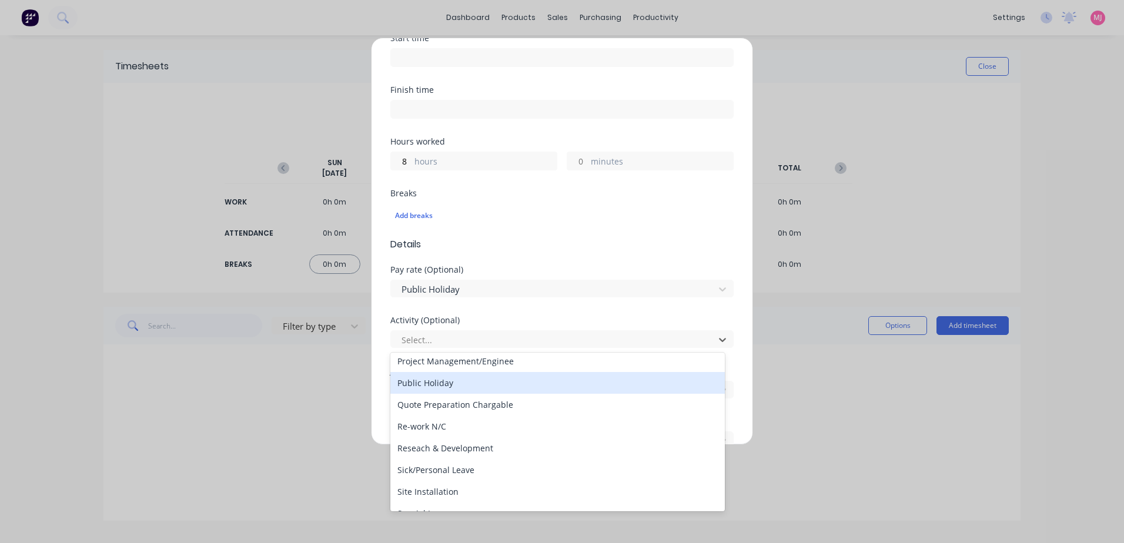
click at [436, 386] on div "Public Holiday" at bounding box center [557, 383] width 334 height 22
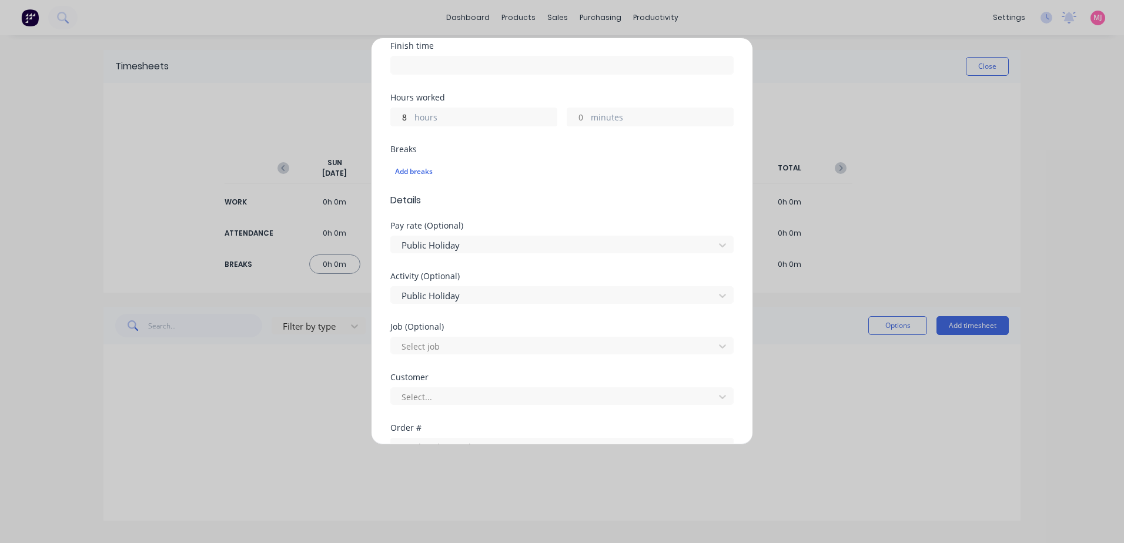
scroll to position [294, 0]
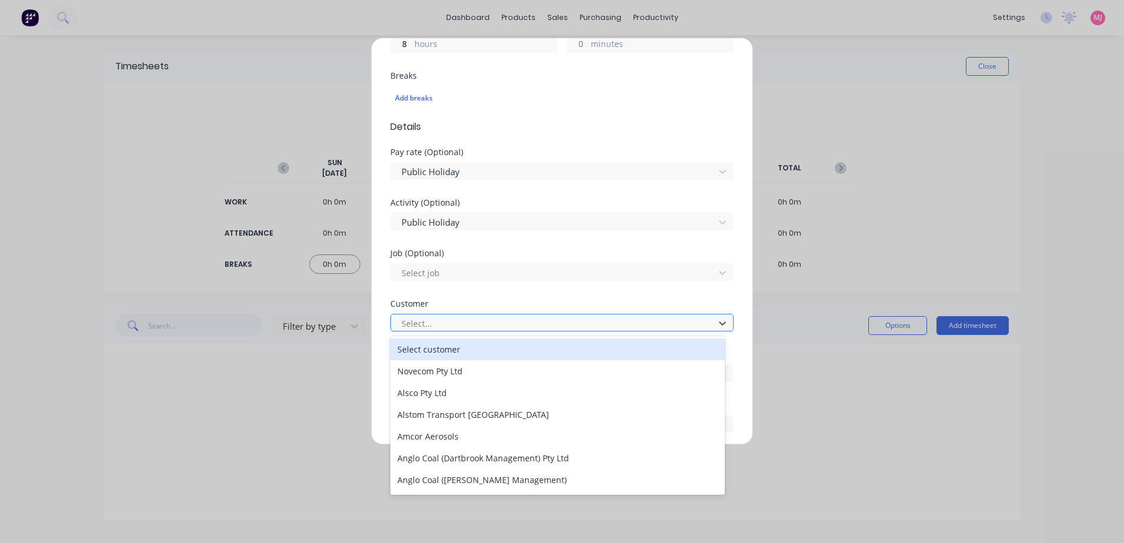
click at [430, 328] on div at bounding box center [554, 323] width 308 height 15
type input "hu"
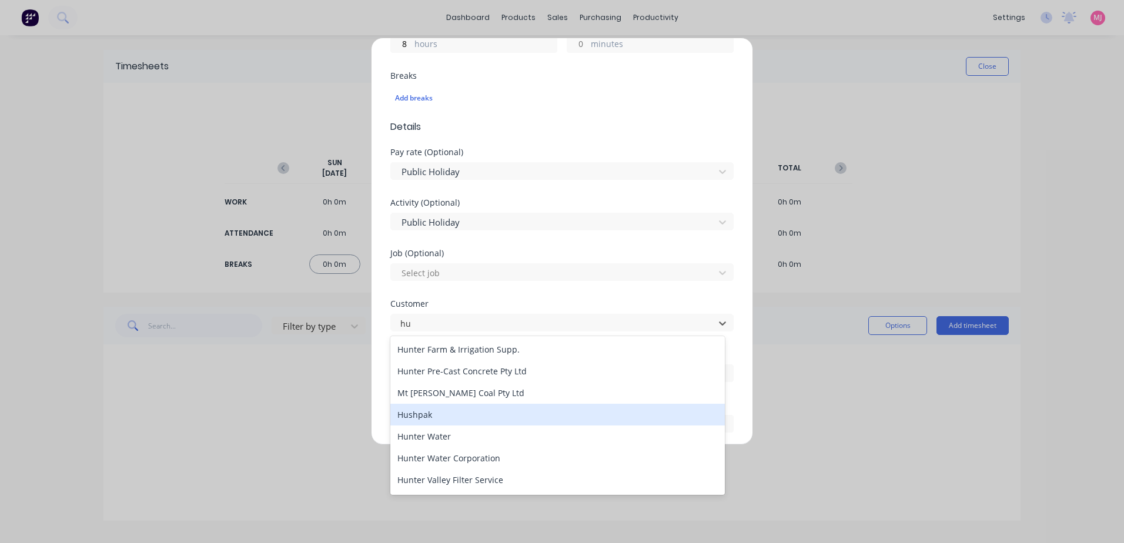
click at [423, 415] on div "Hushpak" at bounding box center [557, 415] width 334 height 22
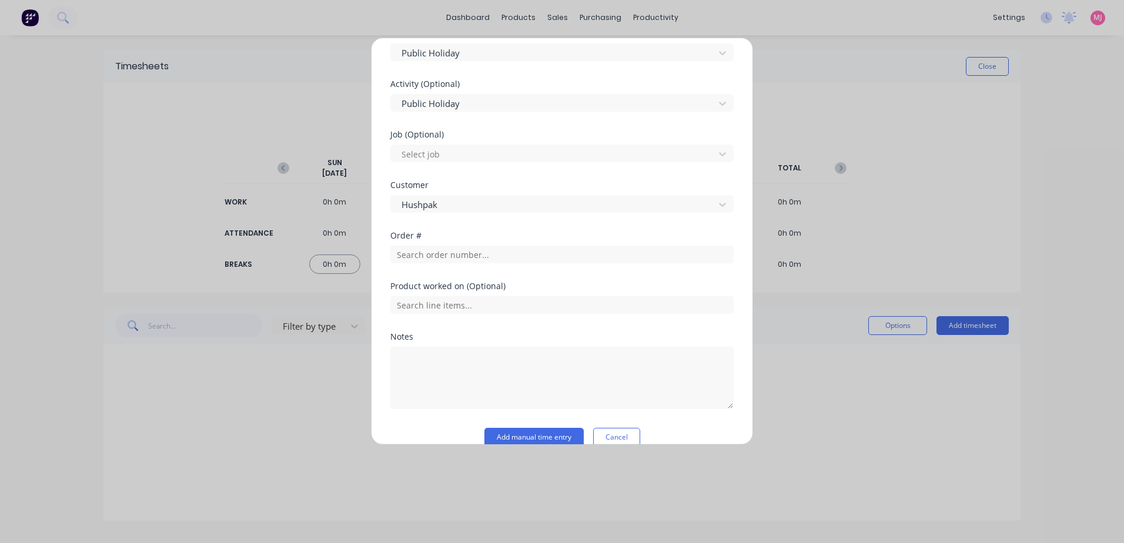
scroll to position [431, 0]
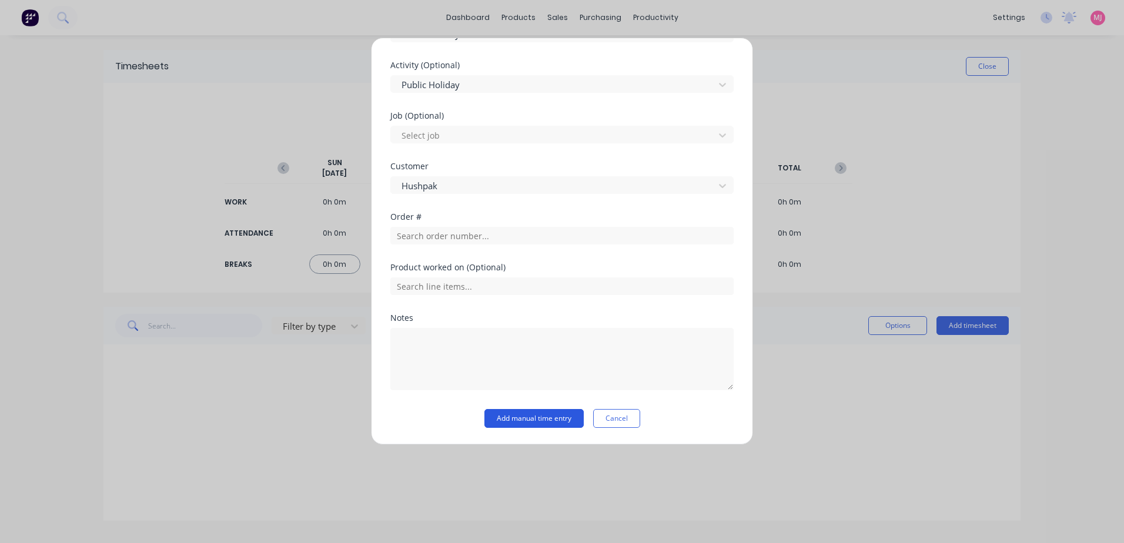
click at [509, 421] on button "Add manual time entry" at bounding box center [533, 418] width 99 height 19
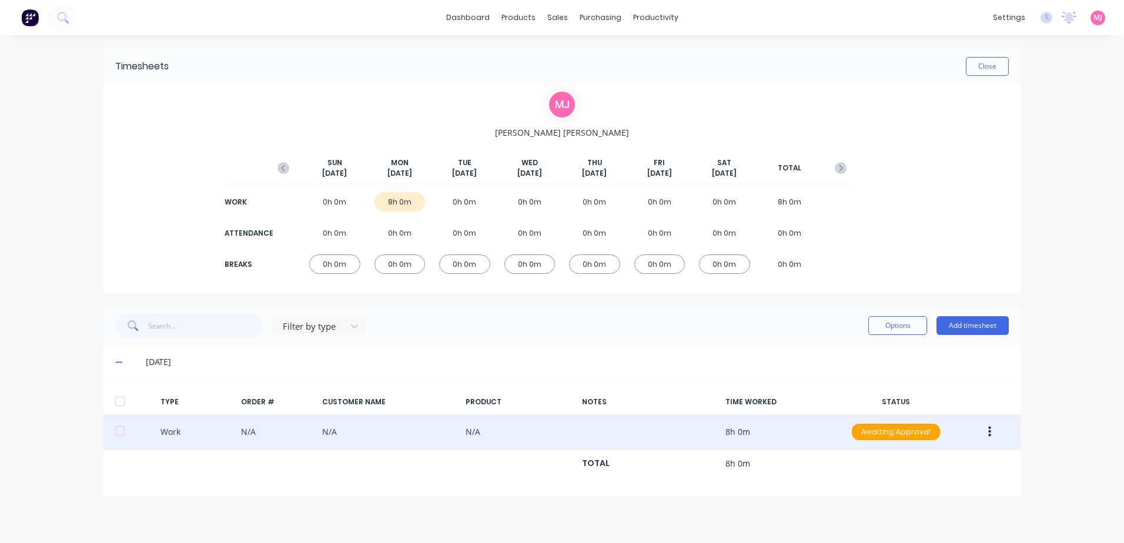
click at [990, 434] on icon "button" at bounding box center [989, 432] width 3 height 13
click at [923, 435] on div "Approve" at bounding box center [947, 434] width 91 height 17
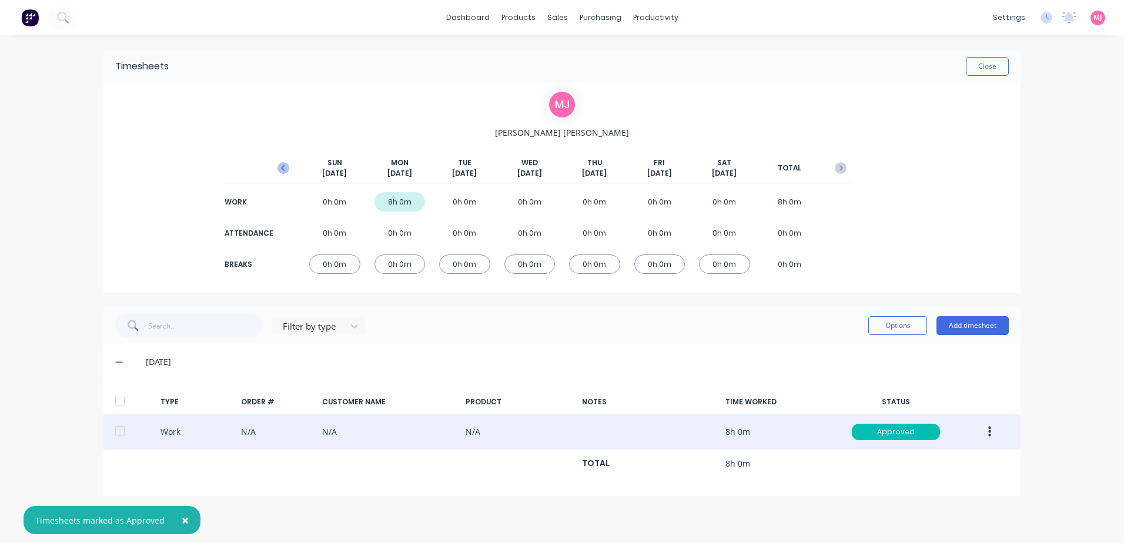
click at [281, 168] on icon "button" at bounding box center [283, 168] width 12 height 12
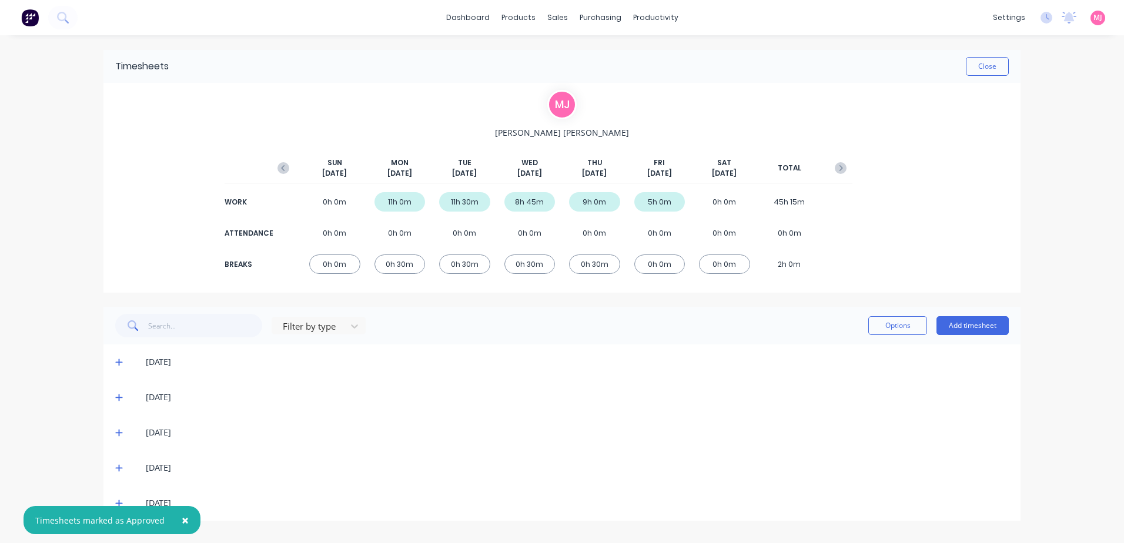
click at [120, 397] on icon at bounding box center [119, 397] width 8 height 8
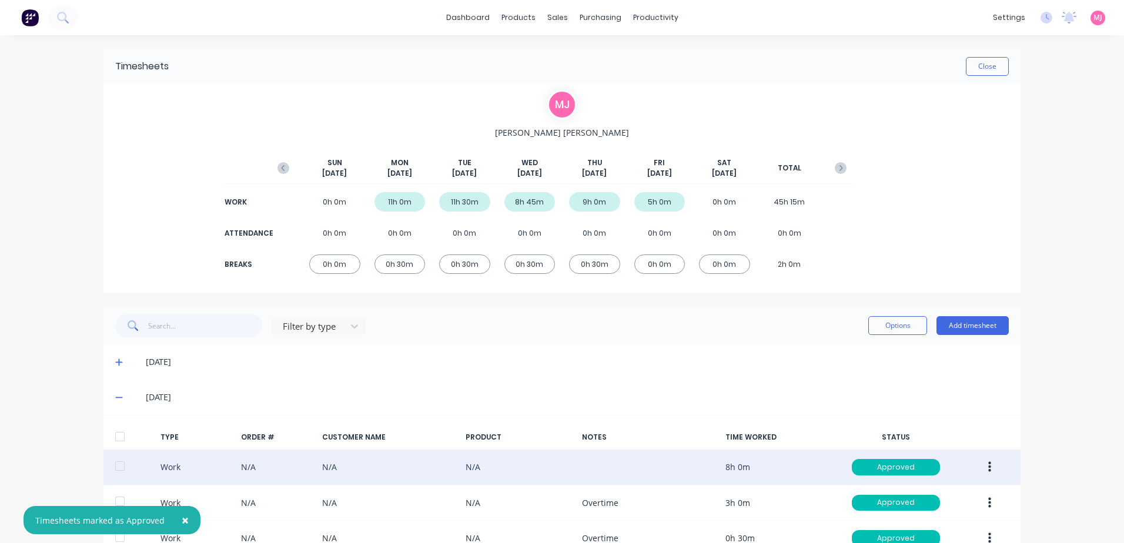
click at [988, 468] on icon "button" at bounding box center [989, 467] width 3 height 11
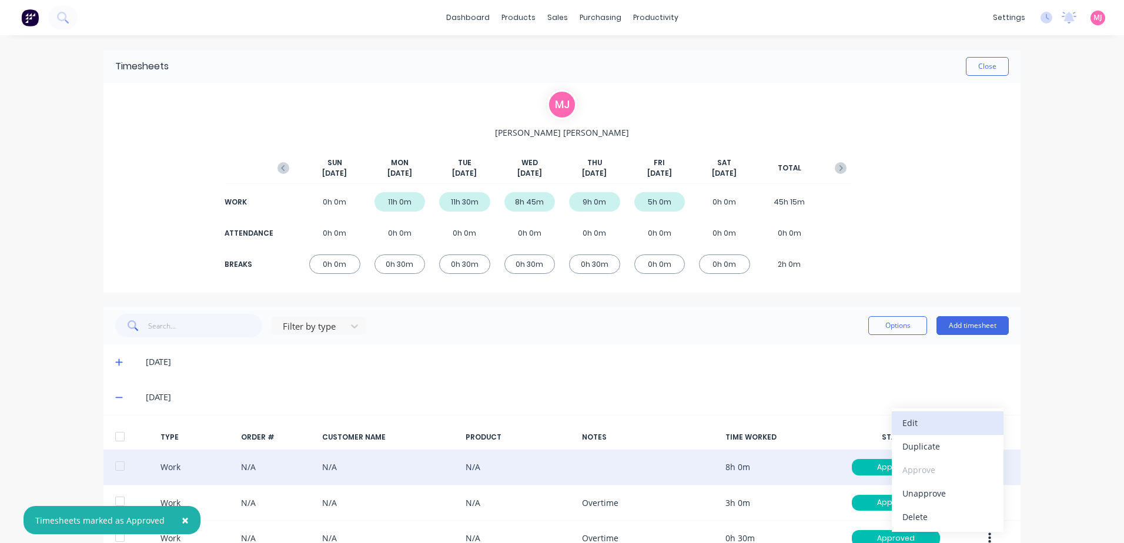
click at [914, 423] on div "Edit" at bounding box center [947, 422] width 91 height 17
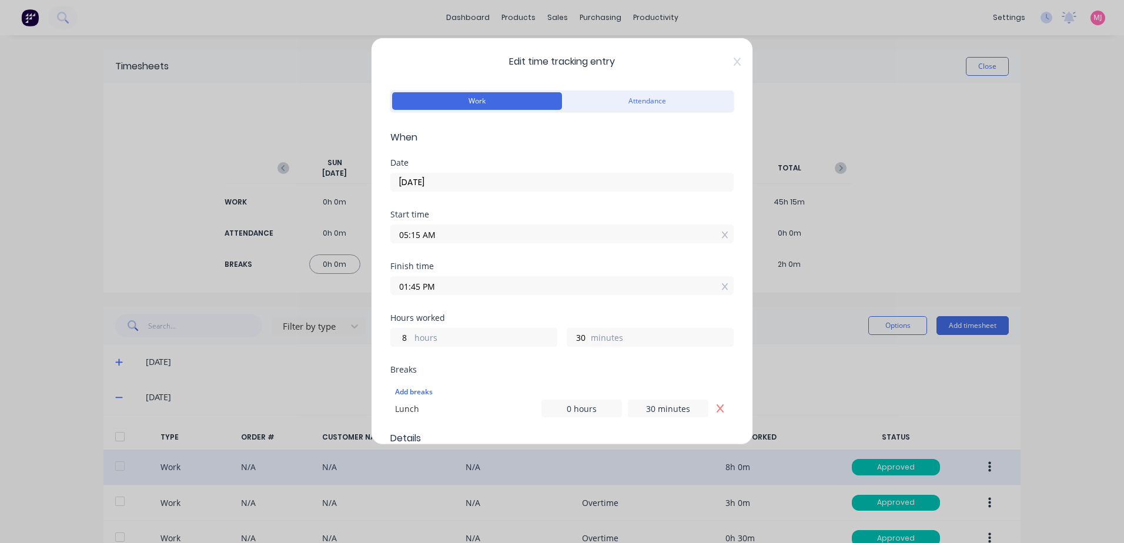
click at [732, 63] on div "Edit time tracking entry Work Attendance When Date 30/09/2025 Start time 05:15 …" at bounding box center [562, 241] width 382 height 407
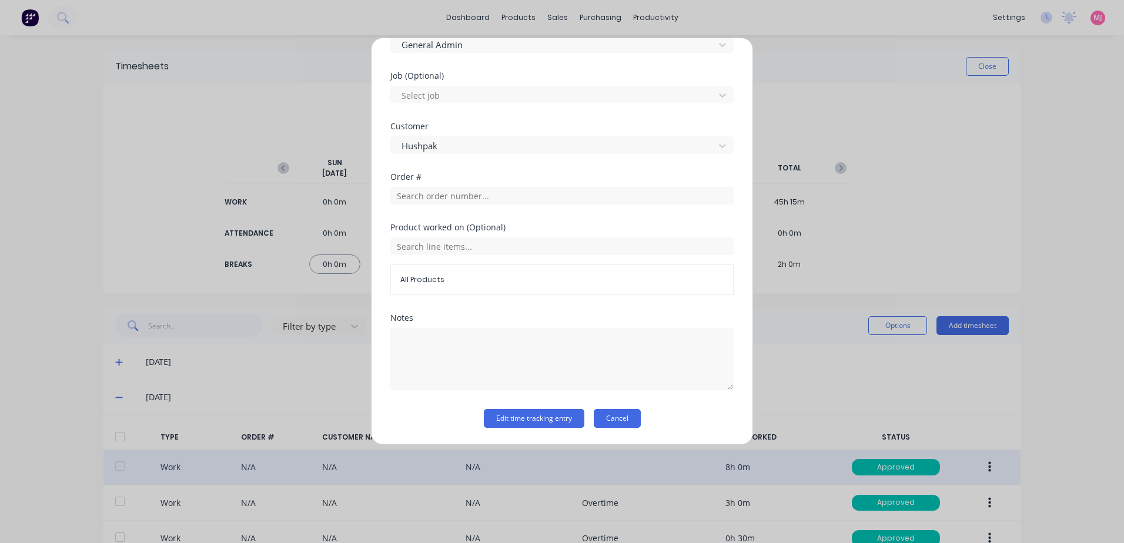
drag, startPoint x: 622, startPoint y: 421, endPoint x: 819, endPoint y: 431, distance: 196.6
click at [626, 421] on button "Cancel" at bounding box center [617, 418] width 47 height 19
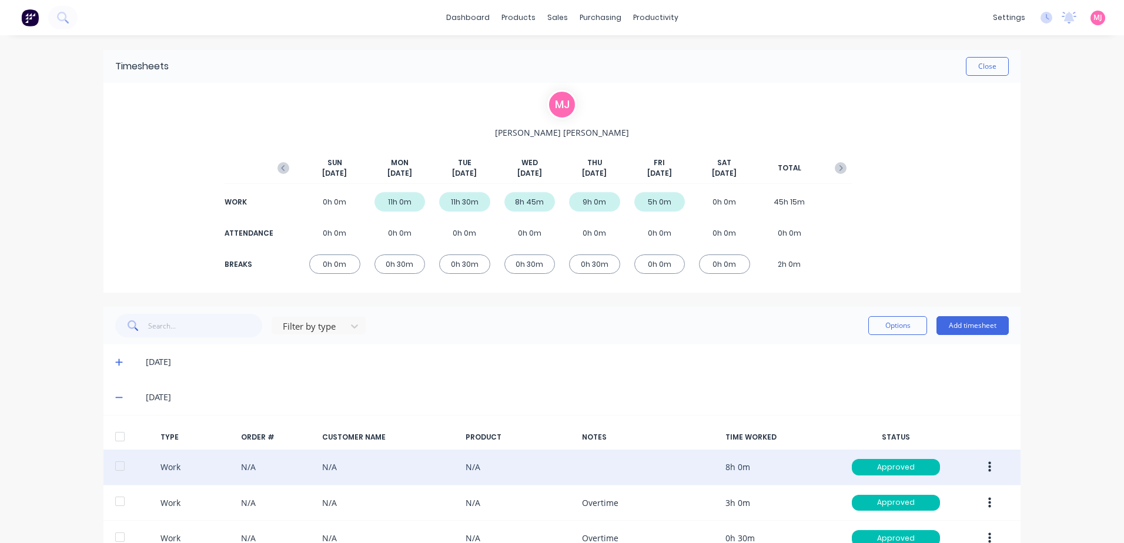
click at [988, 463] on icon "button" at bounding box center [989, 467] width 3 height 11
click at [926, 448] on div "Duplicate" at bounding box center [947, 446] width 91 height 17
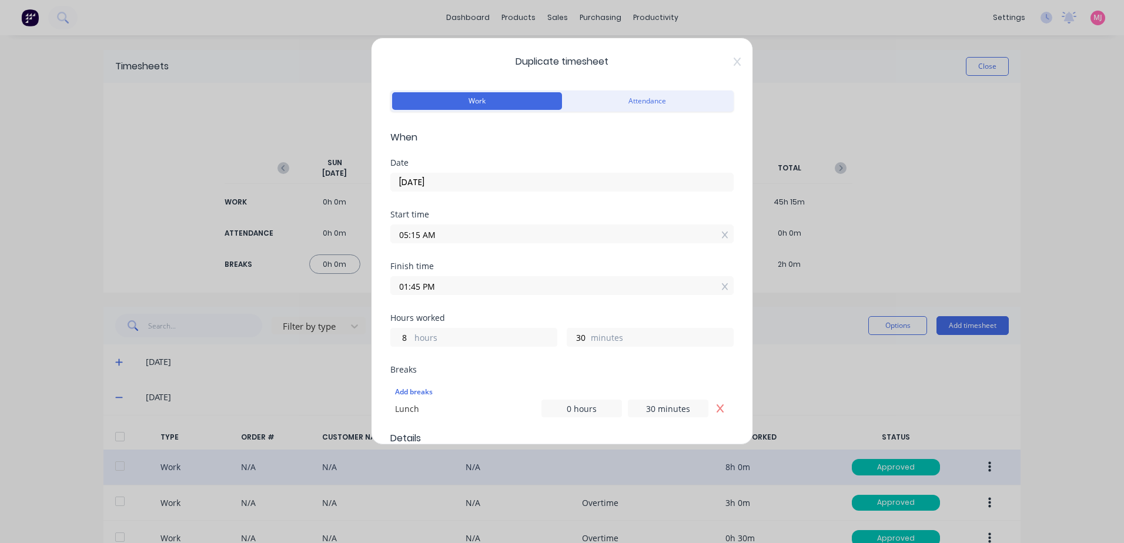
click at [451, 184] on input "30/09/2025" at bounding box center [562, 182] width 342 height 18
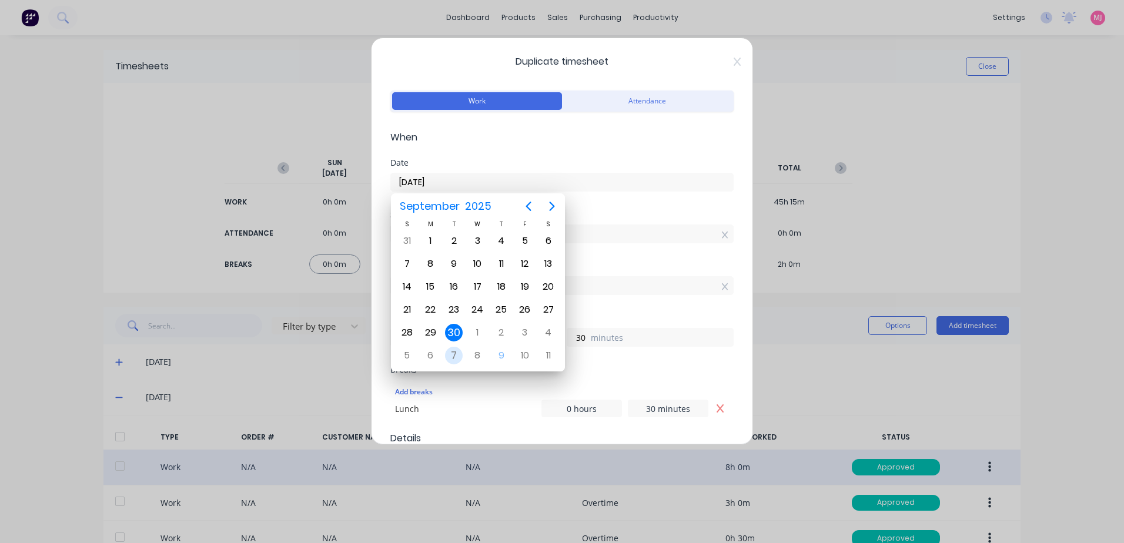
click at [452, 354] on div "7" at bounding box center [454, 356] width 18 height 18
type input "[DATE]"
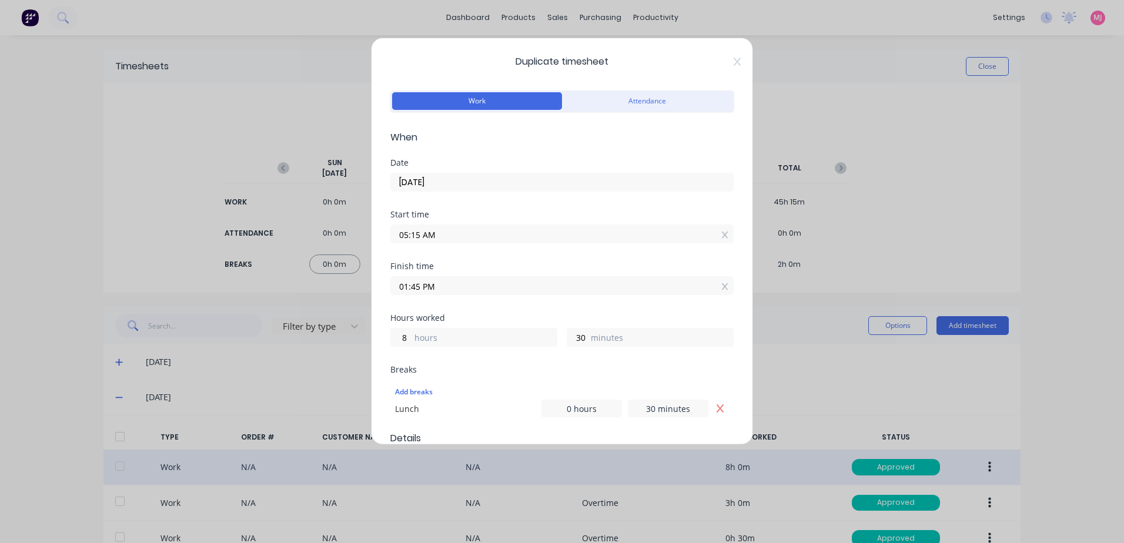
drag, startPoint x: 444, startPoint y: 233, endPoint x: 356, endPoint y: 233, distance: 88.2
click at [356, 233] on div "Duplicate timesheet Work Attendance When Date 07/10/2025 Start time 05:15 AM Fi…" at bounding box center [562, 271] width 1124 height 543
click at [431, 232] on input "04:30" at bounding box center [562, 234] width 342 height 18
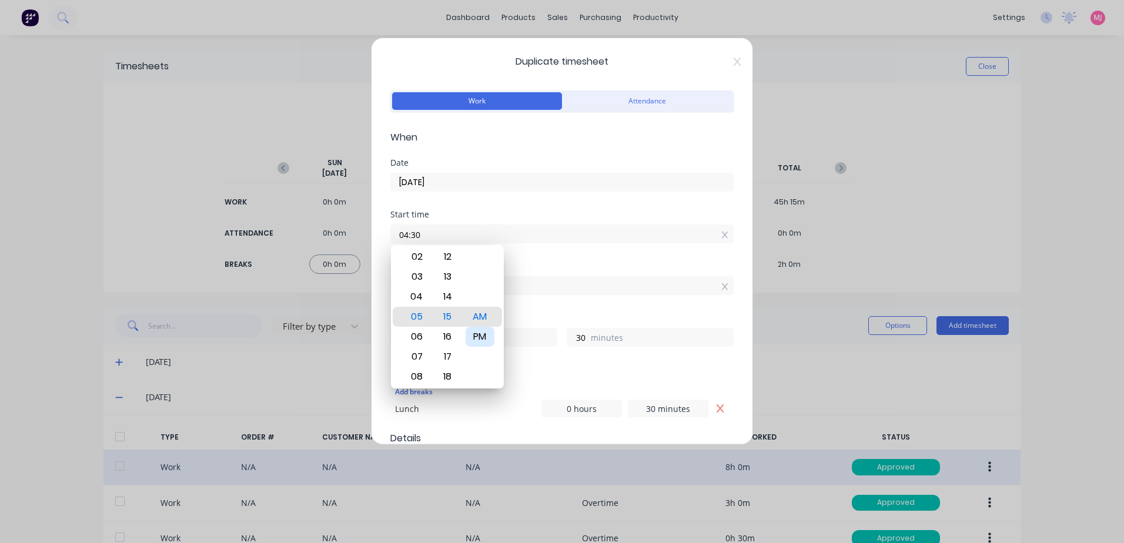
type input "04:30 AM"
type input "9"
type input "15"
click at [481, 338] on div "PM" at bounding box center [479, 337] width 29 height 20
type input "04:30 PM"
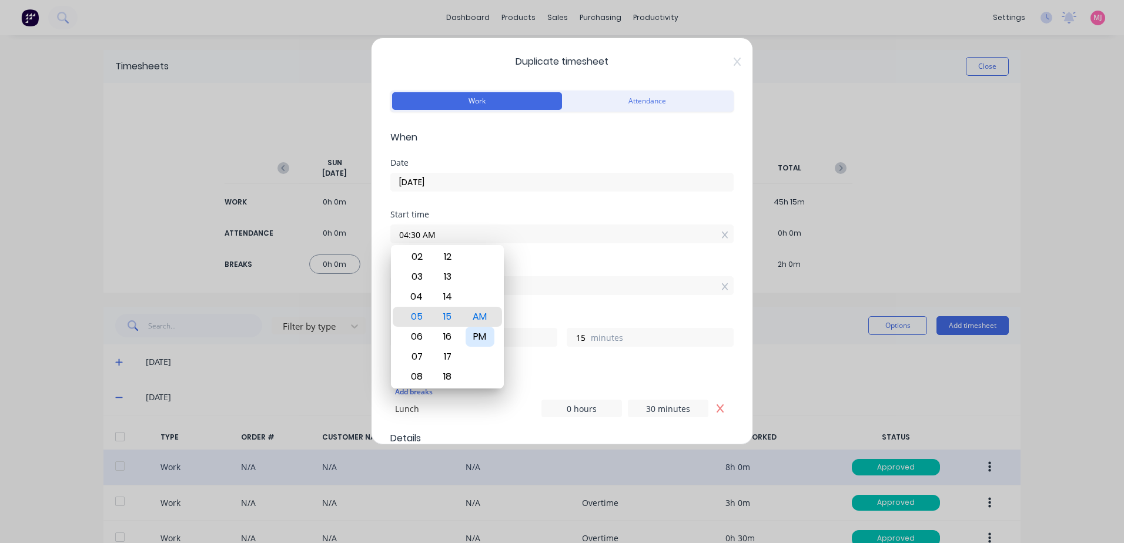
type input "21"
click at [539, 257] on div "Start time 04:30 PM" at bounding box center [561, 236] width 343 height 52
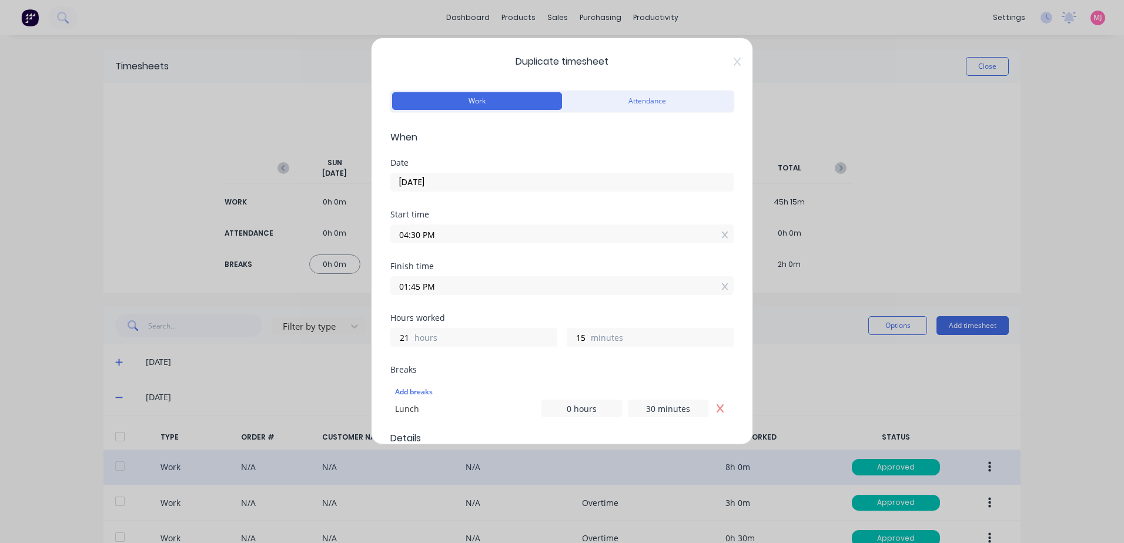
click at [448, 233] on input "04:30 PM" at bounding box center [562, 234] width 342 height 18
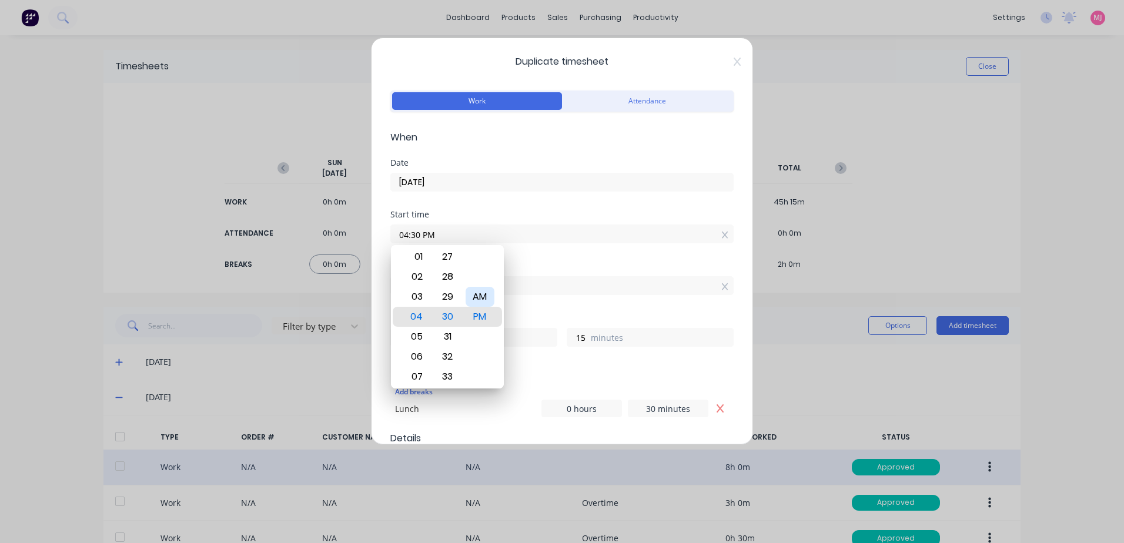
click at [481, 296] on div "AM" at bounding box center [479, 297] width 29 height 20
type input "04:30 AM"
type input "9"
click at [520, 256] on div "Start time 04:30 AM" at bounding box center [561, 236] width 343 height 52
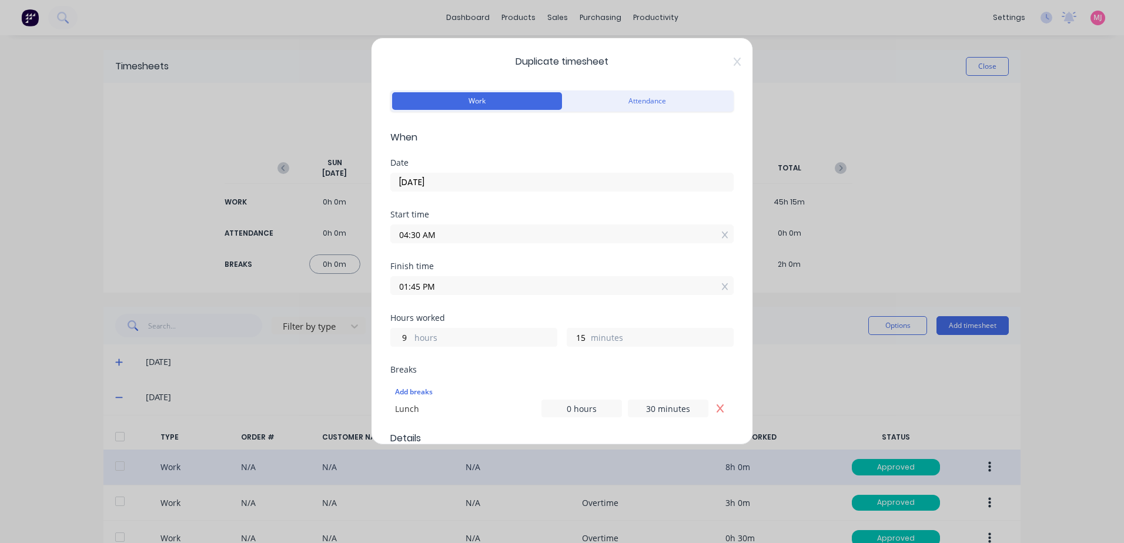
click at [449, 286] on input "01:45 PM" at bounding box center [562, 286] width 342 height 18
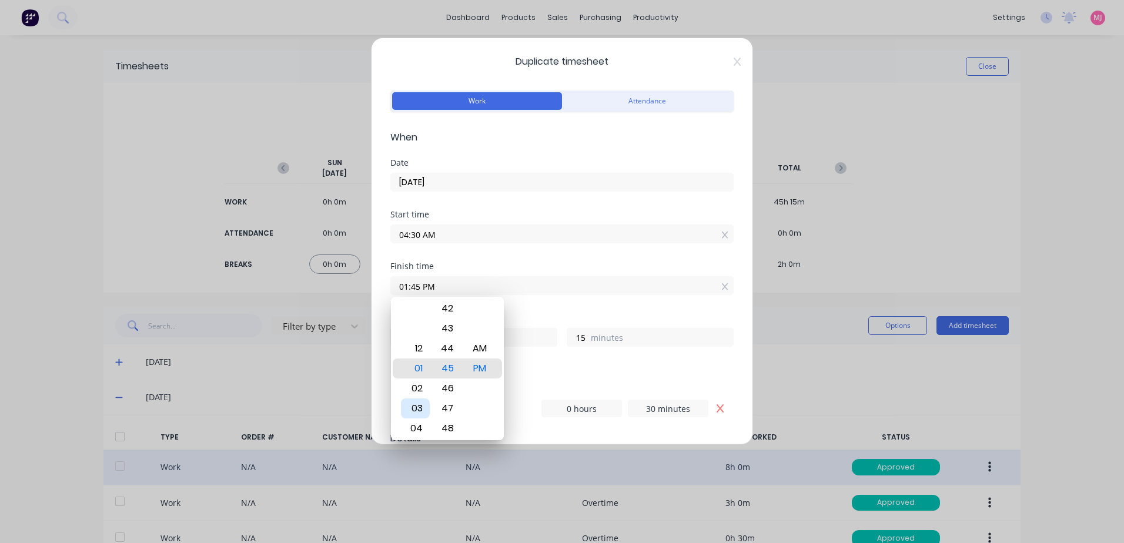
click at [416, 403] on div "03" at bounding box center [415, 408] width 29 height 20
type input "03:45 PM"
type input "11"
type input "03:38 PM"
type input "8"
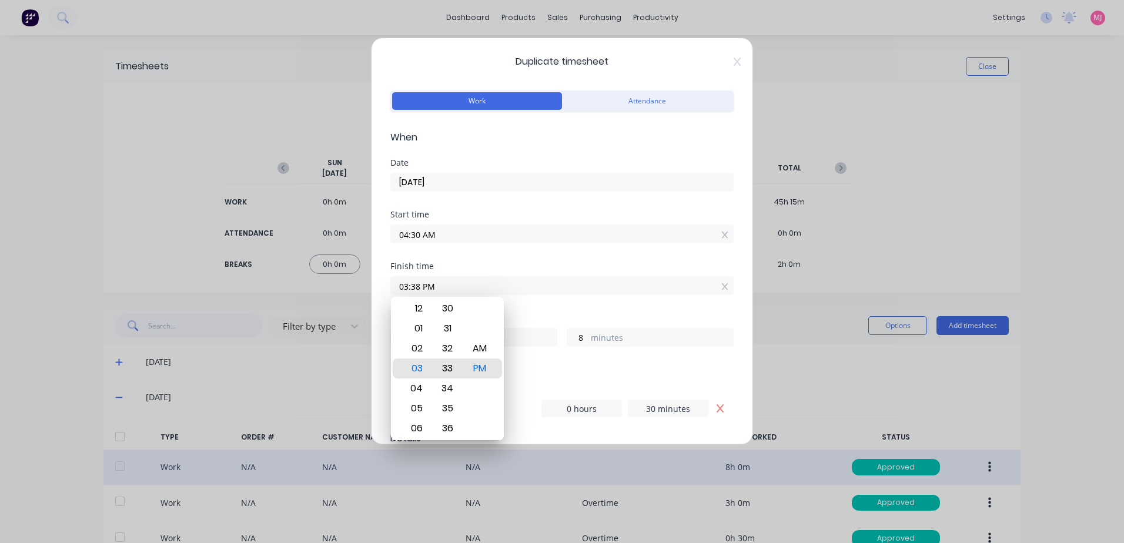
type input "03:33 PM"
type input "3"
type input "03:22 PM"
type input "10"
type input "52"
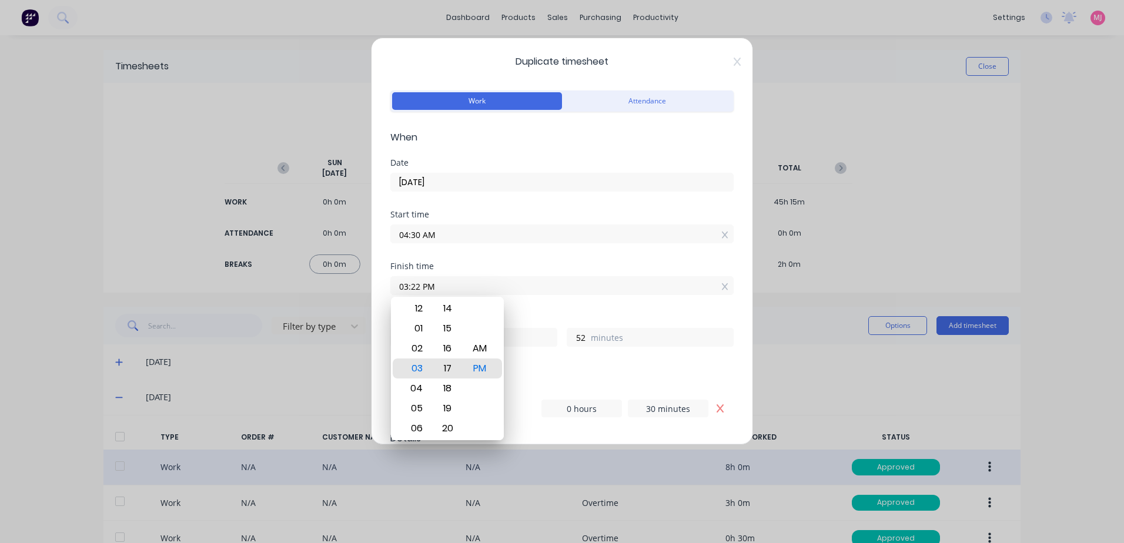
type input "03:17 PM"
type input "47"
type input "03:11 PM"
type input "41"
type input "03:05 PM"
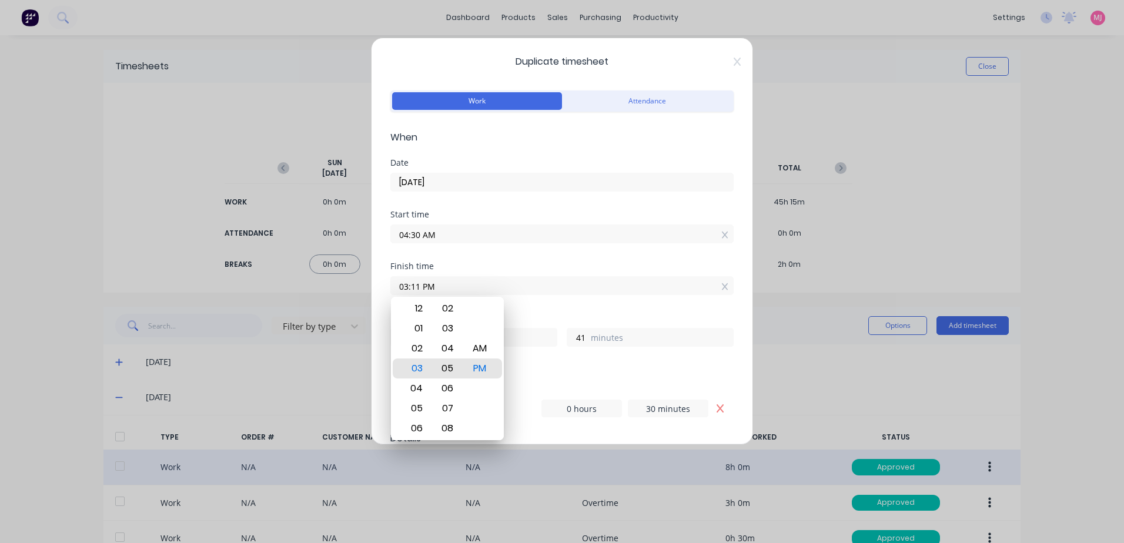
type input "35"
type input "03:01 PM"
type input "31"
type input "03:00 PM"
type input "30"
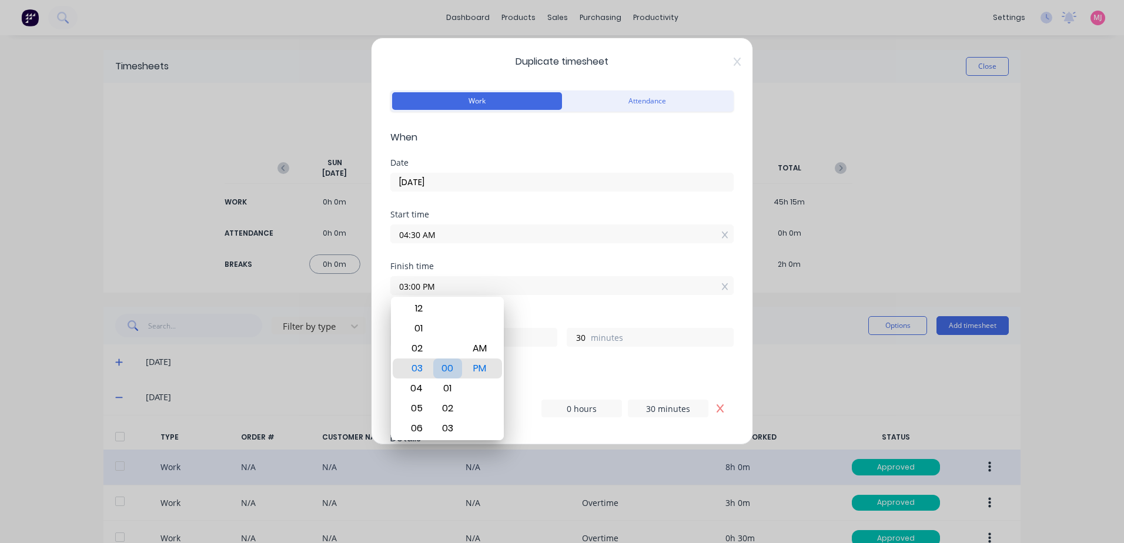
click at [455, 370] on div "00" at bounding box center [447, 369] width 29 height 20
click at [568, 364] on div "Hours worked 10 hours 30 minutes" at bounding box center [561, 340] width 343 height 52
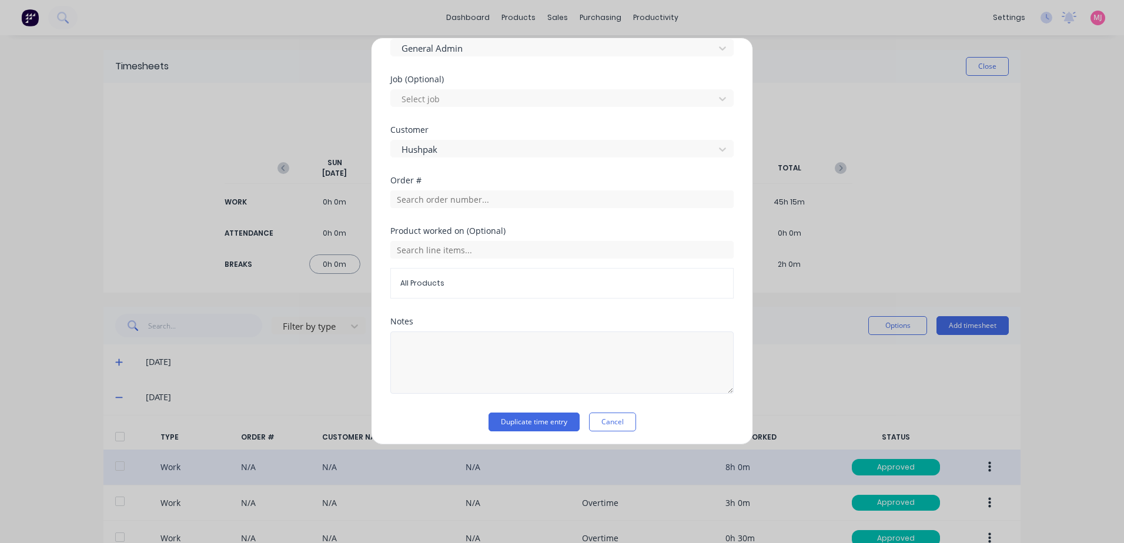
scroll to position [489, 0]
click at [517, 417] on button "Duplicate time entry" at bounding box center [533, 418] width 91 height 19
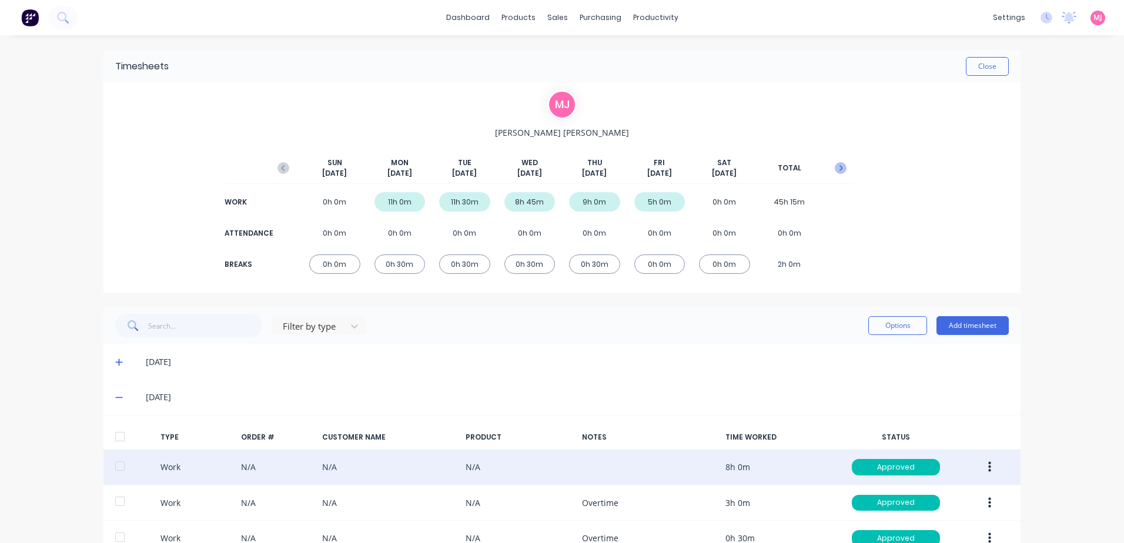
click at [839, 168] on icon "button" at bounding box center [841, 168] width 4 height 6
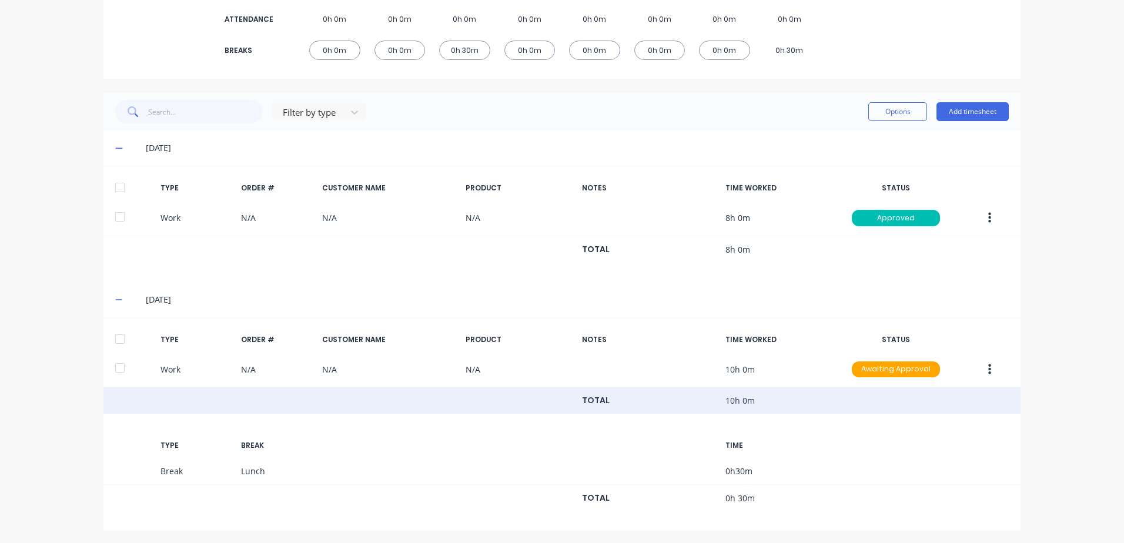
scroll to position [216, 0]
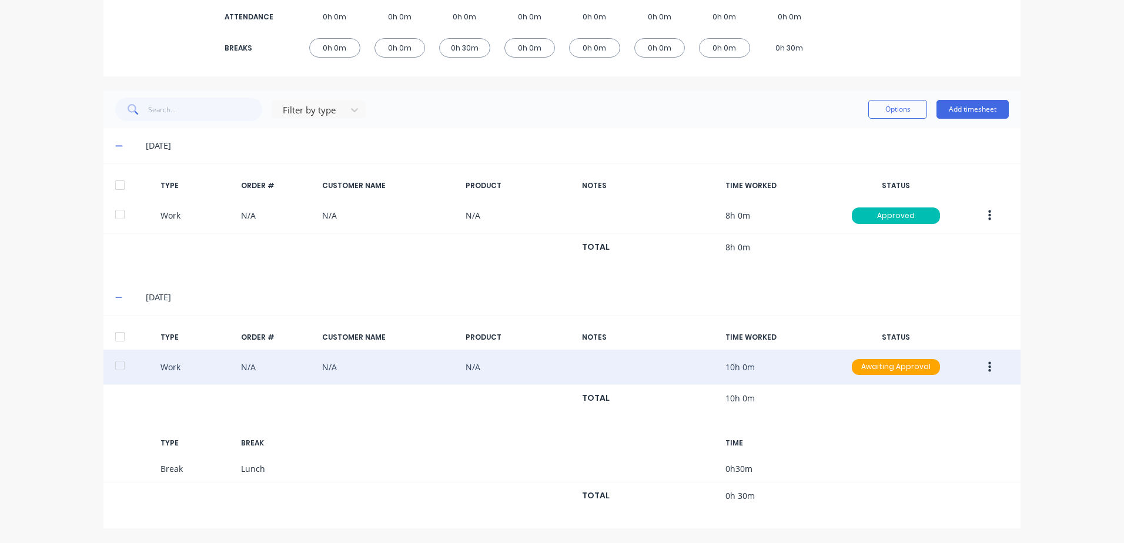
click at [988, 366] on icon "button" at bounding box center [989, 367] width 3 height 13
click at [915, 370] on div "Approve" at bounding box center [947, 369] width 91 height 17
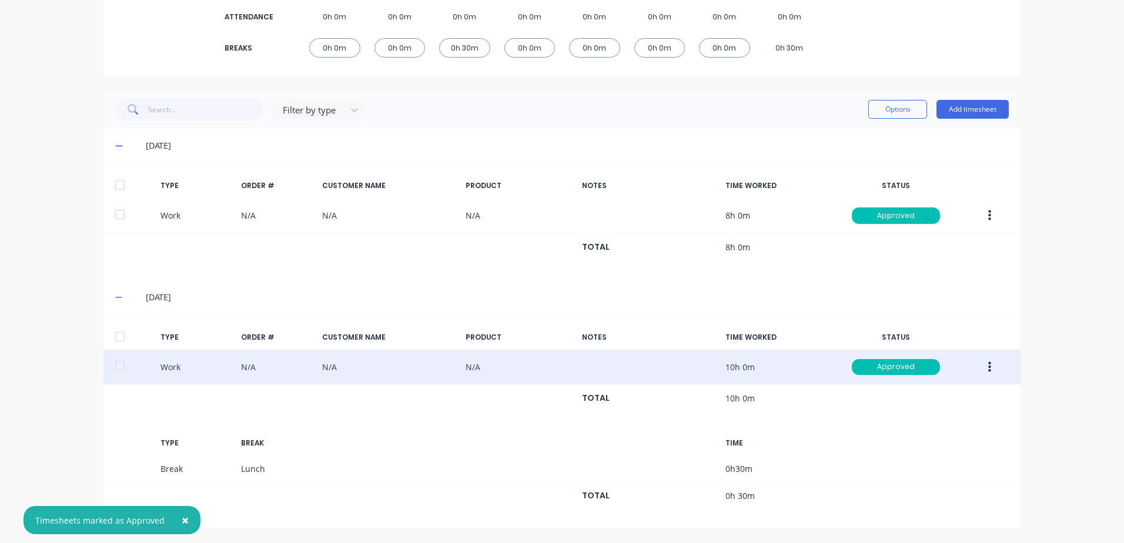
click at [988, 368] on icon "button" at bounding box center [989, 366] width 3 height 11
click at [927, 346] on div "Duplicate" at bounding box center [947, 346] width 91 height 17
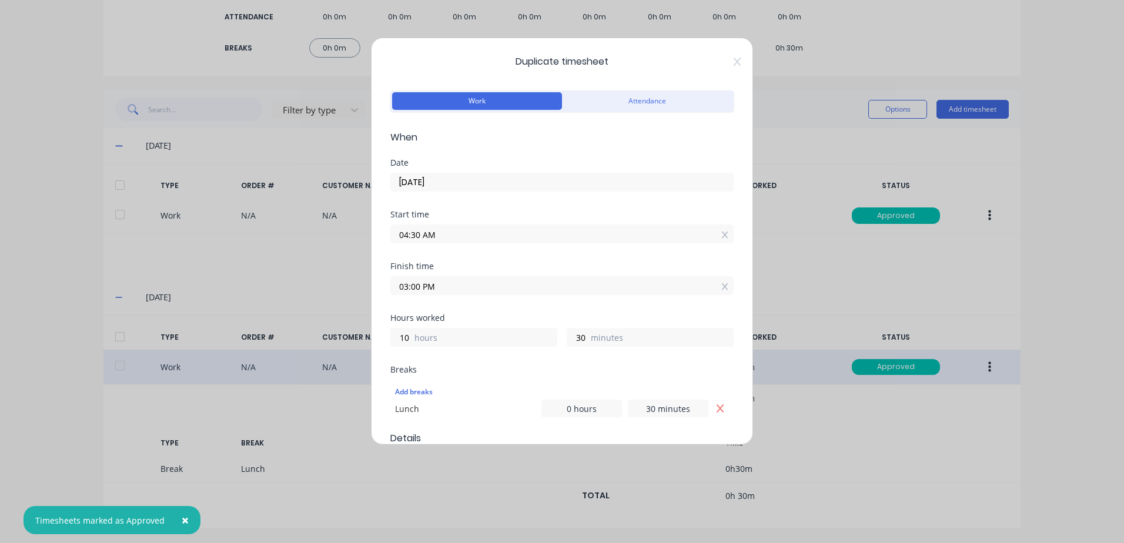
click at [446, 231] on input "04:30 AM" at bounding box center [562, 234] width 342 height 18
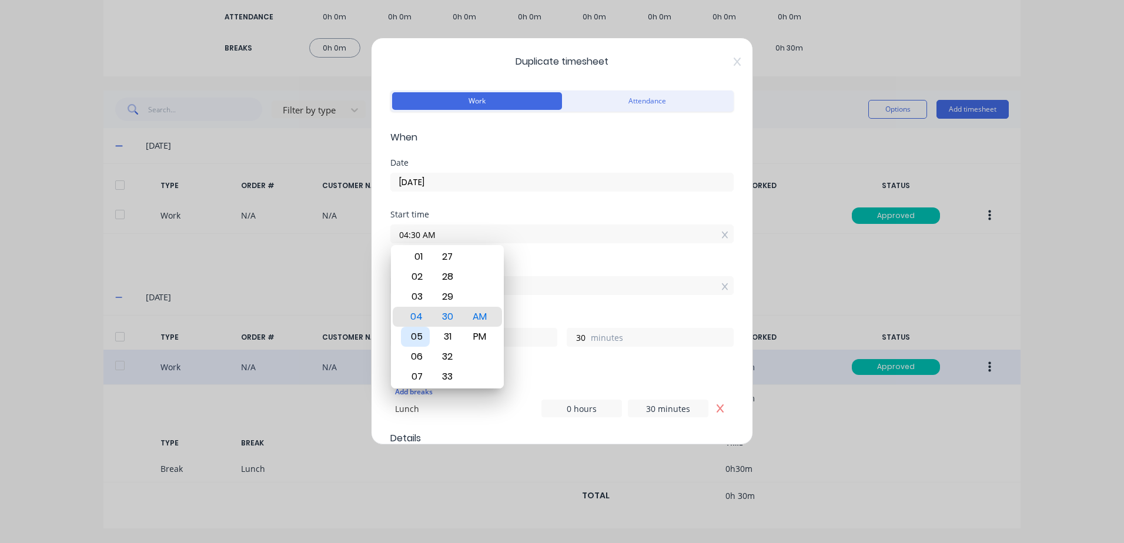
click at [421, 333] on div "05" at bounding box center [415, 337] width 29 height 20
type input "05:30 AM"
type input "9"
click at [548, 309] on div "Finish time 03:00 PM" at bounding box center [561, 288] width 343 height 52
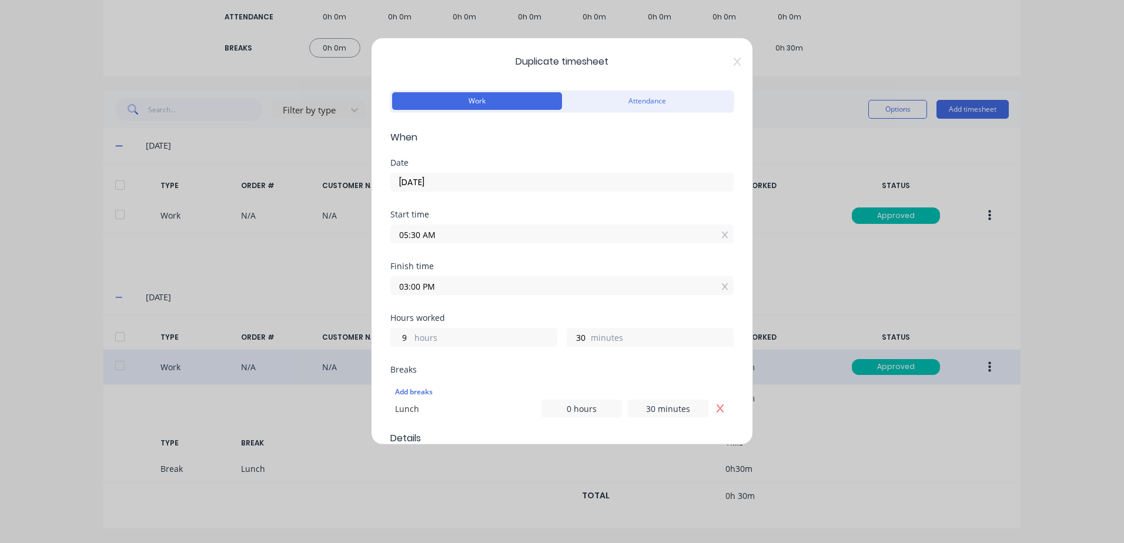
click at [447, 283] on input "03:00 PM" at bounding box center [562, 286] width 342 height 18
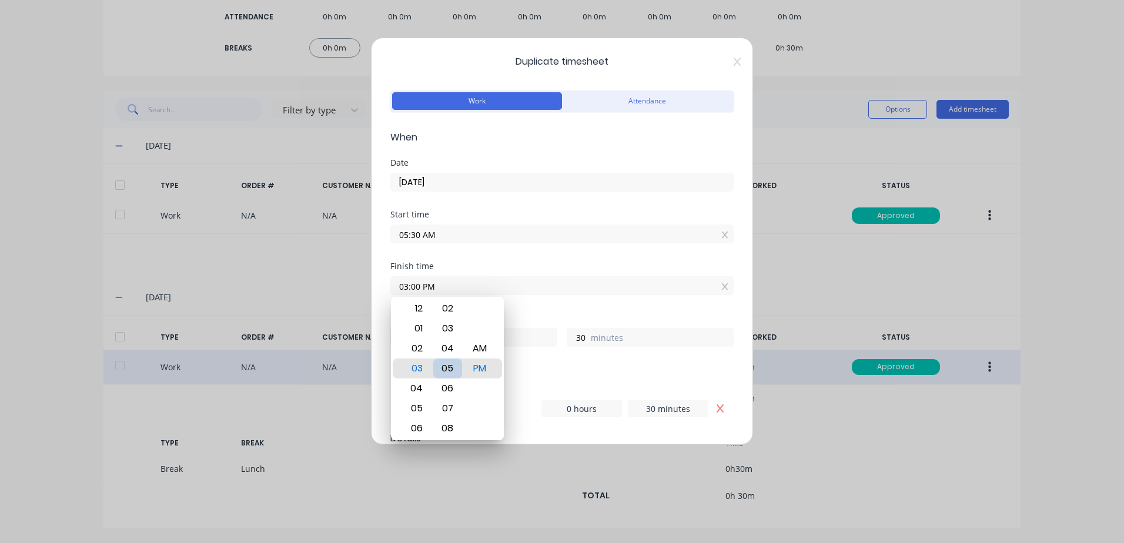
type input "03:06 PM"
type input "36"
type input "03:12 PM"
type input "42"
type input "03:18 PM"
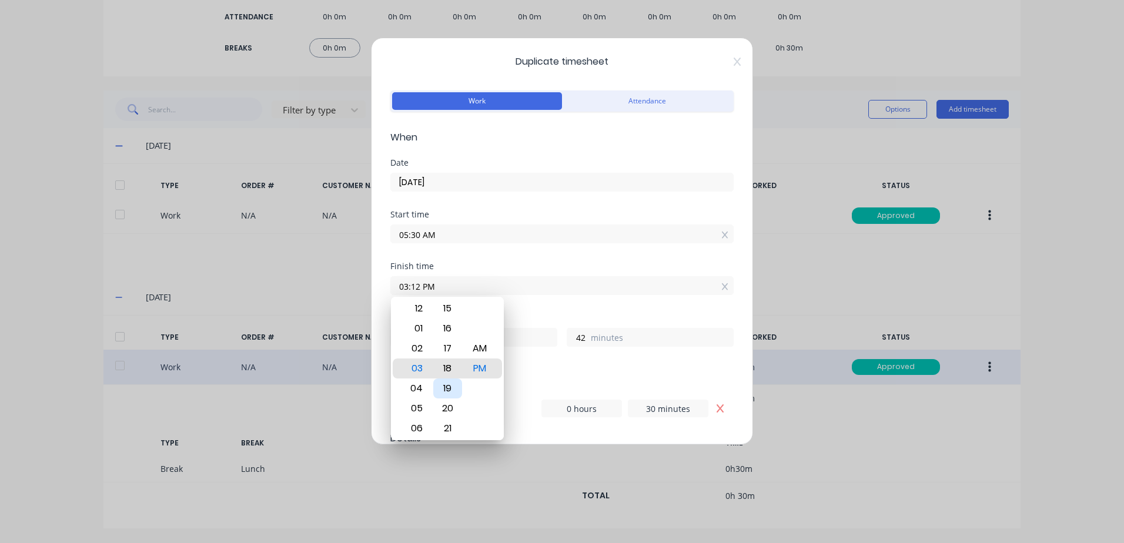
type input "48"
type input "03:23 PM"
type input "53"
type input "03:27 PM"
type input "57"
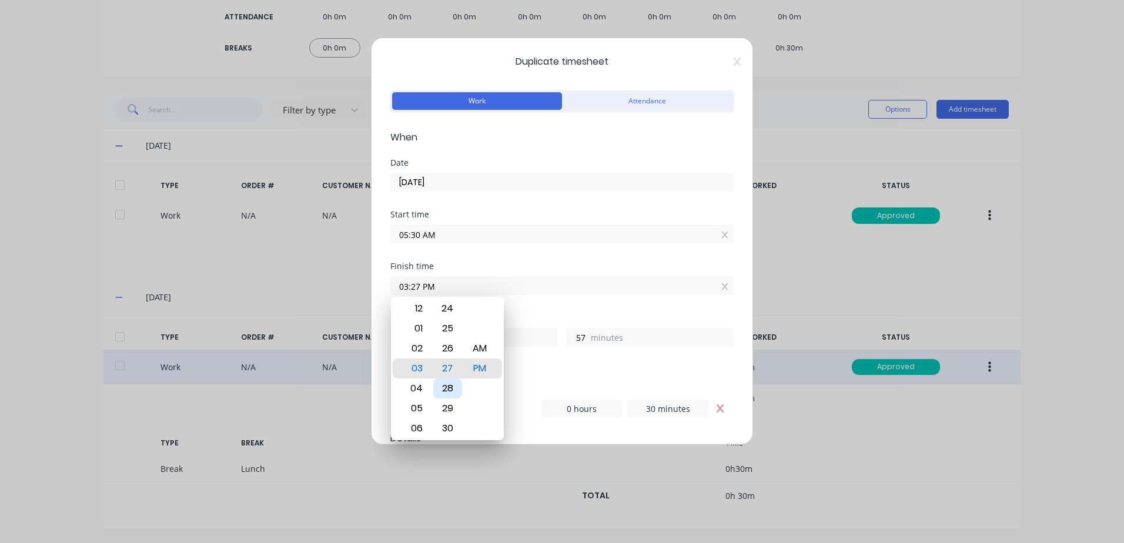
type input "03:28 PM"
type input "58"
type input "03:30 PM"
type input "10"
type input "0"
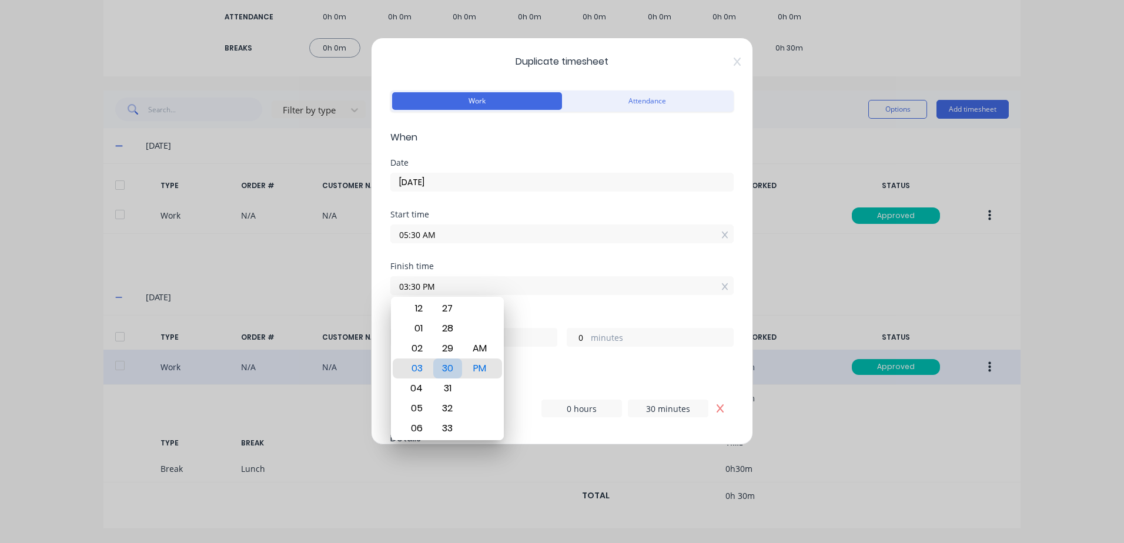
click at [448, 369] on div "30" at bounding box center [447, 369] width 29 height 20
click at [565, 304] on div "Finish time 03:30 PM" at bounding box center [561, 288] width 343 height 52
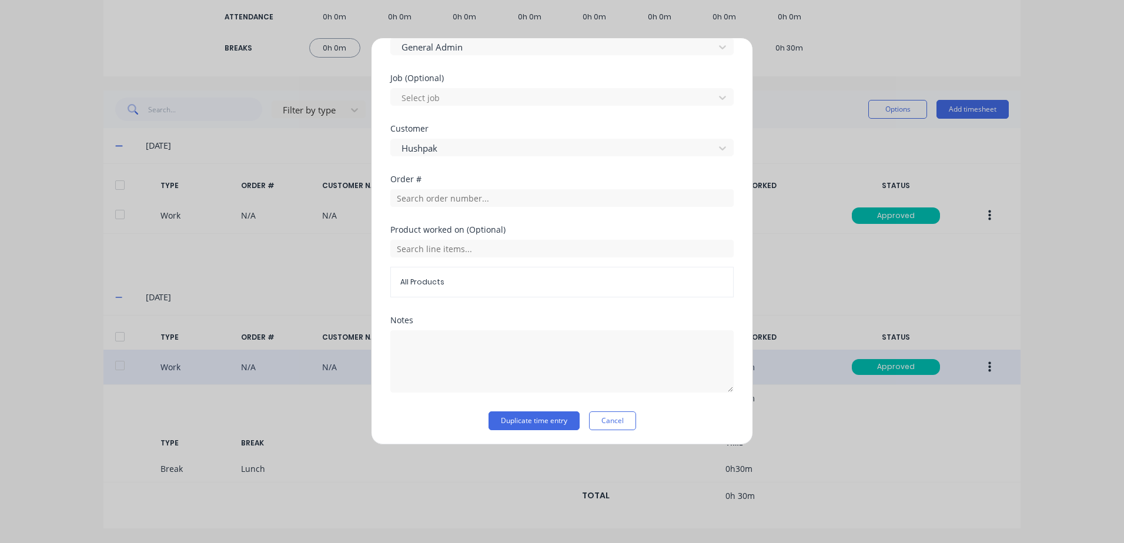
scroll to position [489, 0]
click at [521, 419] on button "Duplicate time entry" at bounding box center [533, 418] width 91 height 19
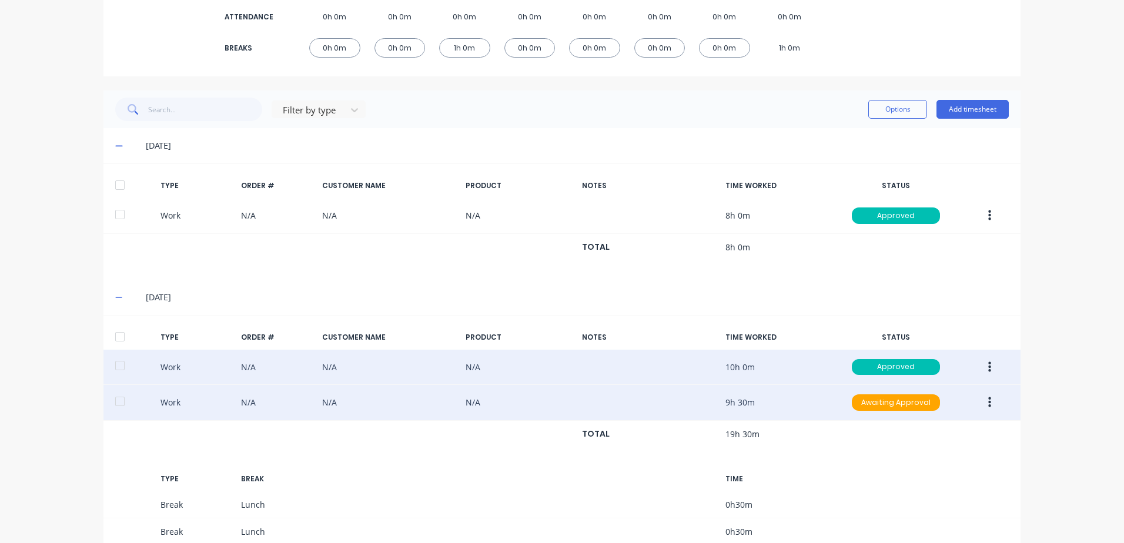
click at [988, 404] on icon "button" at bounding box center [989, 402] width 3 height 13
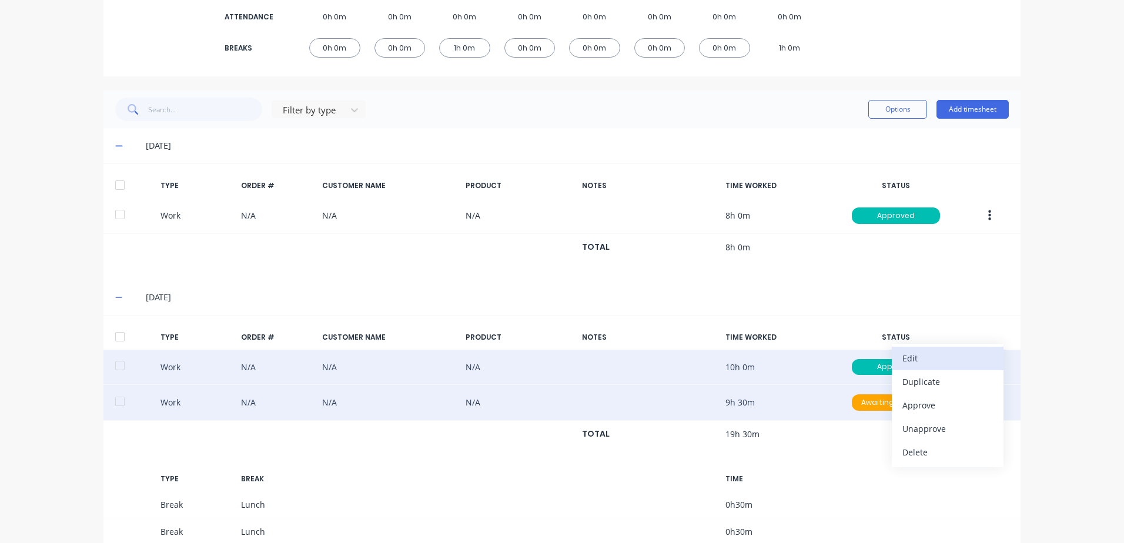
click at [914, 360] on div "Edit" at bounding box center [947, 358] width 91 height 17
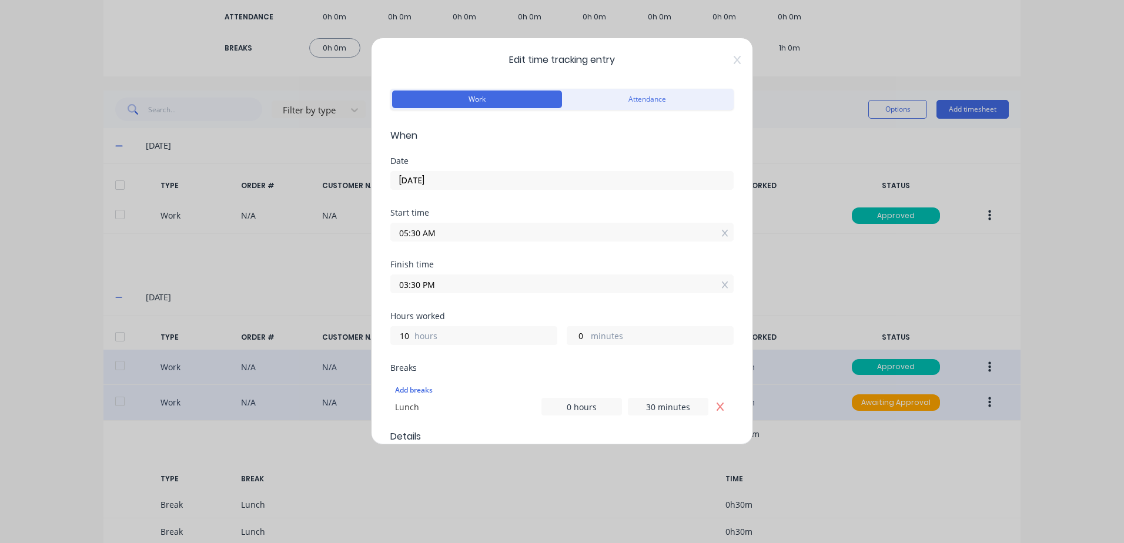
scroll to position [0, 0]
click at [459, 177] on input "[DATE]" at bounding box center [562, 182] width 342 height 18
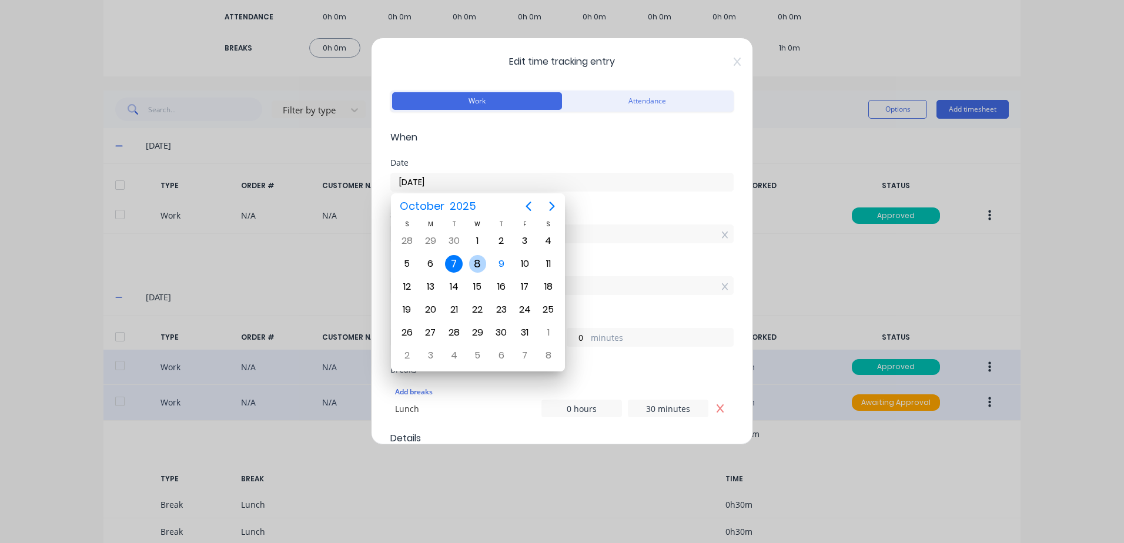
click at [474, 263] on div "8" at bounding box center [478, 264] width 18 height 18
type input "[DATE]"
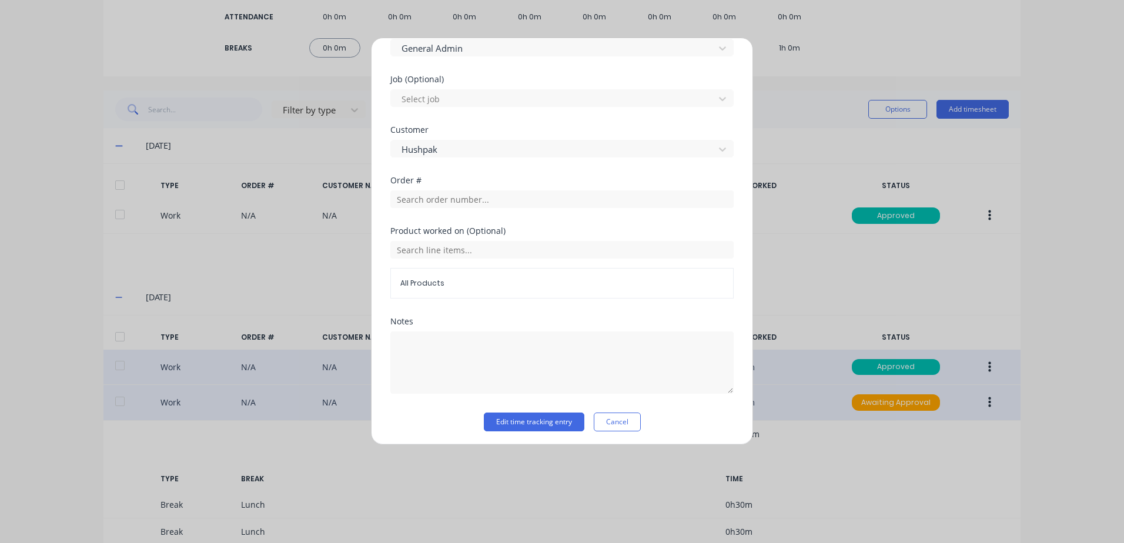
scroll to position [489, 0]
click at [509, 420] on button "Edit time tracking entry" at bounding box center [534, 418] width 101 height 19
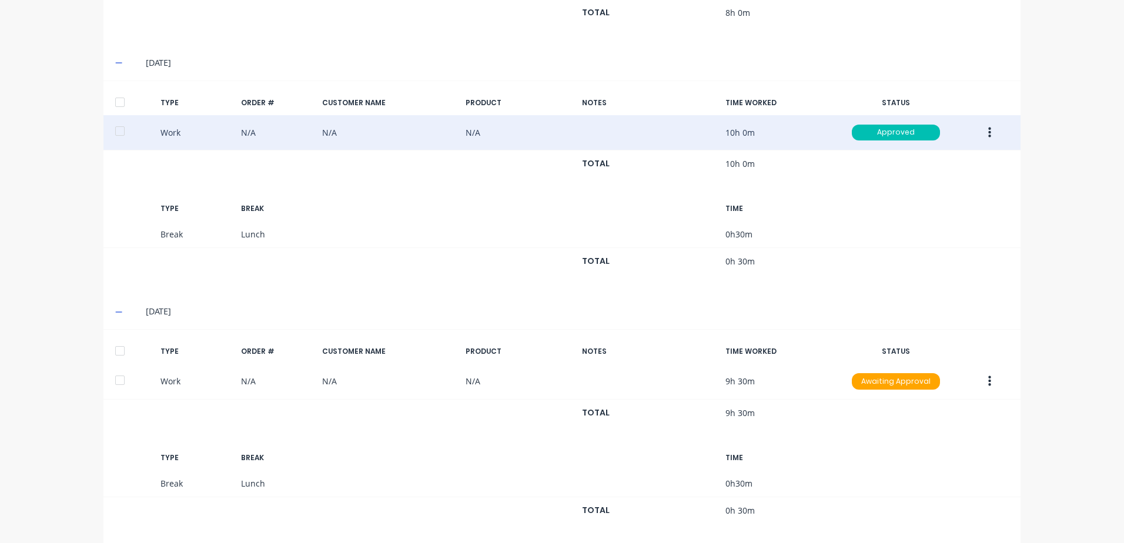
scroll to position [451, 0]
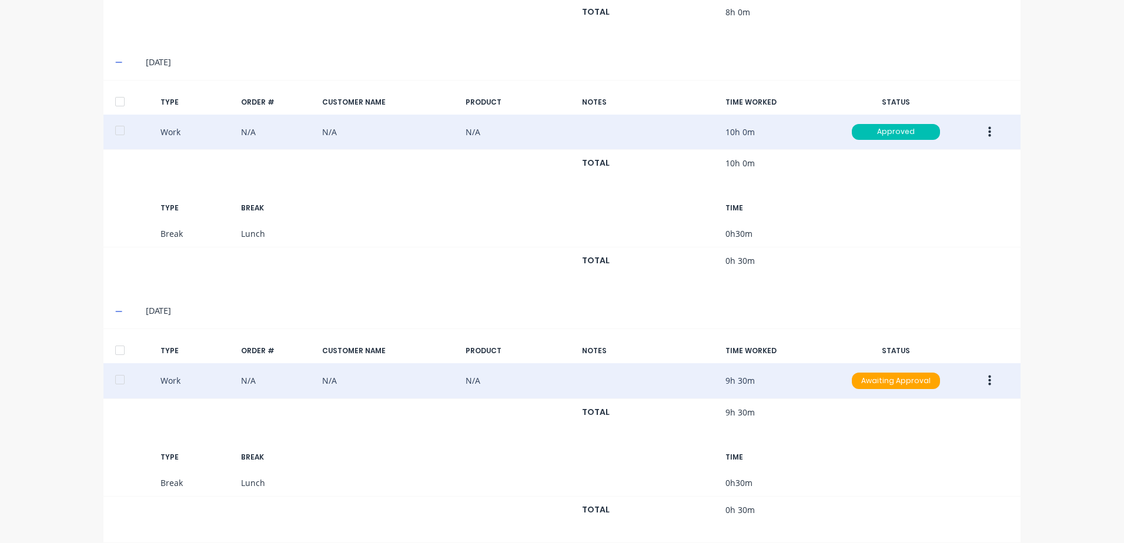
click at [988, 378] on icon "button" at bounding box center [989, 380] width 3 height 13
click at [915, 383] on div "Approve" at bounding box center [947, 383] width 91 height 17
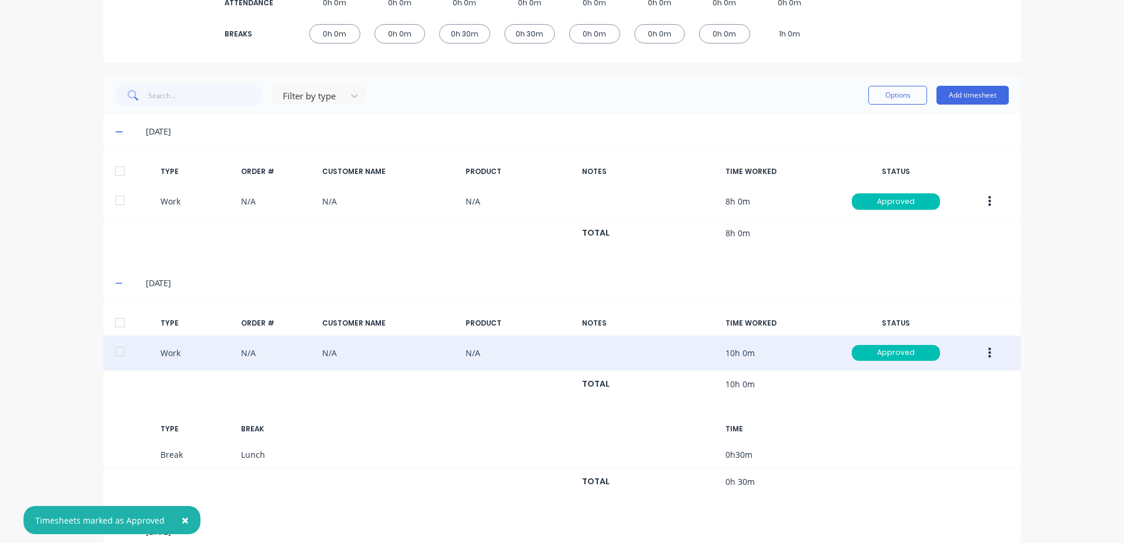
scroll to position [0, 0]
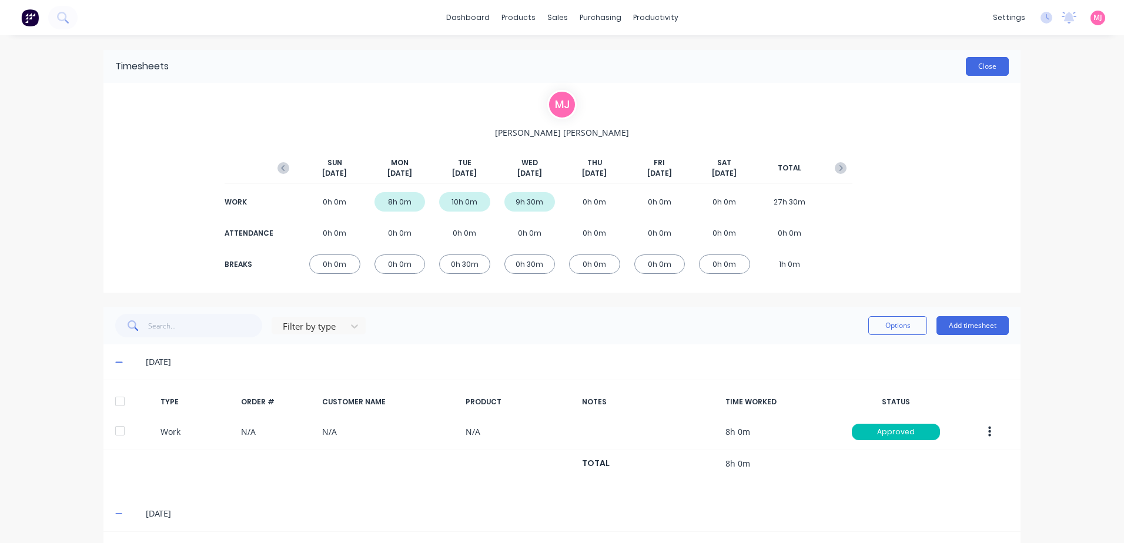
click at [985, 65] on button "Close" at bounding box center [987, 66] width 43 height 19
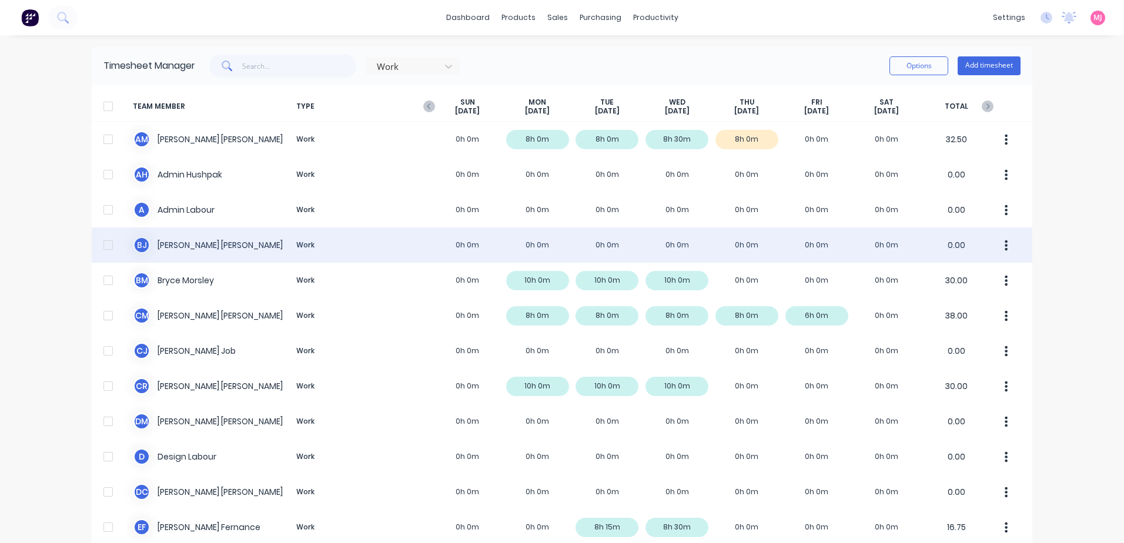
click at [175, 246] on div "B J Beth Jacobs Work 0h 0m 0h 0m 0h 0m 0h 0m 0h 0m 0h 0m 0h 0m 0.00" at bounding box center [562, 244] width 940 height 35
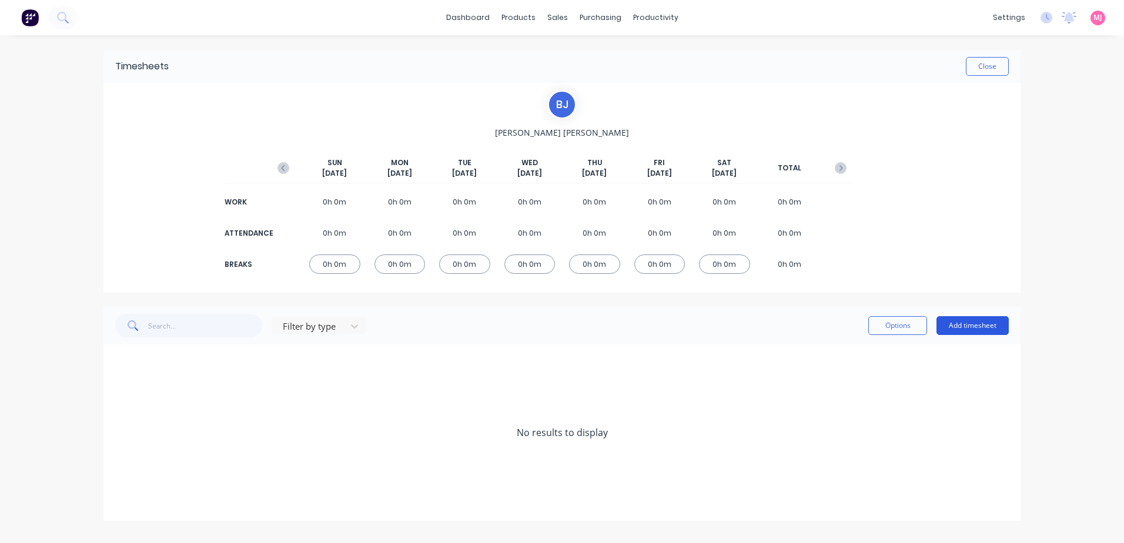
click at [987, 326] on button "Add timesheet" at bounding box center [972, 325] width 72 height 19
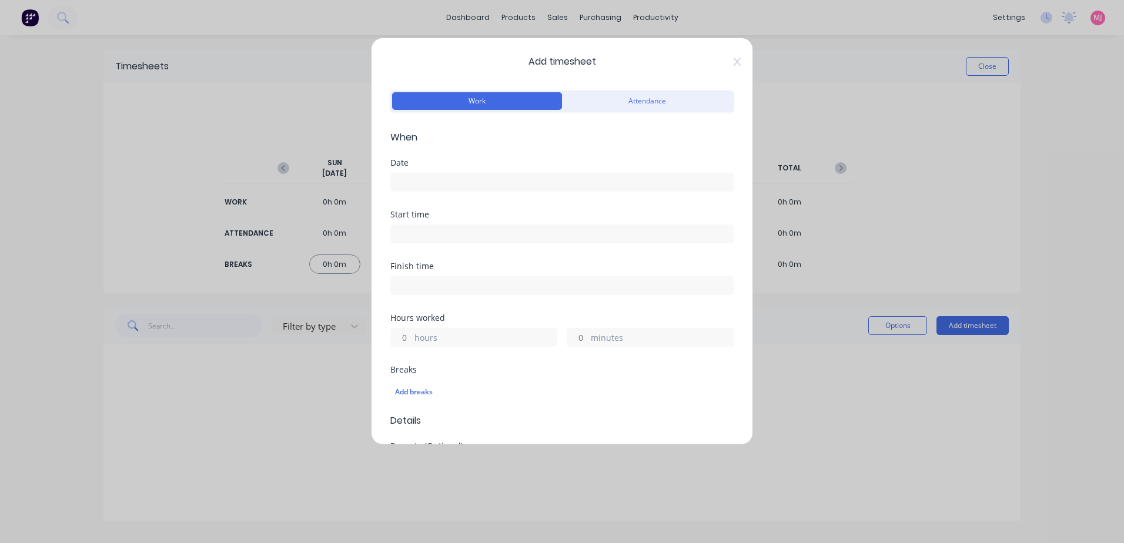
click at [427, 181] on input at bounding box center [562, 182] width 342 height 18
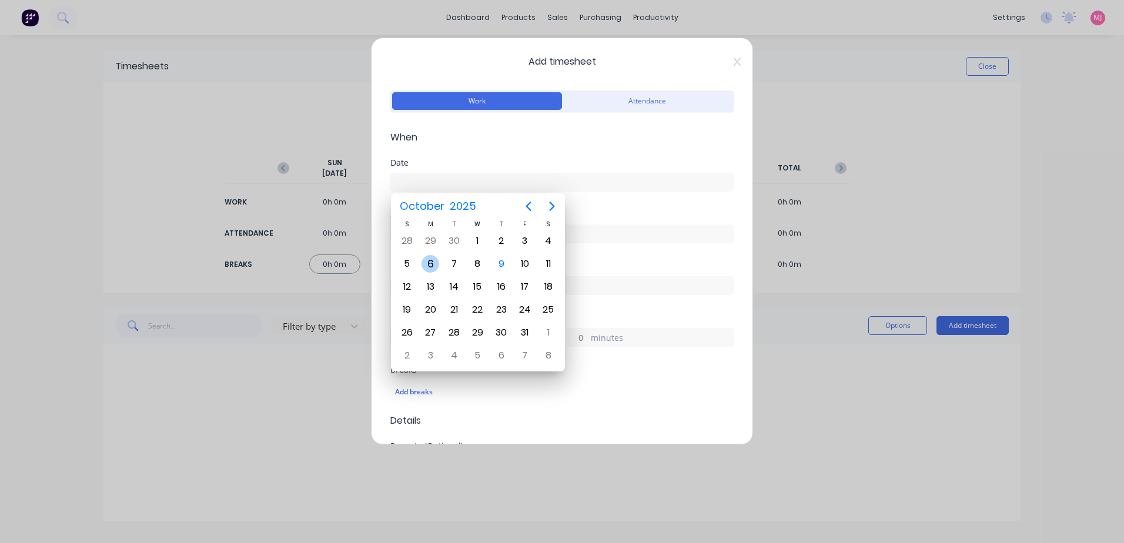
click at [430, 263] on div "6" at bounding box center [430, 264] width 18 height 18
type input "[DATE]"
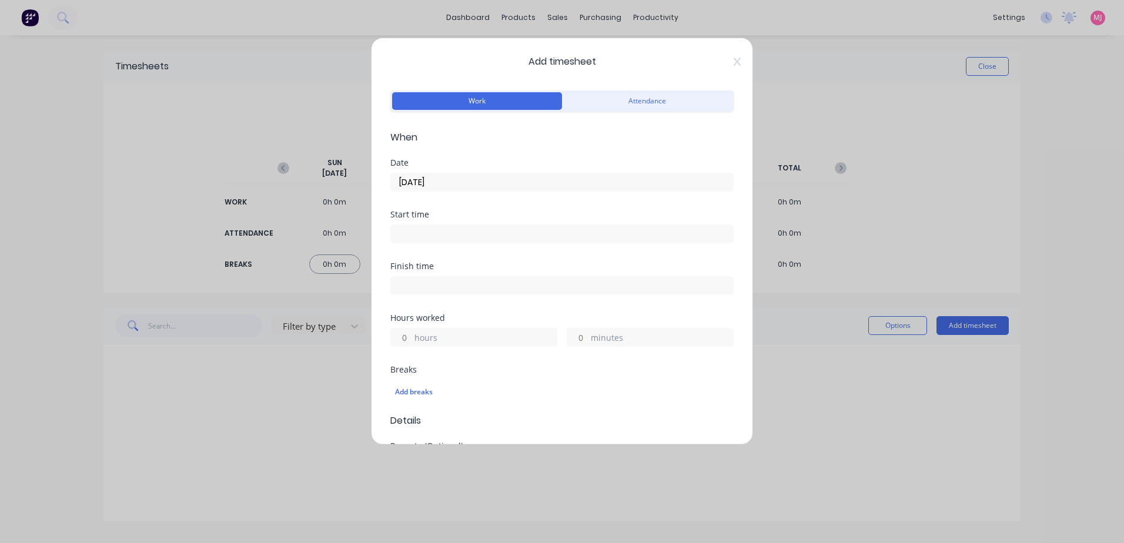
drag, startPoint x: 407, startPoint y: 337, endPoint x: 398, endPoint y: 337, distance: 9.4
click at [398, 337] on input "hours" at bounding box center [401, 338] width 21 height 18
type input "8"
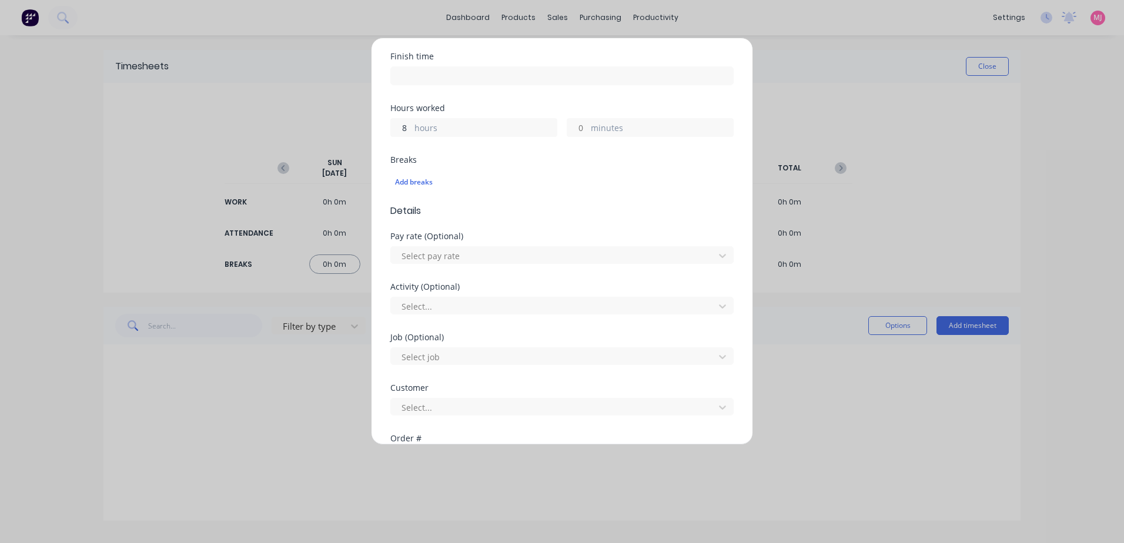
scroll to position [235, 0]
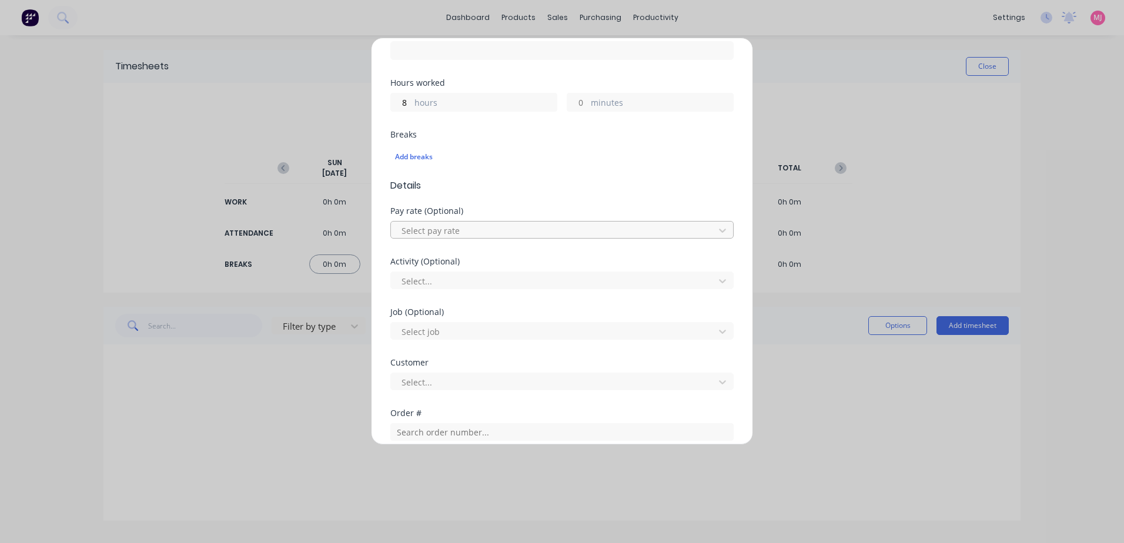
click at [441, 230] on div at bounding box center [554, 230] width 308 height 15
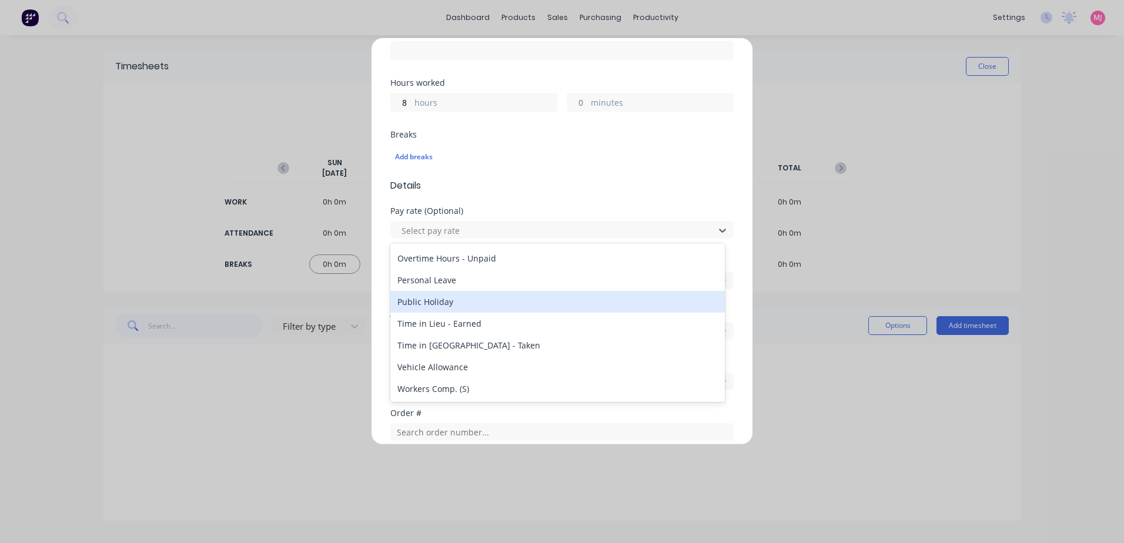
click at [444, 302] on div "Public Holiday" at bounding box center [557, 302] width 334 height 22
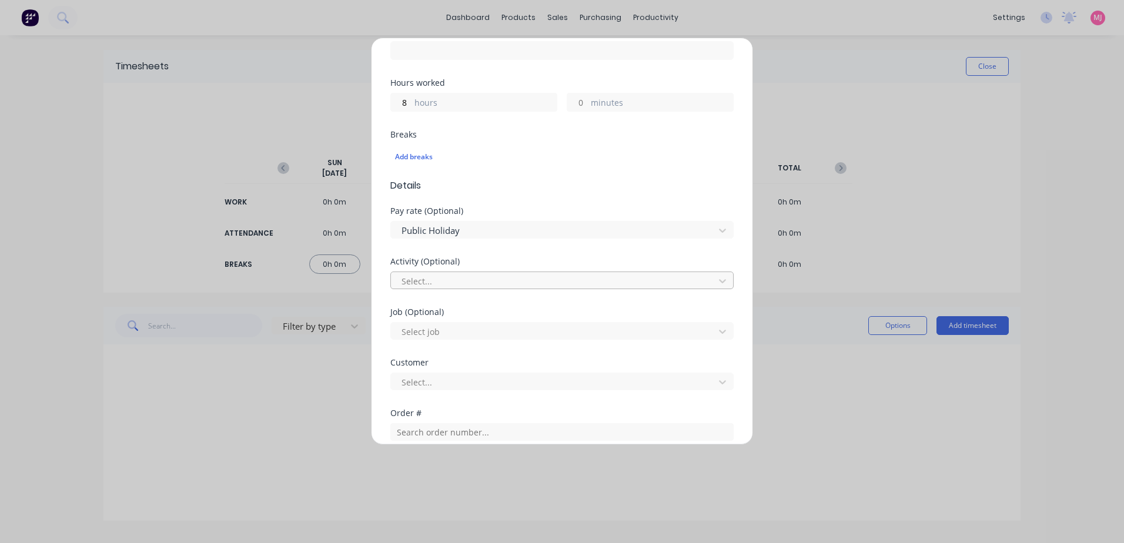
click at [427, 280] on div at bounding box center [554, 281] width 308 height 15
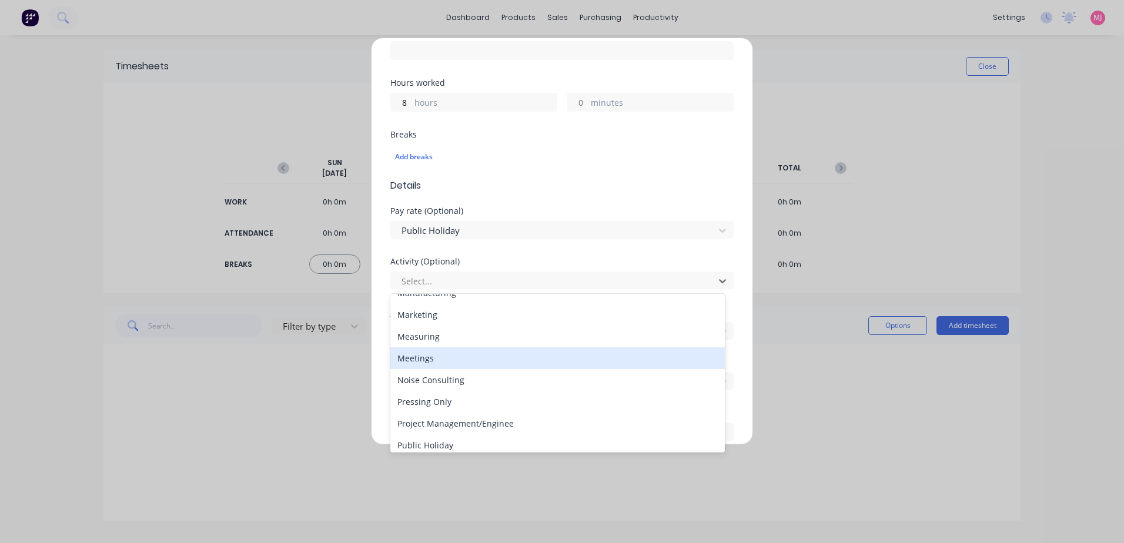
scroll to position [235, 0]
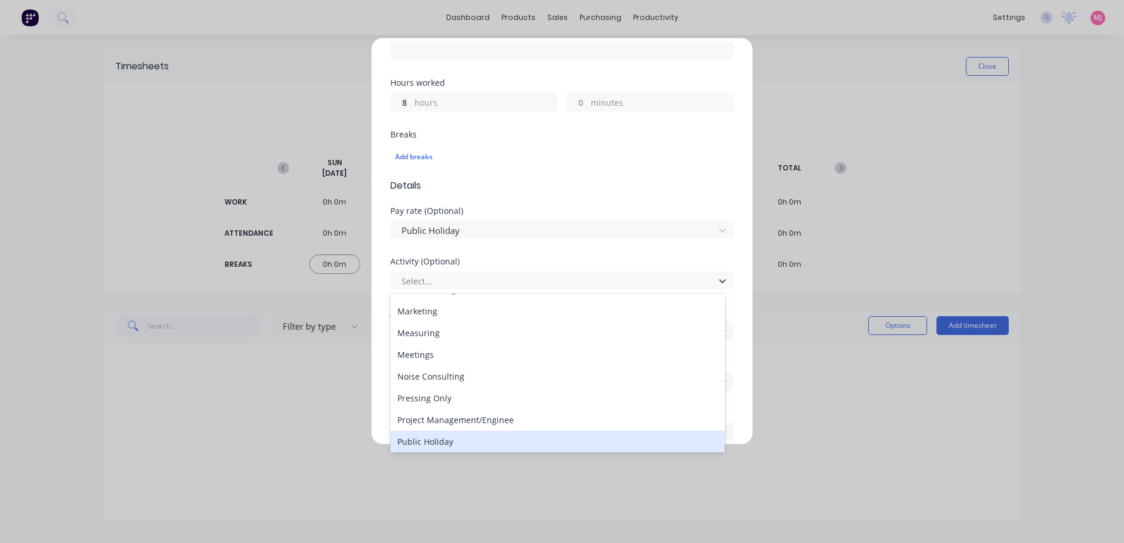
click at [443, 443] on div "Public Holiday" at bounding box center [557, 442] width 334 height 22
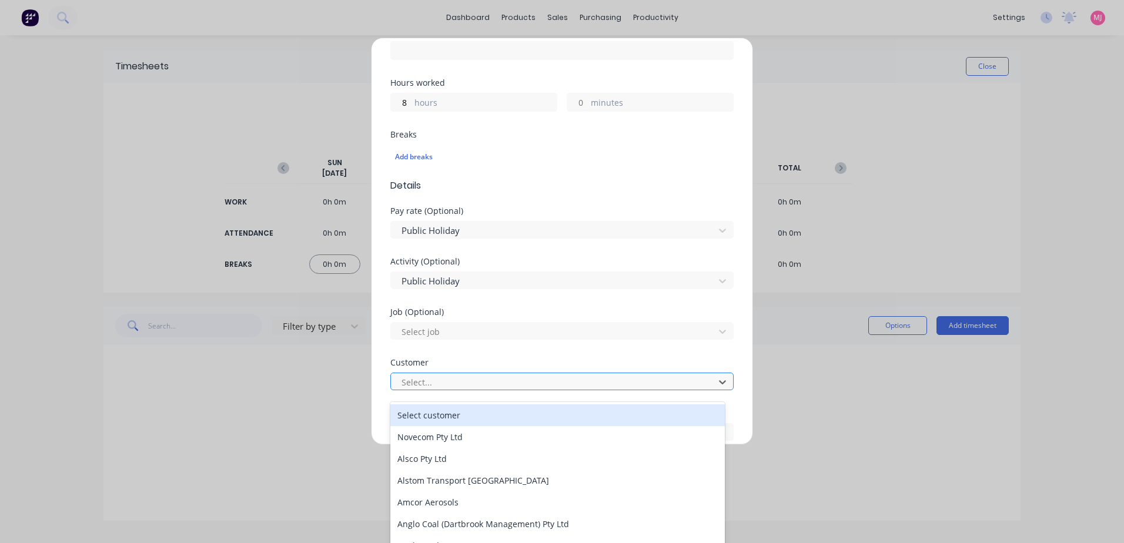
scroll to position [15, 0]
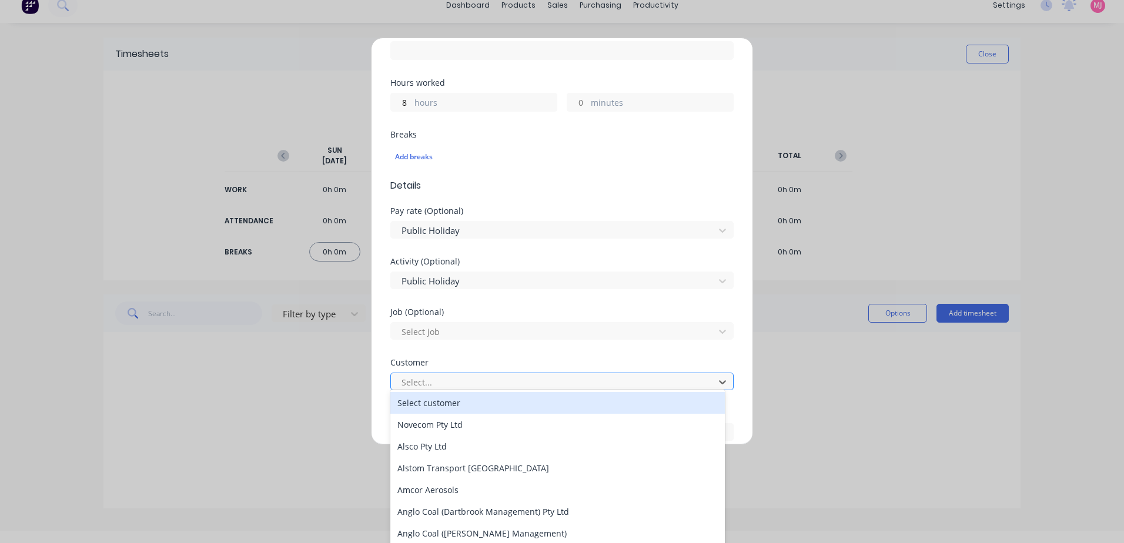
click at [438, 379] on div at bounding box center [554, 382] width 308 height 15
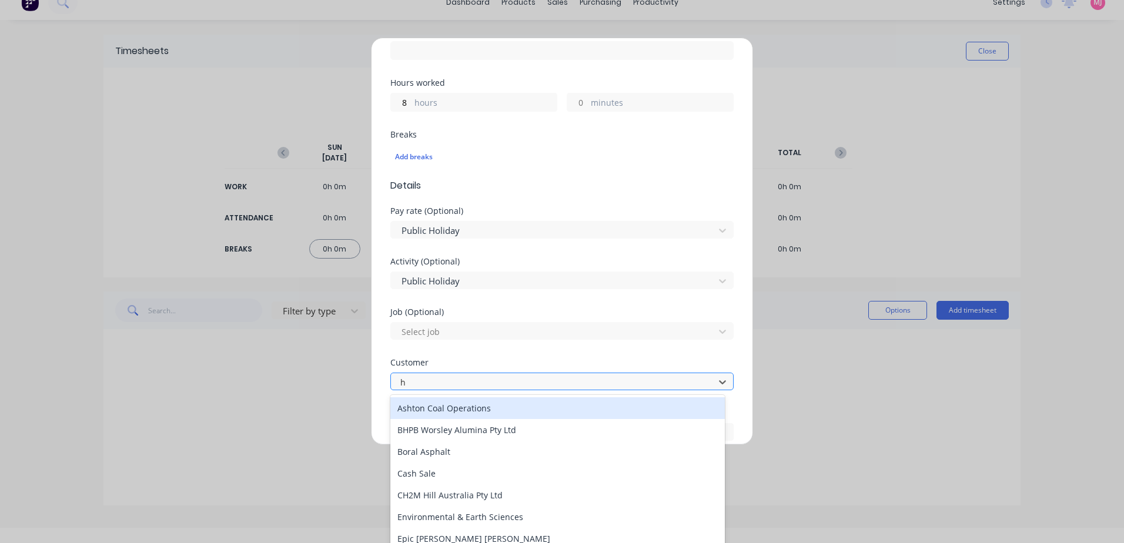
type input "hu"
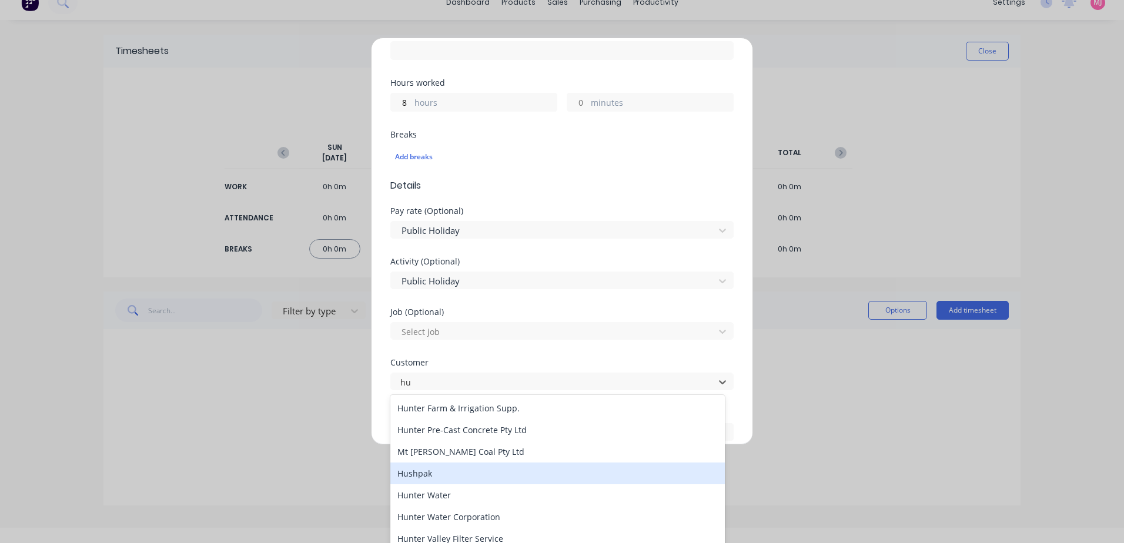
click at [423, 474] on div "Hushpak" at bounding box center [557, 474] width 334 height 22
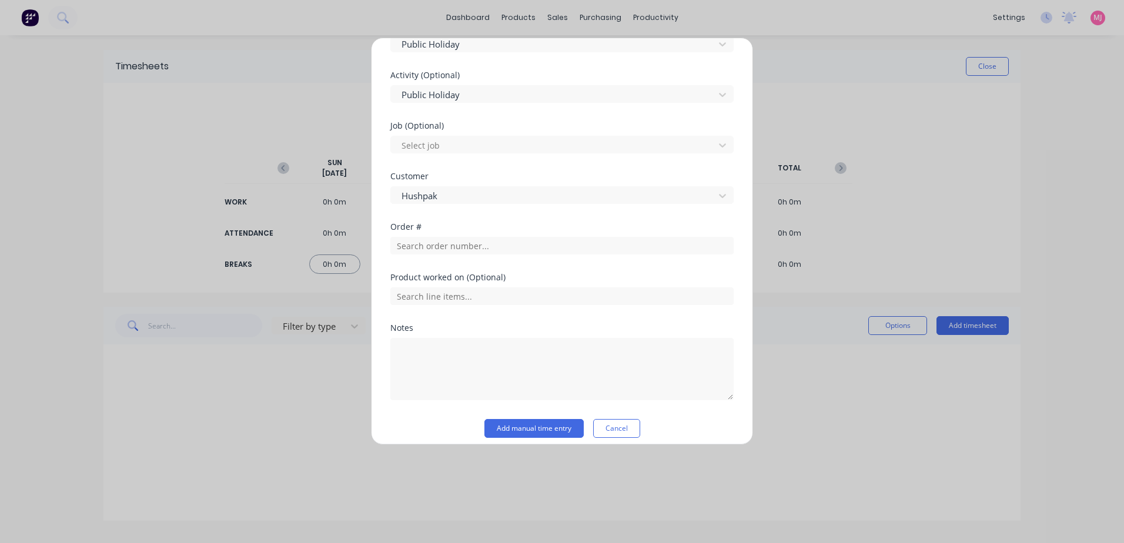
scroll to position [431, 0]
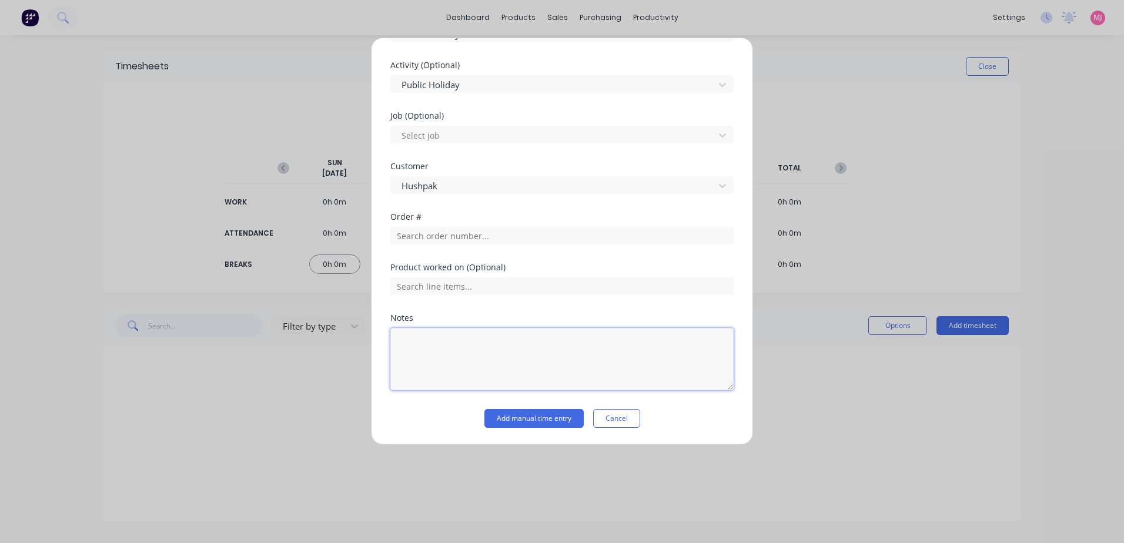
click at [404, 344] on textarea at bounding box center [561, 359] width 343 height 62
type textarea "Public Holiday"
click at [542, 418] on button "Add manual time entry" at bounding box center [533, 418] width 99 height 19
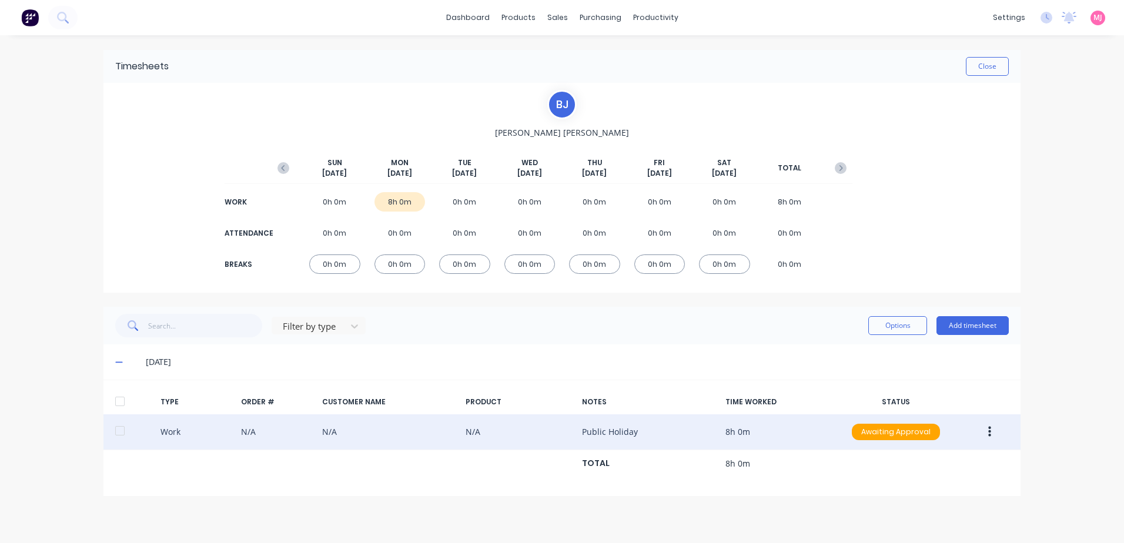
click at [990, 430] on icon "button" at bounding box center [989, 432] width 3 height 13
click at [931, 435] on div "Approve" at bounding box center [947, 434] width 91 height 17
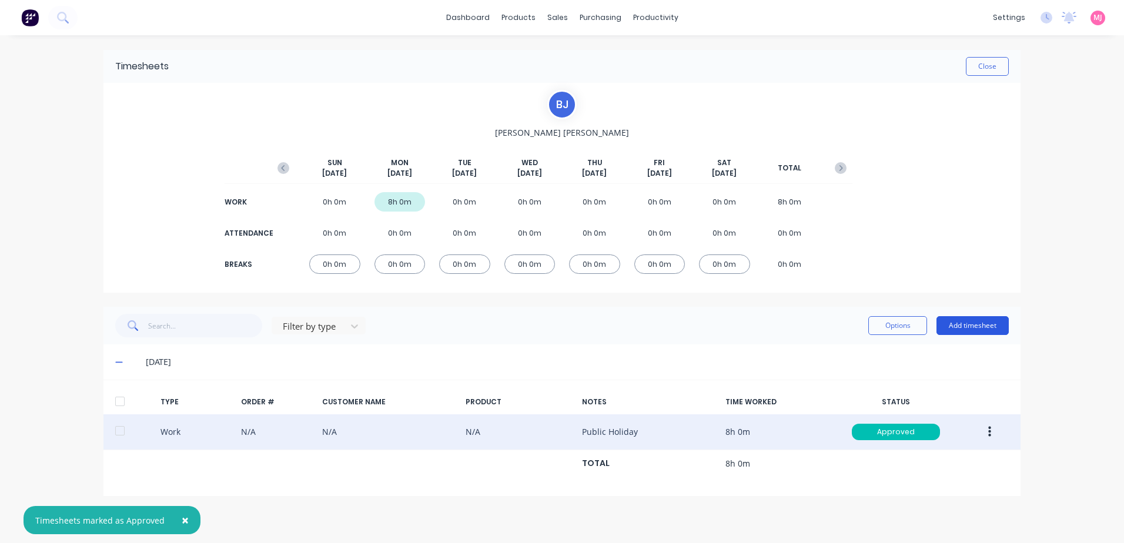
click at [979, 326] on button "Add timesheet" at bounding box center [972, 325] width 72 height 19
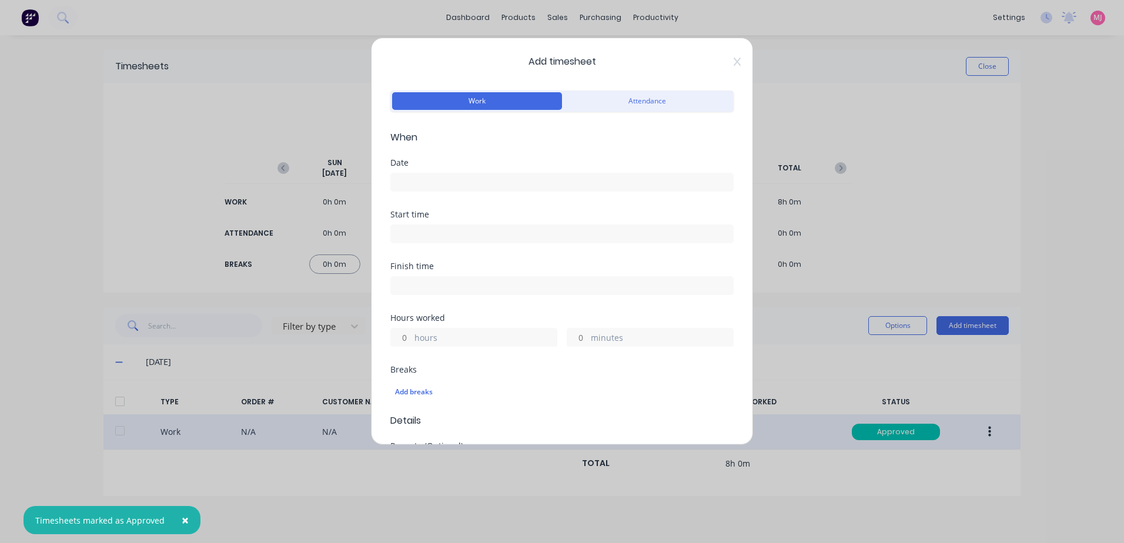
drag, startPoint x: 408, startPoint y: 338, endPoint x: 386, endPoint y: 337, distance: 22.9
click at [386, 337] on div "Add timesheet Work Attendance When Date Start time Finish time Hours worked hou…" at bounding box center [562, 241] width 382 height 407
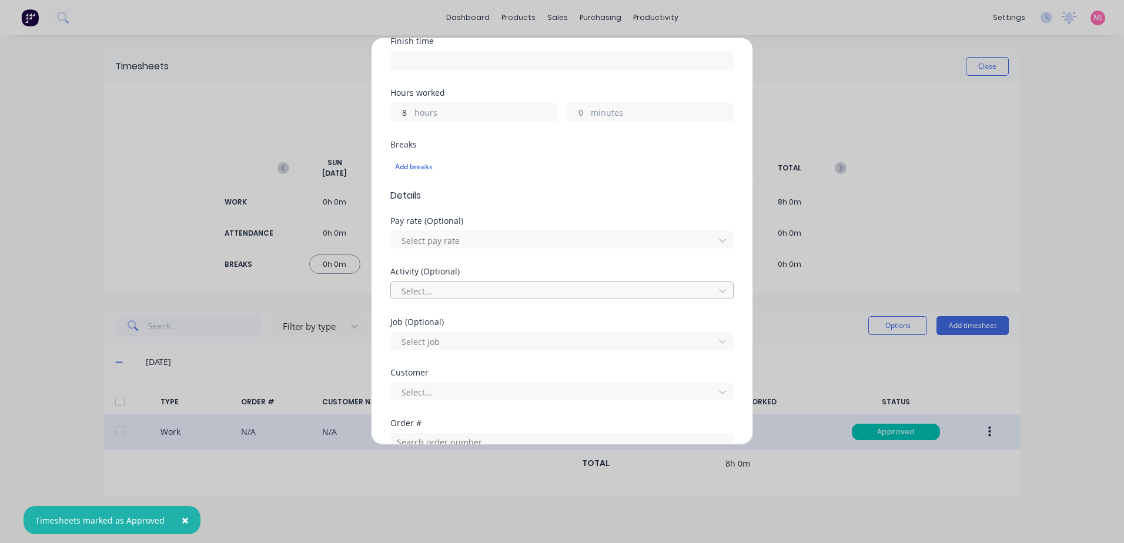
scroll to position [235, 0]
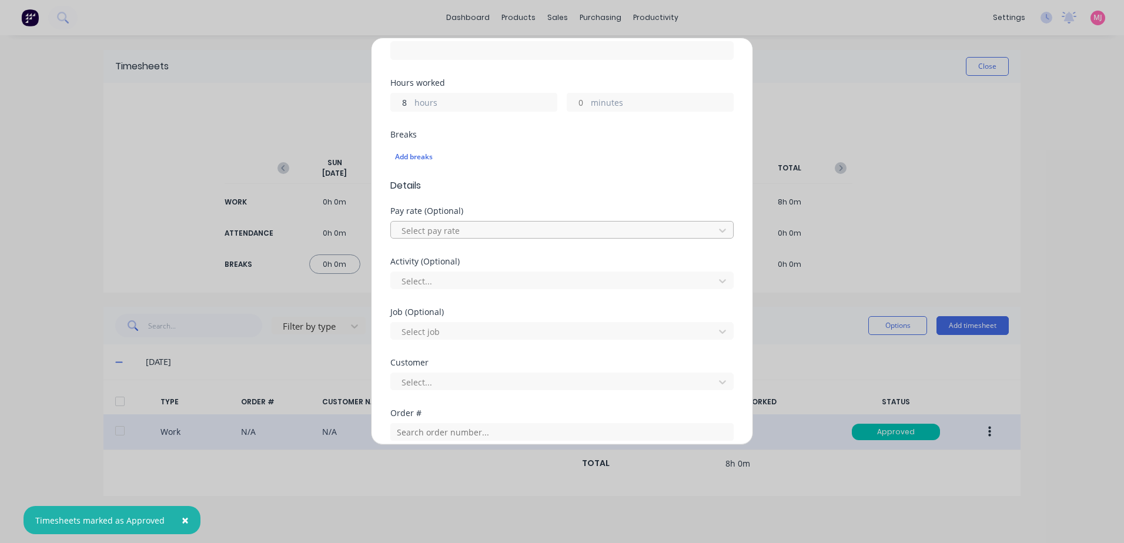
type input "8"
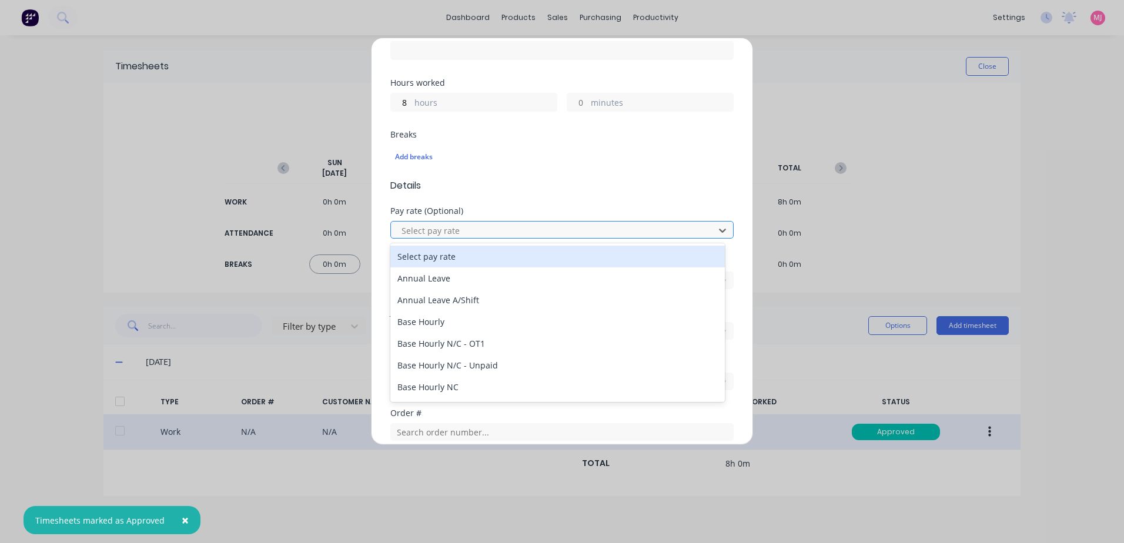
click at [418, 230] on div at bounding box center [554, 230] width 308 height 15
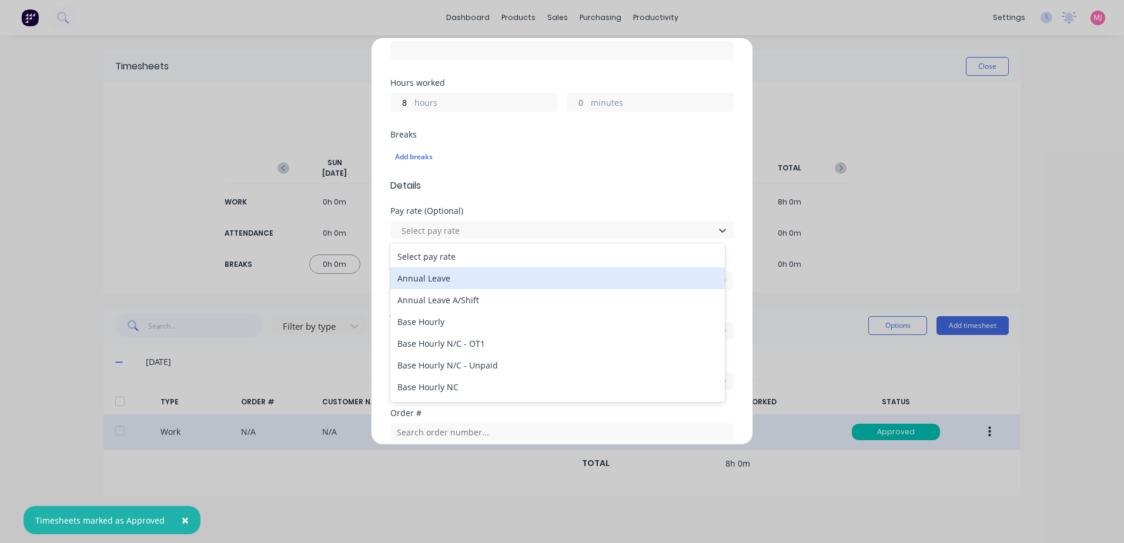
click at [433, 277] on div "Annual Leave" at bounding box center [557, 278] width 334 height 22
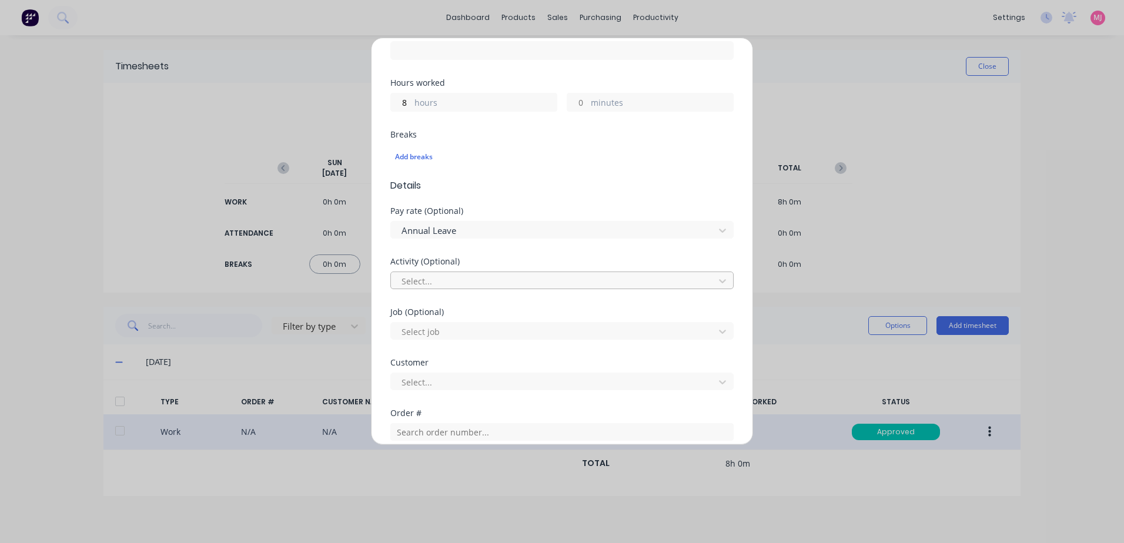
click at [430, 279] on div at bounding box center [554, 281] width 308 height 15
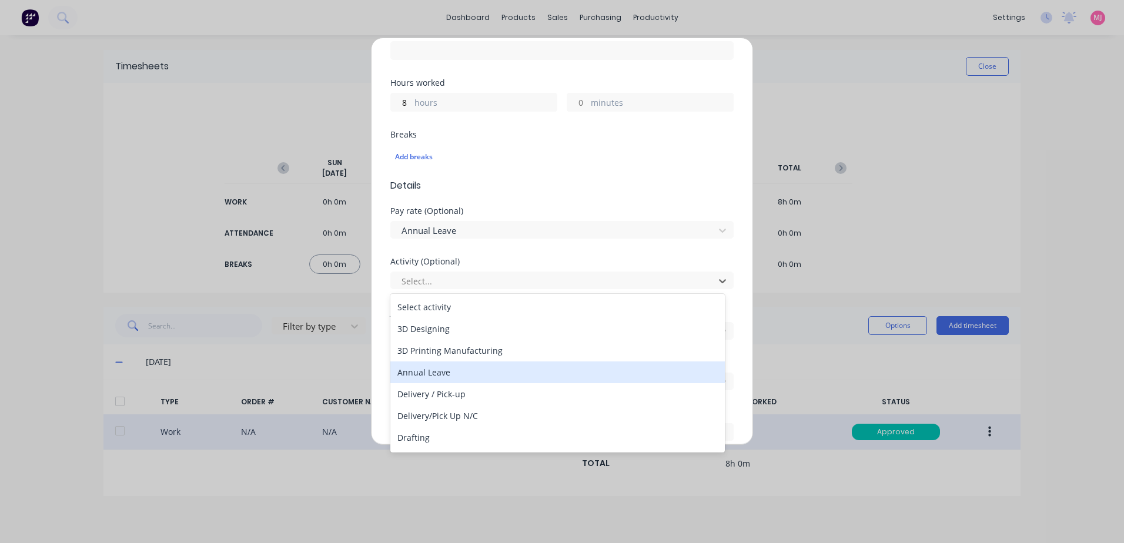
click at [429, 371] on div "Annual Leave" at bounding box center [557, 372] width 334 height 22
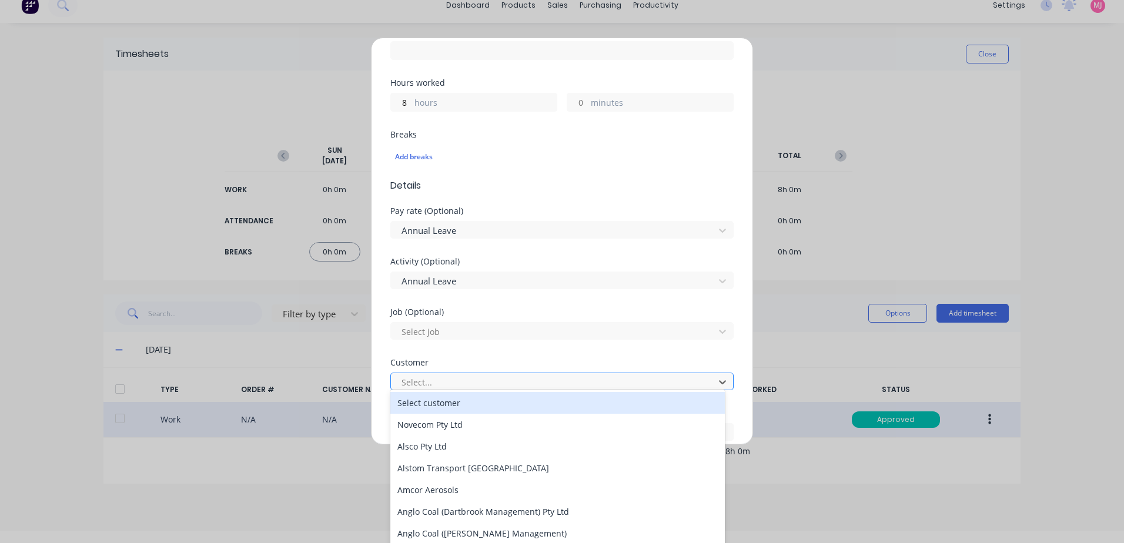
click at [436, 382] on div at bounding box center [554, 382] width 308 height 15
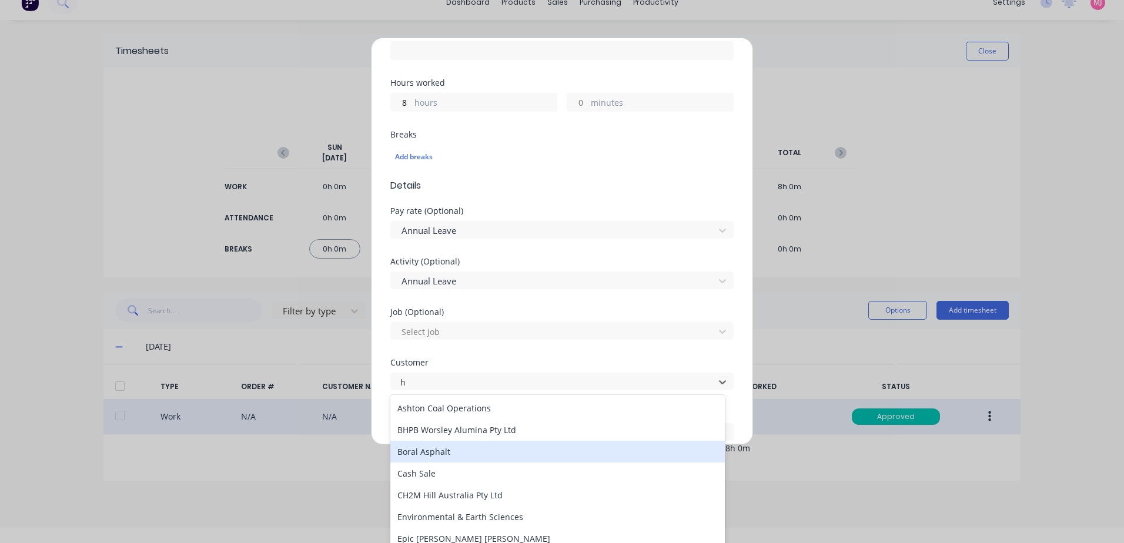
type input "hu"
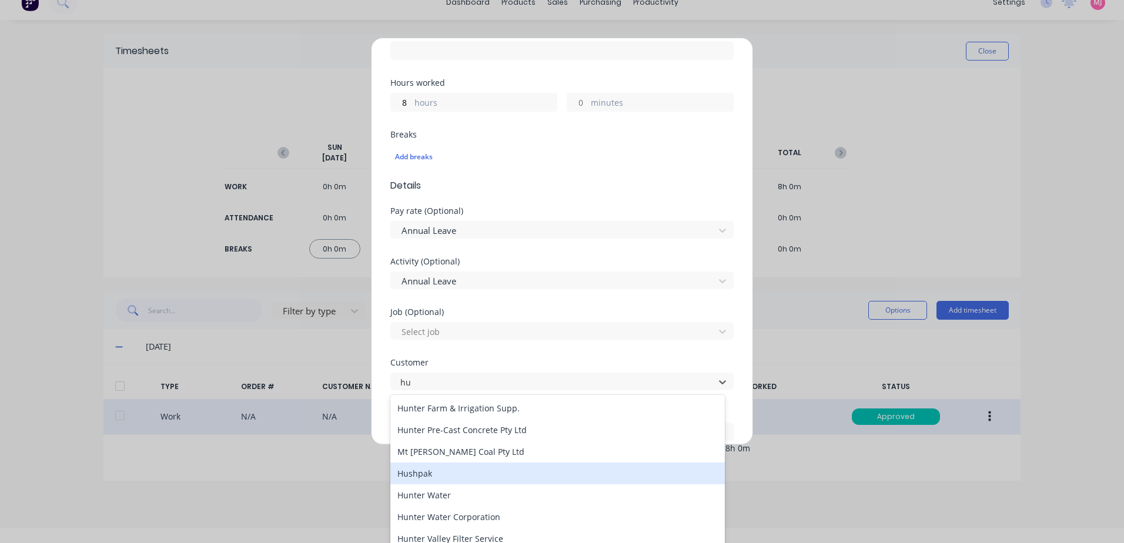
click at [426, 473] on div "Hushpak" at bounding box center [557, 474] width 334 height 22
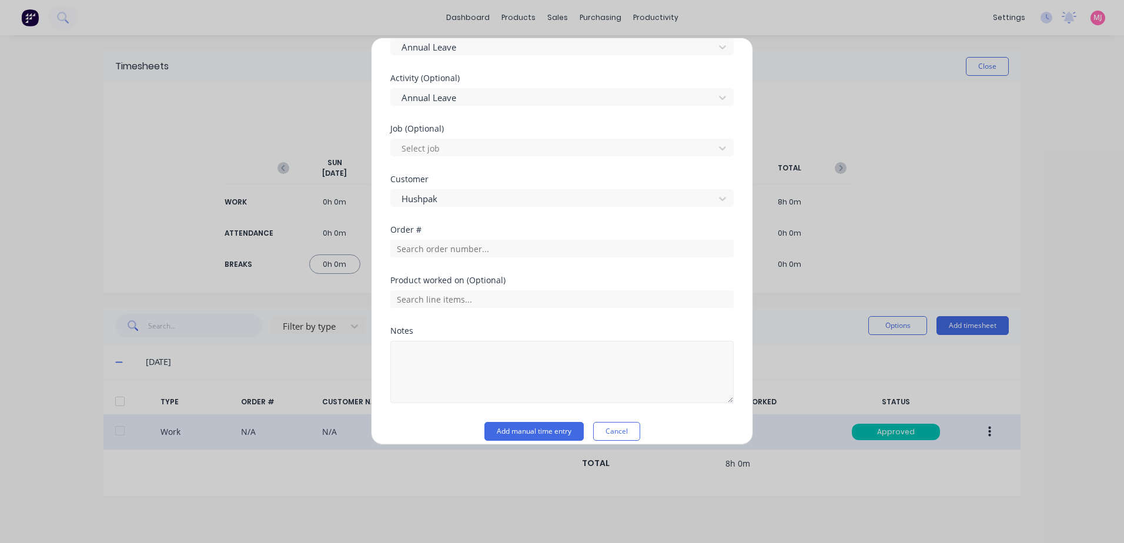
scroll to position [431, 0]
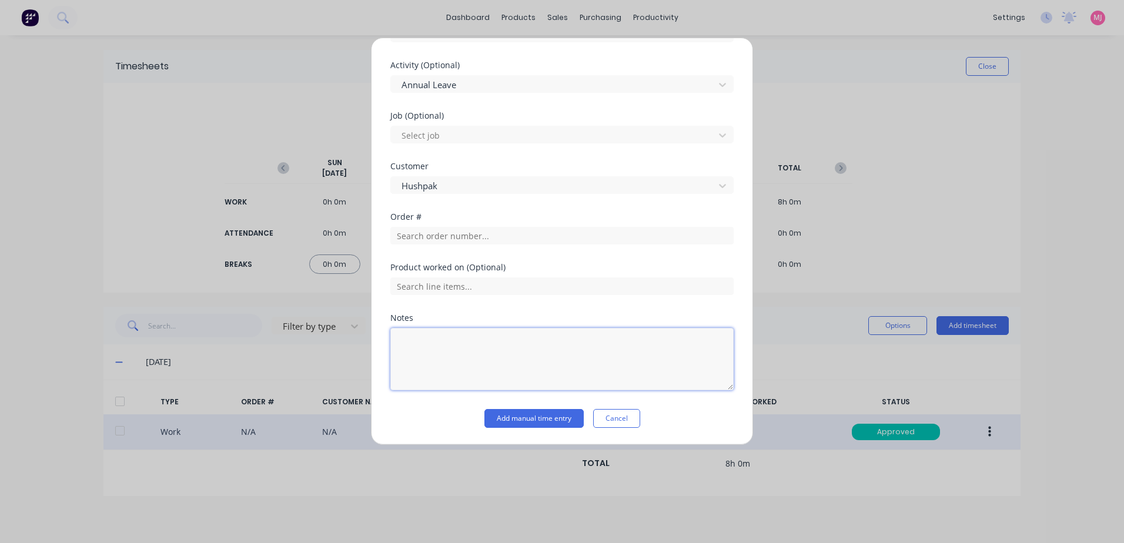
click at [420, 343] on textarea at bounding box center [561, 359] width 343 height 62
type textarea "Annual Leave"
click at [503, 420] on button "Add manual time entry" at bounding box center [533, 418] width 99 height 19
click at [541, 418] on button "Add manual time entry" at bounding box center [533, 418] width 99 height 19
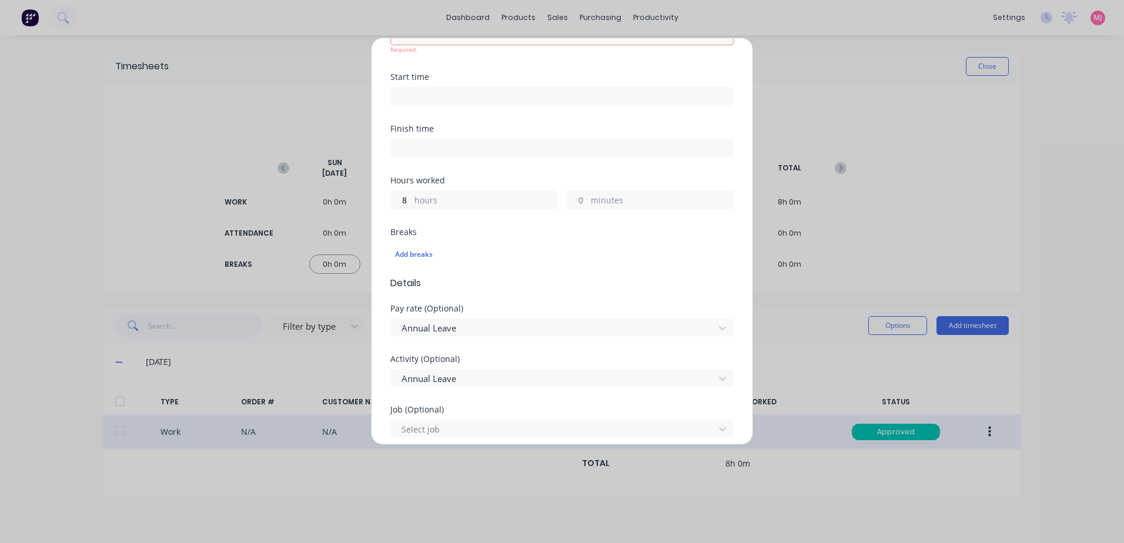
scroll to position [0, 0]
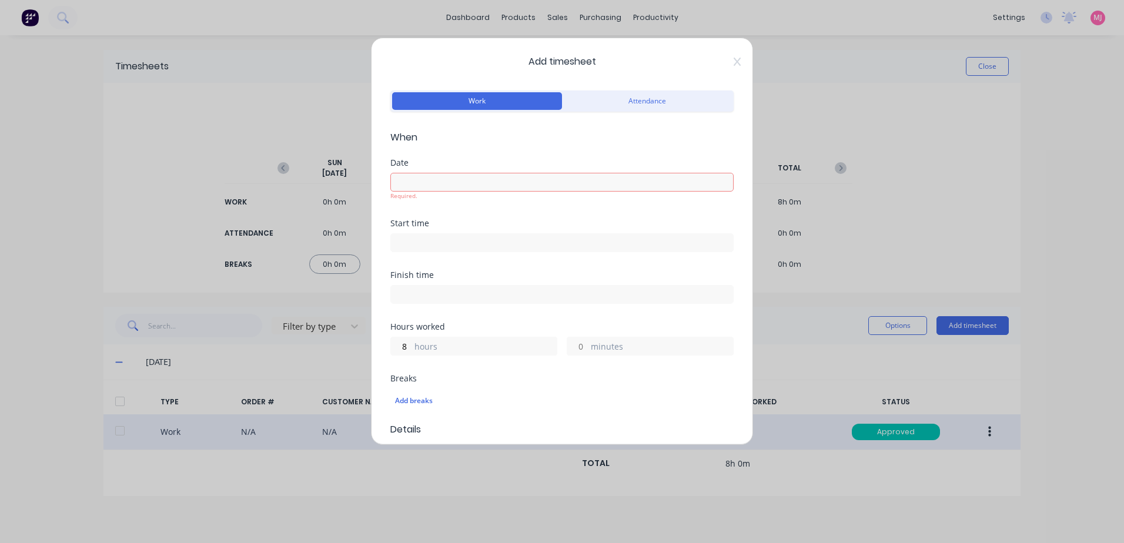
click at [413, 185] on input at bounding box center [562, 182] width 342 height 18
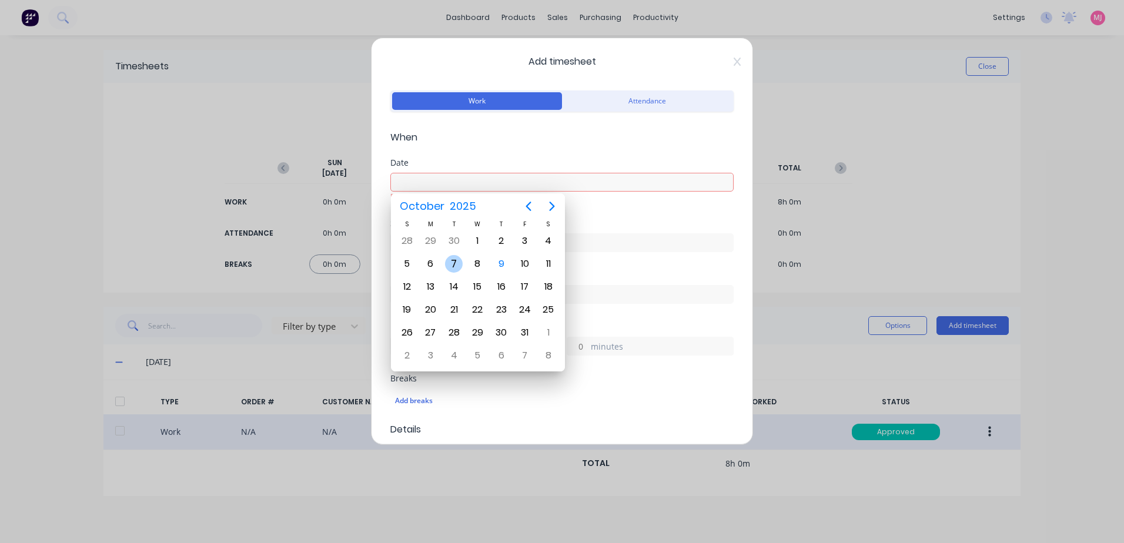
click at [455, 262] on div "7" at bounding box center [454, 264] width 18 height 18
type input "[DATE]"
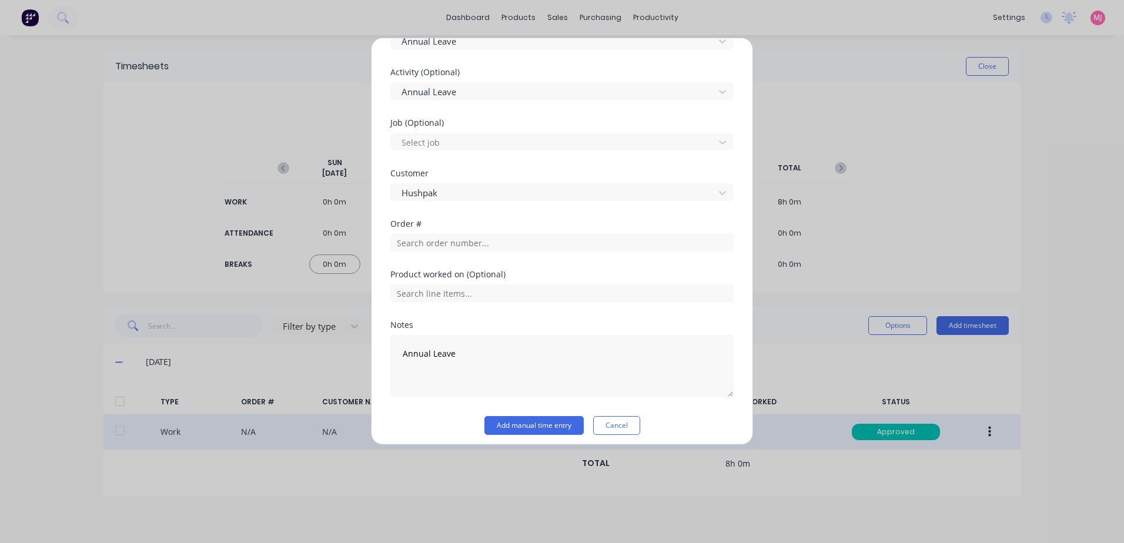
scroll to position [431, 0]
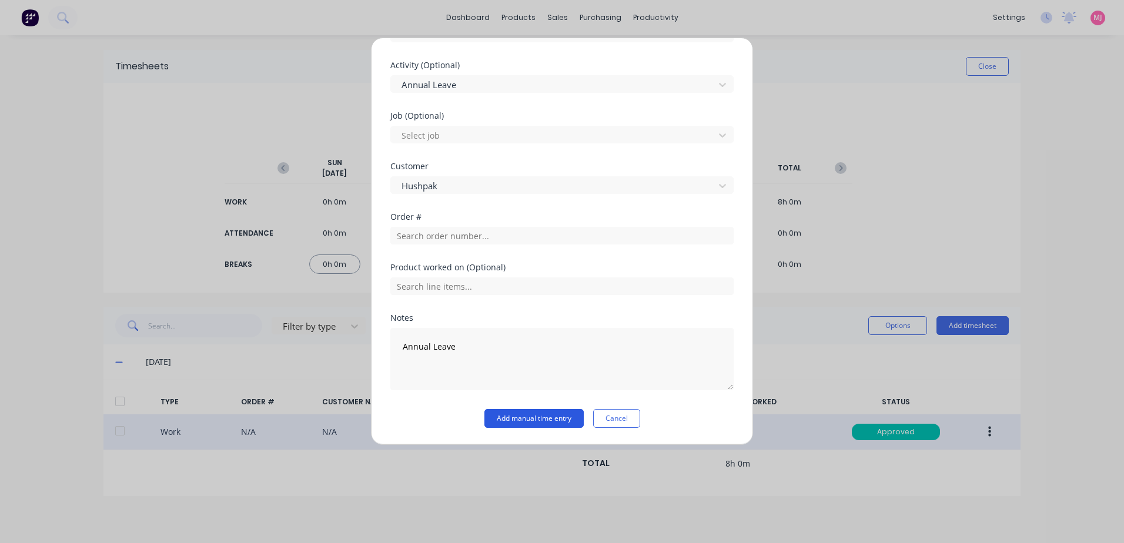
click at [531, 417] on button "Add manual time entry" at bounding box center [533, 418] width 99 height 19
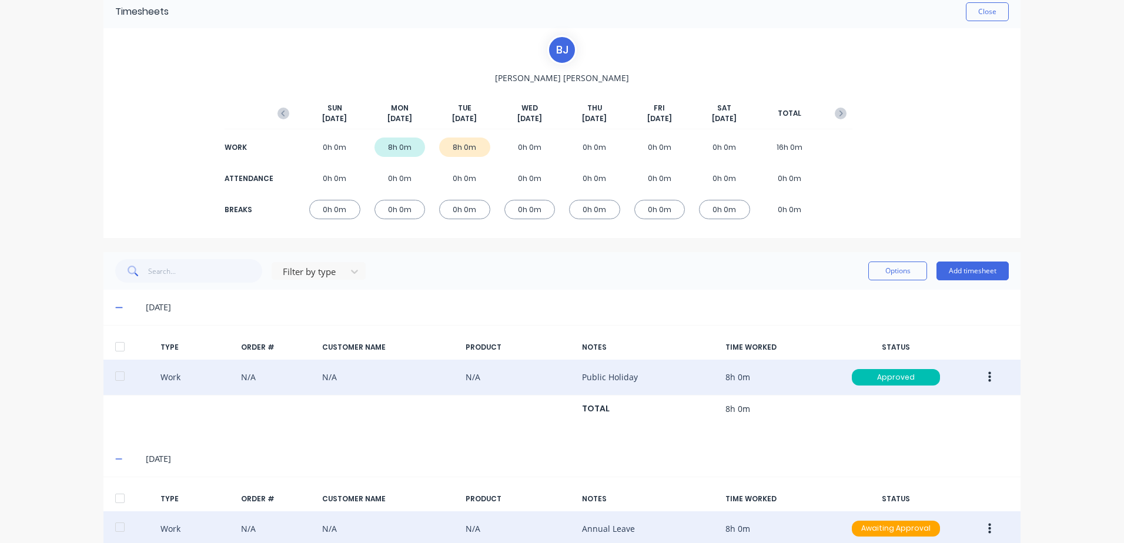
scroll to position [119, 0]
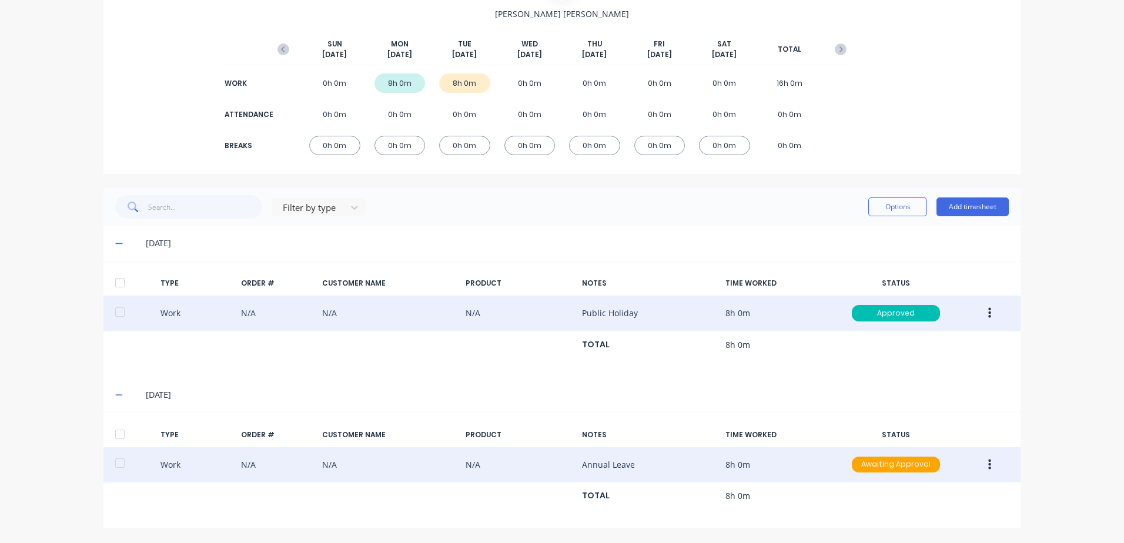
click at [988, 465] on icon "button" at bounding box center [989, 464] width 3 height 11
click at [914, 444] on div "Duplicate" at bounding box center [947, 444] width 91 height 17
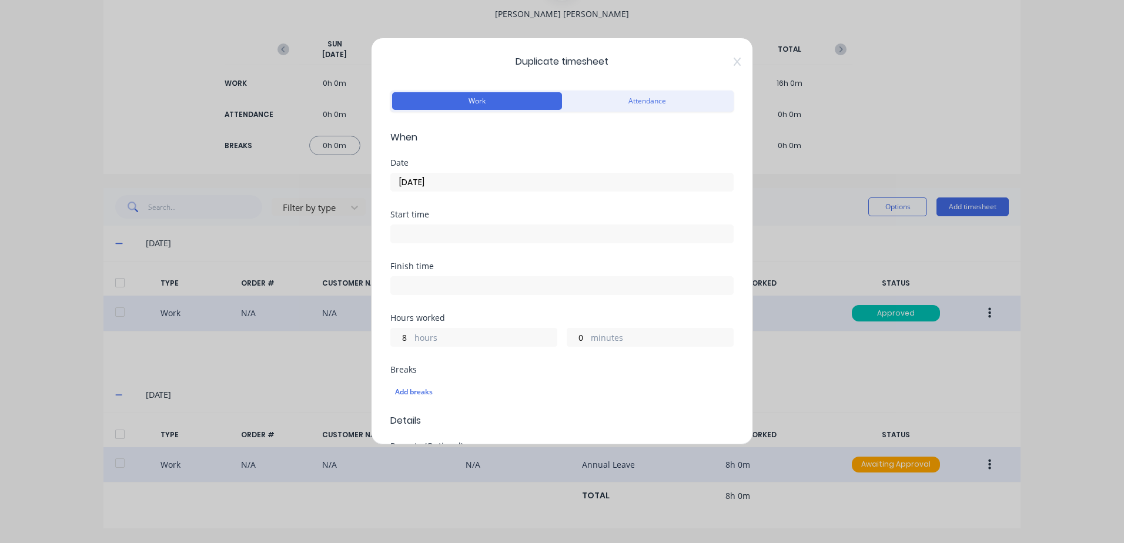
click at [447, 181] on input "[DATE]" at bounding box center [562, 182] width 342 height 18
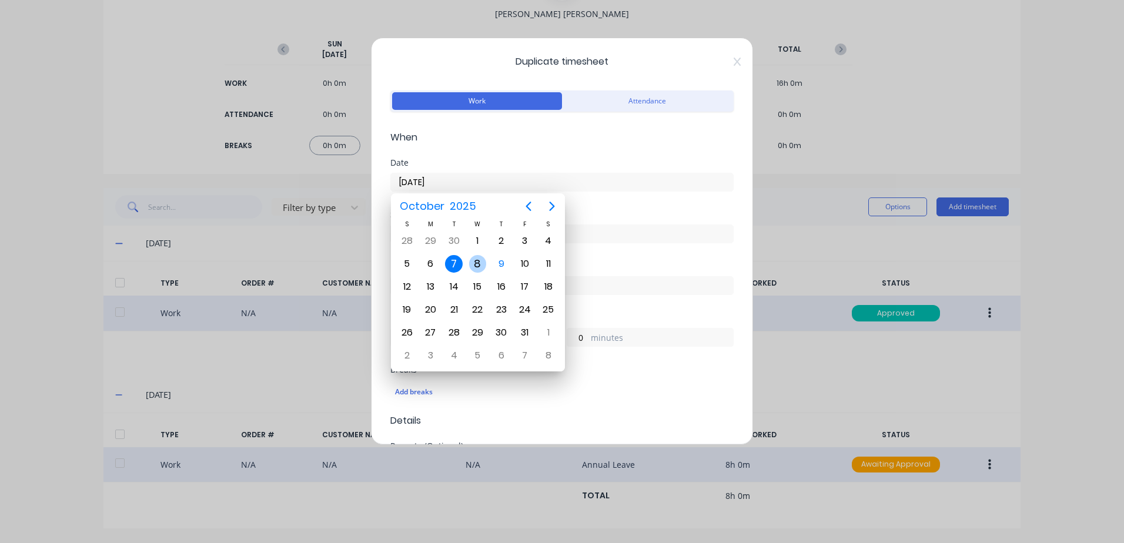
click at [481, 264] on div "8" at bounding box center [478, 264] width 18 height 18
type input "[DATE]"
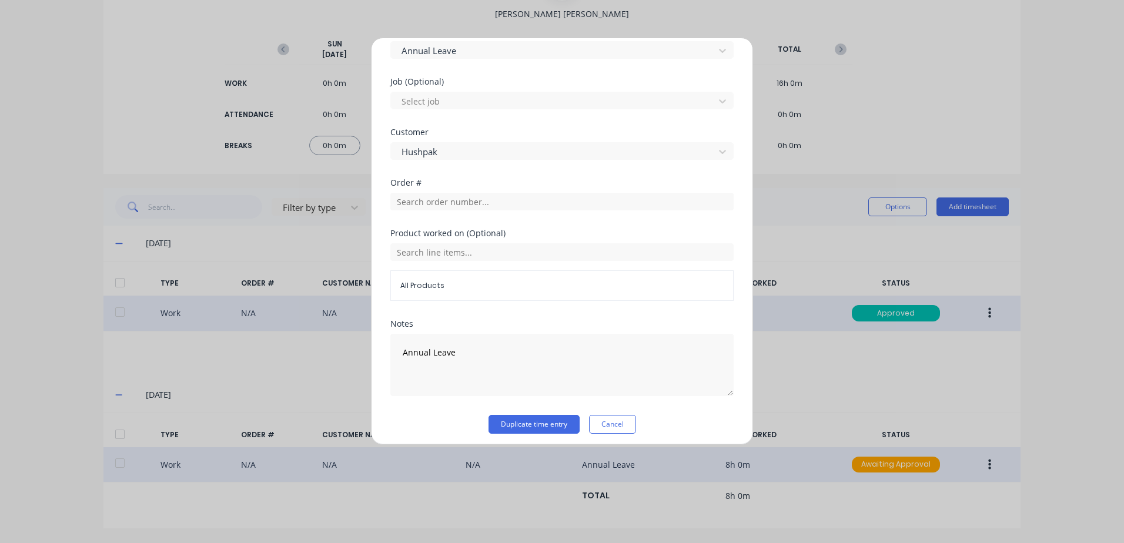
scroll to position [470, 0]
click at [512, 418] on button "Duplicate time entry" at bounding box center [533, 419] width 91 height 19
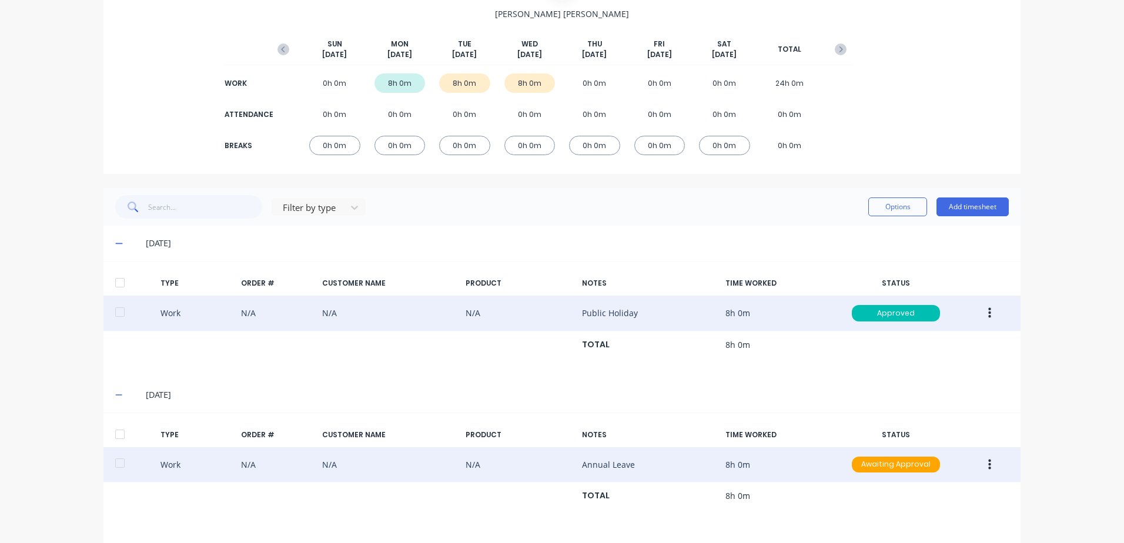
click at [987, 466] on button "button" at bounding box center [990, 464] width 28 height 21
click at [933, 443] on div "Duplicate" at bounding box center [947, 444] width 91 height 17
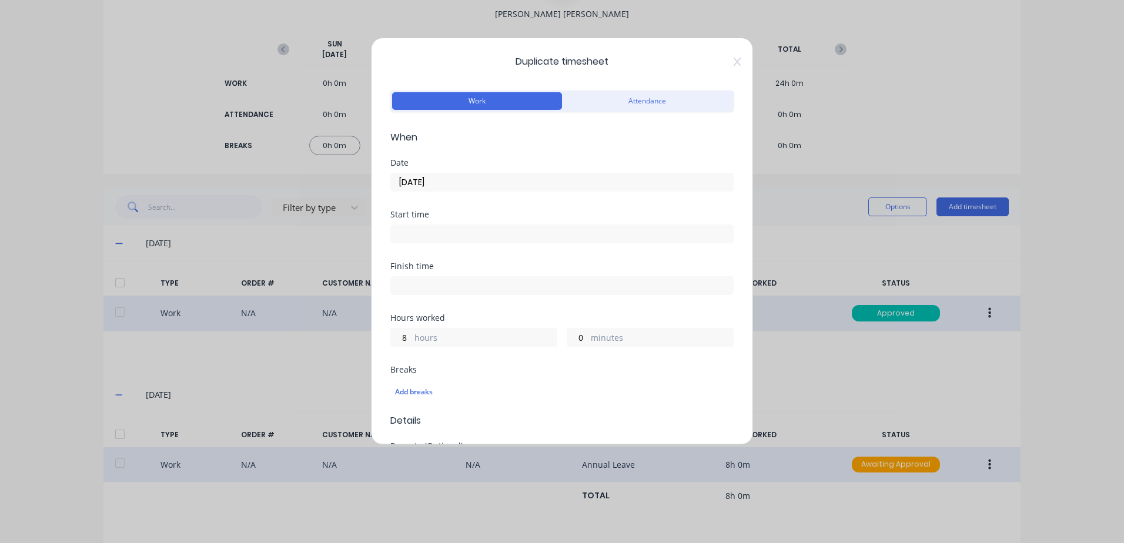
click at [423, 182] on input "[DATE]" at bounding box center [562, 182] width 342 height 18
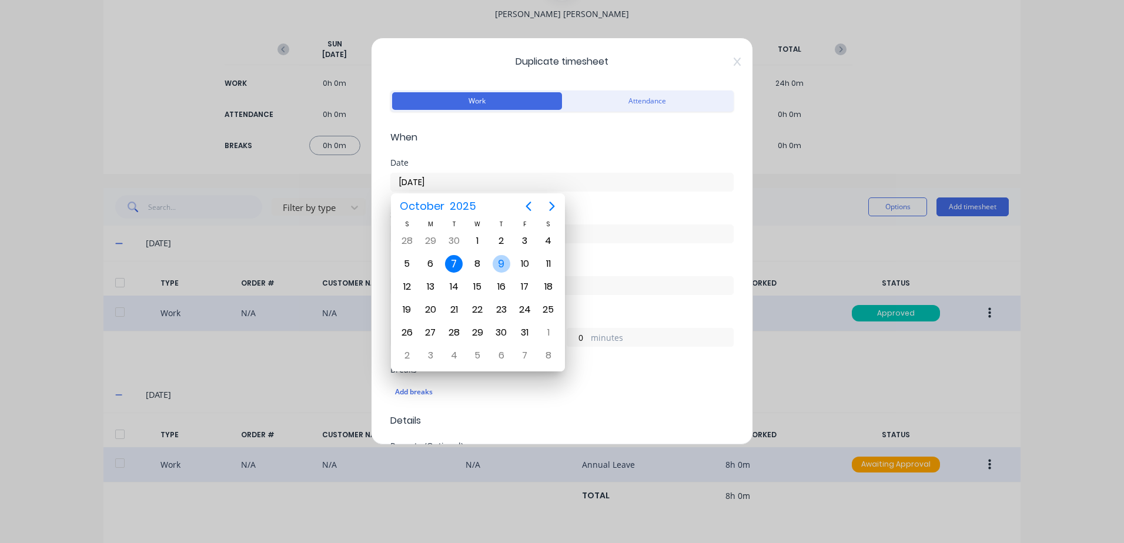
click at [501, 263] on div "9" at bounding box center [502, 264] width 18 height 18
type input "[DATE]"
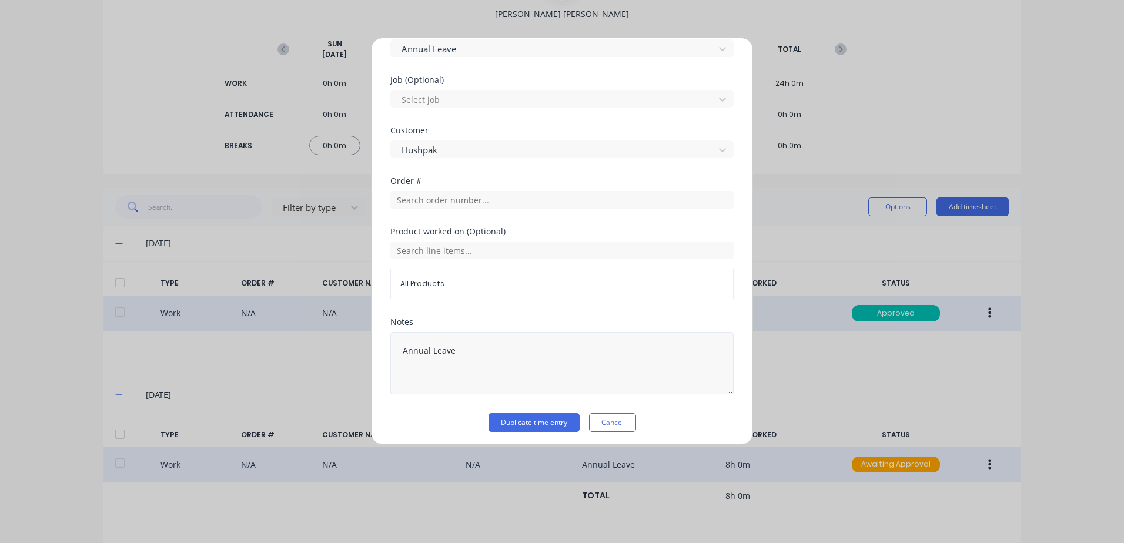
scroll to position [471, 0]
click at [510, 418] on button "Duplicate time entry" at bounding box center [533, 418] width 91 height 19
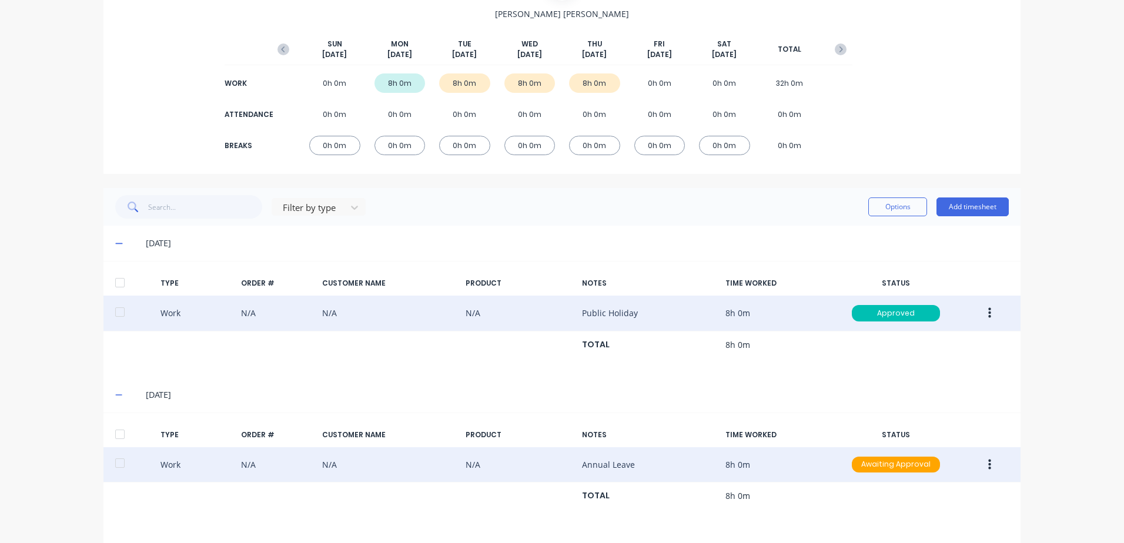
click at [988, 466] on icon "button" at bounding box center [989, 464] width 3 height 13
click at [912, 468] on div "Approve" at bounding box center [947, 467] width 91 height 17
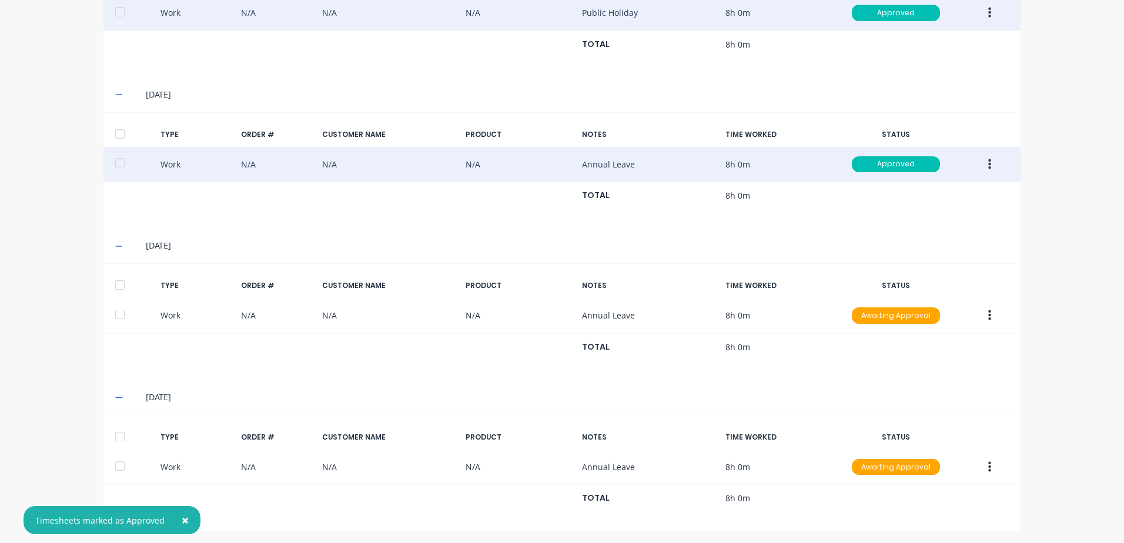
scroll to position [421, 0]
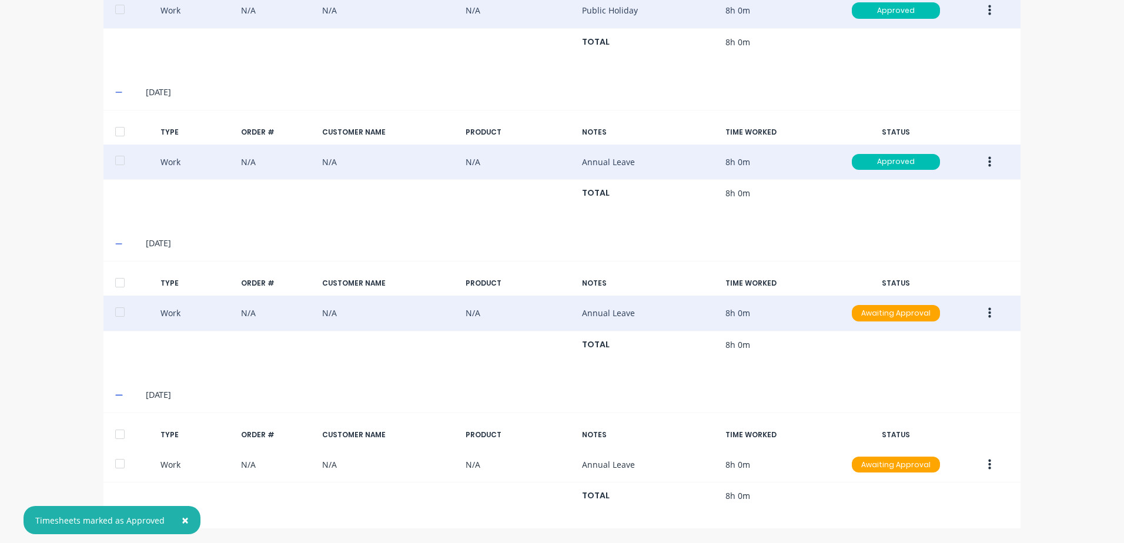
click at [988, 312] on icon "button" at bounding box center [989, 313] width 3 height 11
click at [916, 316] on div "Approve" at bounding box center [947, 315] width 91 height 17
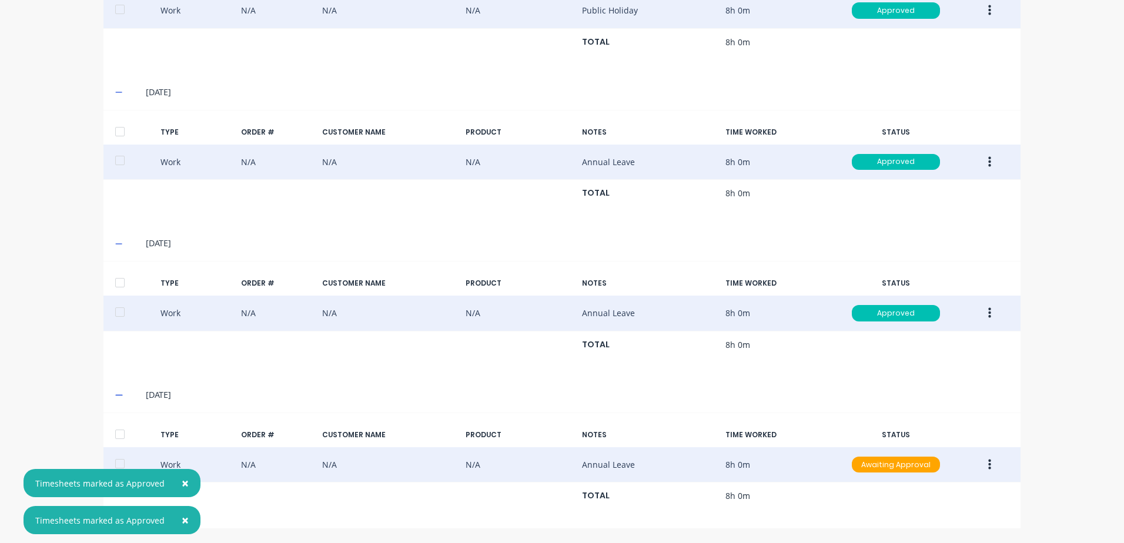
click at [988, 465] on icon "button" at bounding box center [989, 464] width 3 height 11
click at [916, 467] on div "Approve" at bounding box center [947, 467] width 91 height 17
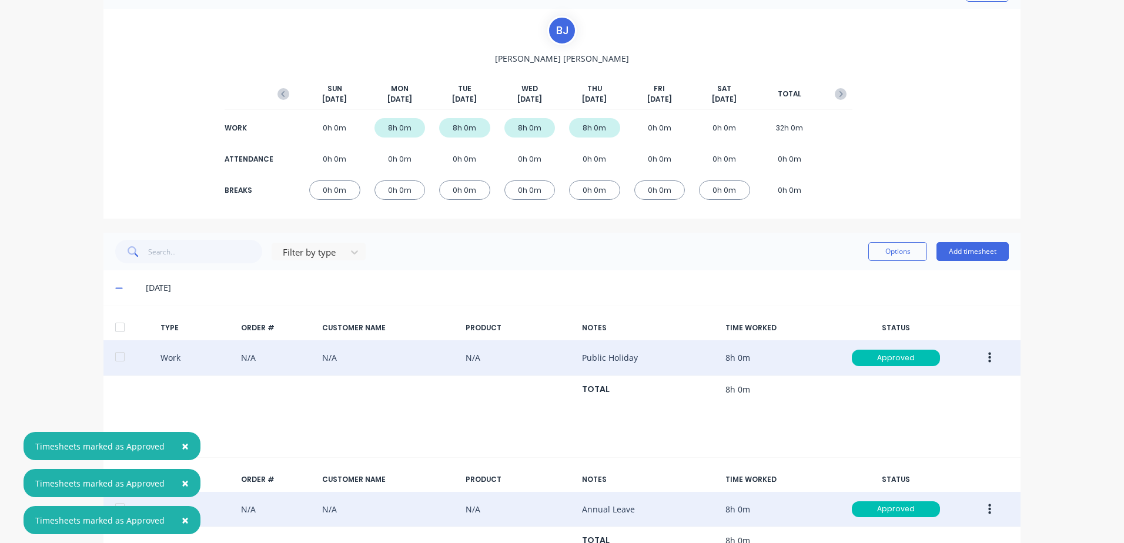
scroll to position [0, 0]
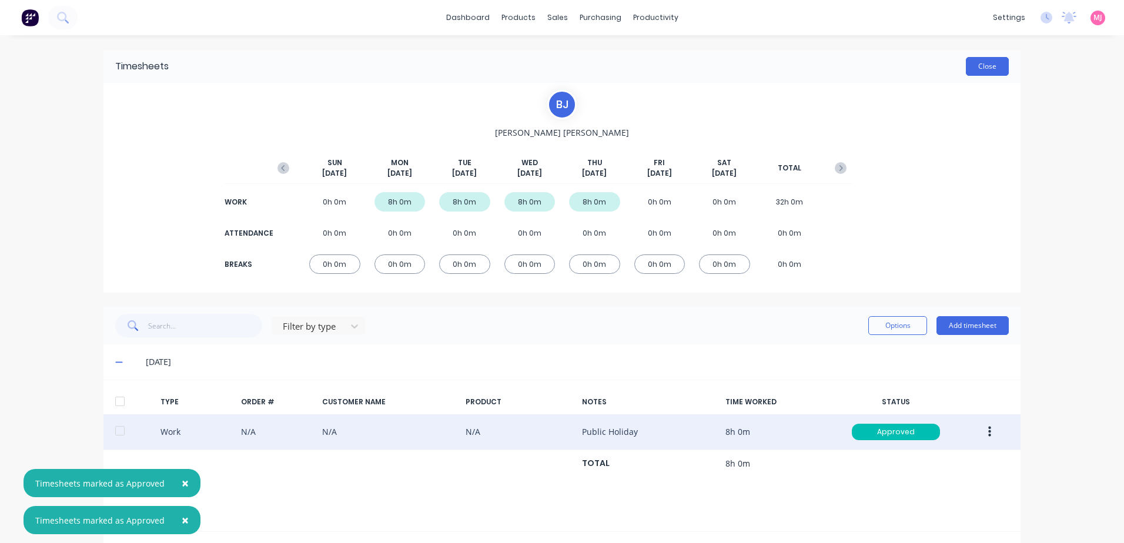
click at [986, 65] on button "Close" at bounding box center [987, 66] width 43 height 19
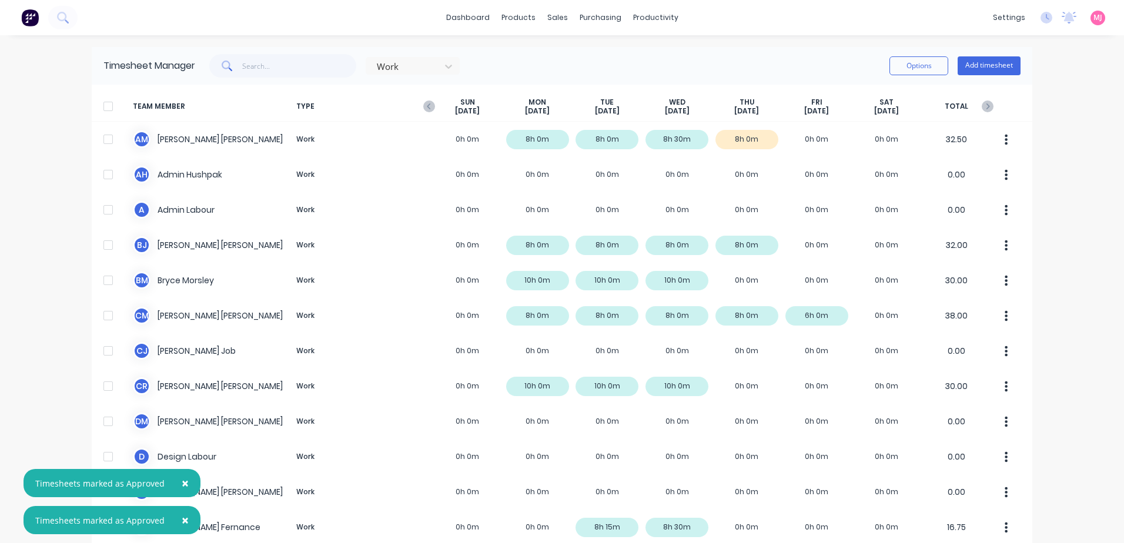
click at [182, 481] on span "×" at bounding box center [185, 483] width 7 height 16
click at [182, 519] on span "×" at bounding box center [185, 520] width 7 height 16
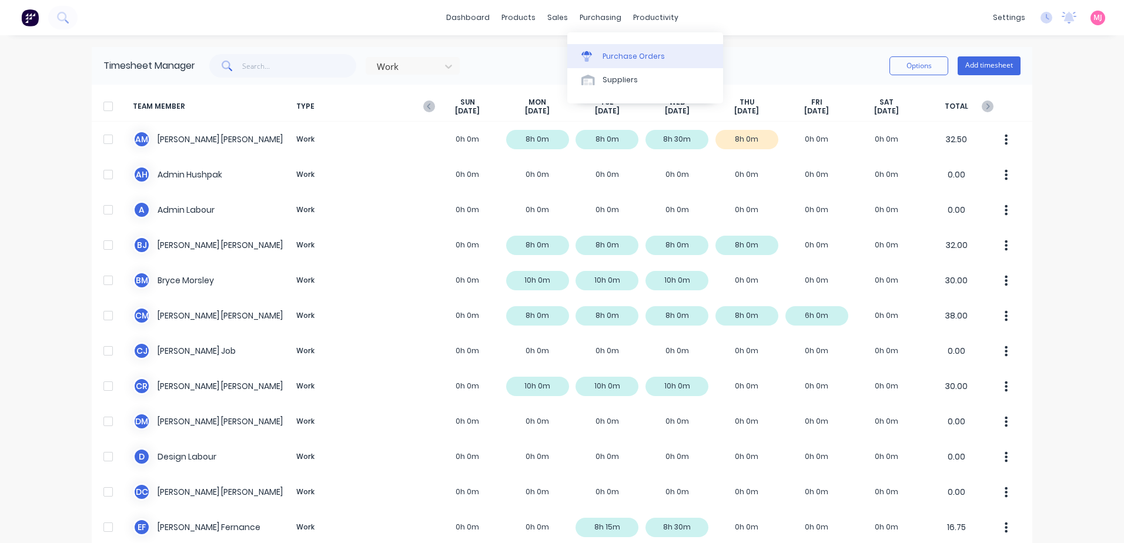
click at [621, 57] on div "Purchase Orders" at bounding box center [633, 56] width 62 height 11
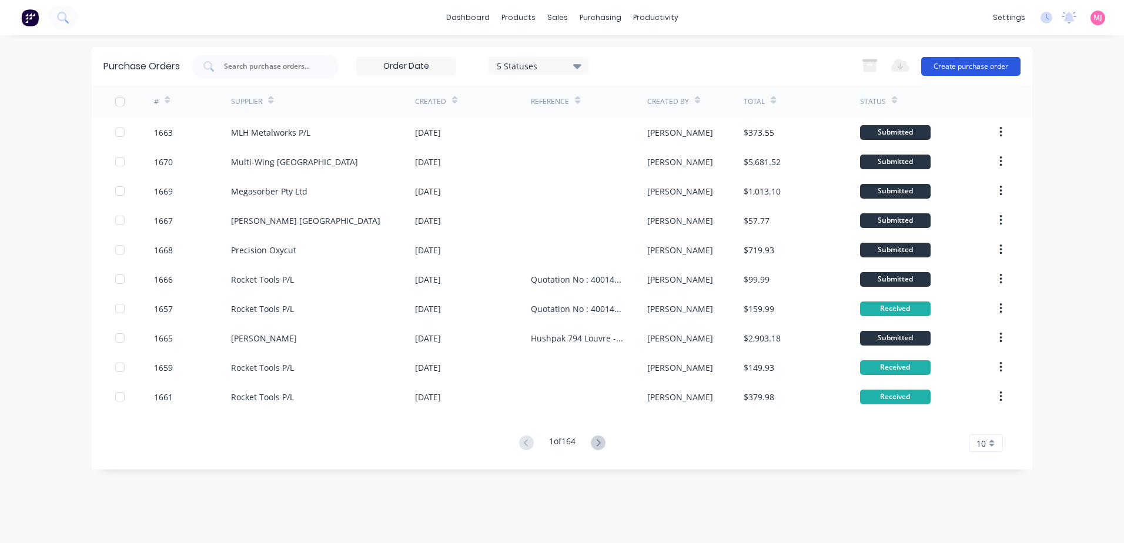
click at [980, 66] on button "Create purchase order" at bounding box center [970, 66] width 99 height 19
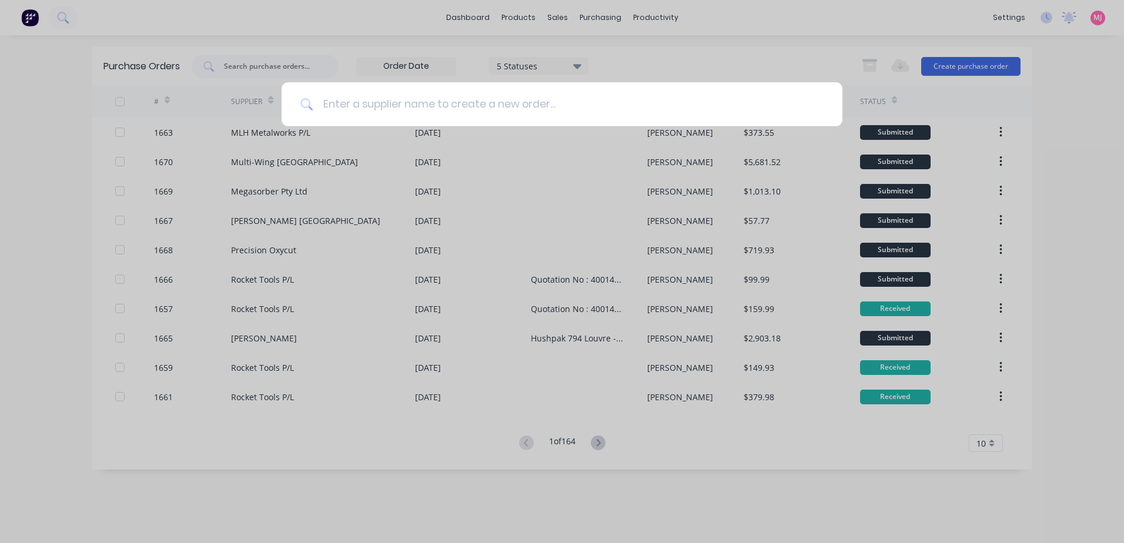
click at [352, 105] on input at bounding box center [568, 104] width 510 height 44
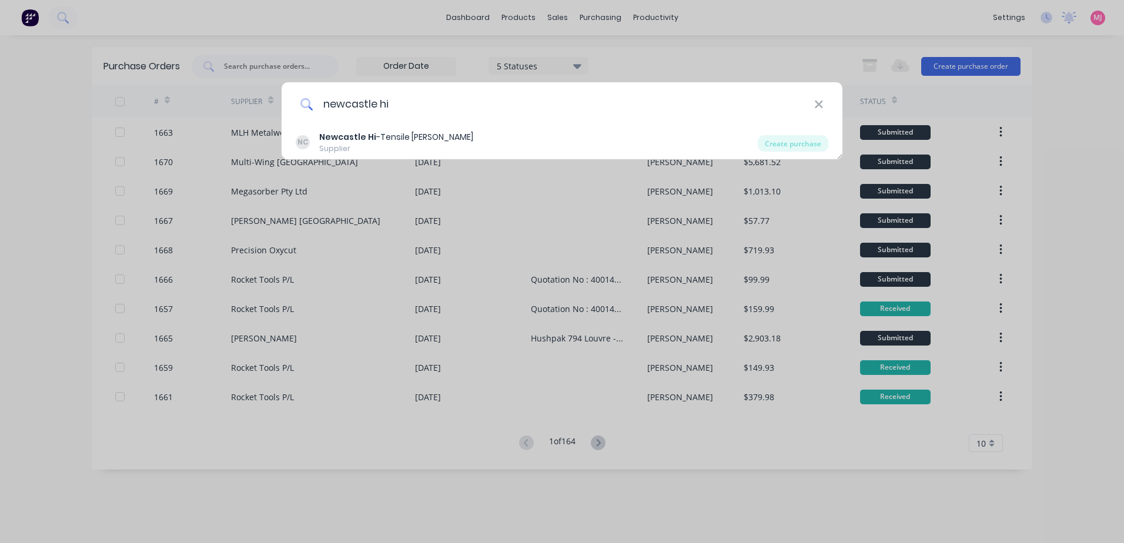
type input "newcastle hi"
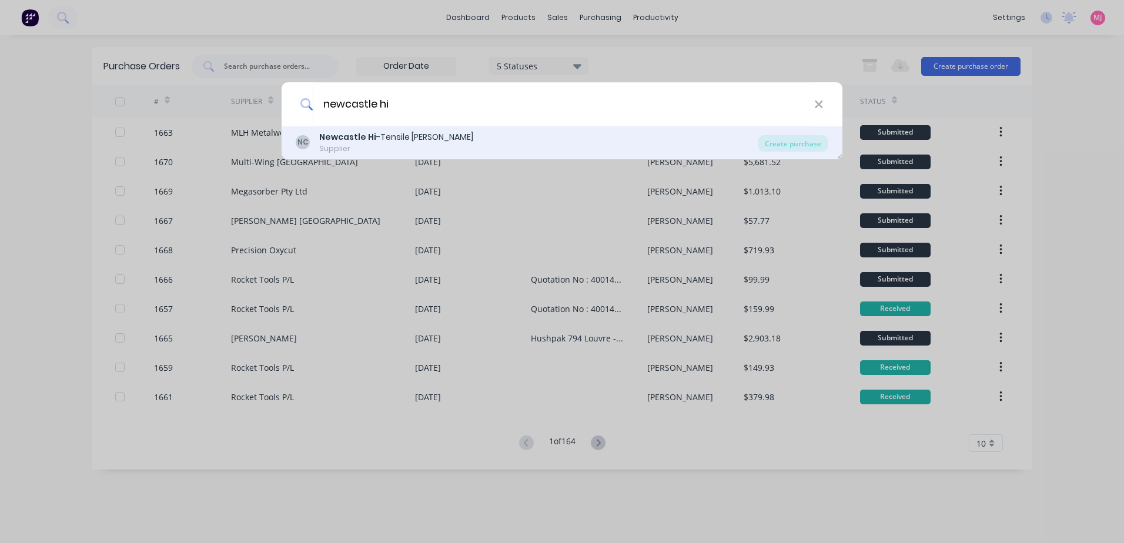
click at [418, 135] on div "Newcastle Hi -Tensile Bolt Coy" at bounding box center [396, 137] width 154 height 12
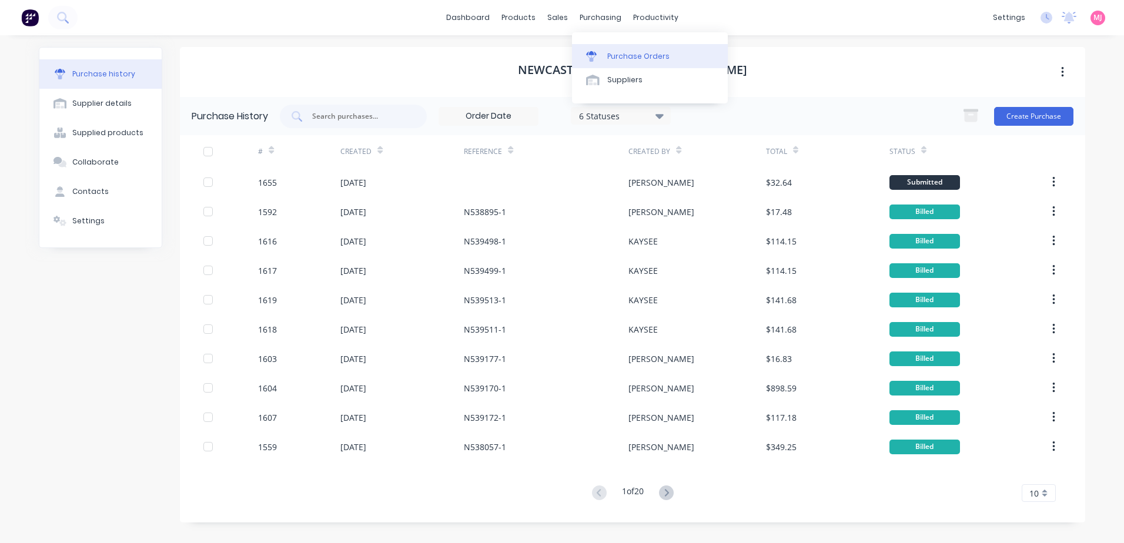
click at [631, 56] on div "Purchase Orders" at bounding box center [638, 56] width 62 height 11
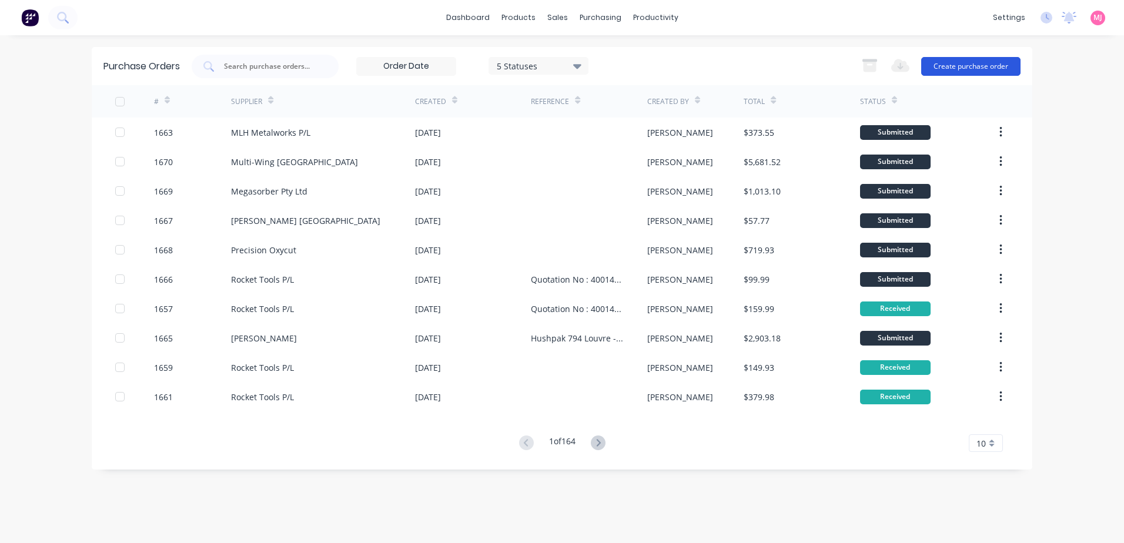
click at [989, 65] on button "Create purchase order" at bounding box center [970, 66] width 99 height 19
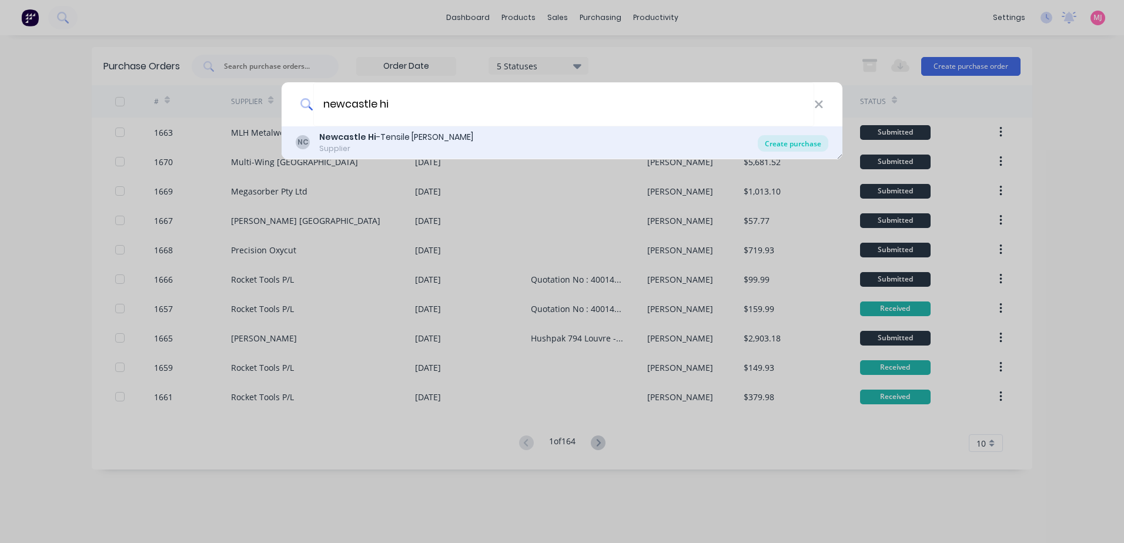
type input "newcastle hi"
click at [793, 144] on div "Create purchase" at bounding box center [793, 143] width 71 height 16
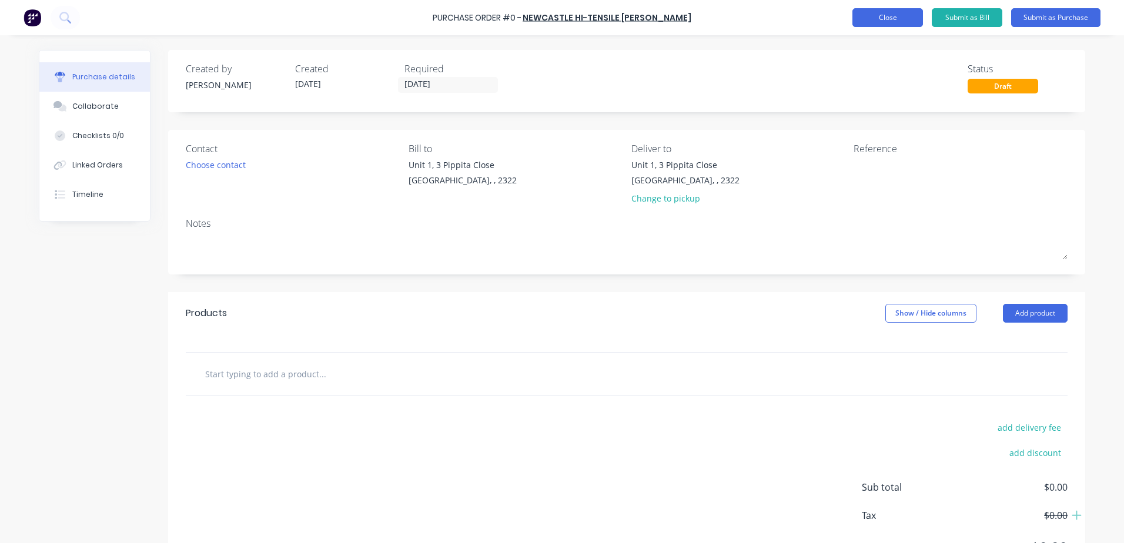
click at [887, 17] on button "Close" at bounding box center [887, 17] width 71 height 19
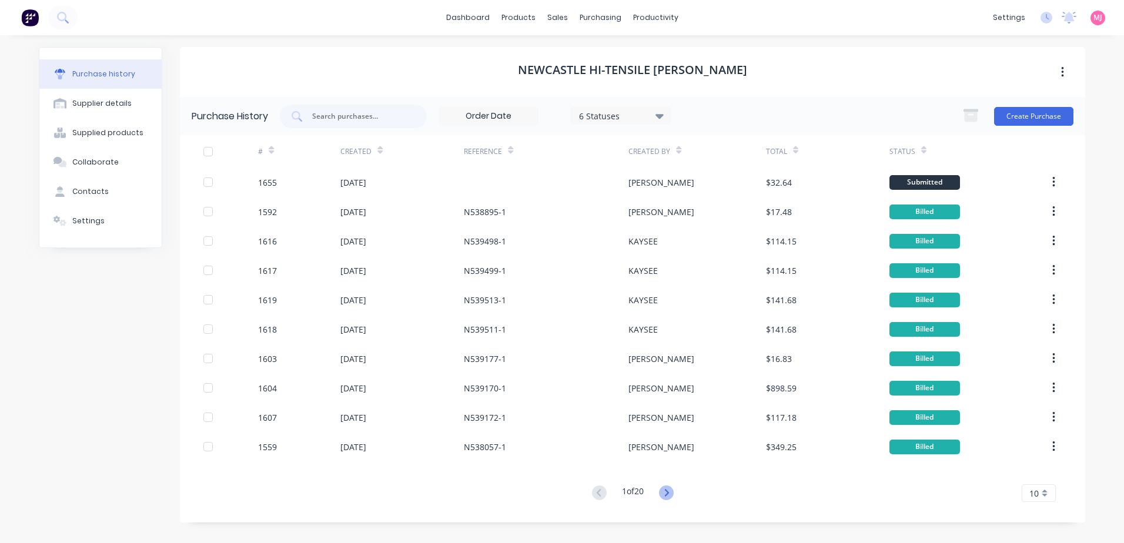
click at [665, 491] on icon at bounding box center [666, 492] width 15 height 15
click at [668, 493] on icon at bounding box center [666, 492] width 15 height 15
click at [667, 493] on icon at bounding box center [666, 492] width 15 height 15
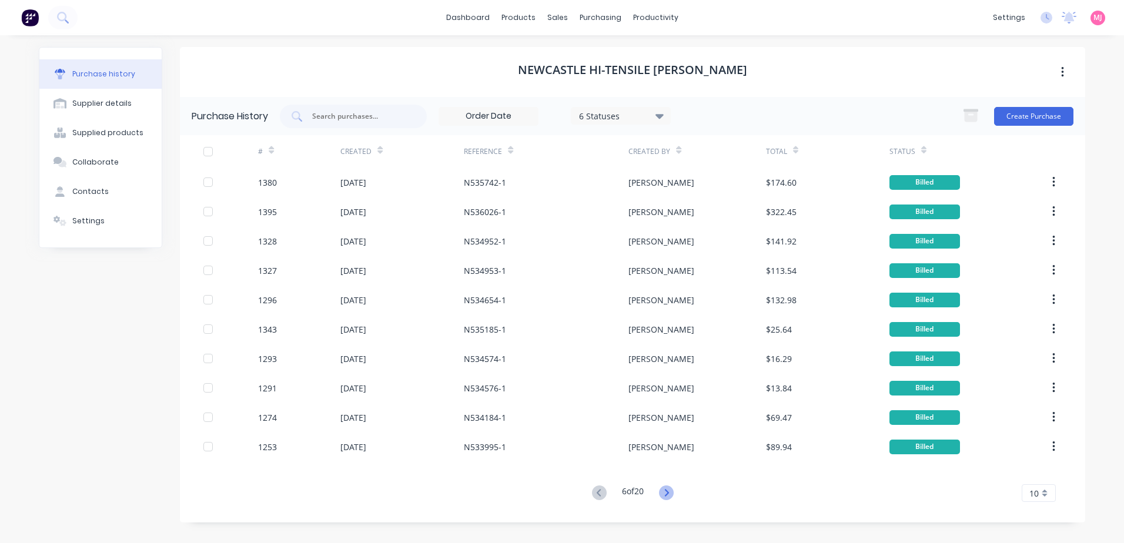
click at [666, 494] on icon at bounding box center [666, 492] width 15 height 15
click at [666, 495] on icon at bounding box center [666, 492] width 15 height 15
click at [666, 495] on icon at bounding box center [668, 492] width 15 height 15
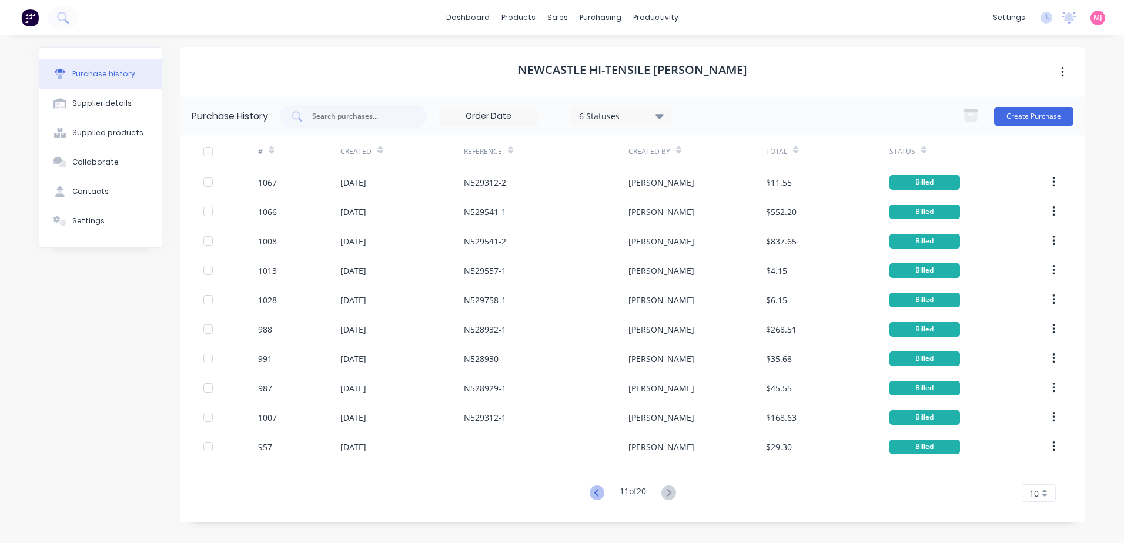
click at [594, 493] on icon at bounding box center [596, 492] width 4 height 7
click at [671, 492] on icon at bounding box center [668, 492] width 15 height 15
click at [1065, 72] on button "button" at bounding box center [1063, 72] width 28 height 21
click at [754, 68] on div "Newcastle Hi-Tensile Bolt Coy" at bounding box center [632, 72] width 905 height 50
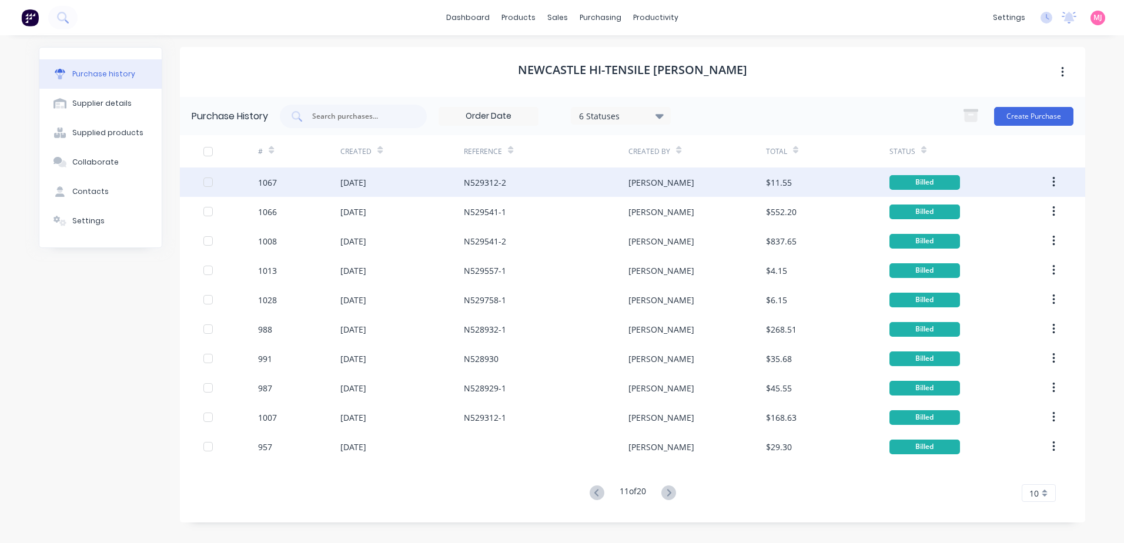
click at [273, 185] on div "1067" at bounding box center [267, 182] width 19 height 12
type textarea "x"
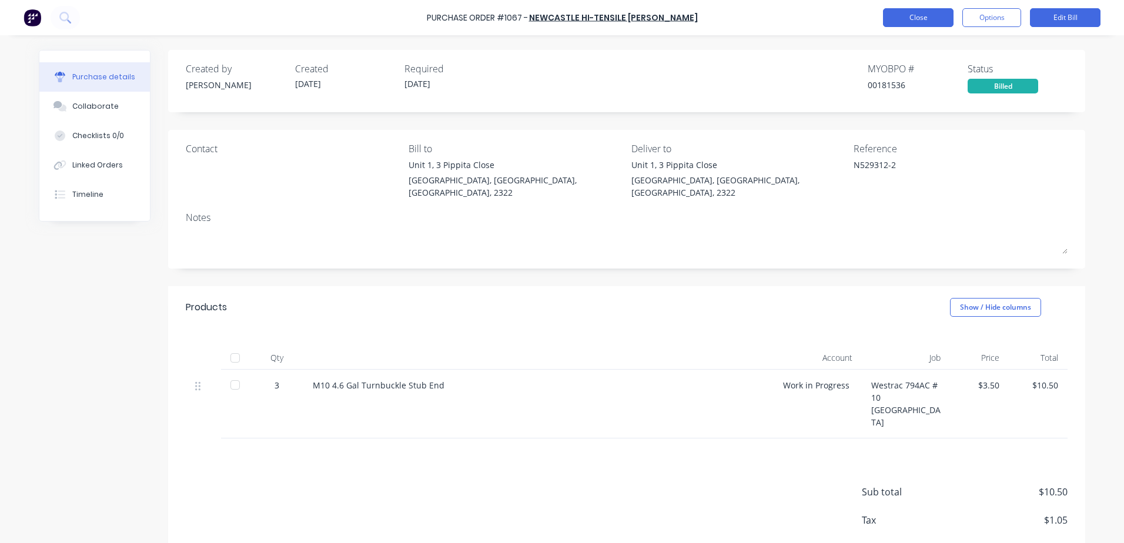
click at [905, 16] on button "Close" at bounding box center [918, 17] width 71 height 19
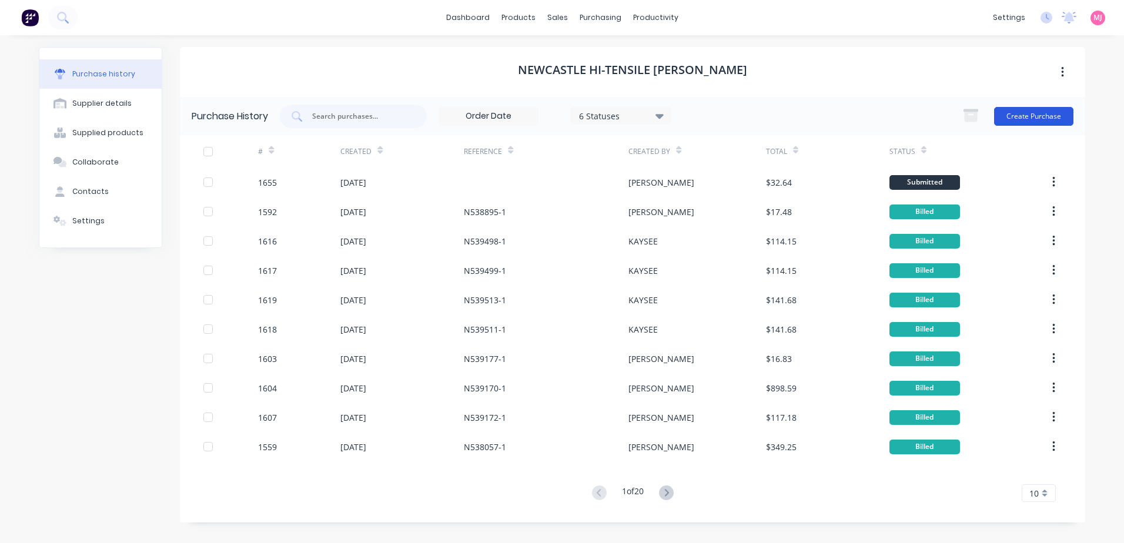
click at [1051, 118] on button "Create Purchase" at bounding box center [1033, 116] width 79 height 19
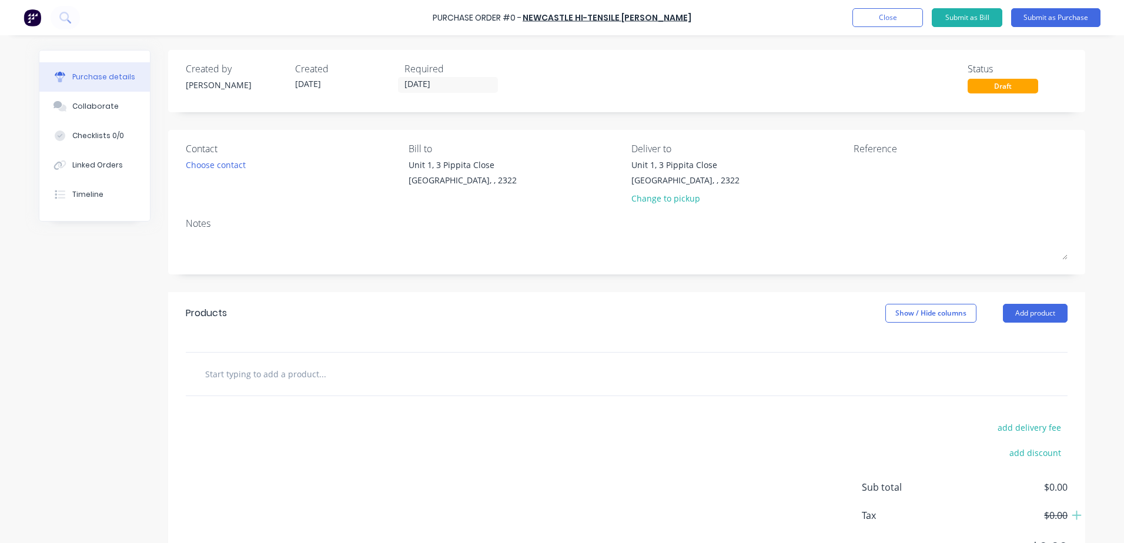
click at [243, 373] on input "text" at bounding box center [322, 374] width 235 height 24
type input "fdfdf"
click at [869, 16] on button "Close" at bounding box center [887, 17] width 71 height 19
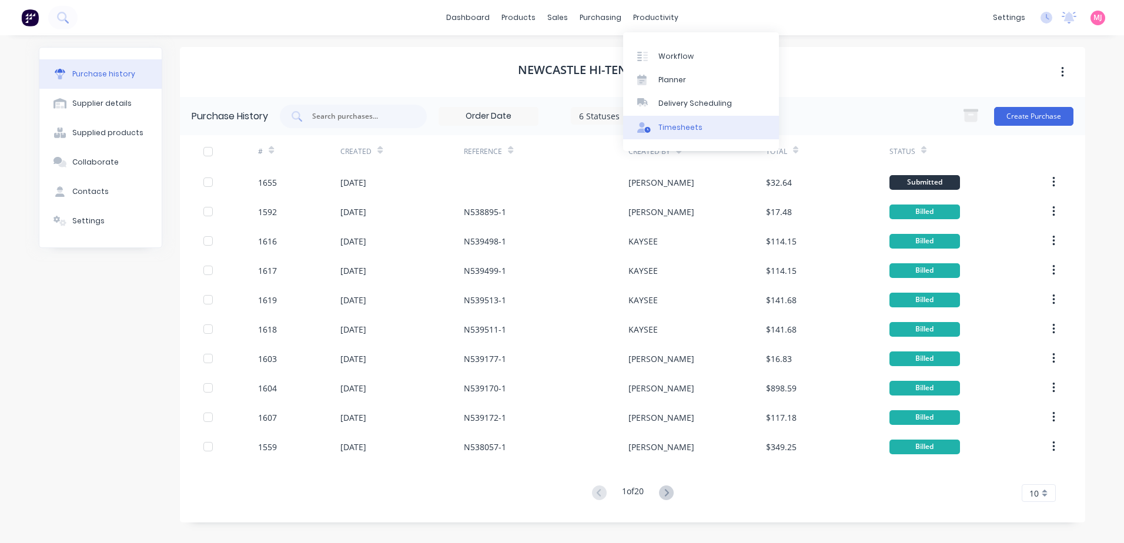
click at [682, 129] on div "Timesheets" at bounding box center [680, 127] width 44 height 11
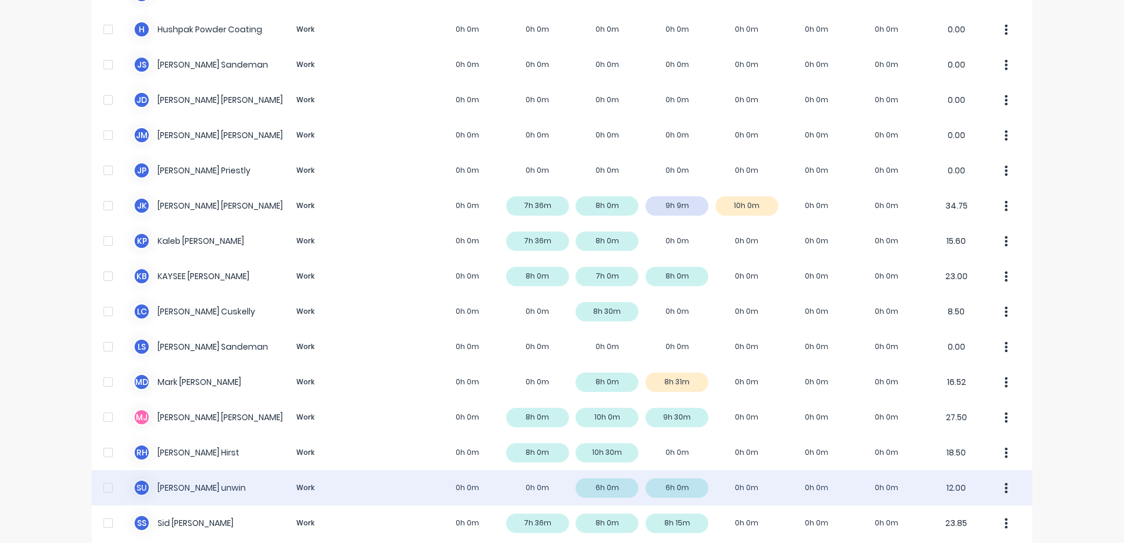
scroll to position [644, 0]
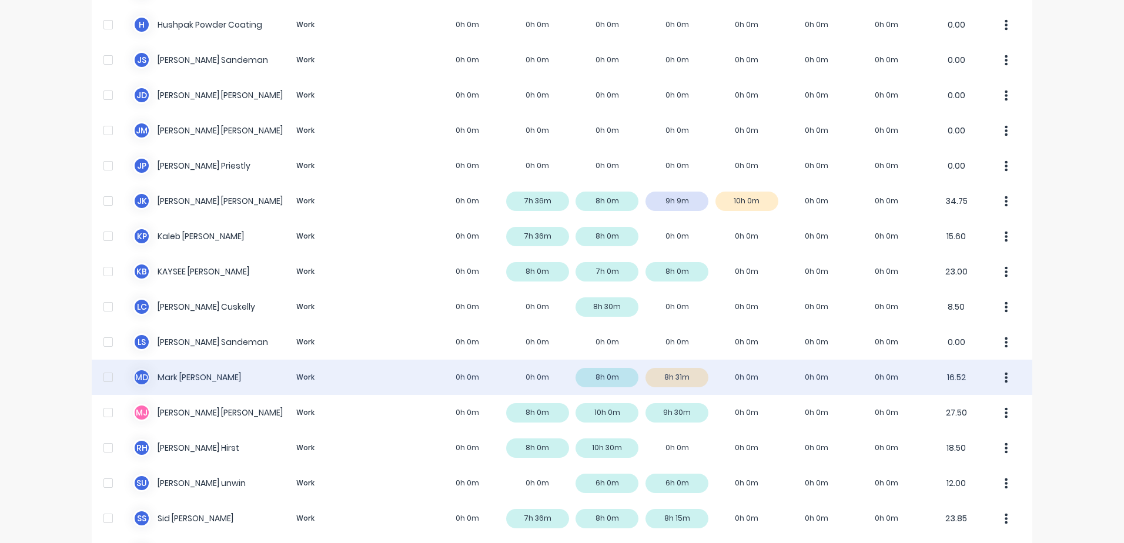
click at [193, 380] on div "M D Mark Dickson Work 0h 0m 0h 0m 8h 0m 8h 31m 0h 0m 0h 0m 0h 0m 16.52" at bounding box center [562, 377] width 940 height 35
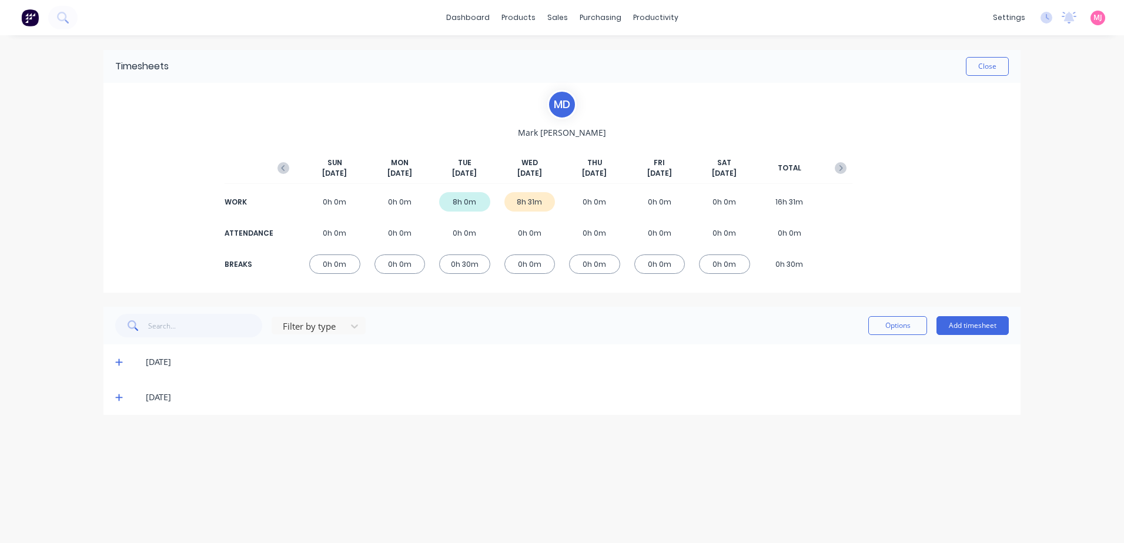
click at [120, 398] on icon at bounding box center [118, 397] width 7 height 7
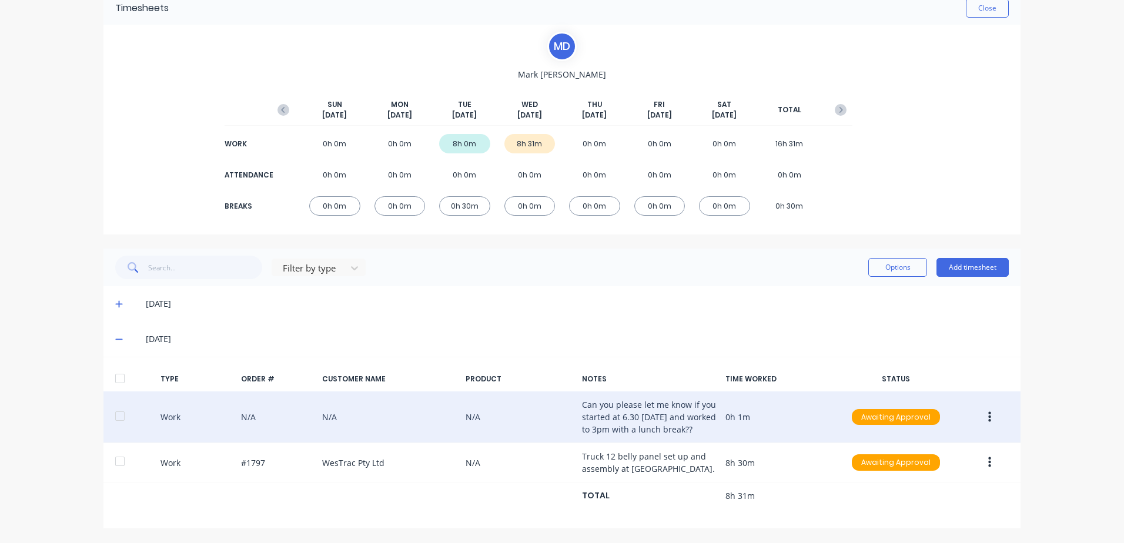
scroll to position [71, 0]
click at [982, 407] on button "button" at bounding box center [990, 417] width 28 height 21
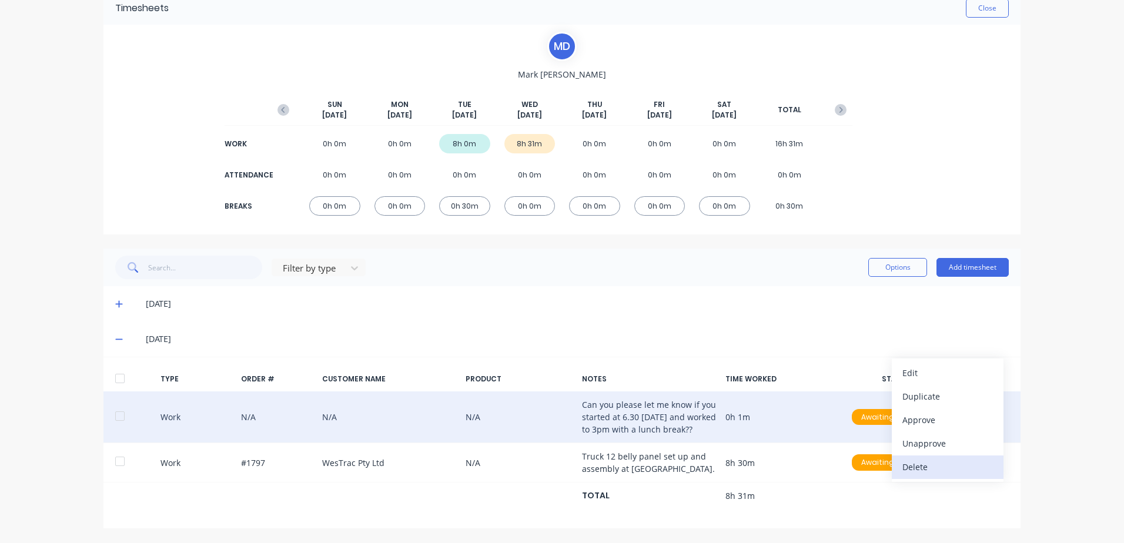
click at [919, 462] on div "Delete" at bounding box center [947, 466] width 91 height 17
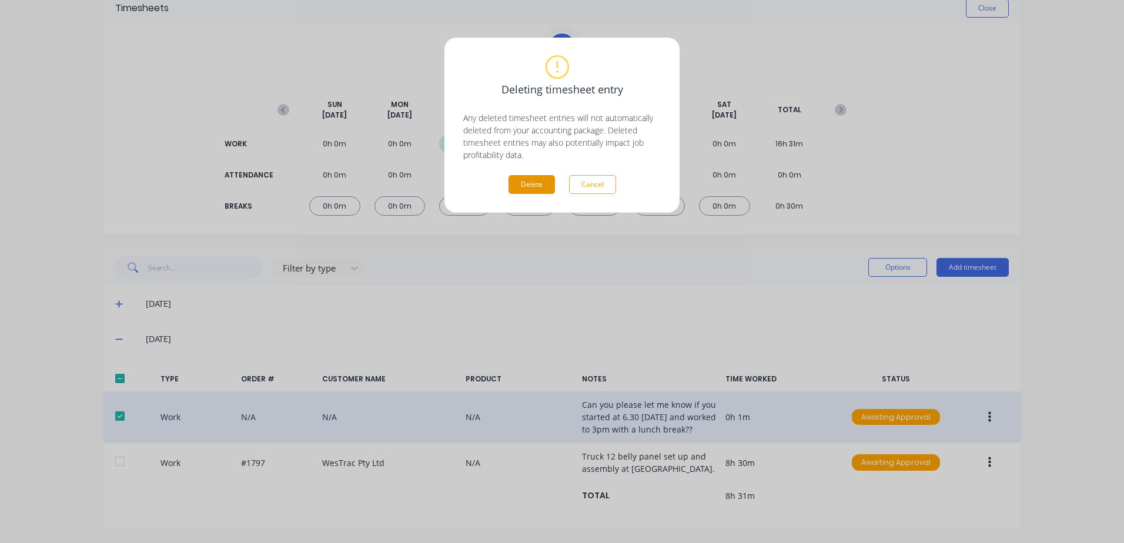
click at [531, 185] on button "Delete" at bounding box center [531, 184] width 46 height 19
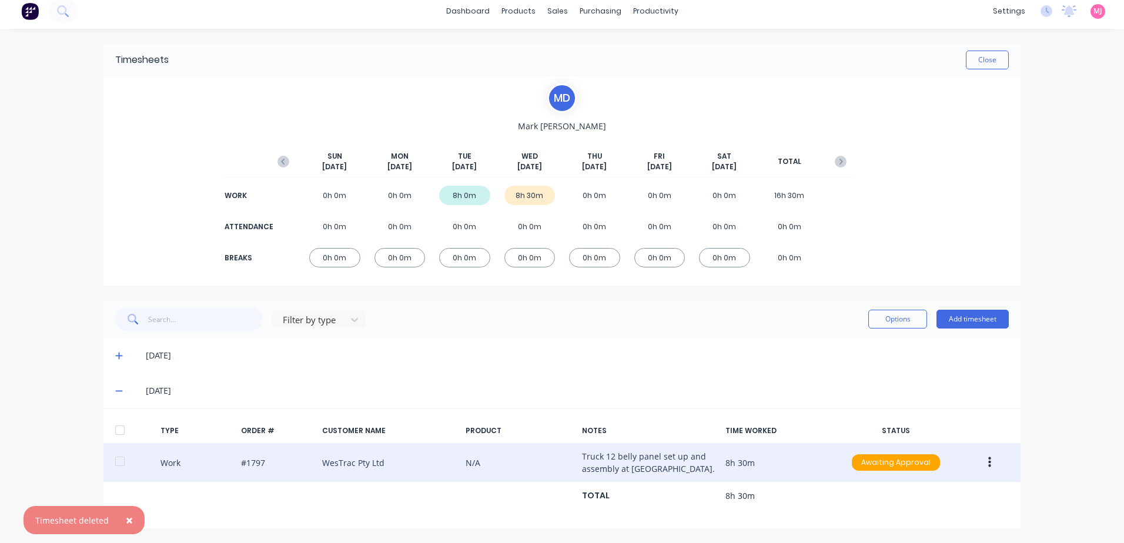
click at [988, 463] on icon "button" at bounding box center [989, 462] width 3 height 11
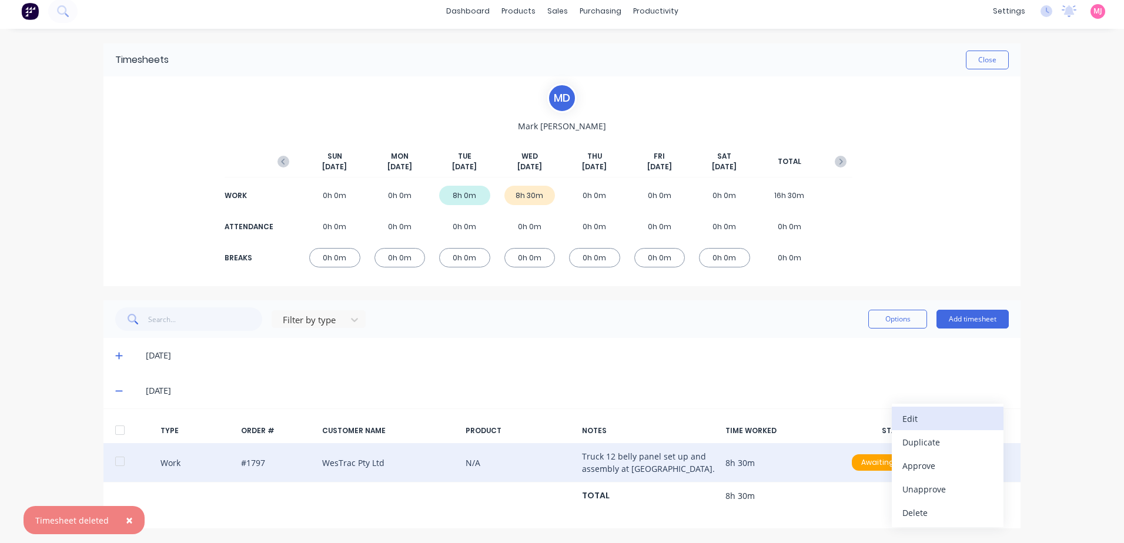
click at [920, 418] on div "Edit" at bounding box center [947, 418] width 91 height 17
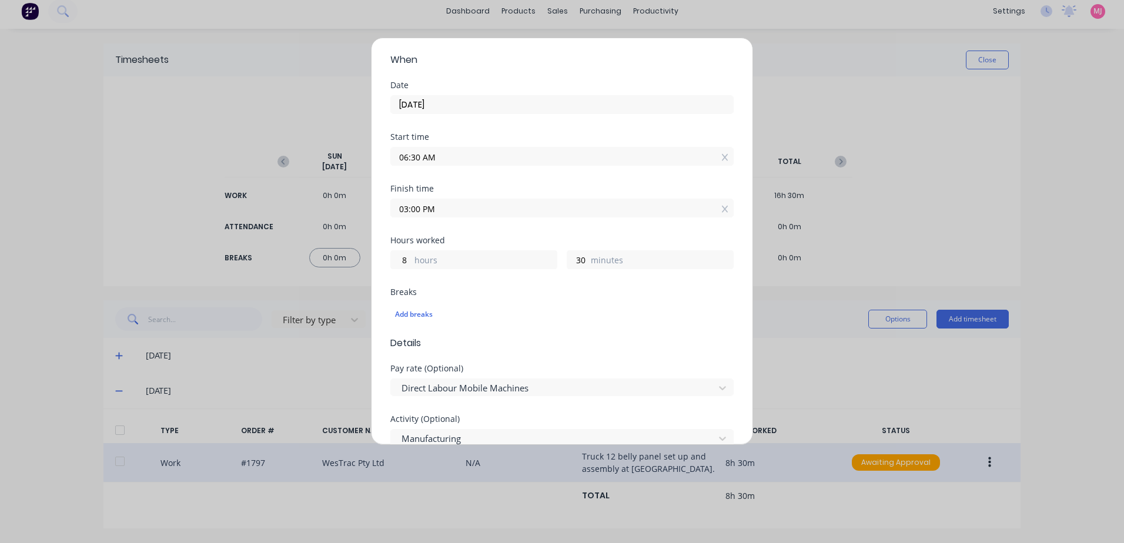
scroll to position [59, 0]
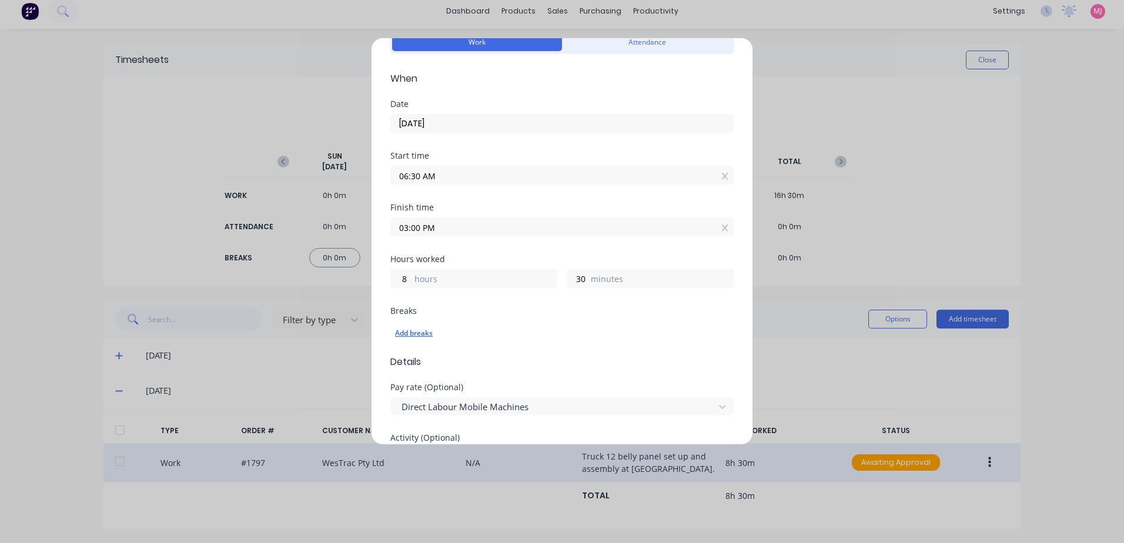
click at [411, 333] on div "Add breaks" at bounding box center [562, 333] width 334 height 15
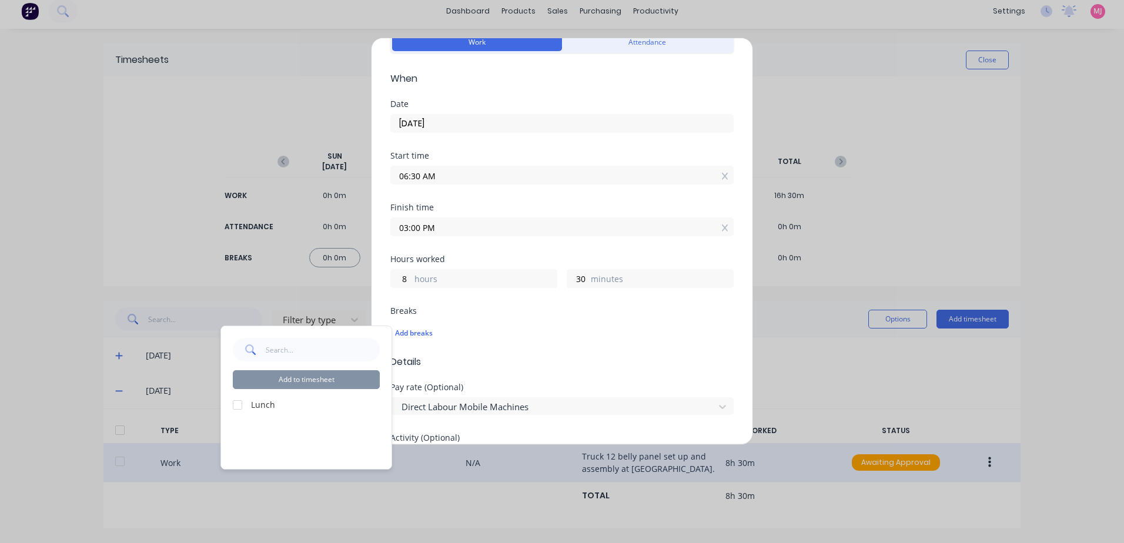
drag, startPoint x: 235, startPoint y: 404, endPoint x: 277, endPoint y: 388, distance: 45.7
click at [235, 404] on div at bounding box center [238, 405] width 24 height 24
click at [313, 380] on button "Add to timesheet" at bounding box center [306, 379] width 147 height 19
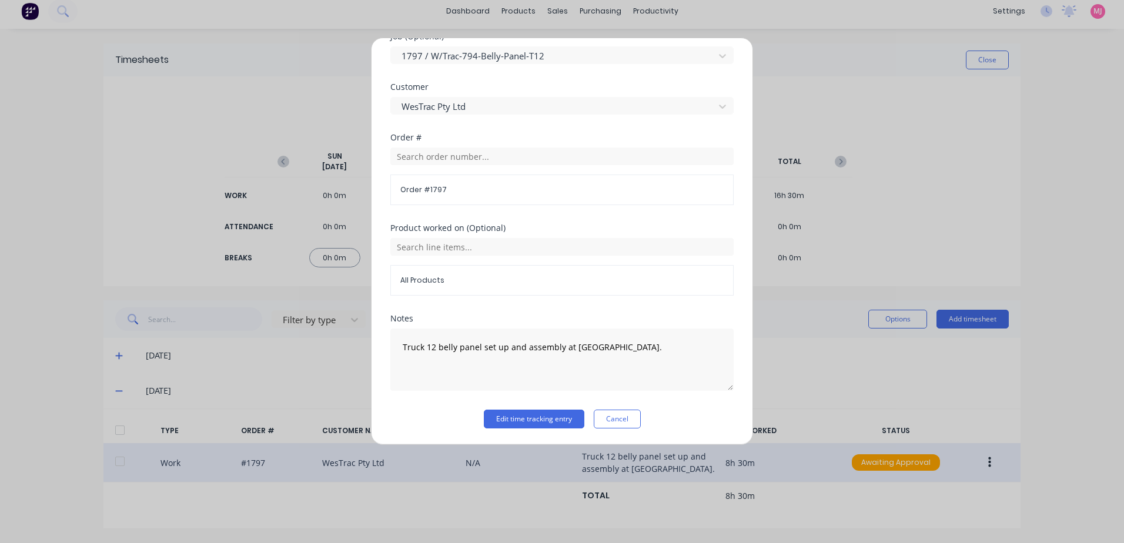
scroll to position [529, 0]
click at [513, 423] on button "Edit time tracking entry" at bounding box center [534, 418] width 101 height 19
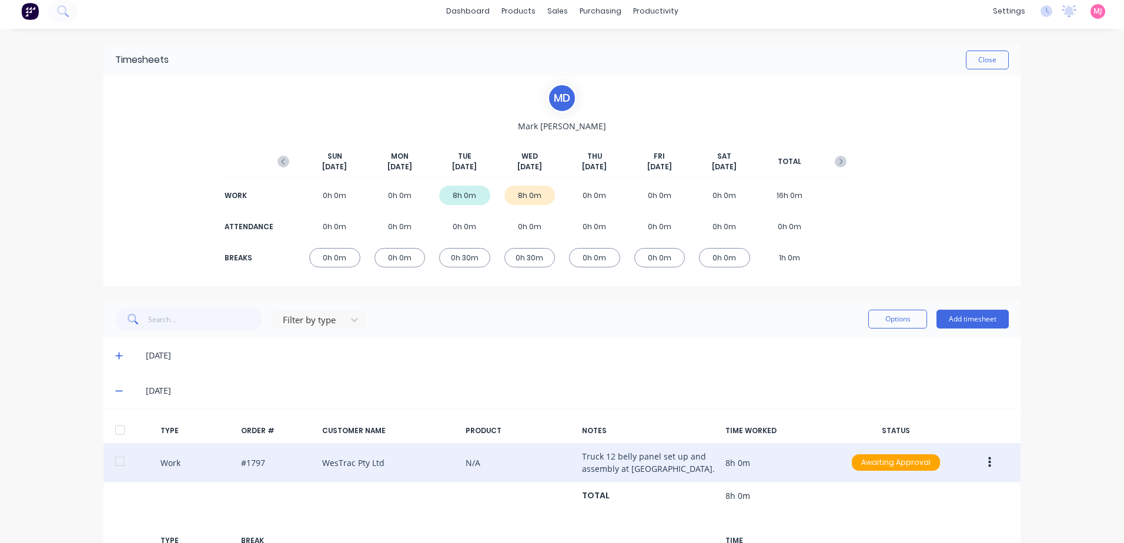
click at [988, 459] on icon "button" at bounding box center [989, 462] width 3 height 11
click at [923, 470] on div "Approve" at bounding box center [947, 465] width 91 height 17
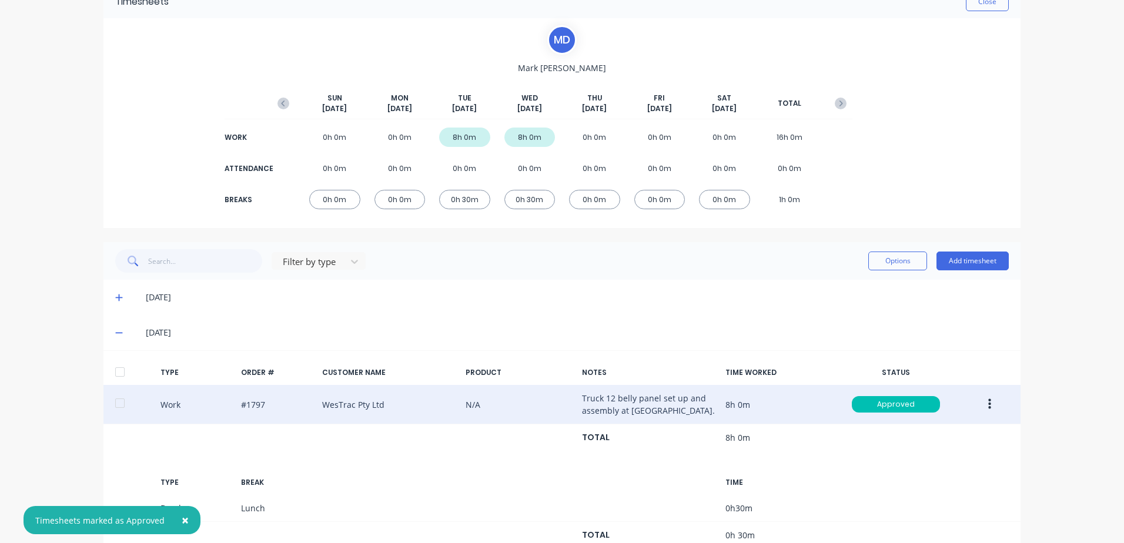
scroll to position [45, 0]
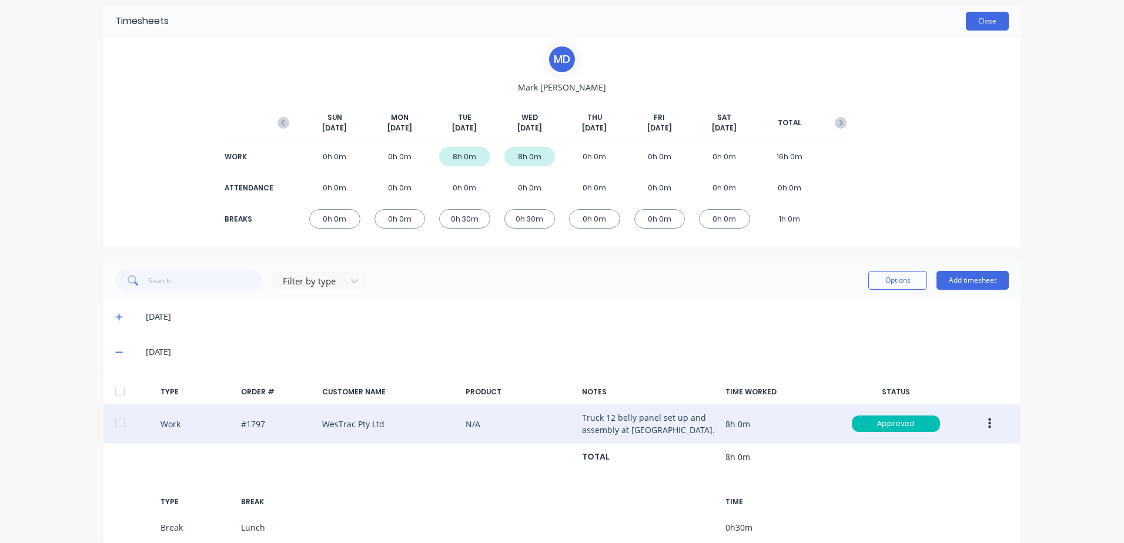
click at [979, 20] on button "Close" at bounding box center [987, 21] width 43 height 19
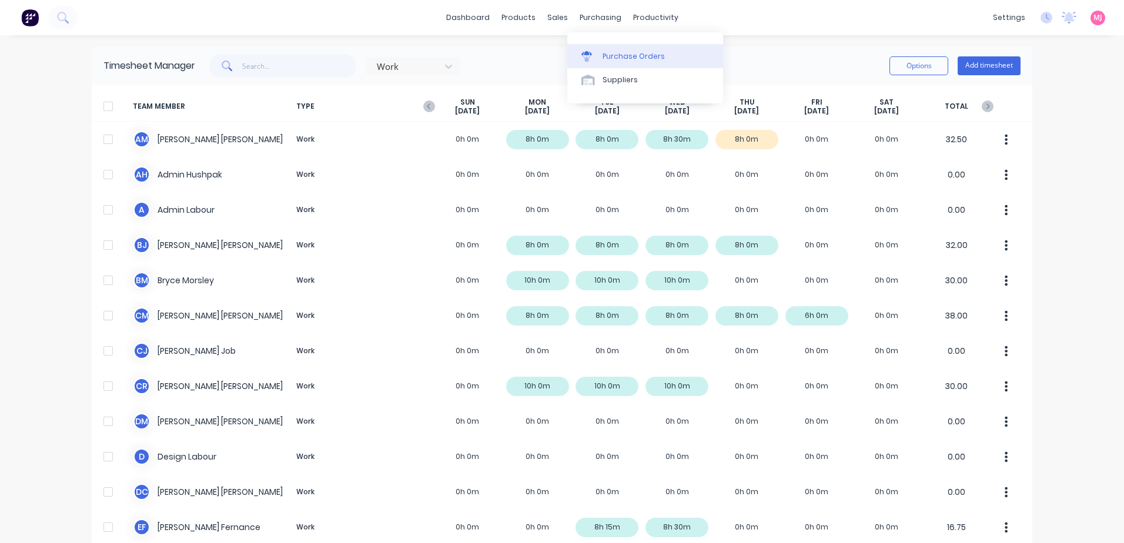
click at [621, 57] on div "Purchase Orders" at bounding box center [633, 56] width 62 height 11
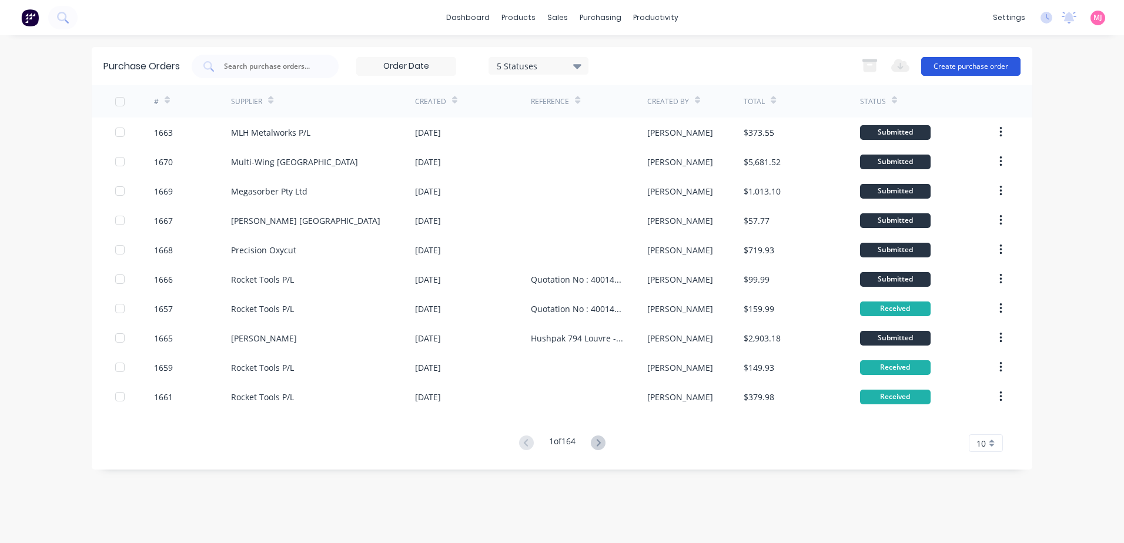
click at [981, 65] on button "Create purchase order" at bounding box center [970, 66] width 99 height 19
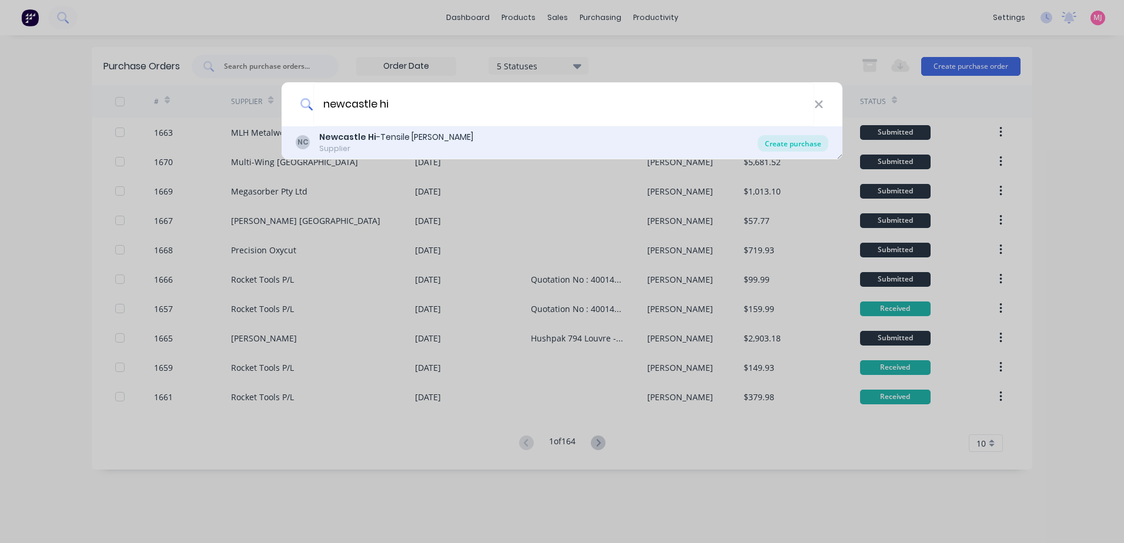
type input "newcastle hi"
click at [800, 144] on div "Create purchase" at bounding box center [793, 143] width 71 height 16
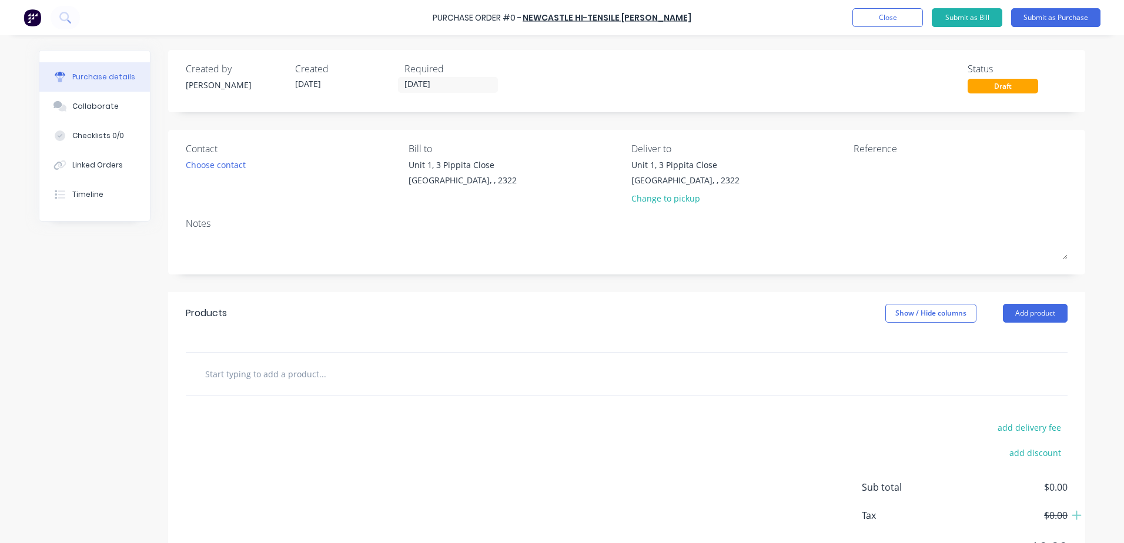
click at [219, 376] on input "text" at bounding box center [322, 374] width 235 height 24
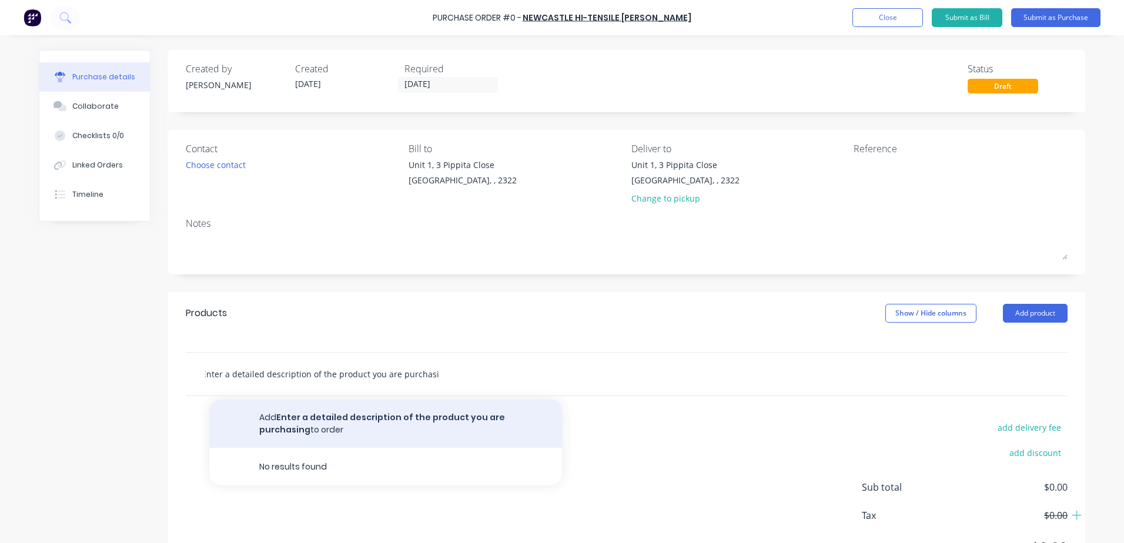
type input "Enter a detailed description of the product you are purchasing"
click at [364, 416] on button "Add Enter a detailed description of the product you are purchasing to order" at bounding box center [385, 424] width 353 height 48
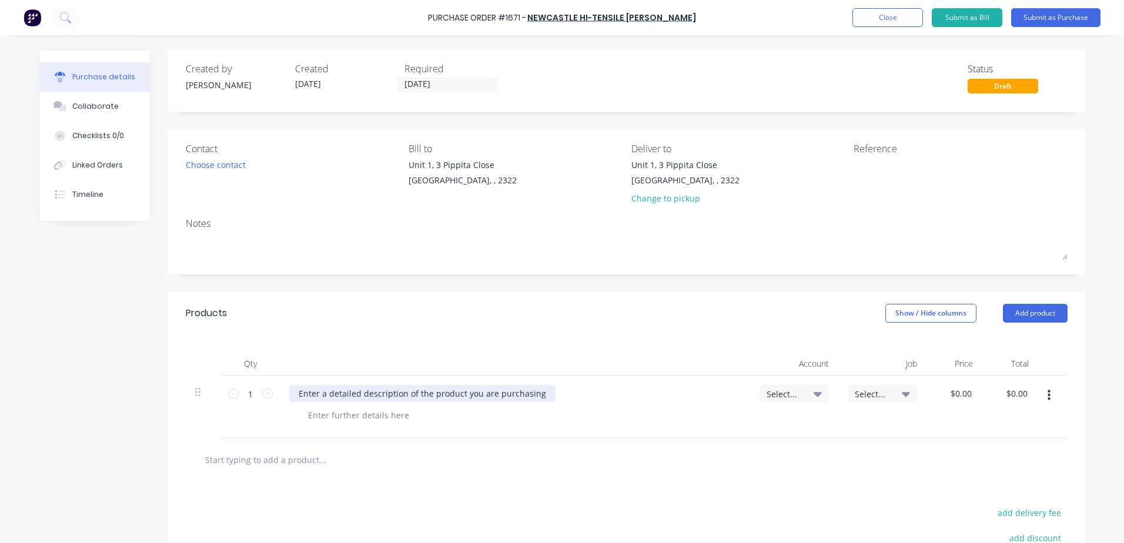
click at [320, 394] on div "Enter a detailed description of the product you are purchasing" at bounding box center [422, 393] width 266 height 17
click at [815, 393] on icon at bounding box center [817, 394] width 8 height 5
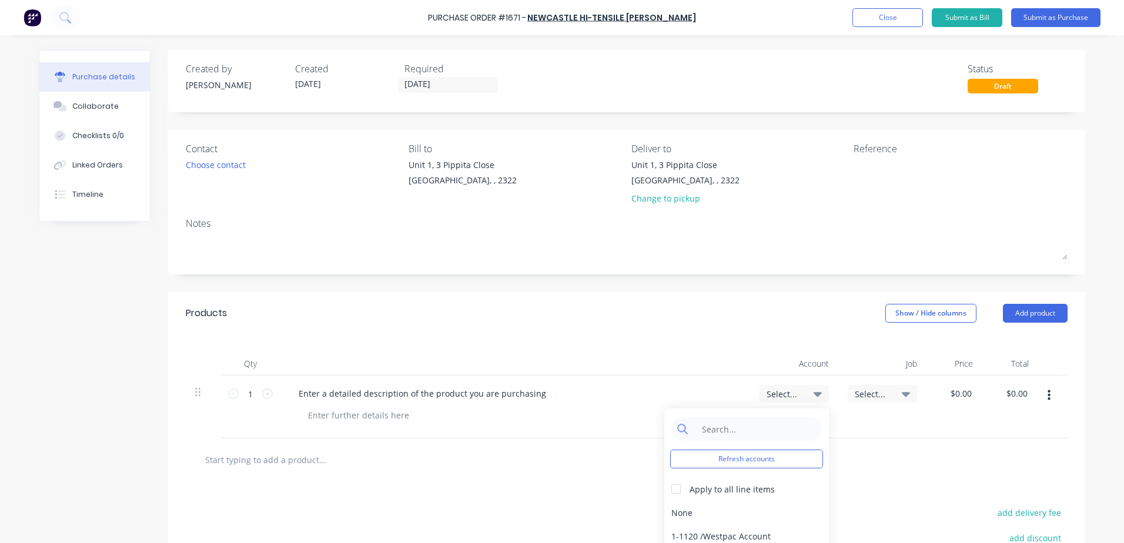
click at [859, 425] on div "Select..." at bounding box center [882, 407] width 88 height 63
click at [689, 377] on div "Enter a detailed description of the product you are purchasing" at bounding box center [515, 407] width 470 height 63
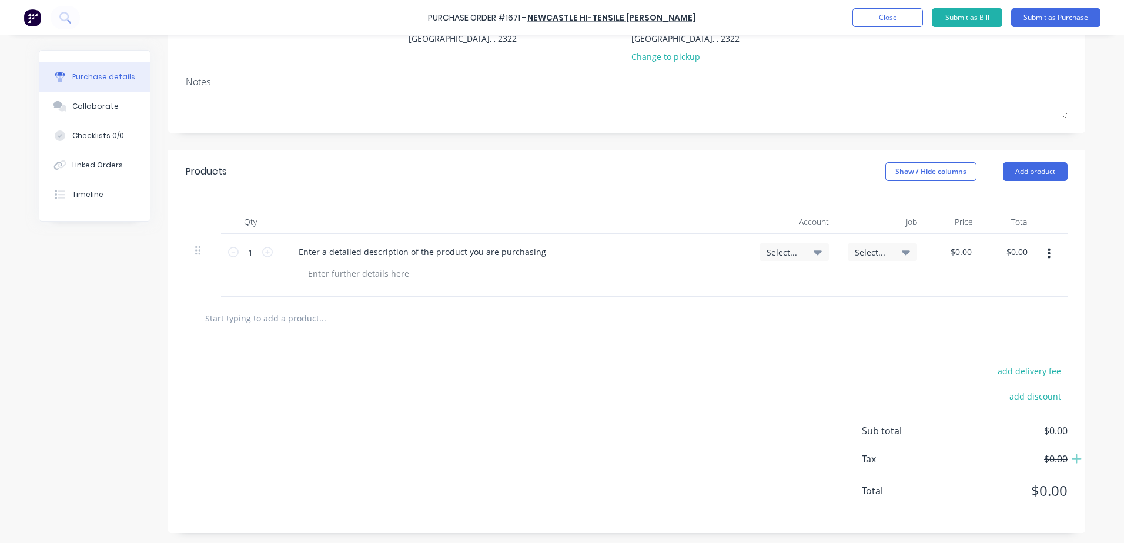
scroll to position [143, 0]
click at [1071, 457] on icon at bounding box center [1076, 457] width 11 height 12
click at [949, 252] on input "0.00" at bounding box center [960, 250] width 27 height 17
type input "$1.00"
click at [1016, 253] on input "1.00" at bounding box center [1018, 250] width 22 height 17
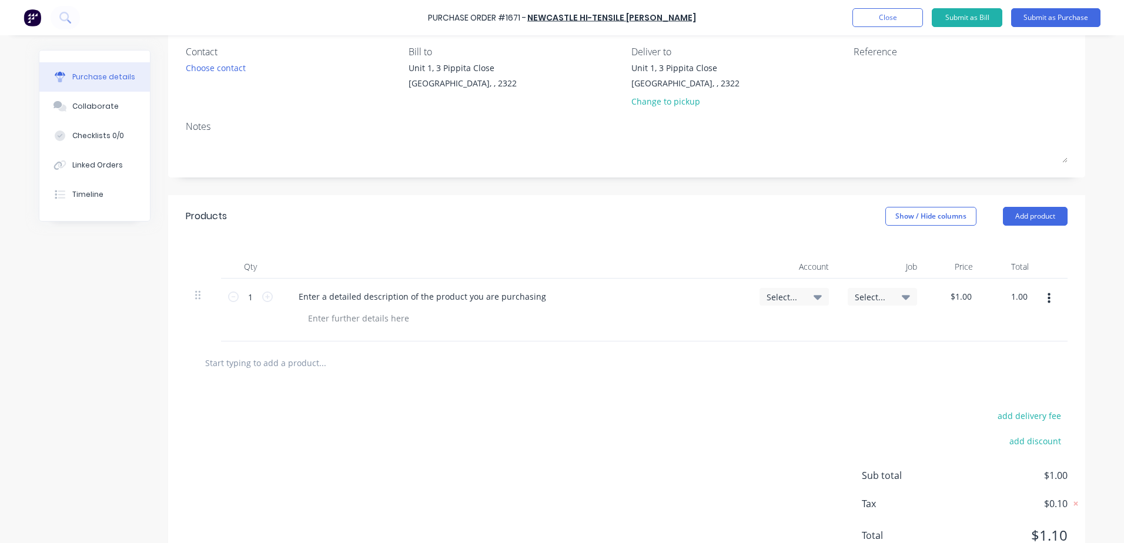
scroll to position [98, 0]
type input "$1.00"
click at [879, 17] on button "Close" at bounding box center [887, 17] width 71 height 19
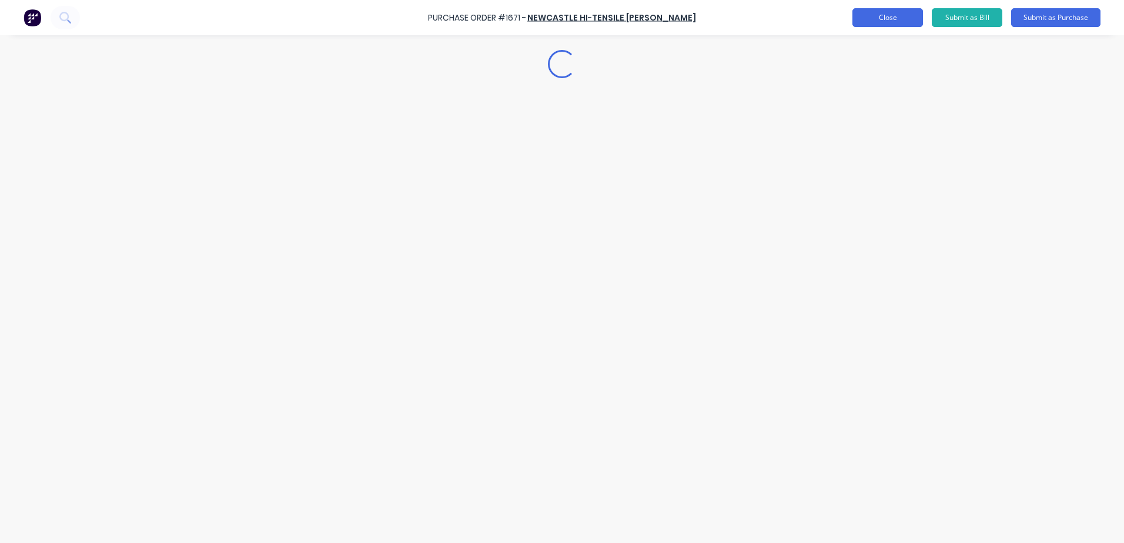
scroll to position [0, 0]
